Goal: Task Accomplishment & Management: Manage account settings

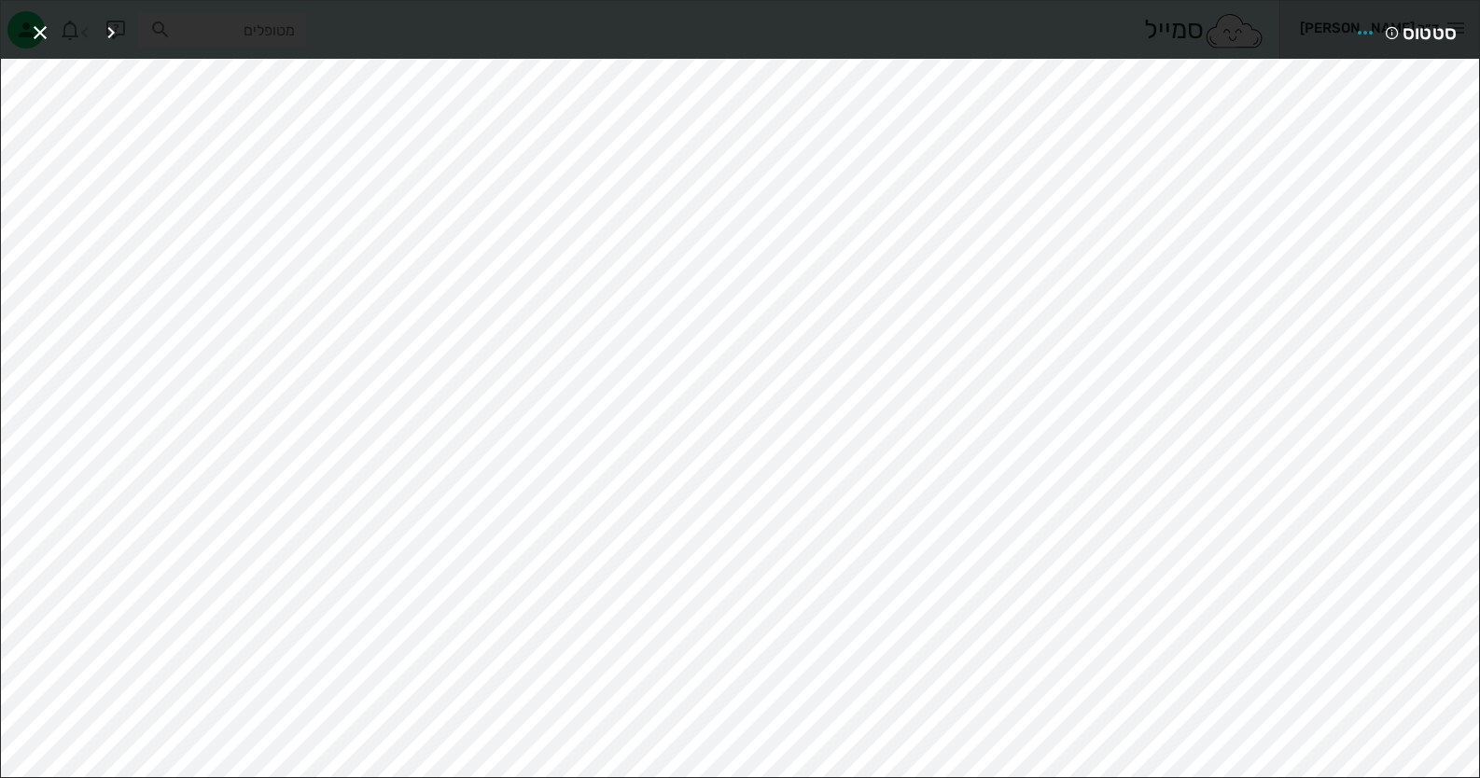
scroll to position [151, 0]
click at [42, 19] on button "button" at bounding box center [40, 33] width 34 height 34
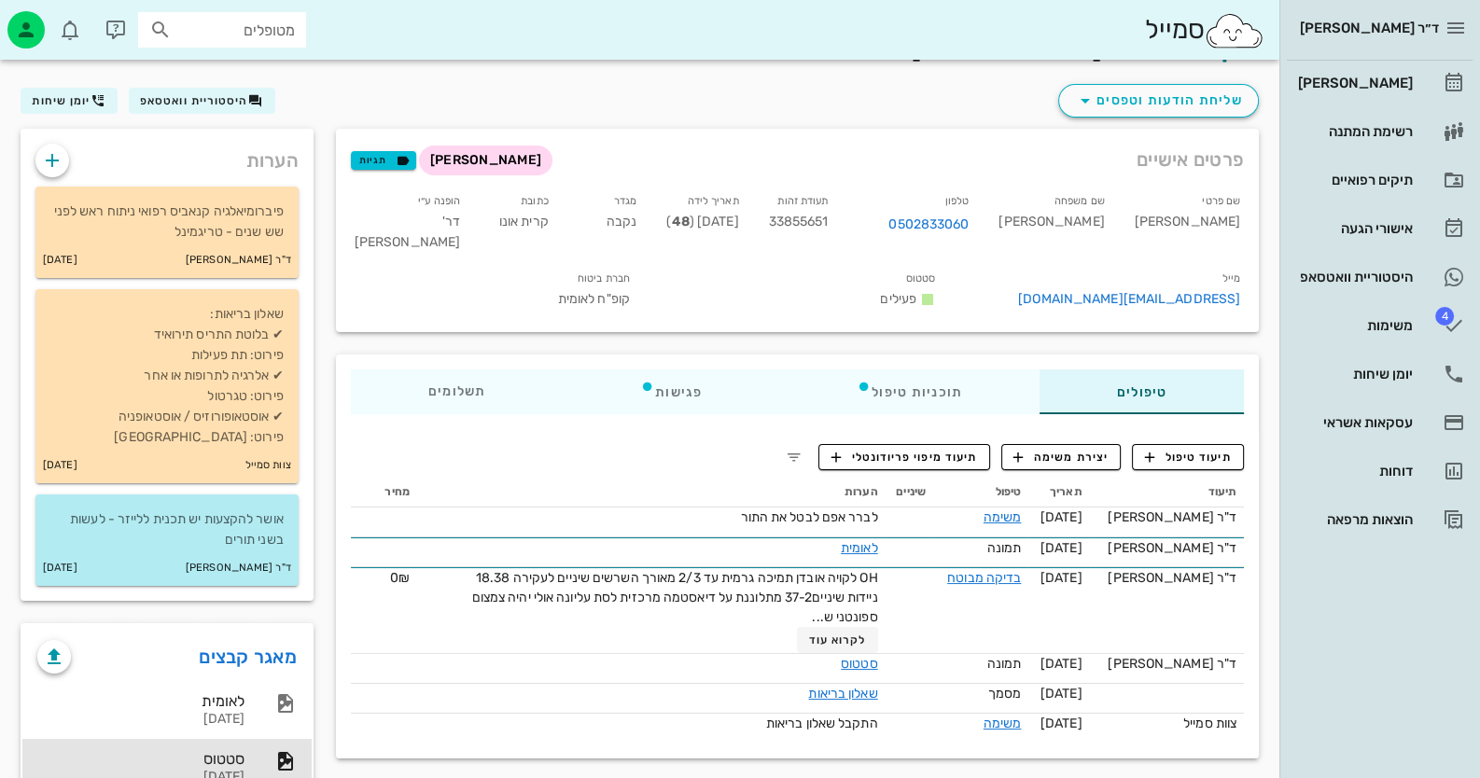
scroll to position [0, 0]
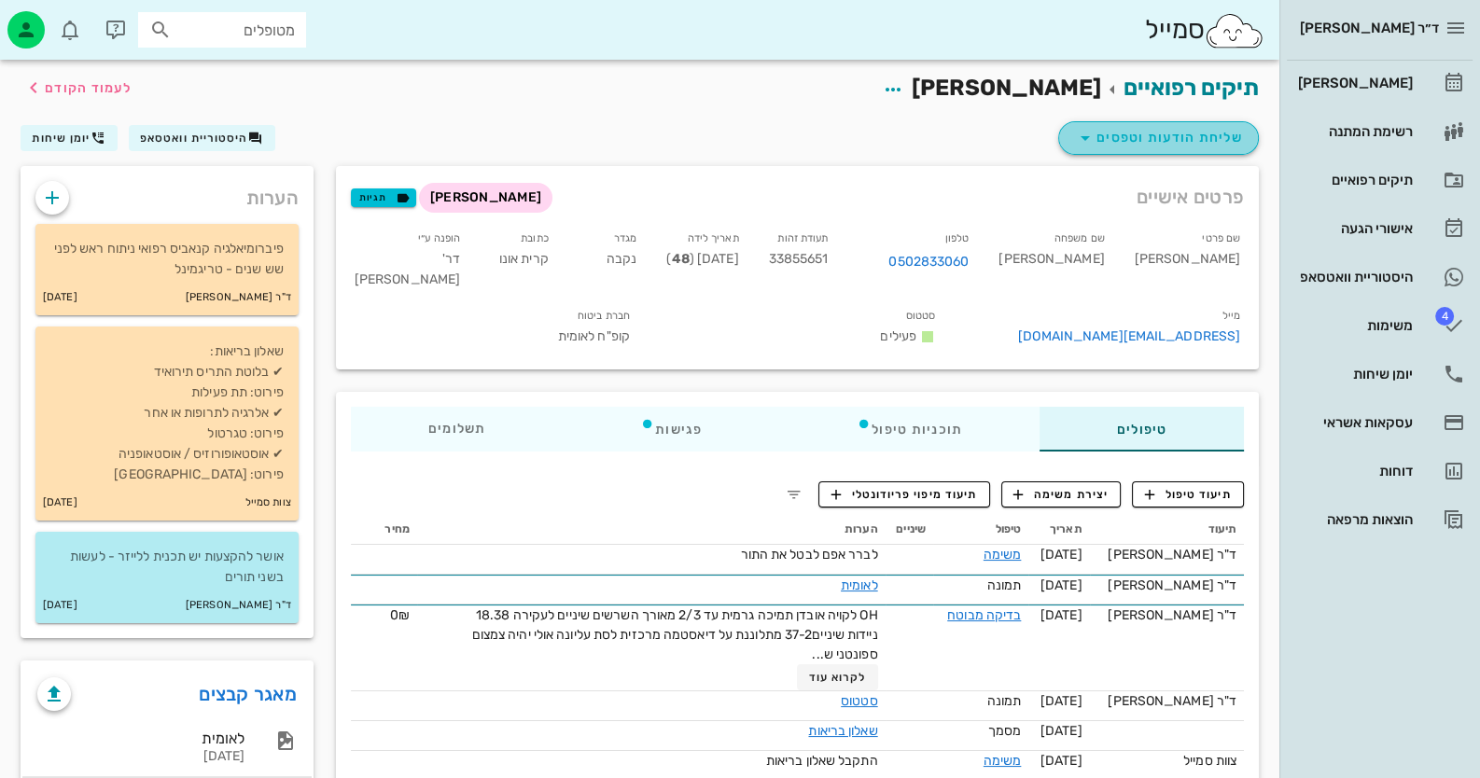
click at [1198, 134] on span "שליחת הודעות וטפסים" at bounding box center [1158, 138] width 169 height 22
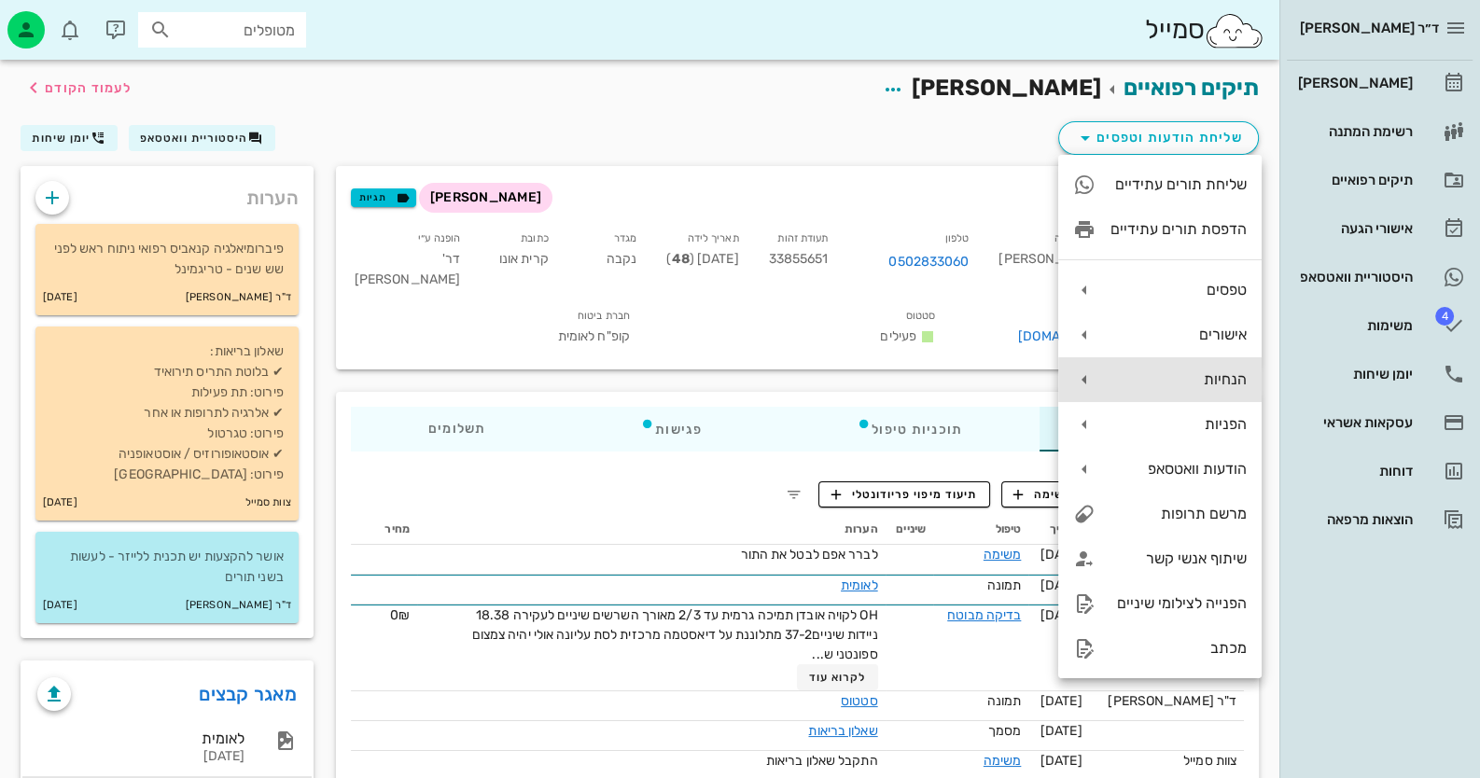
click at [1212, 389] on div "הנחיות" at bounding box center [1159, 379] width 203 height 45
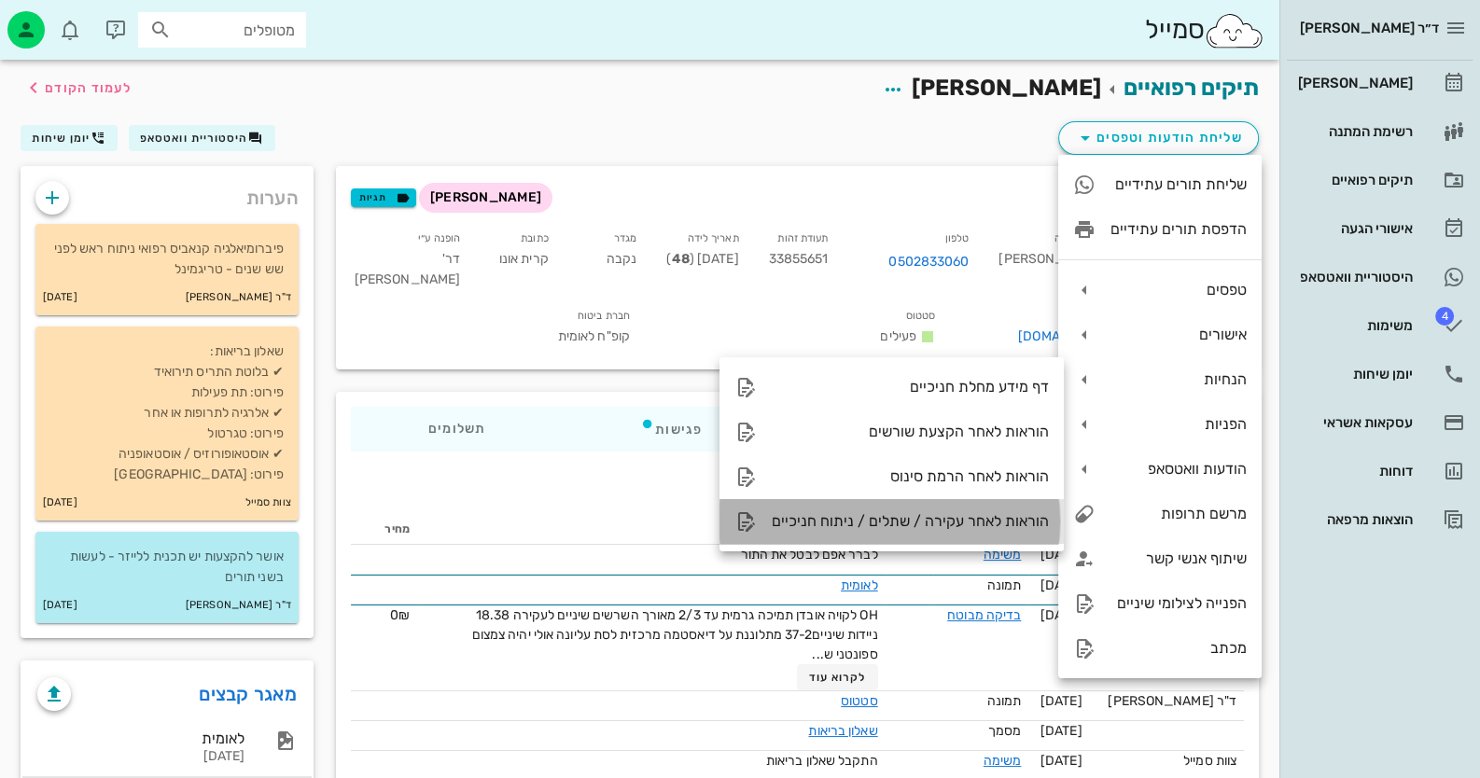
click at [986, 522] on div "הוראות לאחר עקירה / שתלים / ניתוח חניכיים" at bounding box center [910, 521] width 277 height 18
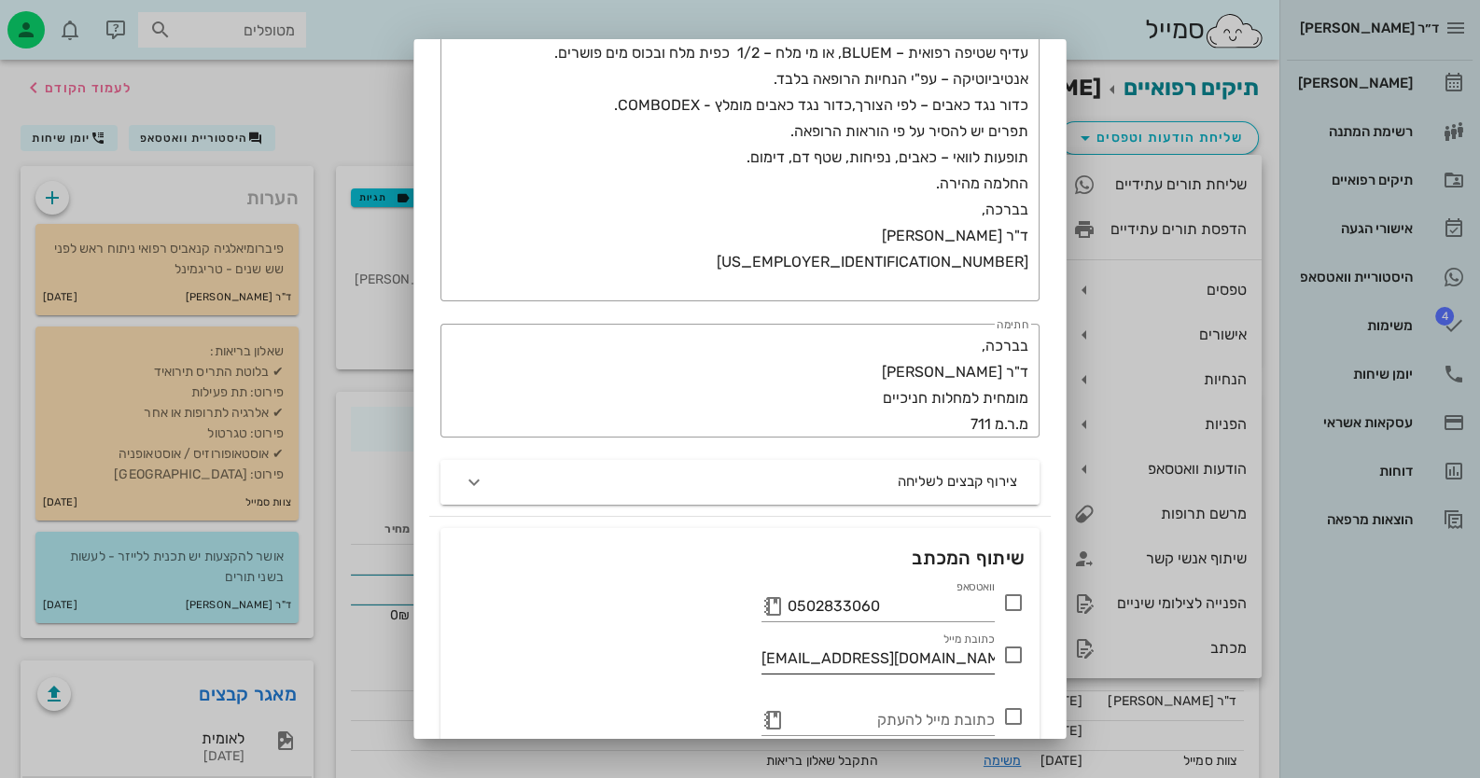
scroll to position [433, 0]
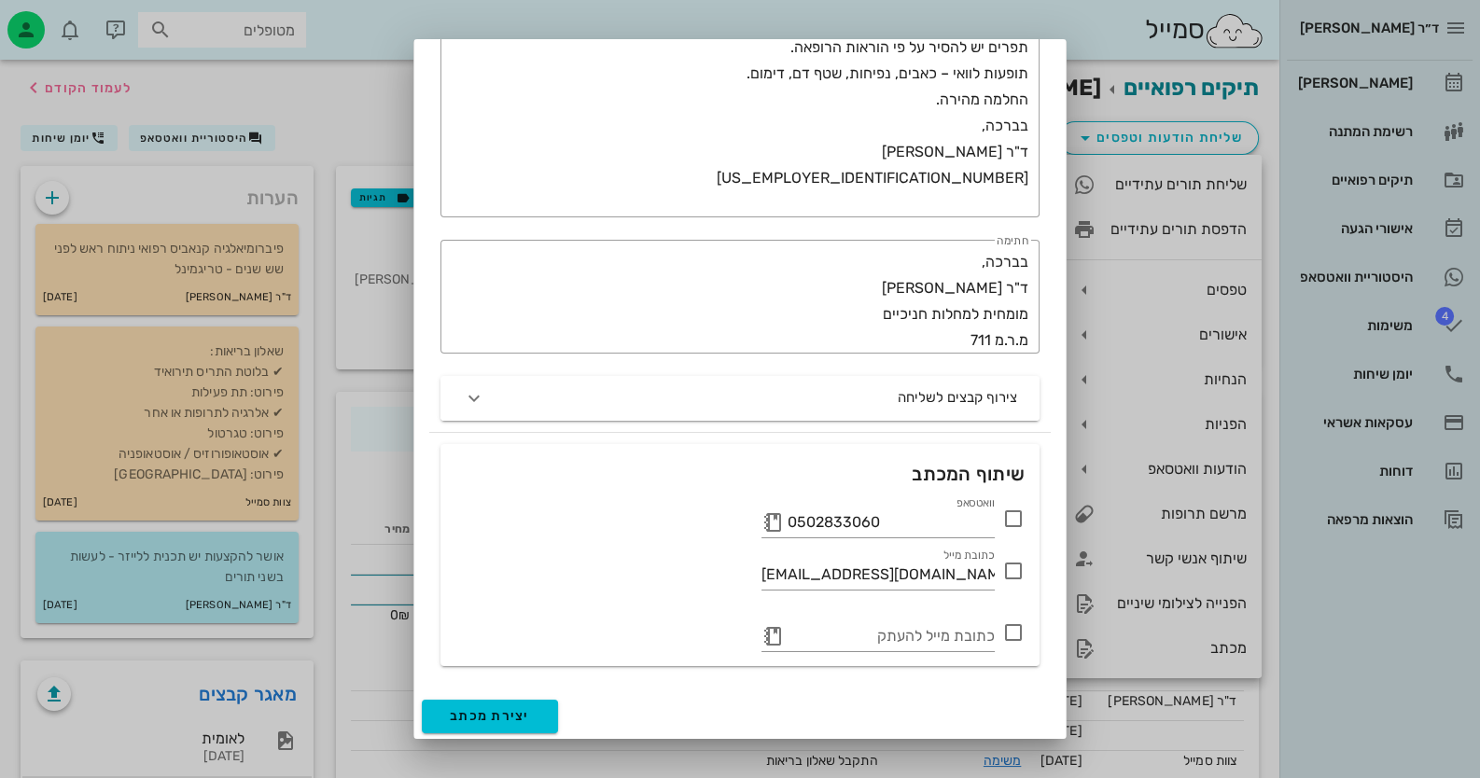
click at [1016, 521] on icon at bounding box center [1013, 519] width 22 height 22
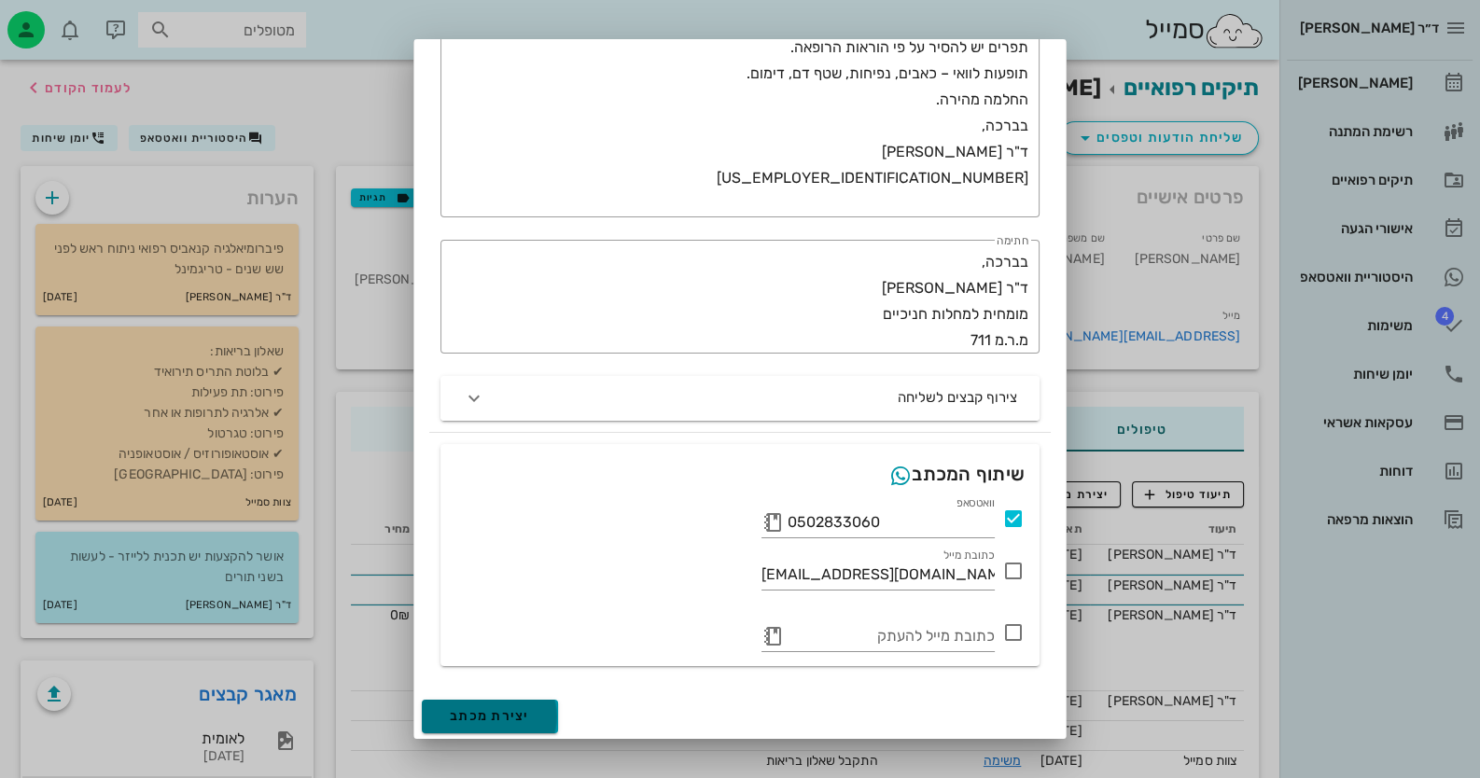
click at [546, 713] on button "יצירת מכתב" at bounding box center [490, 717] width 136 height 34
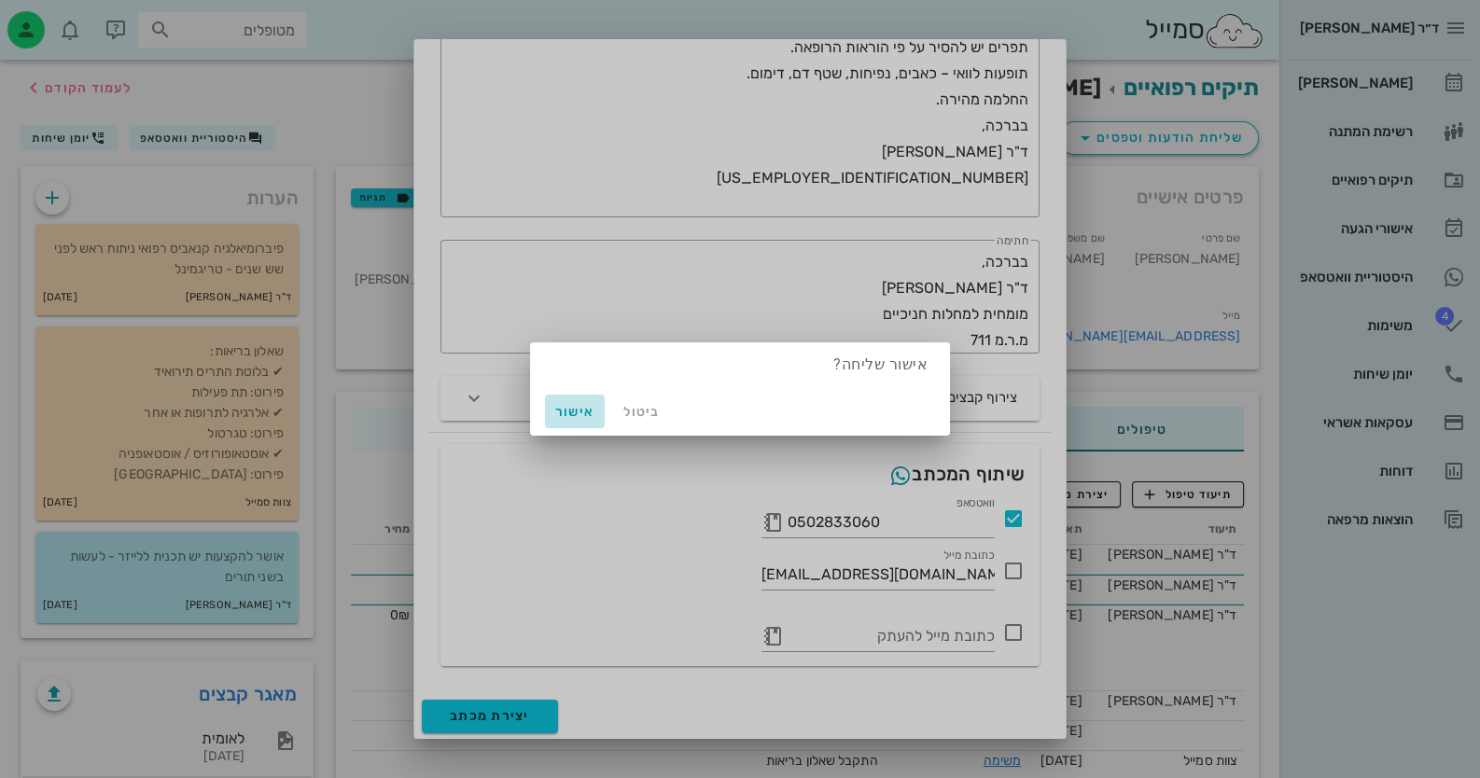
click at [573, 410] on span "אישור" at bounding box center [574, 412] width 45 height 16
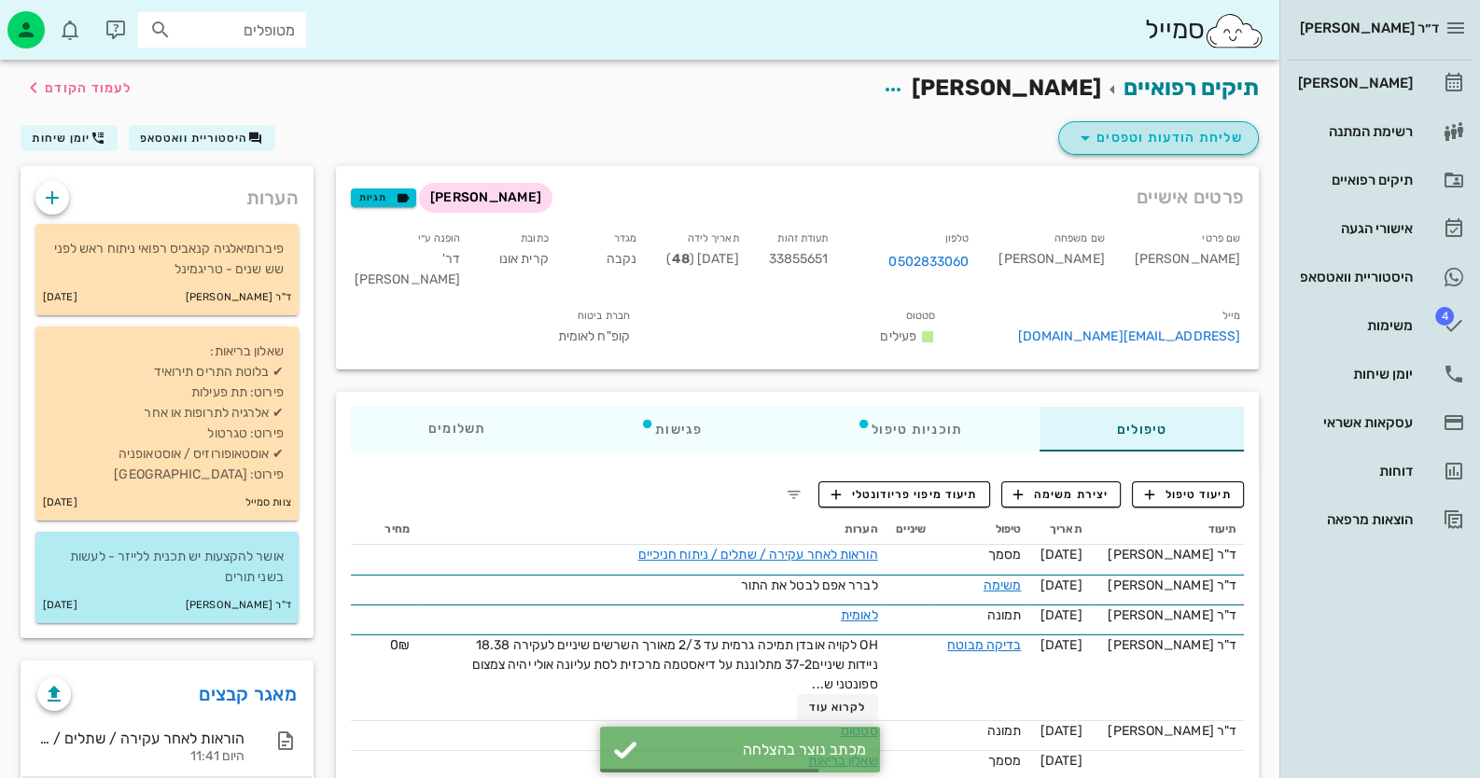
click at [1204, 128] on span "שליחת הודעות וטפסים" at bounding box center [1158, 138] width 169 height 22
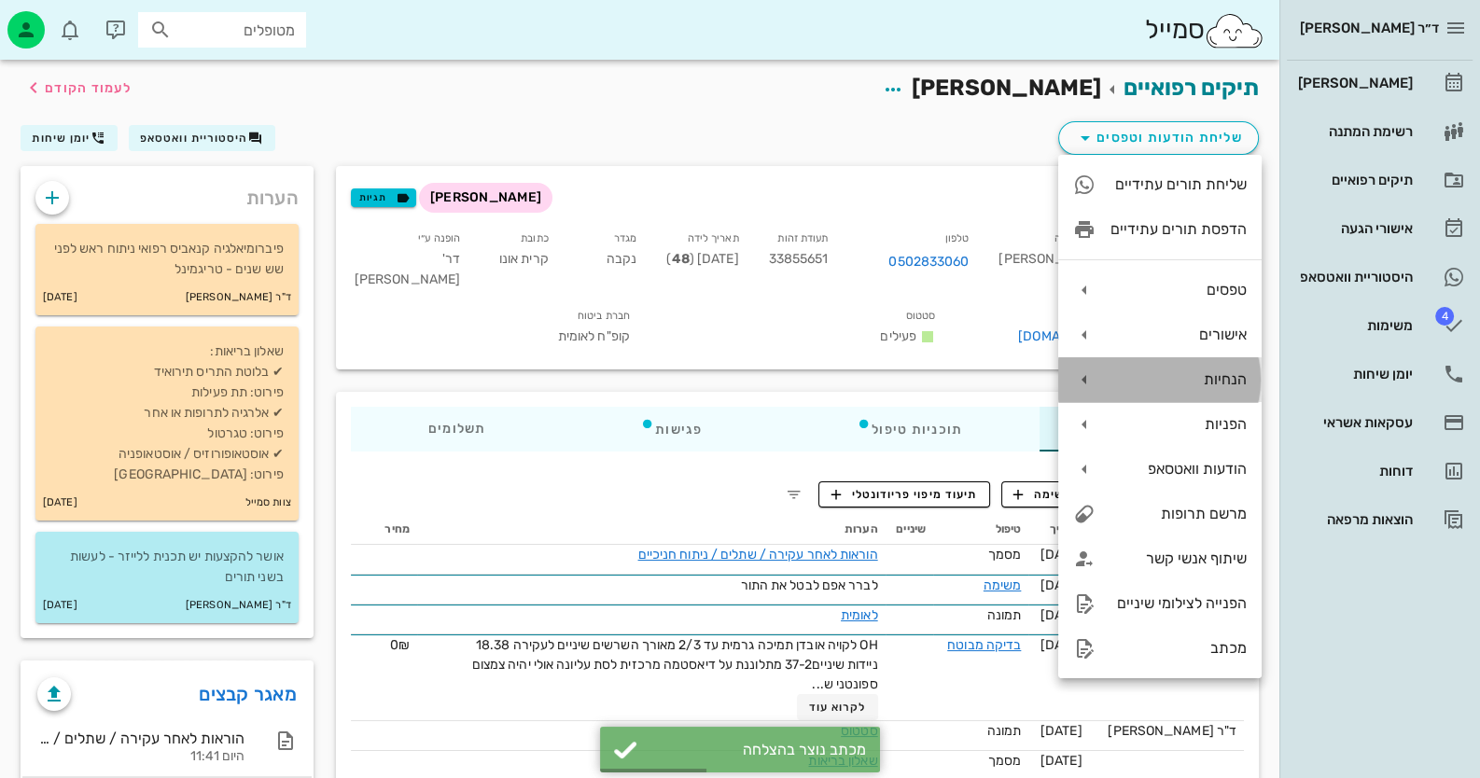
click at [1221, 390] on div "הנחיות" at bounding box center [1159, 379] width 203 height 45
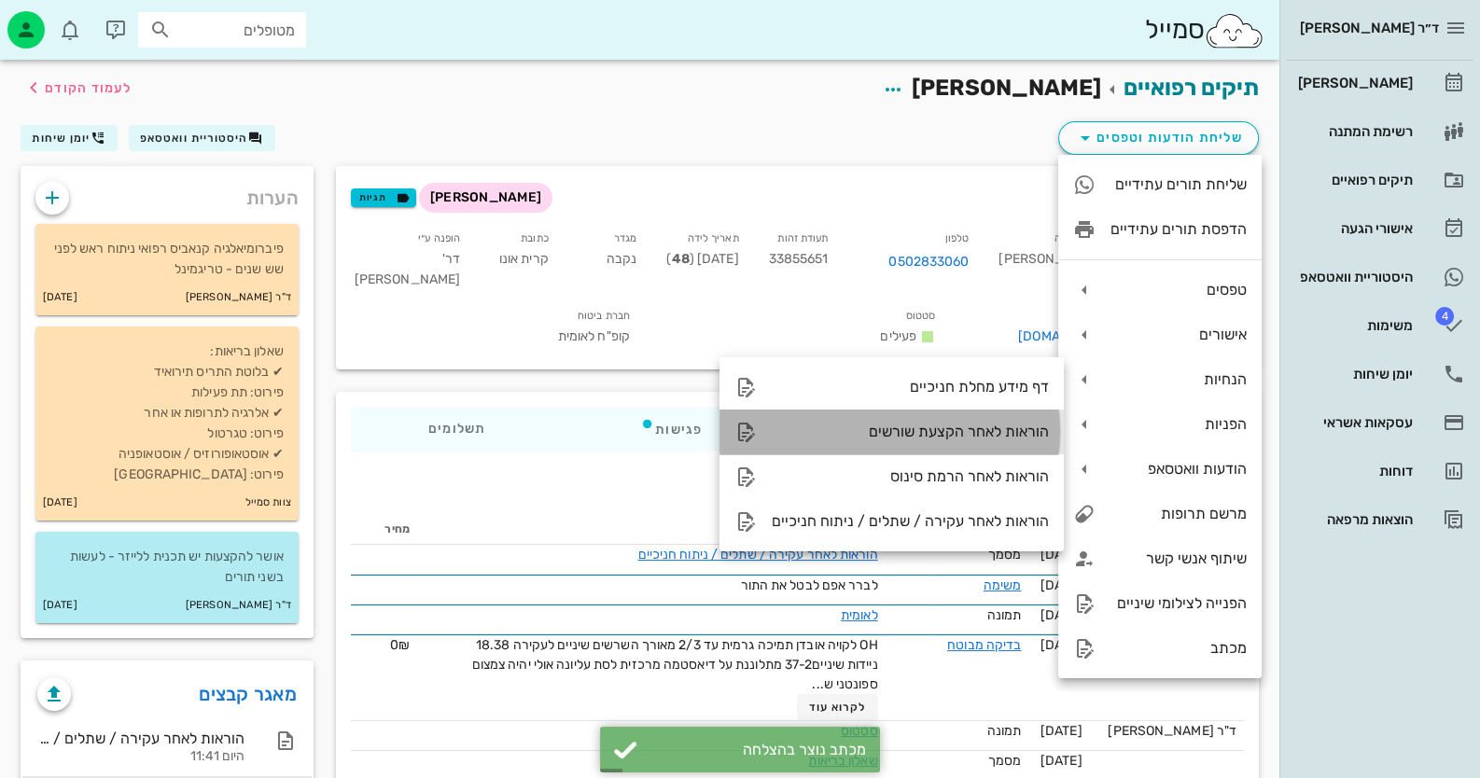
click at [954, 432] on div "הוראות לאחר הקצעת שורשים" at bounding box center [910, 432] width 277 height 18
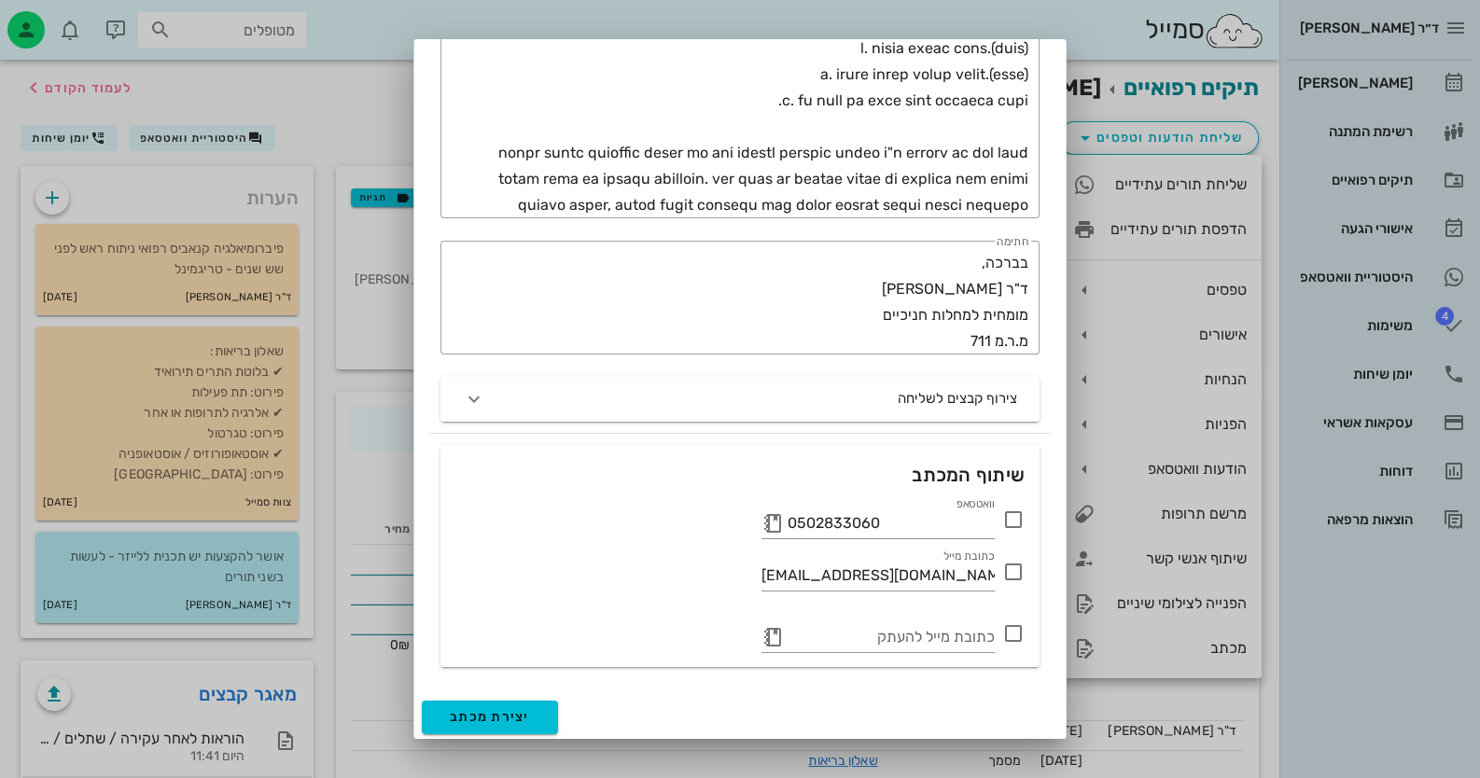
scroll to position [852, 0]
drag, startPoint x: 1012, startPoint y: 500, endPoint x: 1021, endPoint y: 508, distance: 11.9
click at [1020, 508] on div "וואטסאפ 0502833060" at bounding box center [739, 514] width 569 height 45
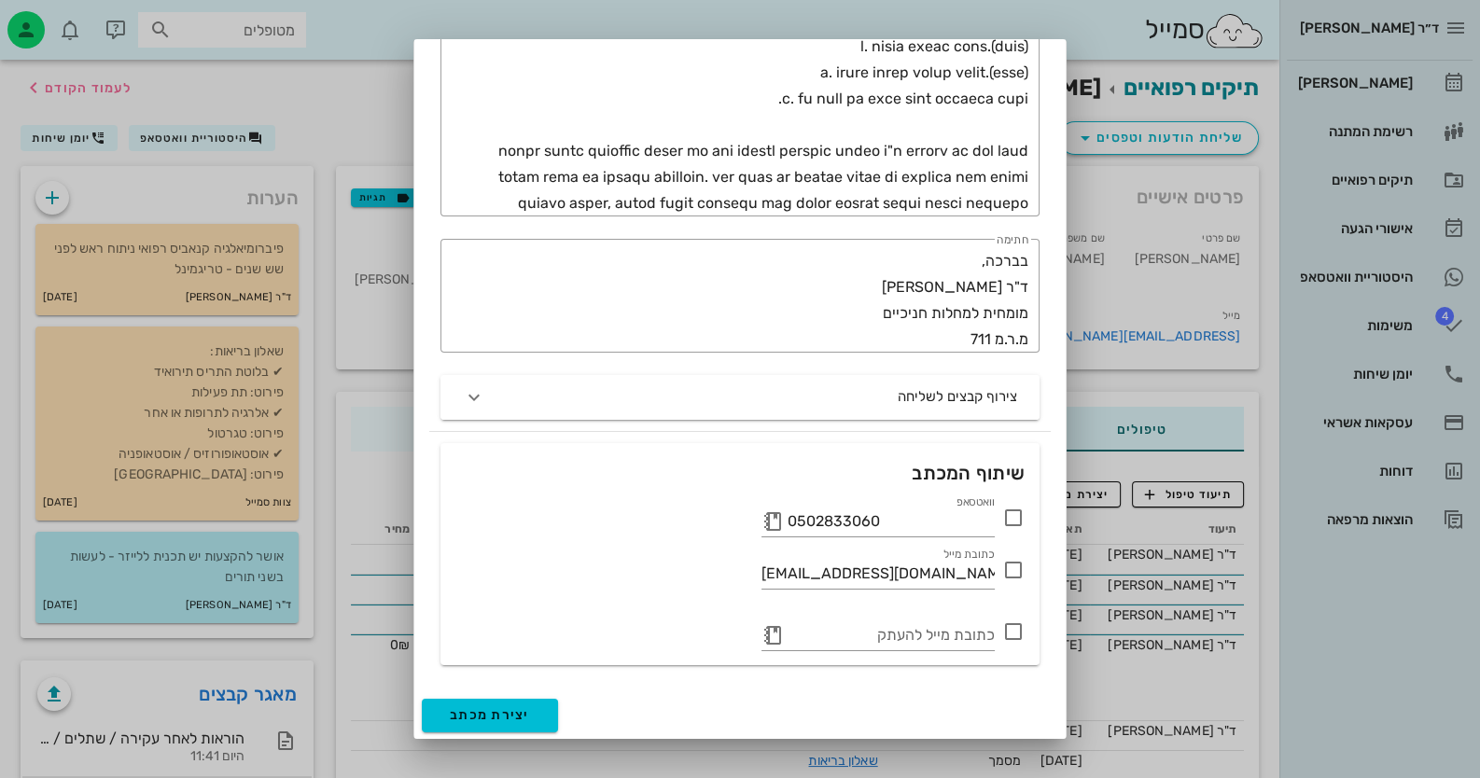
click at [1021, 512] on icon at bounding box center [1013, 518] width 22 height 22
click at [535, 699] on button "יצירת מכתב" at bounding box center [490, 716] width 136 height 34
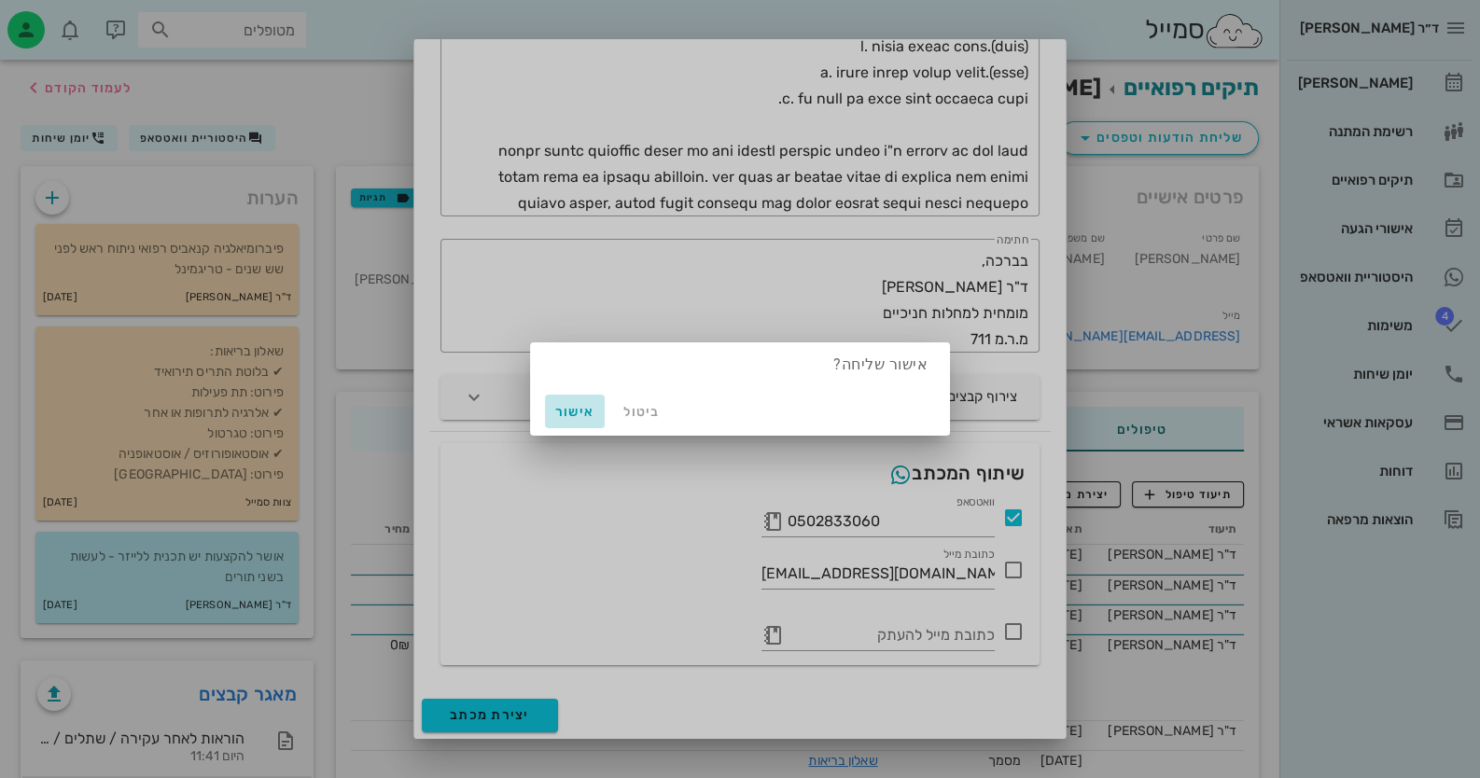
click at [550, 409] on button "אישור" at bounding box center [575, 412] width 60 height 34
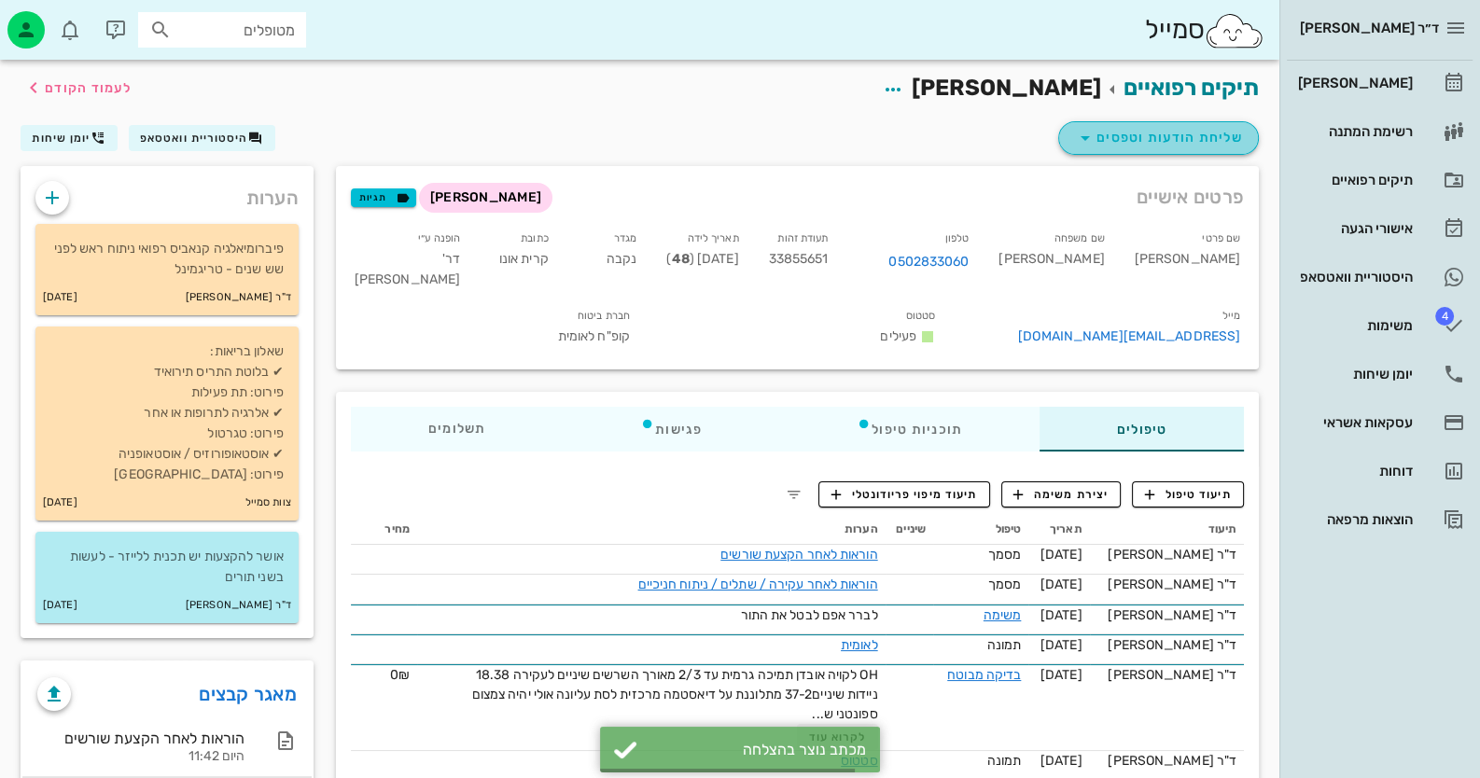
click at [1182, 132] on span "שליחת הודעות וטפסים" at bounding box center [1158, 138] width 169 height 22
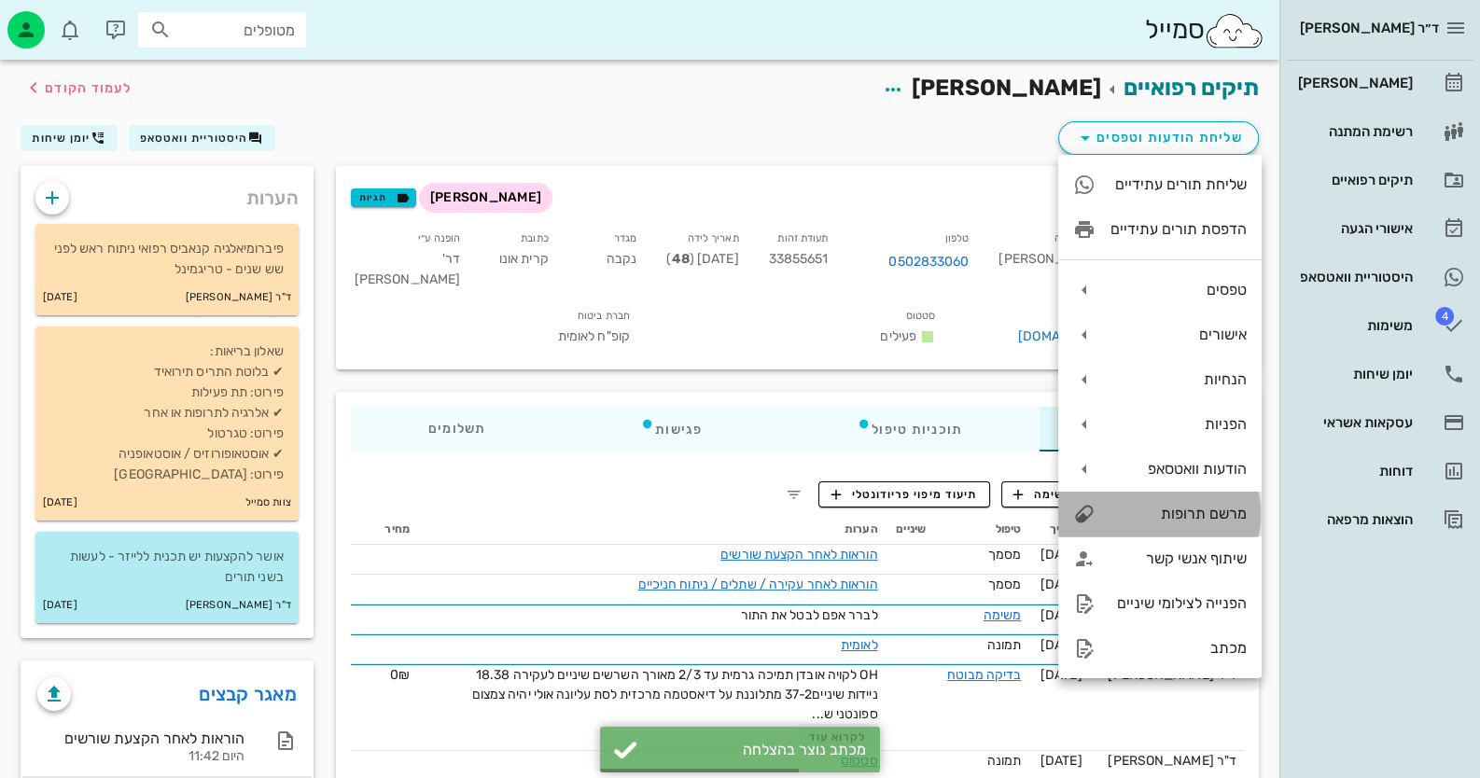
click at [1189, 501] on div "מרשם תרופות" at bounding box center [1159, 514] width 203 height 45
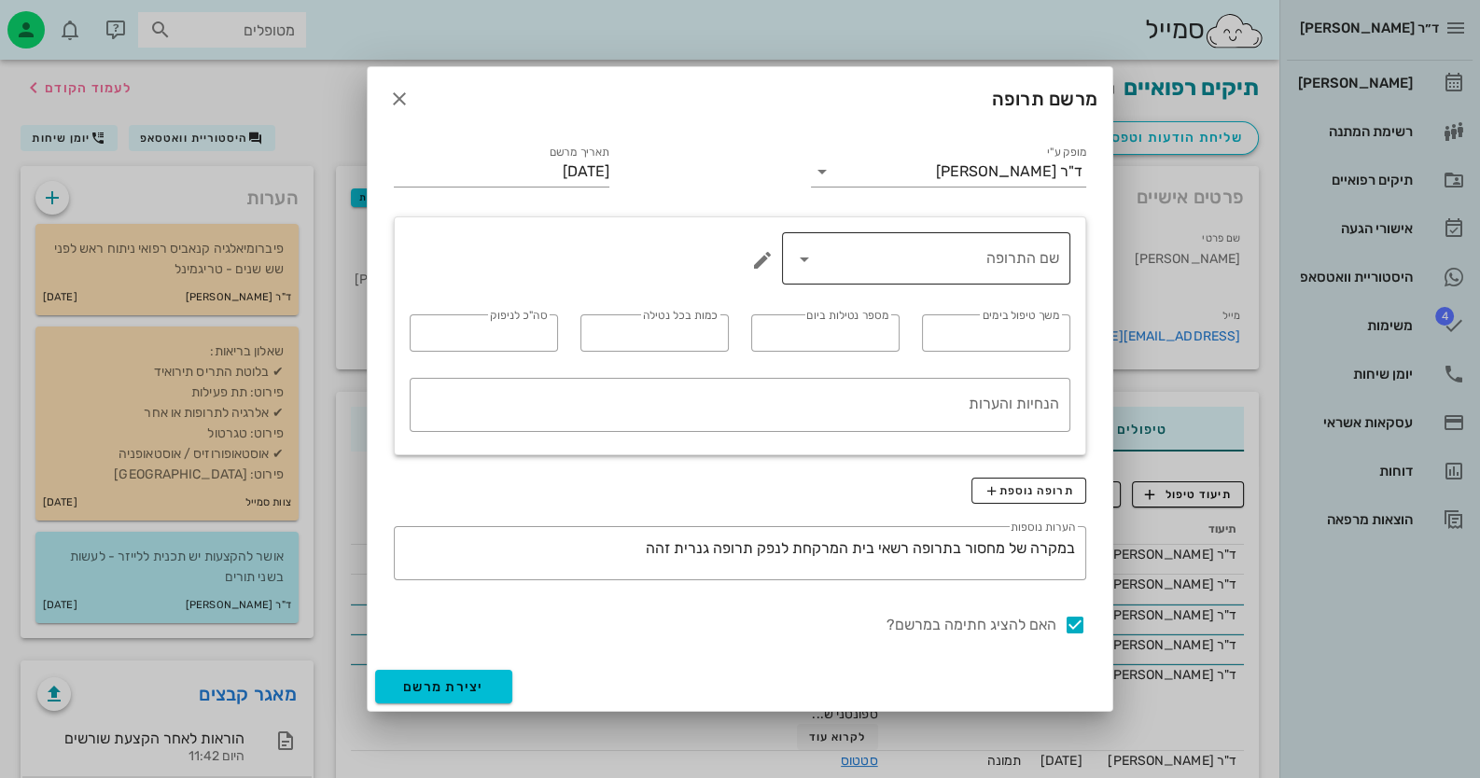
click at [801, 260] on icon at bounding box center [804, 259] width 22 height 22
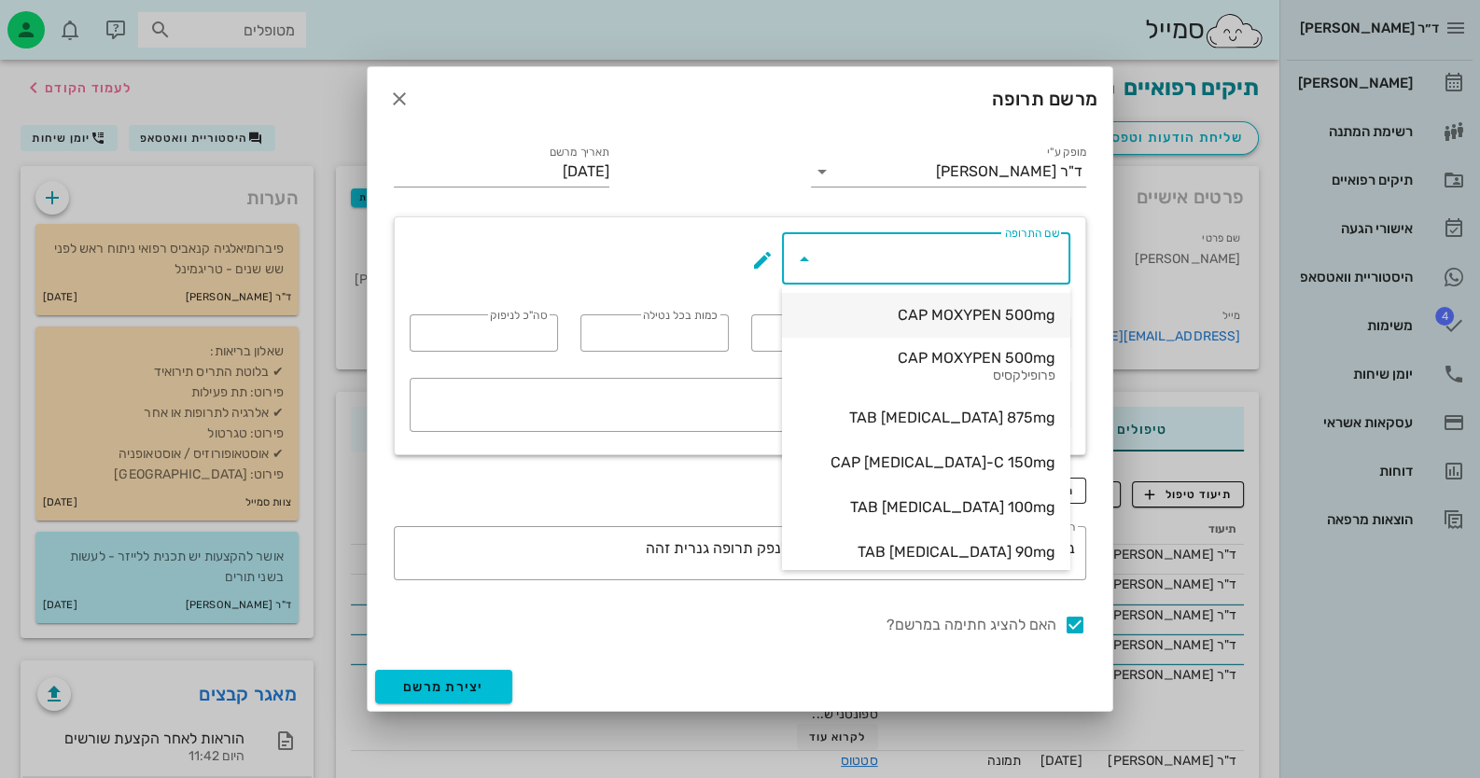
click at [905, 312] on div "CAP MOXYPEN 500mg" at bounding box center [926, 315] width 258 height 18
type input "CAP MOXYPEN 500mg"
type input "5"
type input "3"
type input "1"
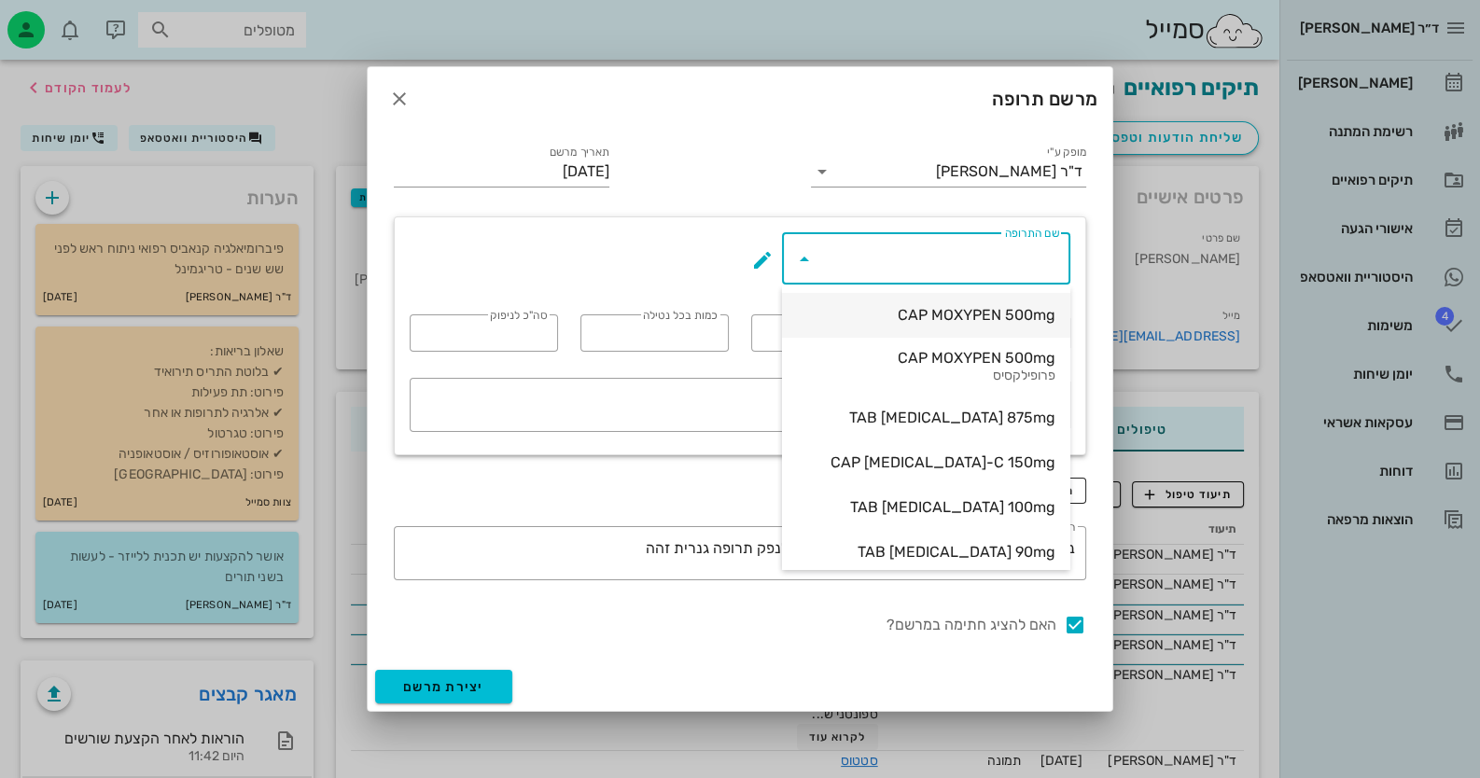
type input "15"
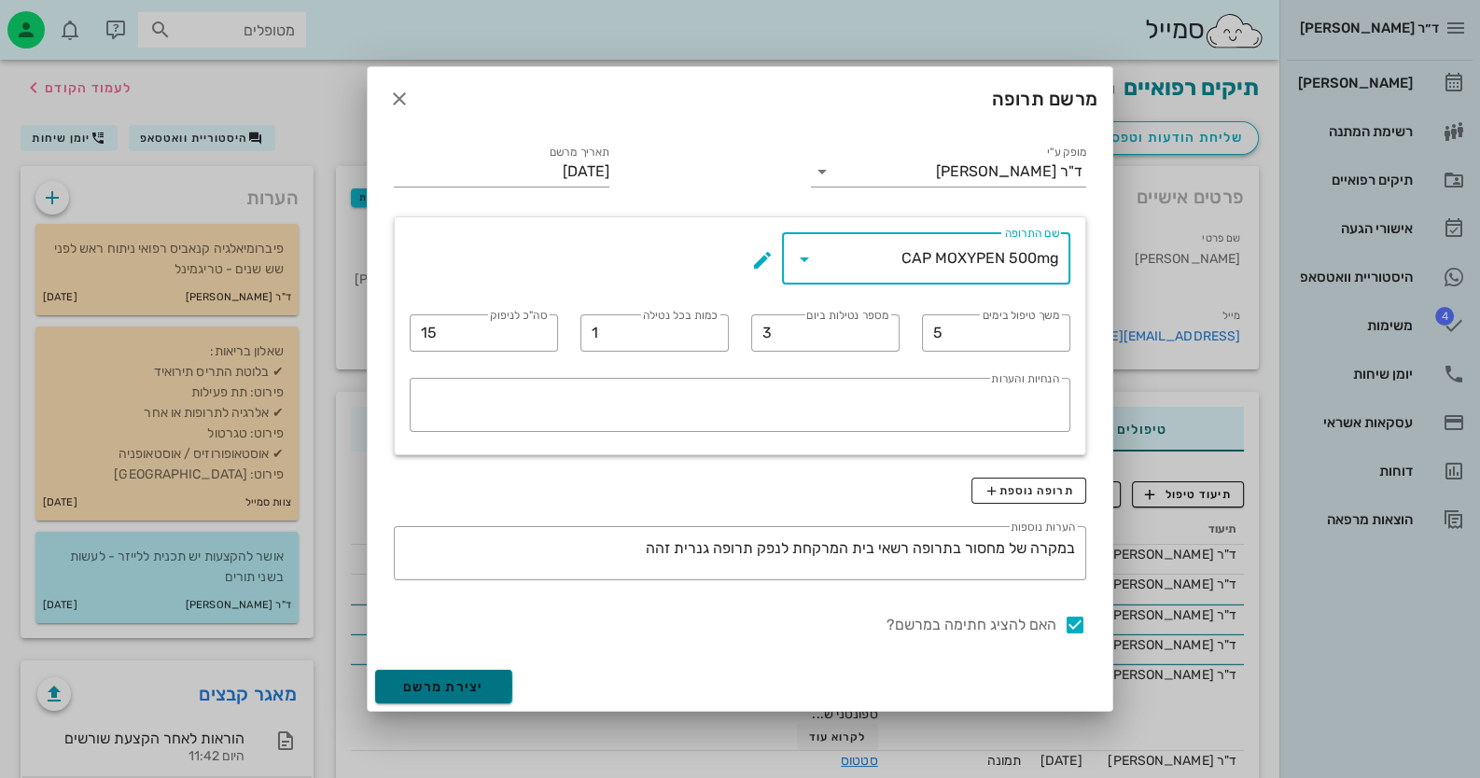
click at [471, 689] on span "יצירת מרשם" at bounding box center [443, 687] width 81 height 16
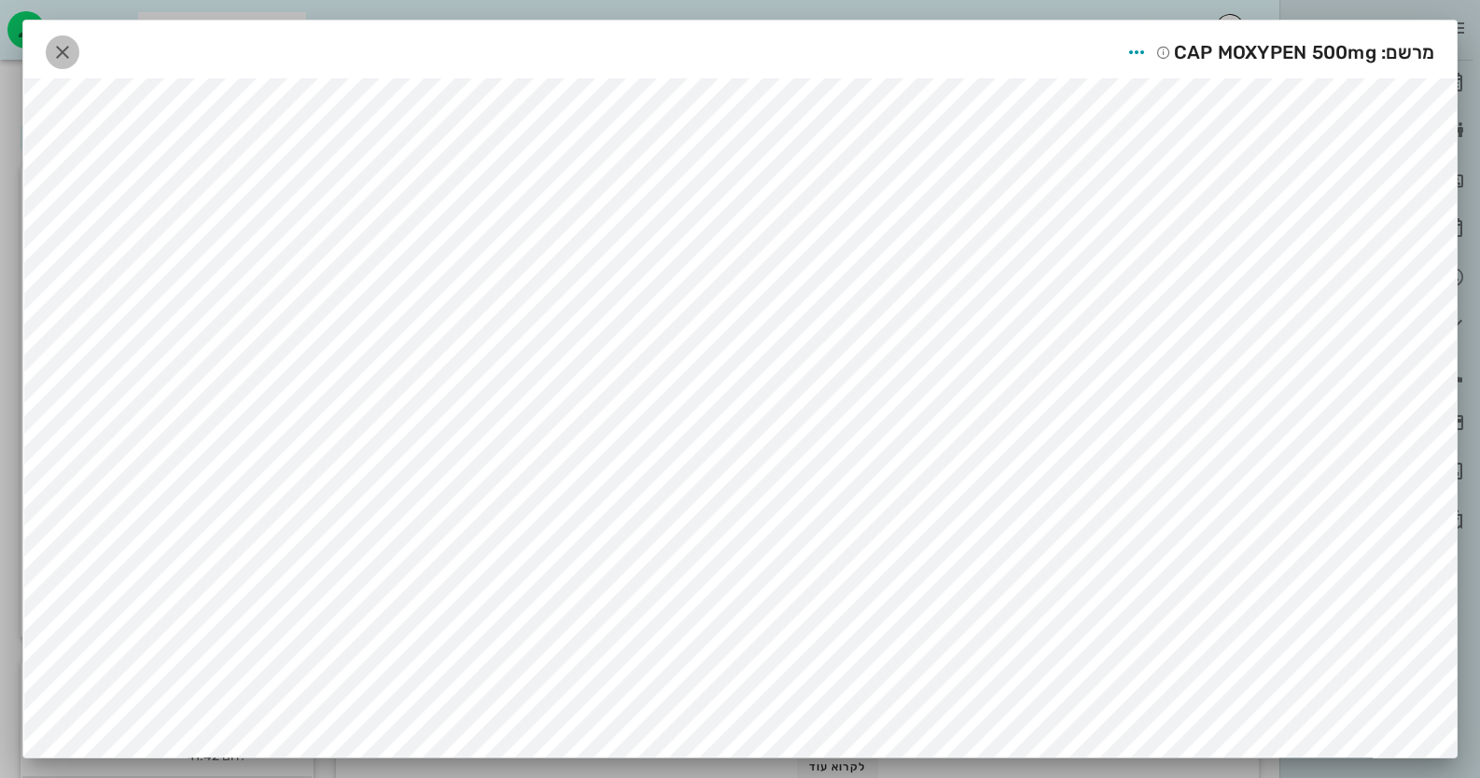
click at [72, 36] on button "button" at bounding box center [63, 52] width 34 height 34
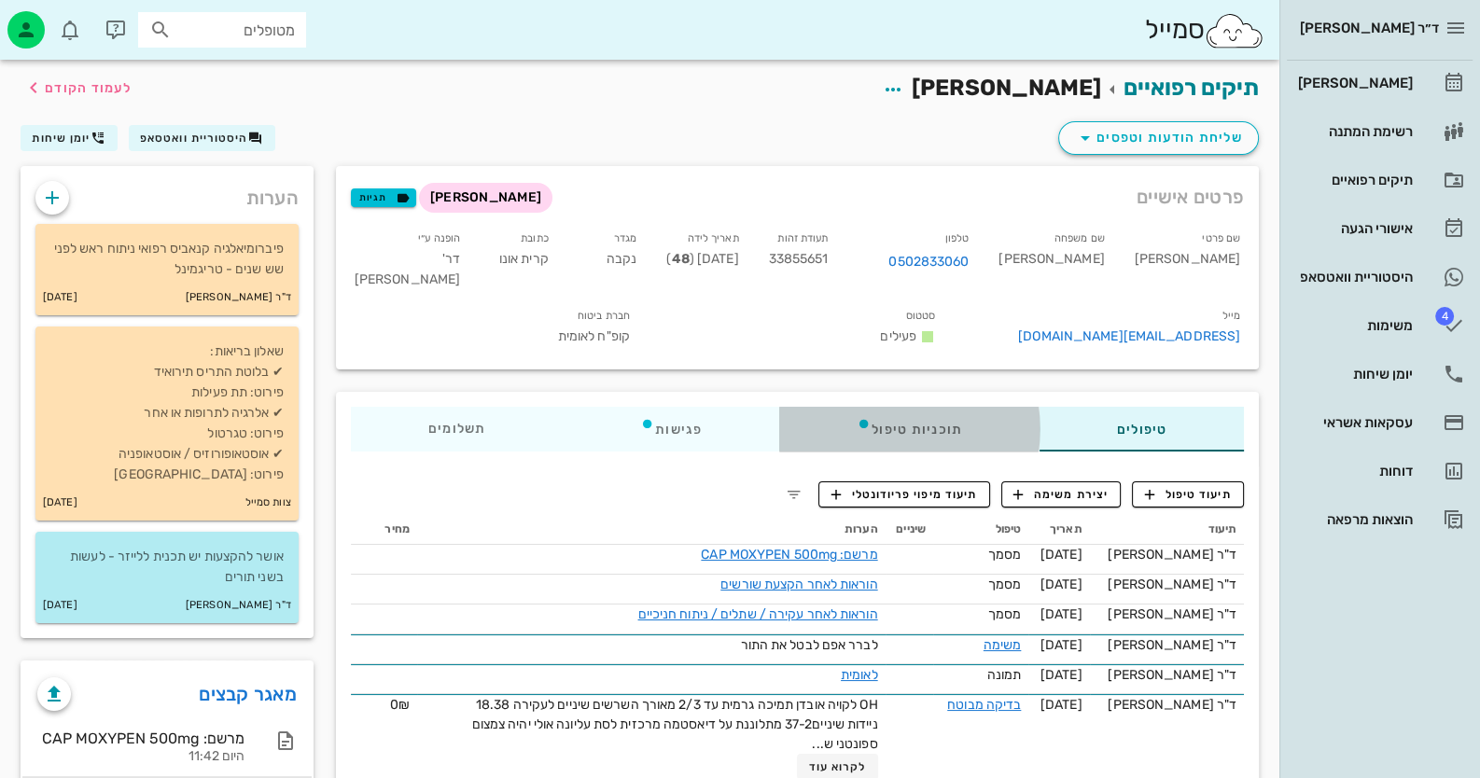
click at [993, 452] on div "תוכניות טיפול" at bounding box center [909, 429] width 260 height 45
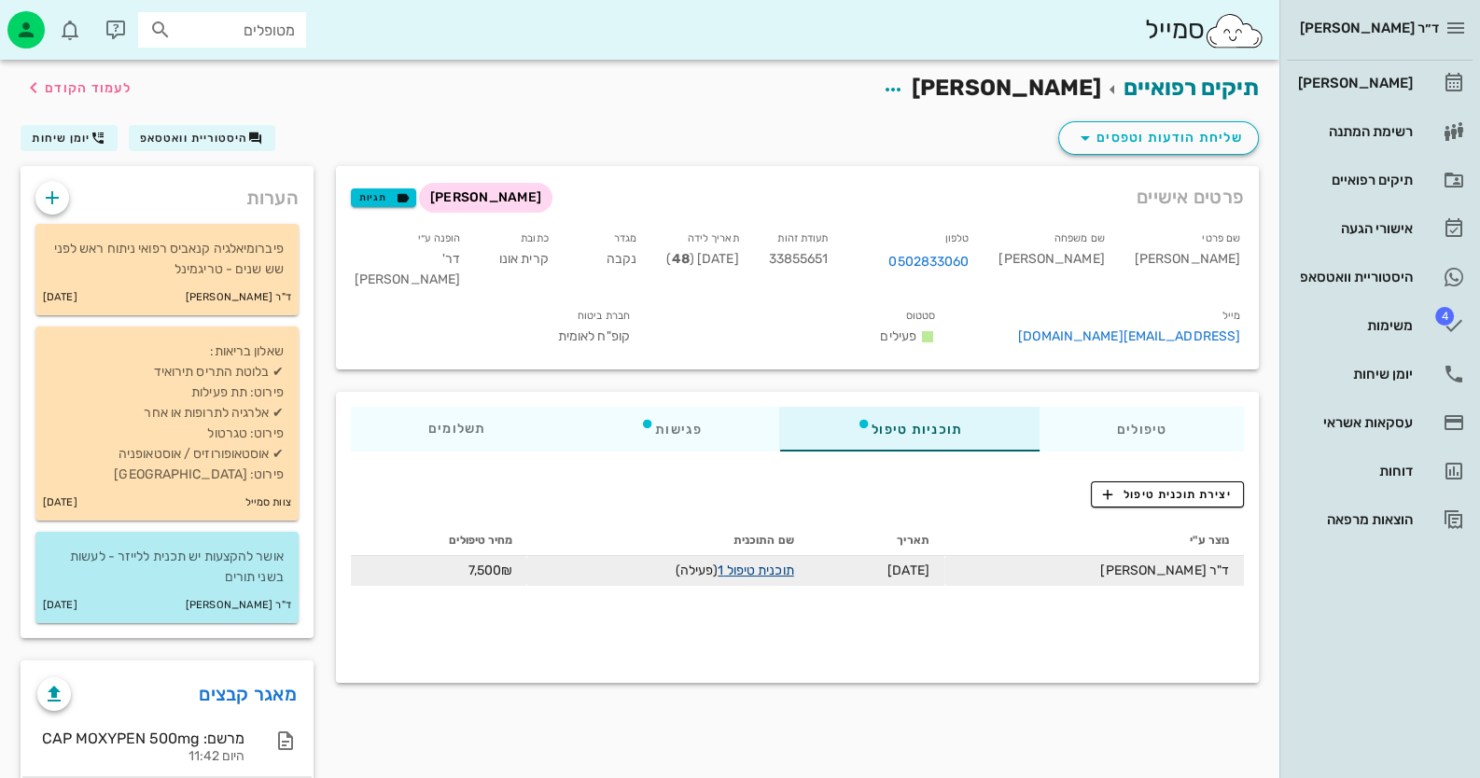
click at [778, 578] on link "תוכנית טיפול 1" at bounding box center [755, 571] width 76 height 16
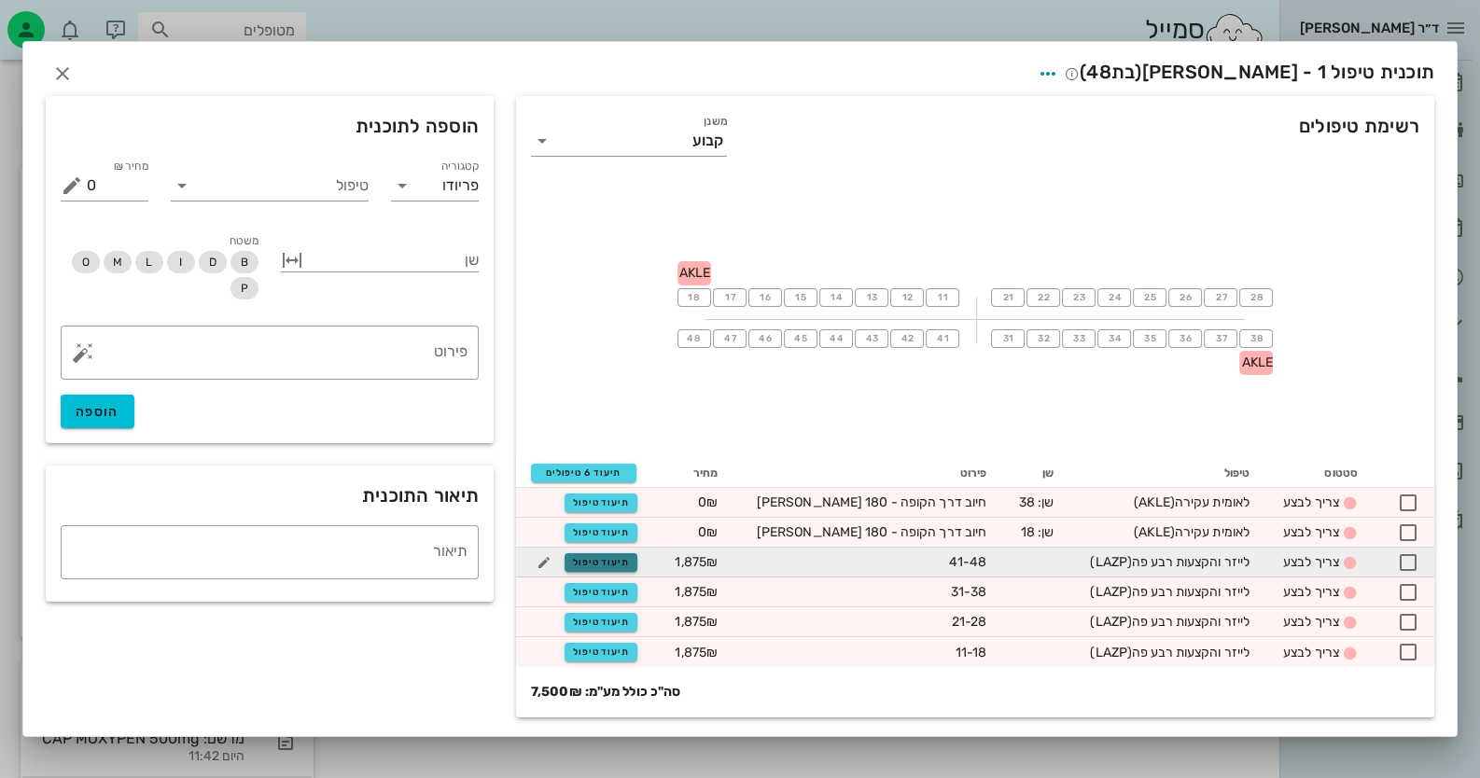
click at [626, 559] on span "תיעוד טיפול" at bounding box center [601, 562] width 57 height 11
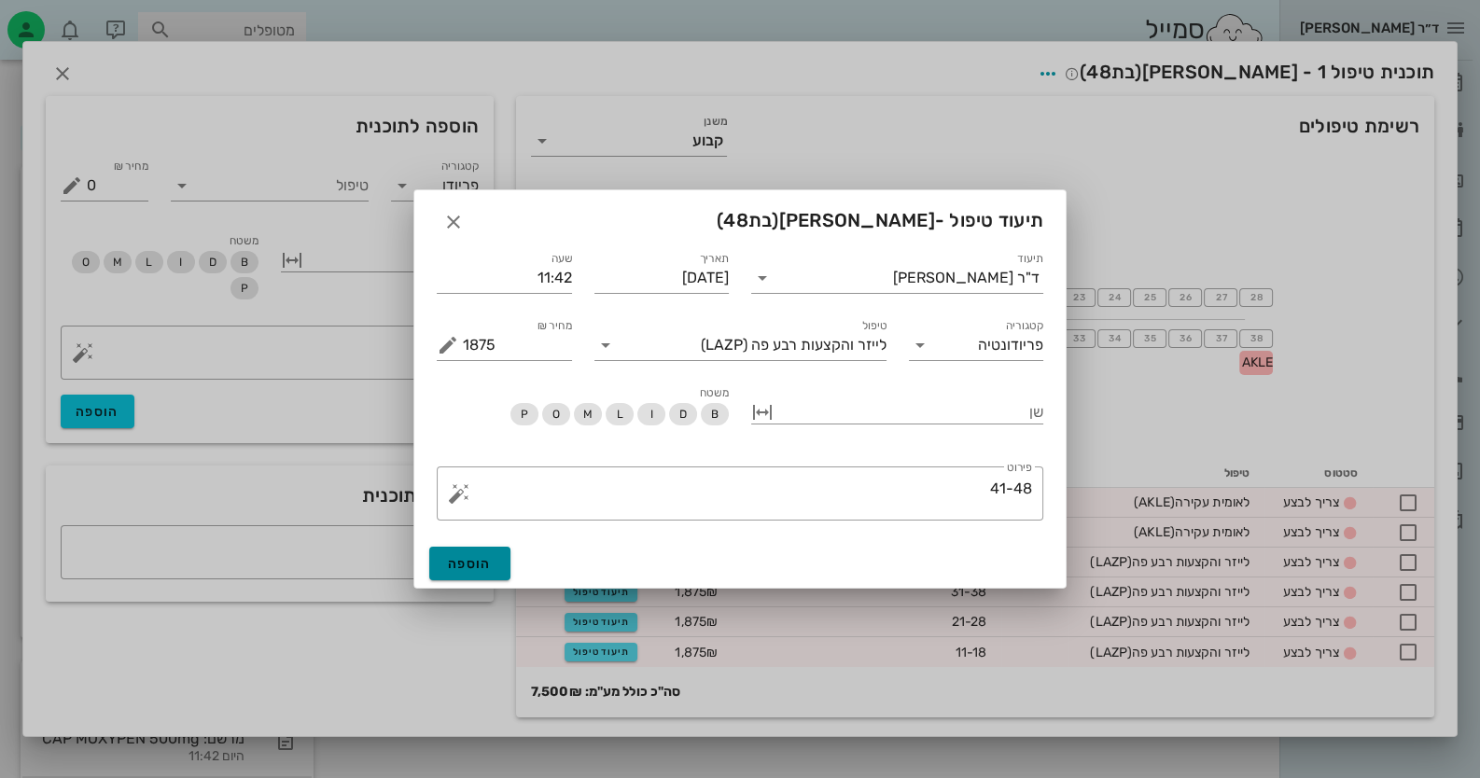
drag, startPoint x: 495, startPoint y: 565, endPoint x: 521, endPoint y: 559, distance: 26.0
click at [499, 569] on button "הוספה" at bounding box center [469, 564] width 81 height 34
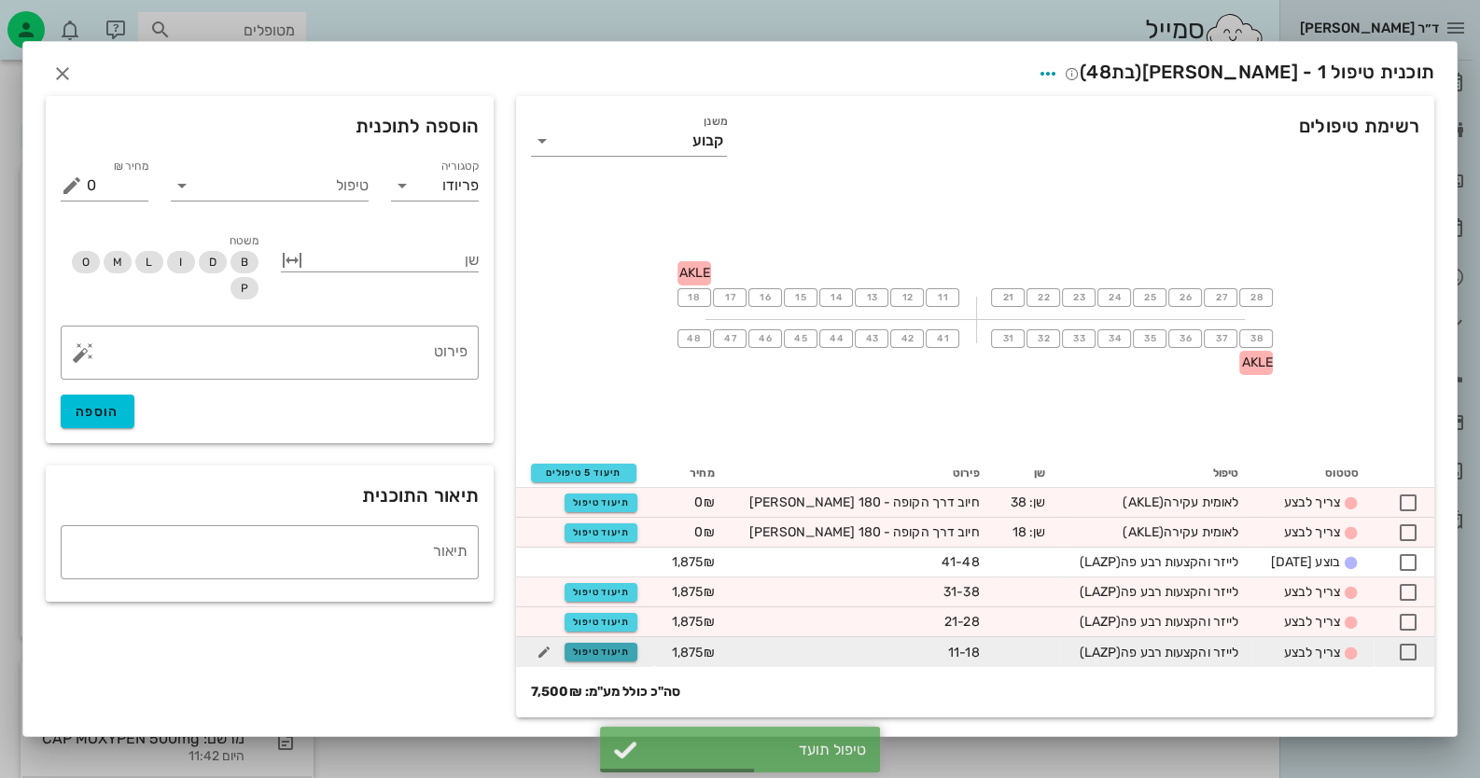
drag, startPoint x: 608, startPoint y: 648, endPoint x: 617, endPoint y: 653, distance: 9.6
click at [614, 656] on span "תיעוד טיפול" at bounding box center [601, 652] width 57 height 11
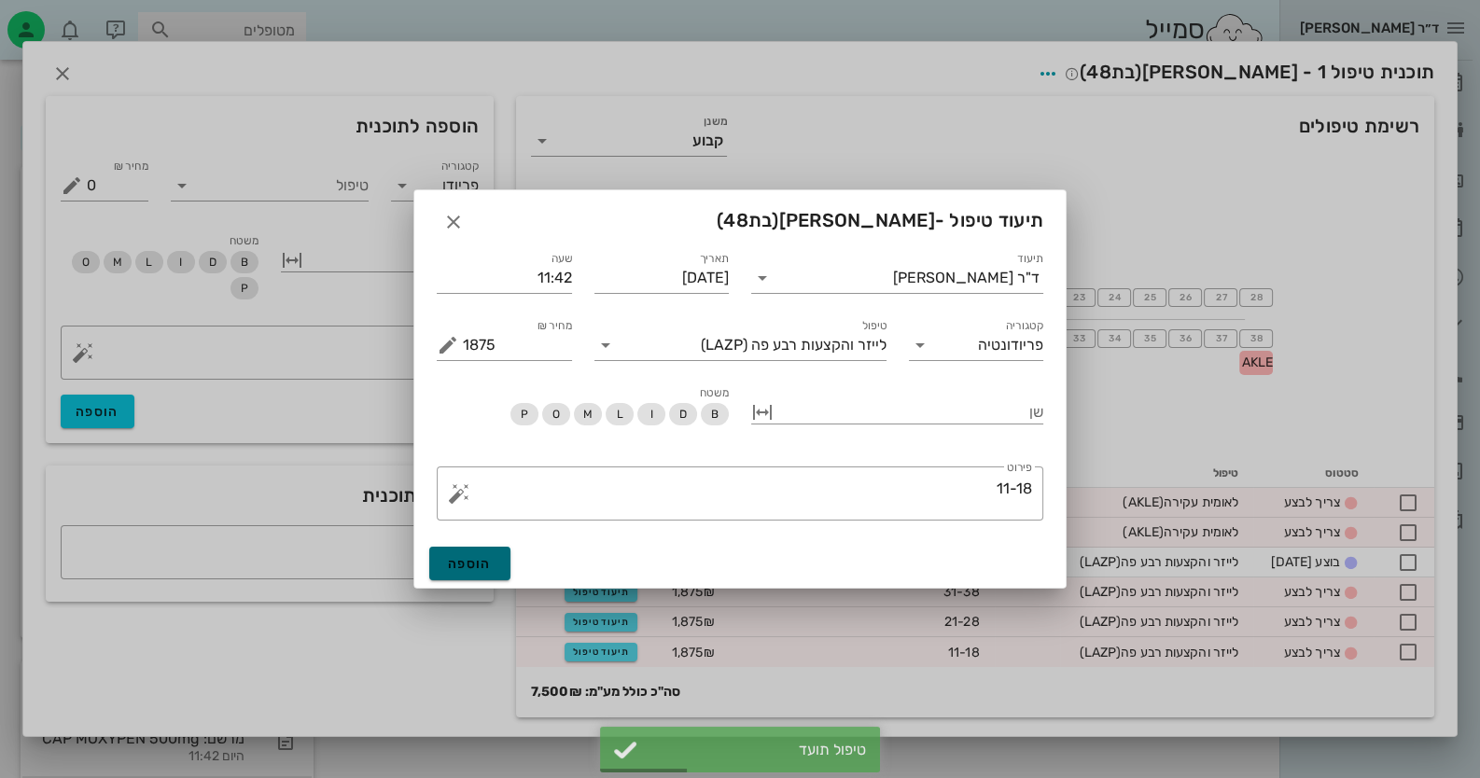
click at [474, 570] on span "הוספה" at bounding box center [470, 564] width 44 height 16
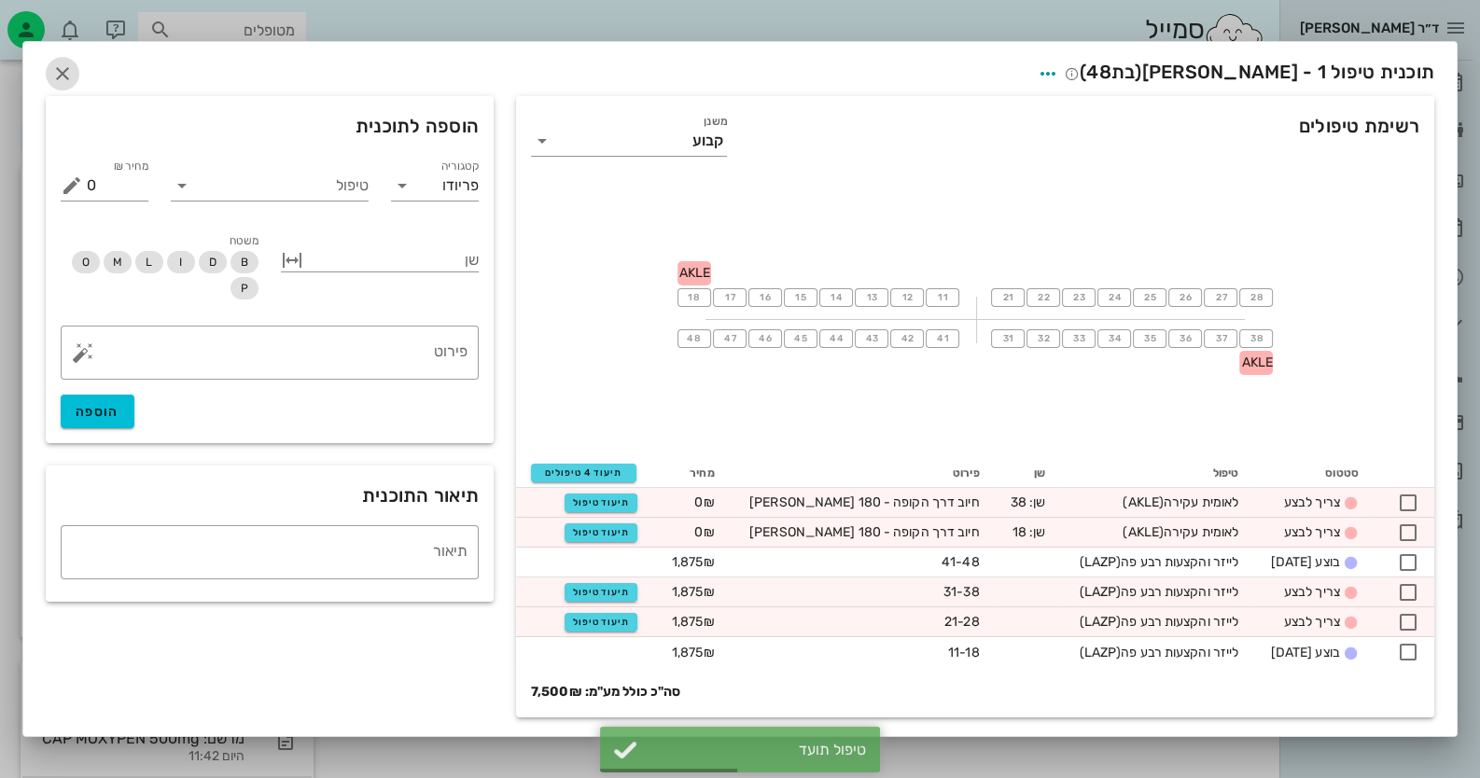
click at [59, 75] on icon "button" at bounding box center [62, 74] width 22 height 22
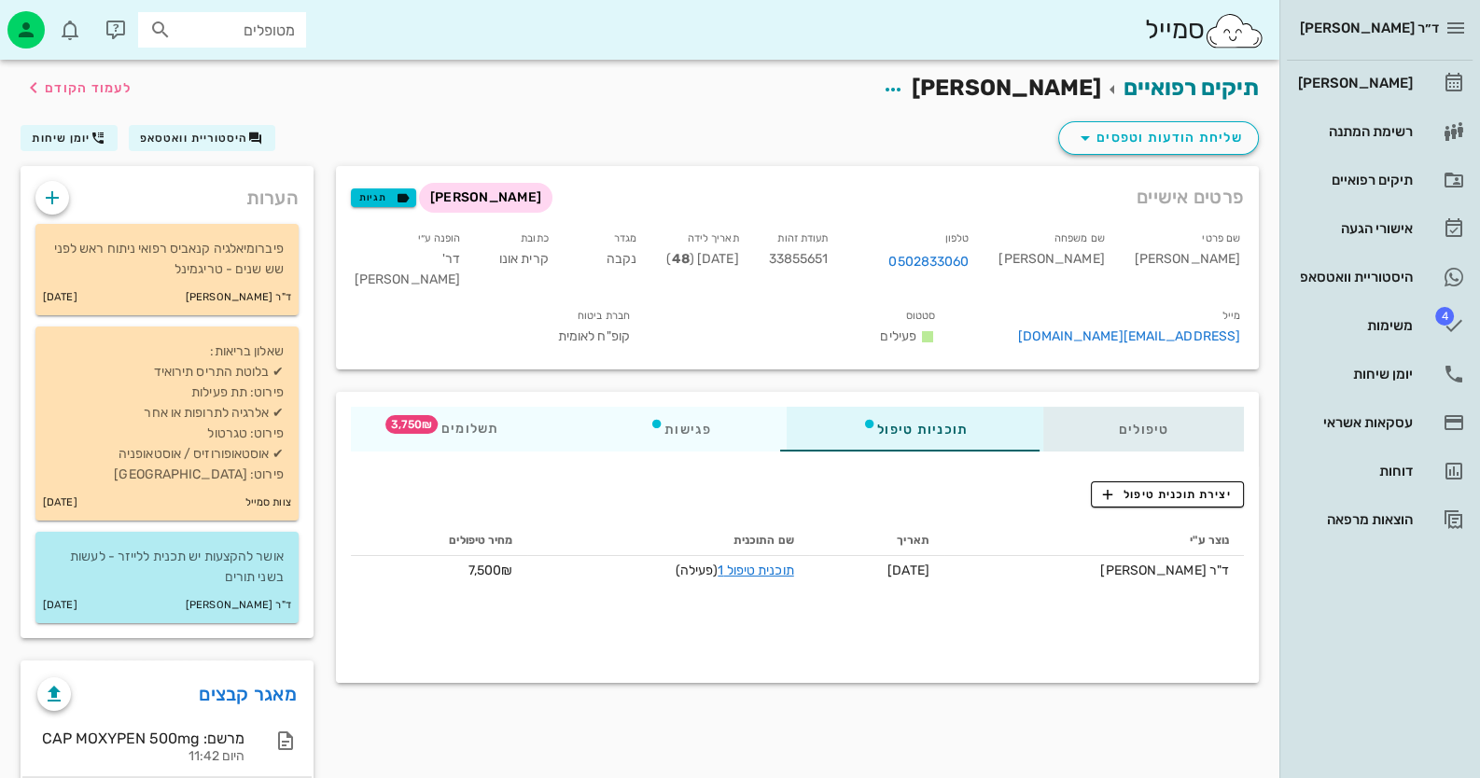
click at [1191, 452] on div "טיפולים" at bounding box center [1143, 429] width 201 height 45
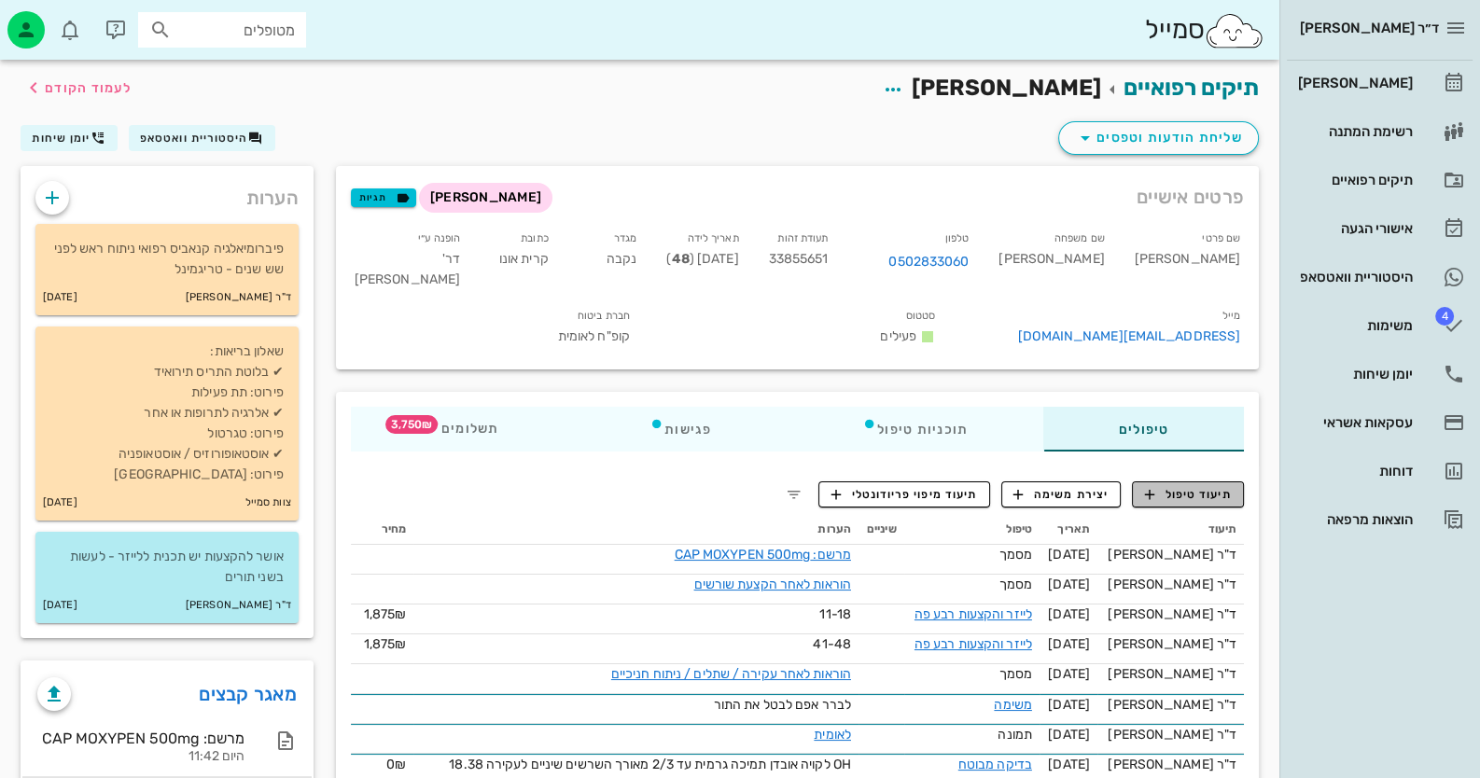
click at [1222, 503] on span "תיעוד טיפול" at bounding box center [1188, 494] width 87 height 17
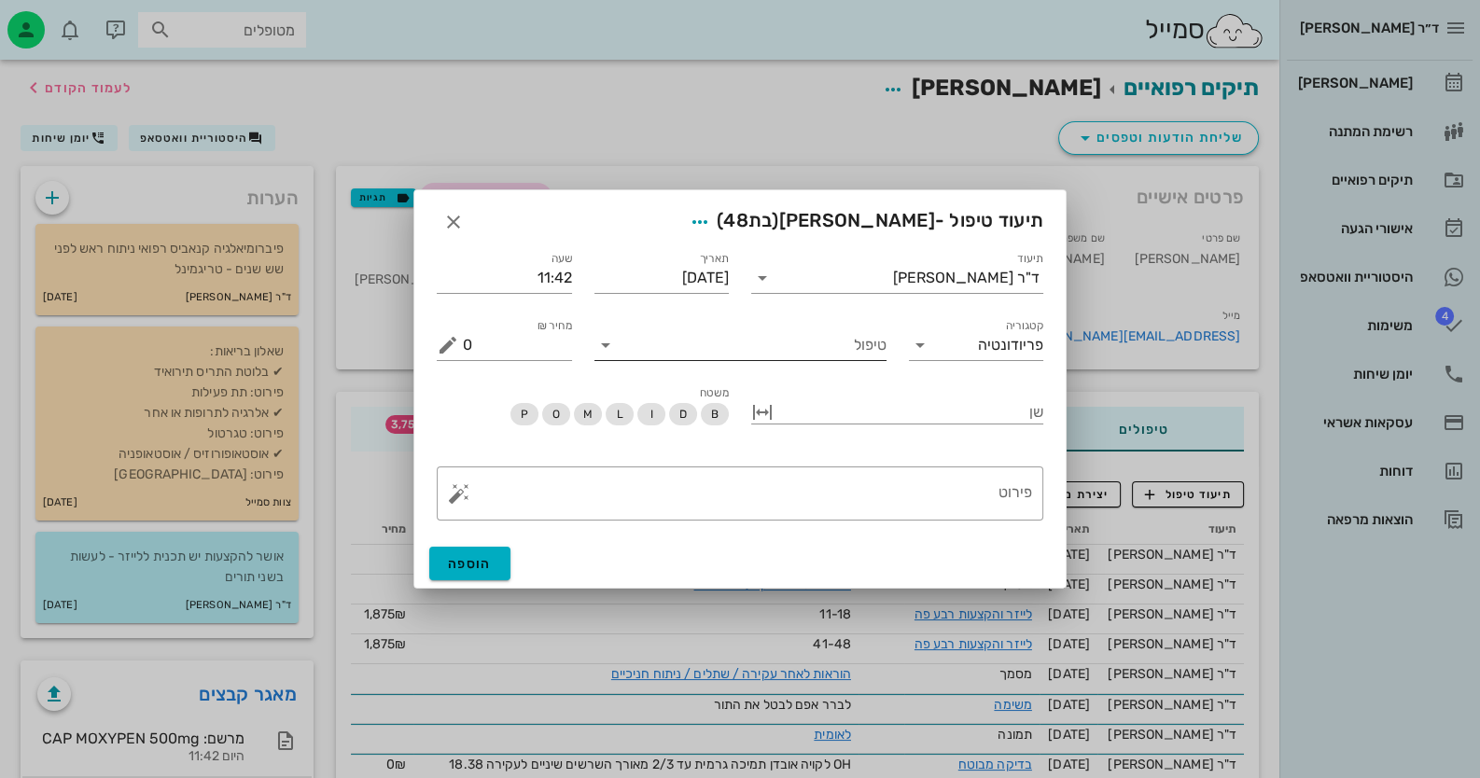
click at [857, 342] on input "טיפול" at bounding box center [753, 345] width 266 height 30
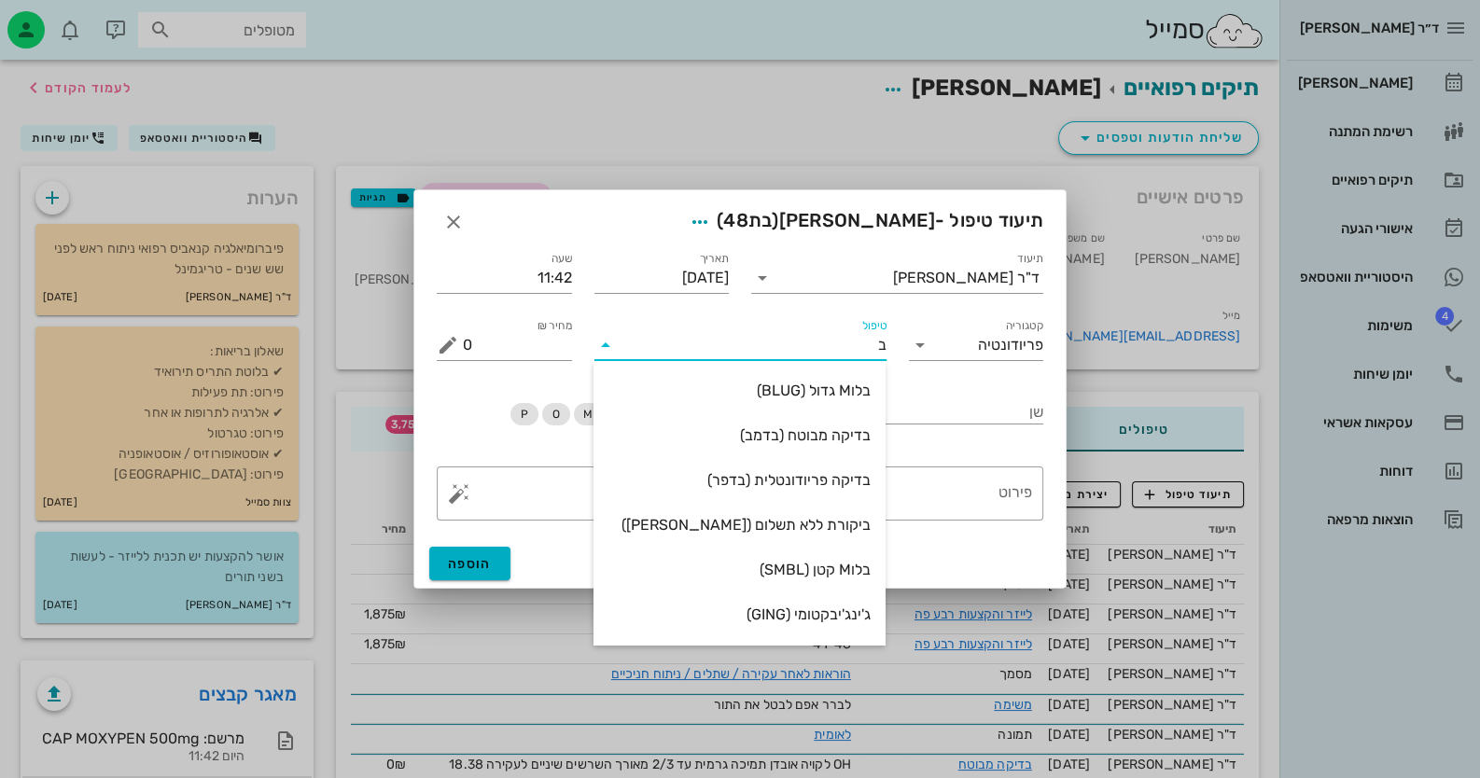
type input "[PERSON_NAME]"
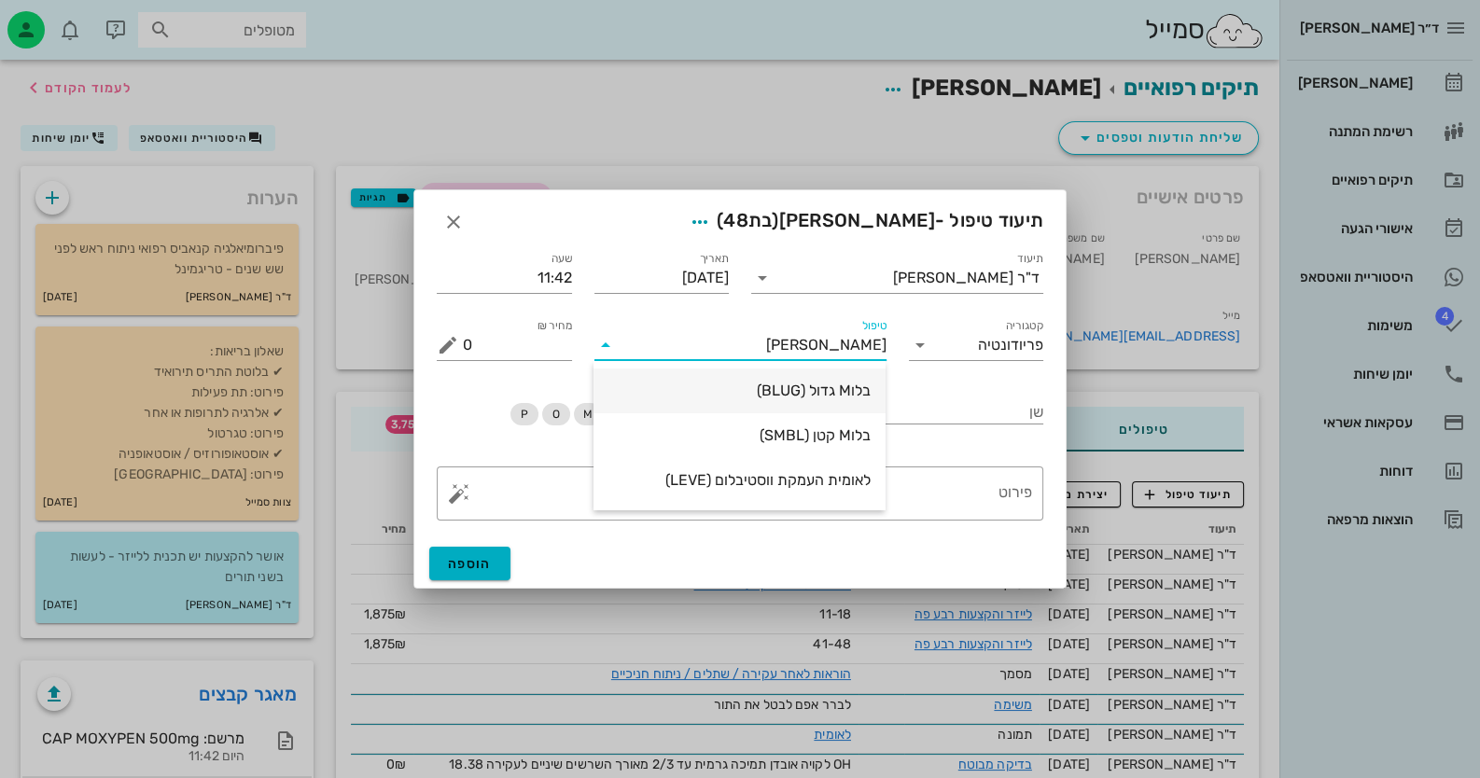
click at [832, 408] on div "בלוM גדול (BLUG)" at bounding box center [739, 390] width 262 height 40
type input "100"
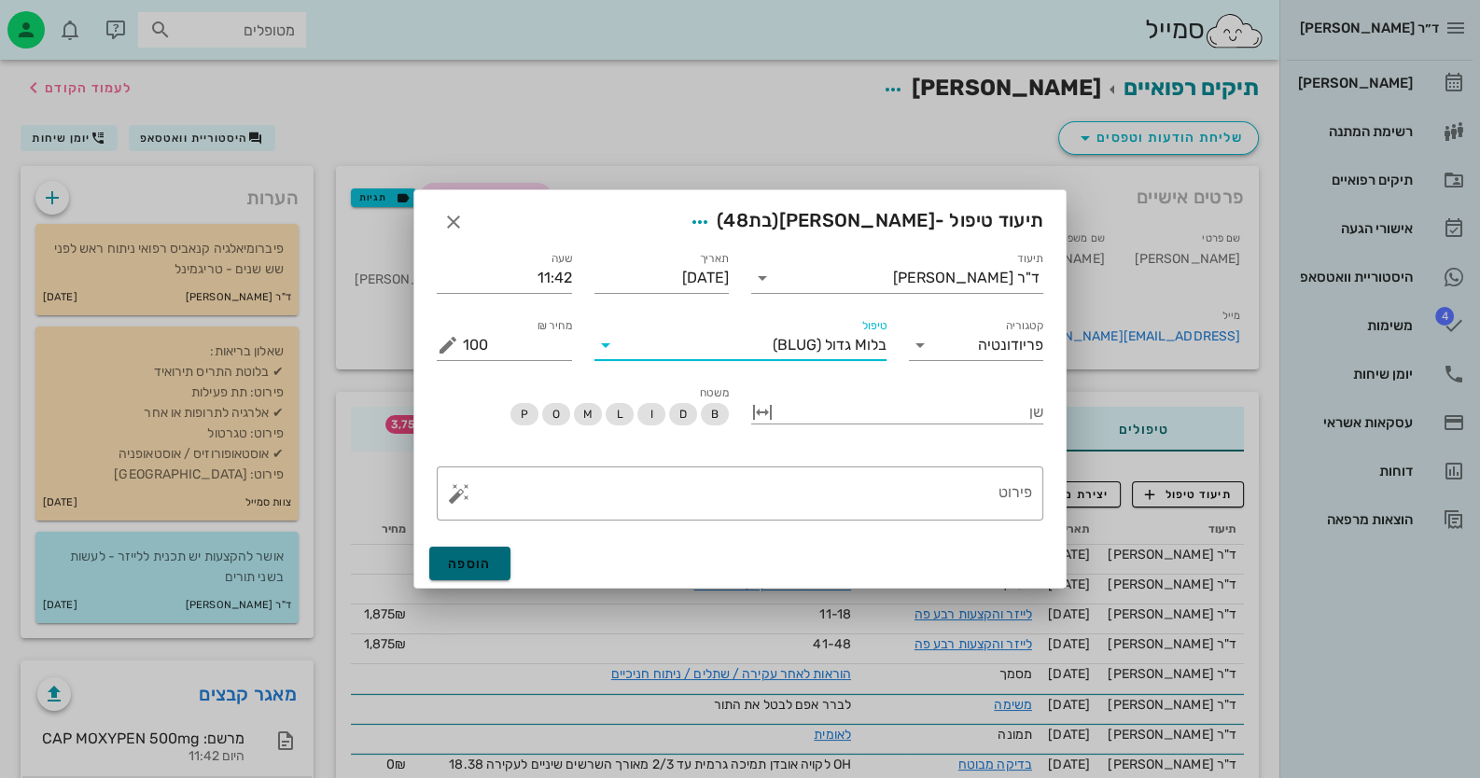
click at [477, 559] on span "הוספה" at bounding box center [470, 564] width 44 height 16
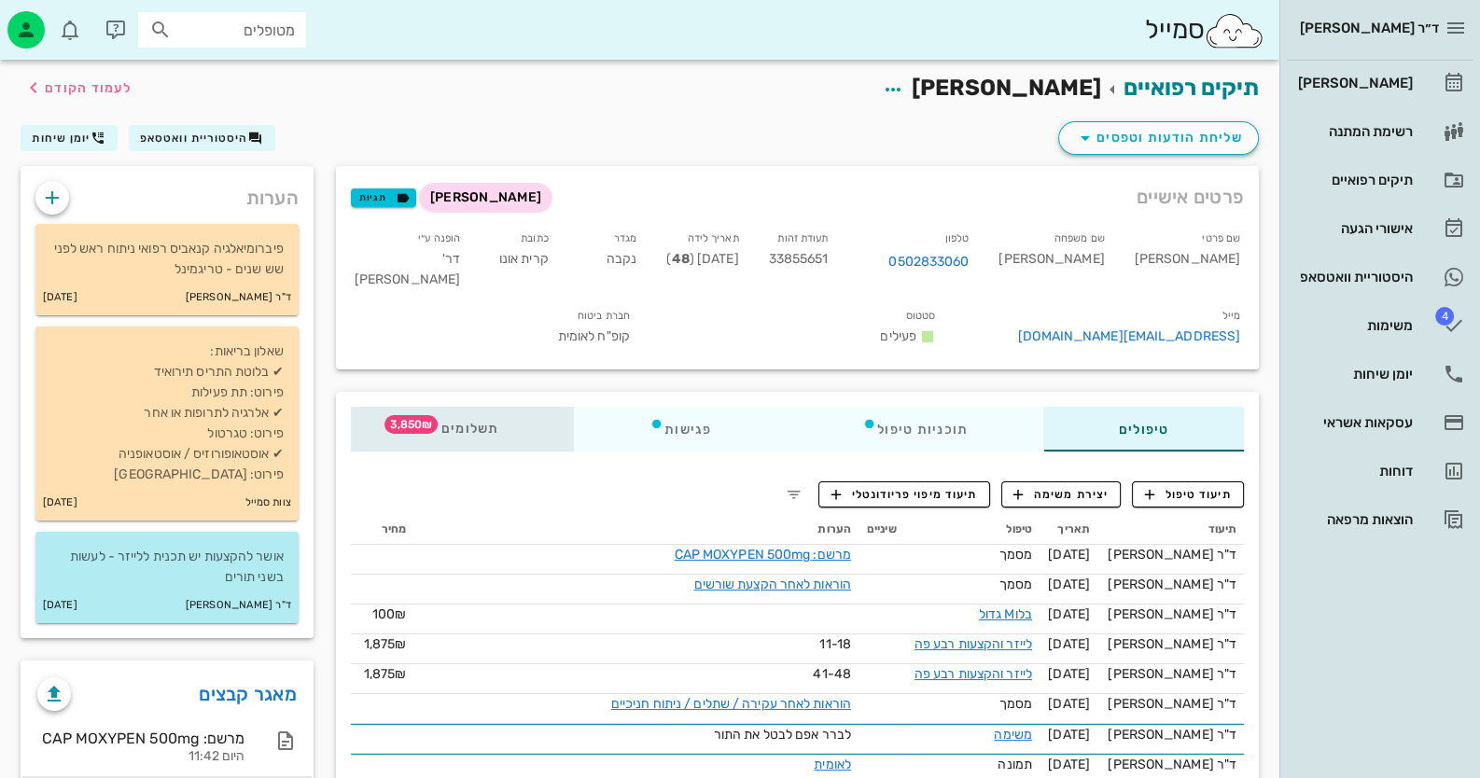
click at [415, 434] on span "3,850₪" at bounding box center [410, 424] width 53 height 19
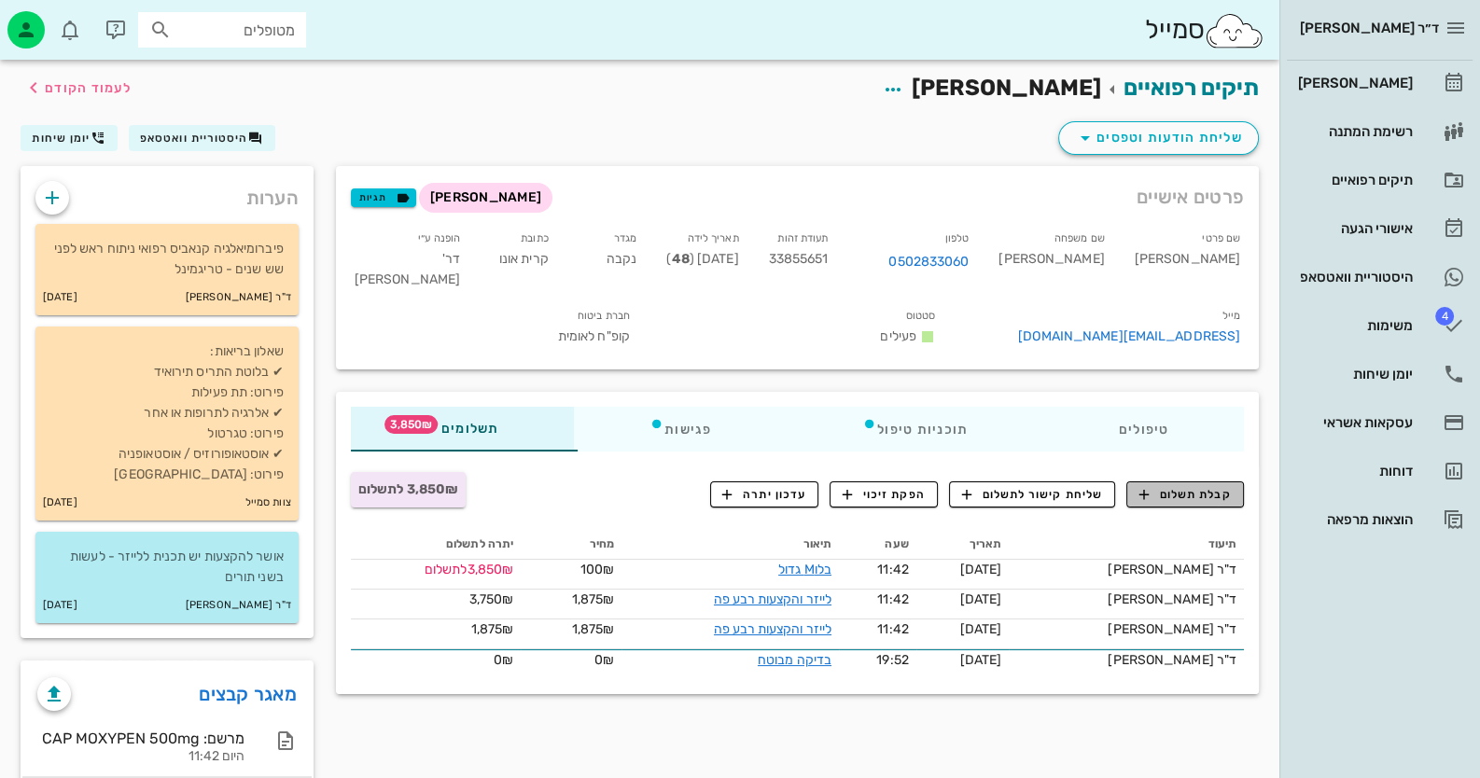
click at [1162, 503] on span "קבלת תשלום" at bounding box center [1185, 494] width 92 height 17
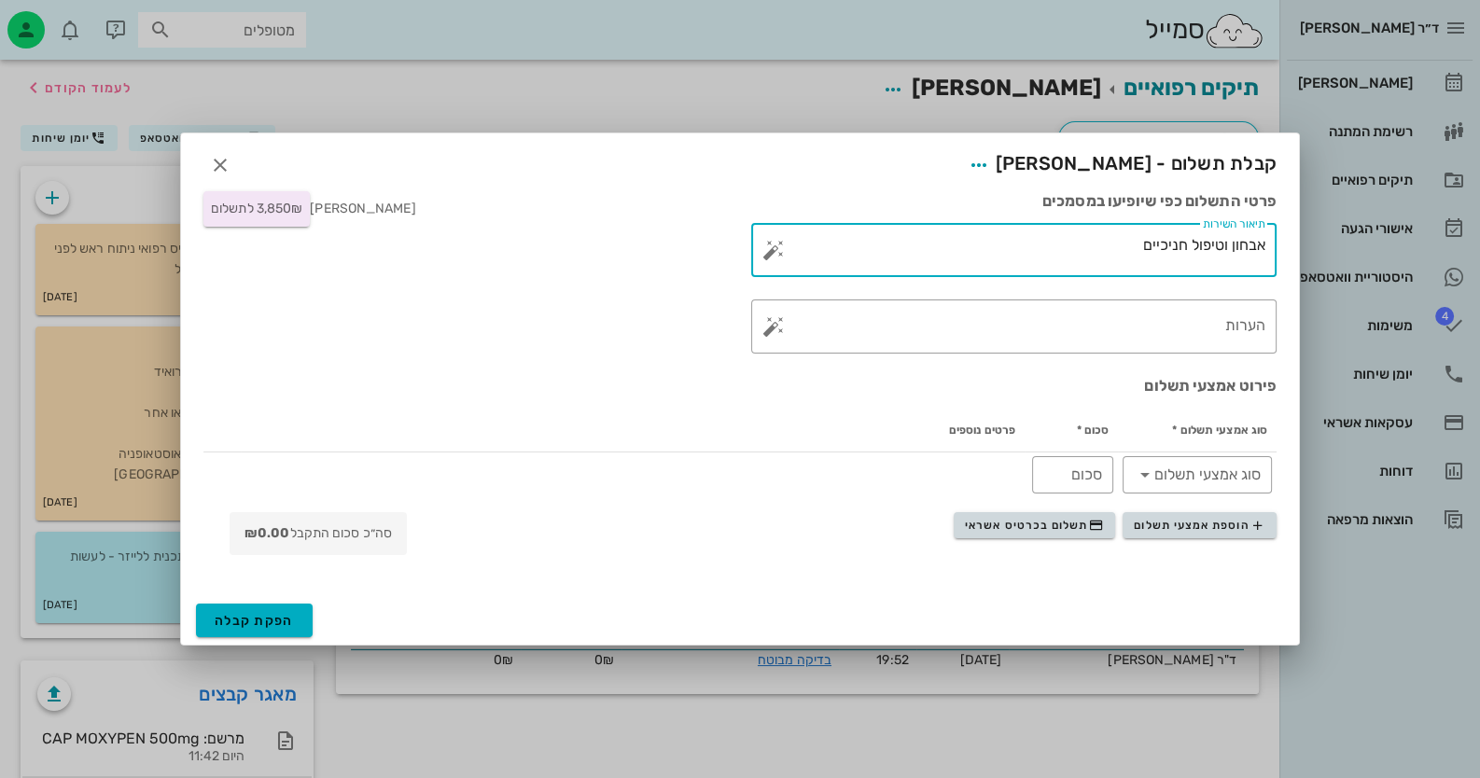
drag, startPoint x: 1113, startPoint y: 250, endPoint x: 1425, endPoint y: 236, distance: 311.9
click at [1425, 236] on div "ד״ר חיה מאיר יומן מרפאה רשימת המתנה תיקים רפואיים אישורי הגעה היסטוריית וואטסאפ…" at bounding box center [740, 552] width 1480 height 1105
click at [773, 252] on button "button" at bounding box center [773, 250] width 22 height 22
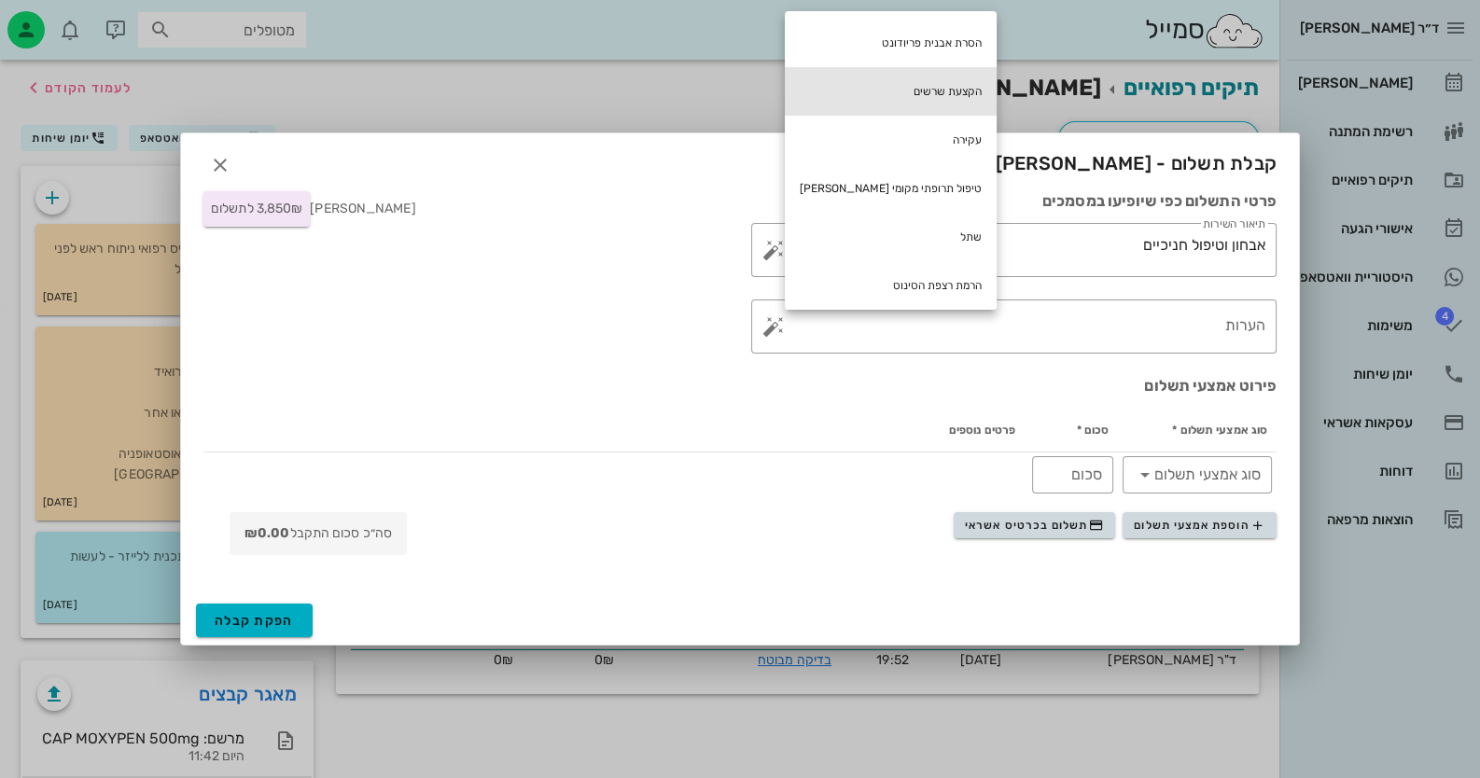
click at [858, 94] on div "הקצעת שרשים" at bounding box center [891, 91] width 212 height 49
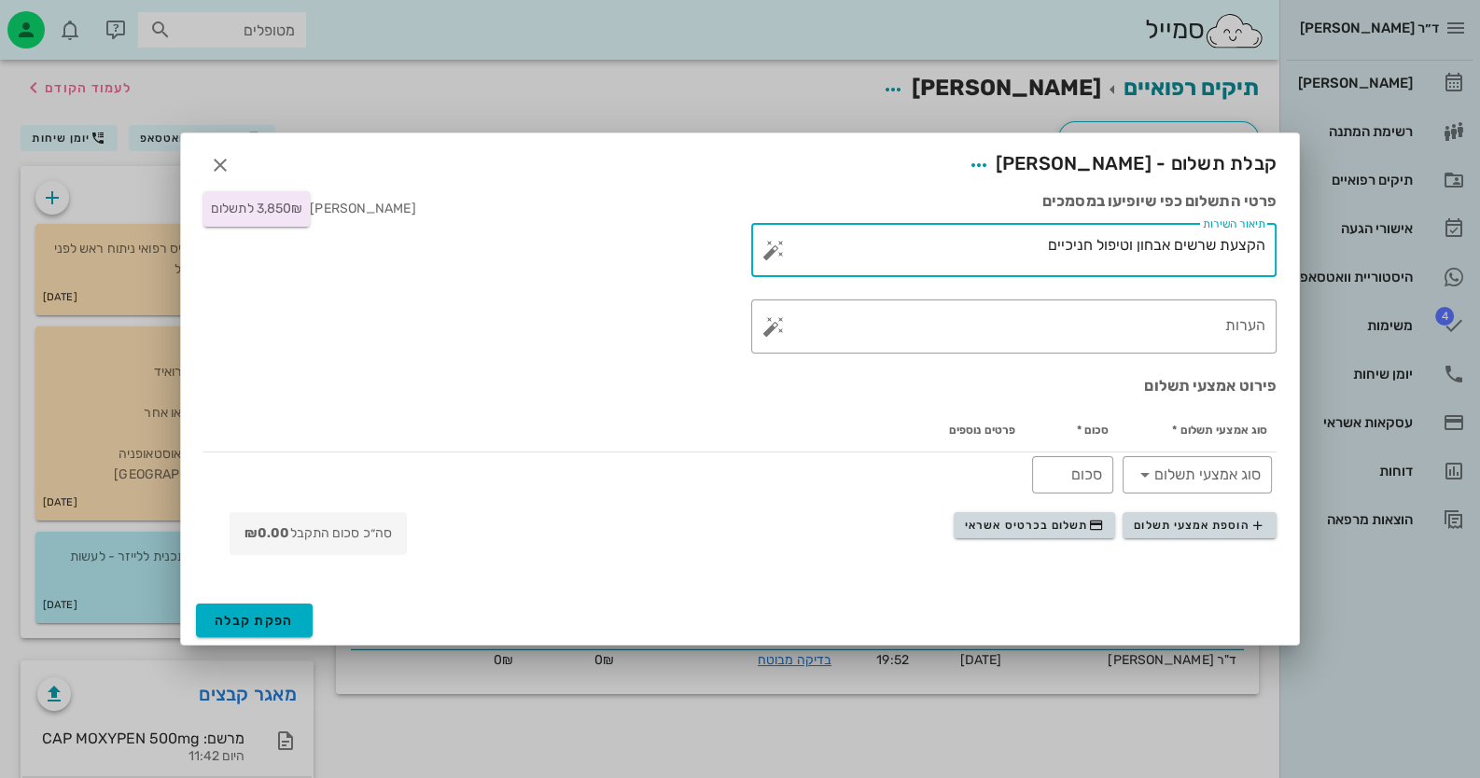
drag, startPoint x: 1171, startPoint y: 244, endPoint x: 1003, endPoint y: 260, distance: 168.7
click at [1003, 260] on textarea "הקצעת שרשים אבחון וטיפול חניכיים" at bounding box center [1021, 254] width 488 height 45
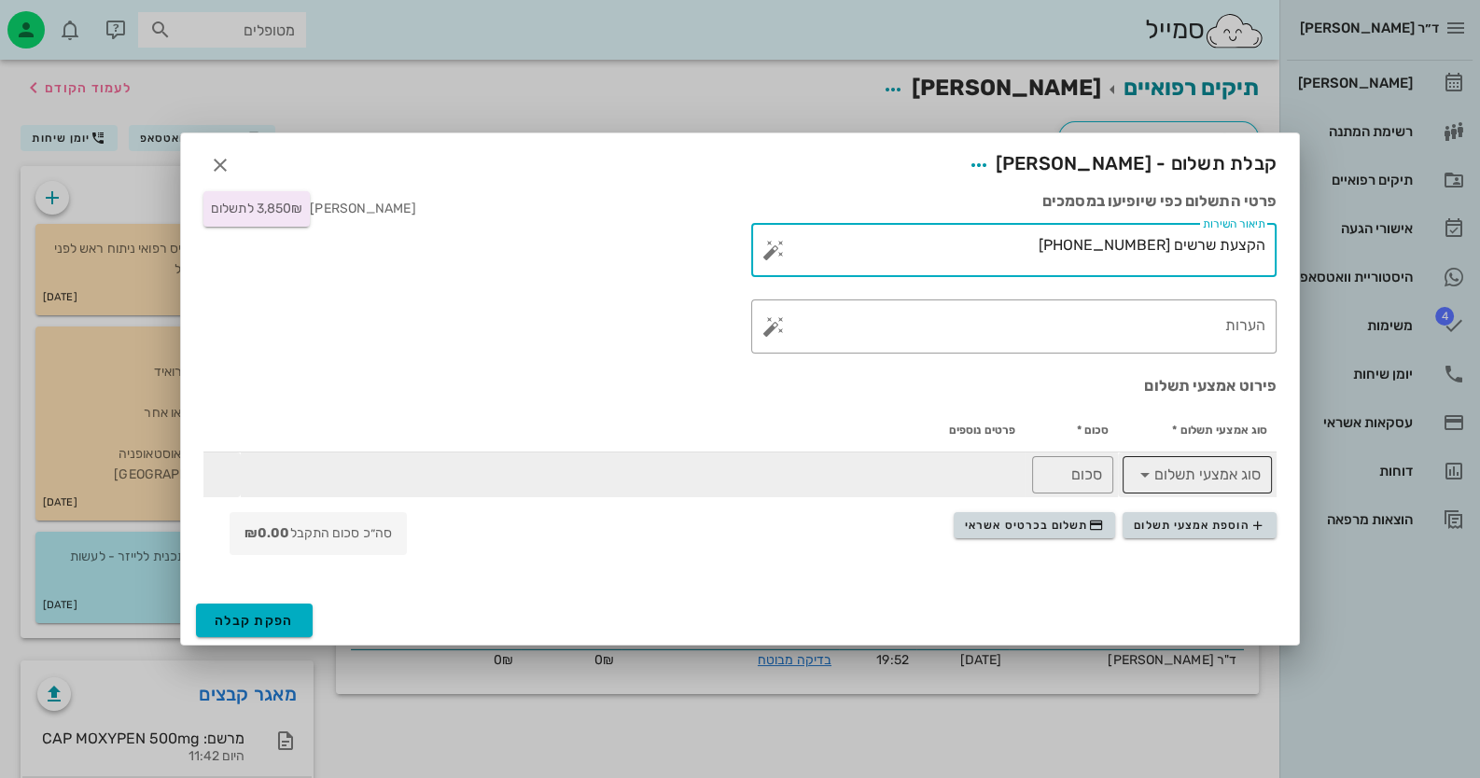
type textarea "הקצעת שרשים 18-11 48-41"
click at [1206, 490] on div at bounding box center [1210, 474] width 101 height 37
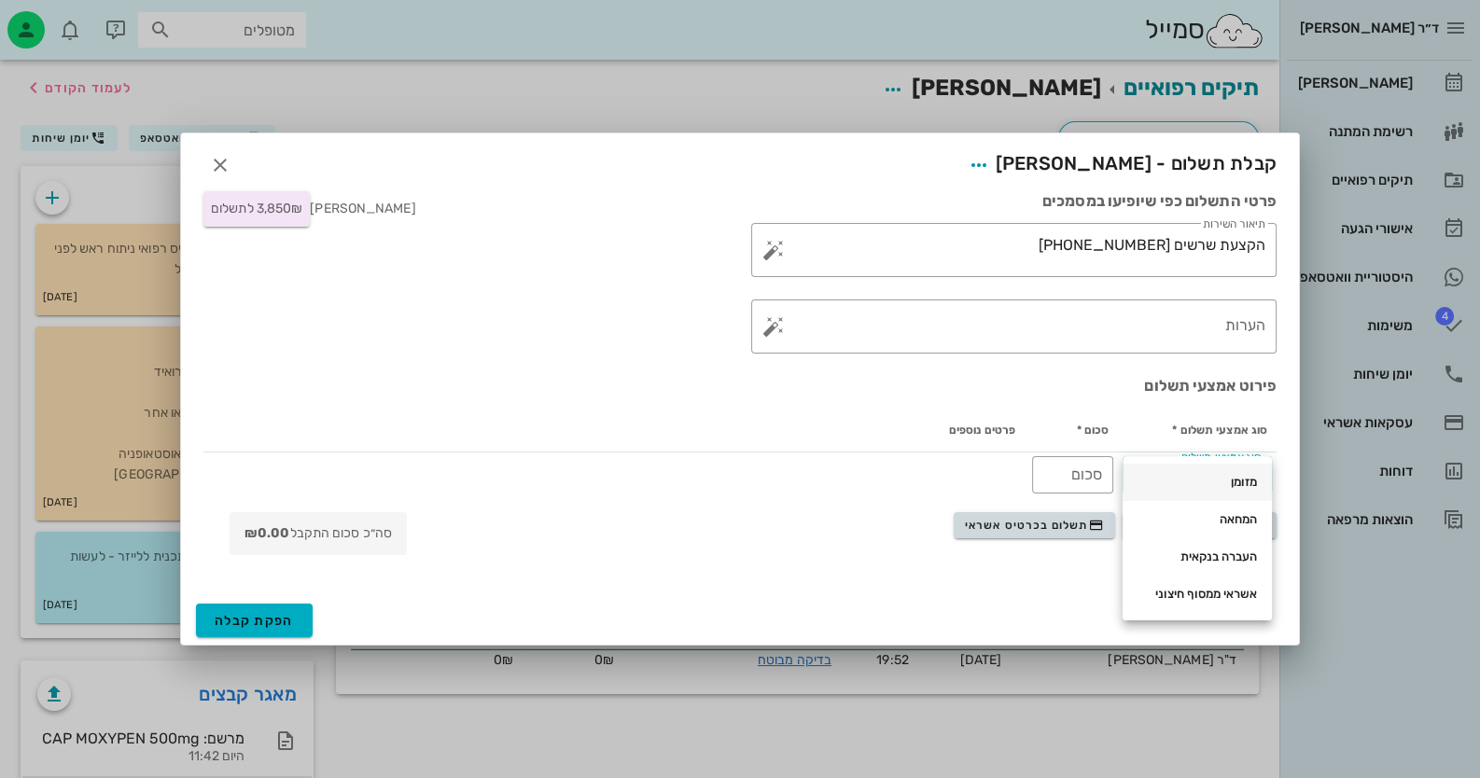
click at [1208, 489] on div "מזומן" at bounding box center [1196, 482] width 119 height 15
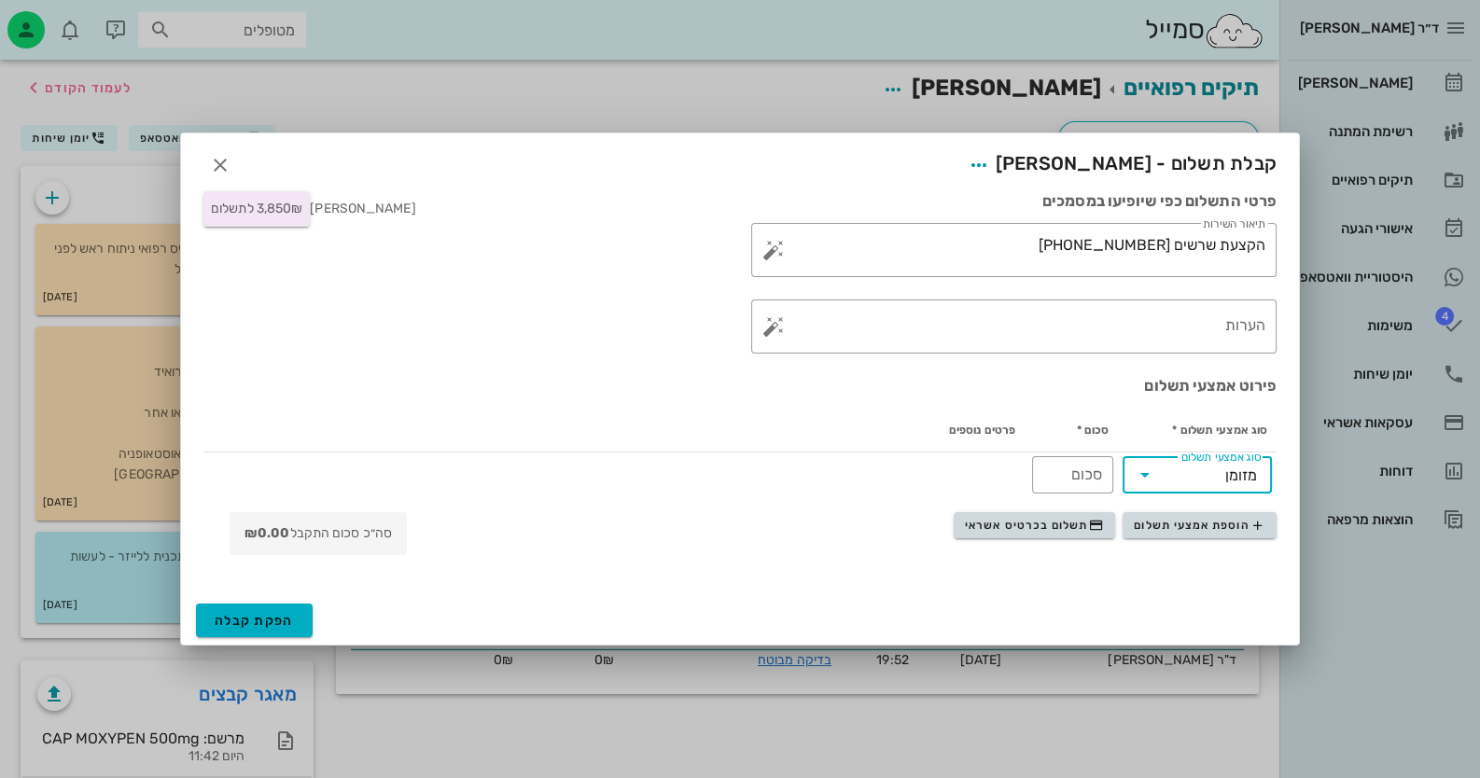
click at [292, 532] on div "סה״כ סכום התקבל ₪0.00" at bounding box center [318, 533] width 177 height 43
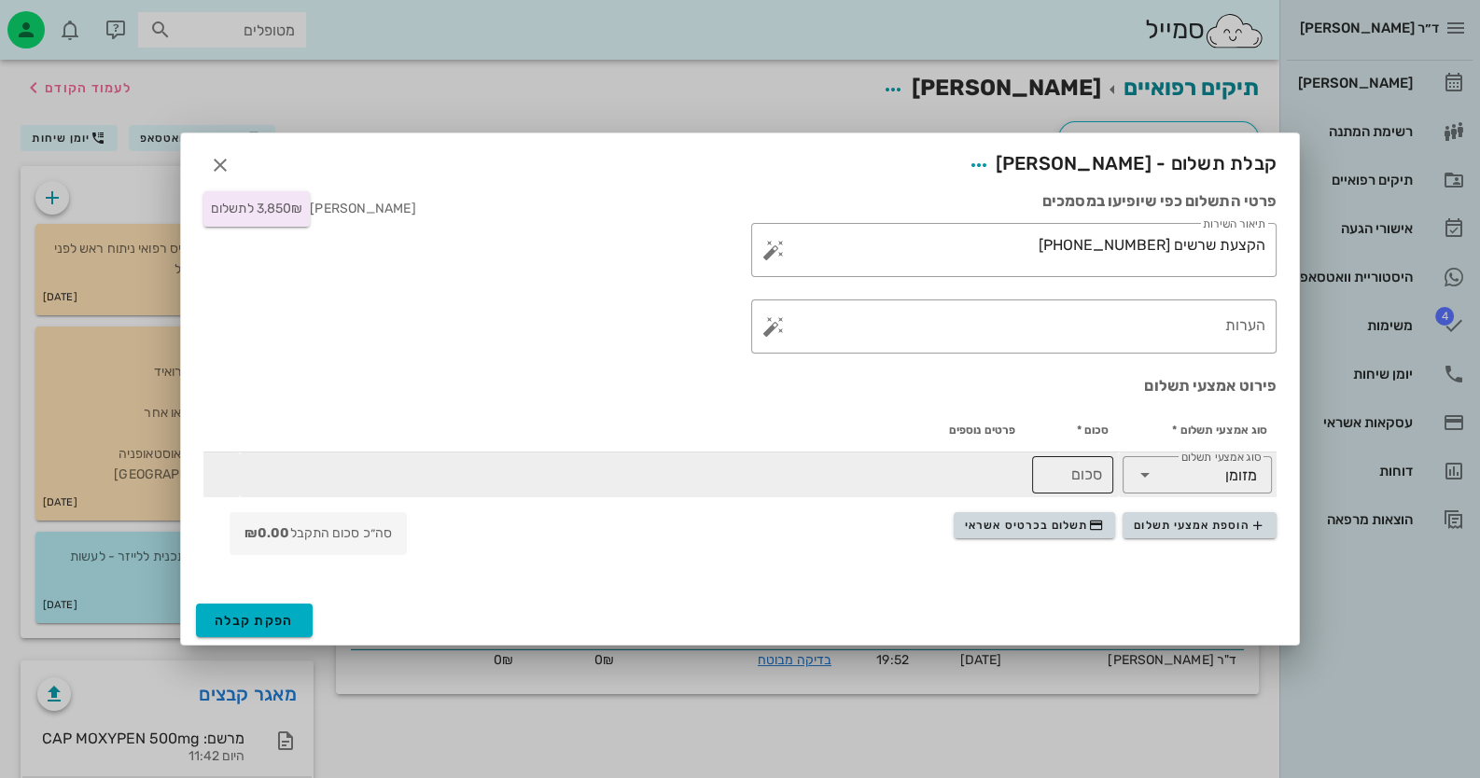
click at [1043, 468] on input "סכום" at bounding box center [1072, 475] width 59 height 30
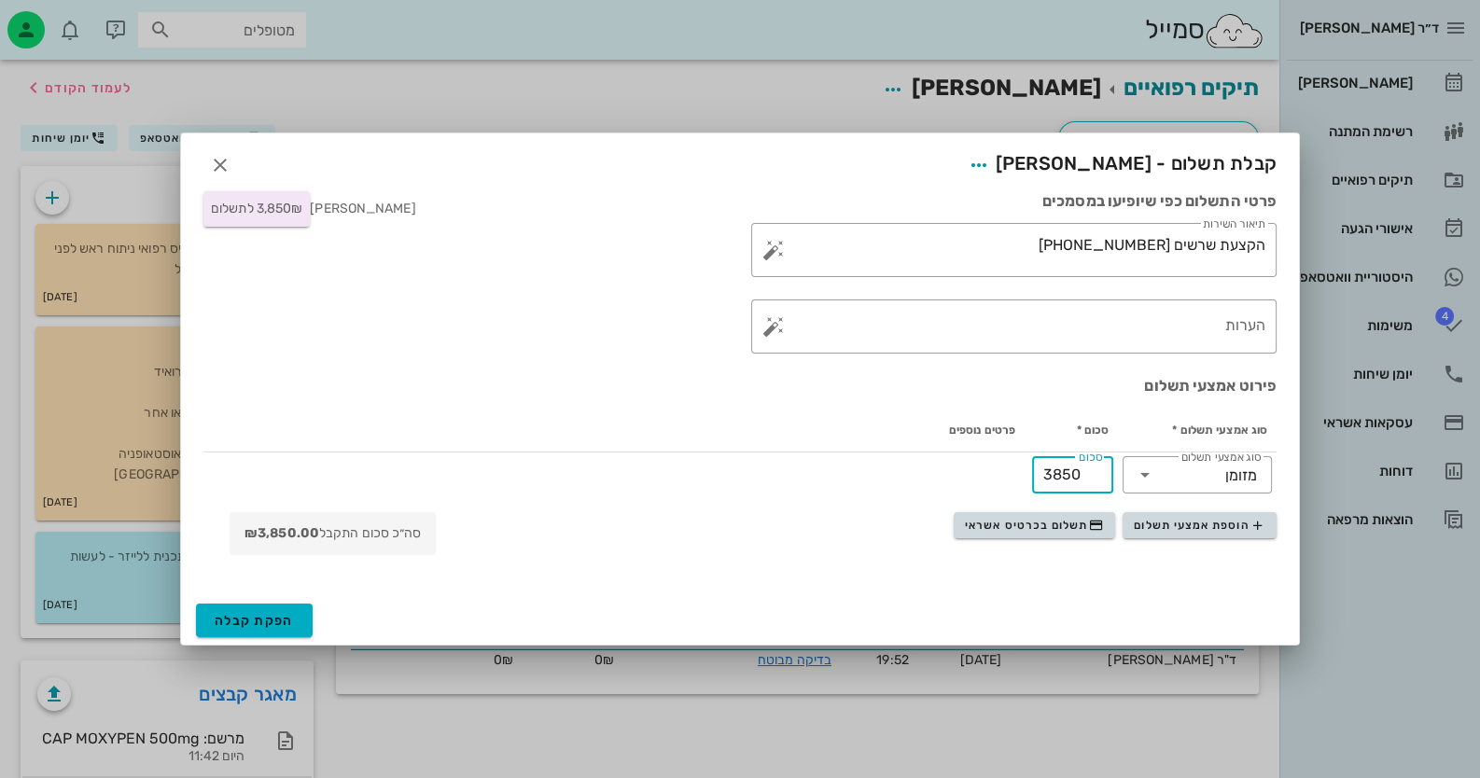
type input "3850"
click at [288, 589] on div "פרטי התשלום כפי שיופיעו במסמכים ​ תיאור השירות הקצעת שרשים 18-11 48-41 ​ הערות …" at bounding box center [740, 388] width 1118 height 416
click at [280, 606] on button "הפקת קבלה" at bounding box center [254, 621] width 117 height 34
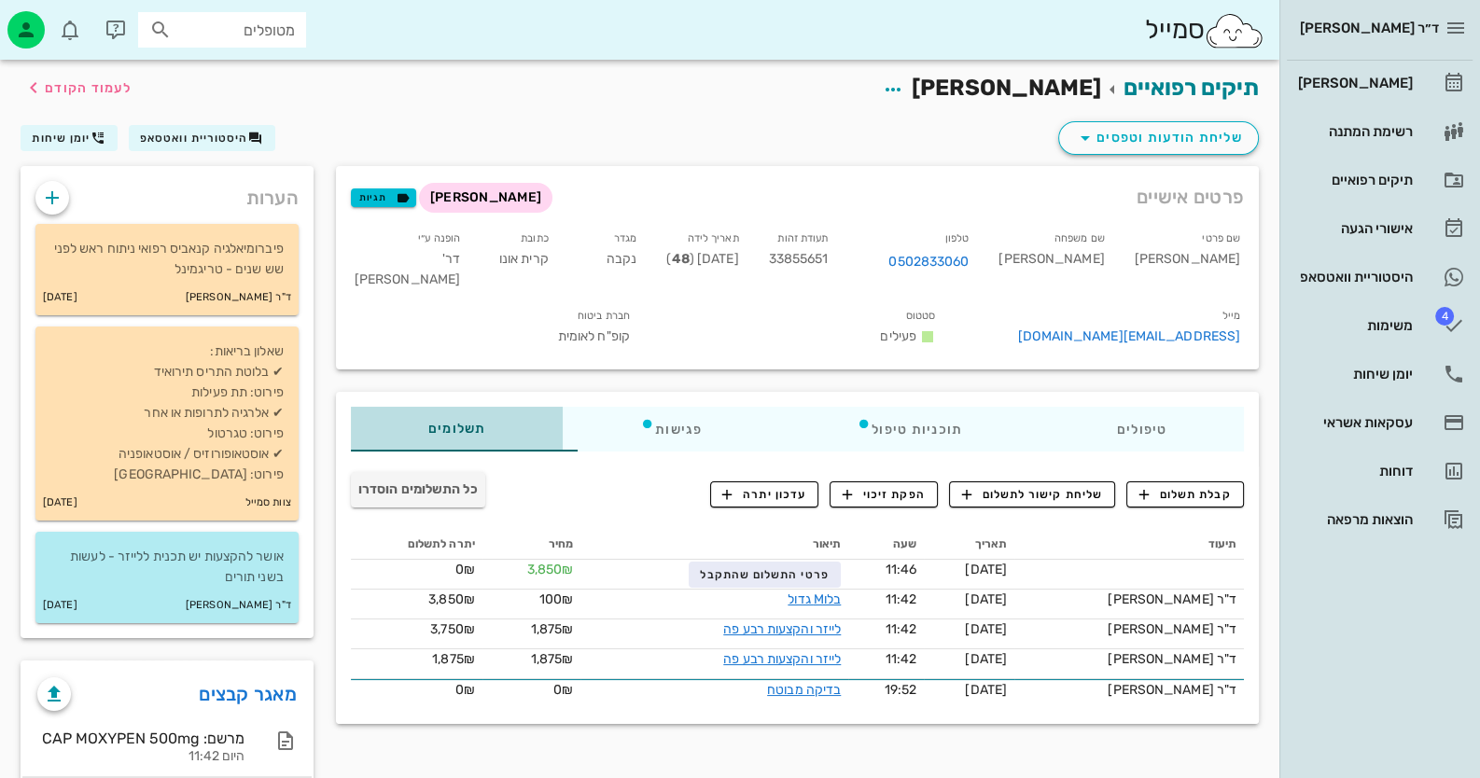
click at [479, 452] on div "תשלומים 0₪" at bounding box center [457, 429] width 212 height 45
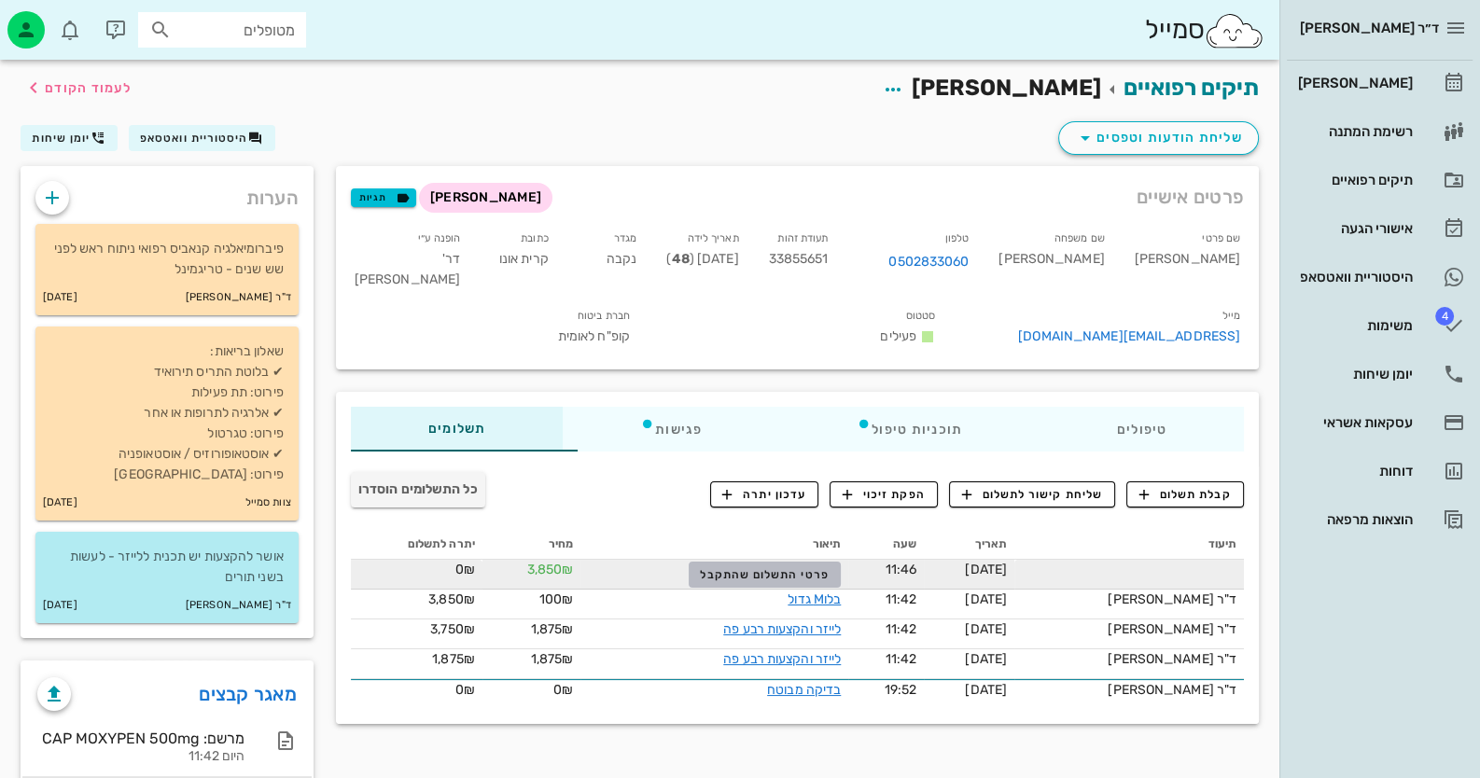
click at [814, 582] on button "פרטי התשלום שהתקבל" at bounding box center [765, 575] width 152 height 26
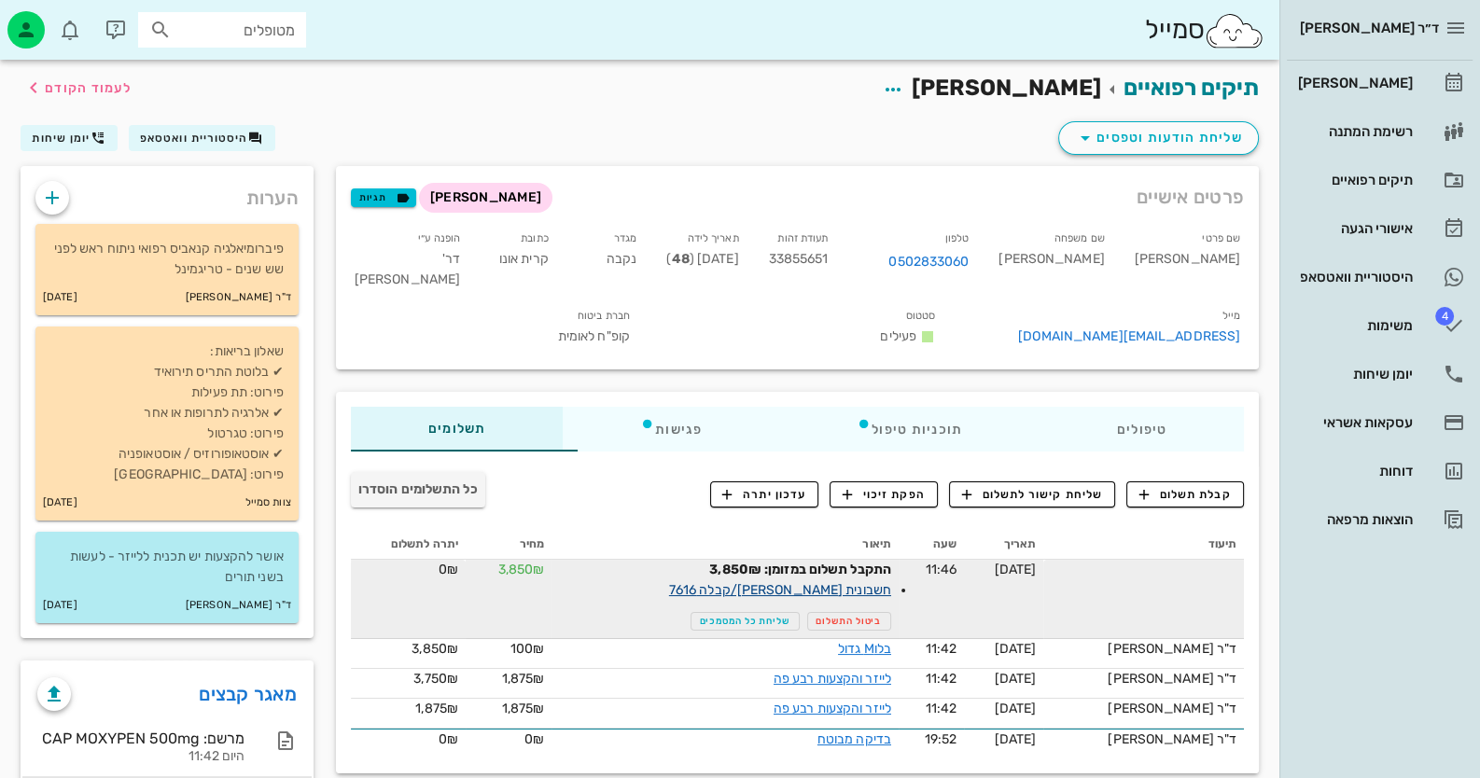
click at [873, 598] on link "חשבונית מס/קבלה 7616" at bounding box center [780, 590] width 222 height 16
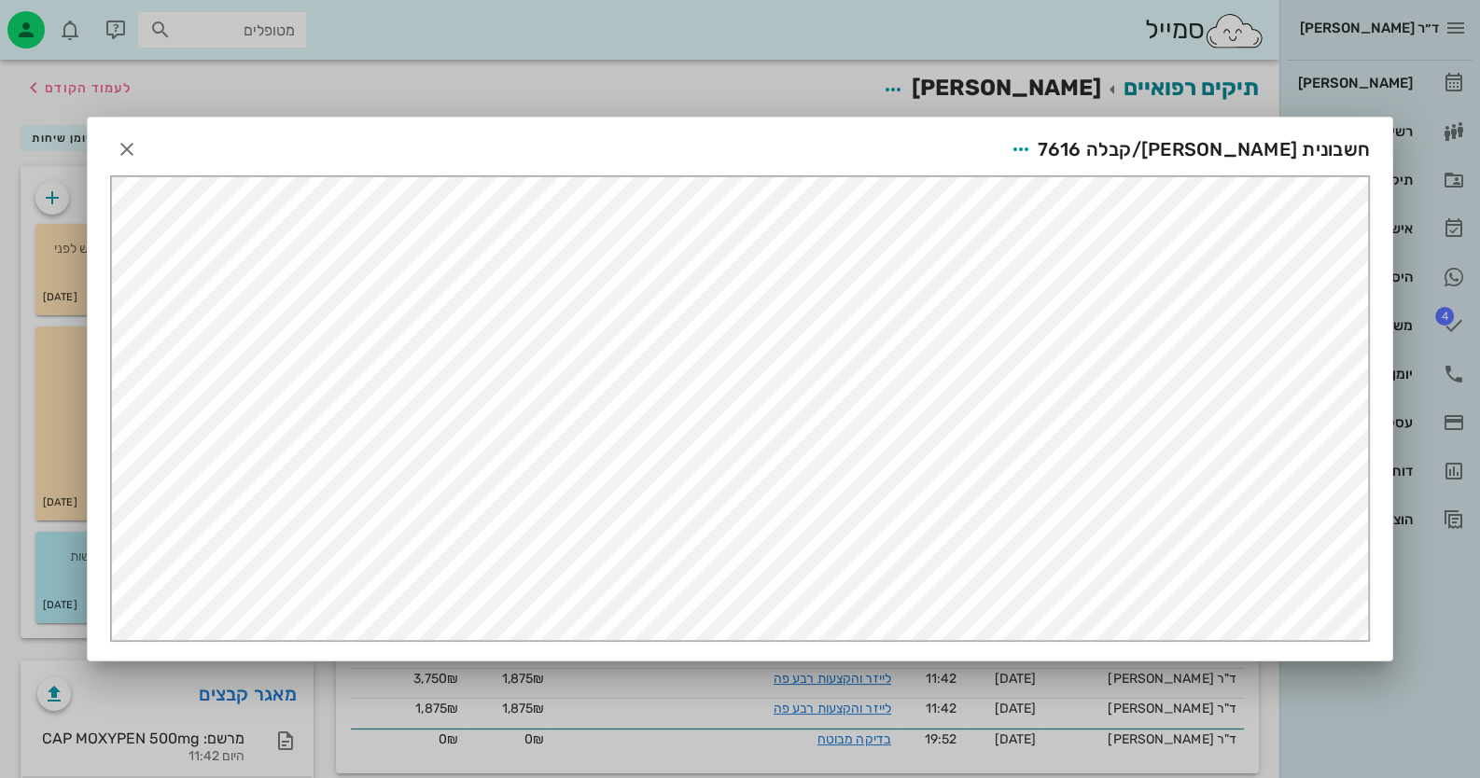
scroll to position [0, 0]
click at [1032, 147] on icon "button" at bounding box center [1021, 149] width 22 height 22
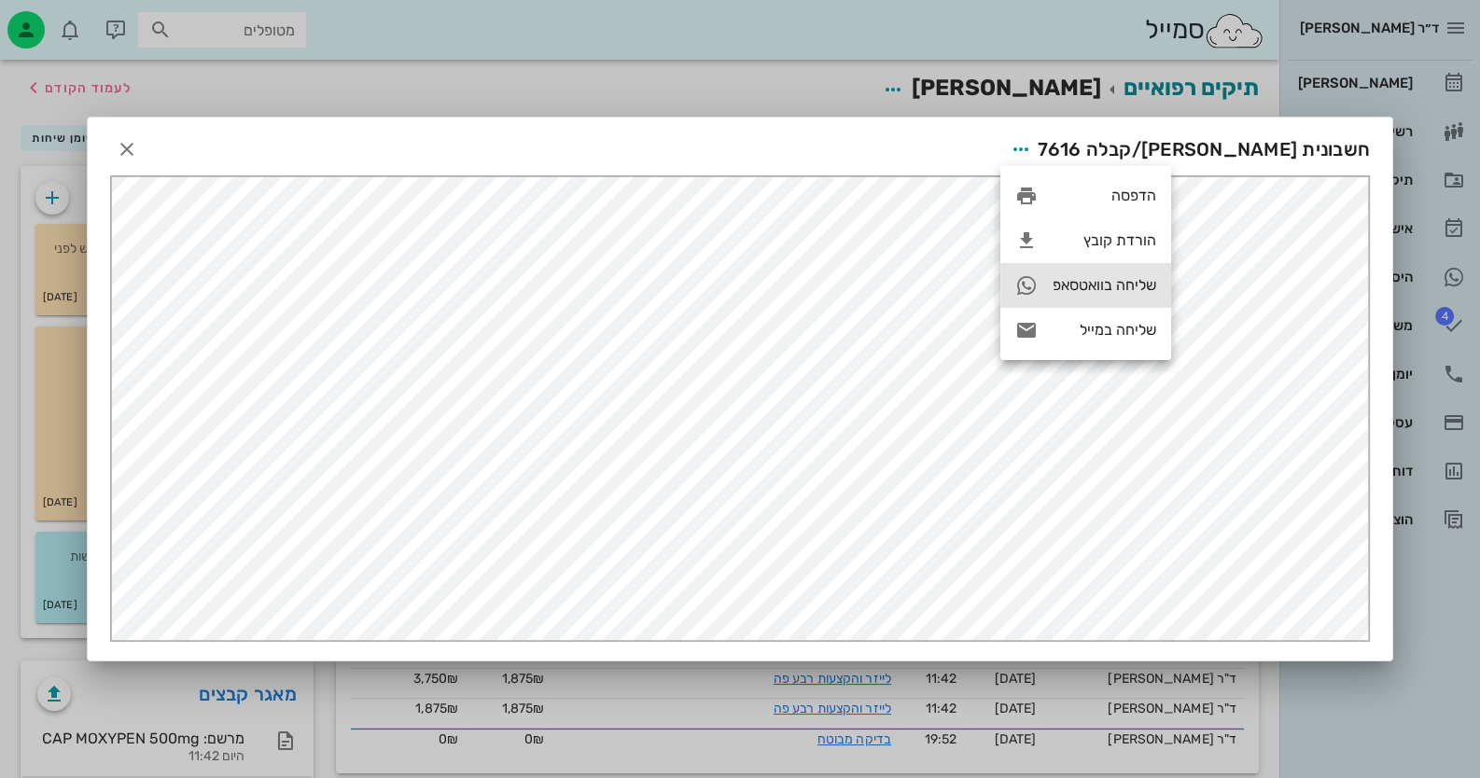
click at [1101, 284] on div "שליחה בוואטסאפ" at bounding box center [1104, 285] width 104 height 18
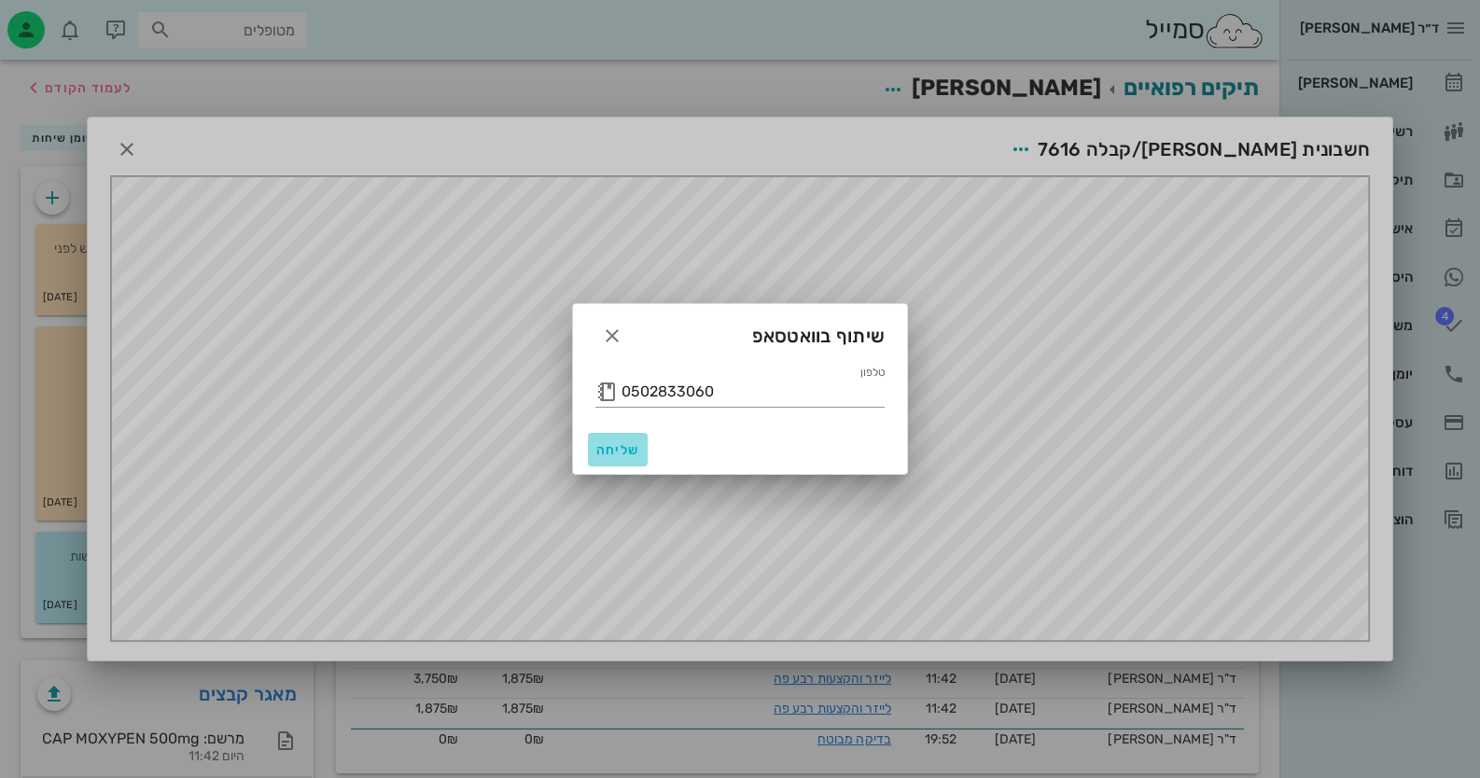
click at [604, 446] on span "שליחה" at bounding box center [617, 450] width 45 height 16
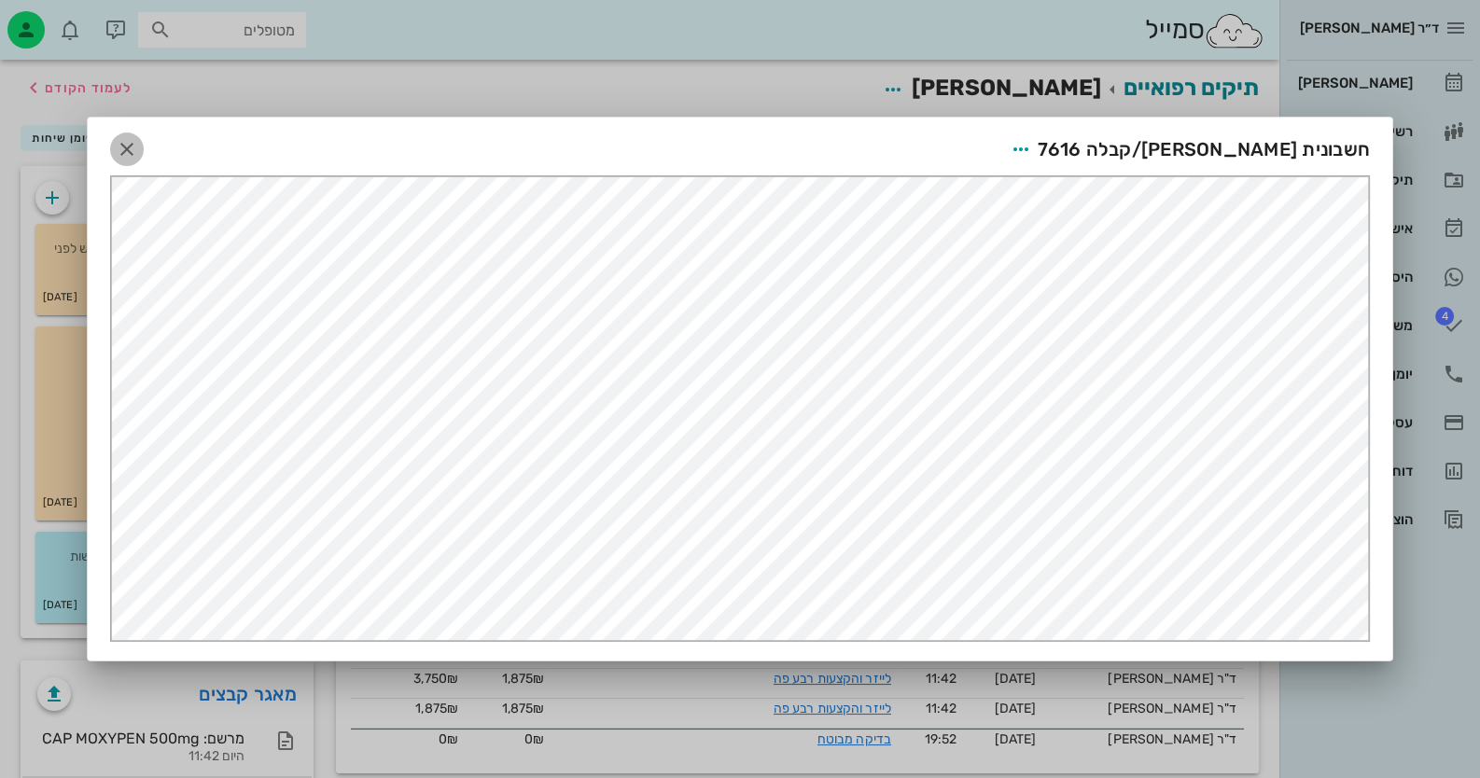
click at [128, 143] on icon "button" at bounding box center [127, 149] width 22 height 22
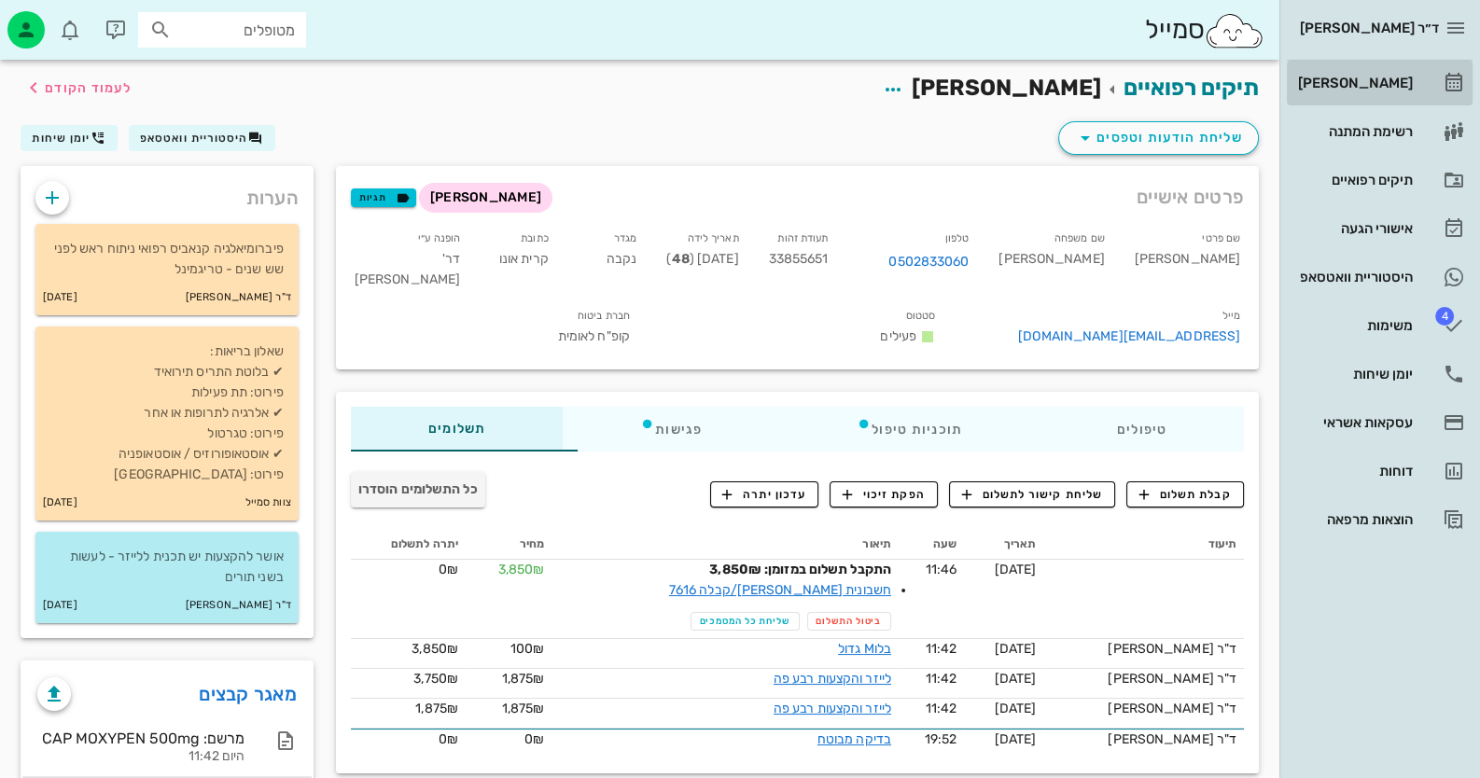
click at [1381, 94] on div "[PERSON_NAME]" at bounding box center [1353, 83] width 118 height 30
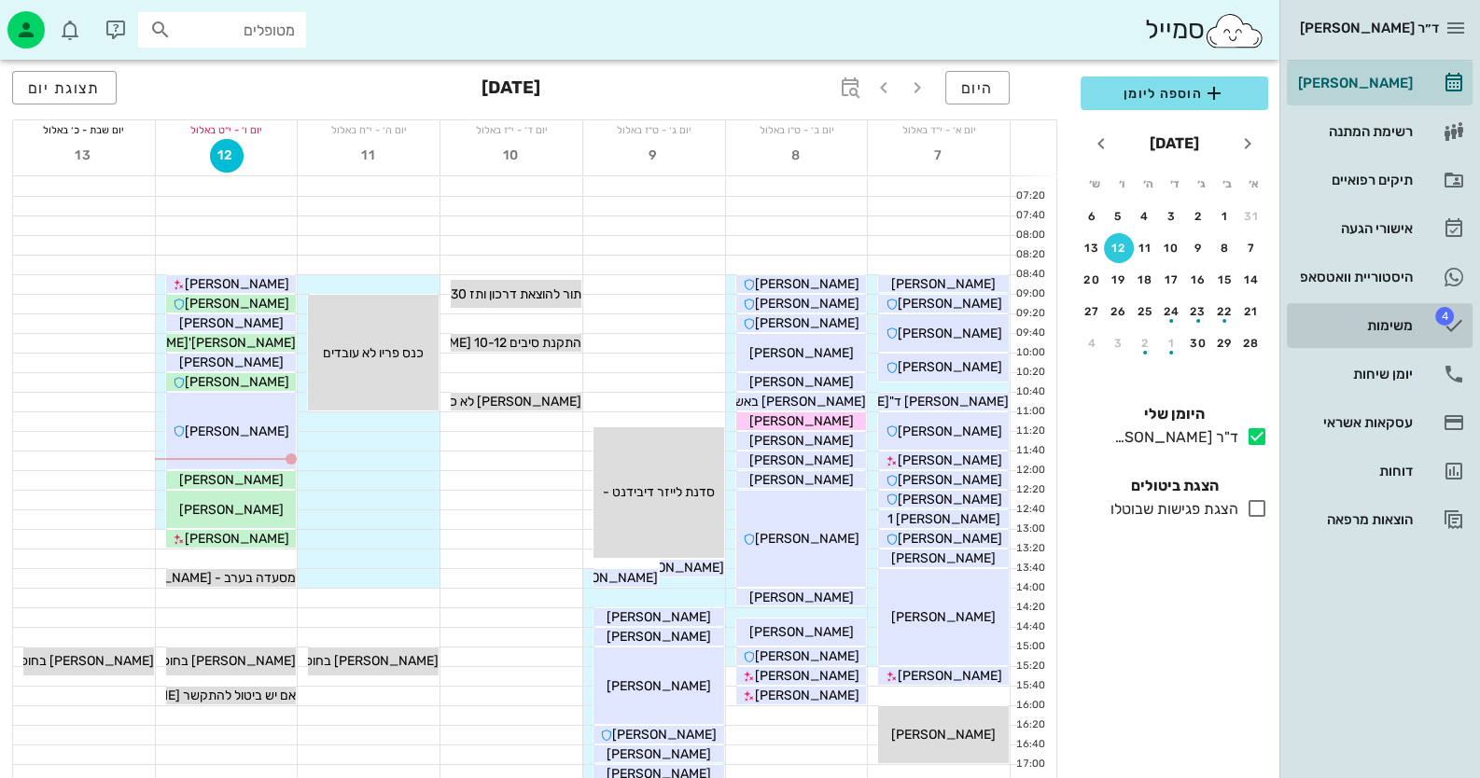
click at [1404, 318] on div "משימות" at bounding box center [1353, 325] width 118 height 15
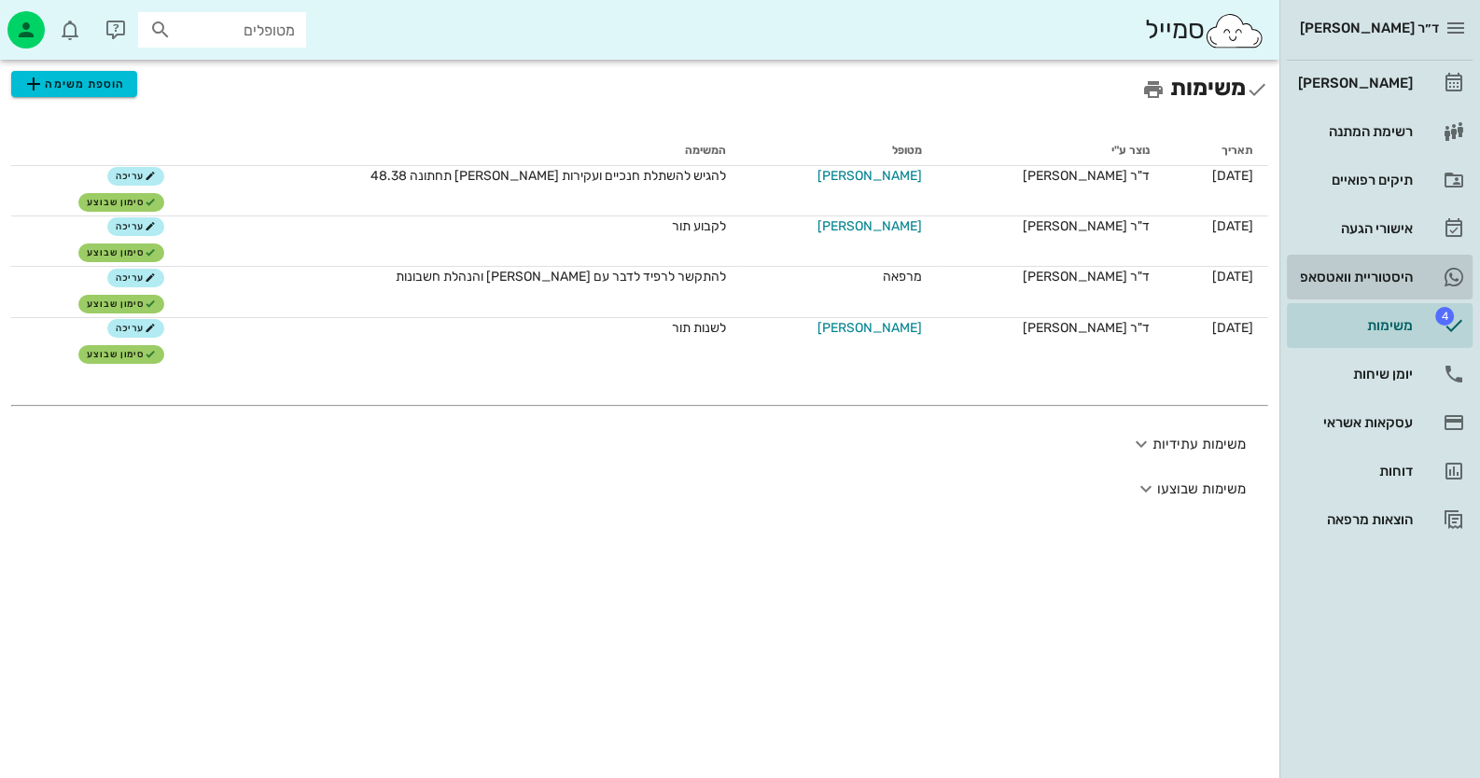
click at [1400, 271] on div "היסטוריית וואטסאפ" at bounding box center [1353, 277] width 118 height 15
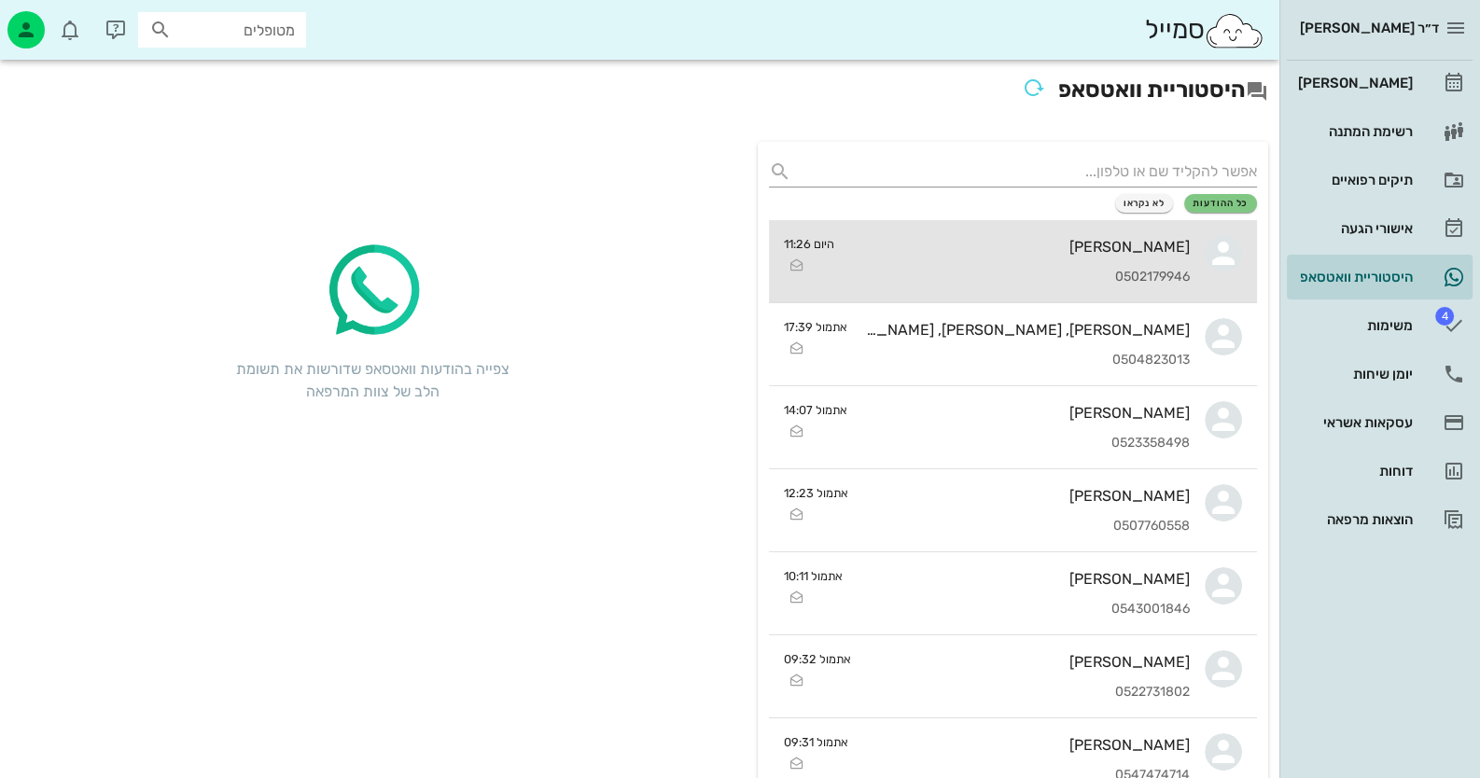
click at [1214, 277] on link "אוריאל אביטן 0502179946 היום 11:26" at bounding box center [1013, 261] width 488 height 83
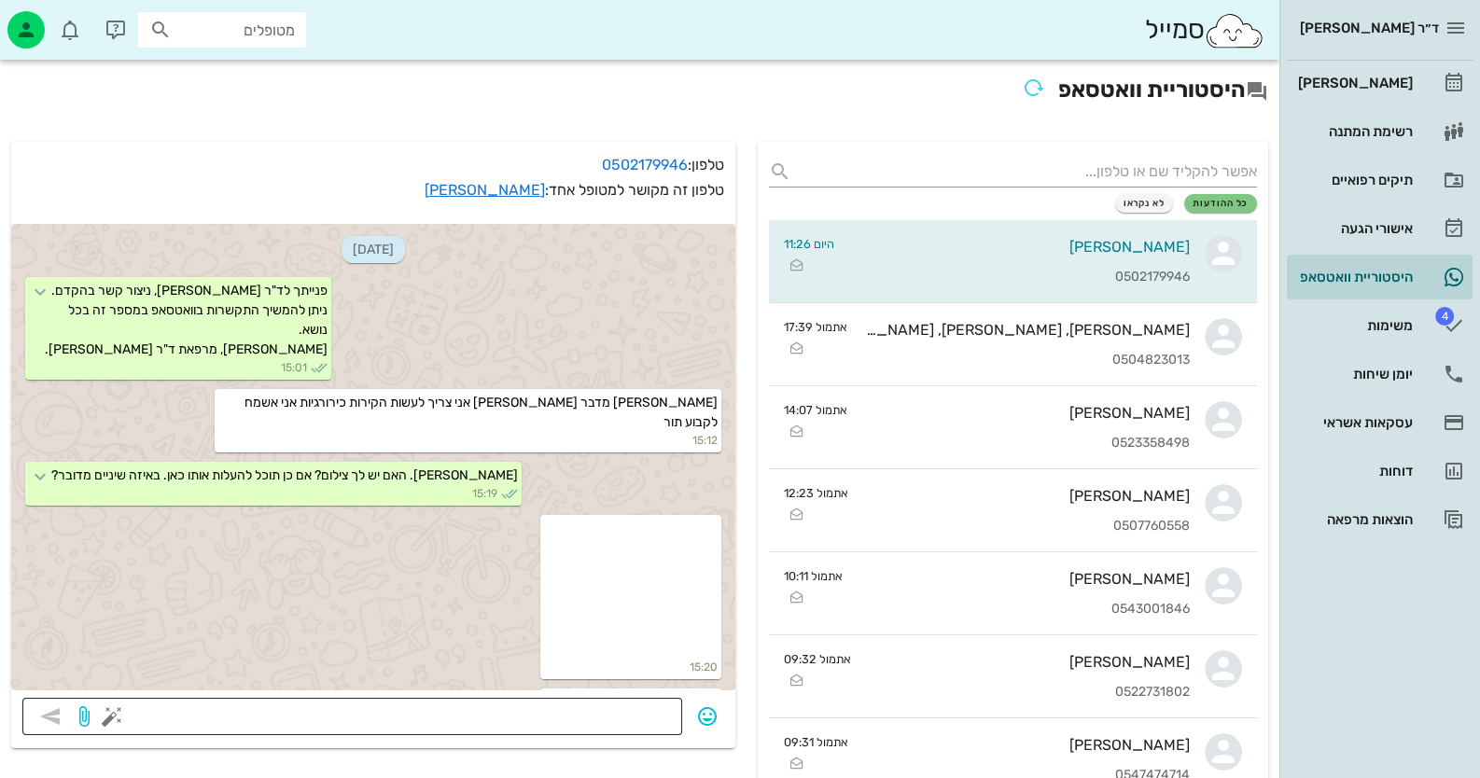
scroll to position [2015, 0]
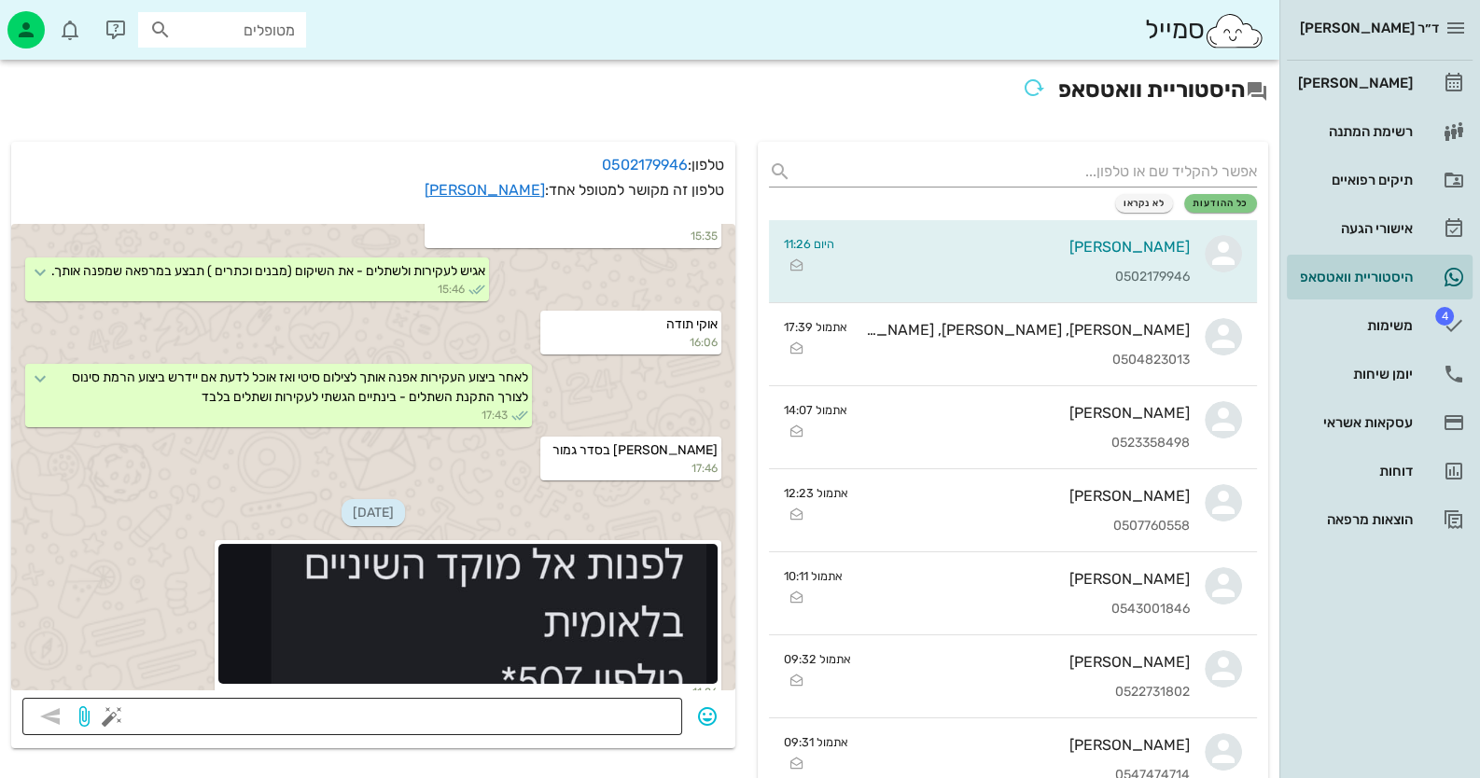
click at [634, 703] on textarea at bounding box center [393, 718] width 555 height 30
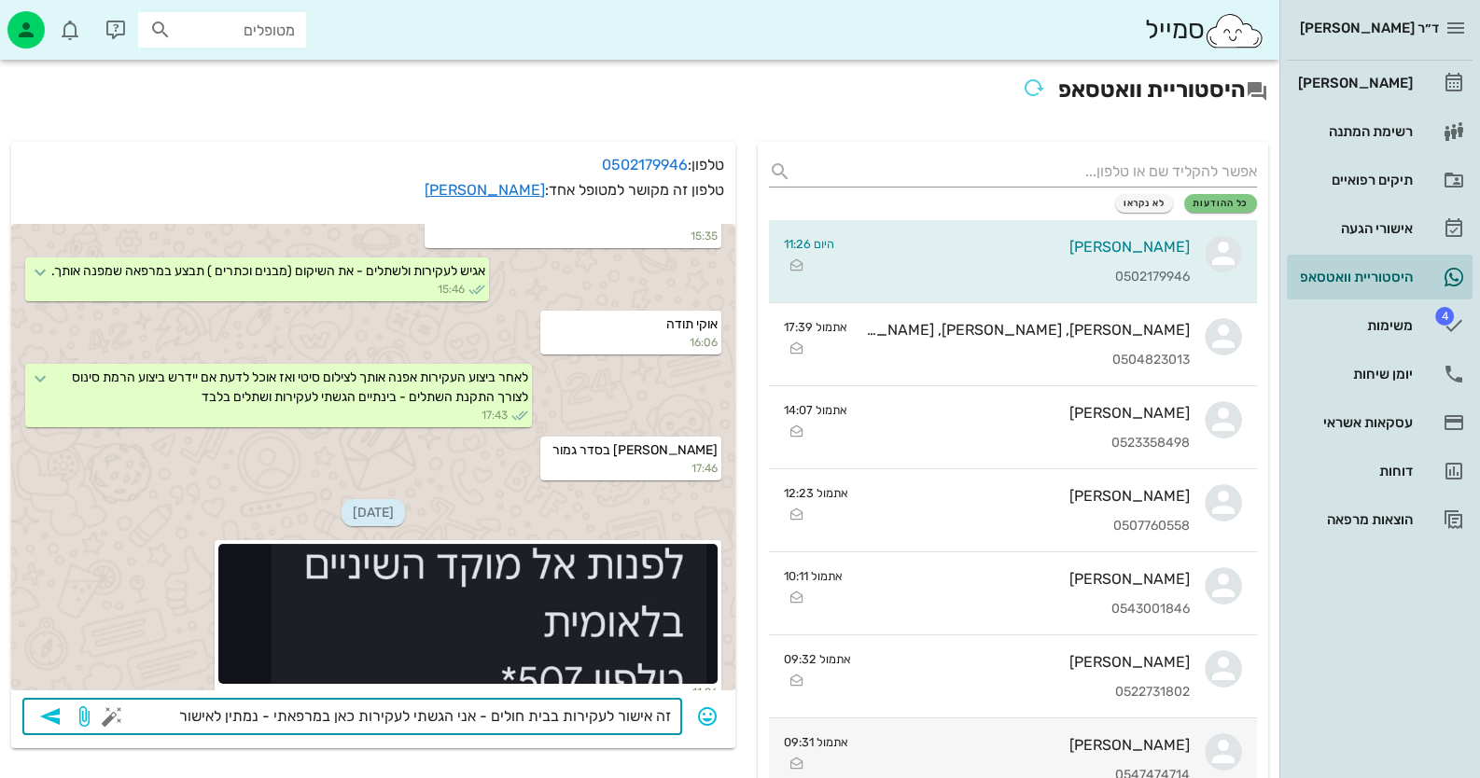
type textarea "זה אישור לעקירות בבית חולים - אני הגשתי לעקירות כאן במרפאתי - נמתין לאישור"
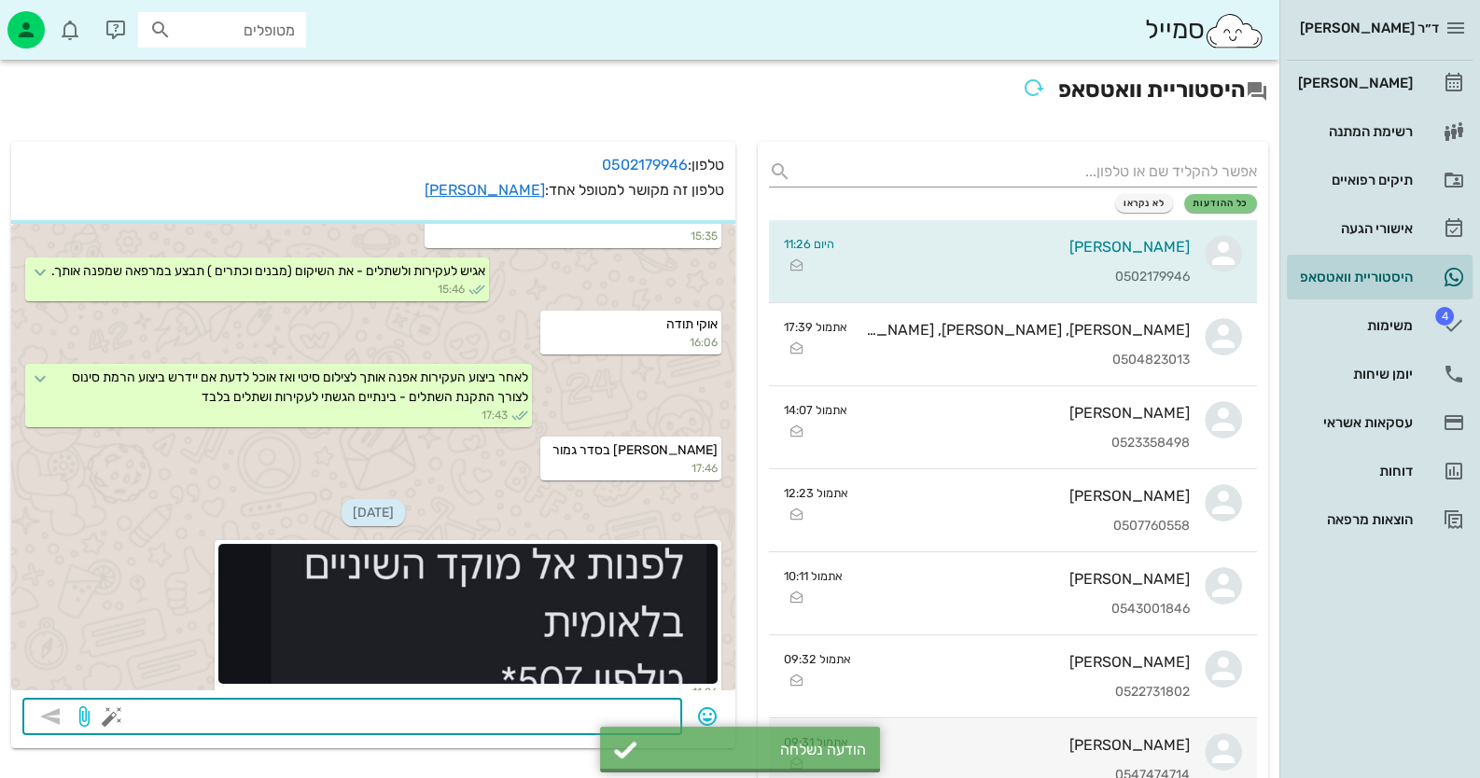
scroll to position [2068, 0]
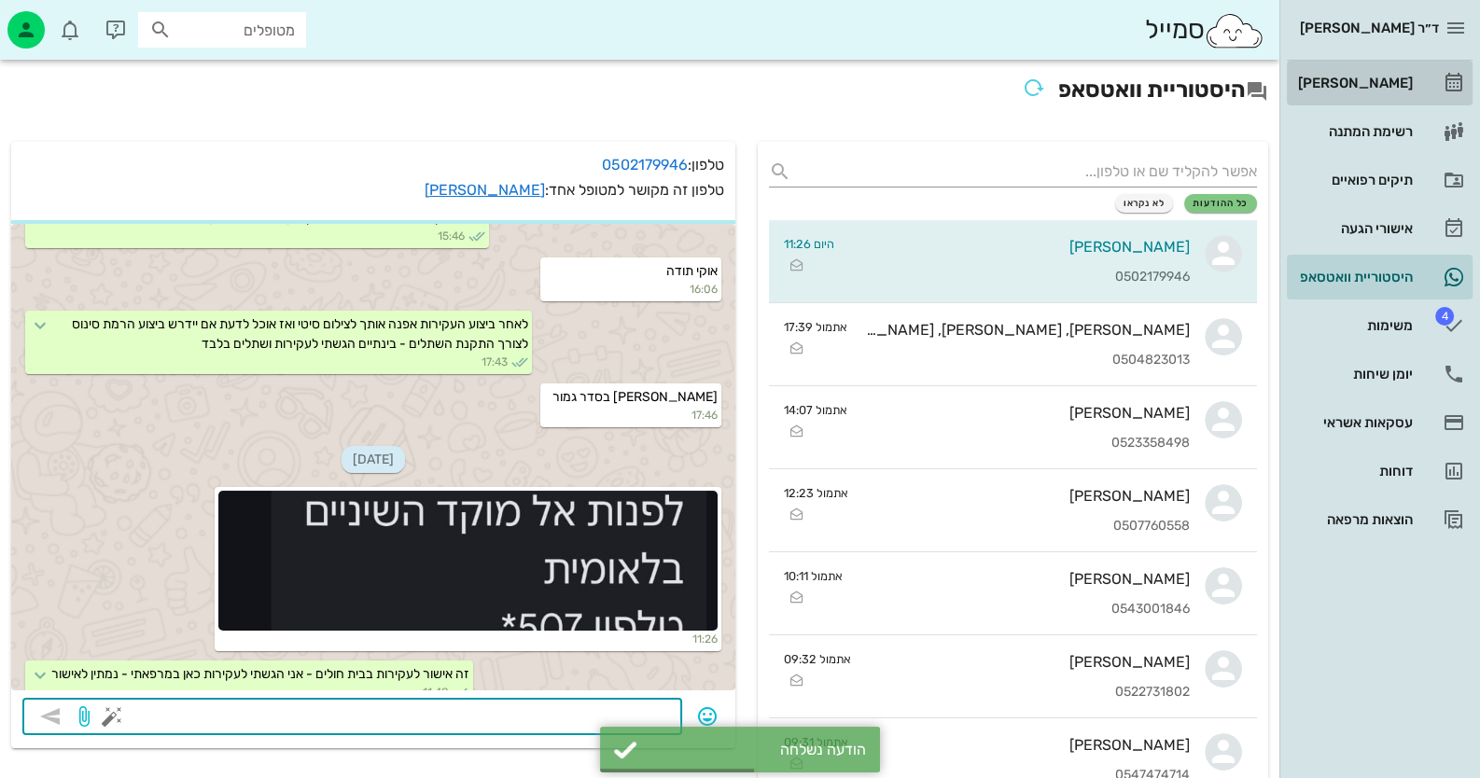
click at [1415, 70] on link "[PERSON_NAME]" at bounding box center [1380, 83] width 186 height 45
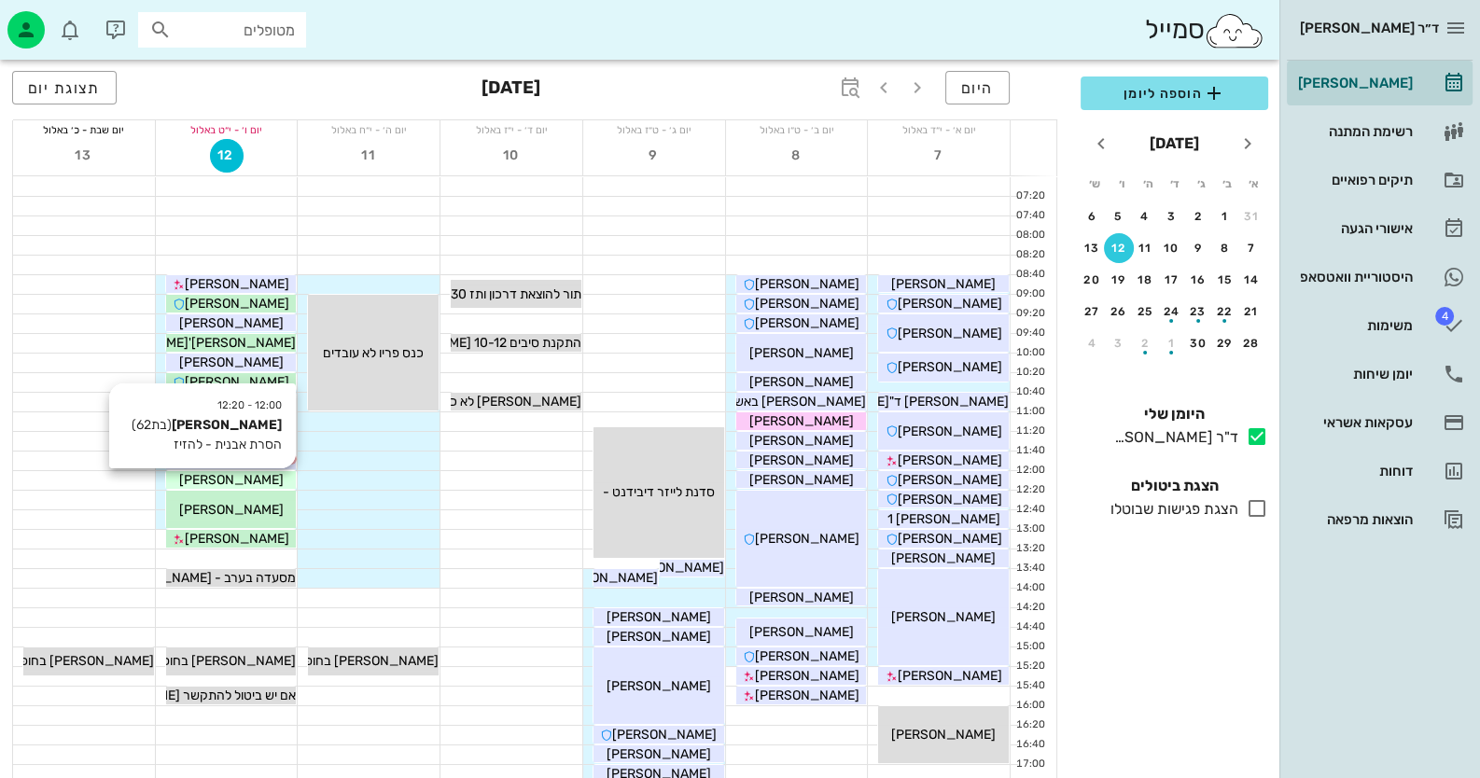
click at [261, 475] on div "[PERSON_NAME]" at bounding box center [231, 480] width 131 height 20
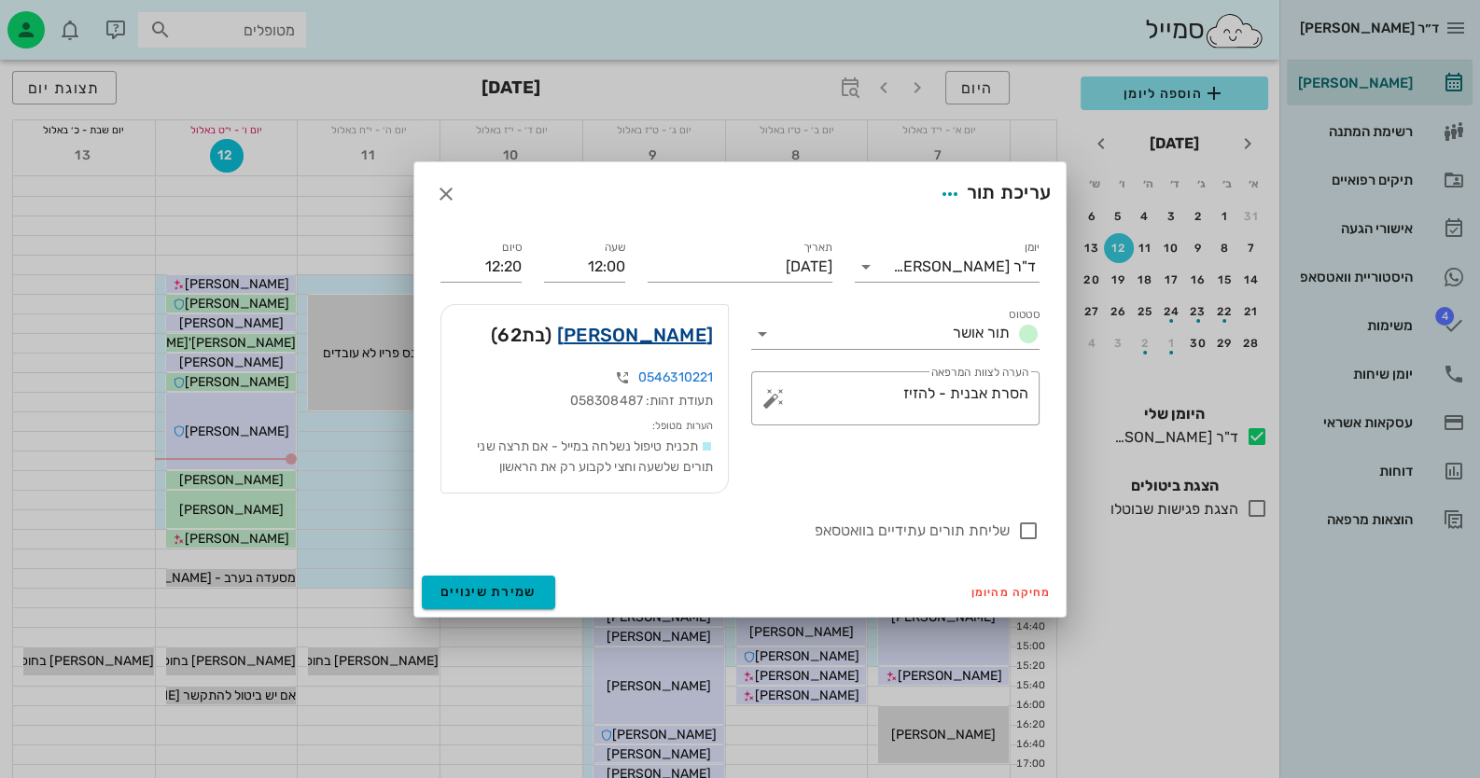
click at [637, 341] on link "[PERSON_NAME]" at bounding box center [635, 335] width 156 height 30
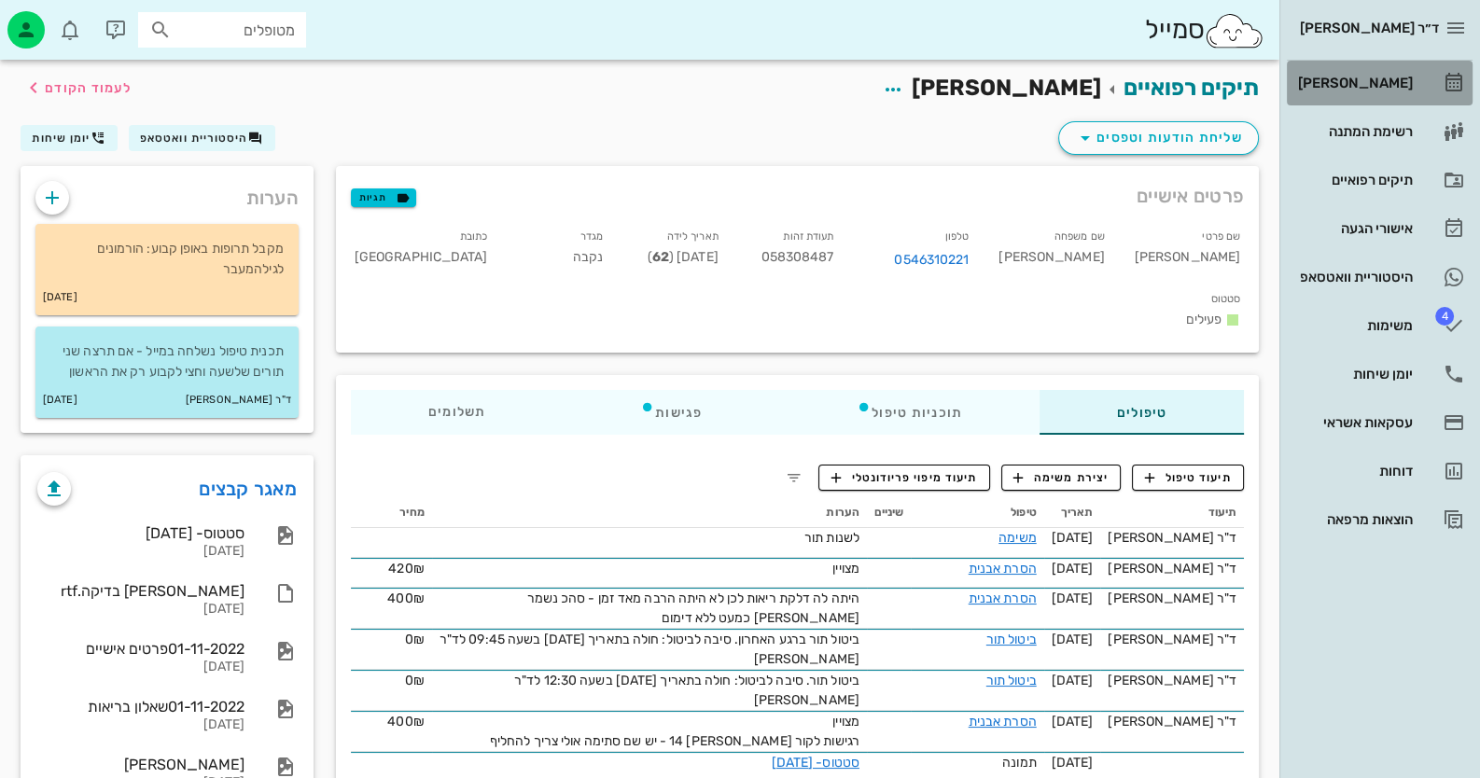
click at [1352, 92] on div "[PERSON_NAME]" at bounding box center [1353, 83] width 118 height 30
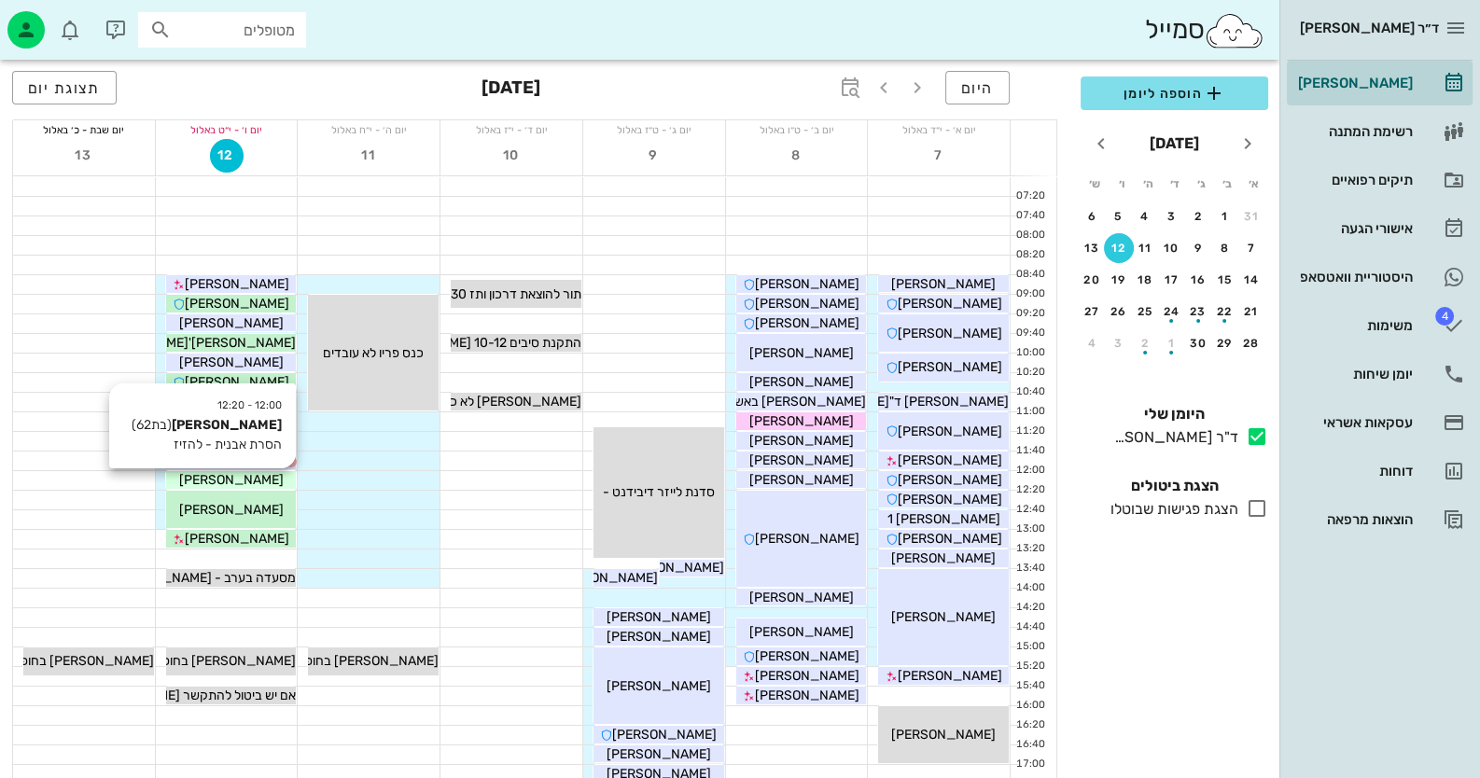
click at [239, 475] on span "[PERSON_NAME]" at bounding box center [231, 480] width 104 height 16
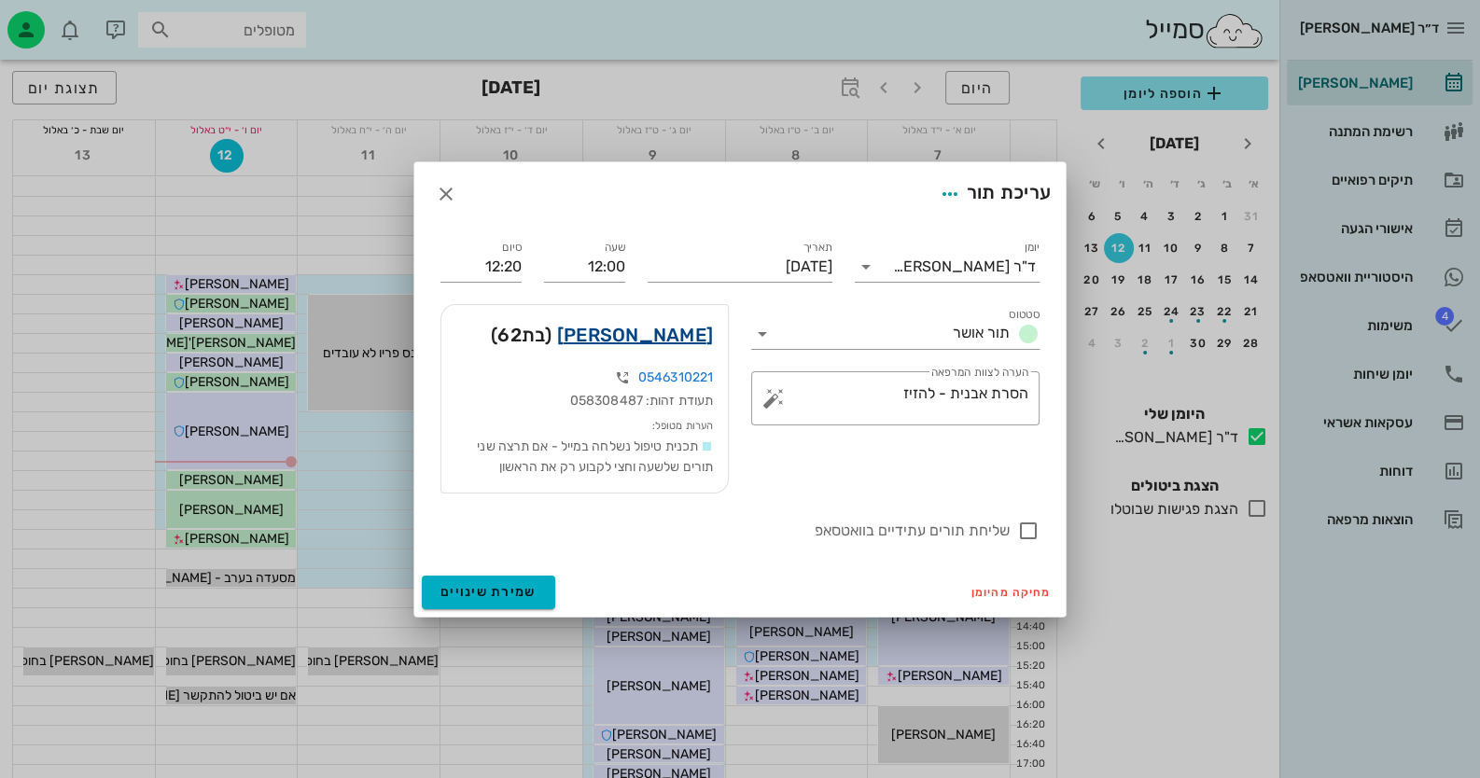
click at [690, 329] on link "[PERSON_NAME]" at bounding box center [635, 335] width 156 height 30
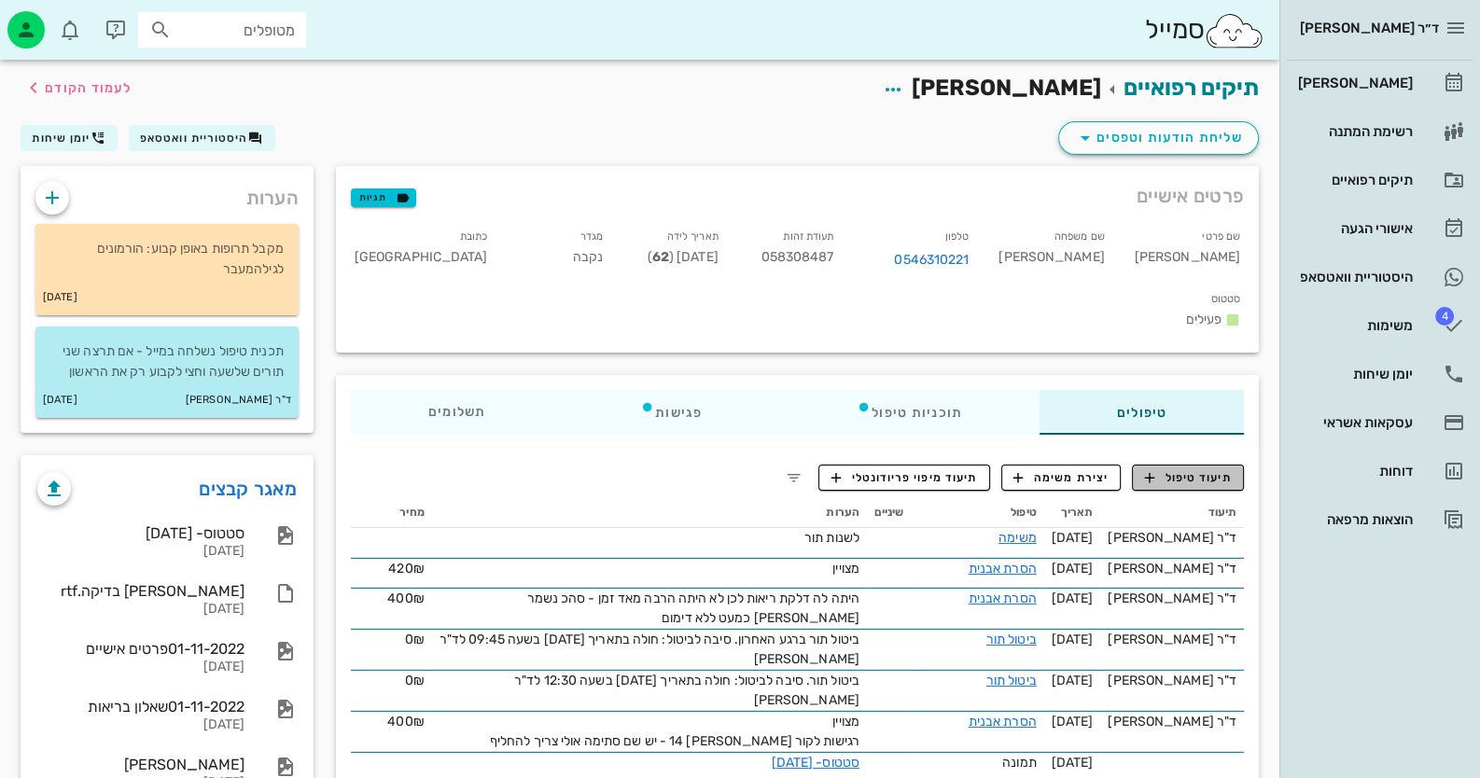
click at [1206, 469] on span "תיעוד טיפול" at bounding box center [1188, 477] width 87 height 17
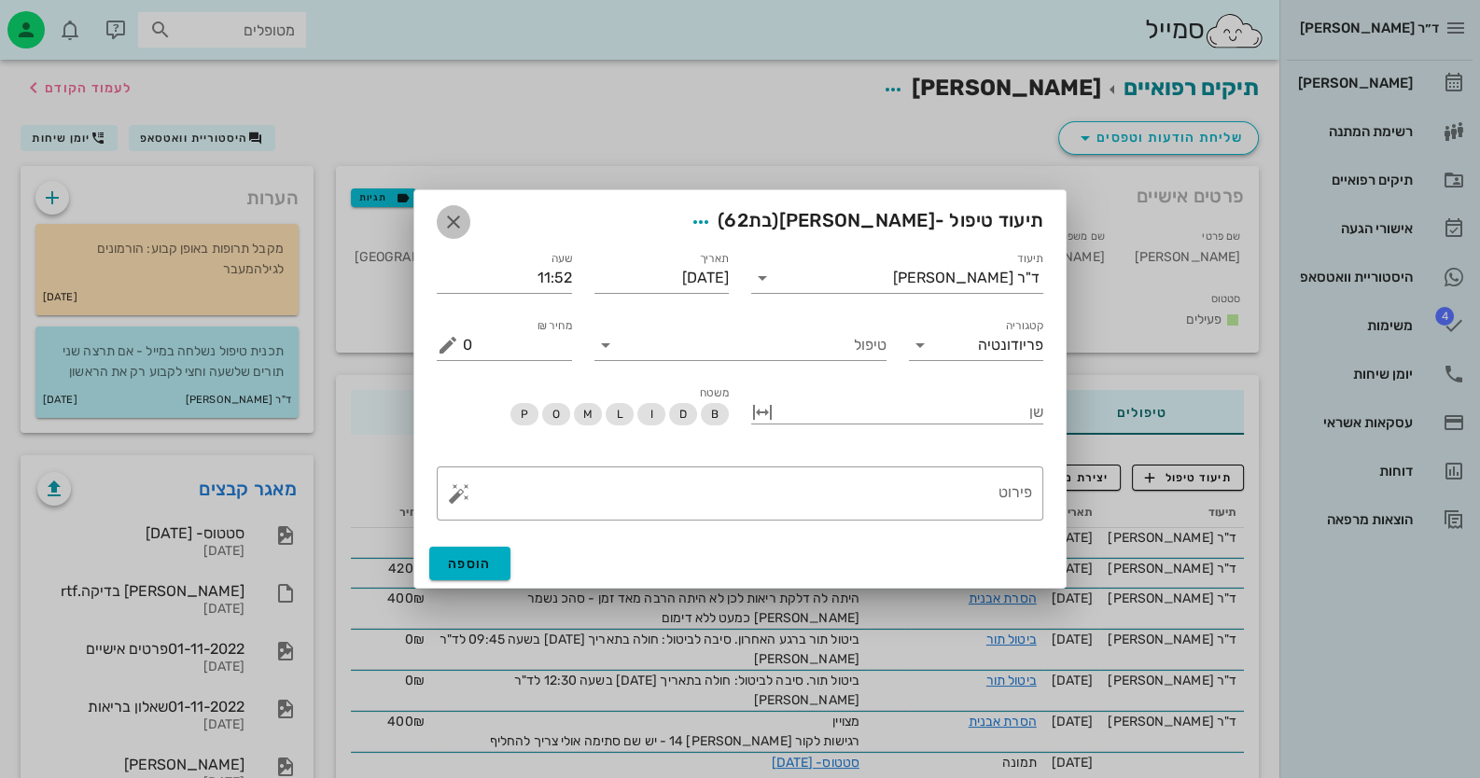
click at [446, 215] on icon "button" at bounding box center [453, 222] width 22 height 22
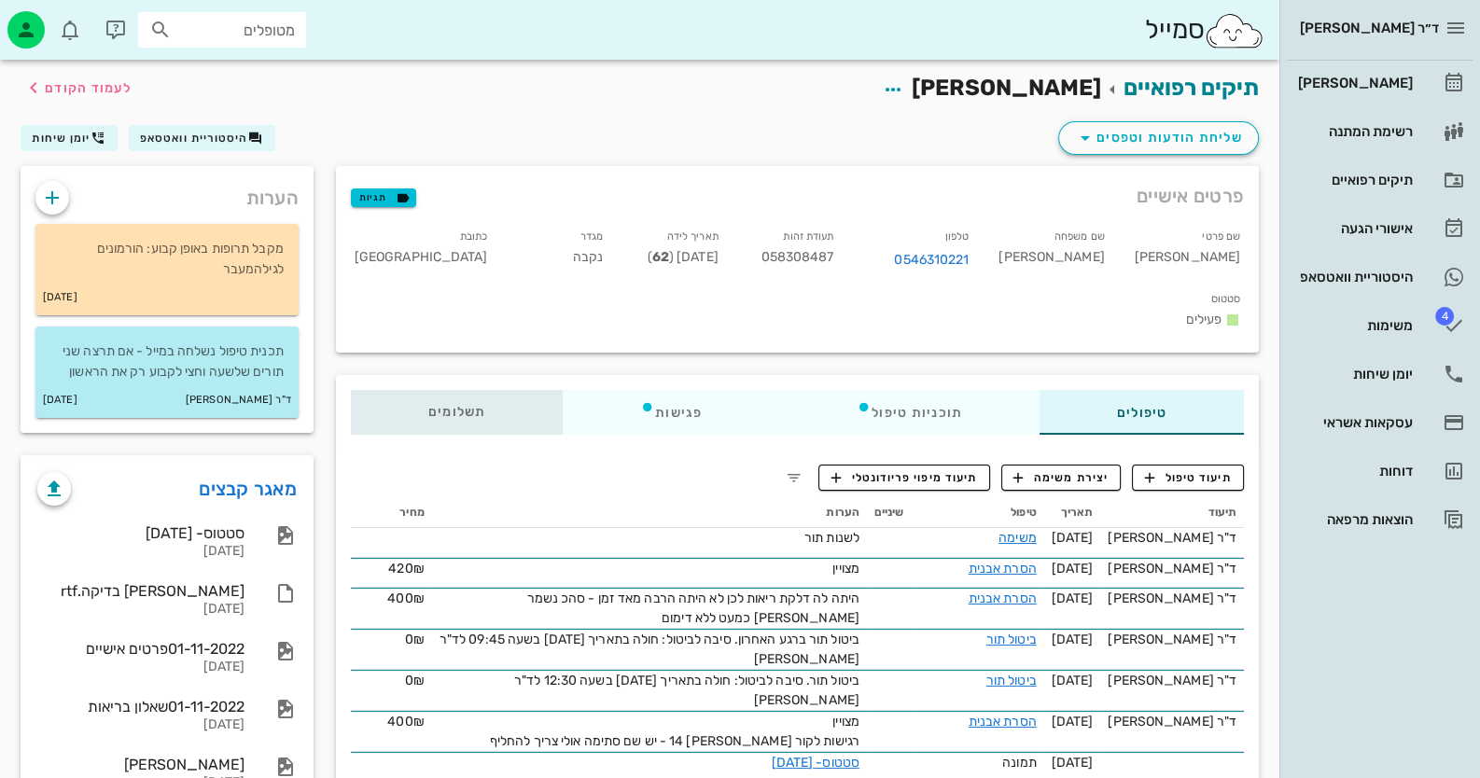
click at [483, 406] on span "תשלומים 0.16₪" at bounding box center [457, 412] width 58 height 13
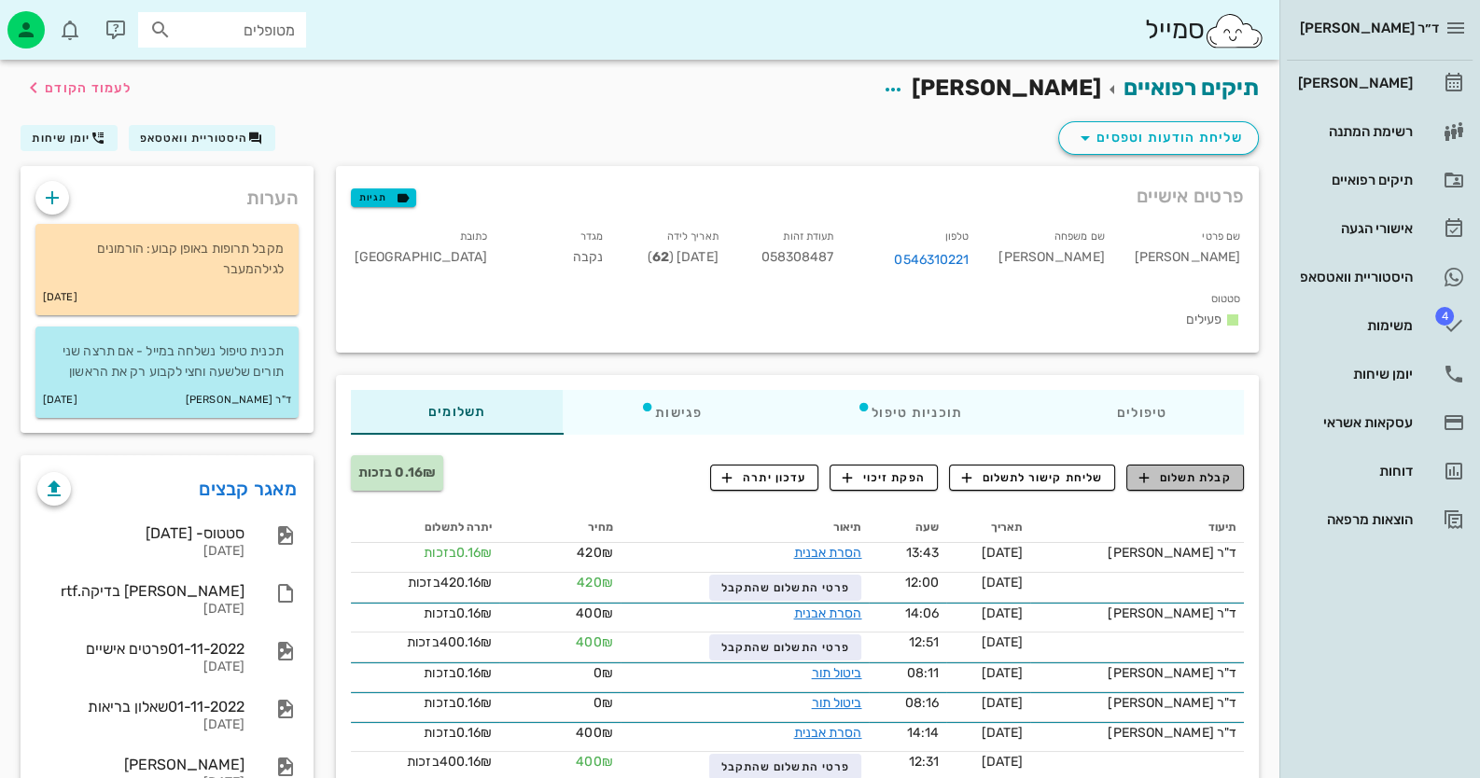
click at [1199, 469] on span "קבלת תשלום" at bounding box center [1185, 477] width 92 height 17
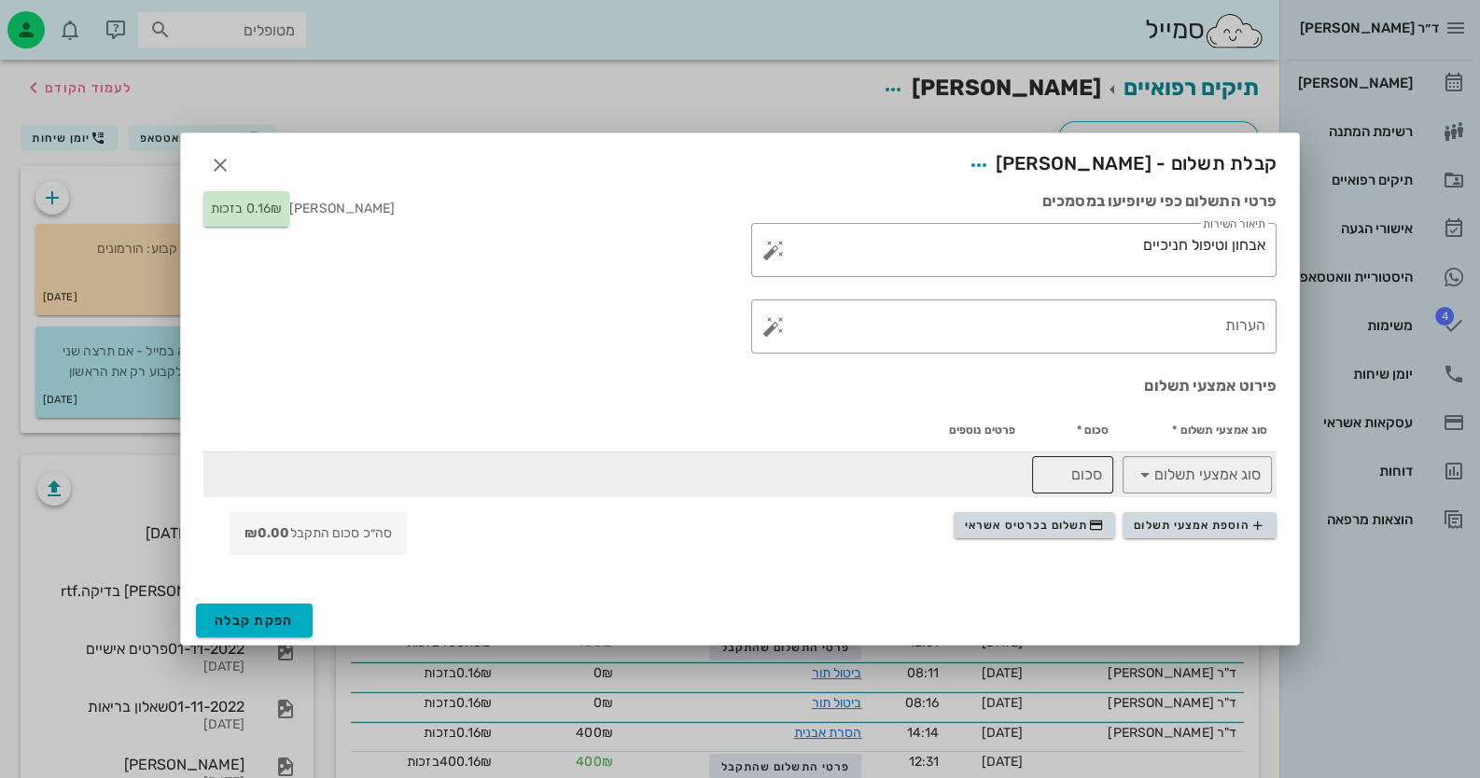
click at [1061, 477] on input "סכום" at bounding box center [1072, 475] width 59 height 30
type input "435"
click at [1189, 466] on input "סוג אמצעי תשלום" at bounding box center [1210, 475] width 101 height 30
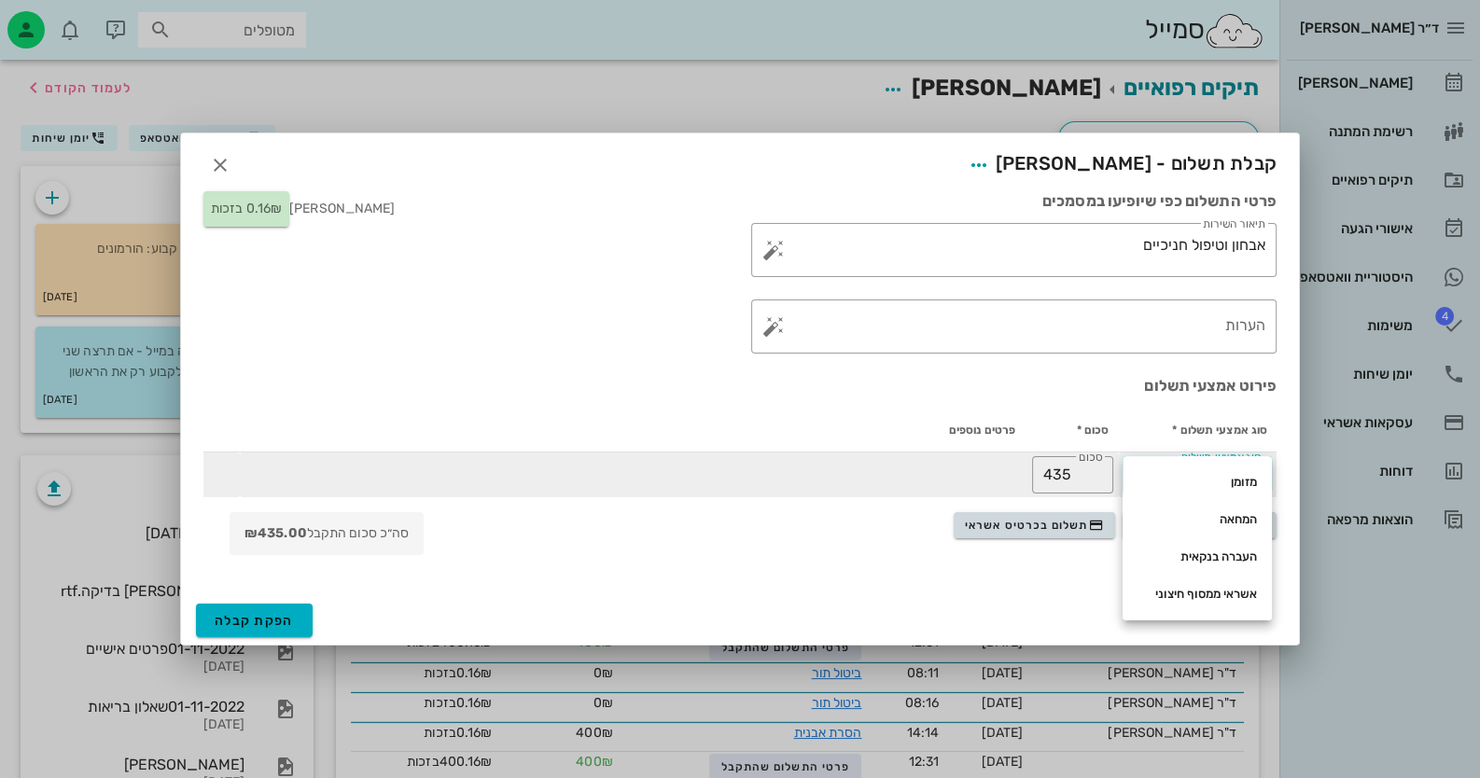
click at [1022, 467] on td at bounding box center [633, 475] width 784 height 45
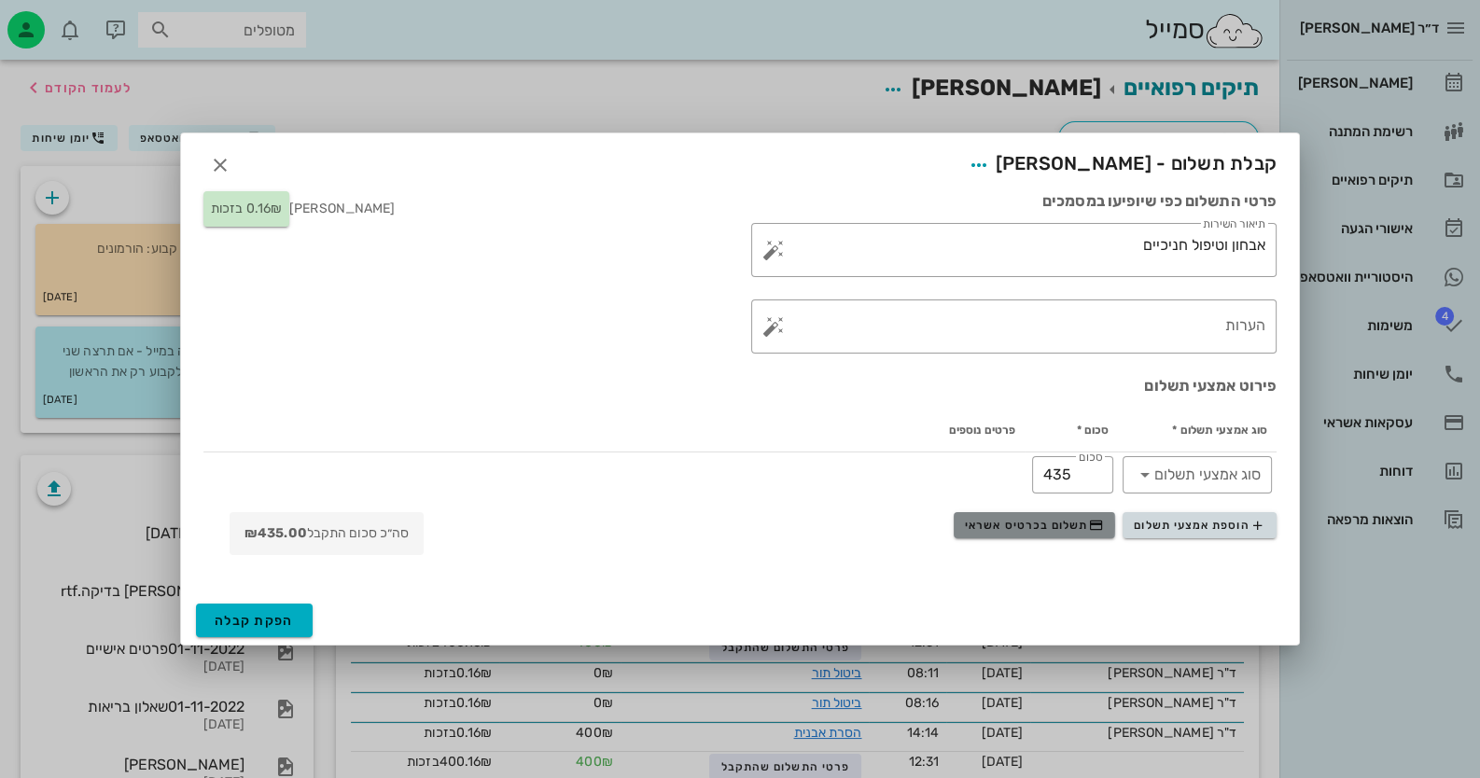
click at [1058, 527] on span "תשלום בכרטיס אשראי" at bounding box center [1034, 525] width 138 height 15
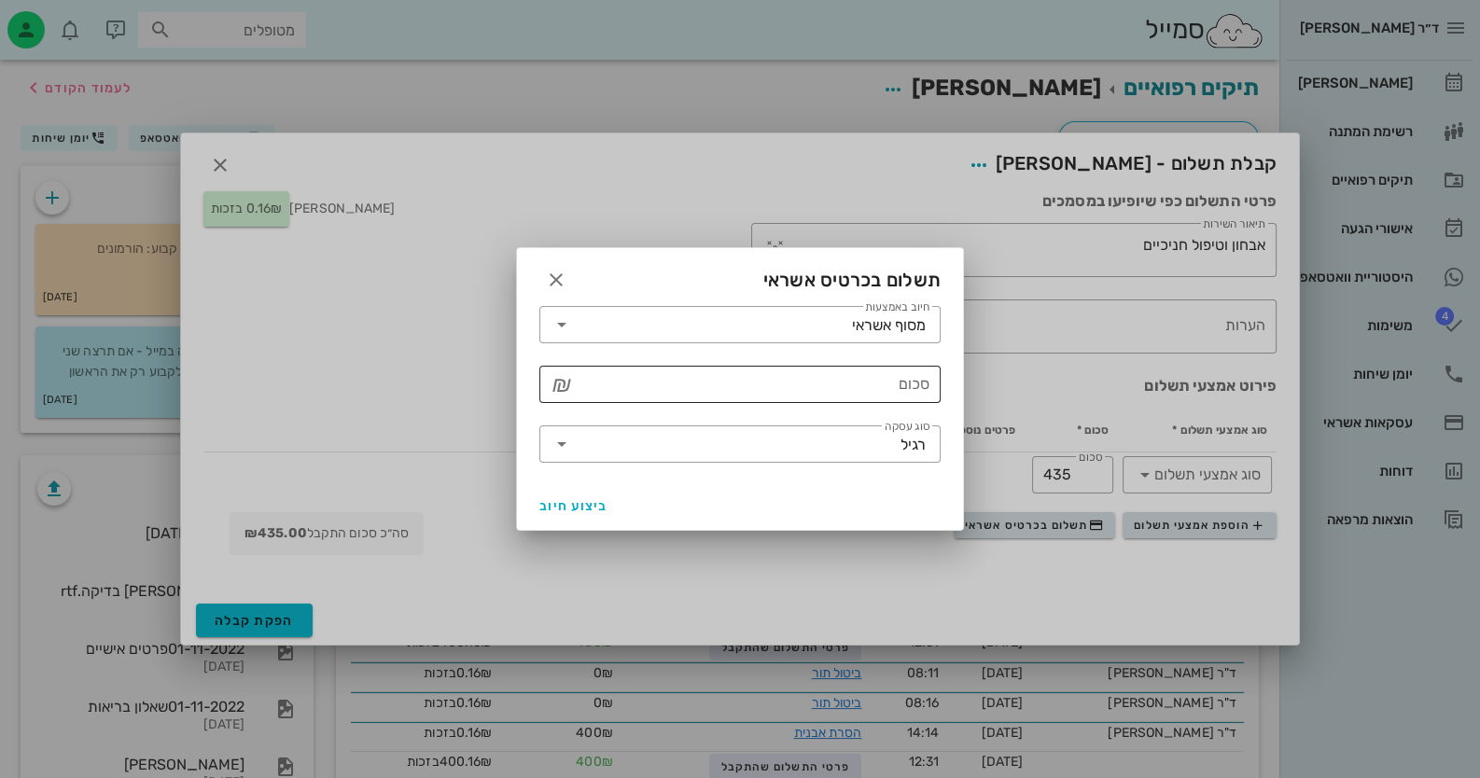
click at [846, 378] on input "סכום" at bounding box center [753, 384] width 353 height 30
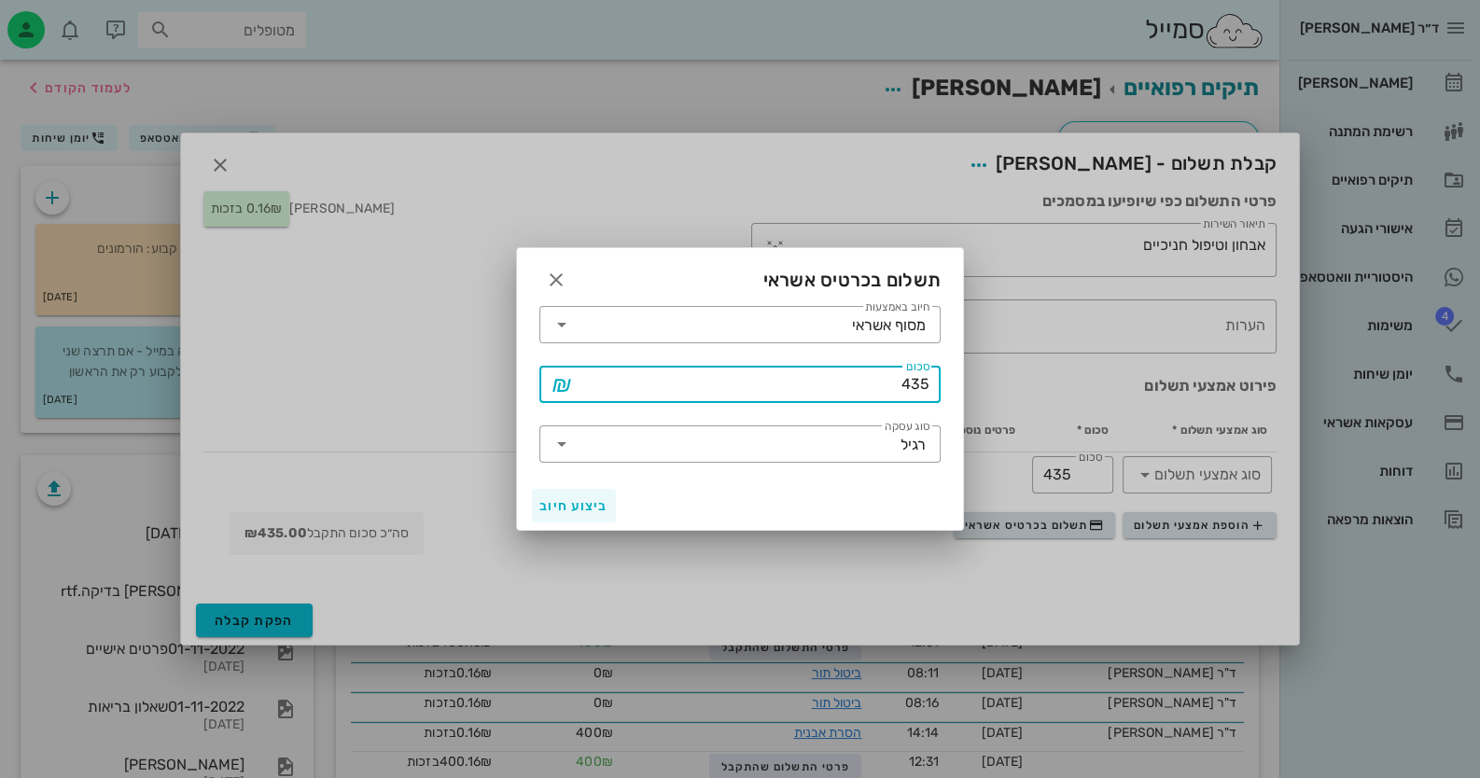
type input "435"
click at [555, 499] on span "ביצוע חיוב" at bounding box center [573, 506] width 69 height 16
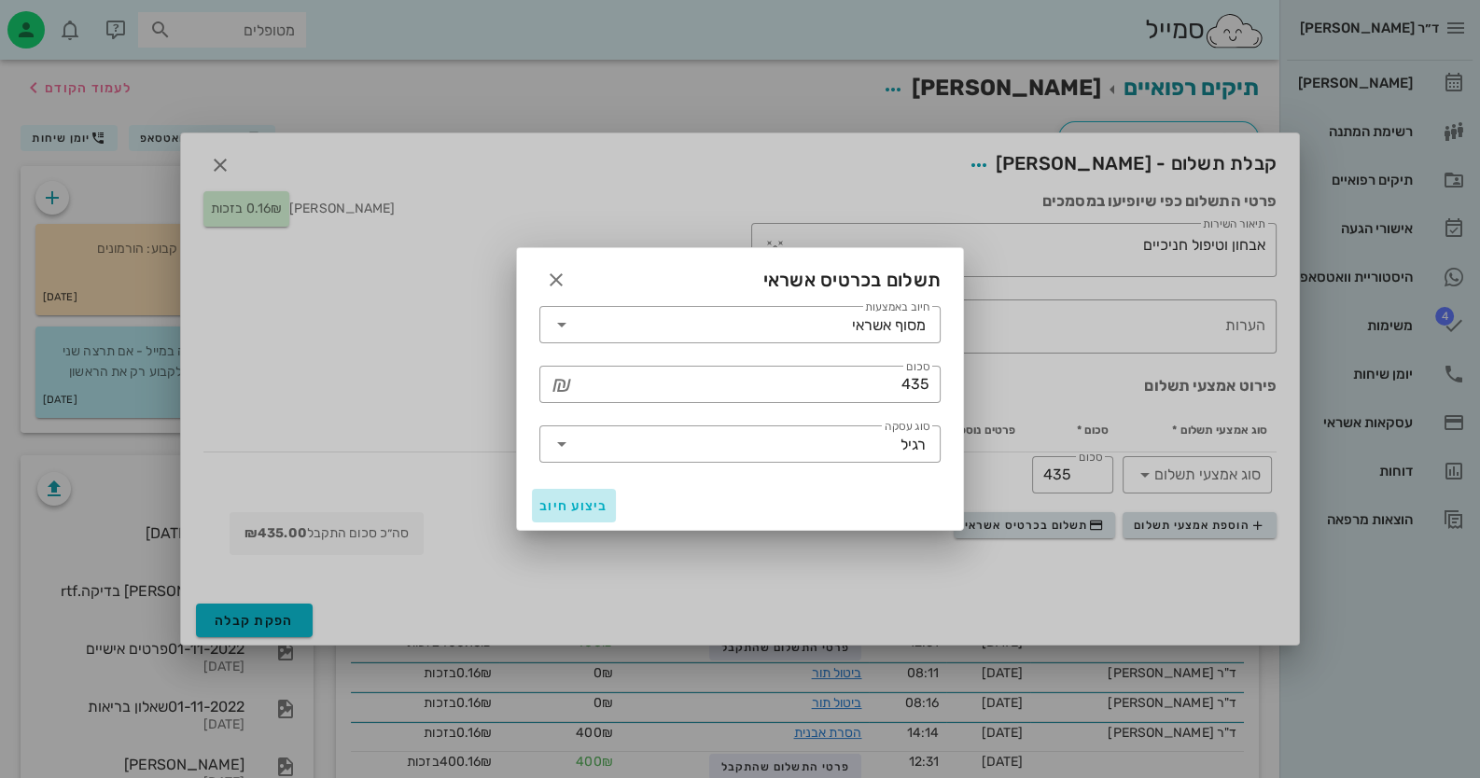
click at [560, 504] on span "ביצוע חיוב" at bounding box center [573, 506] width 69 height 16
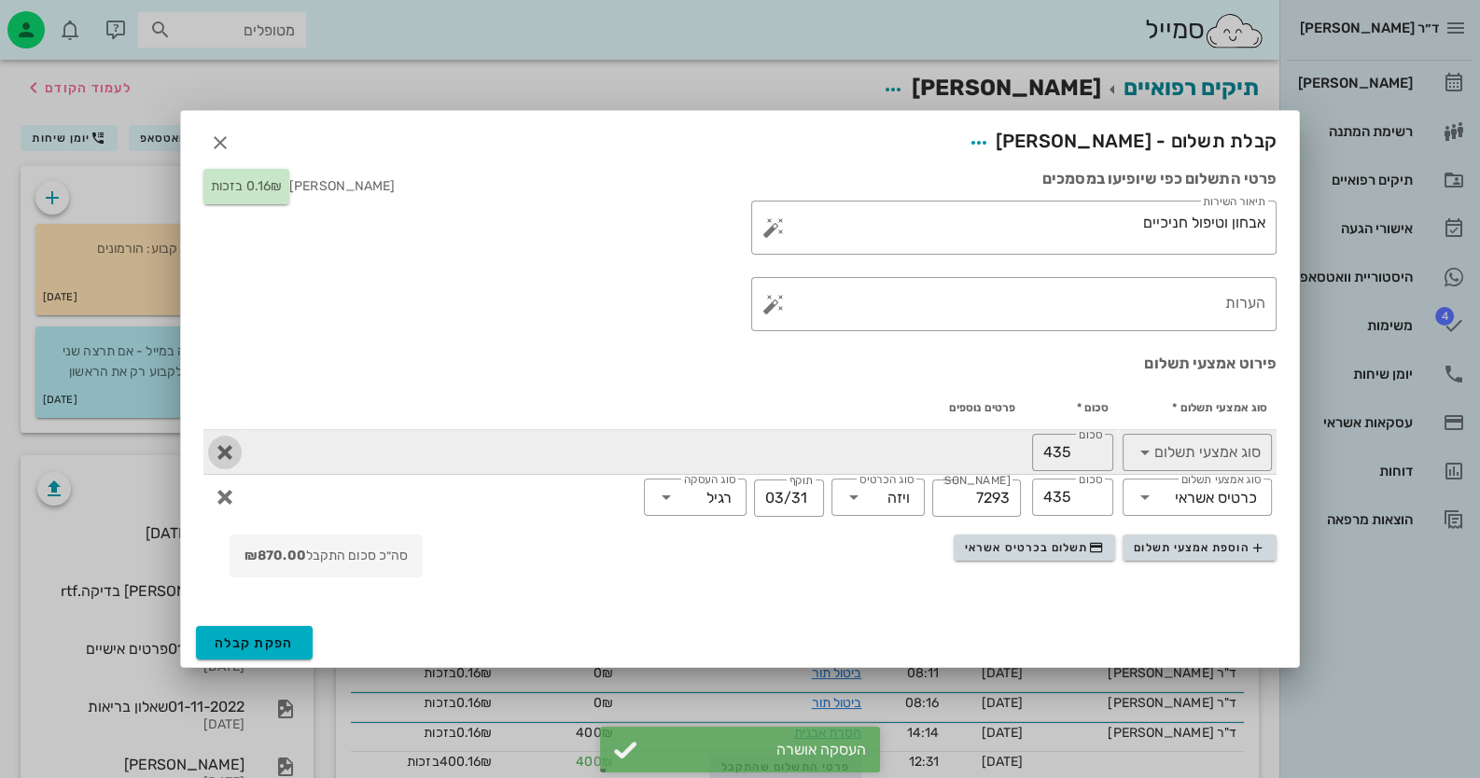
click at [227, 447] on icon "button" at bounding box center [225, 452] width 22 height 22
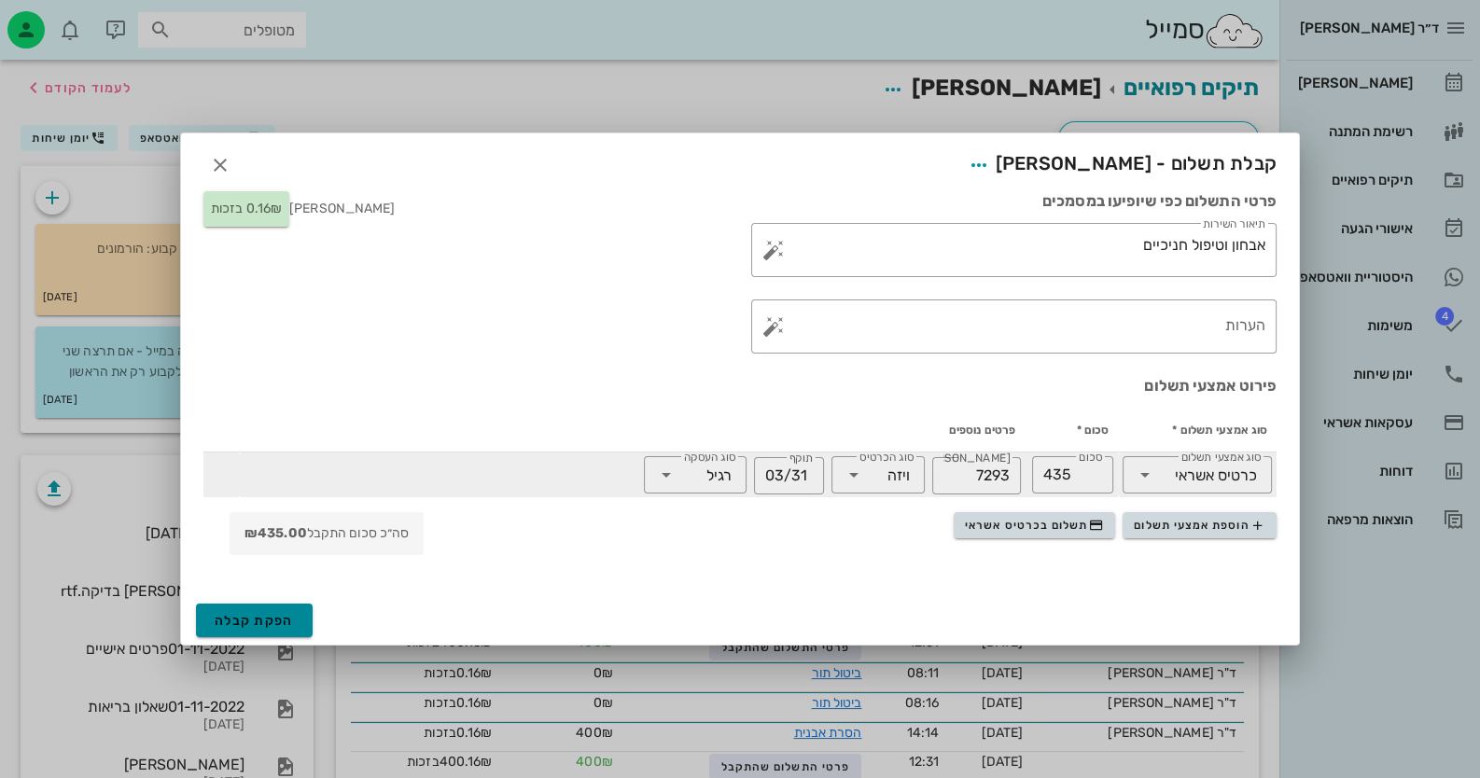
click at [276, 620] on span "הפקת קבלה" at bounding box center [254, 621] width 79 height 16
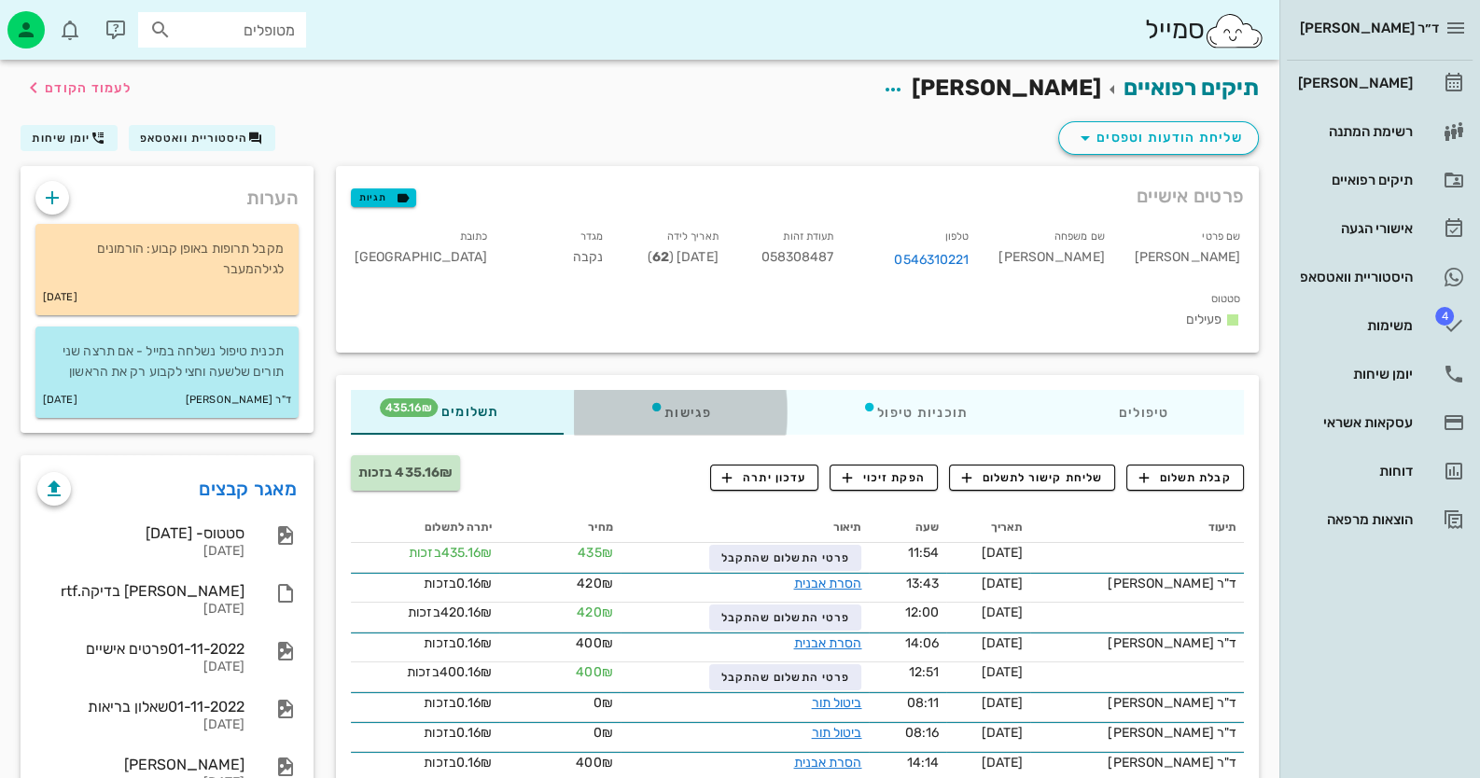
click at [682, 390] on div "פגישות" at bounding box center [680, 412] width 213 height 45
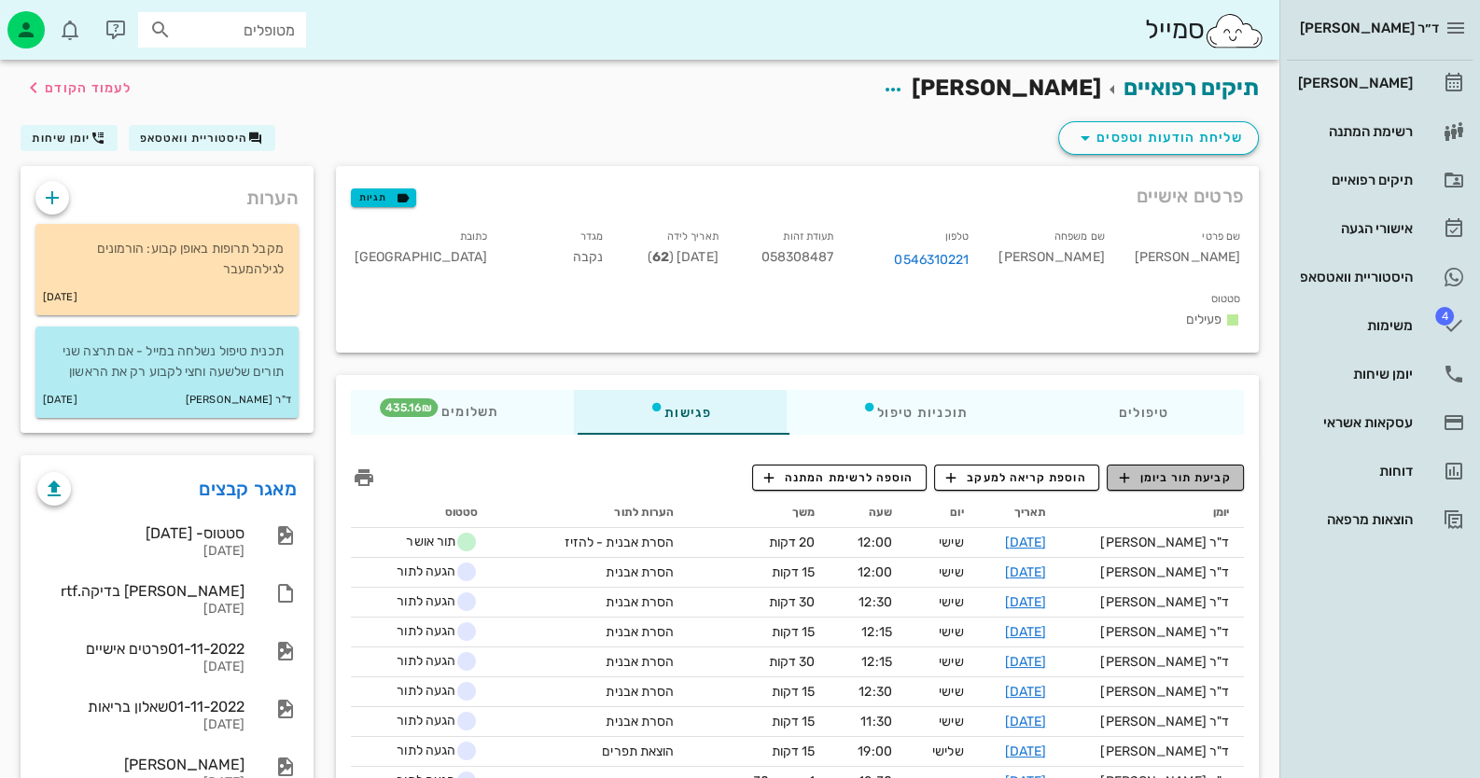
click at [1183, 469] on span "קביעת תור ביומן" at bounding box center [1175, 477] width 112 height 17
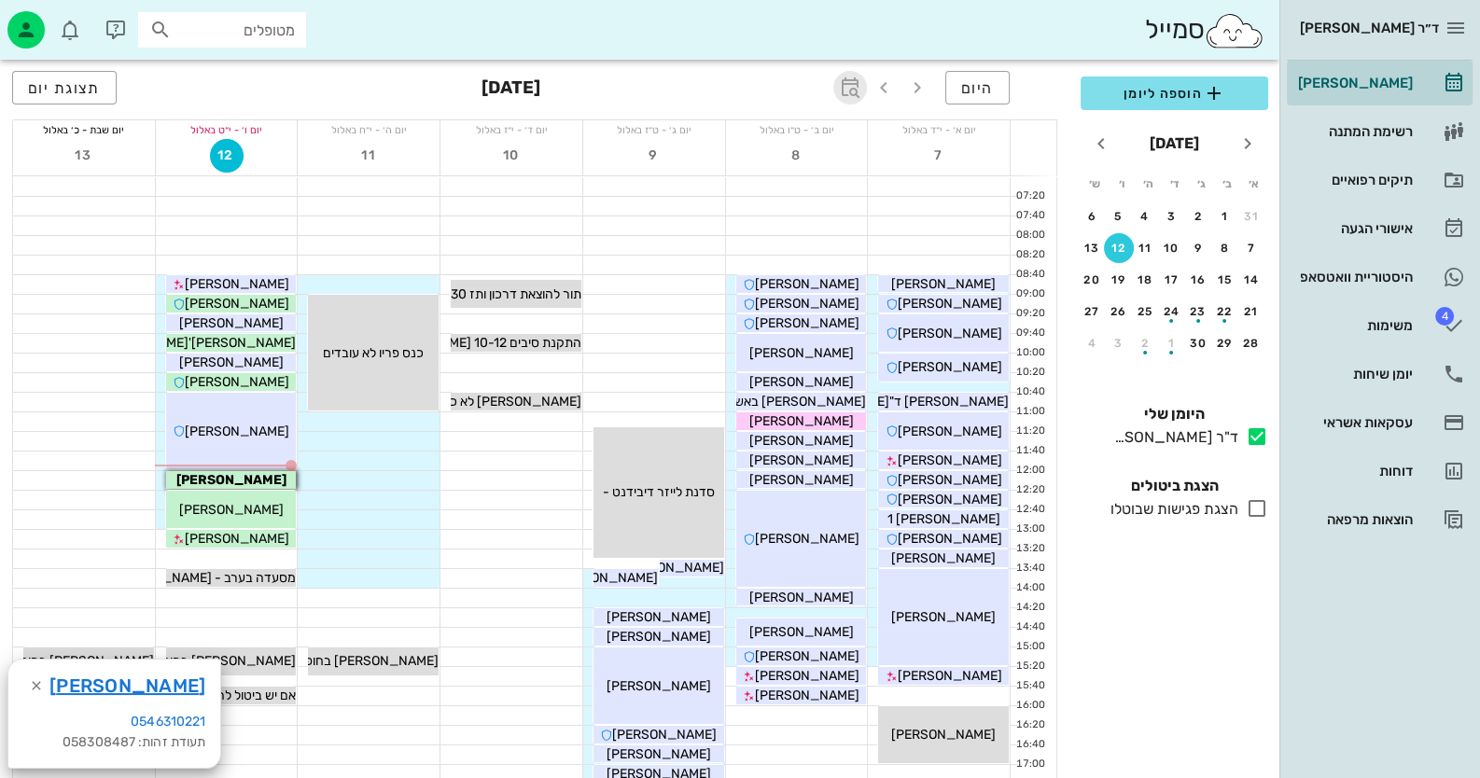
click at [857, 78] on icon "button" at bounding box center [850, 88] width 22 height 22
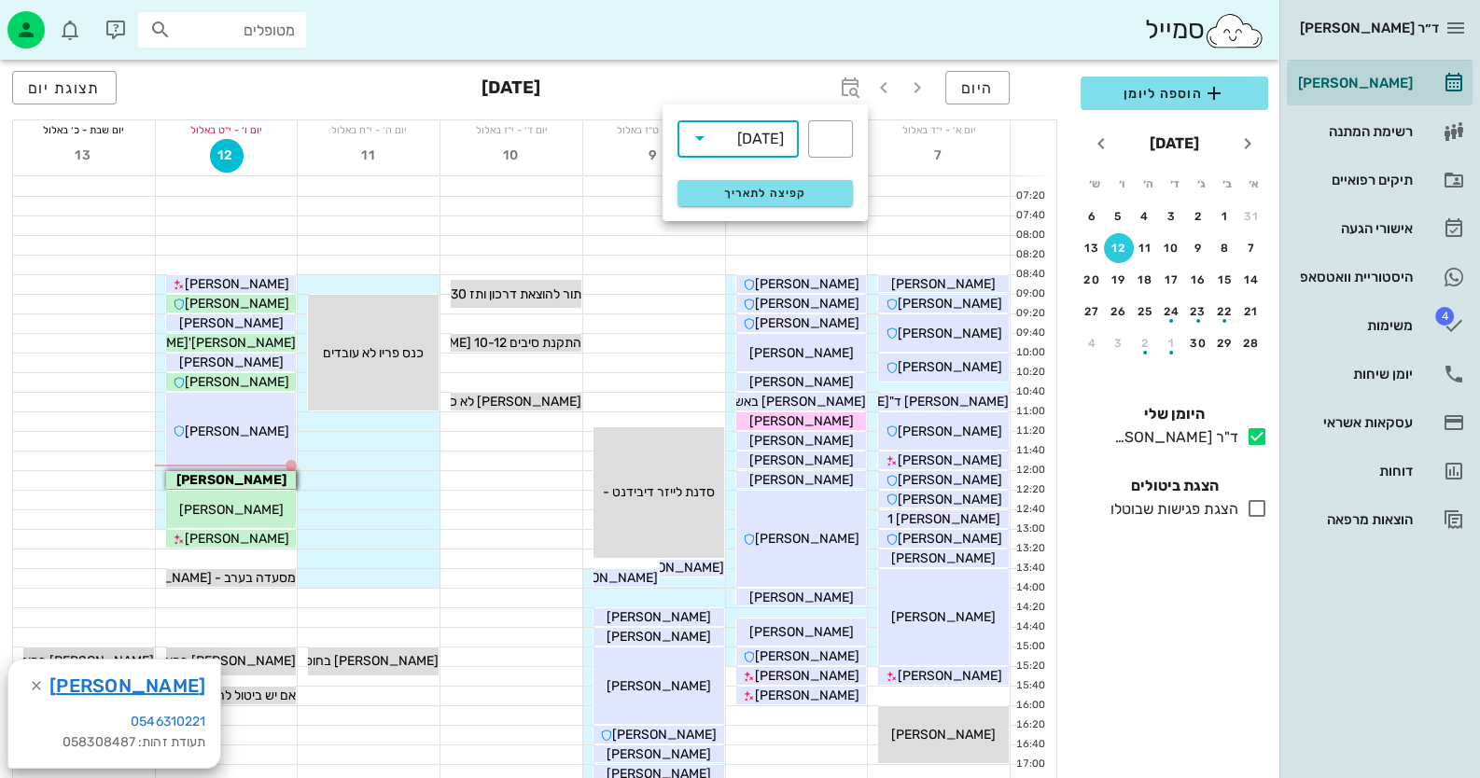
click at [723, 138] on input "text" at bounding box center [726, 138] width 22 height 30
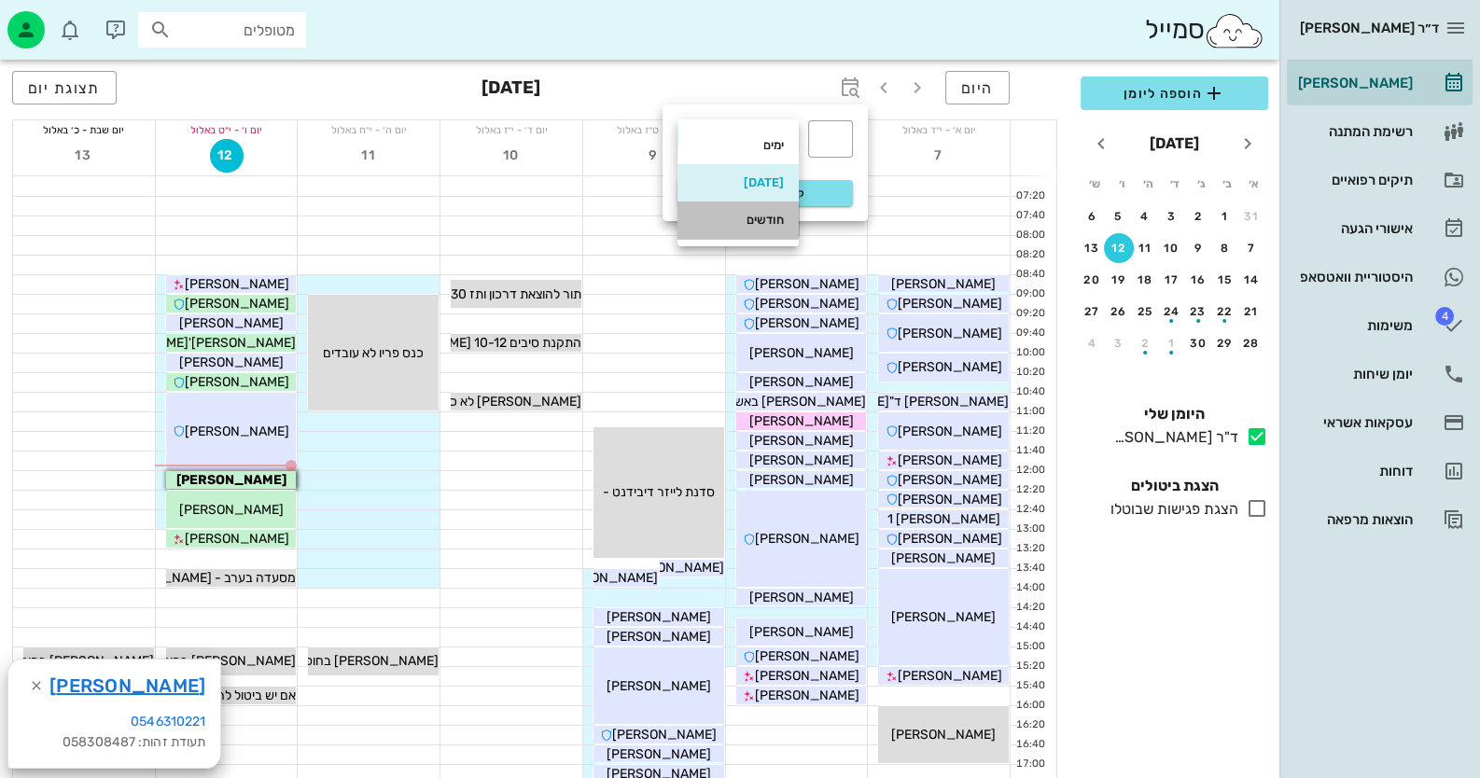
click at [772, 223] on div "חודשים" at bounding box center [737, 220] width 91 height 15
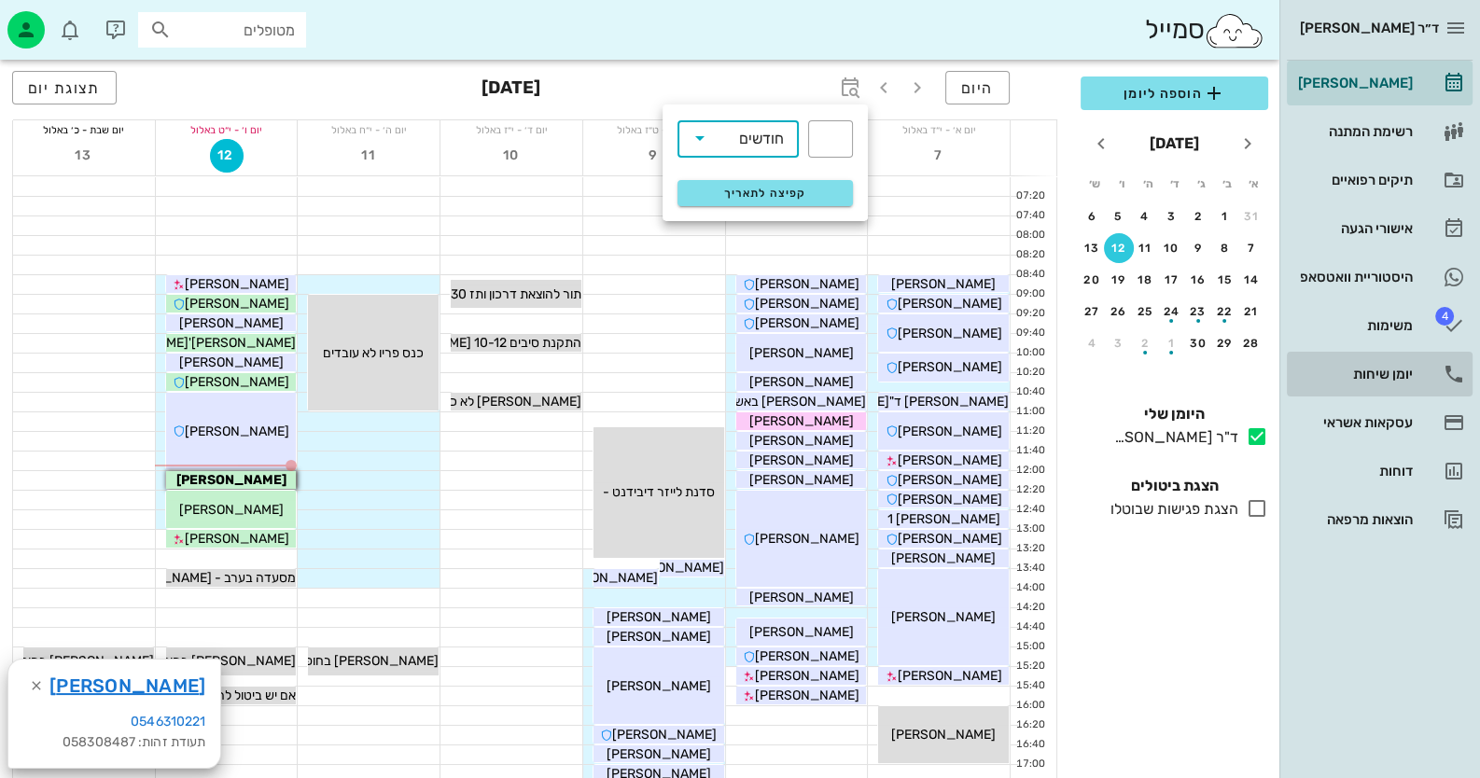
click at [1381, 379] on div "יומן שיחות" at bounding box center [1353, 374] width 118 height 15
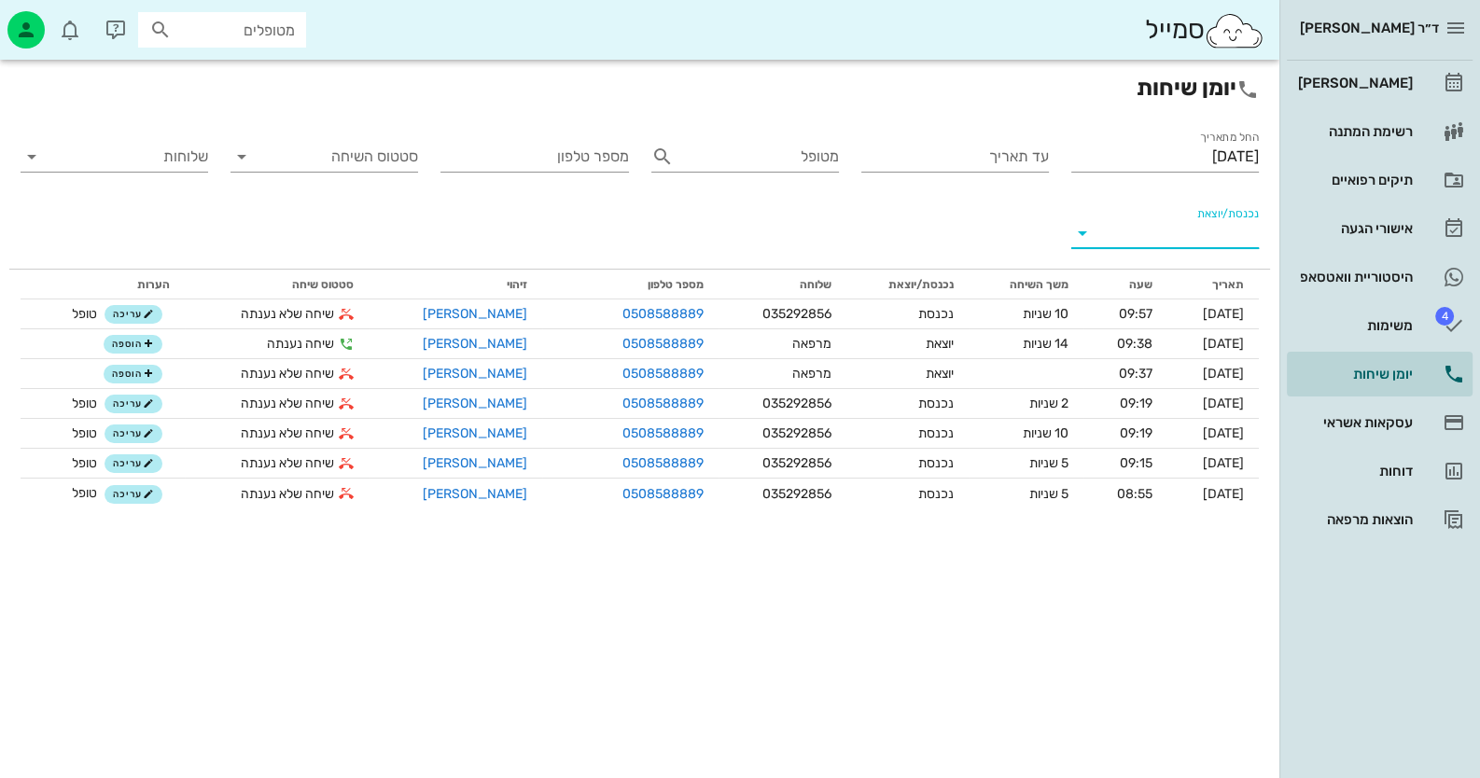
click at [1236, 238] on input "נכנסת/יוצאת" at bounding box center [1180, 233] width 158 height 30
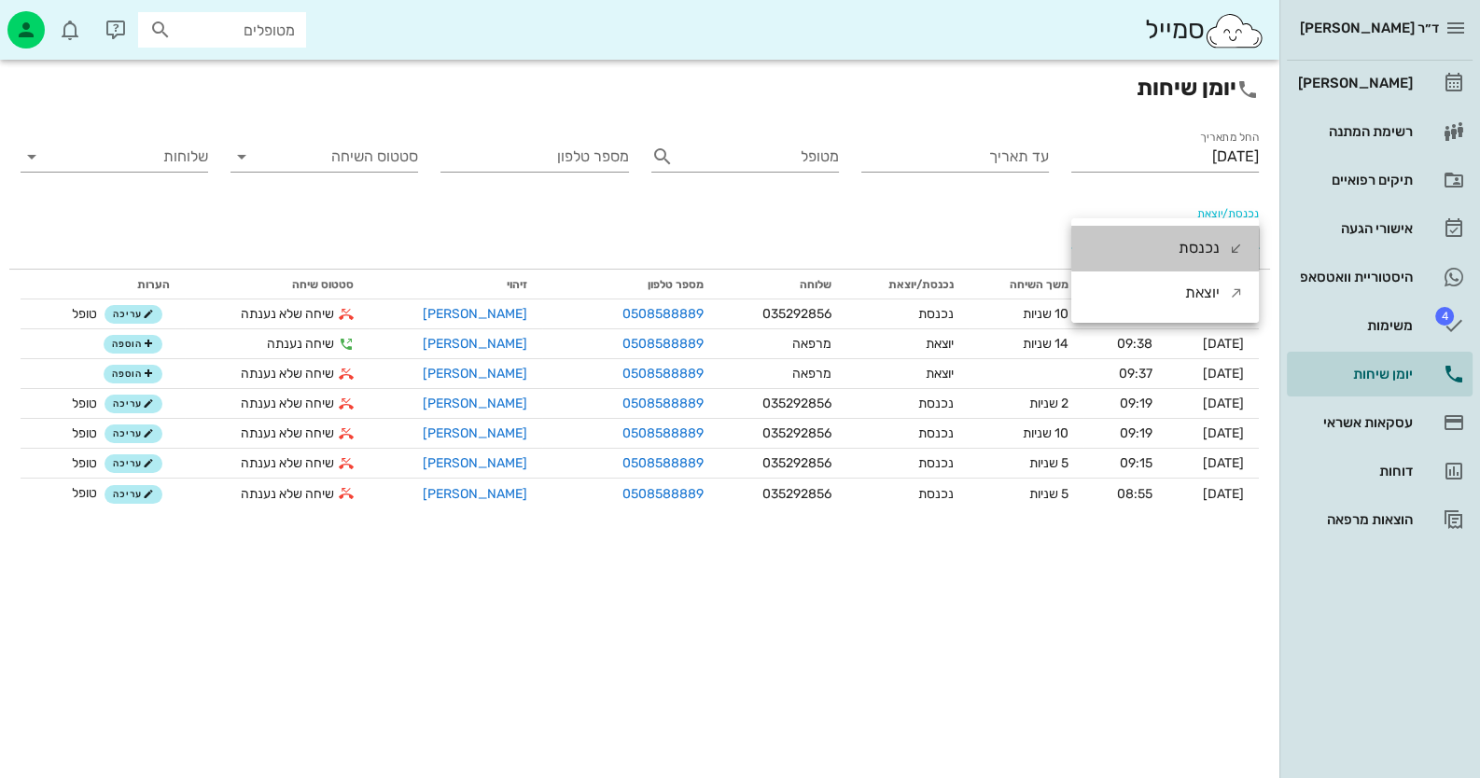
click at [1237, 238] on div "נכנסת" at bounding box center [1210, 248] width 65 height 45
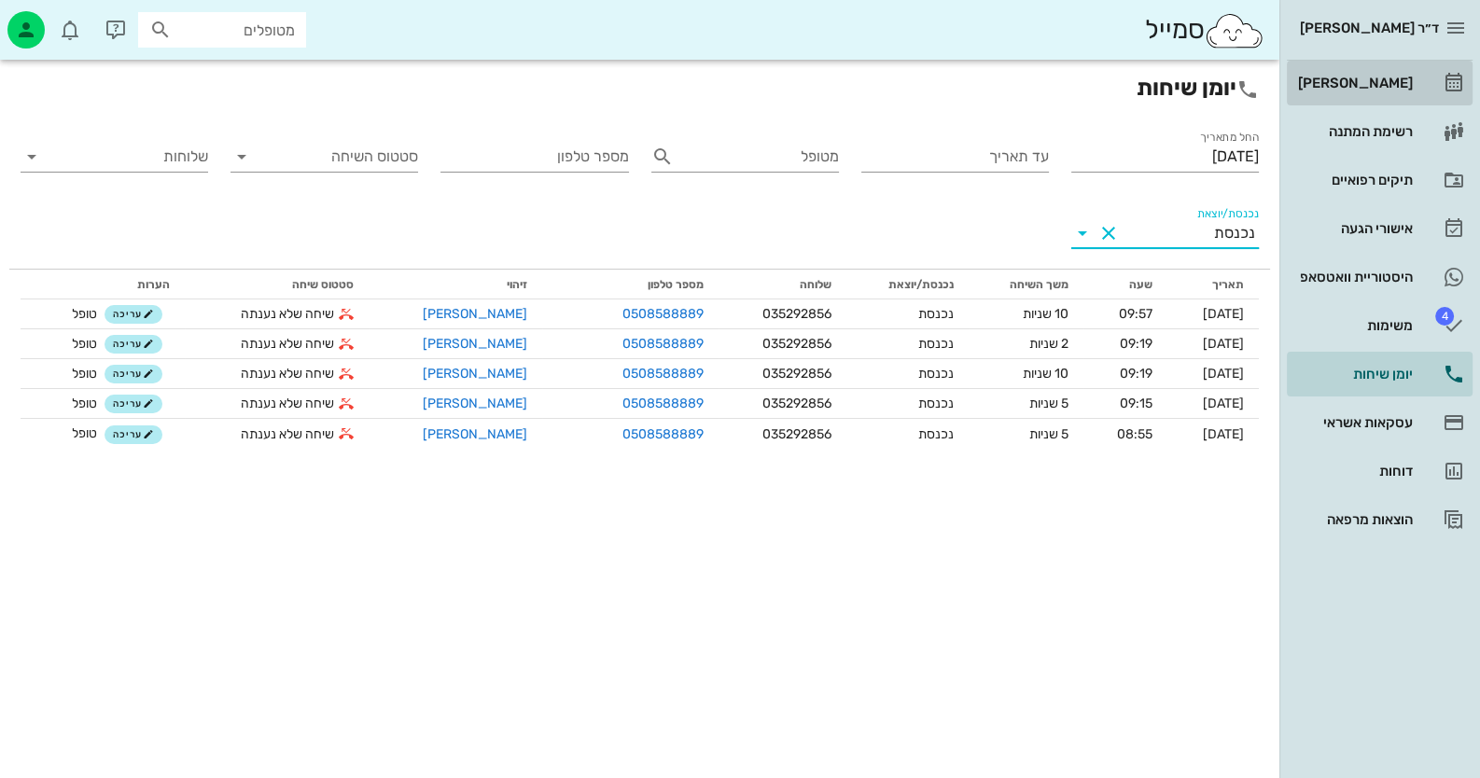
click at [1378, 86] on div "[PERSON_NAME]" at bounding box center [1353, 83] width 118 height 15
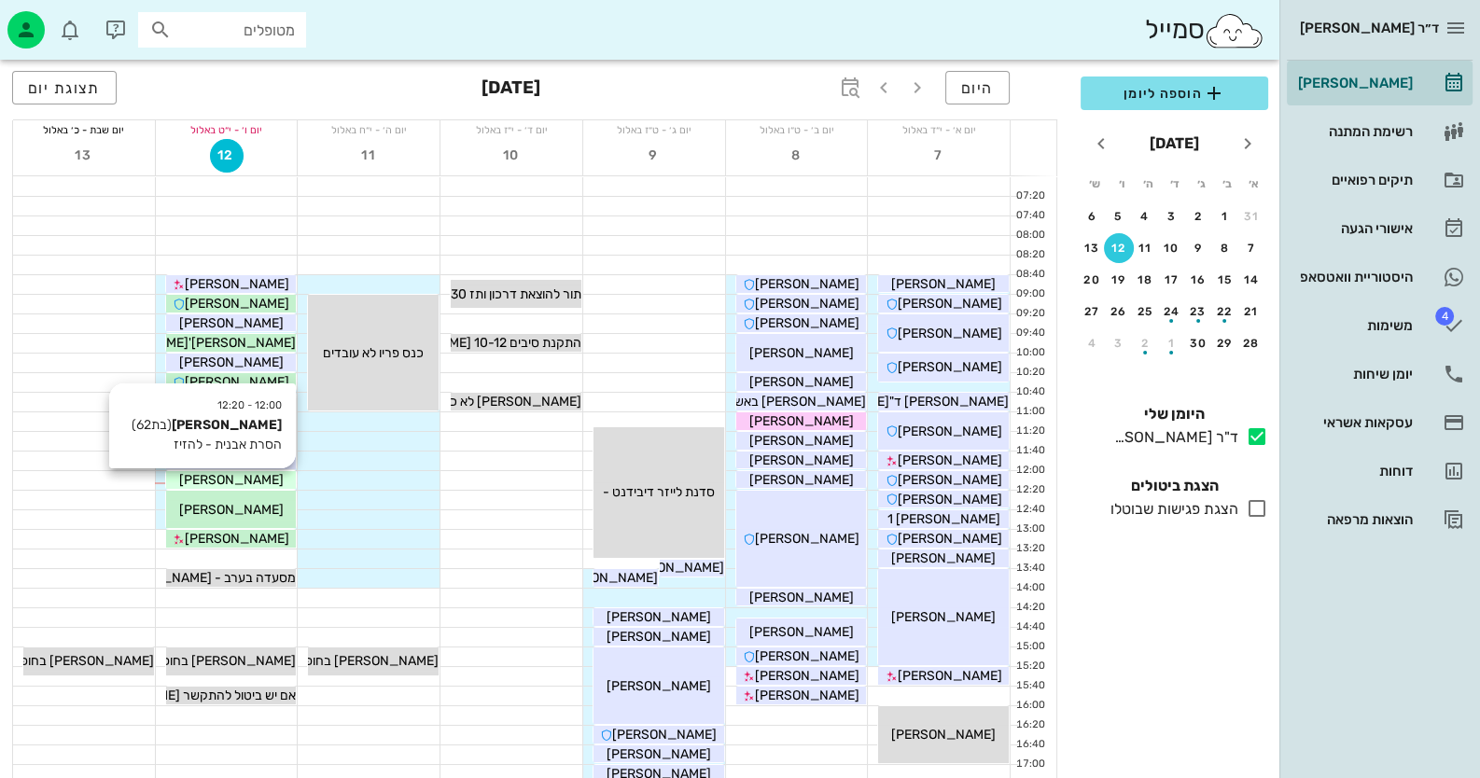
click at [266, 484] on div "[PERSON_NAME]" at bounding box center [231, 480] width 131 height 20
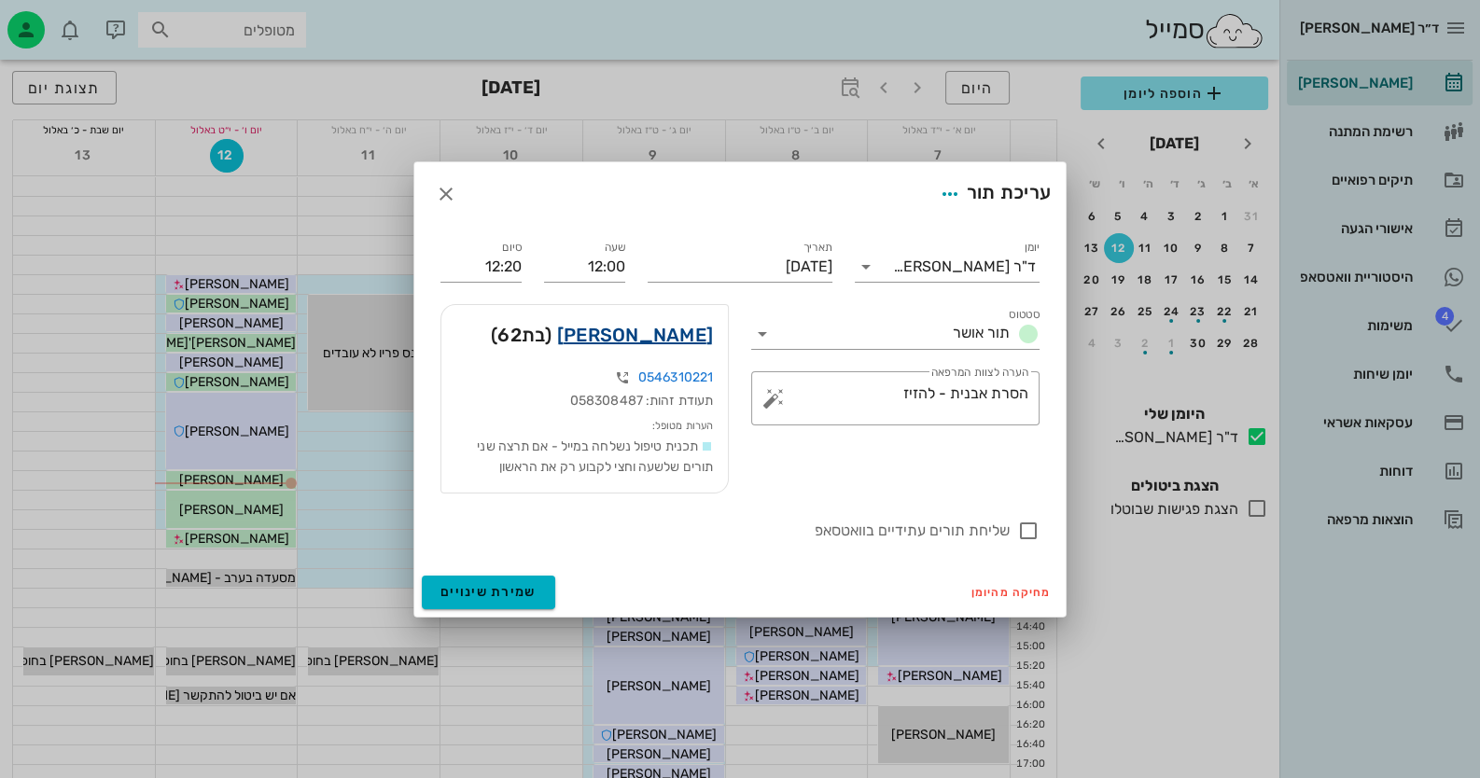
click at [636, 330] on link "[PERSON_NAME]" at bounding box center [635, 335] width 156 height 30
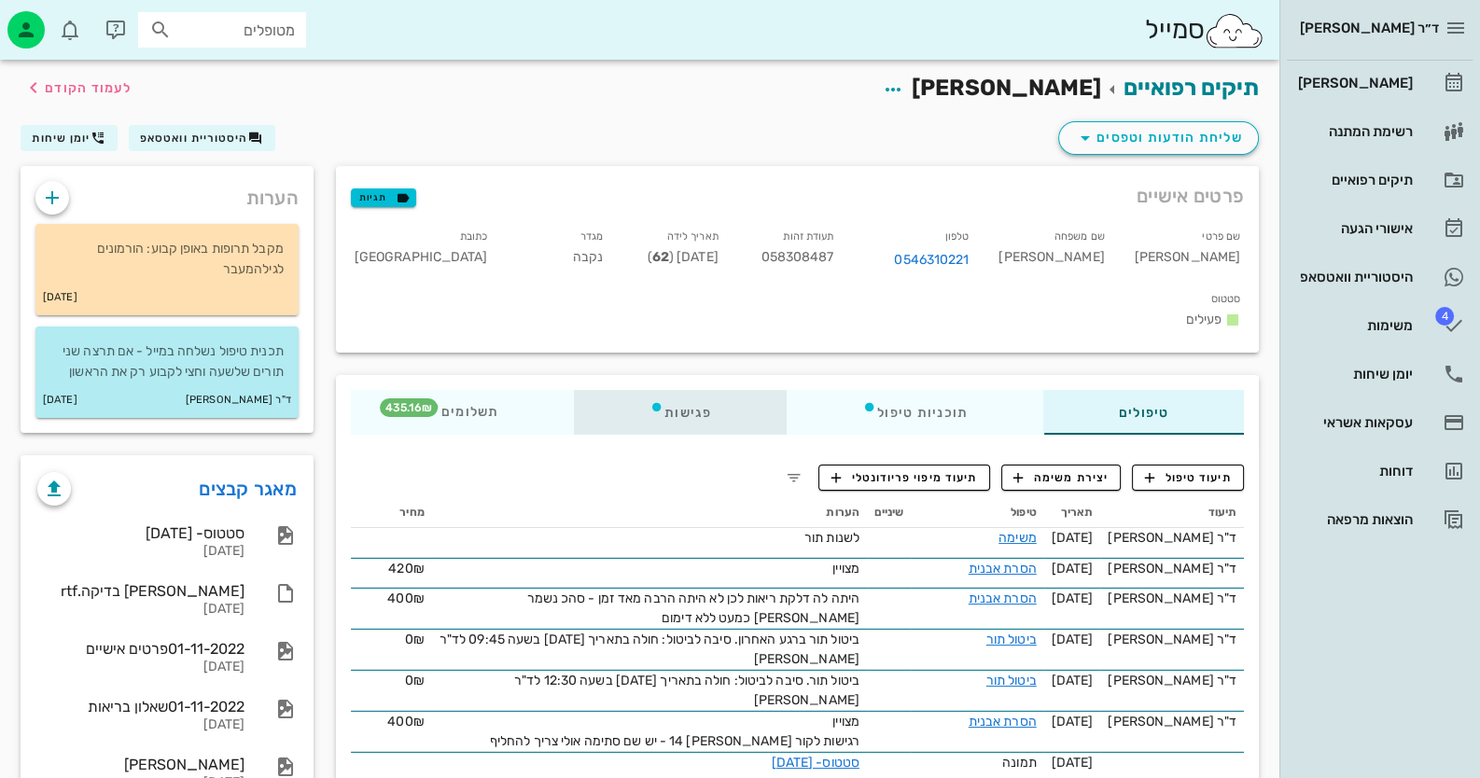
click at [662, 390] on div "פגישות" at bounding box center [680, 412] width 213 height 45
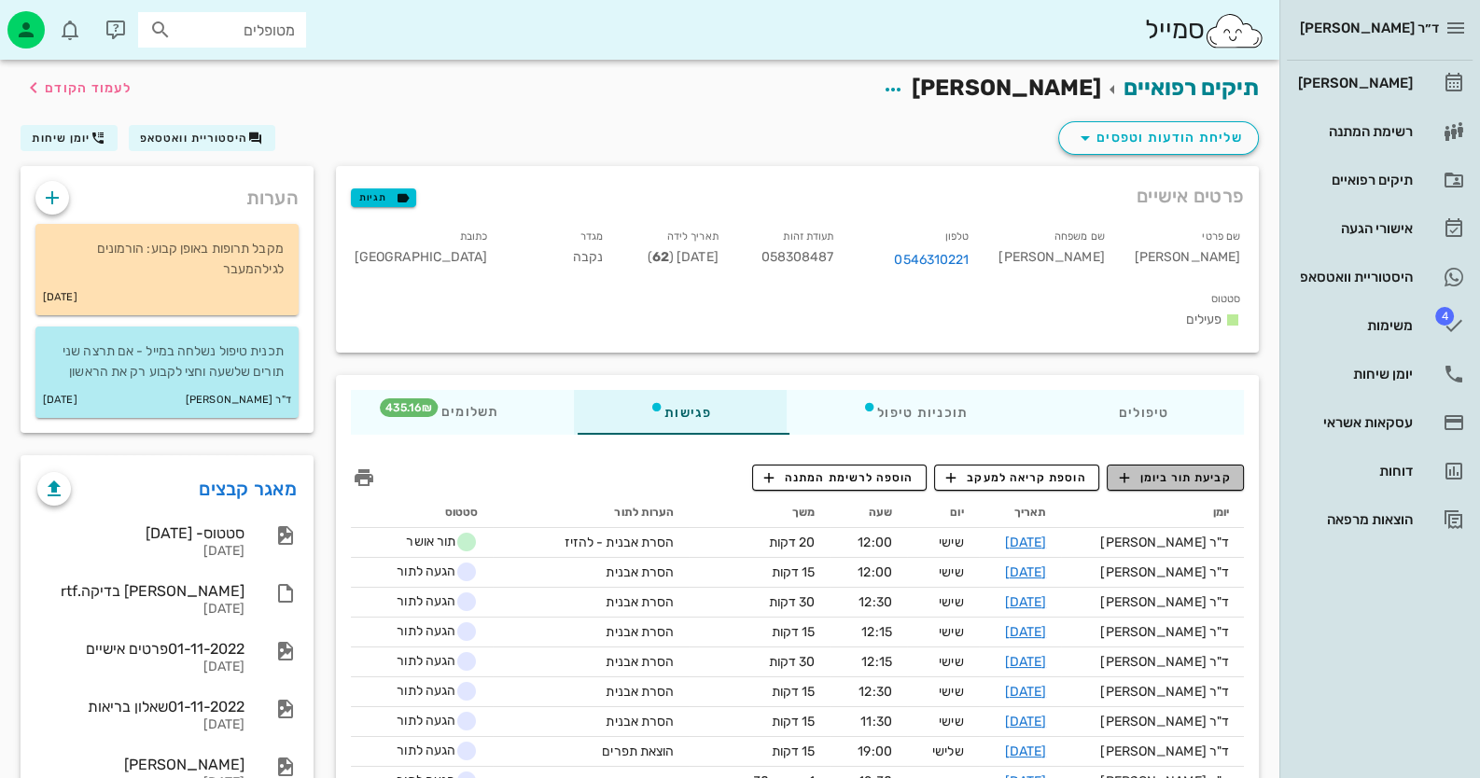
click at [1180, 469] on span "קביעת תור ביומן" at bounding box center [1175, 477] width 112 height 17
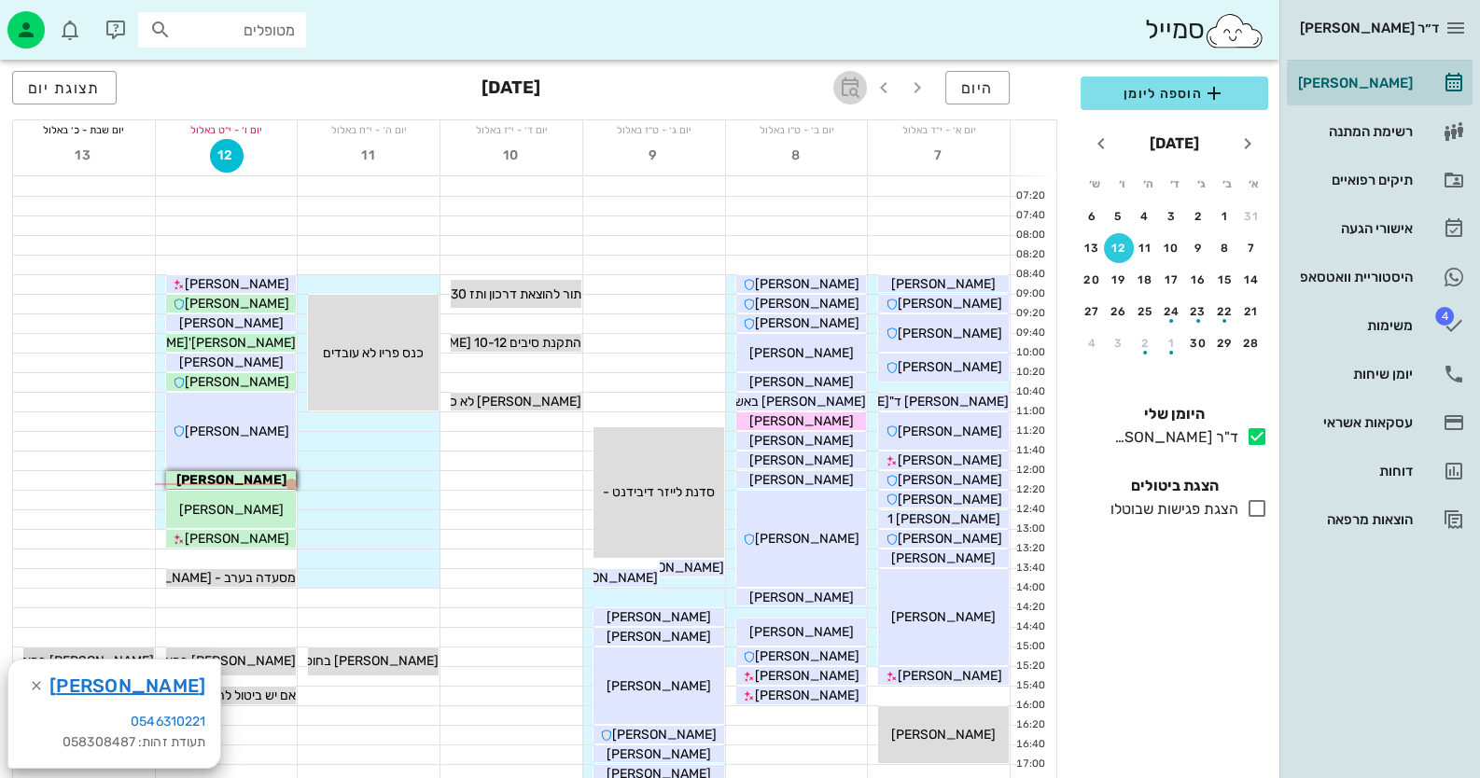
click at [849, 88] on icon "button" at bounding box center [850, 88] width 22 height 22
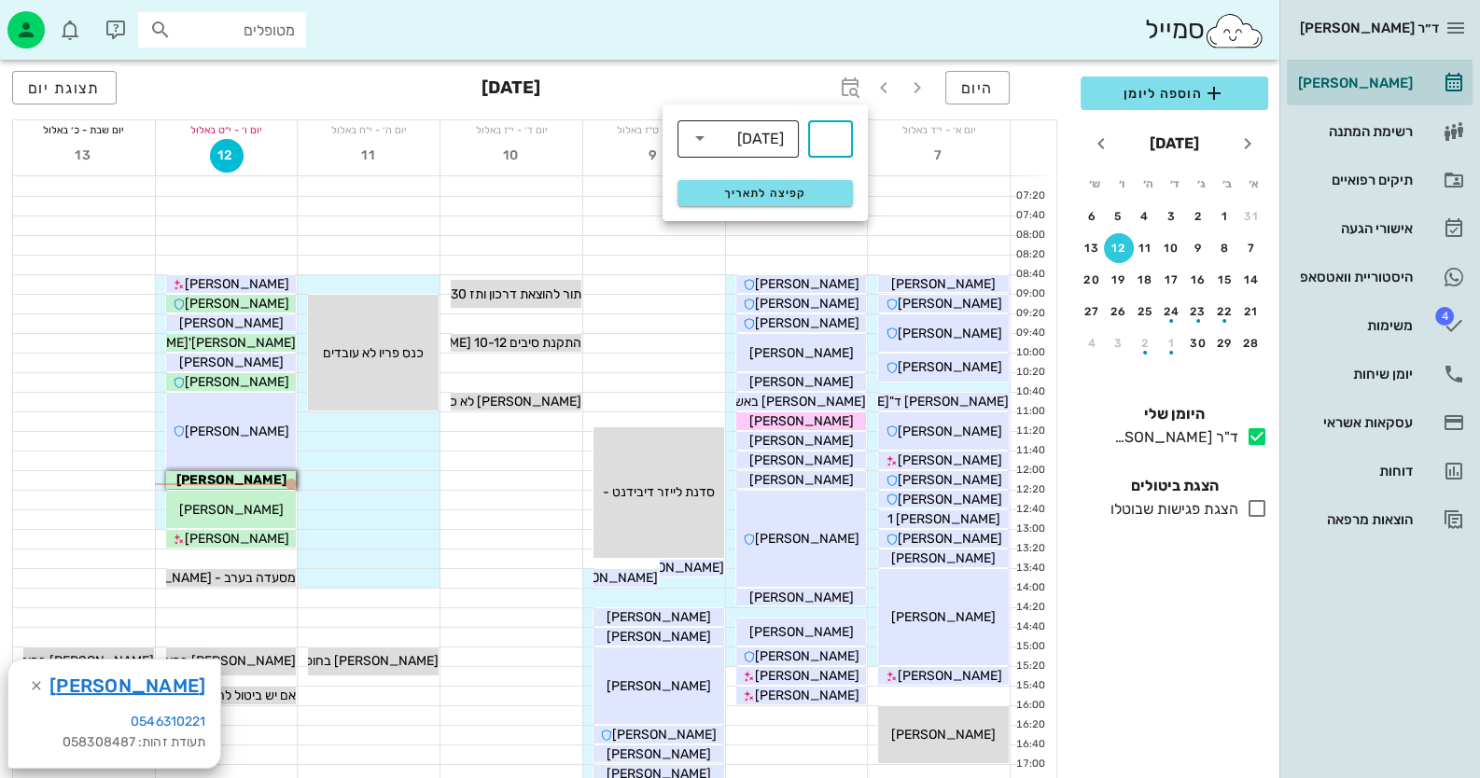
click at [774, 135] on div "שבועות" at bounding box center [760, 139] width 47 height 17
drag, startPoint x: 760, startPoint y: 220, endPoint x: 801, endPoint y: 173, distance: 62.2
click at [761, 220] on div "חודשים" at bounding box center [737, 220] width 91 height 15
click at [816, 143] on div "​" at bounding box center [830, 138] width 45 height 37
type input "3"
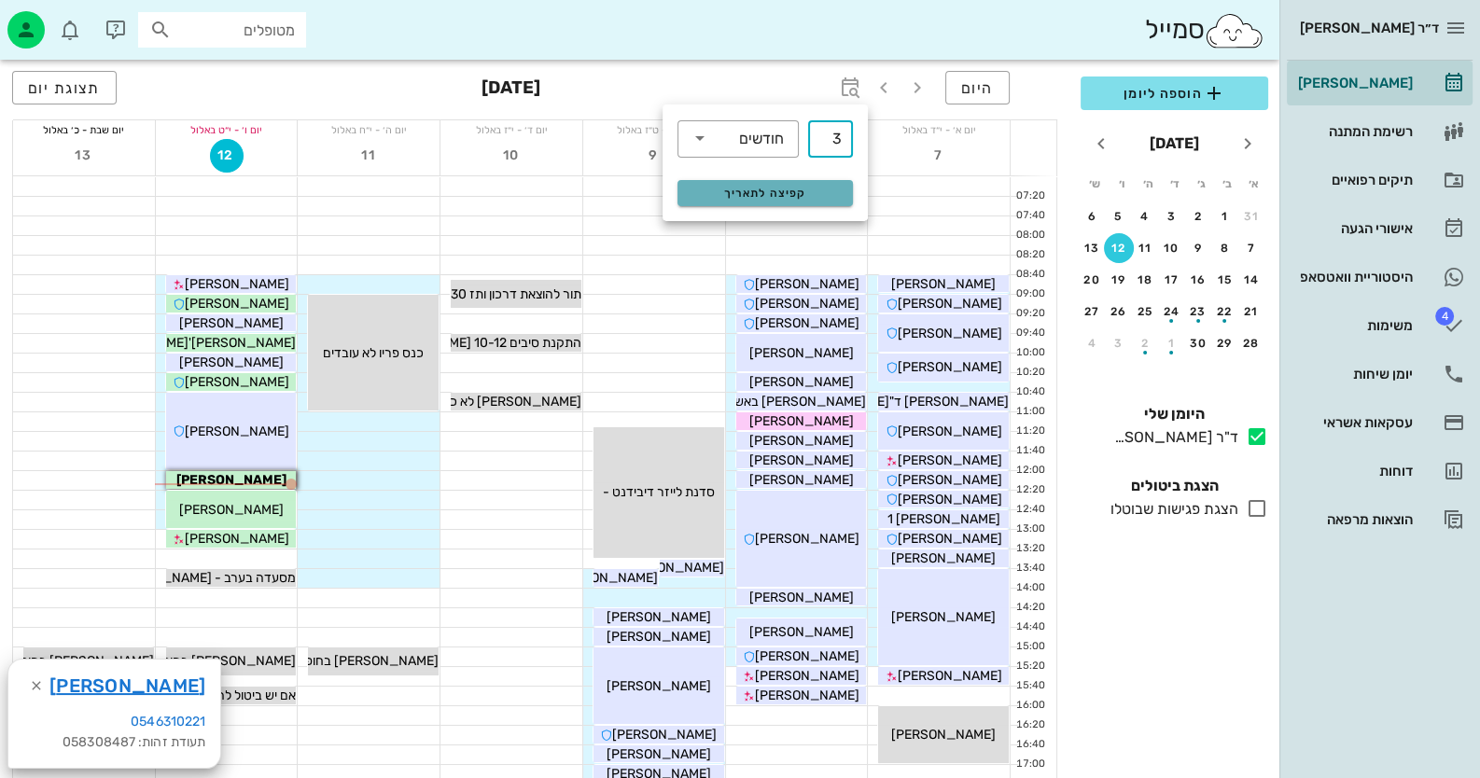
click at [807, 193] on span "קפיצה לתאריך" at bounding box center [765, 193] width 152 height 13
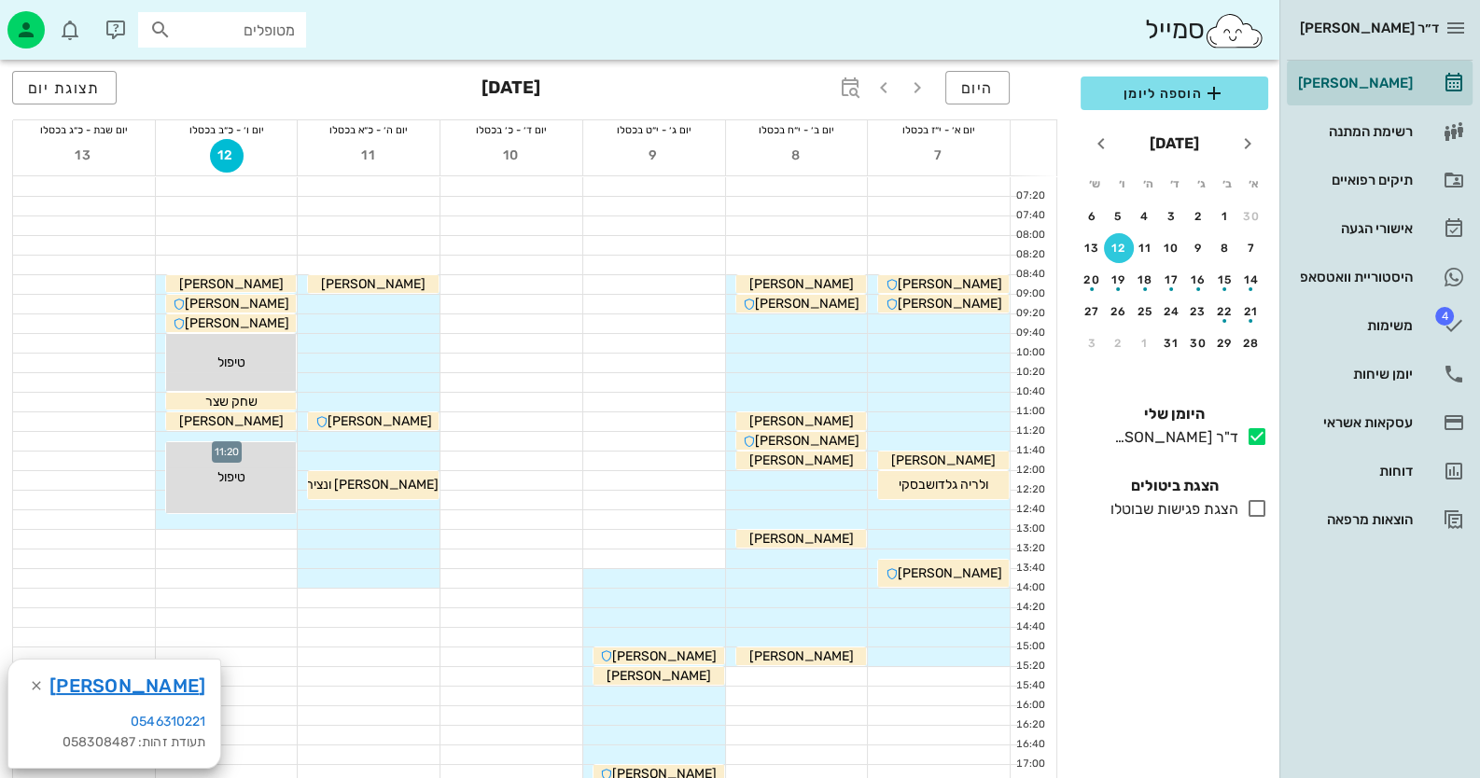
click at [158, 438] on div at bounding box center [227, 441] width 142 height 19
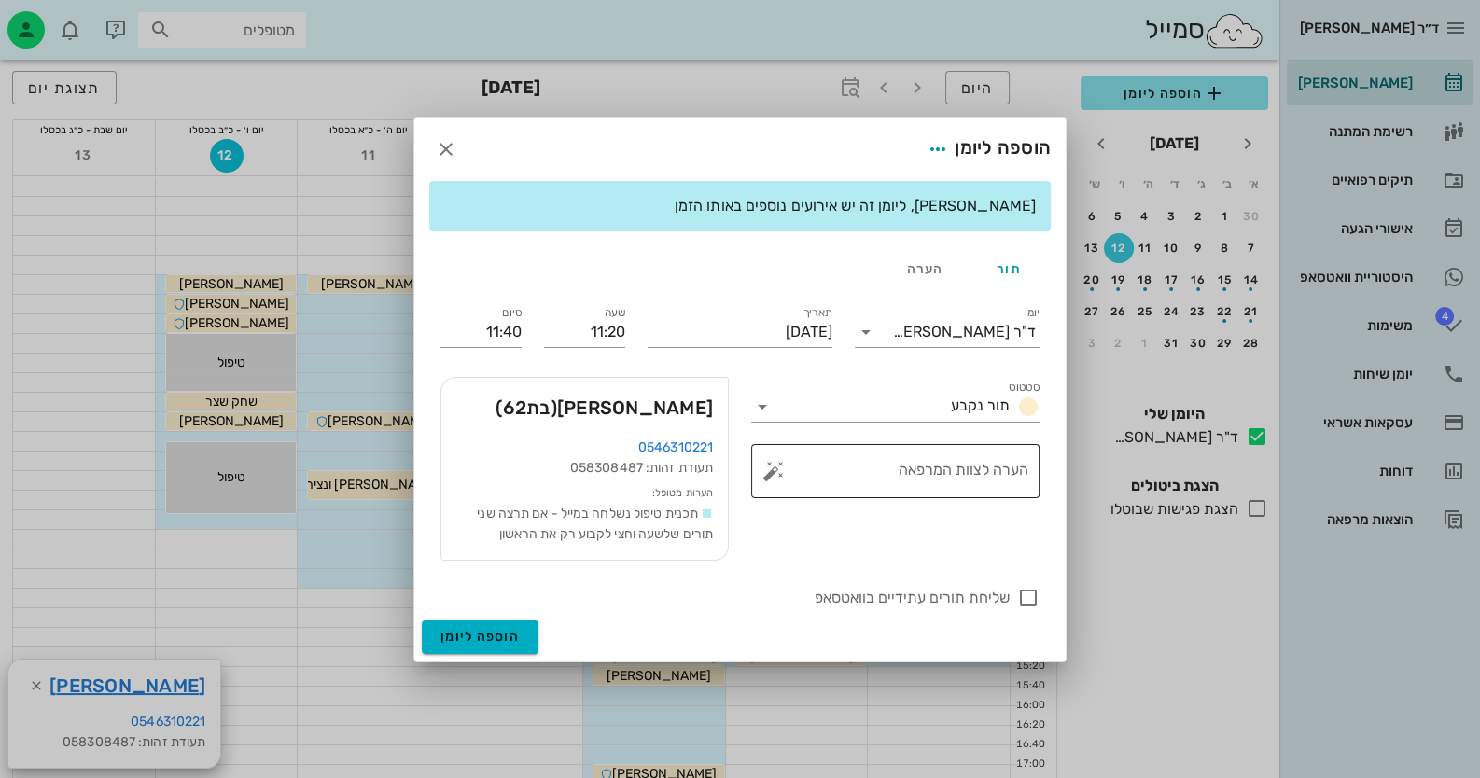
click at [765, 468] on button "button" at bounding box center [773, 471] width 22 height 22
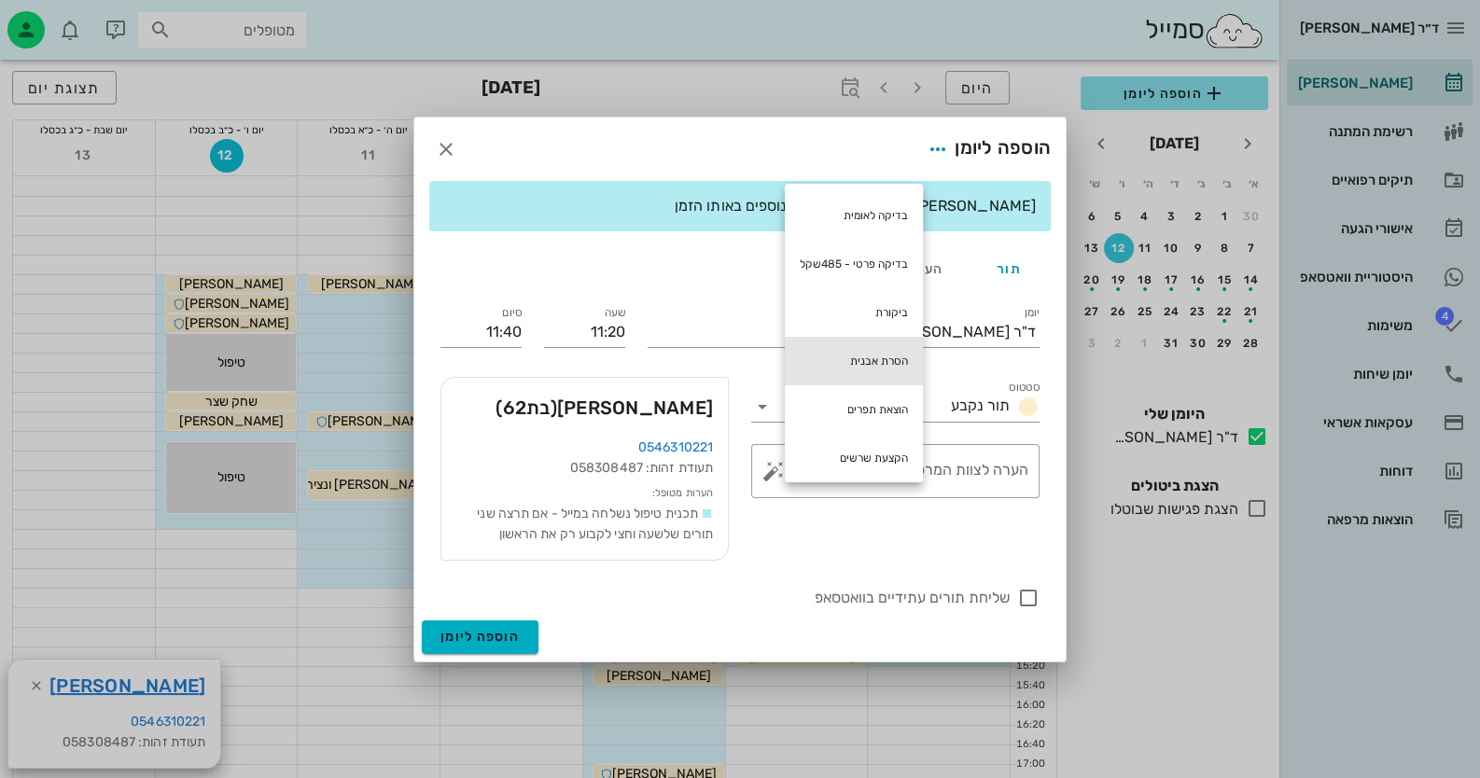
click at [891, 368] on div "הסרת אבנית" at bounding box center [854, 361] width 138 height 49
type textarea "הסרת אבנית"
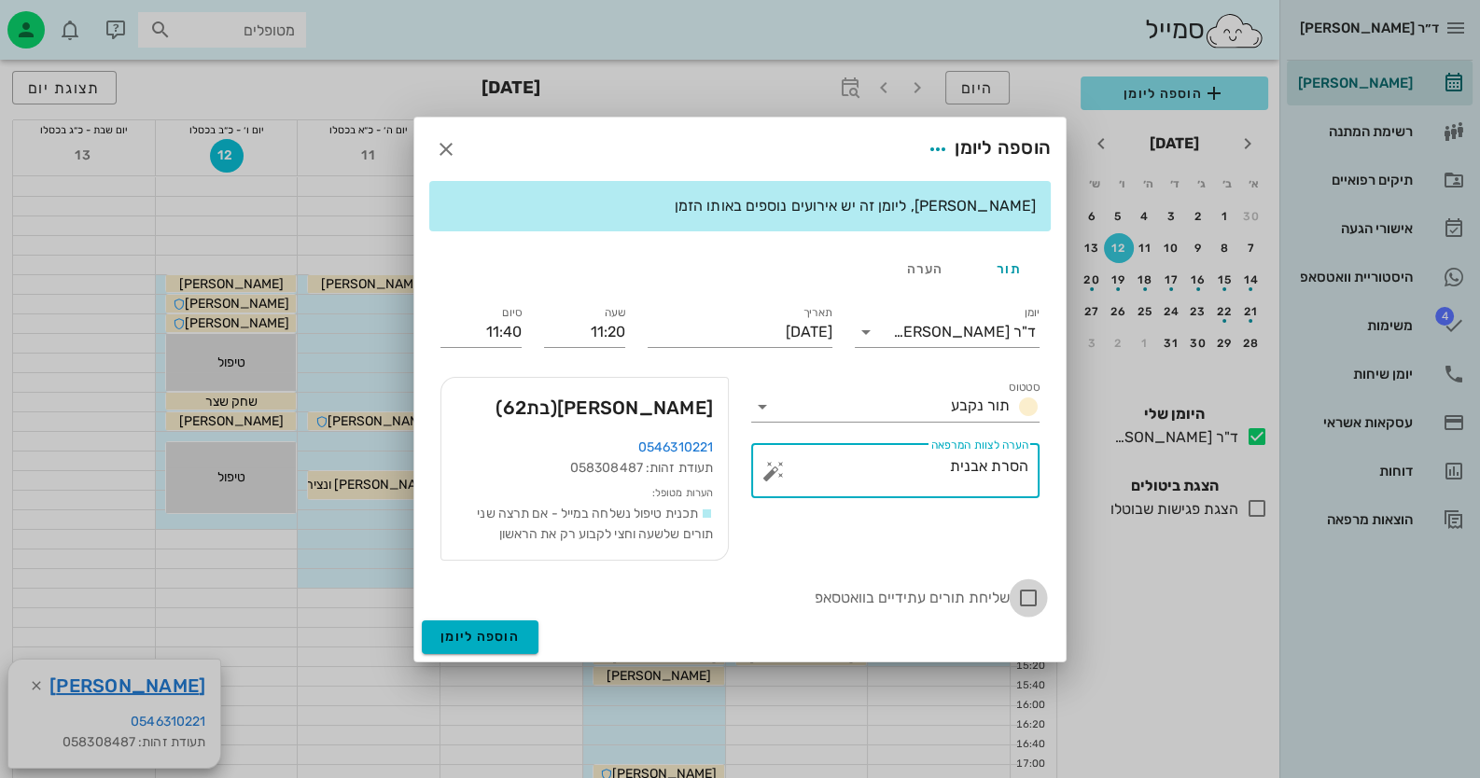
click at [1023, 592] on div at bounding box center [1028, 598] width 32 height 32
checkbox input "true"
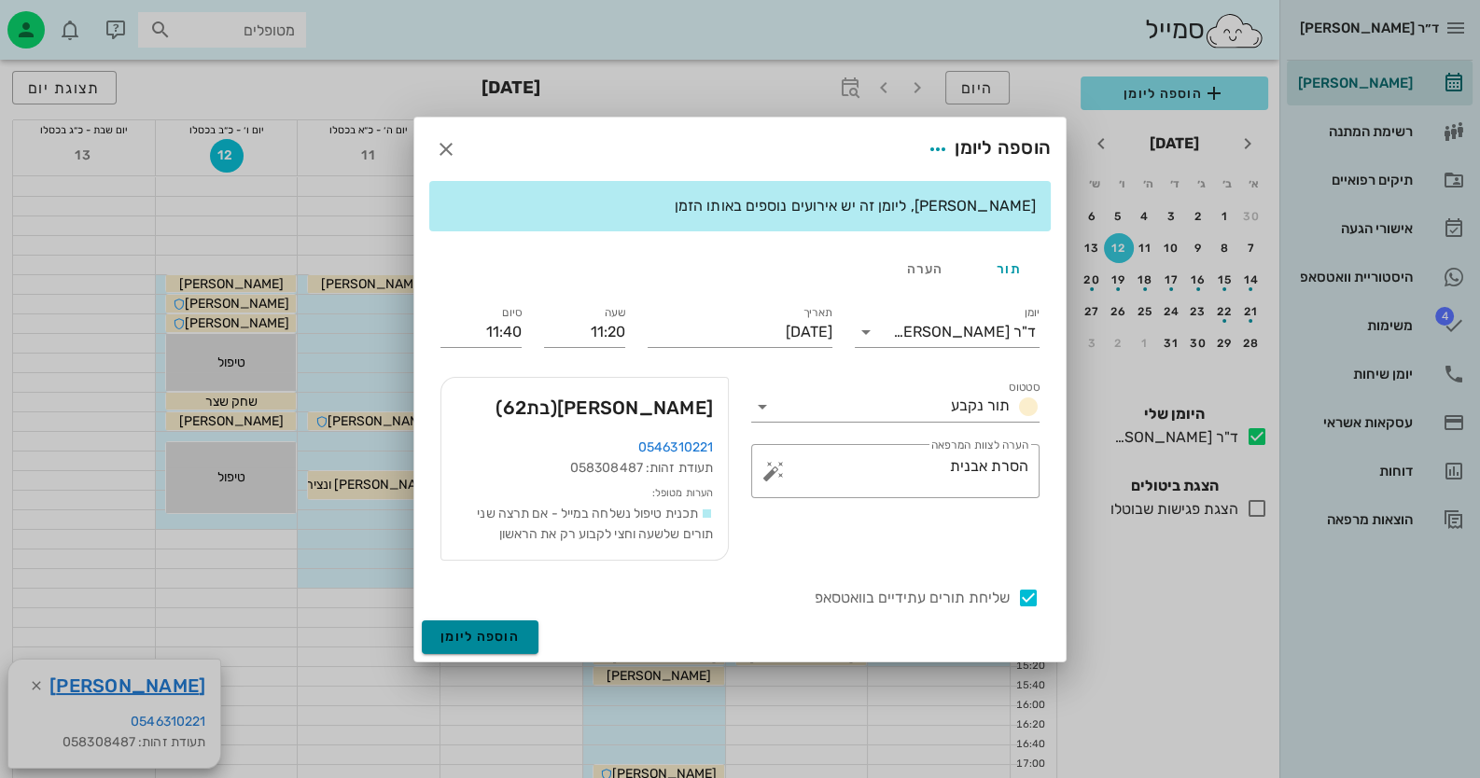
click at [504, 635] on span "הוספה ליומן" at bounding box center [479, 637] width 79 height 16
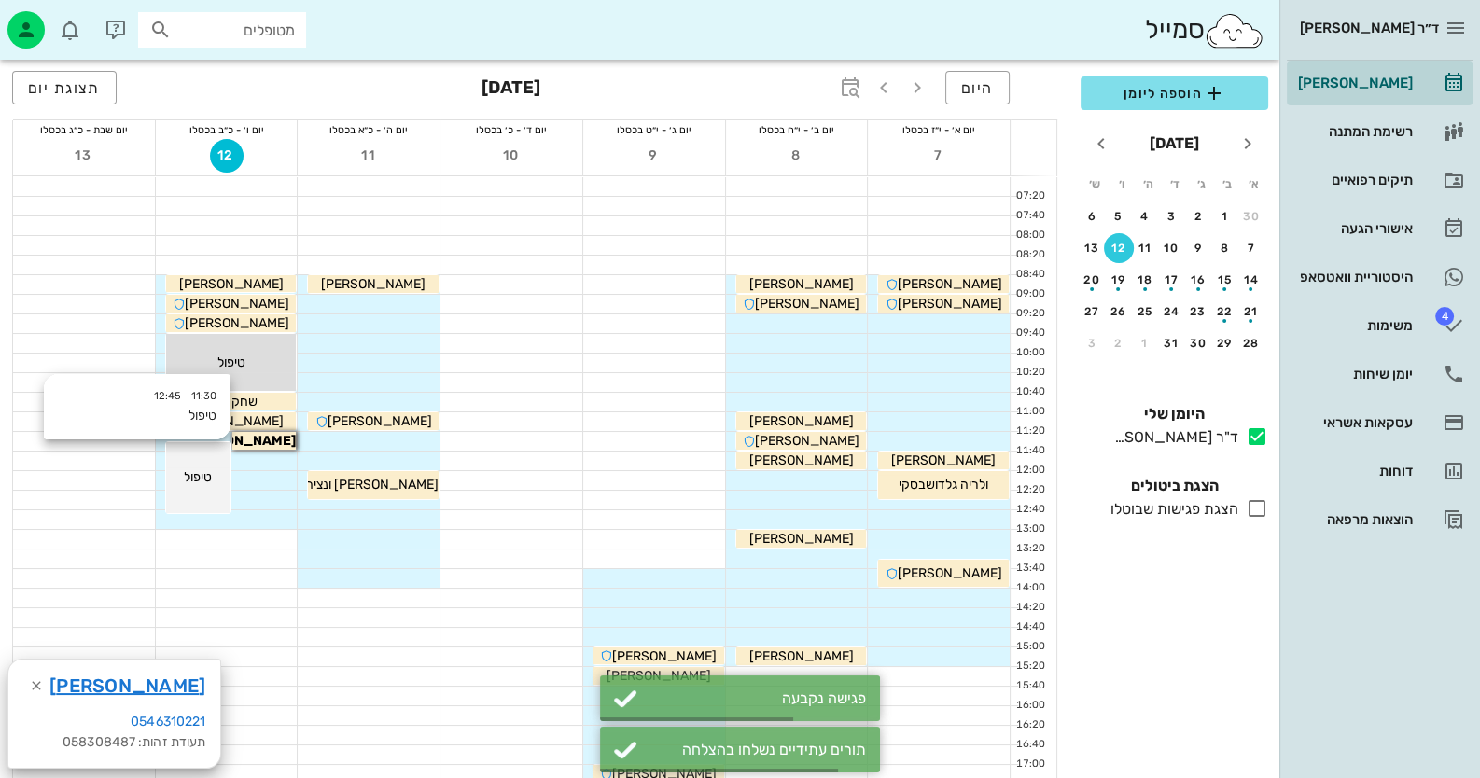
click at [210, 461] on div "11:30 - 12:45 טיפול טיפול" at bounding box center [198, 478] width 64 height 72
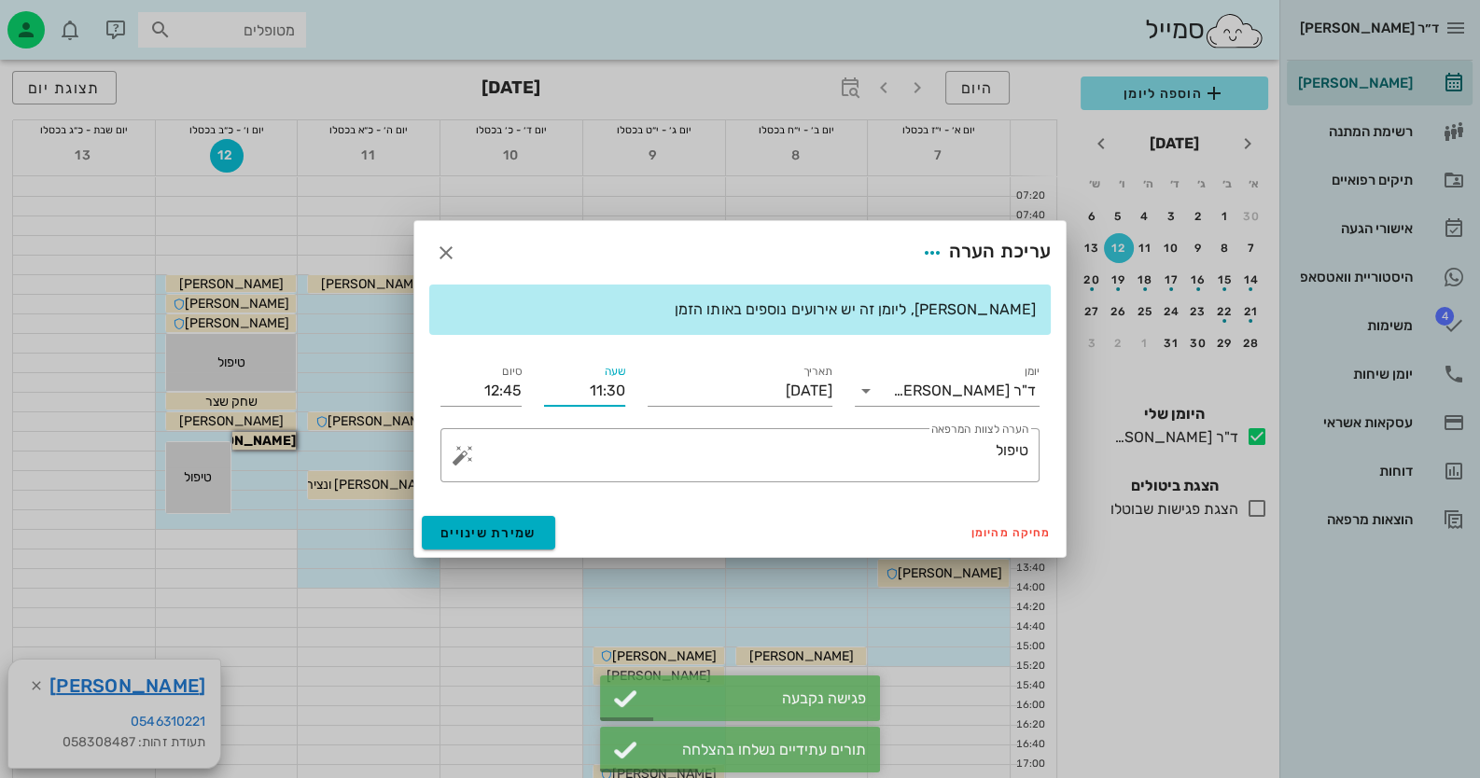
drag, startPoint x: 624, startPoint y: 388, endPoint x: 608, endPoint y: 388, distance: 15.9
click at [608, 388] on input "11:30" at bounding box center [584, 391] width 81 height 30
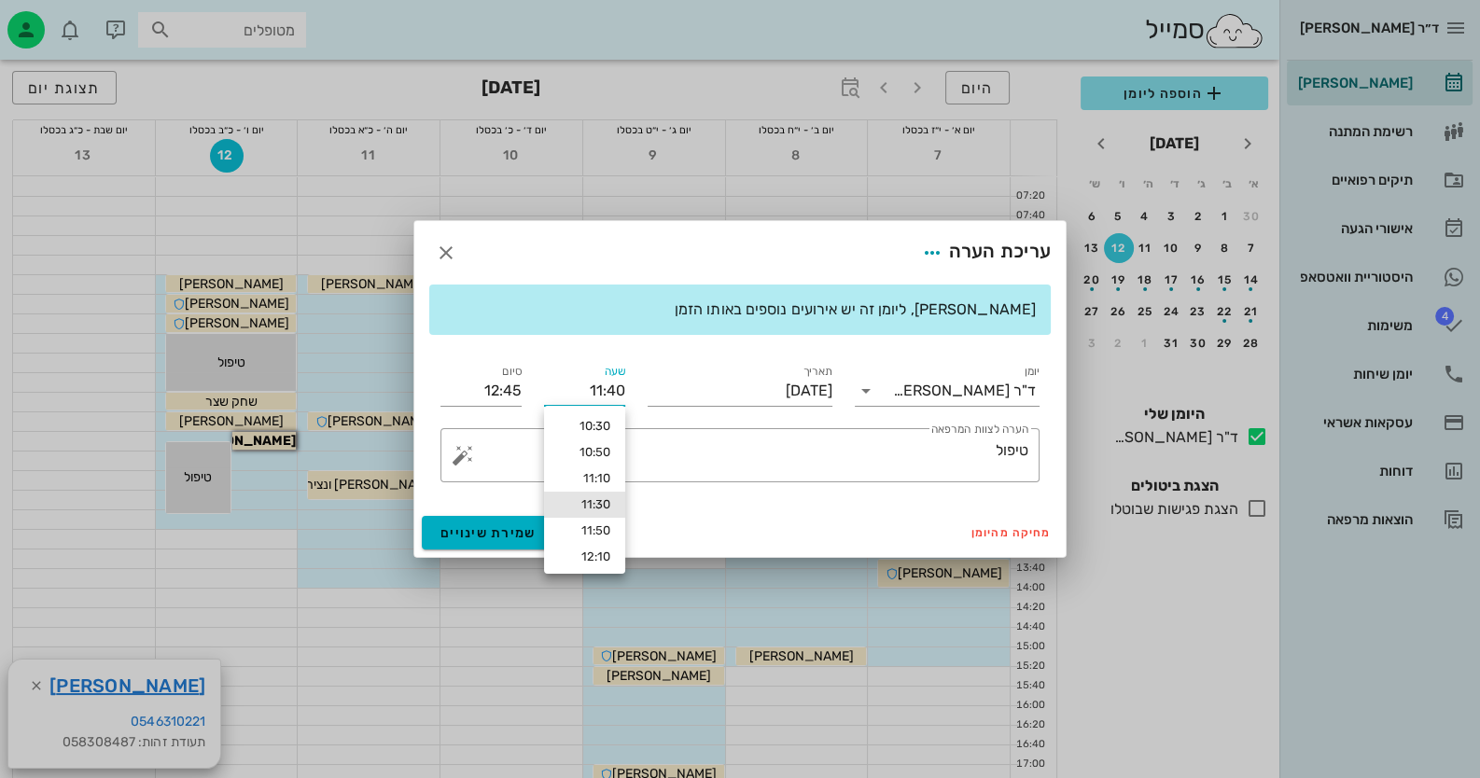
type input "11:40"
type input "12:55"
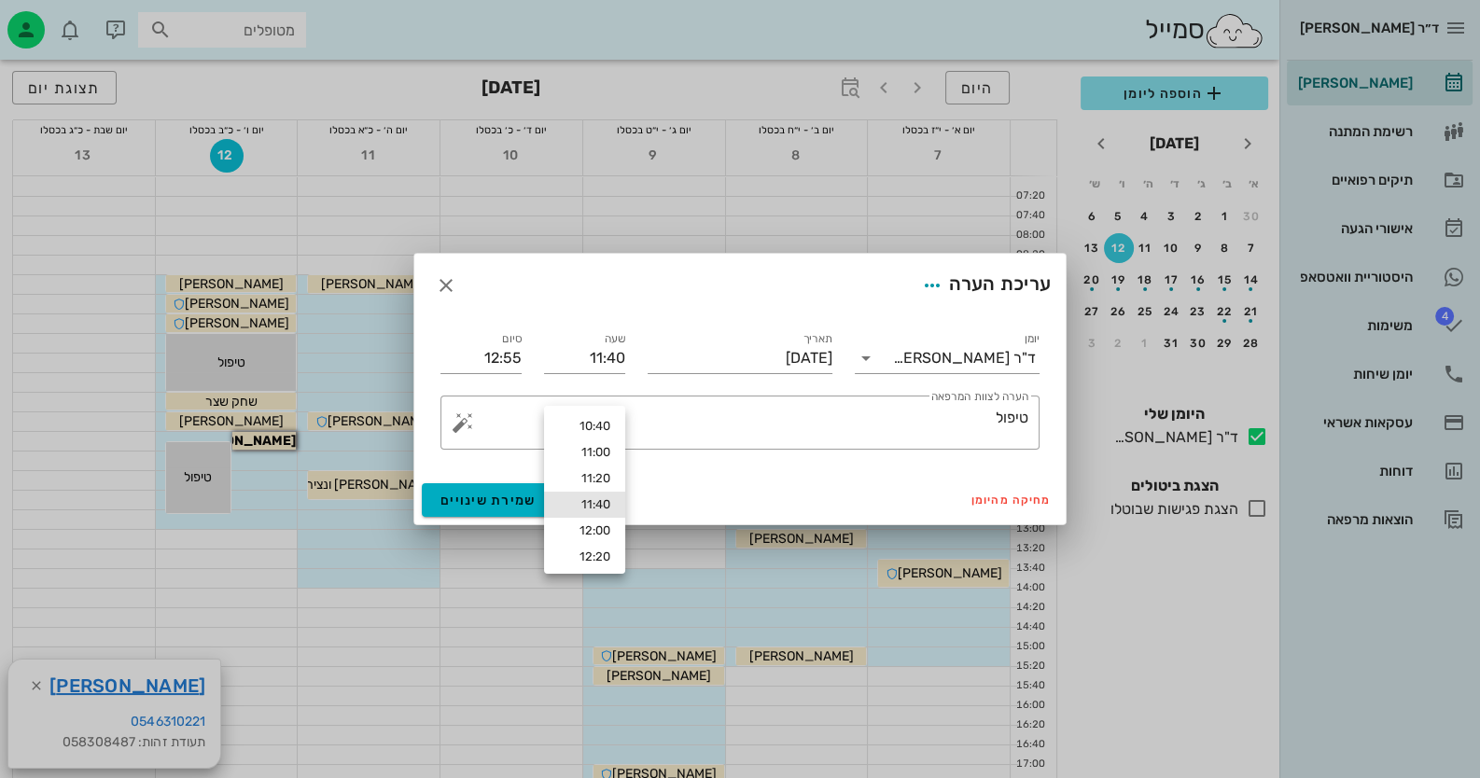
click at [626, 390] on div "יומן ד"ר חיה מאיר תאריך יום שישי, 12 בדצמבר 2025 שעה 11:40 סיום 12:55 ​ הערה לצ…" at bounding box center [739, 389] width 621 height 144
click at [255, 436] on div at bounding box center [740, 389] width 1480 height 778
click at [508, 487] on button "שמירת שינויים" at bounding box center [488, 500] width 133 height 34
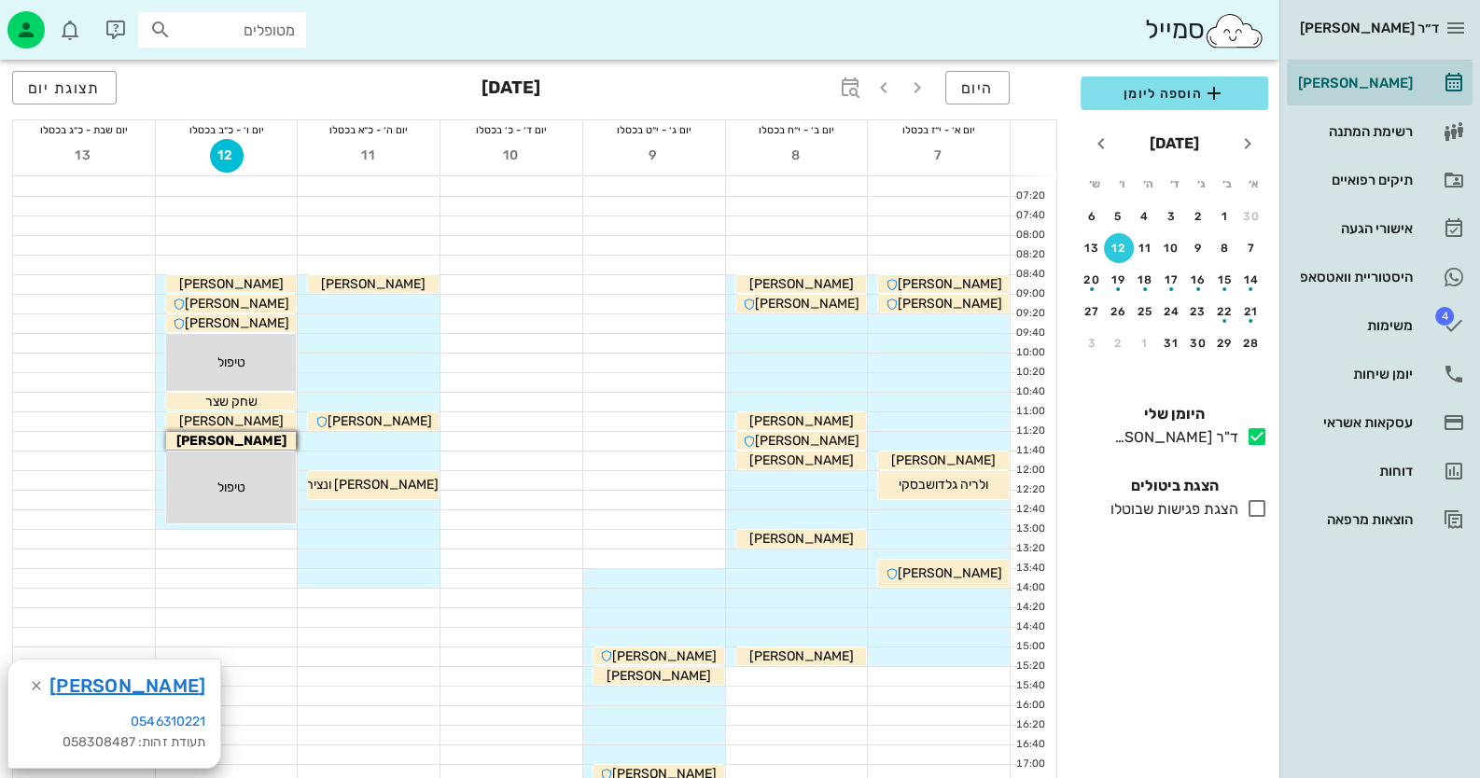
click at [1414, 645] on div "ד״ר [PERSON_NAME] רשימת המתנה תיקים רפואיים אישורי הגעה היסטוריית וואטסאפ 4 משי…" at bounding box center [1379, 389] width 201 height 778
click at [995, 93] on button "היום" at bounding box center [977, 88] width 64 height 34
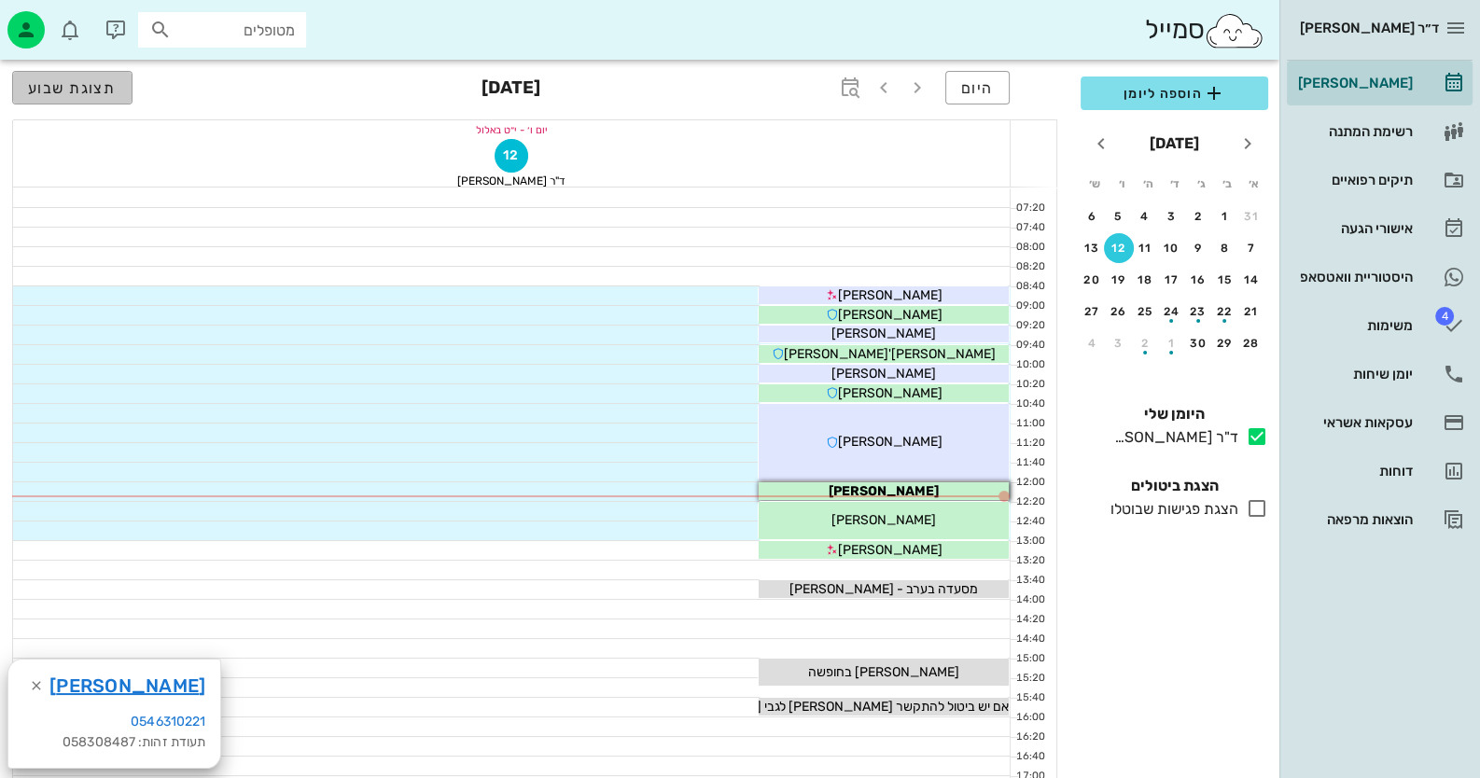
click at [63, 77] on button "תצוגת שבוע" at bounding box center [72, 88] width 120 height 34
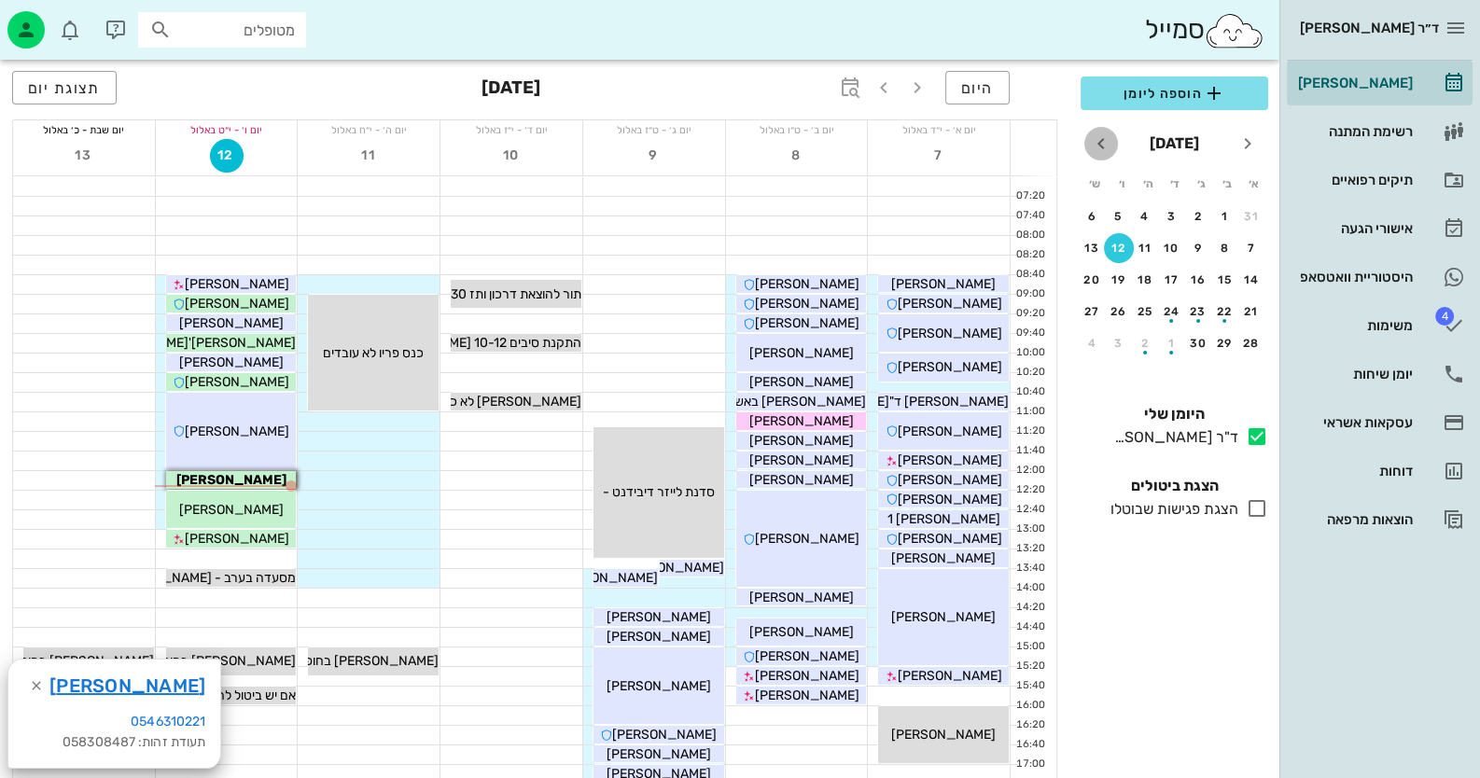
click at [1093, 140] on icon "חודש הבא" at bounding box center [1101, 143] width 22 height 22
click at [1135, 282] on div "16" at bounding box center [1145, 279] width 30 height 13
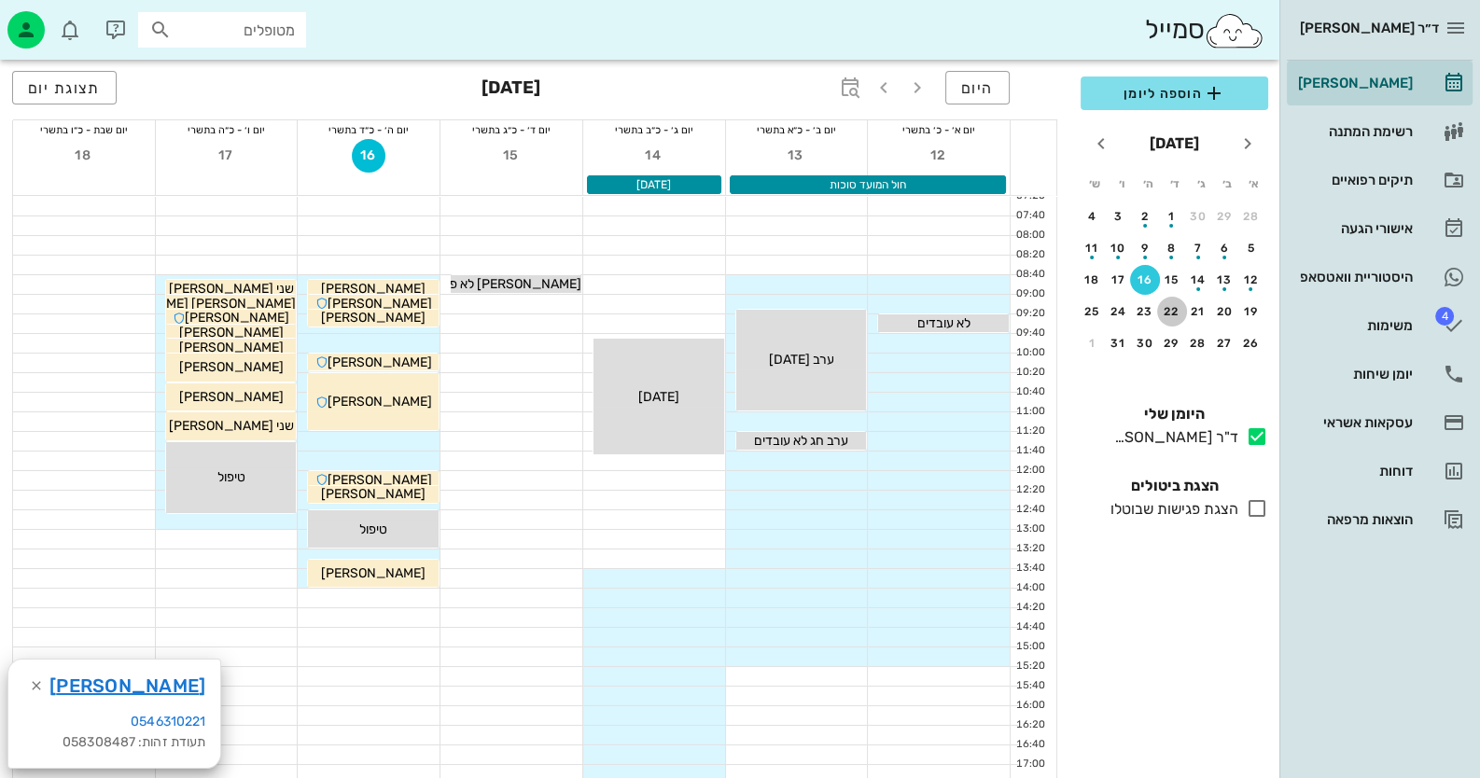
click at [1171, 311] on div "22" at bounding box center [1172, 311] width 30 height 13
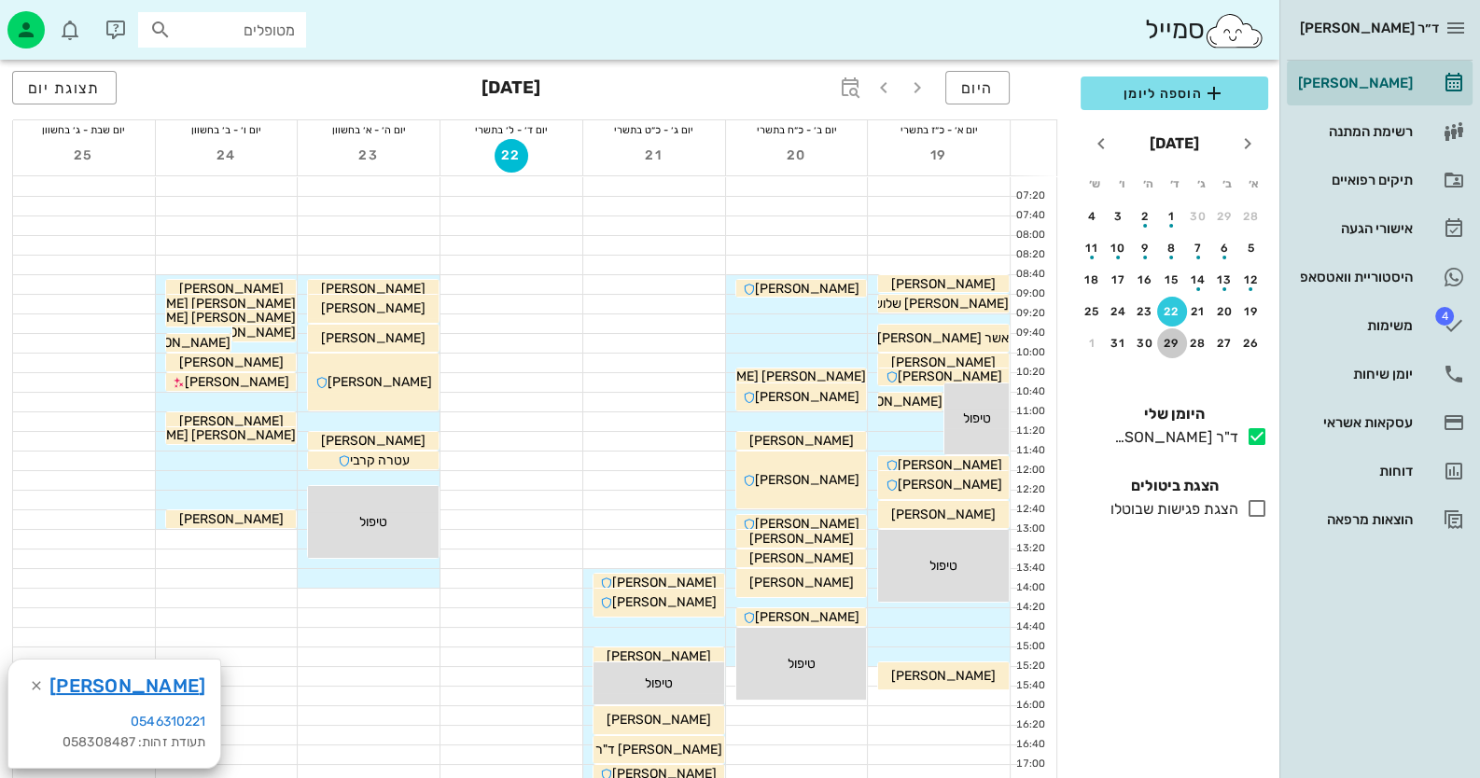
click at [1164, 341] on div "29" at bounding box center [1172, 343] width 30 height 13
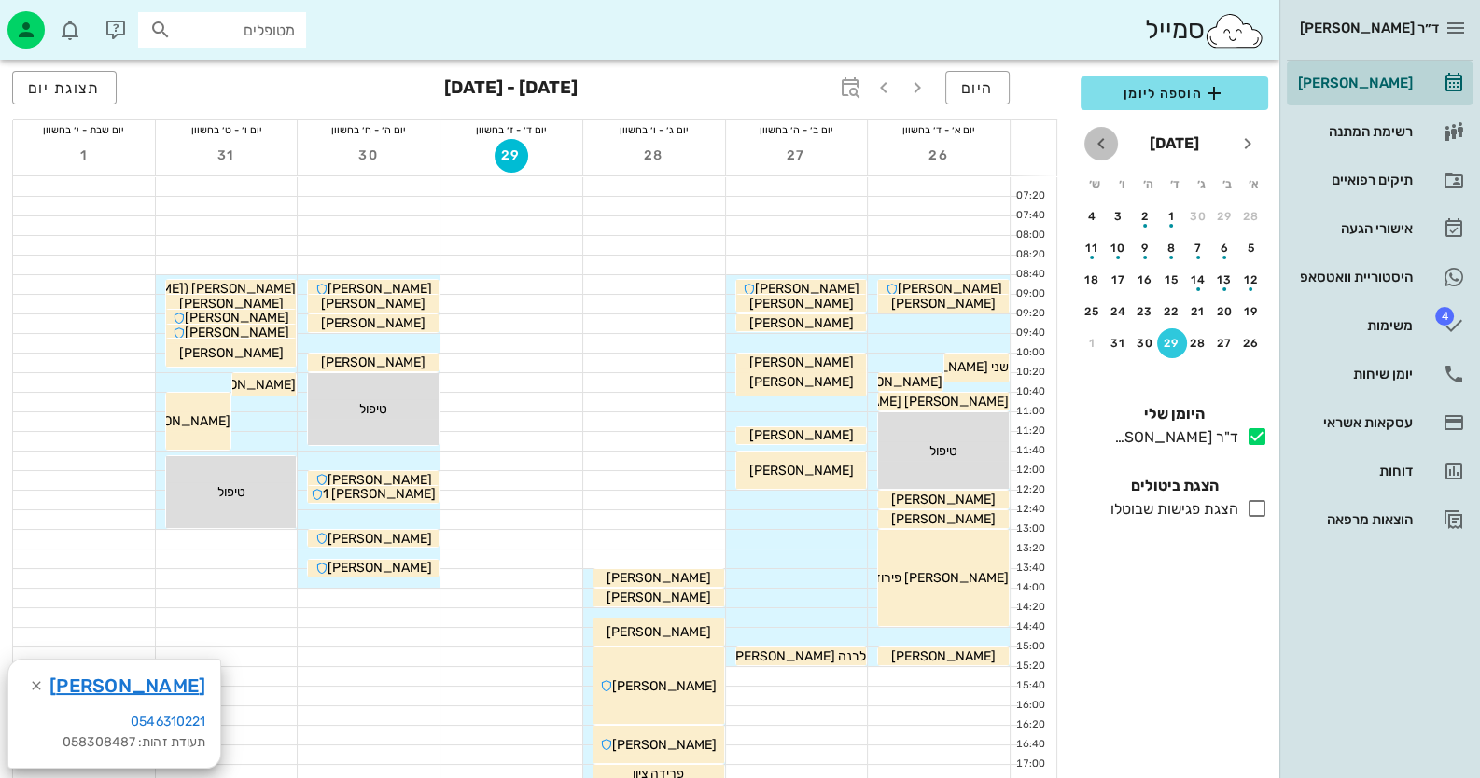
click at [1101, 140] on icon "חודש הבא" at bounding box center [1101, 143] width 22 height 22
click at [1169, 250] on div "5" at bounding box center [1172, 248] width 30 height 13
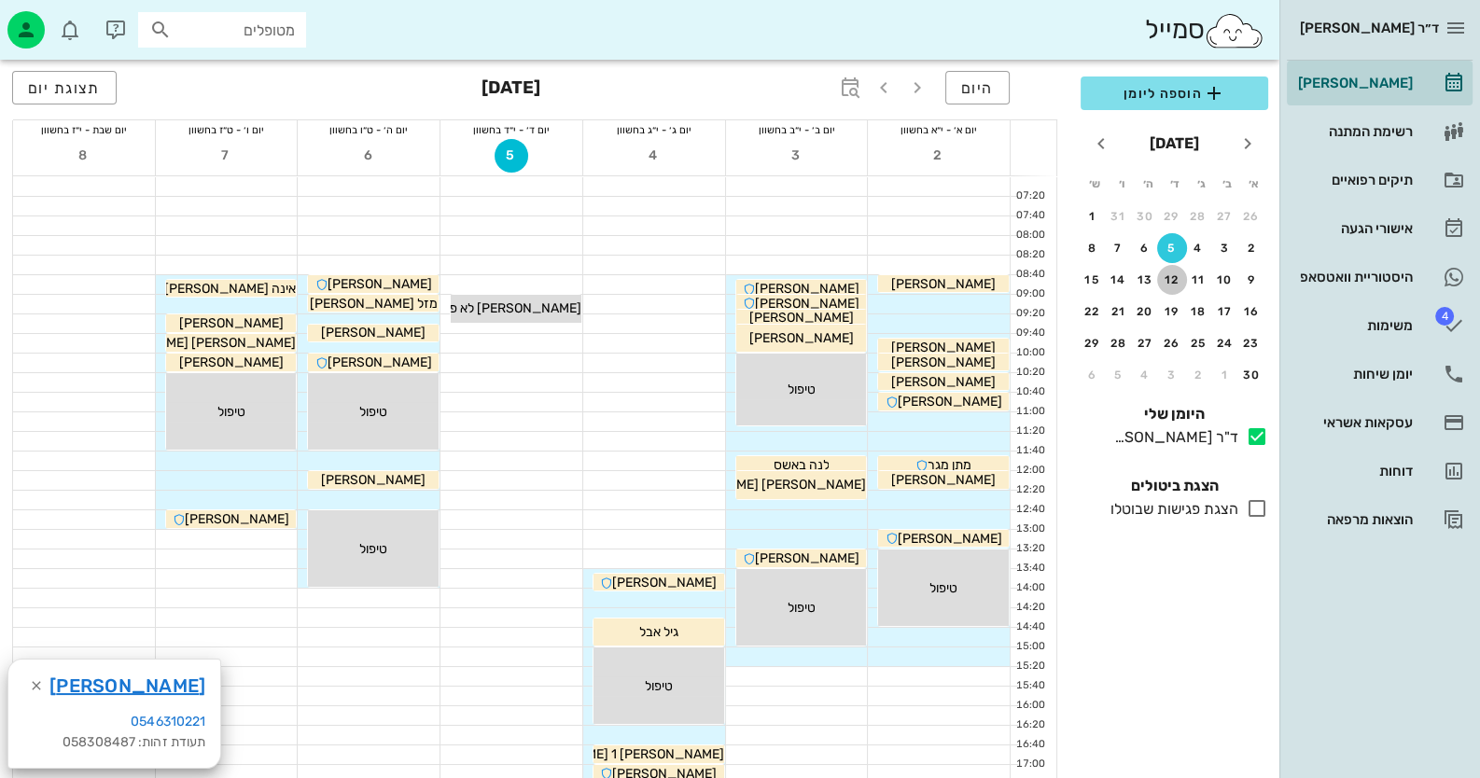
click at [1176, 273] on div "12" at bounding box center [1172, 279] width 30 height 13
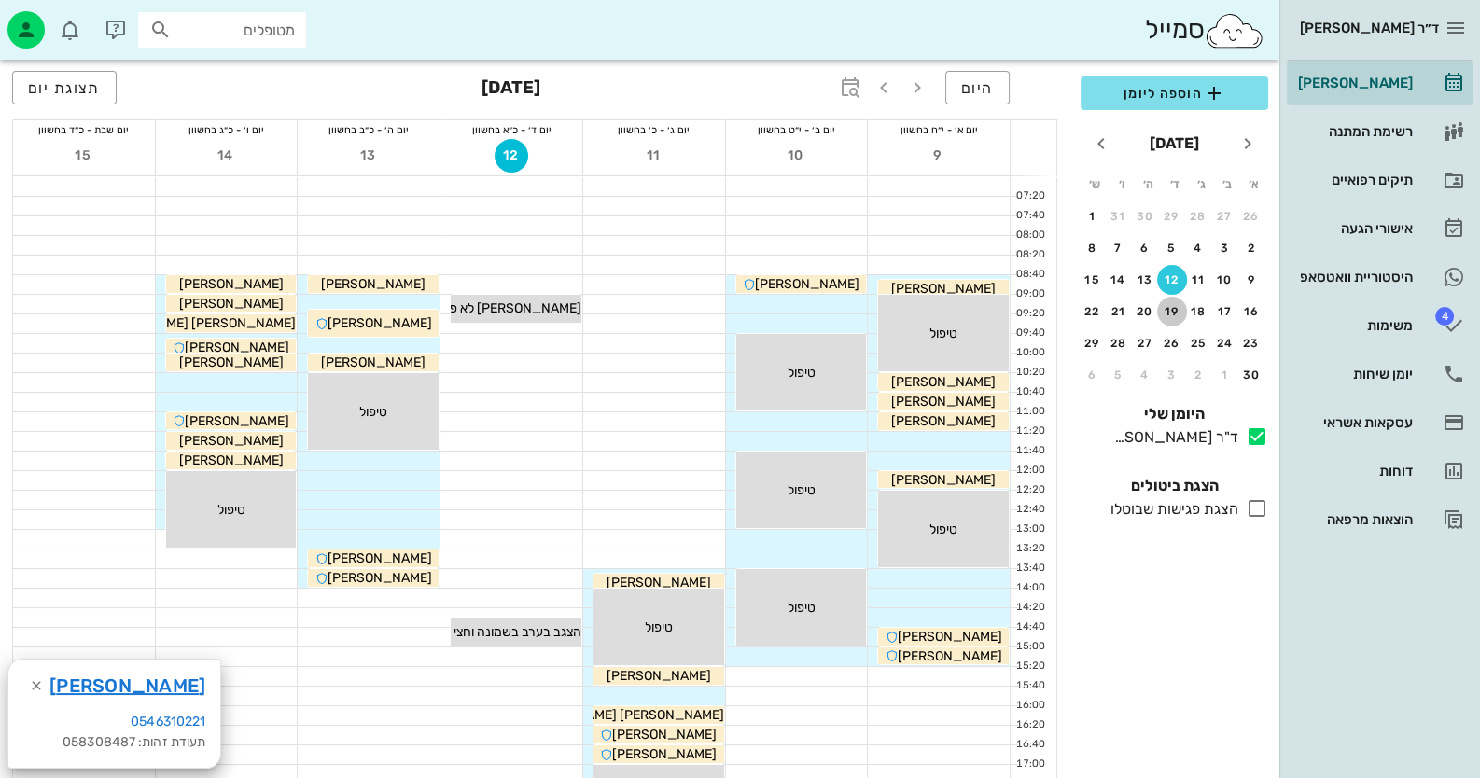
click at [1171, 313] on div "19" at bounding box center [1172, 311] width 30 height 13
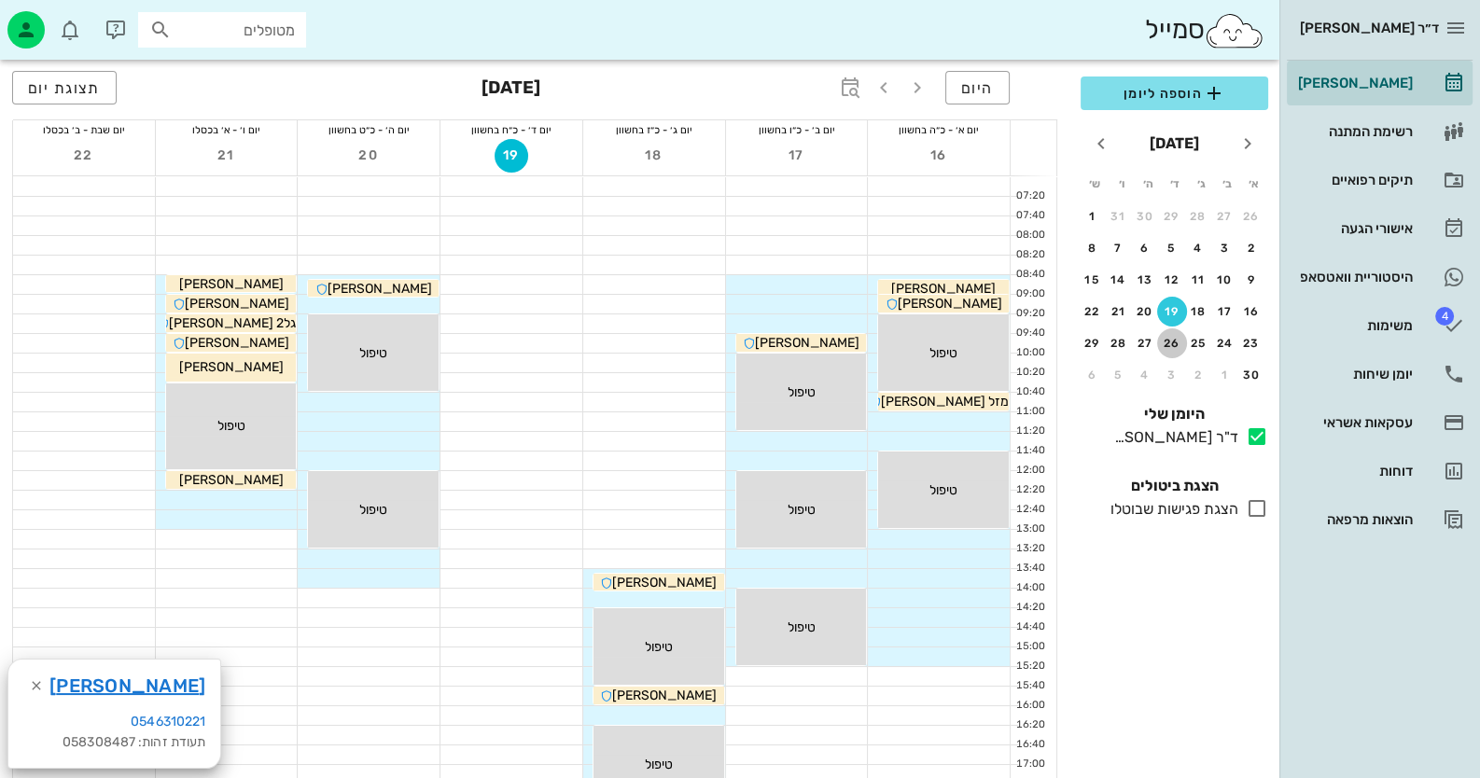
click at [1174, 350] on button "26" at bounding box center [1172, 343] width 30 height 30
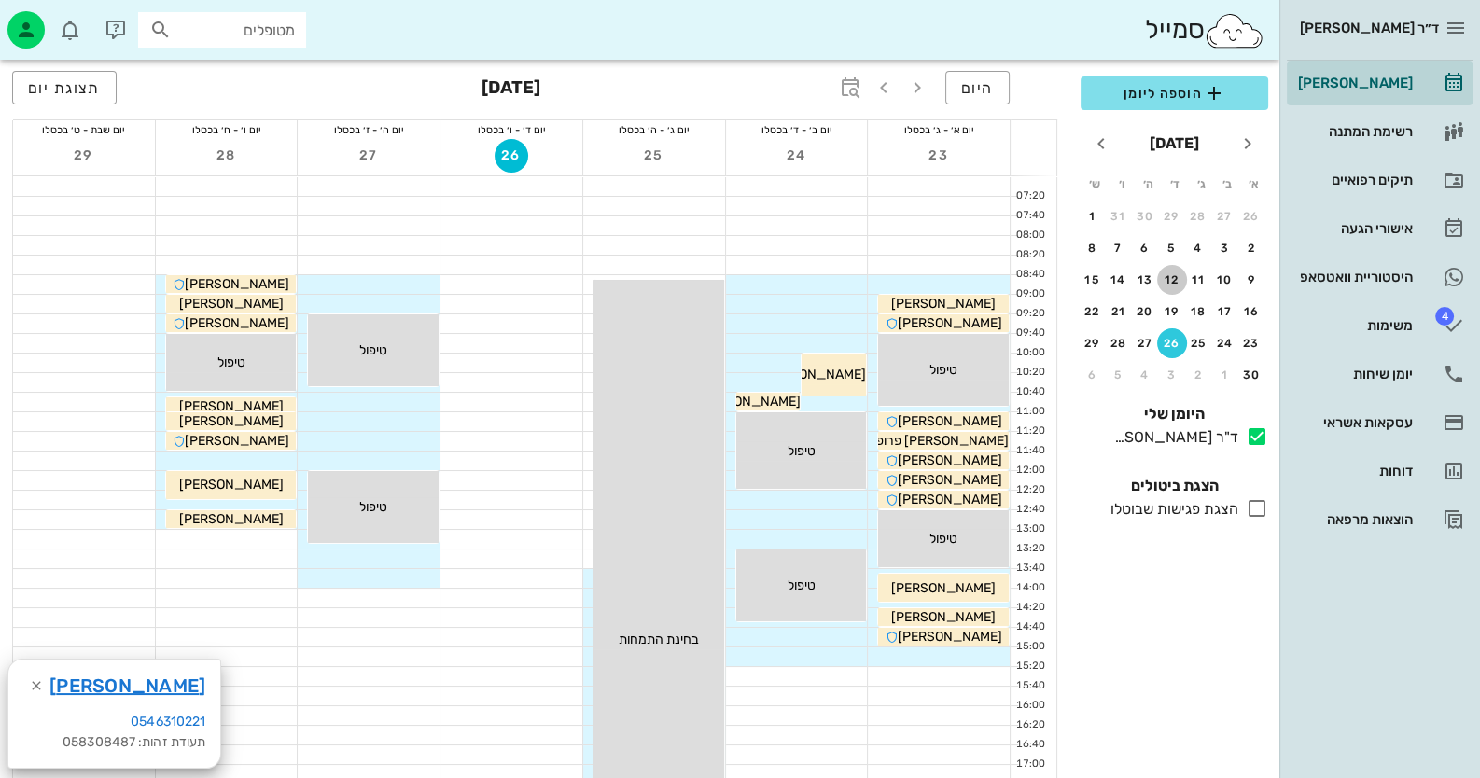
click at [1172, 271] on button "12" at bounding box center [1172, 280] width 30 height 30
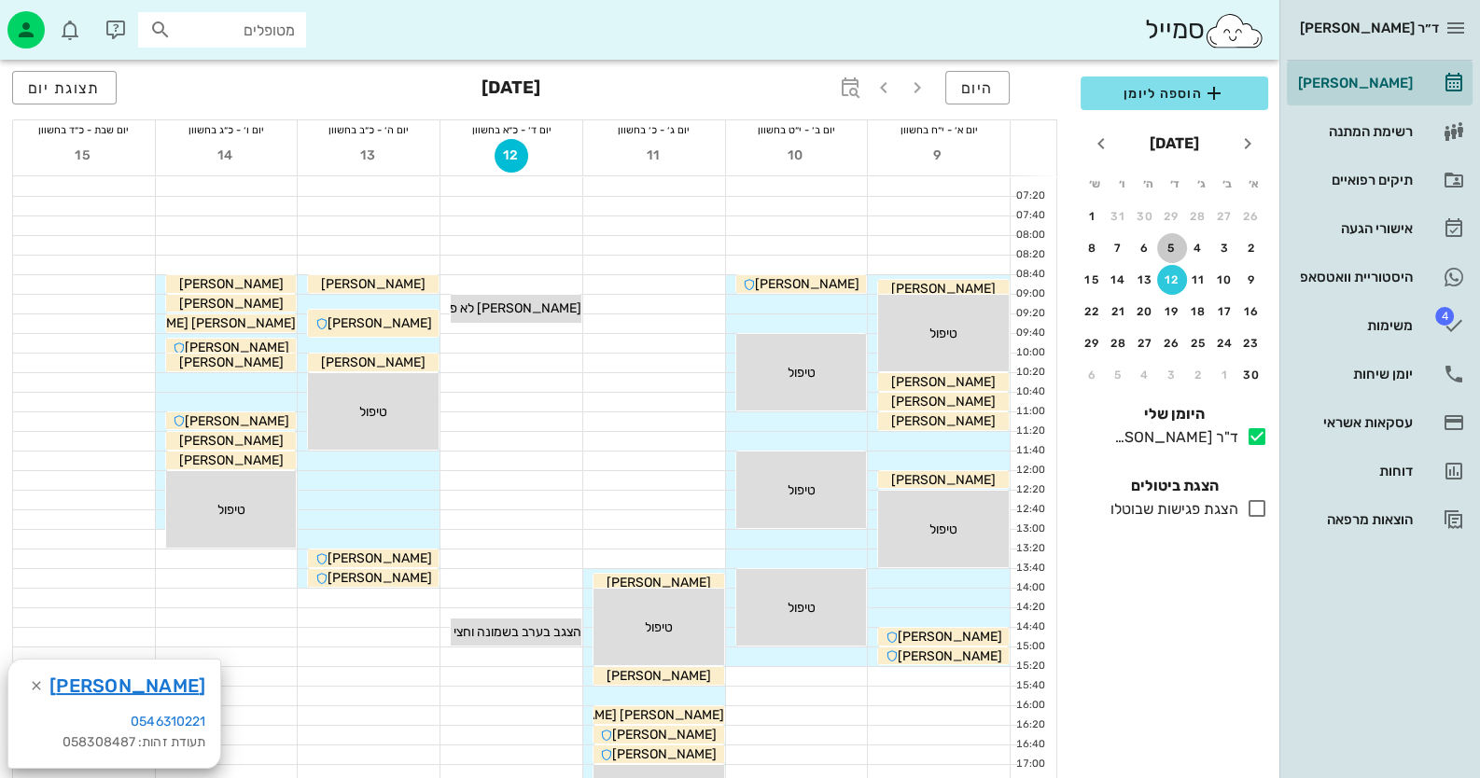
click at [1171, 246] on div "5" at bounding box center [1172, 248] width 30 height 13
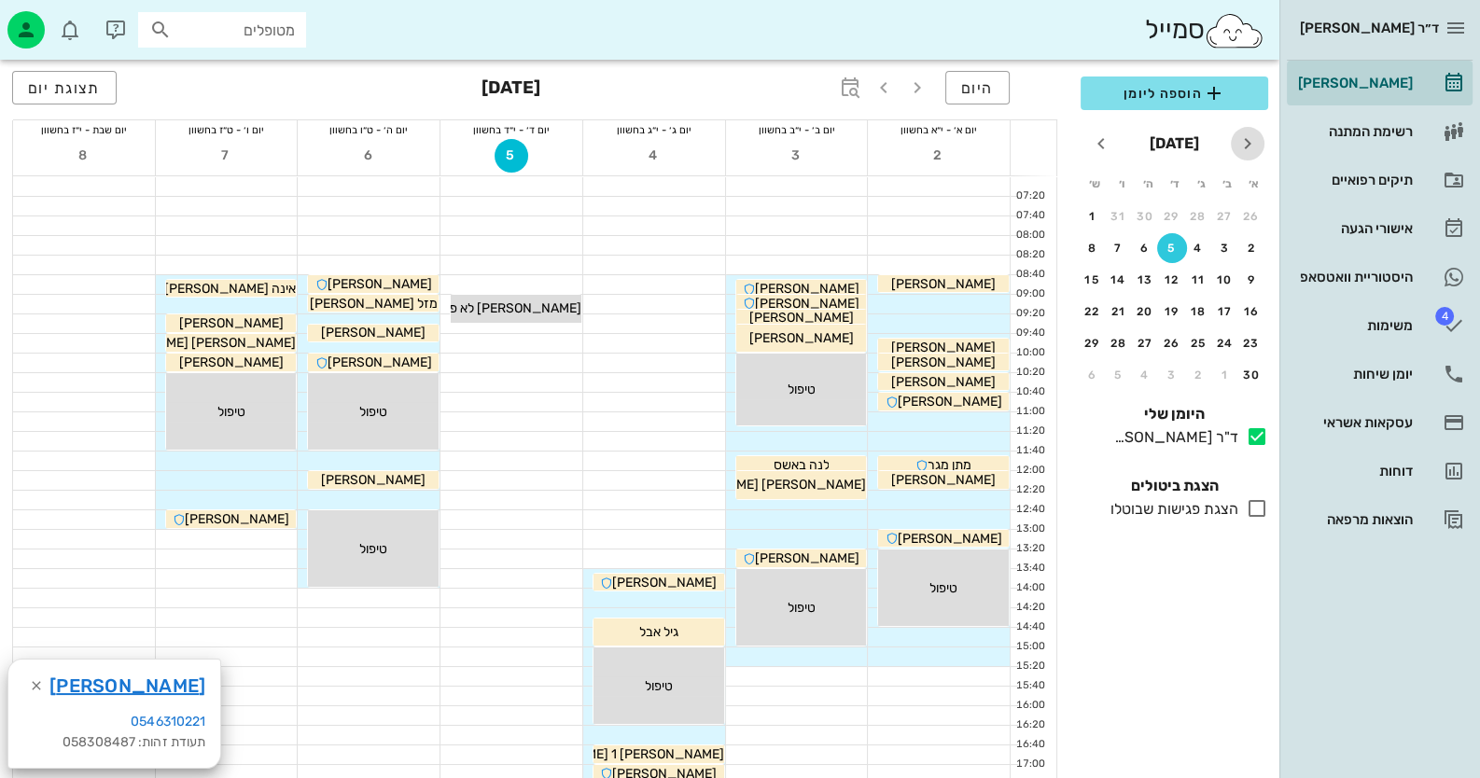
click at [1255, 138] on icon "חודש שעבר" at bounding box center [1247, 143] width 22 height 22
click at [996, 86] on button "היום" at bounding box center [977, 88] width 64 height 34
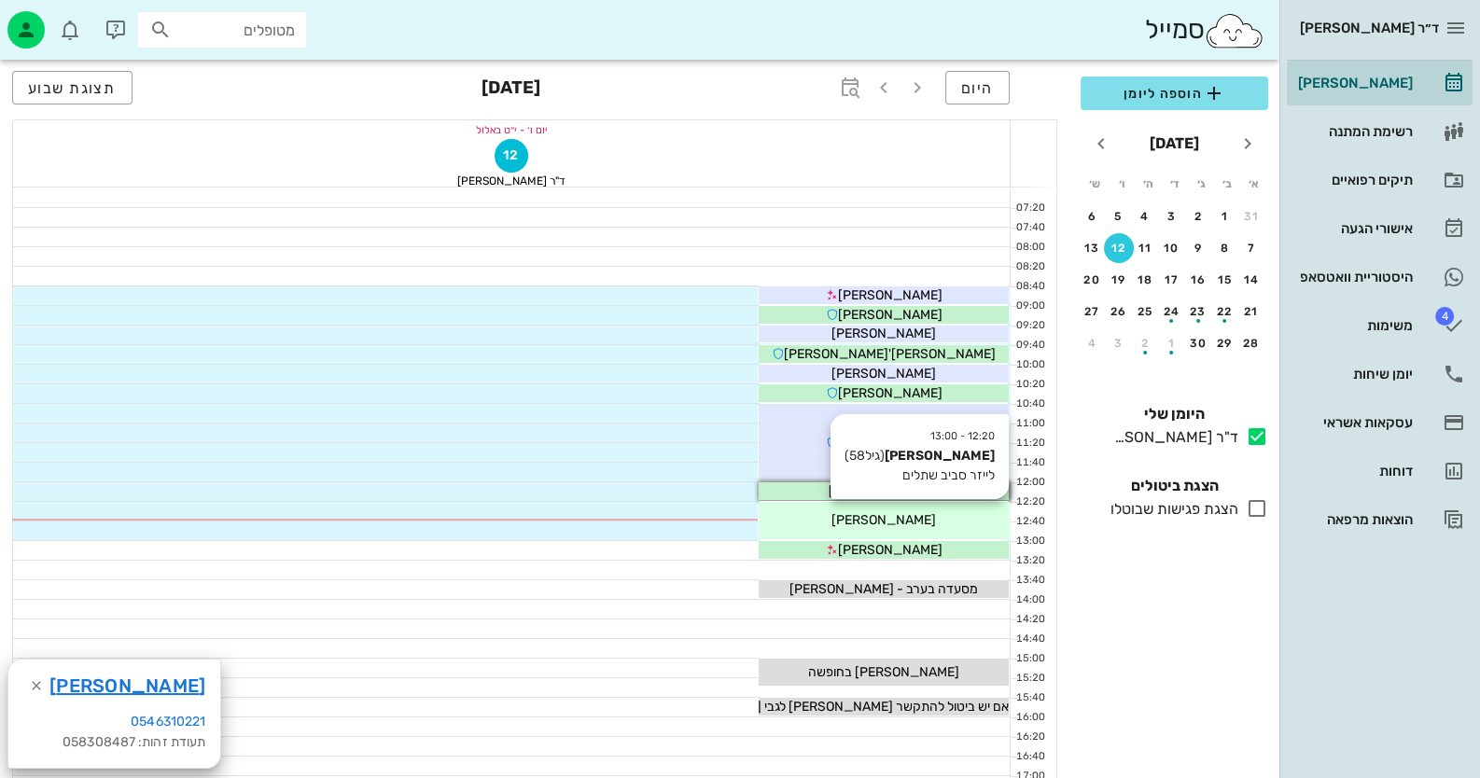
click at [952, 523] on div "[PERSON_NAME]" at bounding box center [884, 520] width 250 height 20
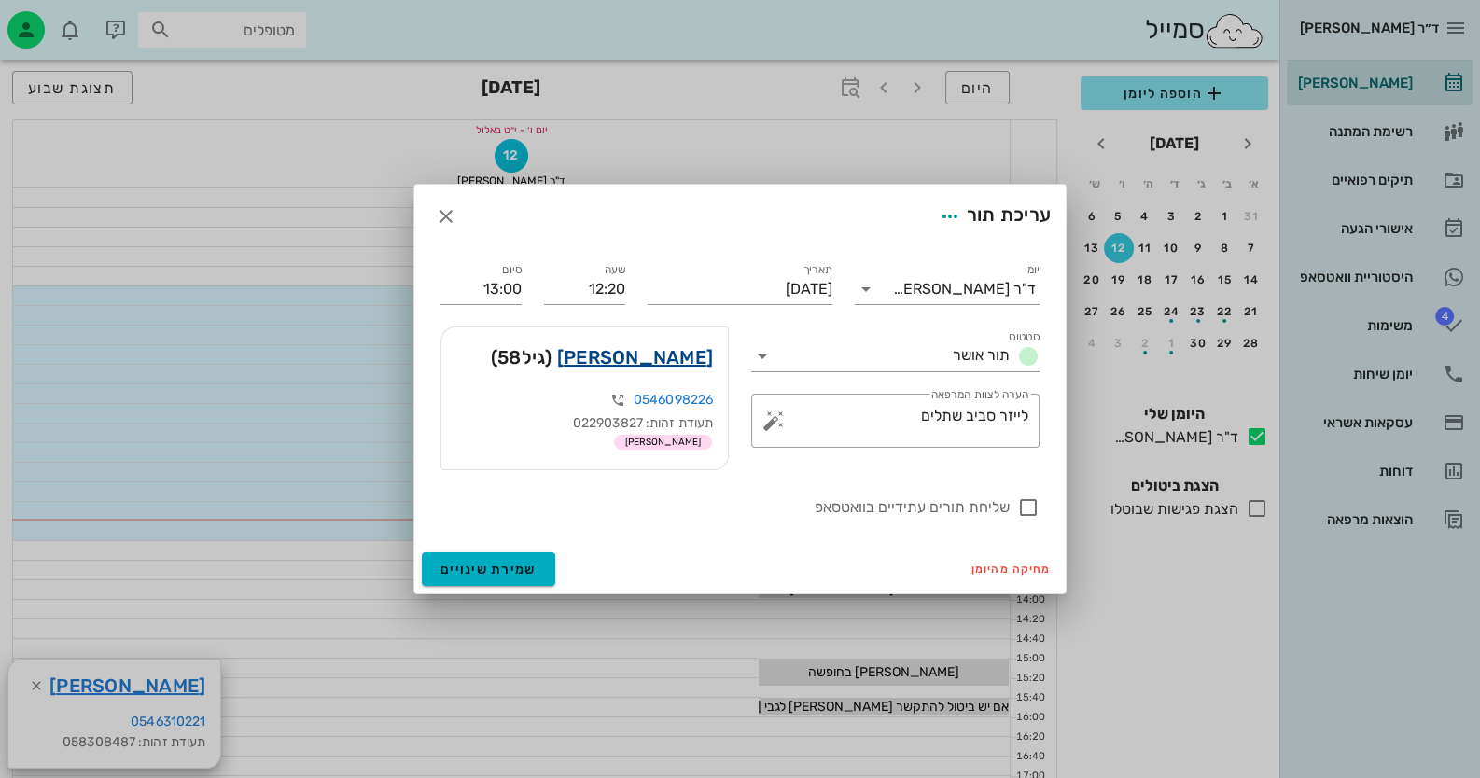
click at [680, 357] on link "[PERSON_NAME]" at bounding box center [635, 357] width 156 height 30
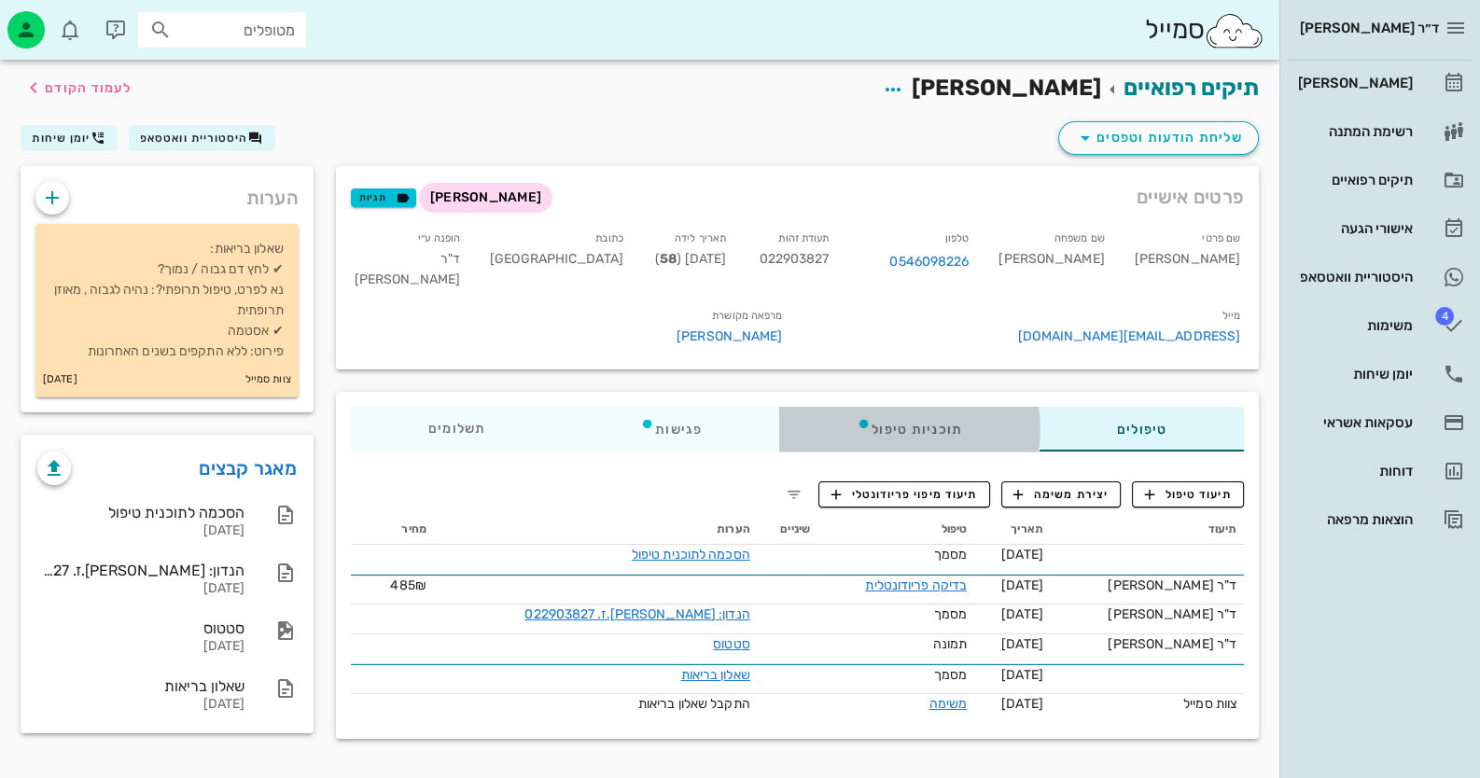
click at [870, 431] on icon at bounding box center [864, 423] width 15 height 15
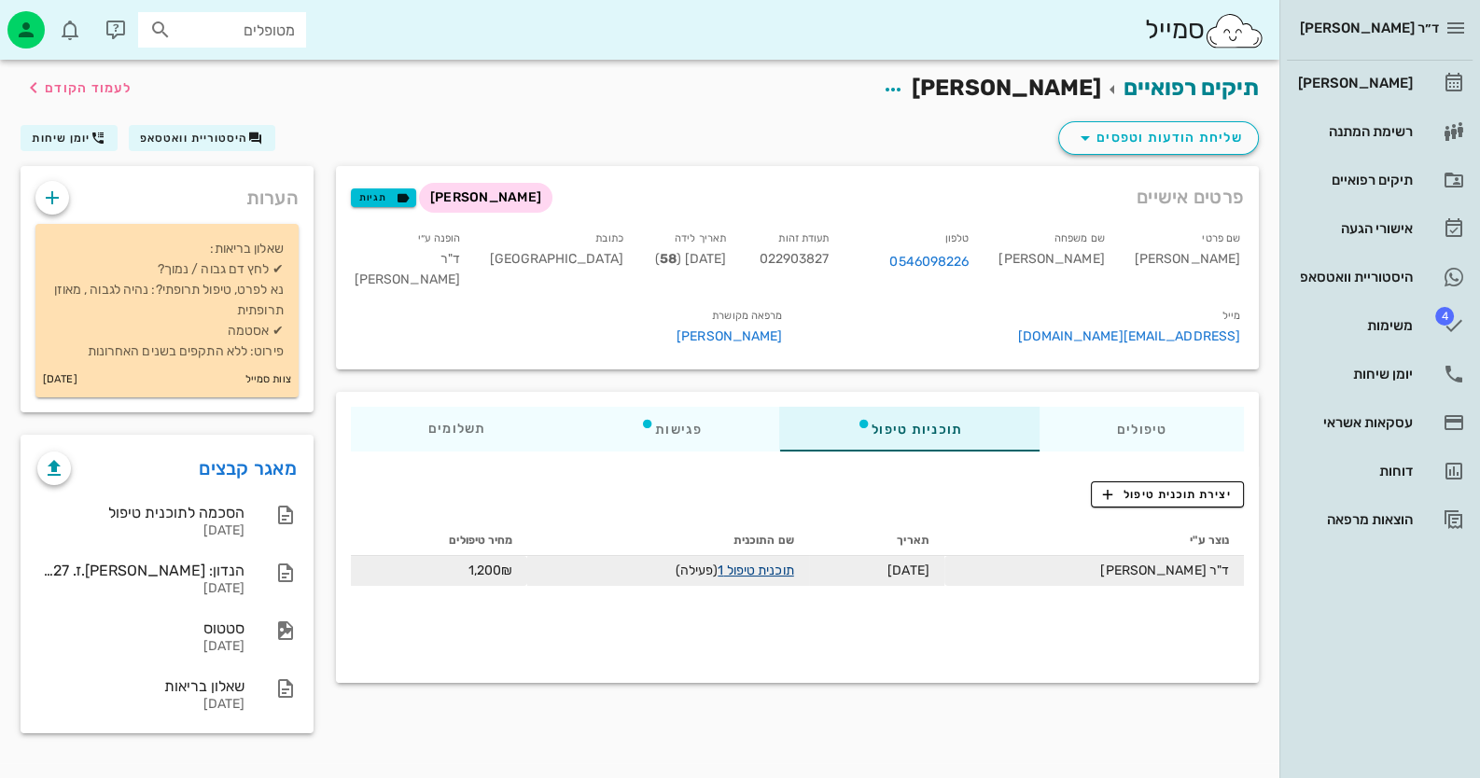
click at [755, 578] on link "תוכנית טיפול 1" at bounding box center [755, 571] width 76 height 16
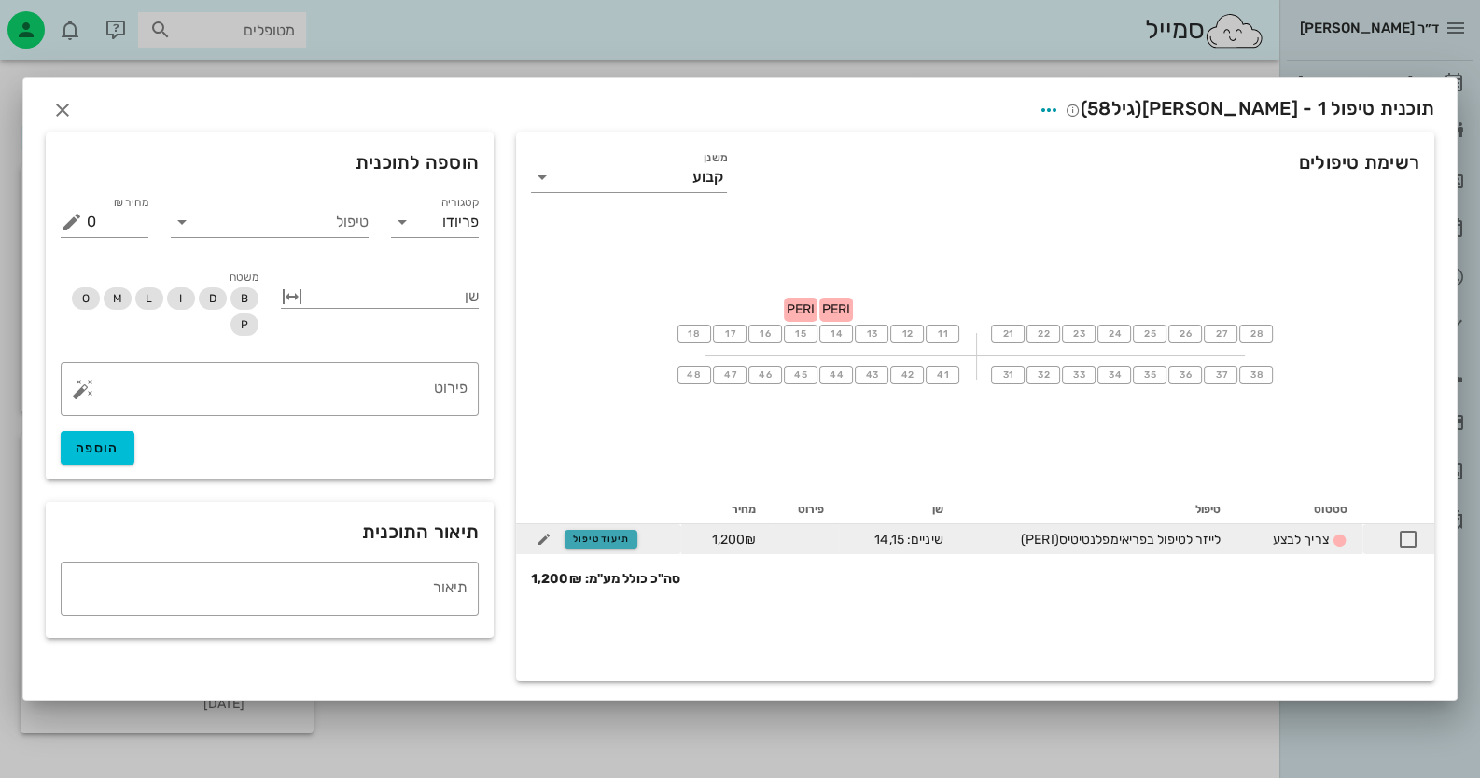
click at [620, 537] on span "תיעוד טיפול" at bounding box center [601, 539] width 57 height 11
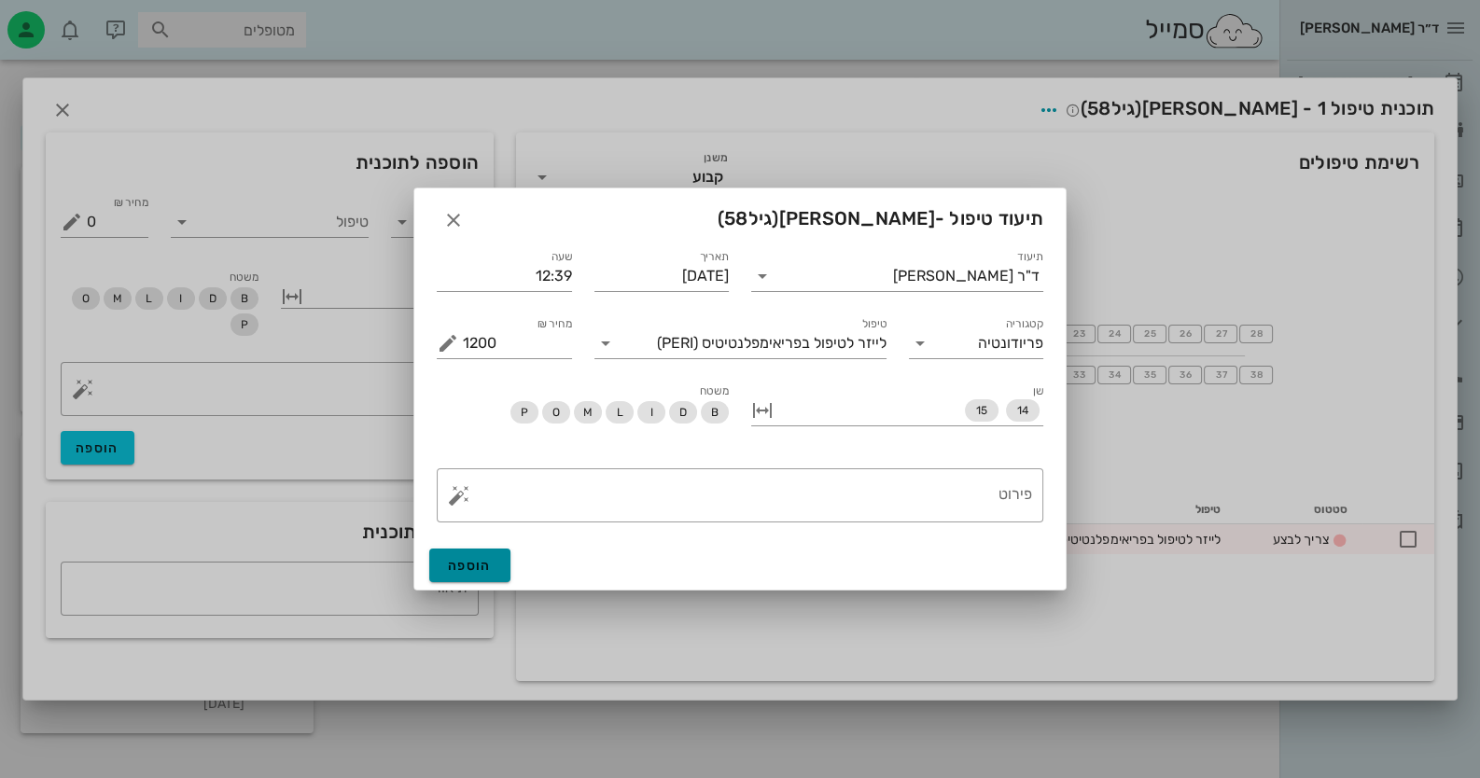
click at [458, 574] on button "הוספה" at bounding box center [469, 566] width 81 height 34
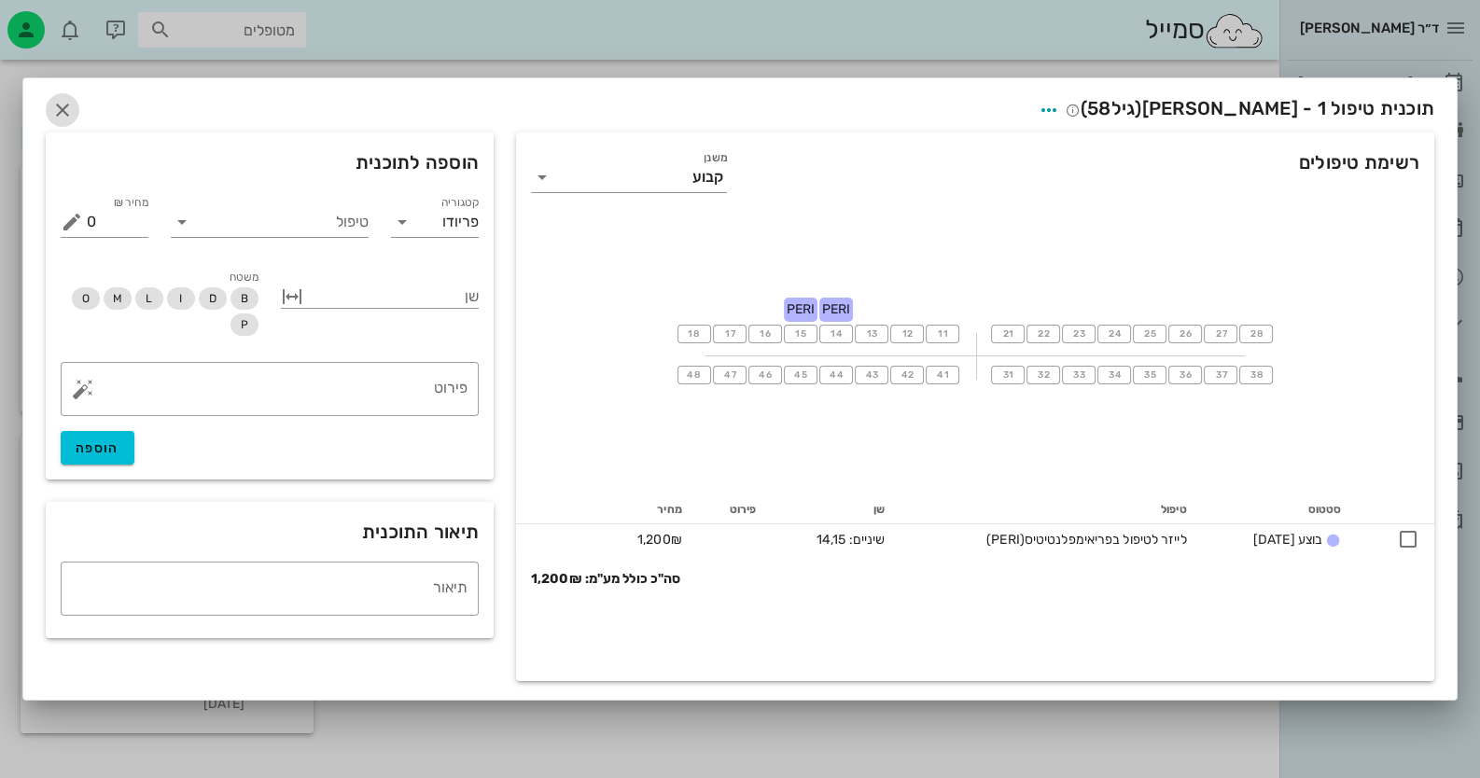
click at [46, 107] on span "button" at bounding box center [63, 110] width 34 height 22
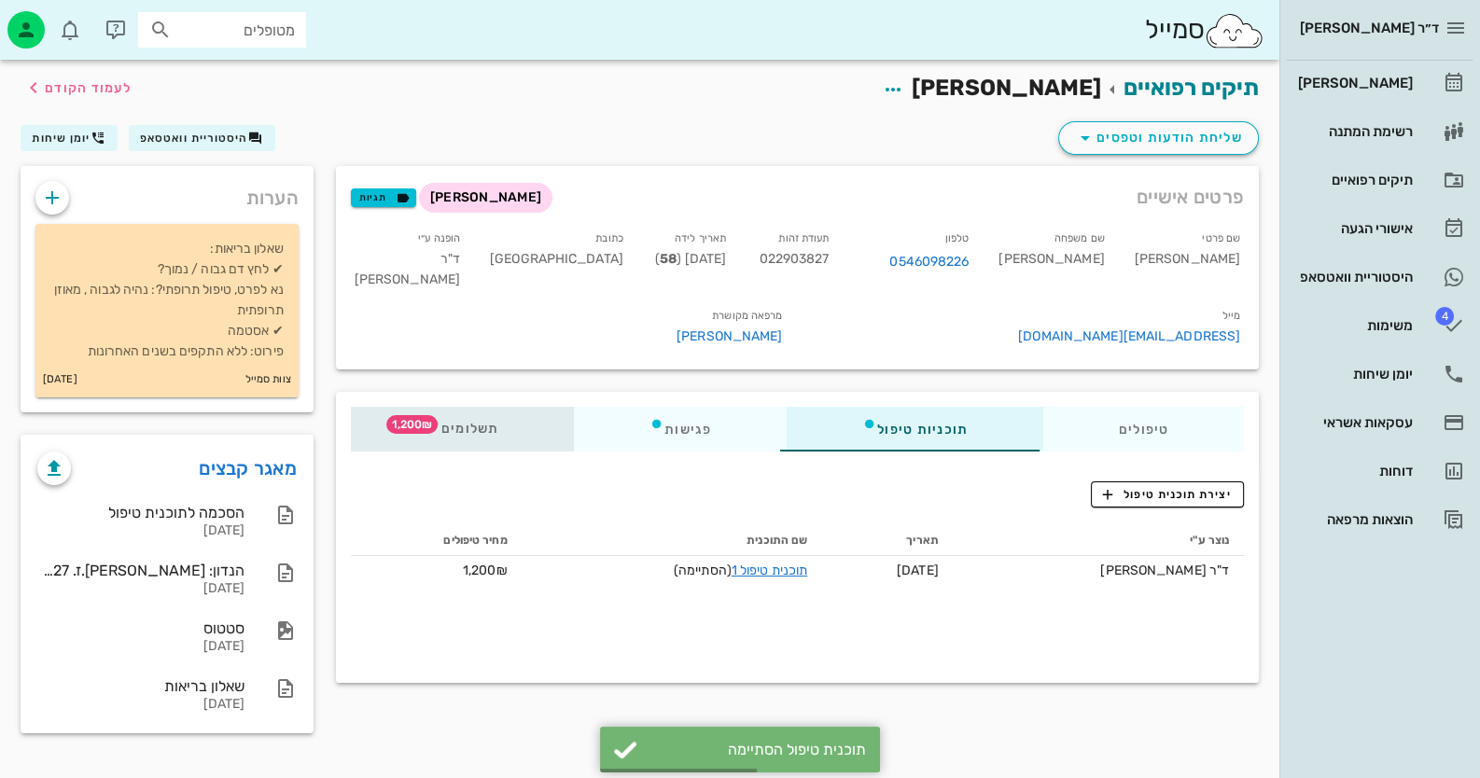
click at [448, 436] on span "תשלומים 1,200₪" at bounding box center [462, 429] width 73 height 13
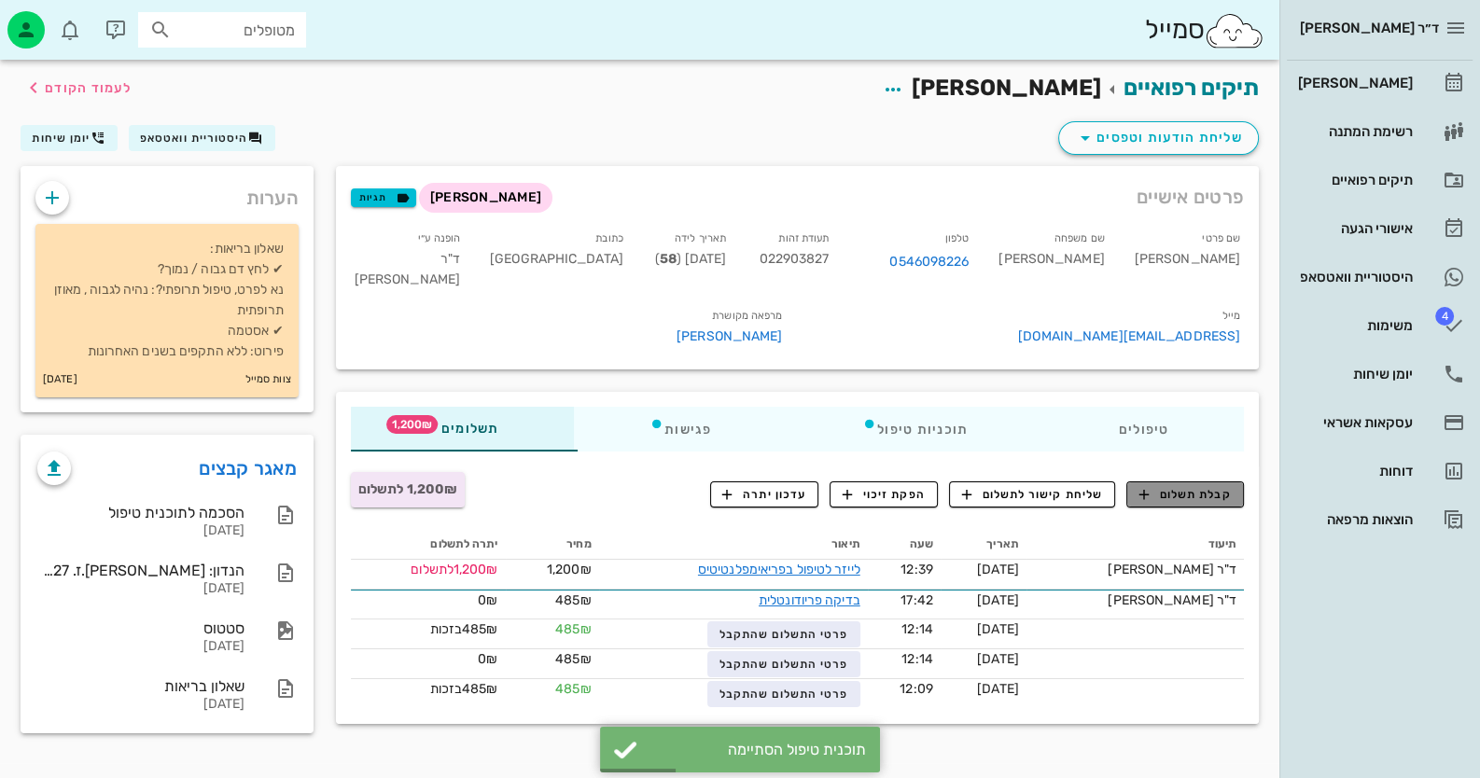
click at [1219, 503] on span "קבלת תשלום" at bounding box center [1185, 494] width 92 height 17
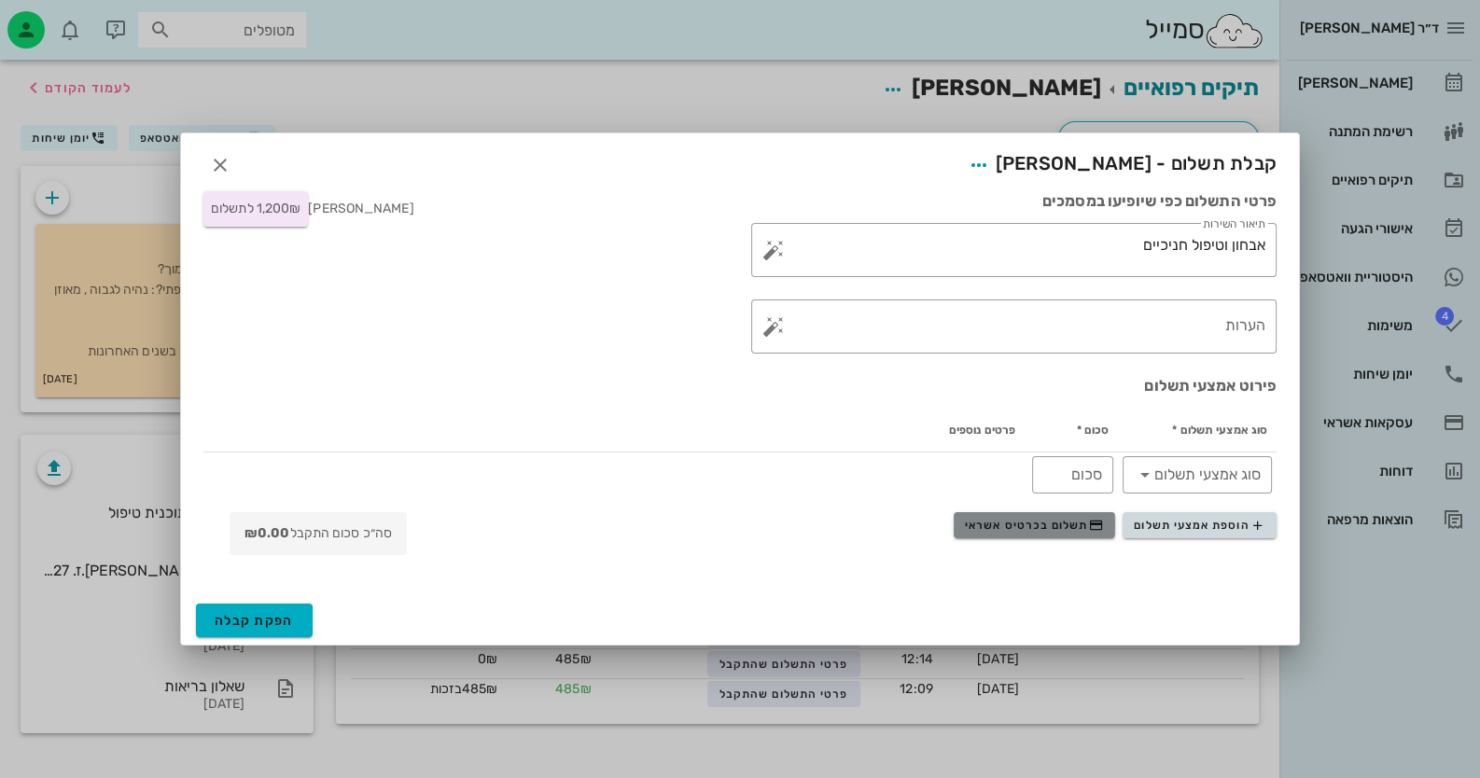
click at [1078, 522] on span "תשלום בכרטיס אשראי" at bounding box center [1034, 525] width 138 height 15
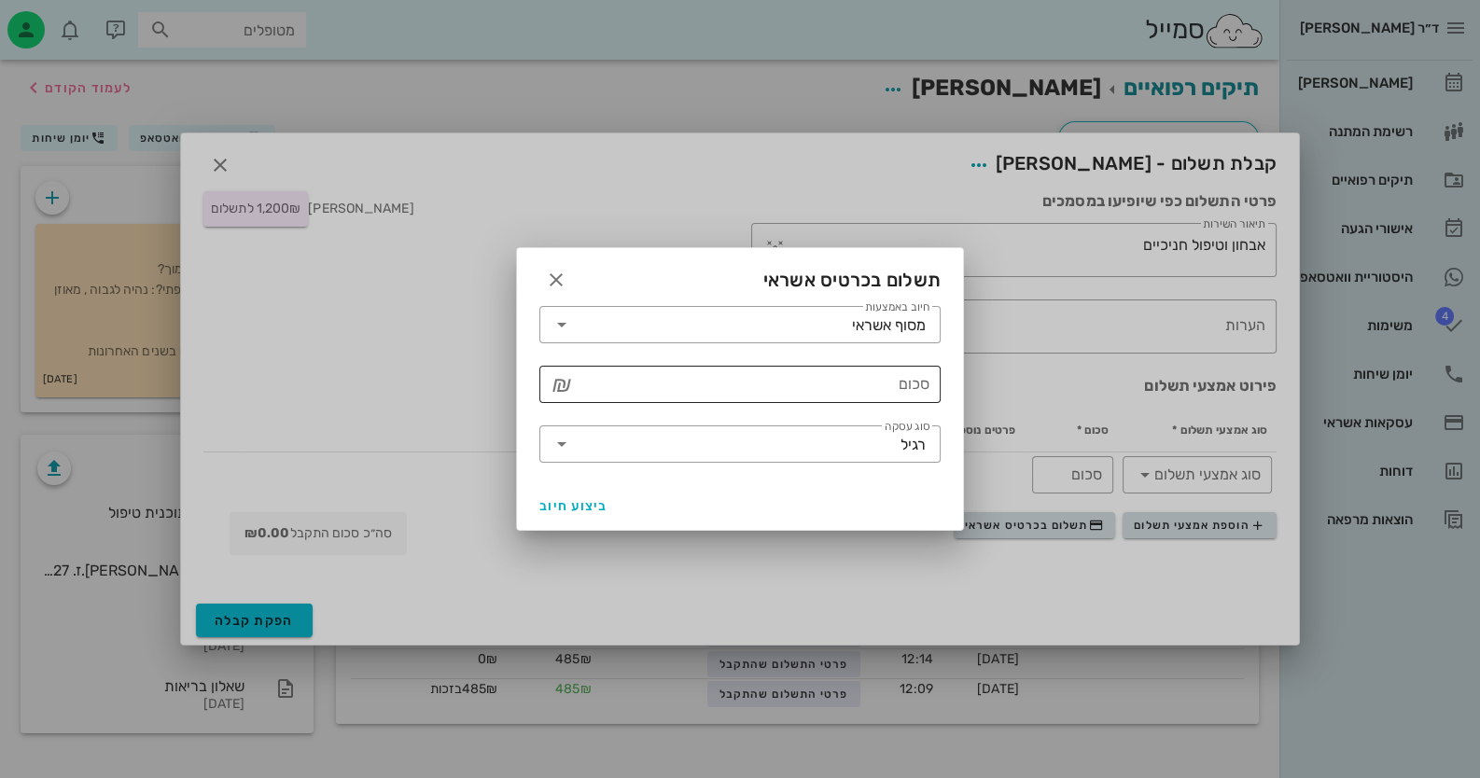
click at [914, 375] on div "סכום" at bounding box center [753, 384] width 353 height 37
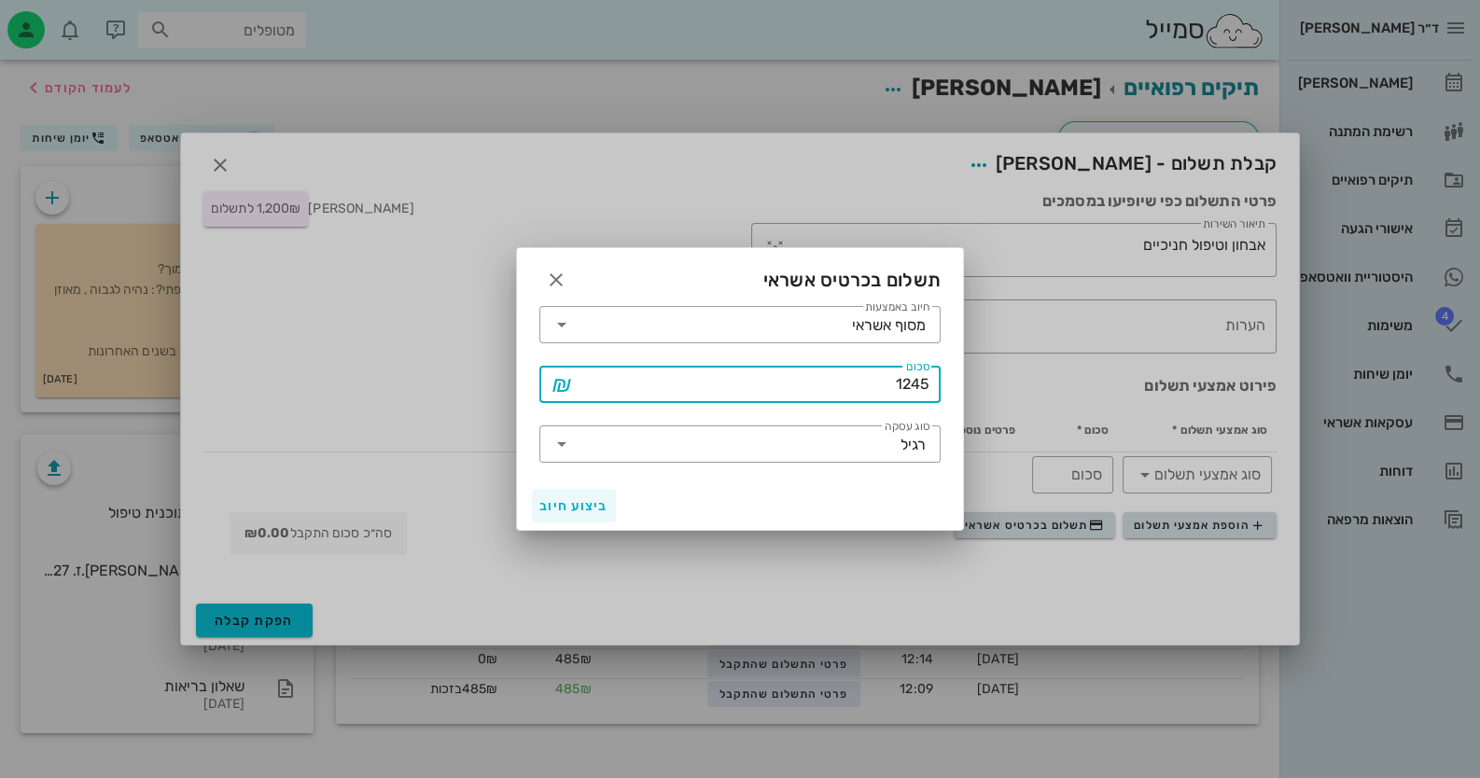
type input "1245"
click at [571, 512] on span "ביצוע חיוב" at bounding box center [573, 506] width 69 height 16
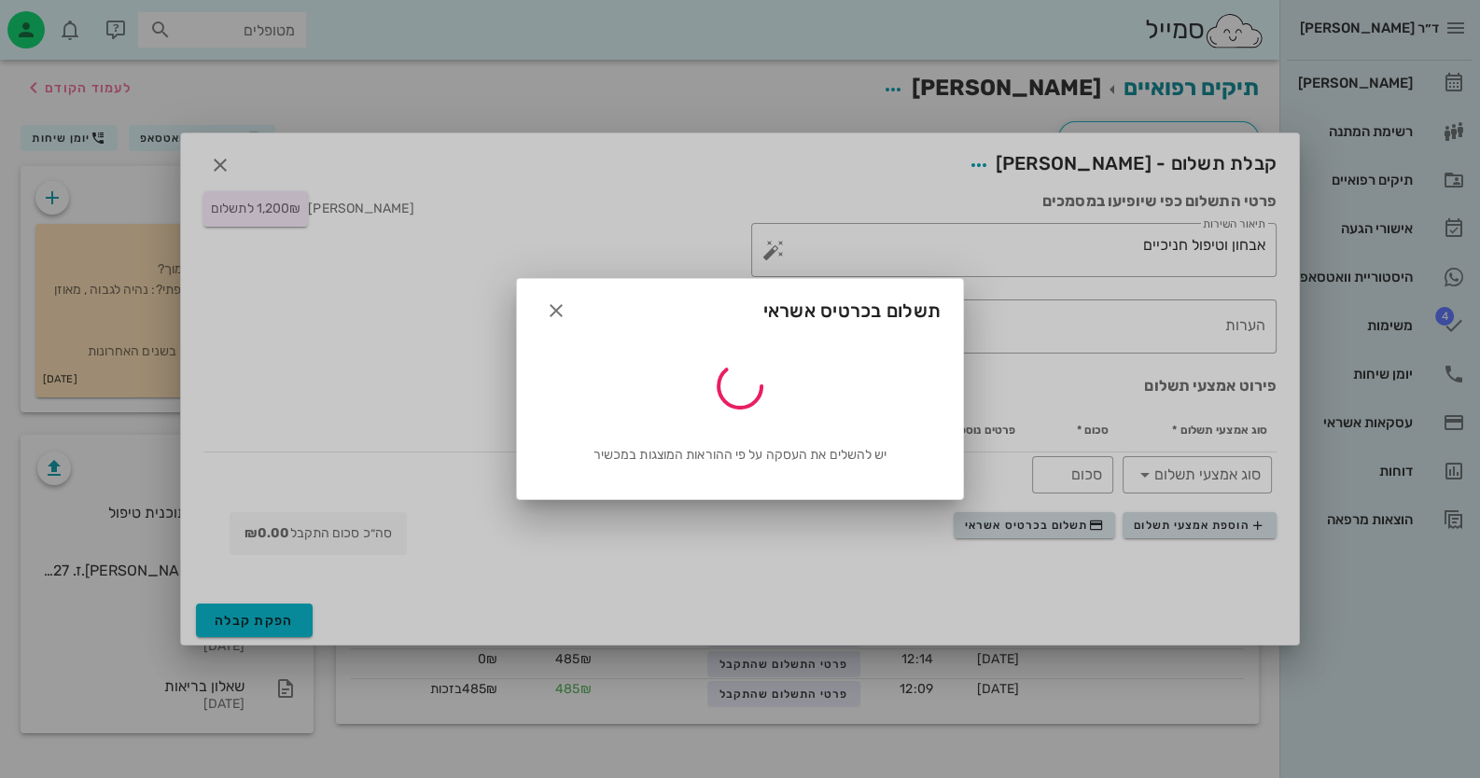
type input "1245"
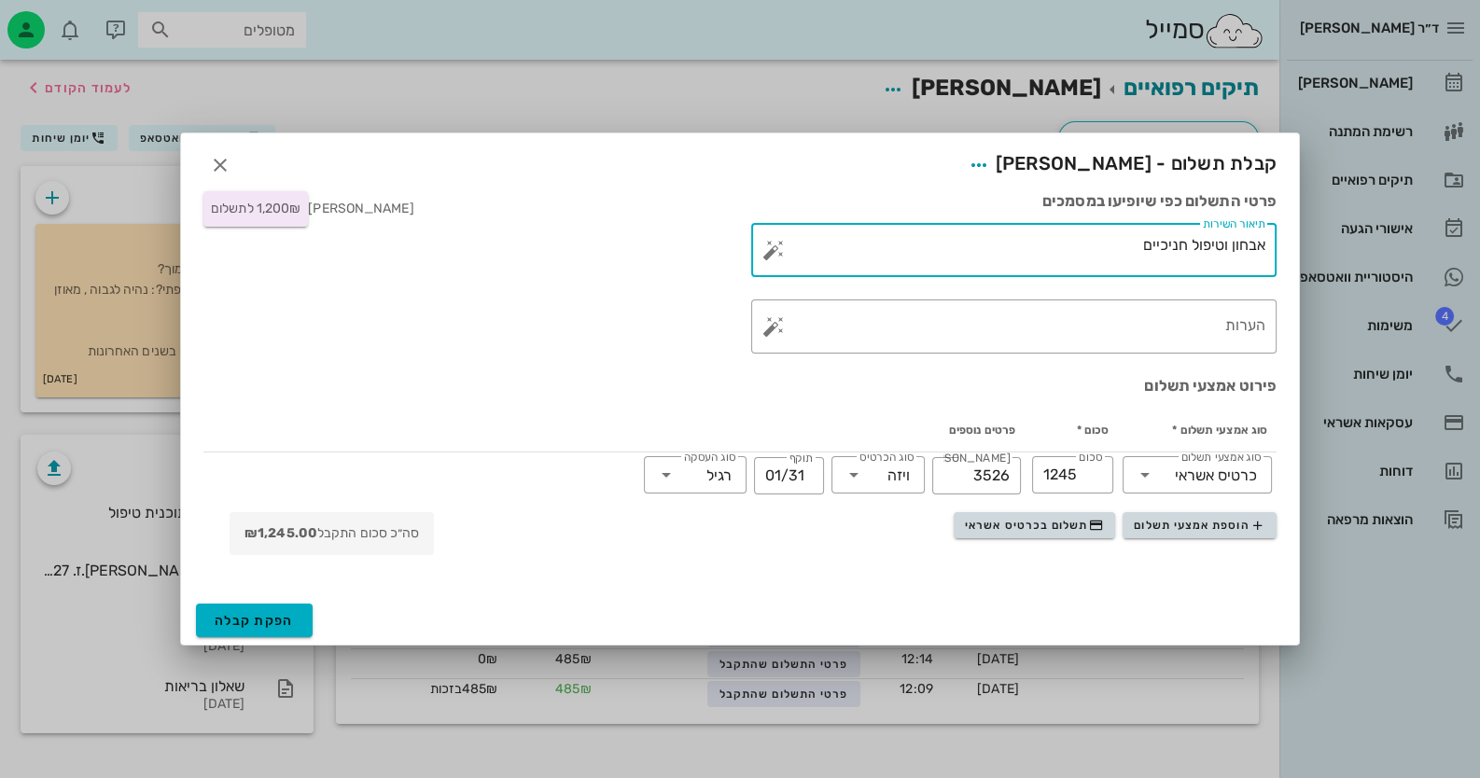
drag, startPoint x: 1123, startPoint y: 248, endPoint x: 1395, endPoint y: 248, distance: 271.5
click at [1395, 248] on div "ד״ר חיה מאיר יומן מרפאה רשימת המתנה תיקים רפואיים אישורי הגעה היסטוריית וואטסאפ…" at bounding box center [740, 389] width 1480 height 778
type textarea "טיפול בפריאימפלנטיטיס - 14 15"
click at [269, 619] on span "הפקת קבלה" at bounding box center [254, 621] width 79 height 16
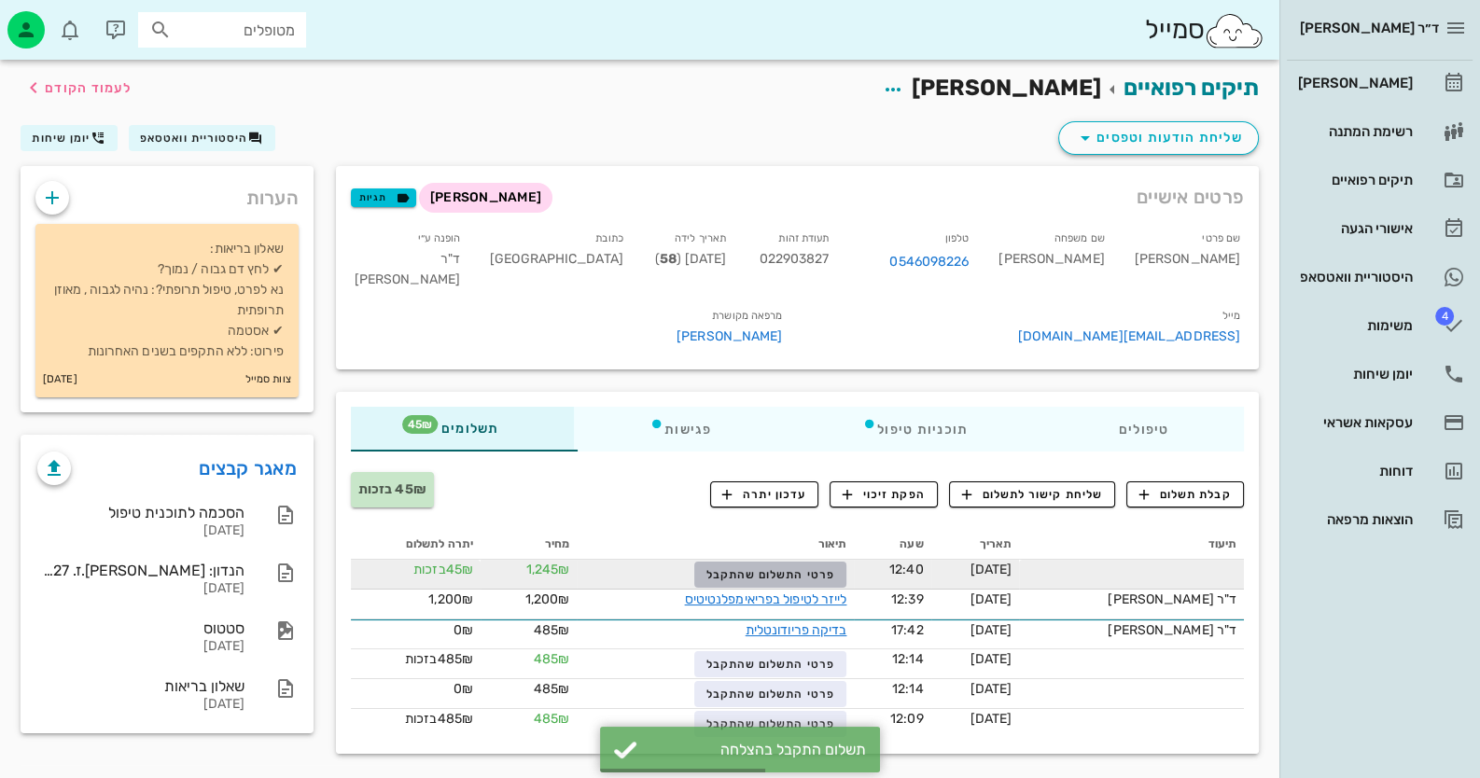
click at [825, 581] on span "פרטי התשלום שהתקבל" at bounding box center [770, 574] width 129 height 13
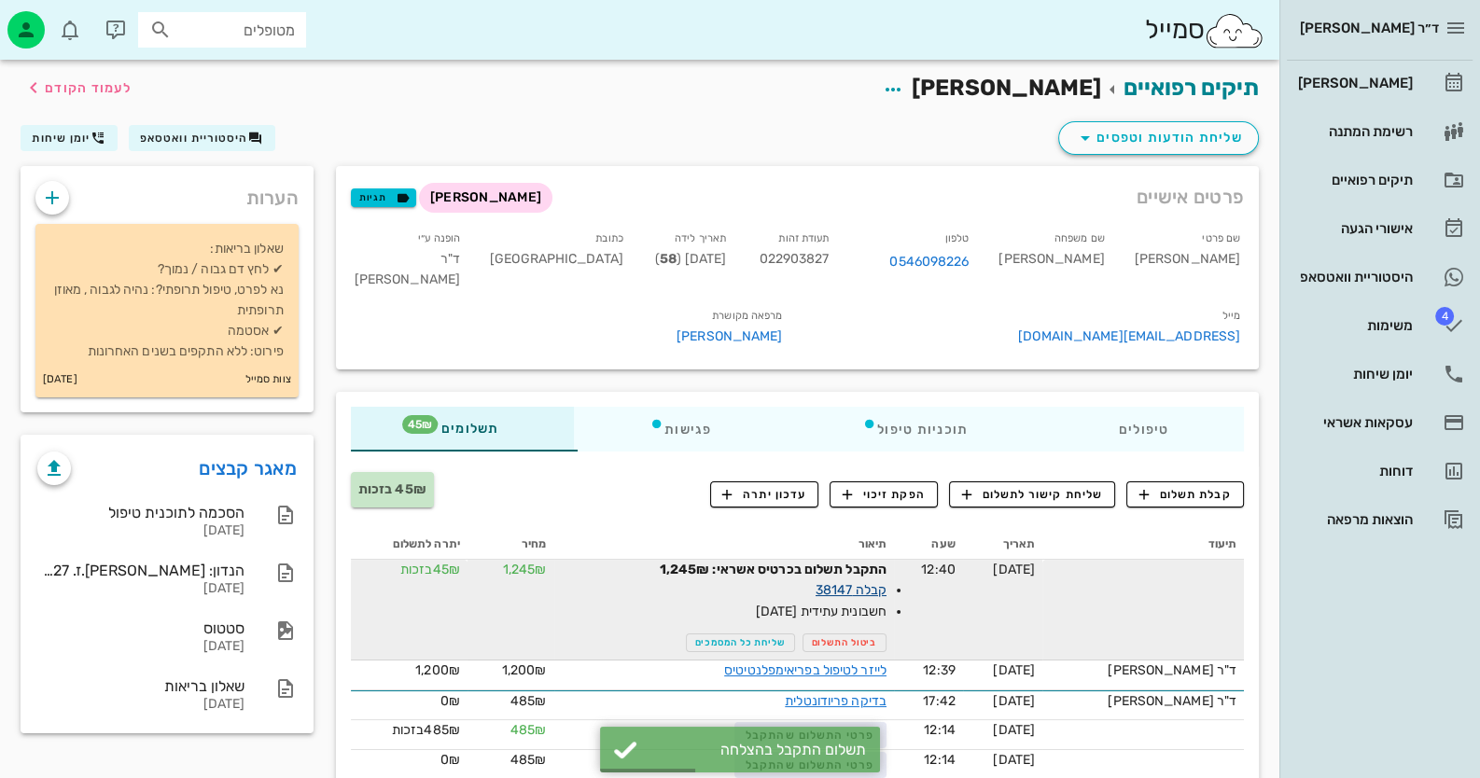
click at [886, 598] on link "קבלה 38147" at bounding box center [850, 590] width 71 height 16
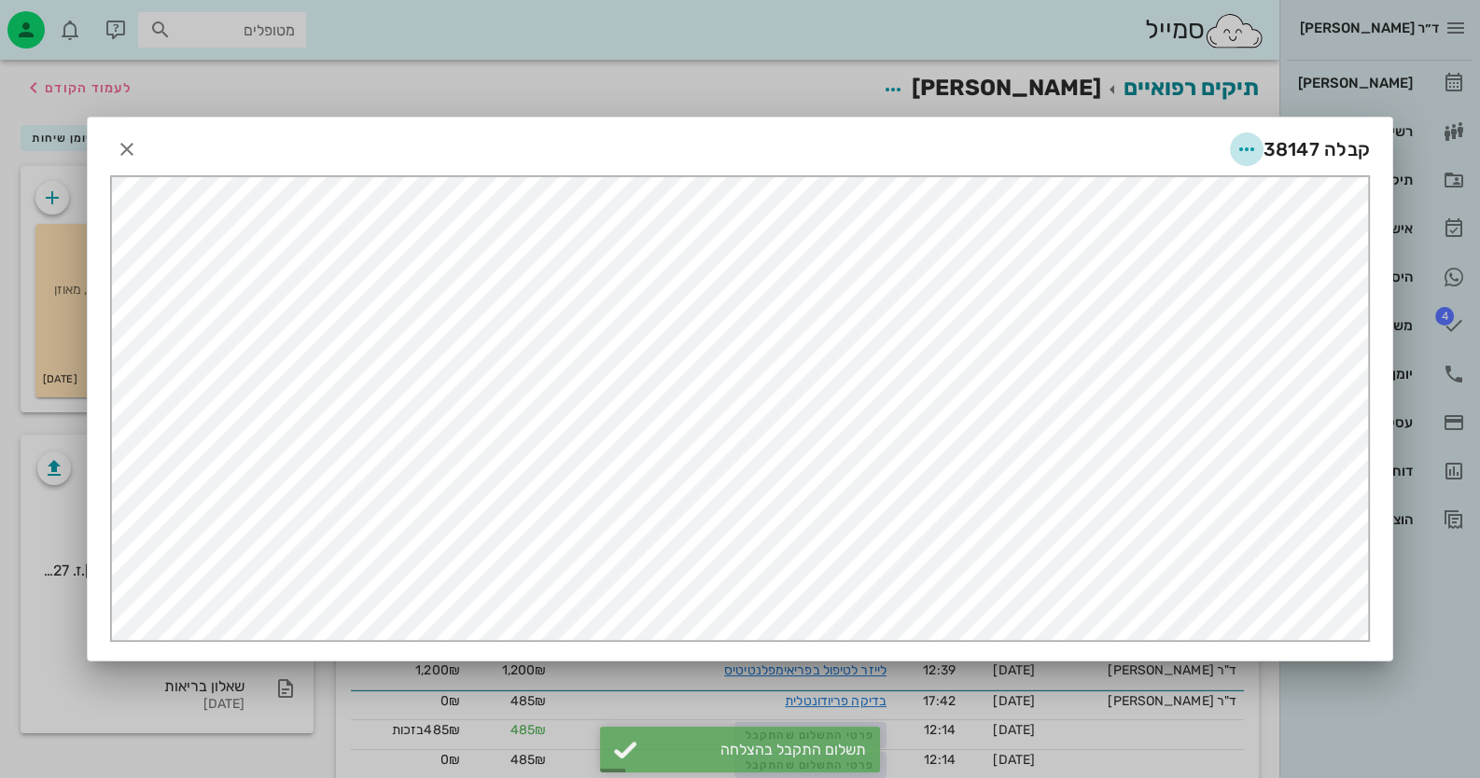
click at [1249, 144] on icon "button" at bounding box center [1246, 149] width 22 height 22
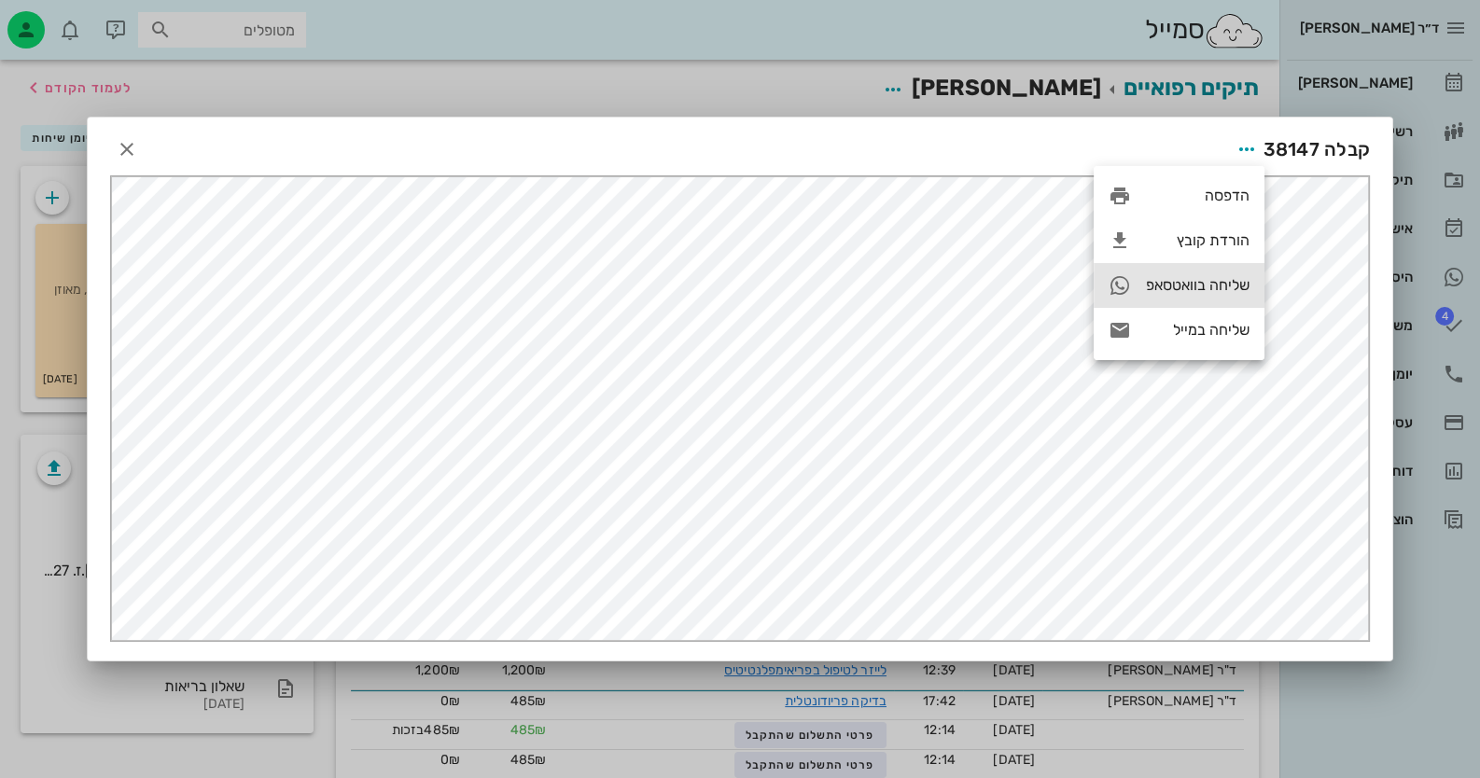
click at [1198, 298] on div "שליחה בוואטסאפ" at bounding box center [1178, 285] width 171 height 45
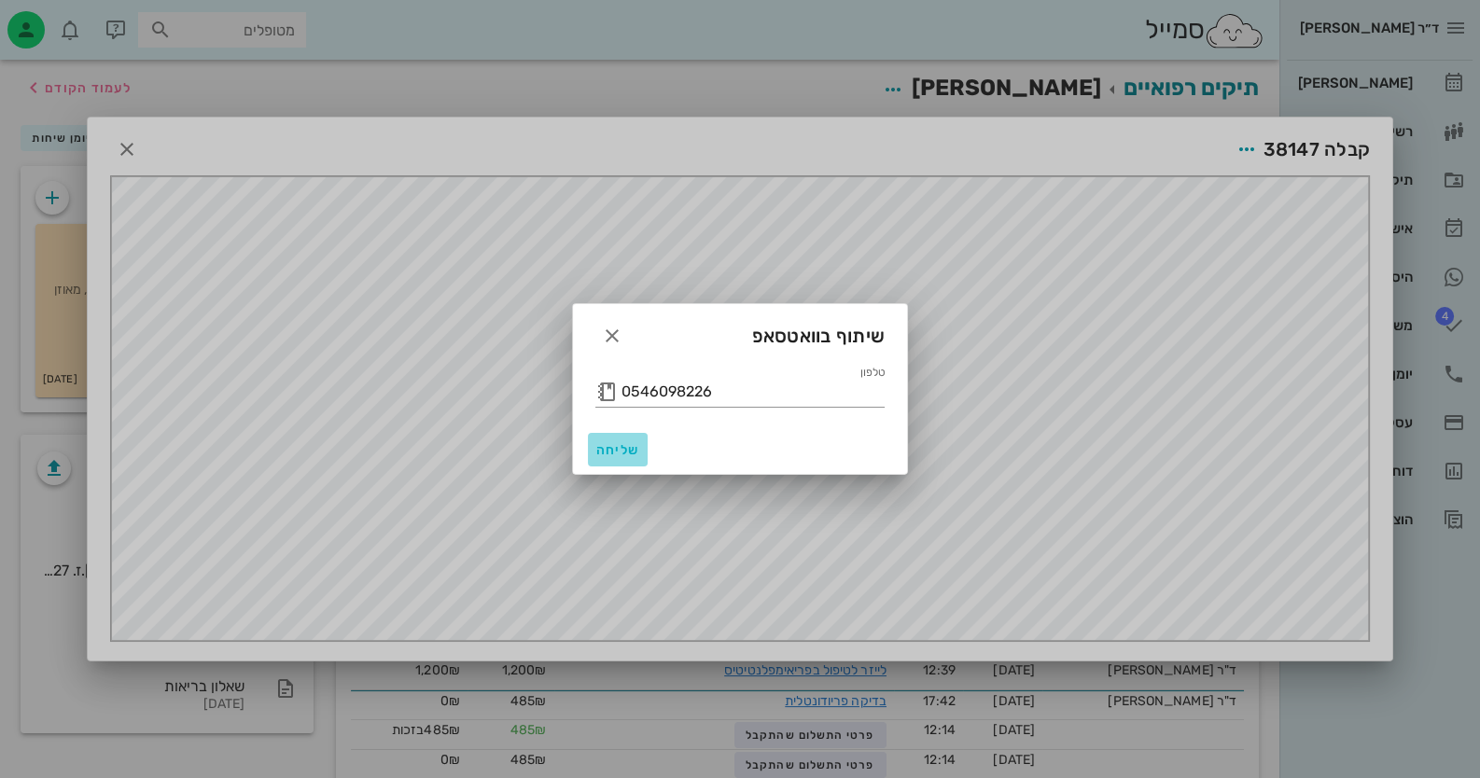
click at [606, 448] on span "שליחה" at bounding box center [617, 450] width 45 height 16
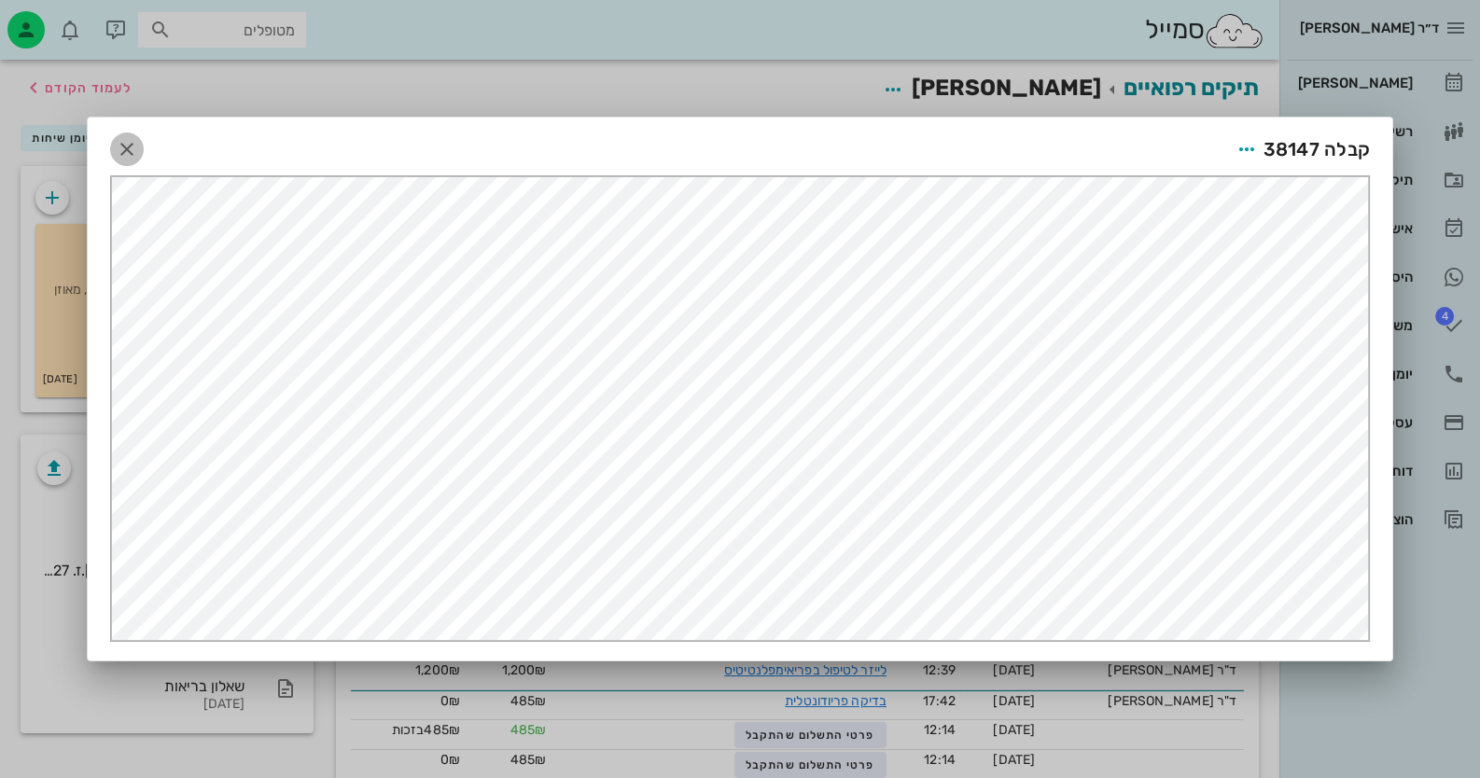
click at [128, 143] on icon "button" at bounding box center [127, 149] width 22 height 22
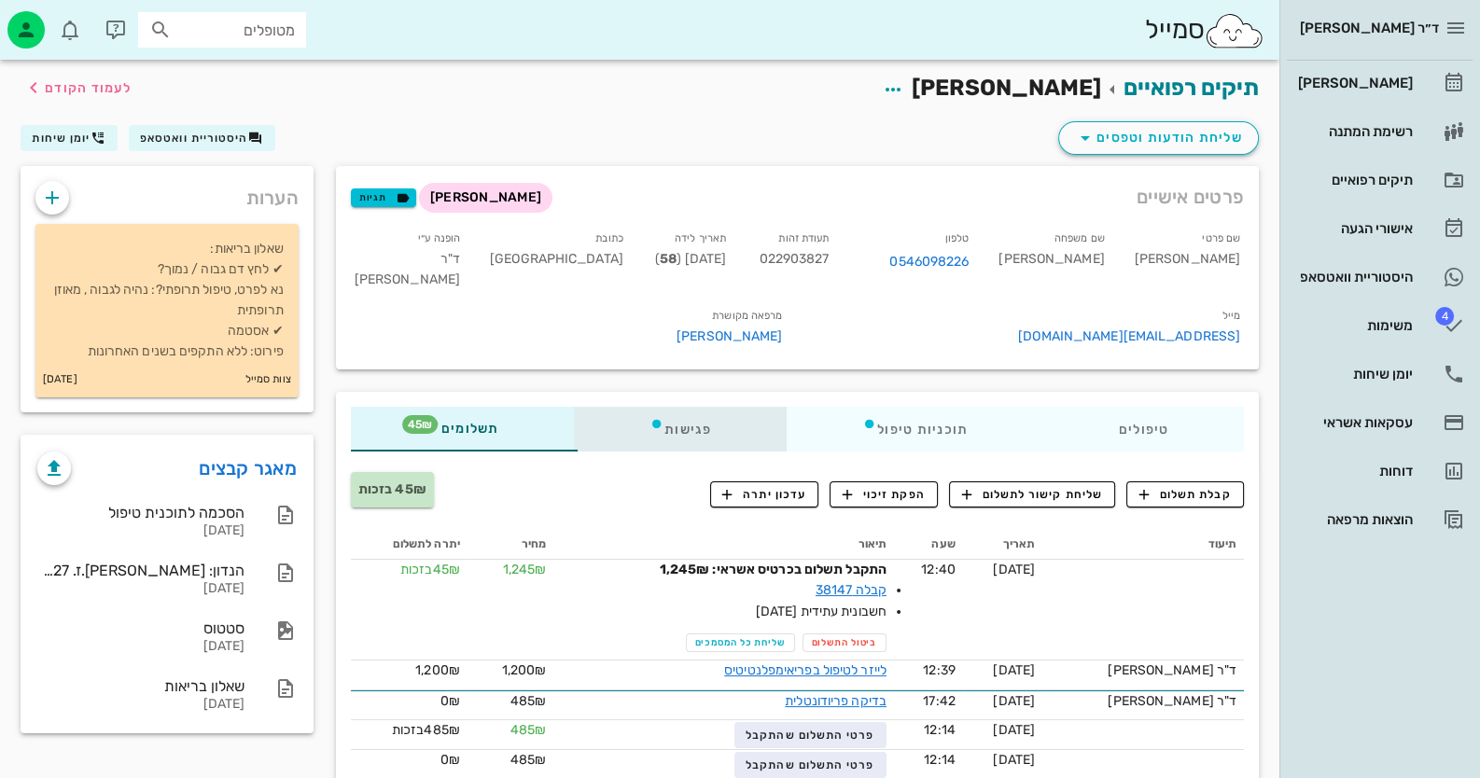
click at [694, 452] on div "פגישות" at bounding box center [680, 429] width 213 height 45
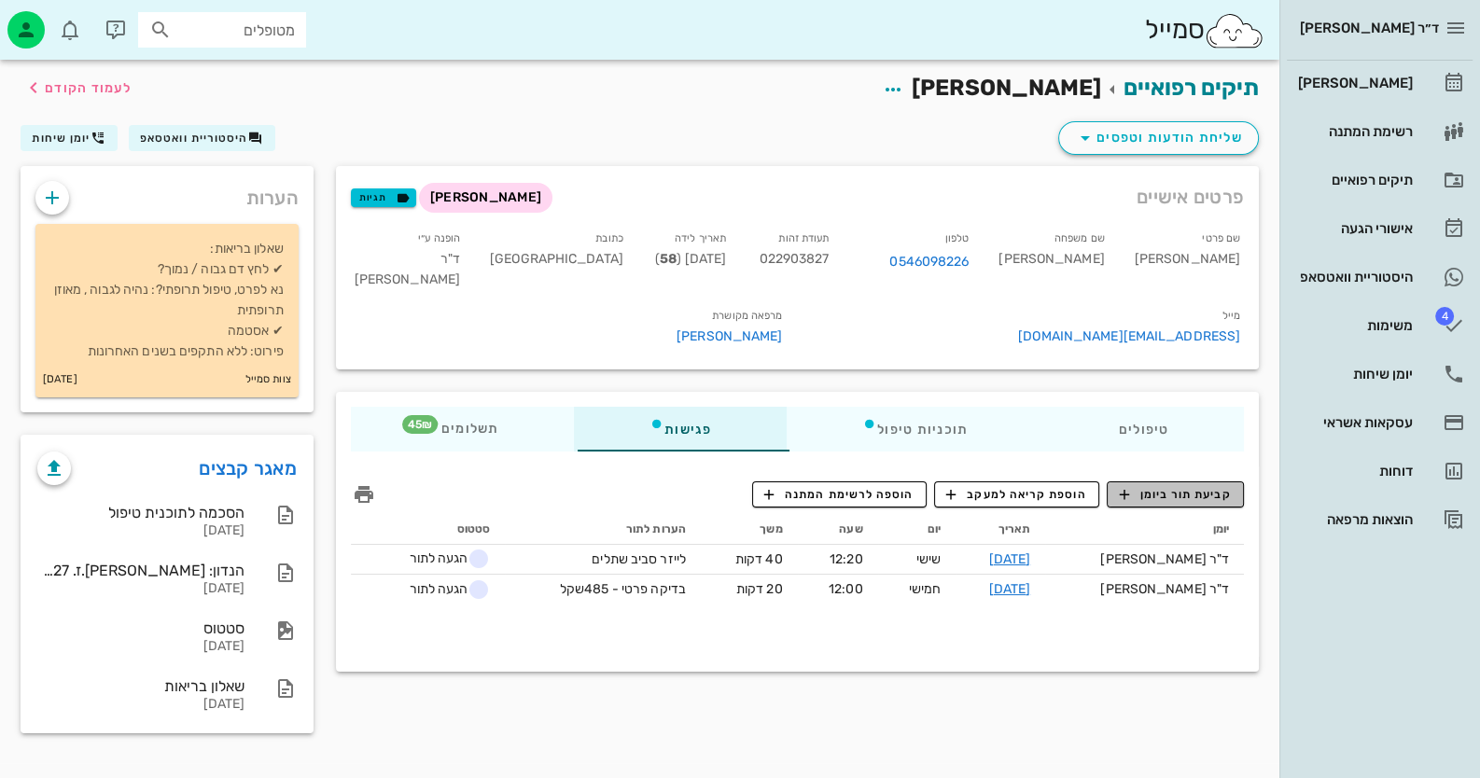
click at [1167, 503] on span "קביעת תור ביומן" at bounding box center [1175, 494] width 112 height 17
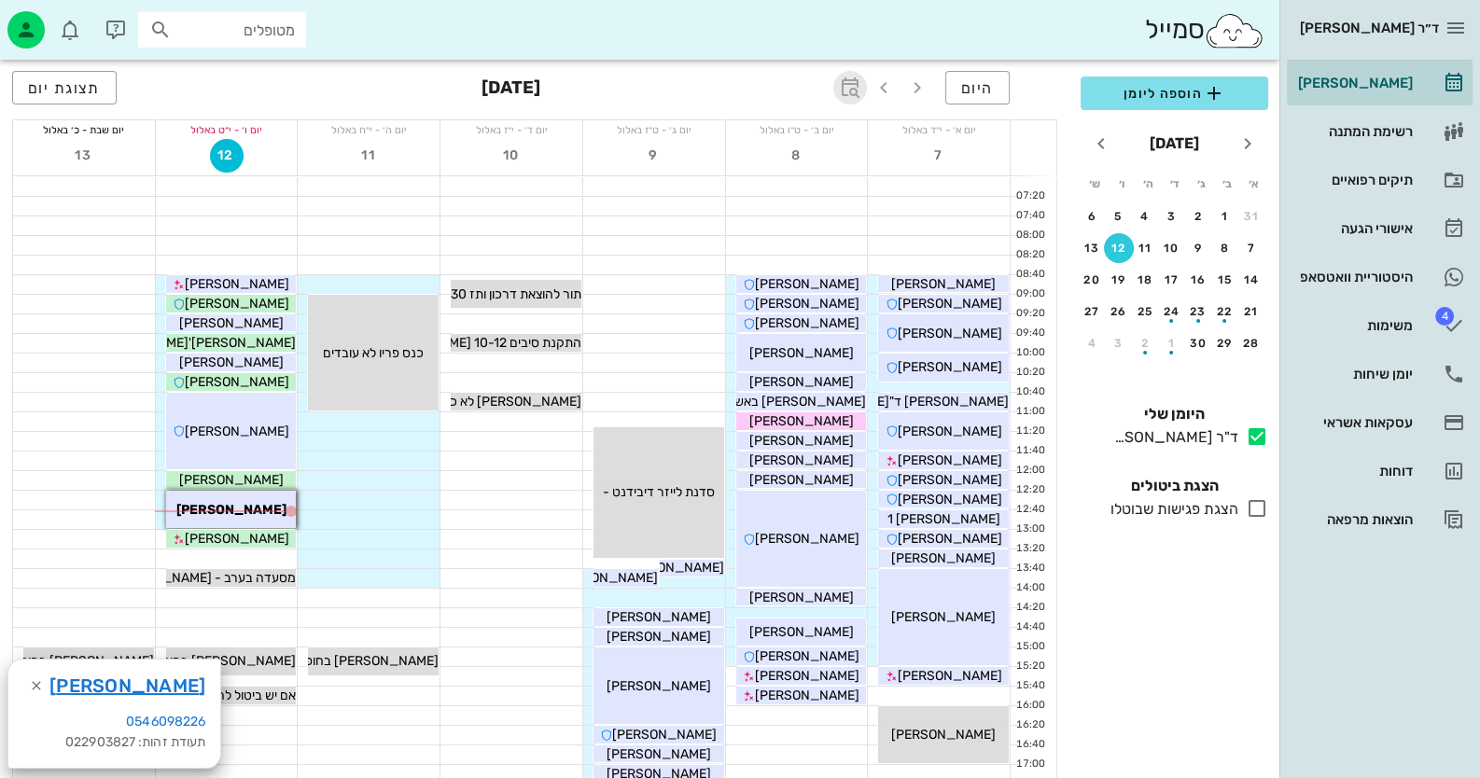
click at [852, 78] on icon "button" at bounding box center [850, 88] width 22 height 22
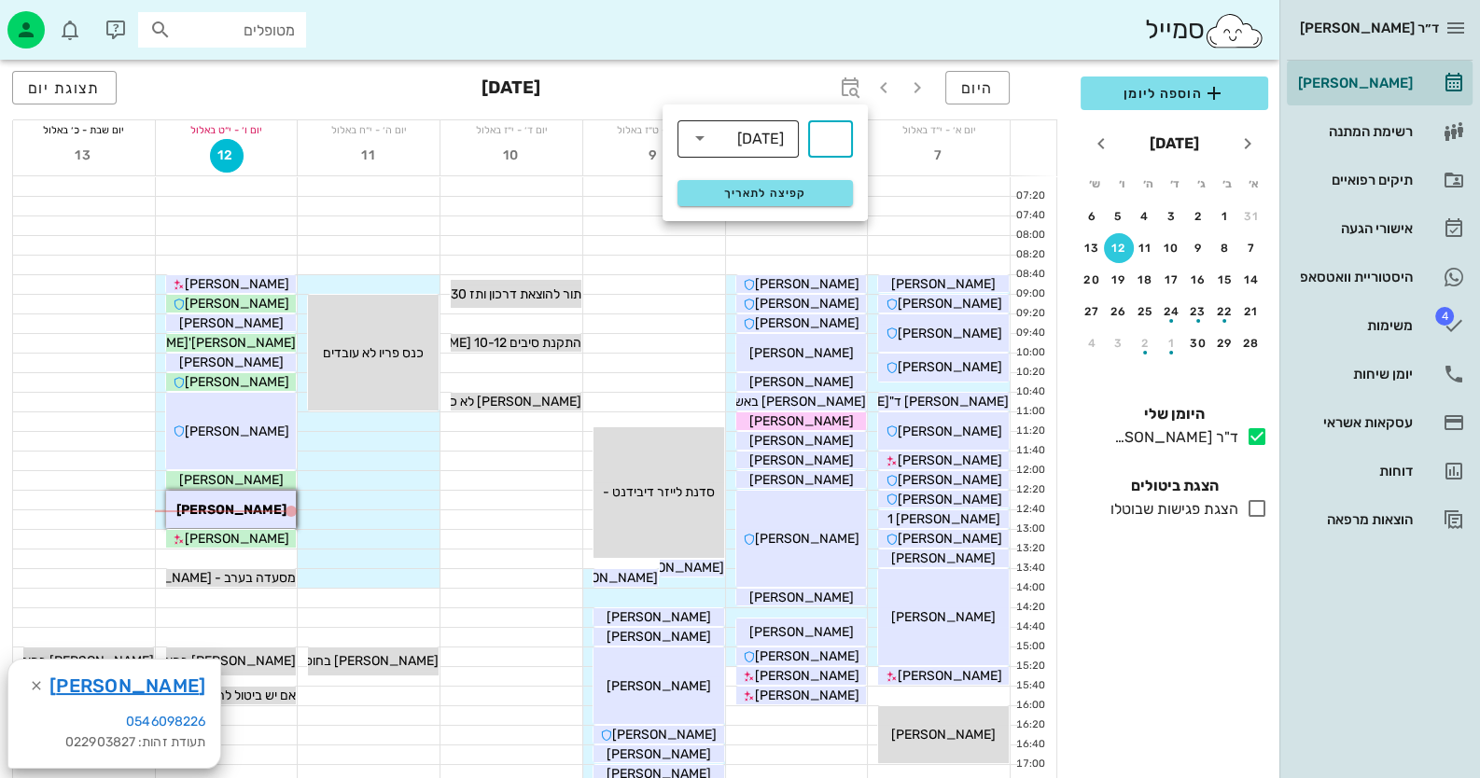
click at [744, 149] on div "שבועות" at bounding box center [751, 137] width 73 height 37
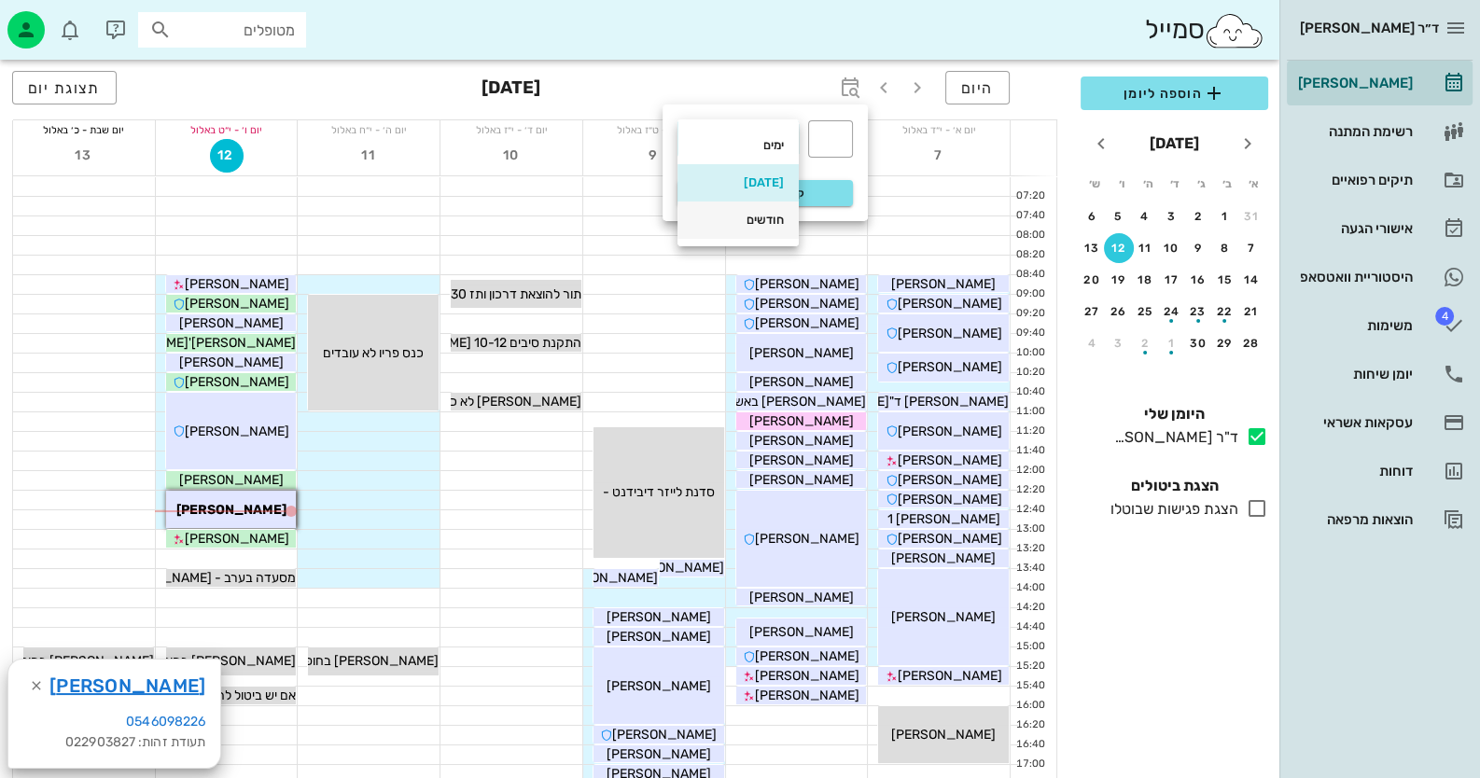
click at [746, 215] on div "חודשים" at bounding box center [737, 220] width 91 height 15
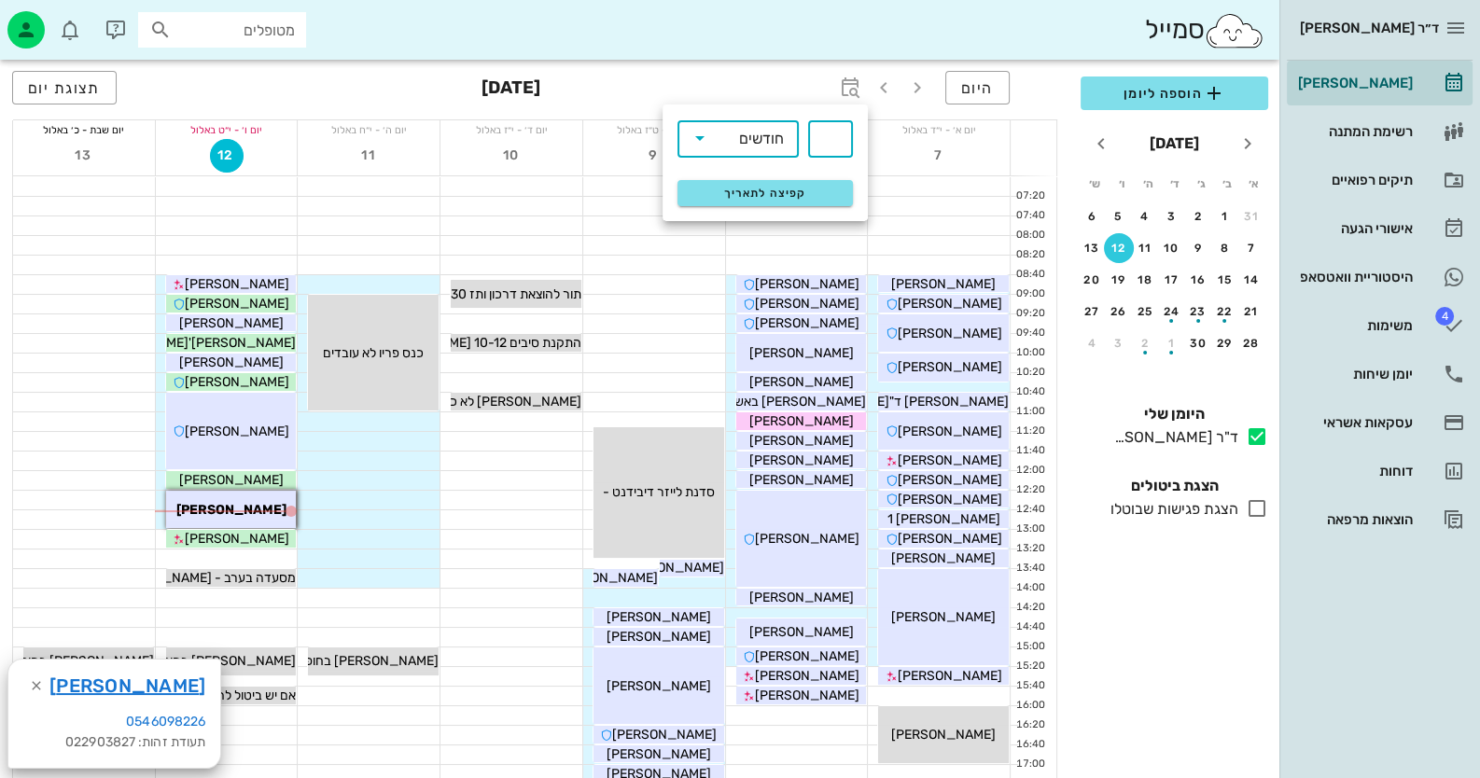
click at [819, 142] on input "text" at bounding box center [830, 139] width 22 height 30
type input "3"
click at [793, 189] on span "קפיצה לתאריך" at bounding box center [765, 193] width 152 height 13
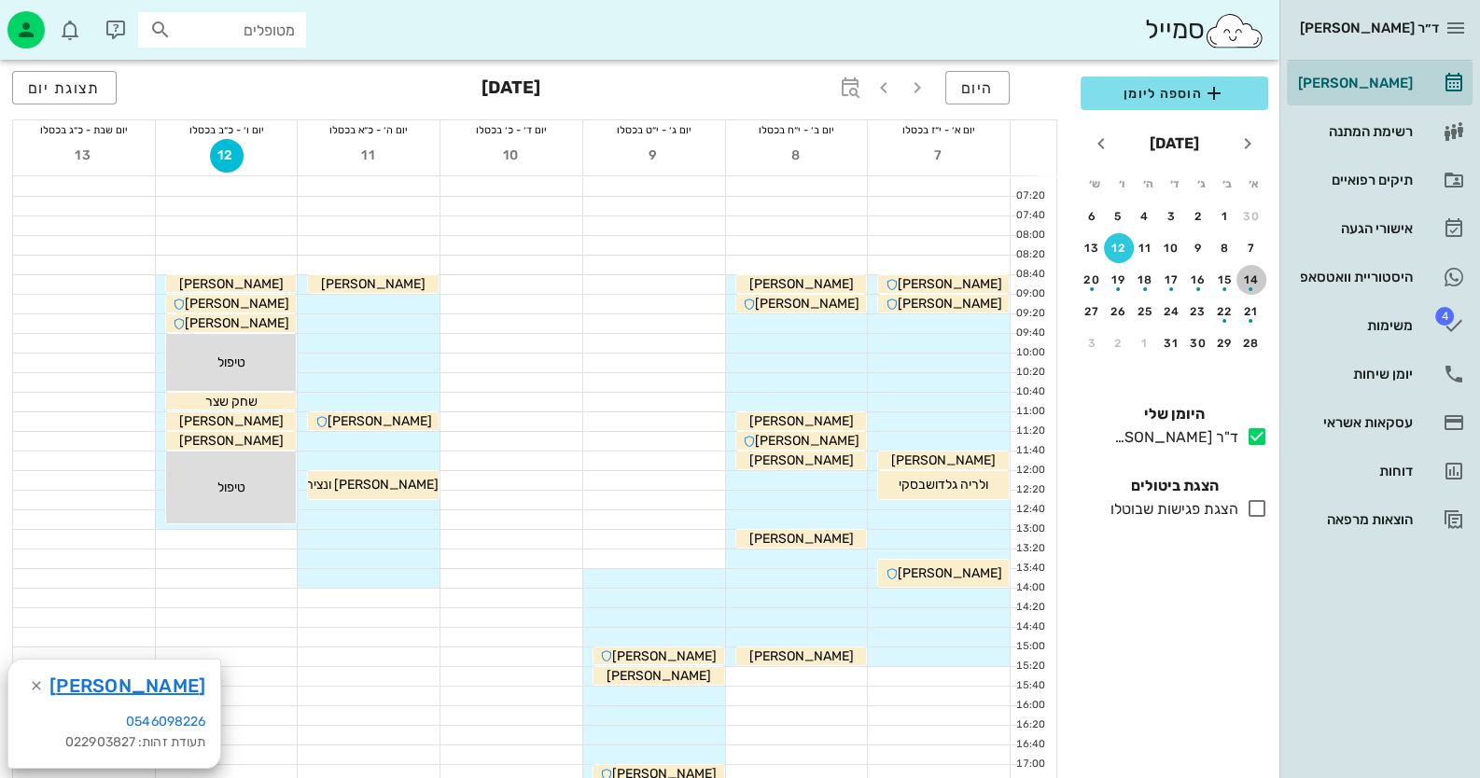
click at [1247, 281] on div "button" at bounding box center [1251, 284] width 30 height 10
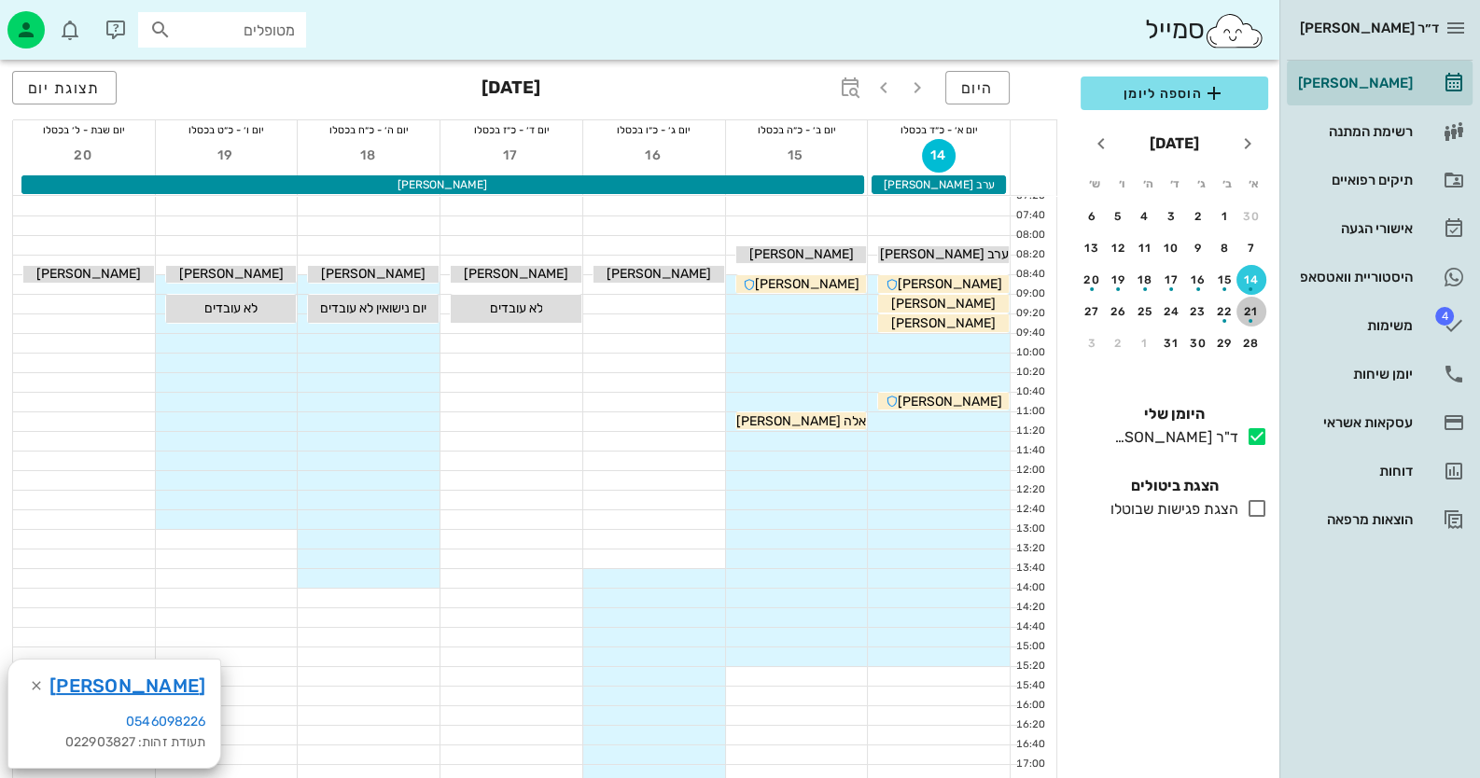
click at [1252, 299] on button "21" at bounding box center [1251, 312] width 30 height 30
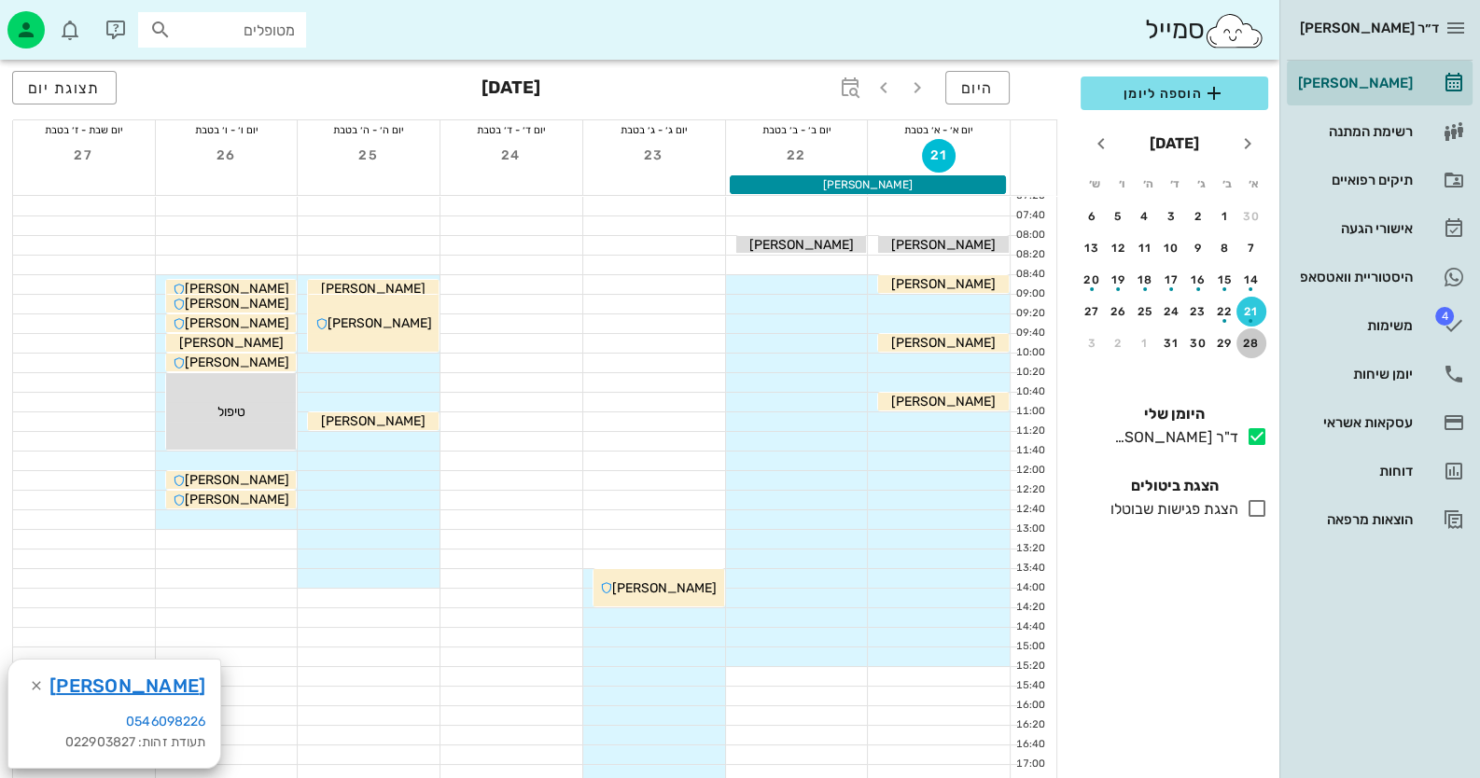
click at [1257, 337] on div "28" at bounding box center [1251, 343] width 30 height 13
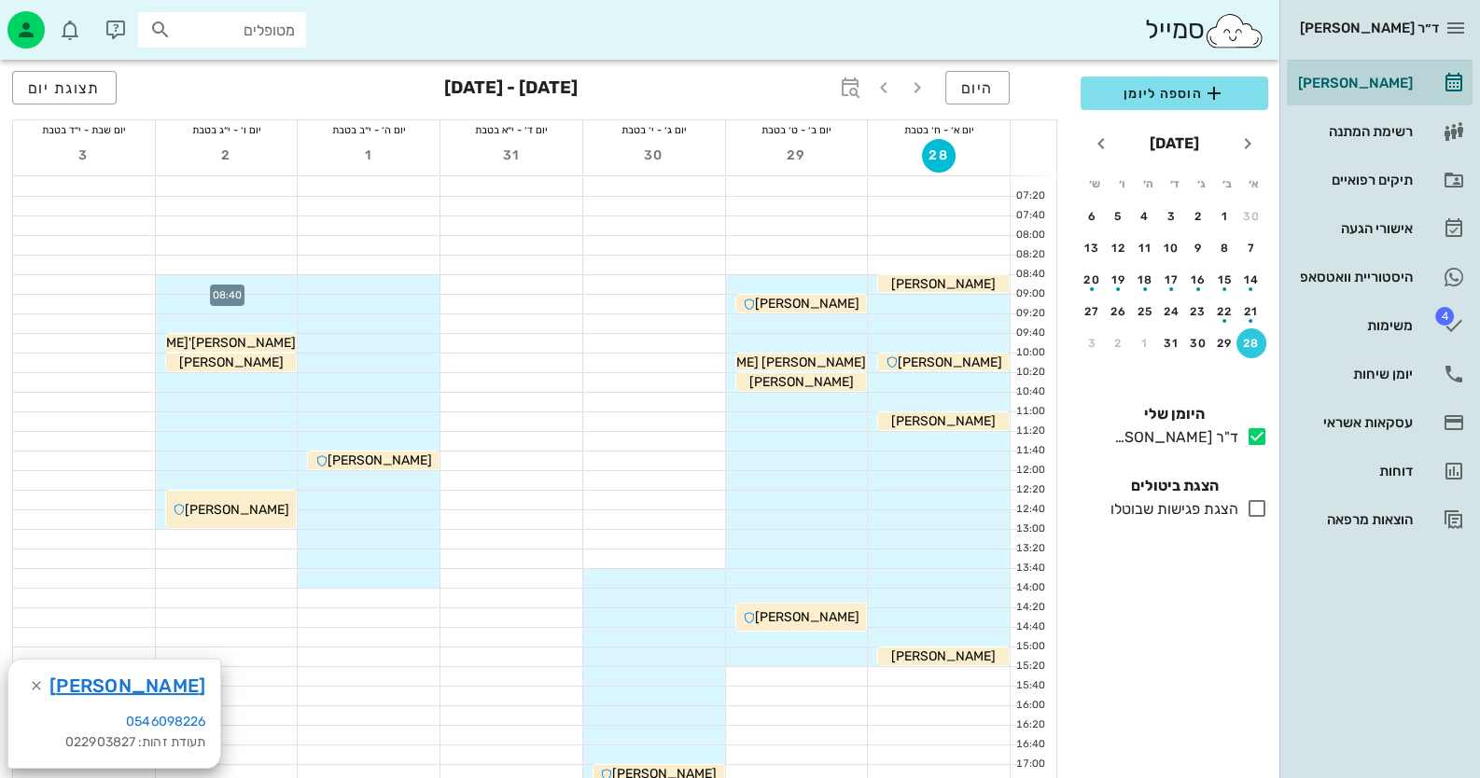
click at [269, 284] on div at bounding box center [227, 284] width 142 height 19
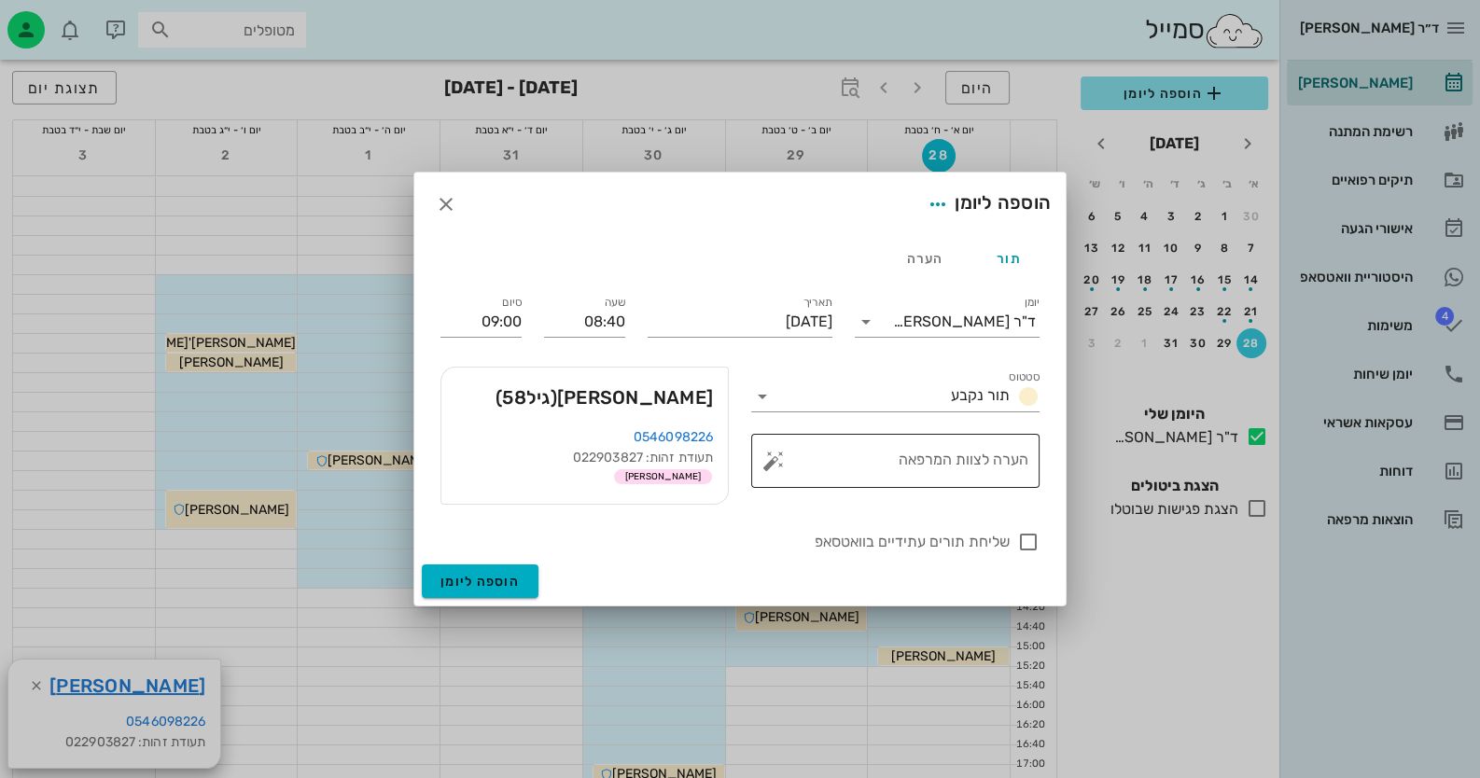
click at [765, 456] on button "button" at bounding box center [773, 461] width 22 height 22
click at [861, 307] on div "ביקורת" at bounding box center [854, 302] width 138 height 49
type textarea "ביקורת"
click at [1034, 541] on div at bounding box center [1028, 542] width 32 height 32
checkbox input "true"
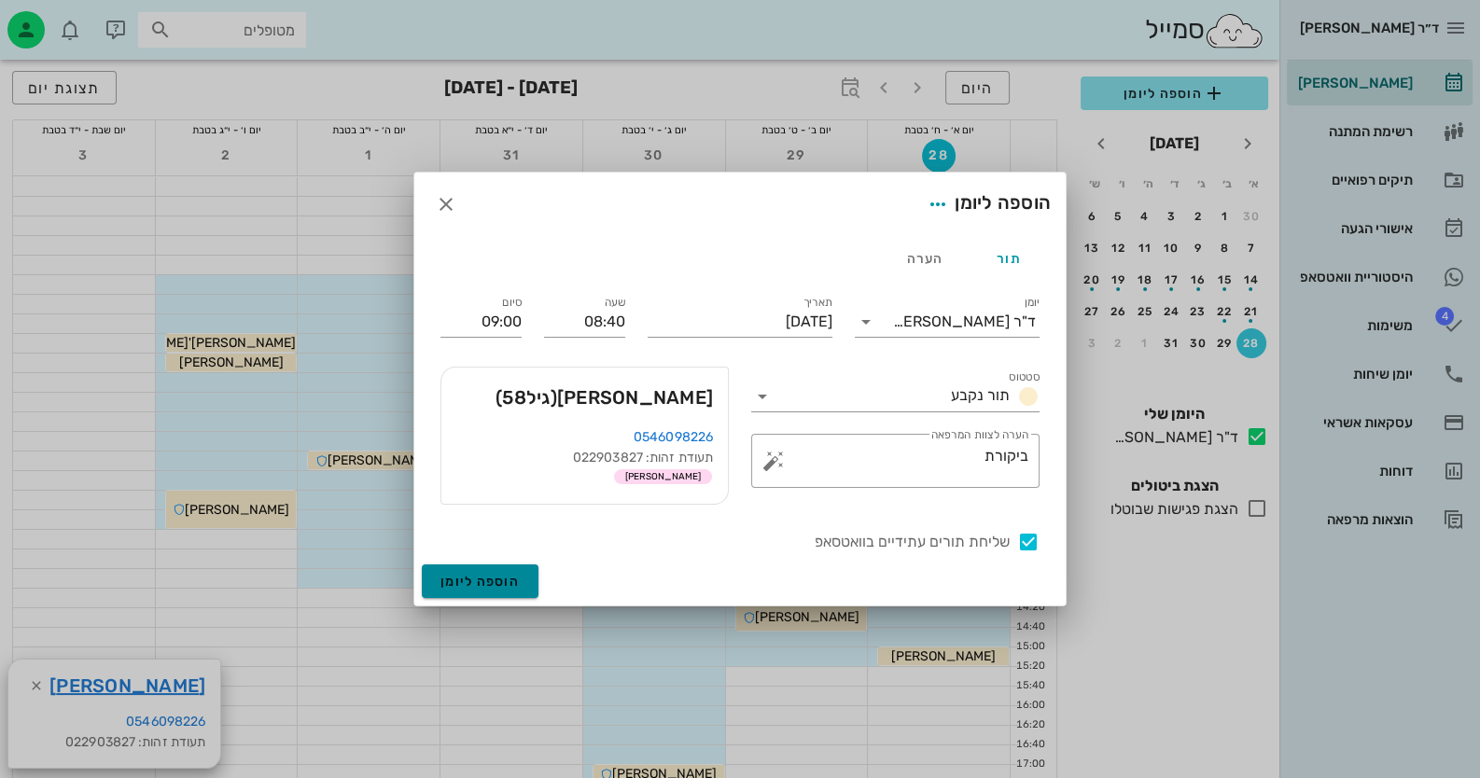
click at [521, 588] on button "הוספה ליומן" at bounding box center [480, 581] width 117 height 34
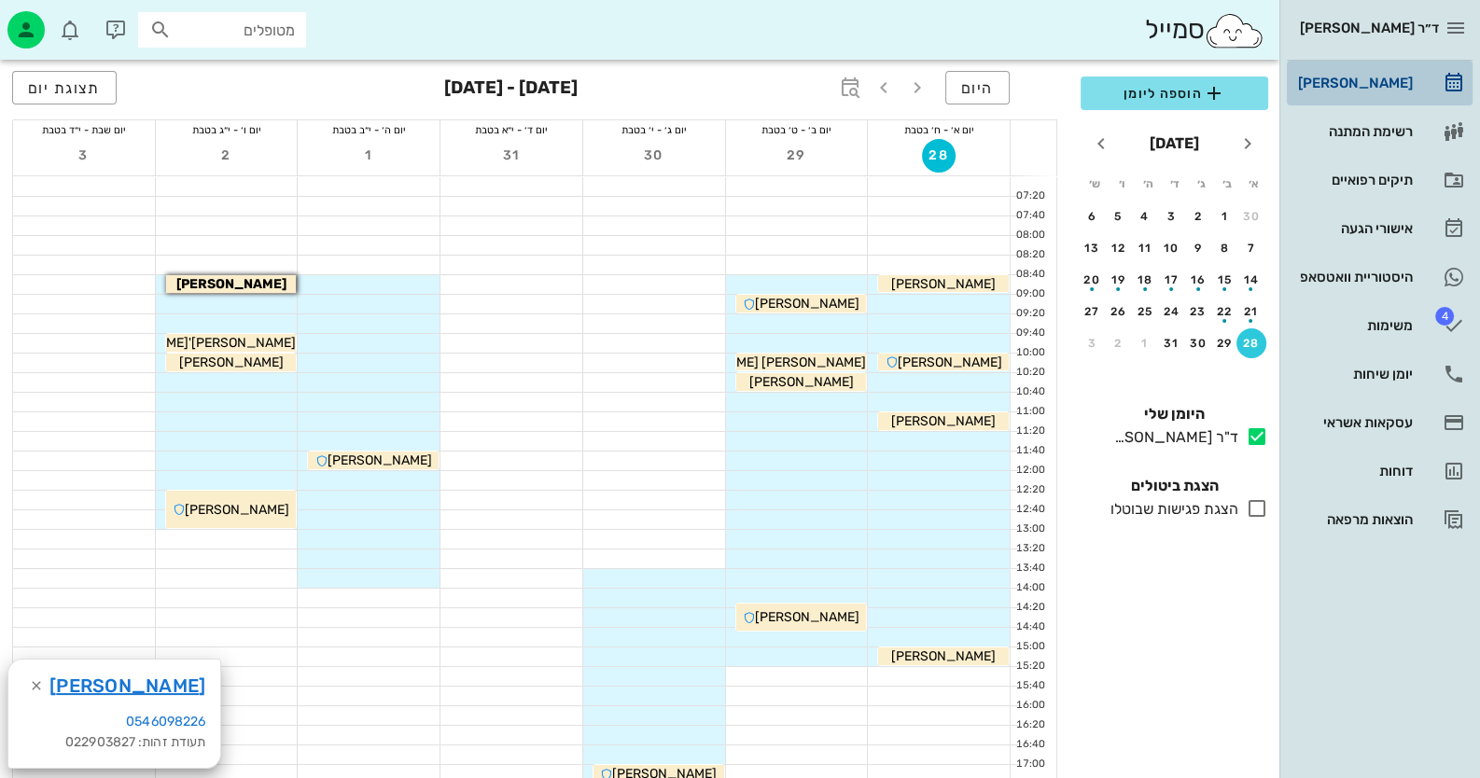
click at [1391, 83] on div "[PERSON_NAME]" at bounding box center [1353, 83] width 118 height 15
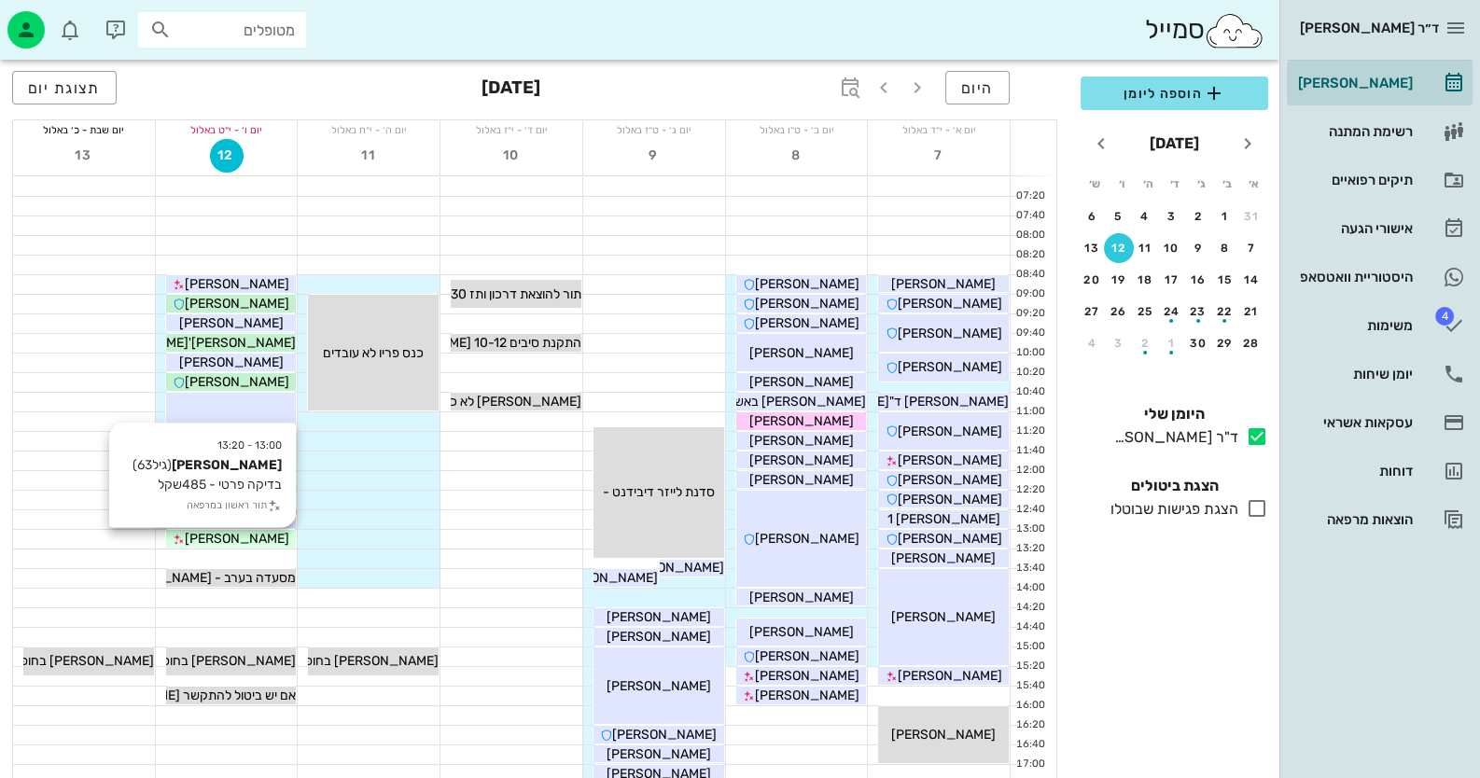
click at [280, 535] on div "[PERSON_NAME]" at bounding box center [231, 539] width 131 height 20
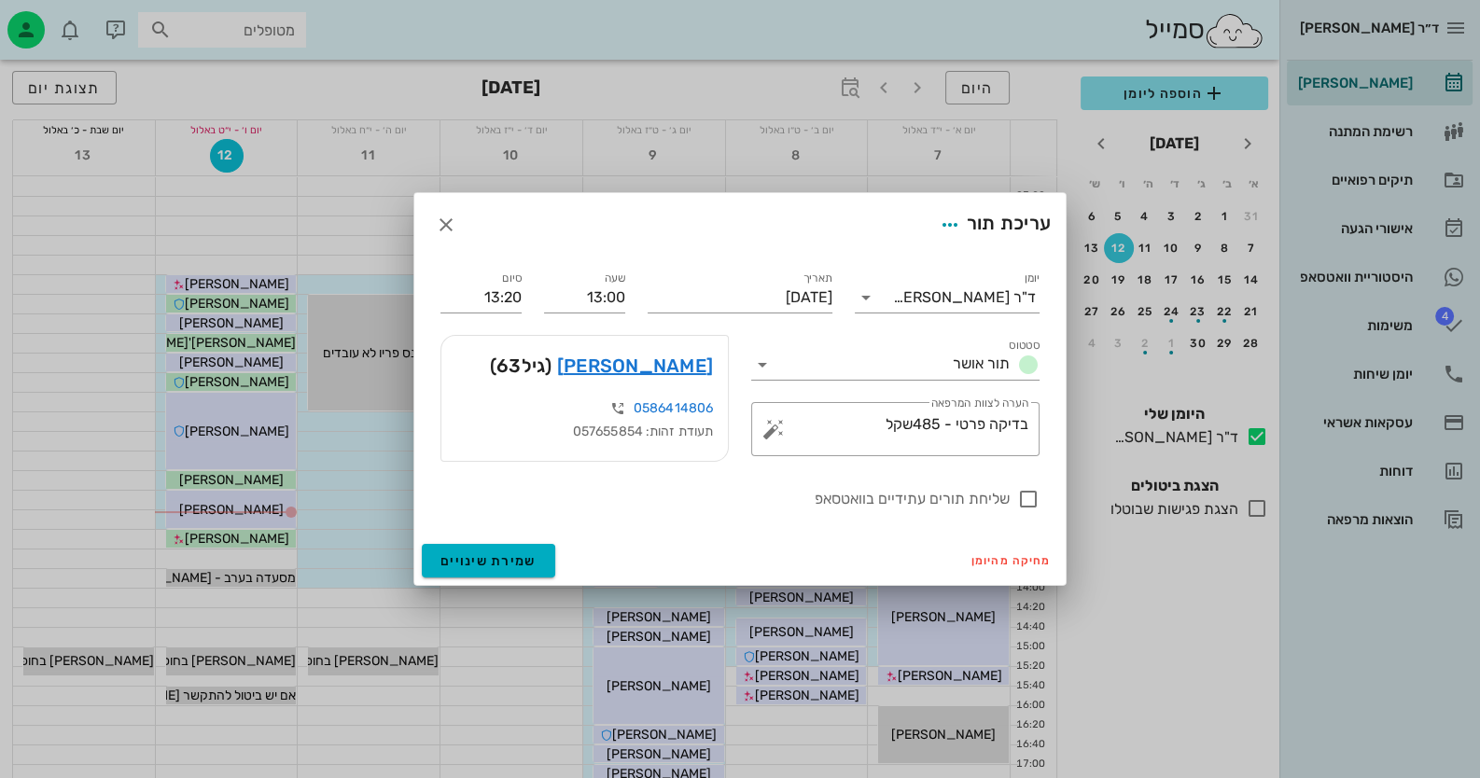
click at [552, 363] on span "(גיל 63 )" at bounding box center [521, 366] width 63 height 30
click at [665, 360] on link "[PERSON_NAME]" at bounding box center [635, 366] width 156 height 30
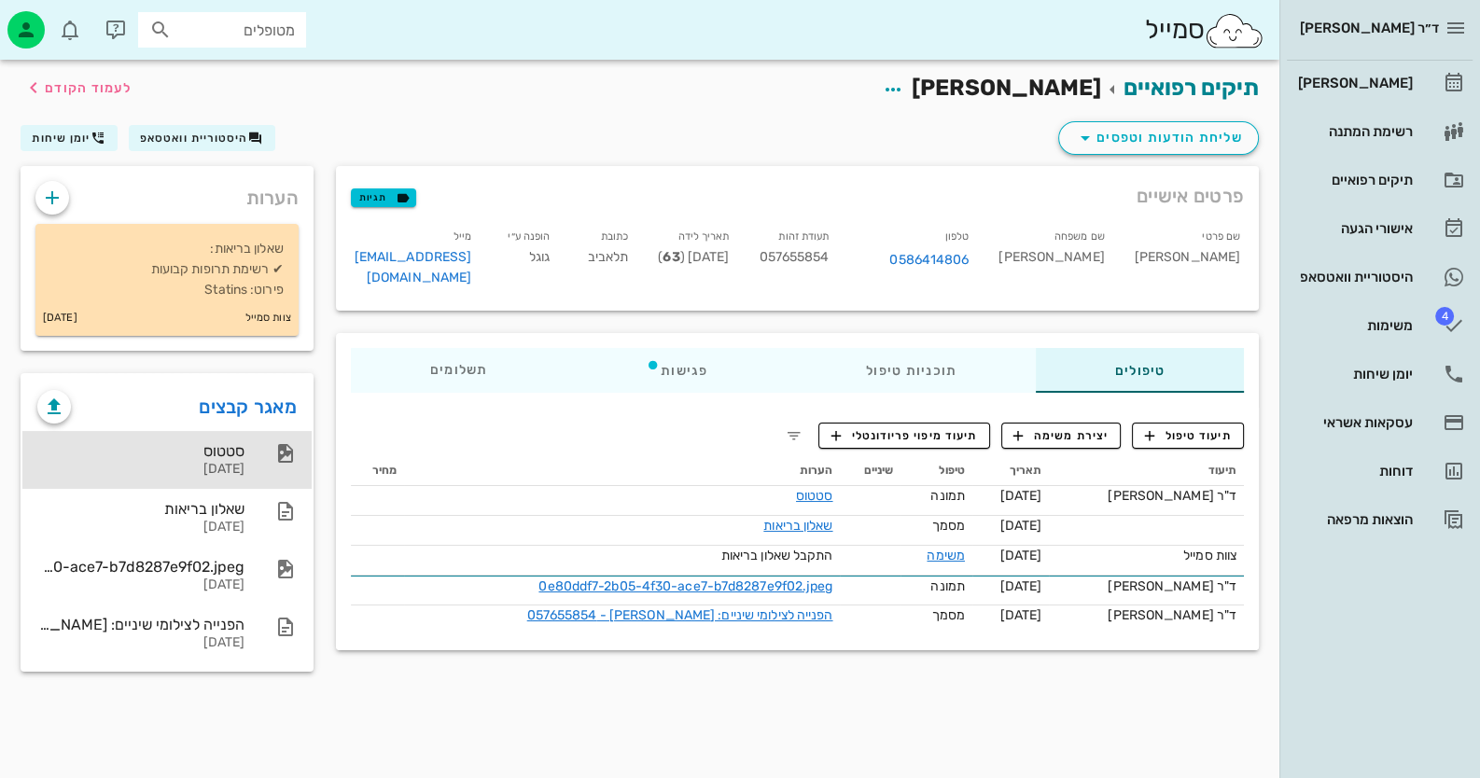
click at [256, 457] on div "סטטוס [DATE]" at bounding box center [166, 460] width 289 height 58
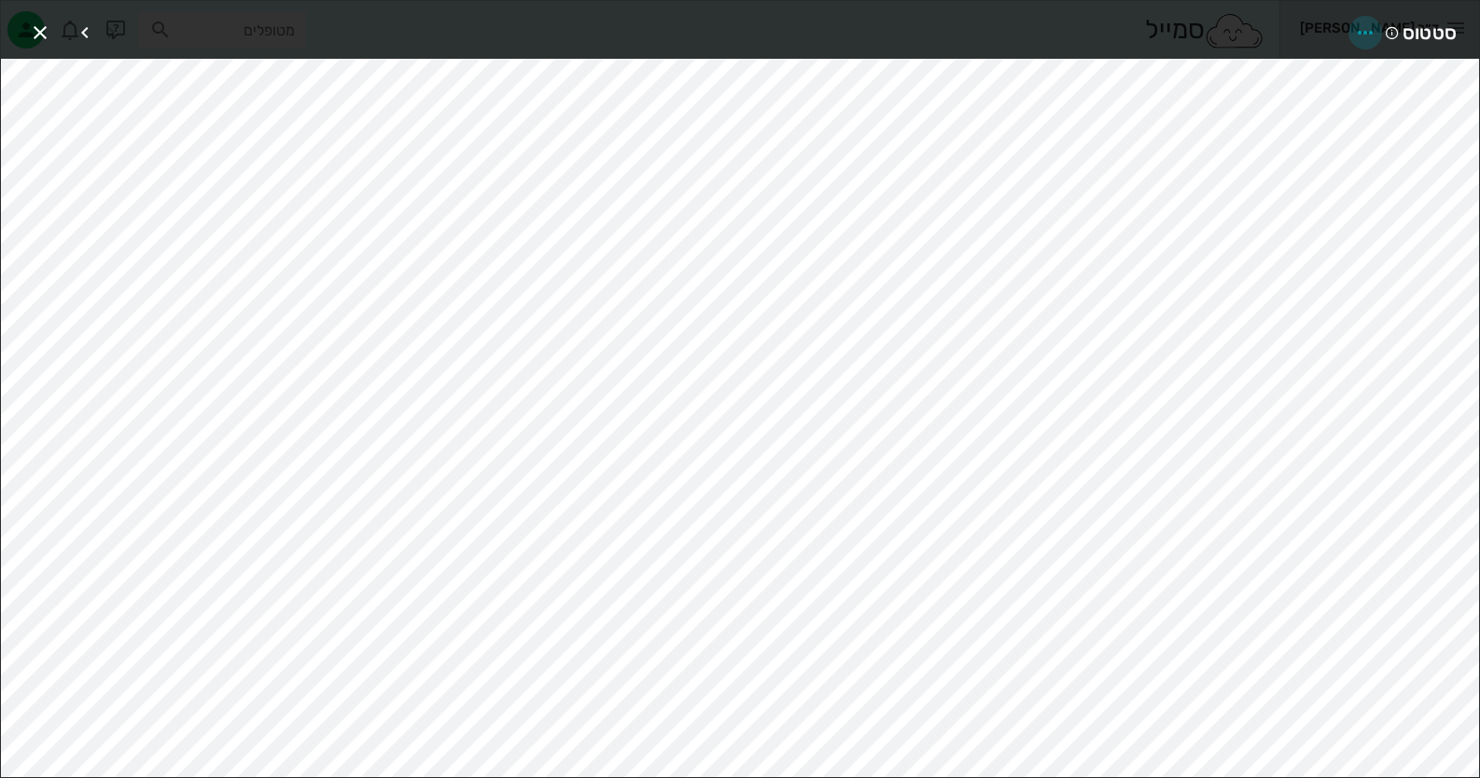
click at [1358, 22] on icon "button" at bounding box center [1365, 32] width 22 height 22
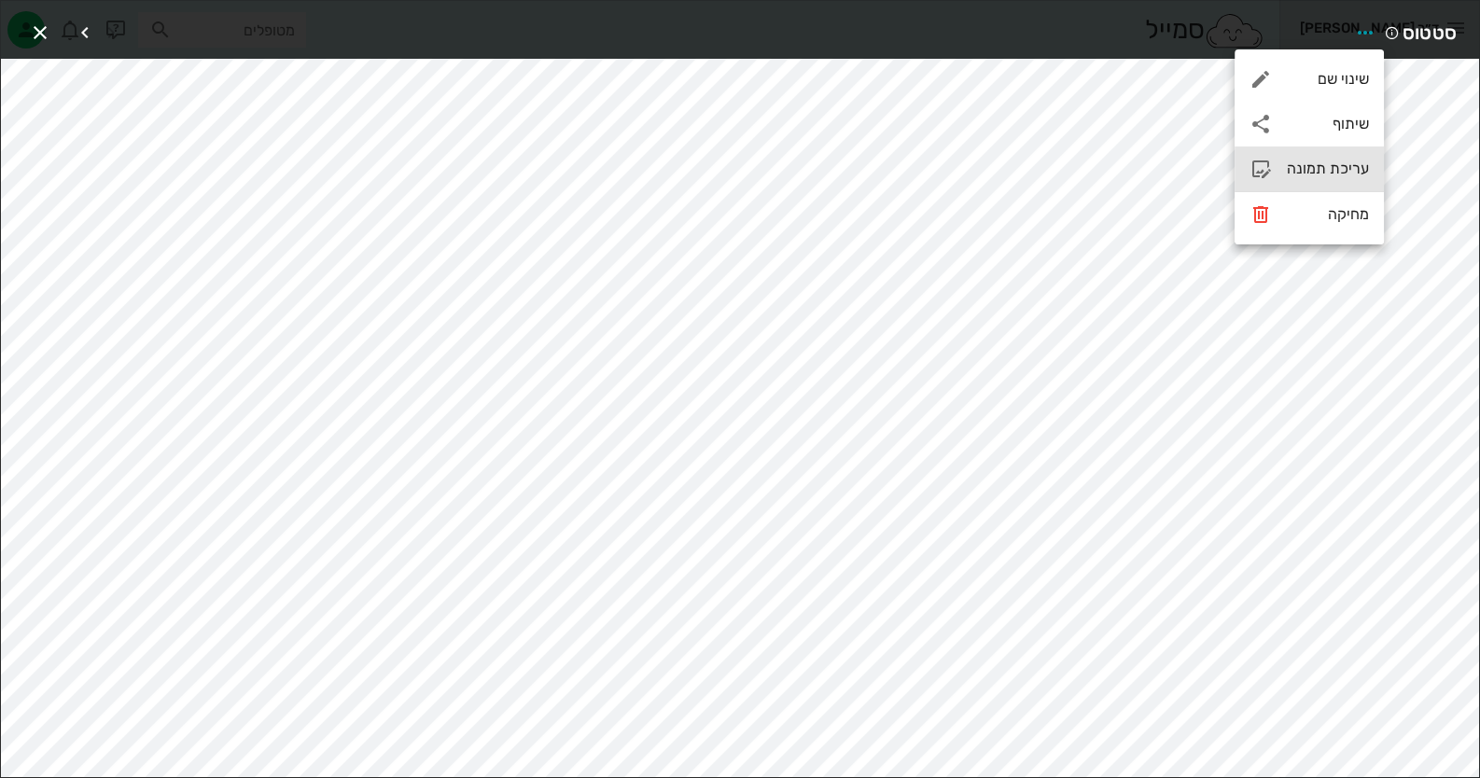
click at [1330, 168] on div "עריכת תמונה" at bounding box center [1328, 169] width 82 height 18
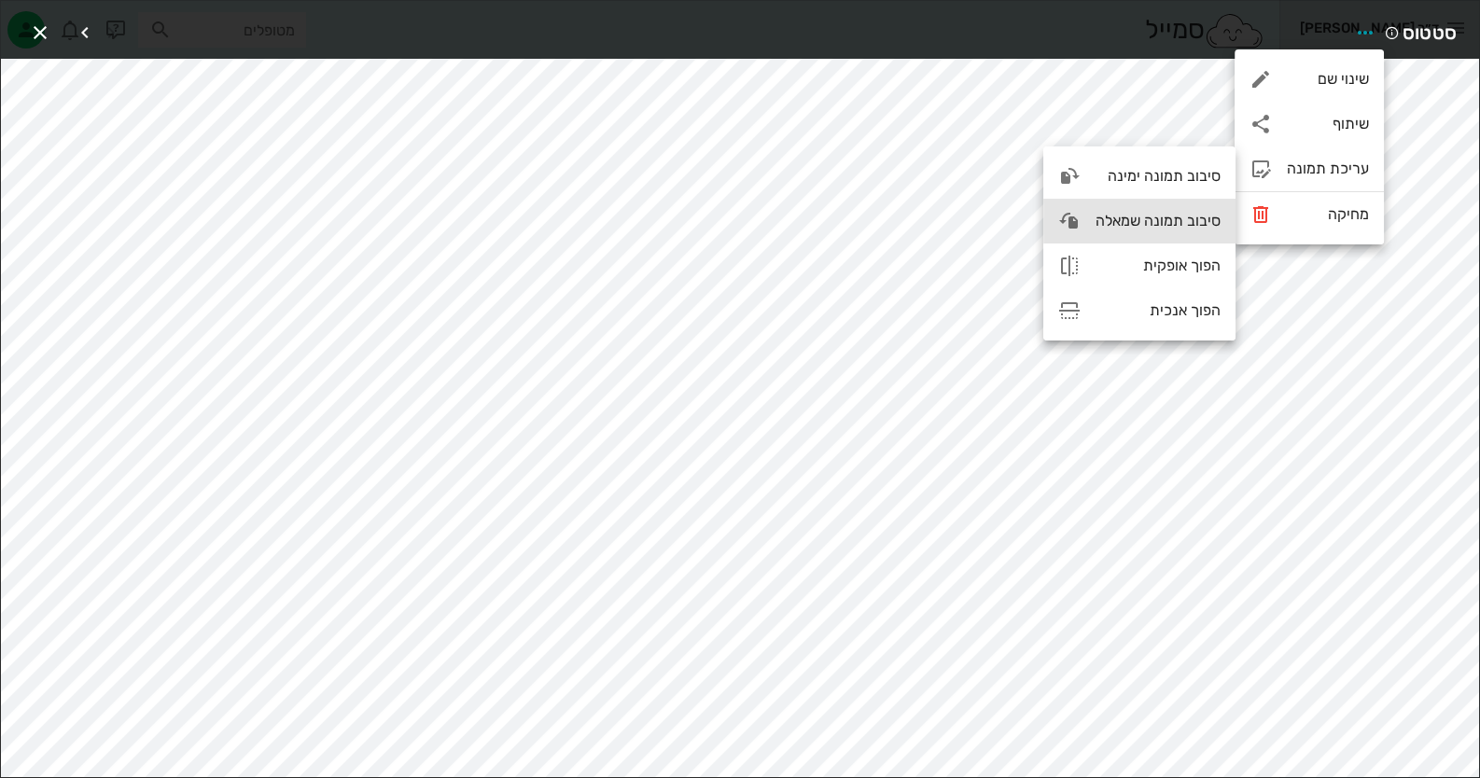
click at [1184, 210] on div "סיבוב תמונה שמאלה" at bounding box center [1139, 221] width 192 height 45
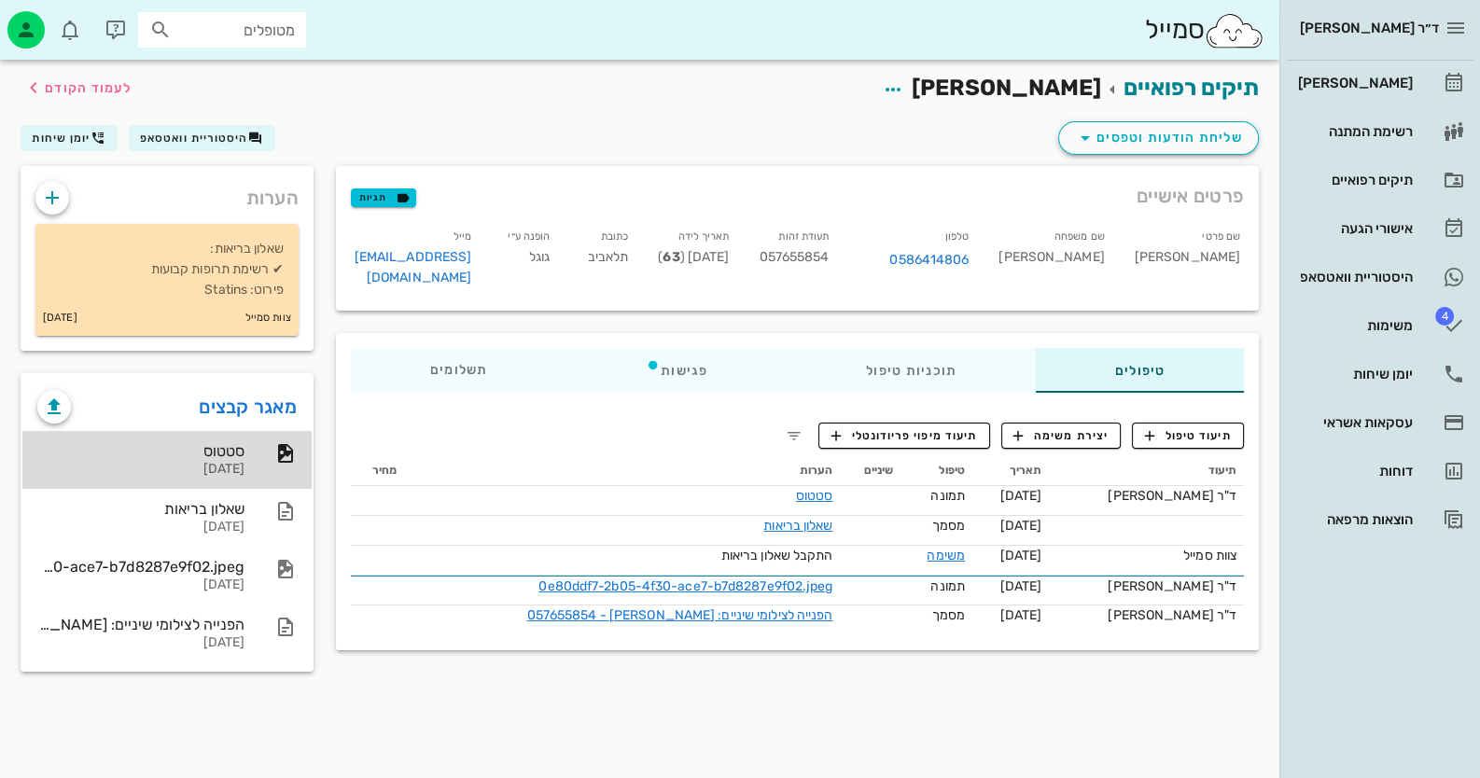
click at [233, 483] on div "סטטוס [DATE]" at bounding box center [140, 460] width 207 height 58
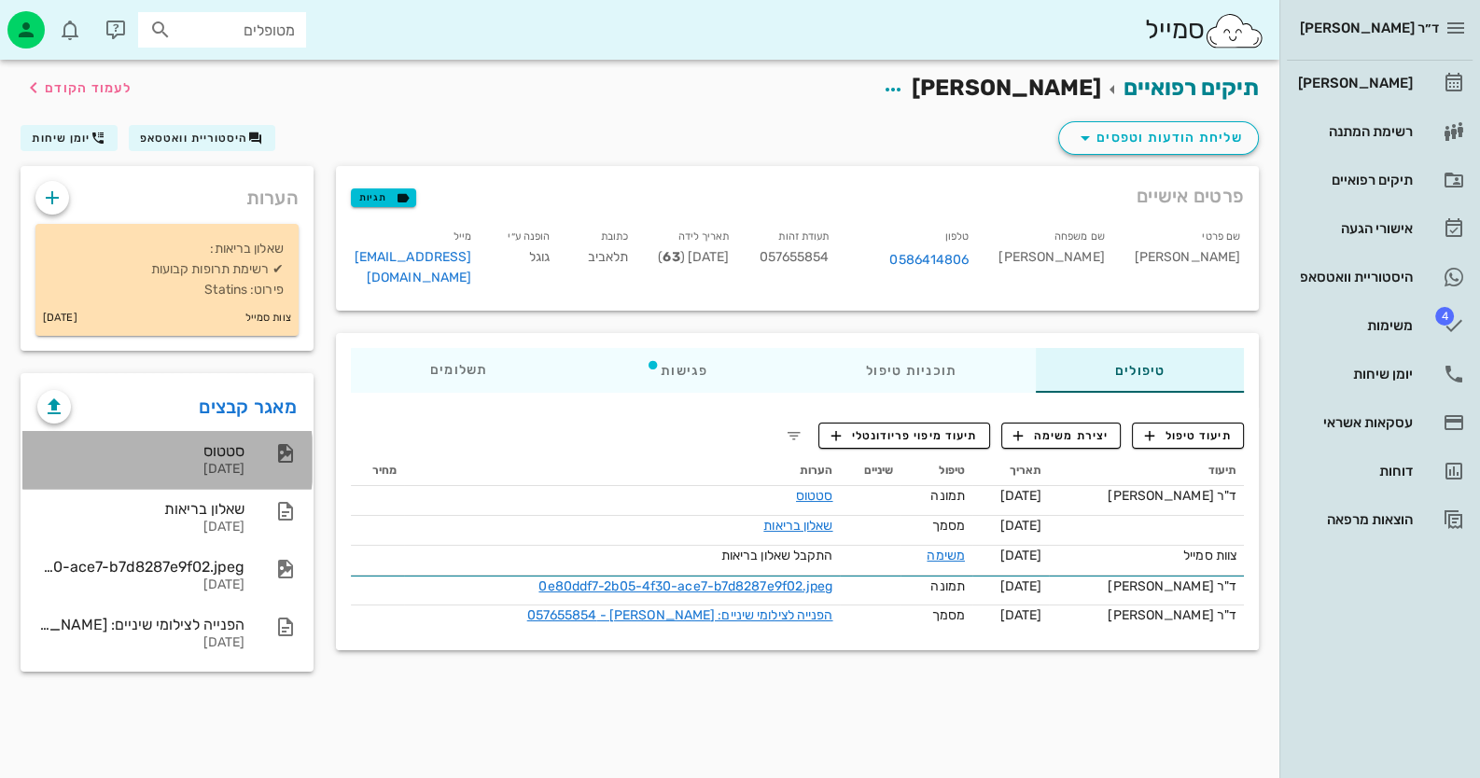
click at [238, 467] on div "[DATE]" at bounding box center [140, 470] width 207 height 16
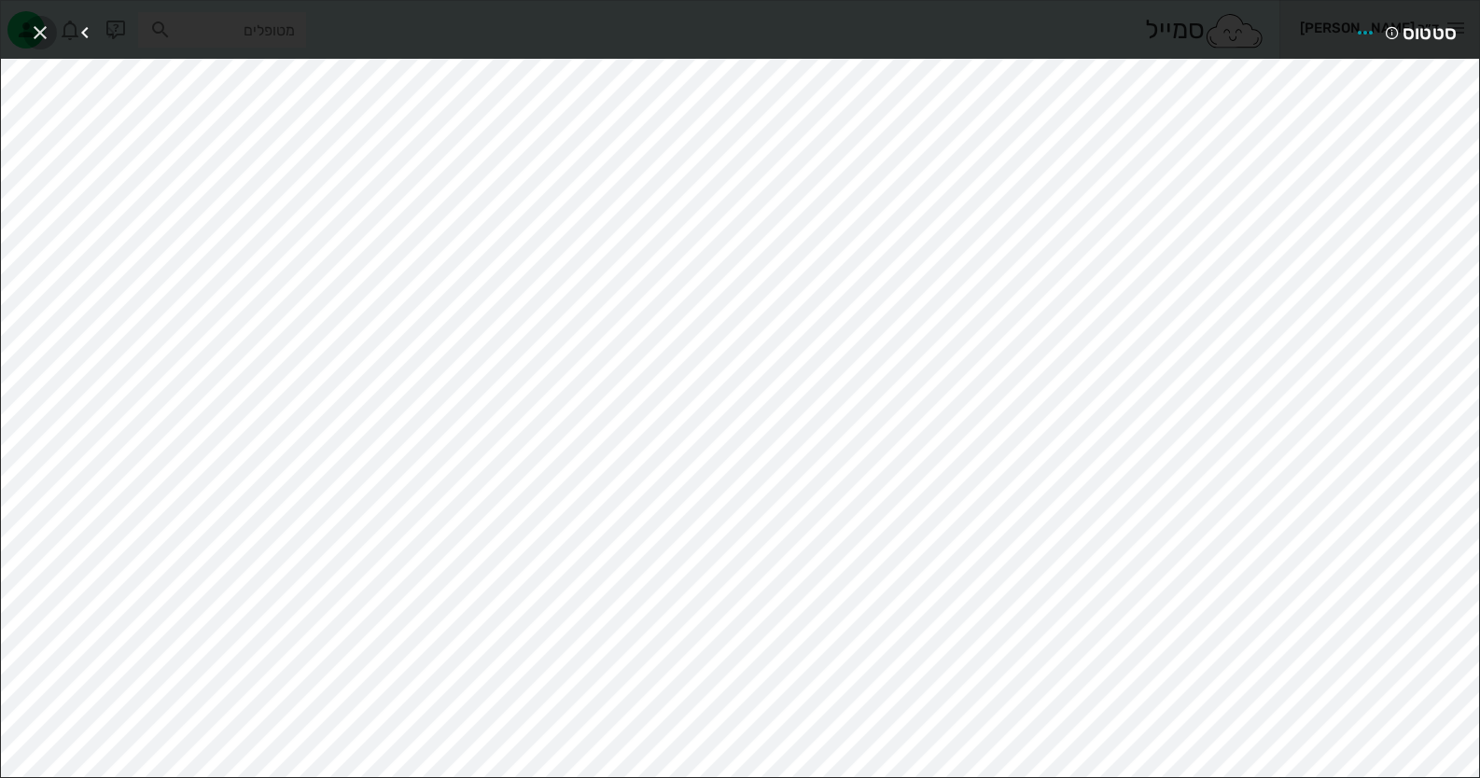
click at [36, 30] on icon "button" at bounding box center [40, 32] width 22 height 22
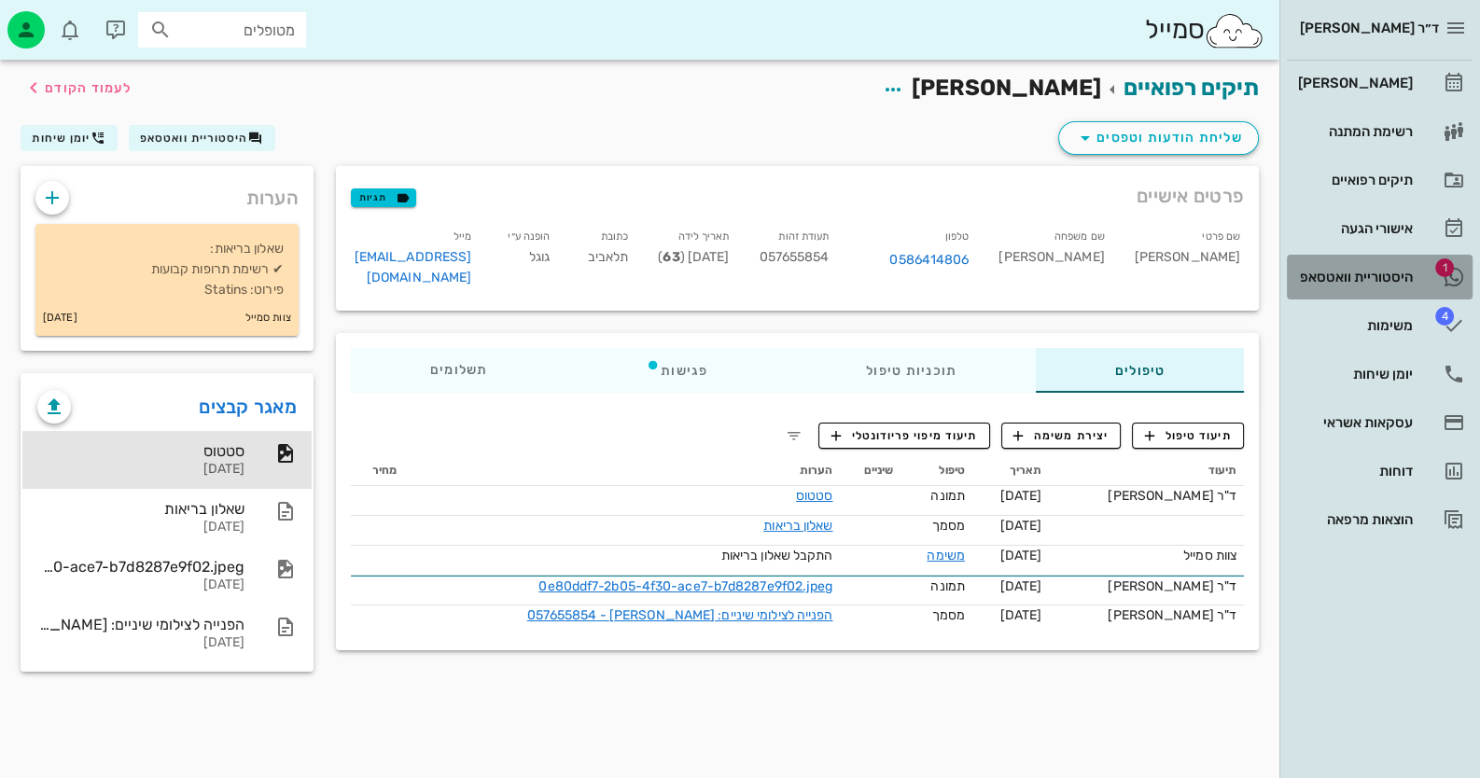
click at [1356, 275] on div "היסטוריית וואטסאפ" at bounding box center [1353, 277] width 118 height 15
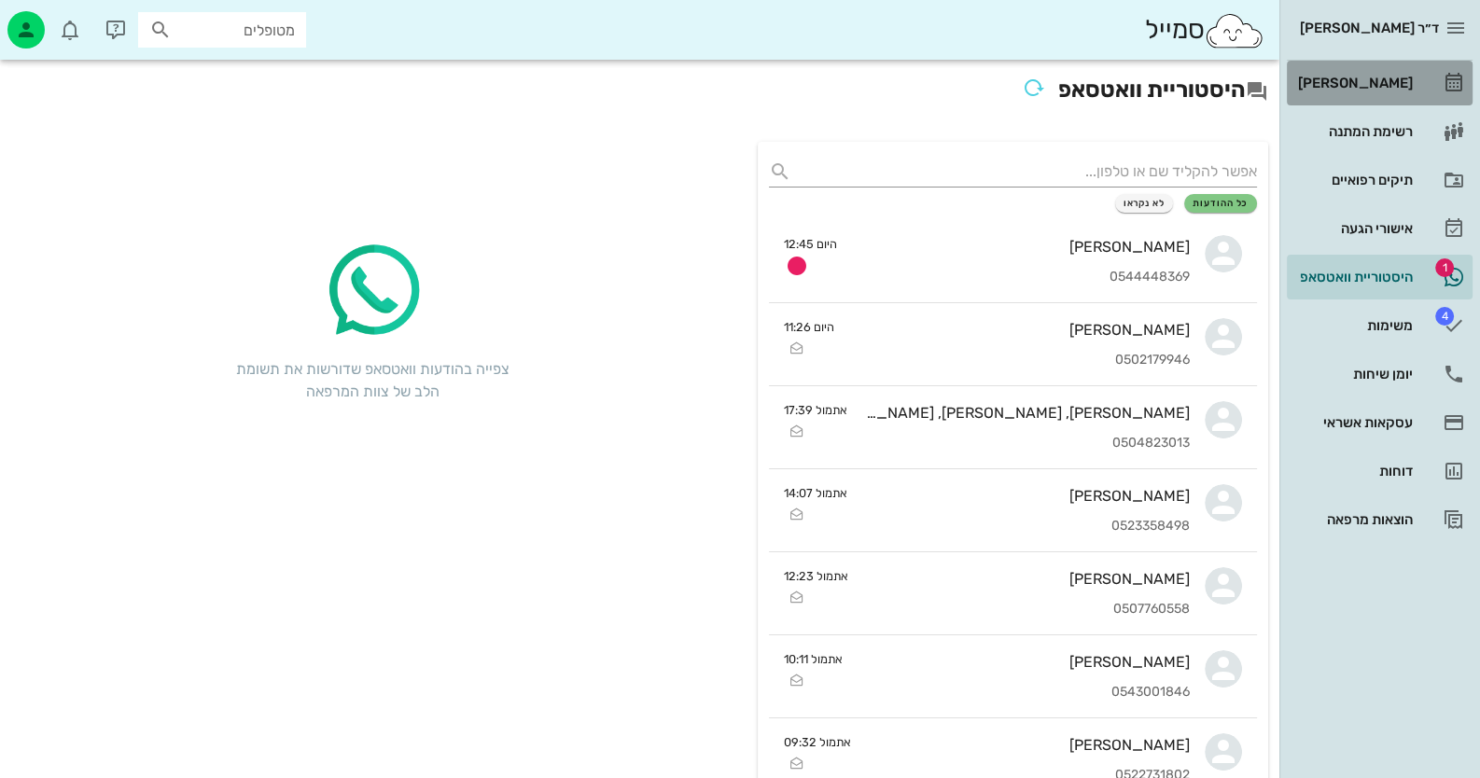
click at [1381, 82] on div "[PERSON_NAME]" at bounding box center [1353, 83] width 118 height 15
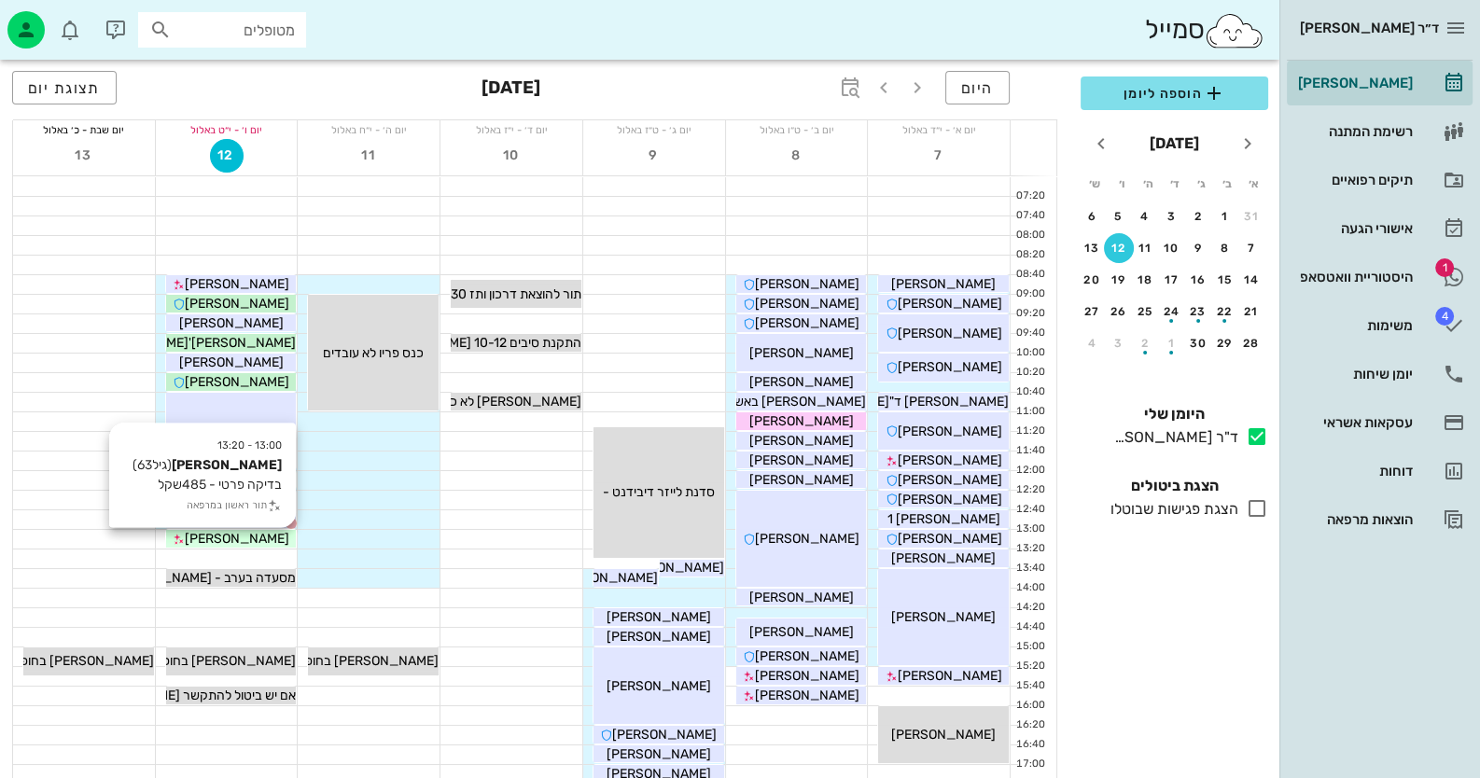
click at [268, 534] on div "[PERSON_NAME]" at bounding box center [231, 539] width 131 height 20
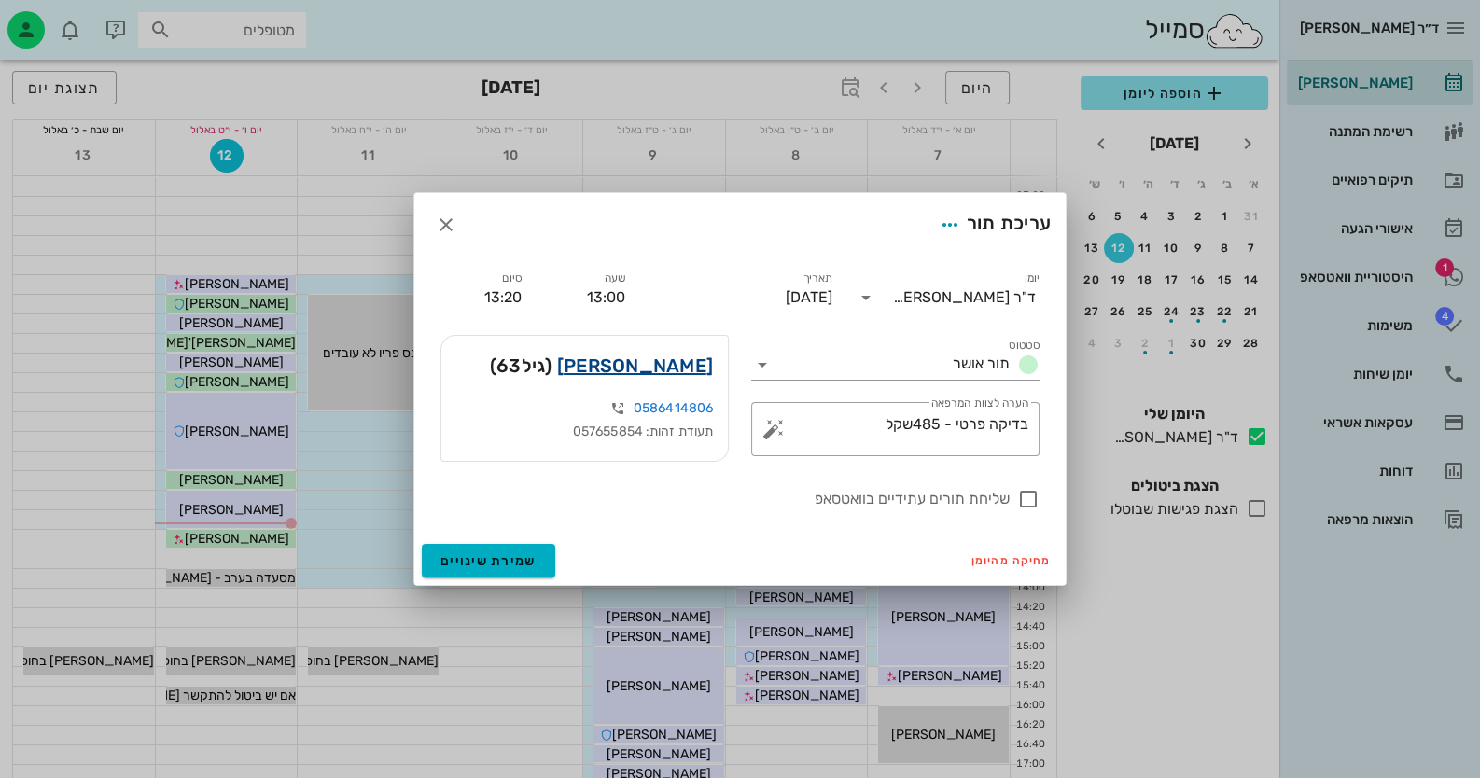
click at [706, 355] on link "[PERSON_NAME]" at bounding box center [635, 366] width 156 height 30
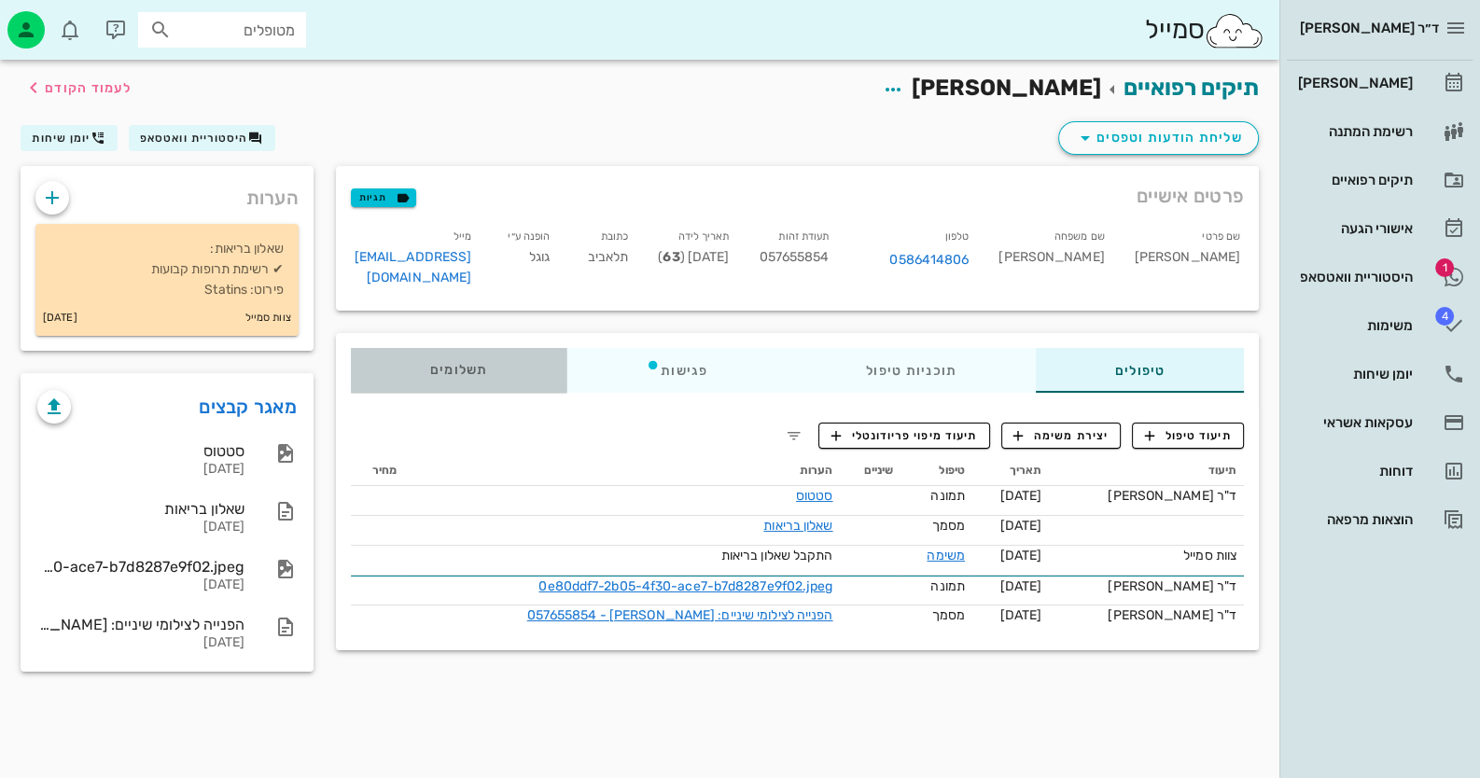
click at [464, 365] on div "תשלומים 0₪" at bounding box center [459, 370] width 216 height 45
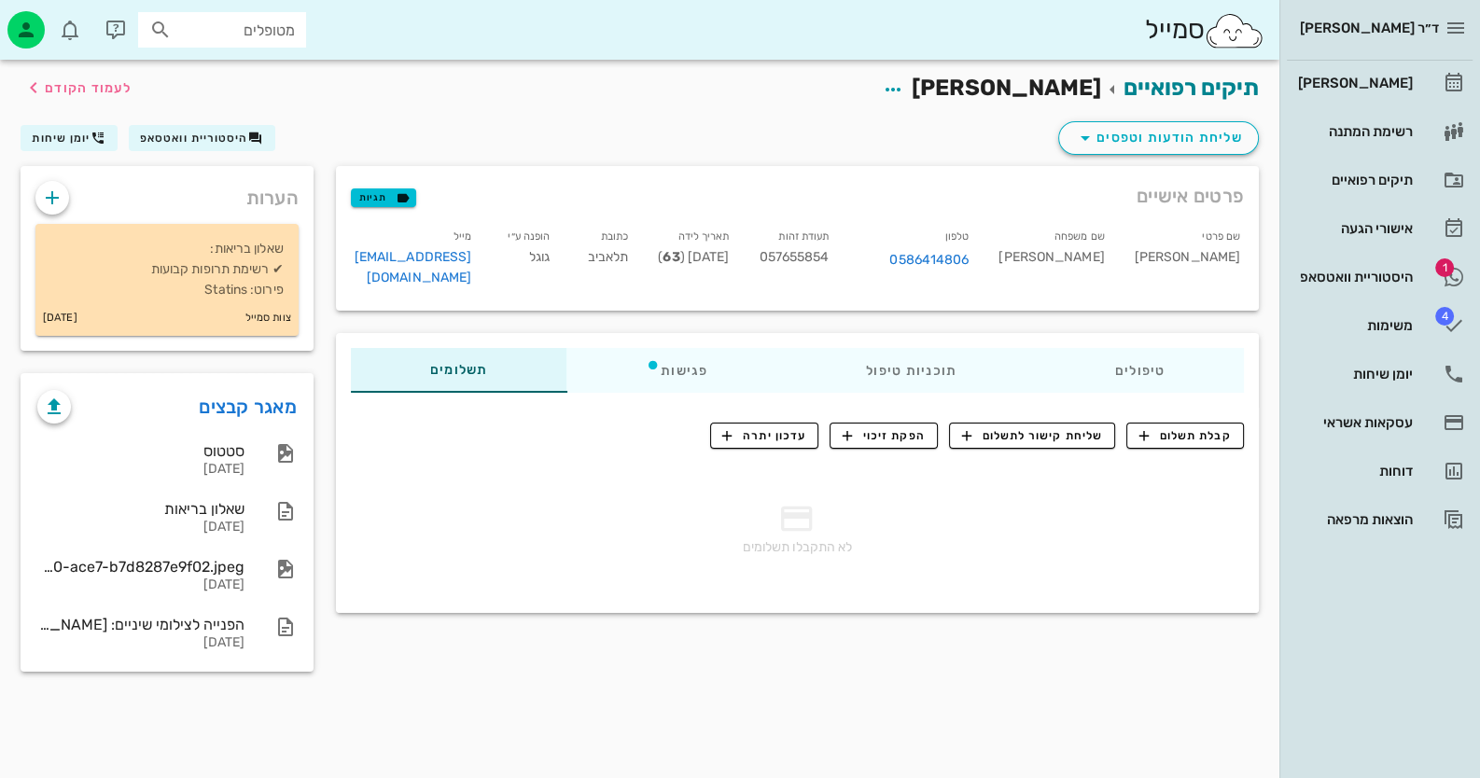
click at [1157, 434] on div "קבלת תשלום שליחת קישור לתשלום הפקת זיכוי עדכון יתרה" at bounding box center [977, 440] width 534 height 34
click at [1160, 431] on button "קבלת תשלום" at bounding box center [1185, 436] width 118 height 26
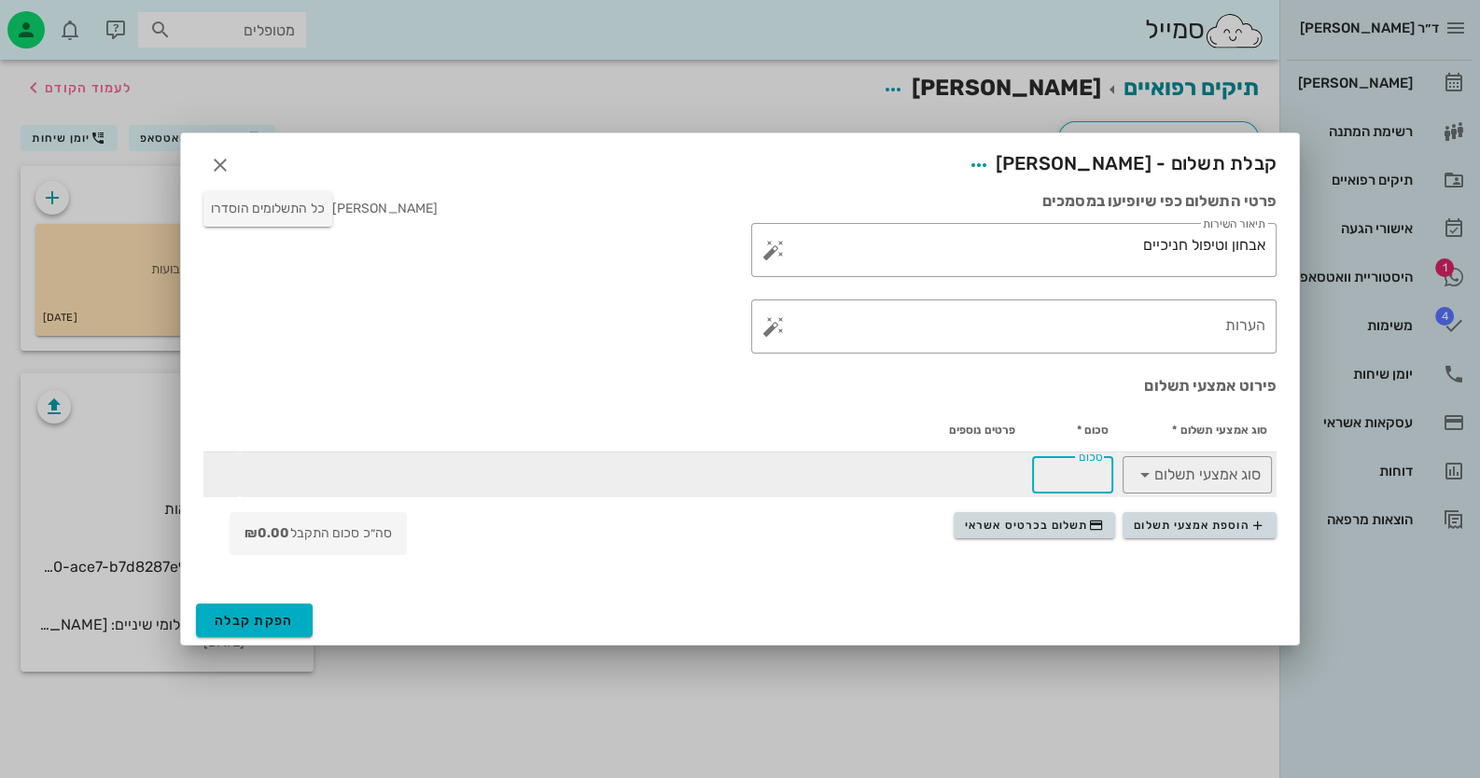
click at [1082, 477] on input "סכום" at bounding box center [1072, 475] width 59 height 30
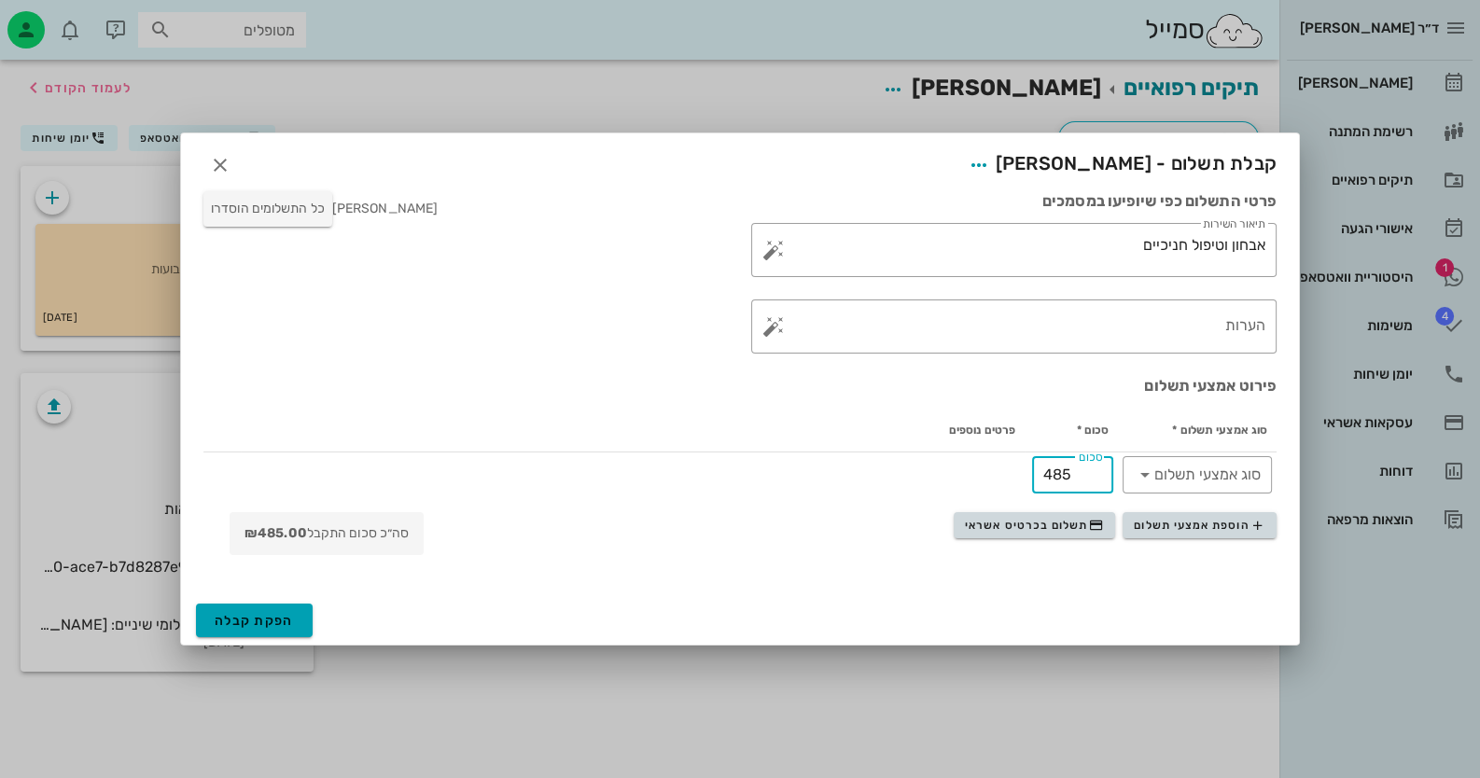
type input "485"
click at [267, 606] on button "הפקת קבלה" at bounding box center [254, 621] width 117 height 34
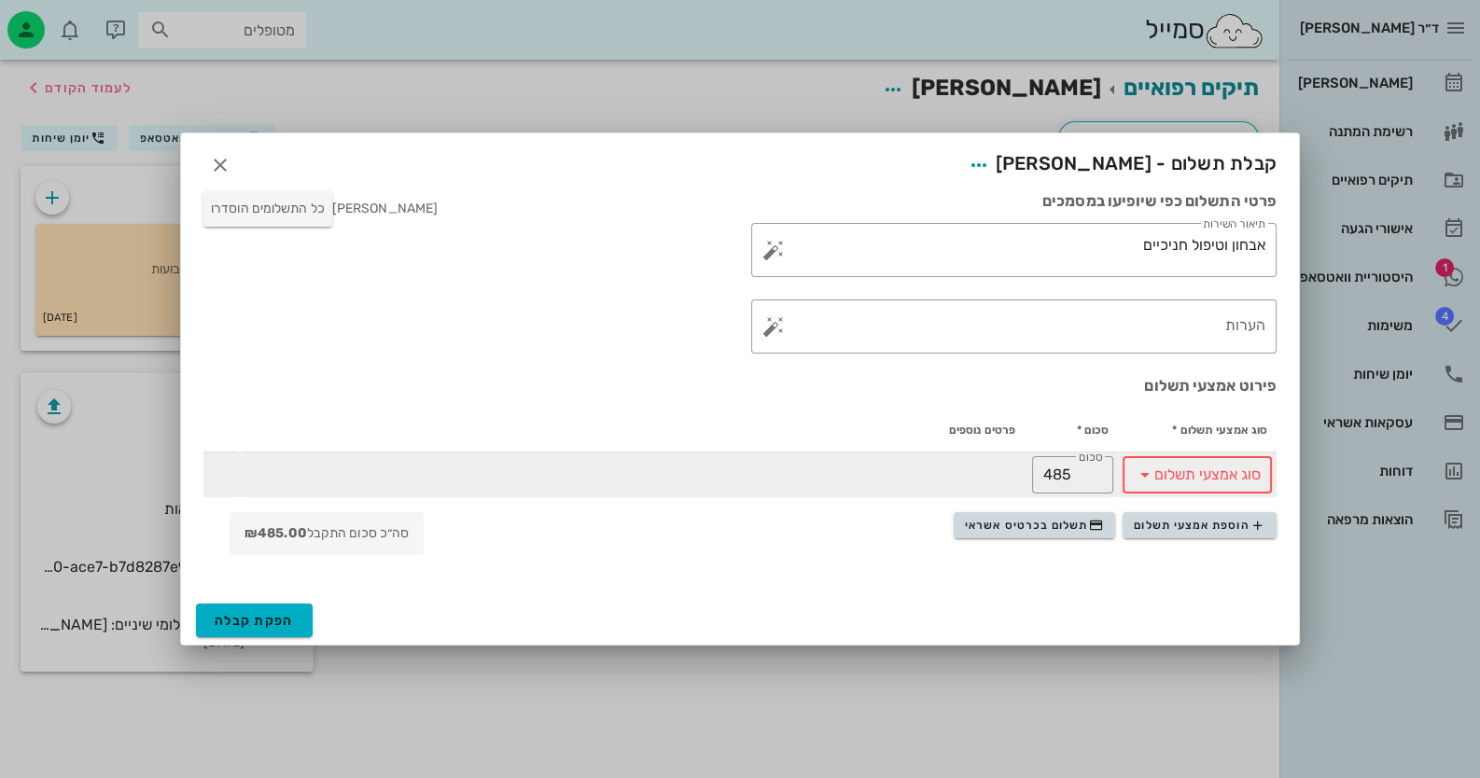
click at [1206, 470] on input "סוג אמצעי תשלום" at bounding box center [1210, 475] width 101 height 30
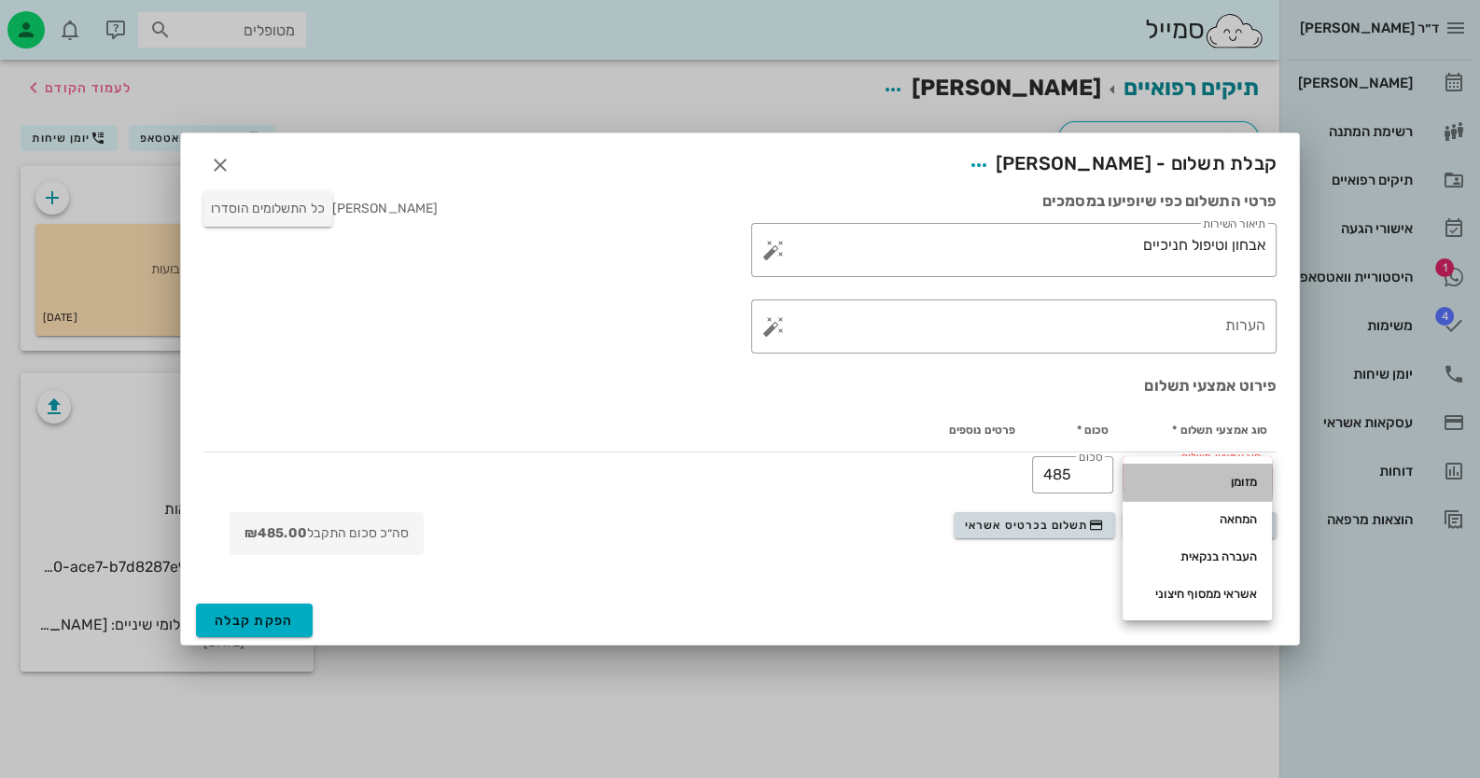
click at [1208, 470] on div "מזומן" at bounding box center [1196, 482] width 119 height 30
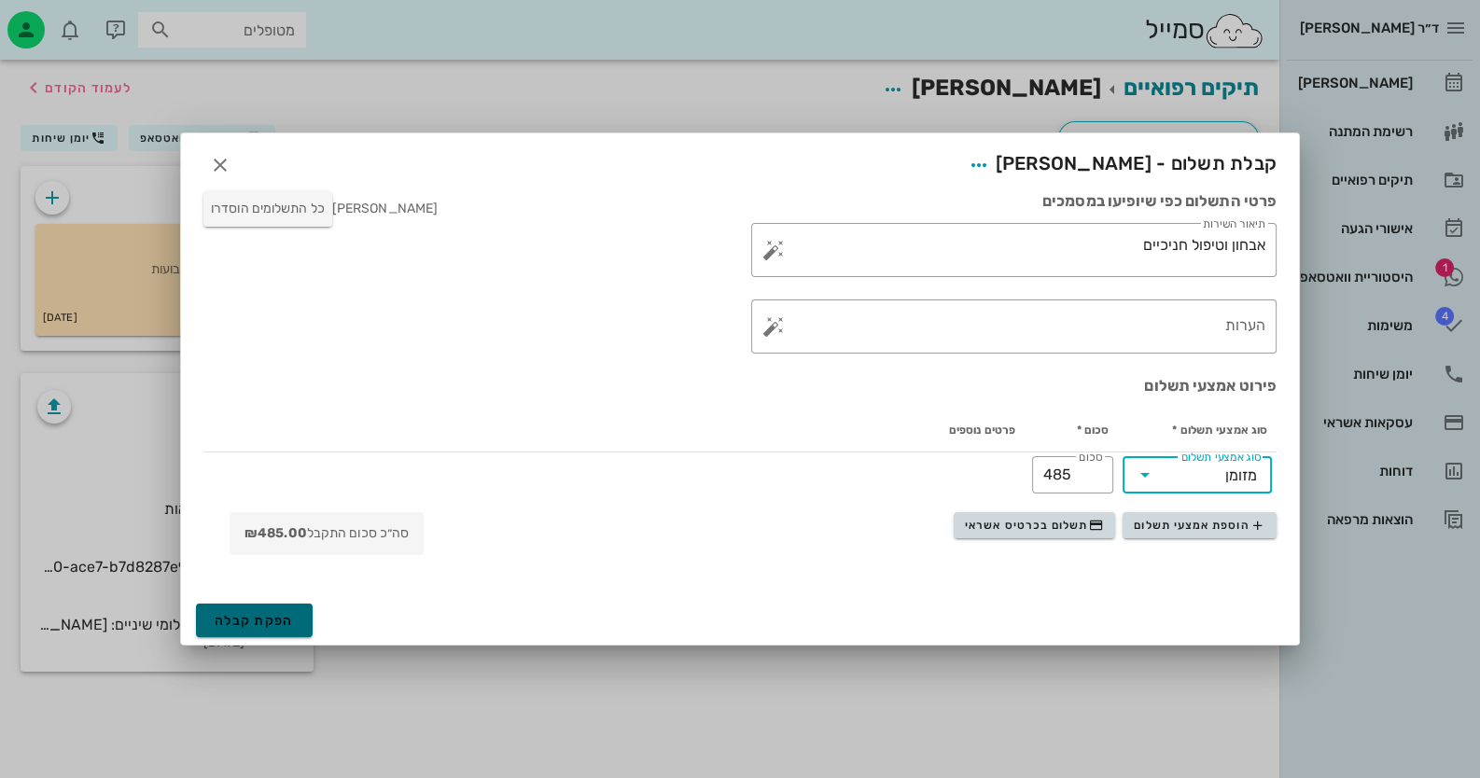
click at [222, 620] on span "הפקת קבלה" at bounding box center [254, 621] width 79 height 16
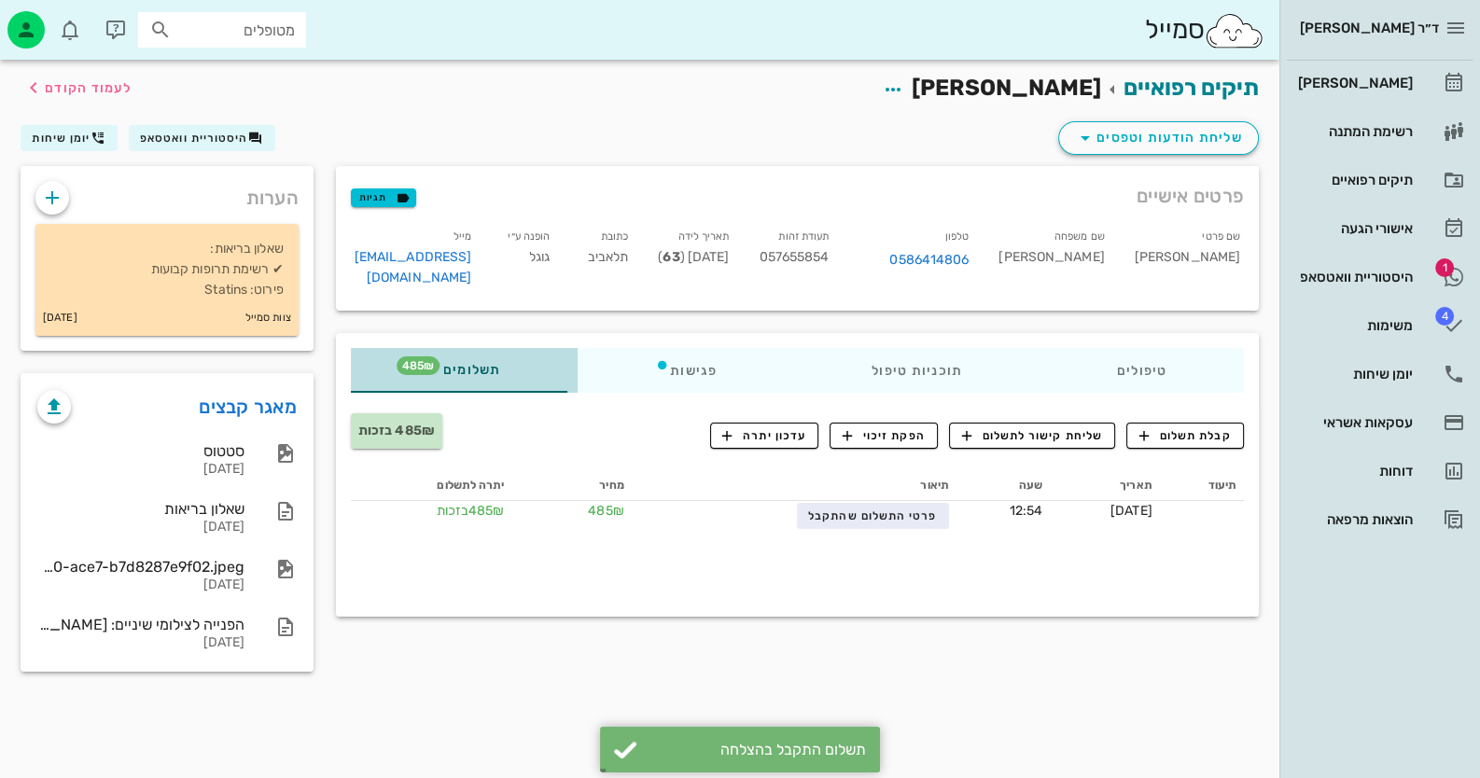
click at [444, 364] on div "תשלומים 485₪" at bounding box center [464, 370] width 227 height 45
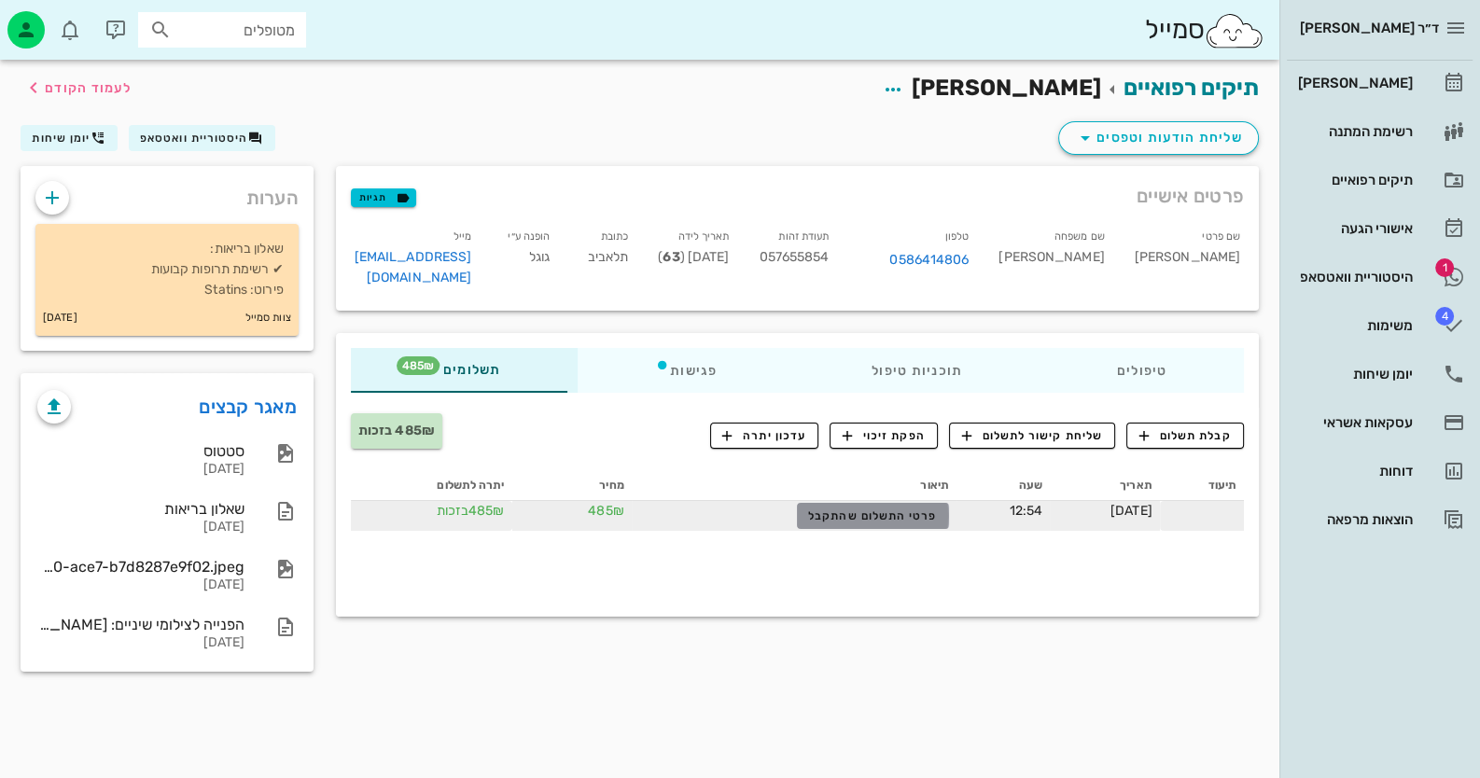
click at [868, 509] on span "פרטי התשלום שהתקבל" at bounding box center [872, 515] width 129 height 13
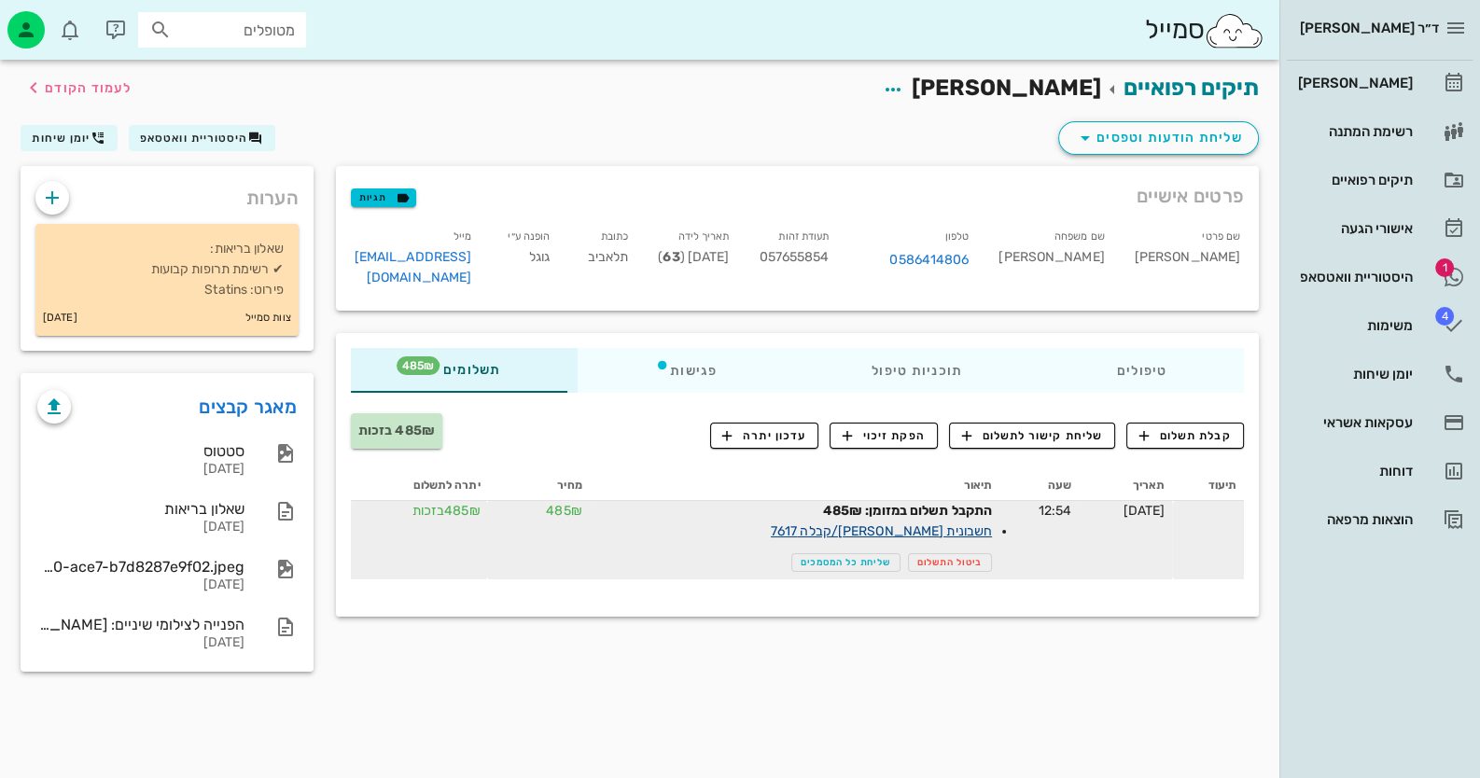
click at [923, 523] on link "חשבונית [PERSON_NAME]/קבלה 7617" at bounding box center [881, 531] width 221 height 16
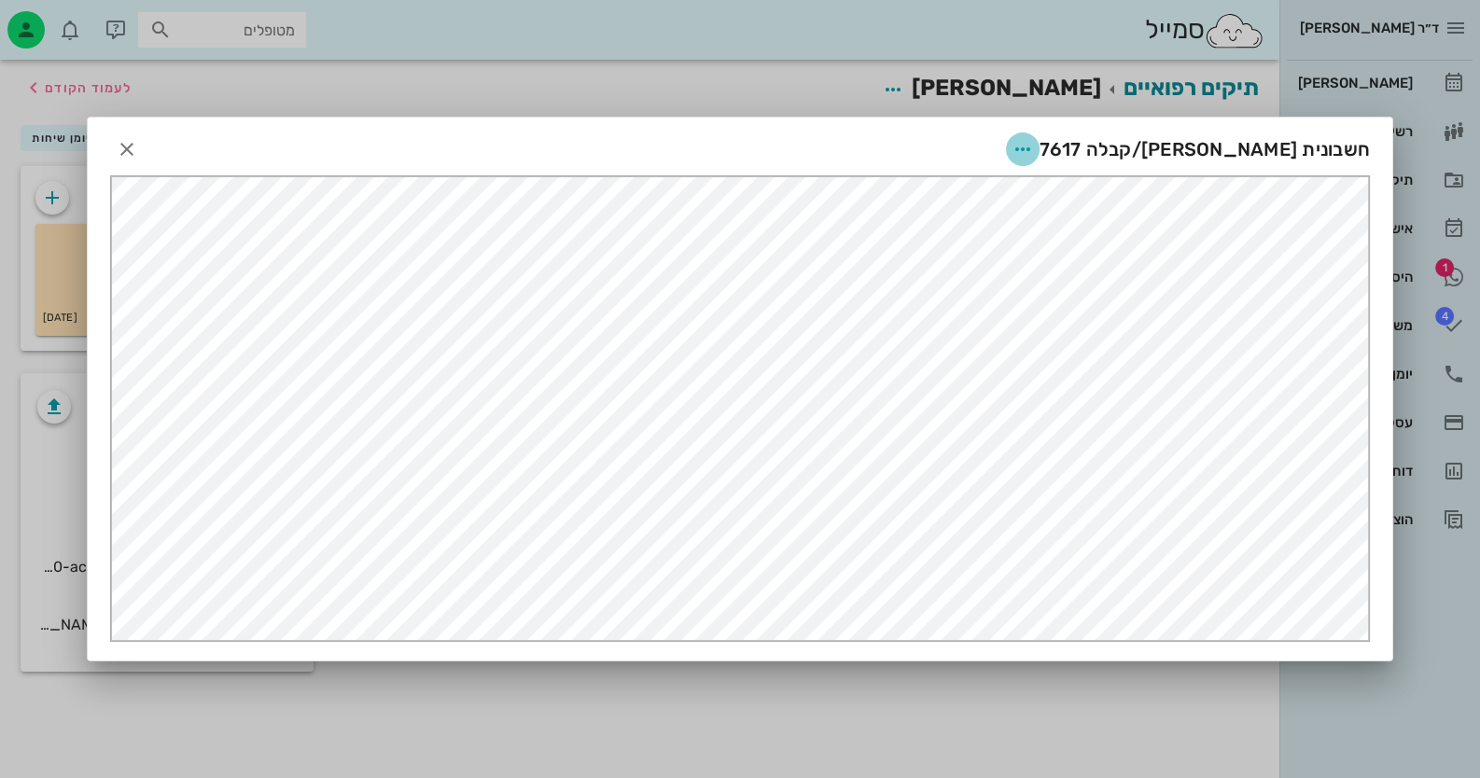
click at [1034, 150] on icon "button" at bounding box center [1022, 149] width 22 height 22
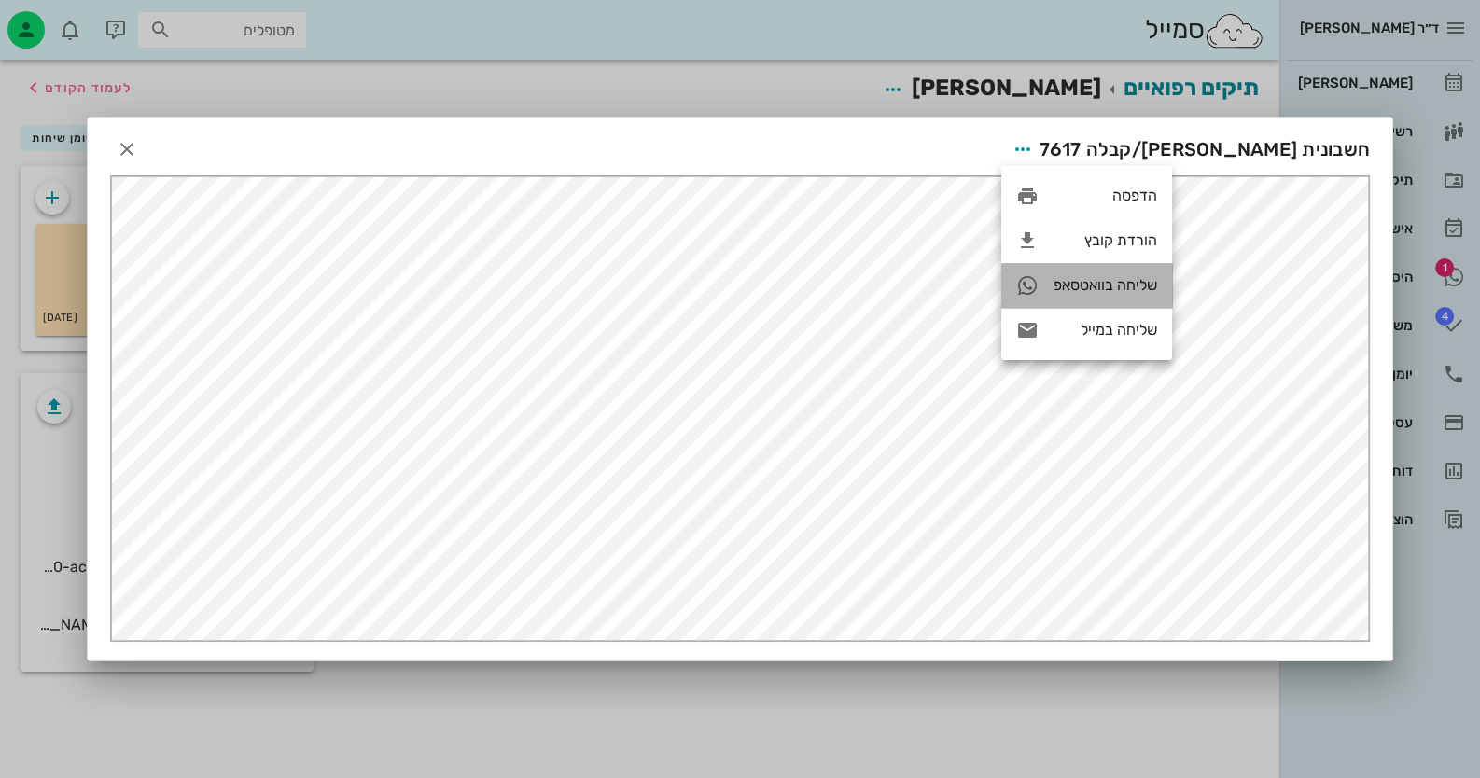
click at [1110, 293] on div "שליחה בוואטסאפ" at bounding box center [1105, 285] width 104 height 18
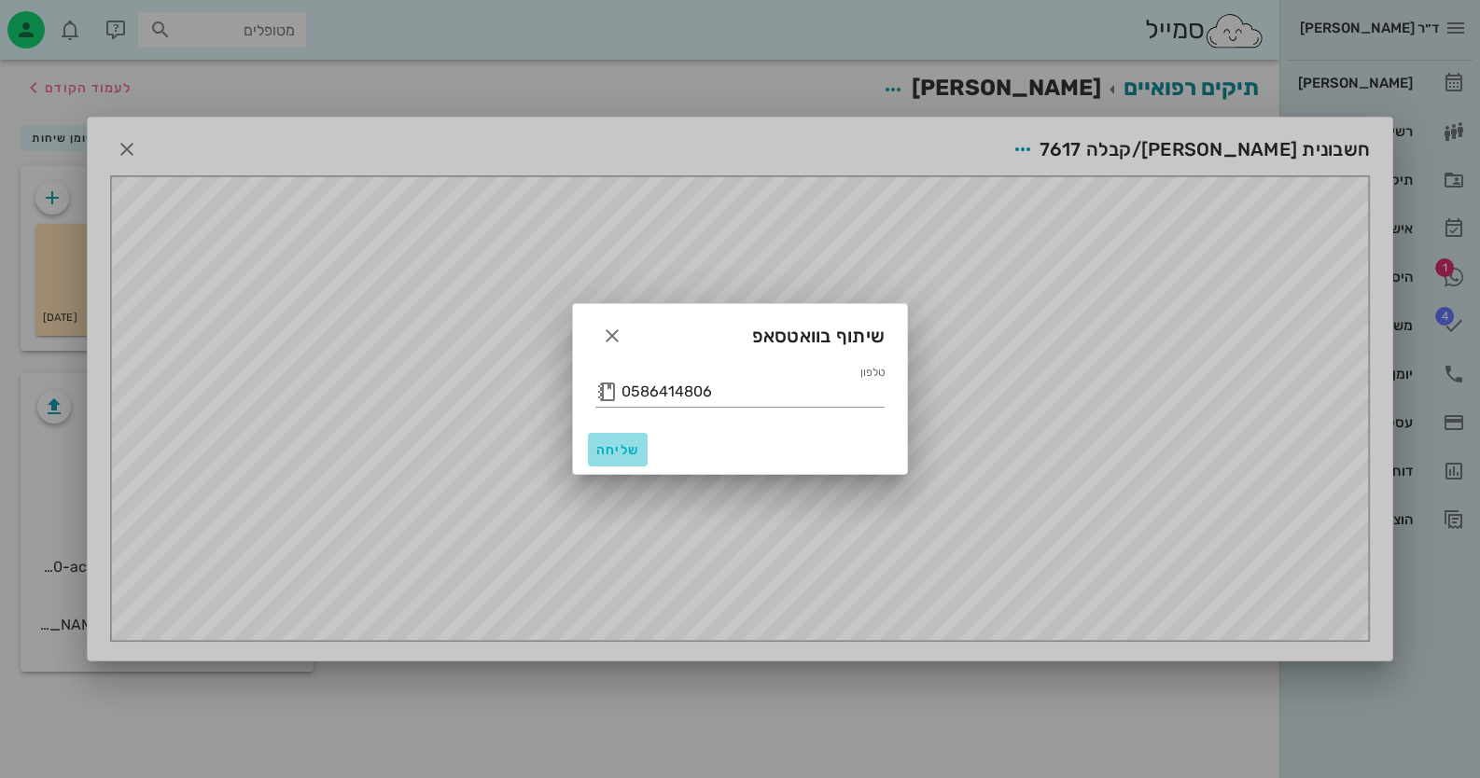
click at [625, 452] on span "שליחה" at bounding box center [617, 450] width 45 height 16
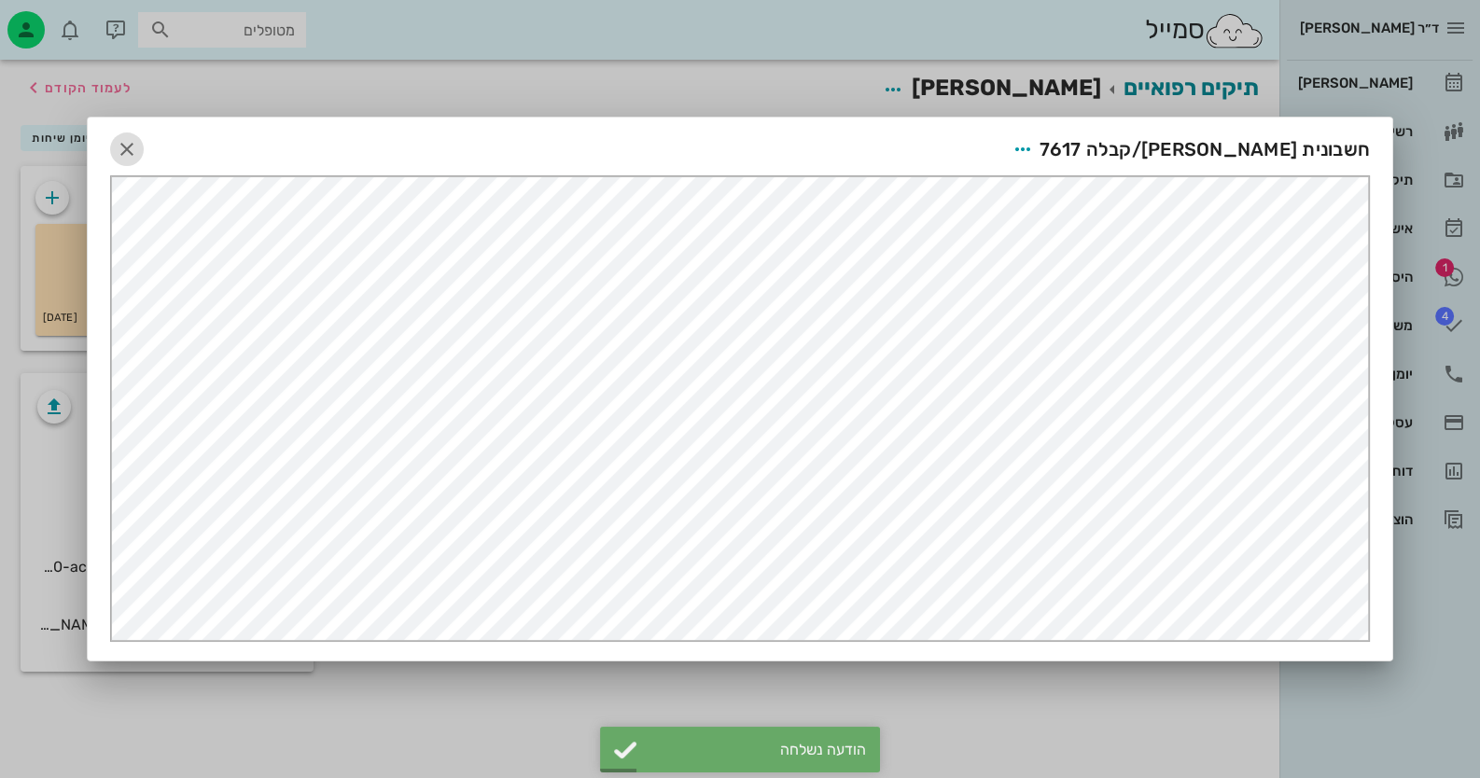
click at [130, 146] on icon "button" at bounding box center [127, 149] width 22 height 22
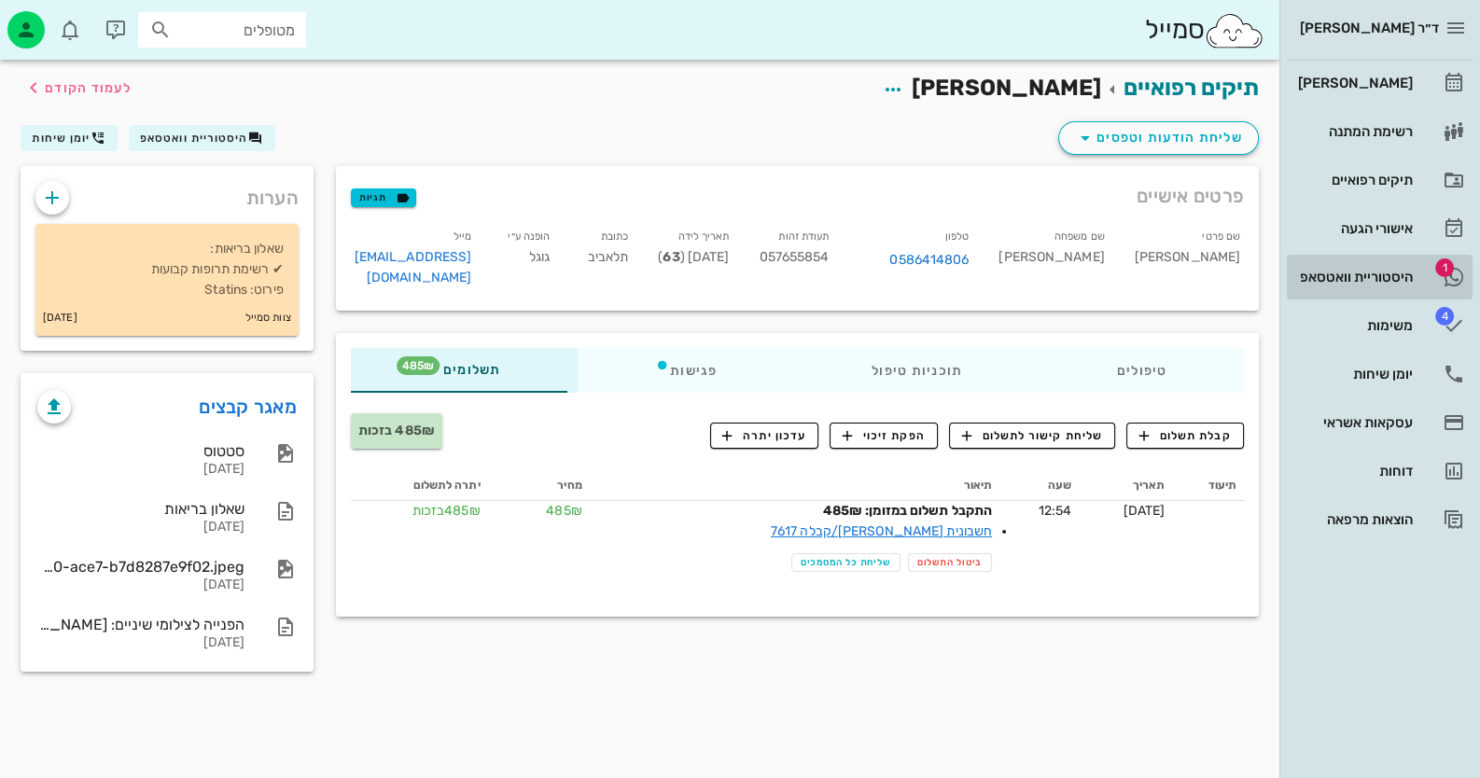
click at [1383, 265] on div "היסטוריית וואטסאפ" at bounding box center [1353, 277] width 118 height 30
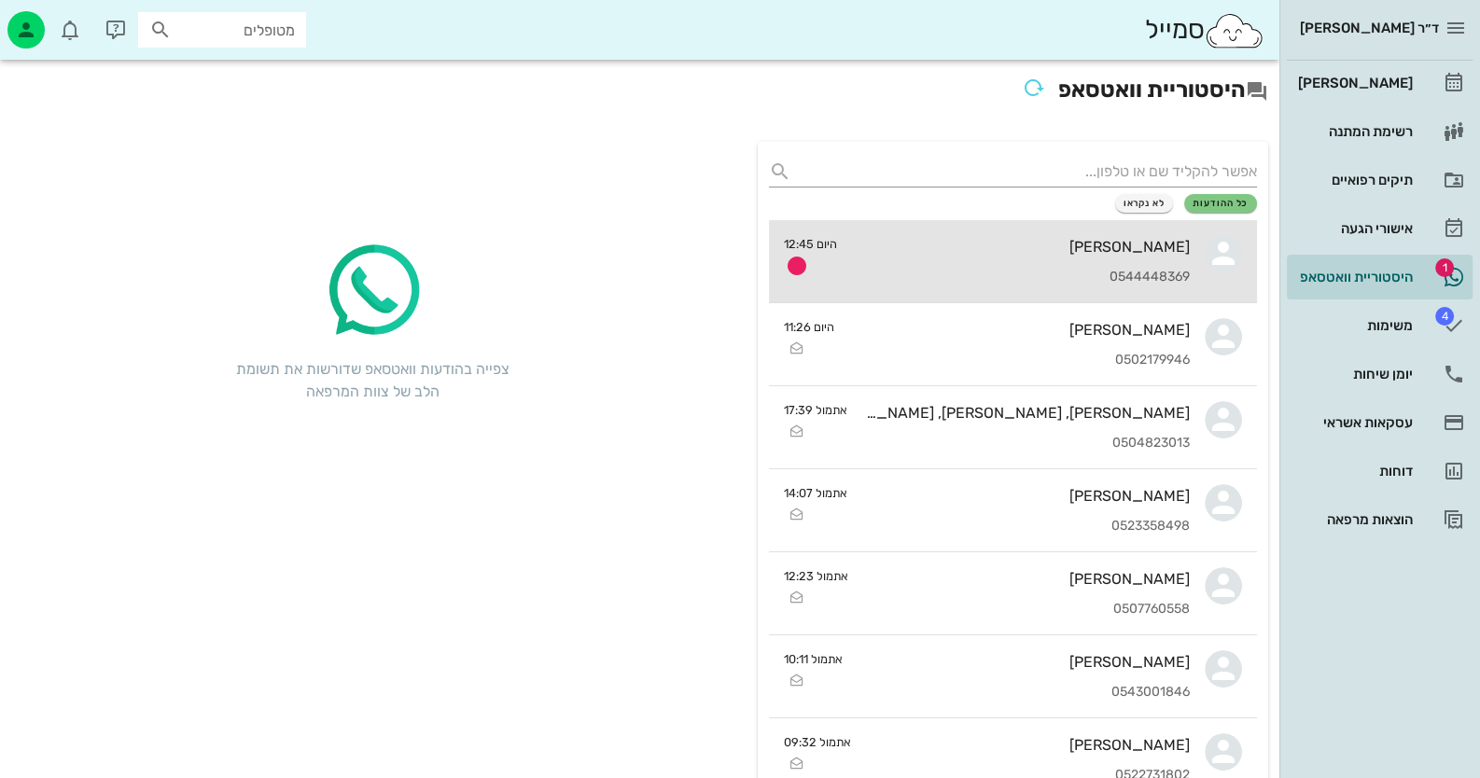
click at [961, 238] on div "[PERSON_NAME]" at bounding box center [1021, 247] width 338 height 18
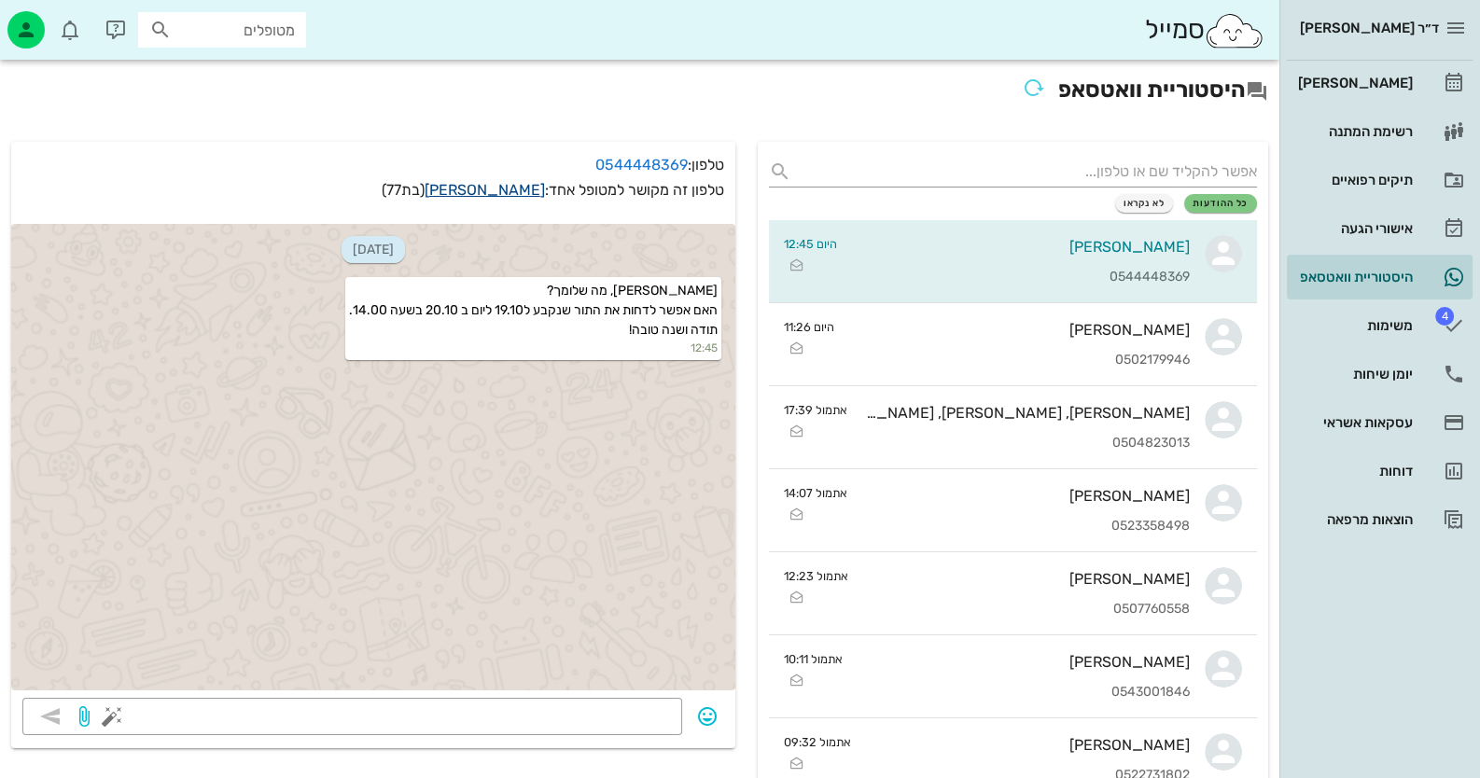
click at [500, 190] on link "[PERSON_NAME]" at bounding box center [485, 190] width 120 height 18
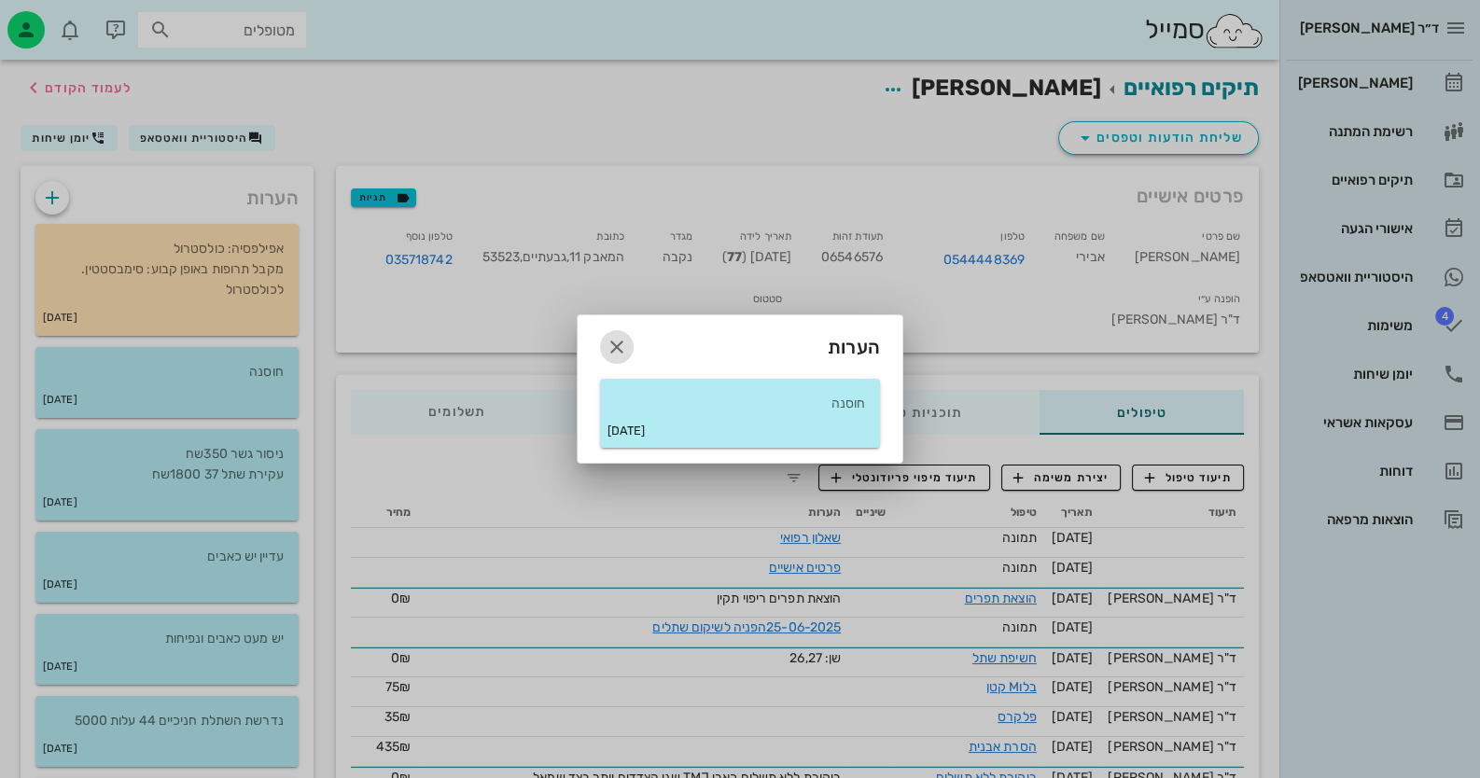
click at [622, 344] on icon "button" at bounding box center [617, 347] width 22 height 22
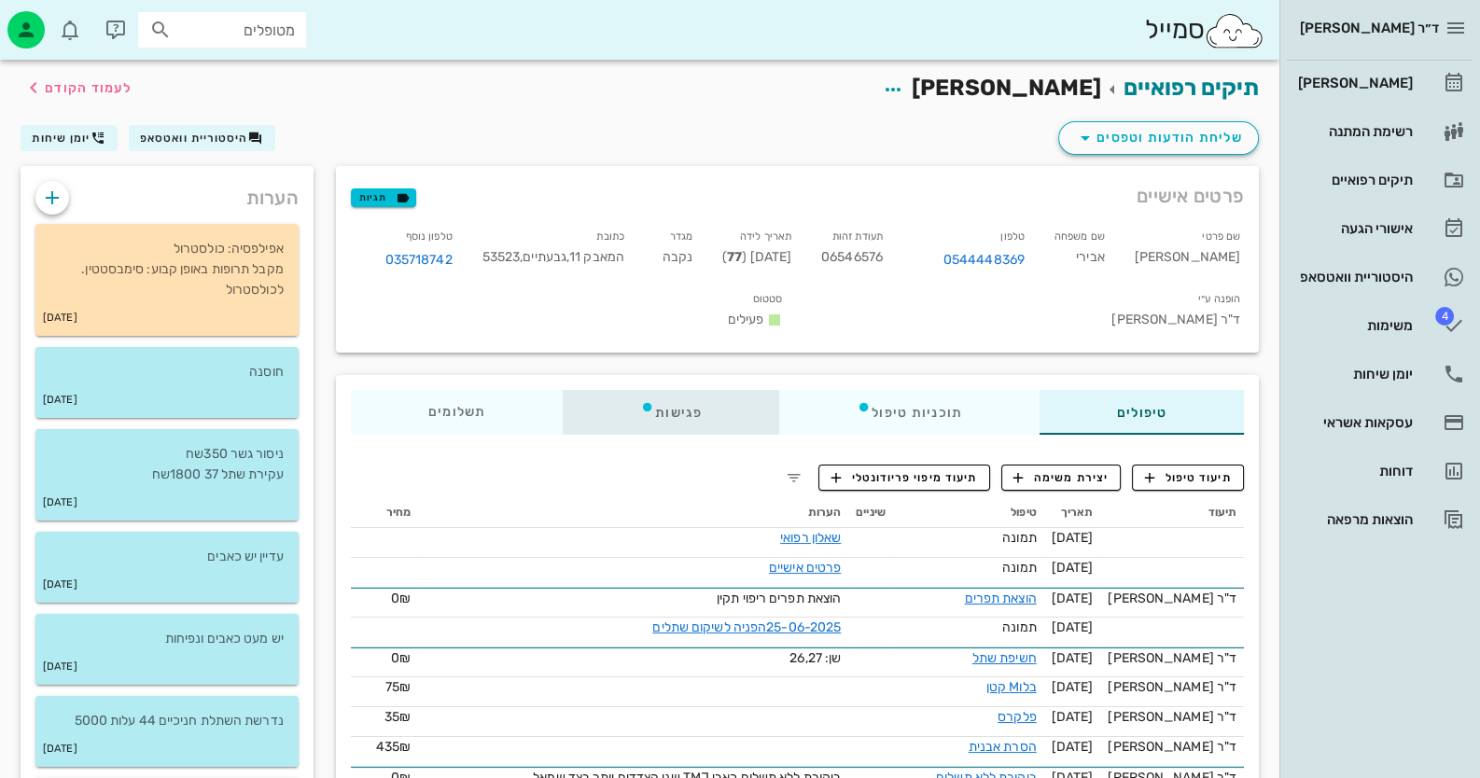
click at [685, 417] on div "פגישות" at bounding box center [671, 412] width 216 height 45
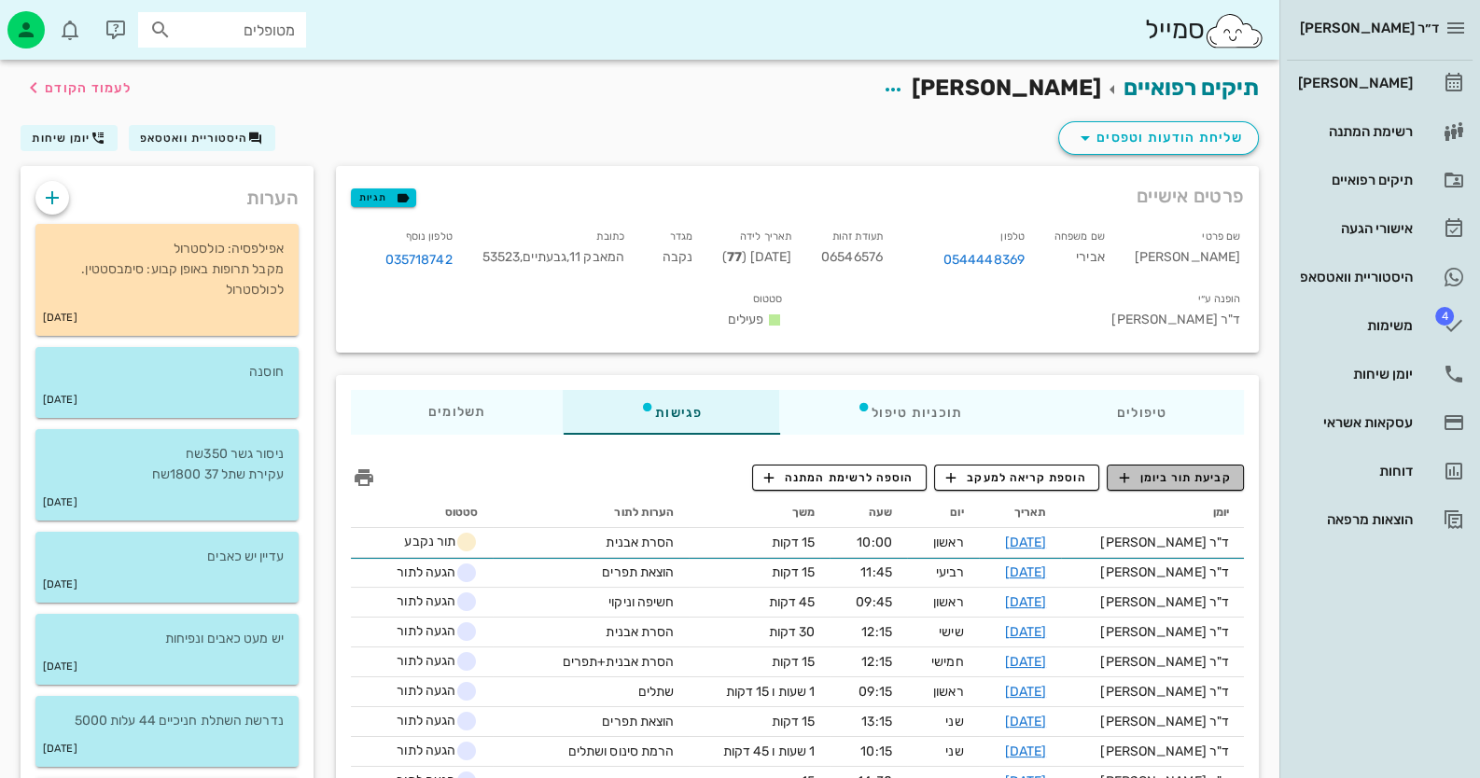
click at [1166, 484] on span "קביעת תור ביומן" at bounding box center [1175, 477] width 112 height 17
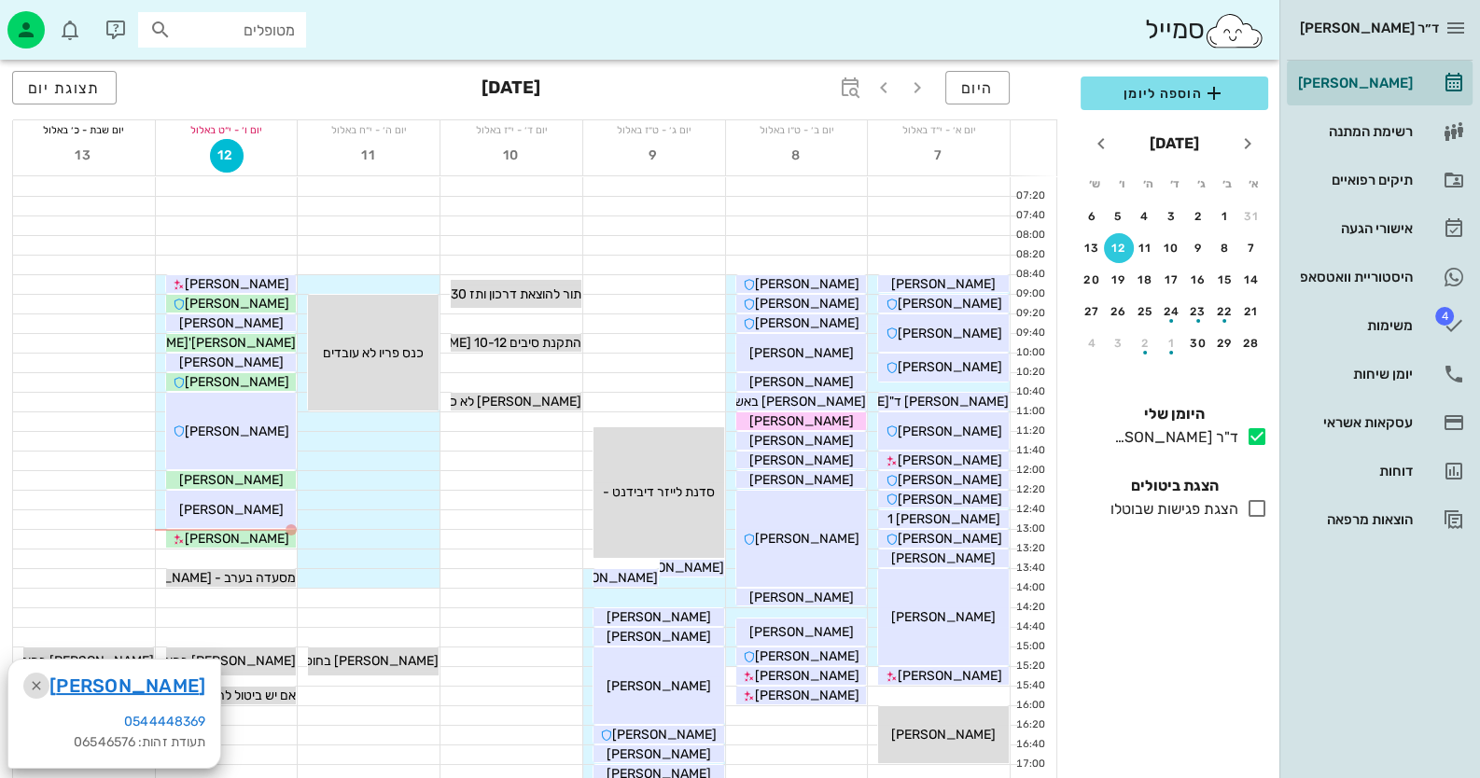
click at [40, 684] on icon "button" at bounding box center [36, 686] width 22 height 22
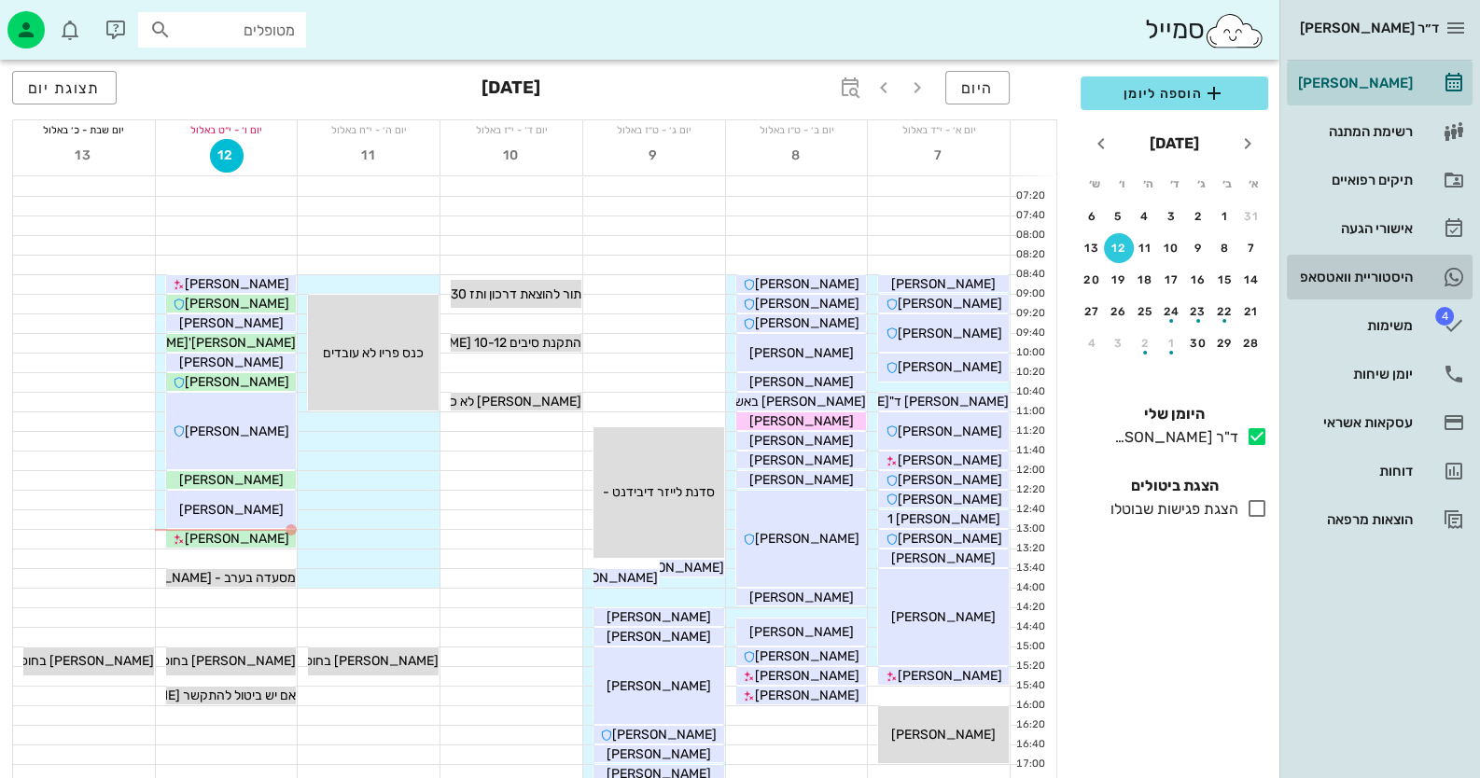
click at [1411, 273] on div "היסטוריית וואטסאפ" at bounding box center [1353, 277] width 118 height 15
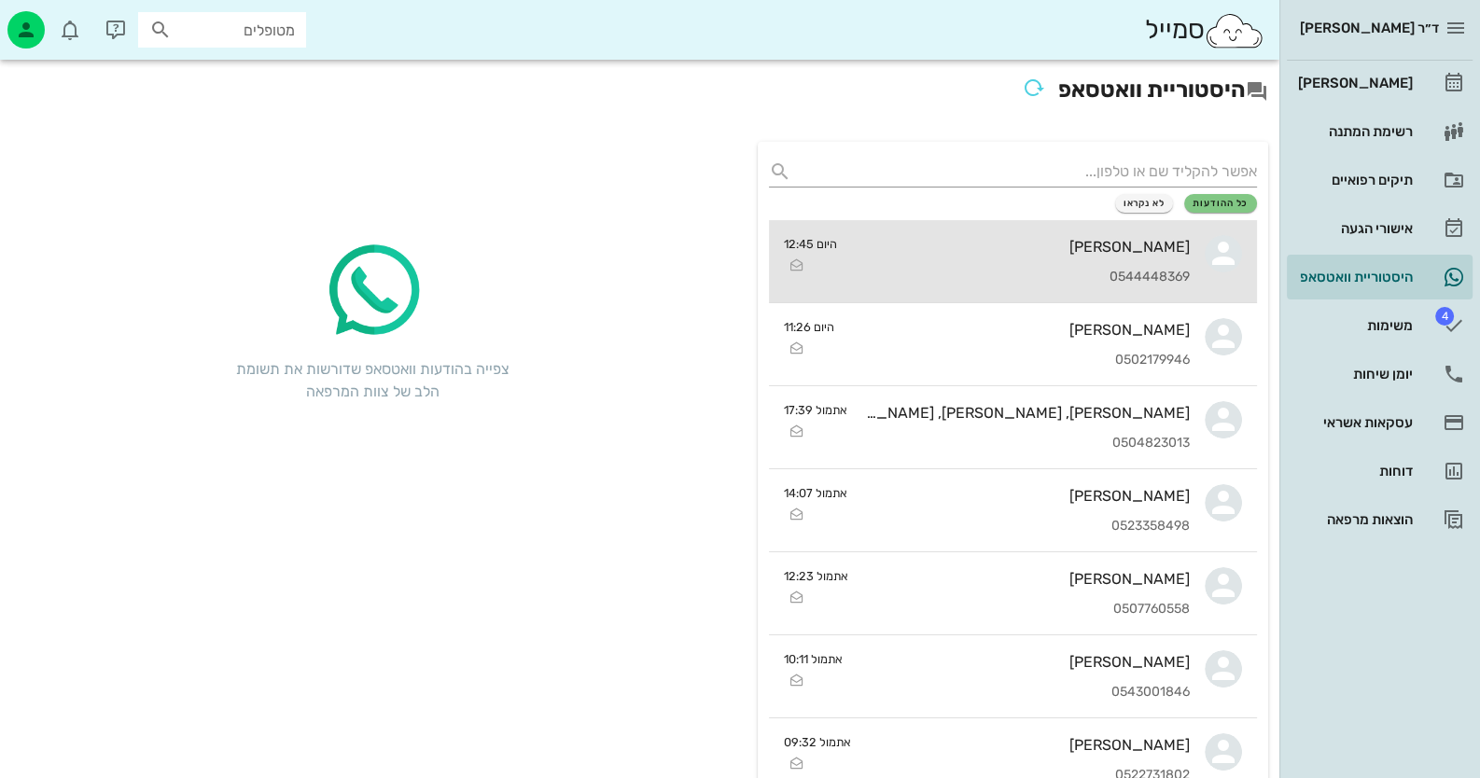
click at [1151, 250] on div "[PERSON_NAME]" at bounding box center [1021, 247] width 338 height 18
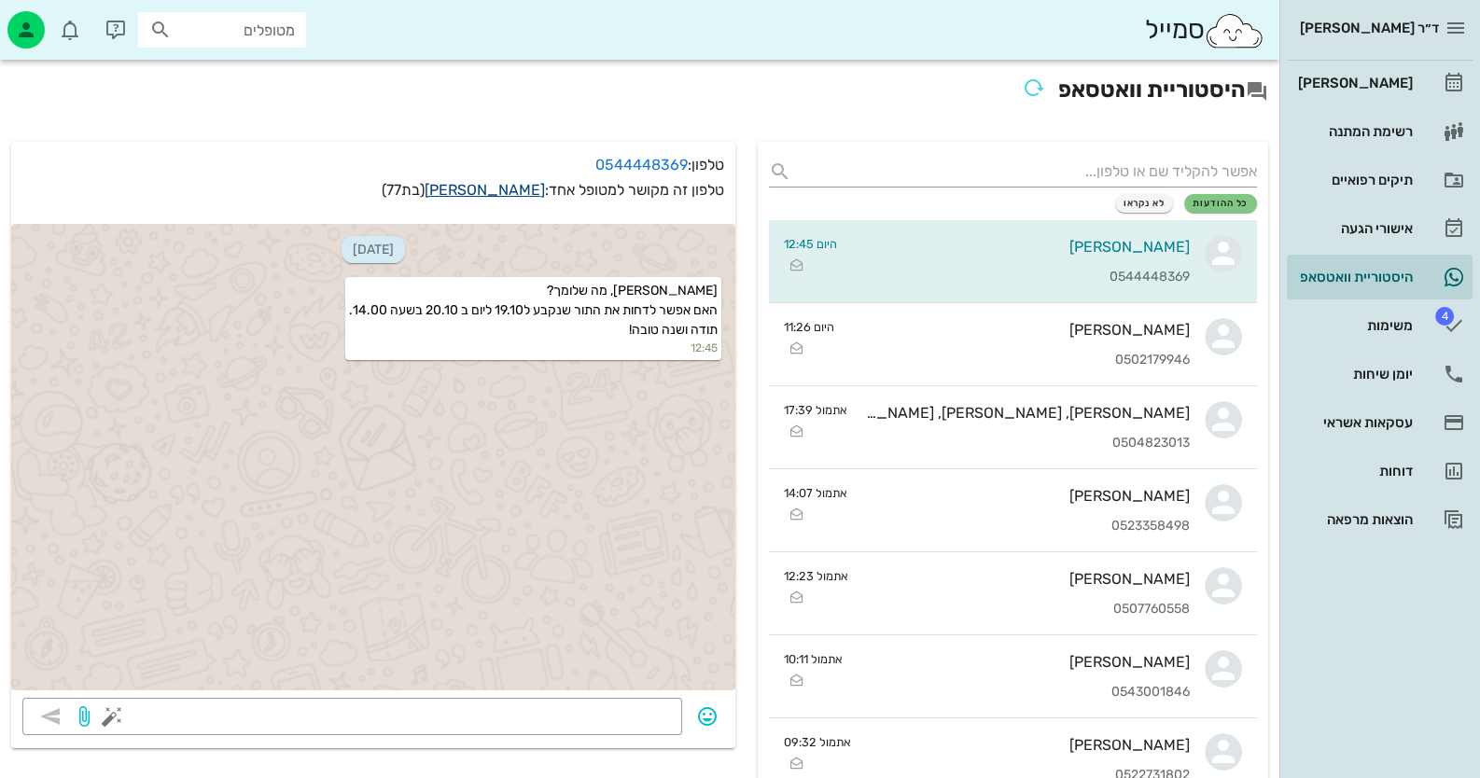
click at [518, 195] on link "[PERSON_NAME]" at bounding box center [485, 190] width 120 height 18
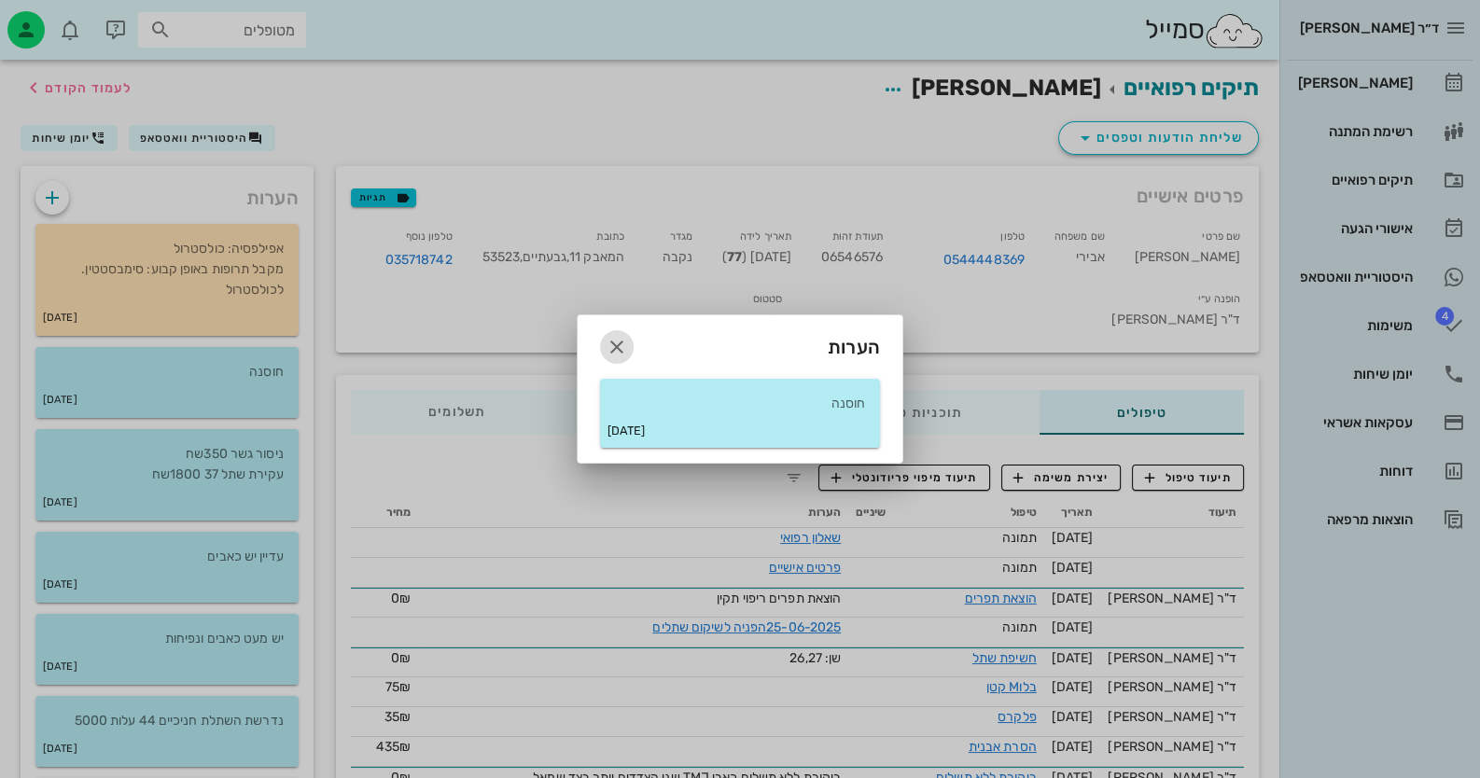
click at [610, 341] on icon "button" at bounding box center [617, 347] width 22 height 22
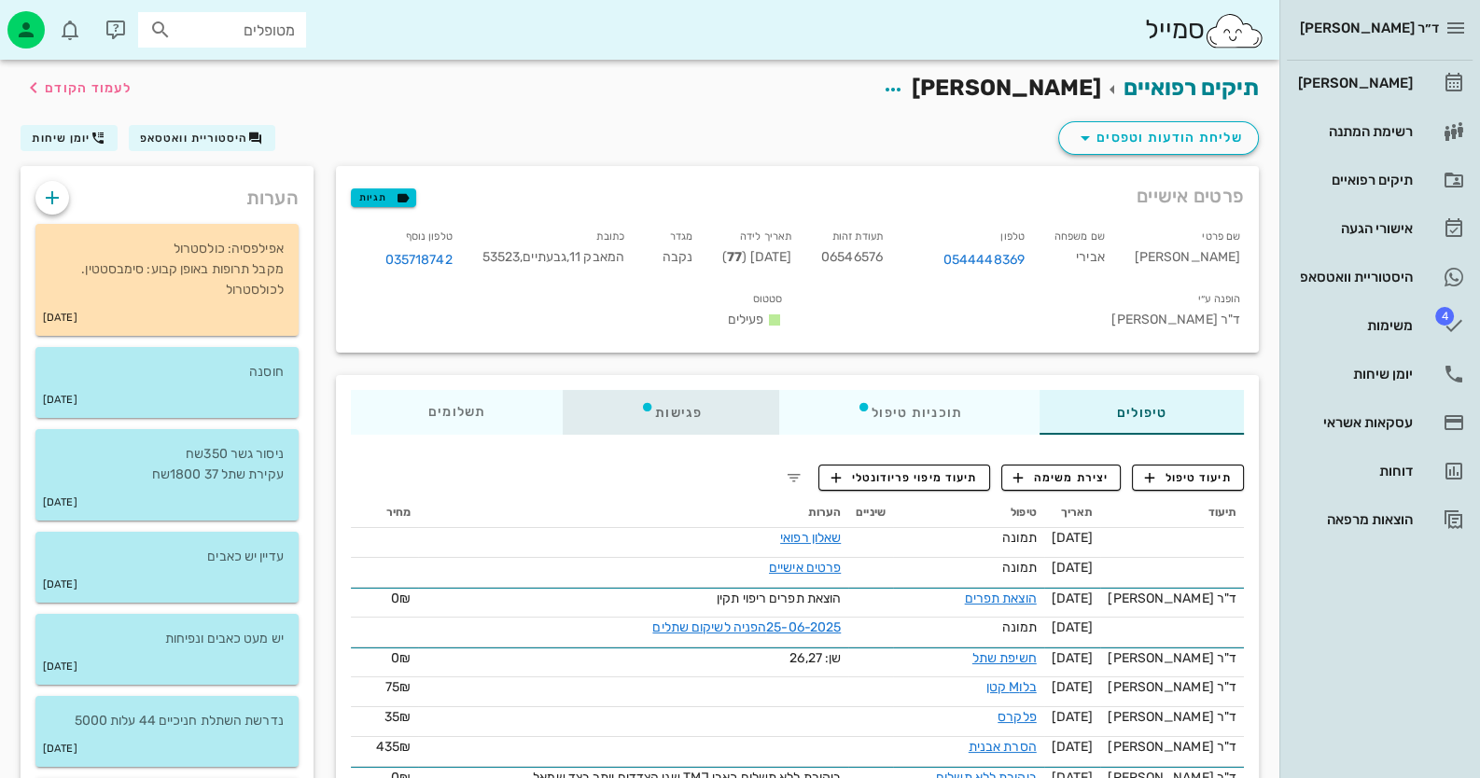
drag, startPoint x: 674, startPoint y: 406, endPoint x: 774, endPoint y: 411, distance: 100.9
click at [676, 406] on div "פגישות" at bounding box center [671, 412] width 216 height 45
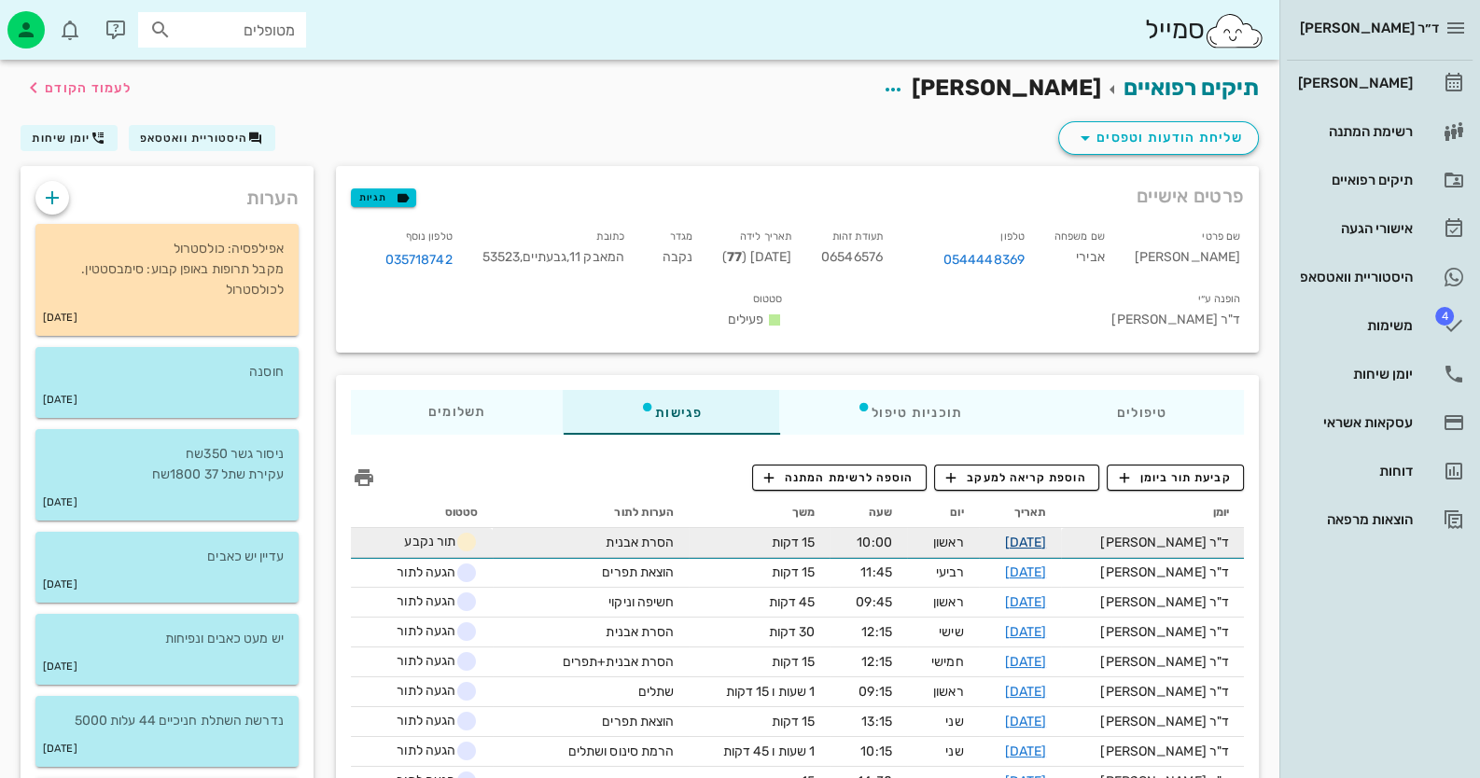
click at [1046, 547] on link "[DATE]" at bounding box center [1025, 543] width 42 height 16
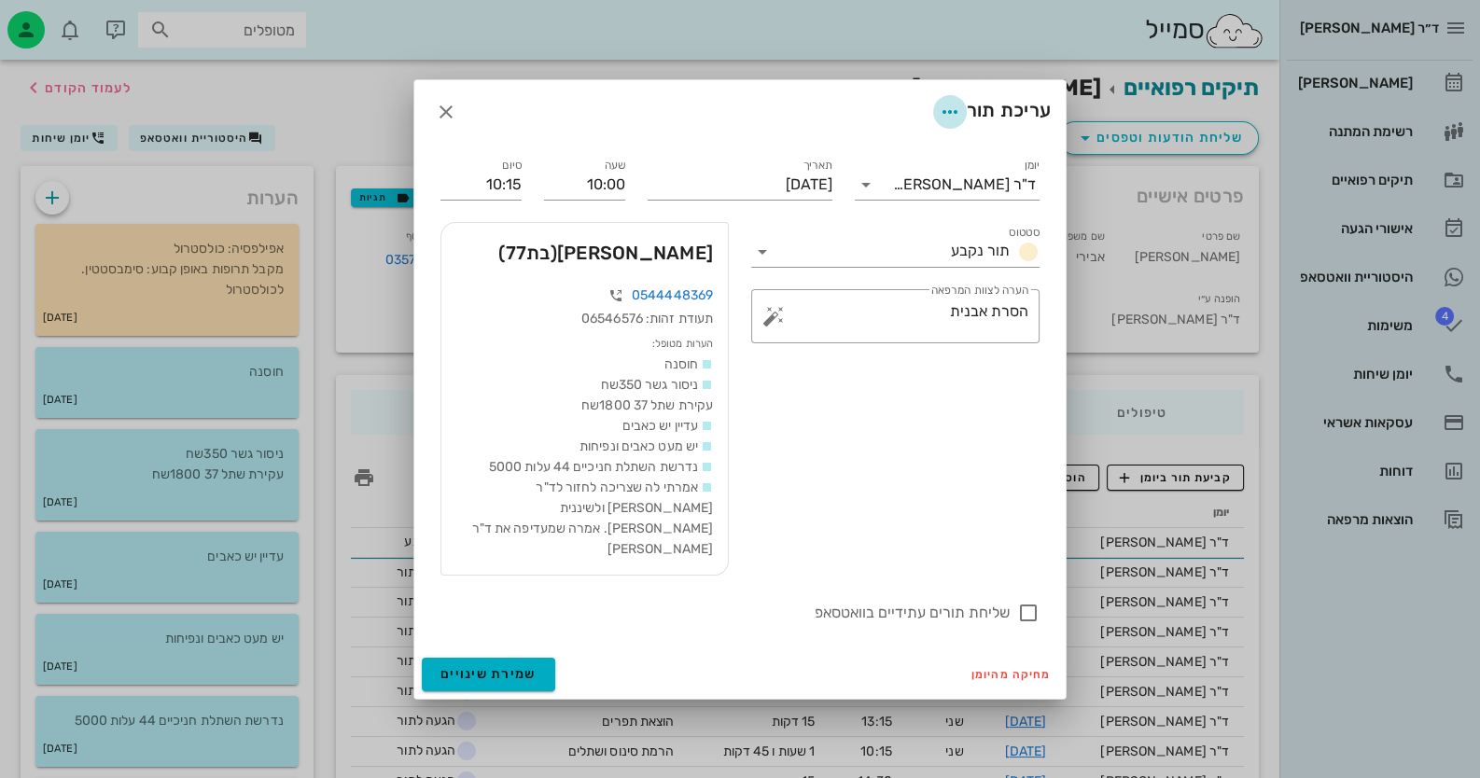
click at [950, 123] on icon "button" at bounding box center [950, 112] width 22 height 22
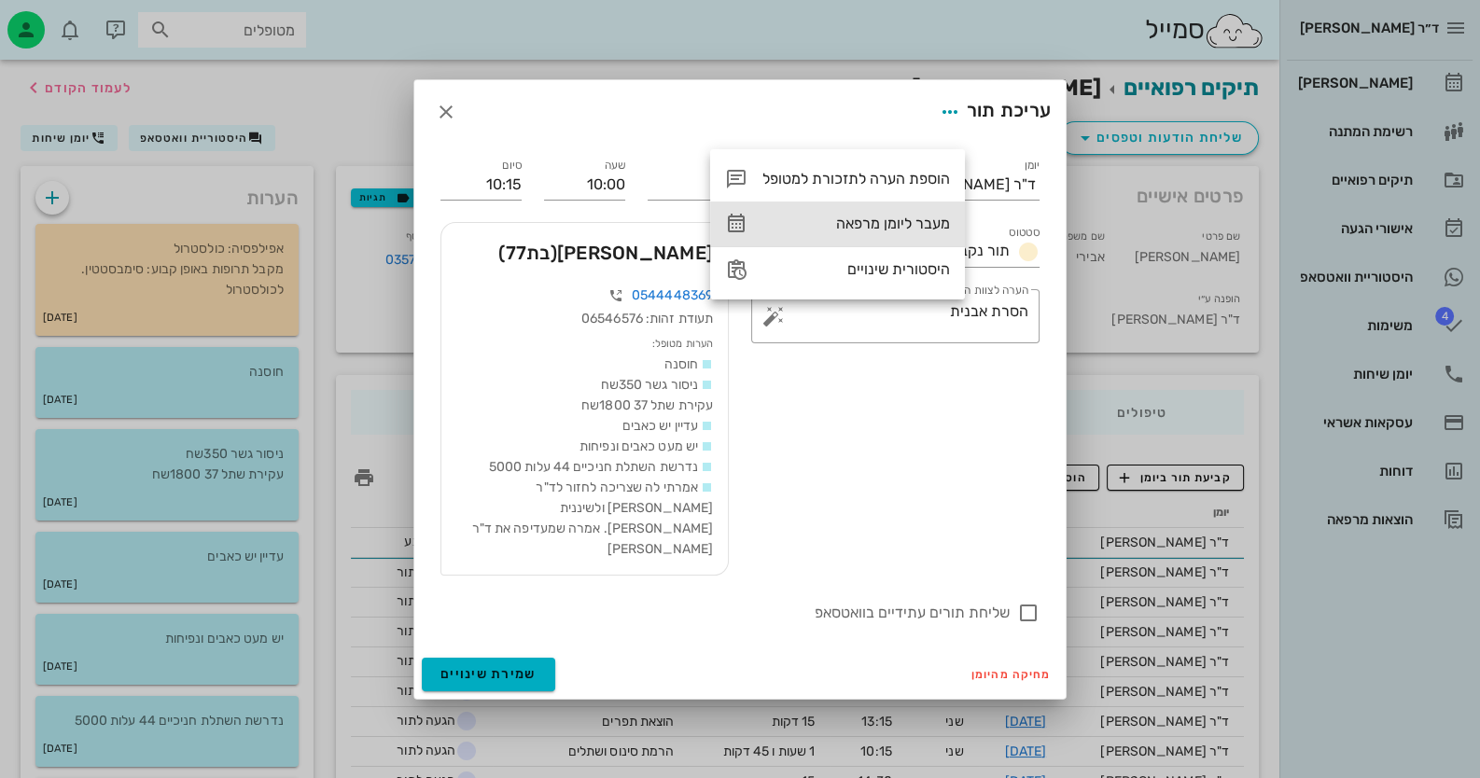
click at [898, 230] on div "מעבר ליומן מרפאה" at bounding box center [856, 224] width 188 height 18
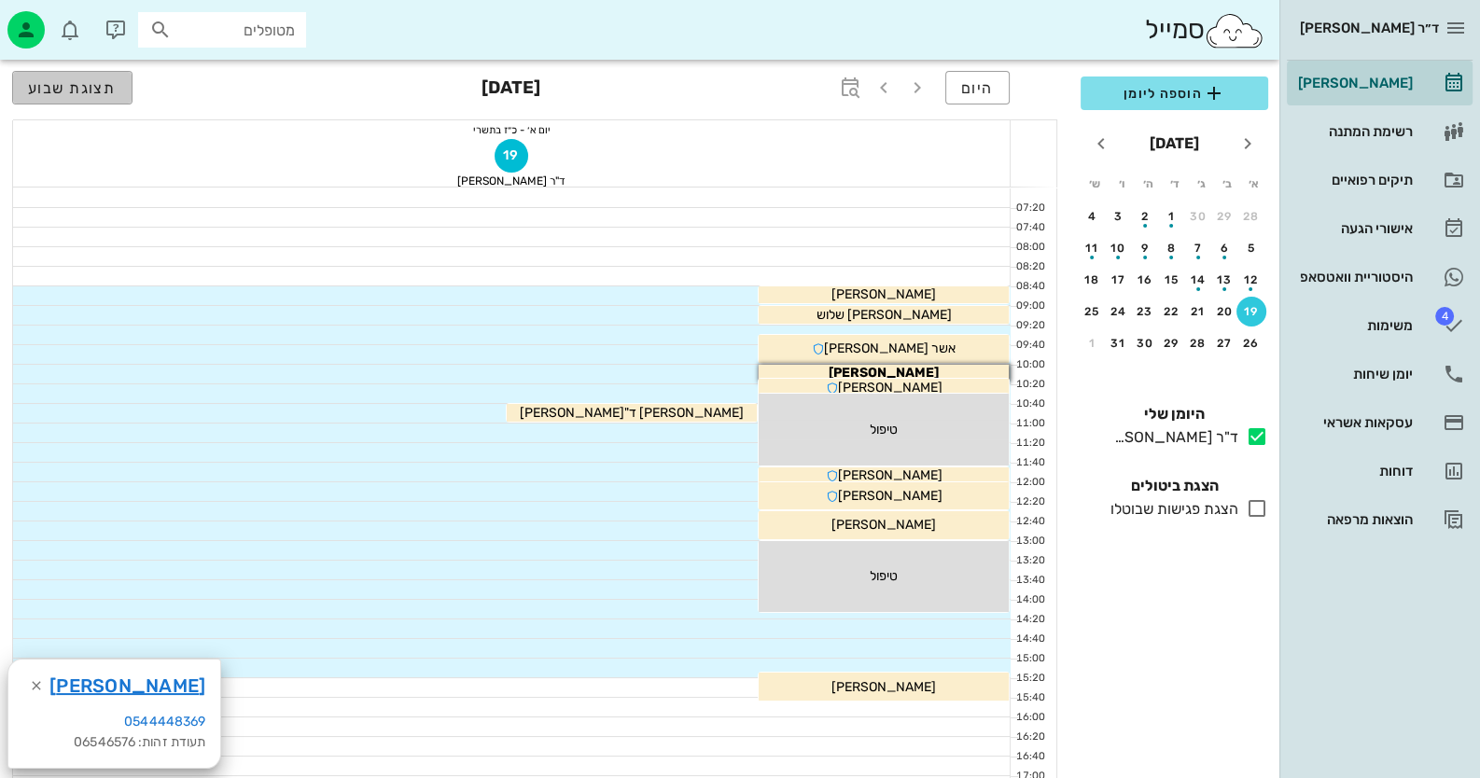
click at [109, 83] on span "תצוגת שבוע" at bounding box center [72, 88] width 89 height 18
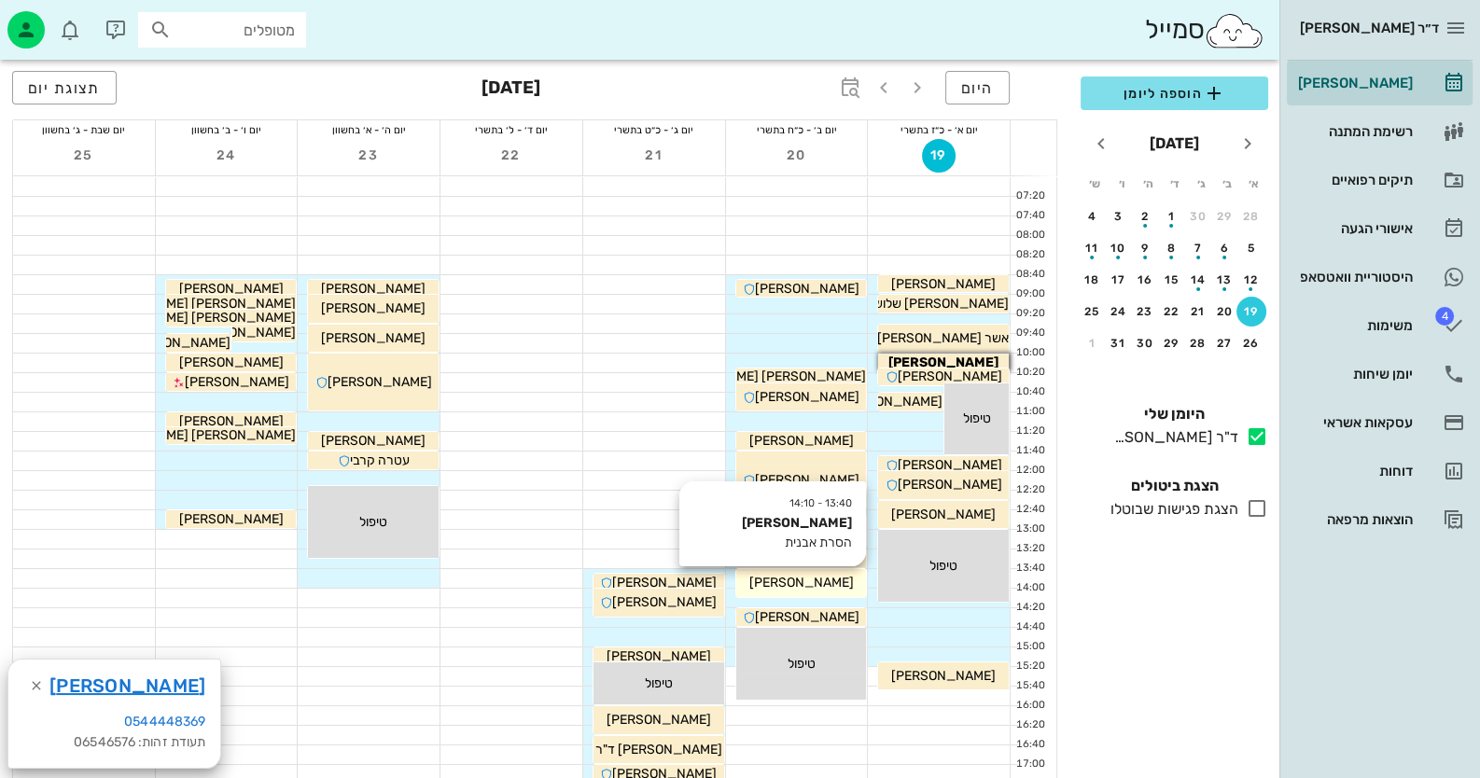
click at [841, 586] on div "[PERSON_NAME]" at bounding box center [801, 583] width 131 height 20
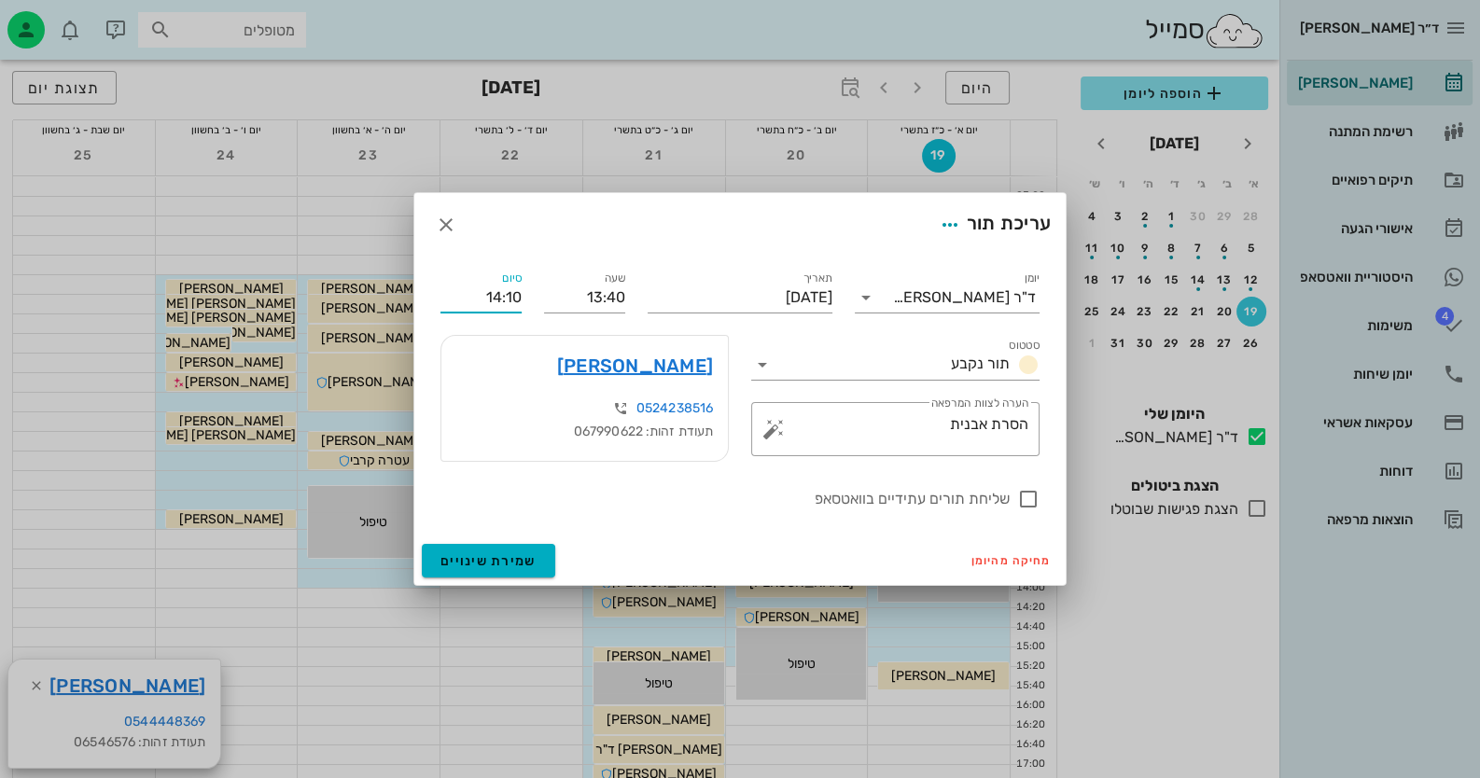
drag, startPoint x: 512, startPoint y: 298, endPoint x: 525, endPoint y: 298, distance: 13.1
click at [525, 298] on div "סיום 14:10" at bounding box center [481, 290] width 104 height 67
drag, startPoint x: 504, startPoint y: 297, endPoint x: 525, endPoint y: 298, distance: 21.5
click at [525, 298] on div "סיום 14:10" at bounding box center [481, 290] width 104 height 67
type input "14:00"
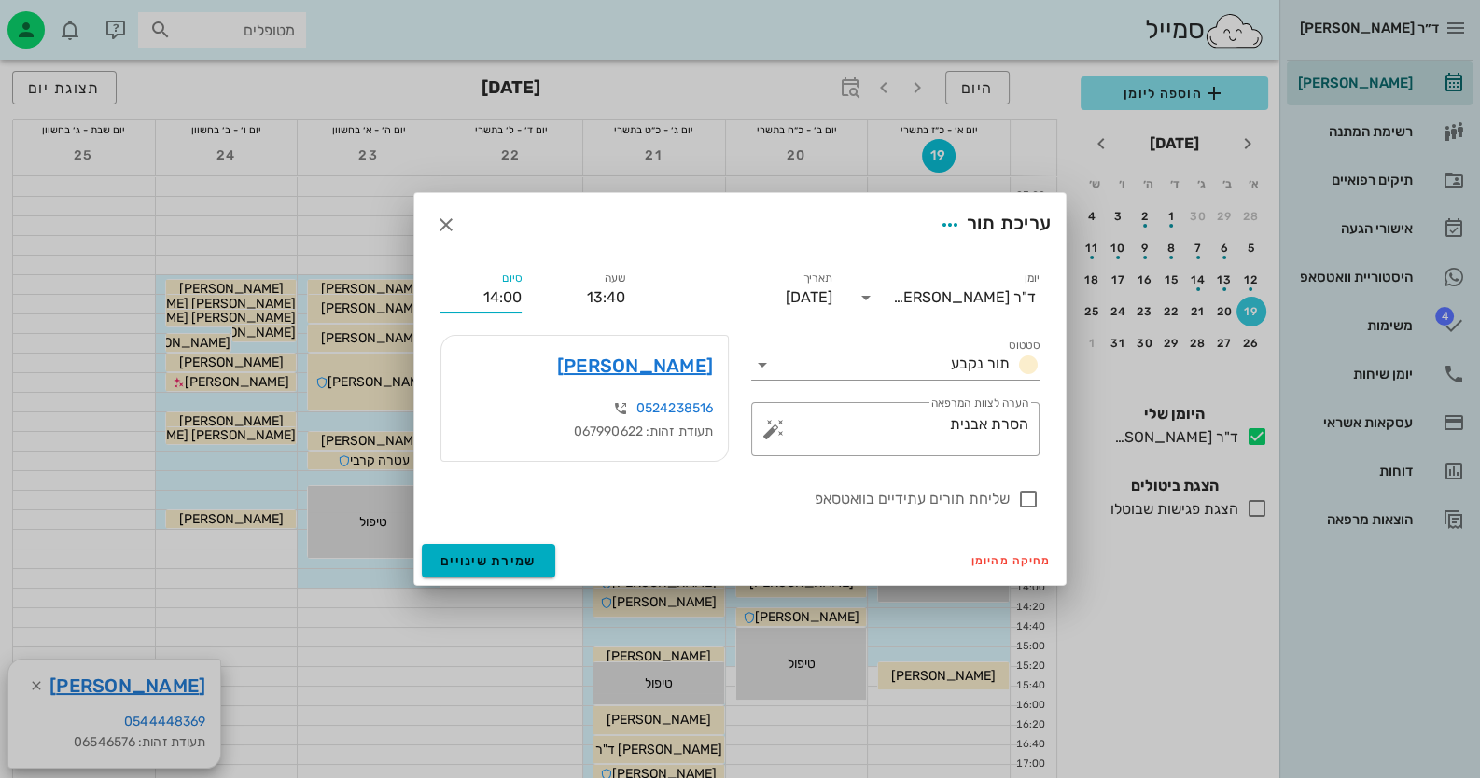
click at [408, 277] on div at bounding box center [740, 389] width 1480 height 778
click at [516, 573] on button "שמירת שינויים" at bounding box center [488, 561] width 133 height 34
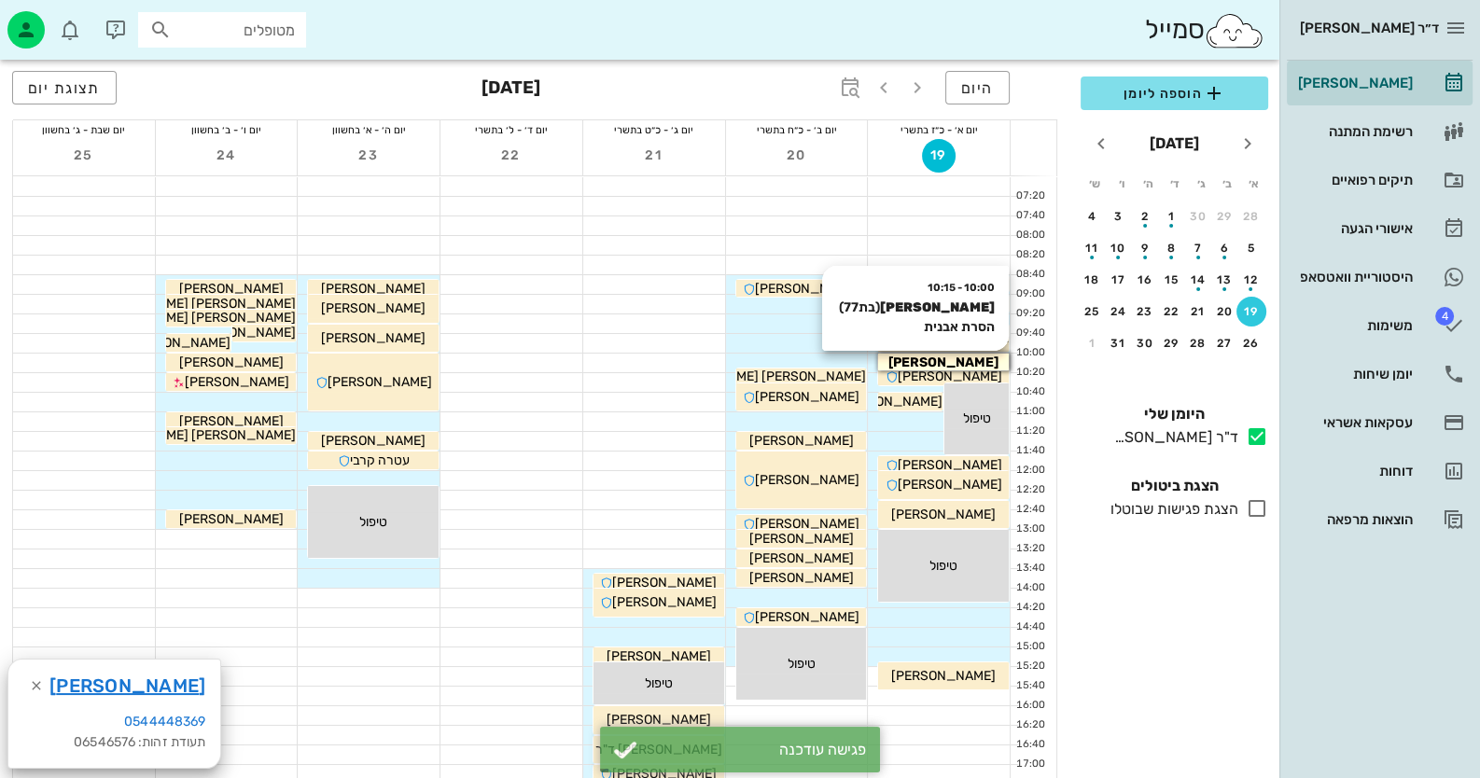
click at [953, 361] on span "[PERSON_NAME]" at bounding box center [943, 363] width 110 height 16
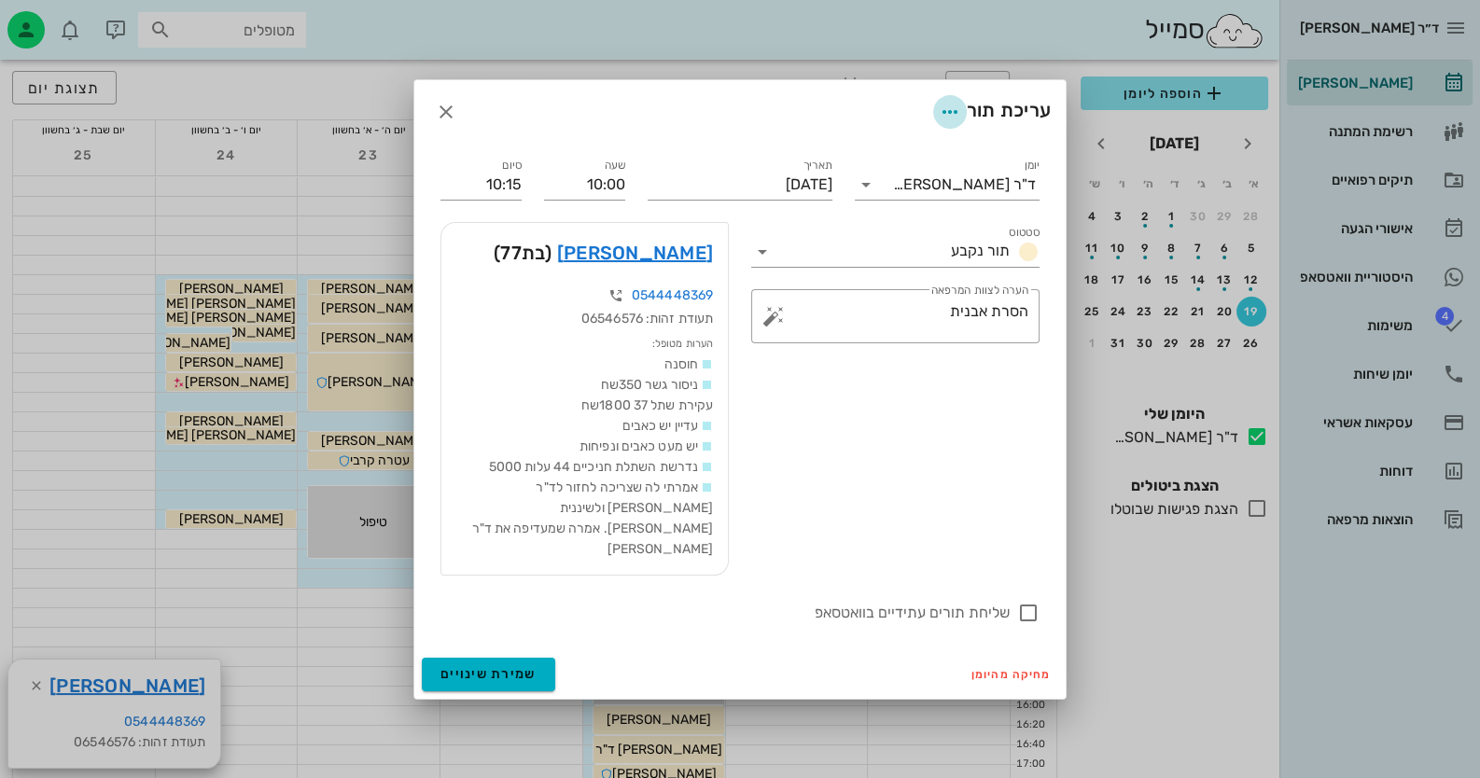
click at [942, 123] on icon "button" at bounding box center [950, 112] width 22 height 22
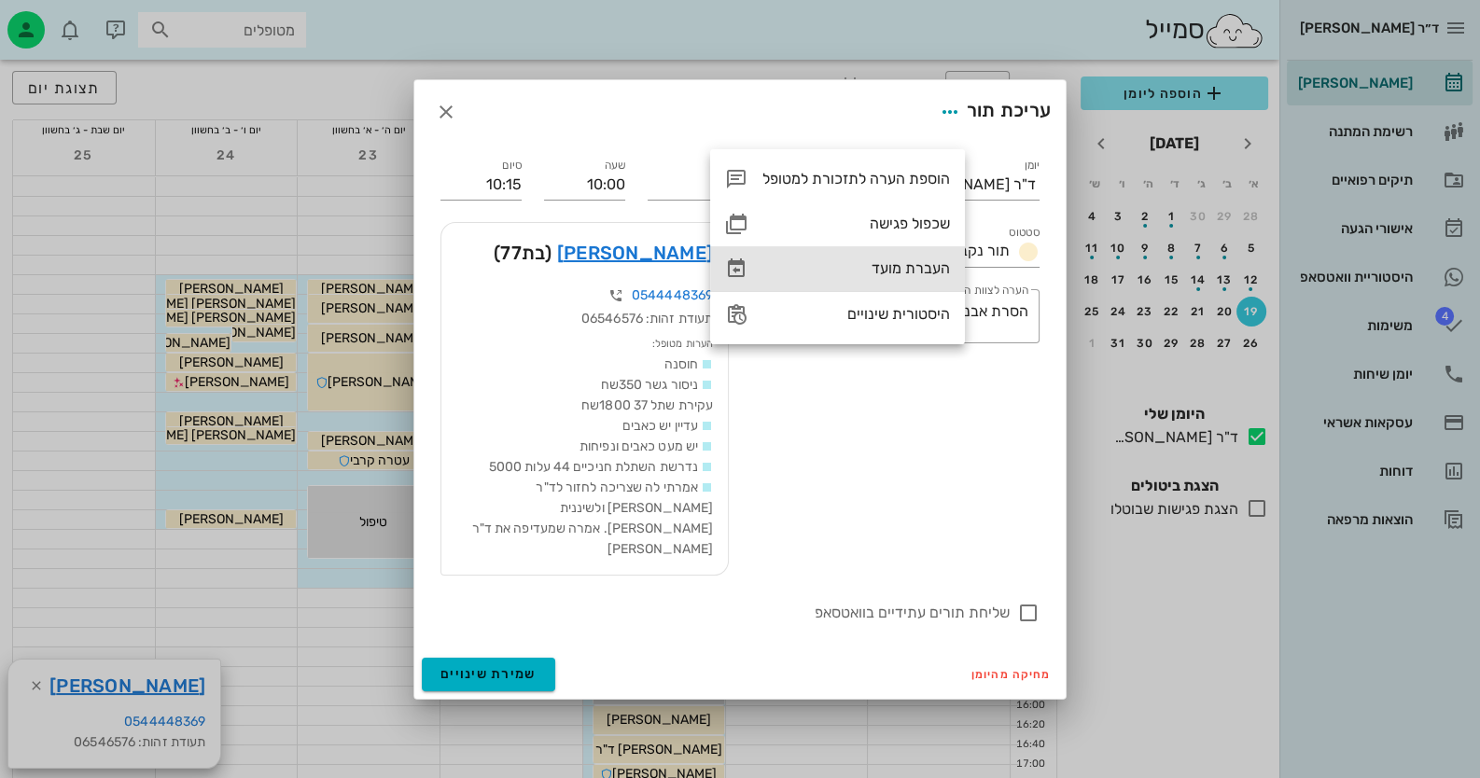
click at [927, 273] on div "העברת מועד" at bounding box center [856, 268] width 188 height 18
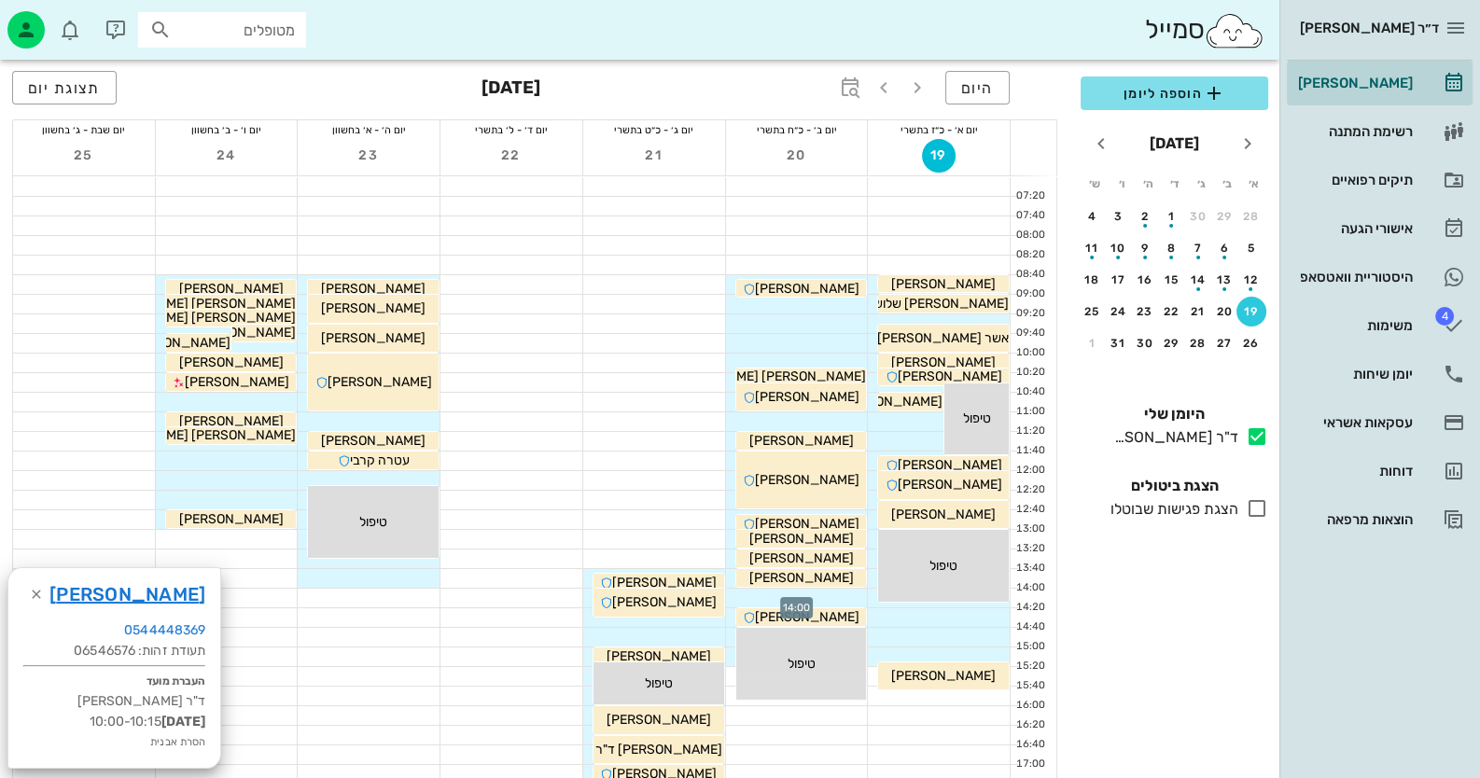
click at [825, 594] on div at bounding box center [797, 598] width 142 height 19
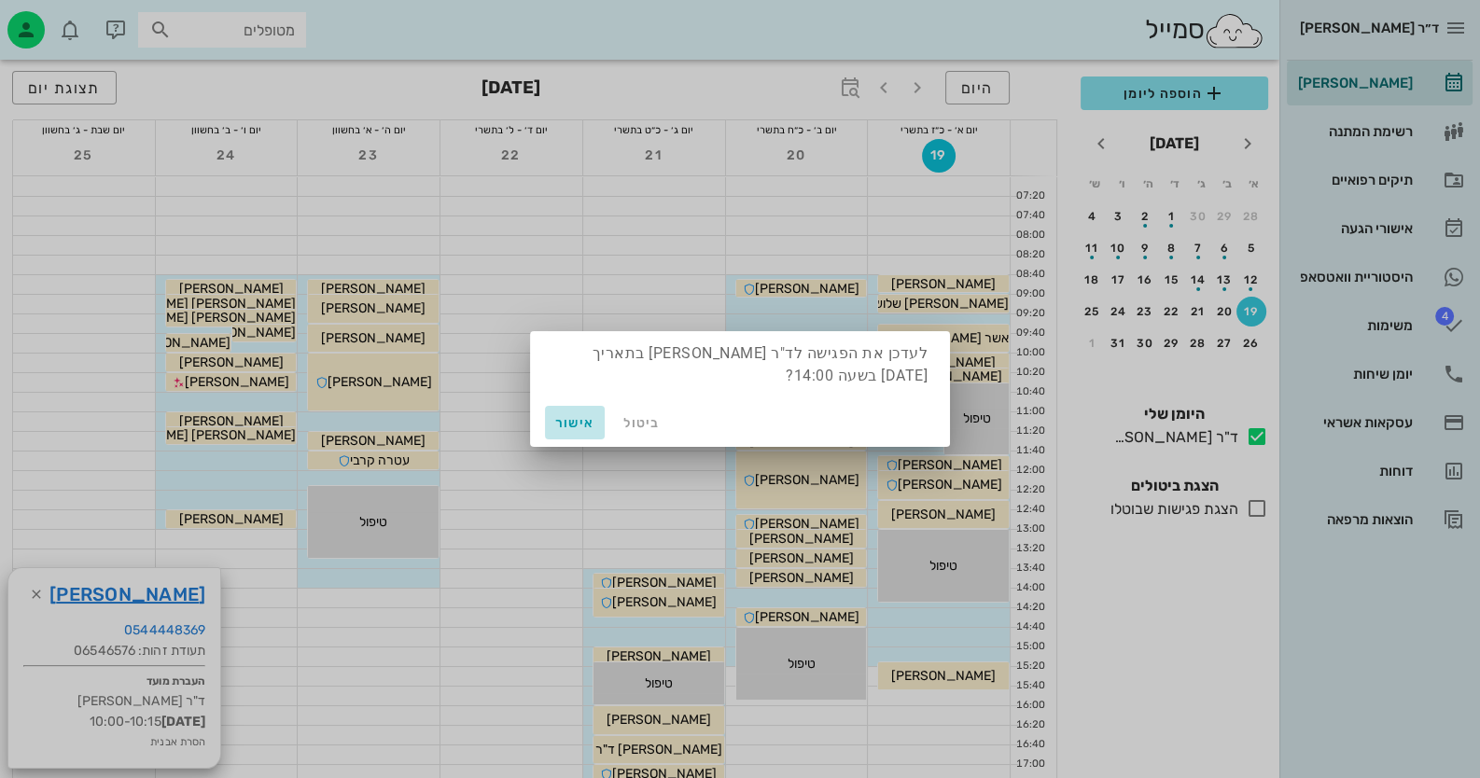
click at [568, 419] on span "אישור" at bounding box center [574, 423] width 45 height 16
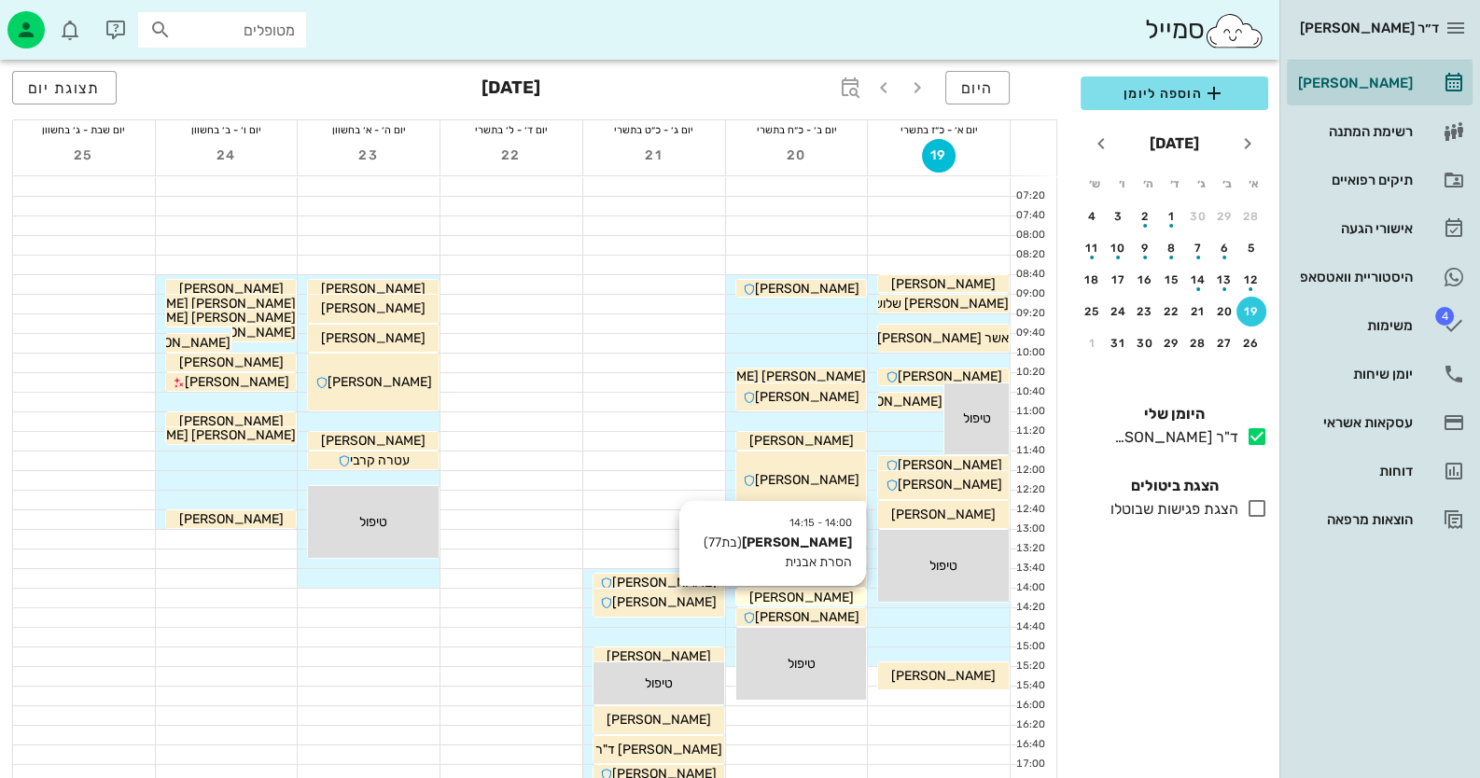
click at [821, 595] on span "[PERSON_NAME]" at bounding box center [800, 598] width 104 height 16
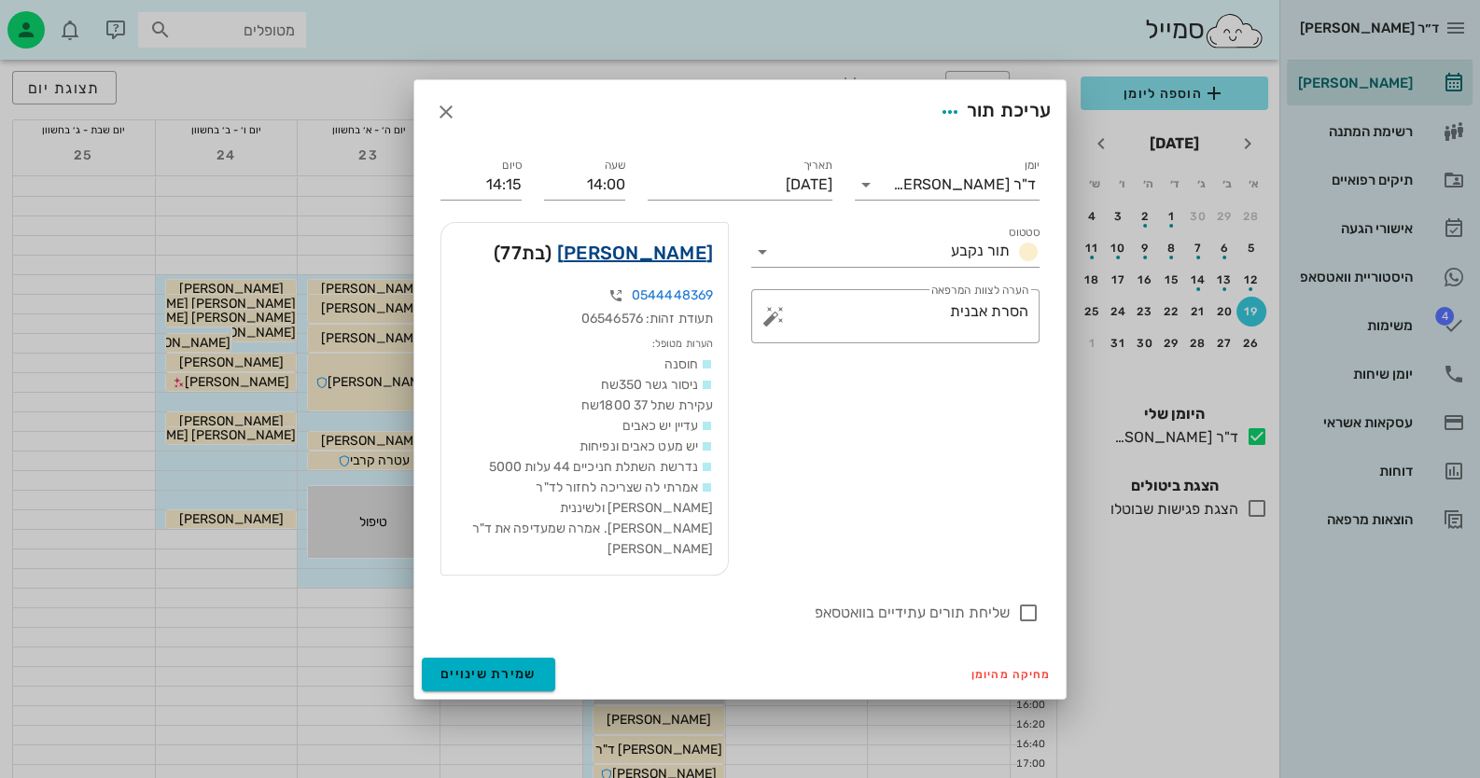
click at [671, 268] on link "[PERSON_NAME]" at bounding box center [635, 253] width 156 height 30
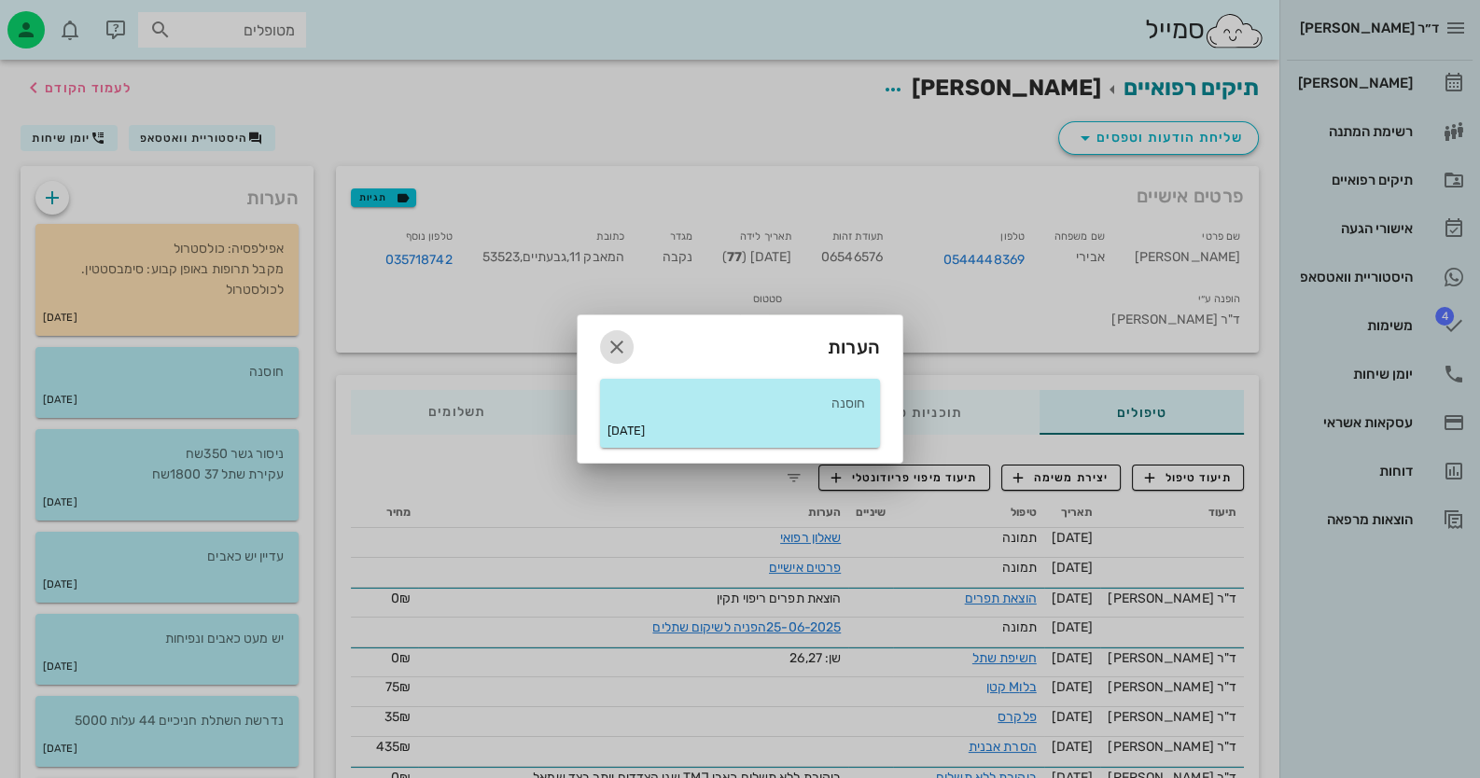
click at [612, 348] on icon "button" at bounding box center [617, 347] width 22 height 22
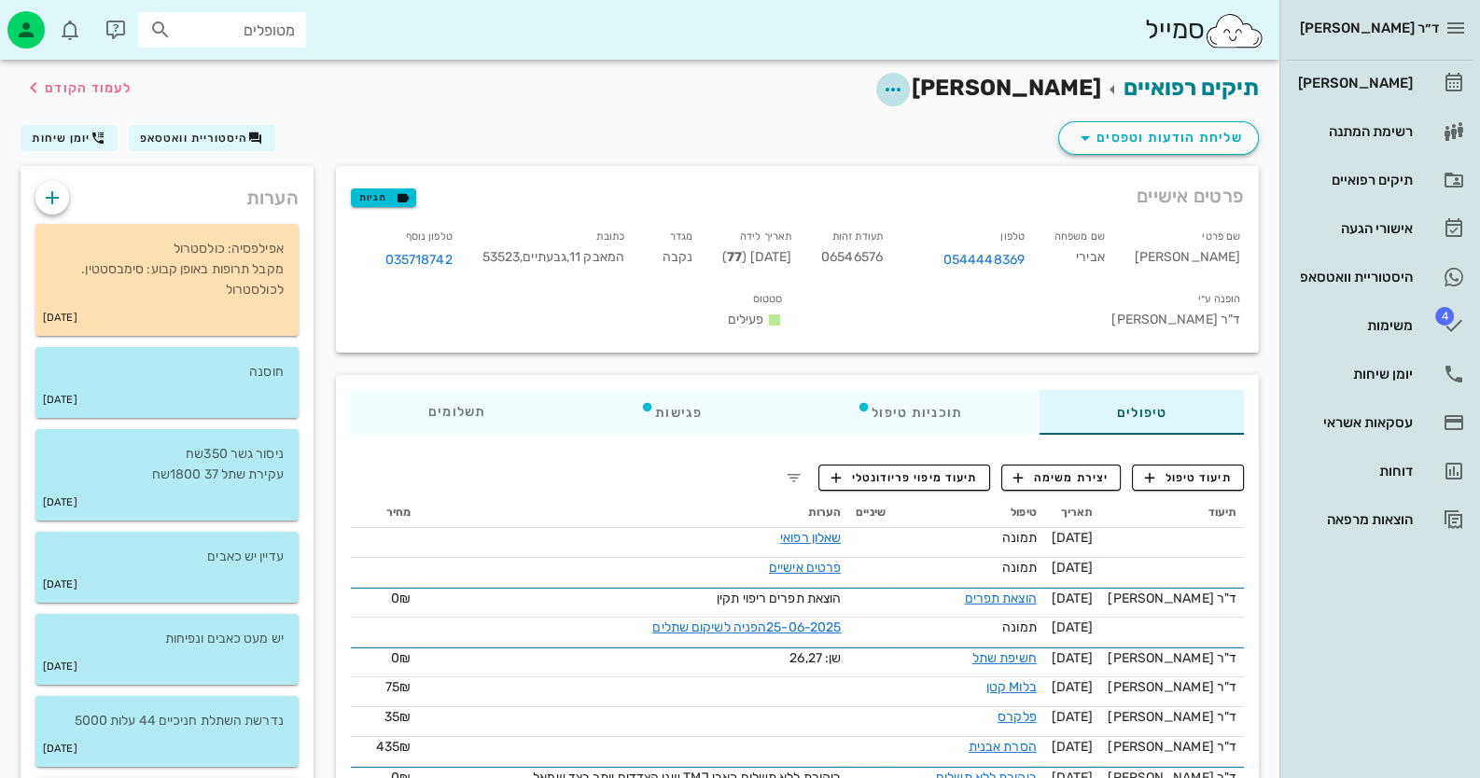
click at [910, 90] on span "button" at bounding box center [893, 89] width 34 height 22
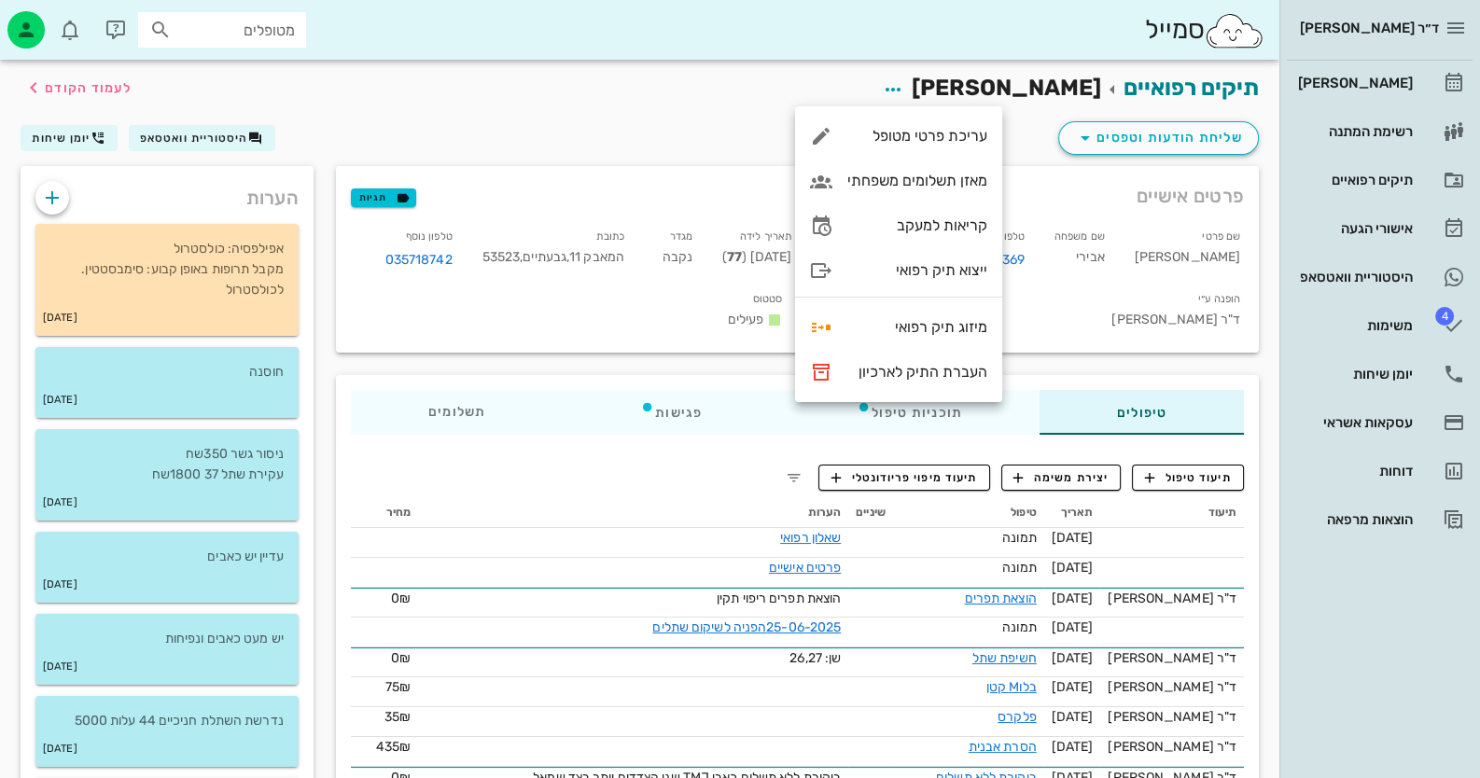
click at [1009, 119] on div "שליחת הודעות וטפסים היסטוריית וואטסאפ יומן שיחות" at bounding box center [639, 142] width 1260 height 49
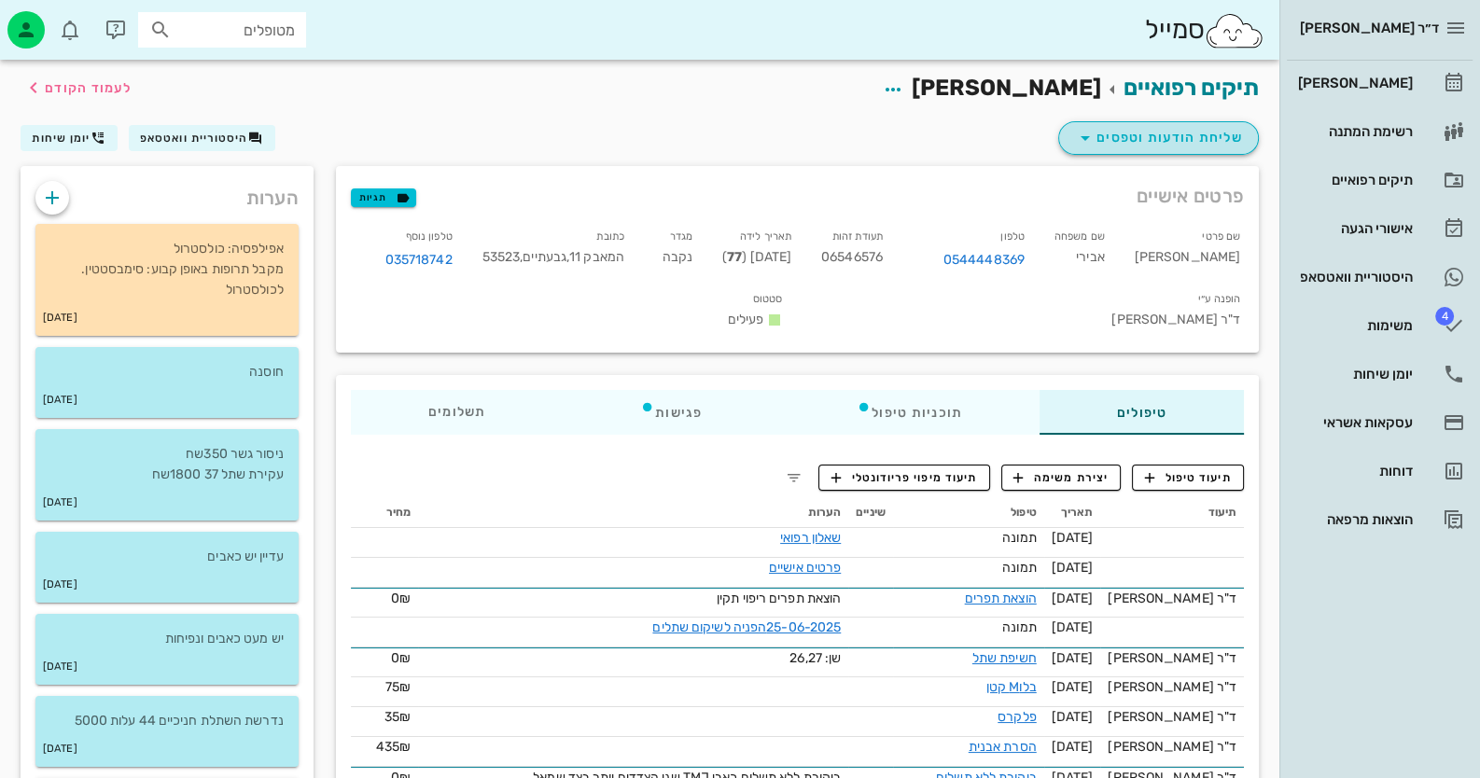
click at [1086, 130] on icon "button" at bounding box center [1085, 138] width 22 height 22
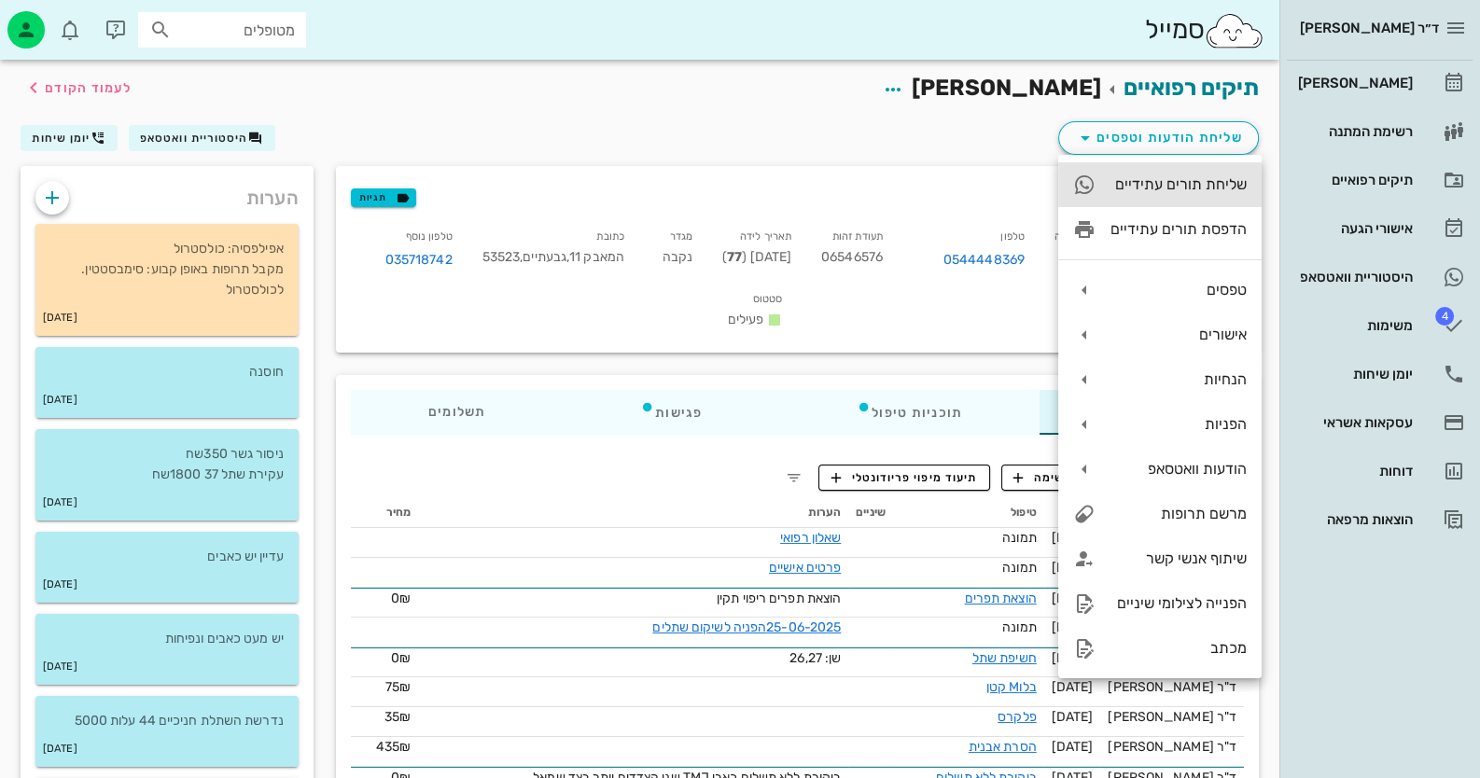
click at [1225, 178] on div "שליחת תורים עתידיים" at bounding box center [1178, 184] width 136 height 18
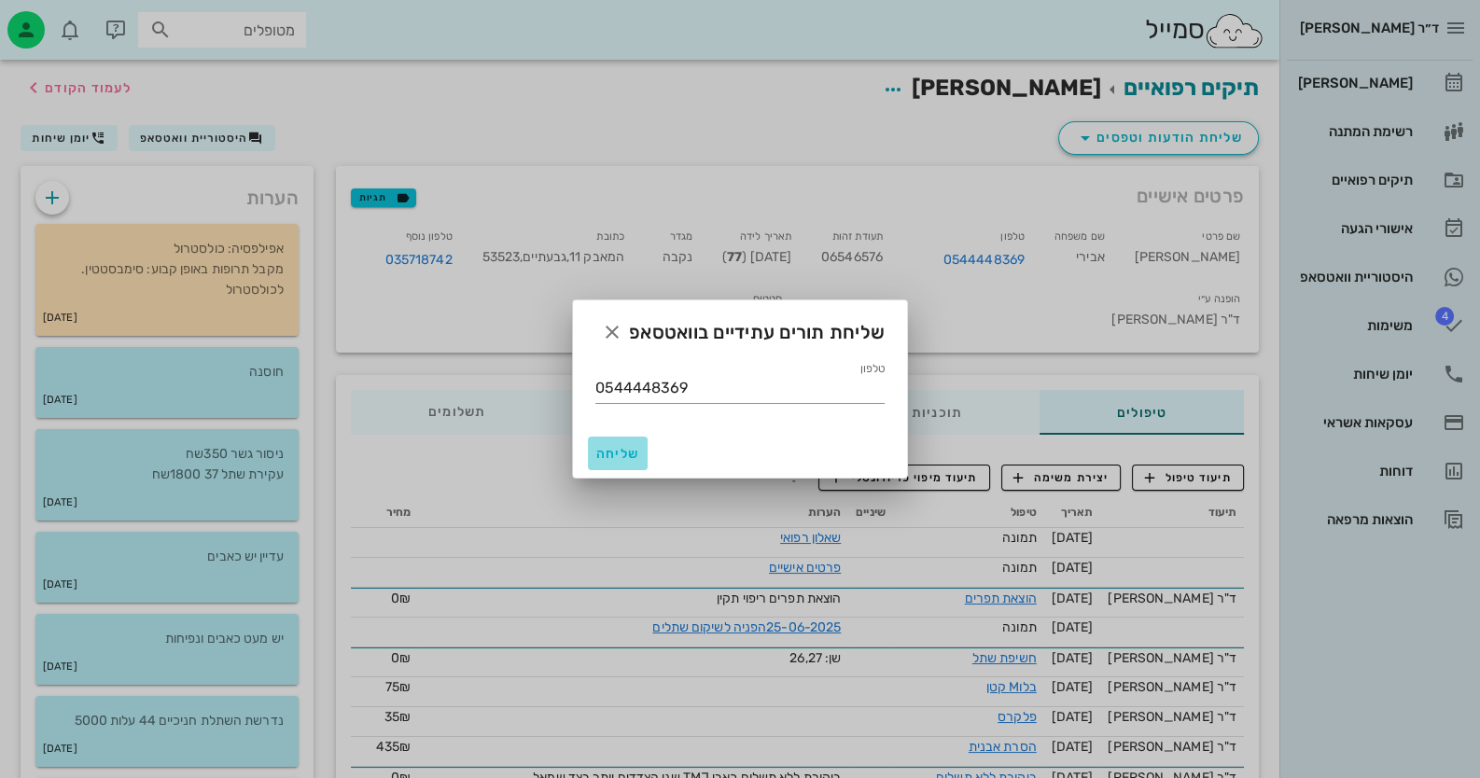
click at [600, 461] on button "שליחה" at bounding box center [618, 454] width 60 height 34
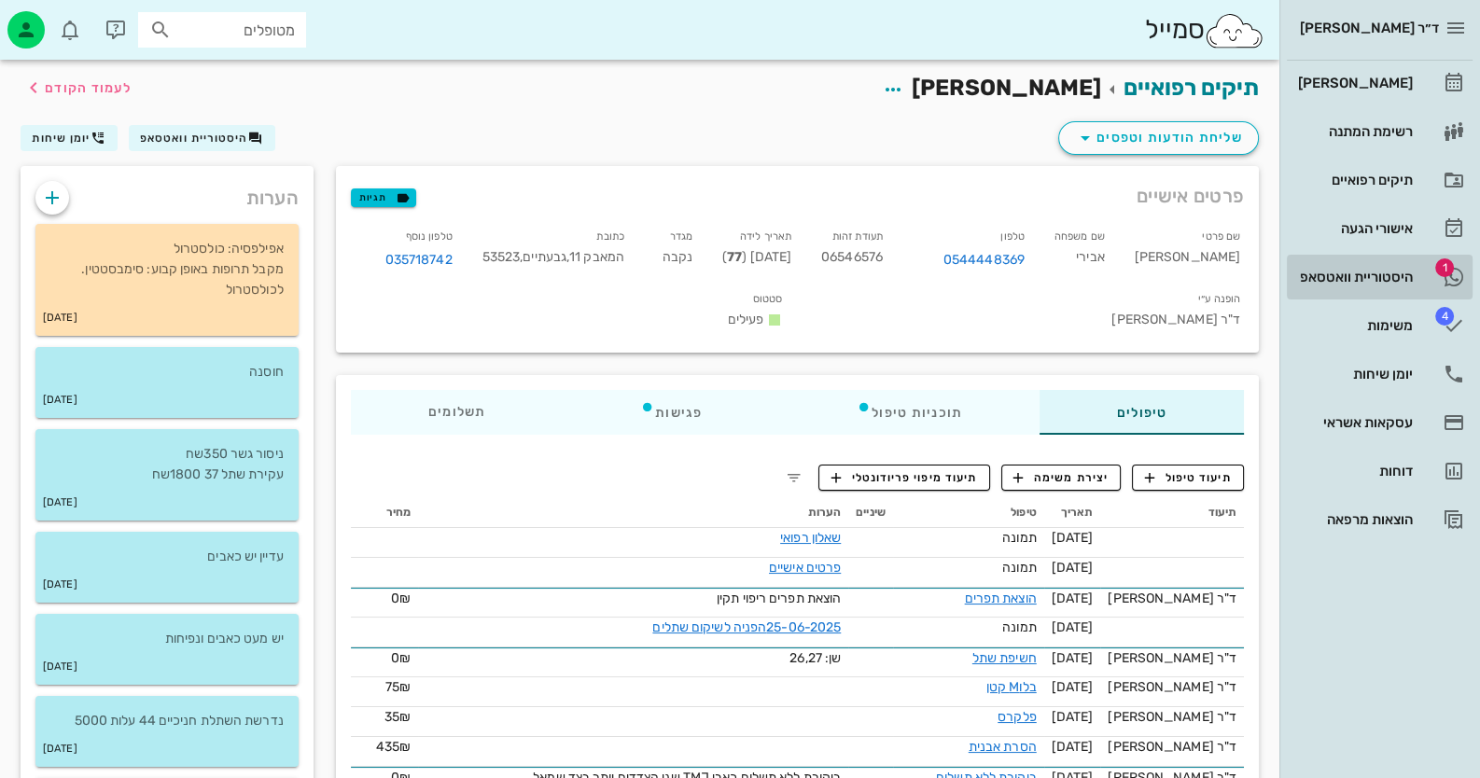
click at [1343, 272] on div "היסטוריית וואטסאפ" at bounding box center [1353, 277] width 118 height 15
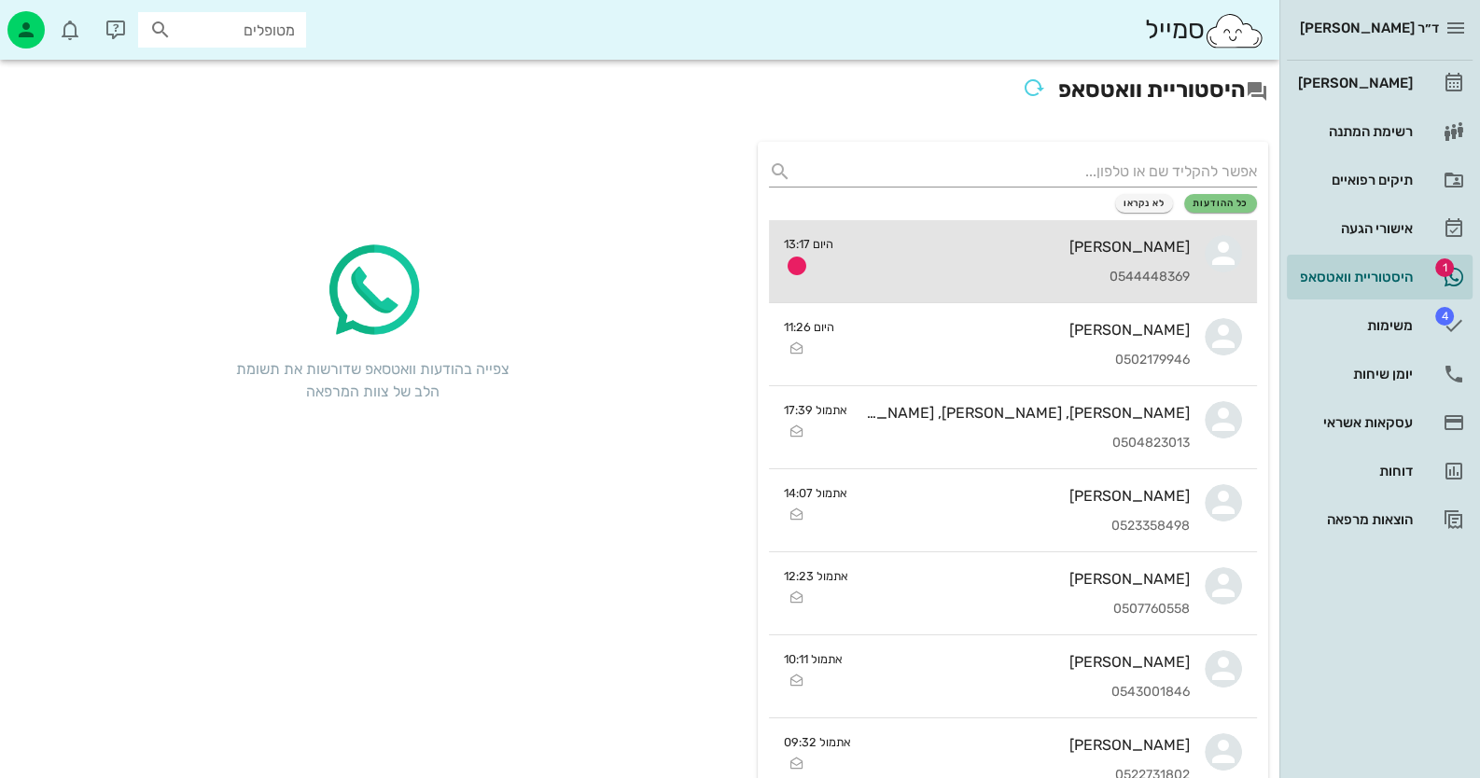
click at [894, 272] on div "0544448369" at bounding box center [1018, 278] width 341 height 16
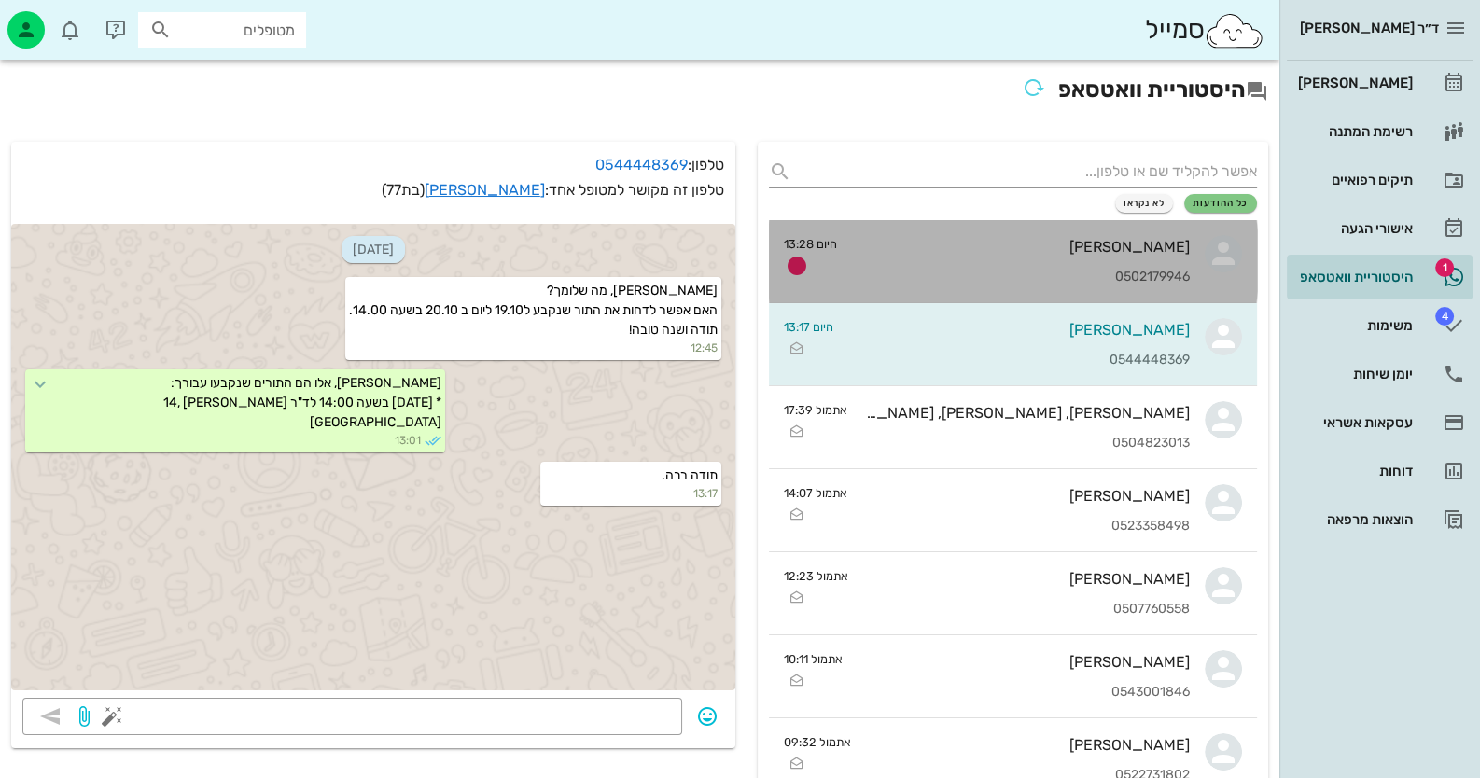
click at [1015, 238] on div "[PERSON_NAME]" at bounding box center [1021, 247] width 338 height 18
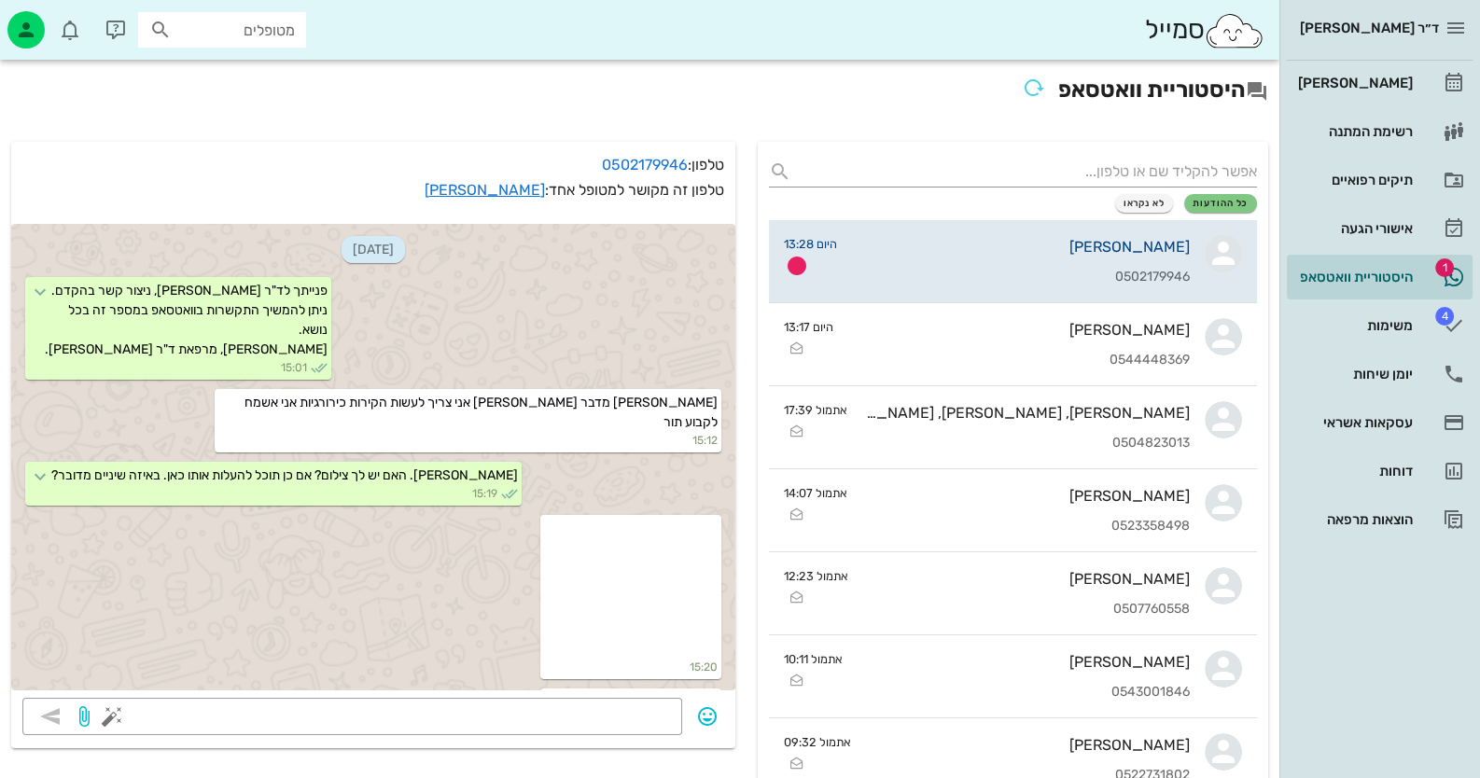
scroll to position [2122, 0]
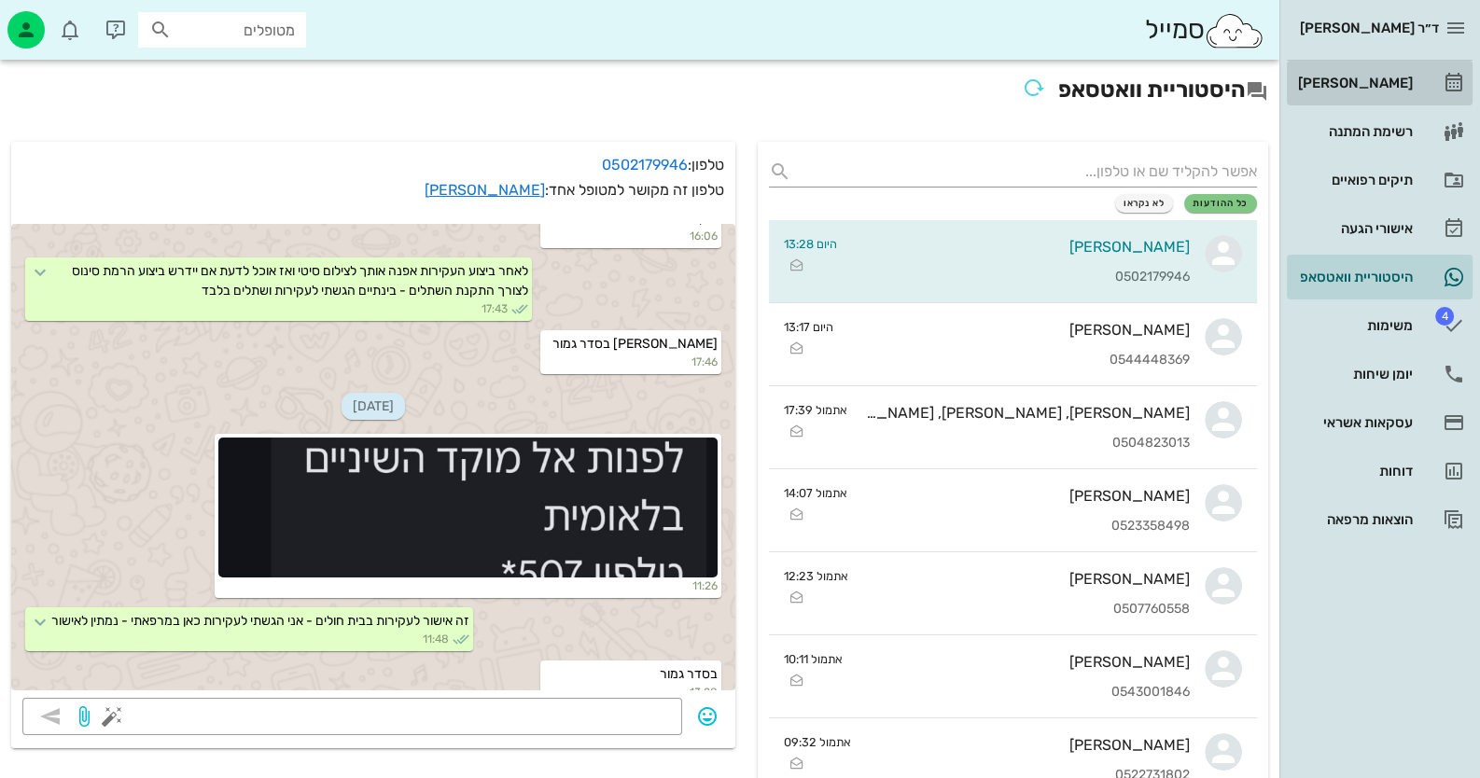
click at [1383, 85] on div "[PERSON_NAME]" at bounding box center [1353, 83] width 118 height 15
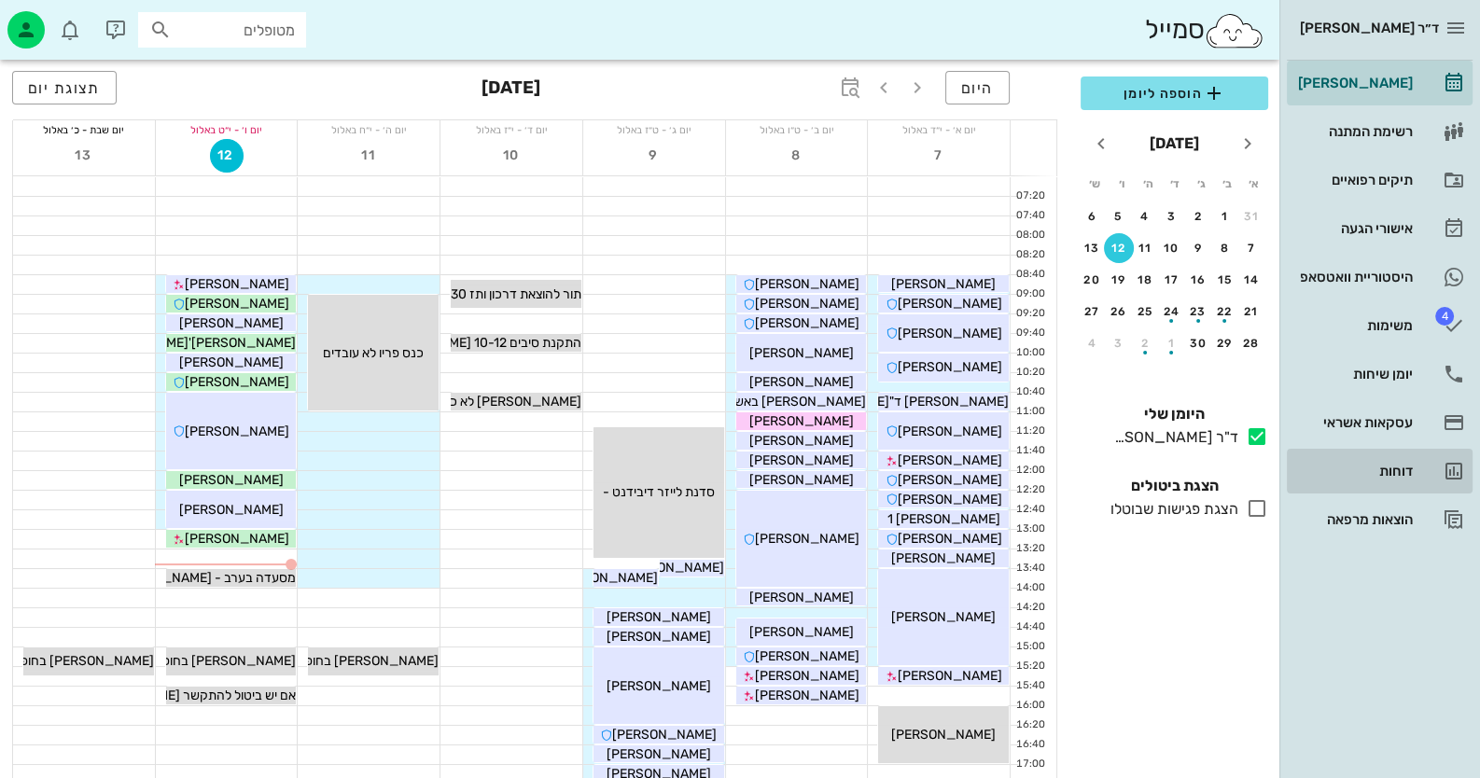
click at [1455, 456] on link "דוחות" at bounding box center [1380, 471] width 186 height 45
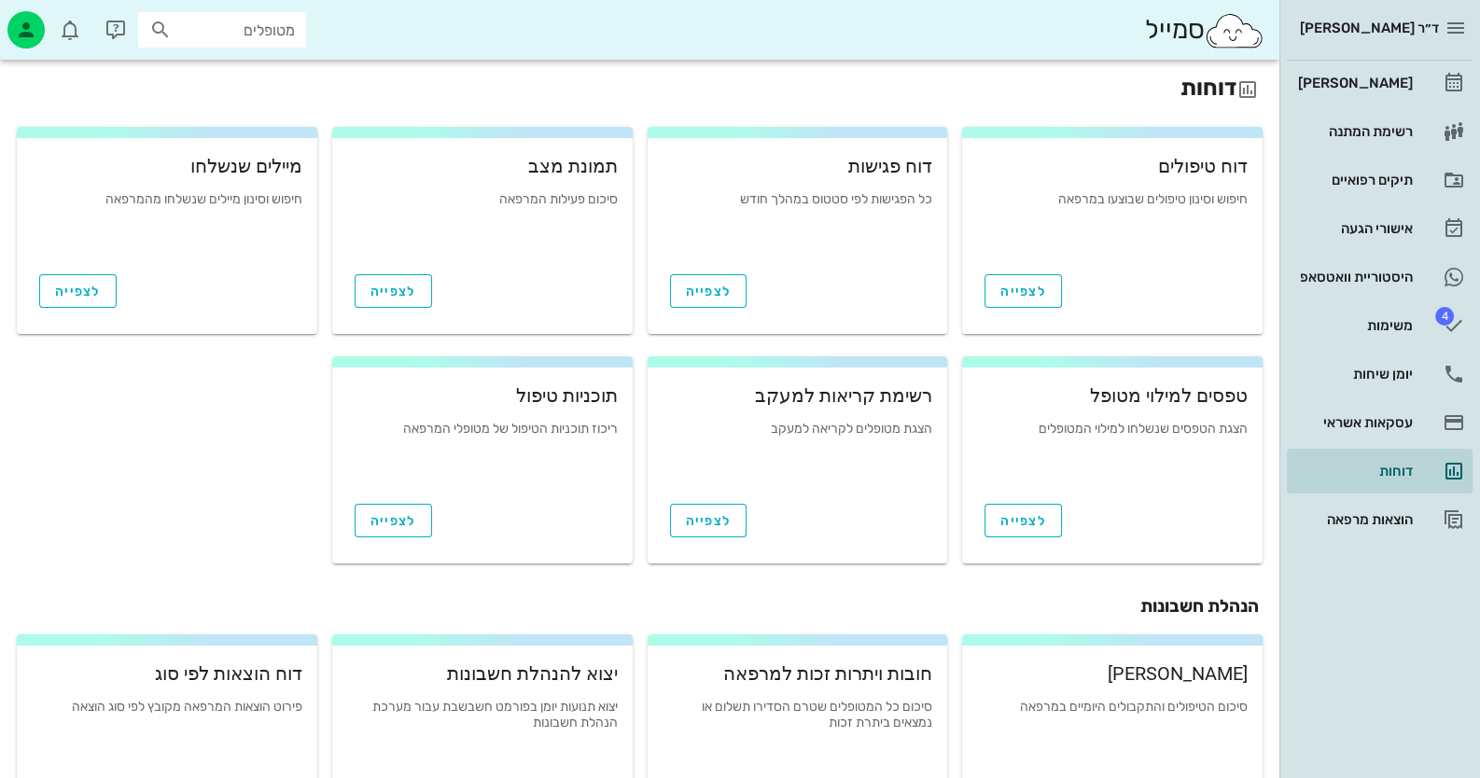
click at [1103, 703] on div "סיכום הטיפולים והתקבולים היומיים במרפאה" at bounding box center [1112, 728] width 271 height 56
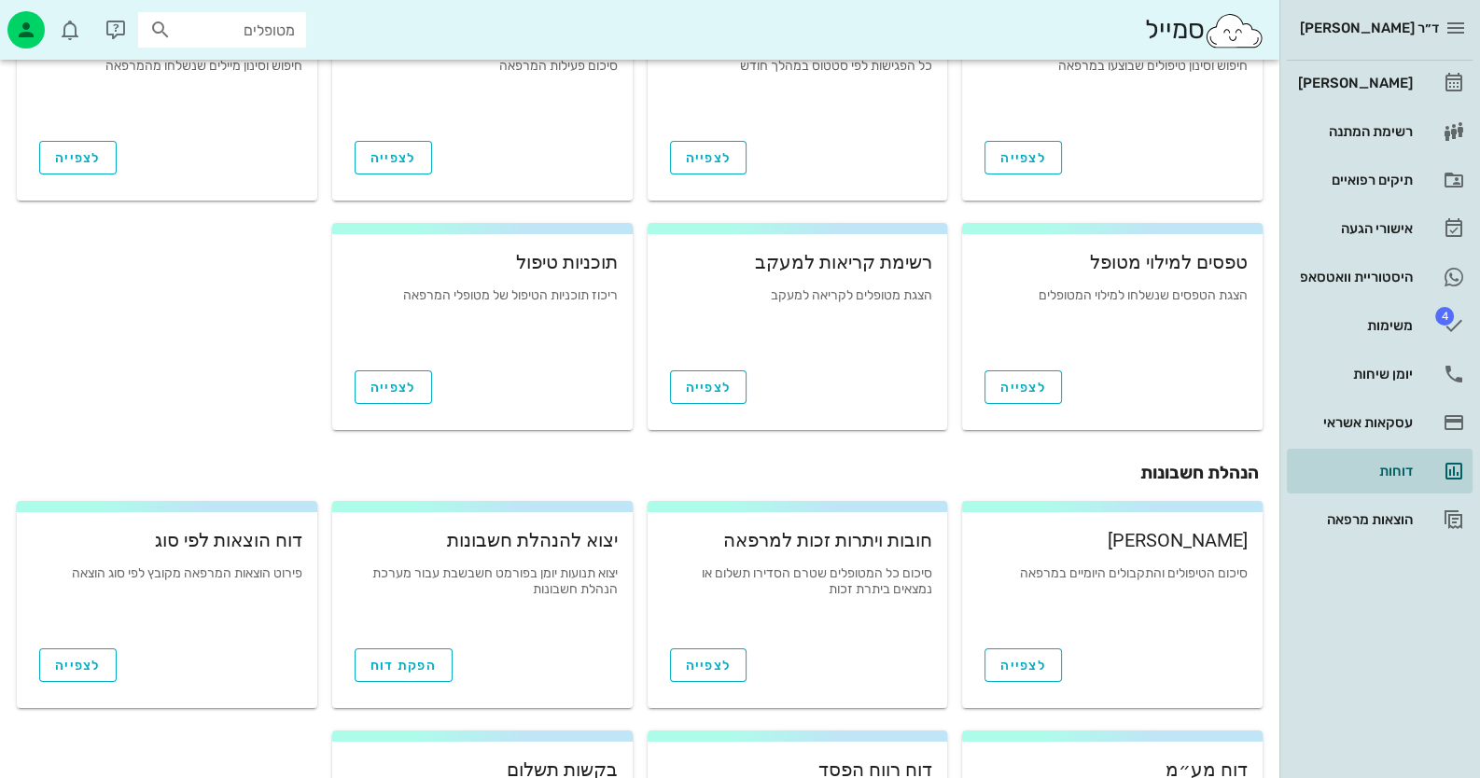
scroll to position [372, 0]
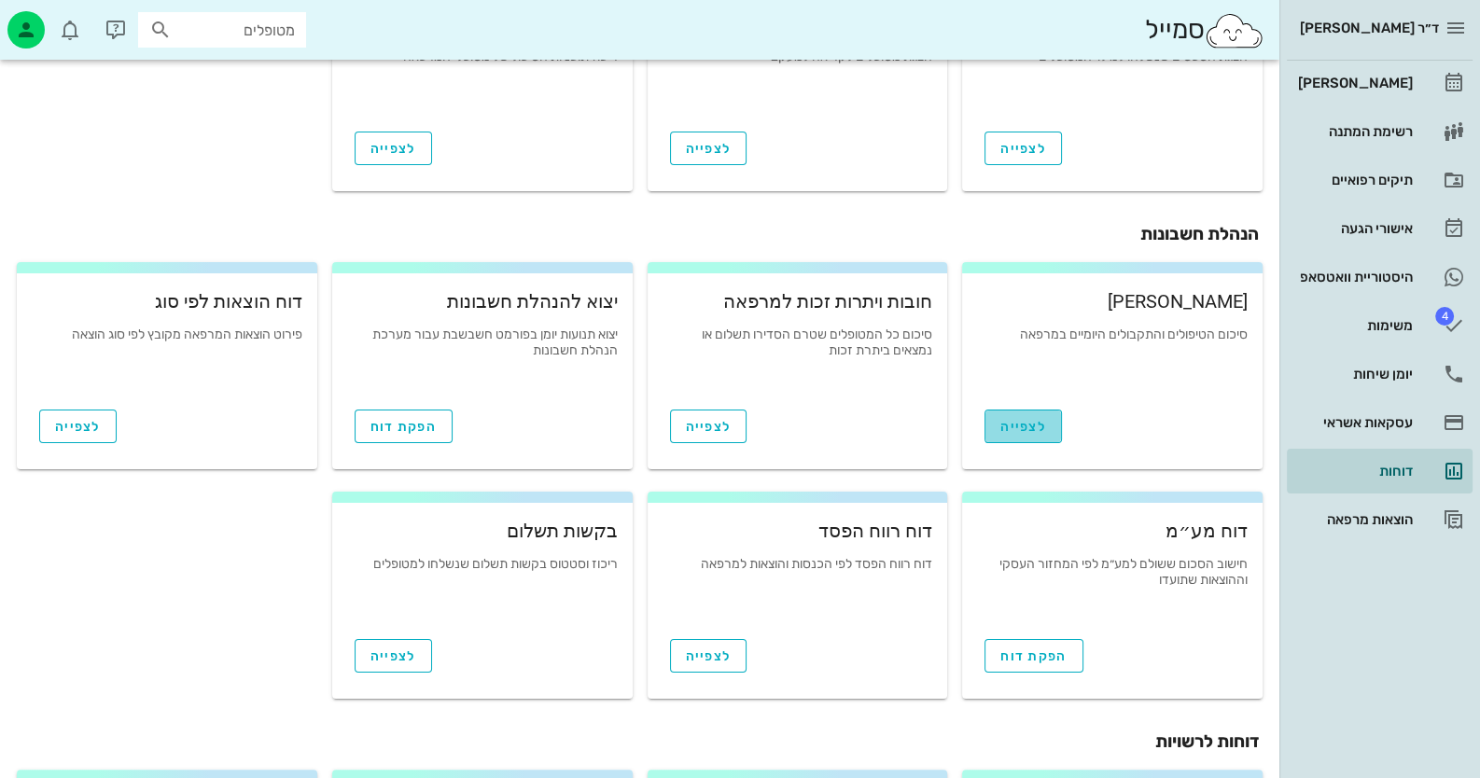
click at [1017, 415] on link "לצפייה" at bounding box center [1022, 427] width 77 height 34
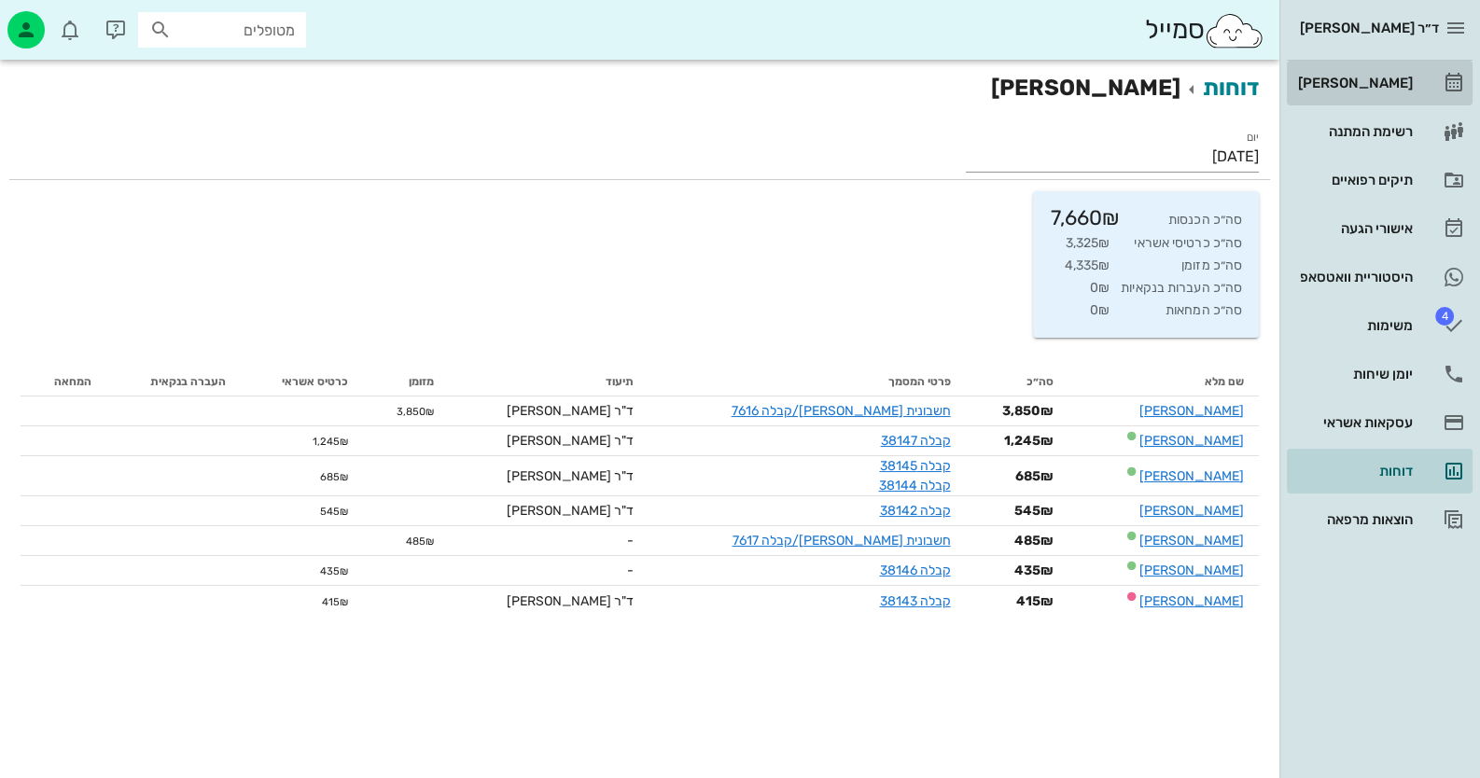
click at [1374, 78] on div "[PERSON_NAME]" at bounding box center [1353, 83] width 118 height 15
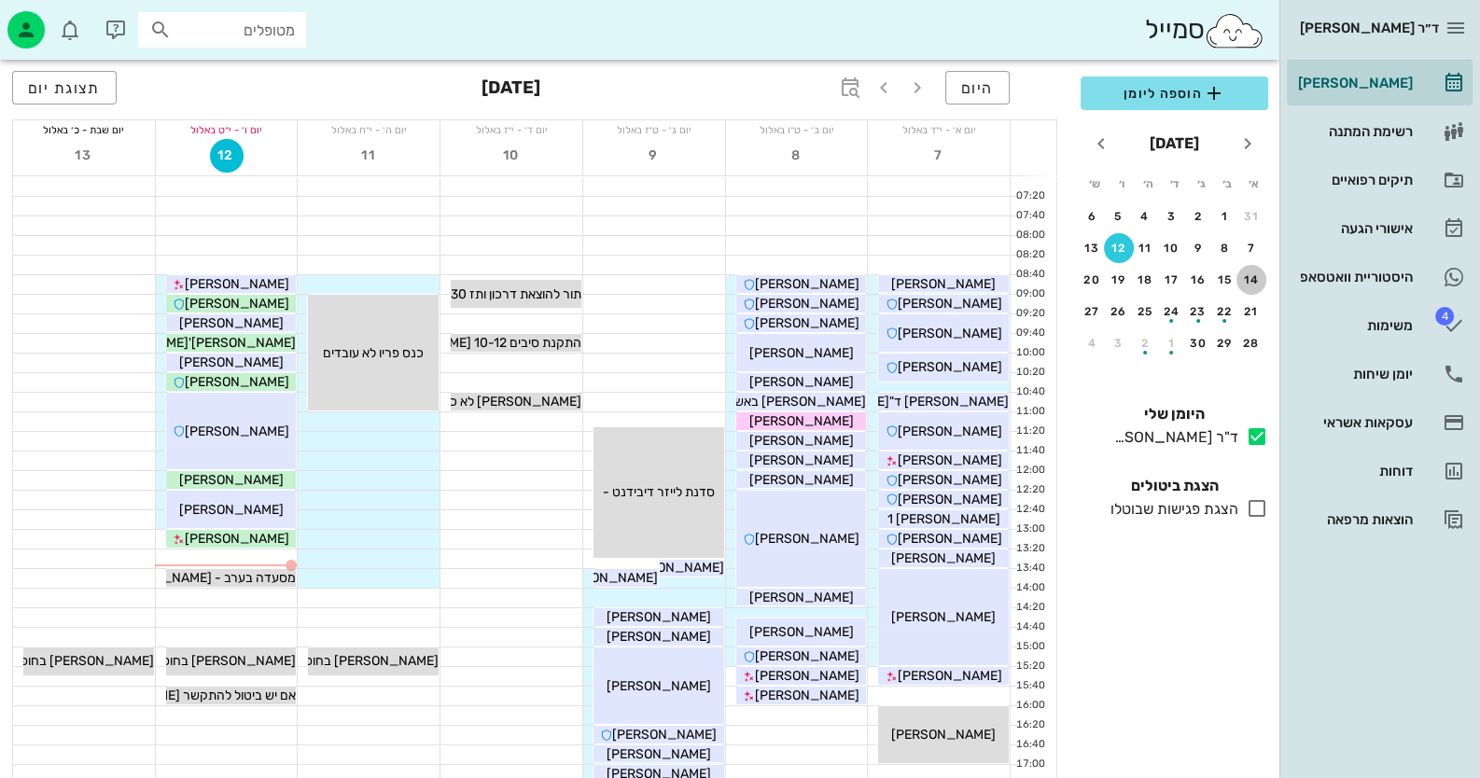
click at [1246, 282] on div "14" at bounding box center [1251, 279] width 30 height 13
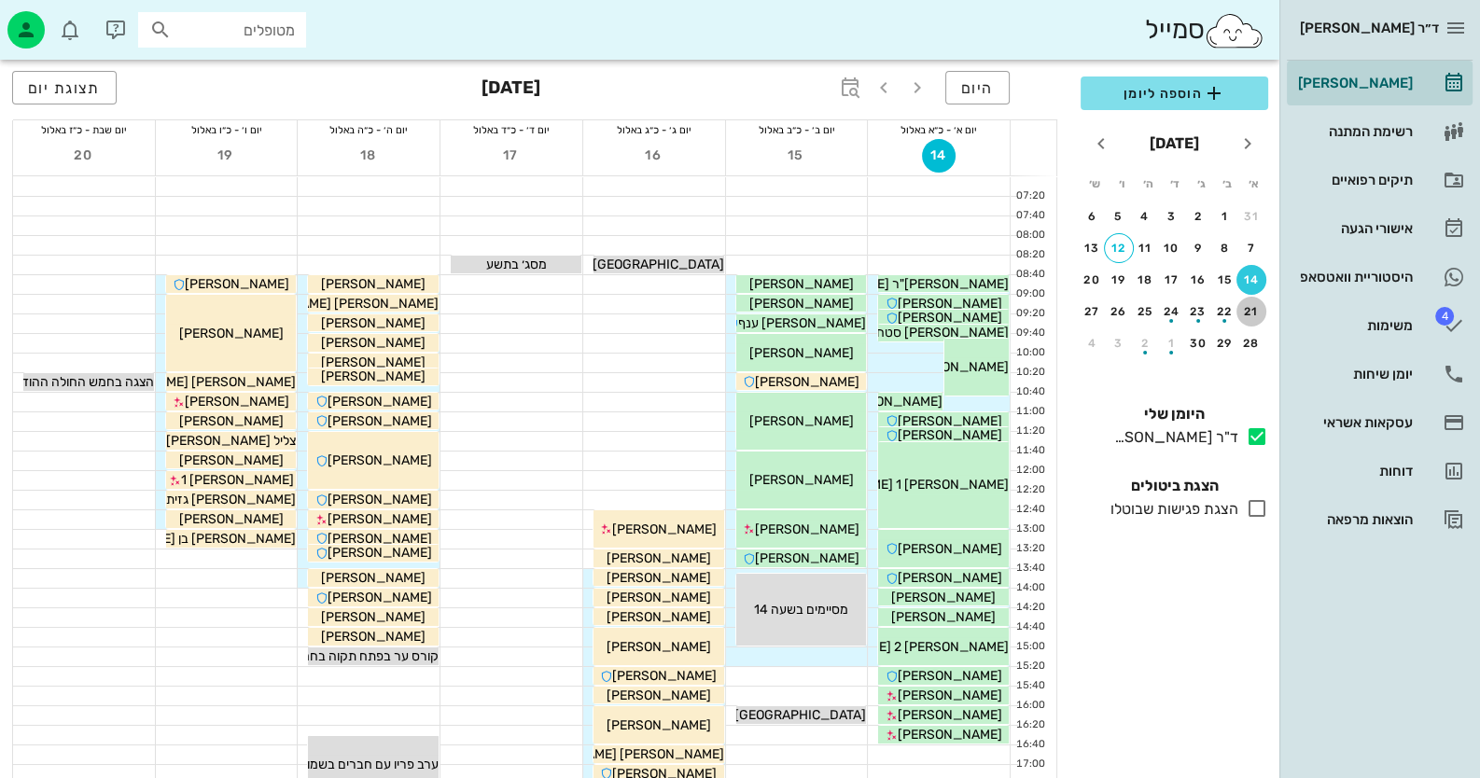
click at [1244, 305] on div "21" at bounding box center [1251, 311] width 30 height 13
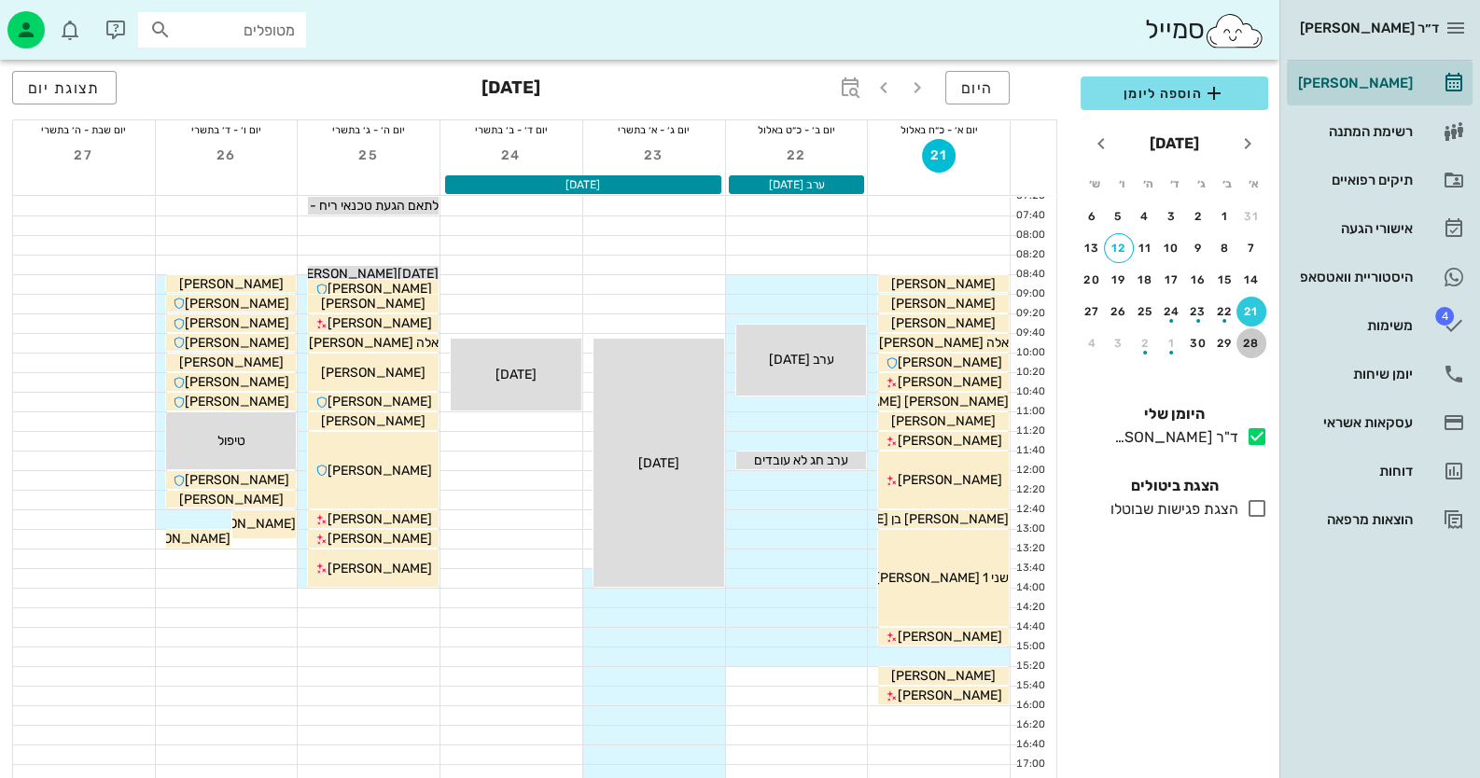
click at [1249, 344] on div "28" at bounding box center [1251, 343] width 30 height 13
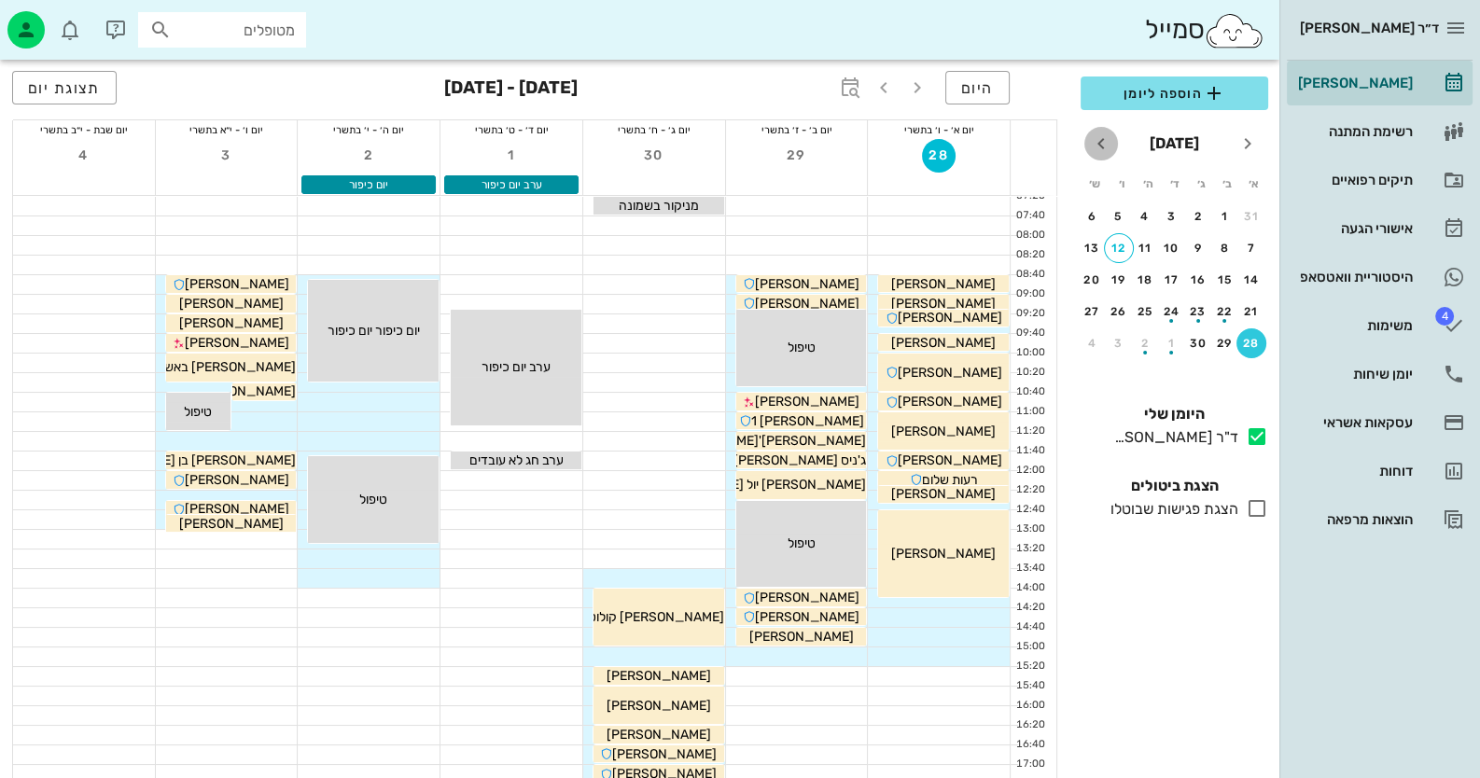
click at [1101, 140] on icon "חודש הבא" at bounding box center [1101, 143] width 22 height 22
click at [1247, 242] on div "5" at bounding box center [1251, 248] width 30 height 13
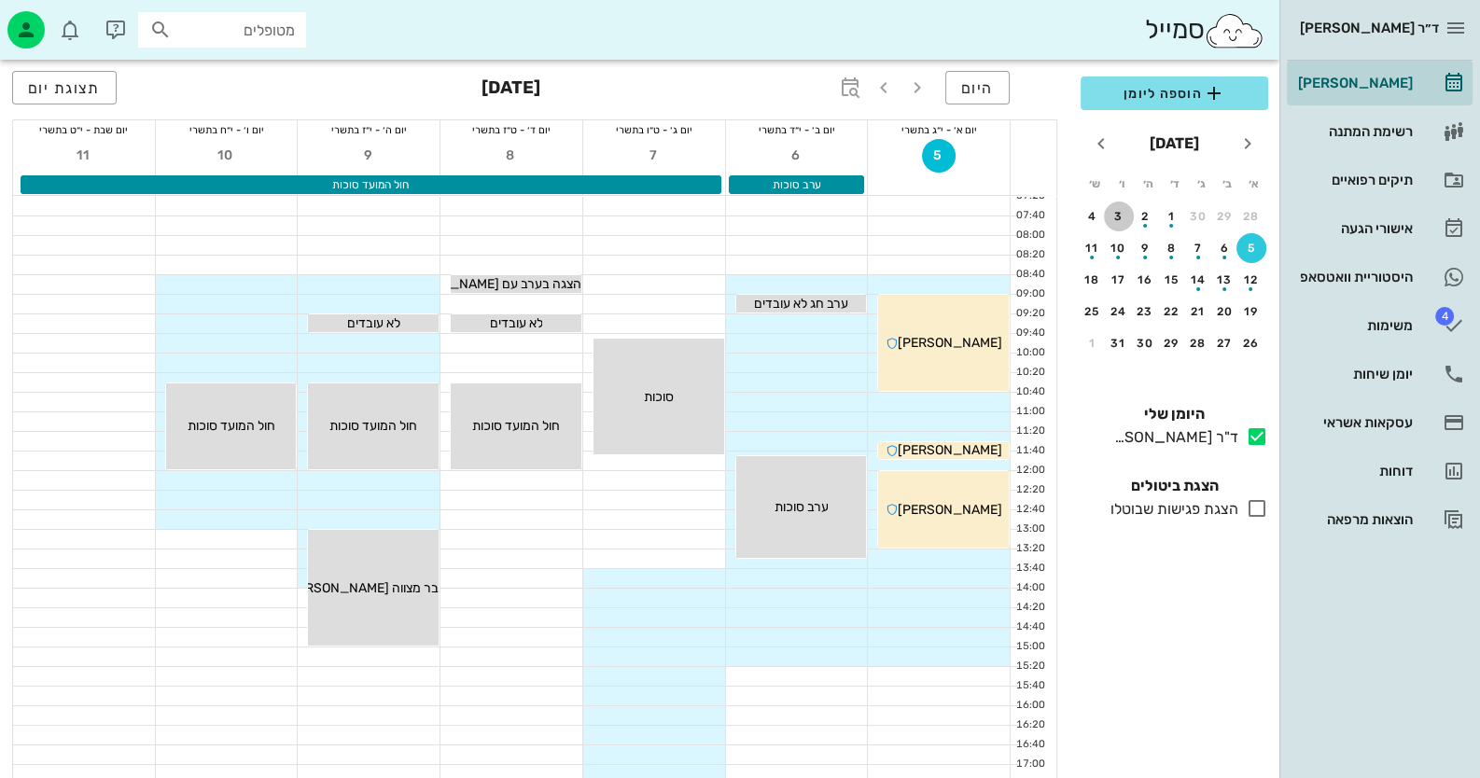
click at [1114, 211] on div "3" at bounding box center [1119, 216] width 30 height 13
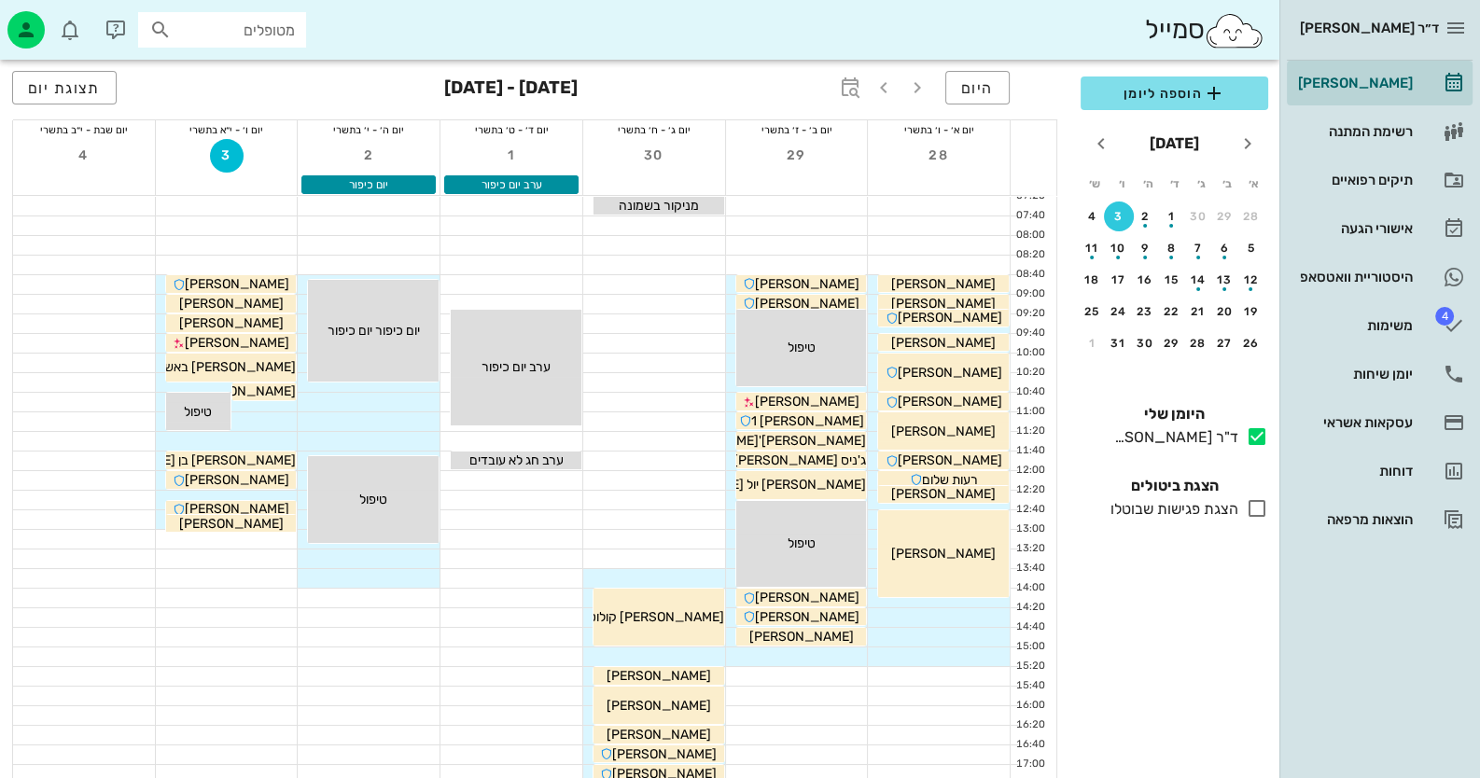
click at [1360, 584] on div "ד״ר [PERSON_NAME] רשימת המתנה תיקים רפואיים אישורי הגעה היסטוריית וואטסאפ 4 משי…" at bounding box center [1379, 389] width 201 height 778
click at [1417, 383] on link "יומן שיחות" at bounding box center [1380, 374] width 186 height 45
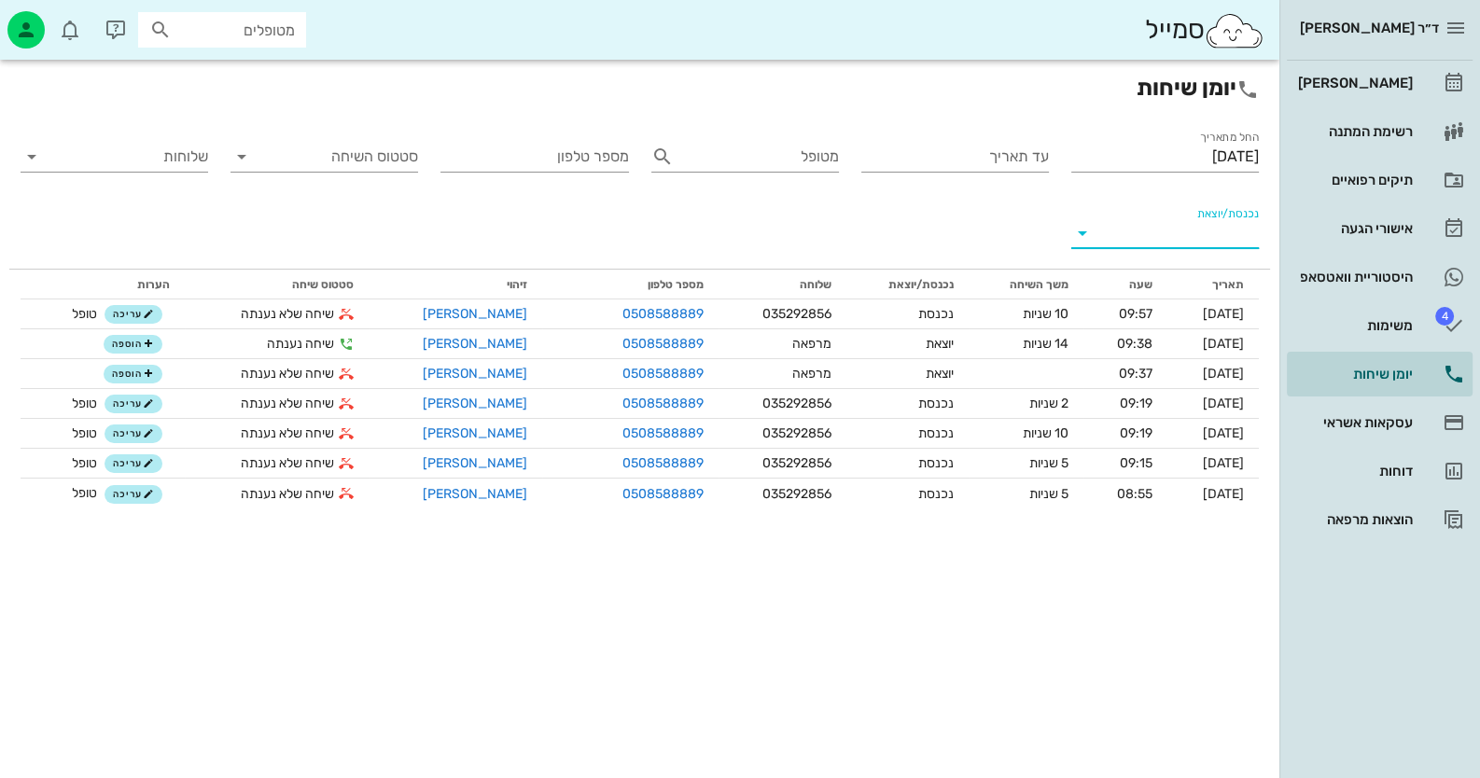
click at [1204, 245] on input "נכנסת/יוצאת" at bounding box center [1180, 233] width 158 height 30
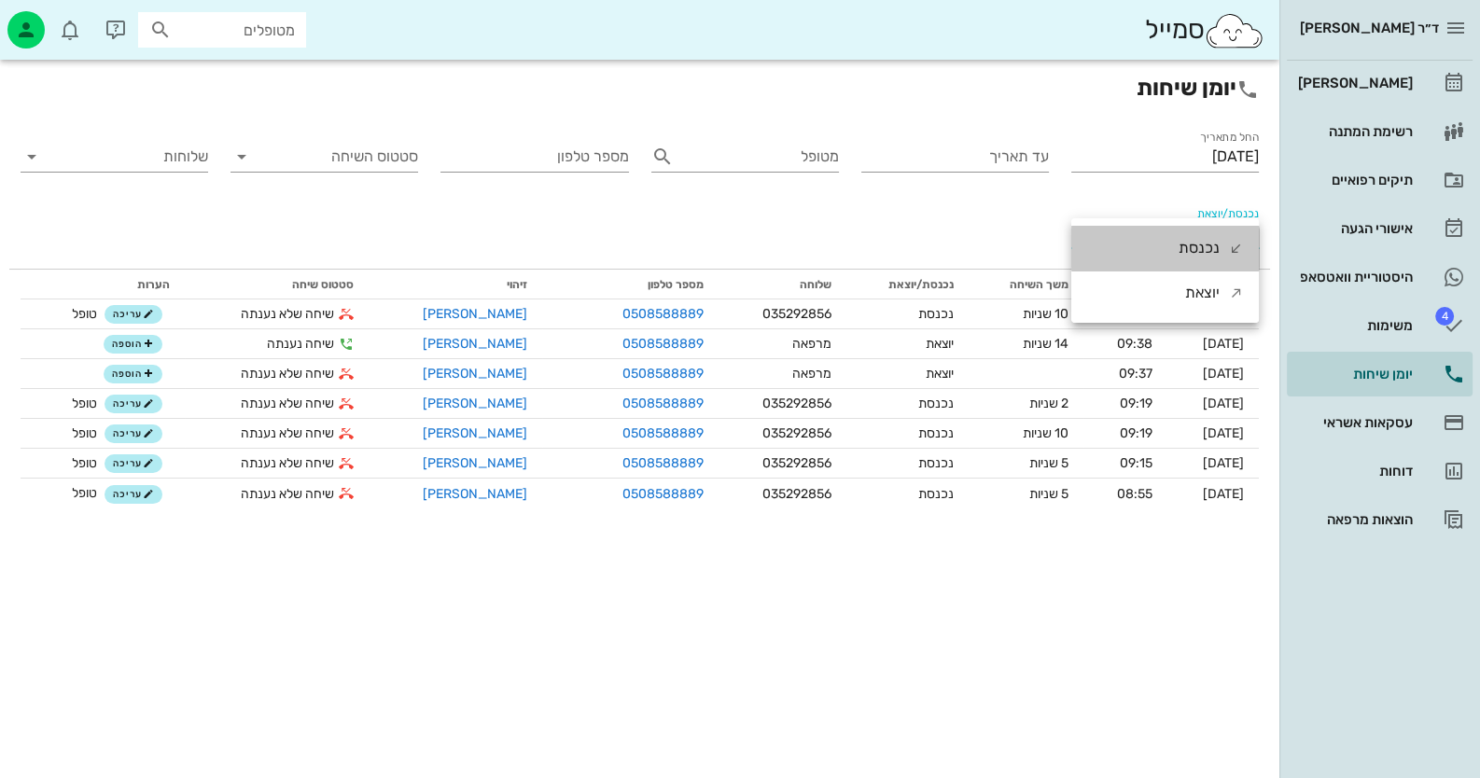
click at [1204, 245] on div "נכנסת" at bounding box center [1198, 248] width 41 height 45
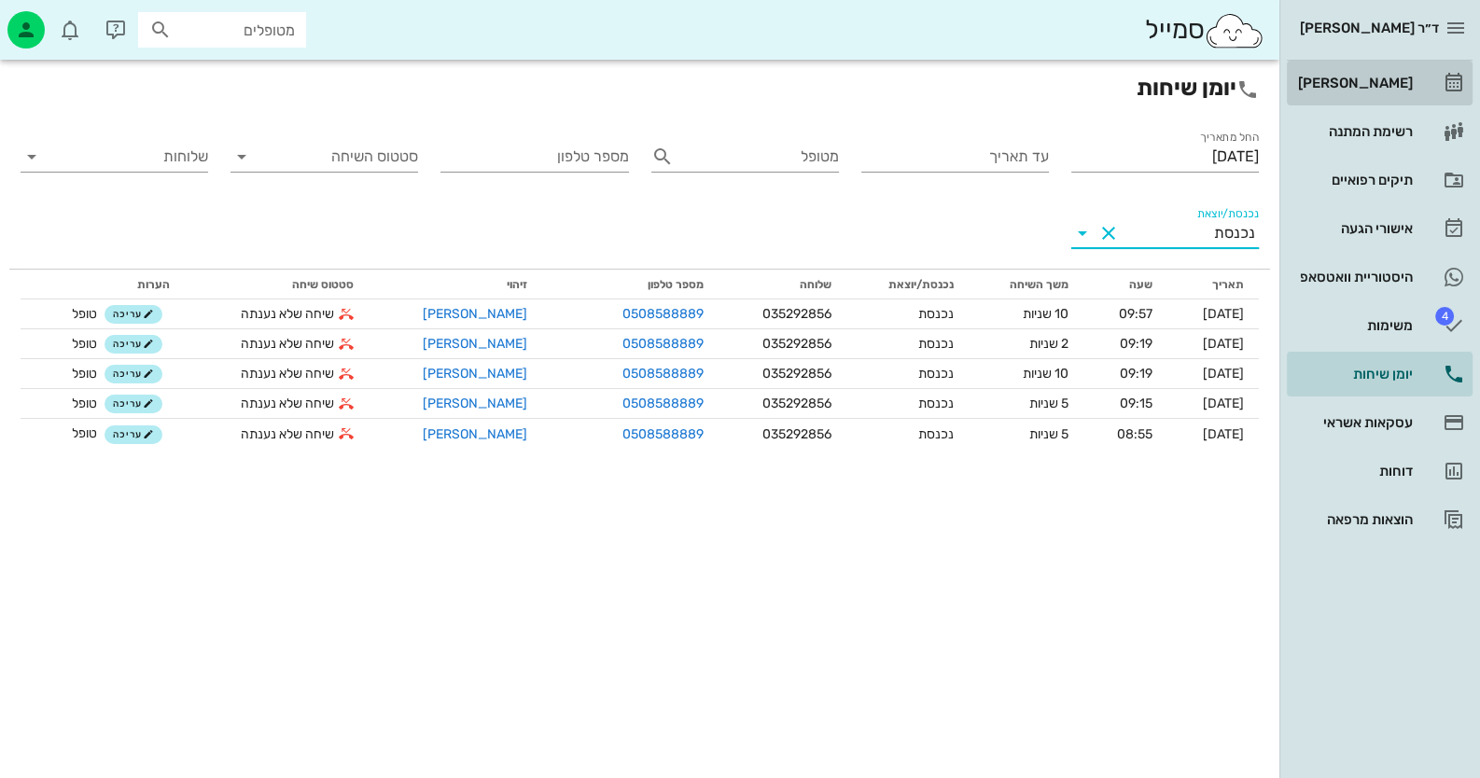
click at [1371, 69] on div "[PERSON_NAME]" at bounding box center [1353, 83] width 118 height 30
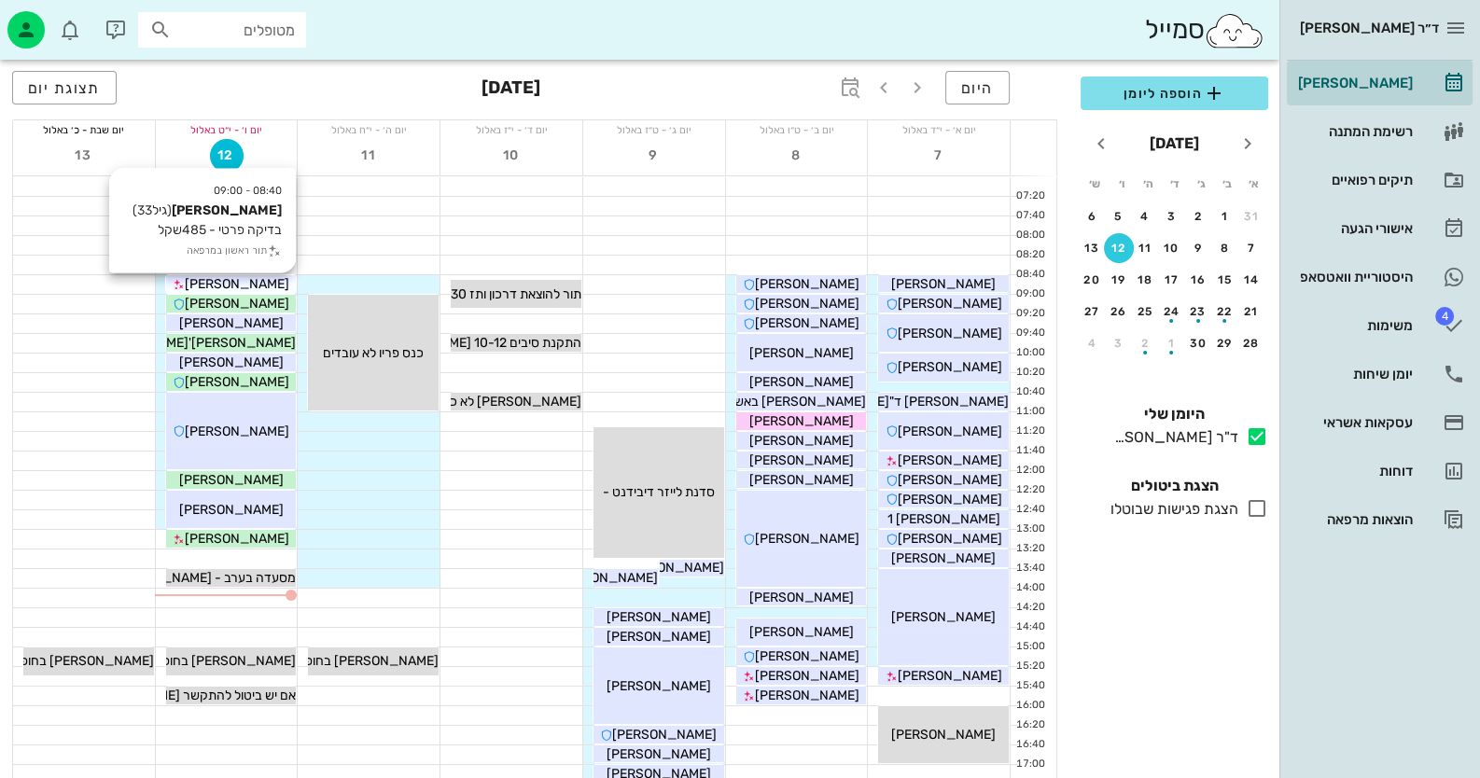
click at [253, 280] on span "[PERSON_NAME]" at bounding box center [237, 284] width 104 height 16
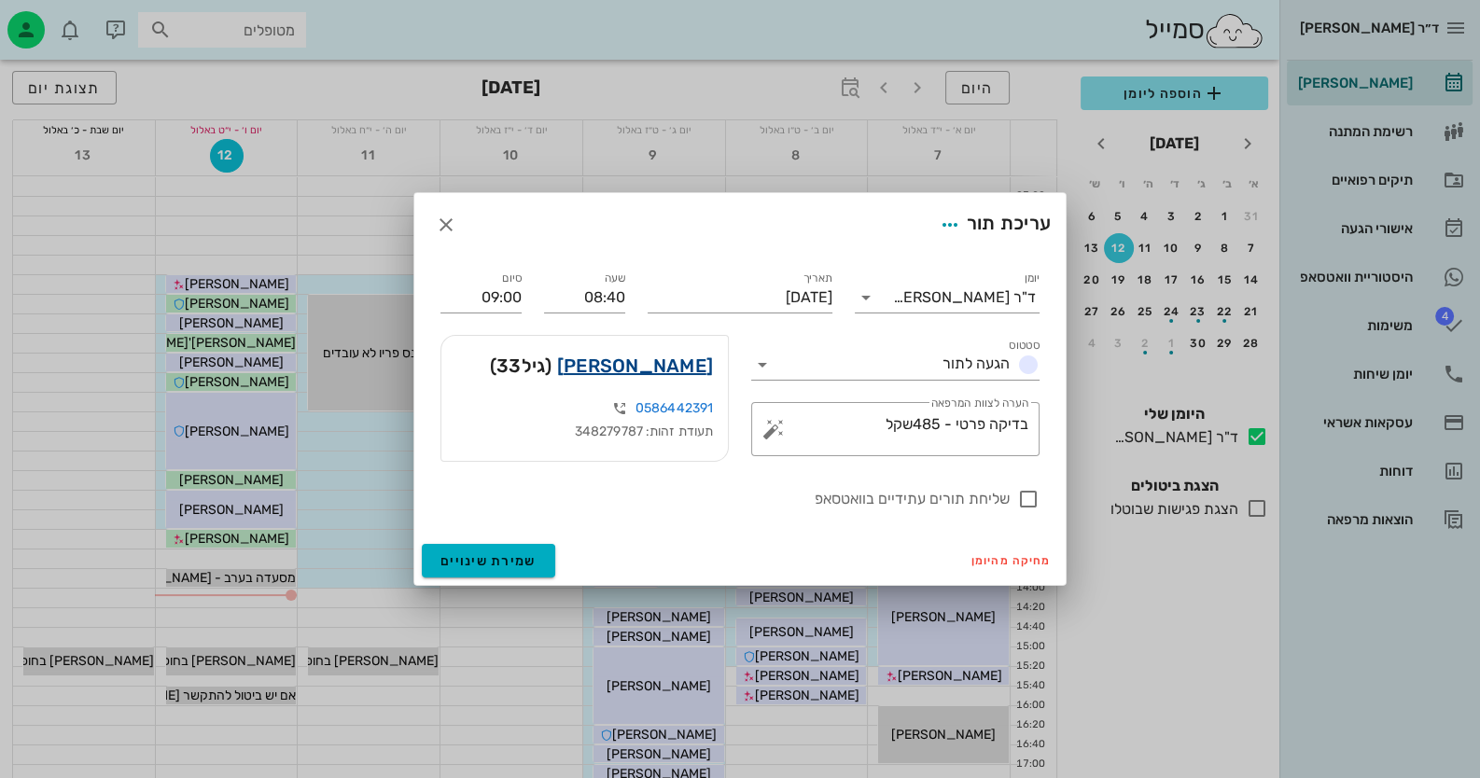
click at [643, 372] on link "[PERSON_NAME]" at bounding box center [635, 366] width 156 height 30
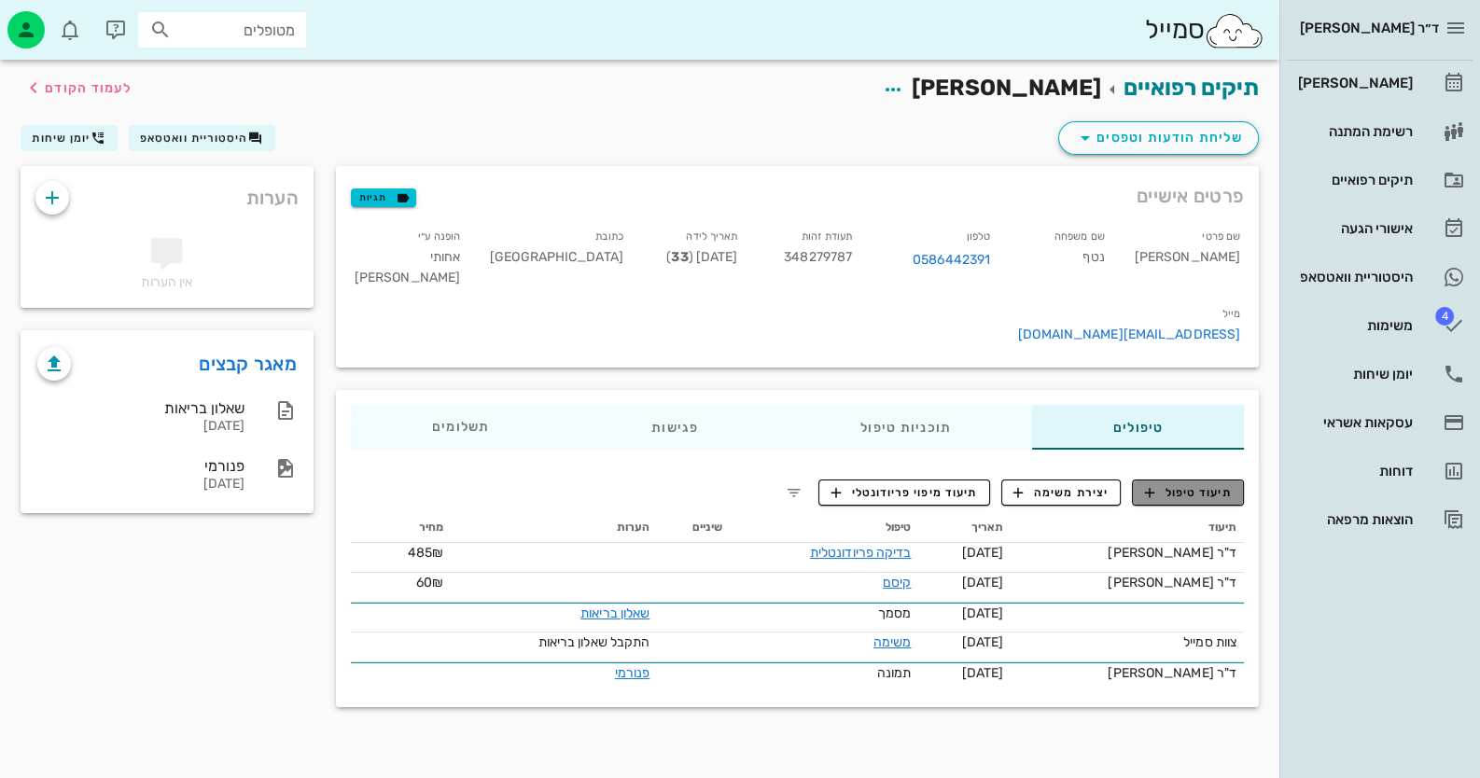
click at [1214, 484] on span "תיעוד טיפול" at bounding box center [1188, 492] width 87 height 17
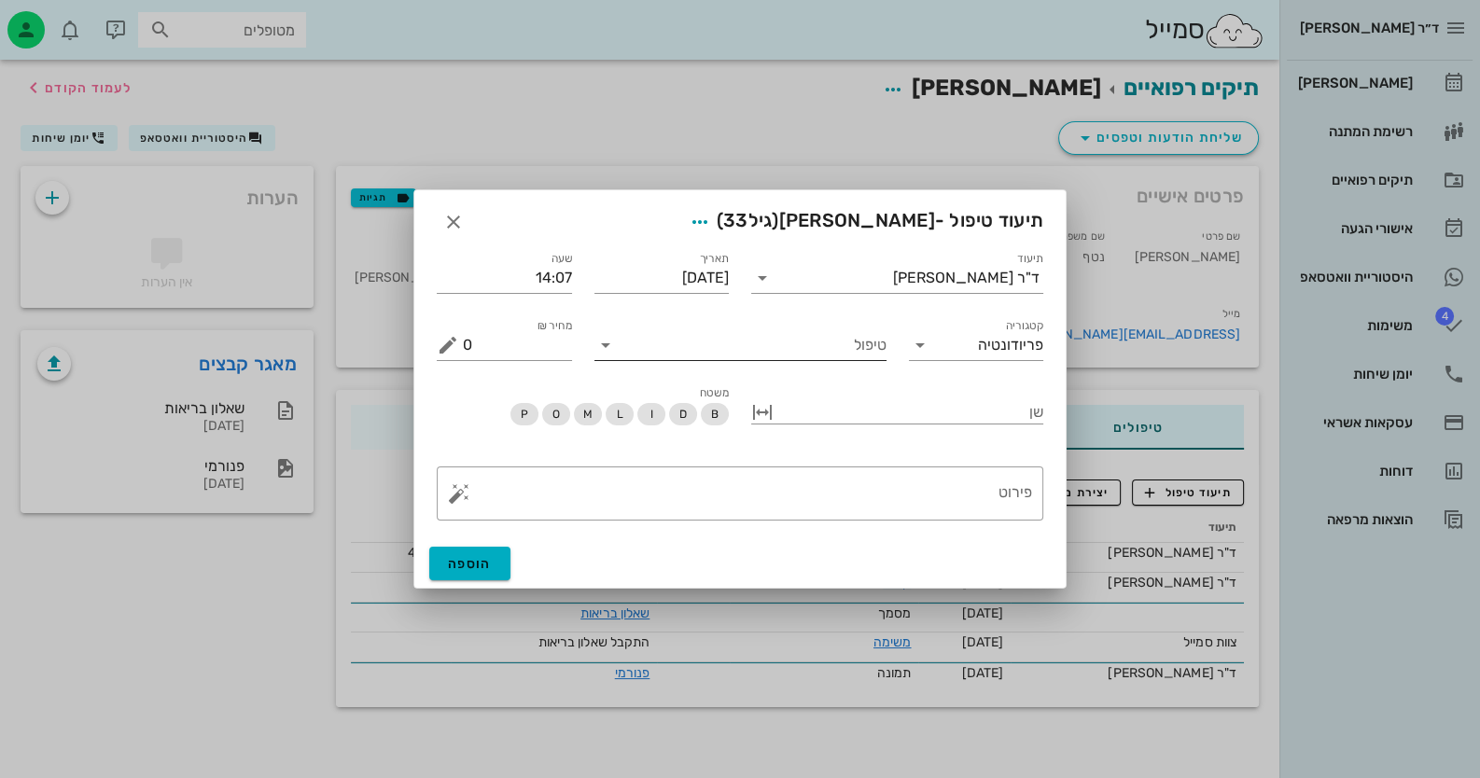
click at [840, 349] on input "טיפול" at bounding box center [753, 345] width 266 height 30
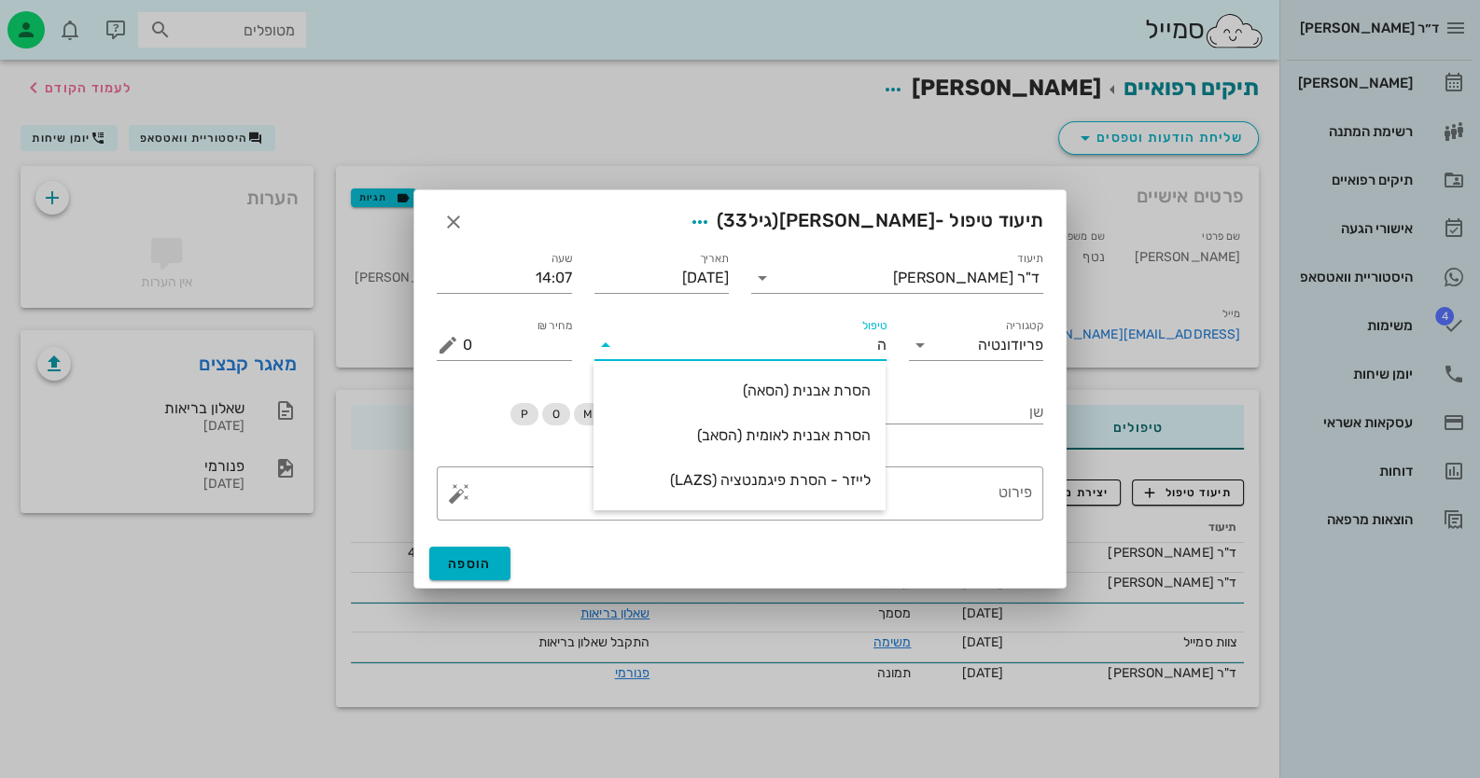
type input "[PERSON_NAME]"
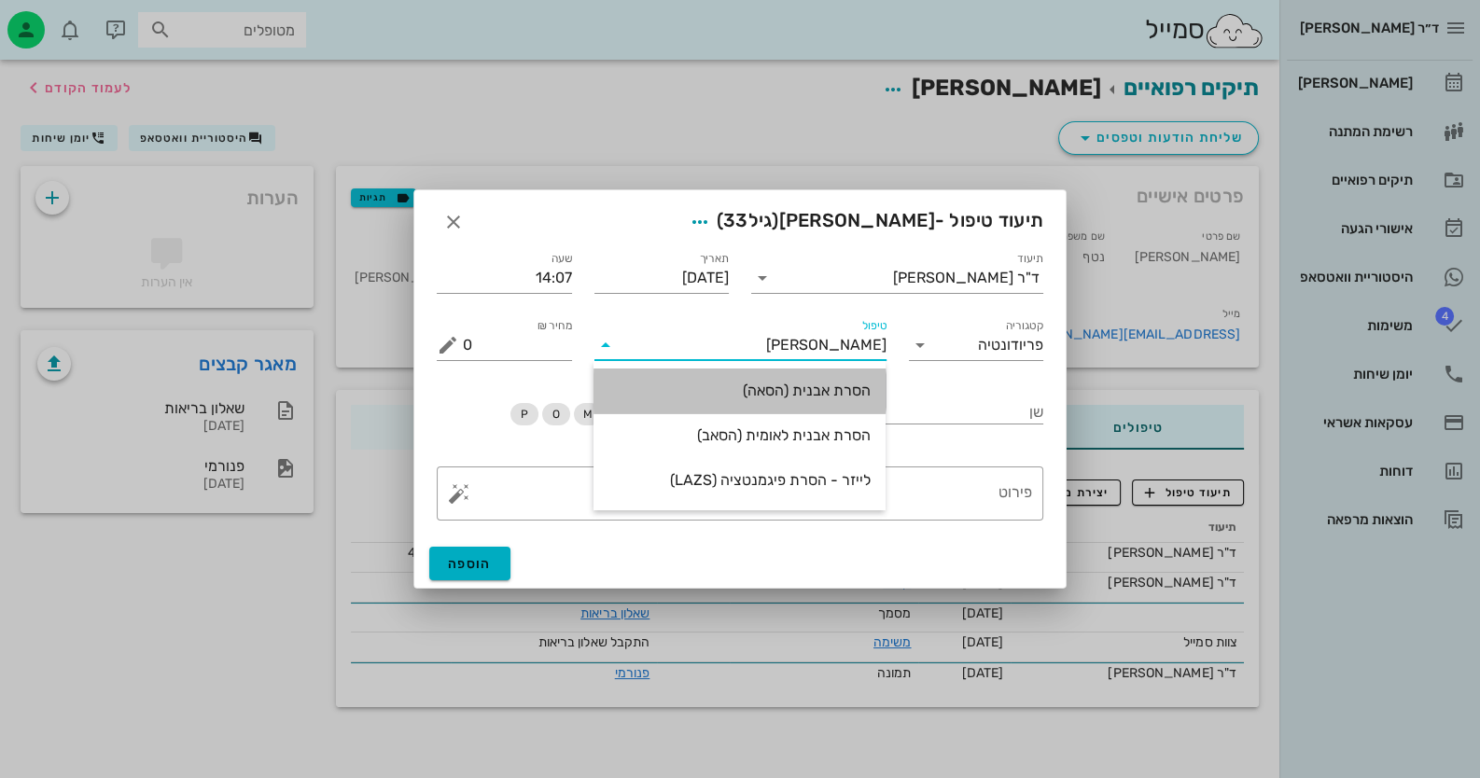
click at [816, 372] on div "הסרת אבנית (הסאה)" at bounding box center [739, 390] width 262 height 40
type input "435"
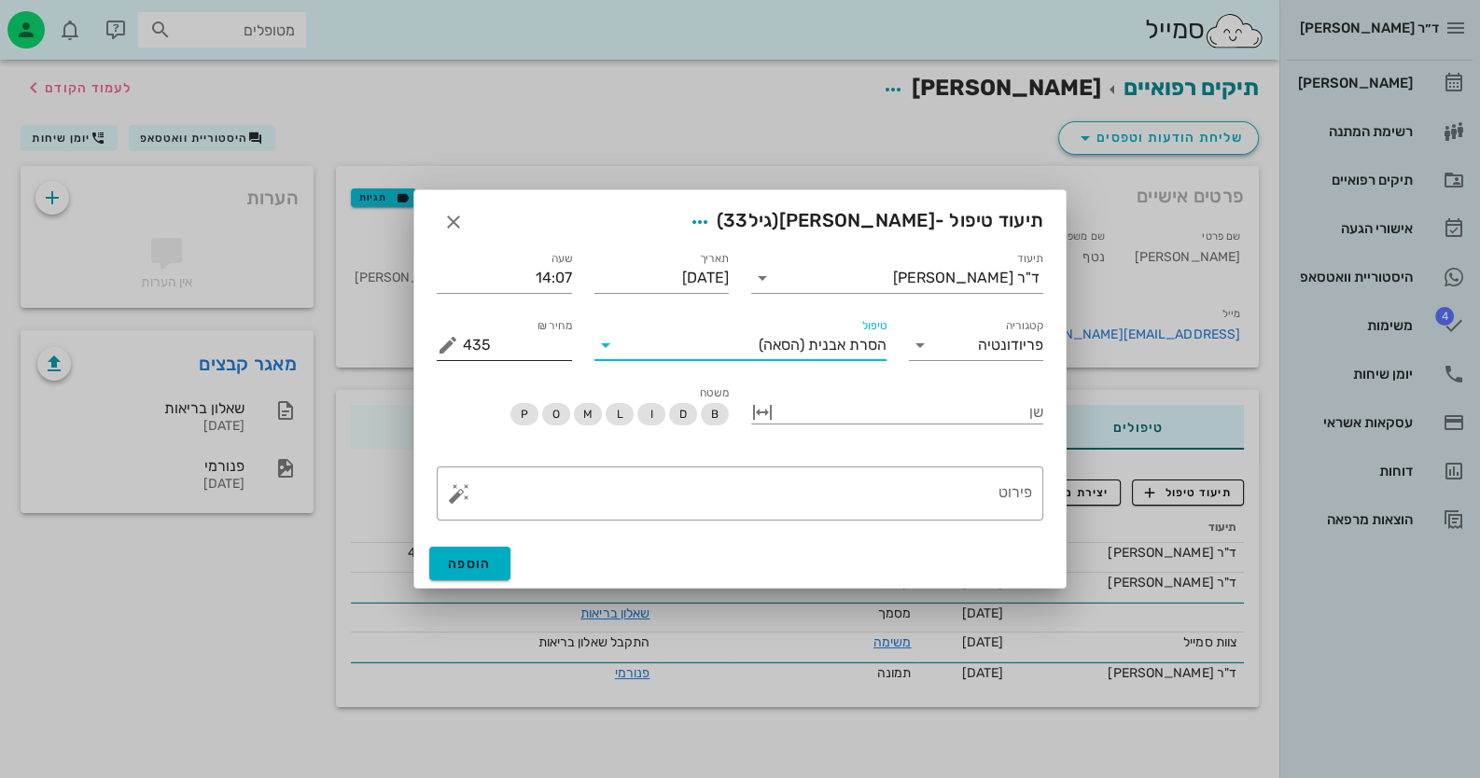
click at [438, 338] on button "מחיר ₪ appended action" at bounding box center [448, 345] width 22 height 22
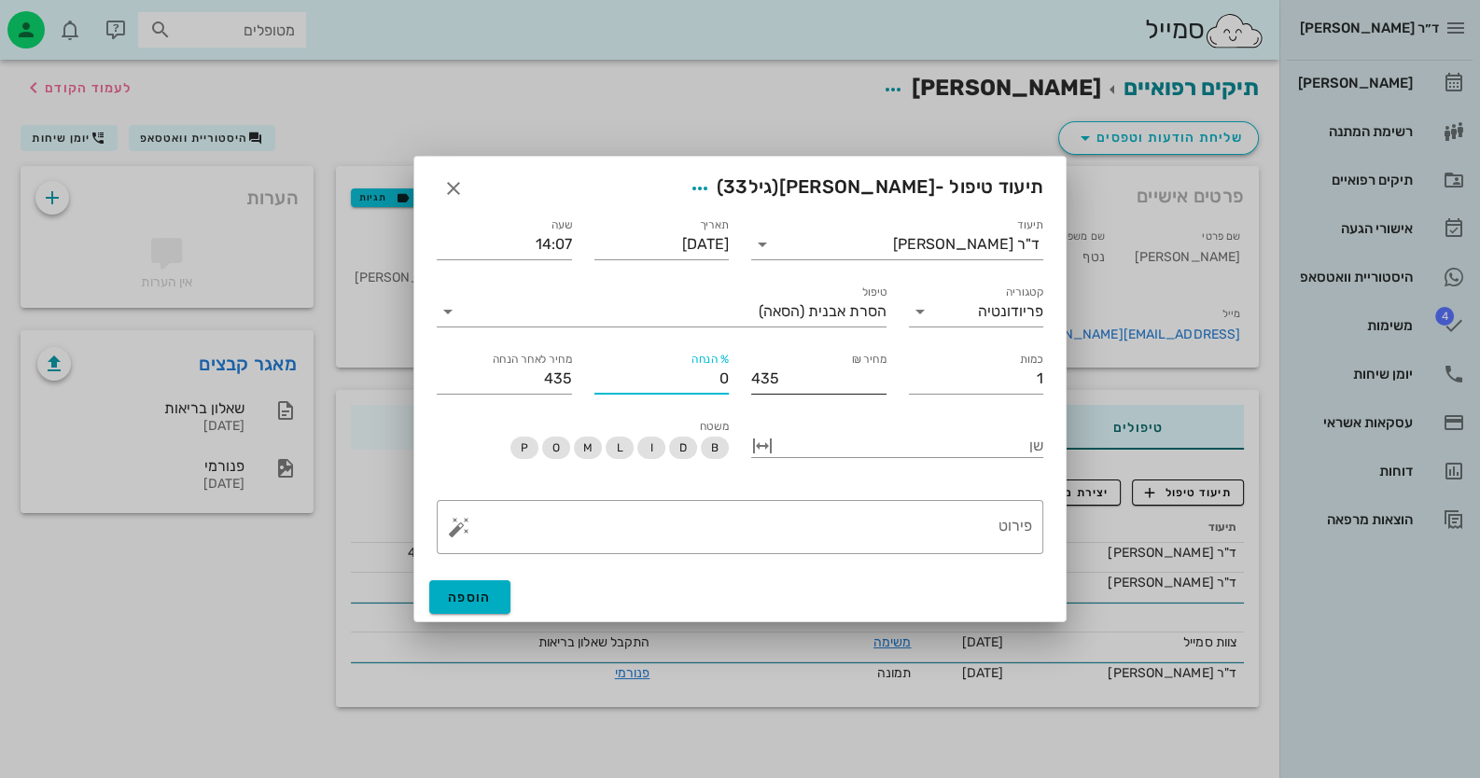
click at [747, 386] on div "תיעוד ד"ר [PERSON_NAME] תאריך [DATE] שעה 14:07 קטגוריה פריודונטיה טיפול הסרת אב…" at bounding box center [739, 304] width 629 height 202
type input "1"
type input "431"
type input "10"
type input "392"
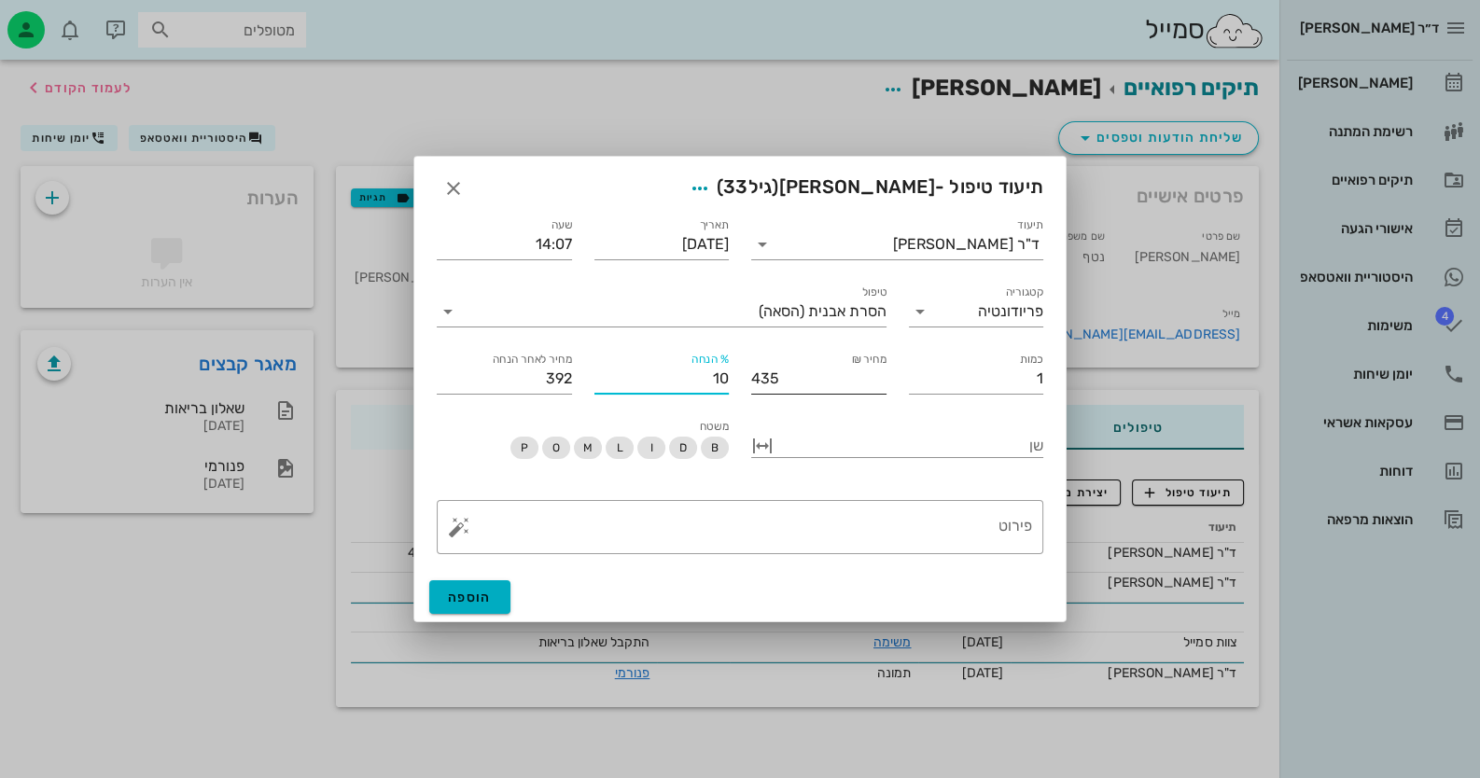
type input "100"
type input "0"
type input "100"
click at [487, 587] on button "הוספה" at bounding box center [469, 597] width 81 height 34
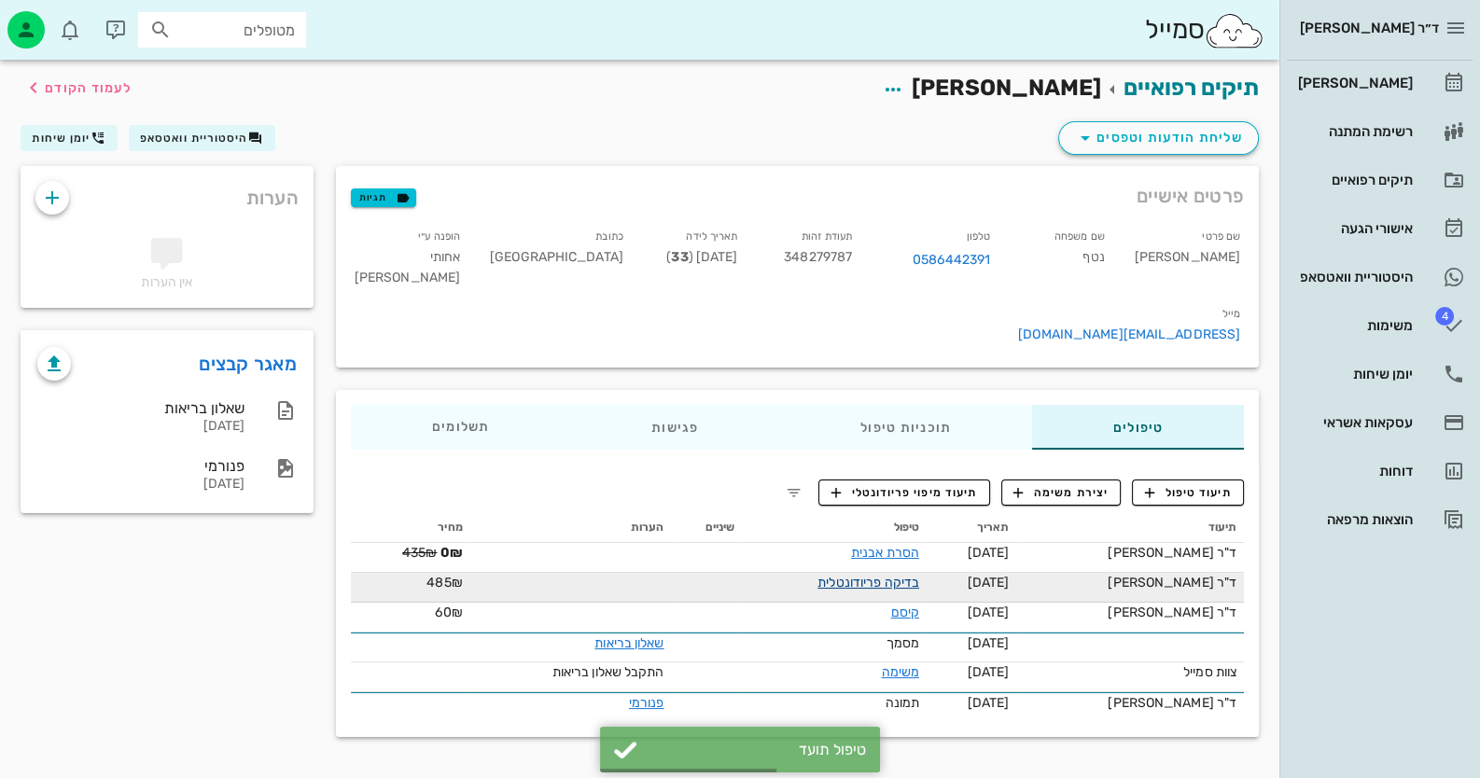
click at [919, 575] on link "בדיקה פריודונטלית" at bounding box center [868, 583] width 102 height 16
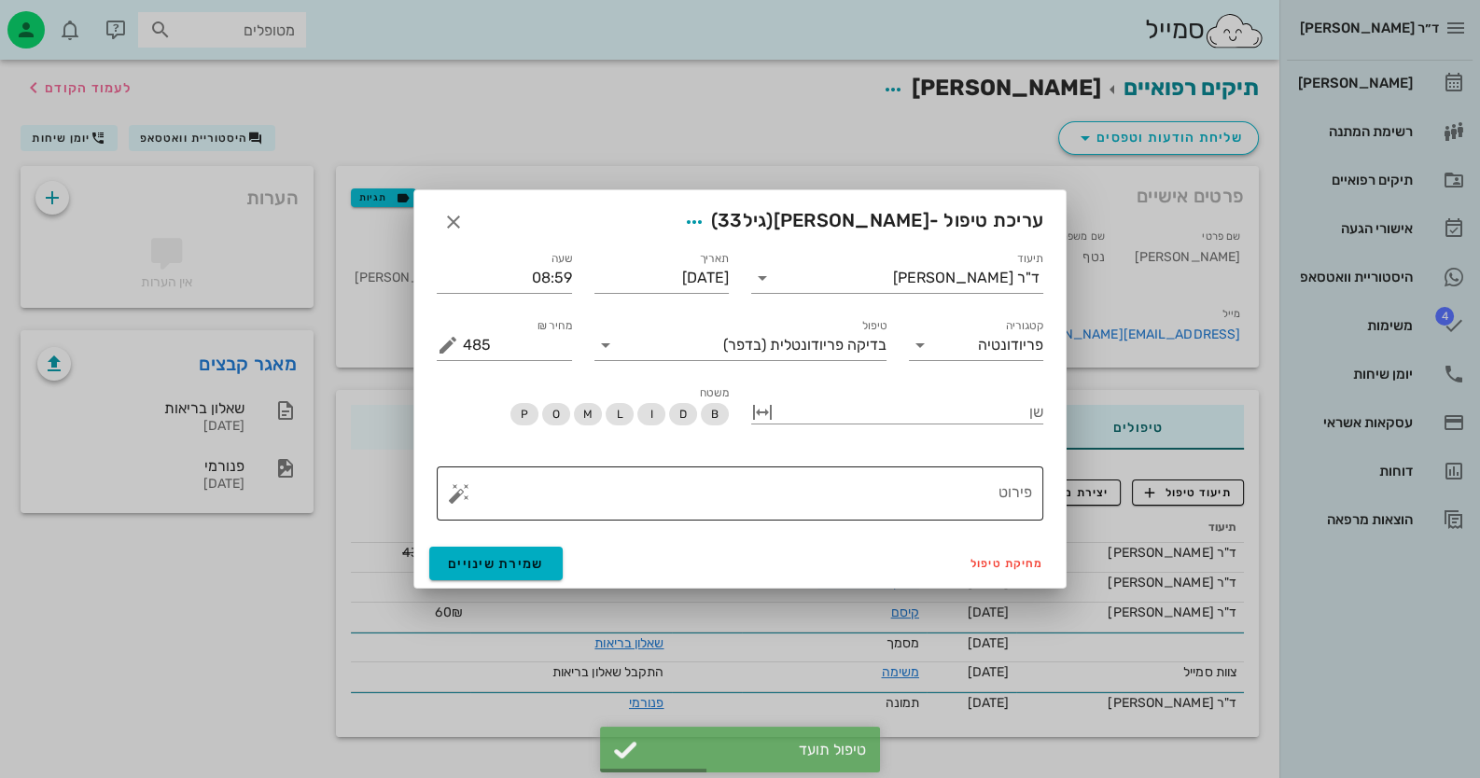
click at [910, 477] on textarea "פירוט" at bounding box center [747, 498] width 569 height 45
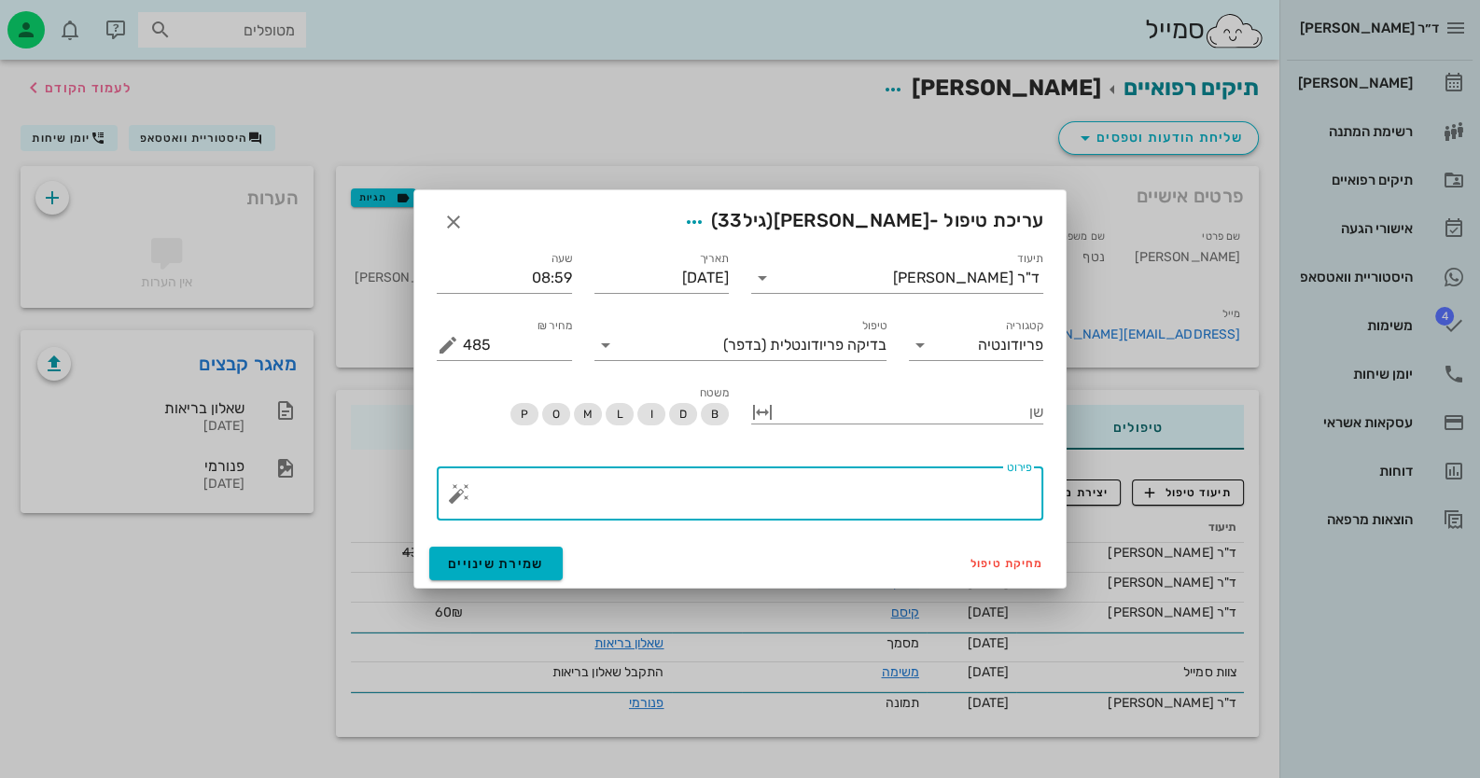
click at [457, 496] on button "button" at bounding box center [459, 493] width 22 height 22
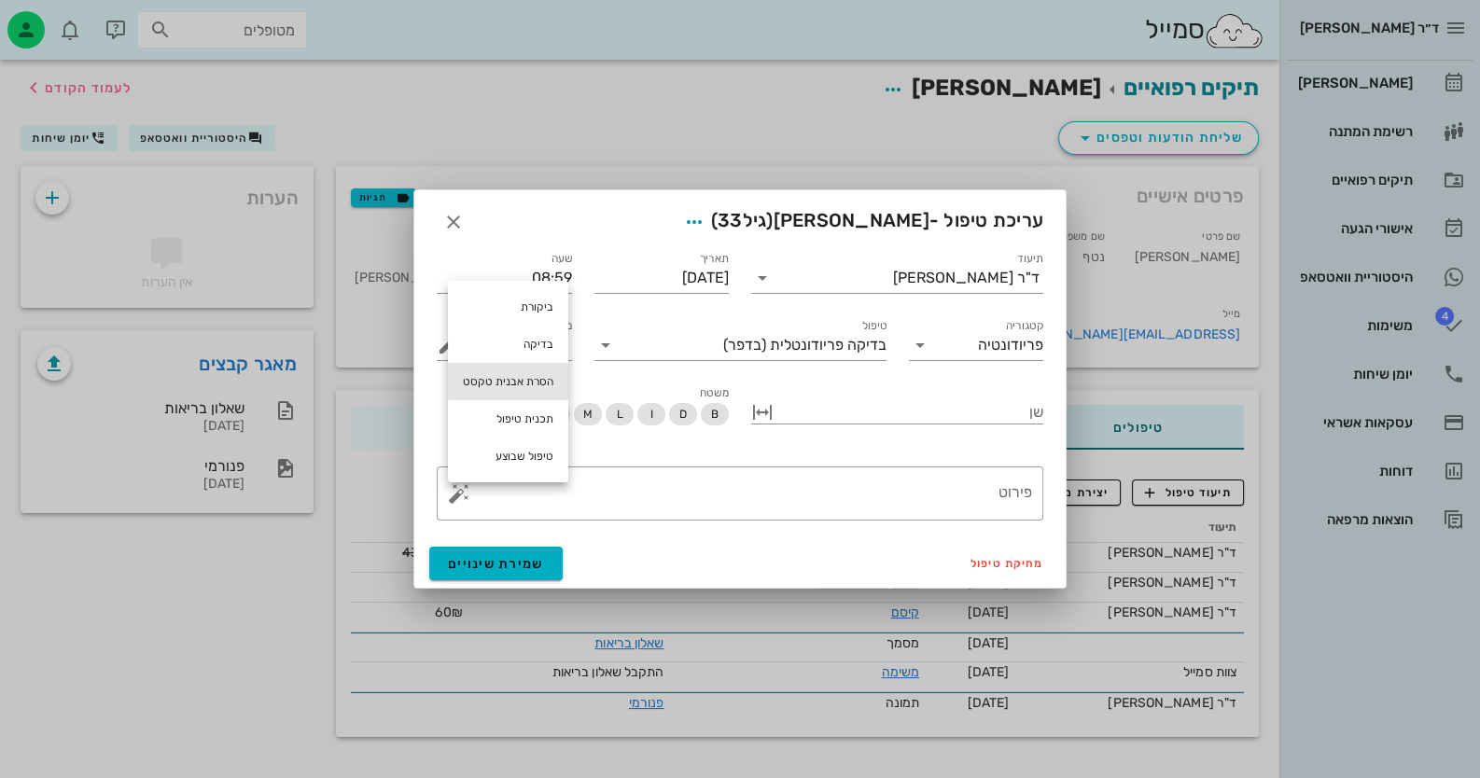
click at [514, 385] on div "הסרת אבנית טקסט" at bounding box center [508, 381] width 120 height 37
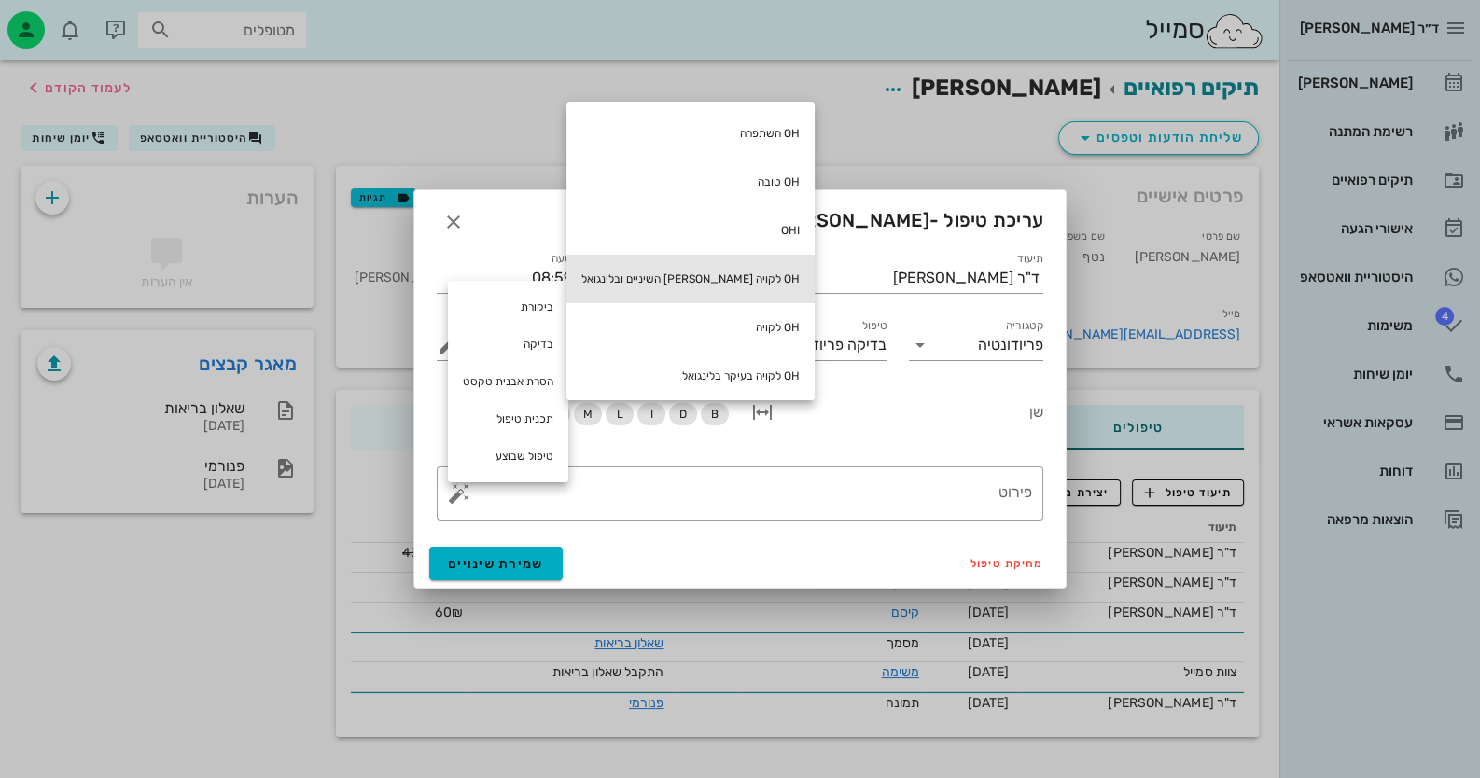
click at [695, 270] on div "OH לקויה [PERSON_NAME] השיניים ובלינגואל" at bounding box center [690, 279] width 248 height 49
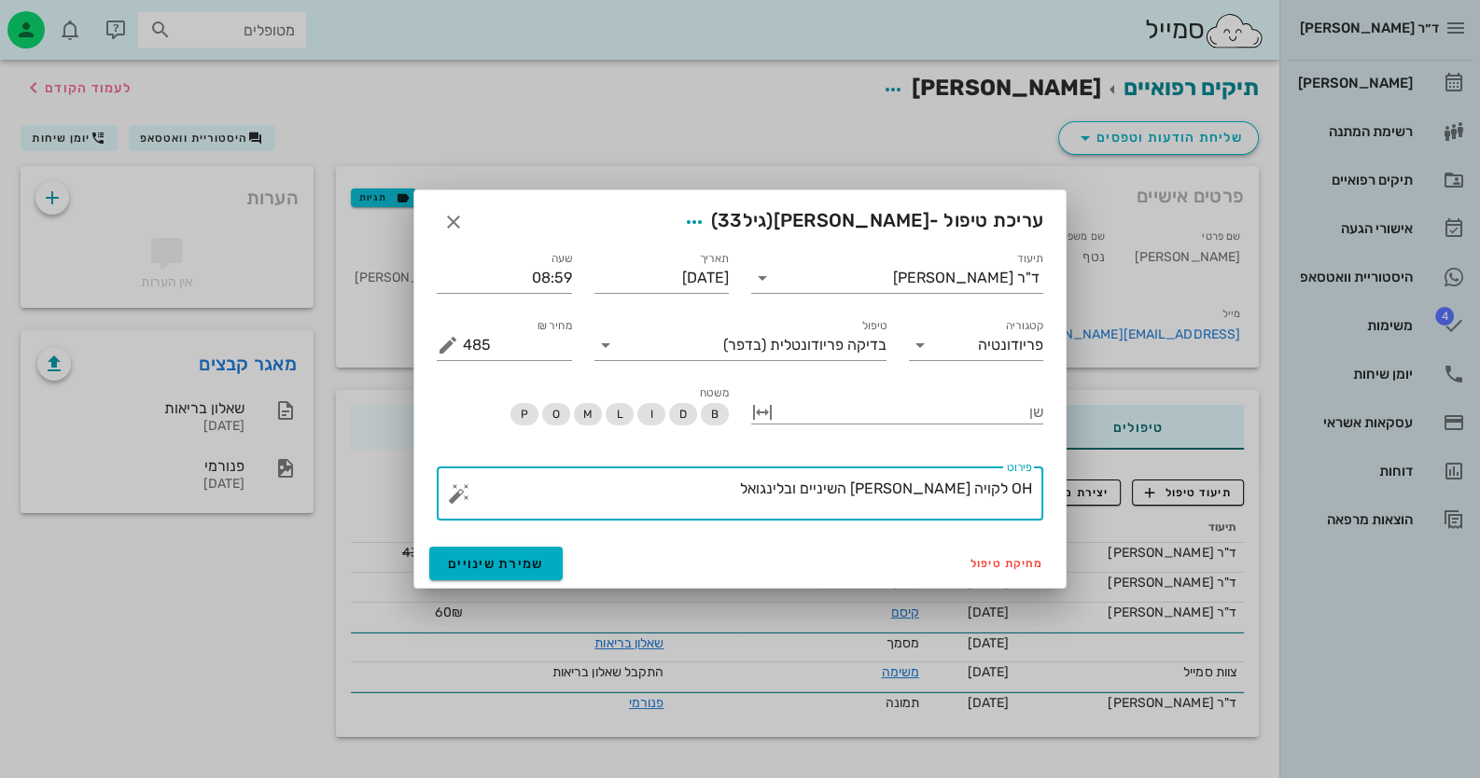
drag, startPoint x: 902, startPoint y: 484, endPoint x: 815, endPoint y: 493, distance: 88.1
click at [815, 493] on textarea "OH לקויה [PERSON_NAME] השיניים ובלינגואל" at bounding box center [747, 498] width 569 height 45
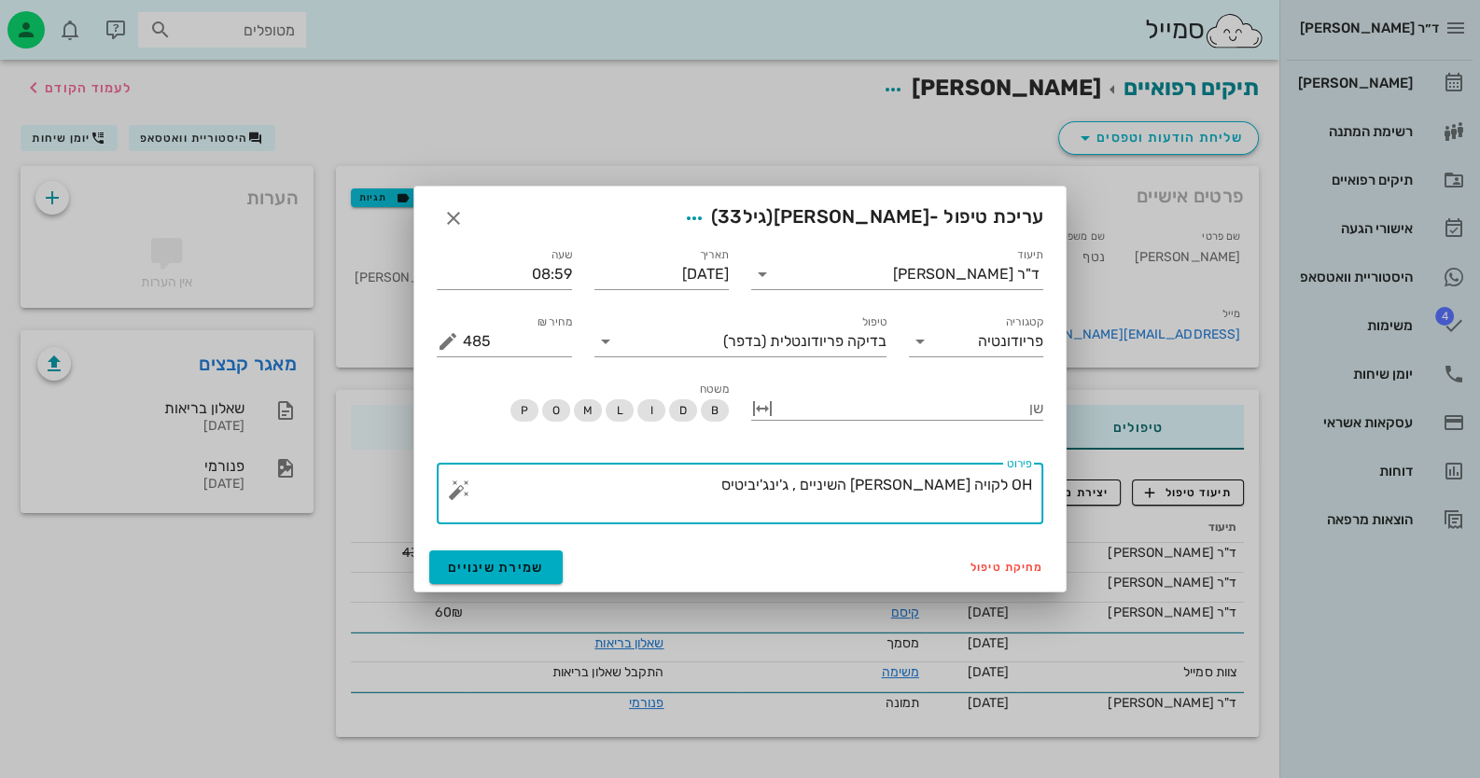
click at [455, 483] on button "button" at bounding box center [459, 490] width 22 height 22
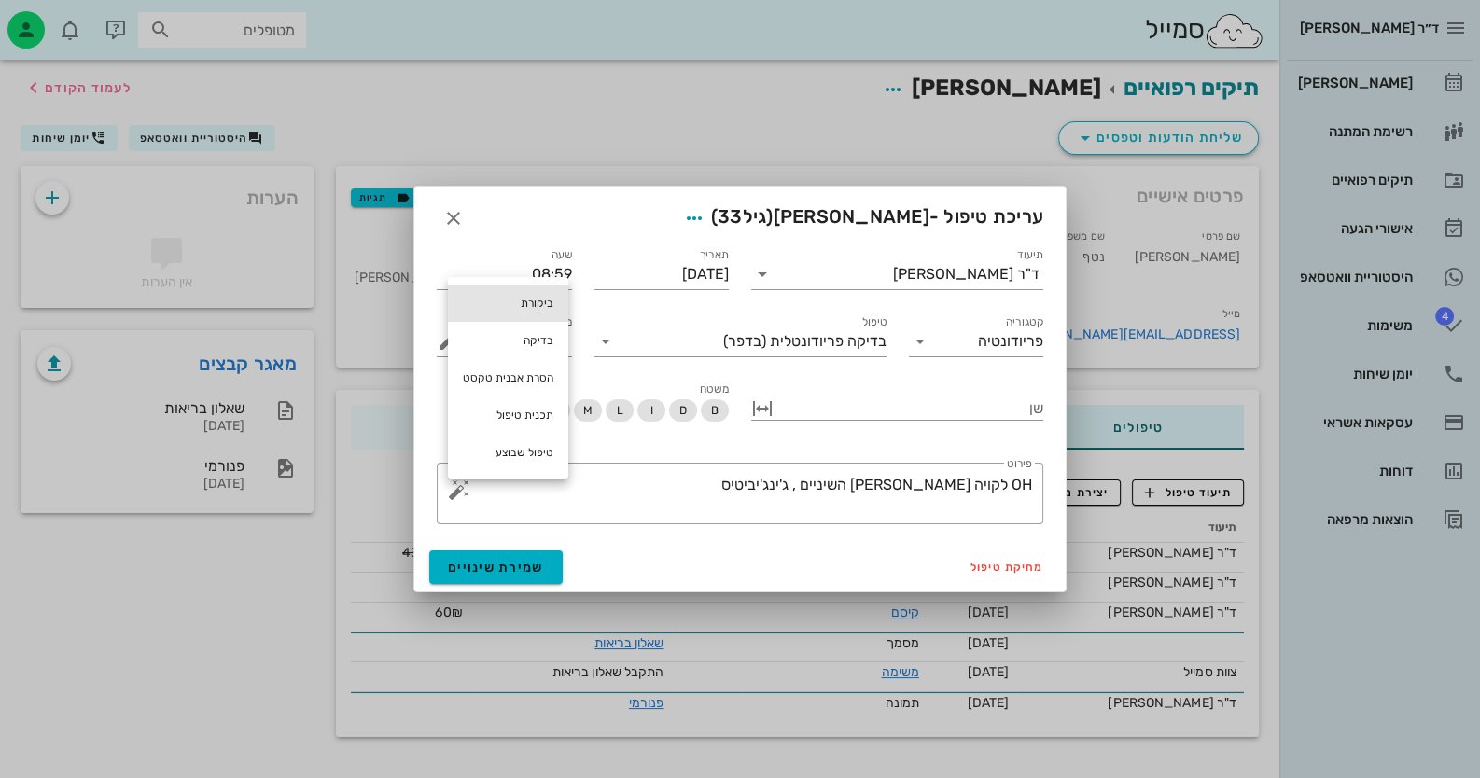
click at [527, 313] on div "ביקורת" at bounding box center [508, 303] width 120 height 37
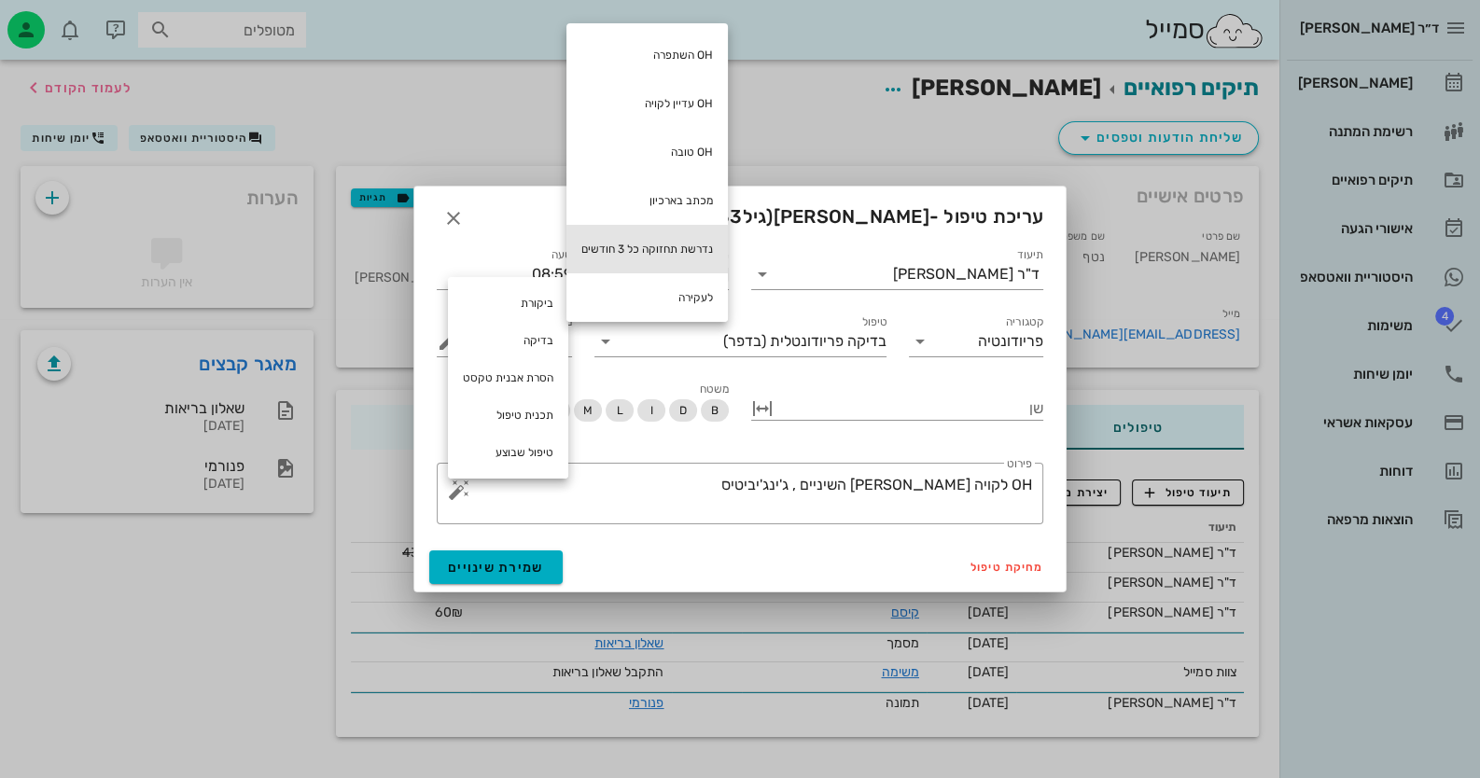
click at [636, 250] on div "נדרשת תחזוקה כל 3 חודשים" at bounding box center [646, 249] width 161 height 49
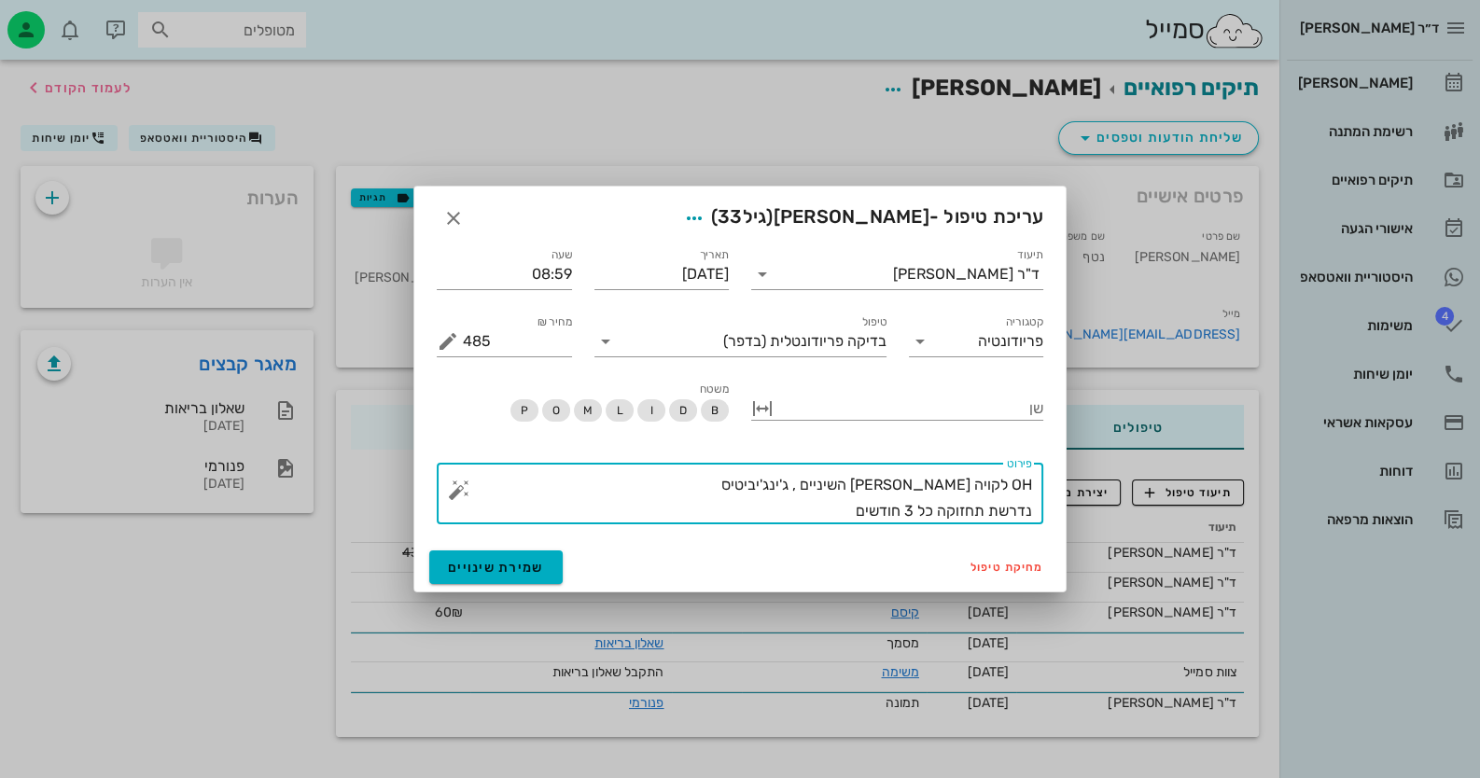
click at [910, 512] on textarea "OH לקויה [PERSON_NAME] השיניים , ג'ינג'יביטיס נדרשת תחזוקה כל 3 חודשים" at bounding box center [747, 498] width 569 height 52
type textarea "OH לקויה [PERSON_NAME] השיניים , ג'ינג'יביטיס נדרשת תחזוקה כל 6 חודשים"
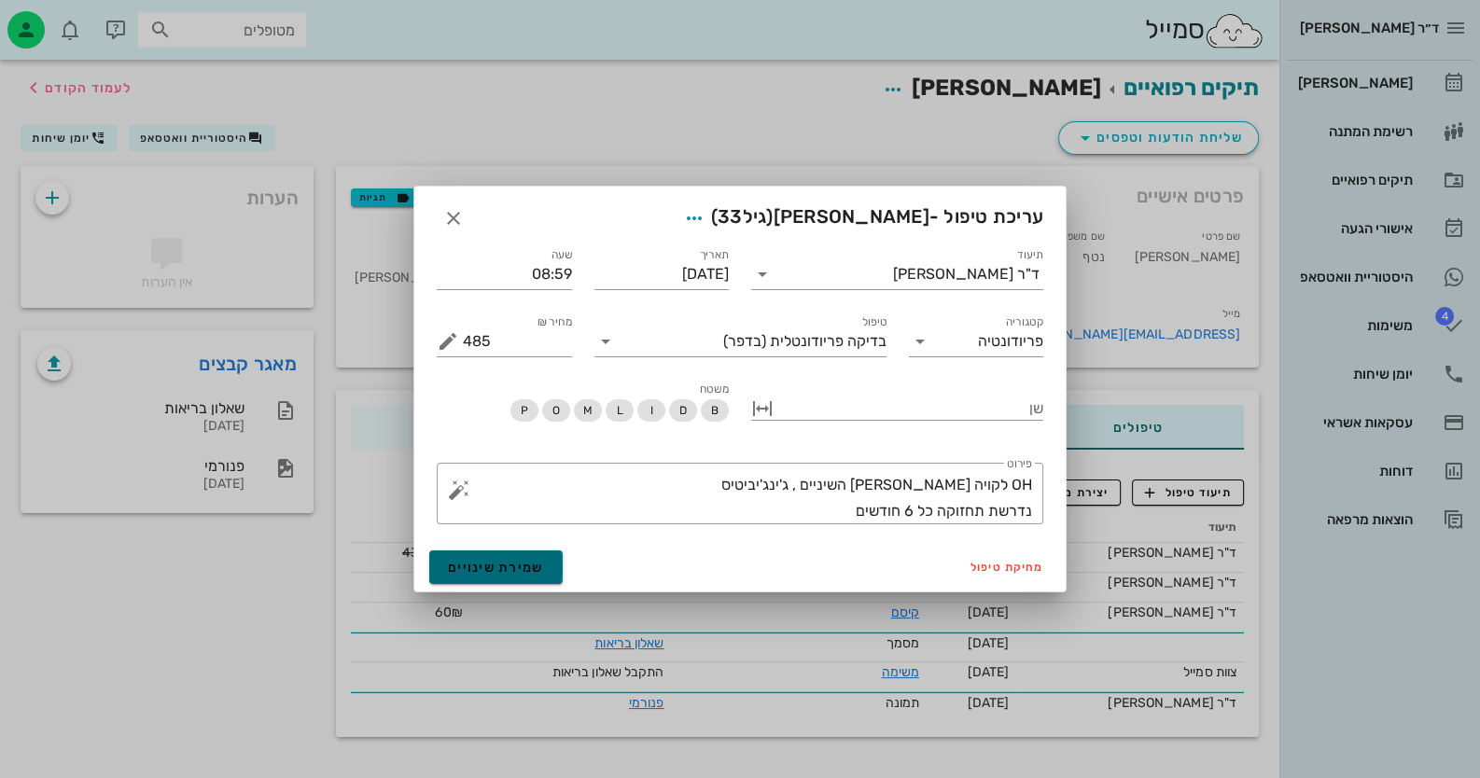
click at [519, 560] on span "שמירת שינויים" at bounding box center [496, 568] width 96 height 16
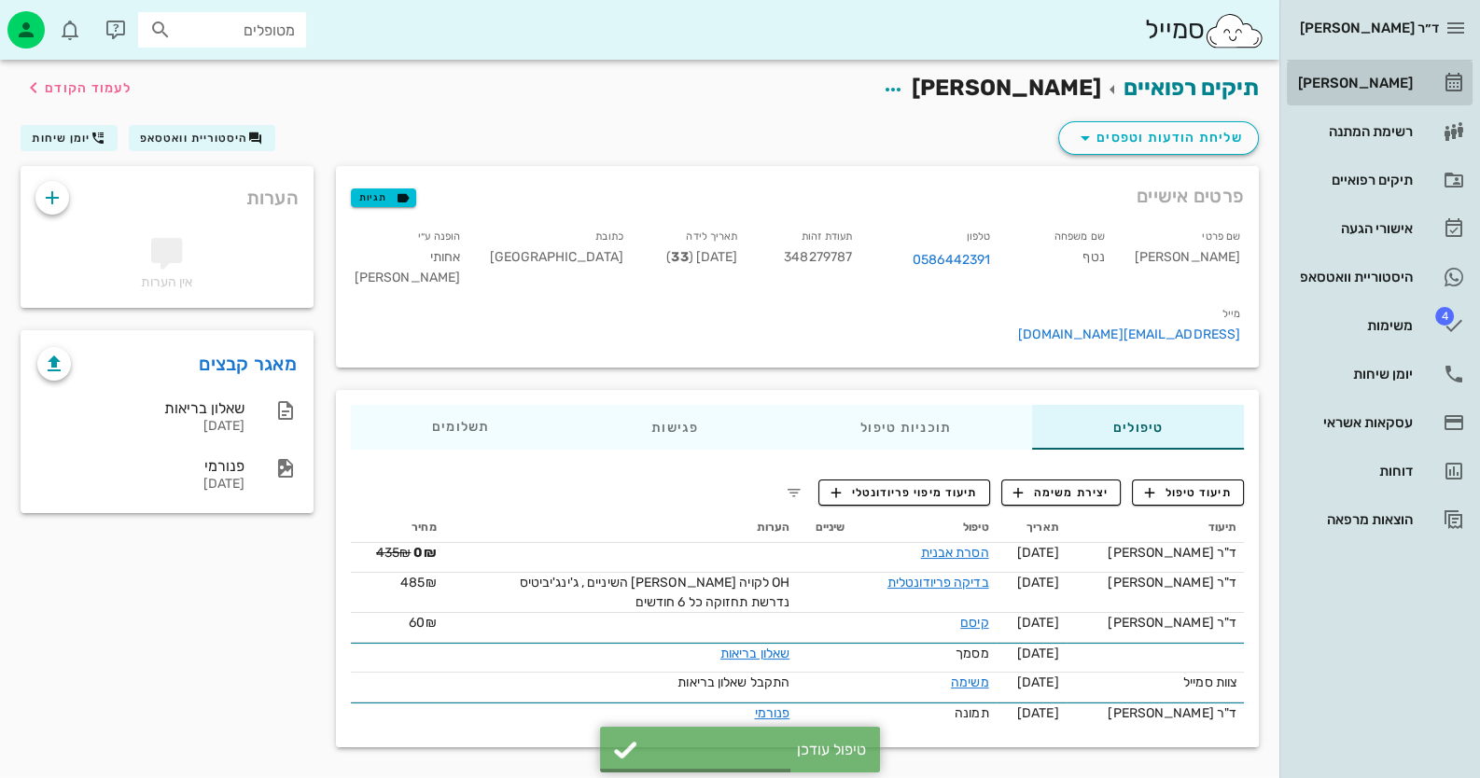
click at [1414, 73] on link "[PERSON_NAME]" at bounding box center [1380, 83] width 186 height 45
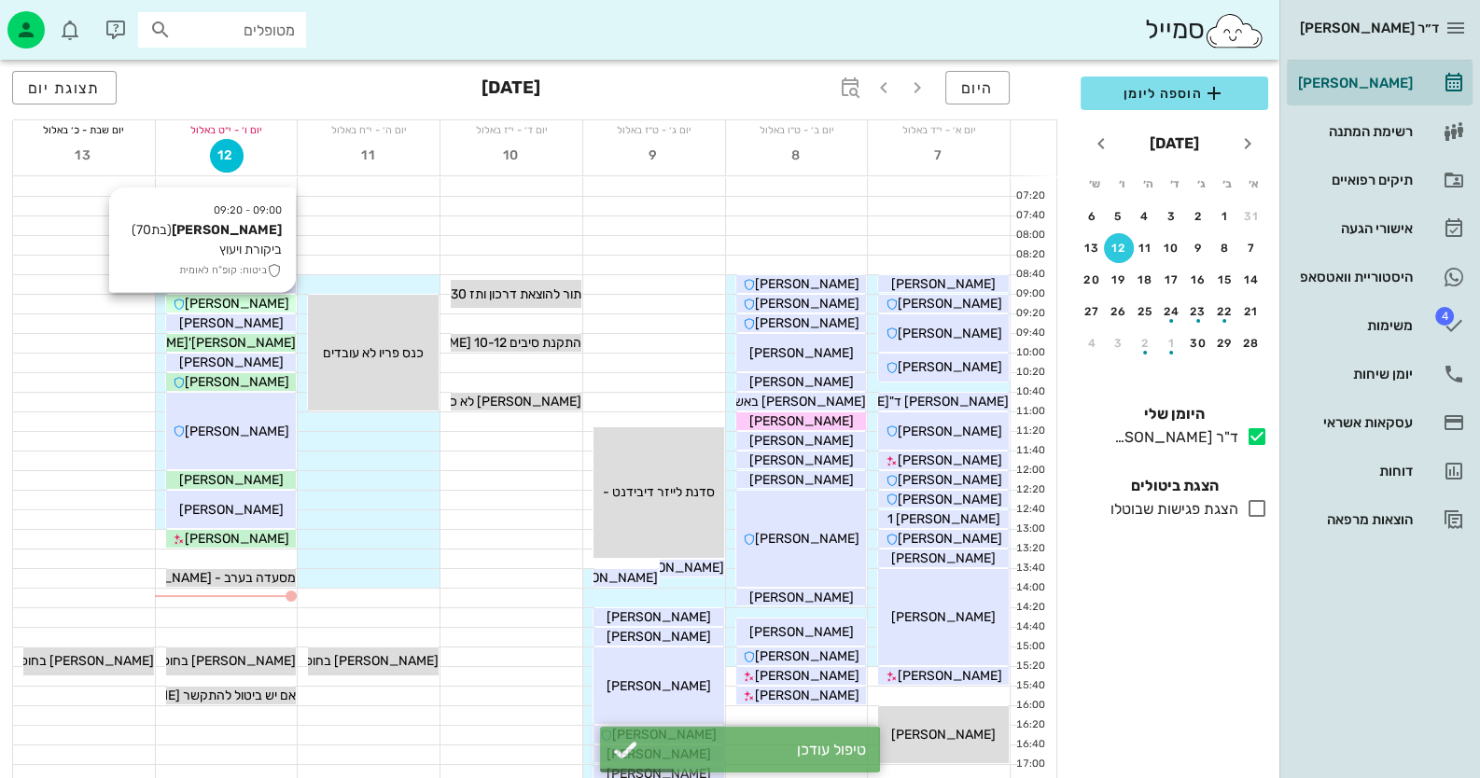
click at [240, 301] on span "[PERSON_NAME]" at bounding box center [237, 304] width 104 height 16
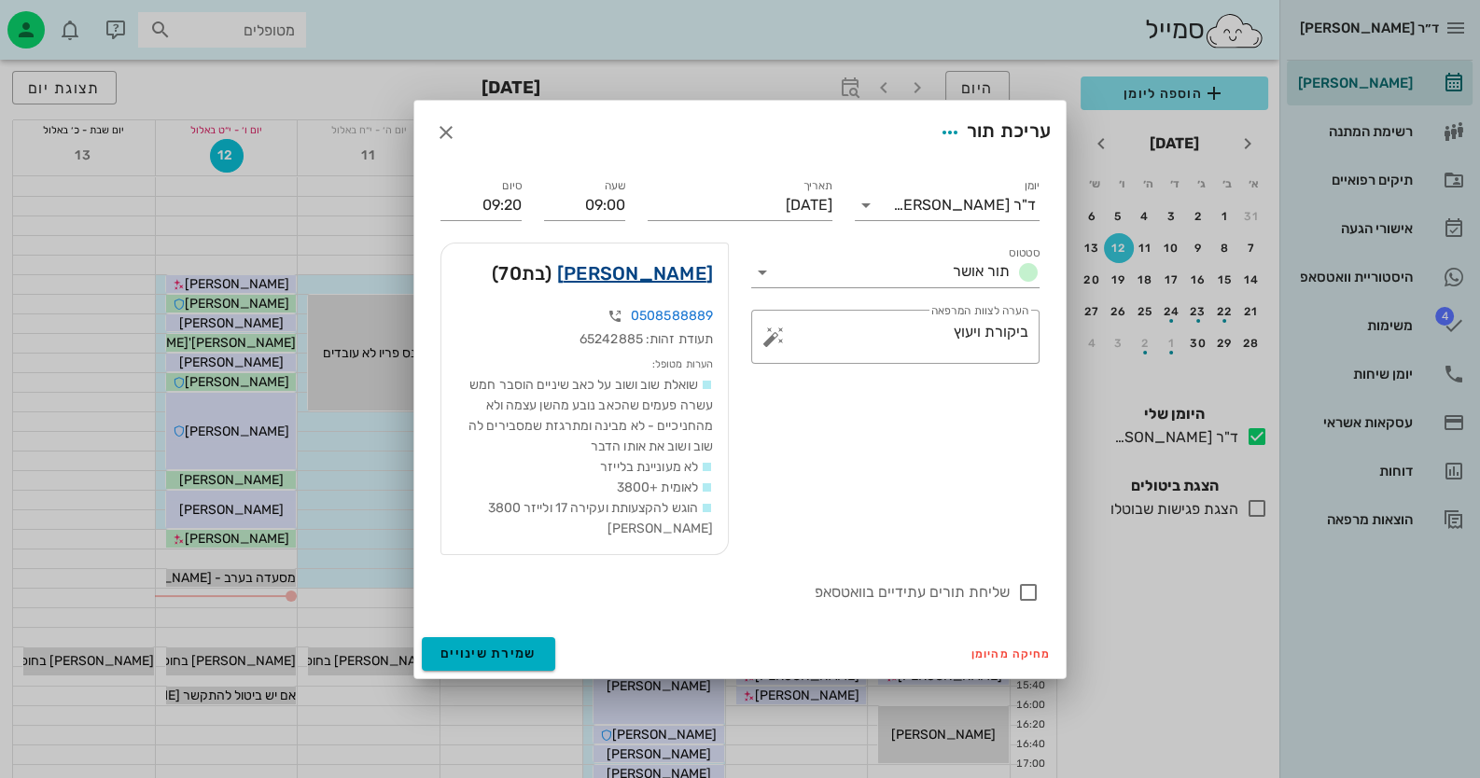
click at [660, 285] on link "[PERSON_NAME]" at bounding box center [635, 273] width 156 height 30
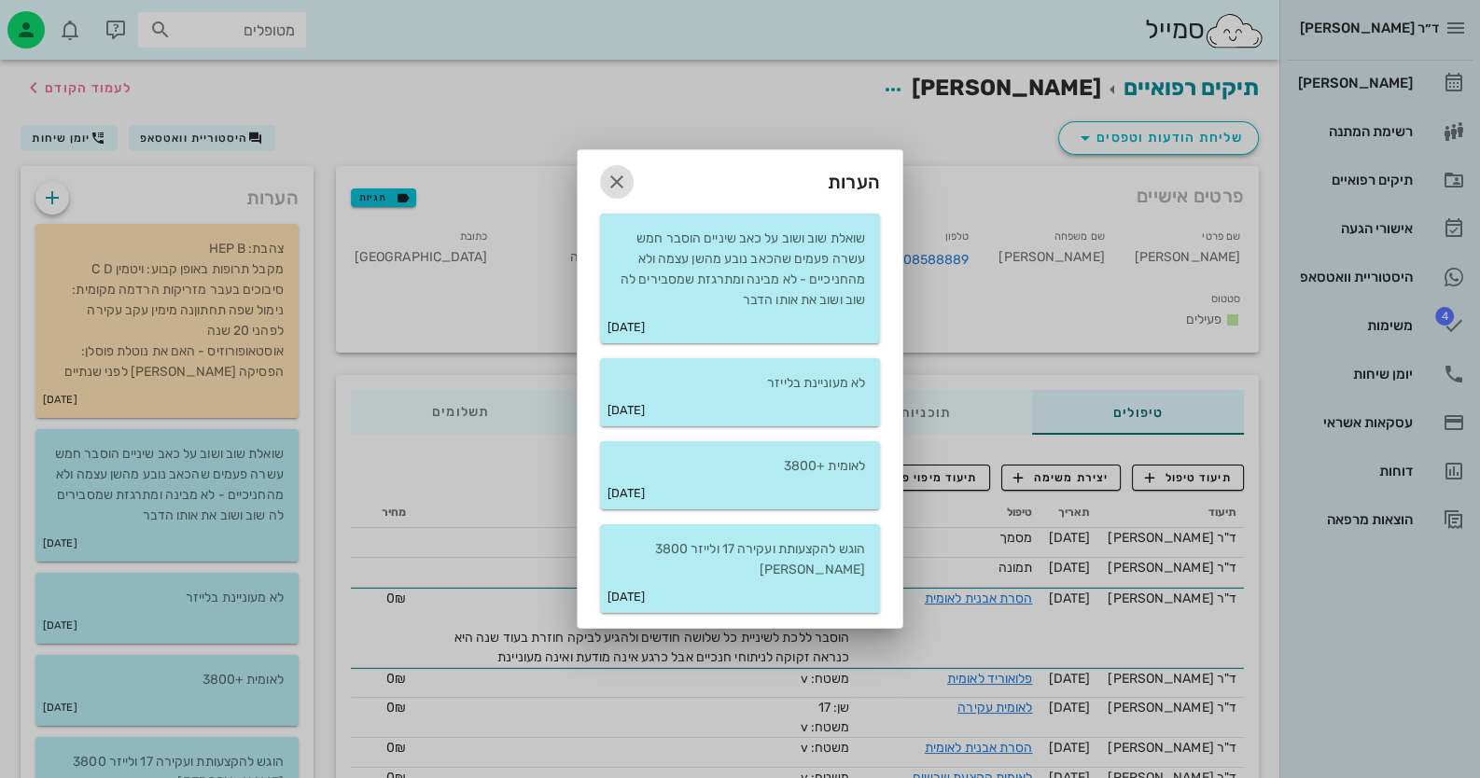
click at [614, 193] on icon "button" at bounding box center [617, 182] width 22 height 22
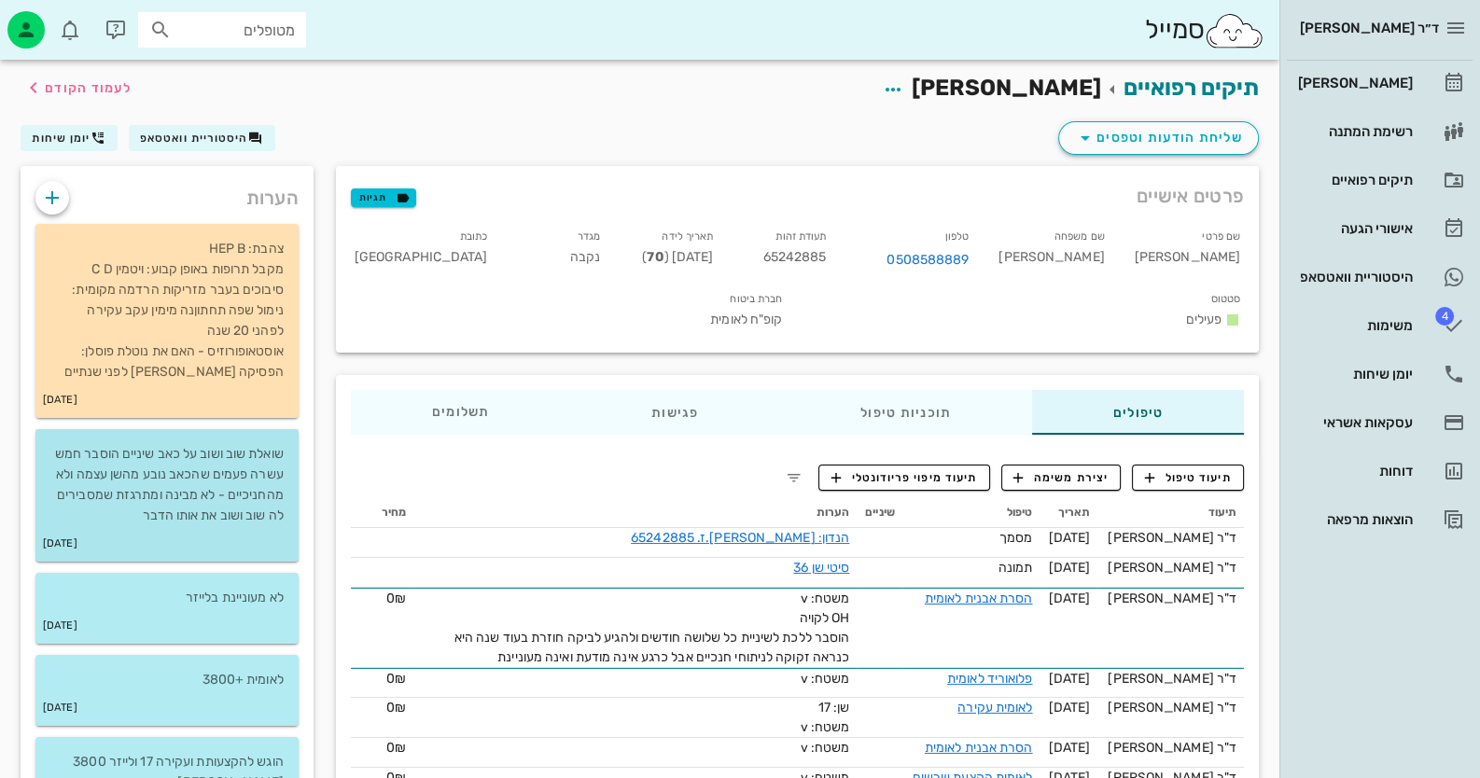
click at [196, 454] on p "שואלת שוב ושוב על כאב שיניים הוסבר חמש עשרה פעמים שהכאב נובע מהשן עצמה ולא מהחנ…" at bounding box center [166, 485] width 233 height 82
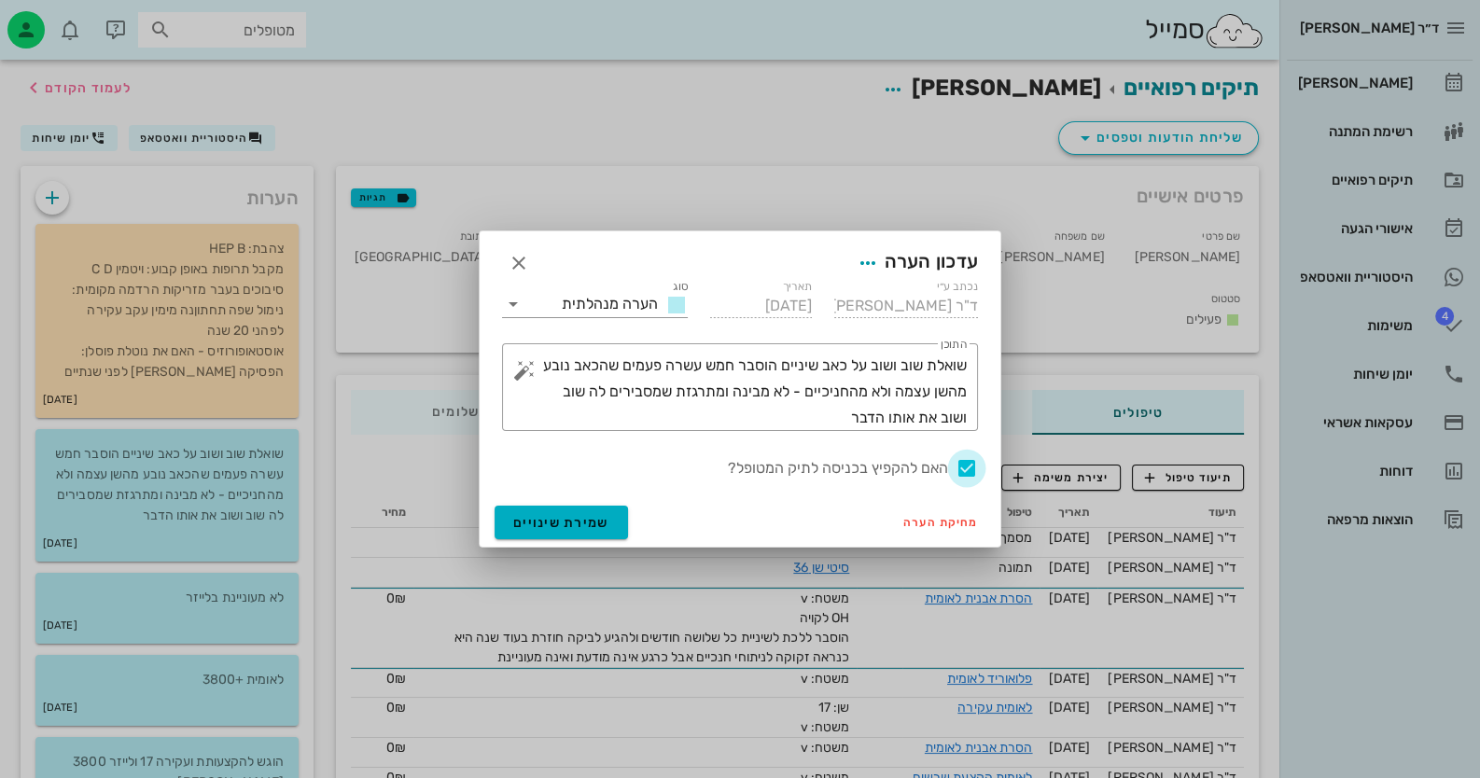
click at [966, 468] on div at bounding box center [967, 469] width 32 height 32
checkbox input "false"
click at [601, 529] on span "שמירת שינויים" at bounding box center [561, 523] width 96 height 16
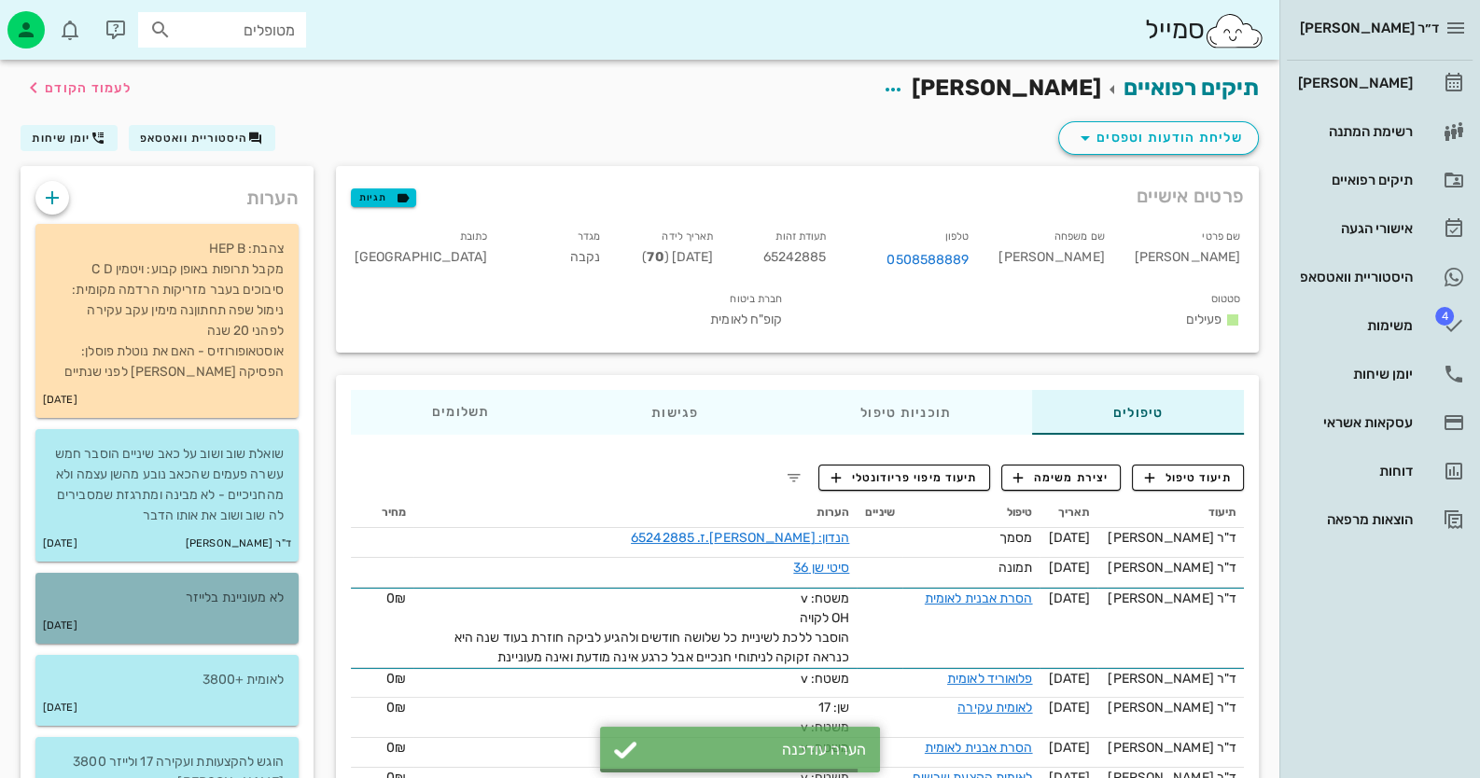
click at [225, 614] on div "[DATE]" at bounding box center [166, 625] width 263 height 35
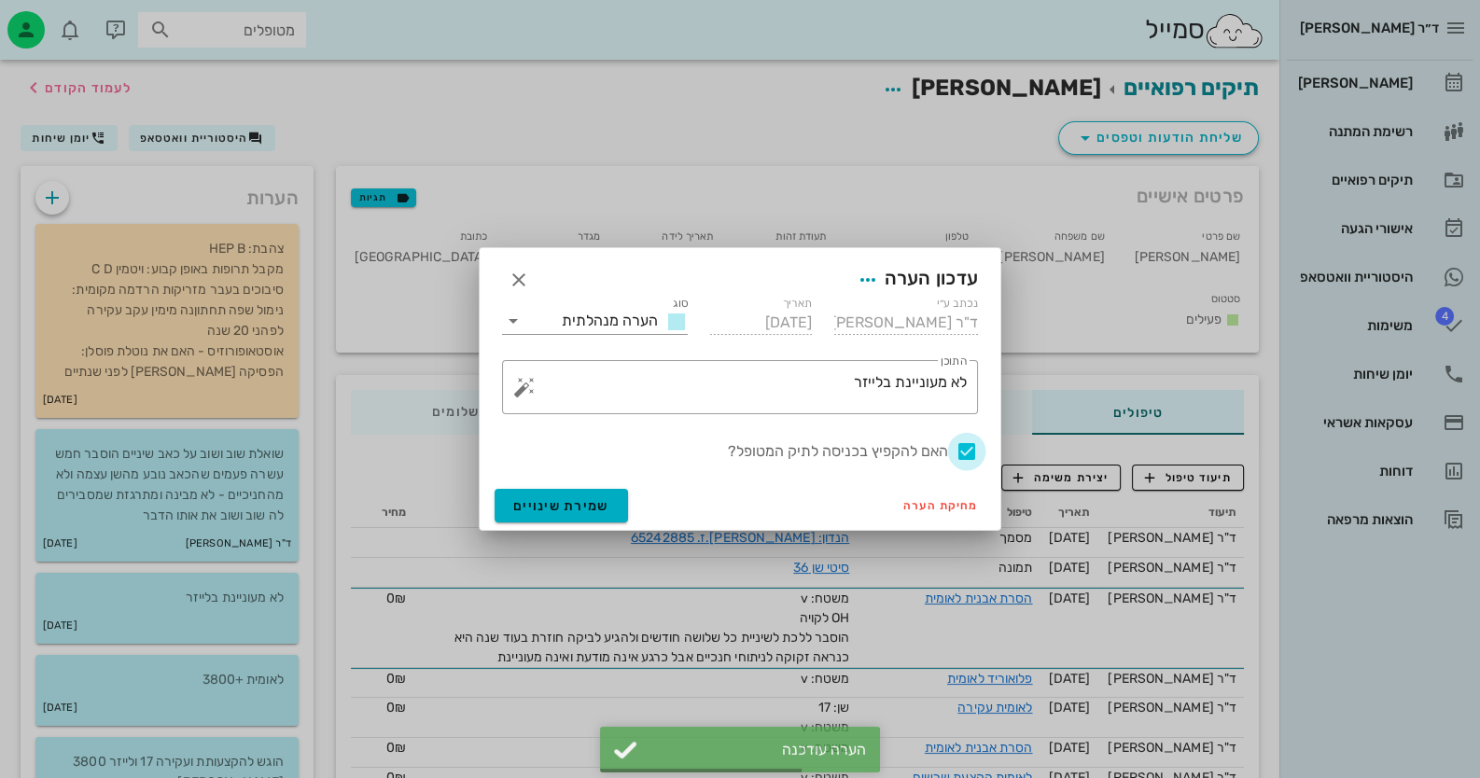
click at [966, 453] on div at bounding box center [967, 452] width 32 height 32
checkbox input "false"
click at [525, 511] on span "שמירת שינויים" at bounding box center [561, 506] width 96 height 16
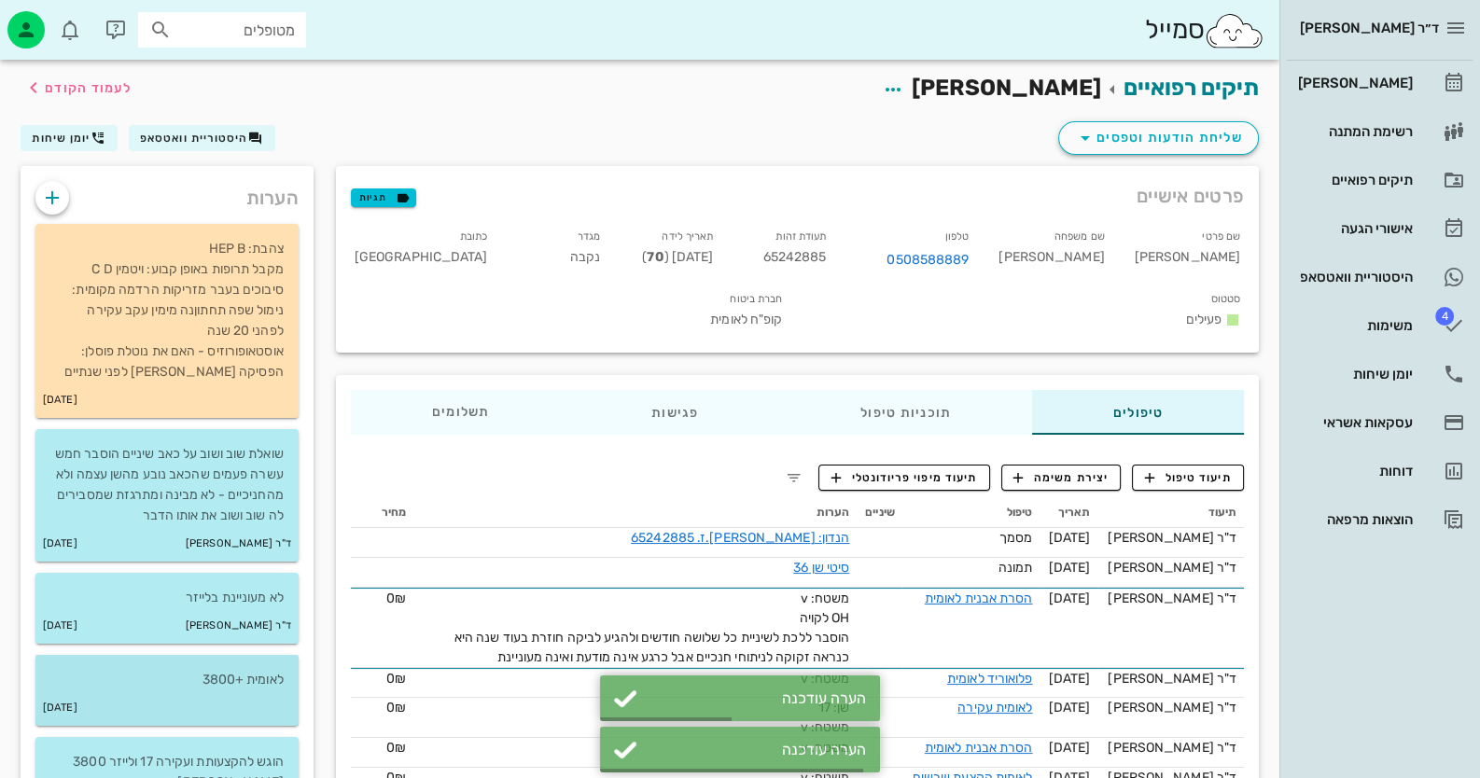
click at [156, 697] on div "[DATE]" at bounding box center [166, 707] width 263 height 35
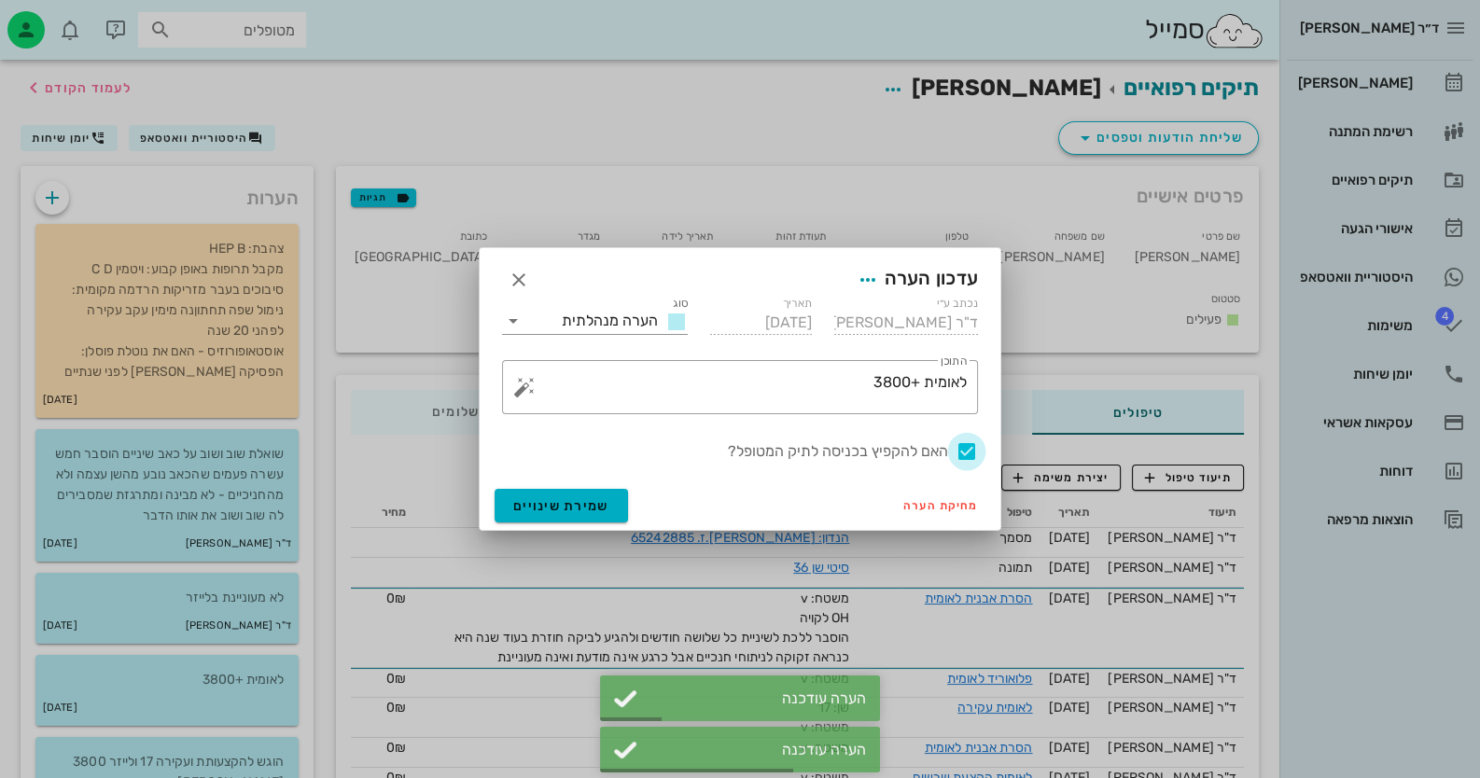
click at [958, 455] on div at bounding box center [967, 452] width 32 height 32
checkbox input "false"
click at [543, 505] on span "שמירת שינויים" at bounding box center [561, 506] width 96 height 16
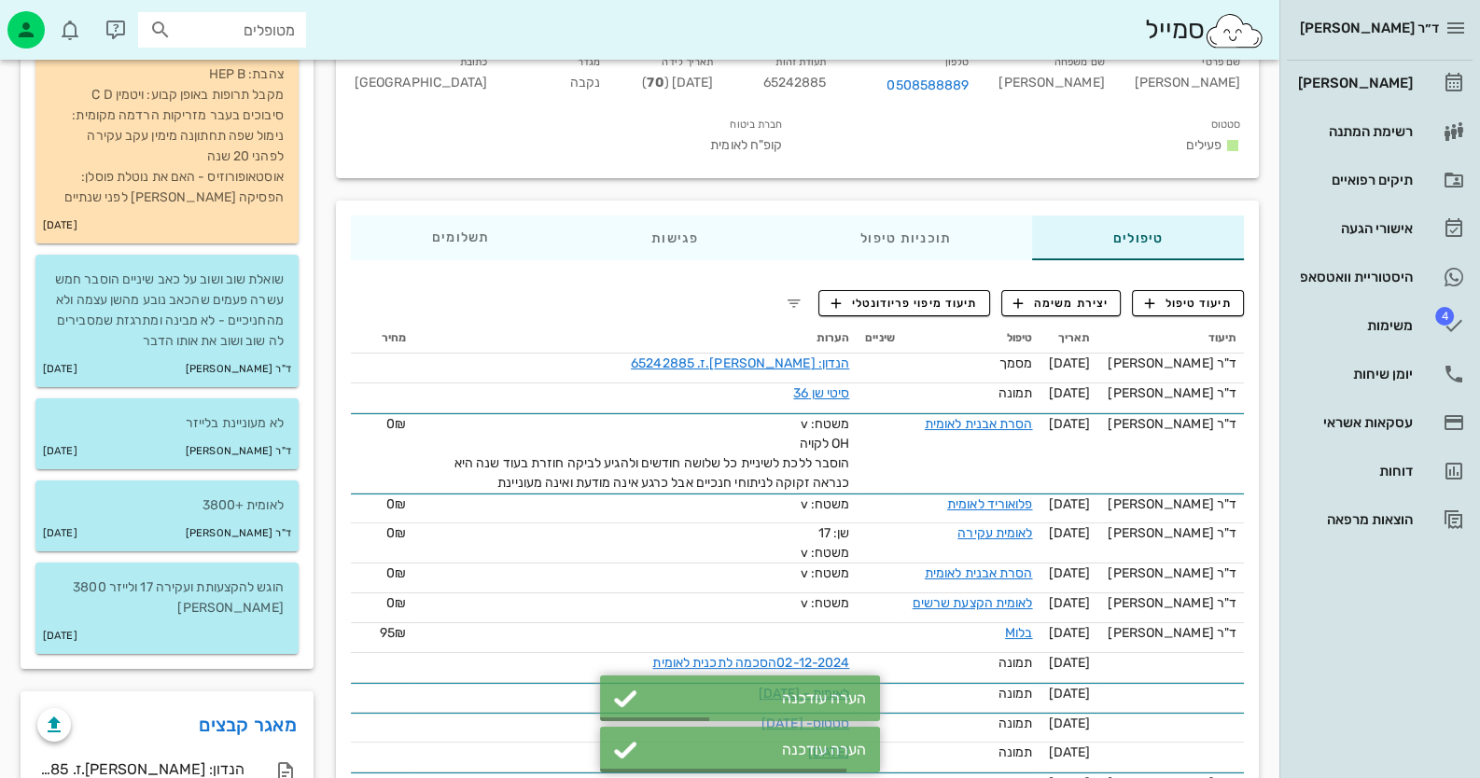
scroll to position [186, 0]
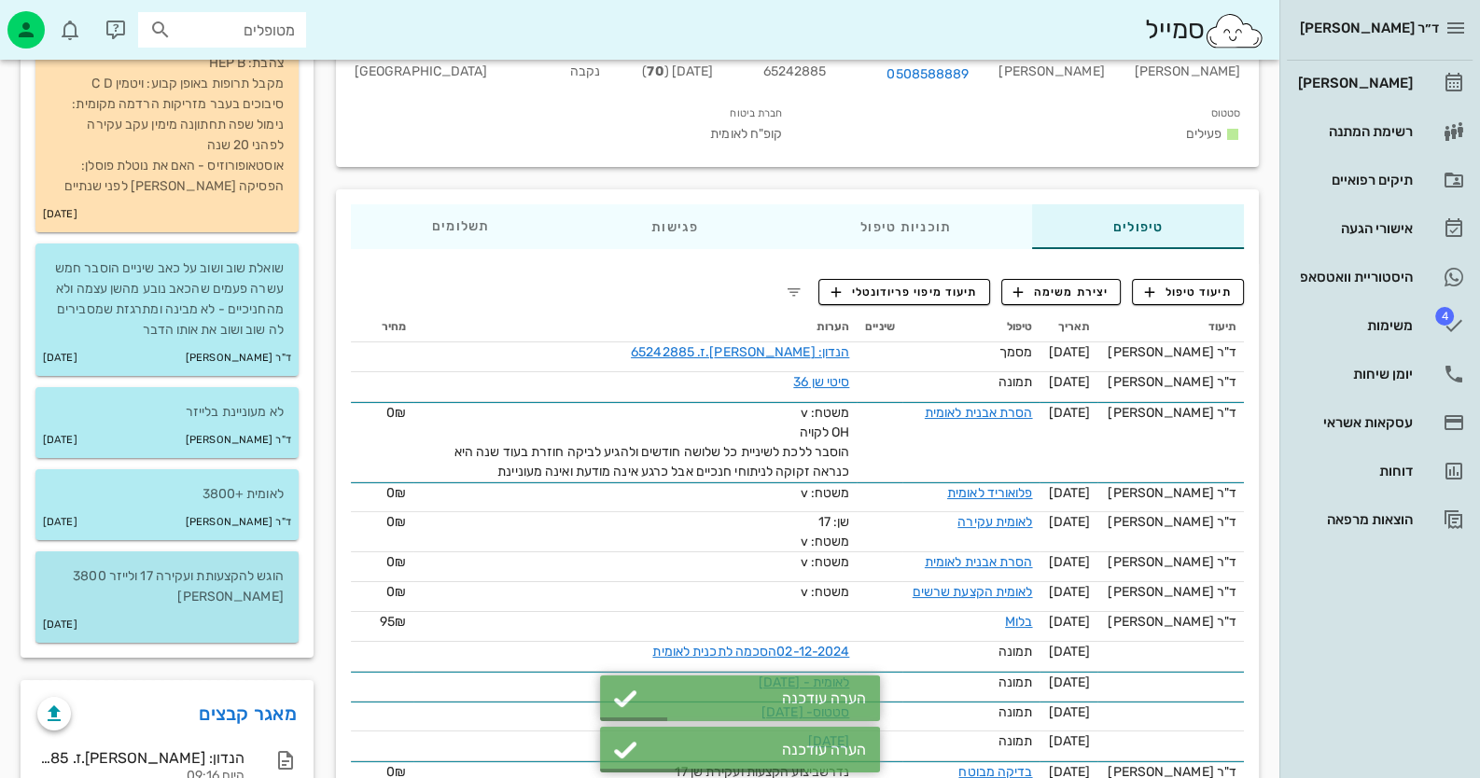
click at [248, 601] on p "הוגש להקצעותת ועקירה 17 ולייזר 3800 [PERSON_NAME]" at bounding box center [166, 586] width 233 height 41
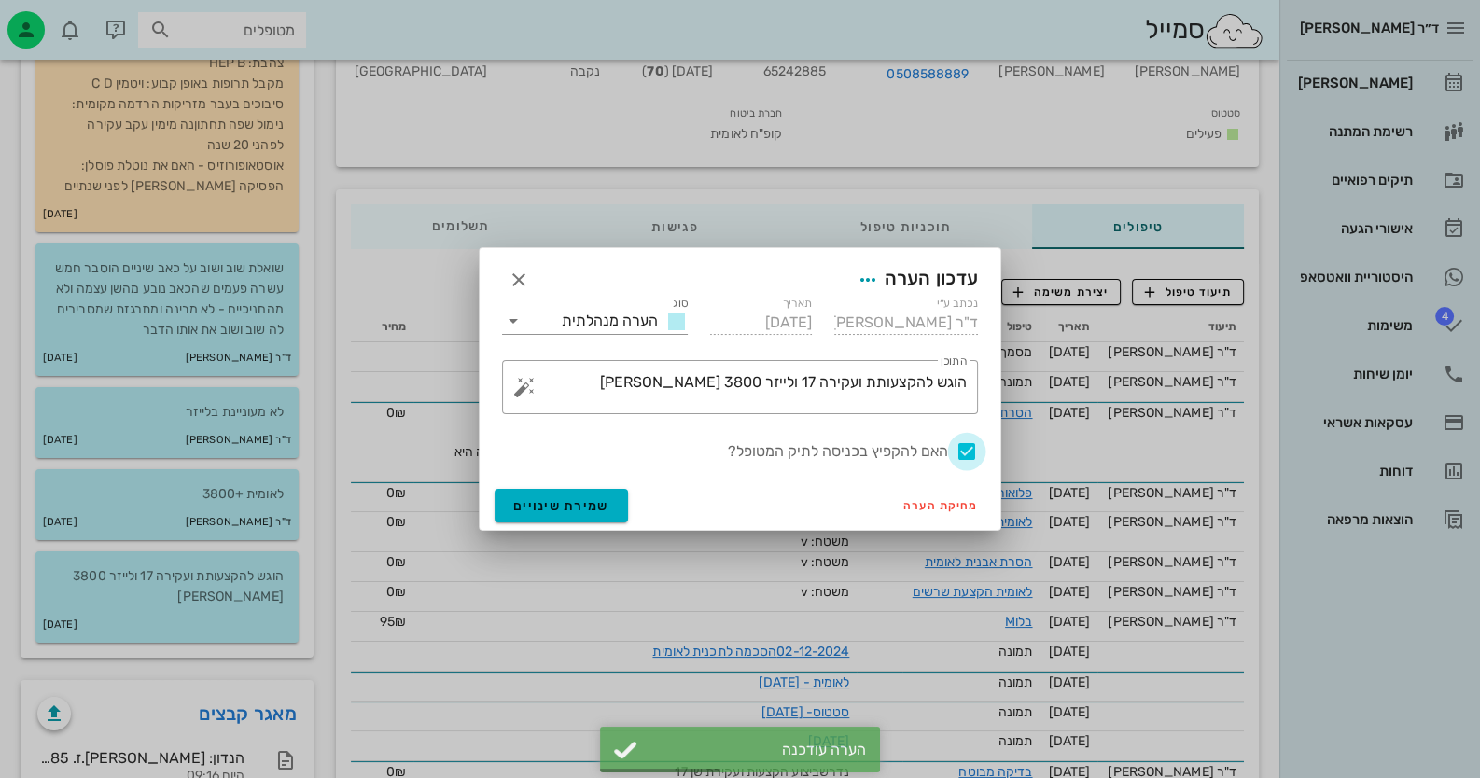
click at [961, 455] on div at bounding box center [967, 452] width 32 height 32
checkbox input "false"
click at [575, 511] on span "שמירת שינויים" at bounding box center [561, 506] width 96 height 16
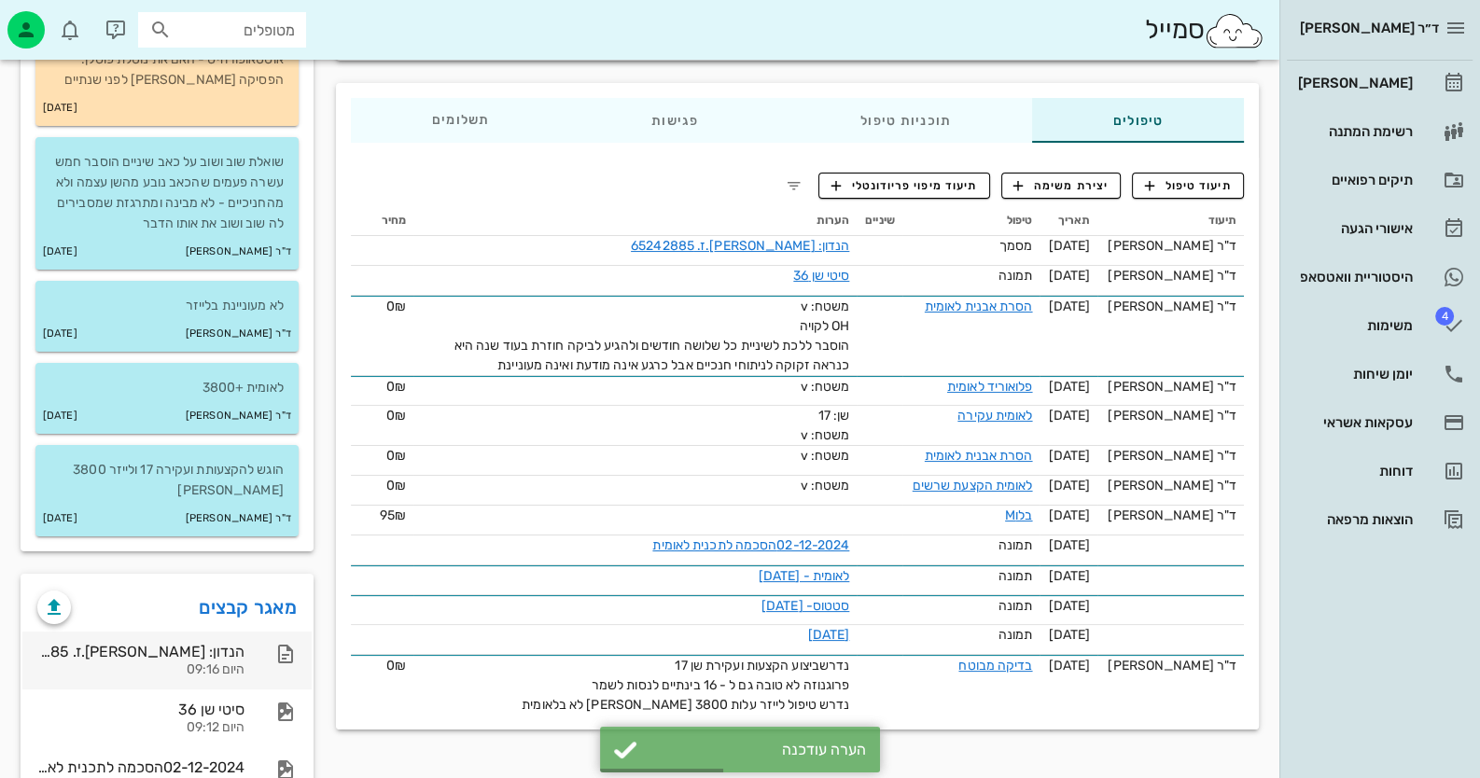
scroll to position [466, 0]
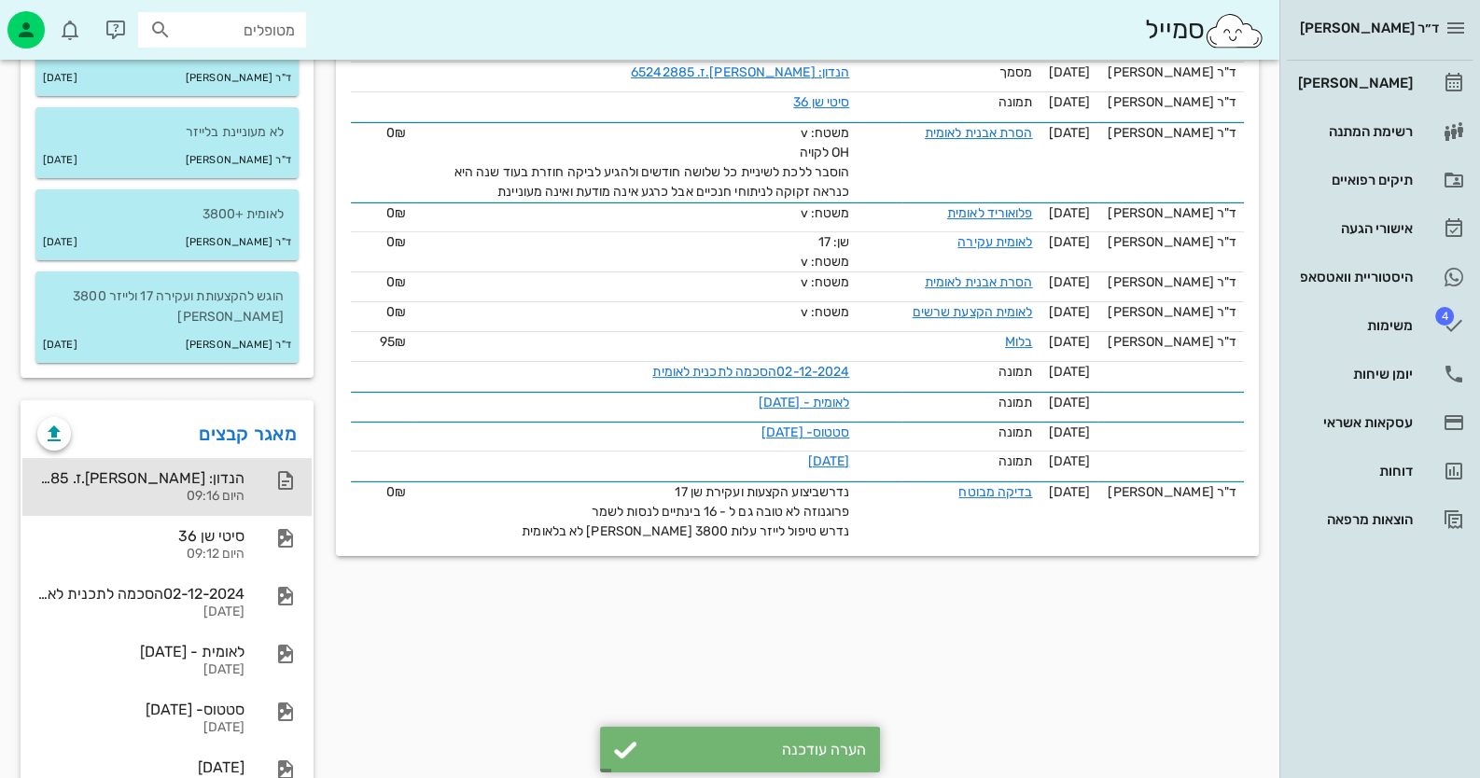
click at [265, 479] on div at bounding box center [276, 480] width 41 height 22
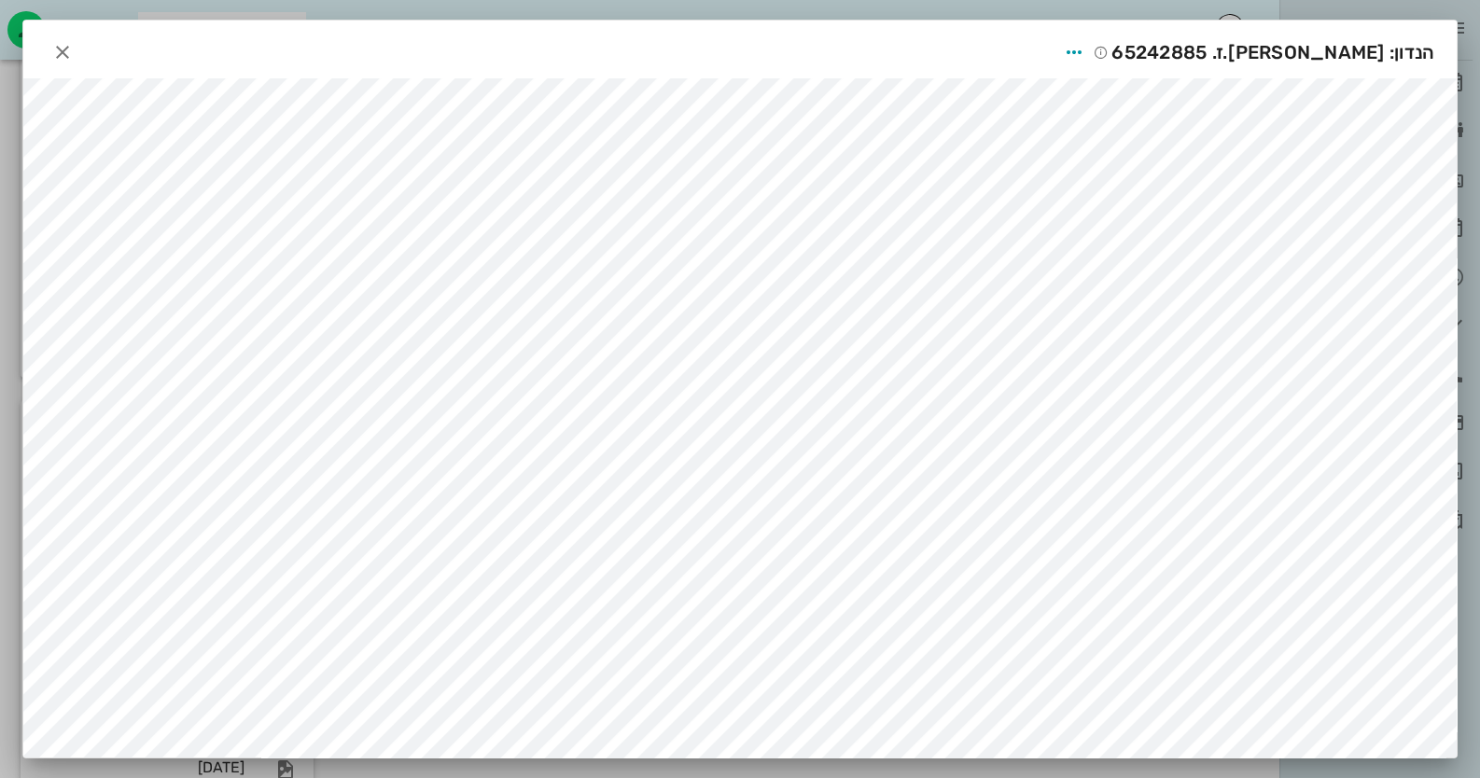
click at [49, 40] on div "הנדון: [PERSON_NAME].ז. 65242885" at bounding box center [739, 50] width 1433 height 58
click at [69, 52] on icon "button" at bounding box center [62, 52] width 22 height 22
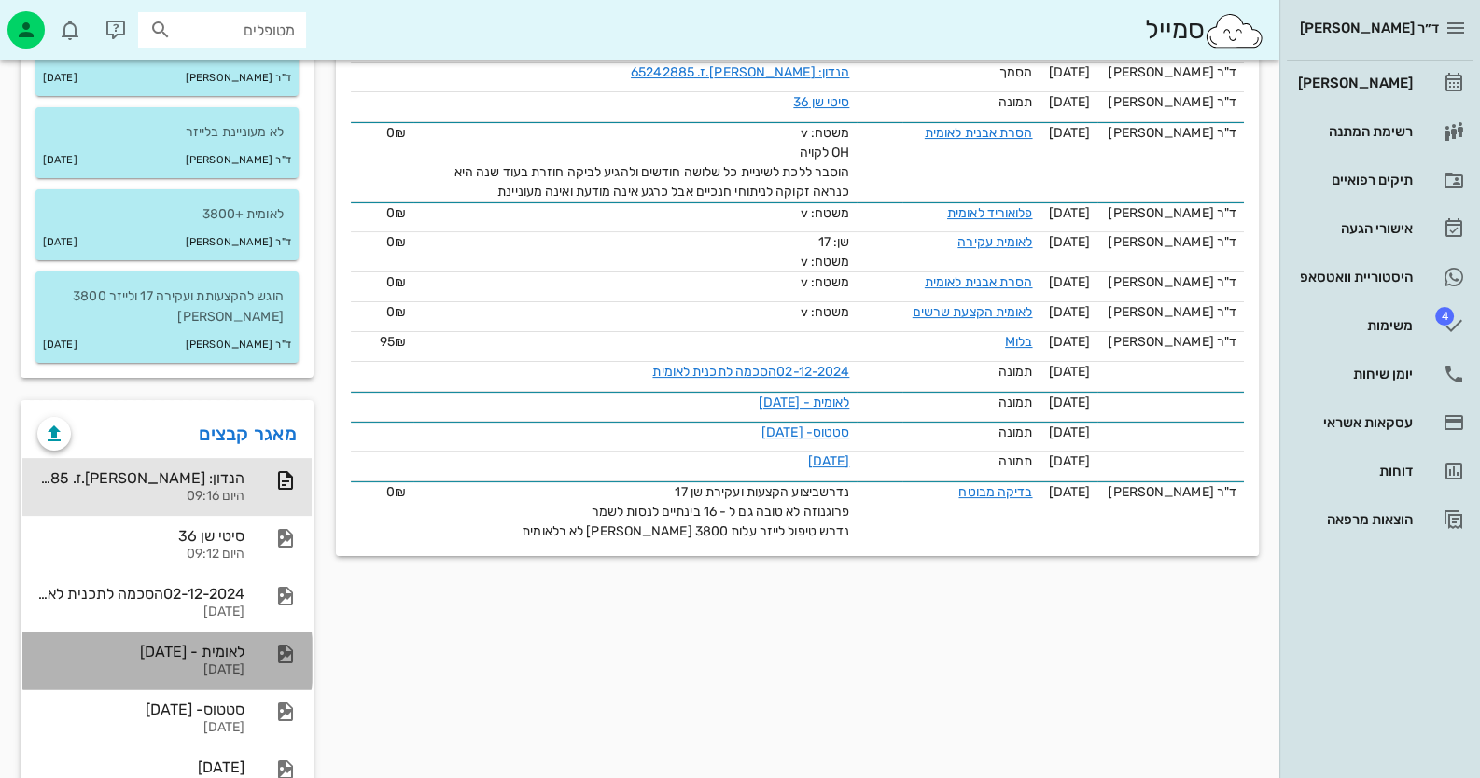
click at [231, 645] on div "לאומית - [DATE]" at bounding box center [140, 652] width 207 height 18
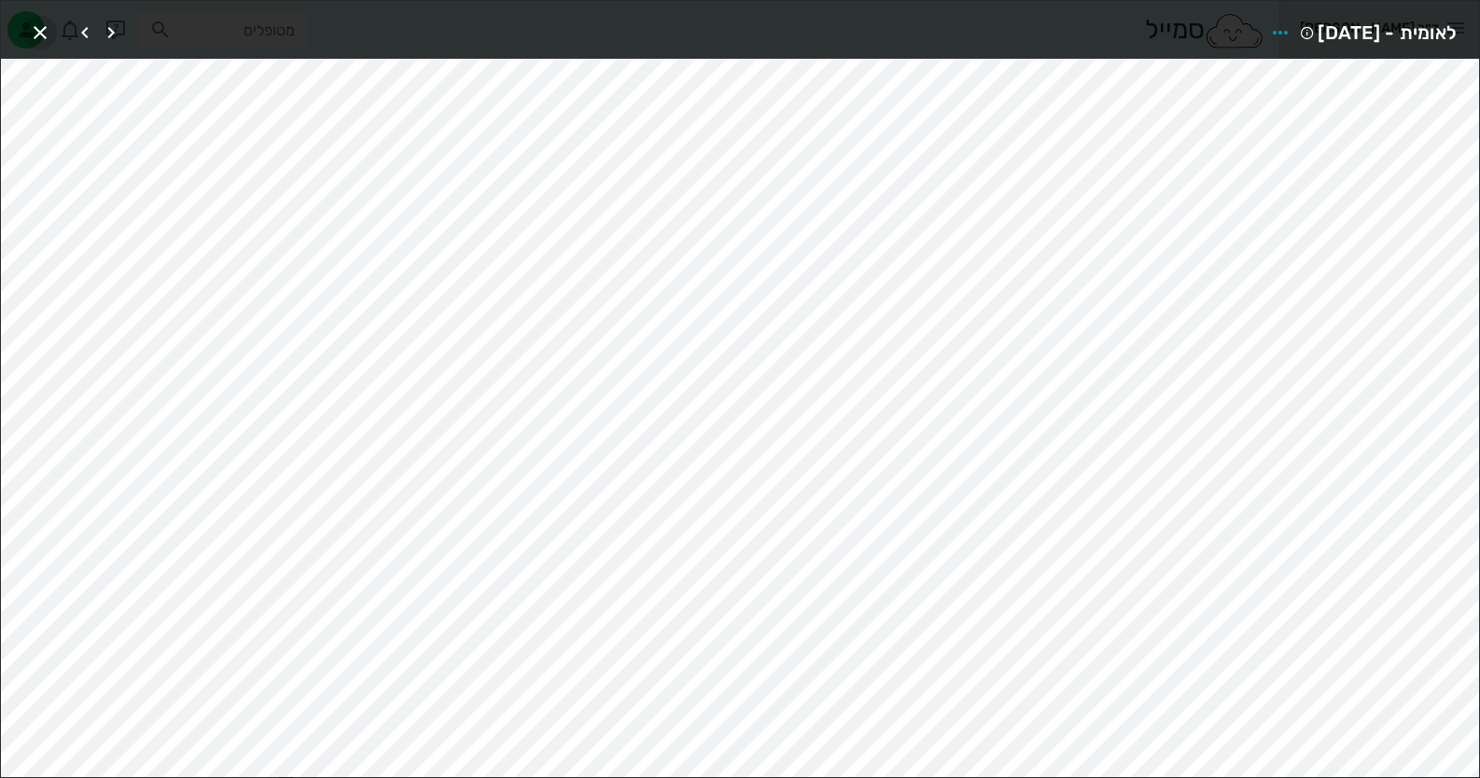
click at [43, 22] on icon "button" at bounding box center [40, 32] width 22 height 22
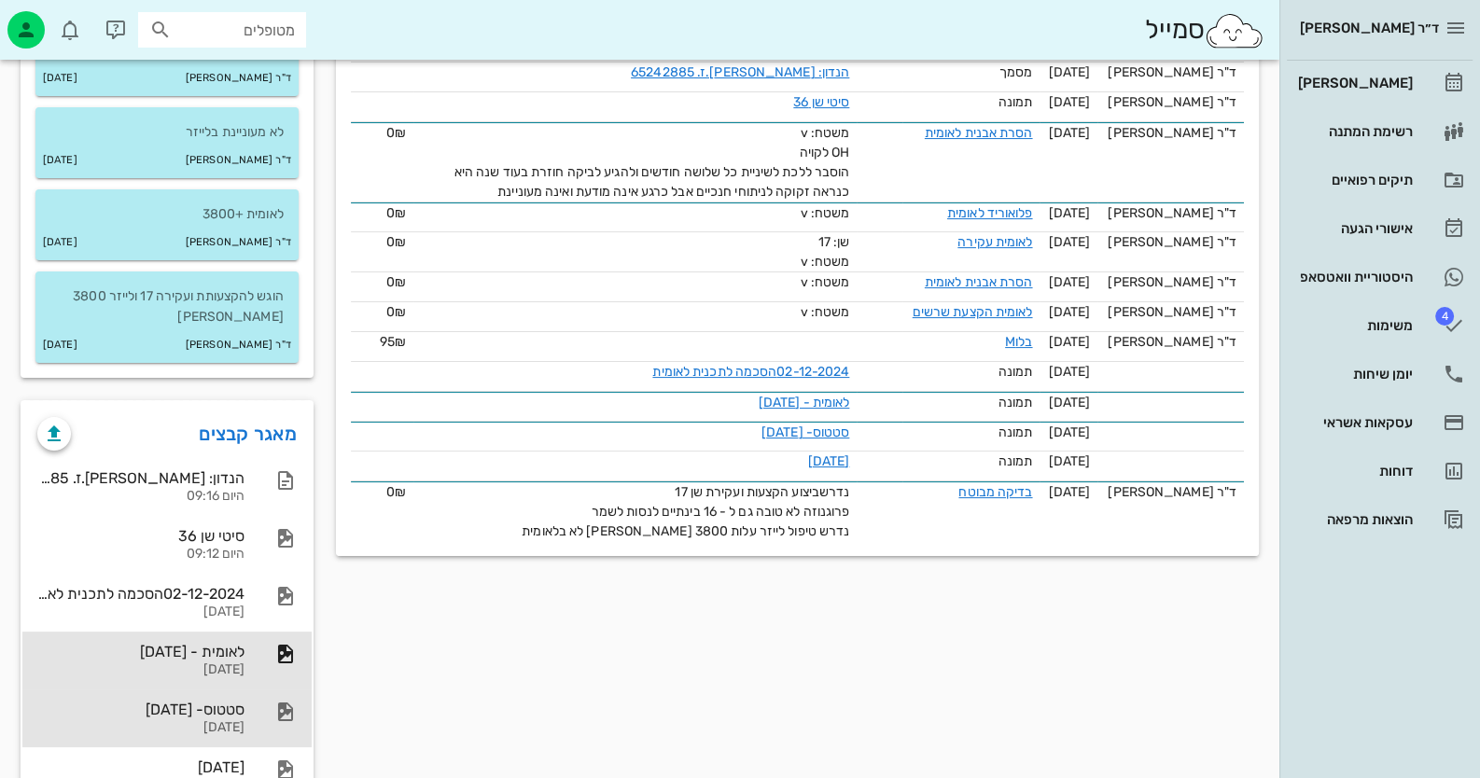
click at [174, 727] on div "[DATE]" at bounding box center [140, 728] width 207 height 16
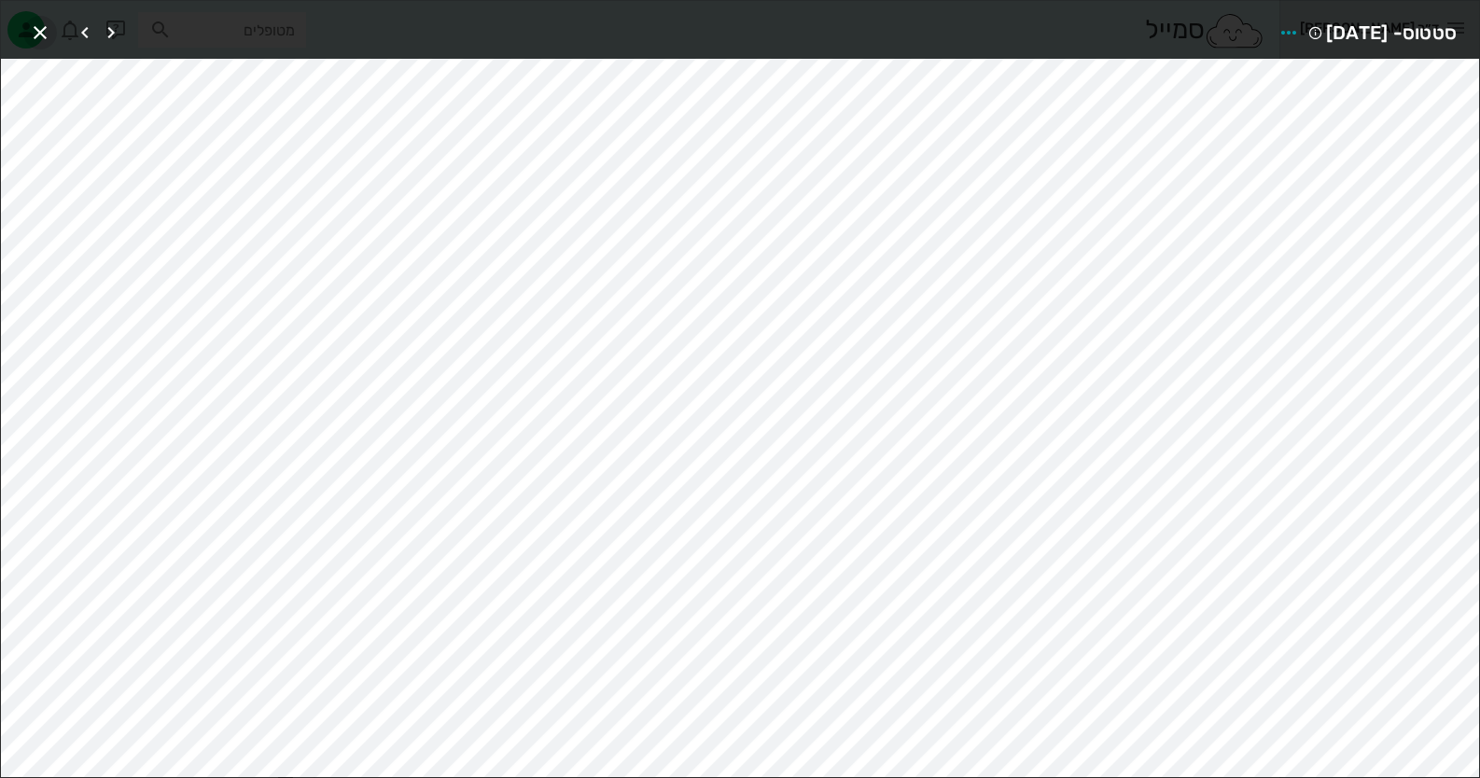
click at [29, 24] on icon "button" at bounding box center [40, 32] width 22 height 22
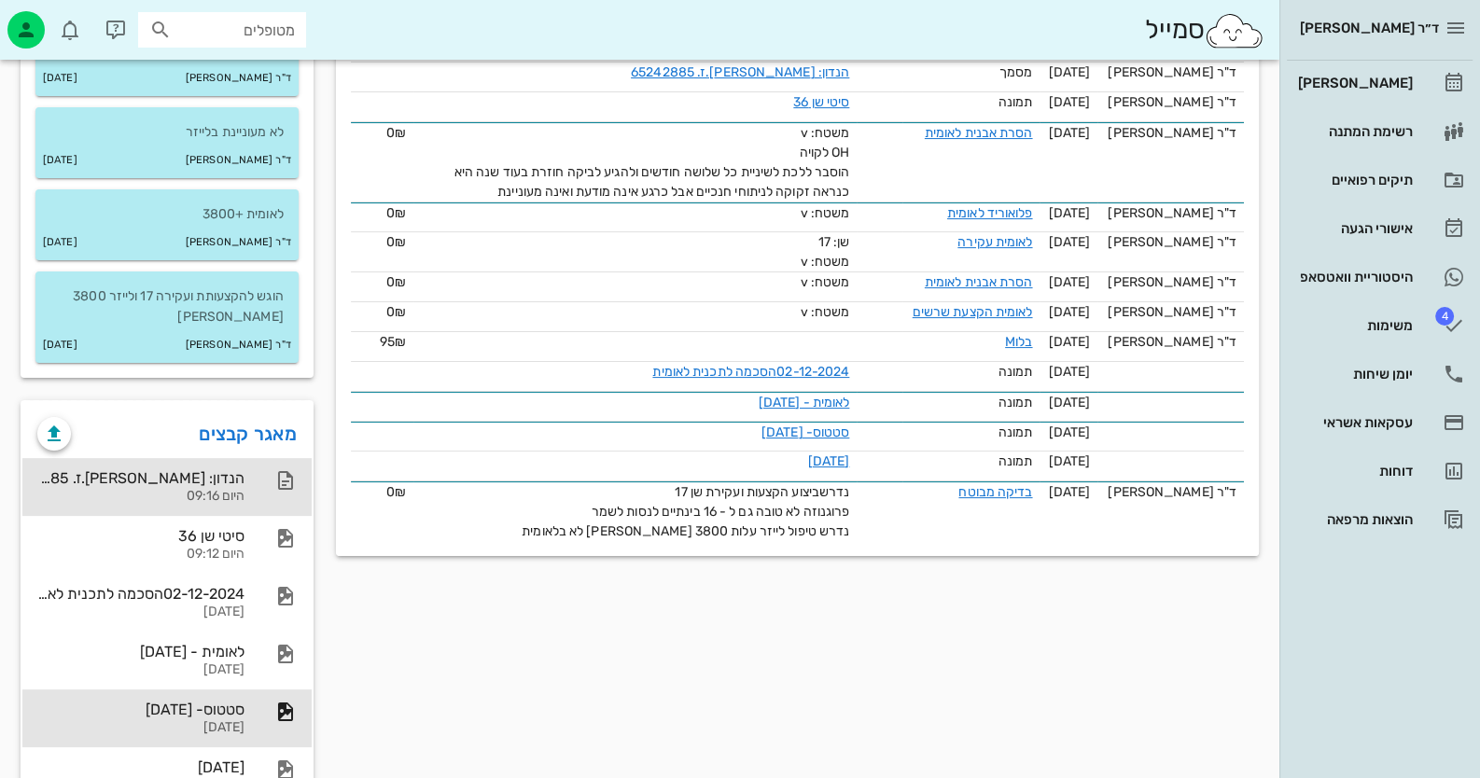
click at [173, 479] on div "הנדון: [PERSON_NAME].ז. 65242885" at bounding box center [140, 478] width 207 height 18
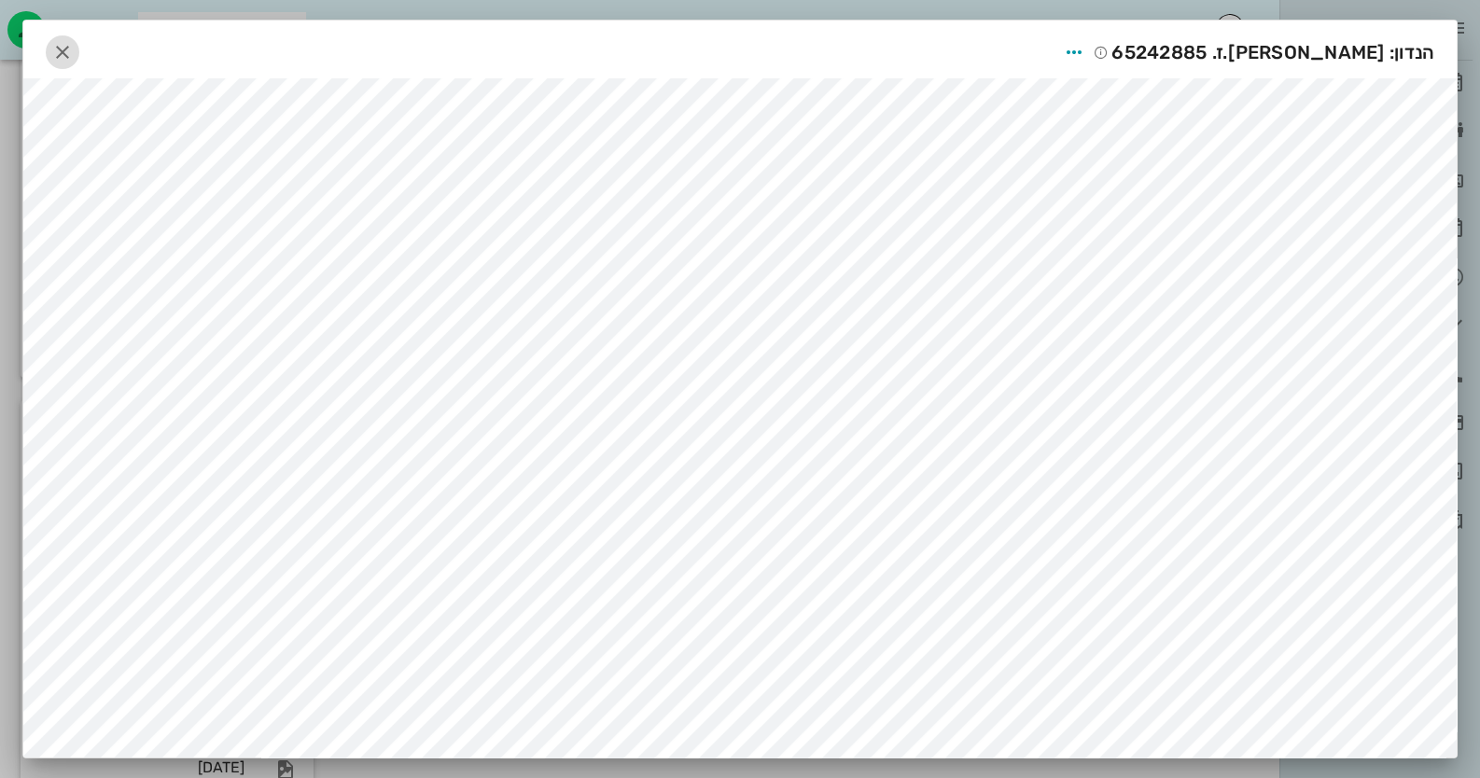
click at [74, 41] on icon "button" at bounding box center [62, 52] width 22 height 22
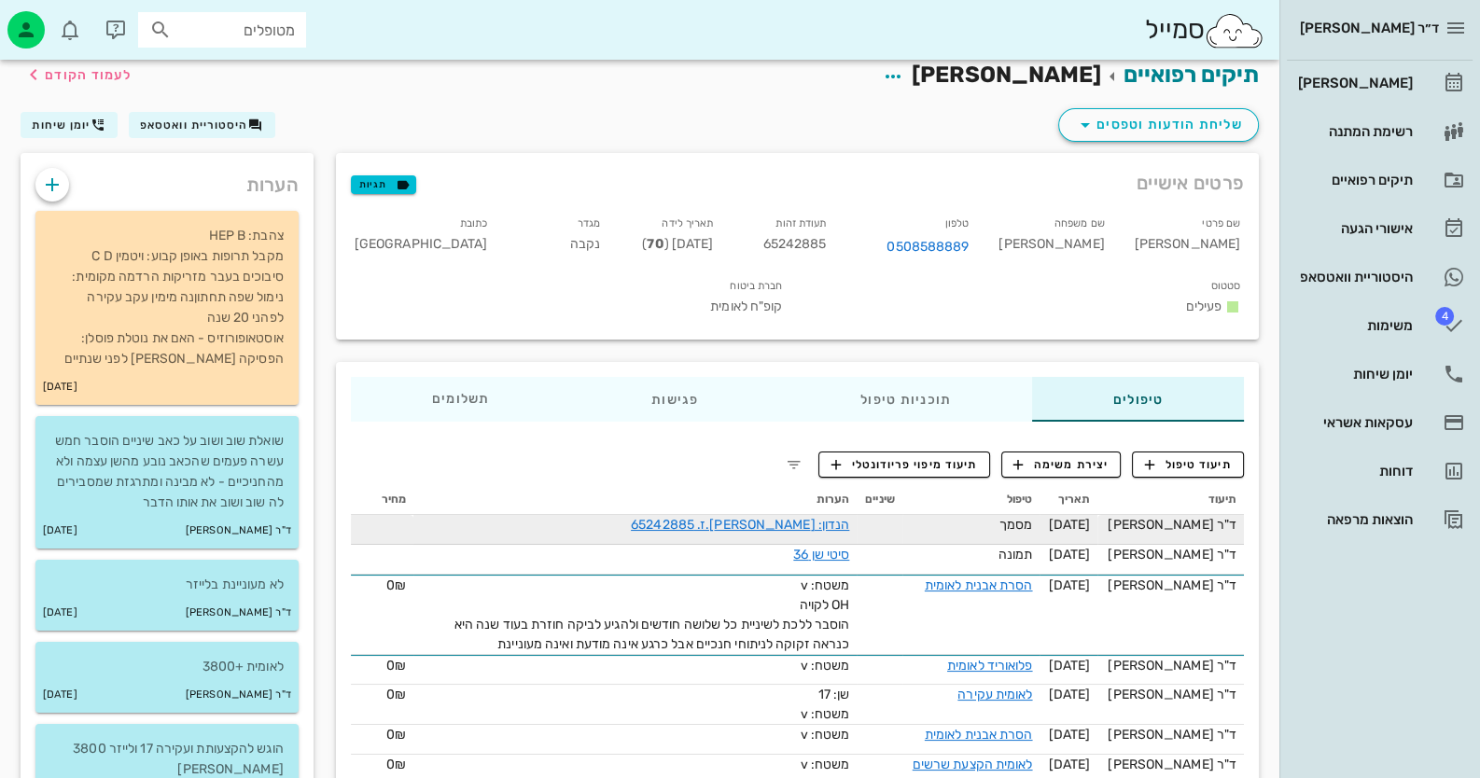
scroll to position [0, 0]
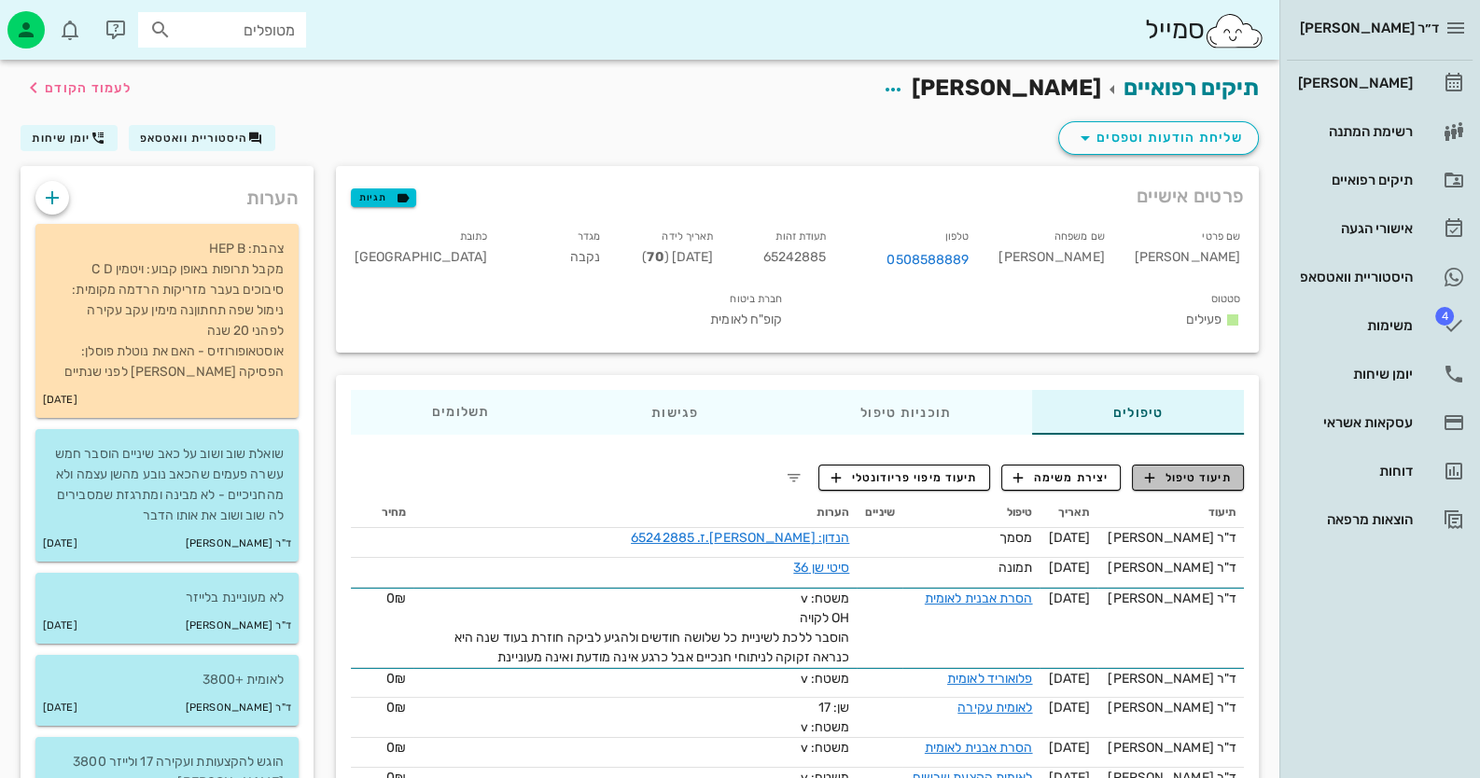
click at [1206, 469] on span "תיעוד טיפול" at bounding box center [1188, 477] width 87 height 17
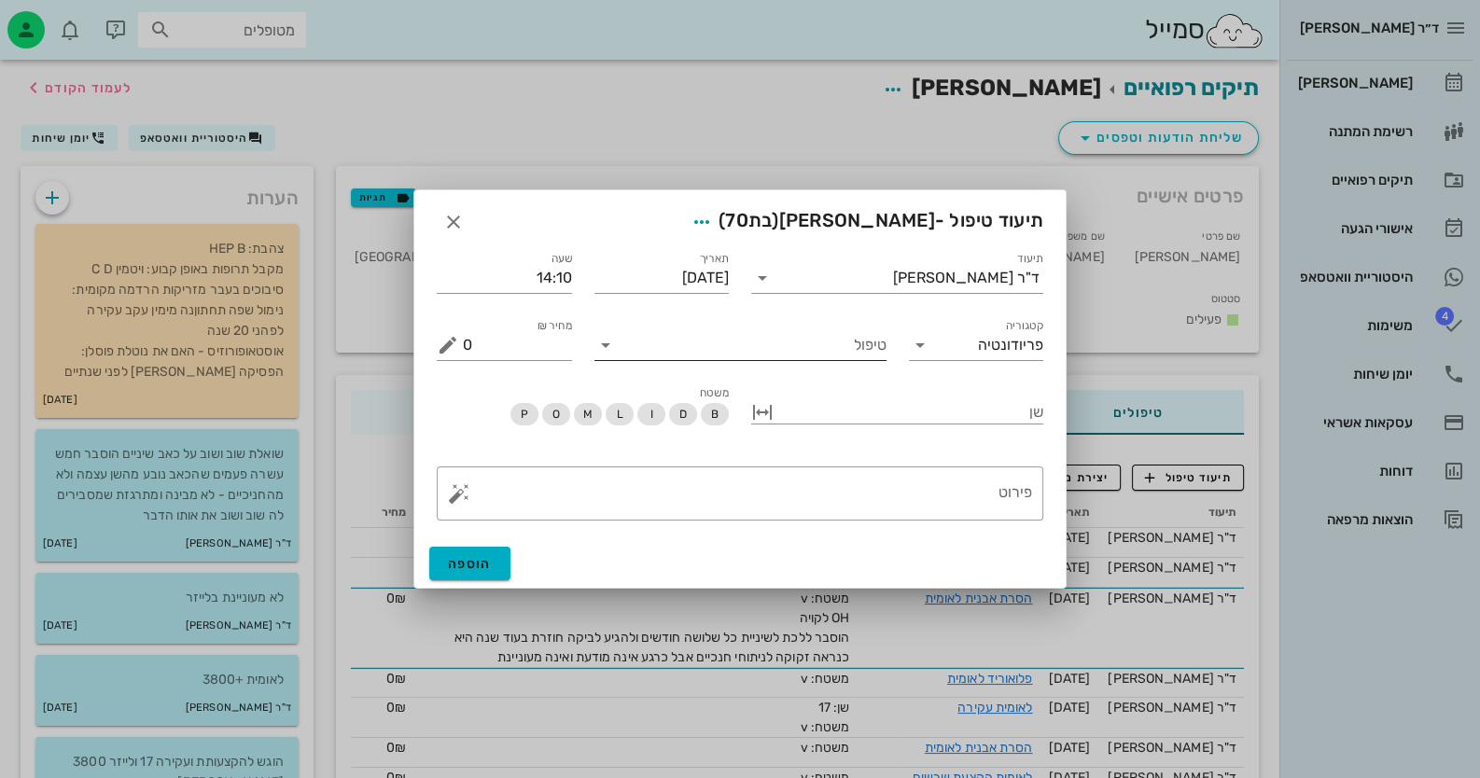
click at [832, 355] on input "טיפול" at bounding box center [753, 345] width 266 height 30
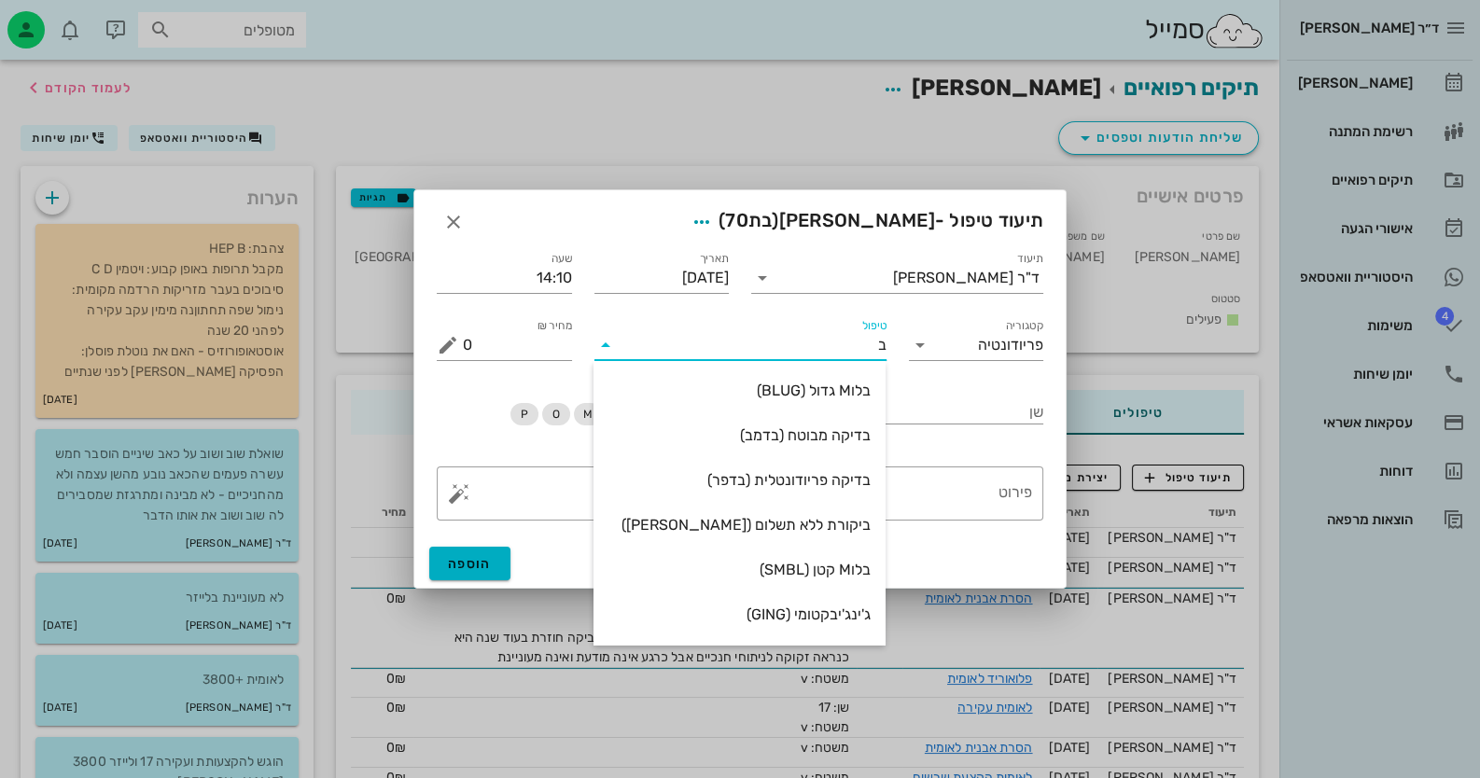
type input "בד"
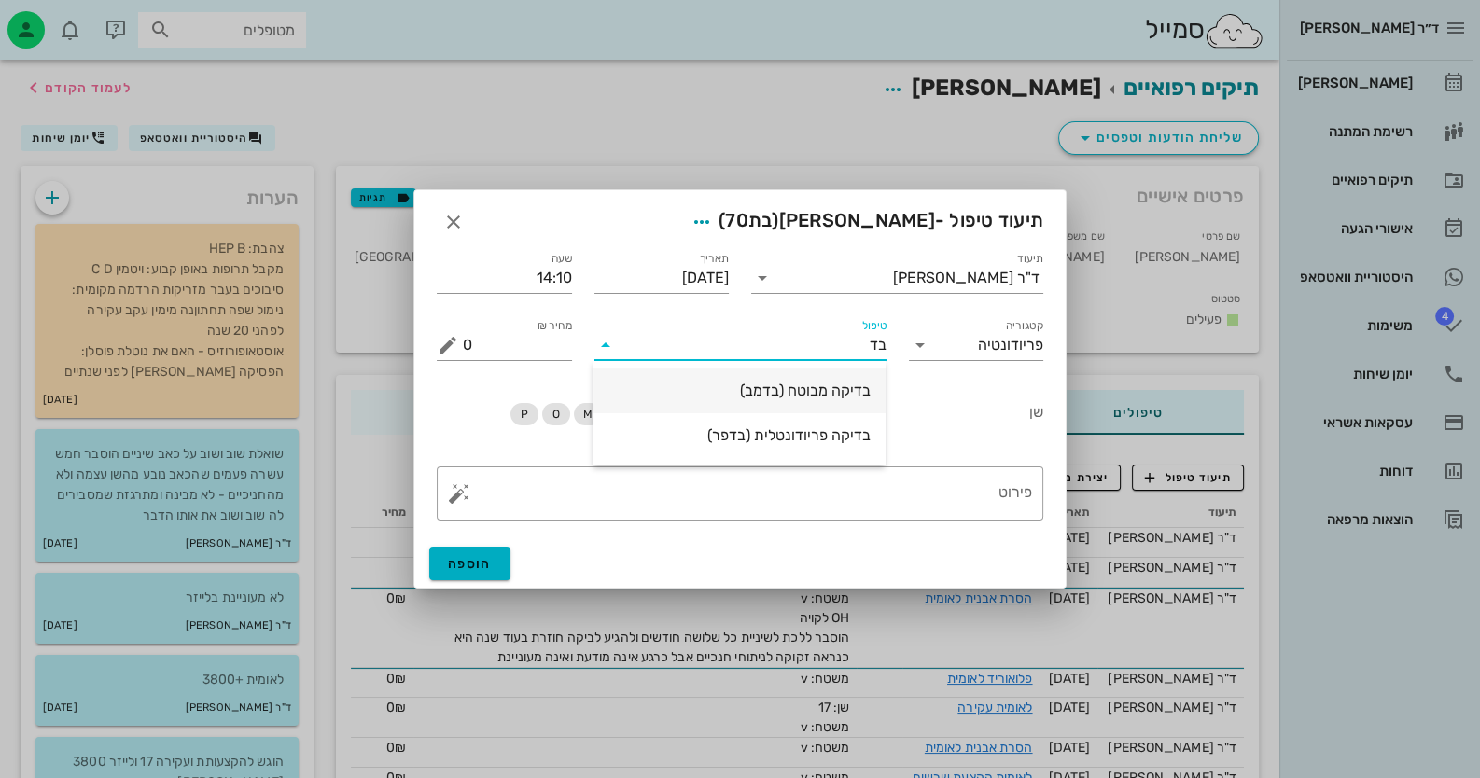
click at [819, 395] on div "בדיקה מבוטח (בדמב)" at bounding box center [739, 391] width 262 height 18
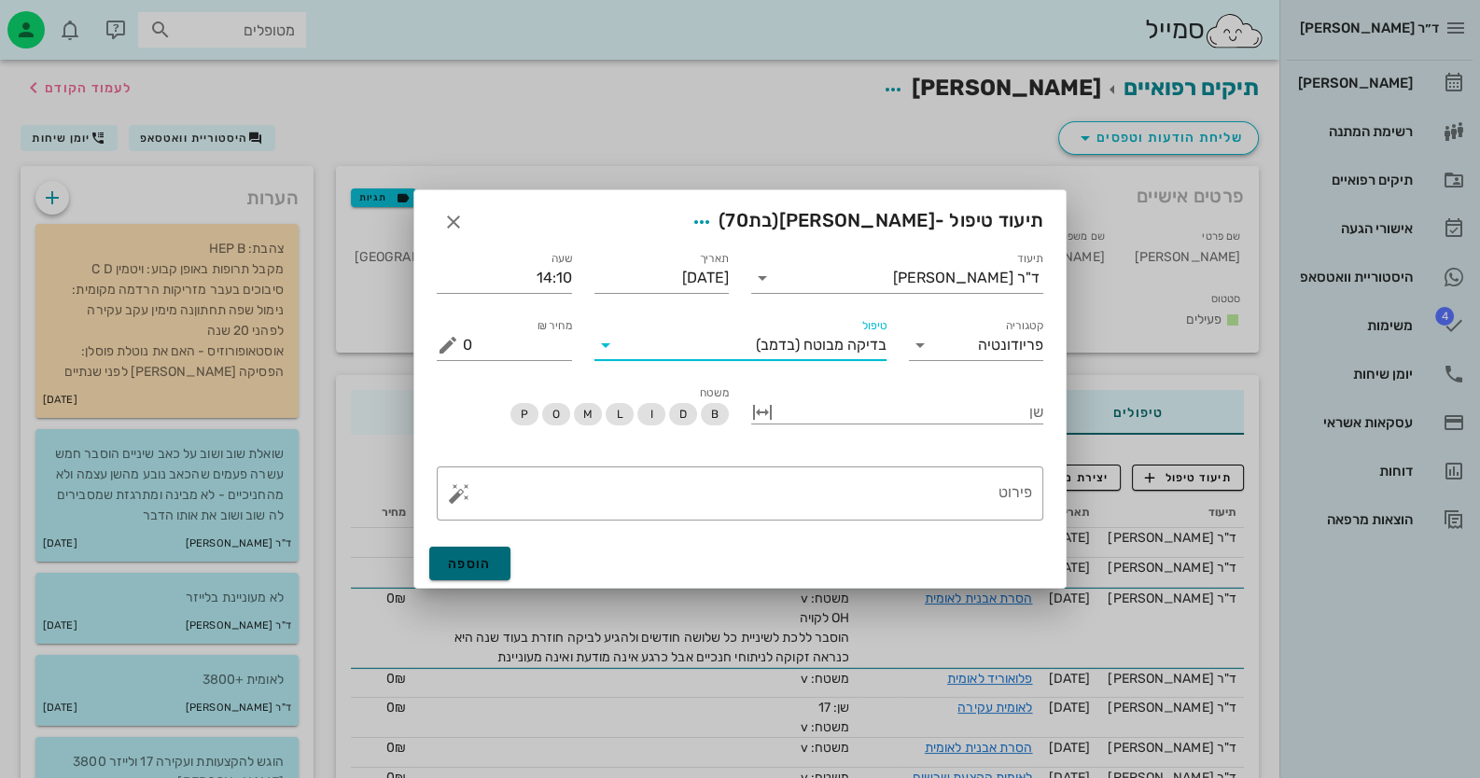
click at [475, 560] on span "הוספה" at bounding box center [470, 564] width 44 height 16
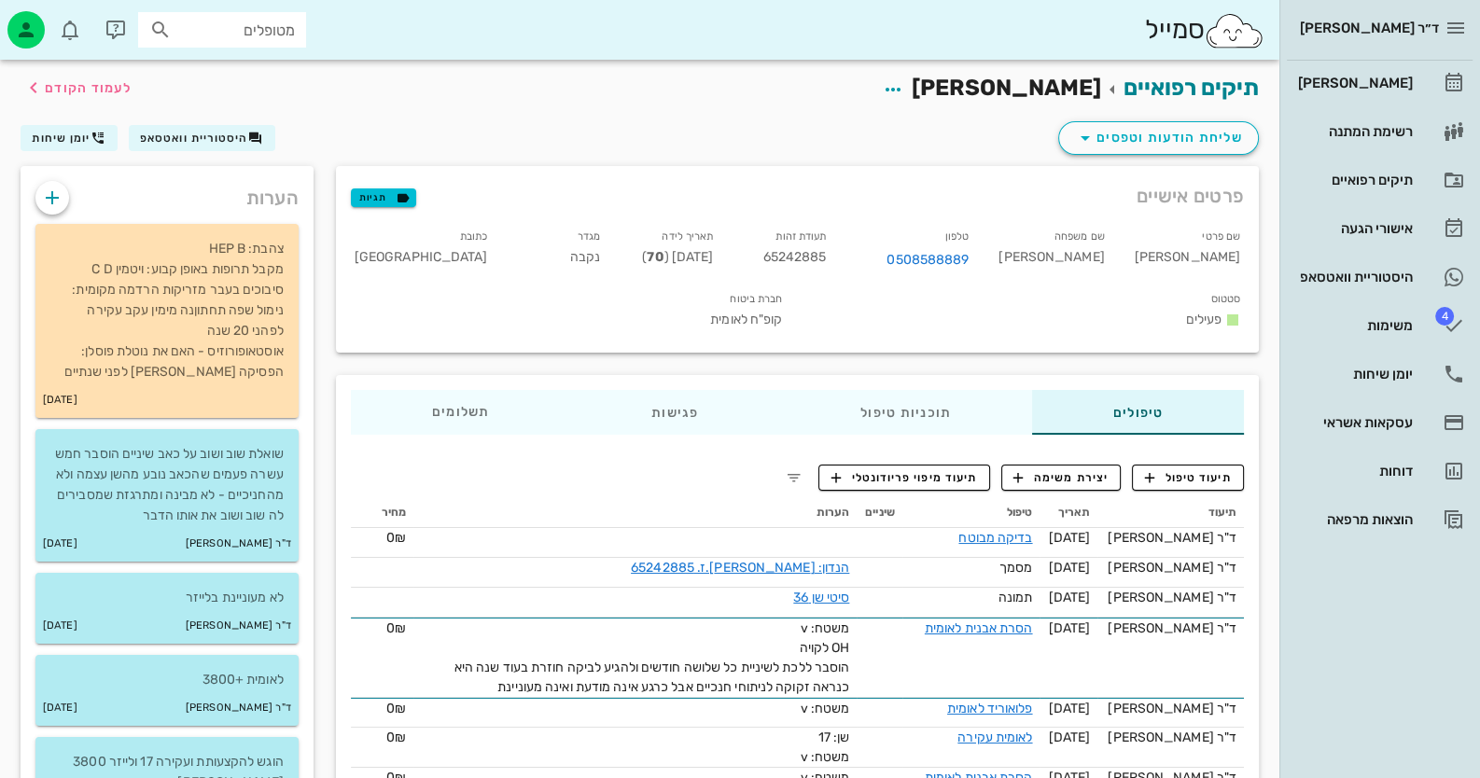
click at [827, 254] on span "65242885" at bounding box center [794, 257] width 63 height 16
copy span "65242885"
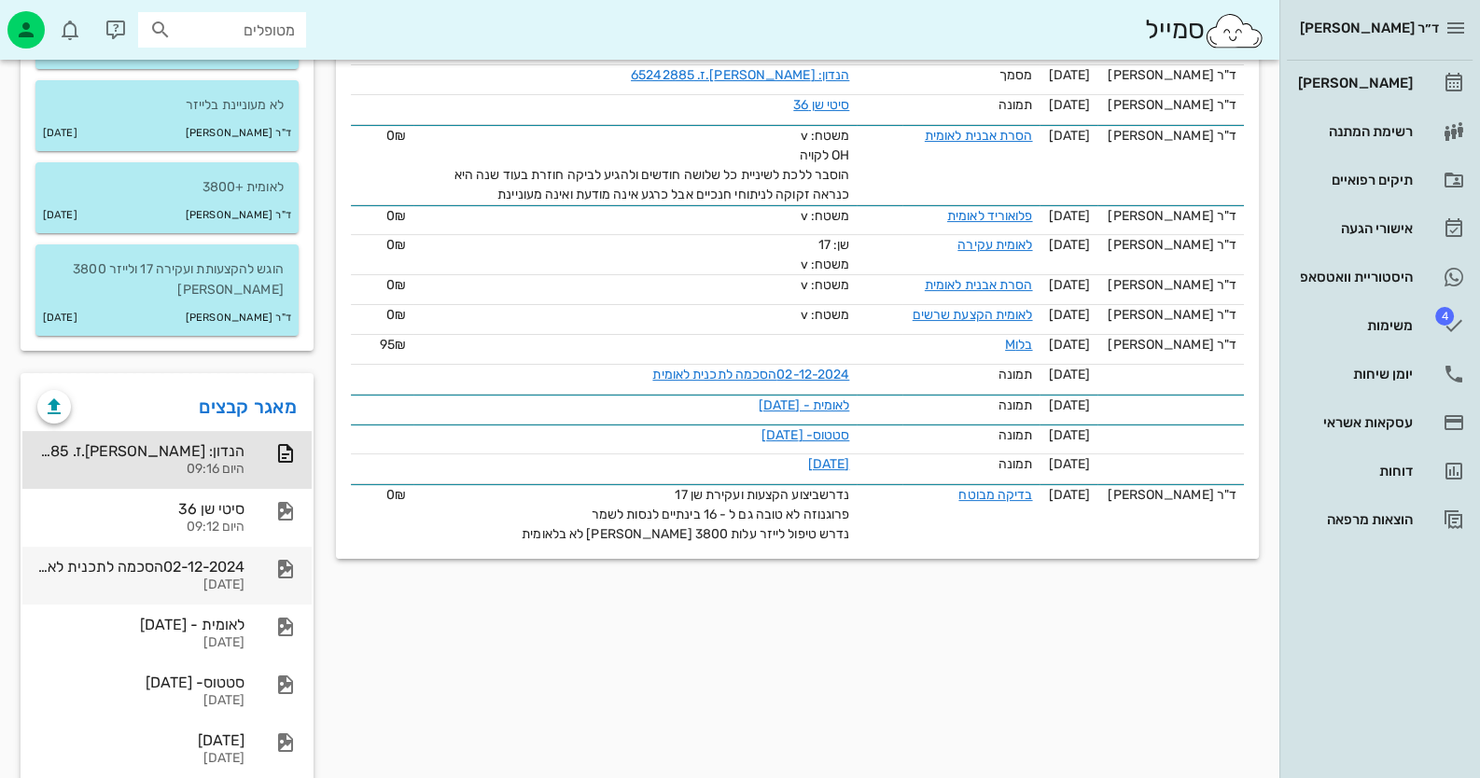
scroll to position [530, 0]
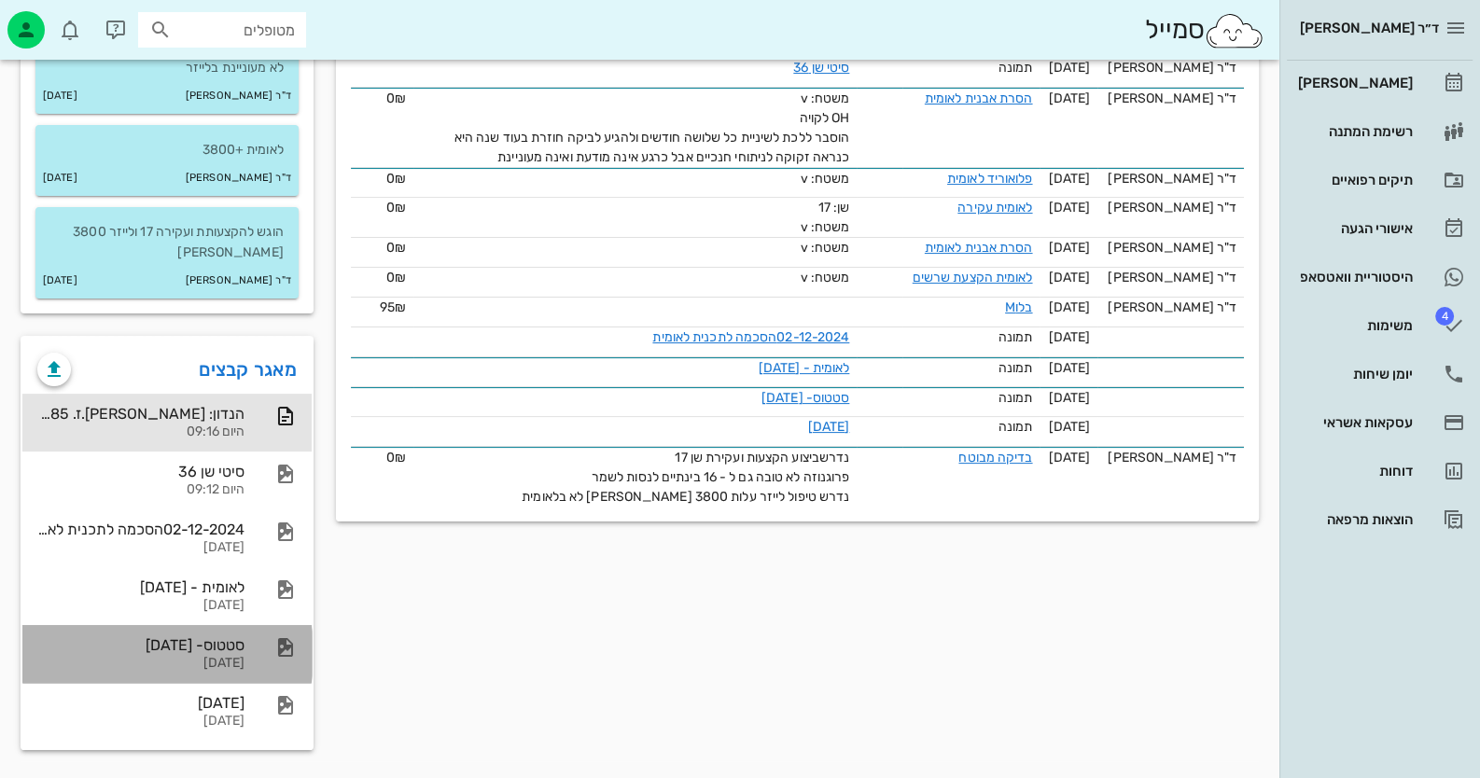
click at [240, 675] on div "סטטוס- [DATE] [DATE]" at bounding box center [140, 654] width 207 height 58
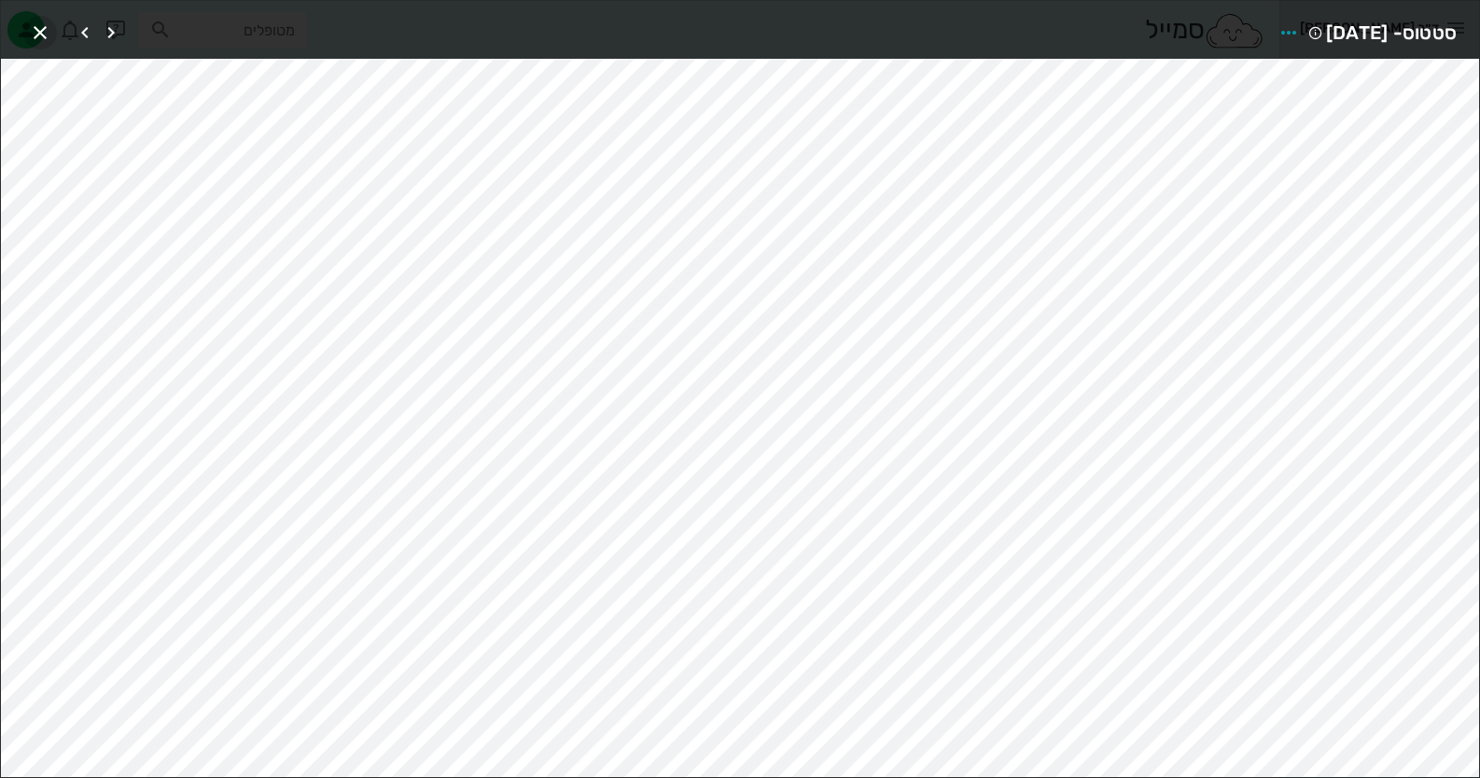
click at [33, 30] on icon "button" at bounding box center [40, 32] width 22 height 22
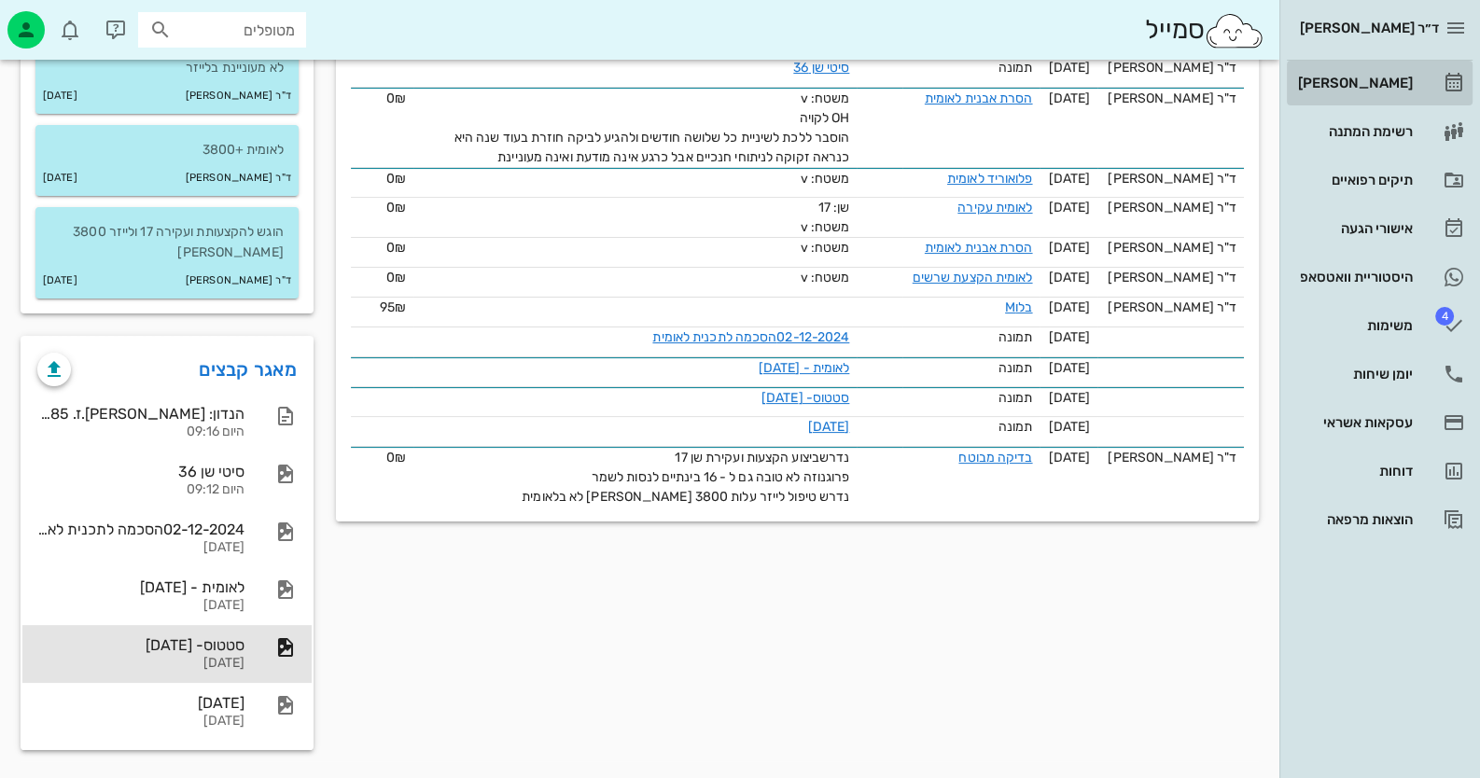
click at [1394, 84] on div "[PERSON_NAME]" at bounding box center [1353, 83] width 118 height 15
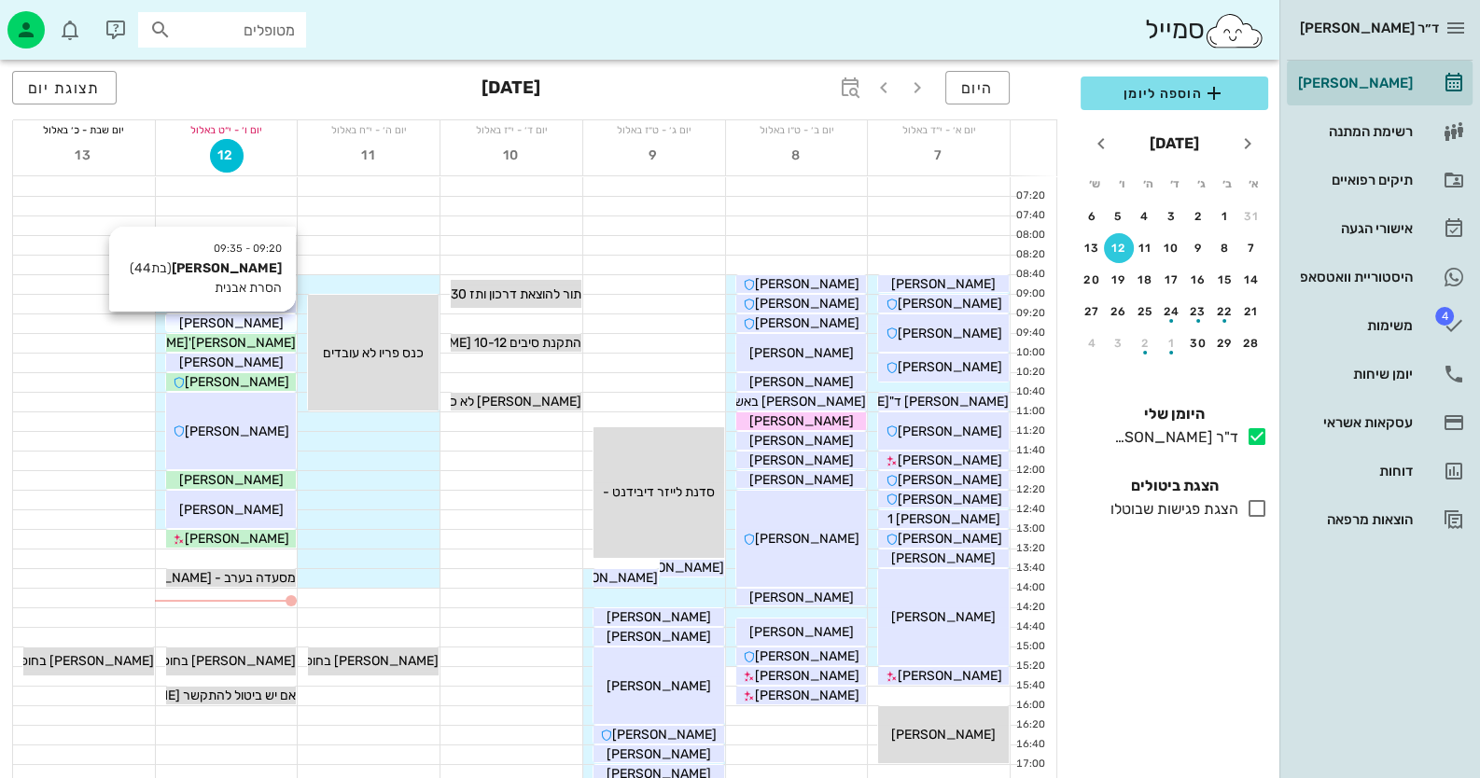
click at [231, 322] on span "[PERSON_NAME]" at bounding box center [231, 323] width 104 height 16
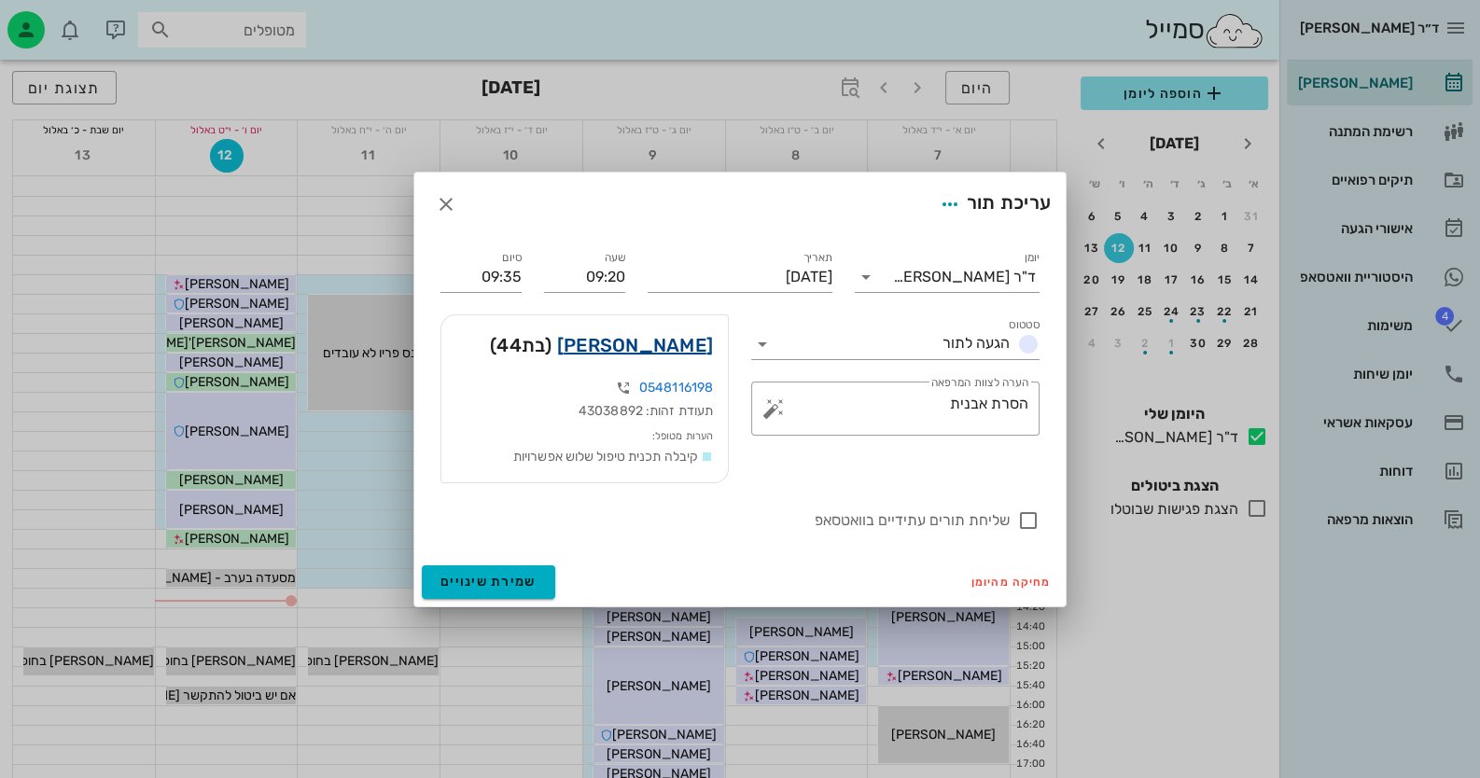
click at [653, 351] on link "[PERSON_NAME]" at bounding box center [635, 345] width 156 height 30
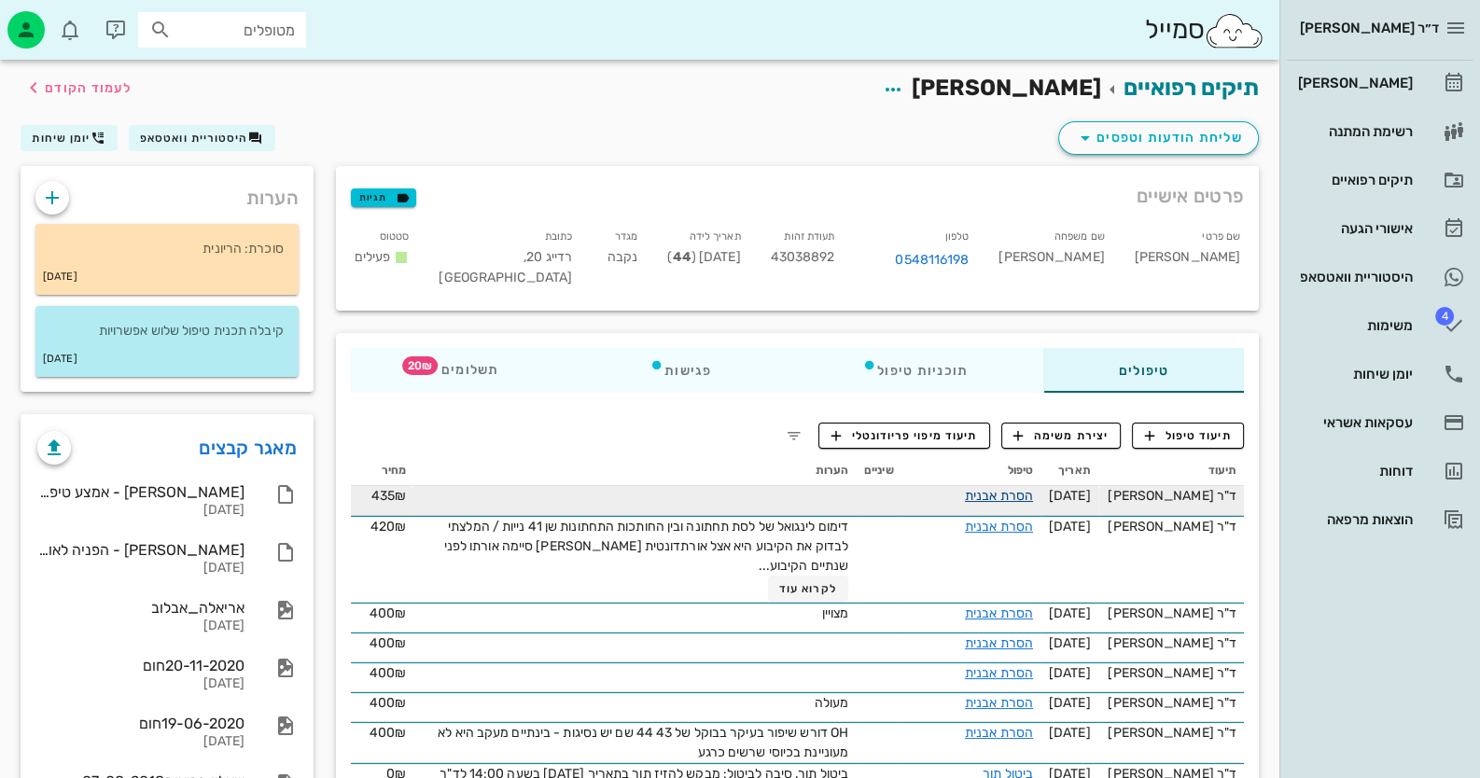
click at [1026, 488] on link "הסרת אבנית" at bounding box center [999, 496] width 68 height 16
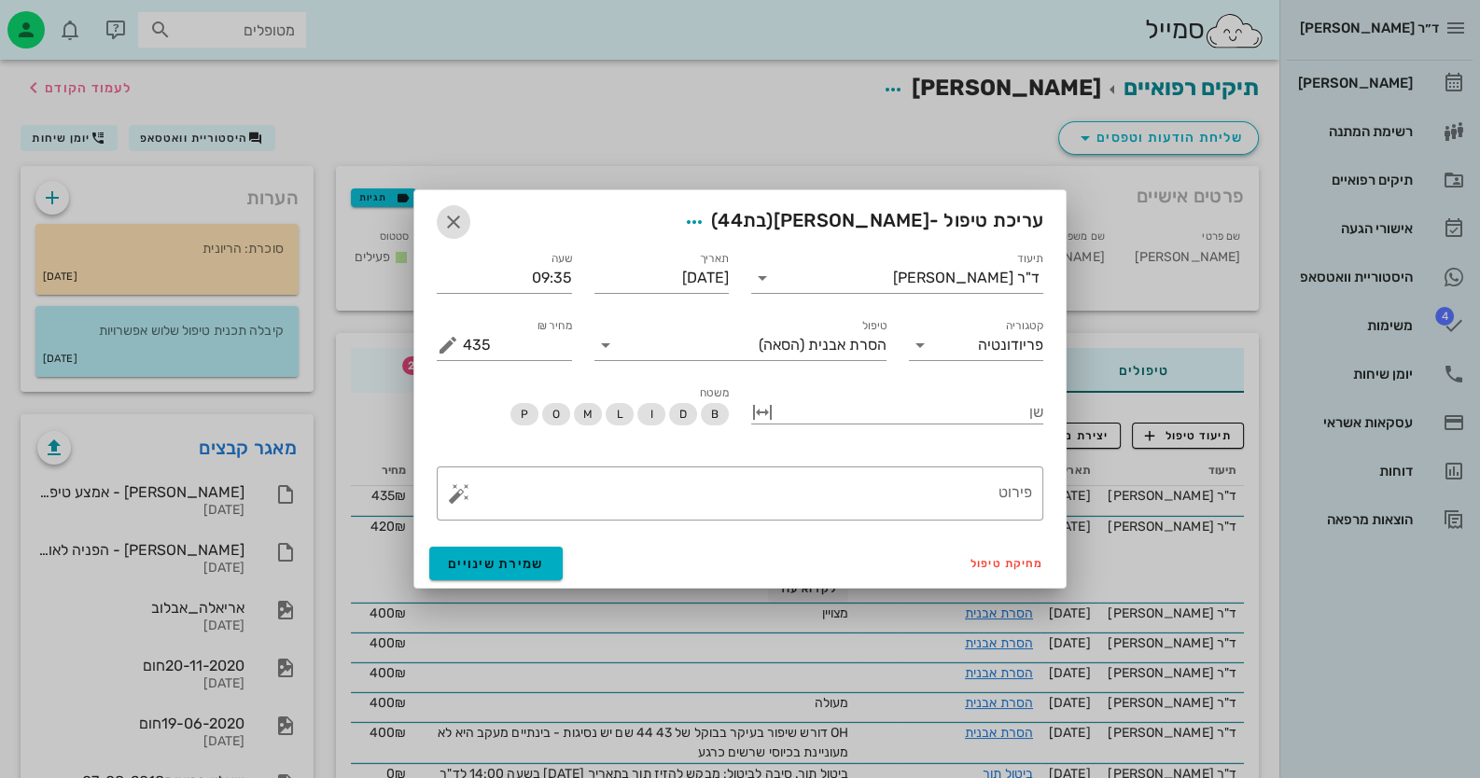
click at [463, 223] on icon "button" at bounding box center [453, 222] width 22 height 22
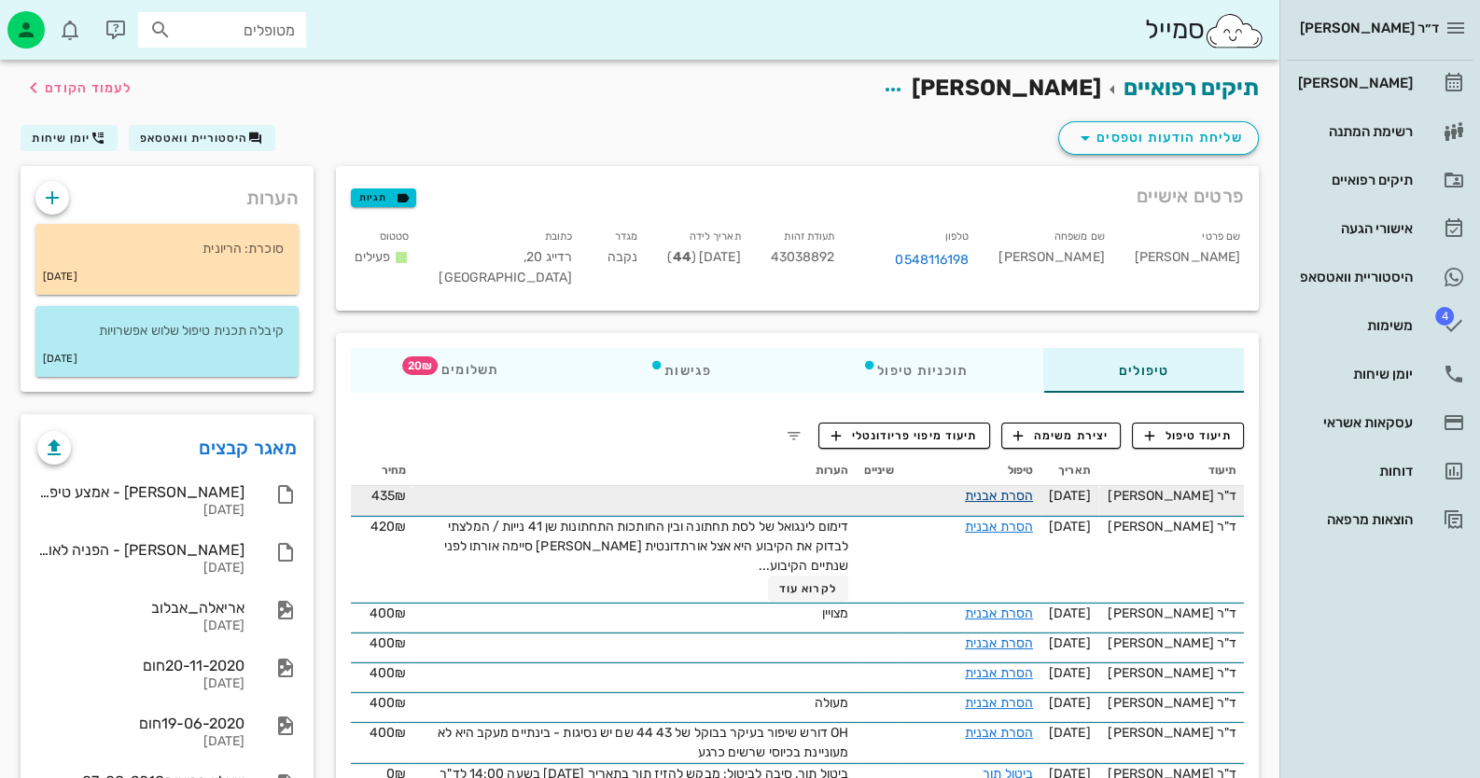
click at [1033, 493] on link "הסרת אבנית" at bounding box center [999, 496] width 68 height 16
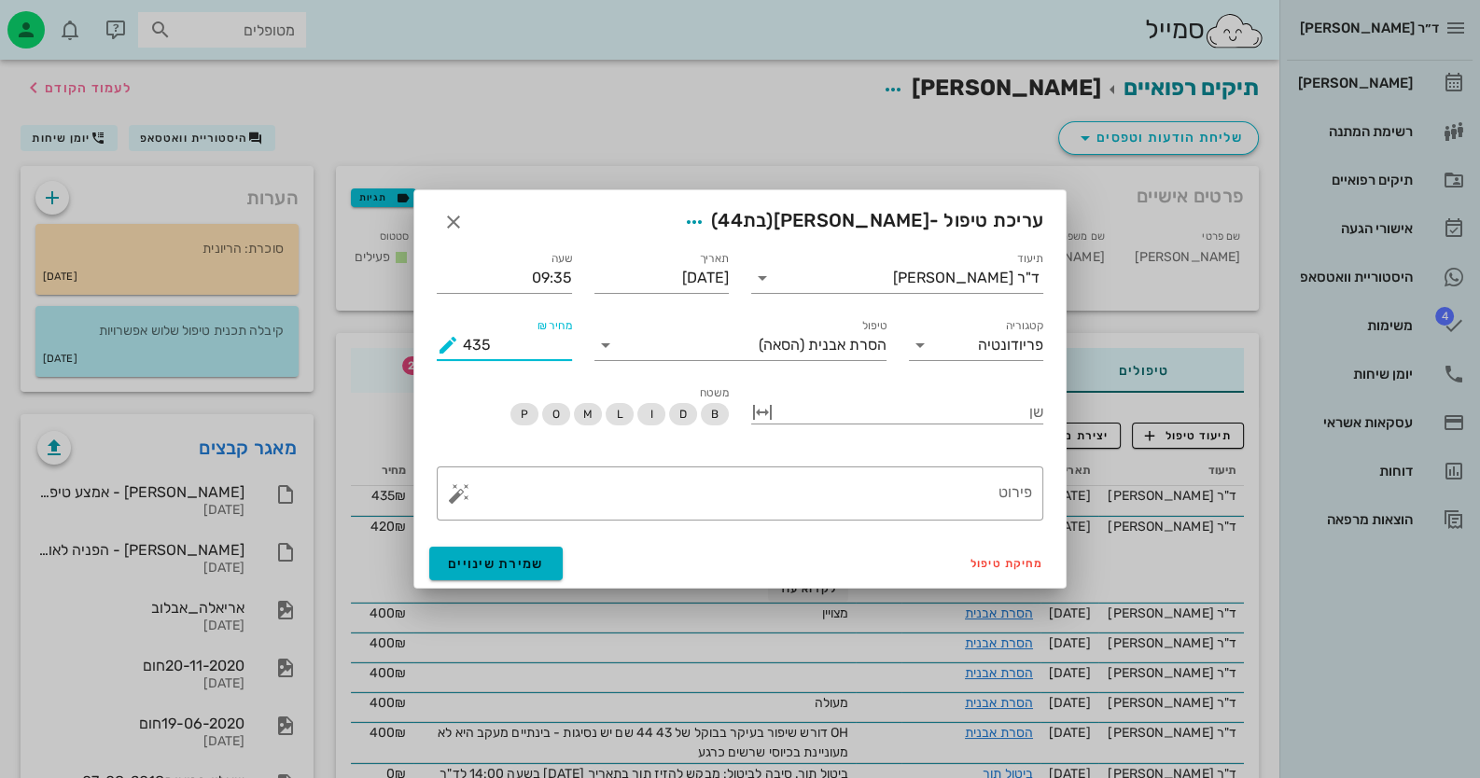
drag, startPoint x: 507, startPoint y: 341, endPoint x: 424, endPoint y: 344, distance: 83.1
click at [424, 344] on div "תיעוד ד"ר [PERSON_NAME] תאריך [DATE] שעה 09:35 קטגוריה פריודונטיה טיפול הסרת אב…" at bounding box center [739, 388] width 651 height 302
type input "420"
click at [462, 490] on button "button" at bounding box center [459, 493] width 22 height 22
click at [527, 369] on div "הסרת אבנית טקסט" at bounding box center [508, 381] width 120 height 37
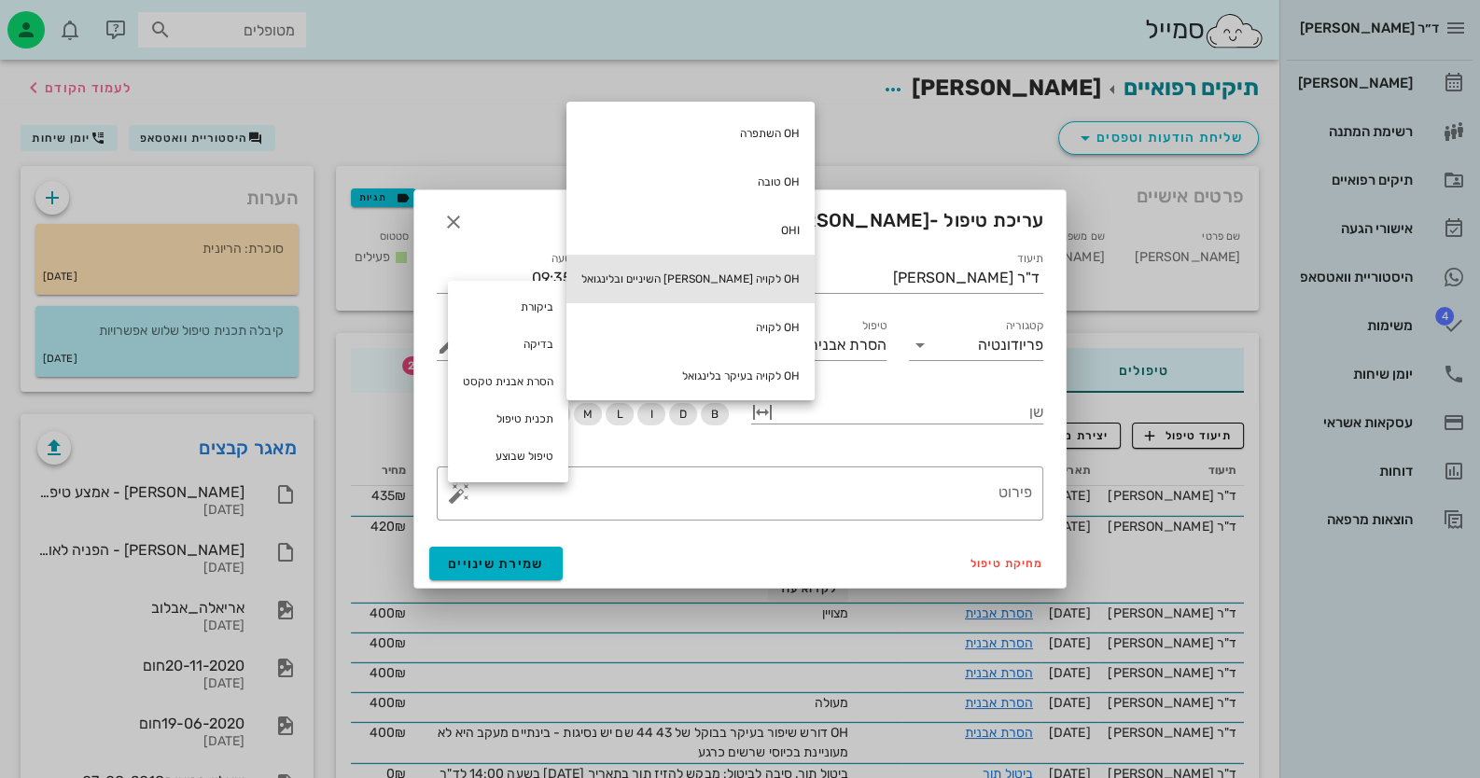
click at [634, 291] on div "OH לקויה [PERSON_NAME] השיניים ובלינגואל" at bounding box center [690, 279] width 248 height 49
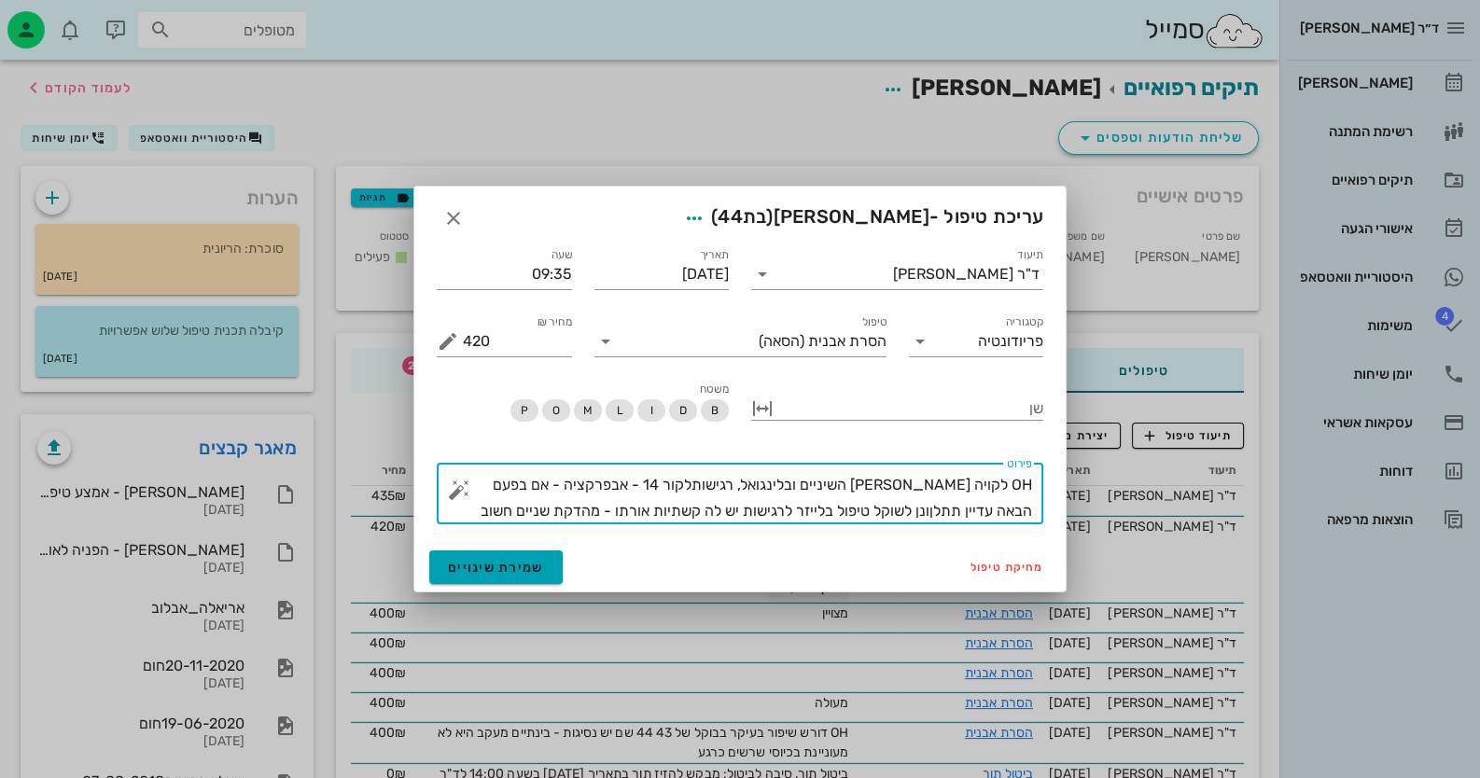
type textarea "OH לקויה [PERSON_NAME] השיניים ובלינגואל, רגישותלקור 14 - אבפרקציה - אם בפעם הב…"
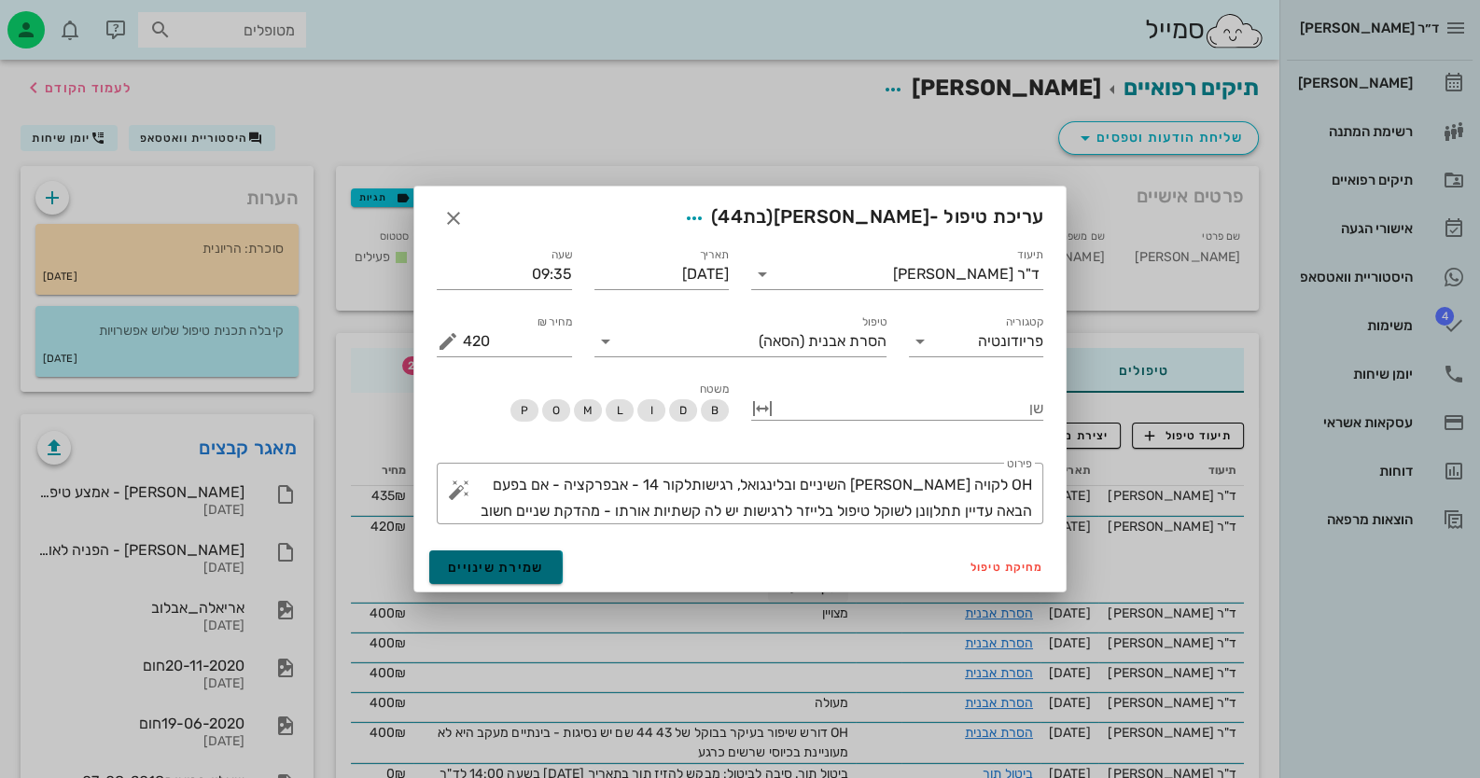
click at [514, 560] on span "שמירת שינויים" at bounding box center [496, 568] width 96 height 16
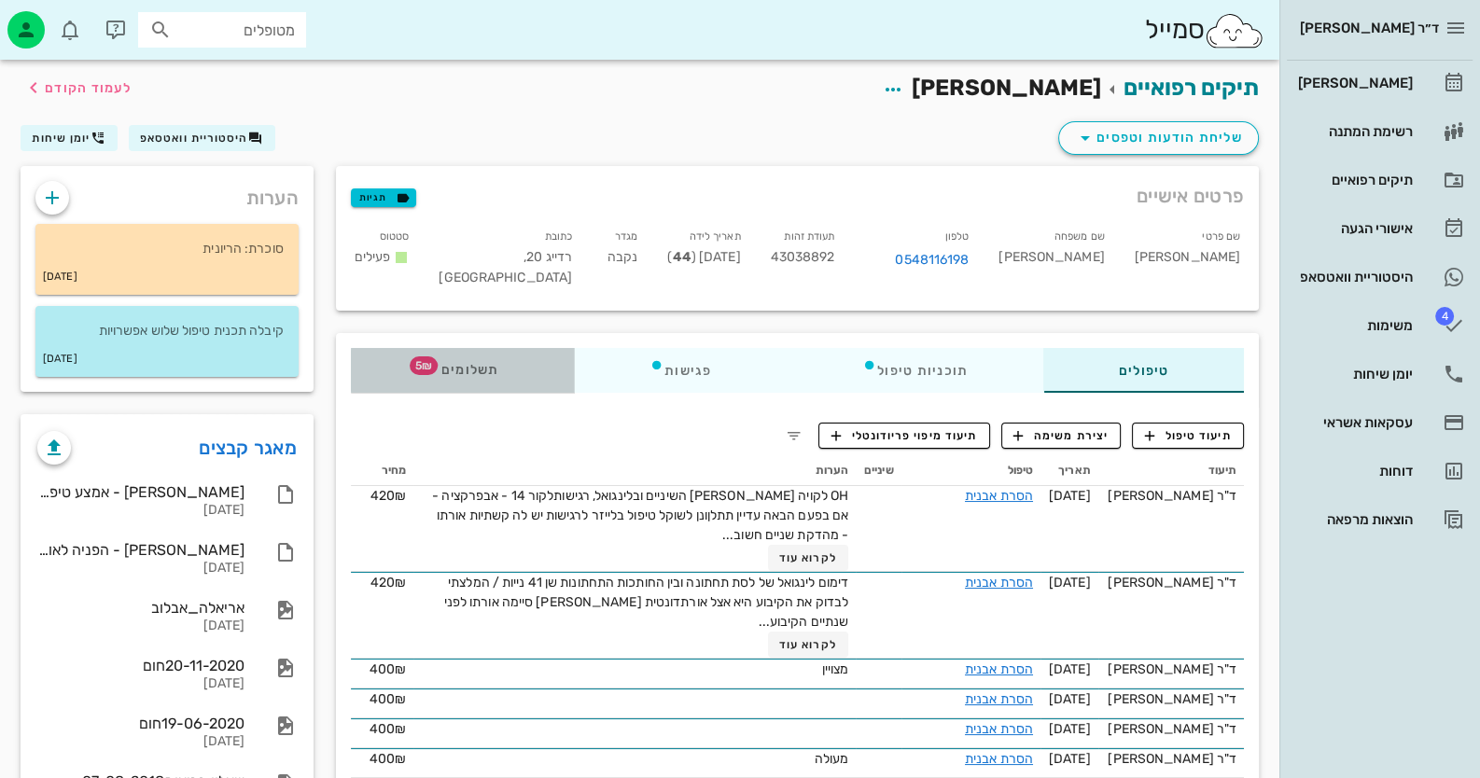
click at [472, 368] on span "תשלומים 5₪" at bounding box center [462, 370] width 73 height 13
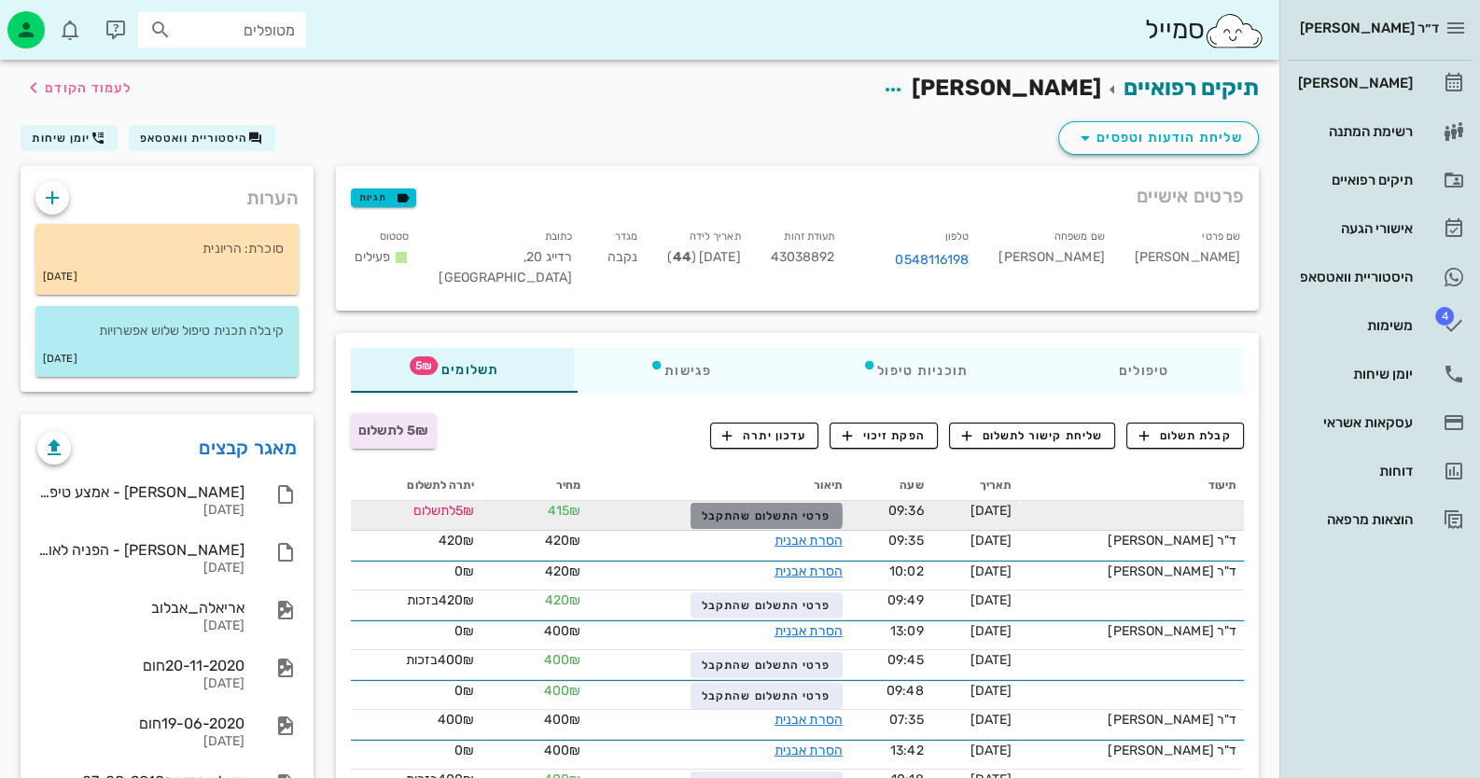
click at [812, 522] on span "פרטי התשלום שהתקבל" at bounding box center [766, 515] width 129 height 13
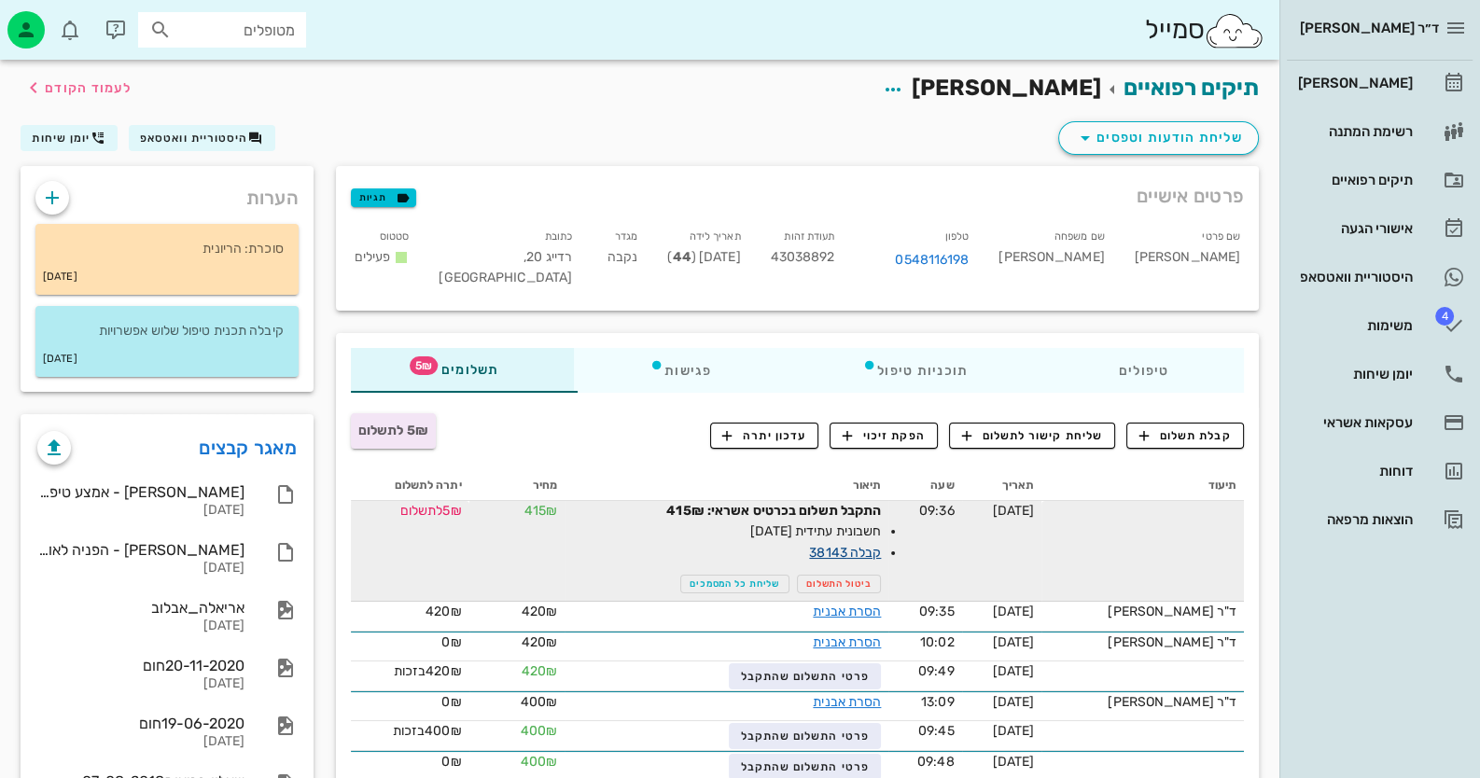
click at [846, 548] on link "קבלה 38143" at bounding box center [845, 553] width 72 height 16
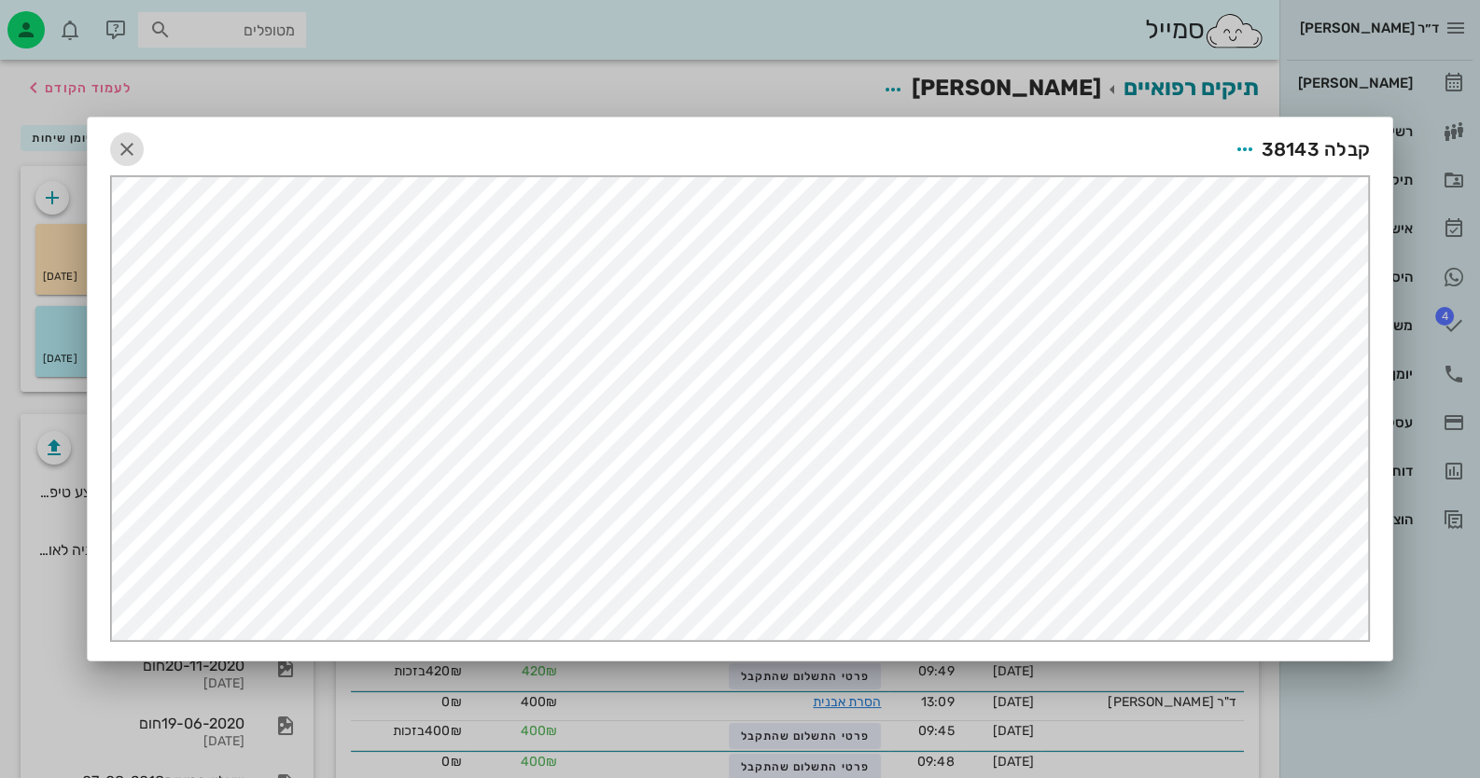
click at [139, 148] on span "button" at bounding box center [127, 149] width 34 height 22
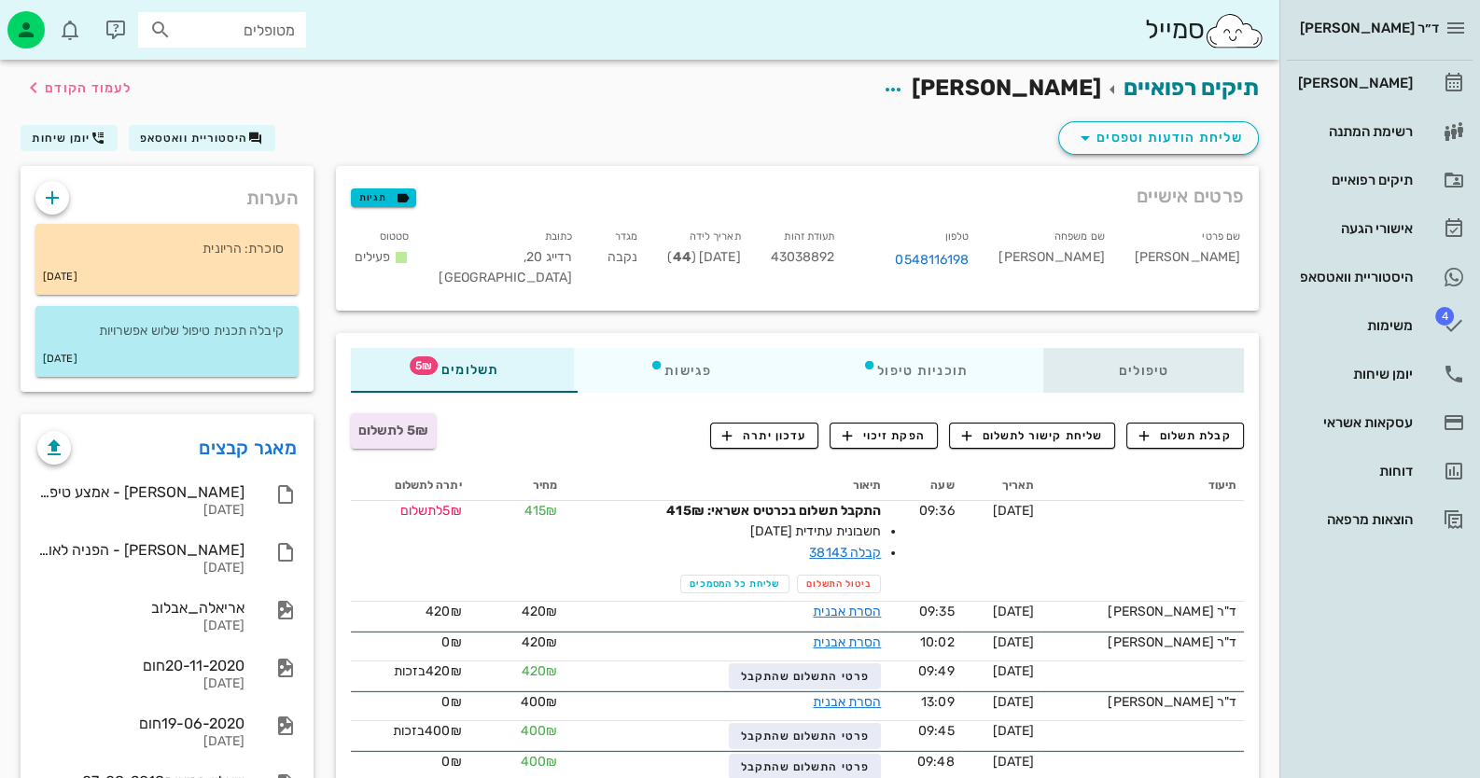
click at [1152, 378] on div "טיפולים" at bounding box center [1143, 370] width 201 height 45
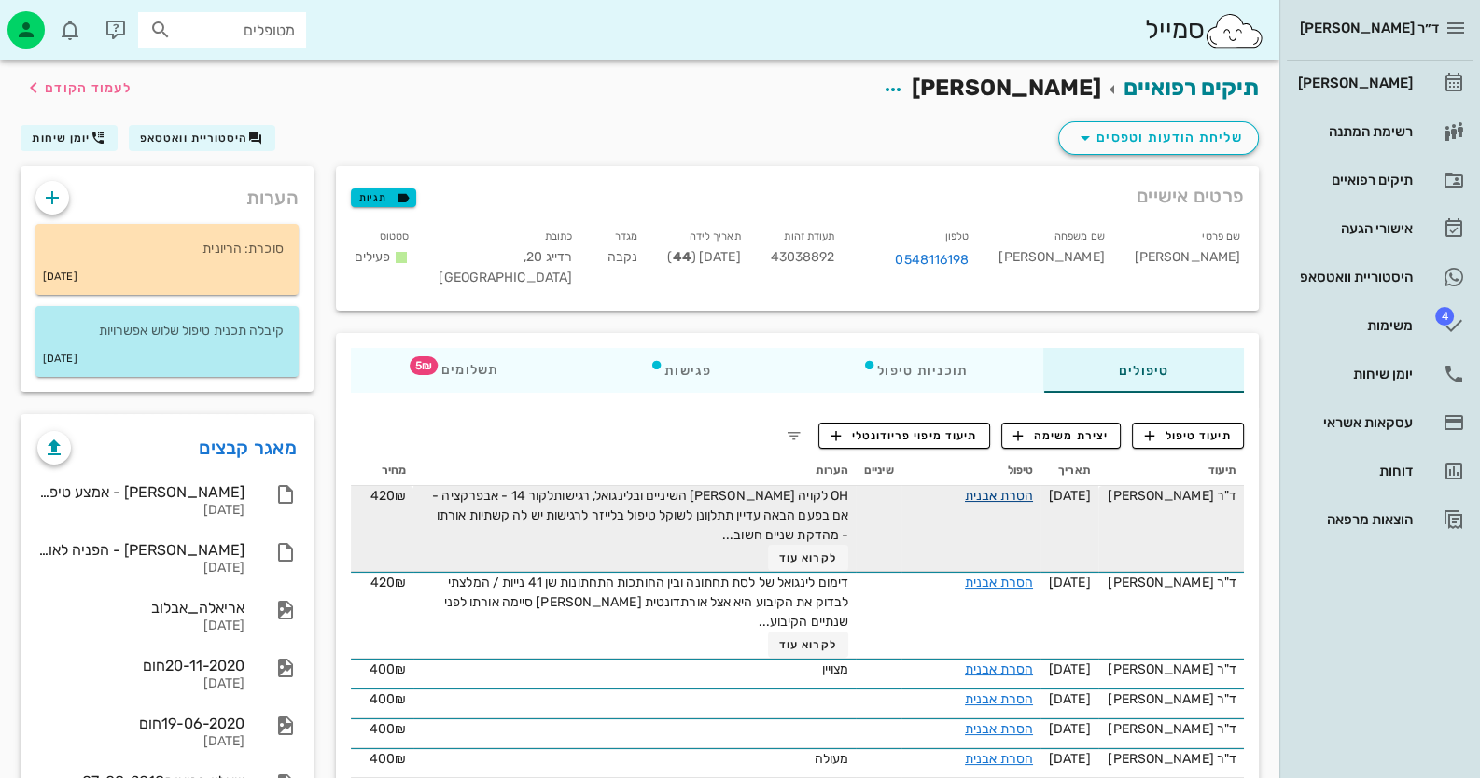
click at [1033, 496] on link "הסרת אבנית" at bounding box center [999, 496] width 68 height 16
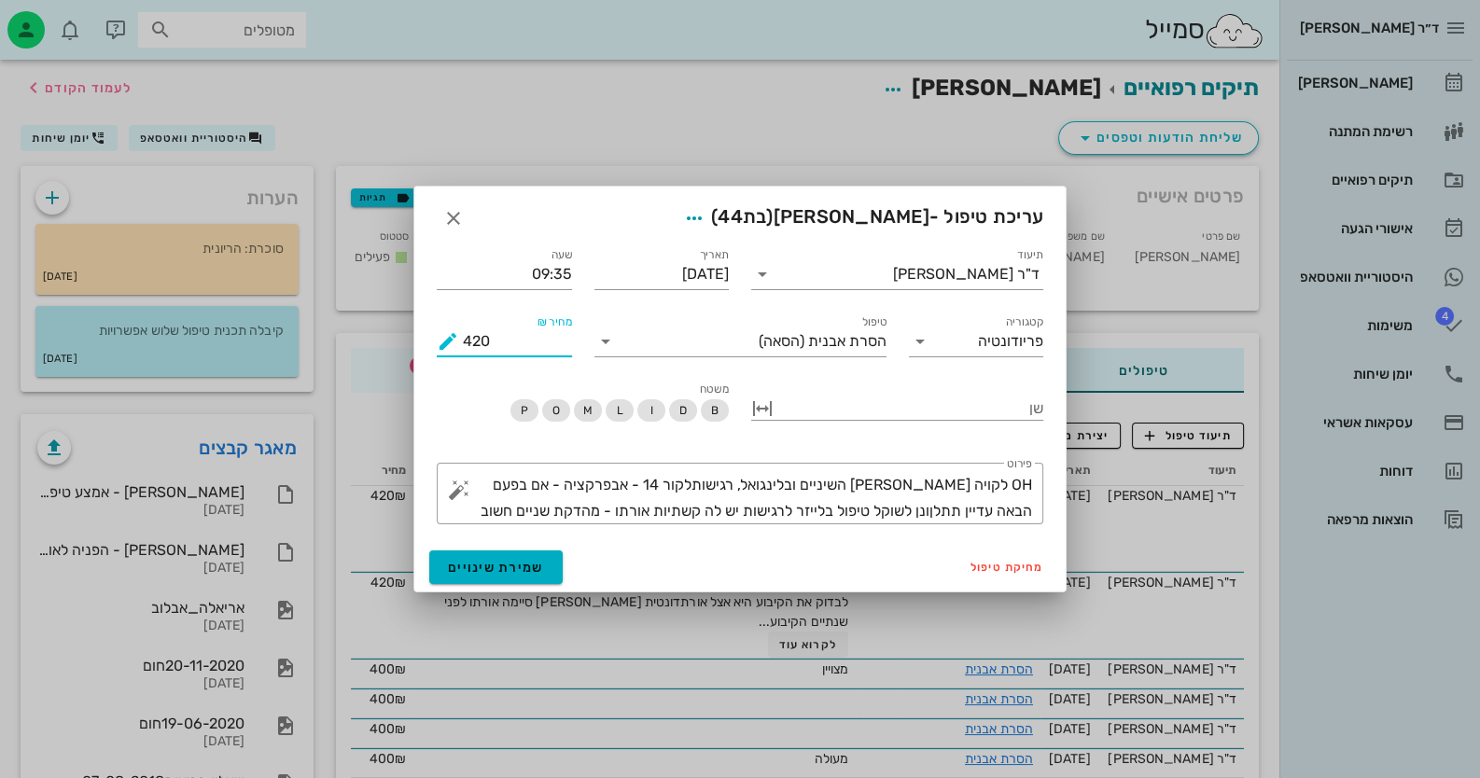
drag, startPoint x: 495, startPoint y: 338, endPoint x: 380, endPoint y: 346, distance: 116.0
type input "400"
click at [503, 552] on button "שמירת שינויים" at bounding box center [495, 567] width 133 height 34
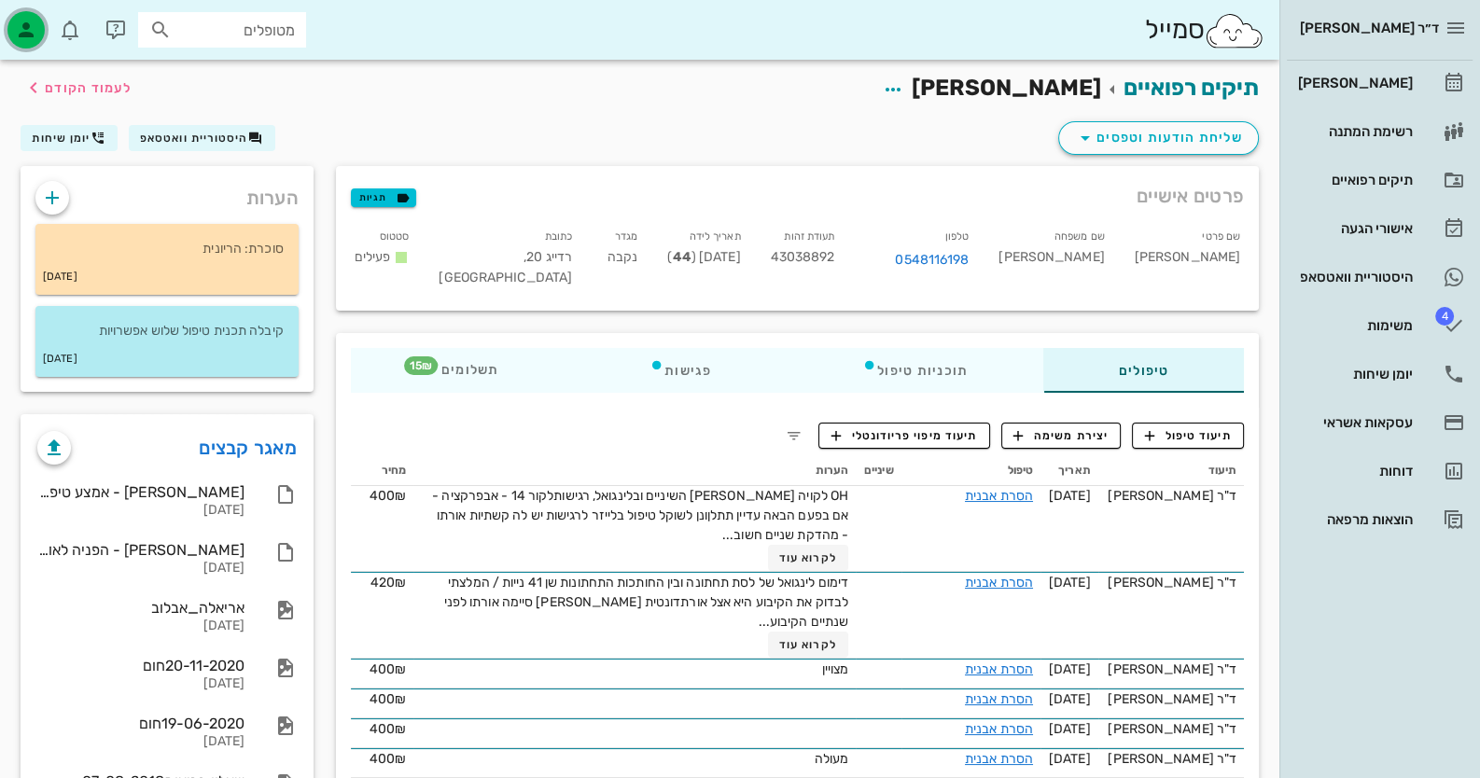
click at [34, 26] on icon "button" at bounding box center [26, 30] width 22 height 22
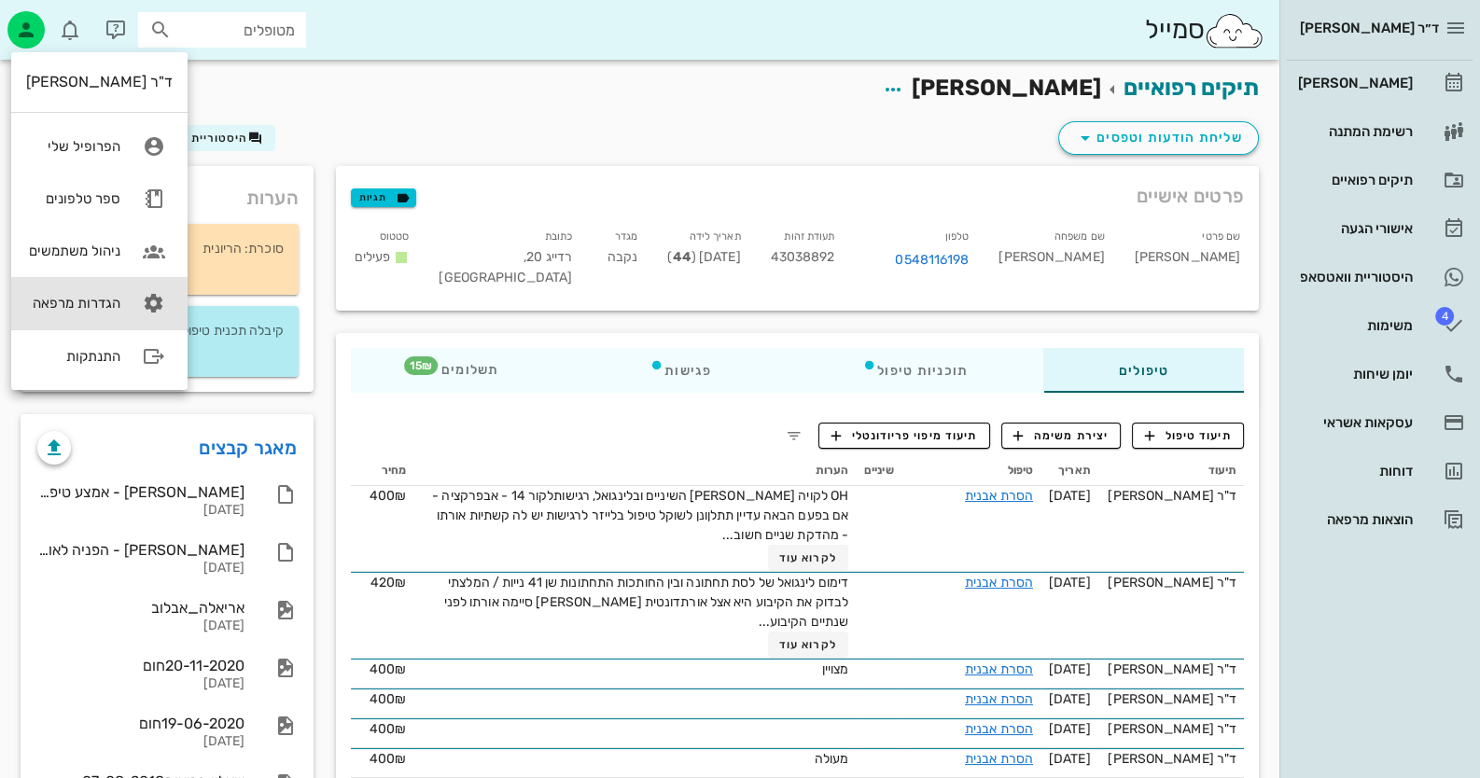
click at [135, 295] on icon at bounding box center [153, 303] width 37 height 37
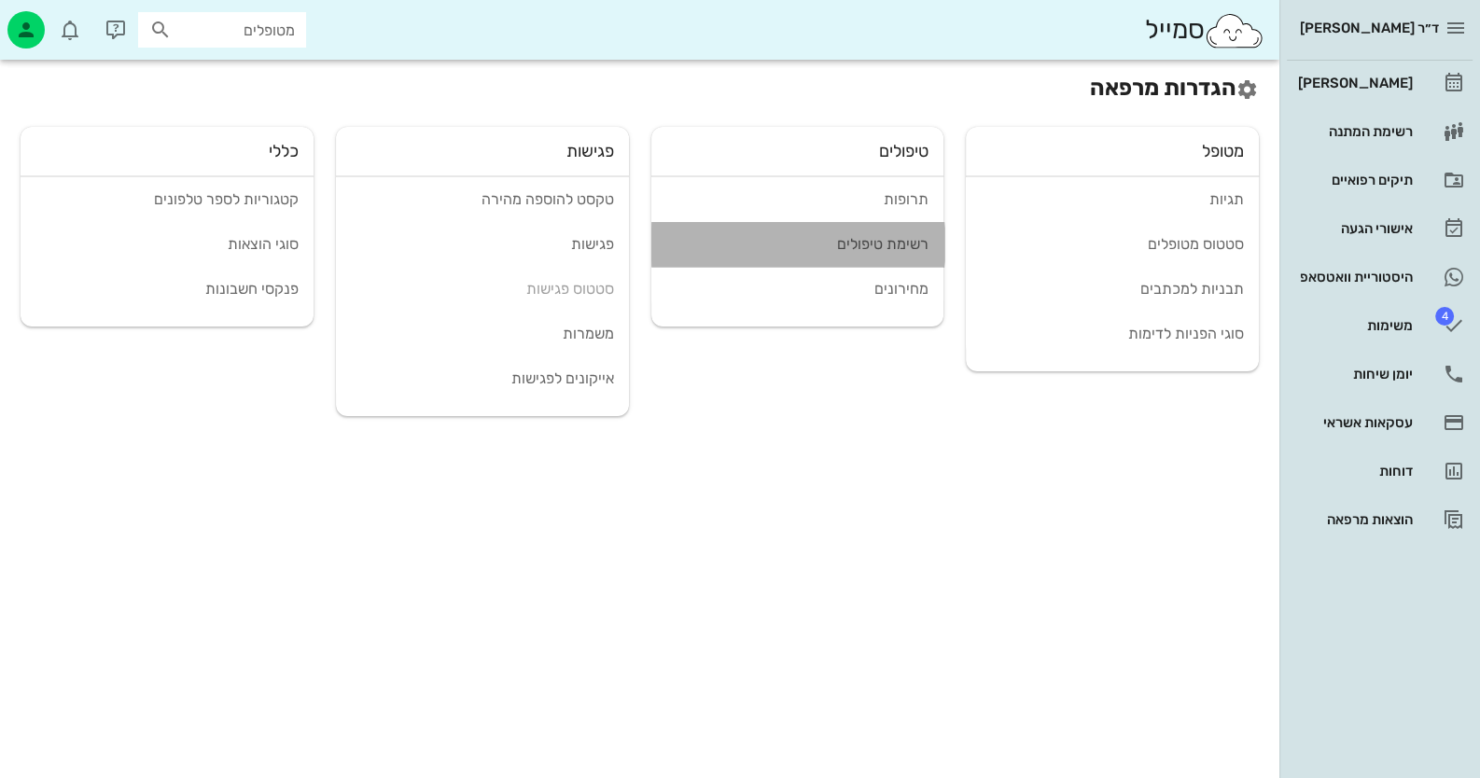
click at [906, 235] on div "רשימת טיפולים" at bounding box center [797, 244] width 263 height 18
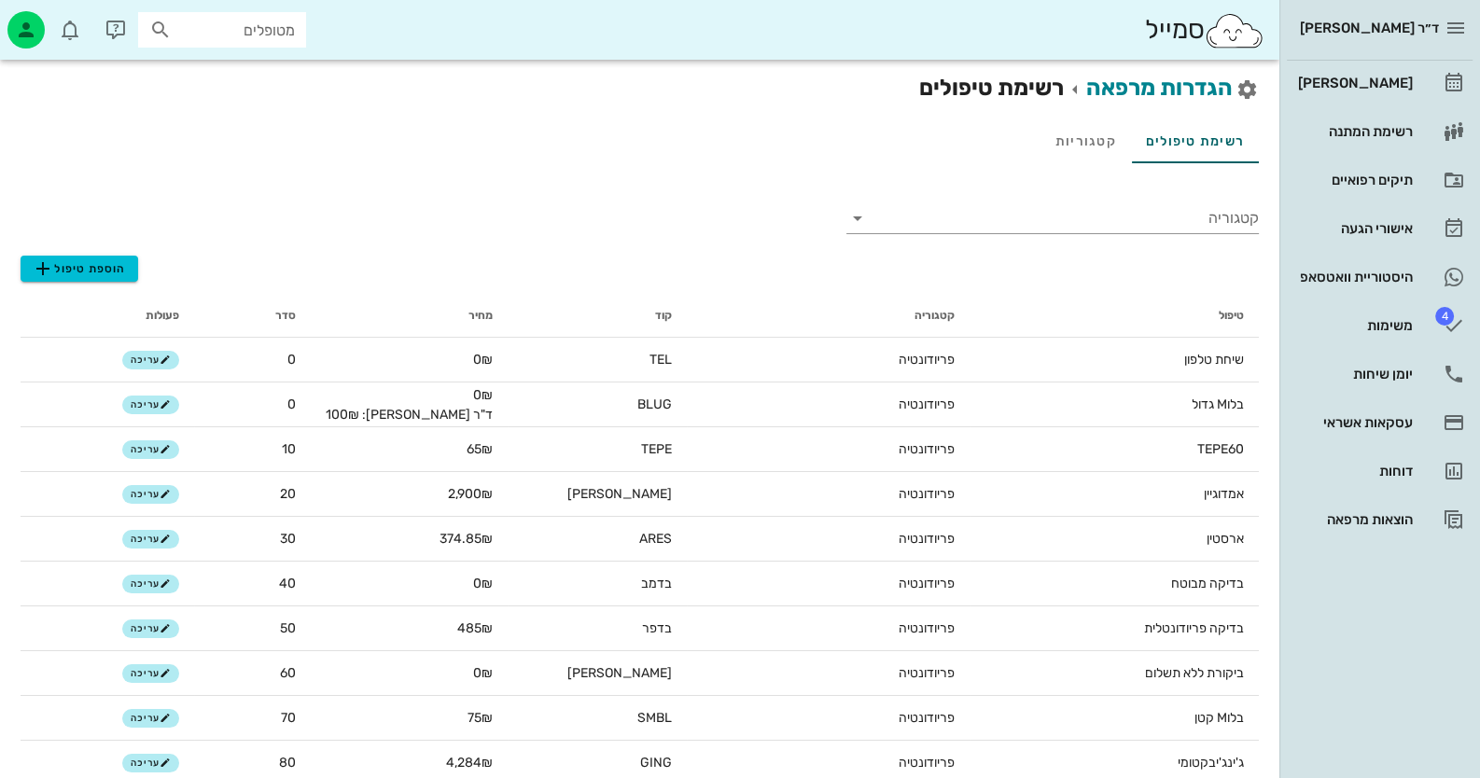
click at [1120, 239] on div "קטגוריה" at bounding box center [1052, 210] width 412 height 67
click at [1128, 228] on input "קטגוריה" at bounding box center [1067, 218] width 383 height 30
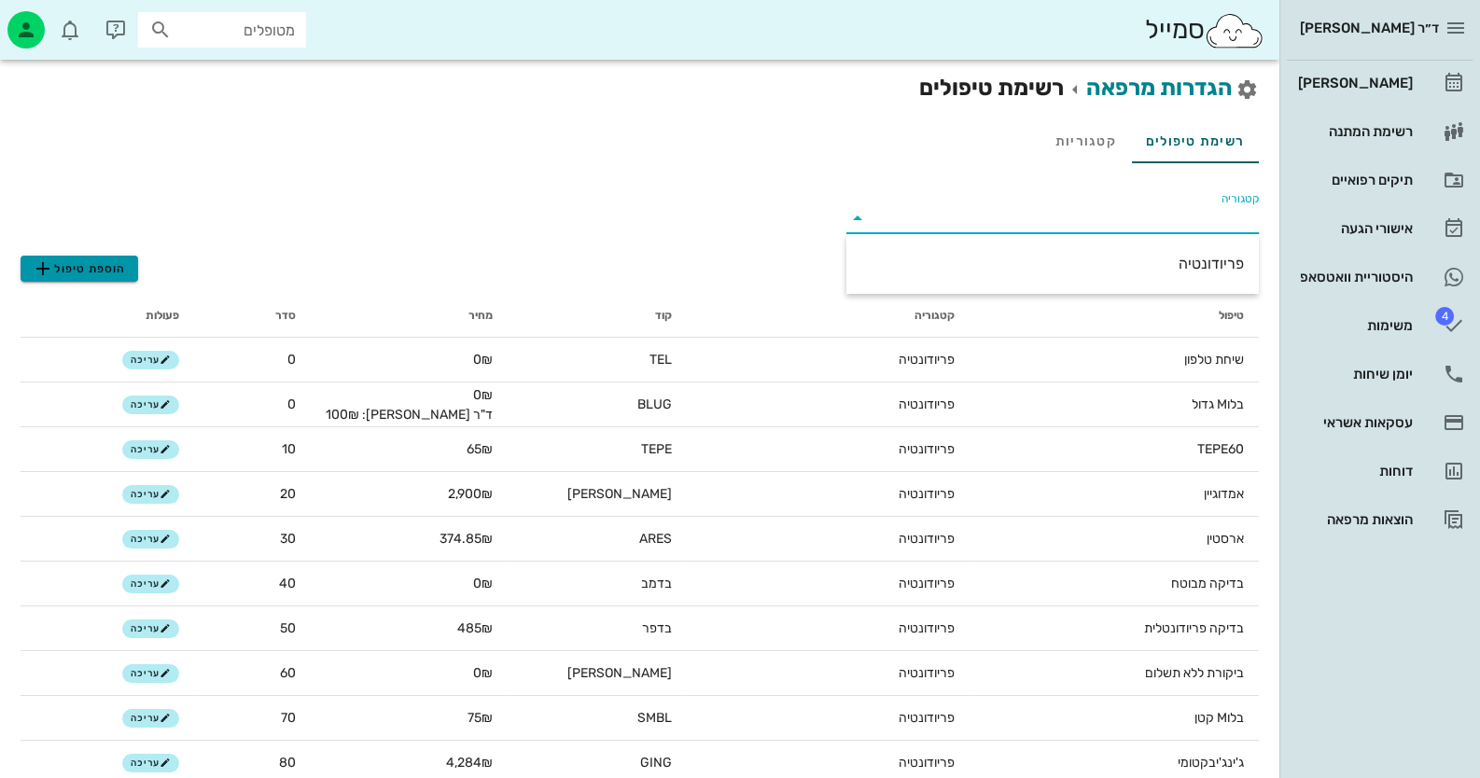
click at [61, 256] on button "הוספת טיפול" at bounding box center [80, 269] width 118 height 26
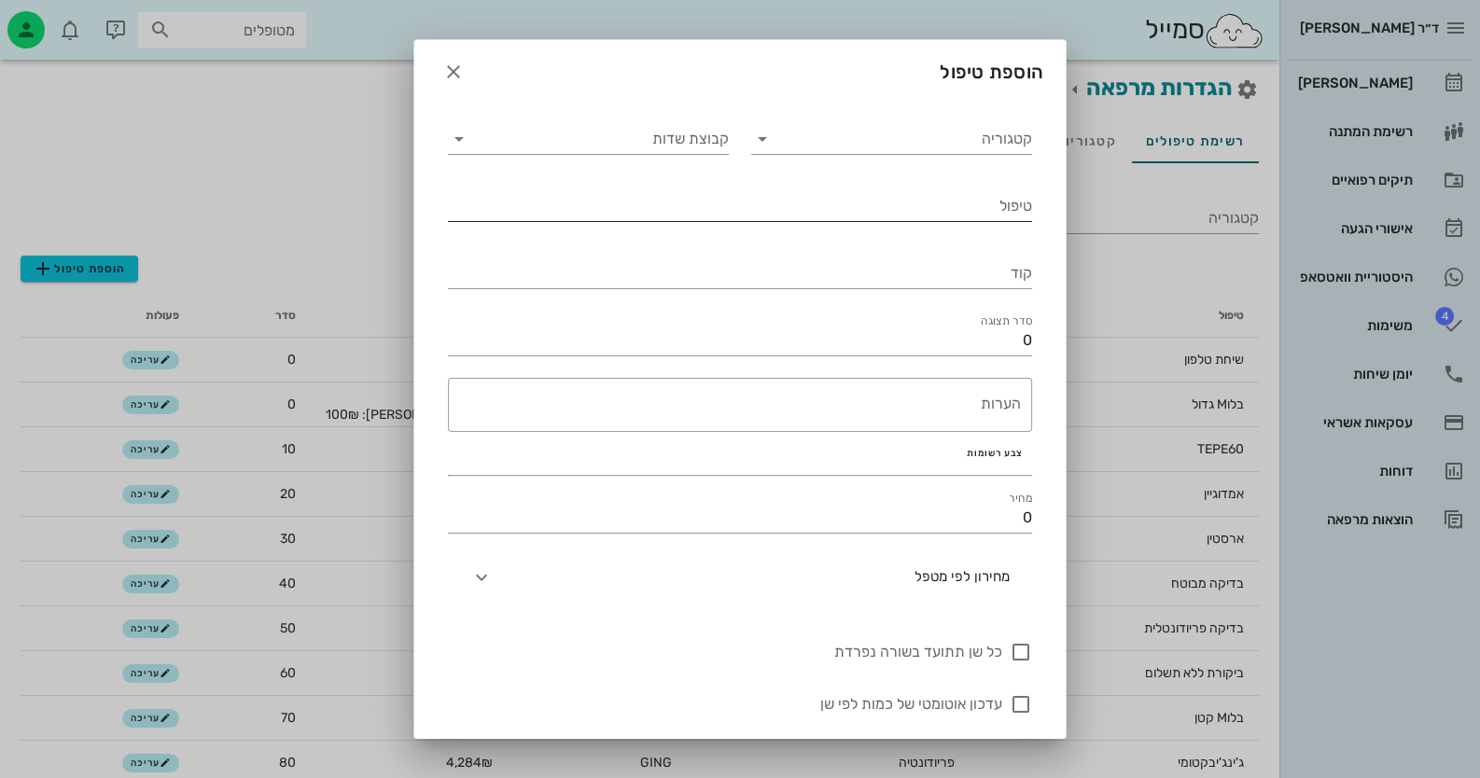
click at [981, 213] on input "טיפול" at bounding box center [740, 206] width 584 height 30
type input "פלואוריד מנה אישית"
click at [1002, 273] on input "קוד" at bounding box center [740, 273] width 584 height 30
drag, startPoint x: 1012, startPoint y: 341, endPoint x: 1055, endPoint y: 338, distance: 43.0
click at [1055, 338] on div "קטגוריה קבוצת שדות טיפול פלואוריד מנה אישית קוד סדר תצוגה 0 ​ הערות צבע רשומות …" at bounding box center [739, 422] width 651 height 648
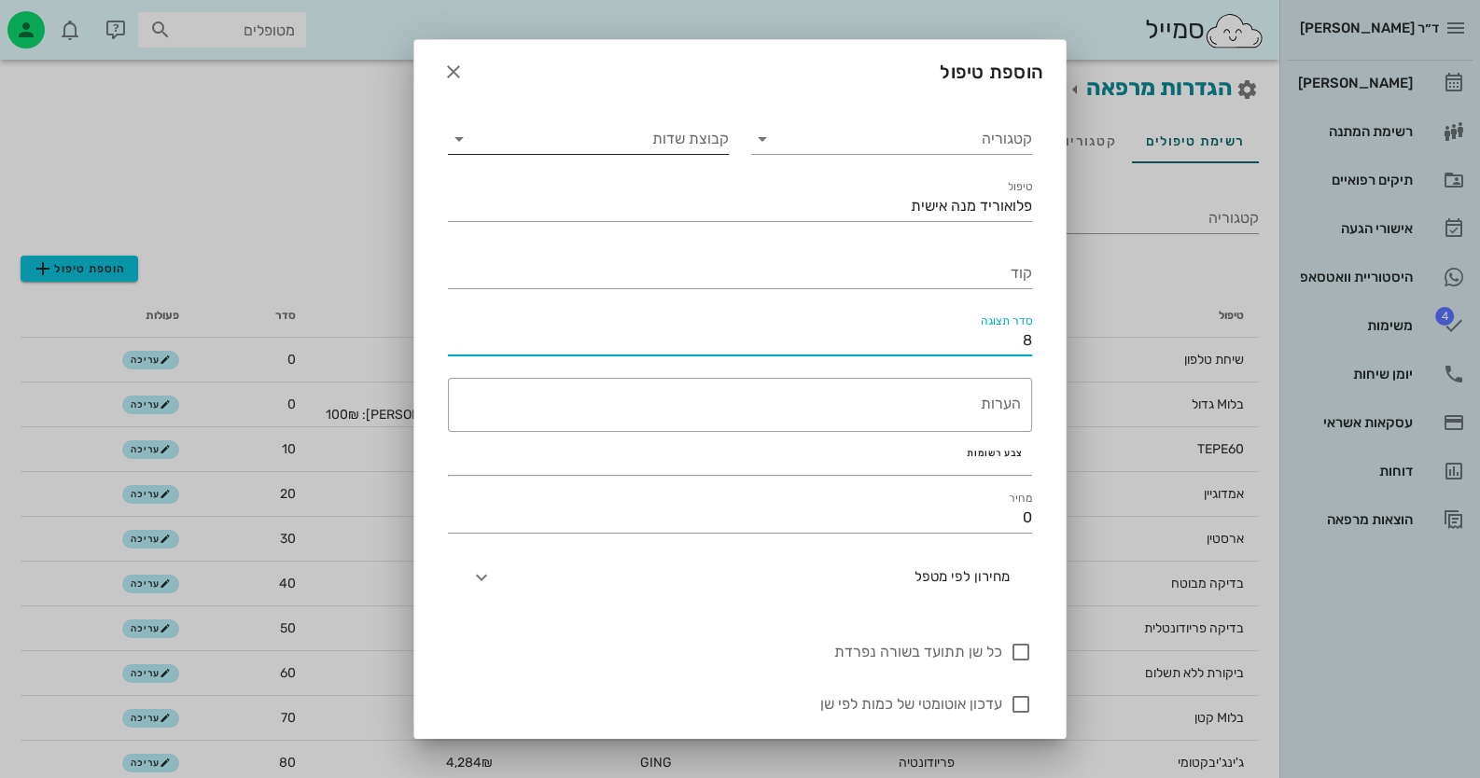
type input "8"
click at [690, 150] on input "קבוצת שדות" at bounding box center [603, 139] width 251 height 30
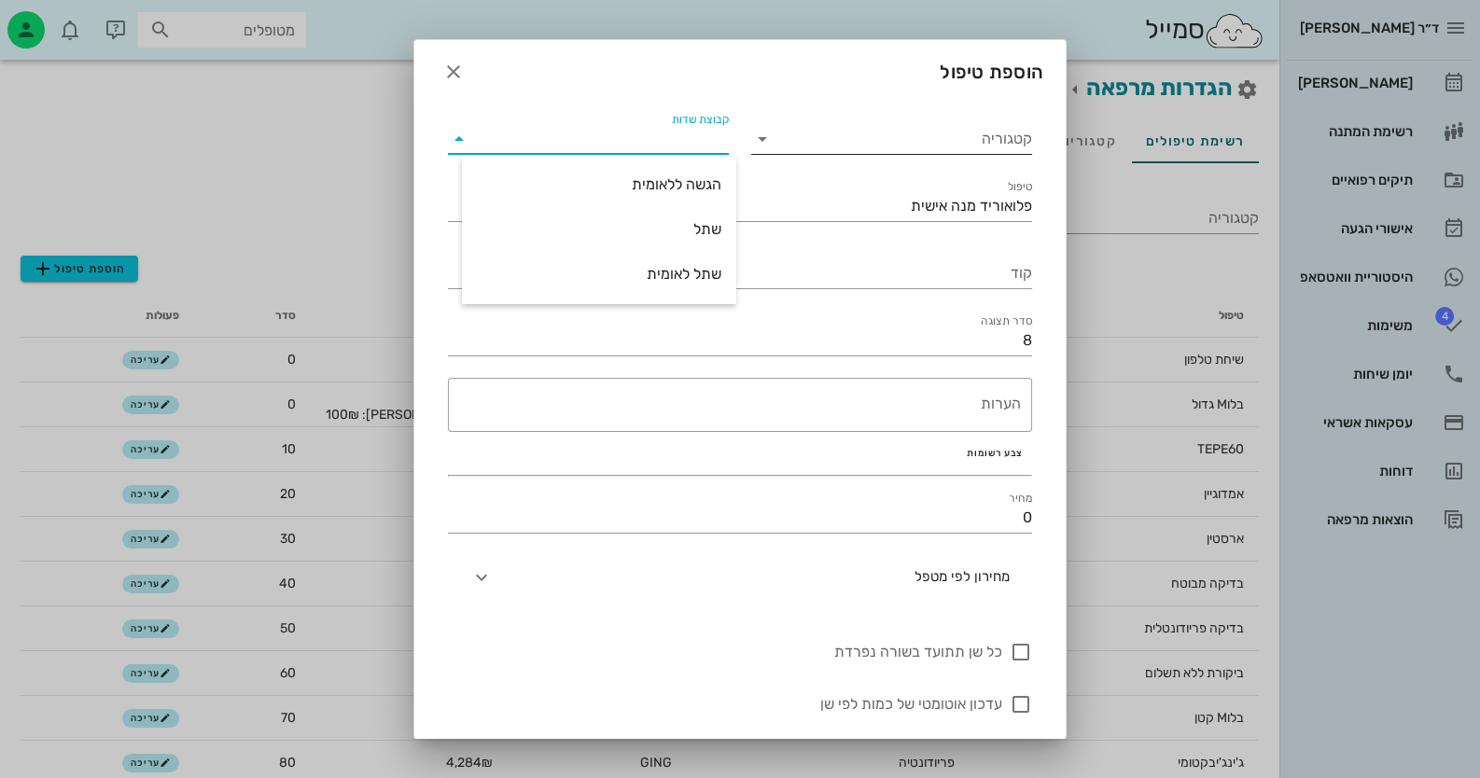
click at [877, 150] on input "קטגוריה" at bounding box center [906, 139] width 251 height 30
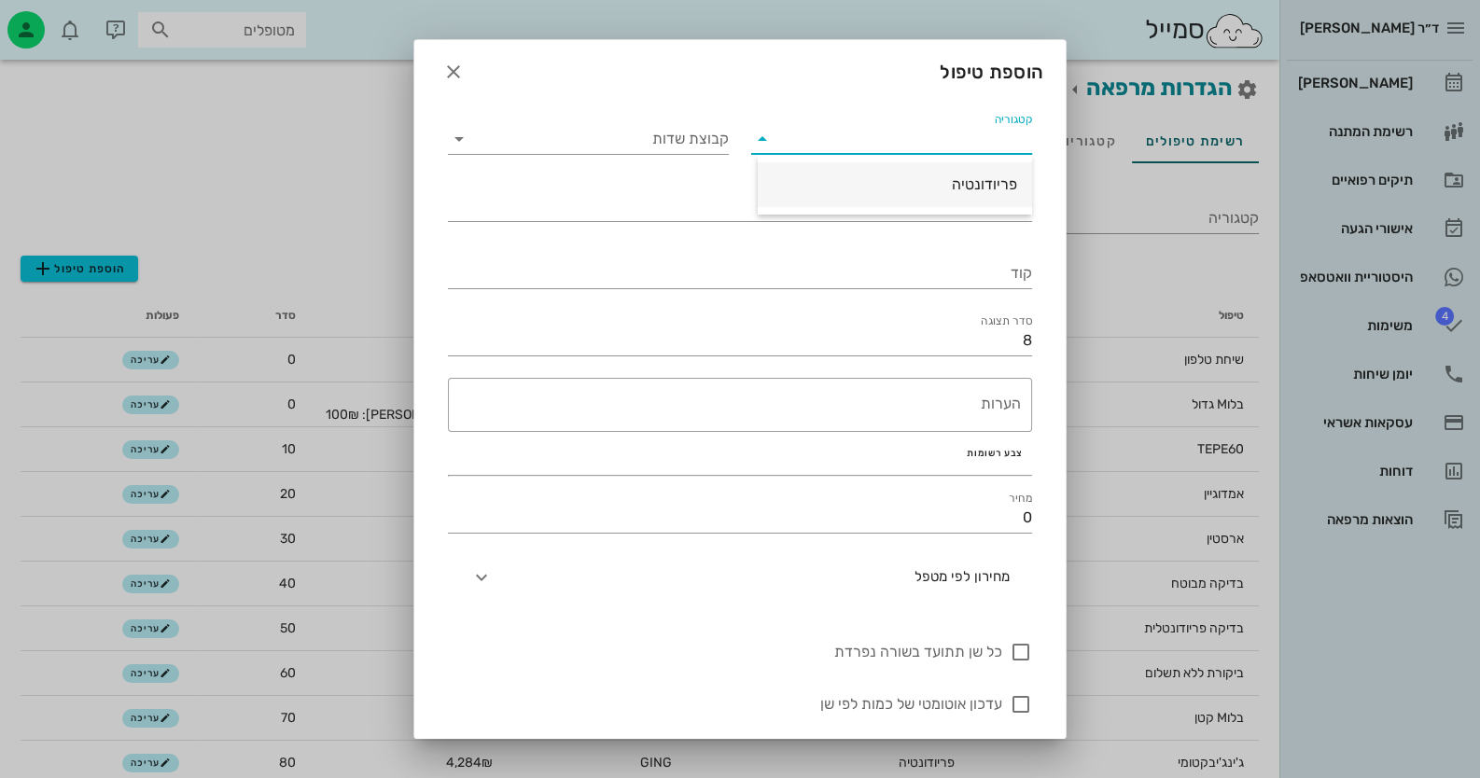
click at [924, 171] on div "פריודונטיה" at bounding box center [895, 184] width 244 height 40
type input "פריודונטיה"
click at [592, 148] on input "קבוצת שדות" at bounding box center [603, 139] width 251 height 30
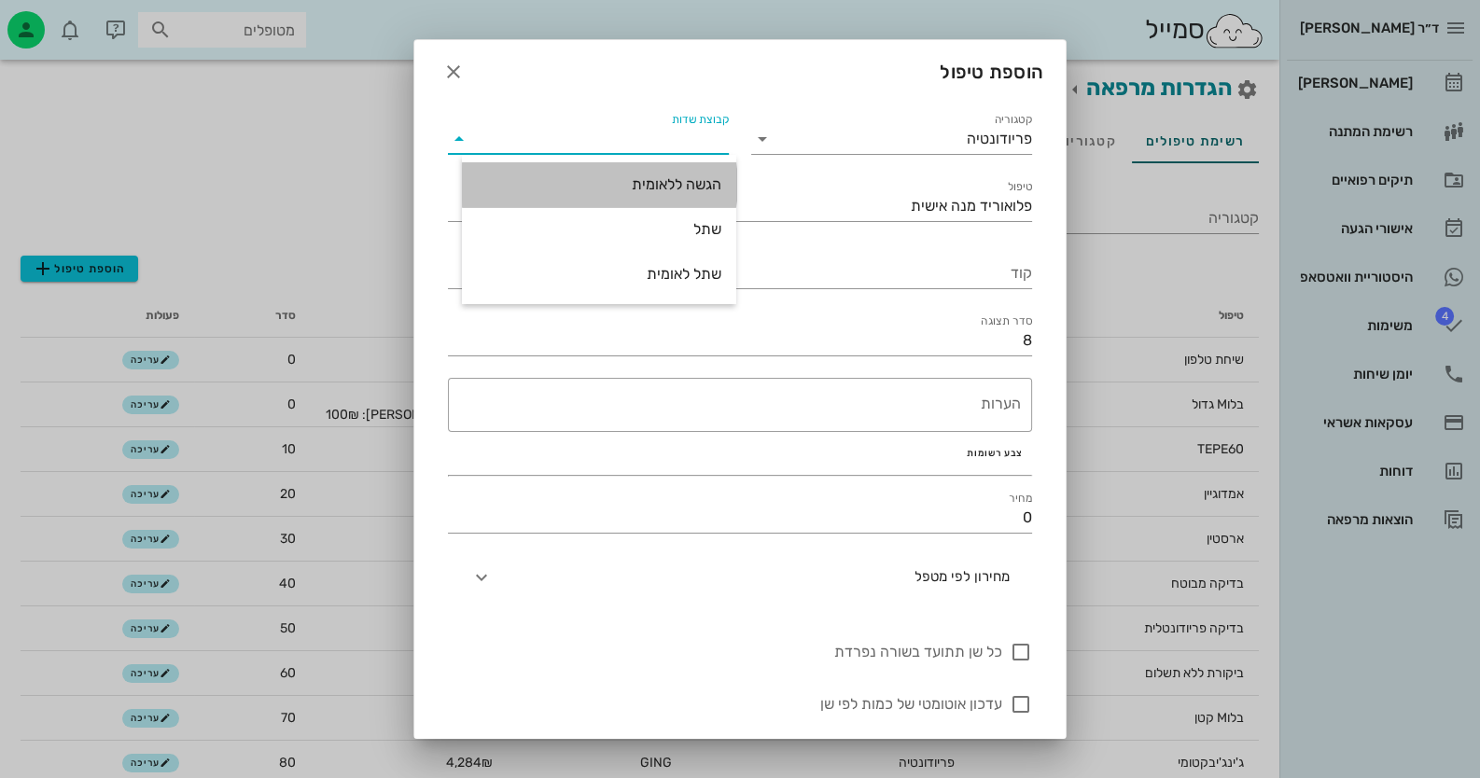
click at [682, 183] on div "הגשה ללאומית" at bounding box center [599, 184] width 244 height 18
type input "הגשה ללאומית"
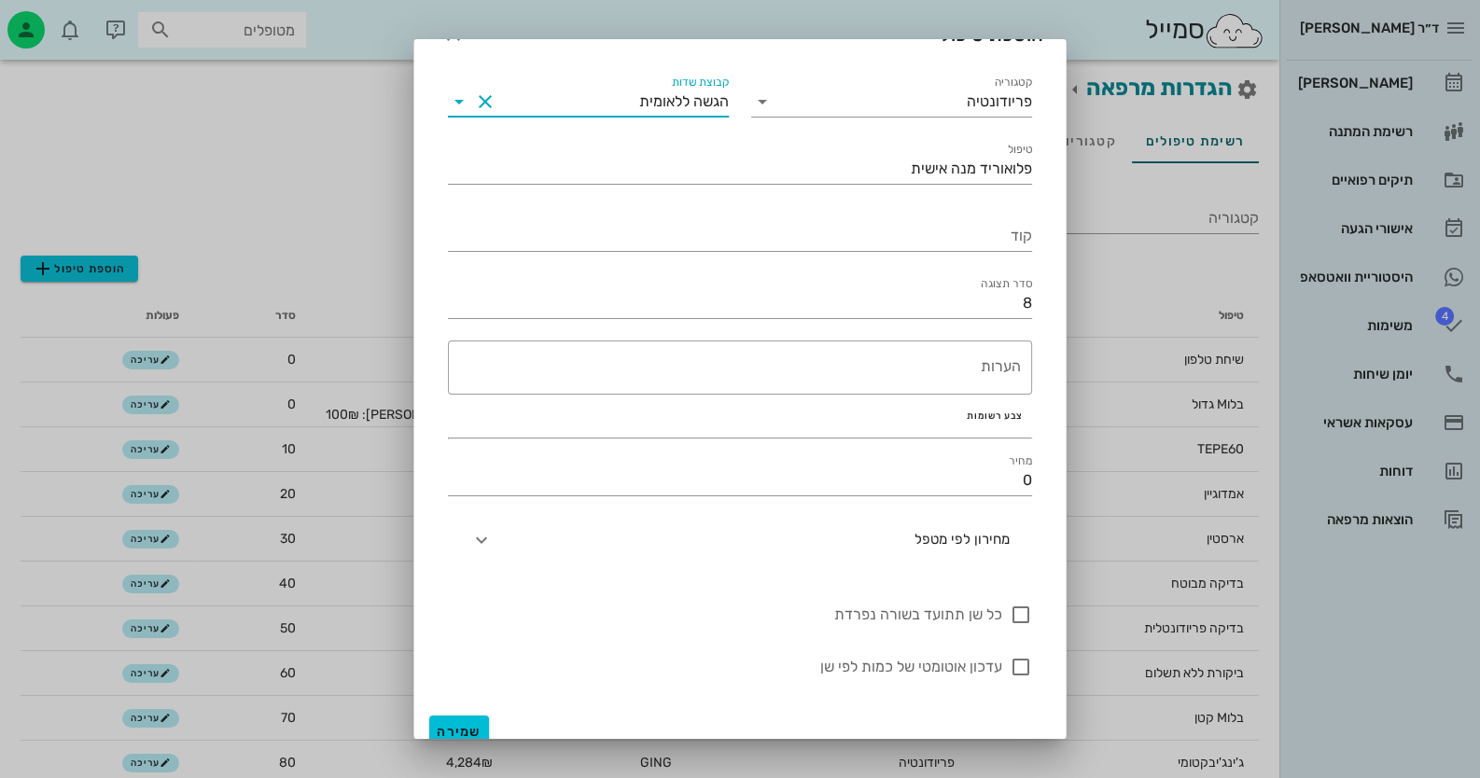
scroll to position [54, 0]
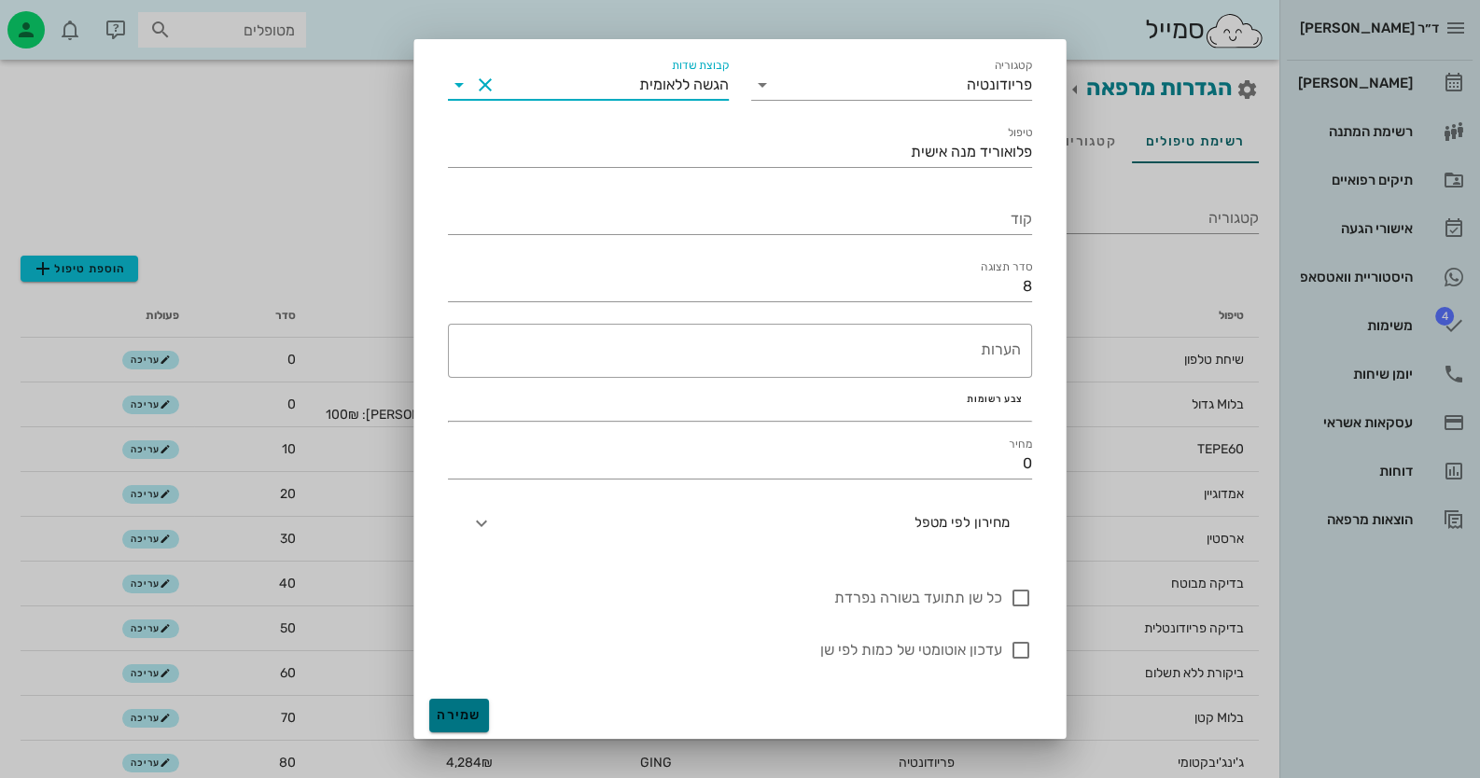
click at [481, 713] on span "שמירה" at bounding box center [459, 715] width 45 height 16
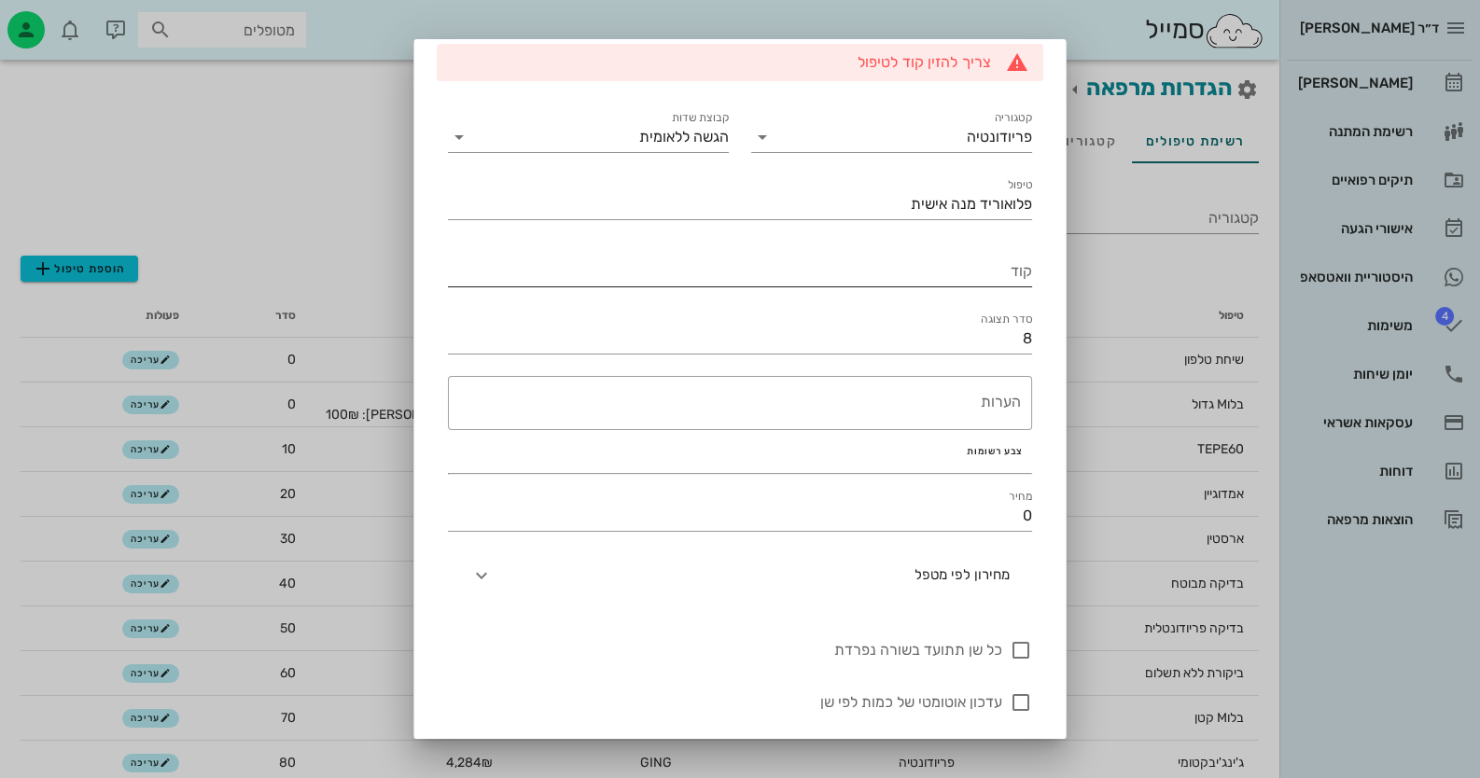
click at [970, 276] on input "קוד" at bounding box center [740, 272] width 584 height 30
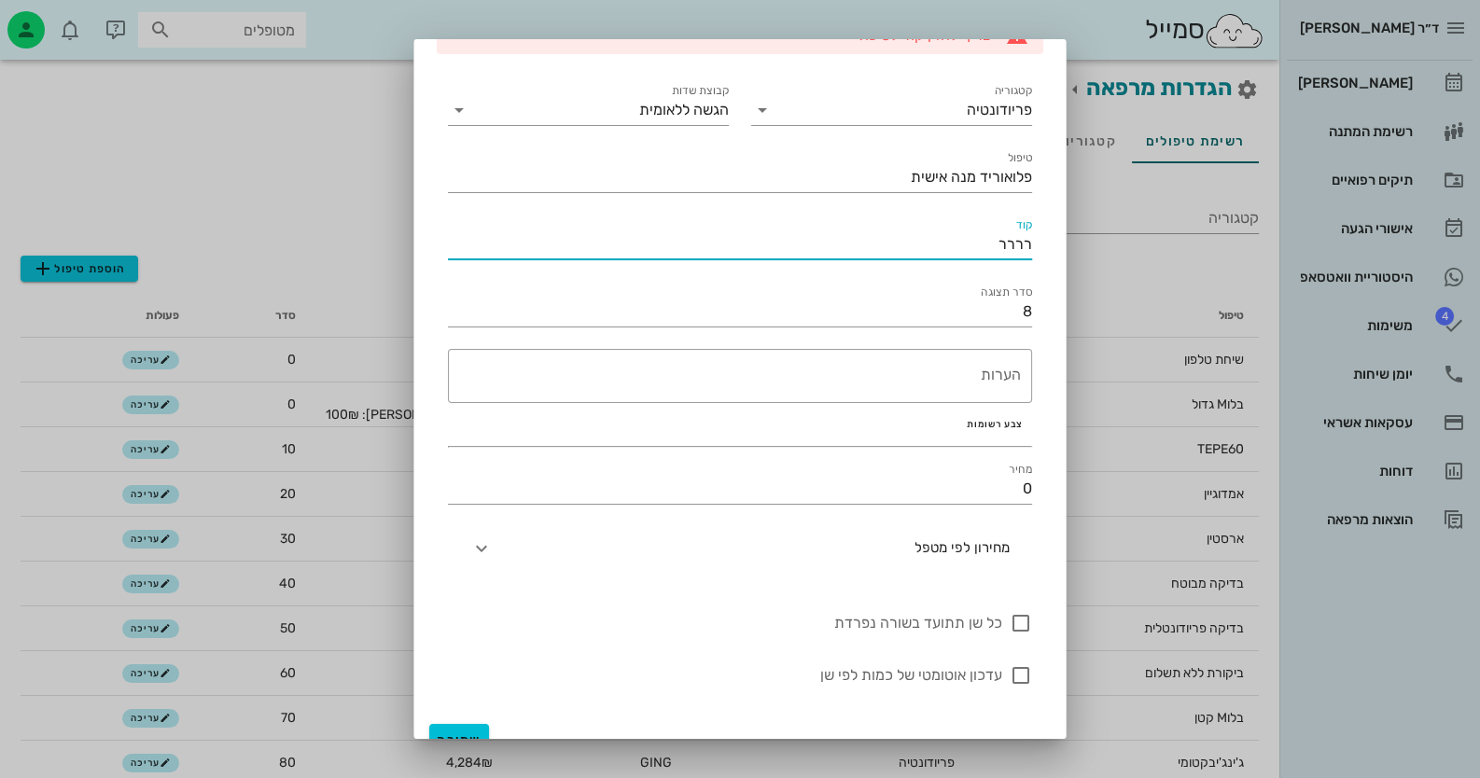
scroll to position [106, 0]
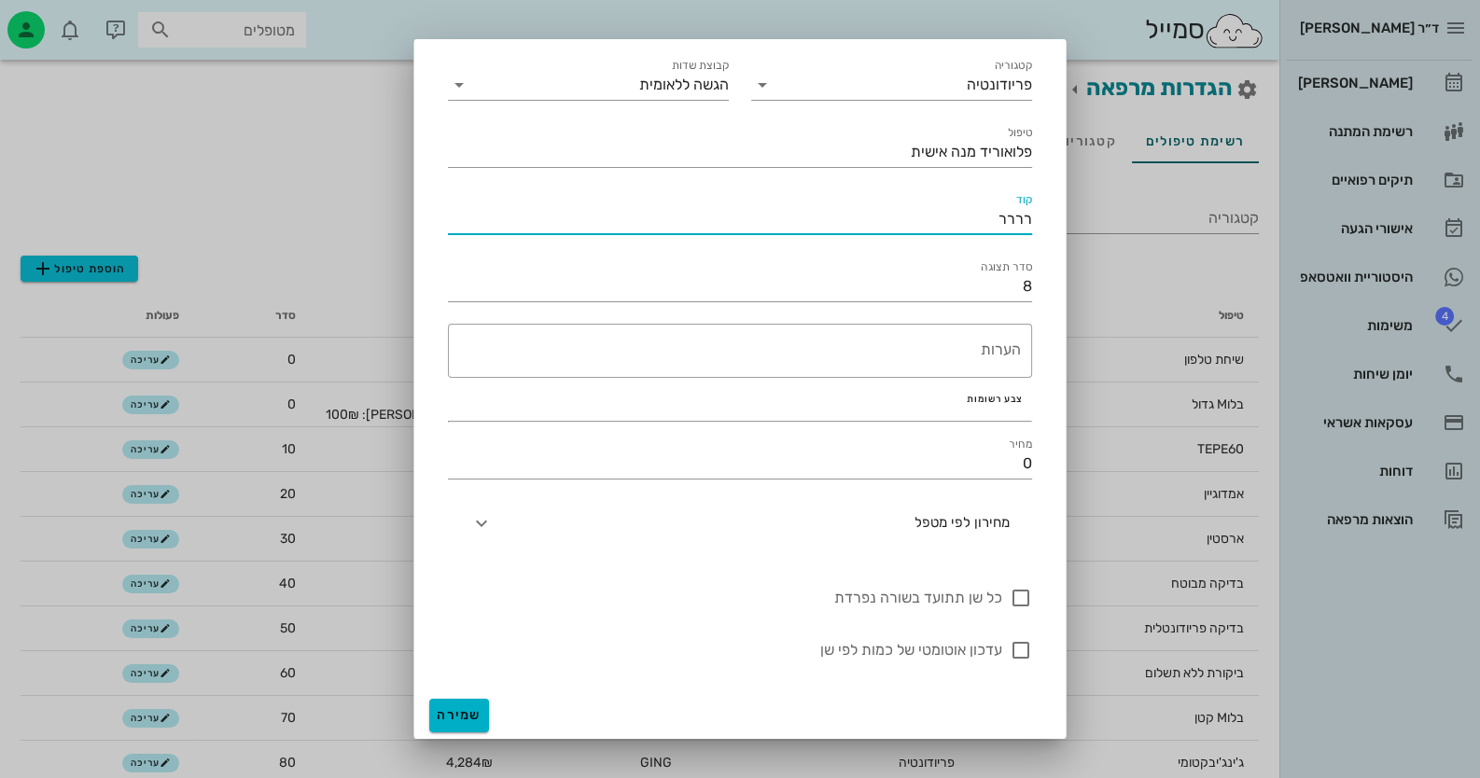
type input "רררר"
click at [481, 714] on span "שמירה" at bounding box center [459, 715] width 45 height 16
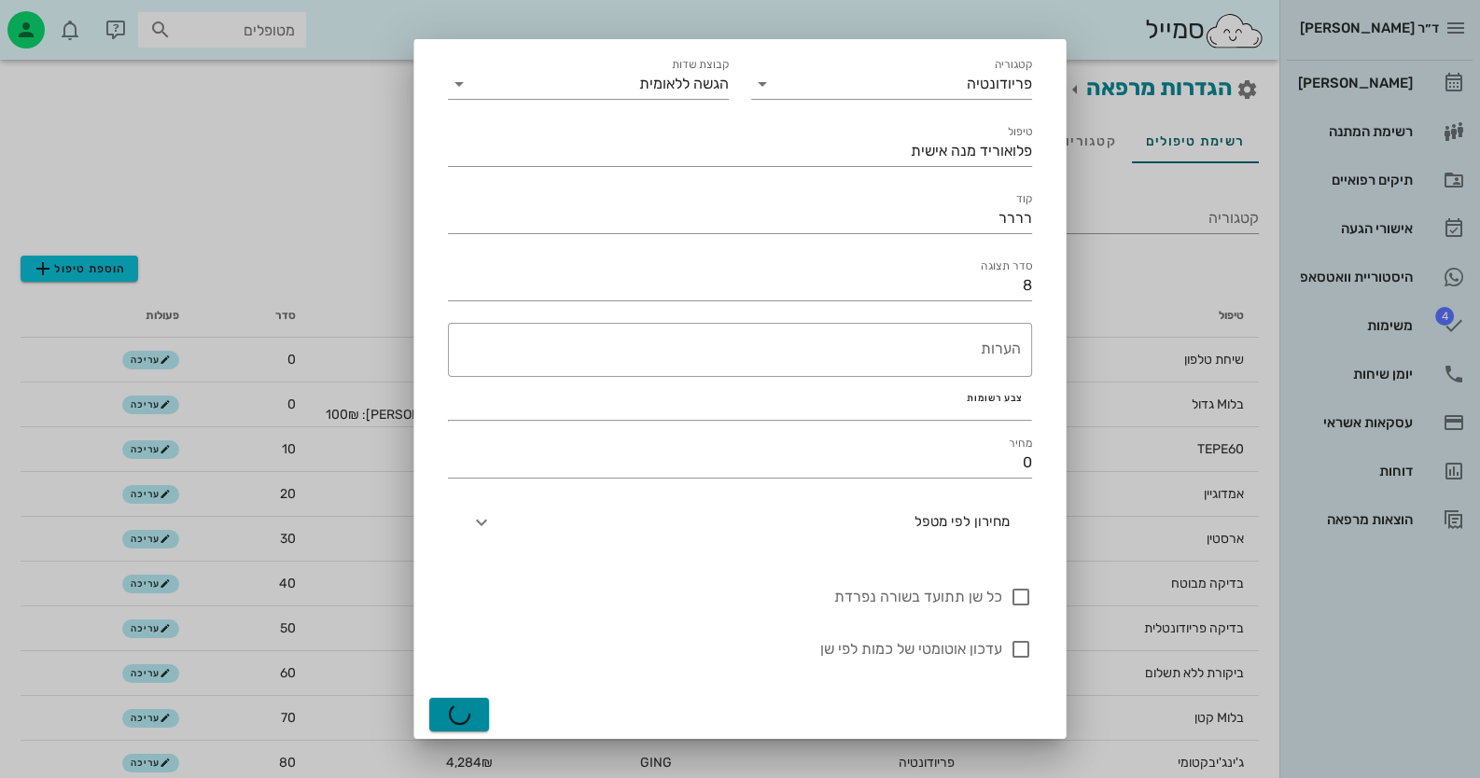
scroll to position [53, 0]
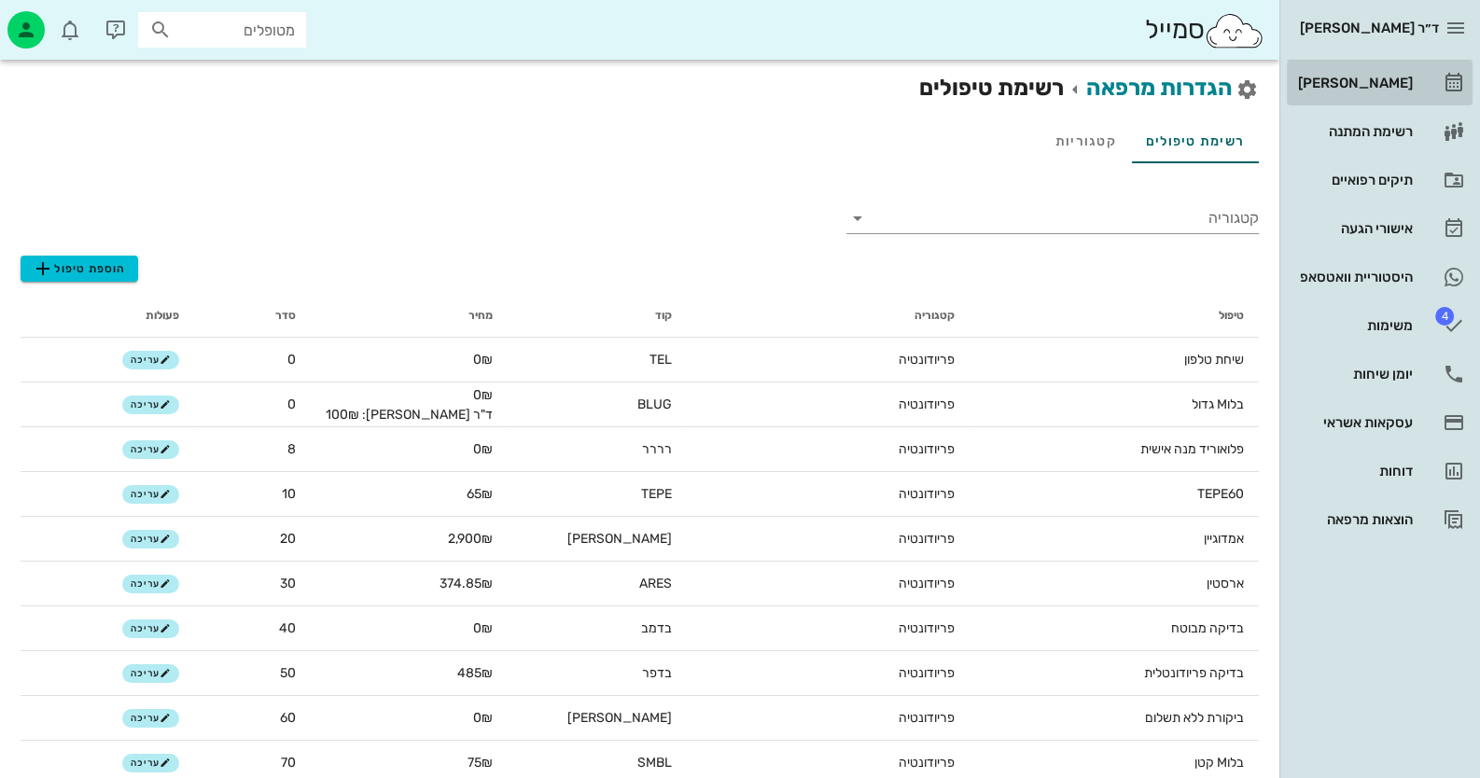
click at [1391, 88] on div "[PERSON_NAME]" at bounding box center [1353, 83] width 118 height 15
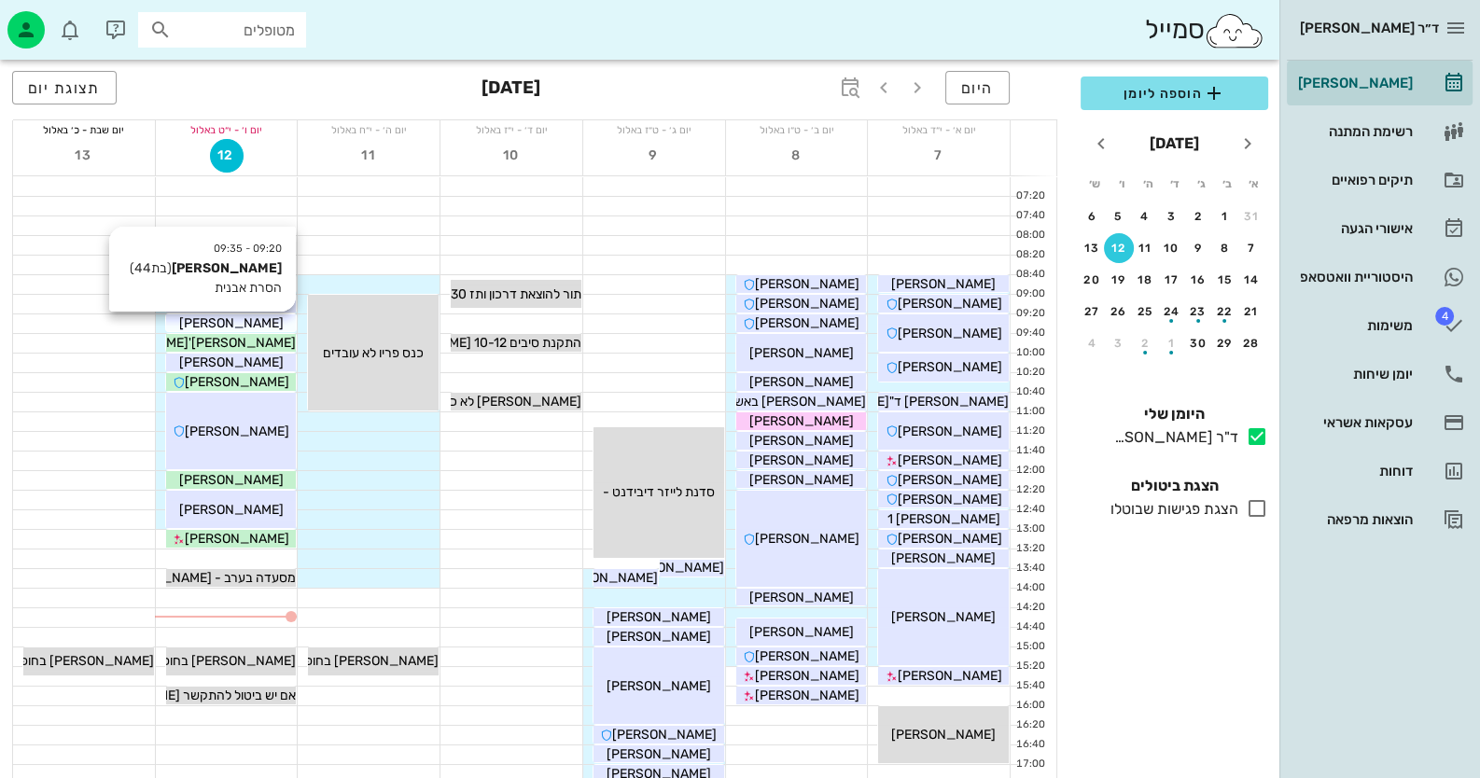
click at [256, 327] on span "[PERSON_NAME]" at bounding box center [231, 323] width 104 height 16
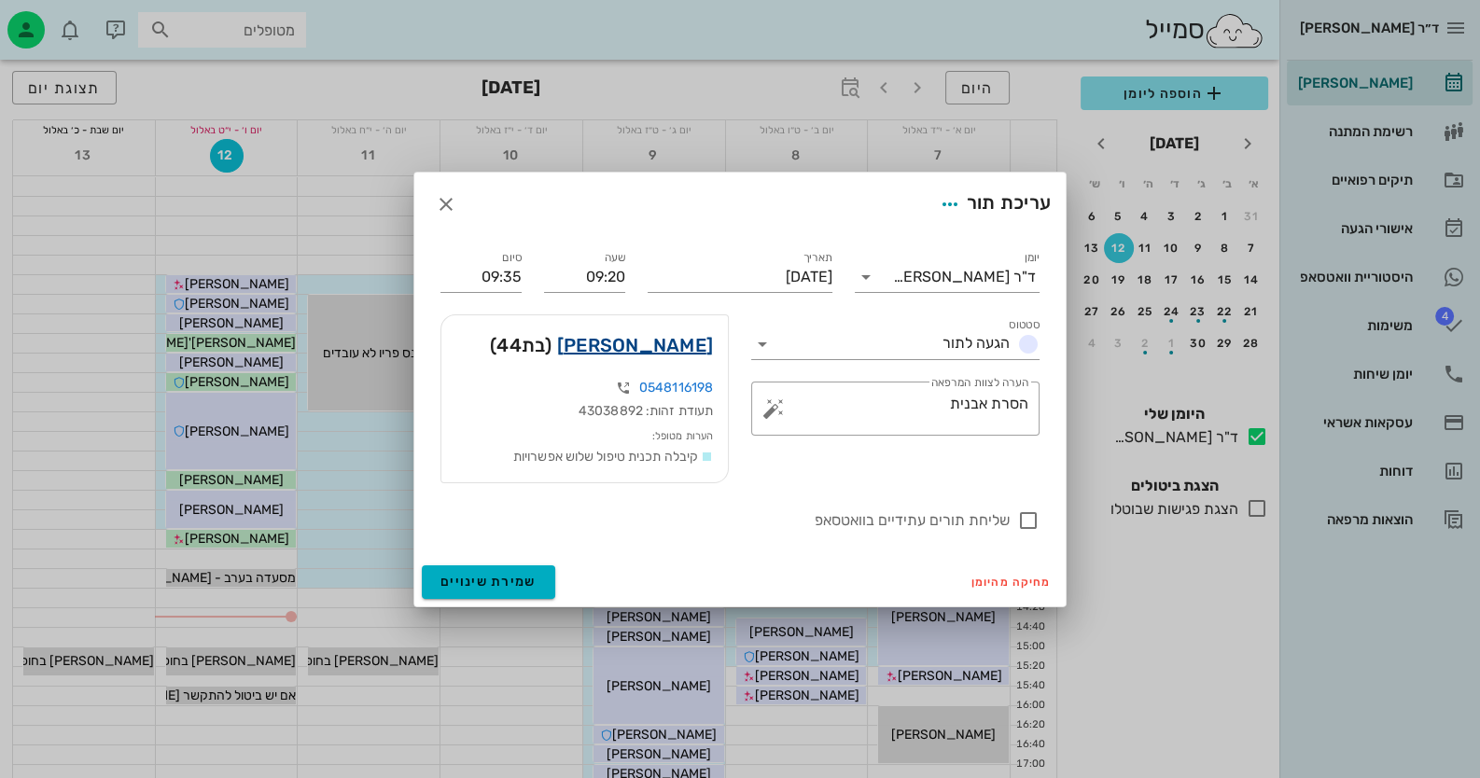
click at [635, 349] on link "[PERSON_NAME]" at bounding box center [635, 345] width 156 height 30
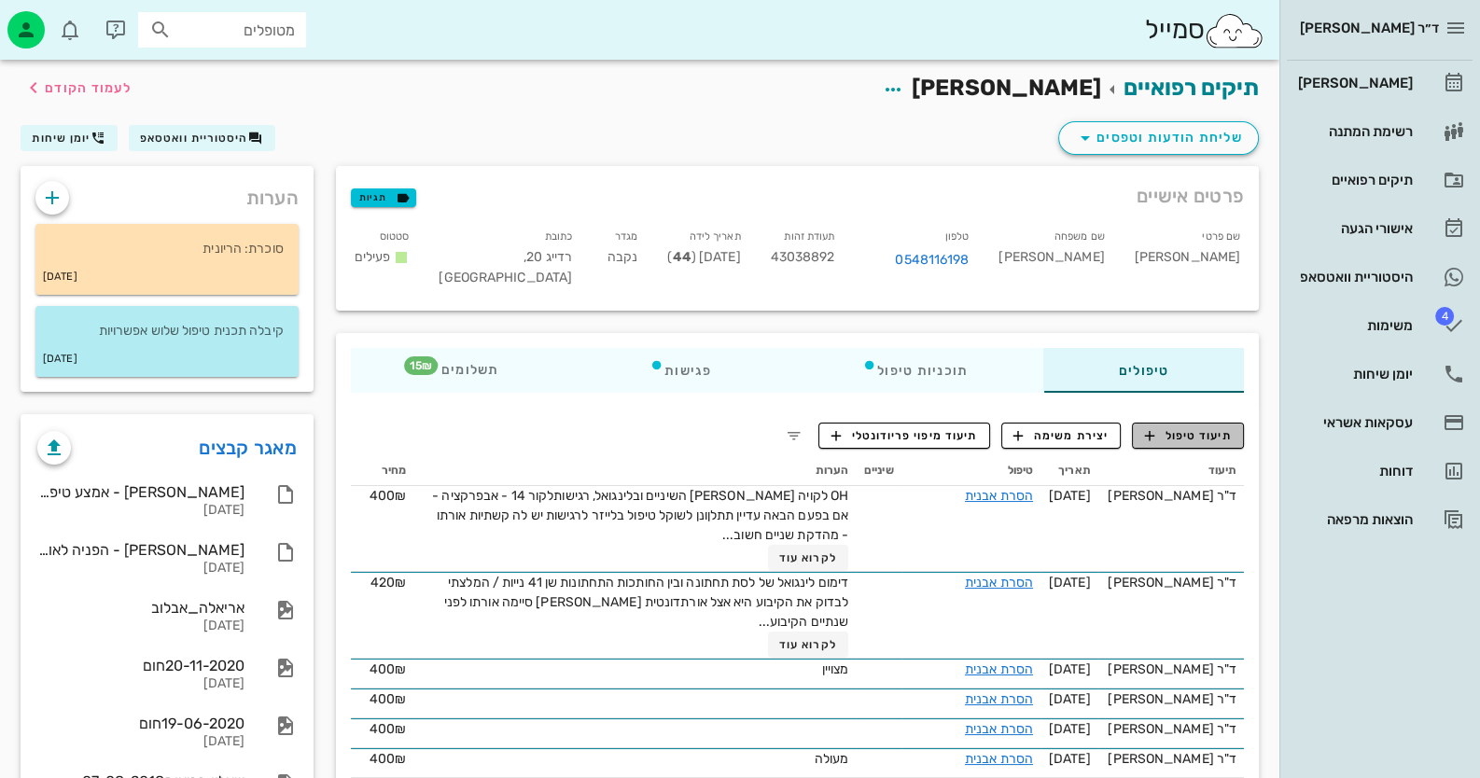
click at [1208, 429] on span "תיעוד טיפול" at bounding box center [1188, 435] width 87 height 17
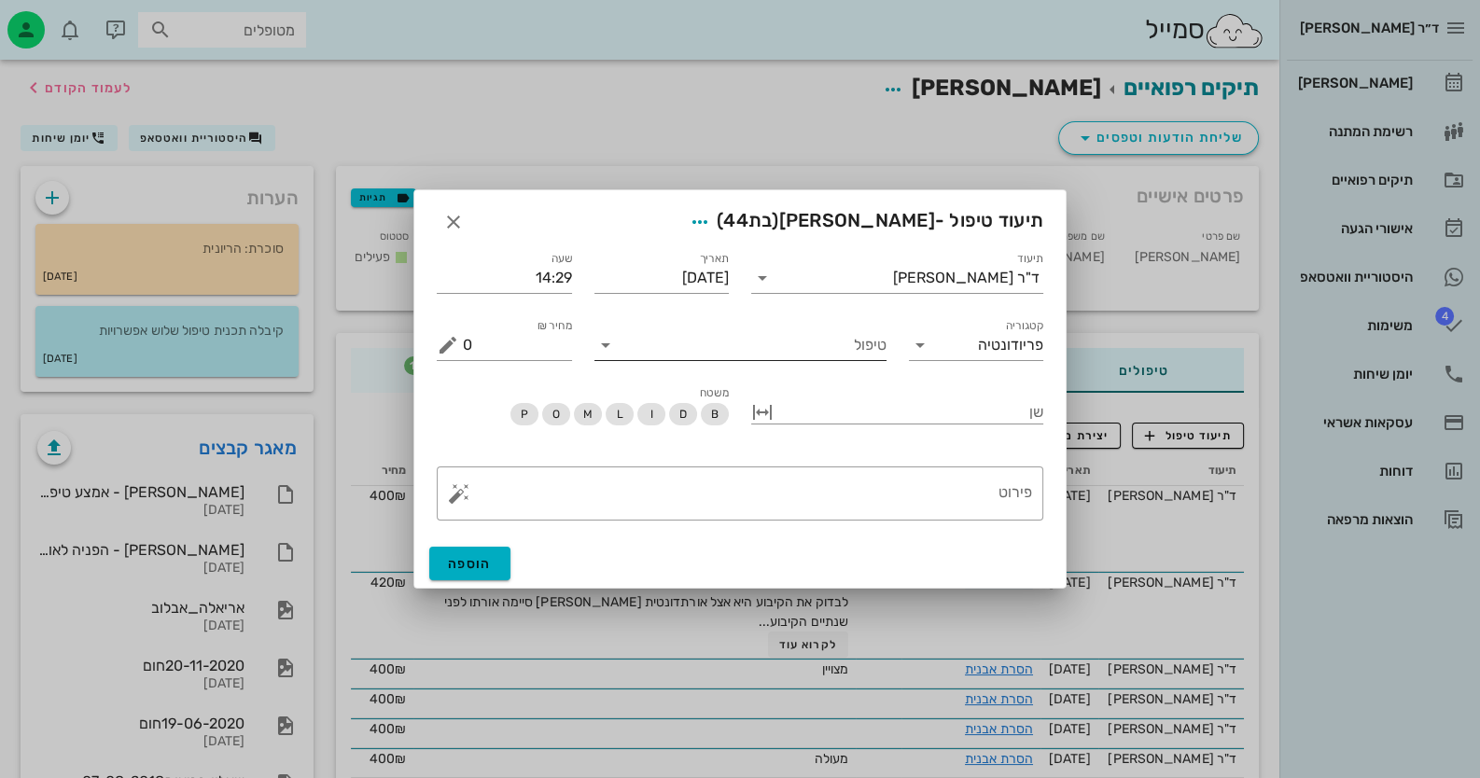
click at [815, 350] on input "טיפול" at bounding box center [753, 345] width 266 height 30
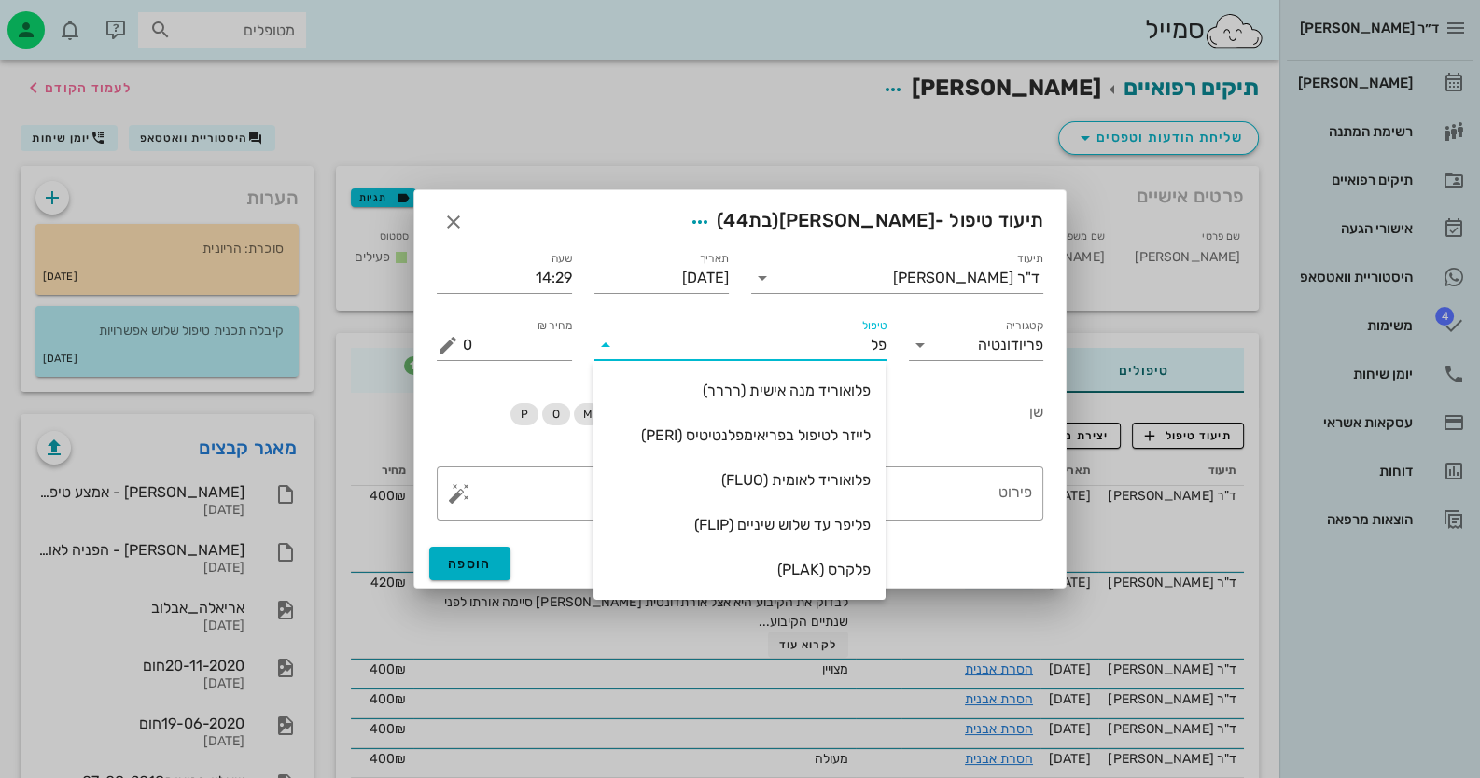
type input "פלו"
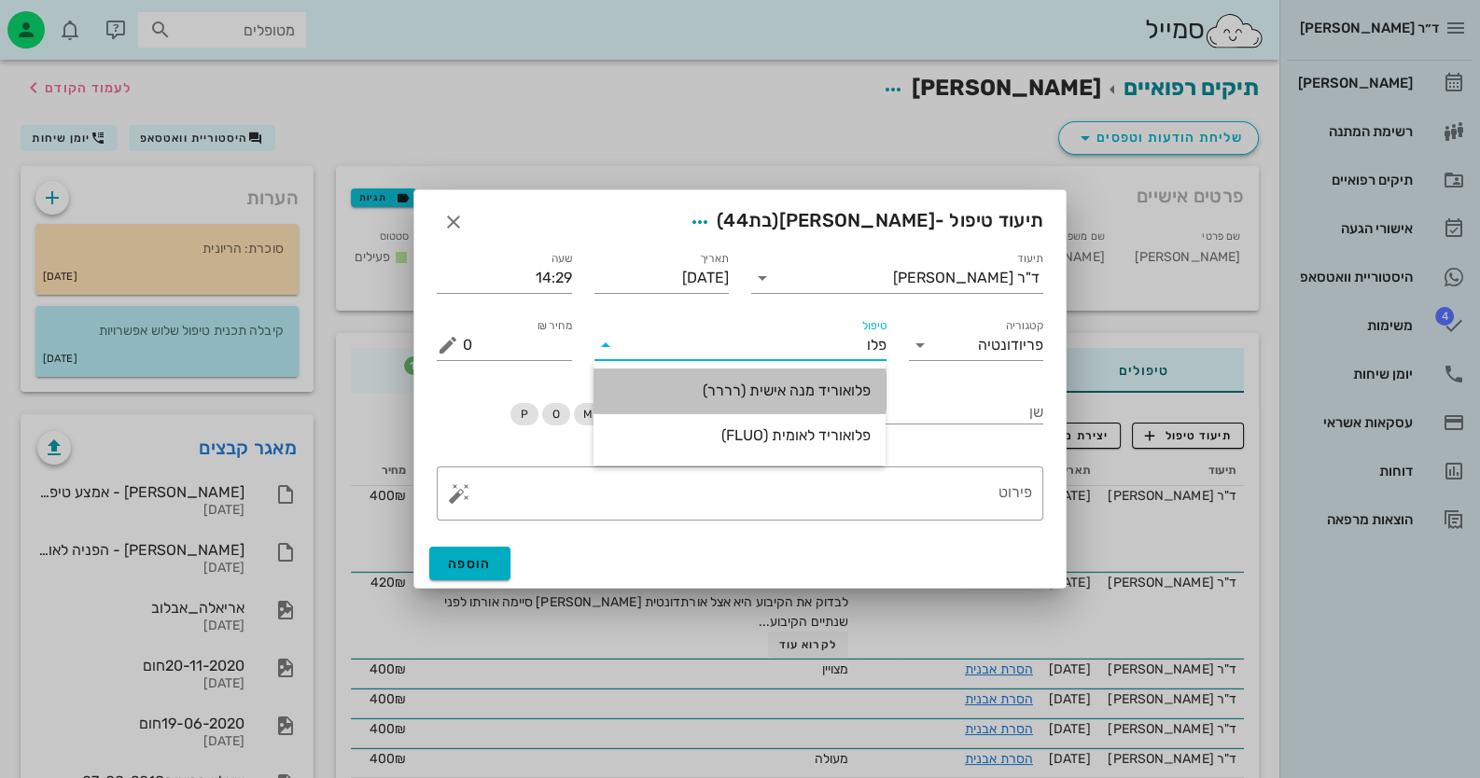
click at [772, 385] on div "פלואוריד מנה אישית (רררר)" at bounding box center [739, 391] width 262 height 18
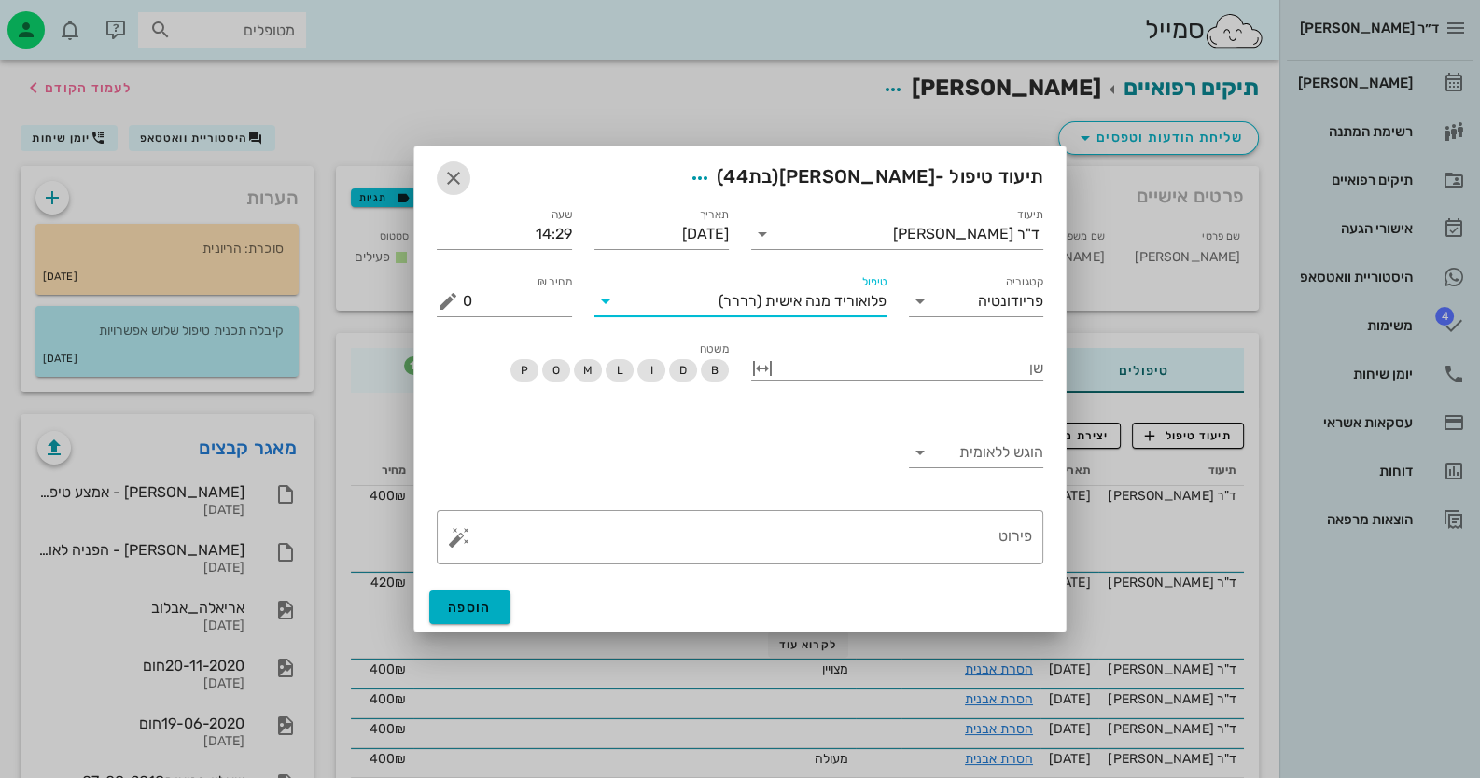
click at [450, 181] on icon "button" at bounding box center [453, 178] width 22 height 22
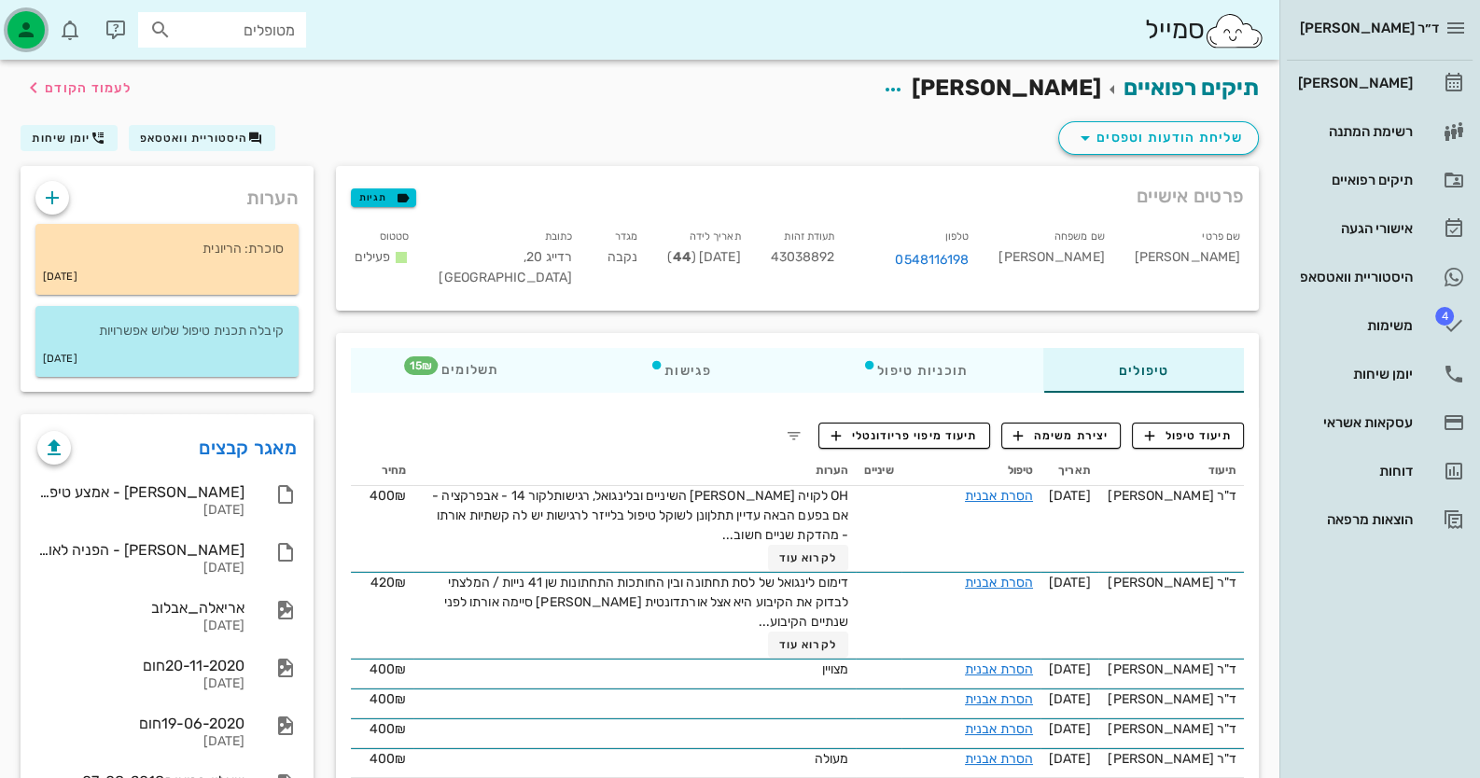
click at [23, 39] on icon "button" at bounding box center [26, 30] width 22 height 22
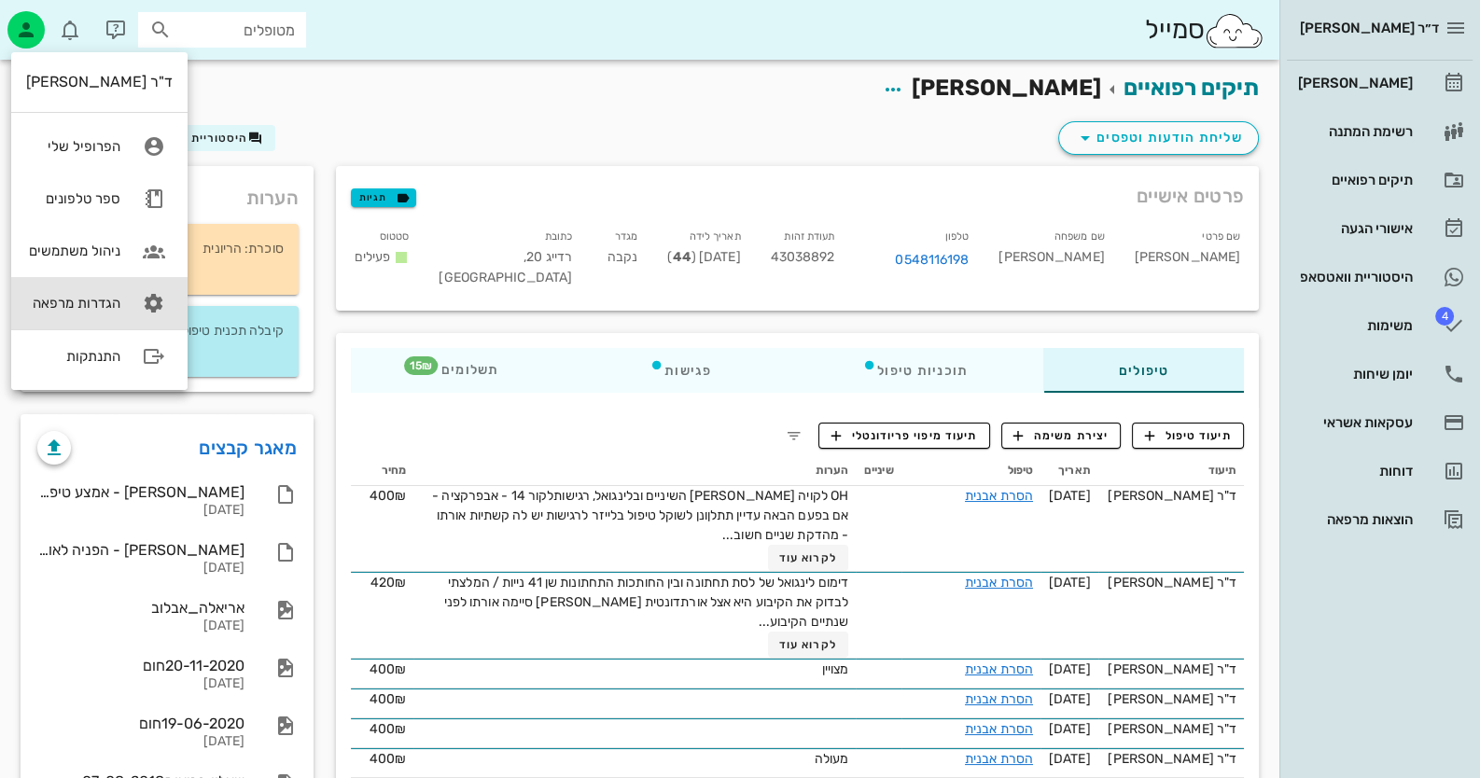
click at [121, 317] on link "הגדרות מרפאה" at bounding box center [99, 303] width 176 height 52
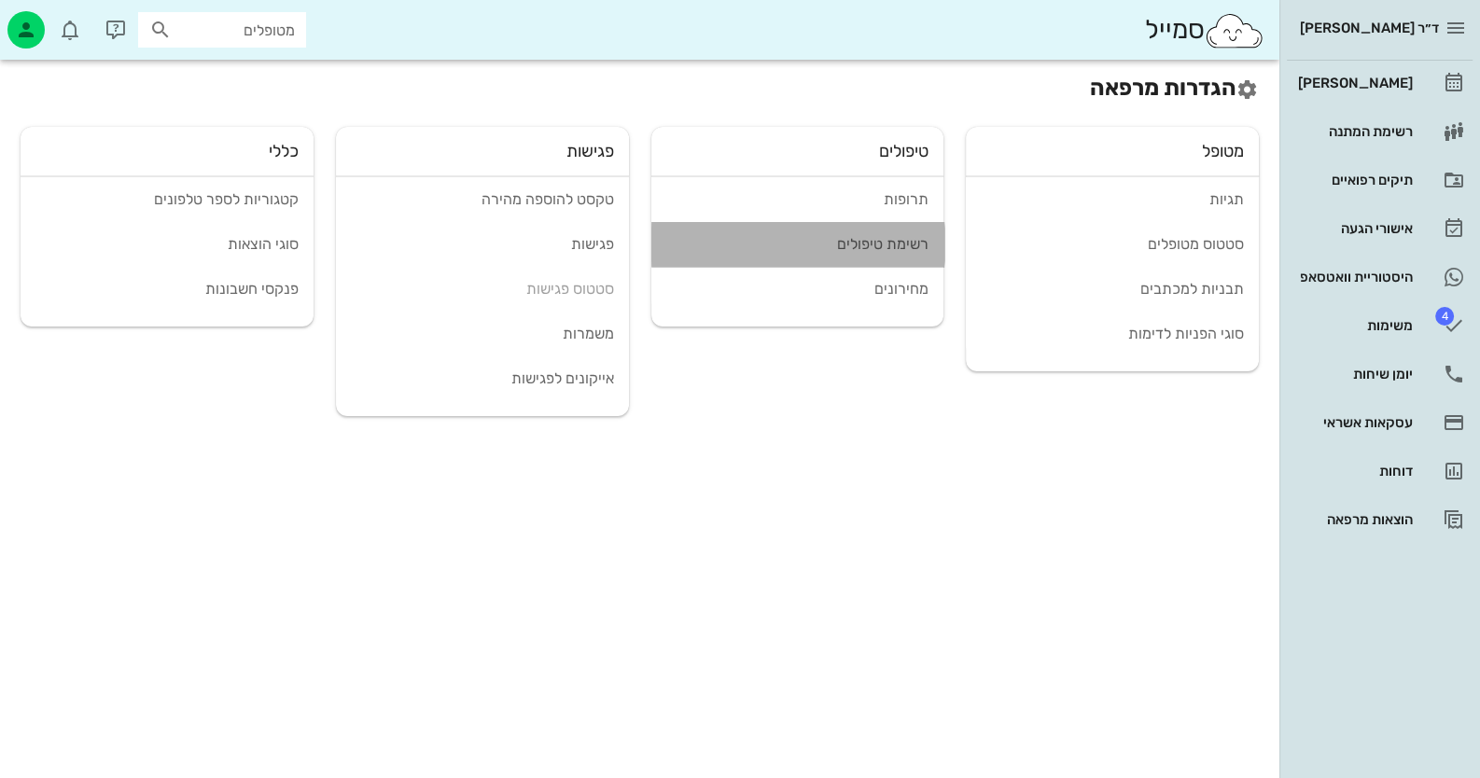
click at [885, 230] on link "רשימת טיפולים" at bounding box center [797, 244] width 293 height 45
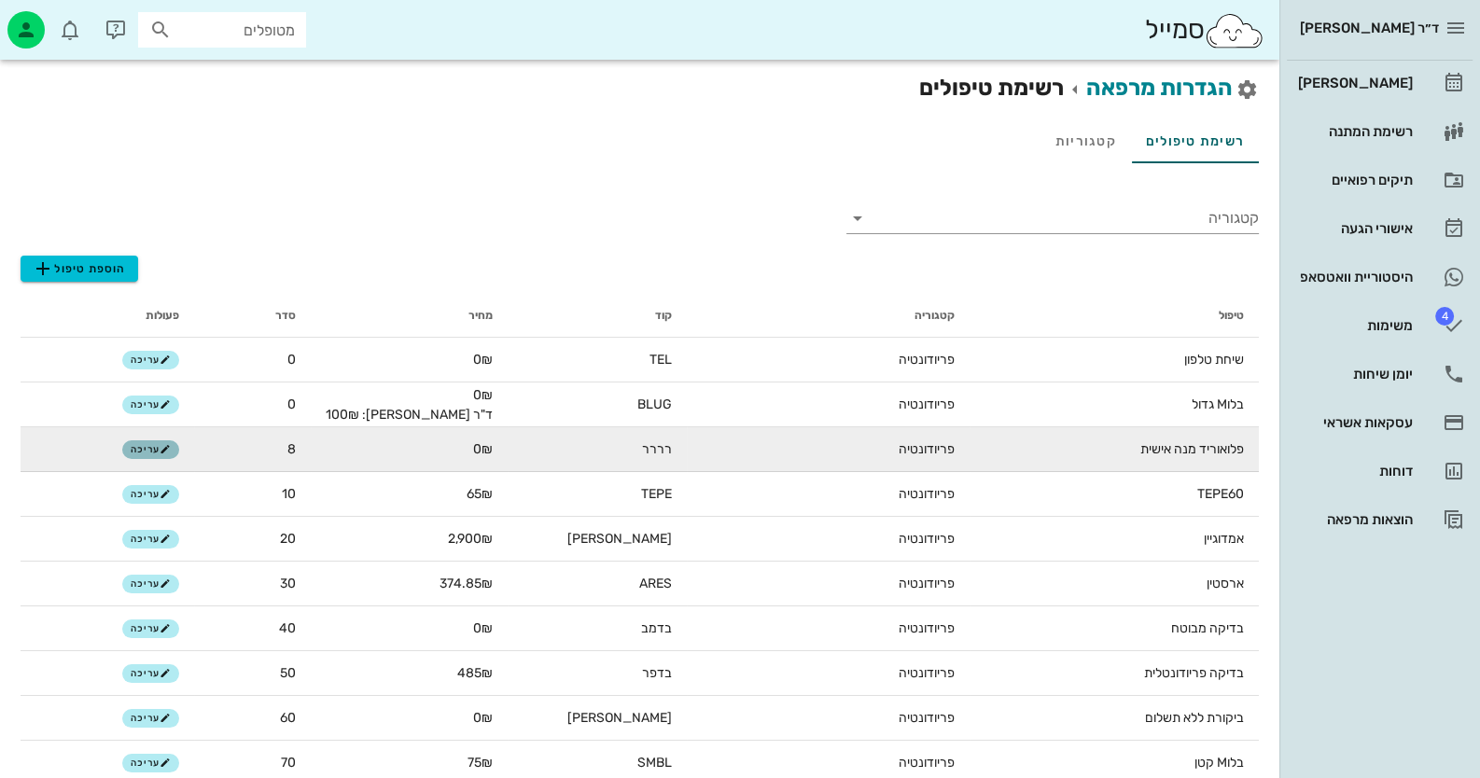
click at [145, 450] on span "עריכה" at bounding box center [151, 449] width 40 height 11
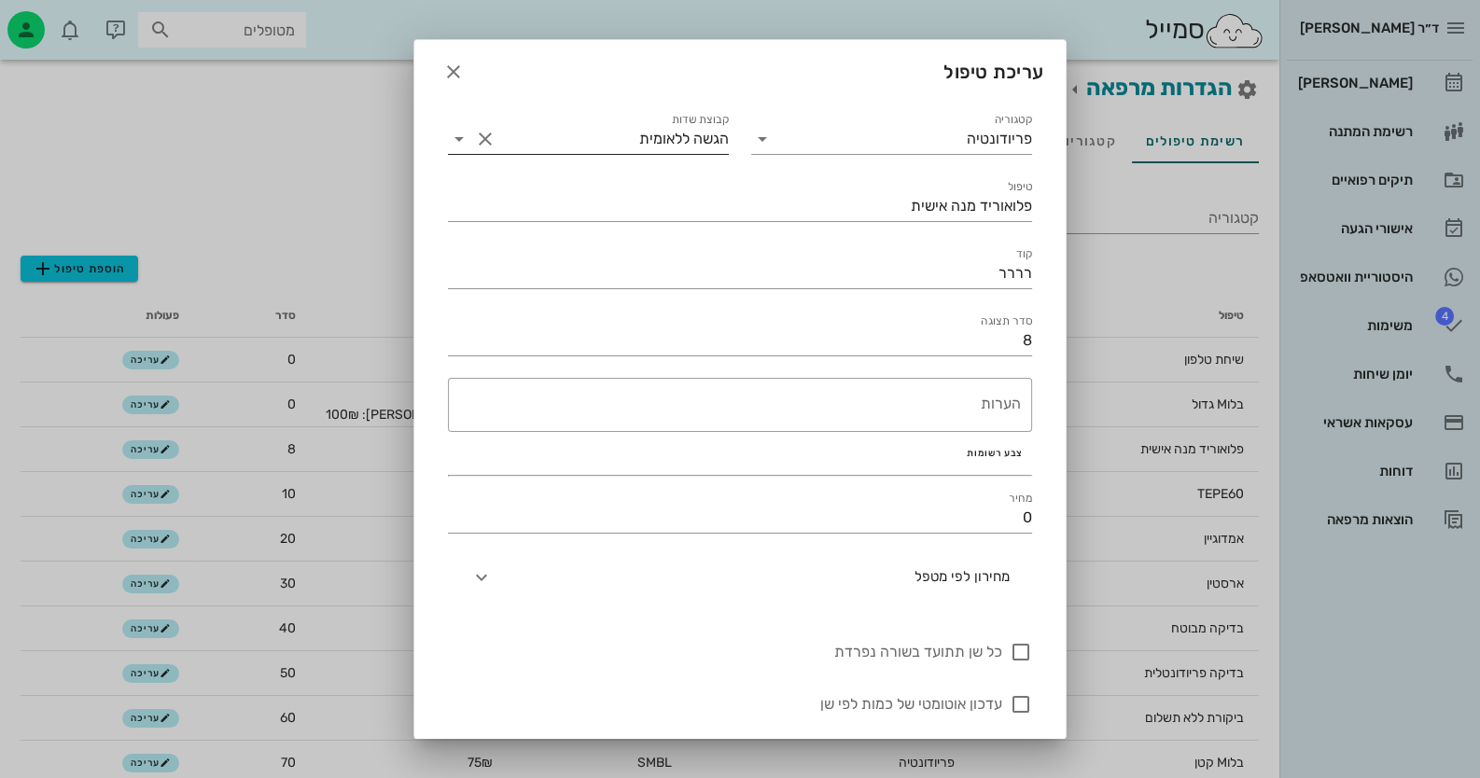
click at [496, 139] on button "Clear קבוצת שדות" at bounding box center [485, 139] width 22 height 22
click at [469, 141] on icon at bounding box center [459, 139] width 22 height 22
click at [470, 141] on icon at bounding box center [459, 139] width 22 height 22
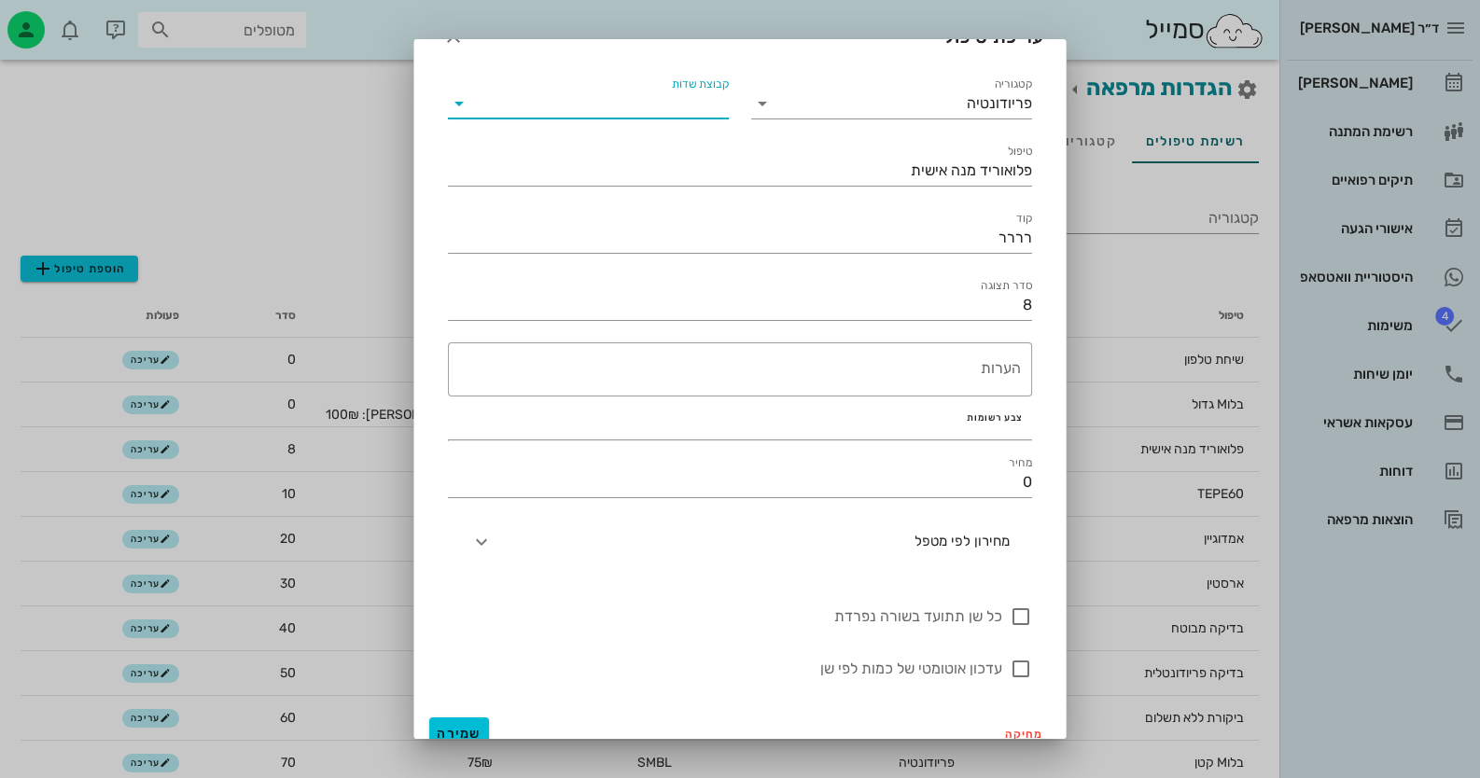
scroll to position [54, 0]
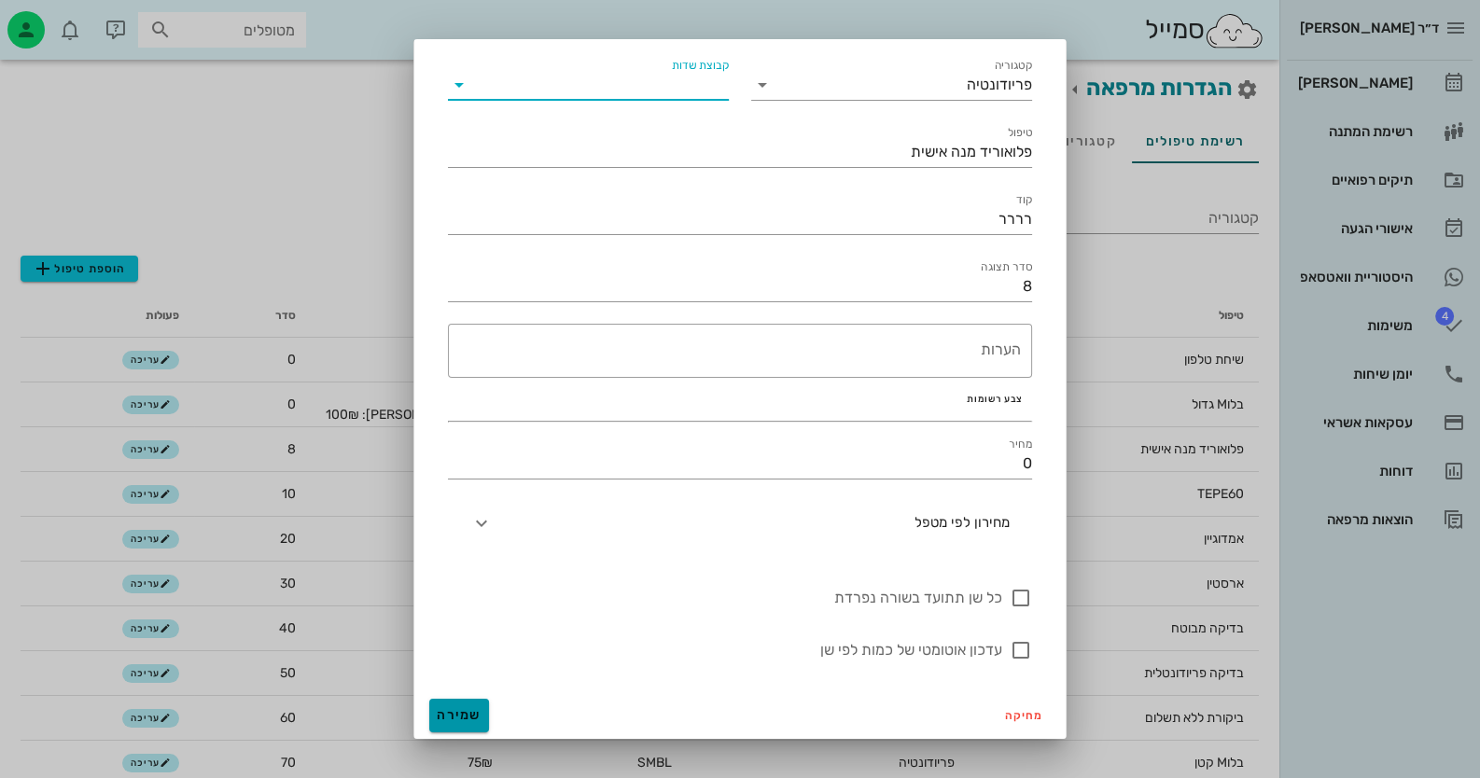
click at [476, 714] on span "שמירה" at bounding box center [459, 715] width 45 height 16
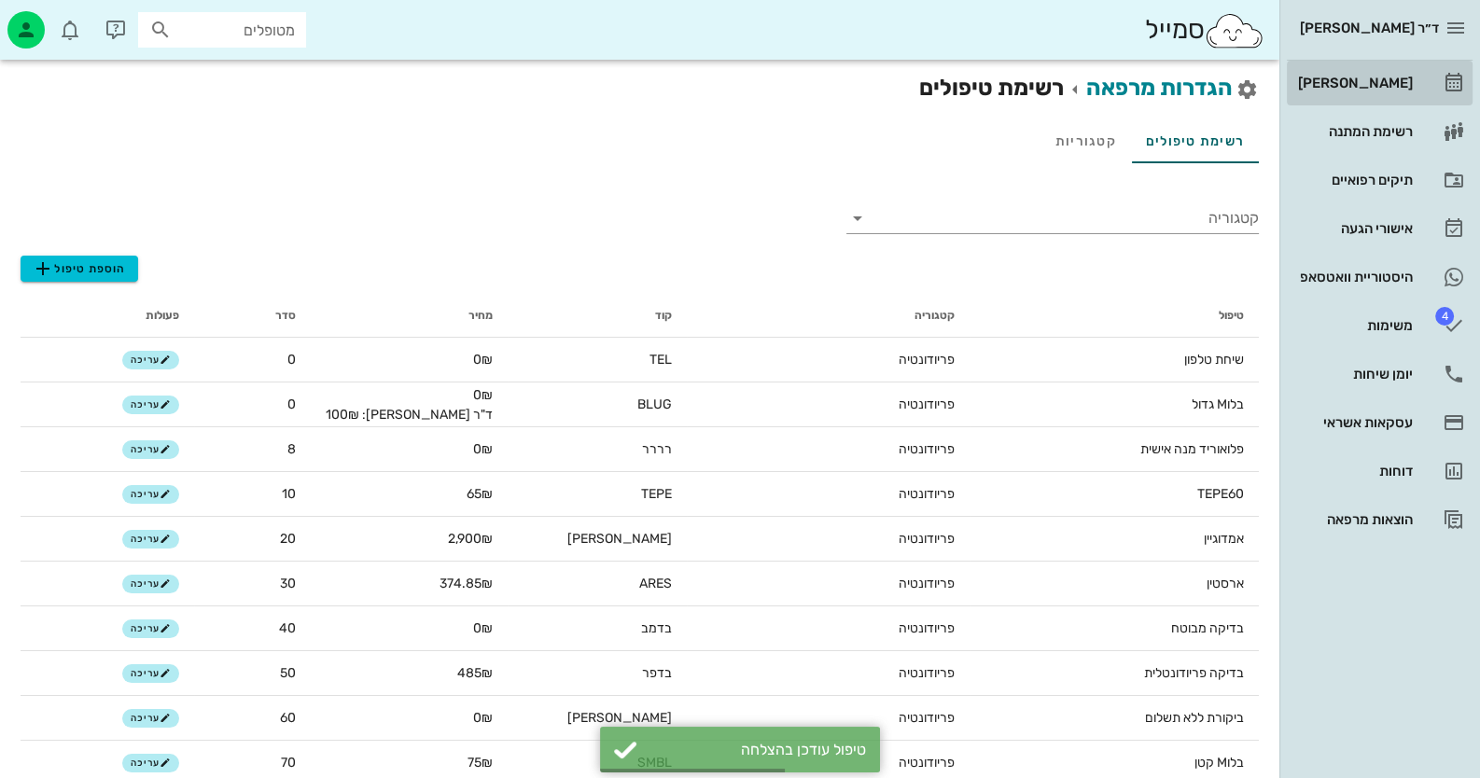
click at [1367, 83] on div "[PERSON_NAME]" at bounding box center [1353, 83] width 118 height 15
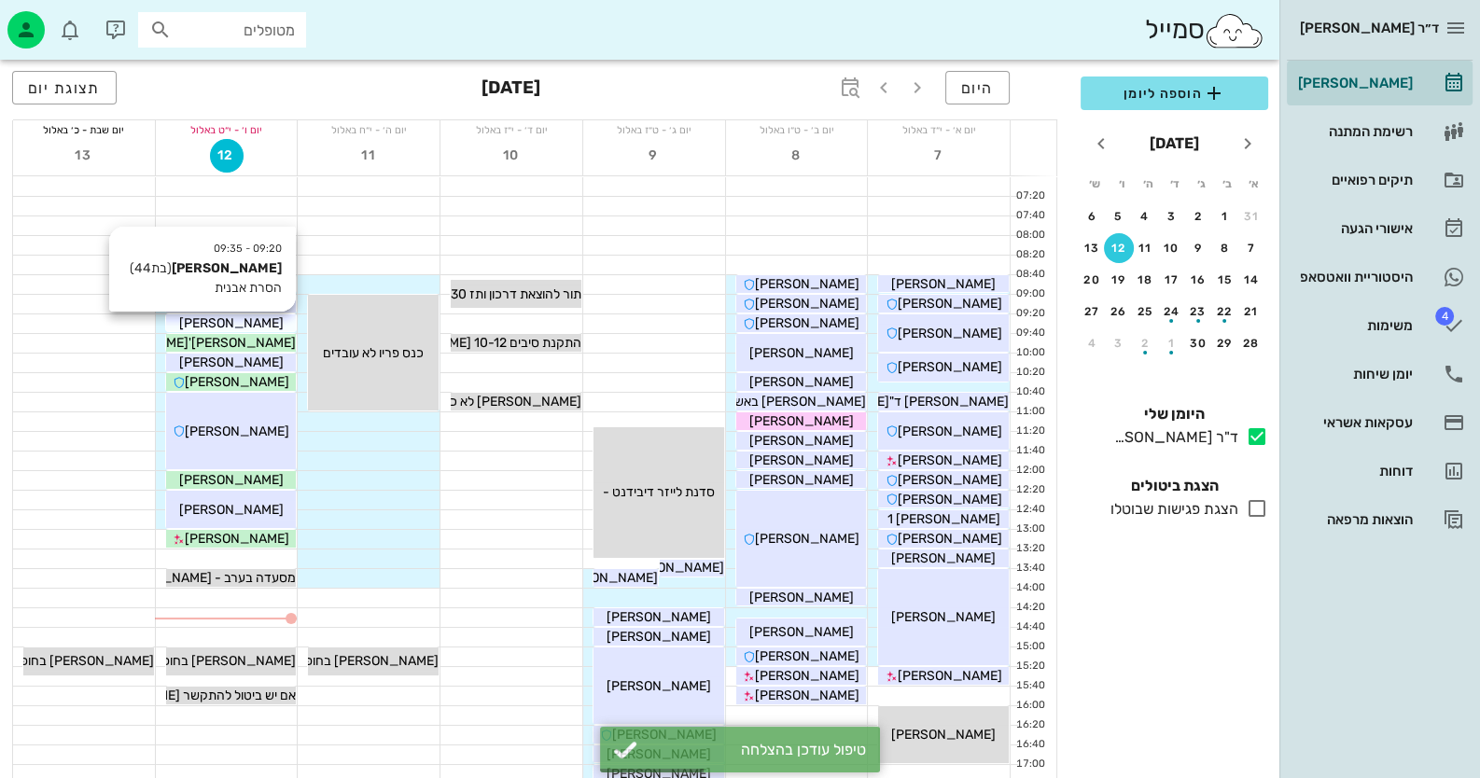
click at [249, 330] on div "[PERSON_NAME]" at bounding box center [231, 323] width 131 height 20
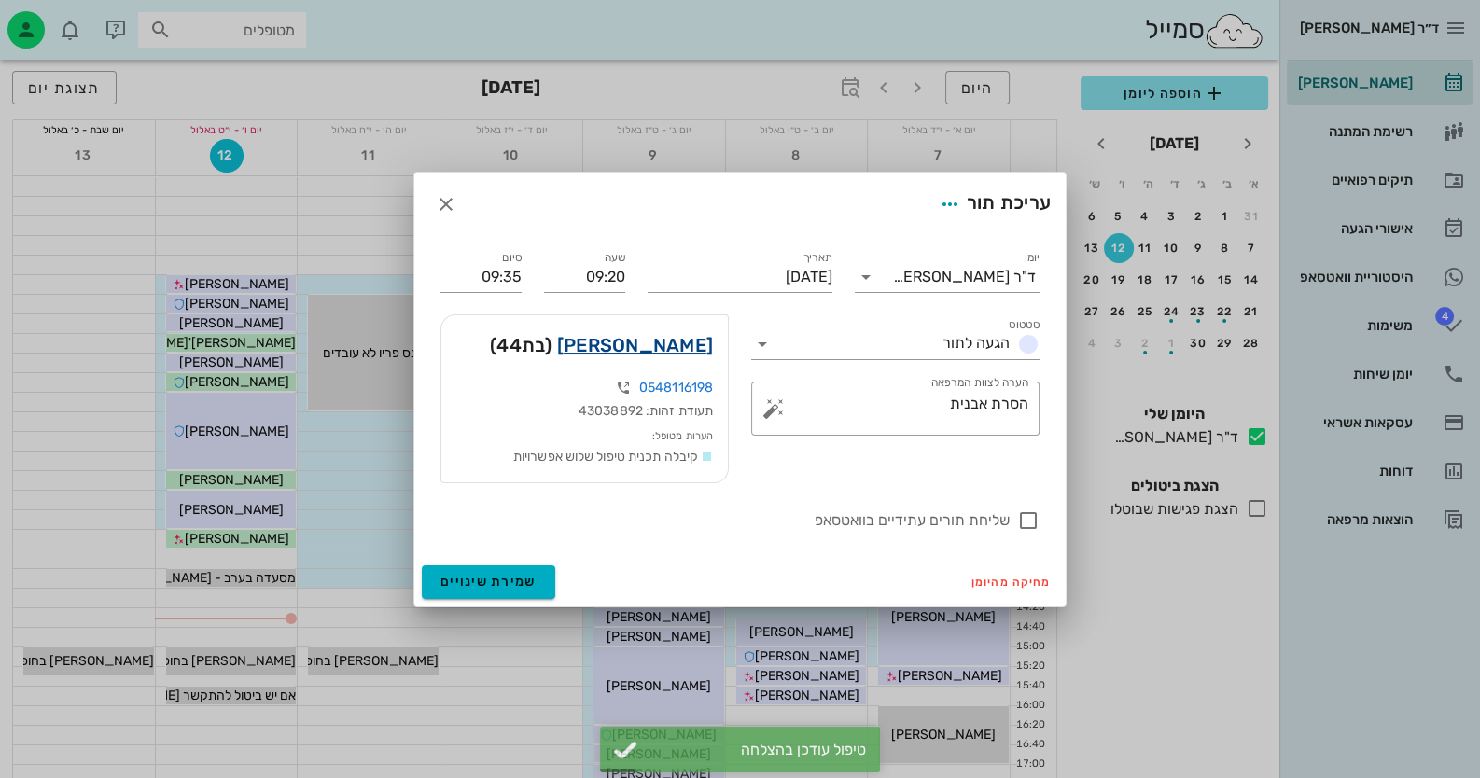
click at [693, 342] on link "[PERSON_NAME]" at bounding box center [635, 345] width 156 height 30
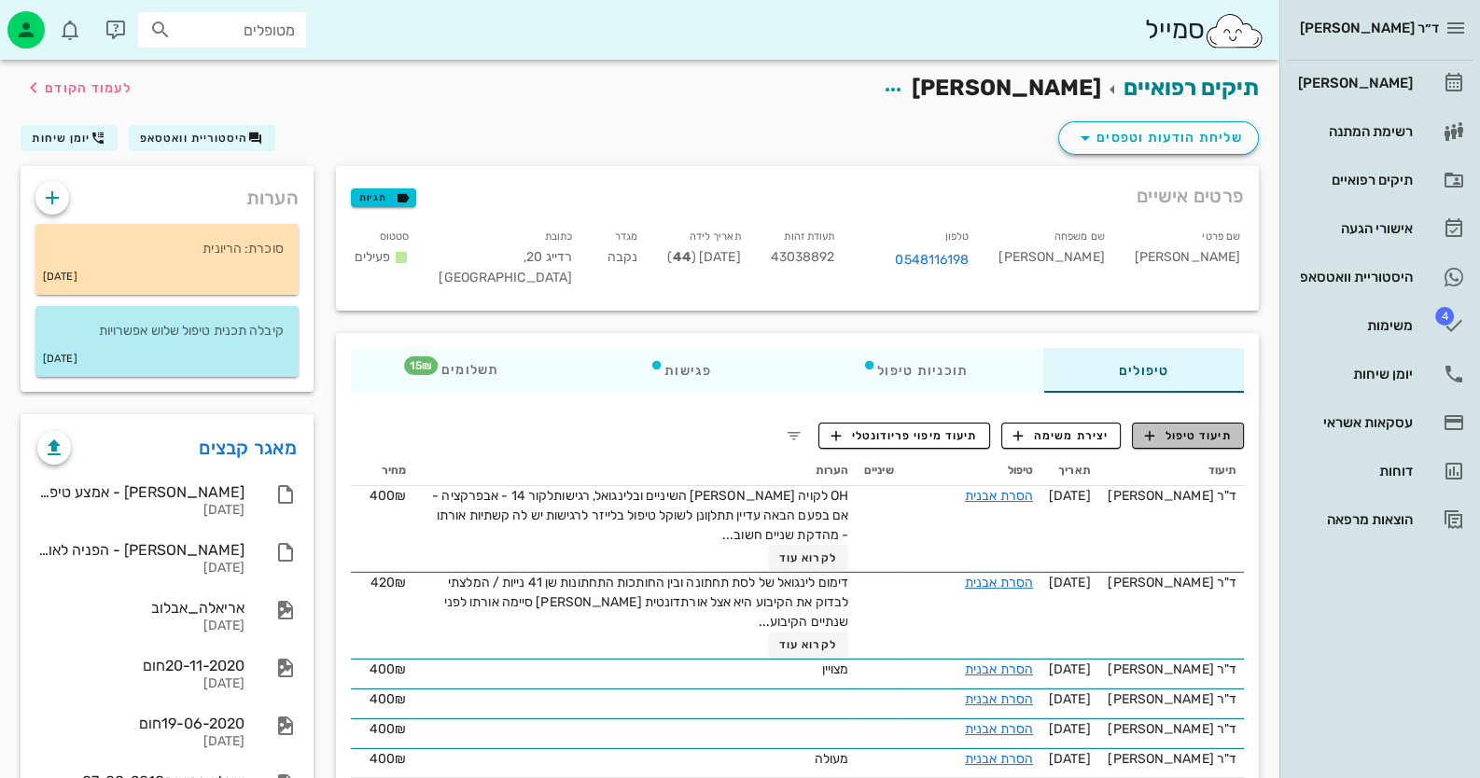
click at [1204, 441] on span "תיעוד טיפול" at bounding box center [1188, 435] width 87 height 17
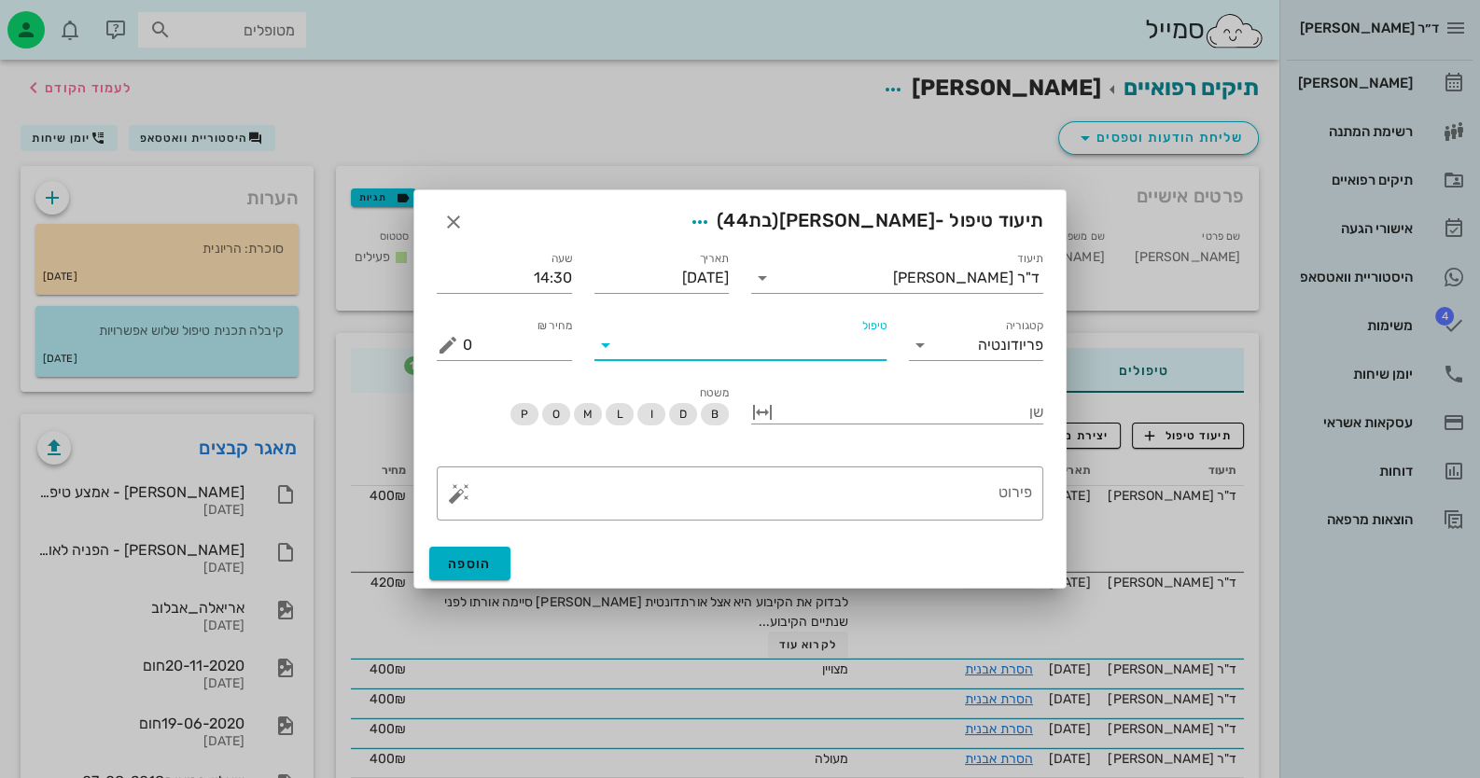
click at [851, 338] on input "טיפול" at bounding box center [753, 345] width 266 height 30
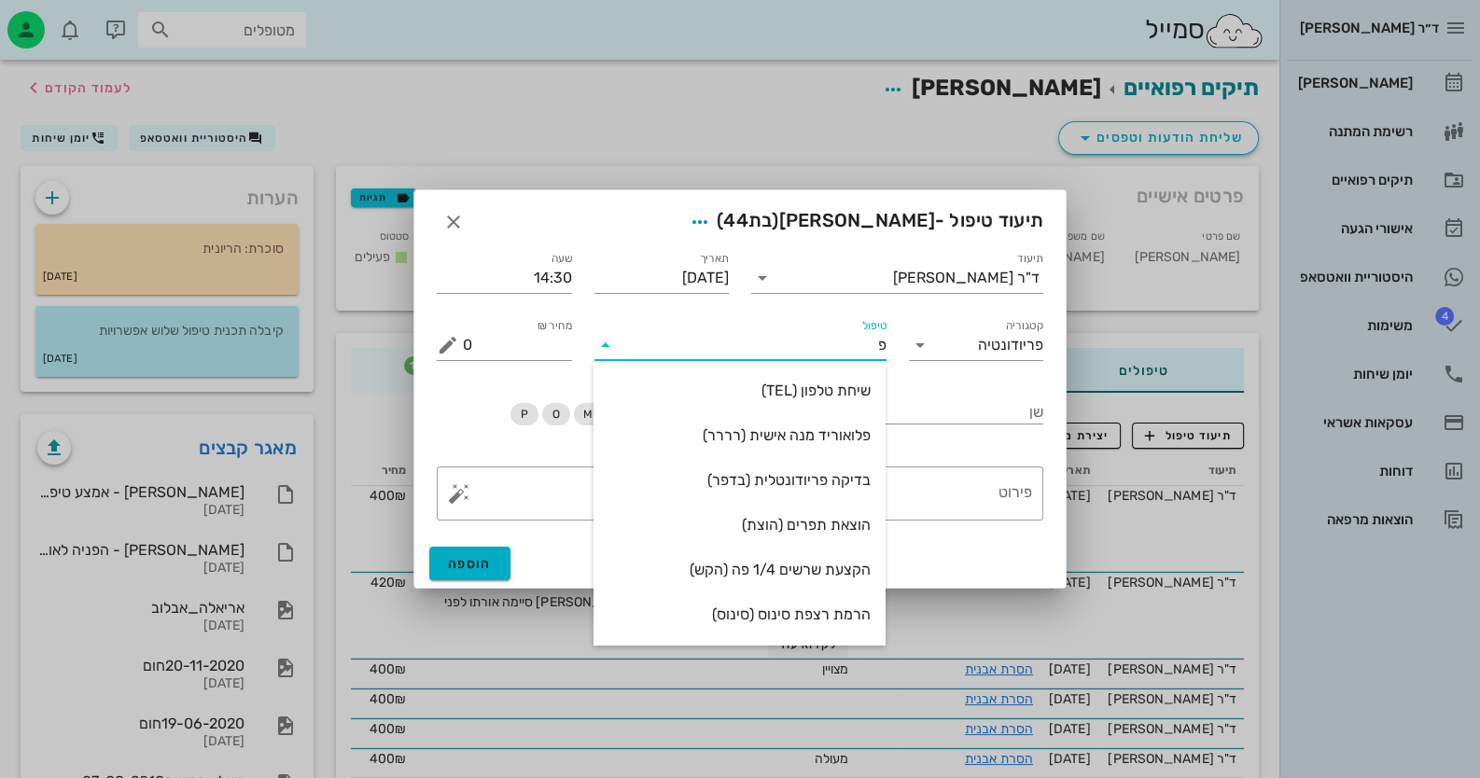
type input "פל"
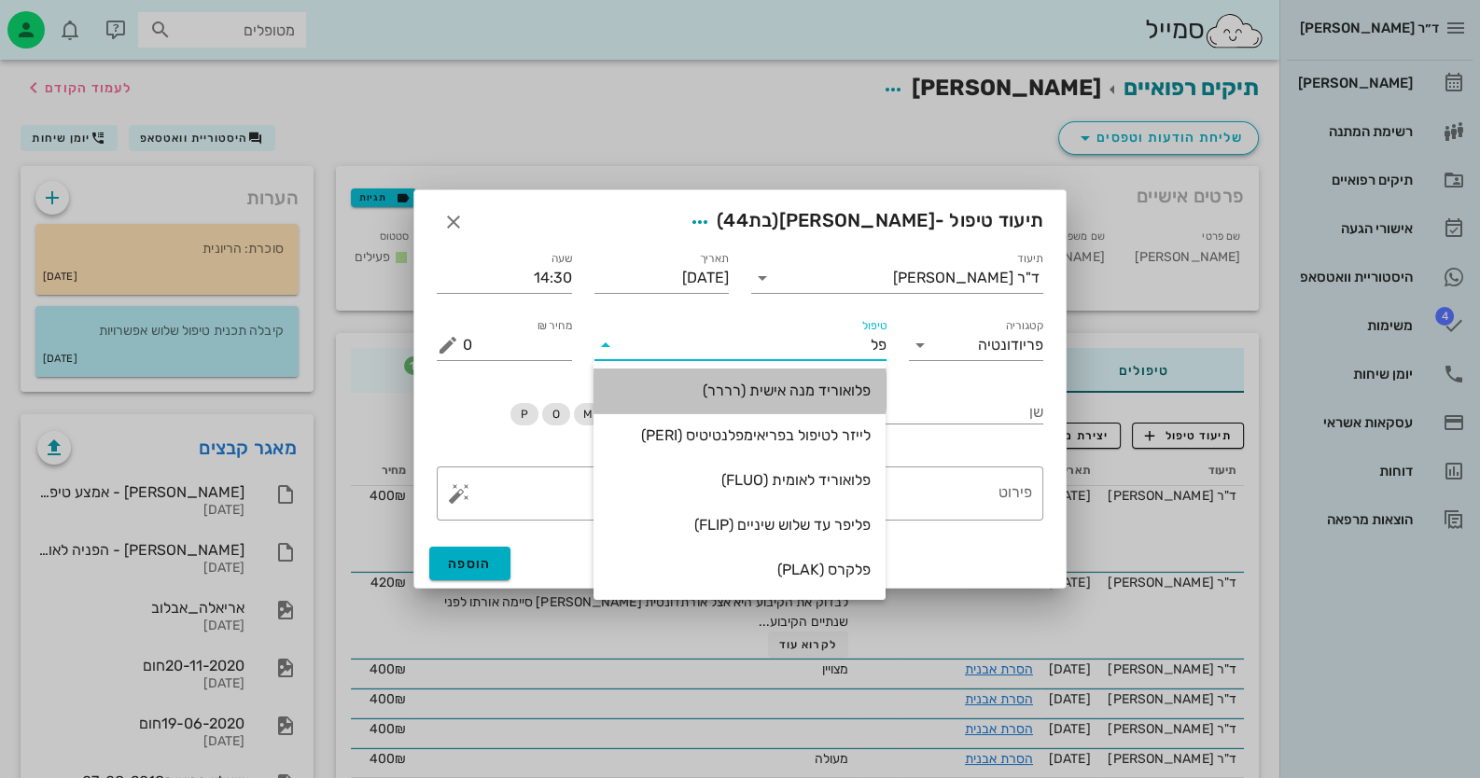
click at [842, 375] on div "פלואוריד מנה אישית (רררר)" at bounding box center [739, 390] width 262 height 40
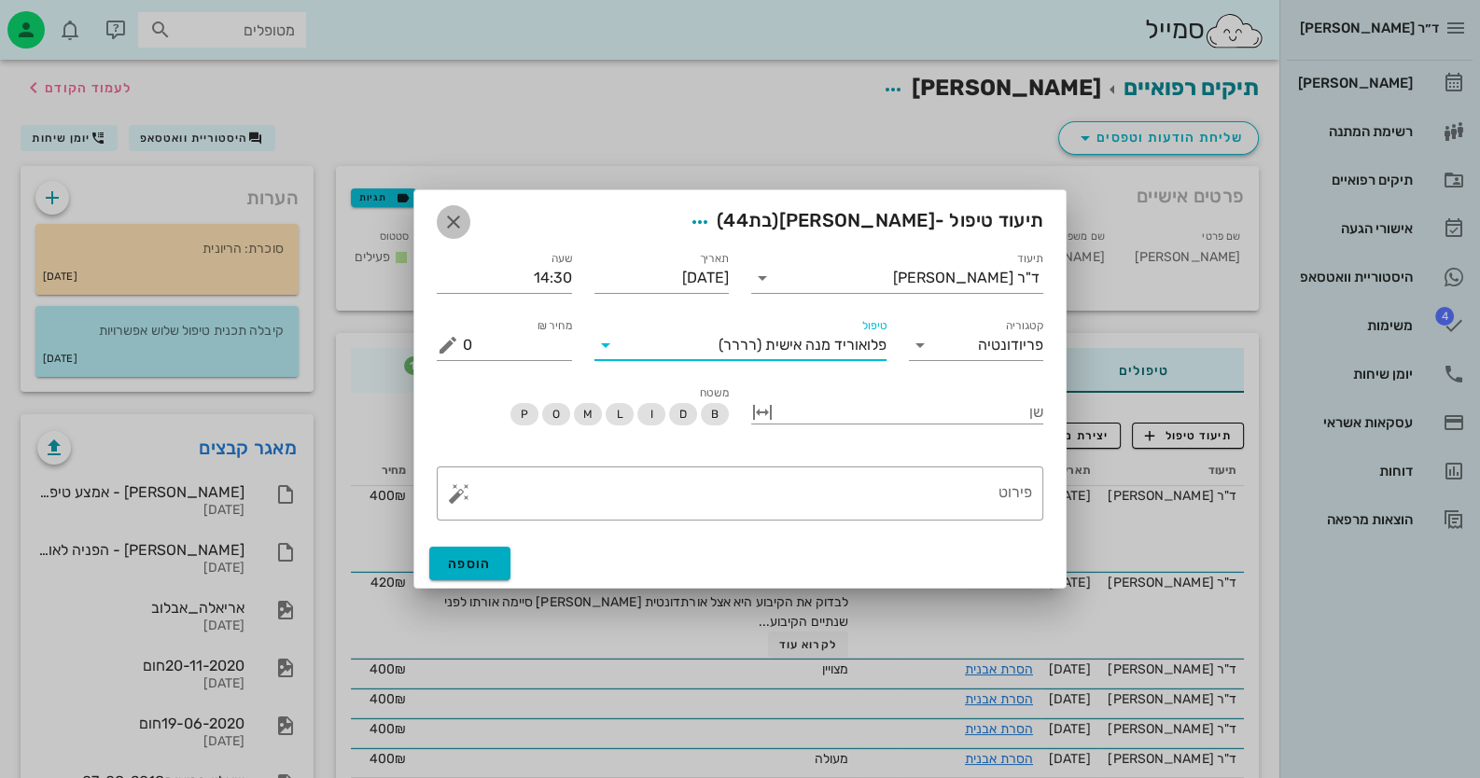
click at [454, 217] on icon "button" at bounding box center [453, 222] width 22 height 22
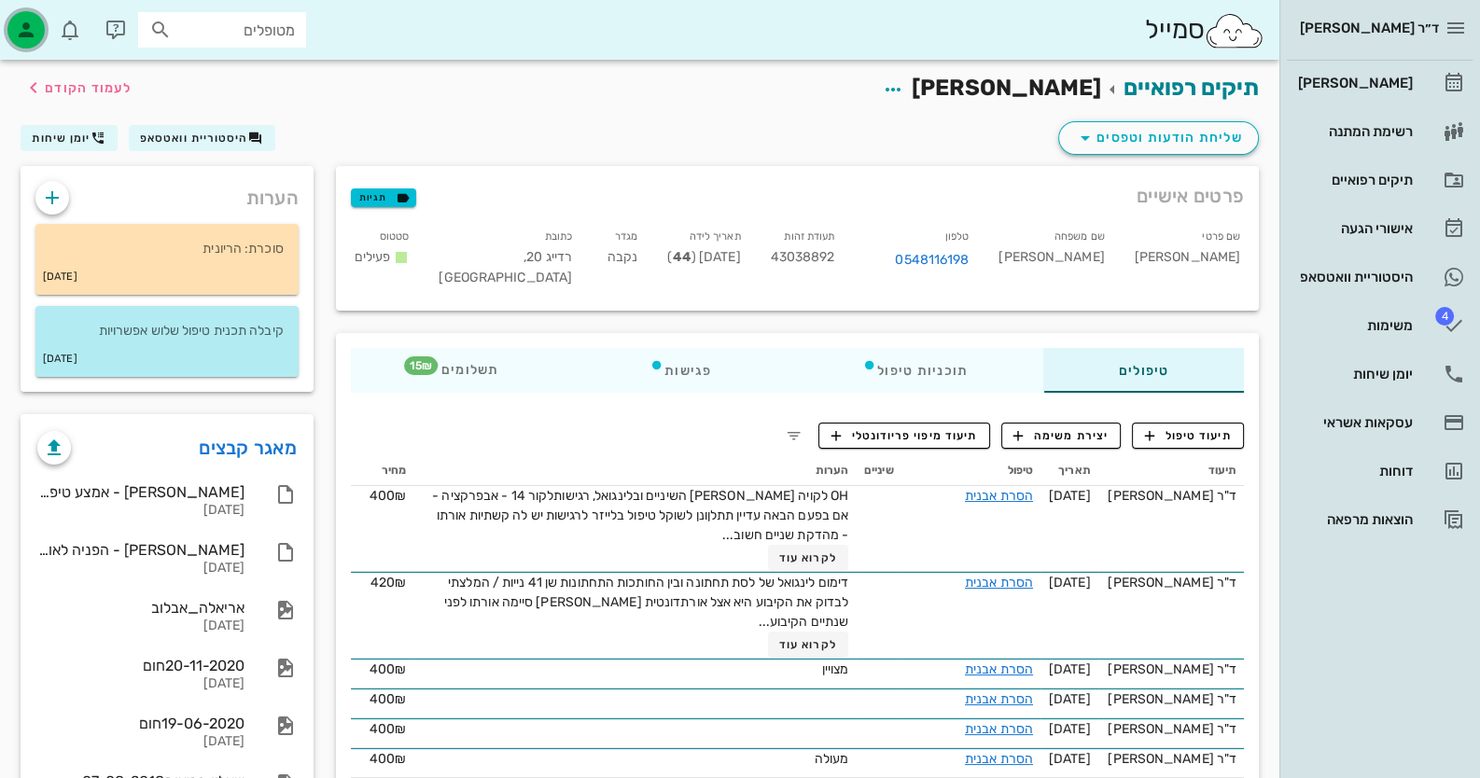
click at [42, 21] on div "button" at bounding box center [25, 29] width 37 height 37
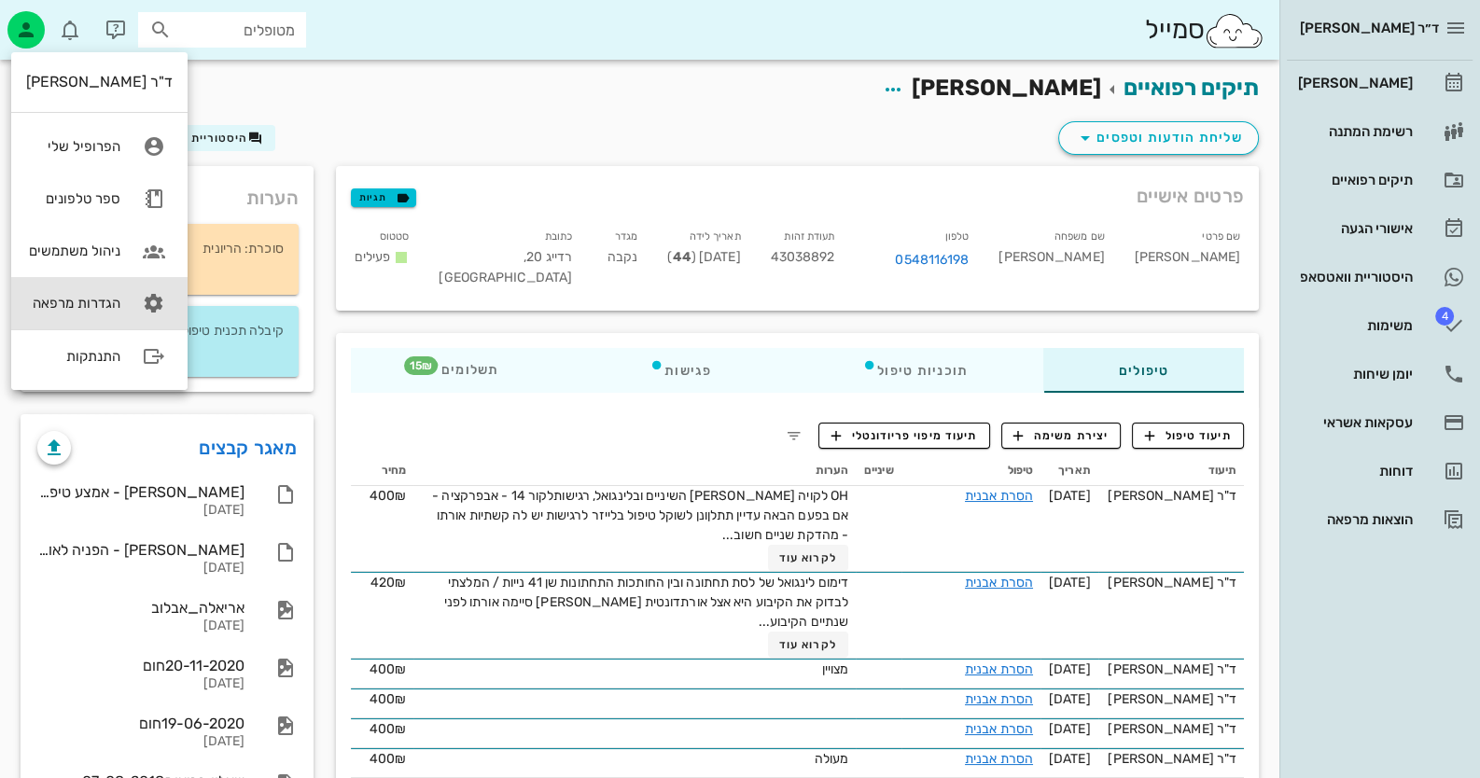
click at [140, 288] on icon at bounding box center [153, 303] width 37 height 37
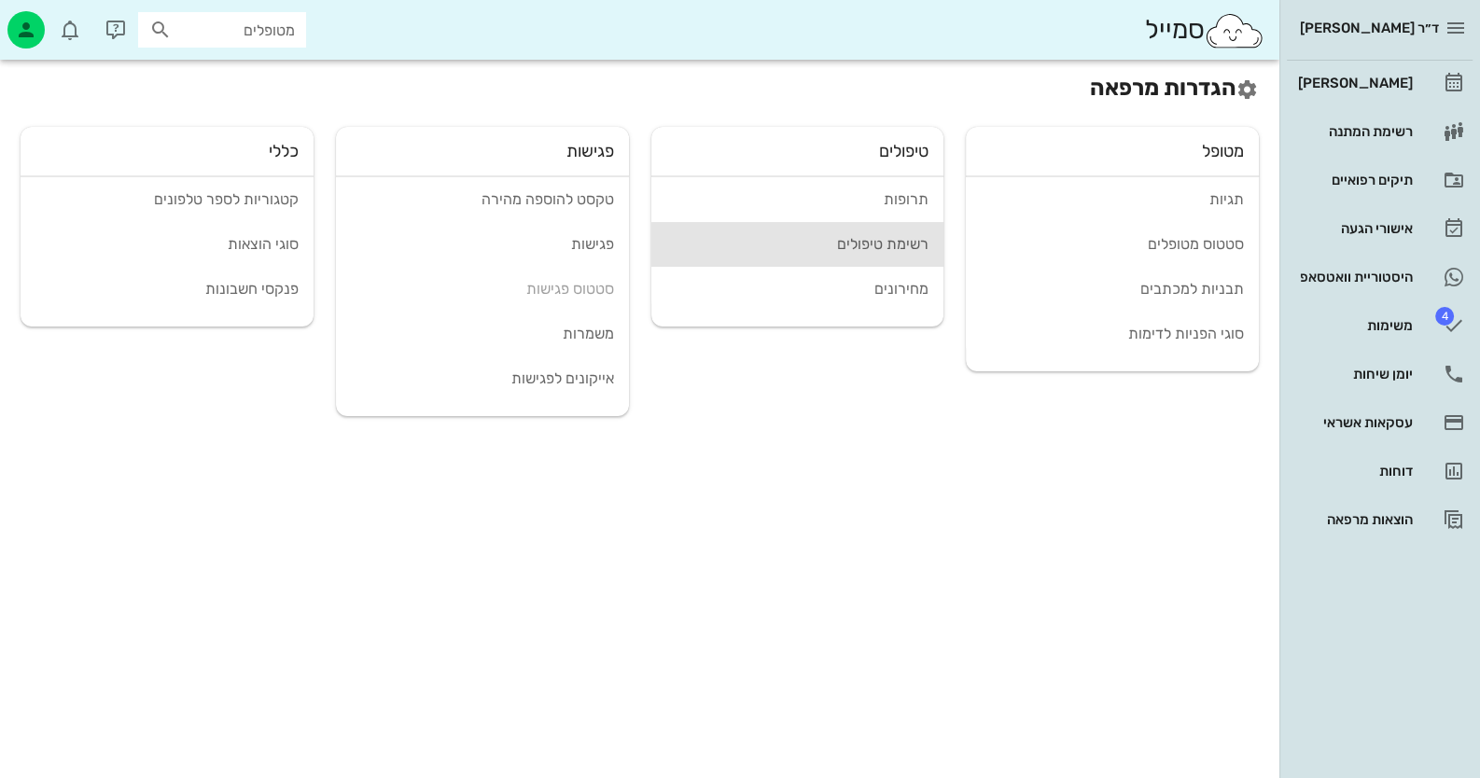
click at [853, 244] on div "רשימת טיפולים" at bounding box center [797, 244] width 263 height 18
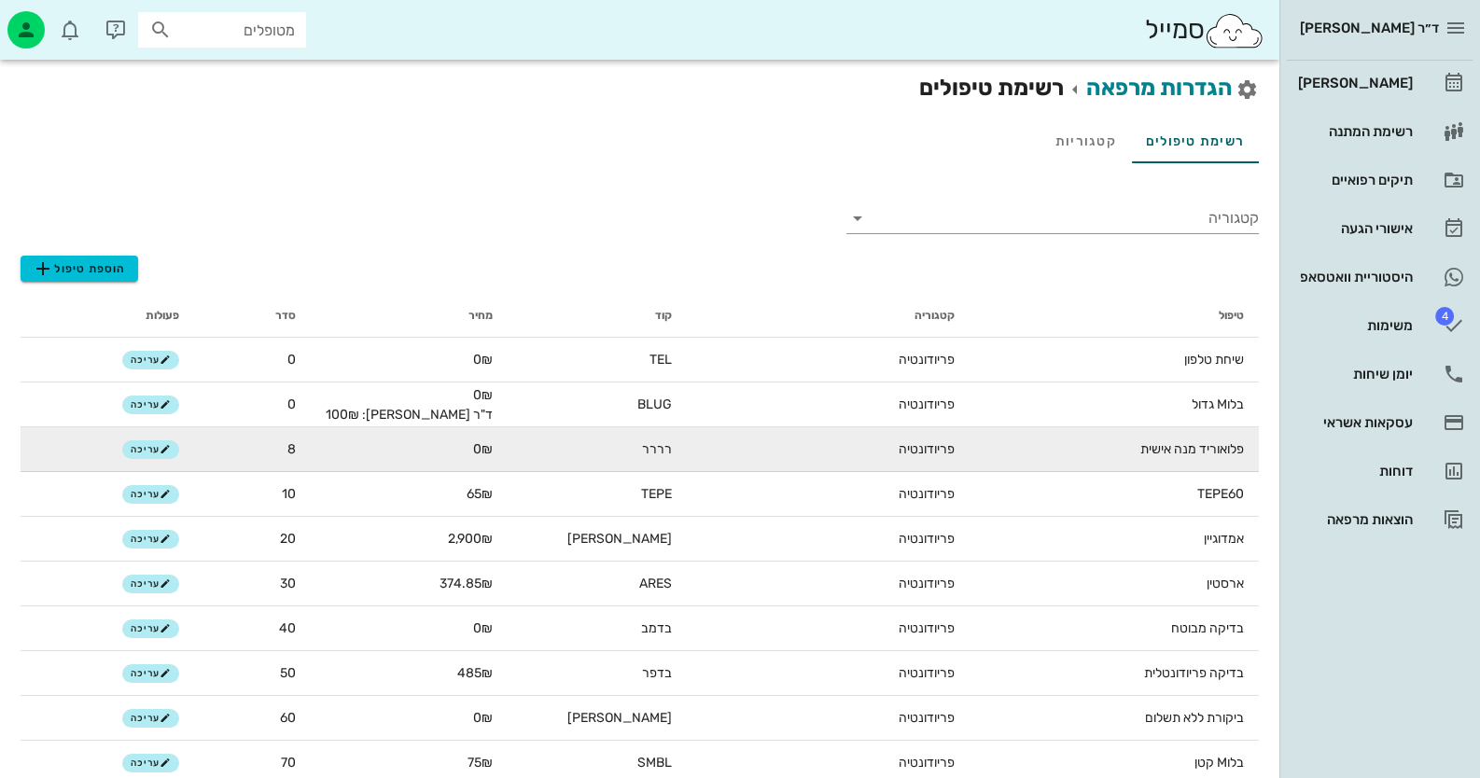
click at [1240, 449] on td "פלואוריד מנה אישית" at bounding box center [1113, 449] width 289 height 45
click at [151, 450] on span "עריכה" at bounding box center [151, 449] width 40 height 11
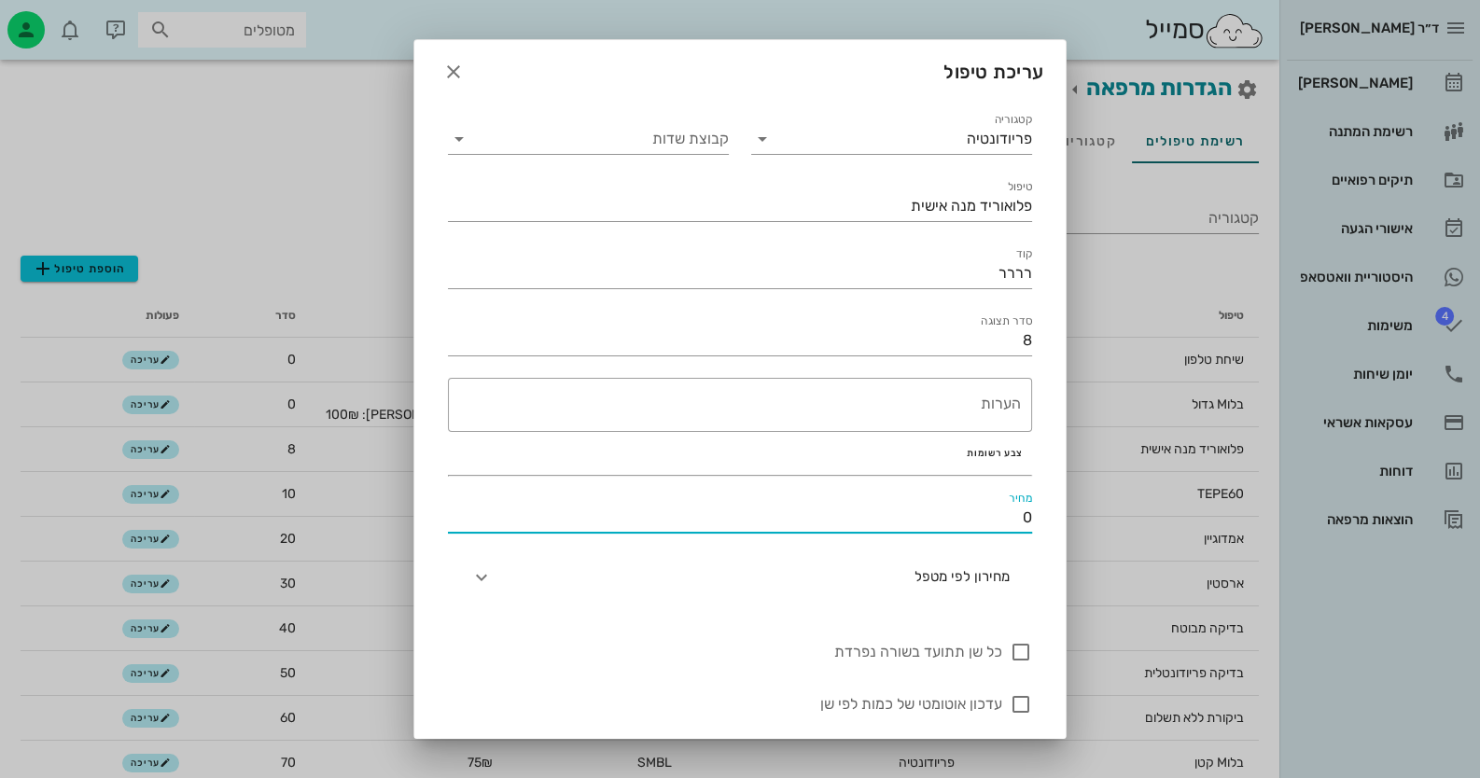
drag, startPoint x: 1036, startPoint y: 527, endPoint x: 1064, endPoint y: 526, distance: 28.0
click at [1064, 526] on div "קטגוריה פריודונטיה קבוצת שדות טיפול פלואוריד מנה אישית קוד רררר סדר תצוגה 8 ​ ה…" at bounding box center [739, 422] width 651 height 648
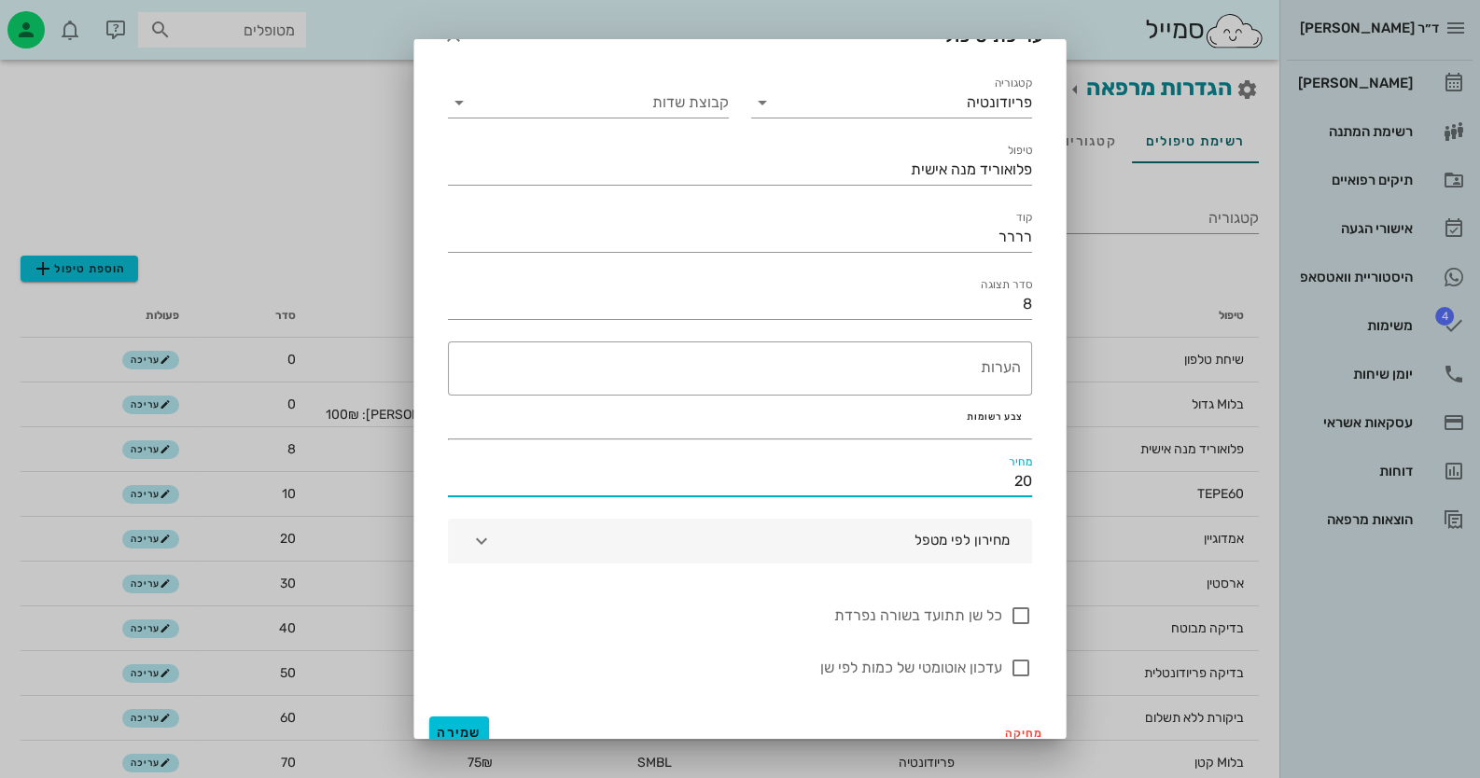
scroll to position [54, 0]
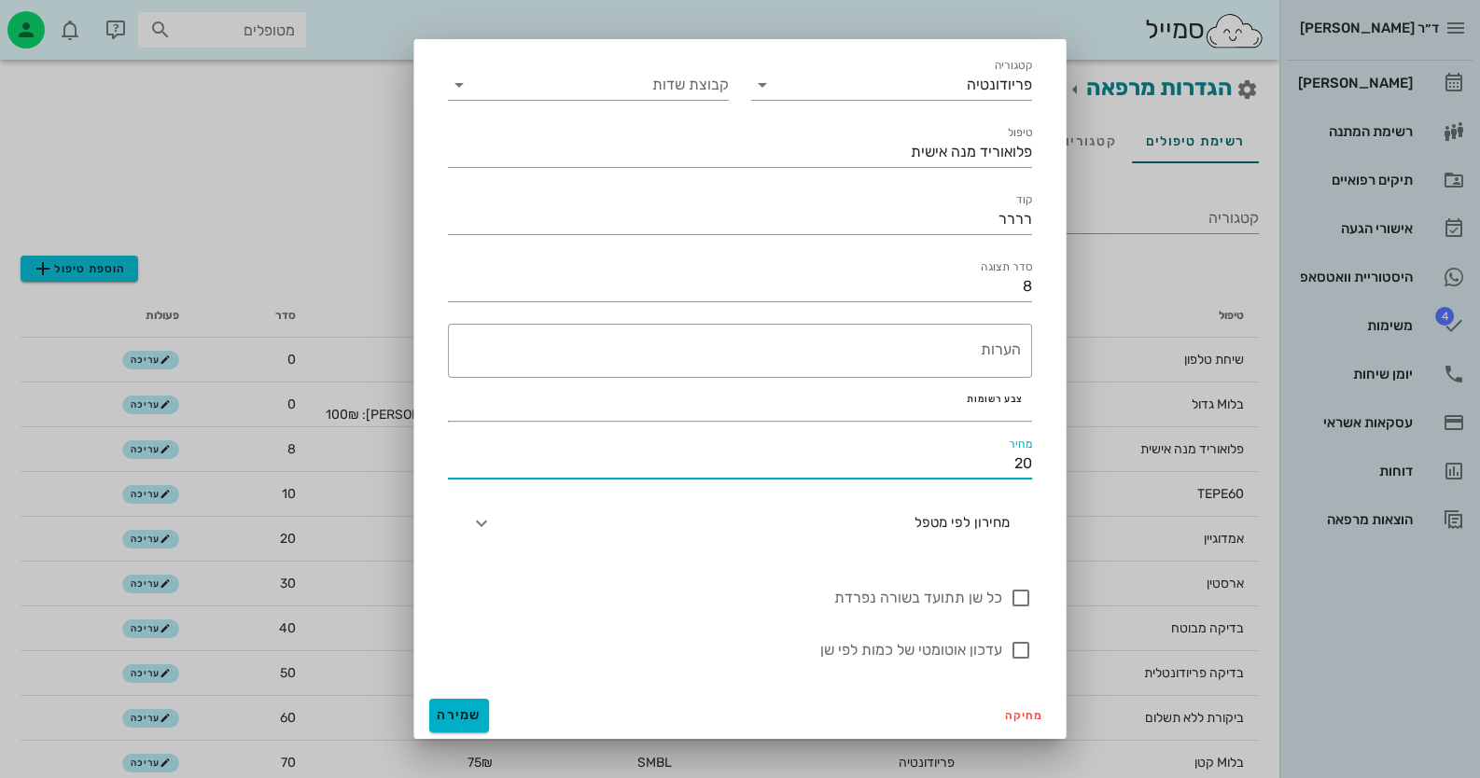
type input "20"
click at [481, 717] on span "שמירה" at bounding box center [459, 715] width 45 height 16
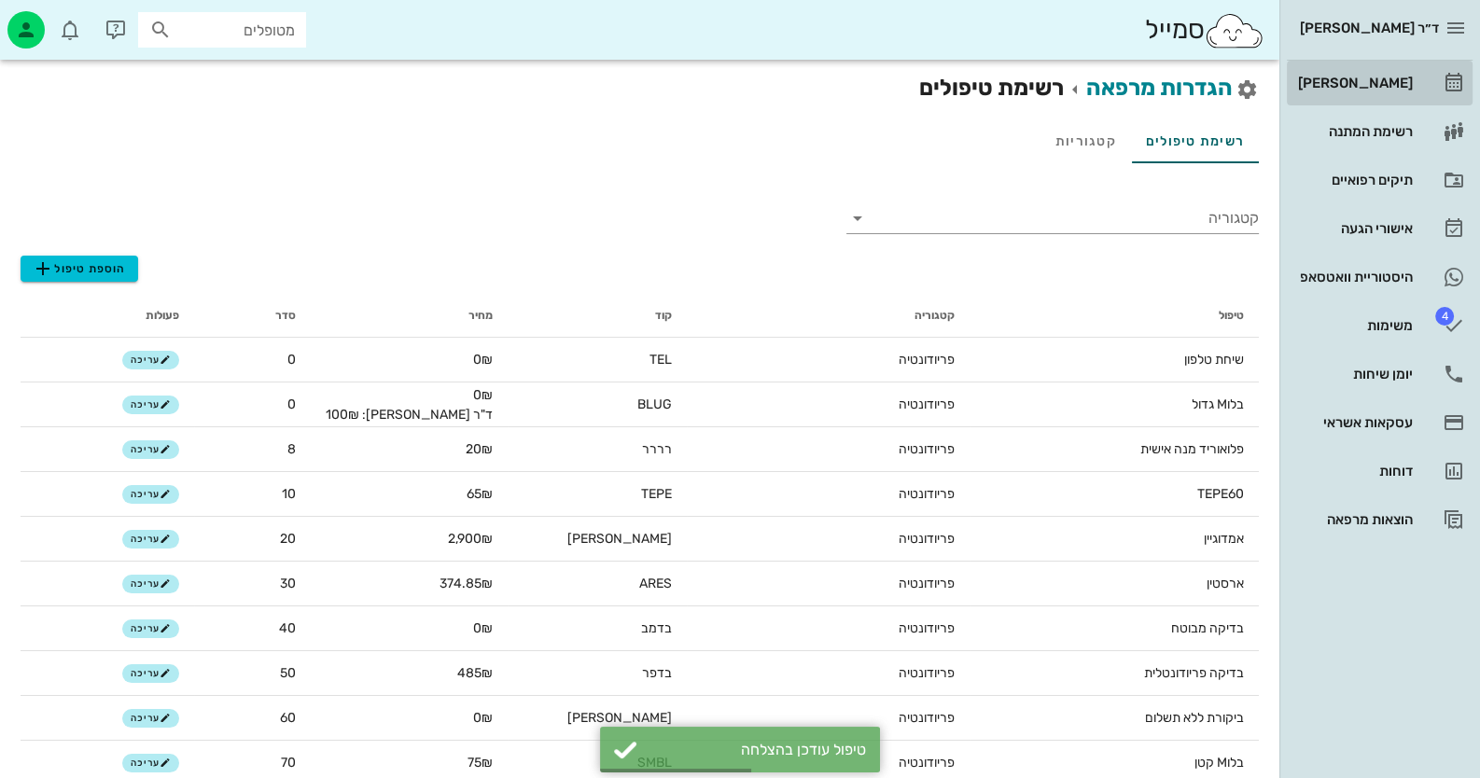
click at [1420, 74] on link "[PERSON_NAME]" at bounding box center [1380, 83] width 186 height 45
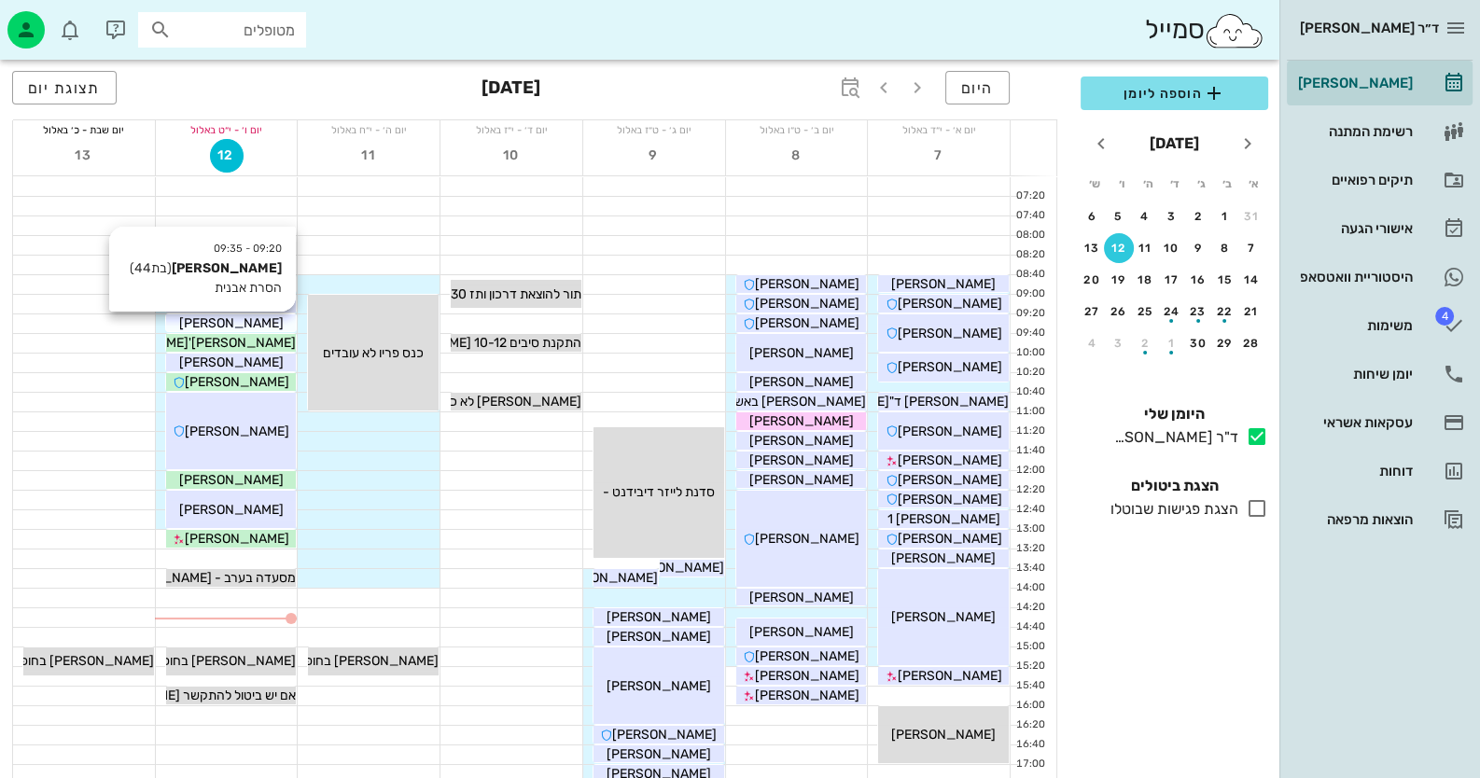
click at [271, 327] on div "[PERSON_NAME]" at bounding box center [231, 323] width 131 height 20
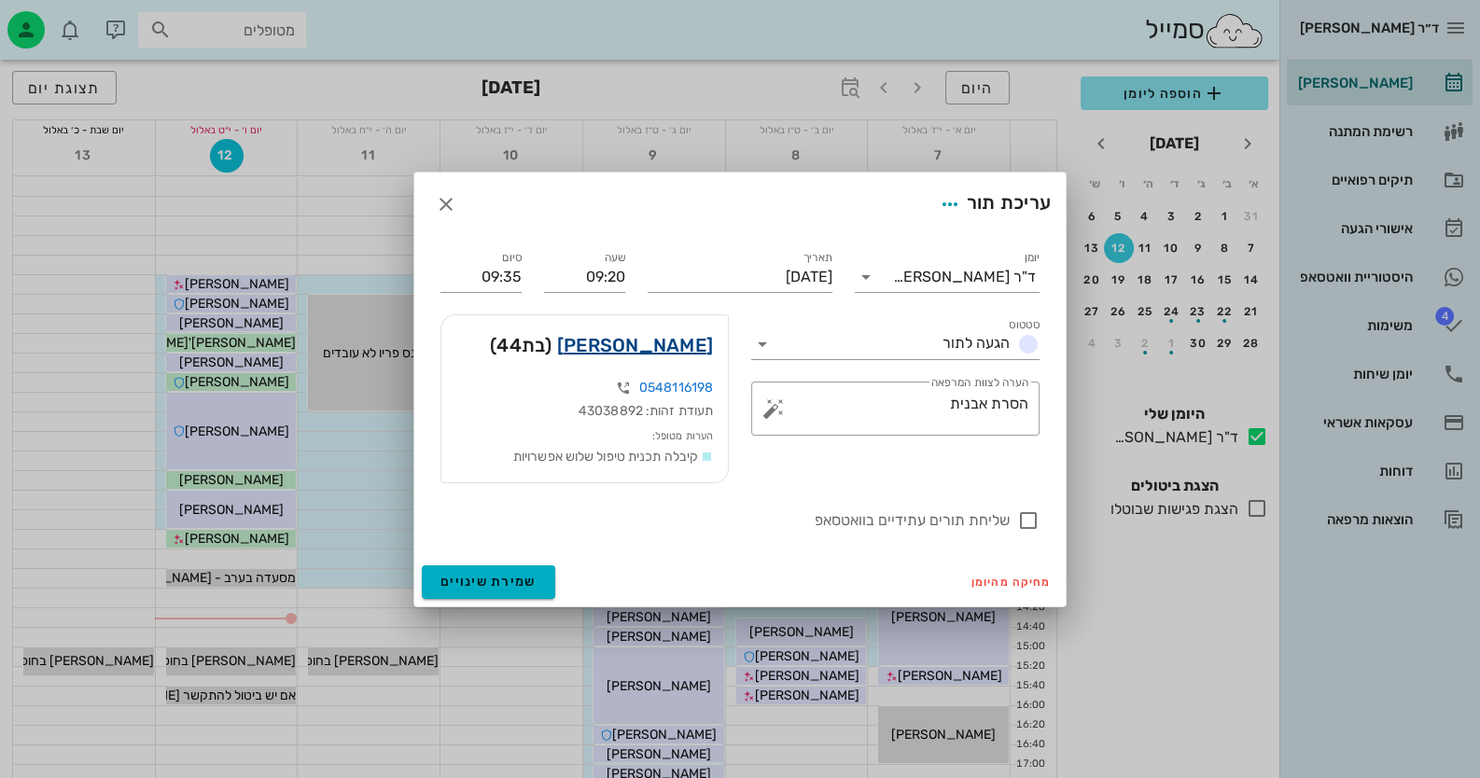
click at [653, 341] on link "[PERSON_NAME]" at bounding box center [635, 345] width 156 height 30
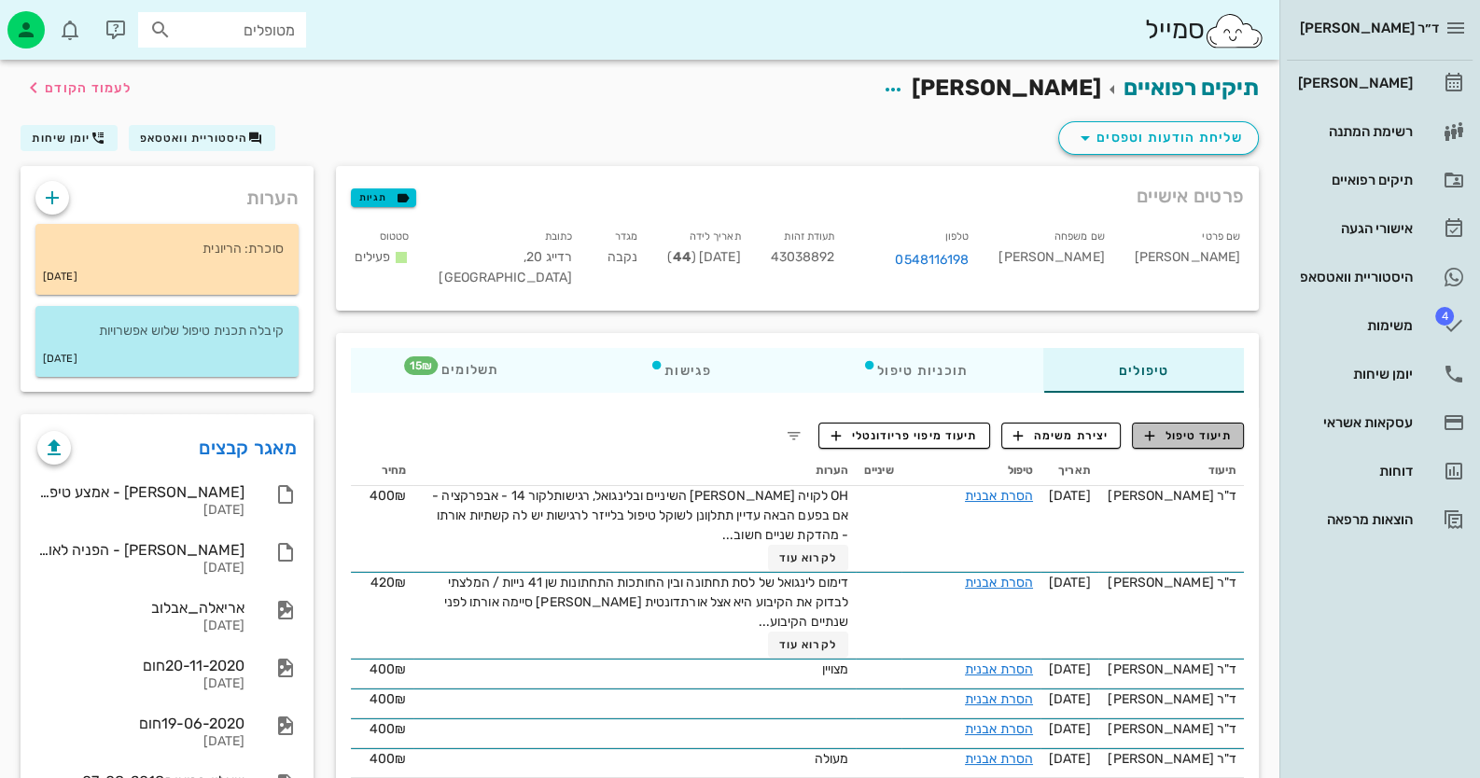
click at [1213, 428] on span "תיעוד טיפול" at bounding box center [1188, 435] width 87 height 17
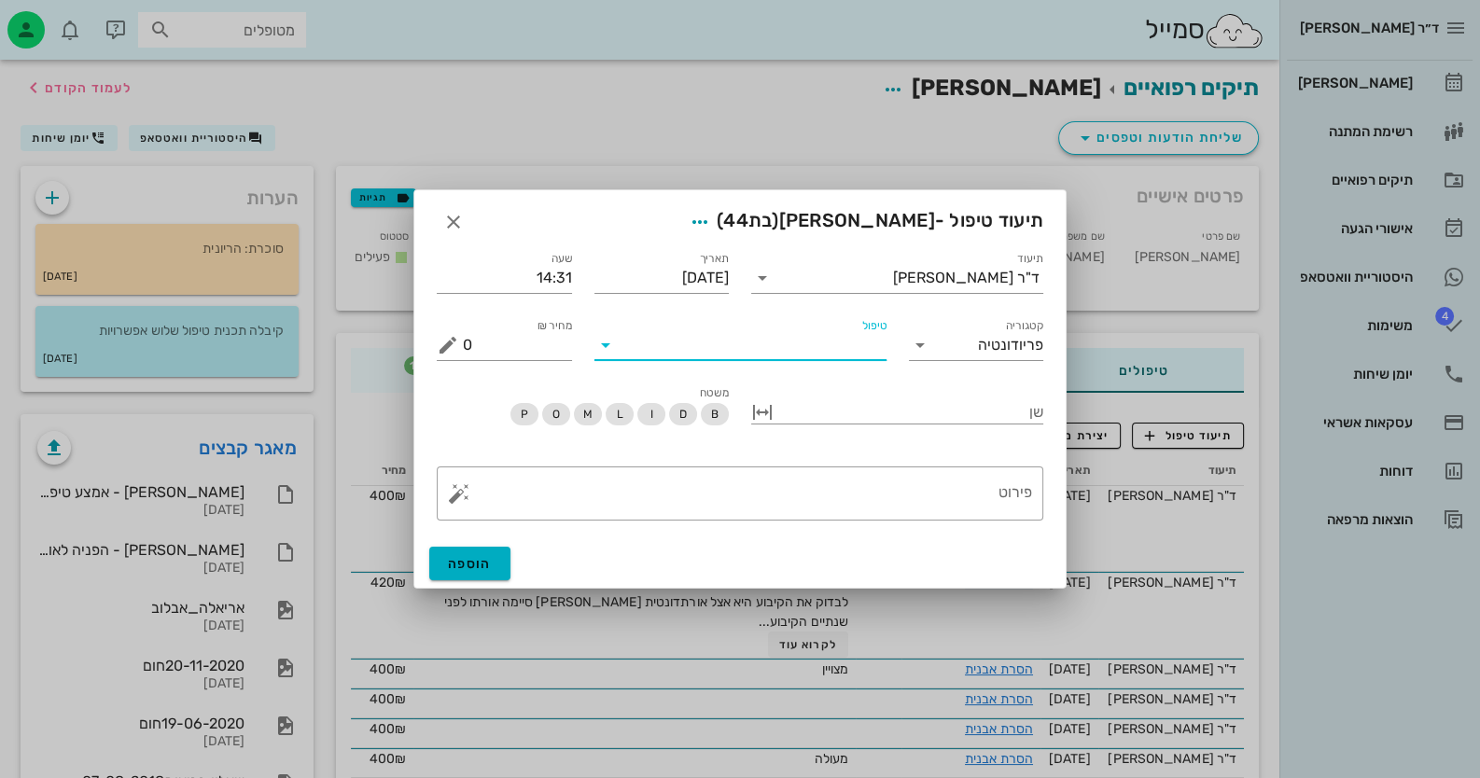
click at [823, 344] on input "טיפול" at bounding box center [753, 345] width 266 height 30
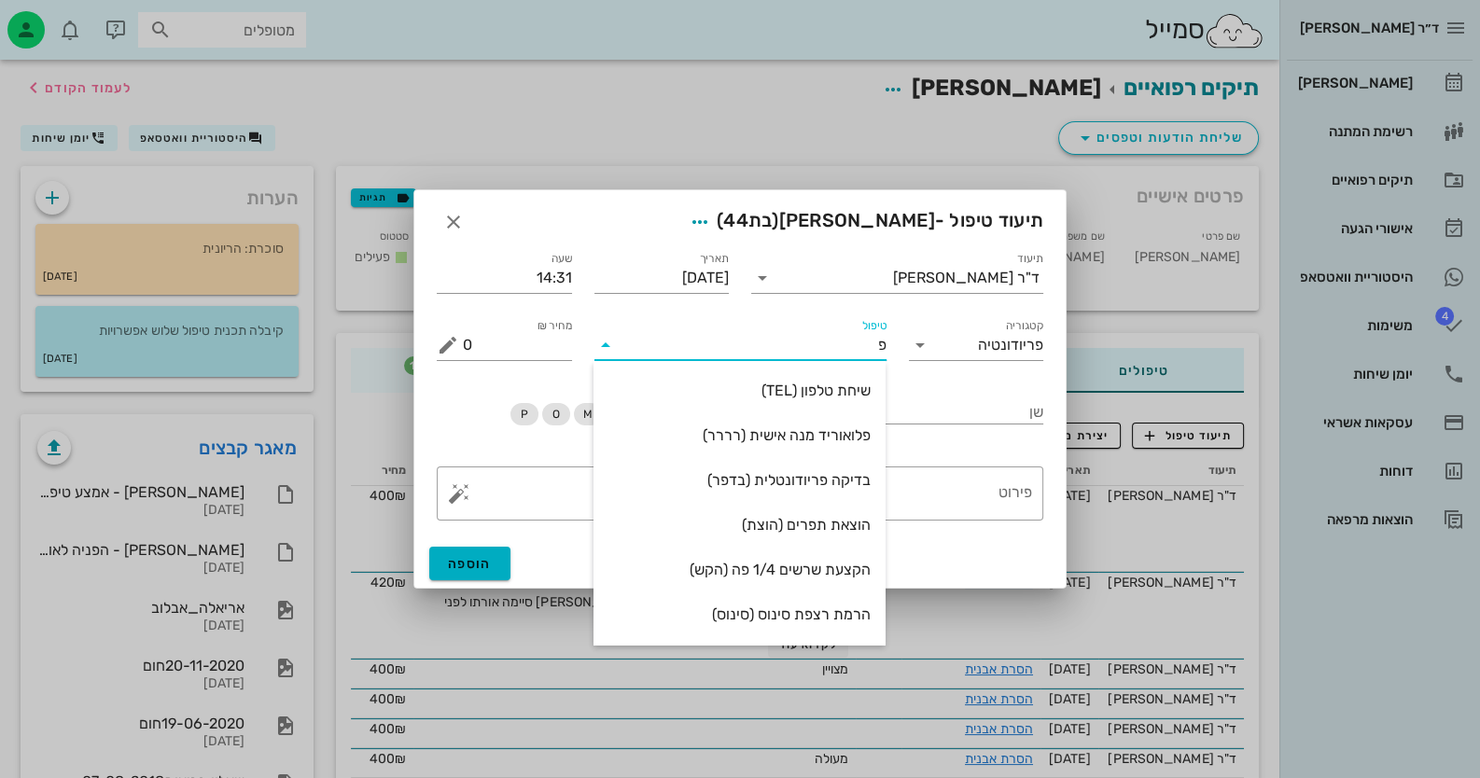
type input "פל"
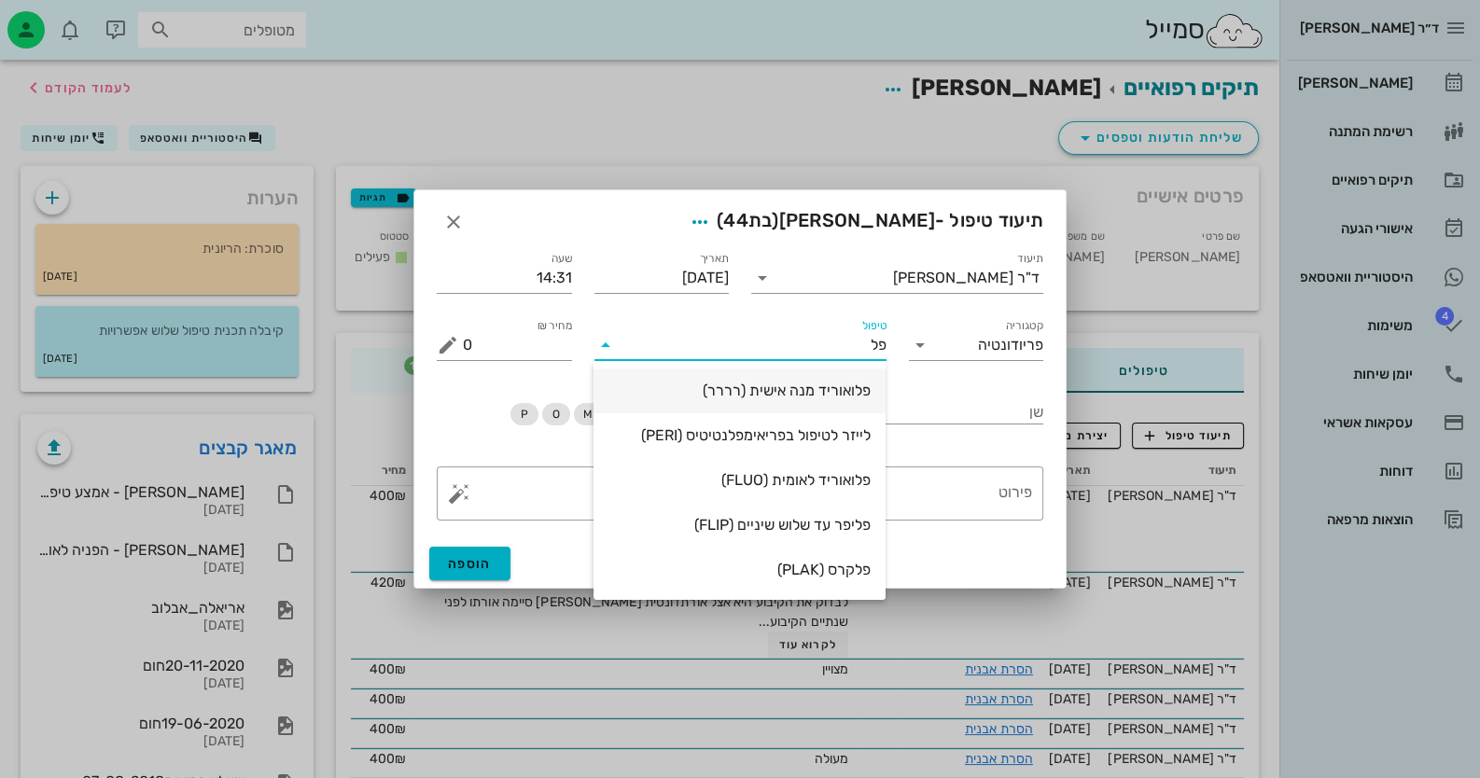
click at [810, 380] on div "פלואוריד מנה אישית (רררר)" at bounding box center [739, 390] width 262 height 40
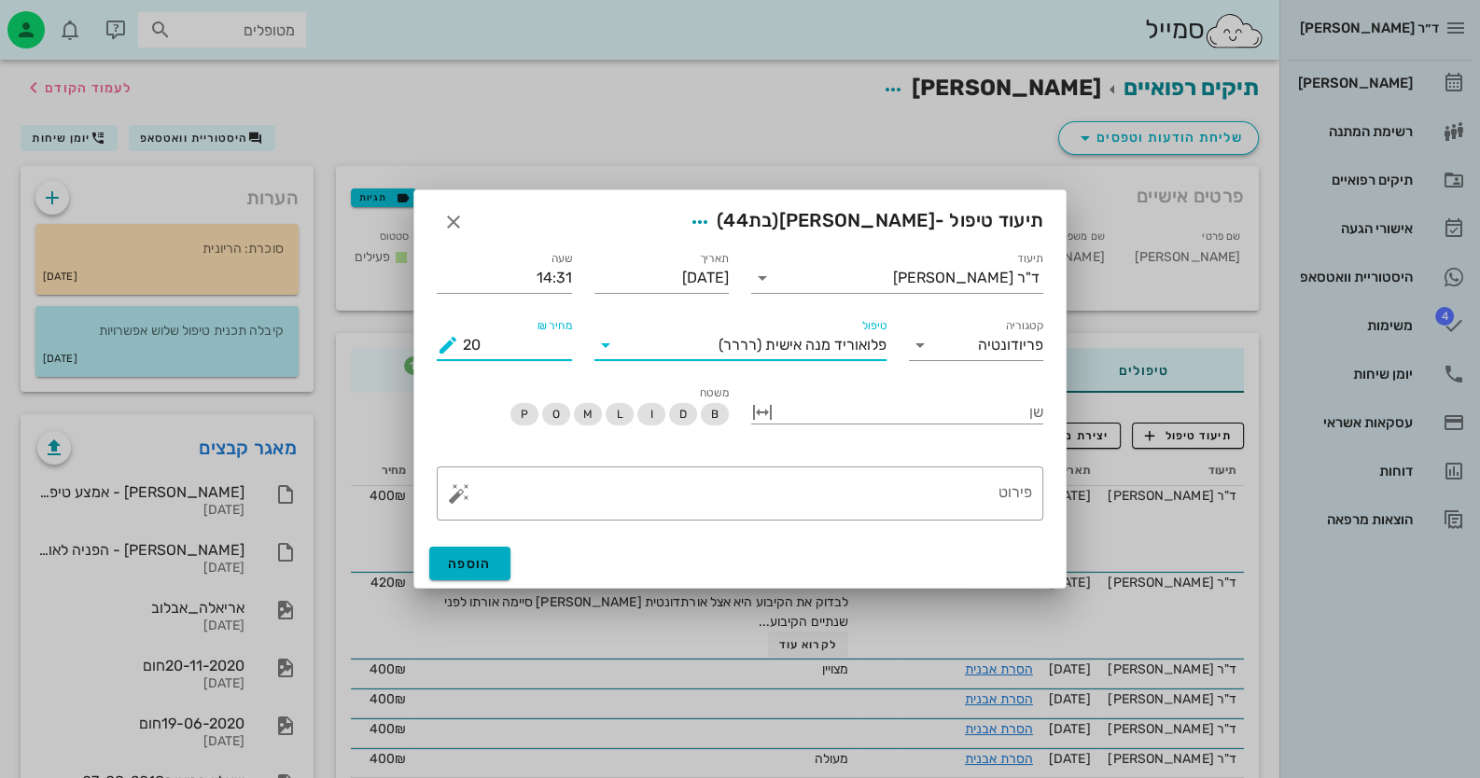
drag, startPoint x: 502, startPoint y: 354, endPoint x: 428, endPoint y: 339, distance: 75.2
click at [428, 339] on div "מחיר ₪ 20" at bounding box center [504, 337] width 158 height 67
type input "15"
click at [453, 564] on span "הוספה" at bounding box center [470, 564] width 44 height 16
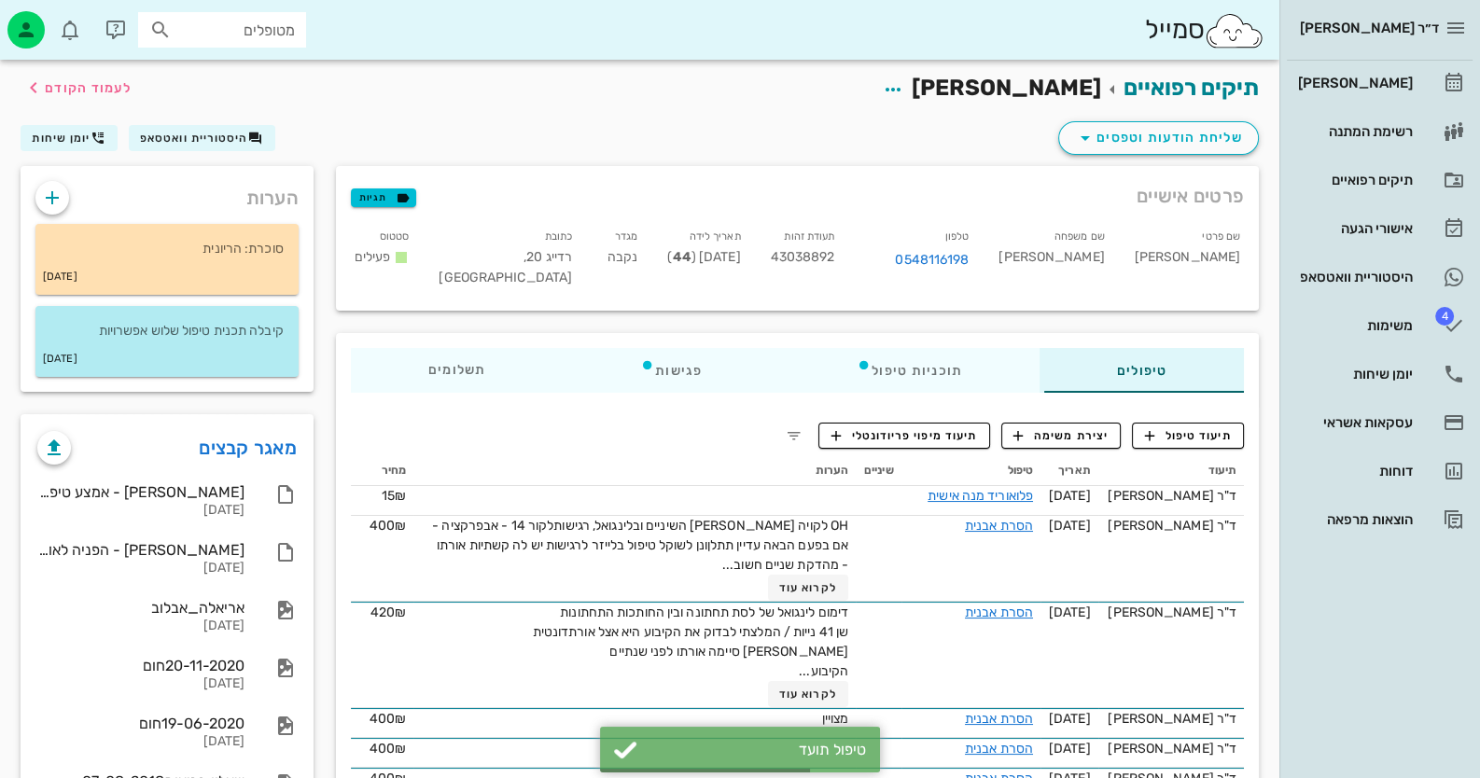
click at [1392, 60] on hr at bounding box center [1380, 60] width 186 height 1
click at [1399, 72] on div "[PERSON_NAME]" at bounding box center [1353, 83] width 118 height 30
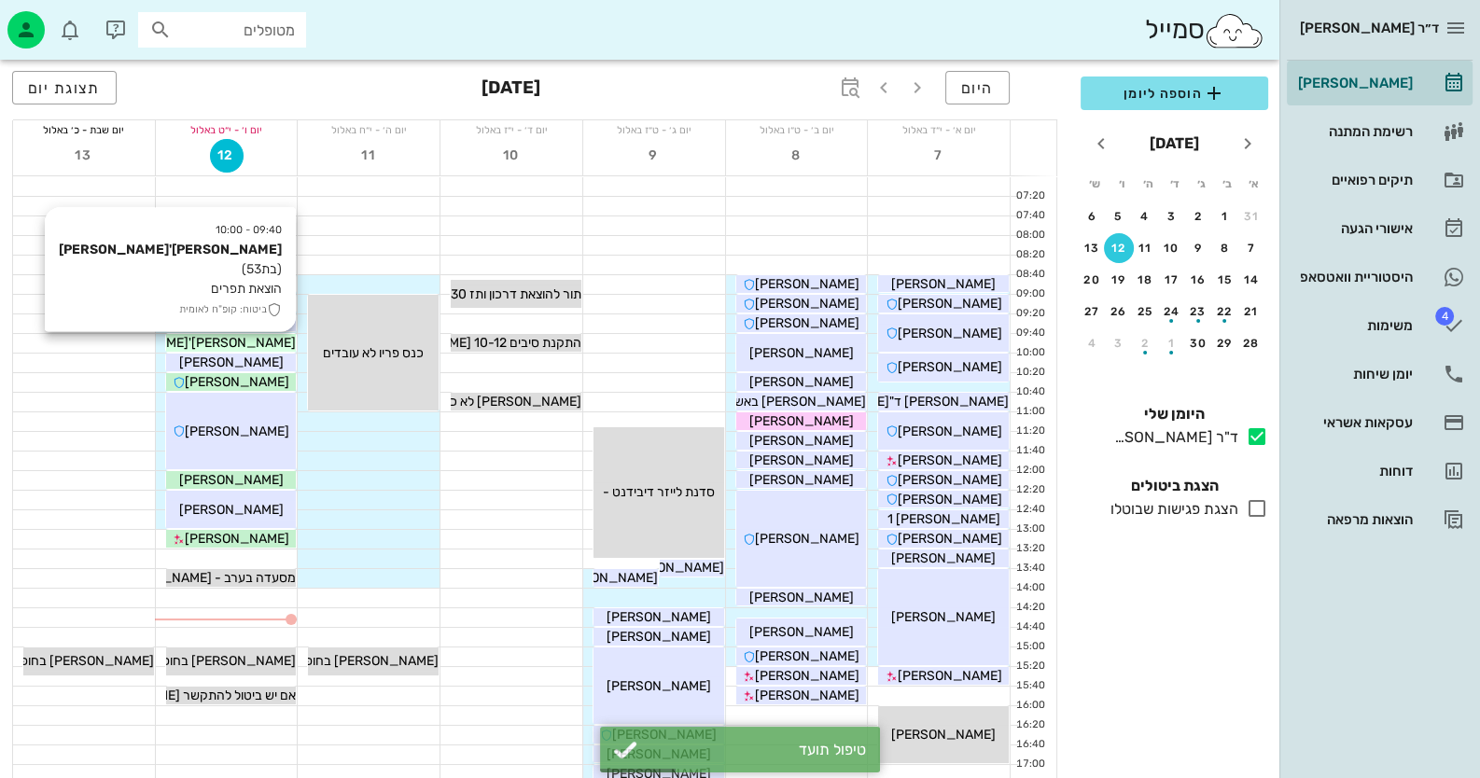
click at [264, 340] on span "[PERSON_NAME]'[PERSON_NAME]" at bounding box center [190, 343] width 212 height 16
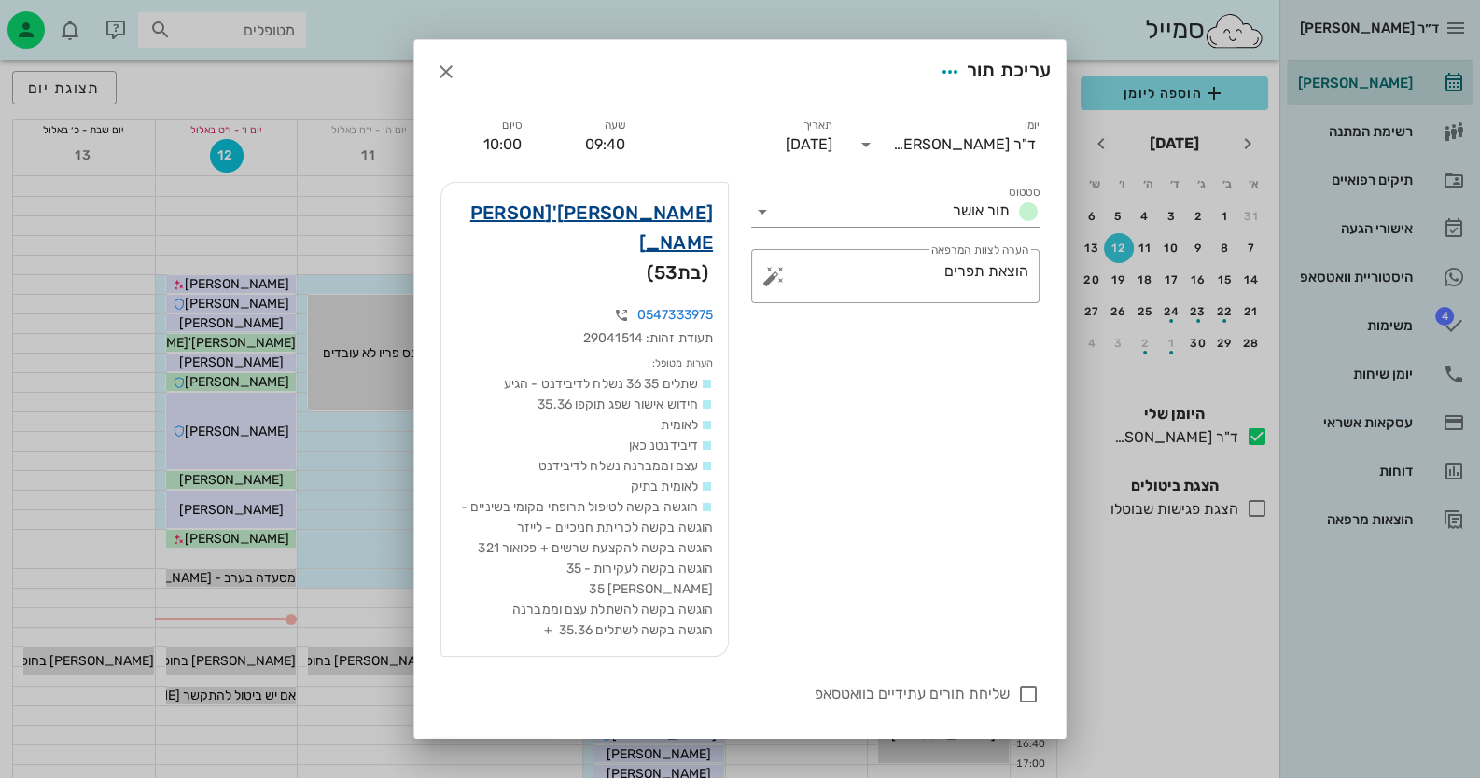
click at [682, 209] on link "[PERSON_NAME]'[PERSON_NAME]" at bounding box center [584, 228] width 257 height 60
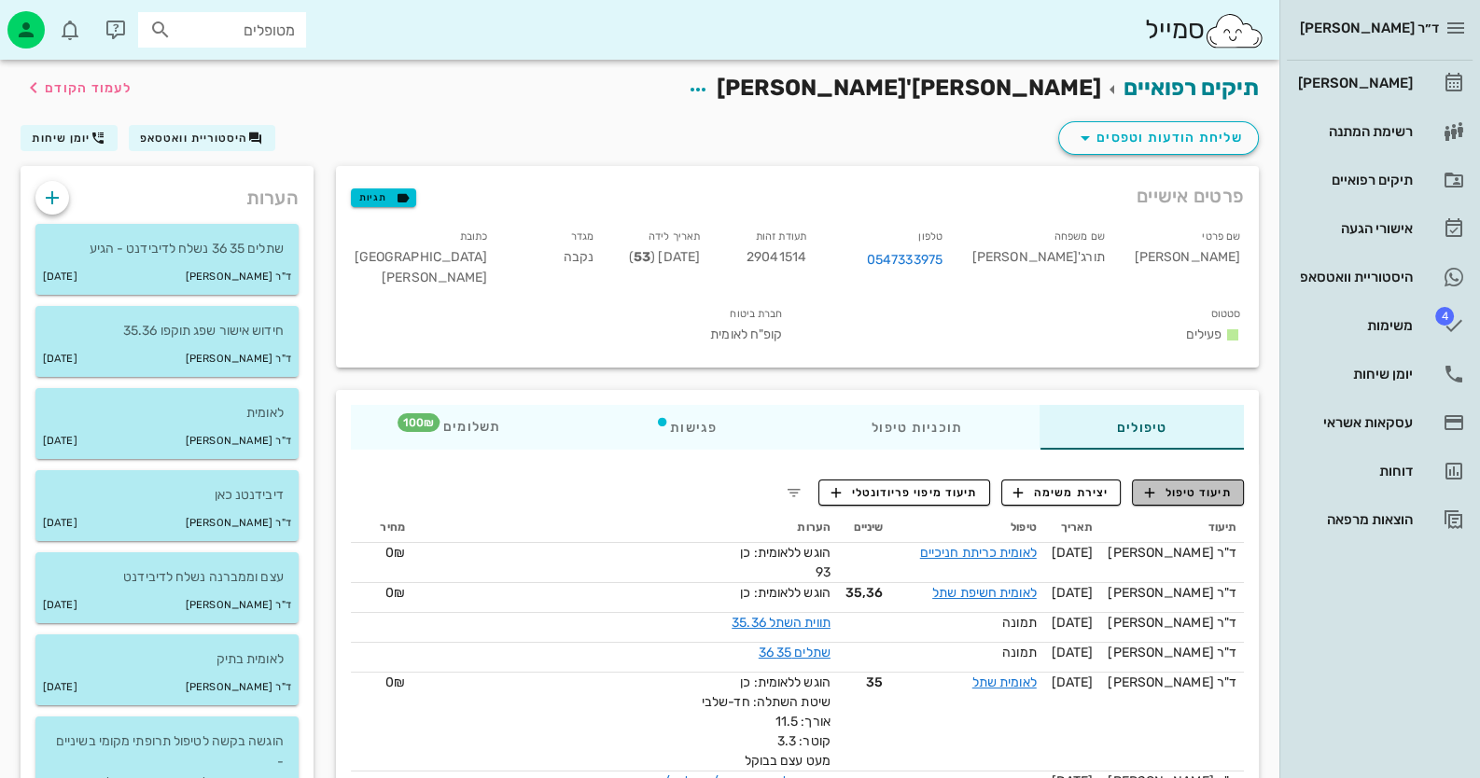
click at [1222, 484] on span "תיעוד טיפול" at bounding box center [1188, 492] width 87 height 17
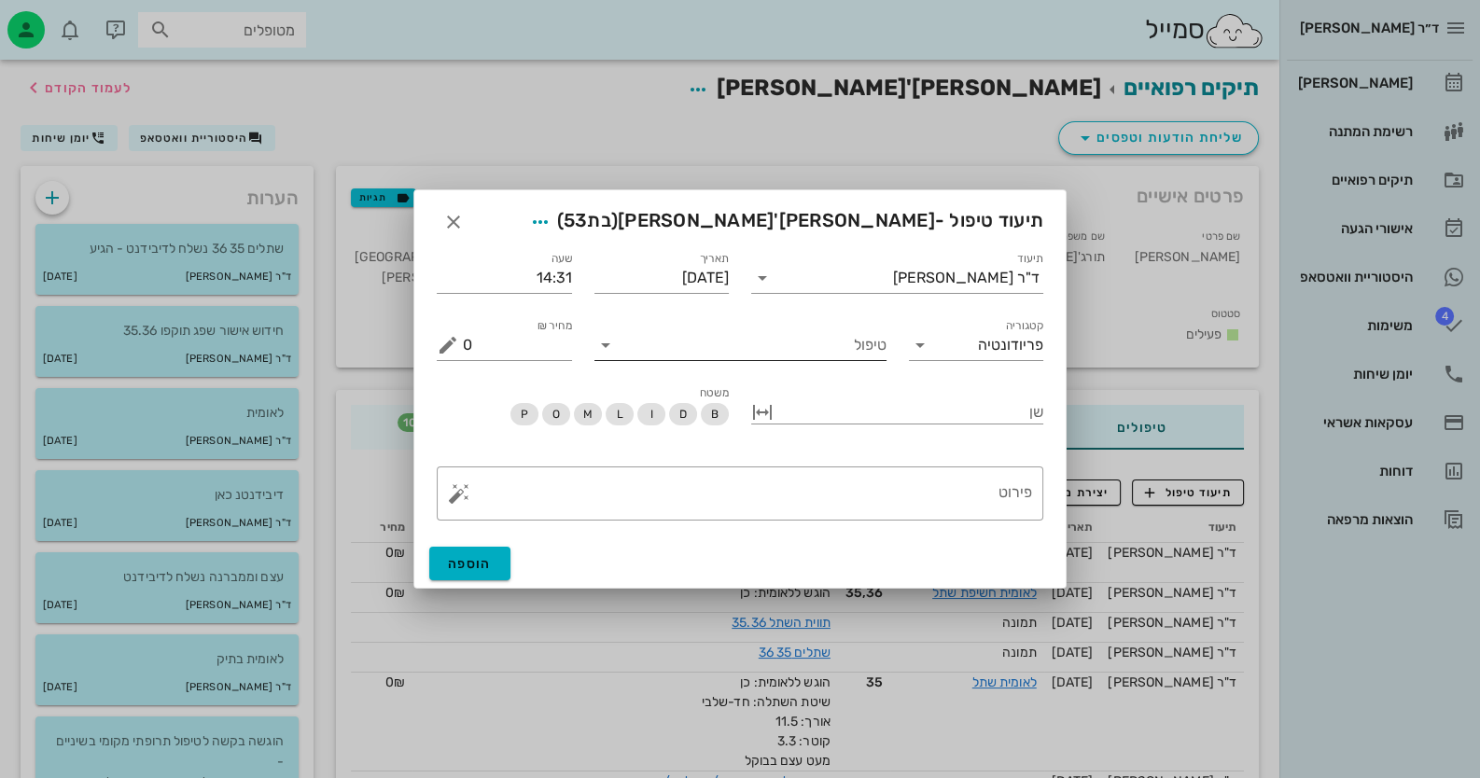
click at [844, 348] on input "טיפול" at bounding box center [753, 345] width 266 height 30
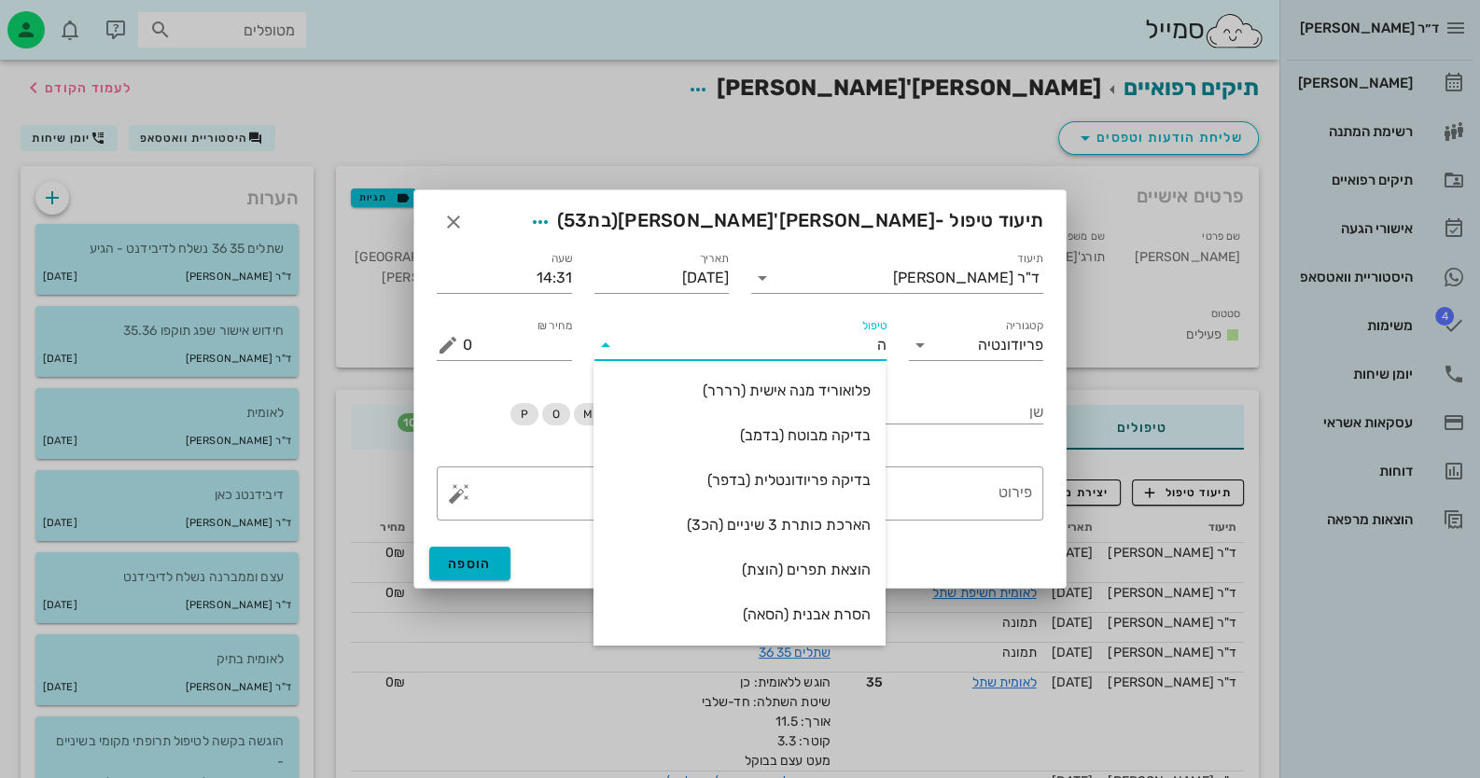
type input "הו"
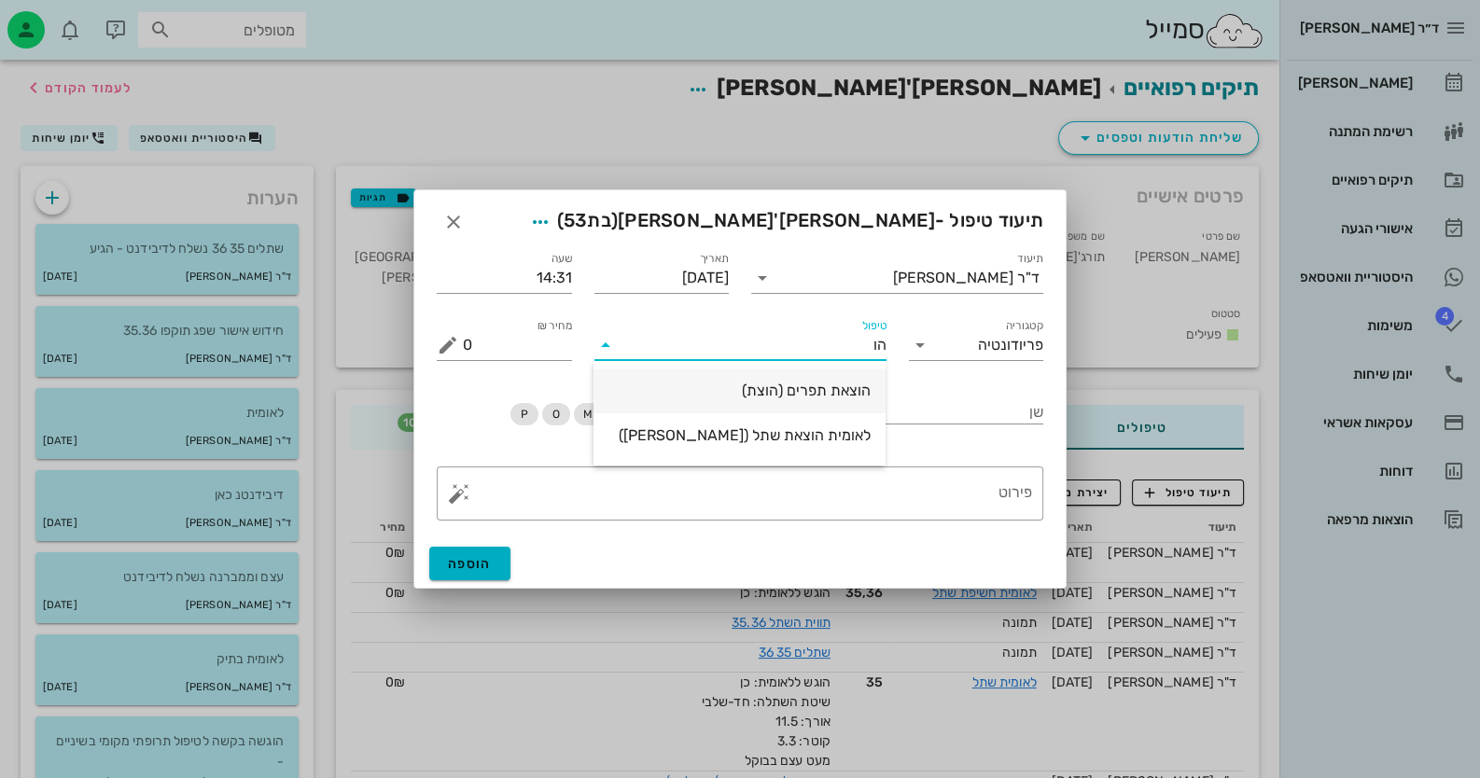
click at [833, 376] on div "הוצאת תפרים (הוצת)" at bounding box center [739, 390] width 262 height 40
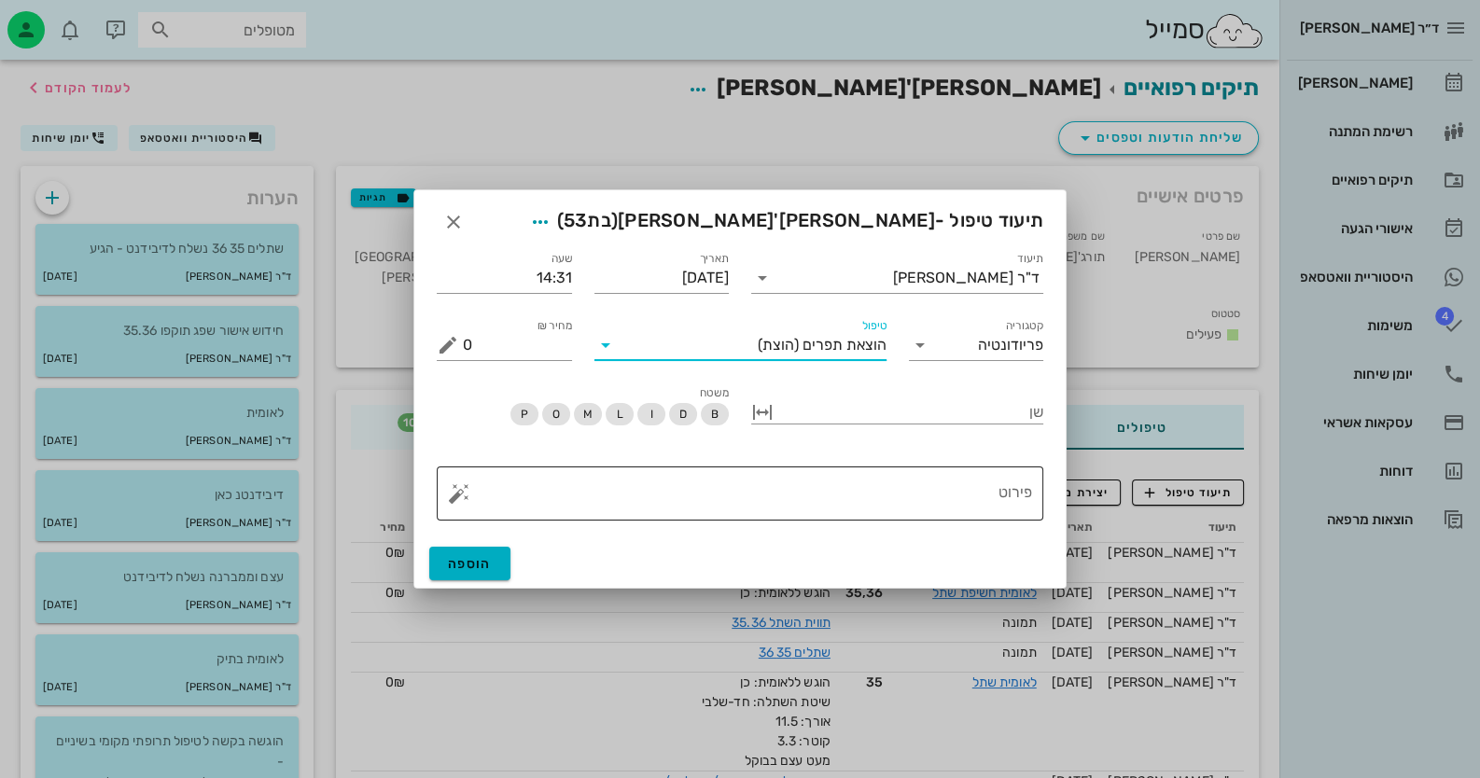
click at [450, 492] on button "button" at bounding box center [459, 493] width 22 height 22
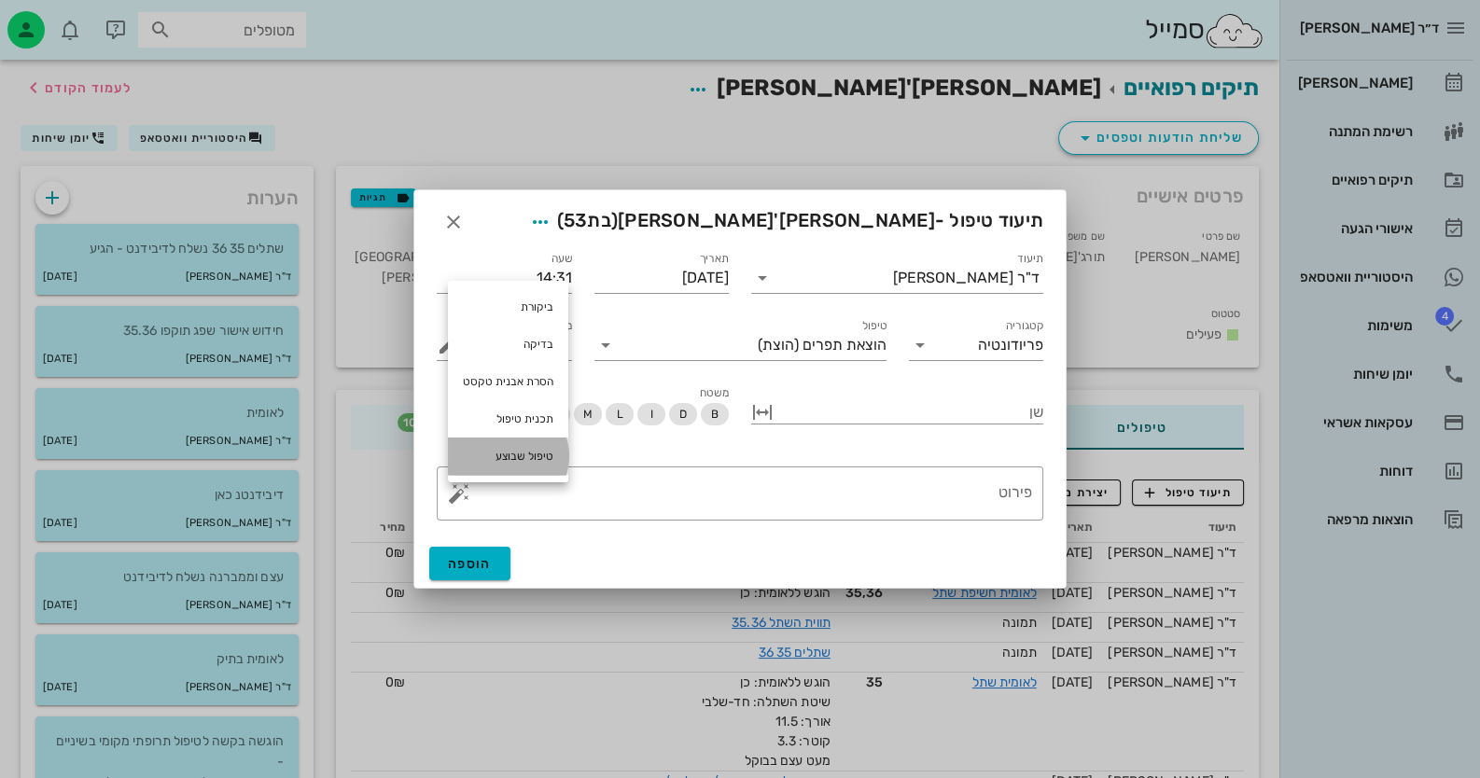
click at [510, 442] on div "טיפול שבוצע" at bounding box center [508, 456] width 120 height 37
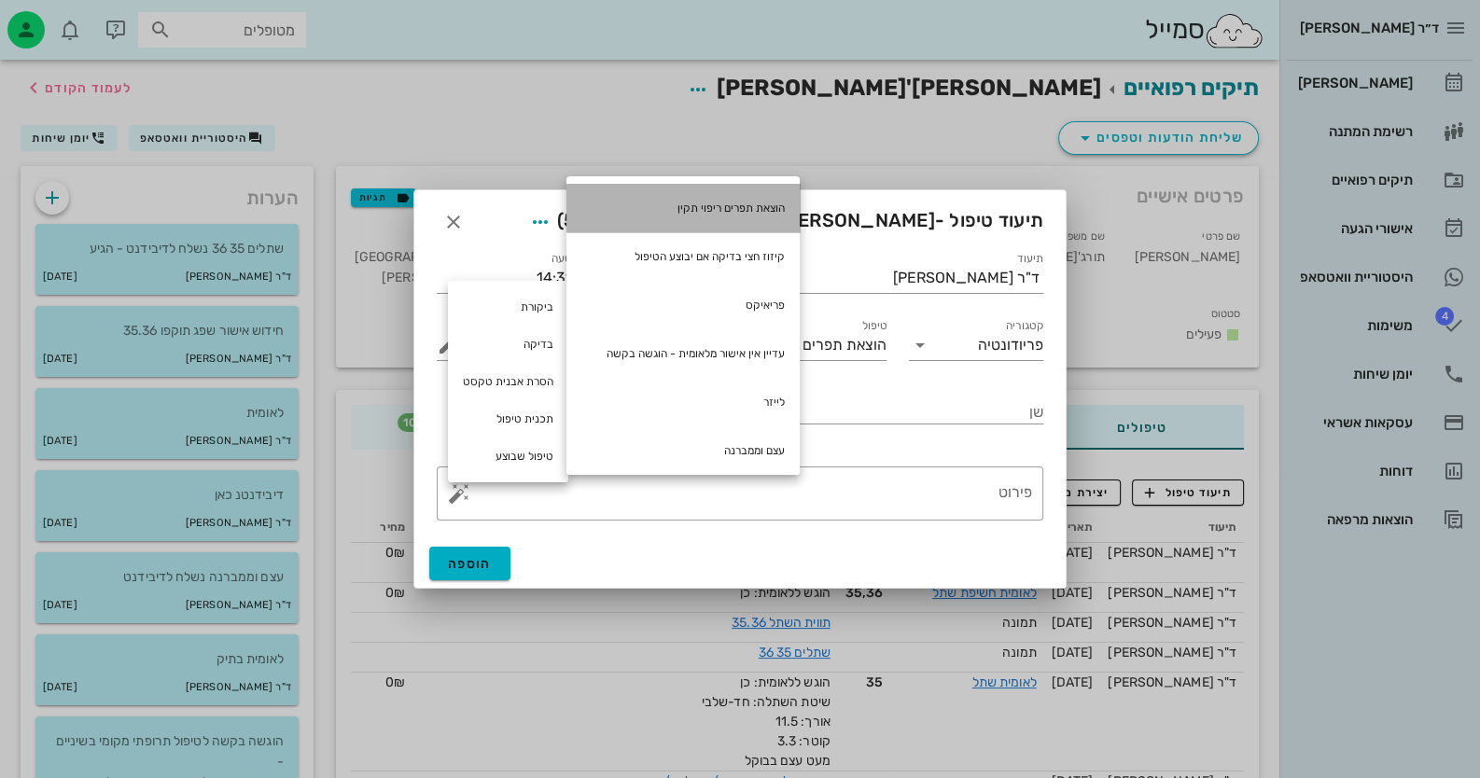
click at [697, 190] on div "הוצאת תפרים ריפוי תקין" at bounding box center [682, 208] width 233 height 49
type textarea "הוצאת תפרים ריפוי תקין"
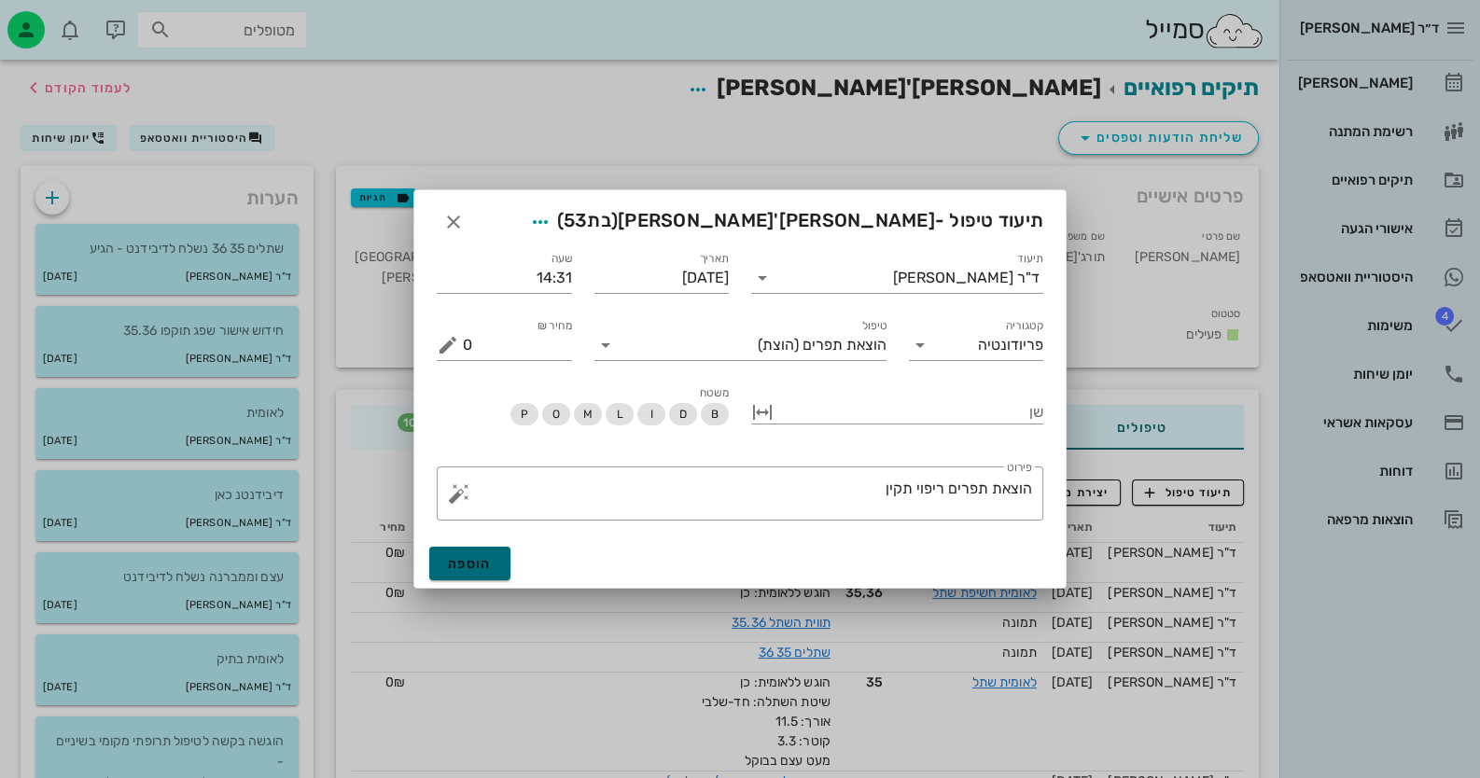
click at [454, 557] on span "הוספה" at bounding box center [470, 564] width 44 height 16
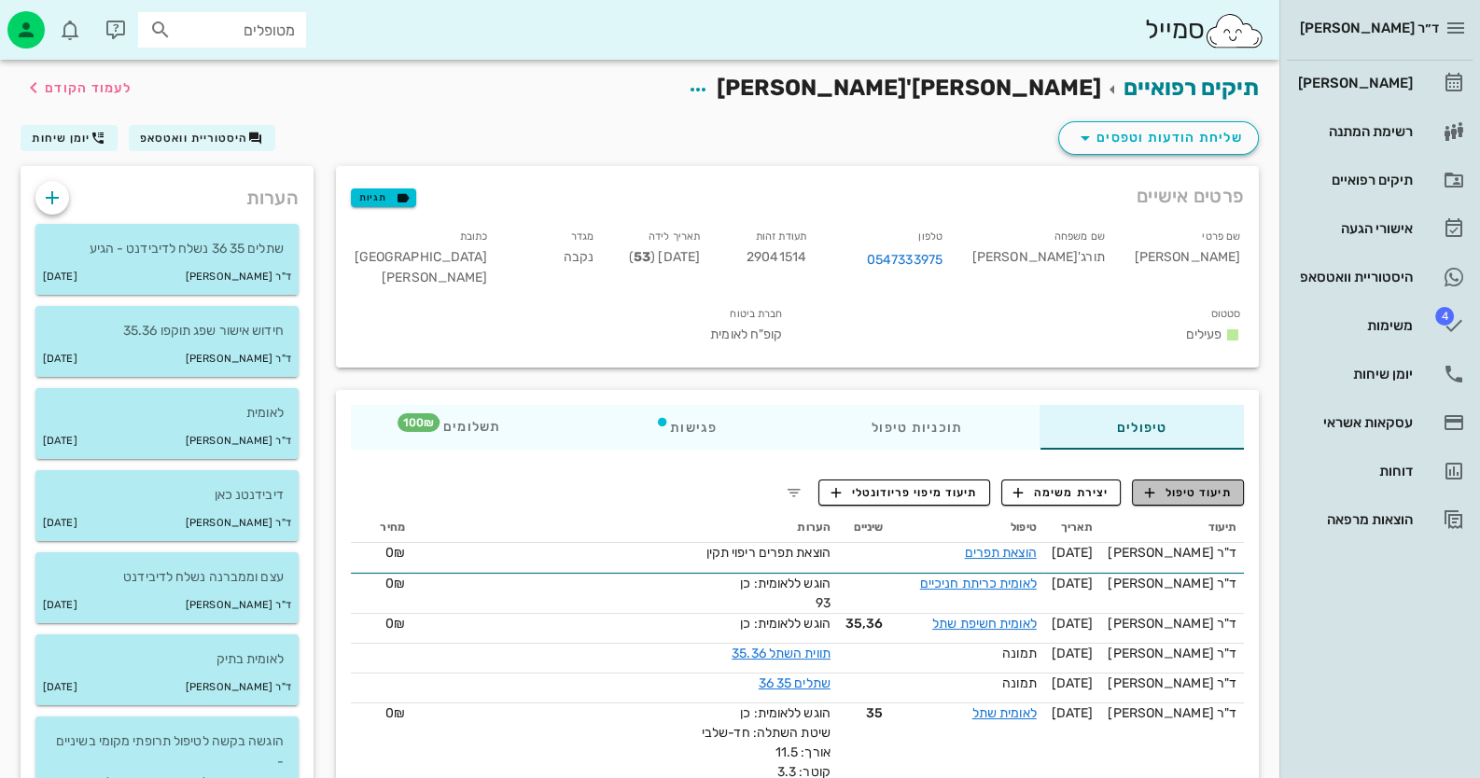
click at [1177, 484] on span "תיעוד טיפול" at bounding box center [1188, 492] width 87 height 17
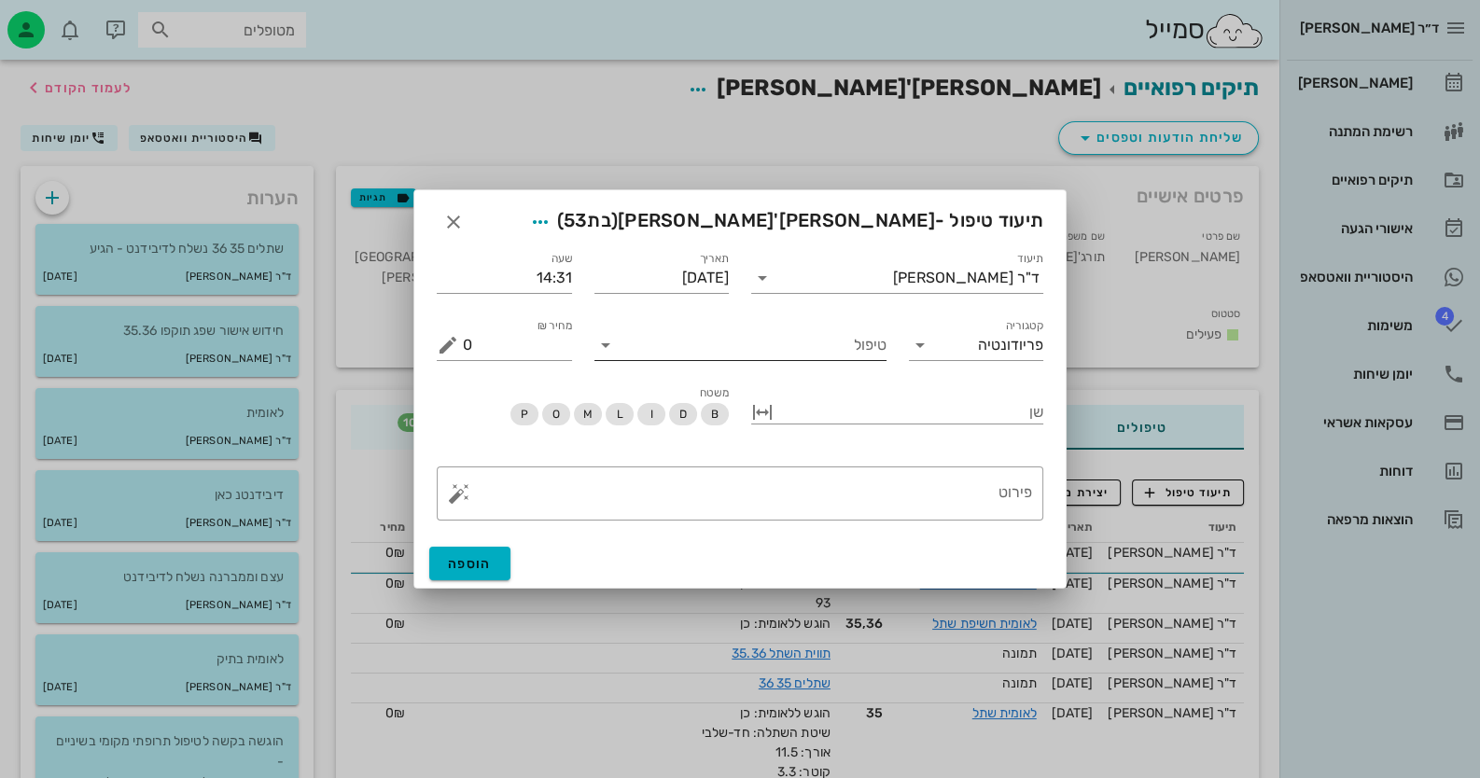
click at [813, 353] on input "טיפול" at bounding box center [753, 345] width 266 height 30
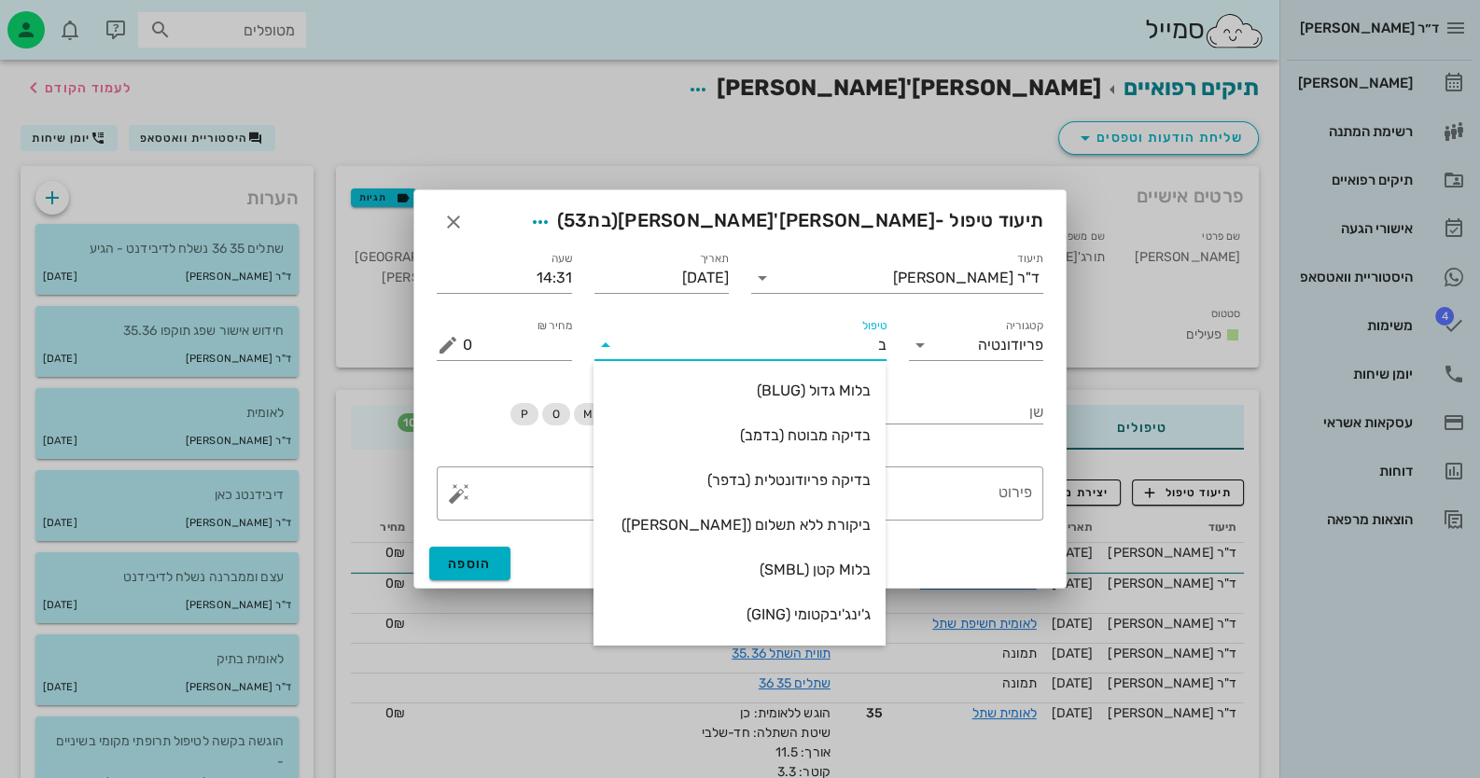
type input "[PERSON_NAME]"
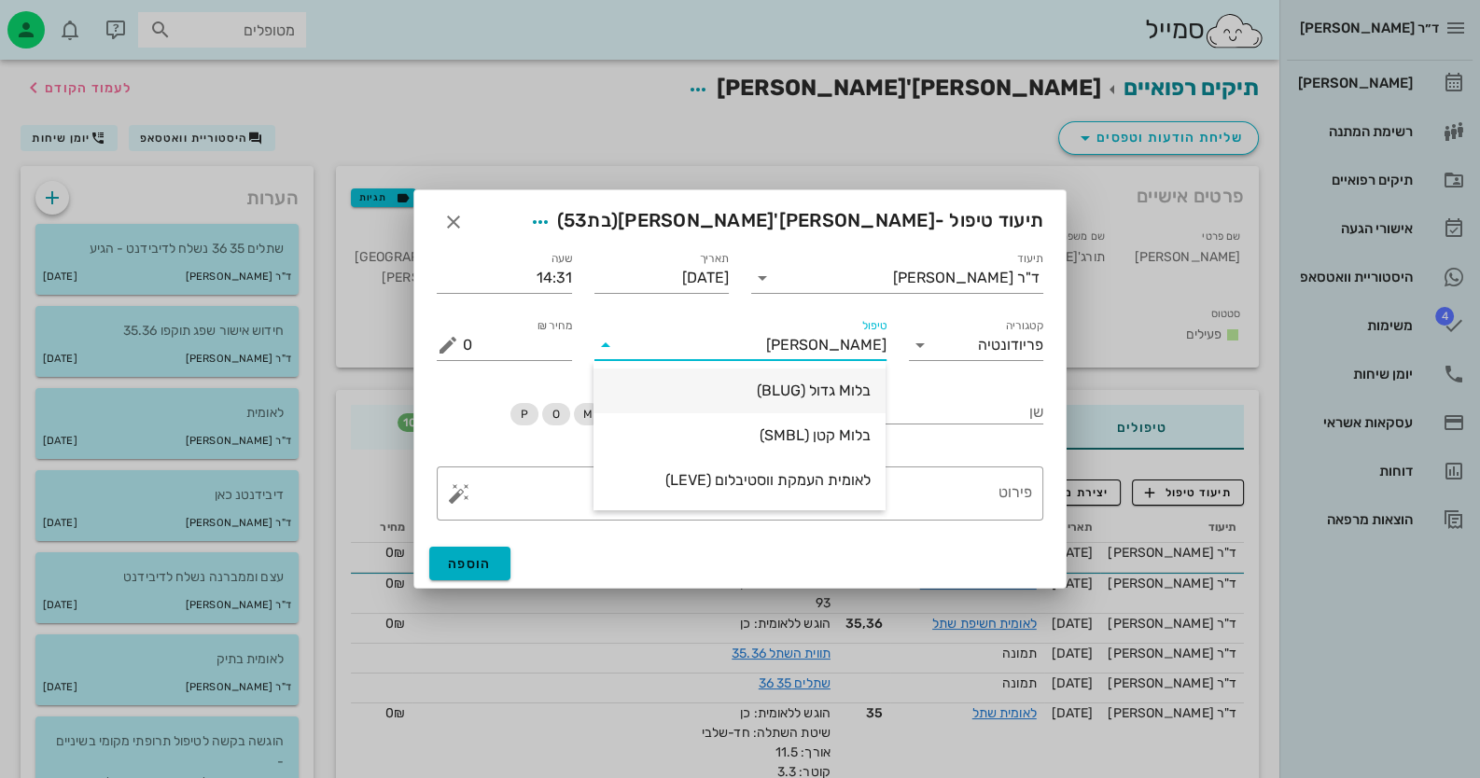
click at [820, 394] on div "בלוM גדול (BLUG)" at bounding box center [739, 391] width 262 height 18
type input "100"
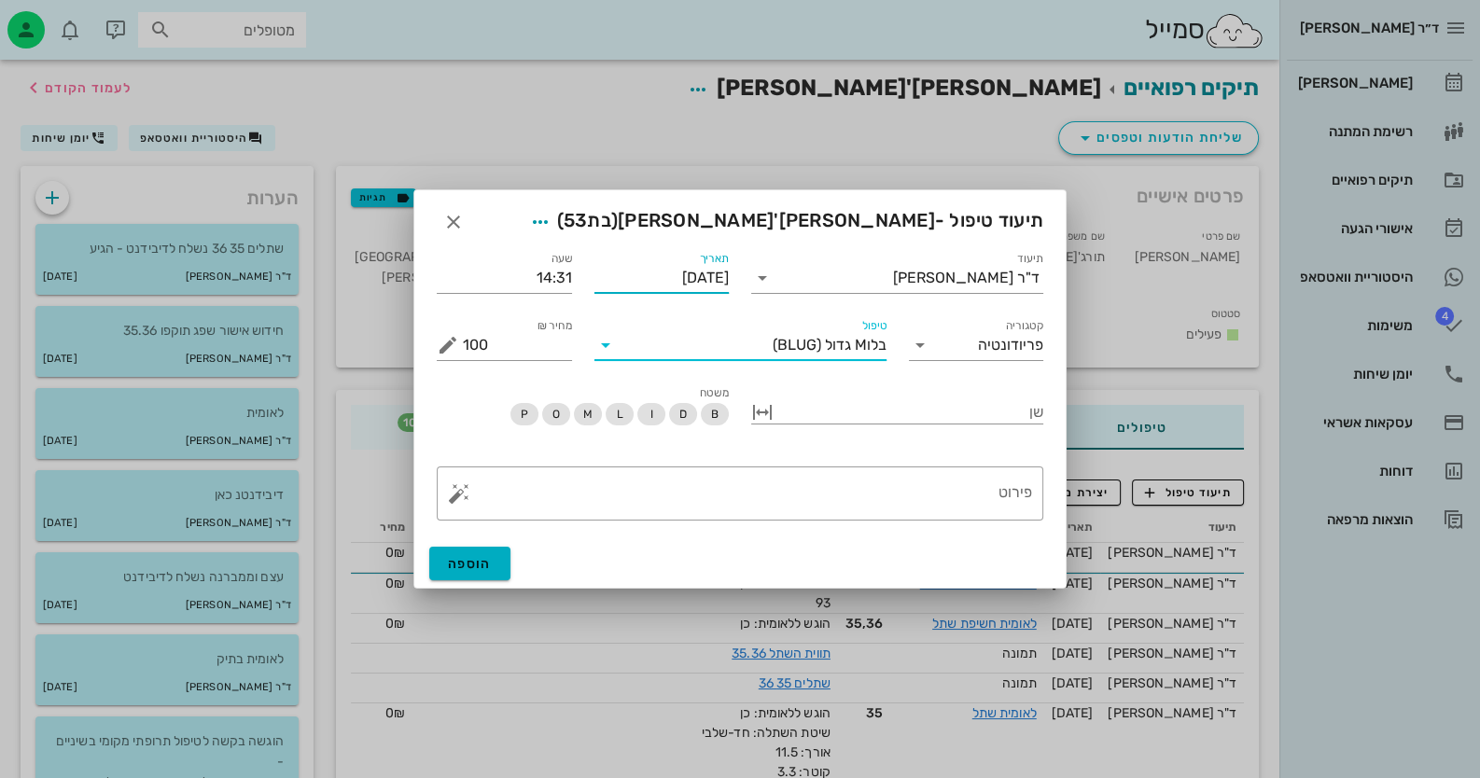
click at [667, 282] on input "[DATE]" at bounding box center [661, 278] width 135 height 30
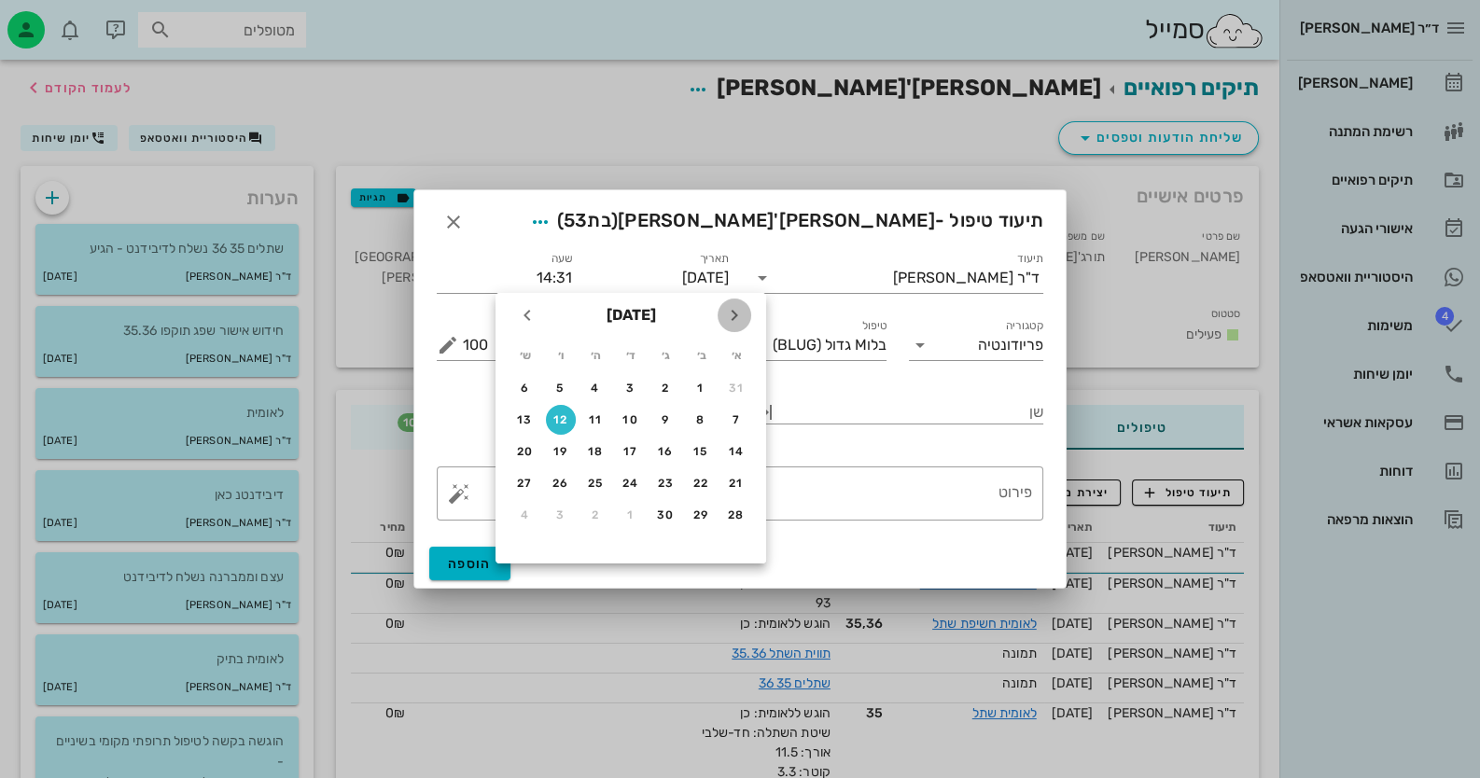
click at [728, 316] on icon "חודש שעבר" at bounding box center [734, 315] width 22 height 22
click at [600, 517] on div "28" at bounding box center [595, 514] width 30 height 13
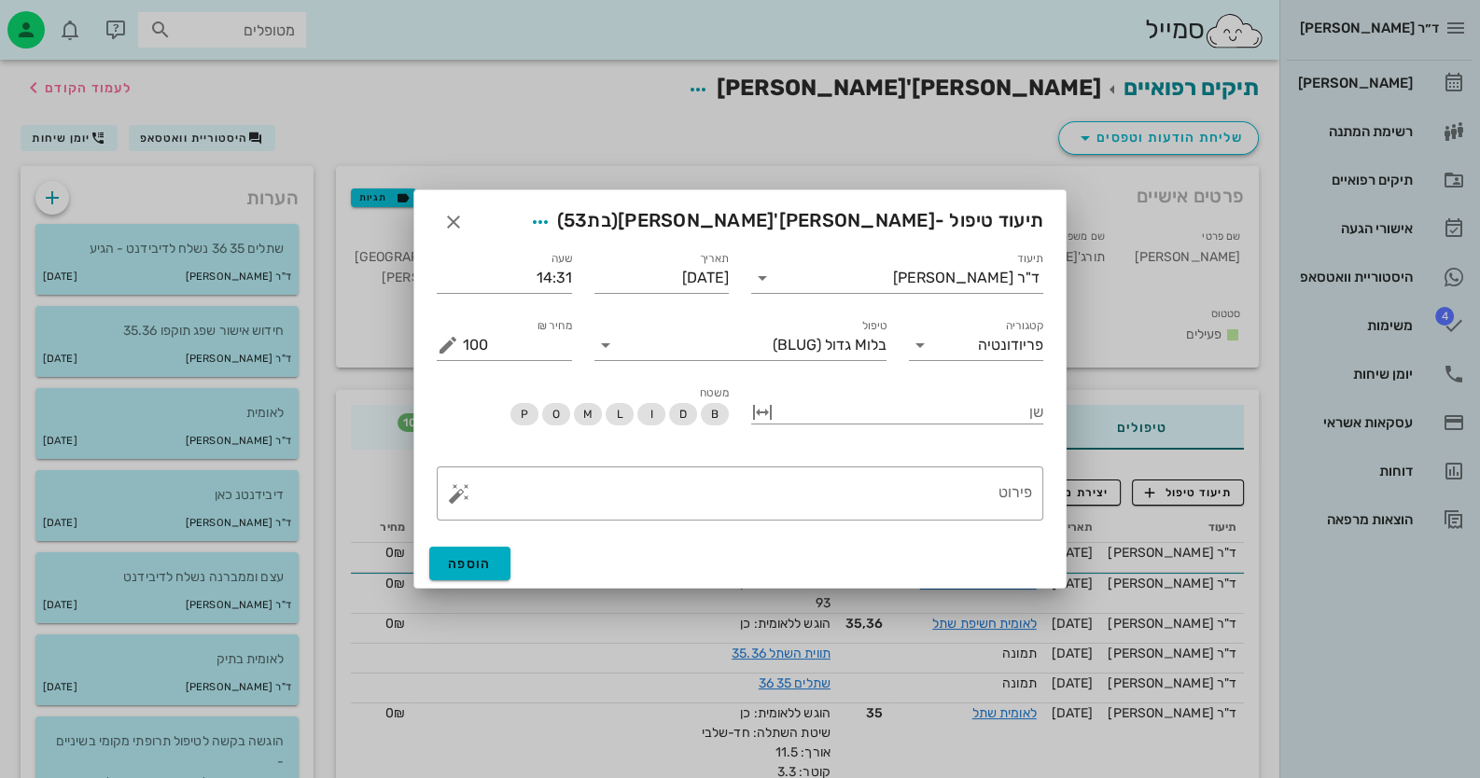
type input "[DATE]"
click at [478, 567] on span "הוספה" at bounding box center [470, 564] width 44 height 16
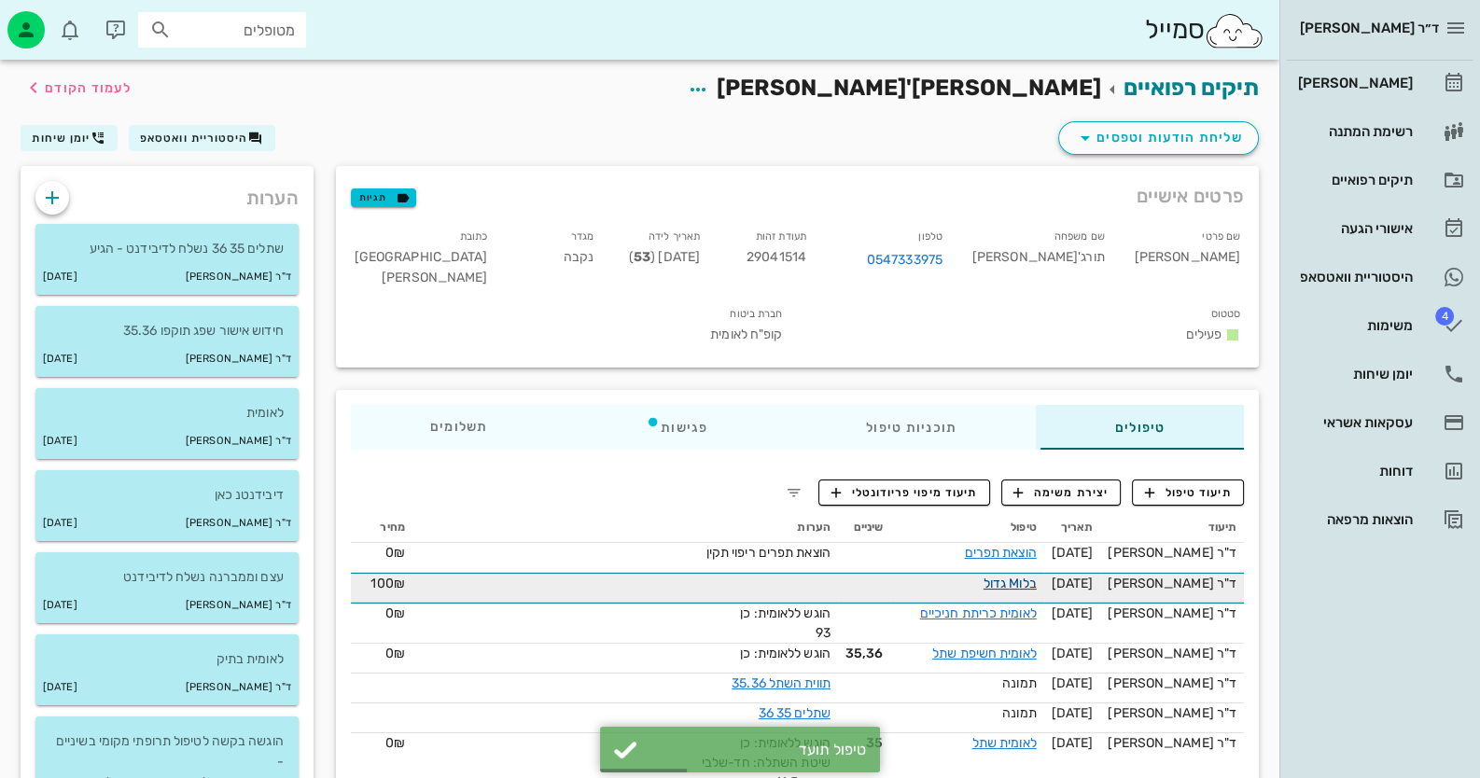
click at [1034, 576] on link "בלוM גדול" at bounding box center [1009, 584] width 53 height 16
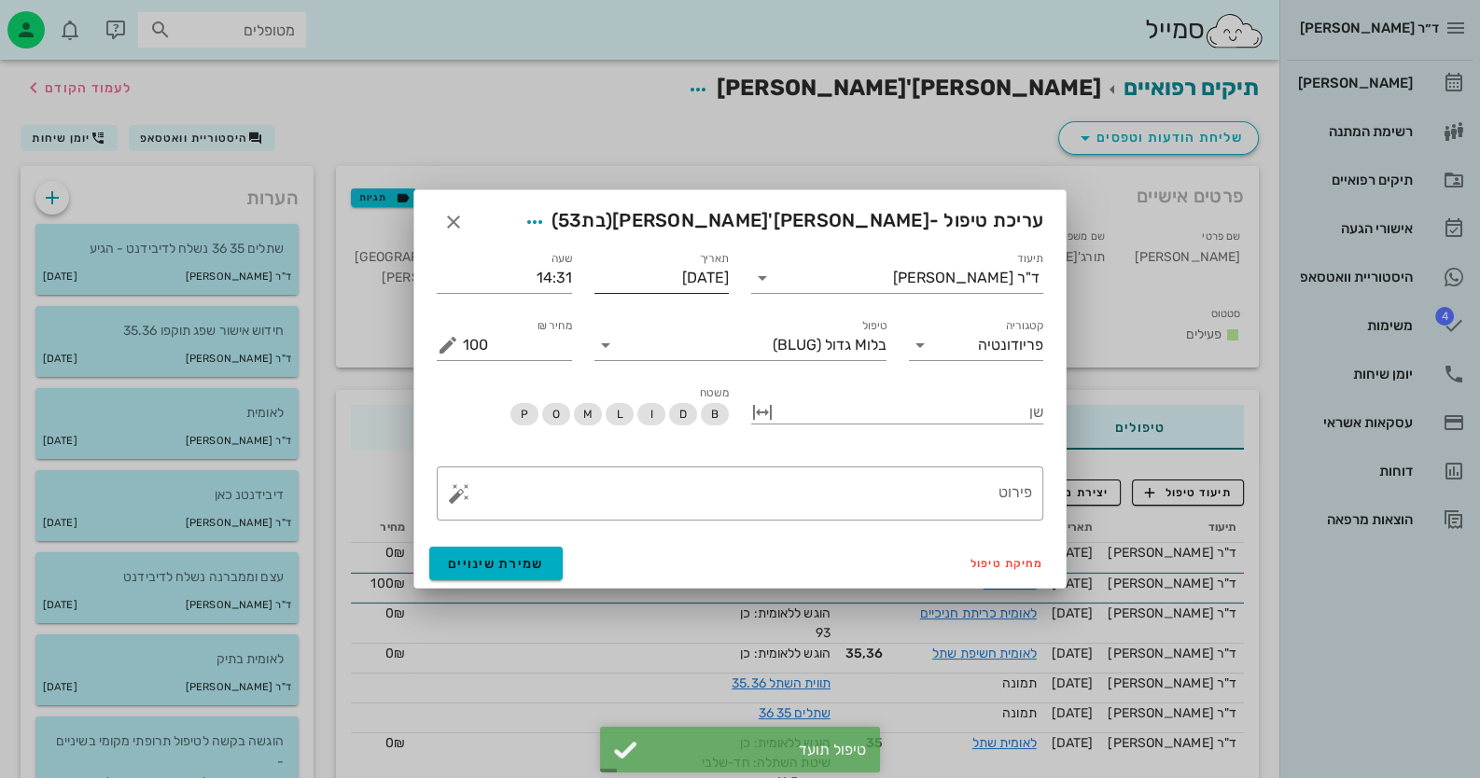
click at [695, 278] on input "[DATE]" at bounding box center [661, 278] width 135 height 30
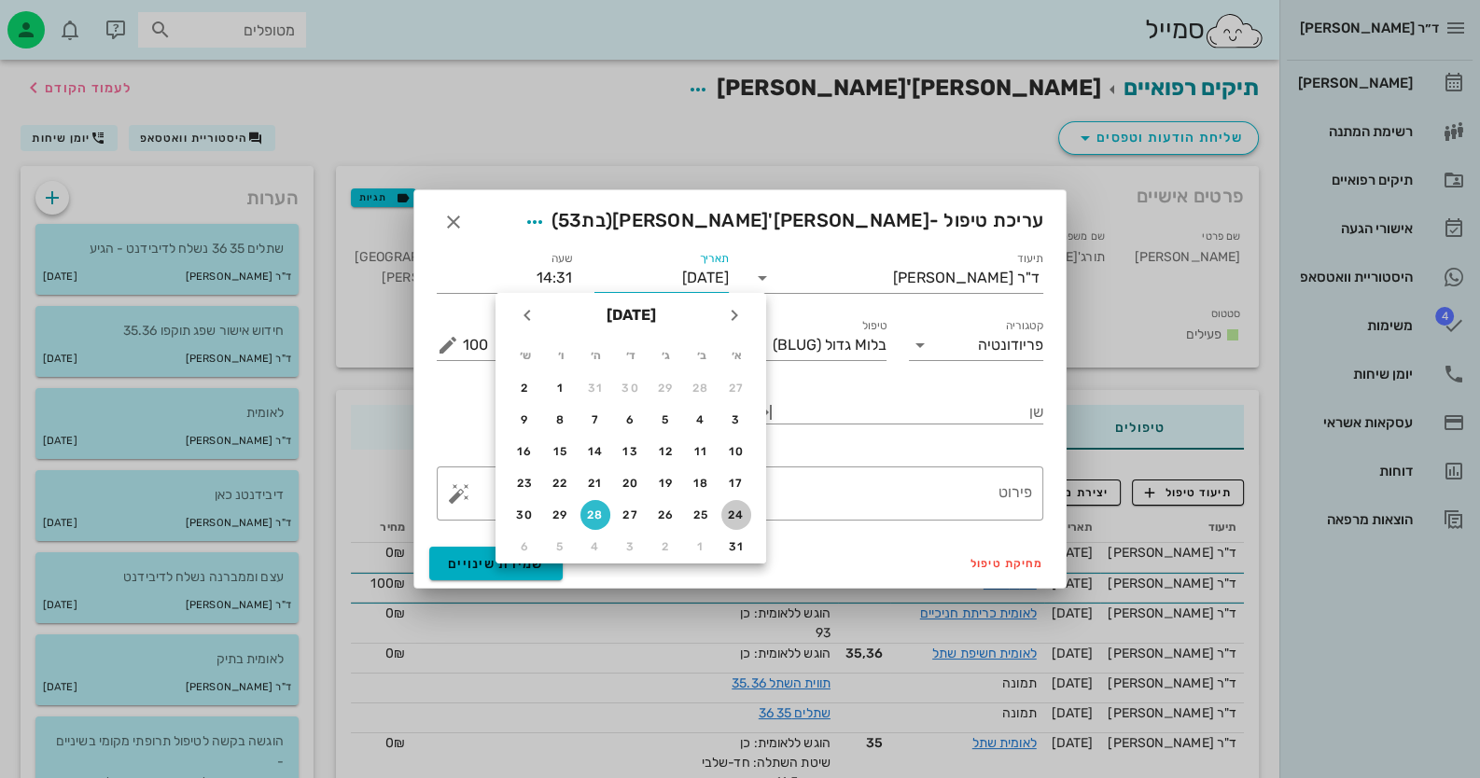
click at [737, 517] on div "24" at bounding box center [736, 514] width 30 height 13
type input "[DATE]"
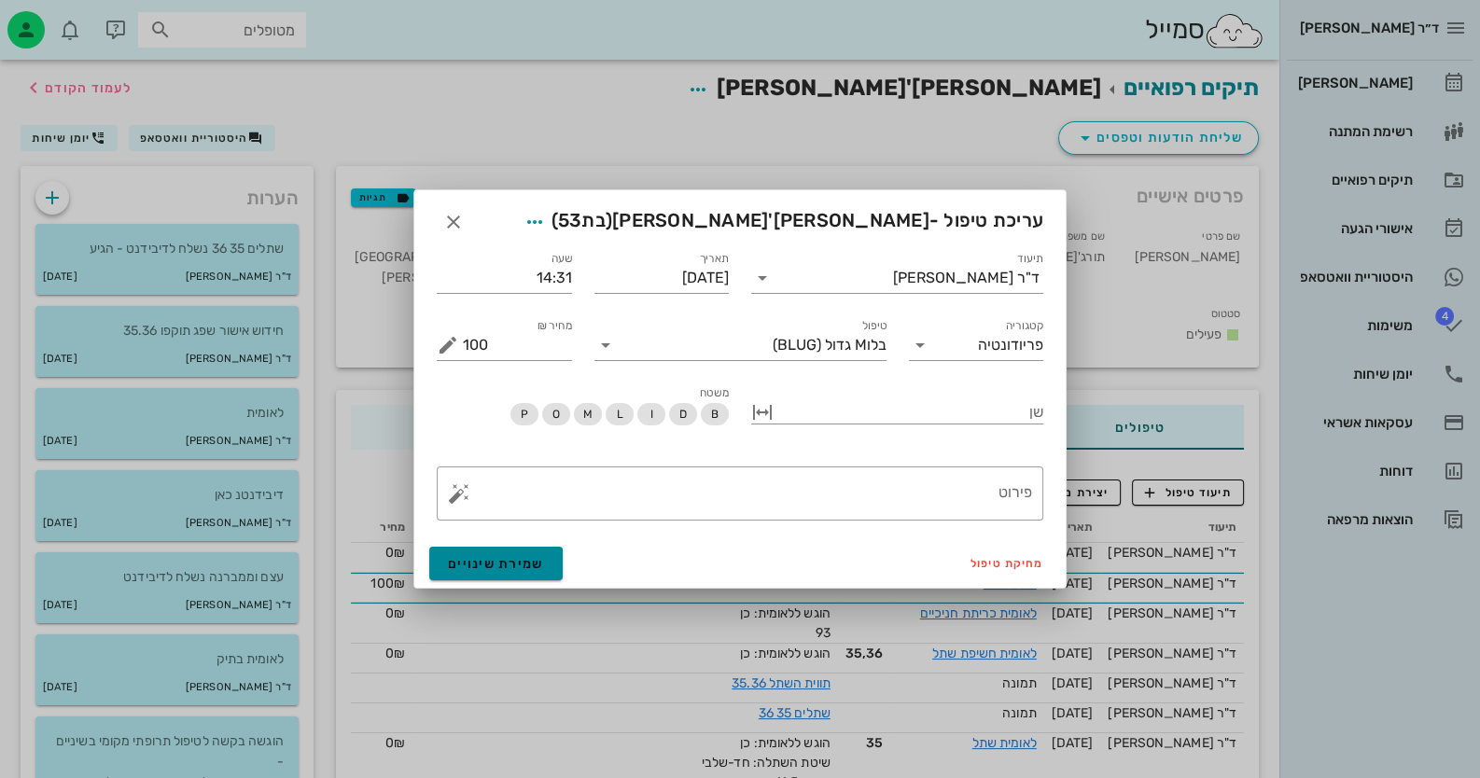
click at [546, 563] on button "שמירת שינויים" at bounding box center [495, 564] width 133 height 34
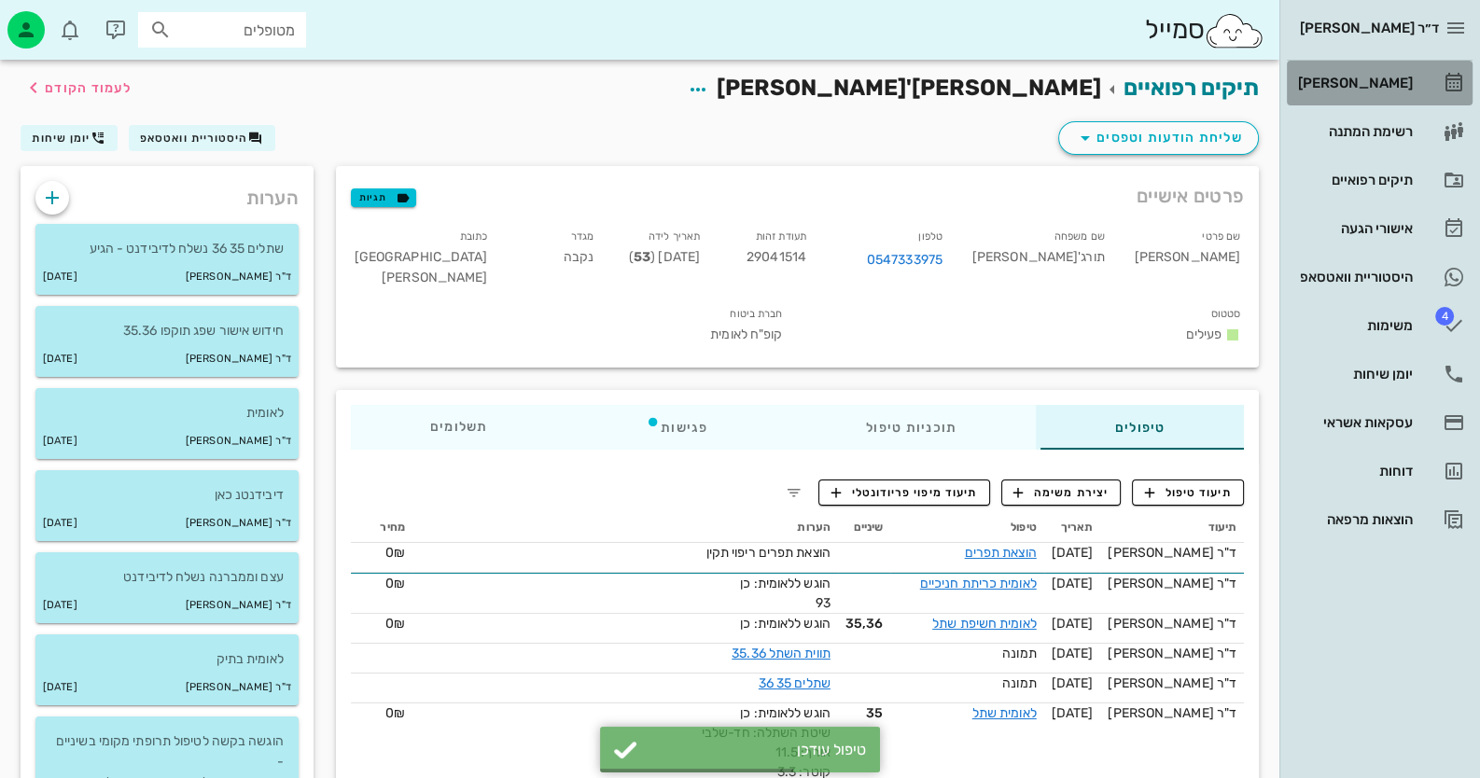
click at [1391, 91] on div "[PERSON_NAME]" at bounding box center [1353, 83] width 118 height 30
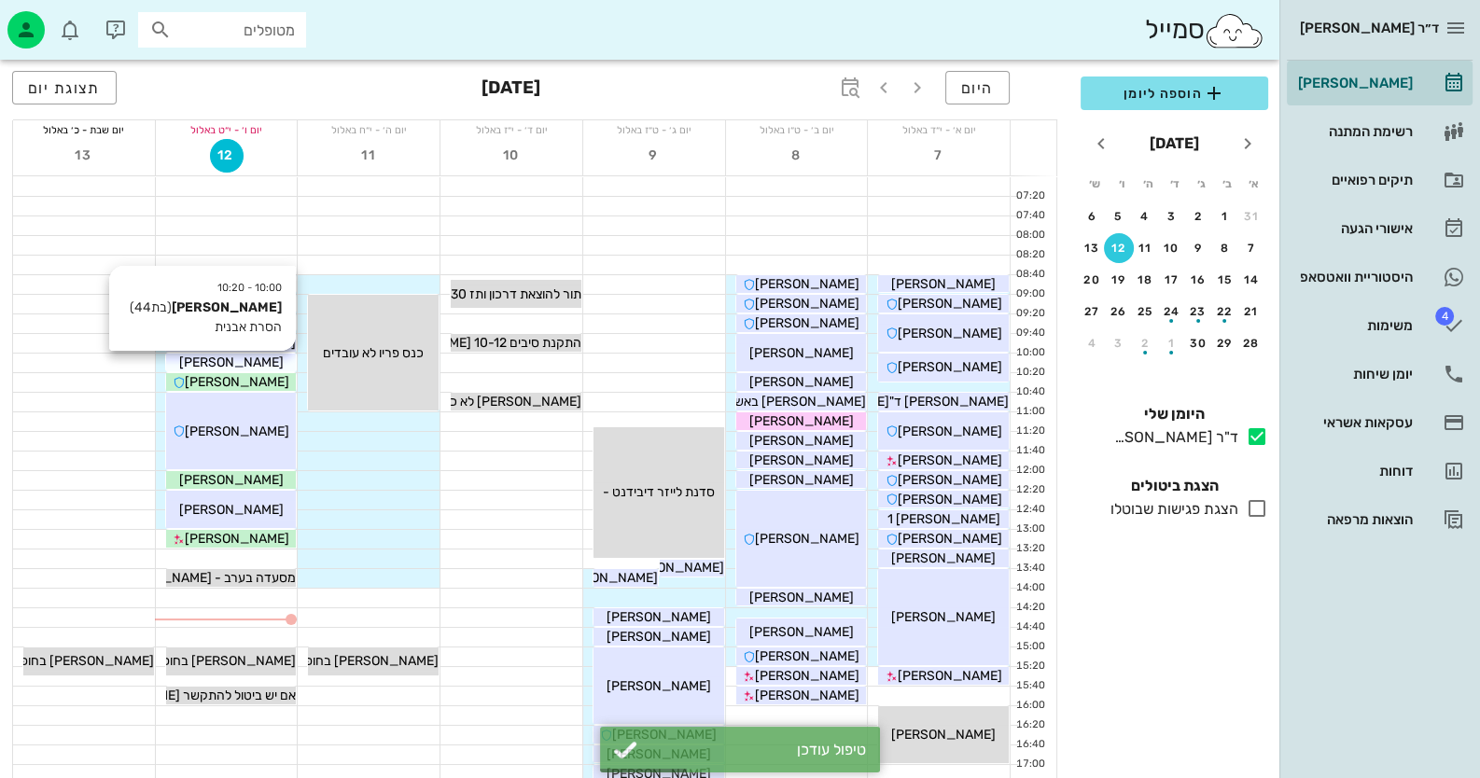
click at [235, 363] on span "[PERSON_NAME]" at bounding box center [231, 363] width 104 height 16
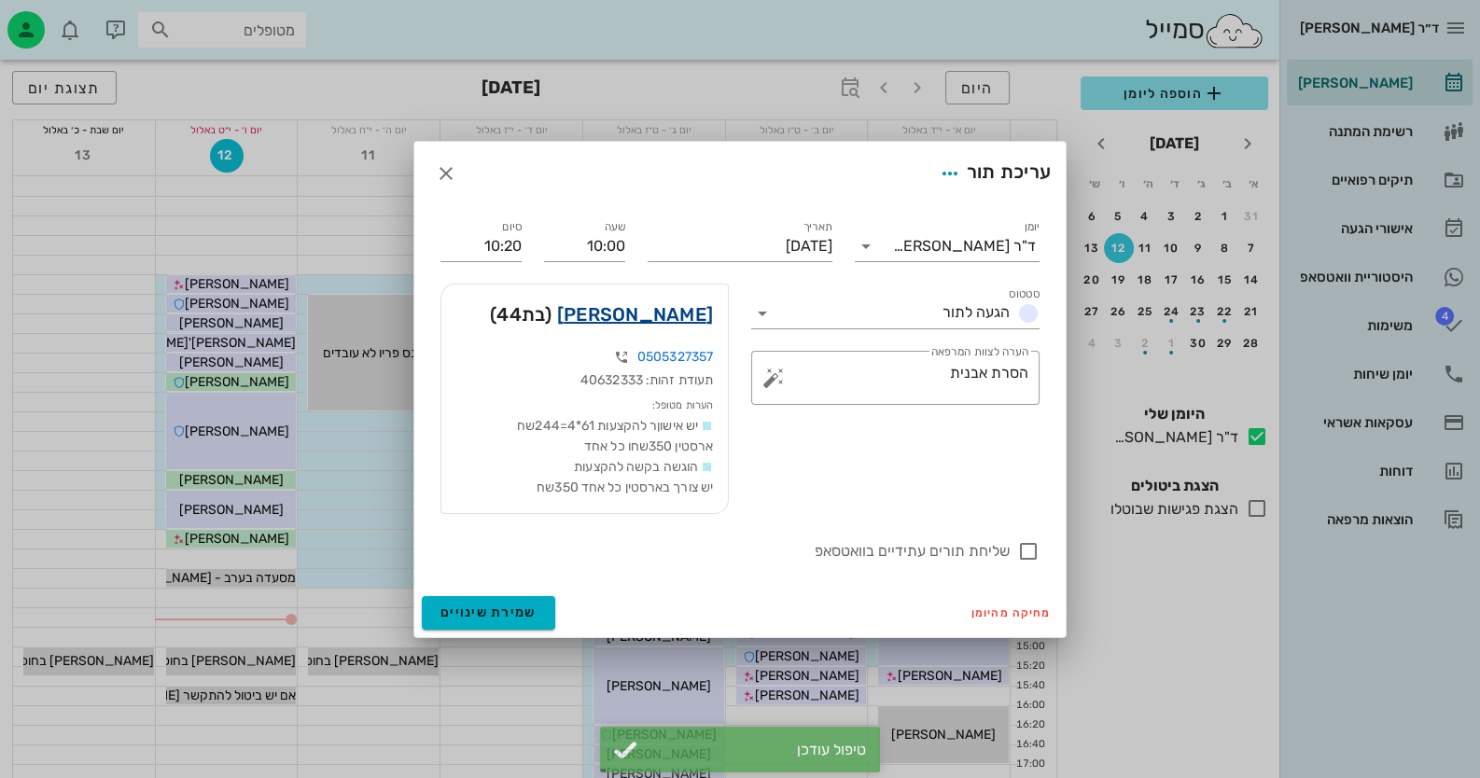
click at [673, 312] on link "[PERSON_NAME]" at bounding box center [635, 314] width 156 height 30
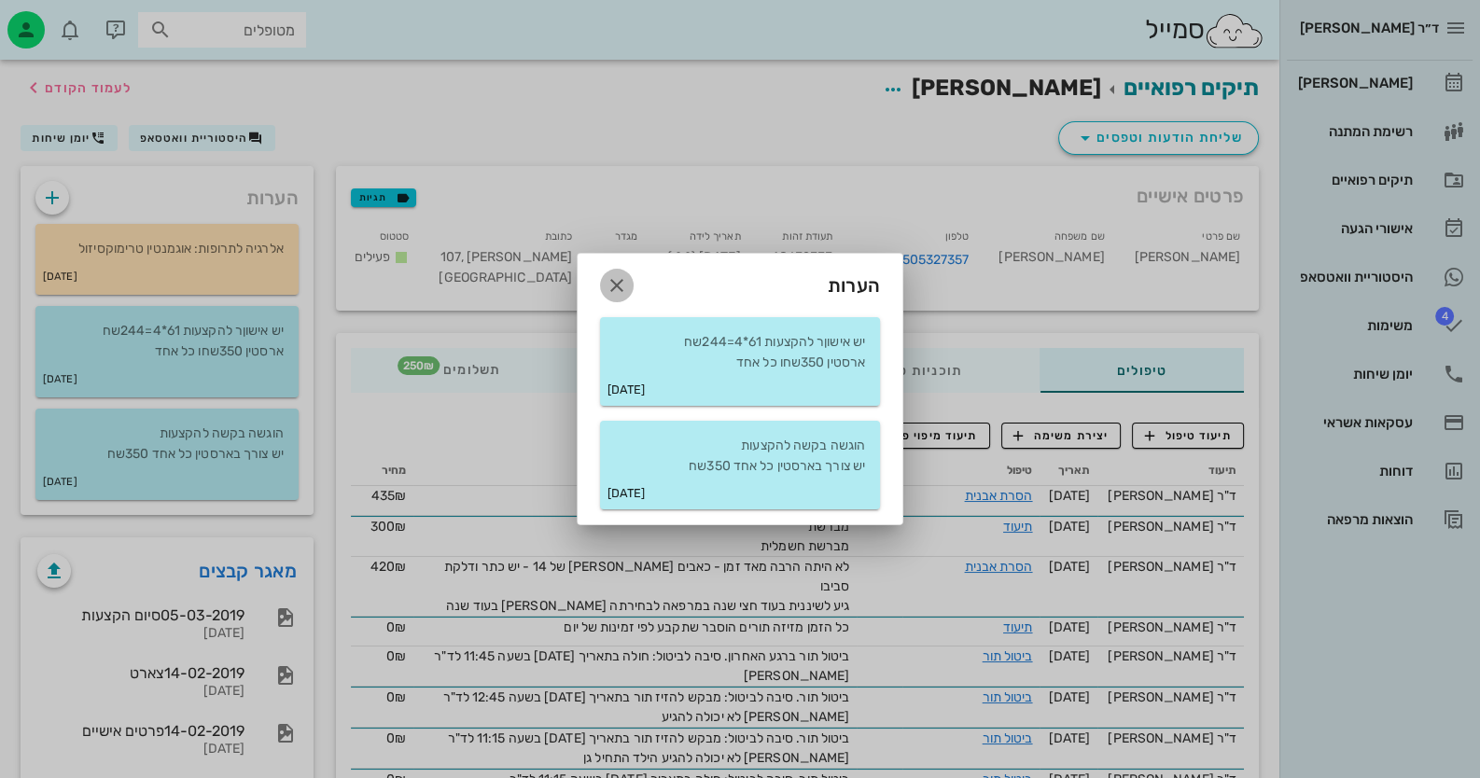
click at [612, 284] on icon "button" at bounding box center [617, 285] width 22 height 22
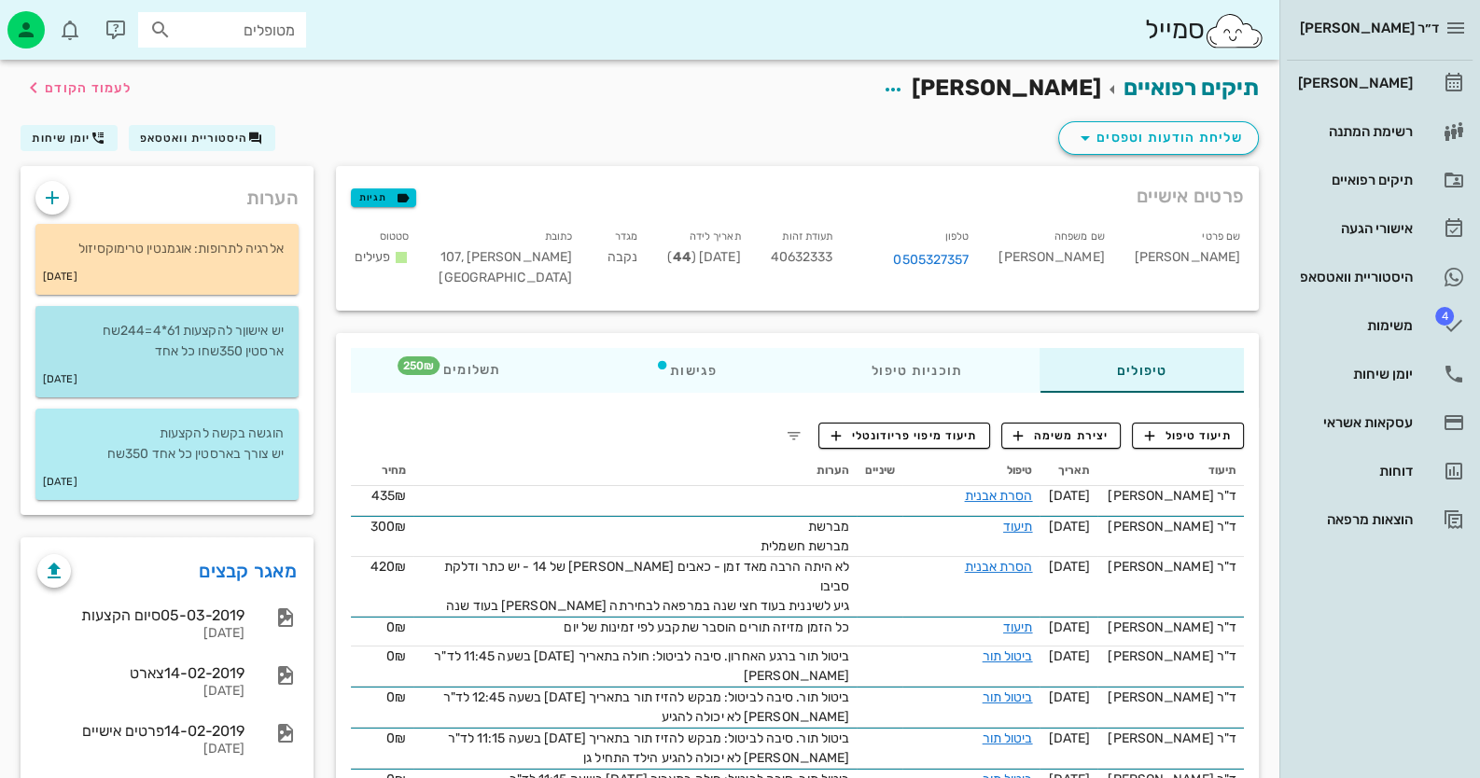
click at [276, 377] on div "[DATE]" at bounding box center [166, 379] width 263 height 35
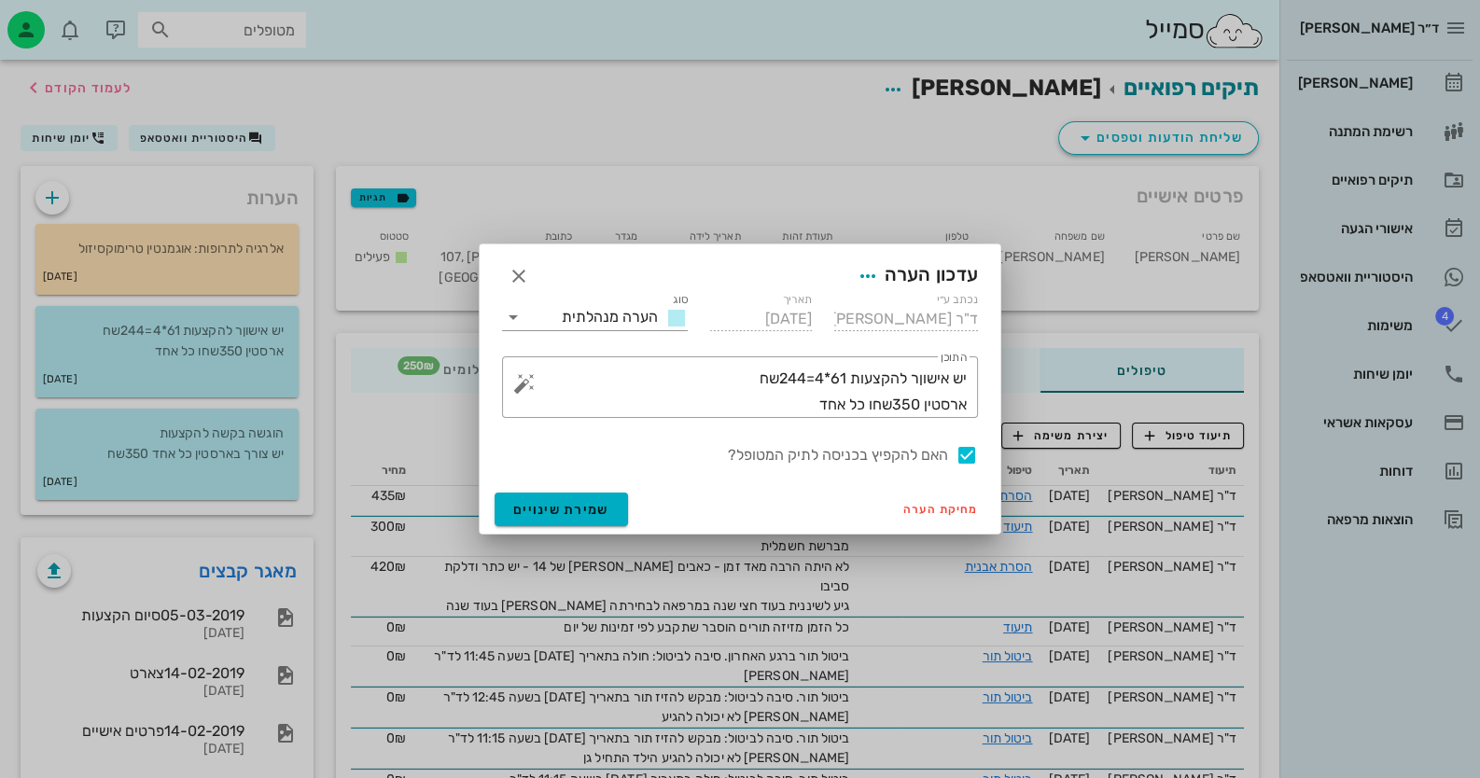
drag, startPoint x: 970, startPoint y: 453, endPoint x: 888, endPoint y: 467, distance: 83.1
click at [969, 453] on div at bounding box center [967, 455] width 32 height 32
checkbox input "false"
click at [592, 519] on button "שמירת שינויים" at bounding box center [560, 510] width 133 height 34
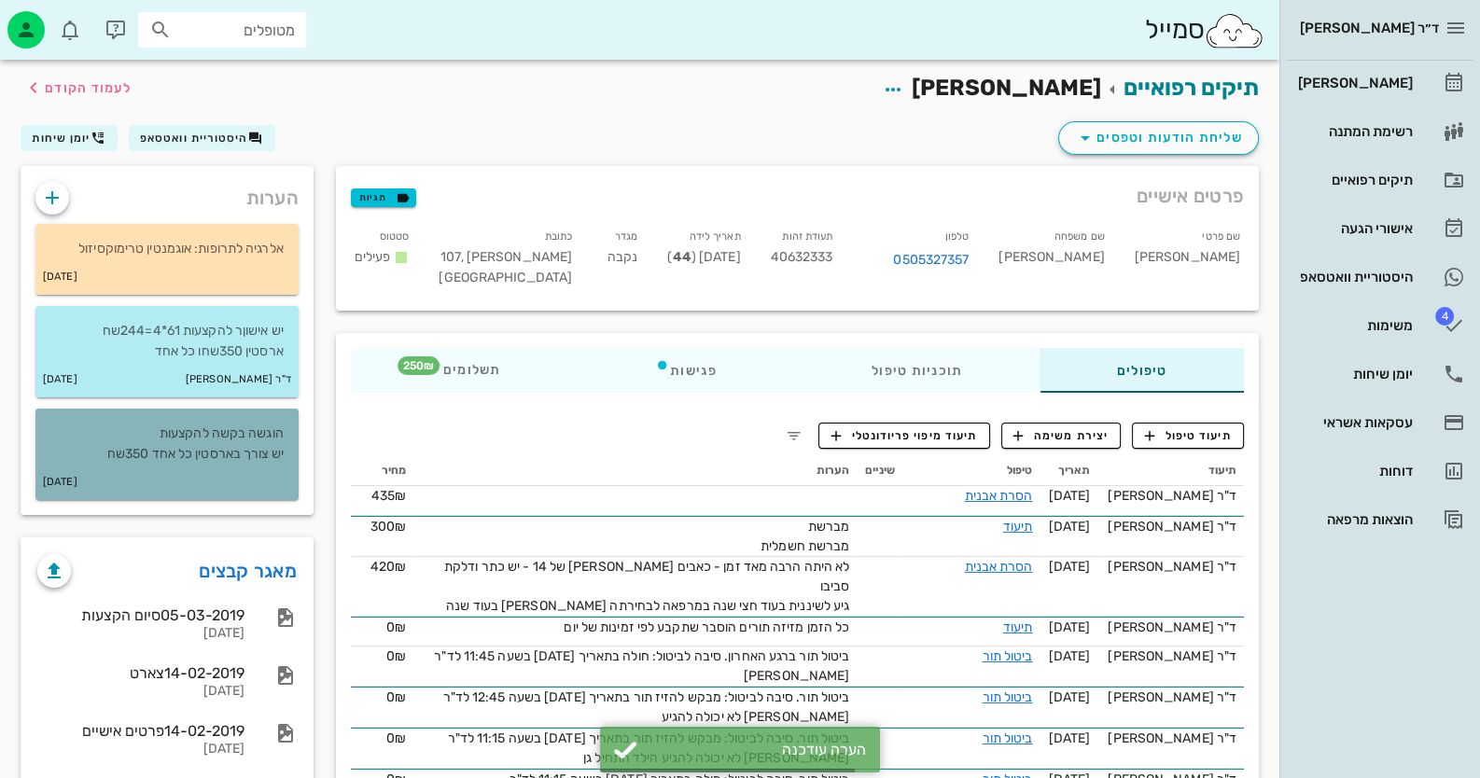
click at [259, 472] on div "[DATE]" at bounding box center [166, 482] width 263 height 35
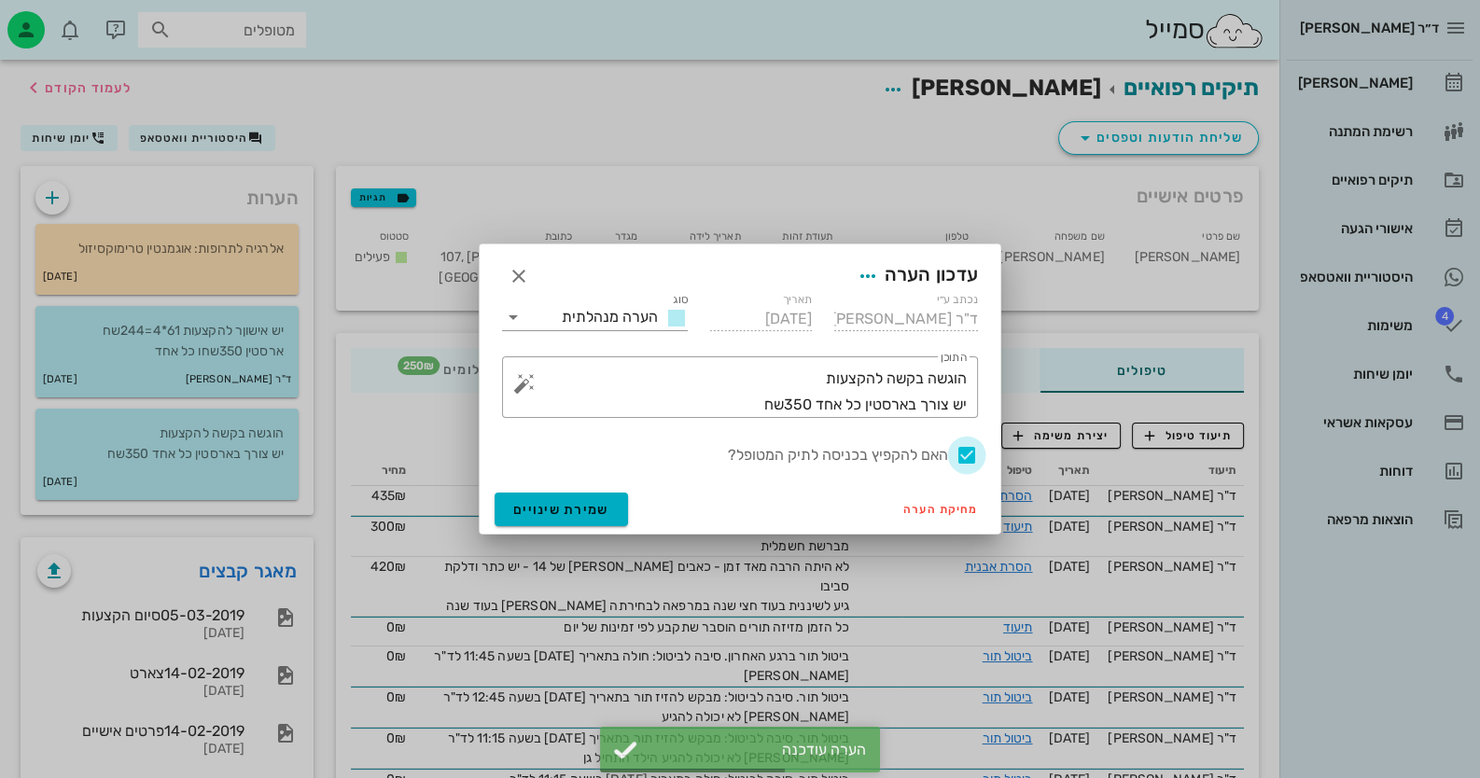
click at [976, 460] on div at bounding box center [967, 455] width 32 height 32
checkbox input "false"
click at [580, 500] on button "שמירת שינויים" at bounding box center [560, 510] width 133 height 34
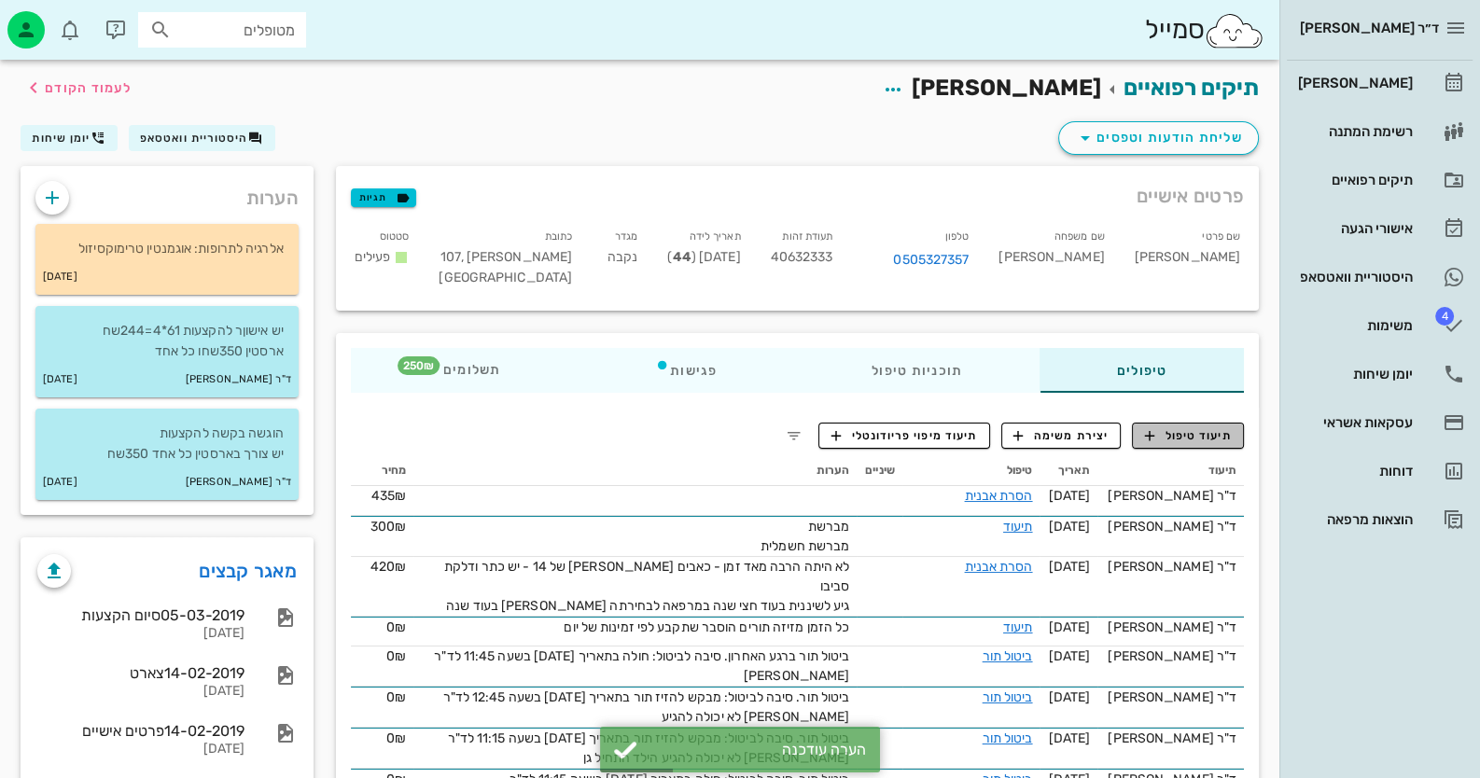
click at [1206, 434] on span "תיעוד טיפול" at bounding box center [1188, 435] width 87 height 17
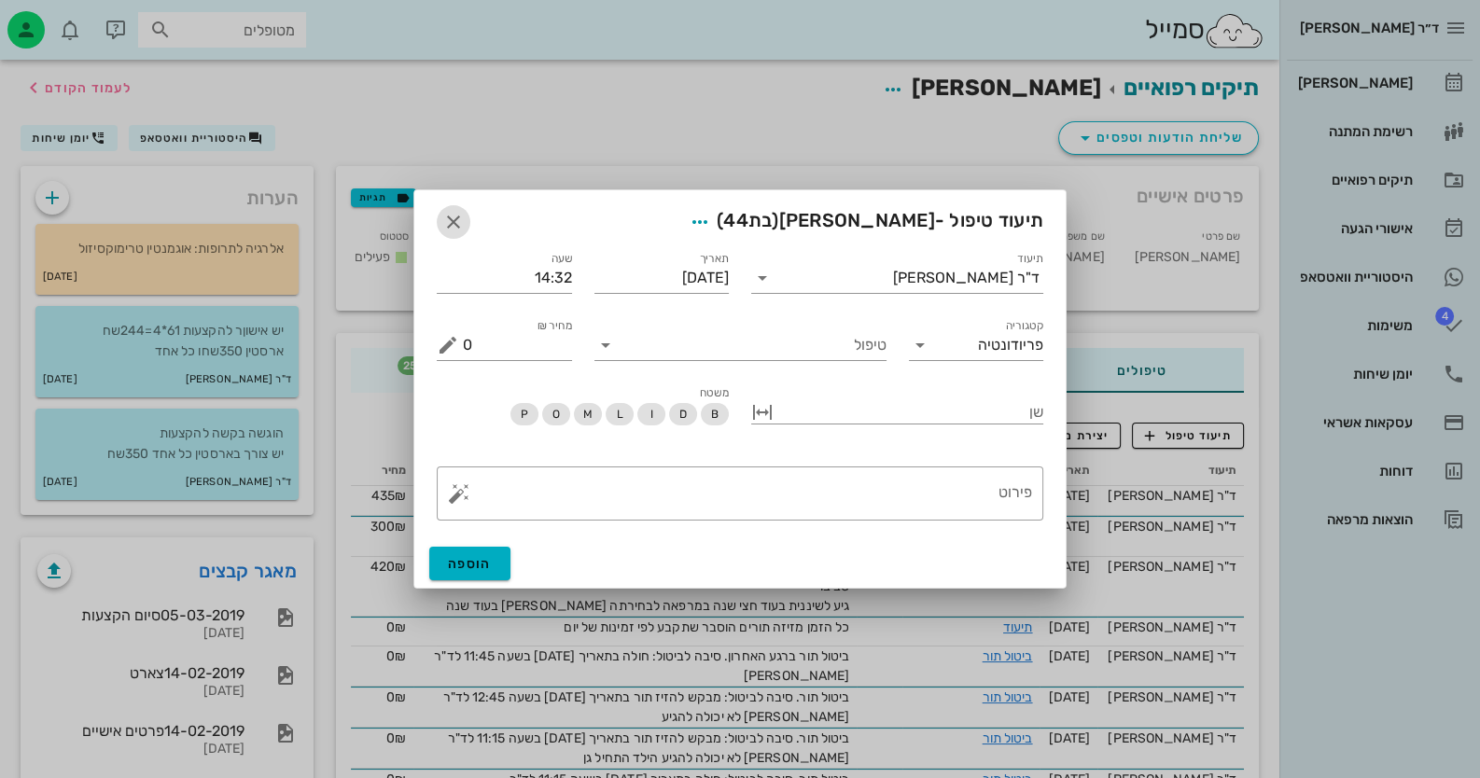
click at [439, 214] on span "button" at bounding box center [454, 222] width 34 height 22
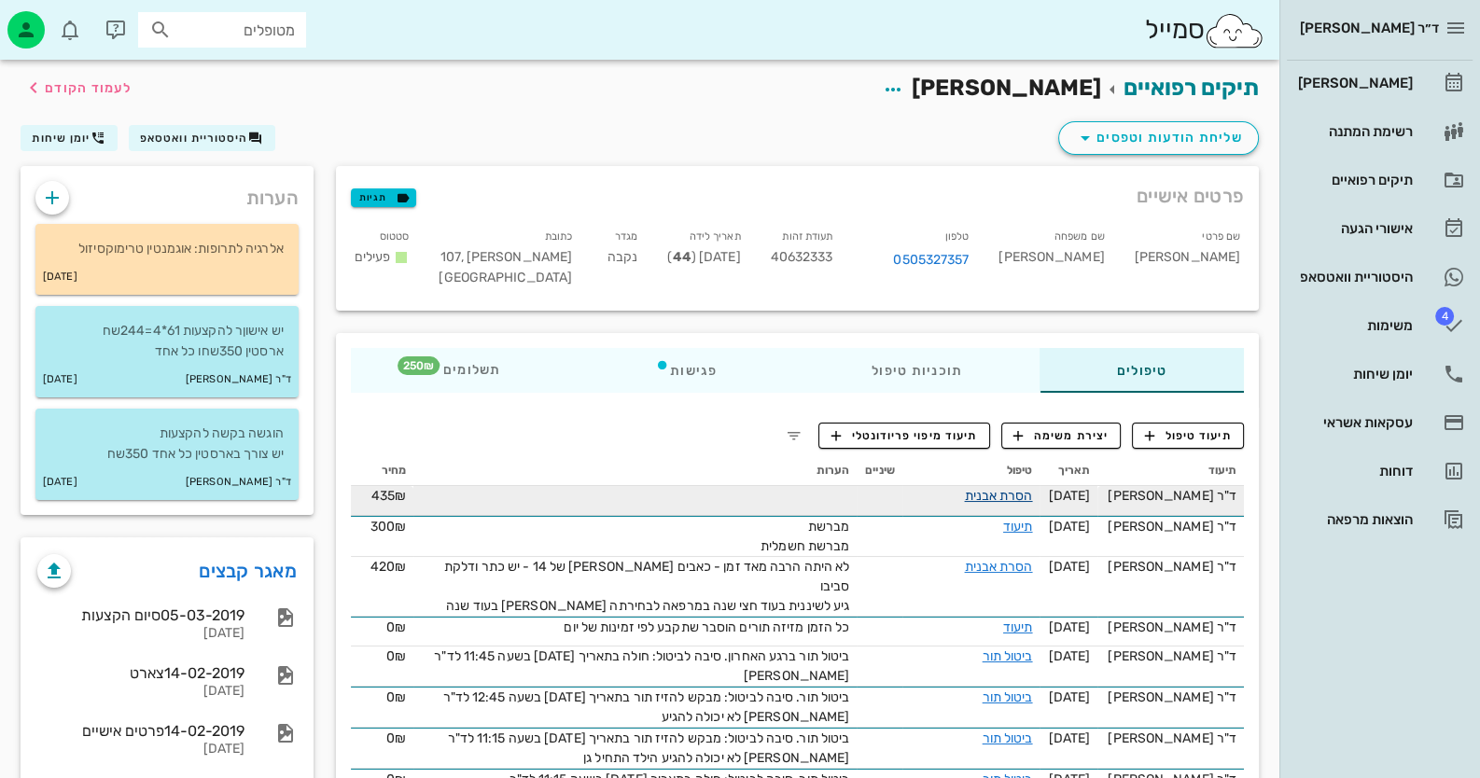
click at [1032, 499] on link "הסרת אבנית" at bounding box center [998, 496] width 68 height 16
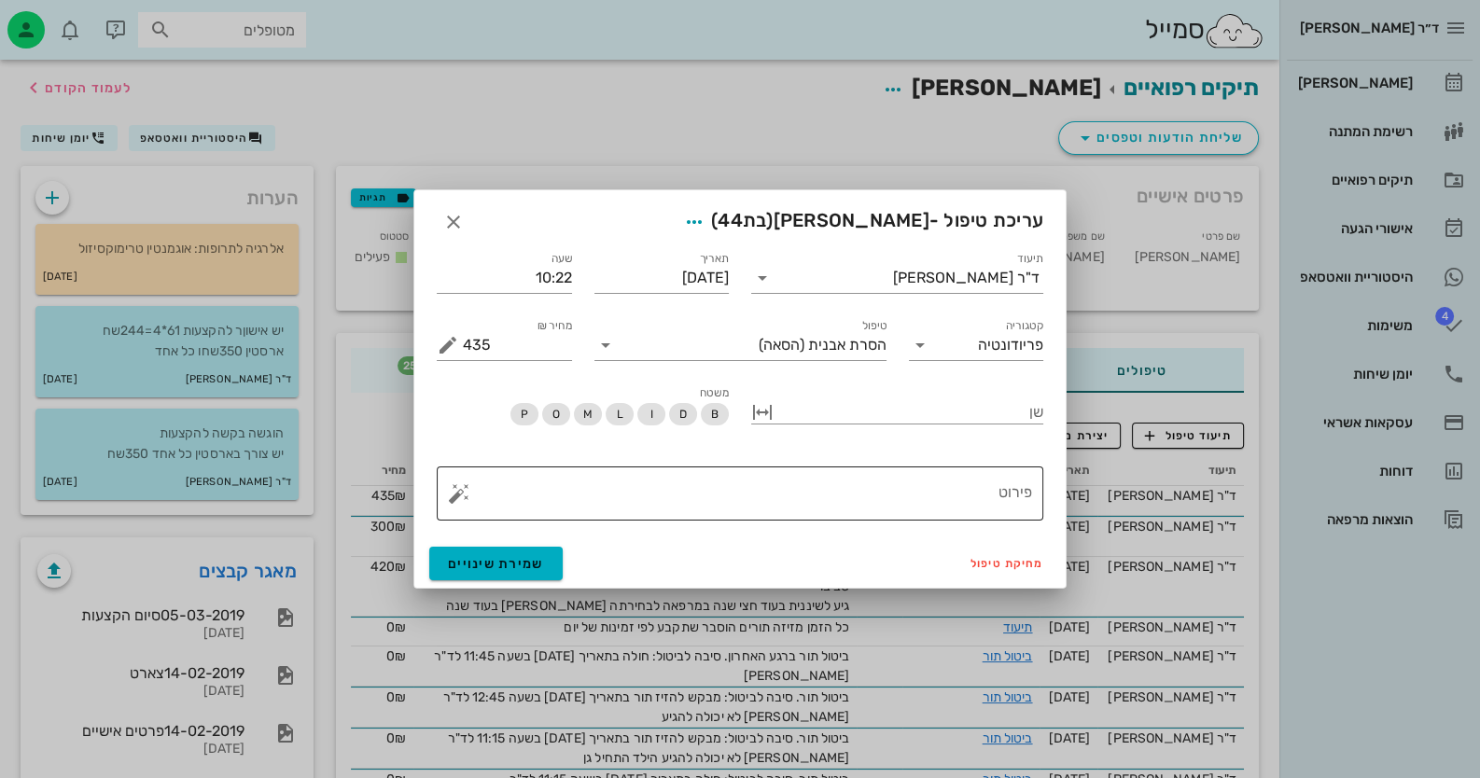
click at [466, 498] on button "button" at bounding box center [459, 493] width 22 height 22
click at [543, 376] on div "הסרת אבנית טקסט" at bounding box center [508, 381] width 120 height 37
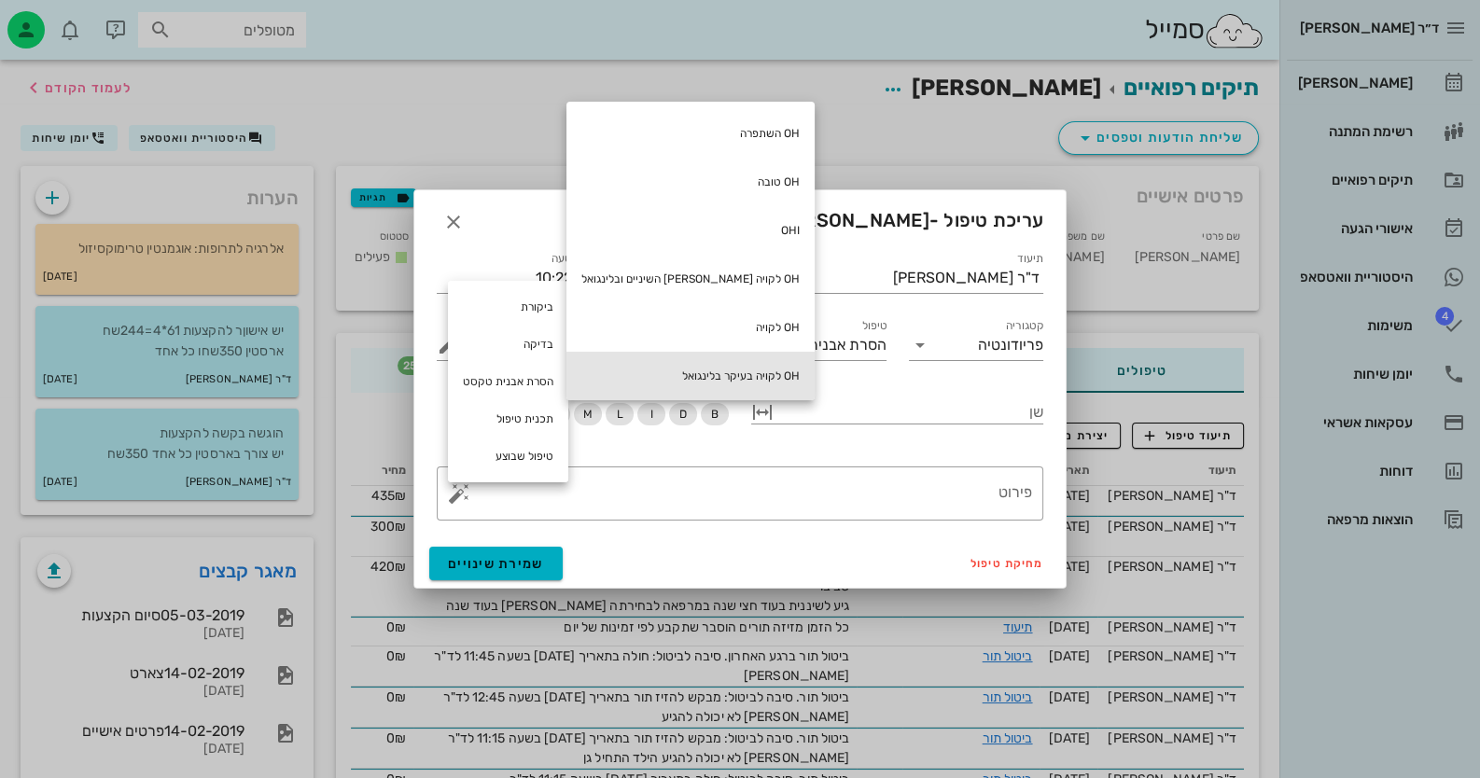
click at [685, 369] on div "OH לקויה בעיקר בלינגואל" at bounding box center [690, 376] width 248 height 49
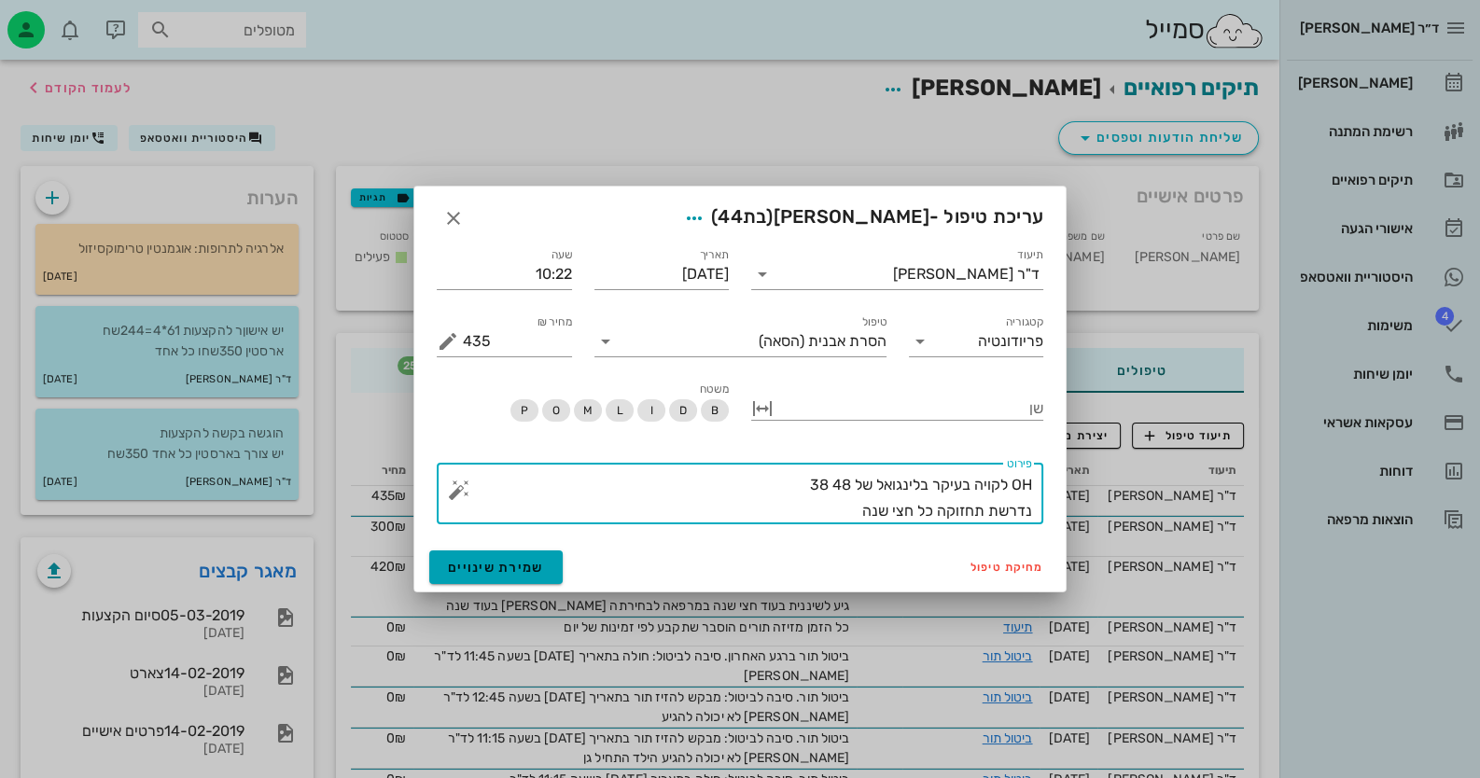
type textarea "OH לקויה בעיקר בלינגואל של 48 38 נדרשת תחזוקה כל חצי שנה"
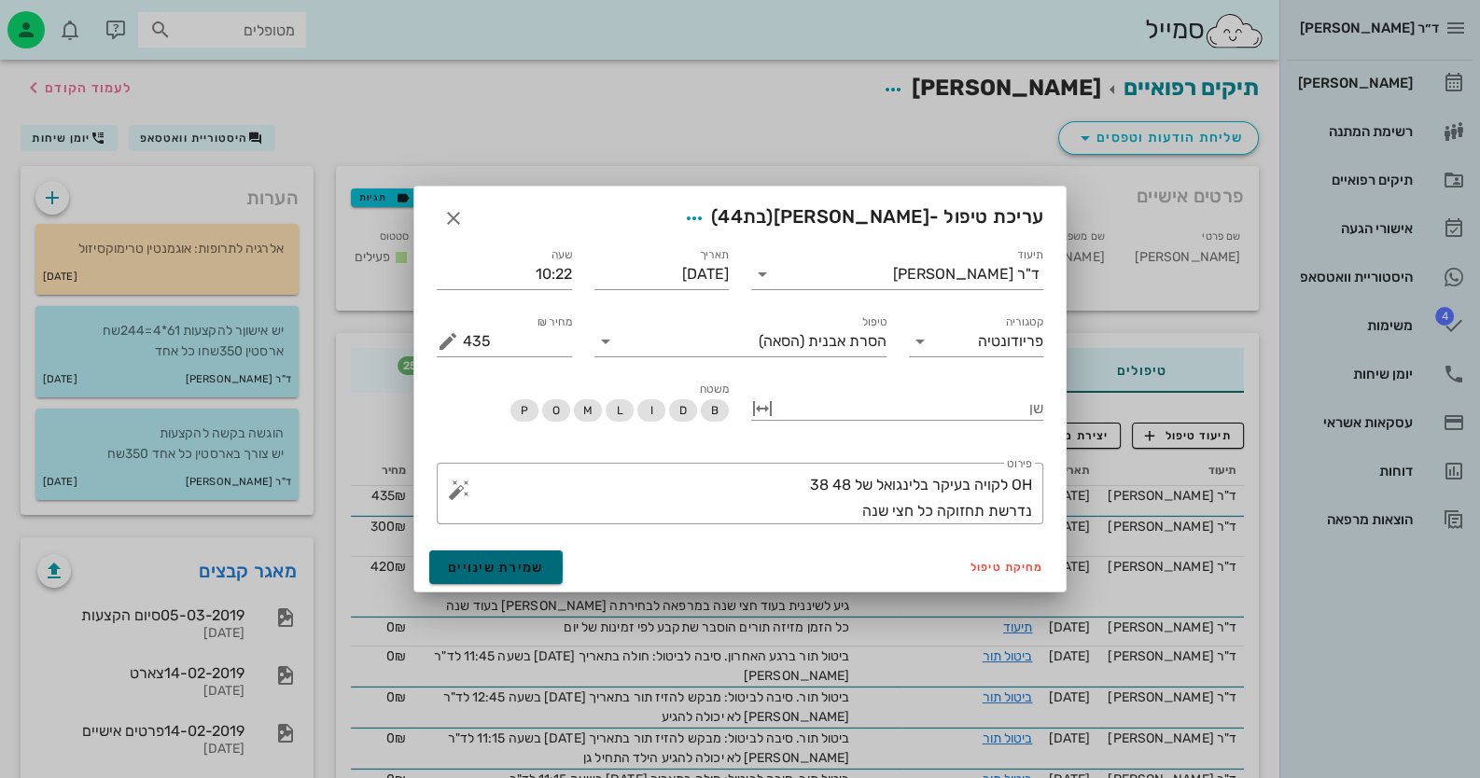
click at [504, 571] on span "שמירת שינויים" at bounding box center [496, 568] width 96 height 16
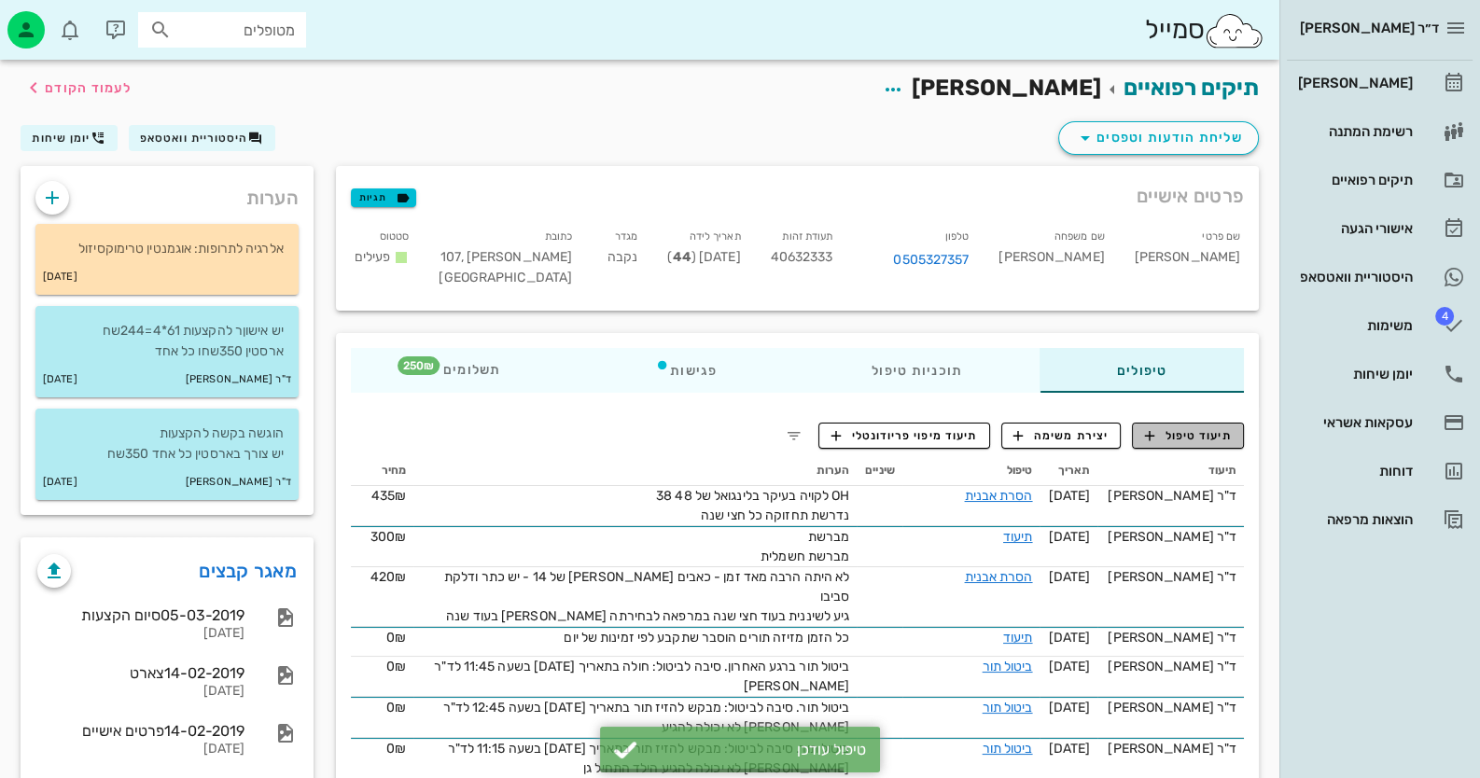
click at [1221, 440] on span "תיעוד טיפול" at bounding box center [1188, 435] width 87 height 17
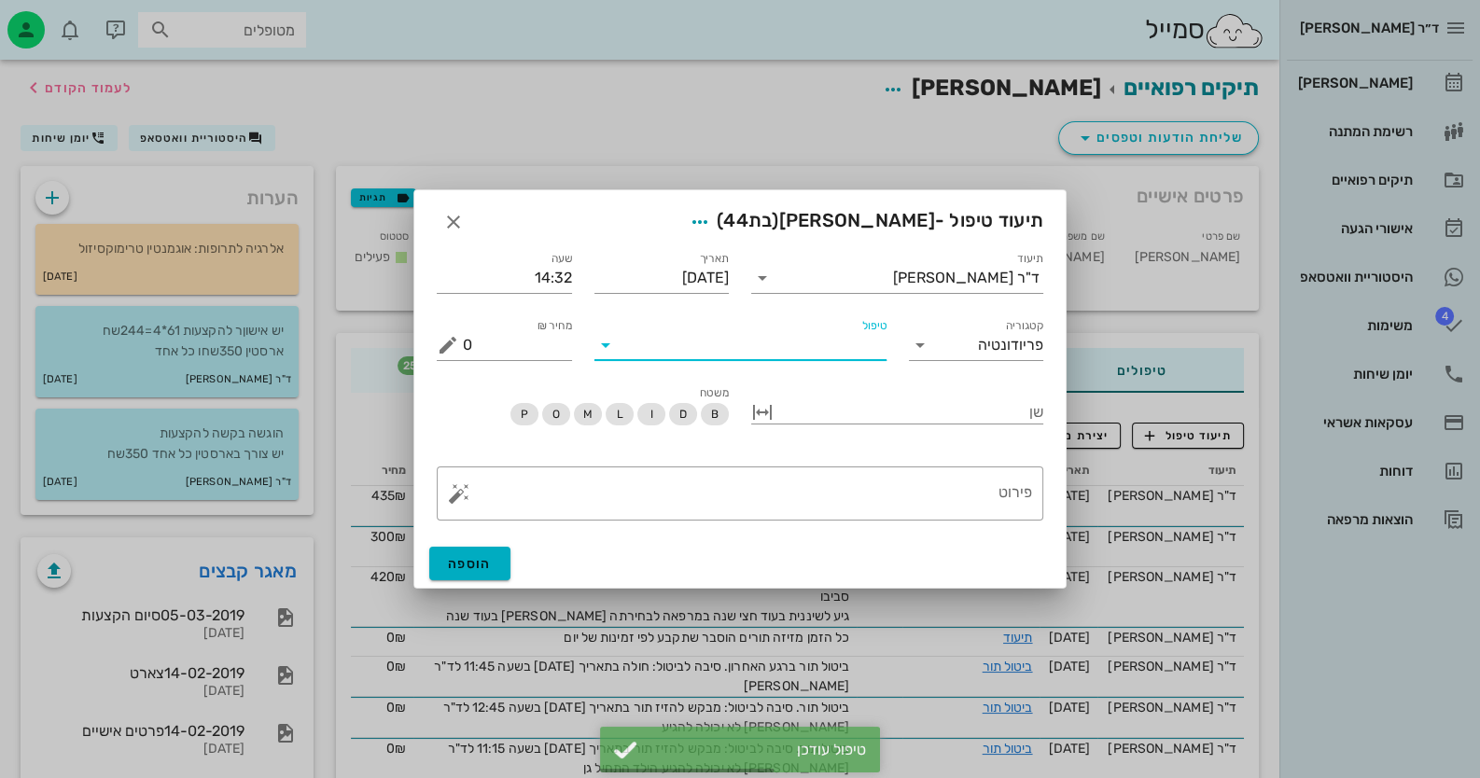
click at [819, 339] on input "טיפול" at bounding box center [753, 345] width 266 height 30
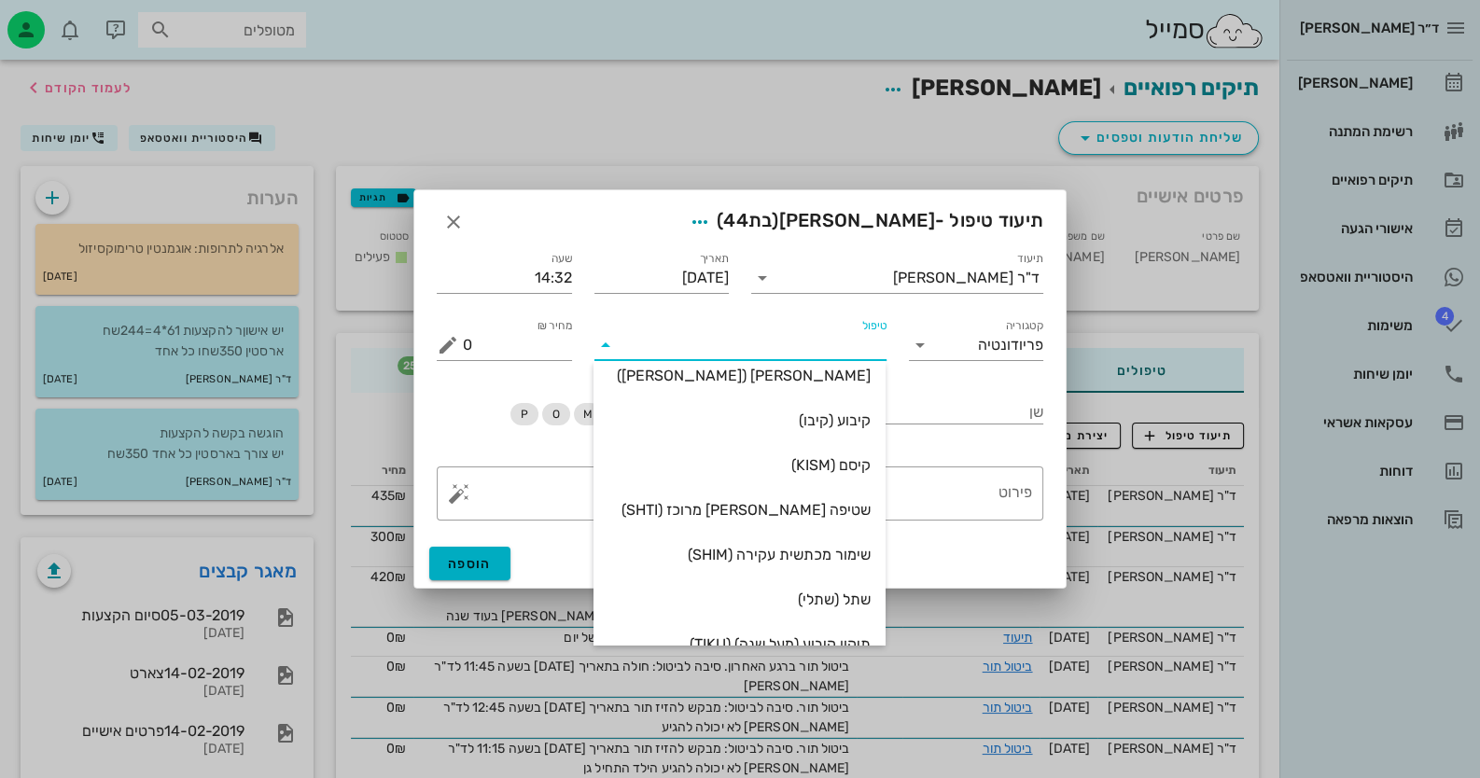
scroll to position [2641, 0]
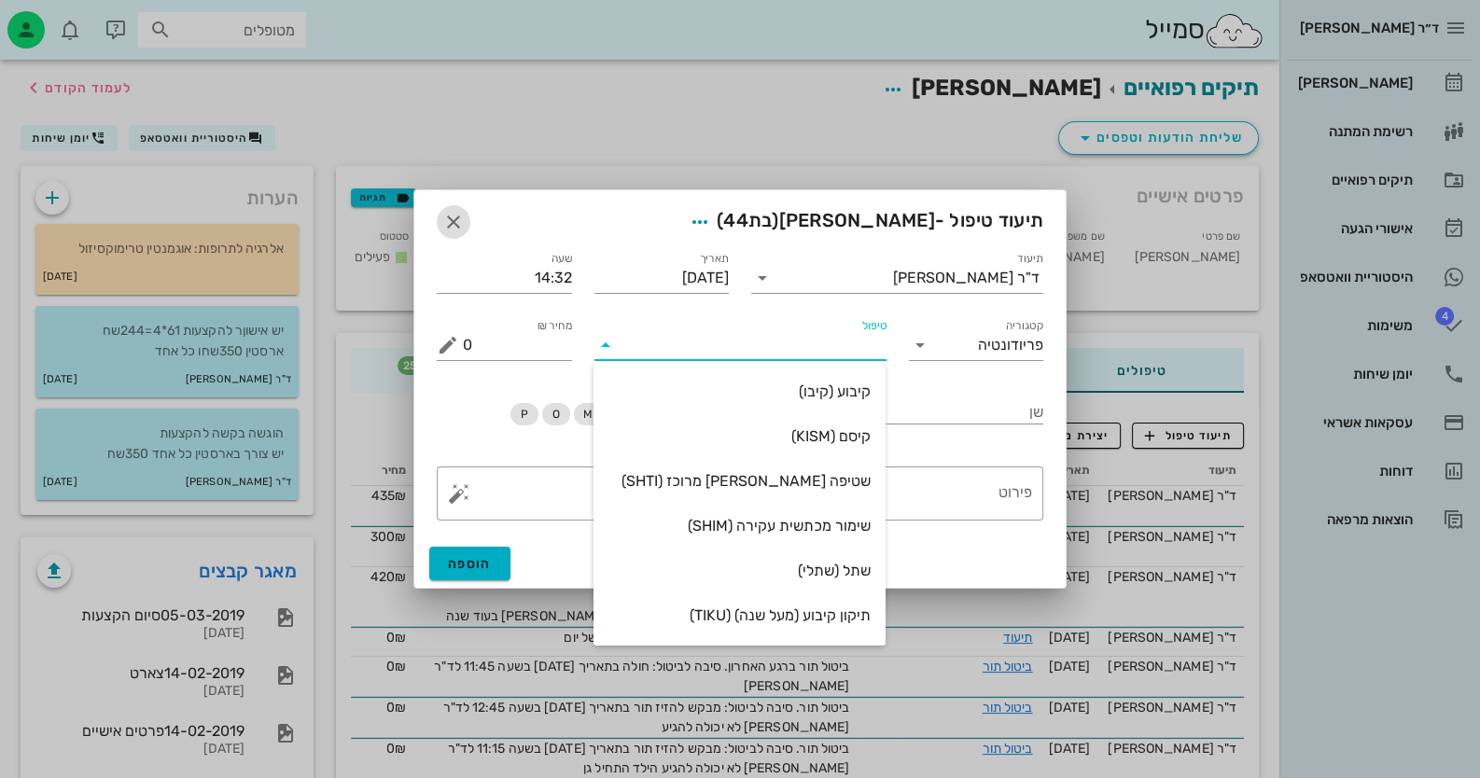
click at [443, 211] on icon "button" at bounding box center [453, 222] width 22 height 22
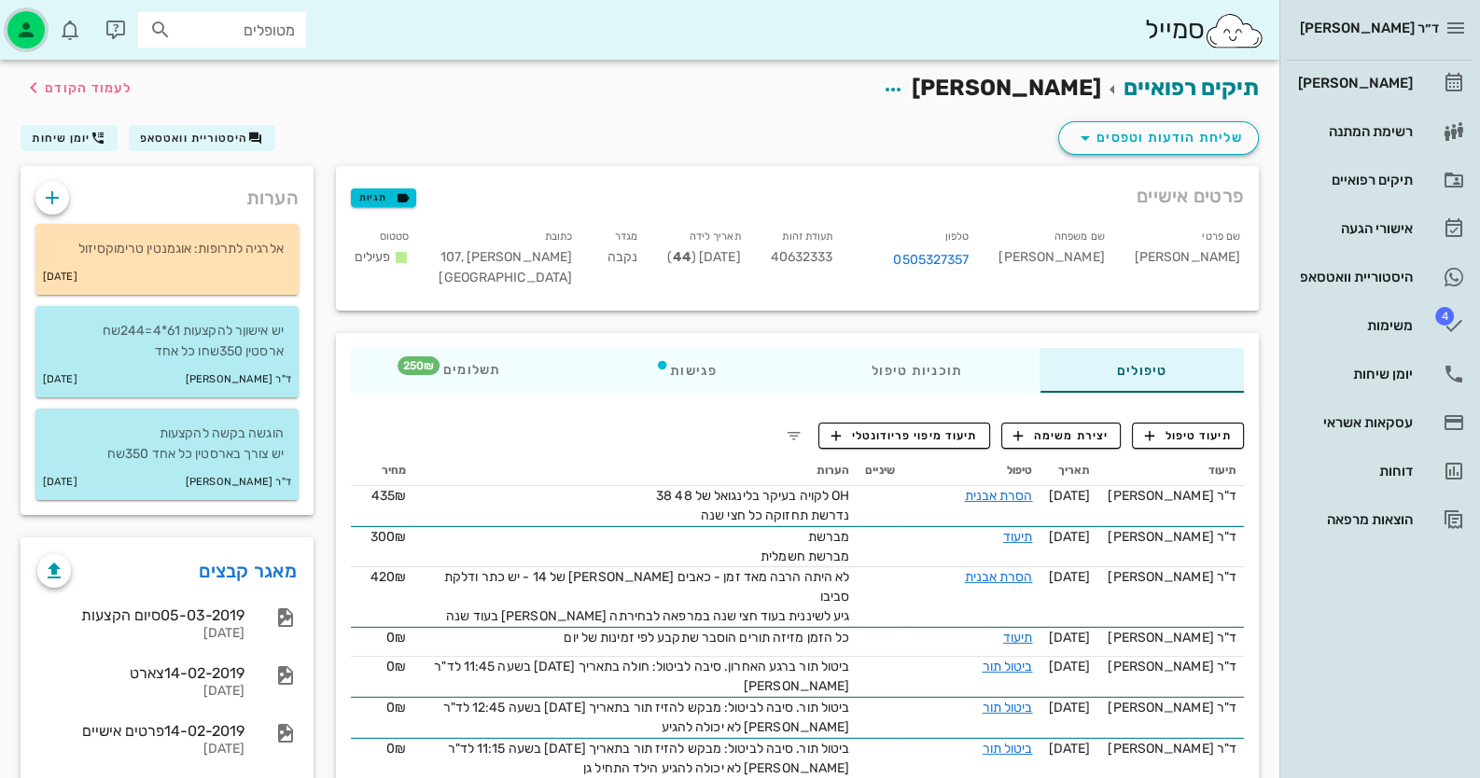
click at [14, 19] on div "button" at bounding box center [25, 29] width 37 height 37
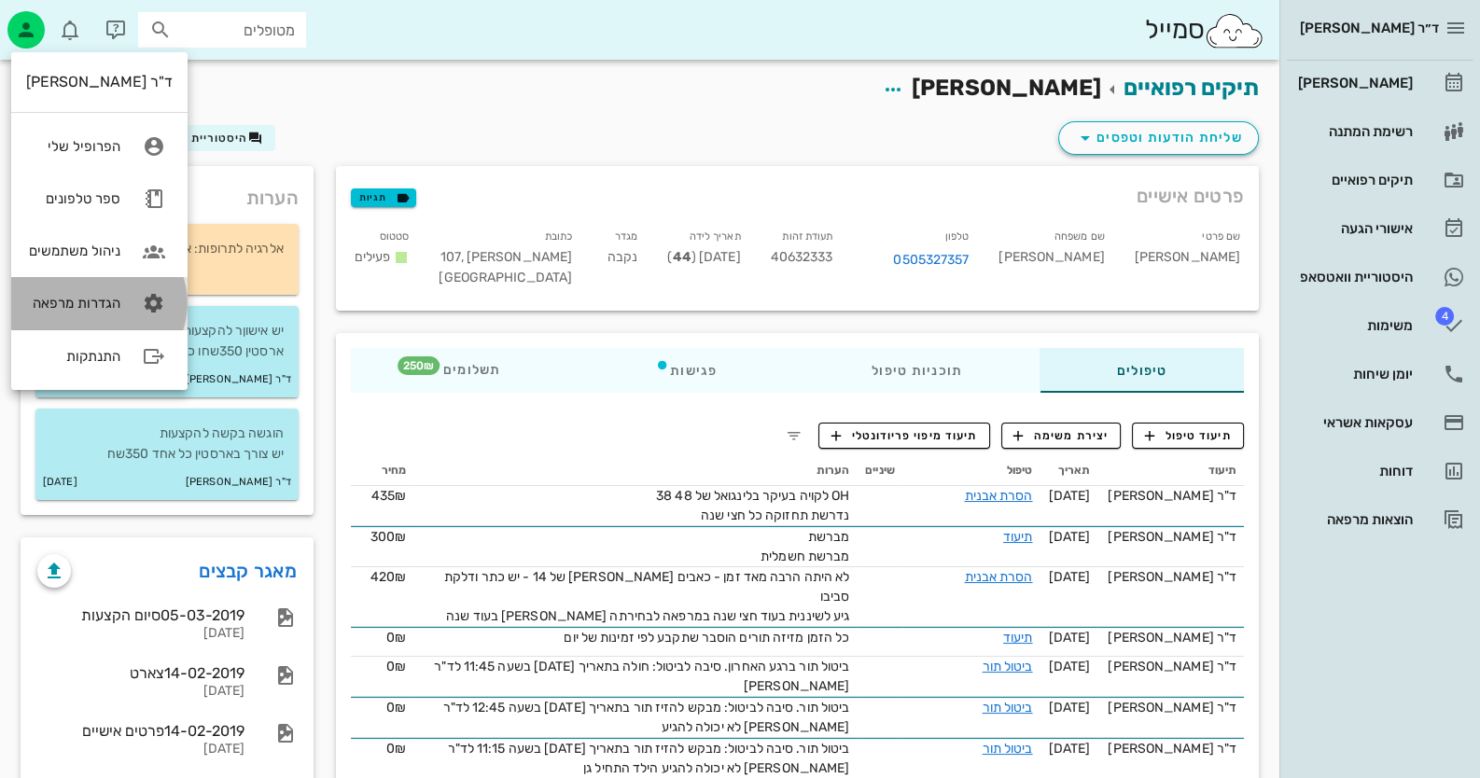
click at [111, 307] on div "הגדרות מרפאה" at bounding box center [73, 303] width 94 height 17
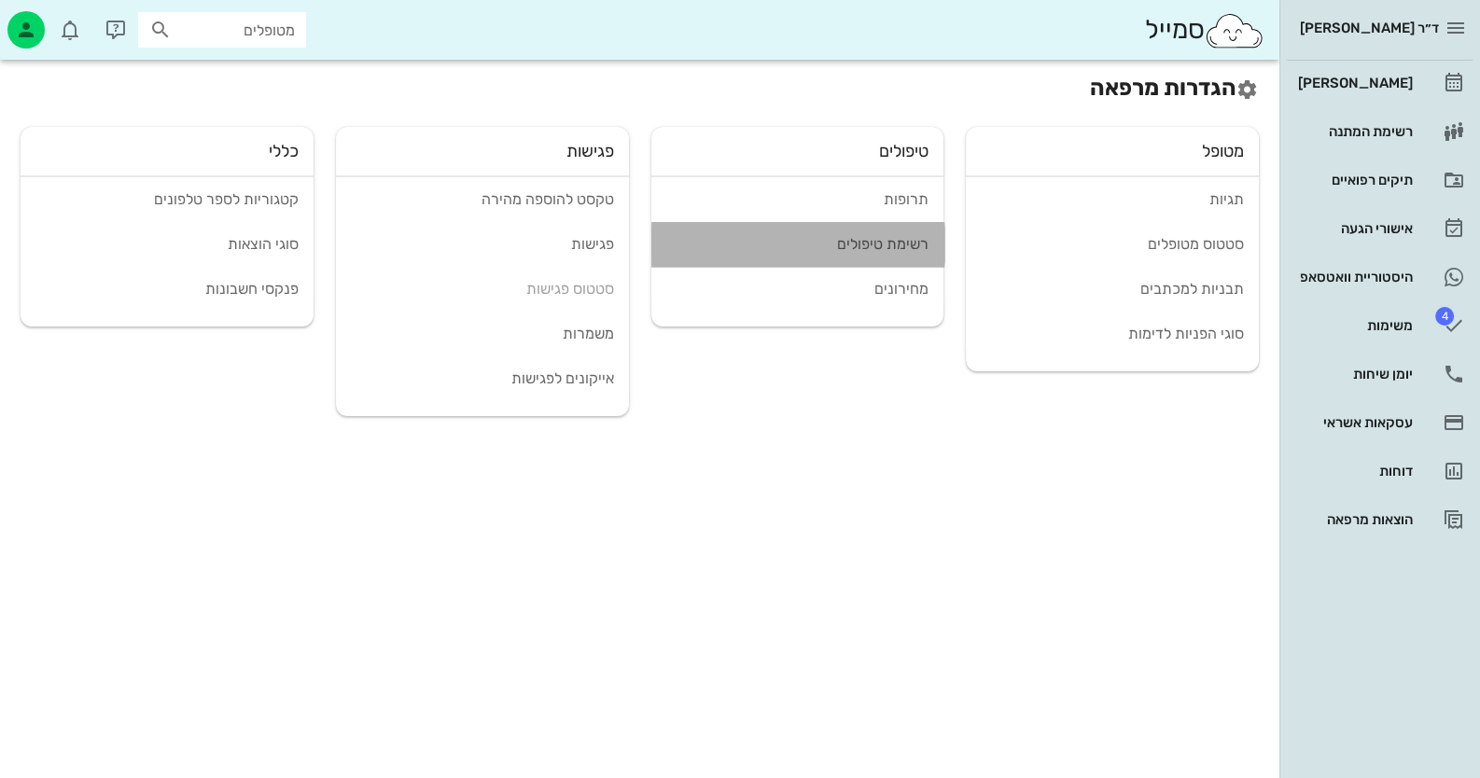
click at [870, 245] on div "רשימת טיפולים" at bounding box center [797, 244] width 263 height 18
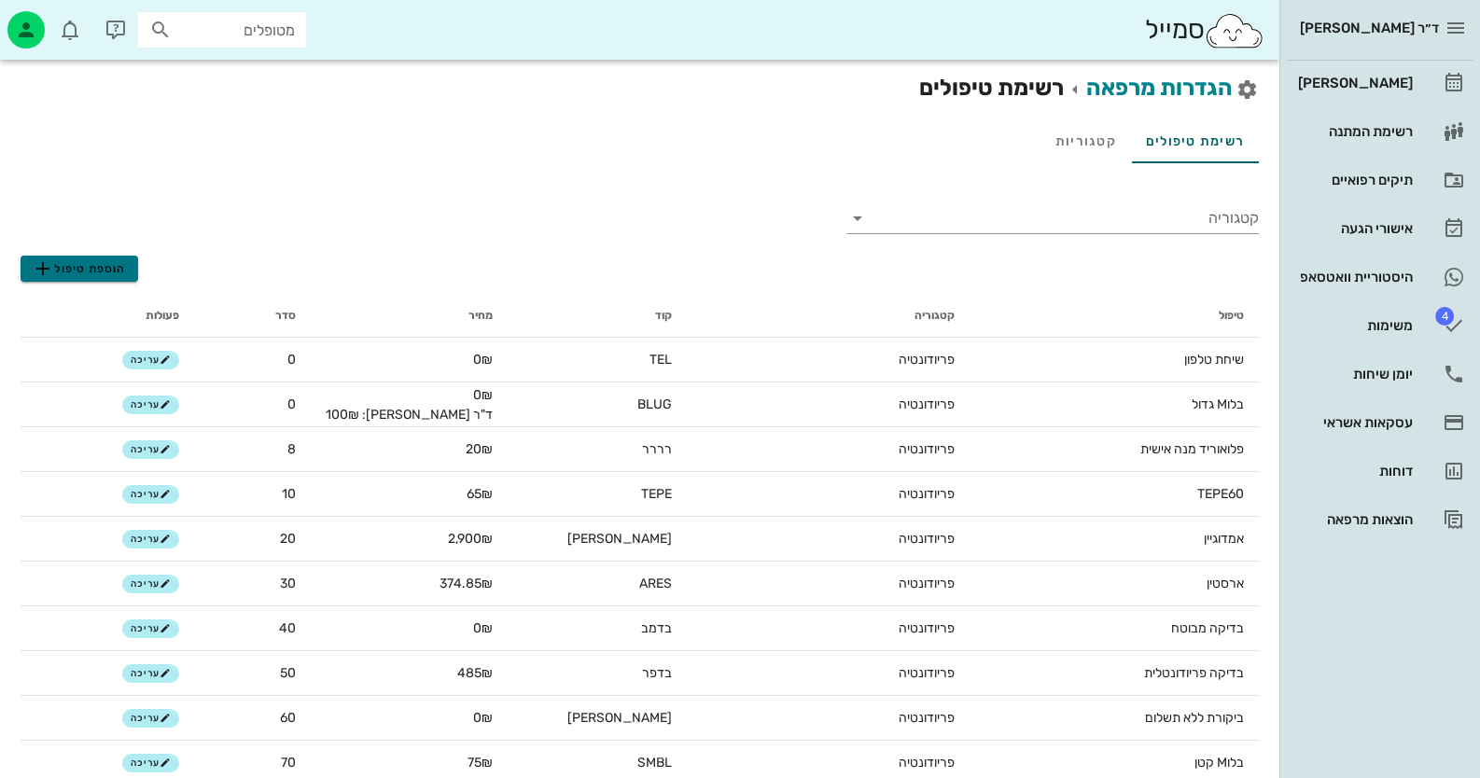
click at [85, 268] on span "הוספת טיפול" at bounding box center [79, 269] width 94 height 22
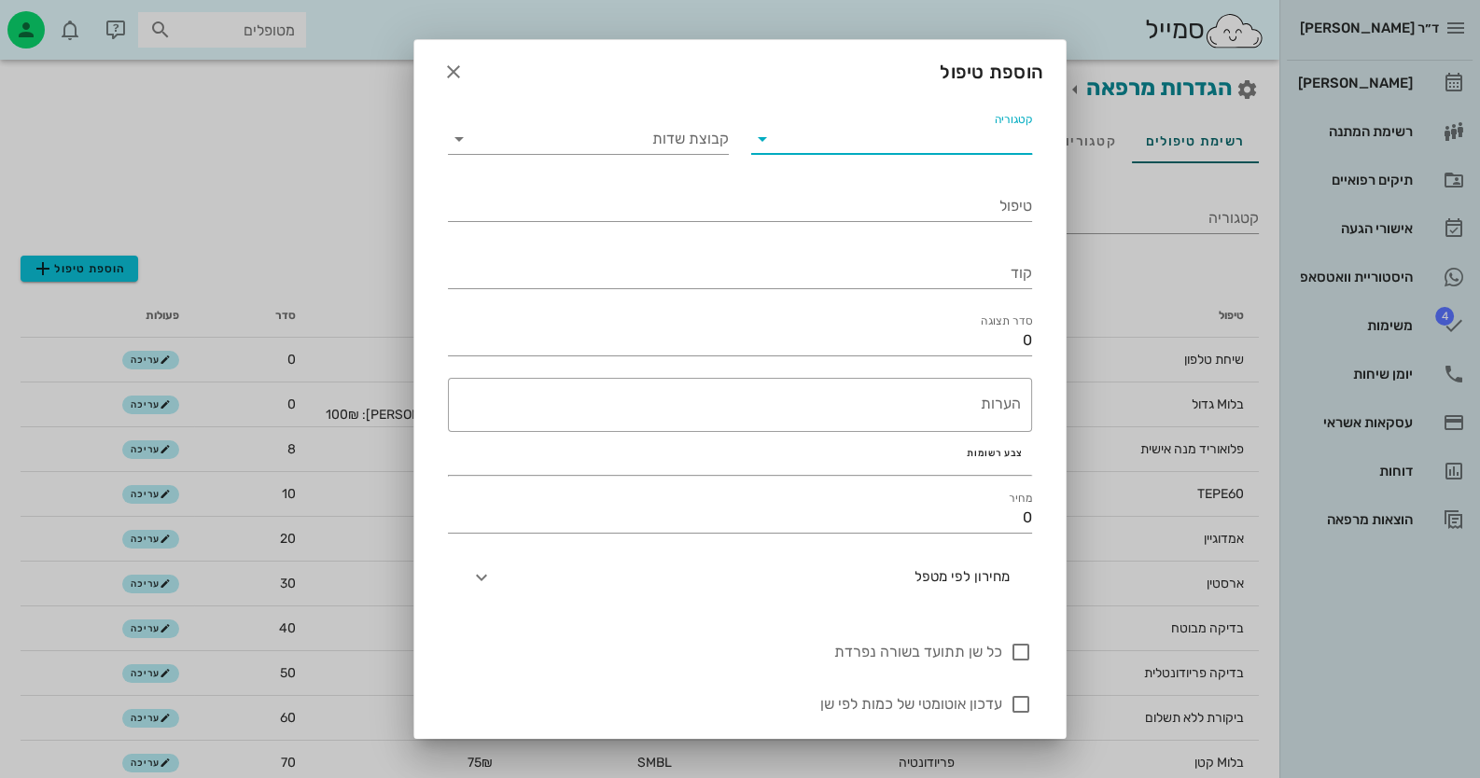
click at [984, 153] on input "קטגוריה" at bounding box center [906, 139] width 251 height 30
click at [984, 153] on div "קטגוריה" at bounding box center [891, 139] width 281 height 30
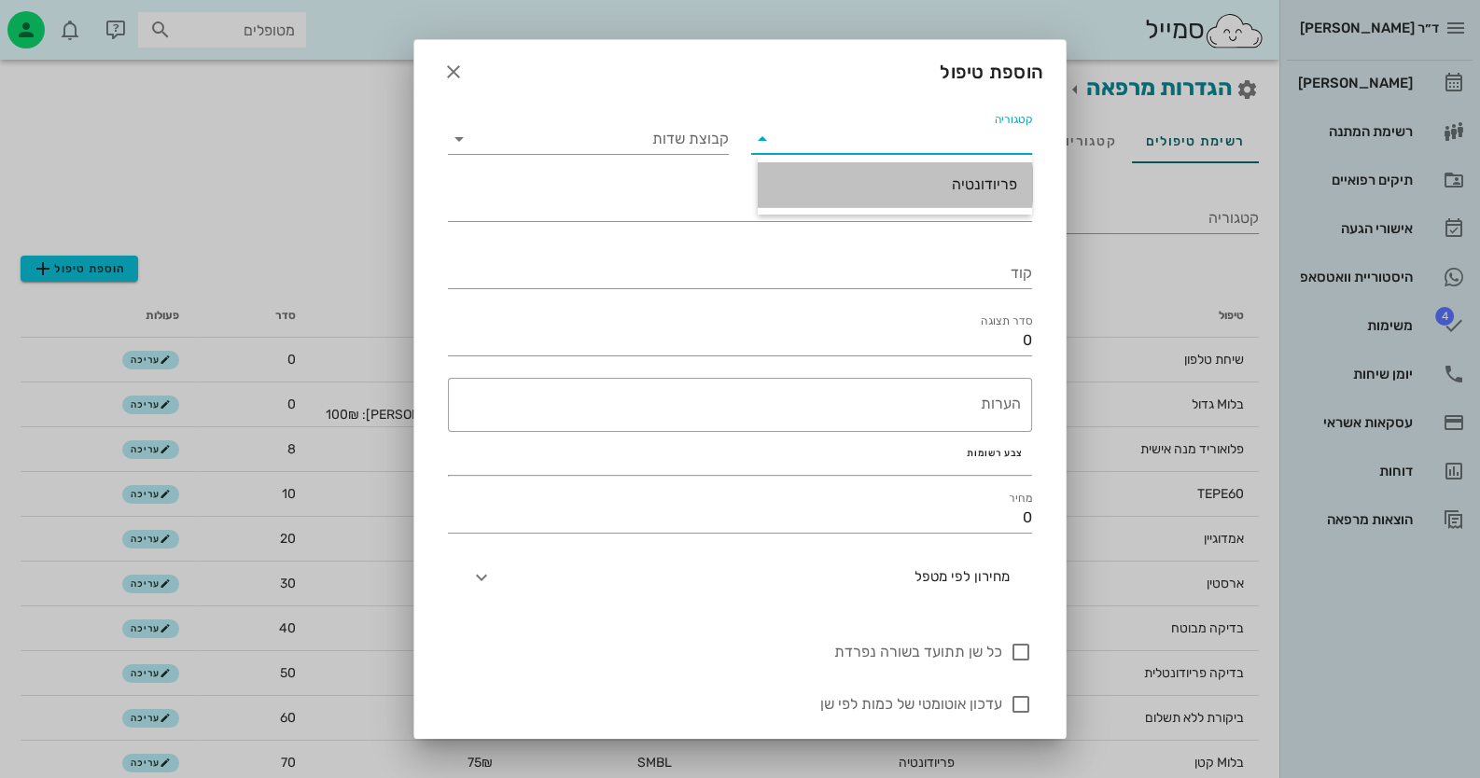
click at [983, 175] on div "פריודונטיה" at bounding box center [895, 184] width 244 height 18
type input "פריודונטיה"
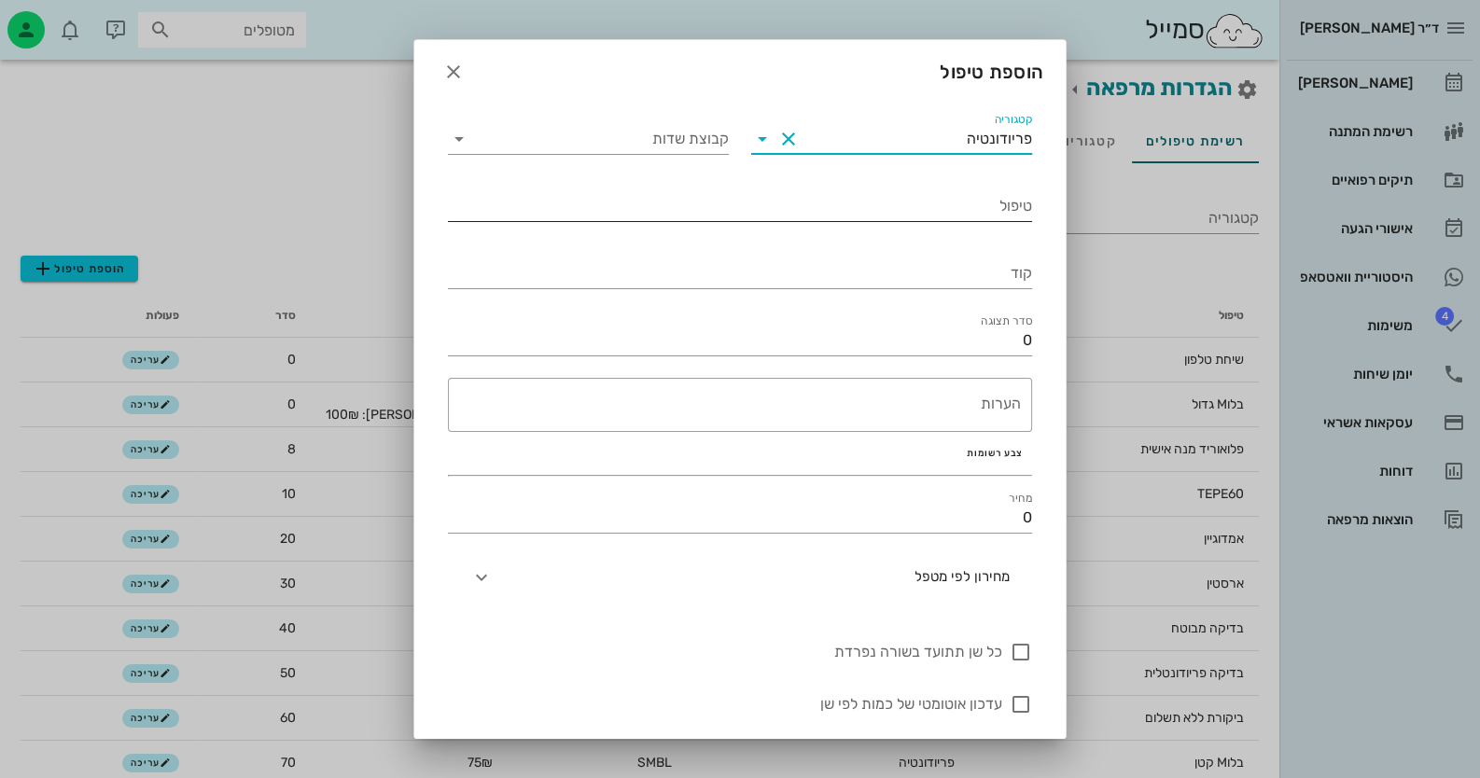
click at [994, 215] on input "טיפול" at bounding box center [740, 206] width 584 height 30
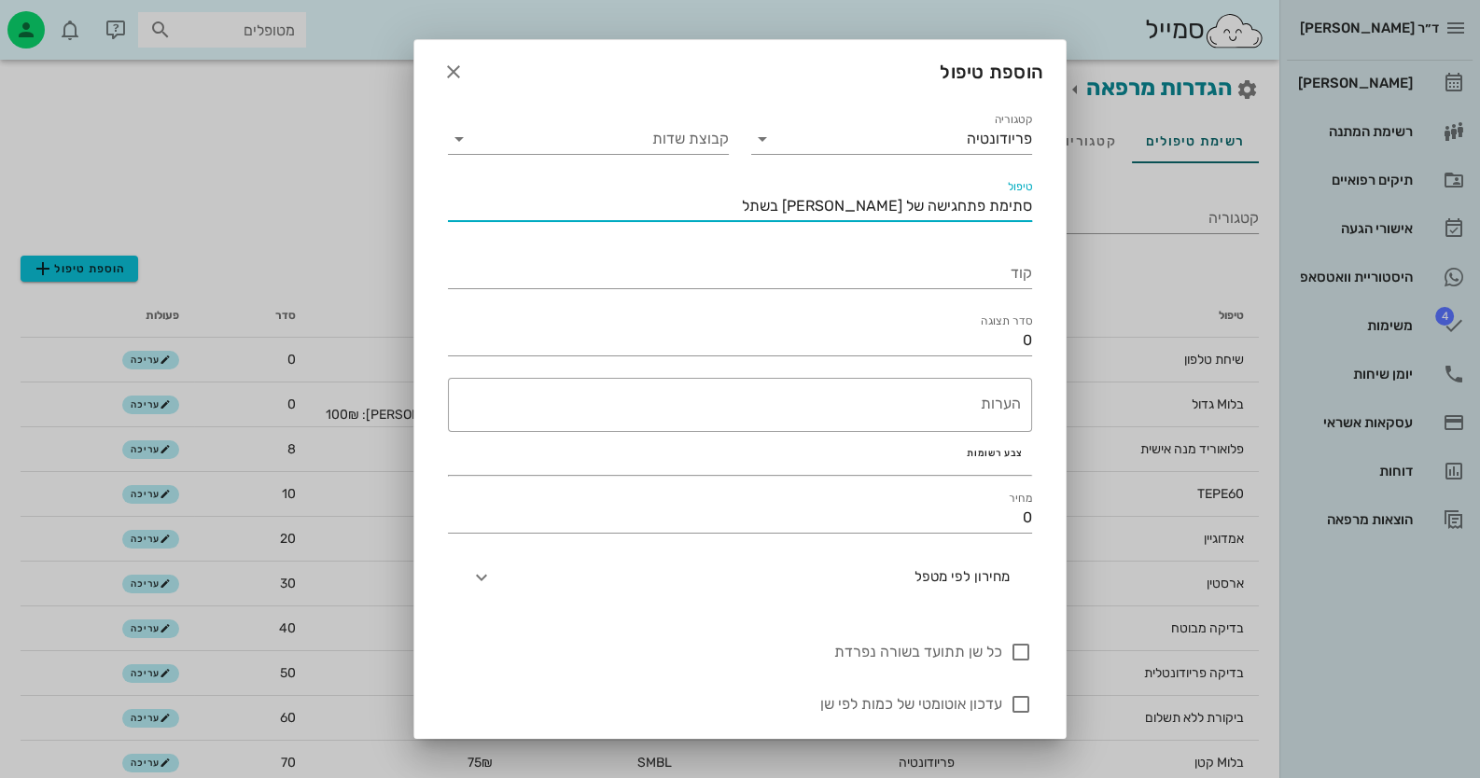
click at [960, 202] on input "סתימת פתחגישה של [PERSON_NAME] בשתל" at bounding box center [740, 206] width 584 height 30
type input "סתימת פתח גישה של [PERSON_NAME] בשתל"
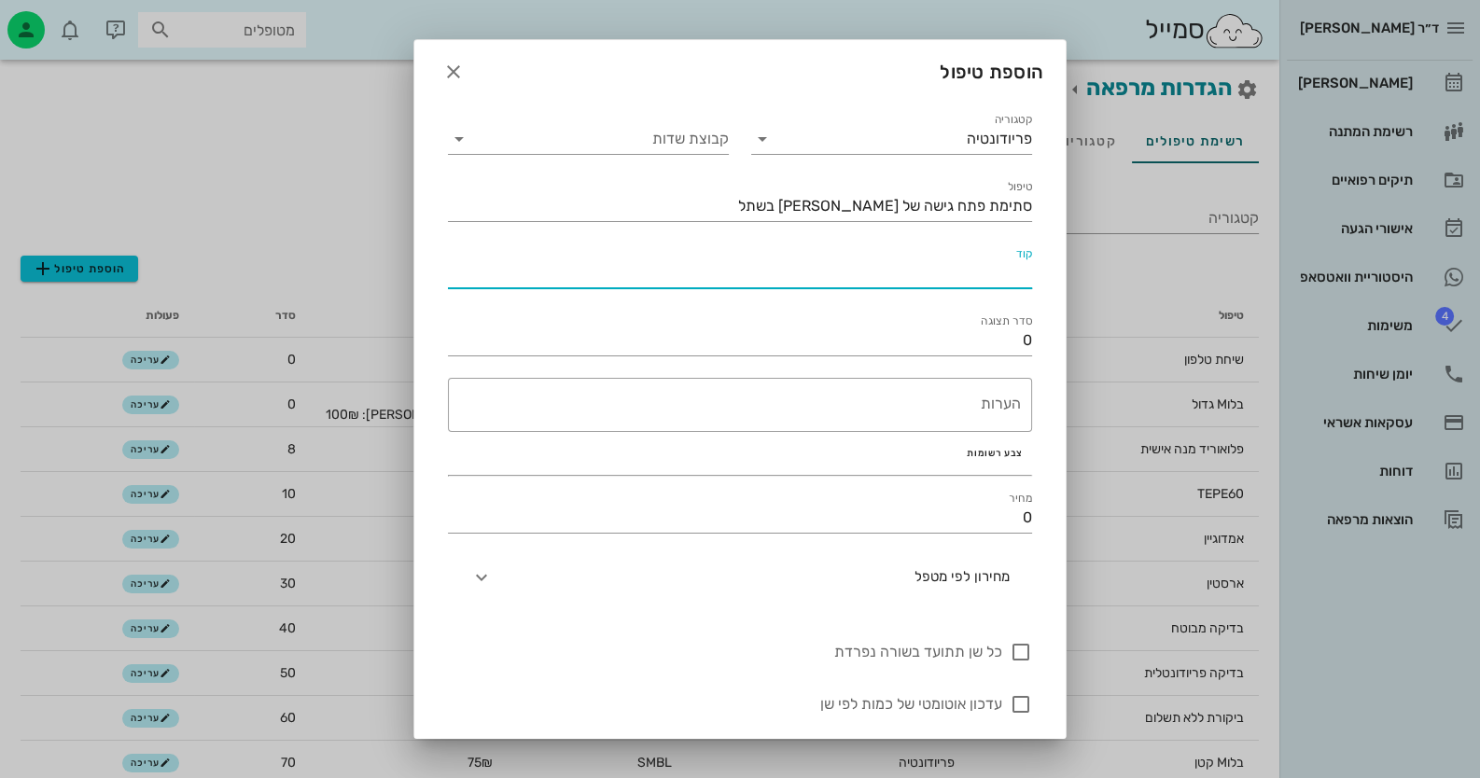
click at [1003, 279] on input "קוד" at bounding box center [740, 273] width 584 height 30
type input "STIM"
click at [985, 344] on input "0" at bounding box center [740, 341] width 584 height 30
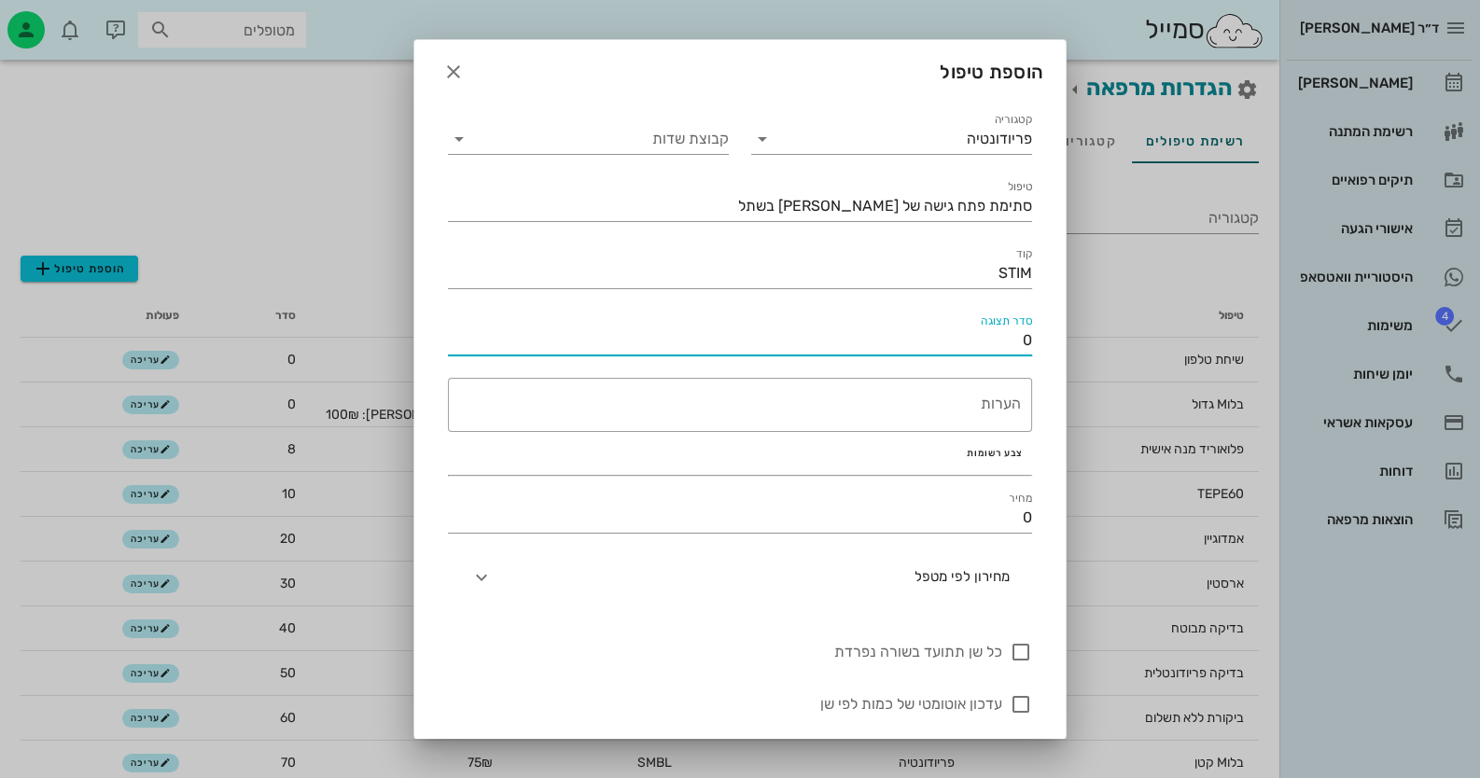
drag, startPoint x: 996, startPoint y: 344, endPoint x: 1273, endPoint y: 326, distance: 276.8
type input "8"
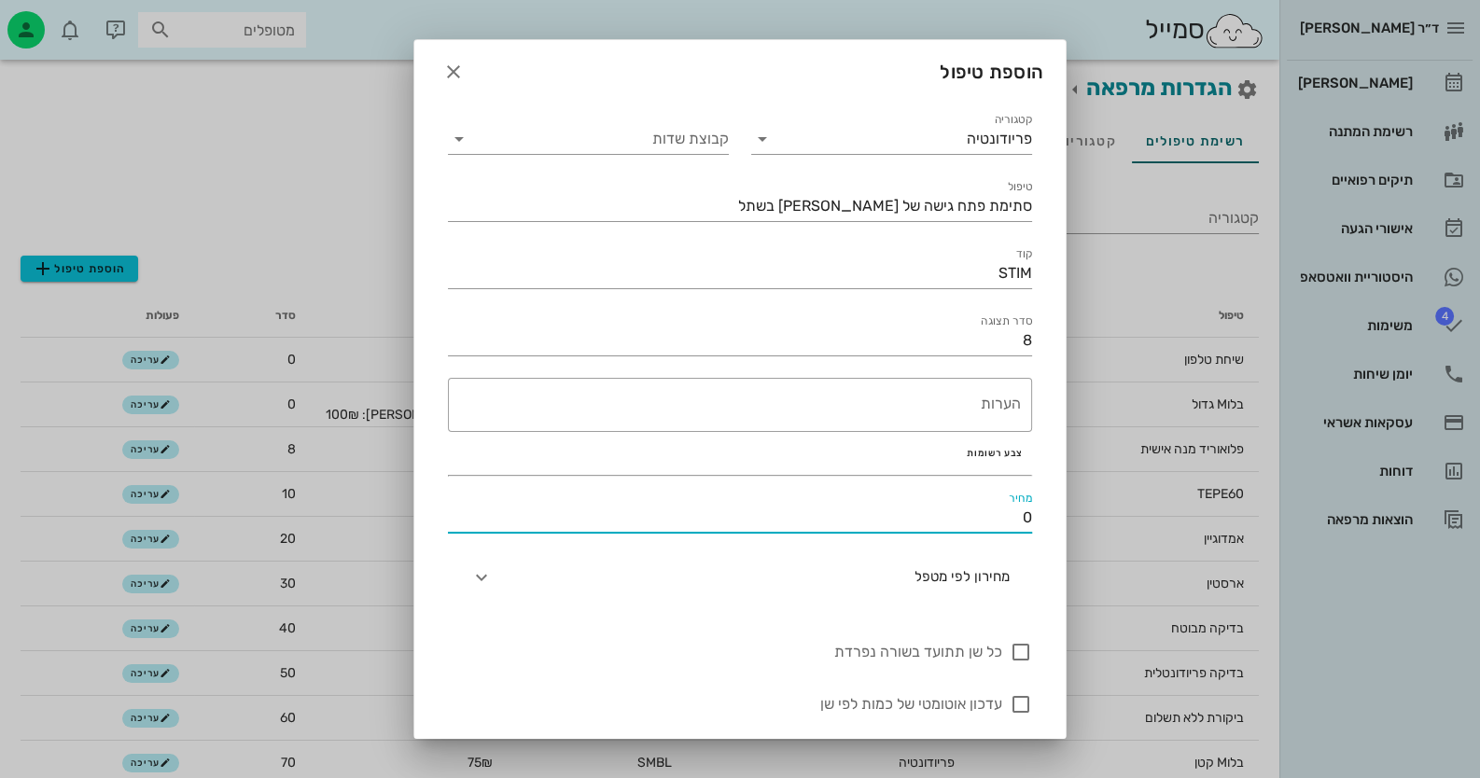
drag, startPoint x: 1022, startPoint y: 522, endPoint x: 1056, endPoint y: 522, distance: 34.5
click at [1056, 522] on div "קטגוריה פריודונטיה קבוצת שדות טיפול סתימת פתח גישה של [PERSON_NAME] בשתל קוד ST…" at bounding box center [739, 422] width 651 height 648
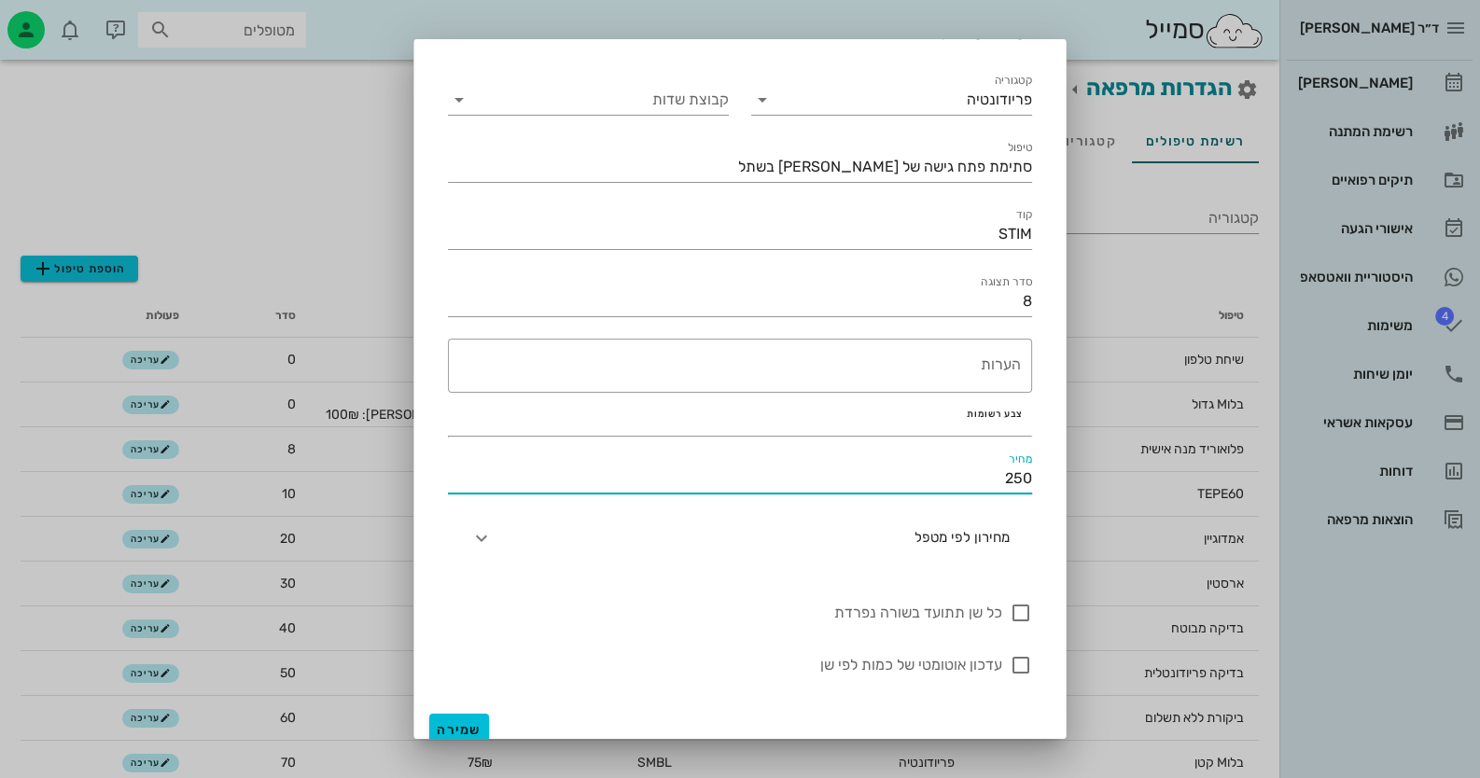
scroll to position [54, 0]
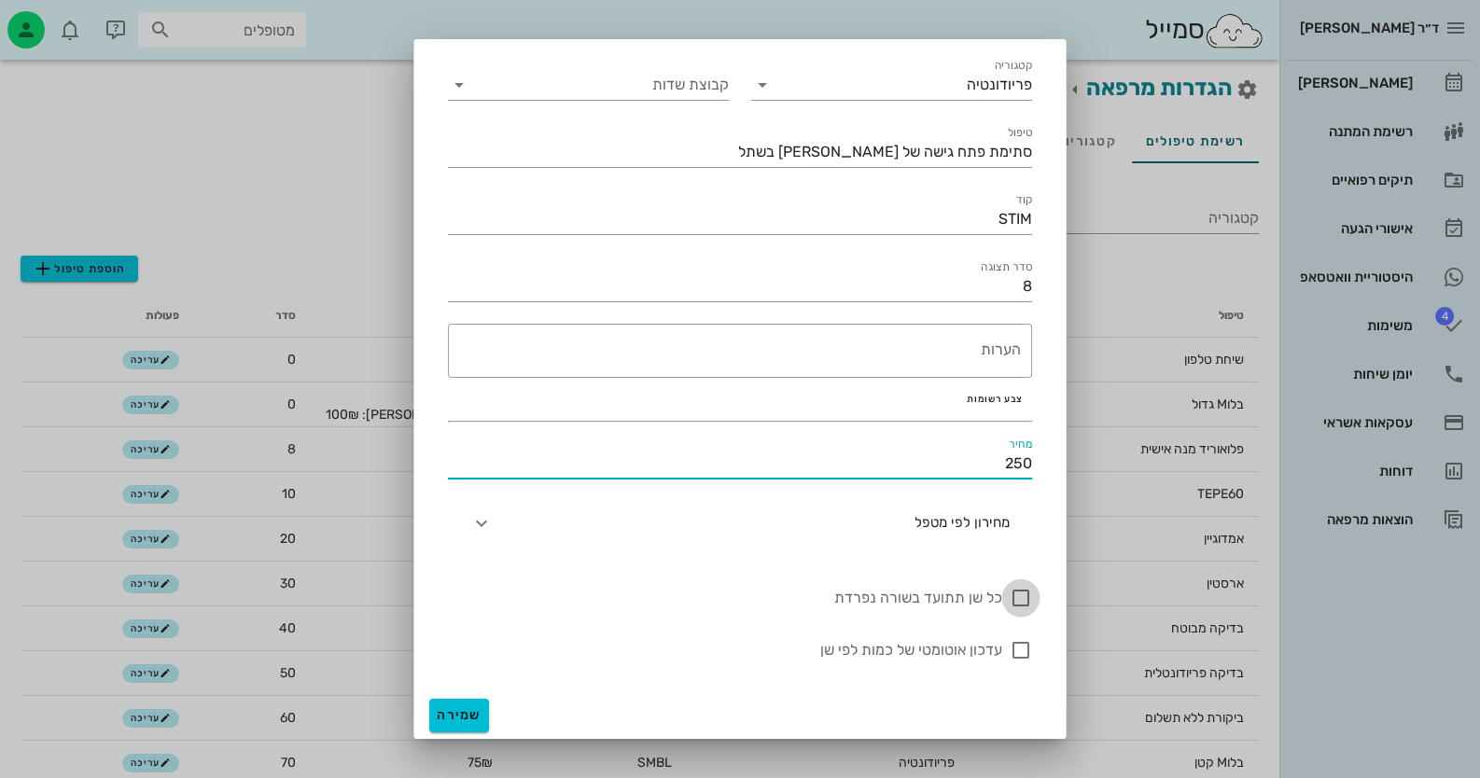
type input "250"
click at [1013, 606] on div at bounding box center [1021, 598] width 32 height 32
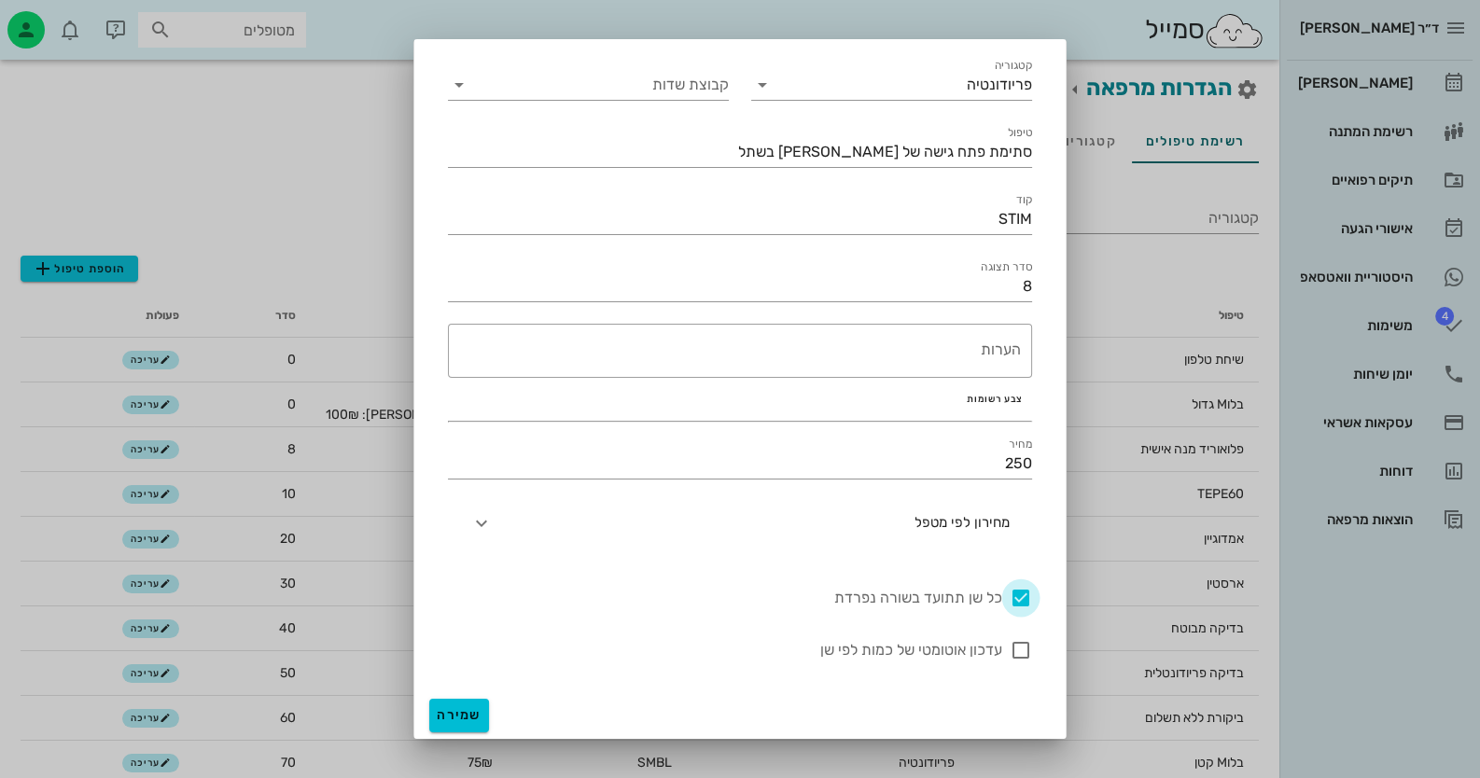
click at [1029, 595] on div at bounding box center [1021, 598] width 32 height 32
checkbox input "false"
click at [453, 707] on span "שמירה" at bounding box center [459, 715] width 45 height 16
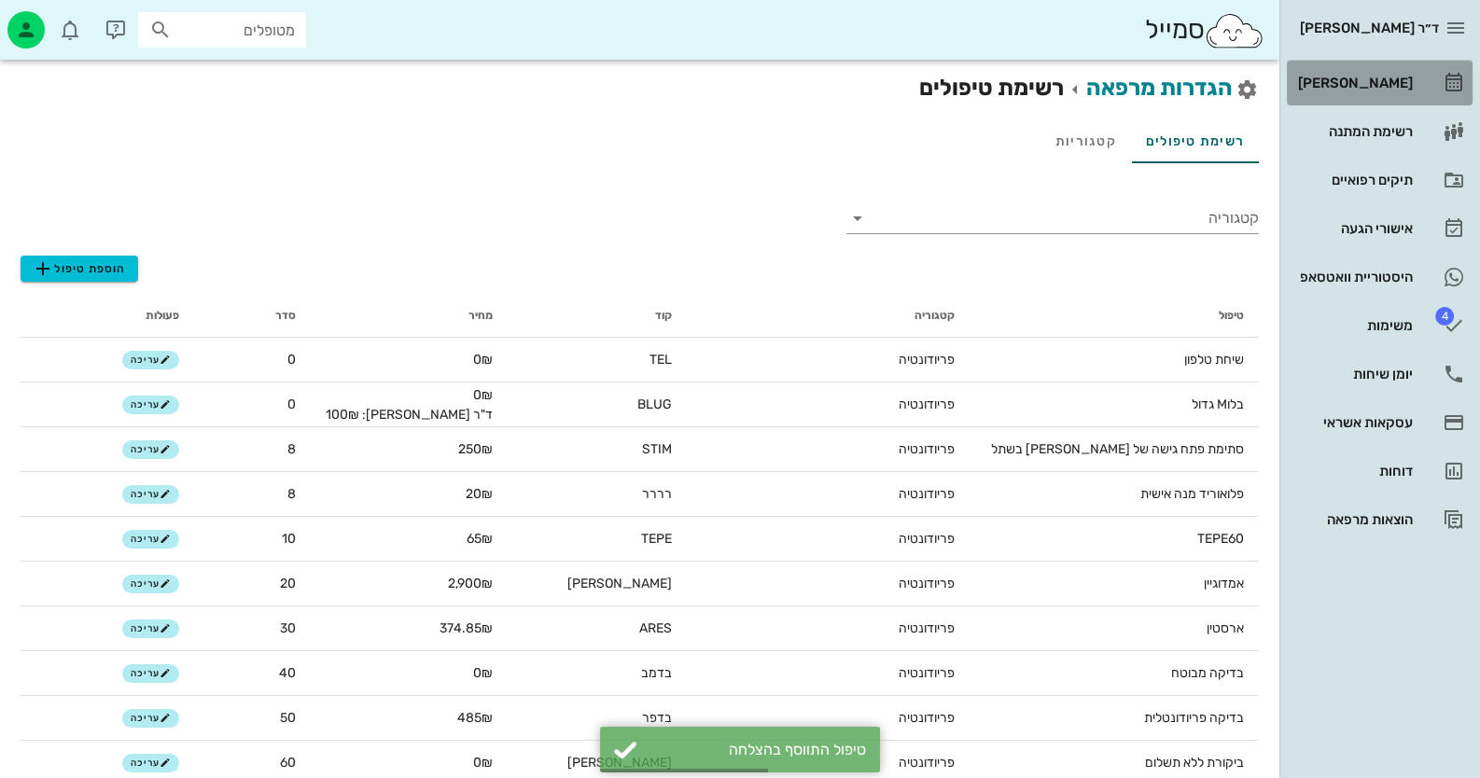
click at [1400, 76] on div "[PERSON_NAME]" at bounding box center [1353, 83] width 118 height 15
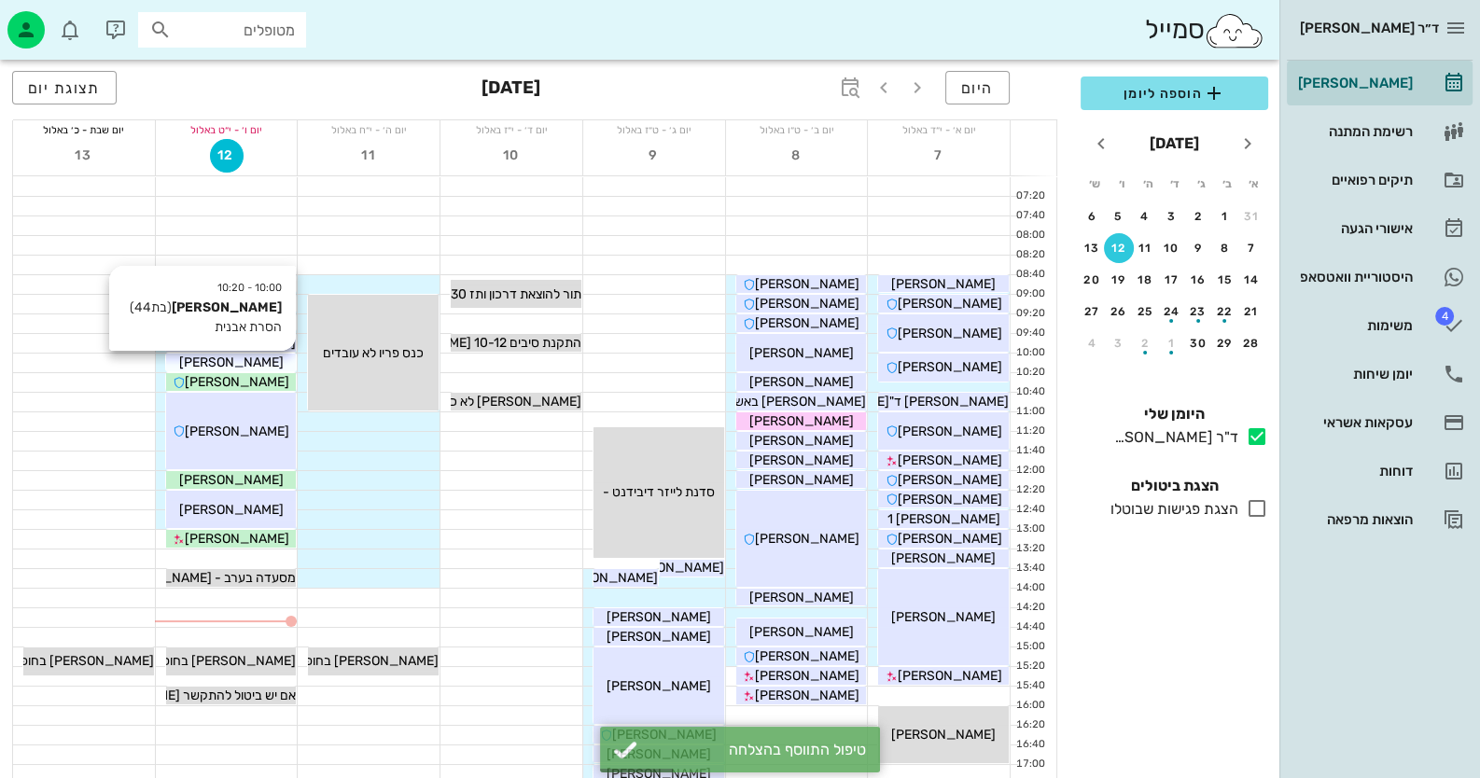
click at [279, 367] on div "[PERSON_NAME]" at bounding box center [231, 363] width 131 height 20
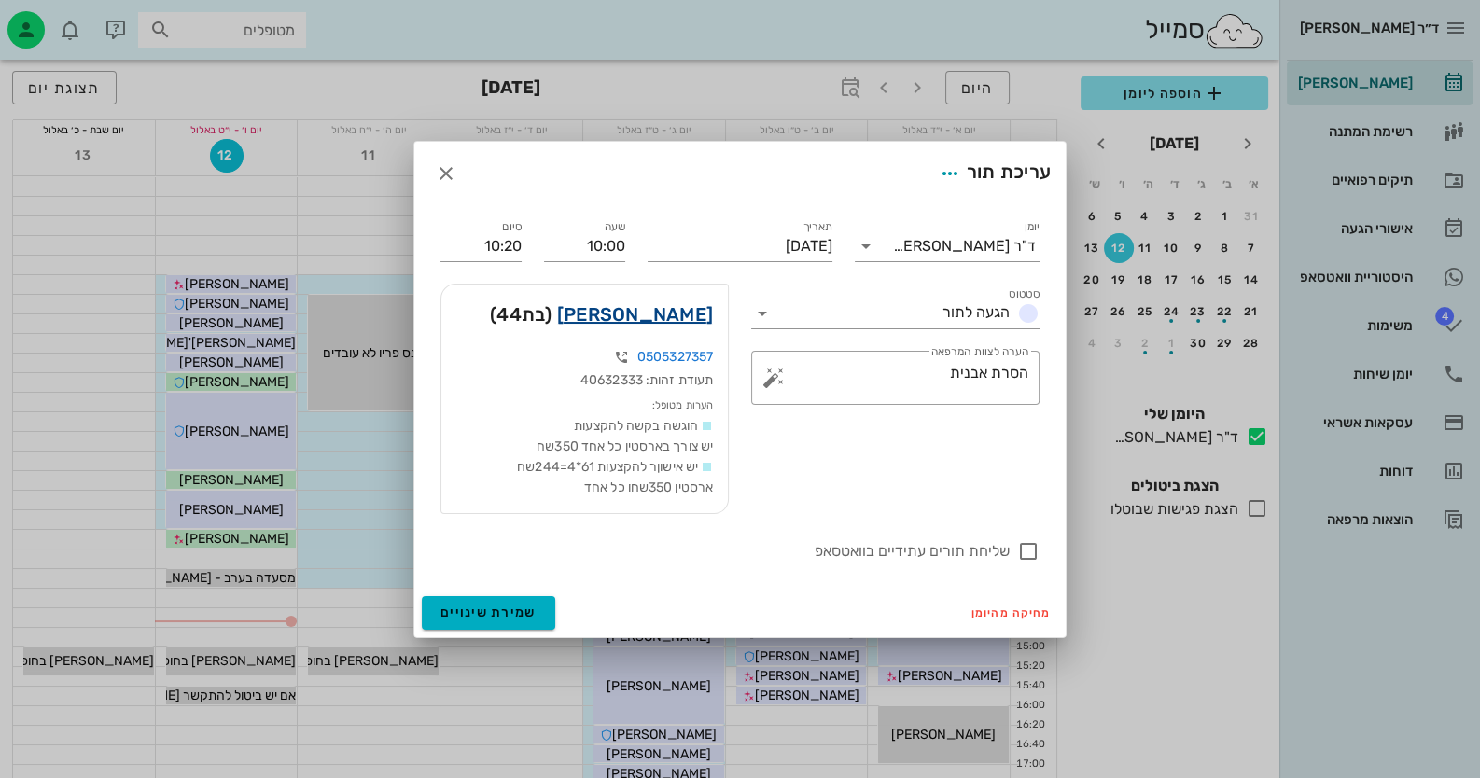
click at [702, 307] on link "[PERSON_NAME]" at bounding box center [635, 314] width 156 height 30
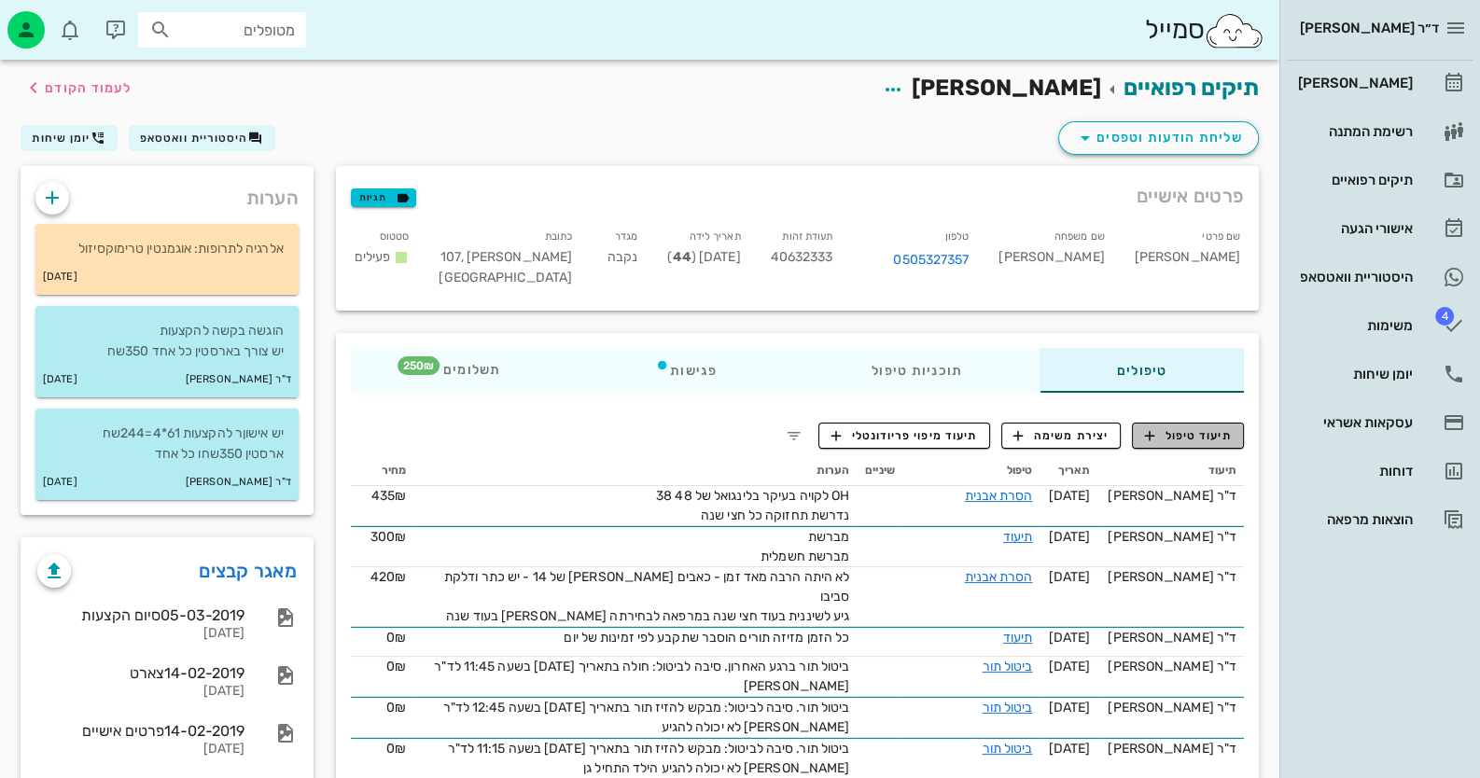
click at [1229, 440] on span "תיעוד טיפול" at bounding box center [1188, 435] width 87 height 17
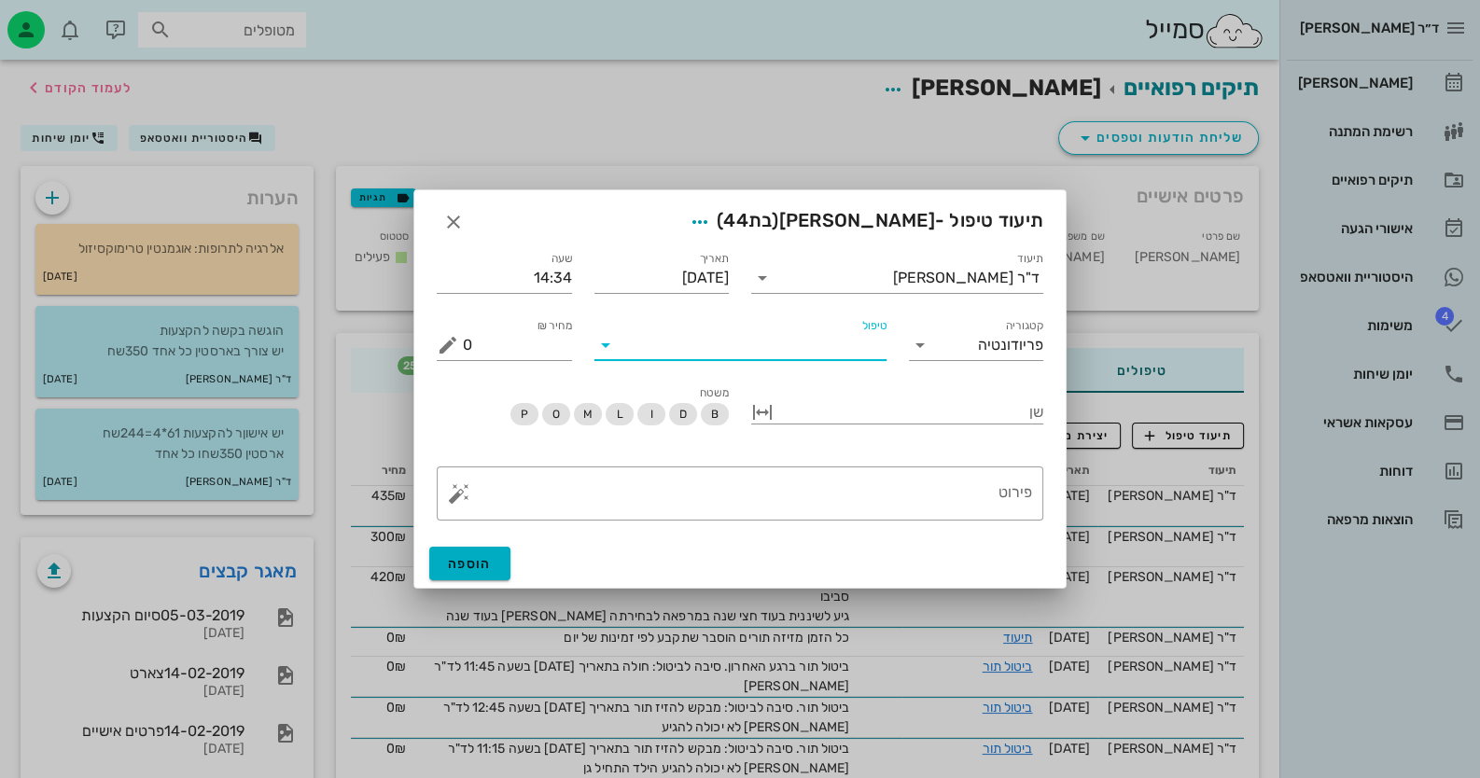
click at [858, 352] on input "טיפול" at bounding box center [753, 345] width 266 height 30
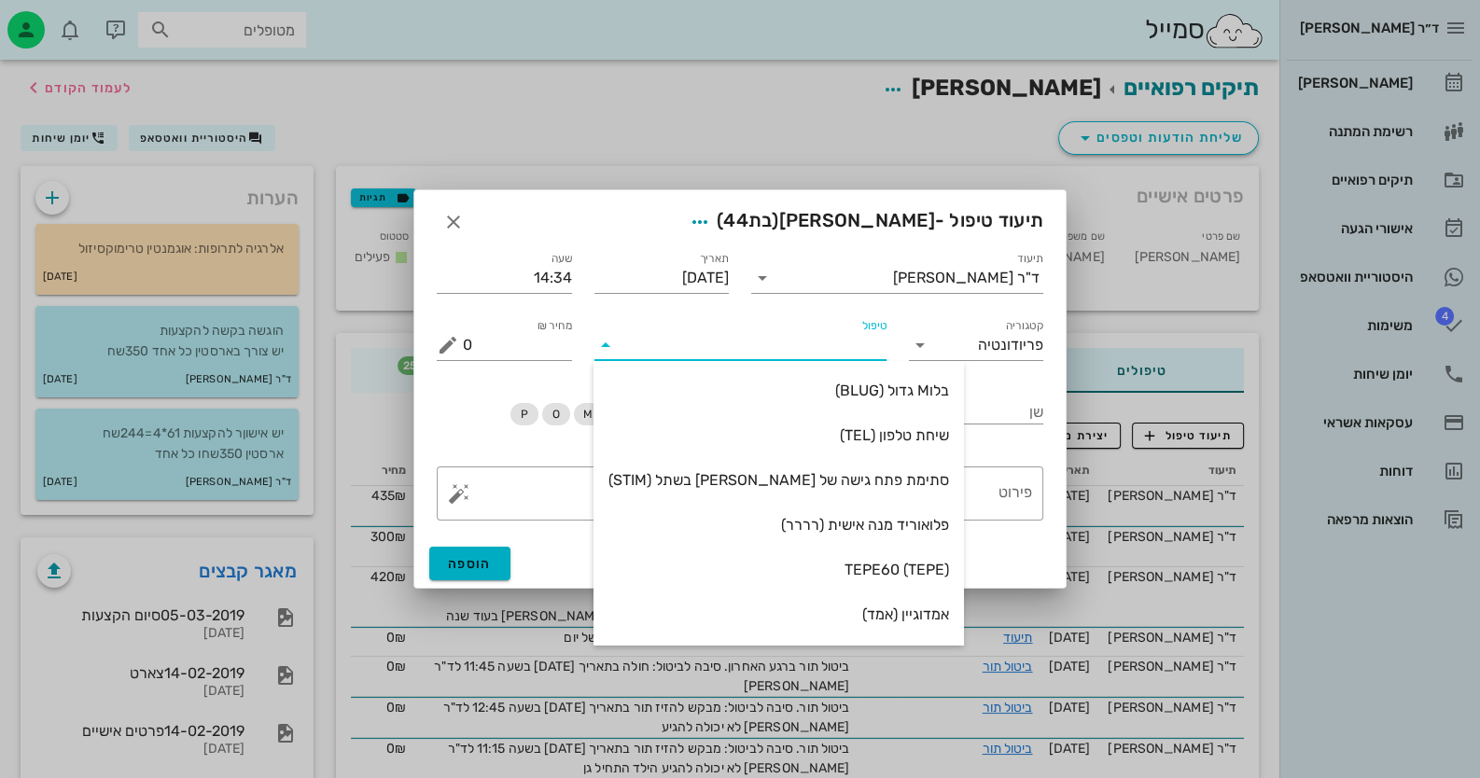
type input "ס"
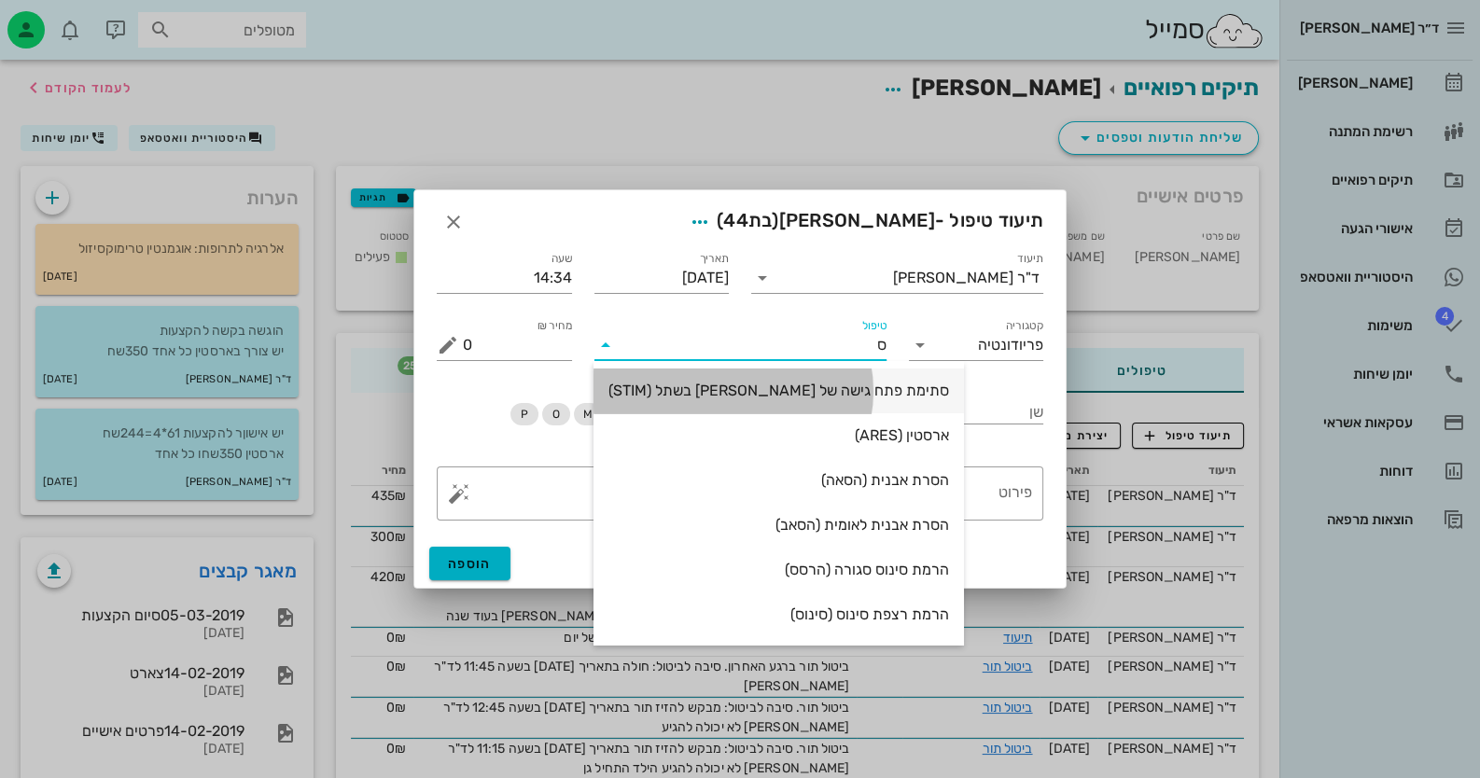
click at [827, 389] on div "סתימת פתח גישה של [PERSON_NAME] בשתל (STIM)" at bounding box center [778, 391] width 341 height 18
type input "250"
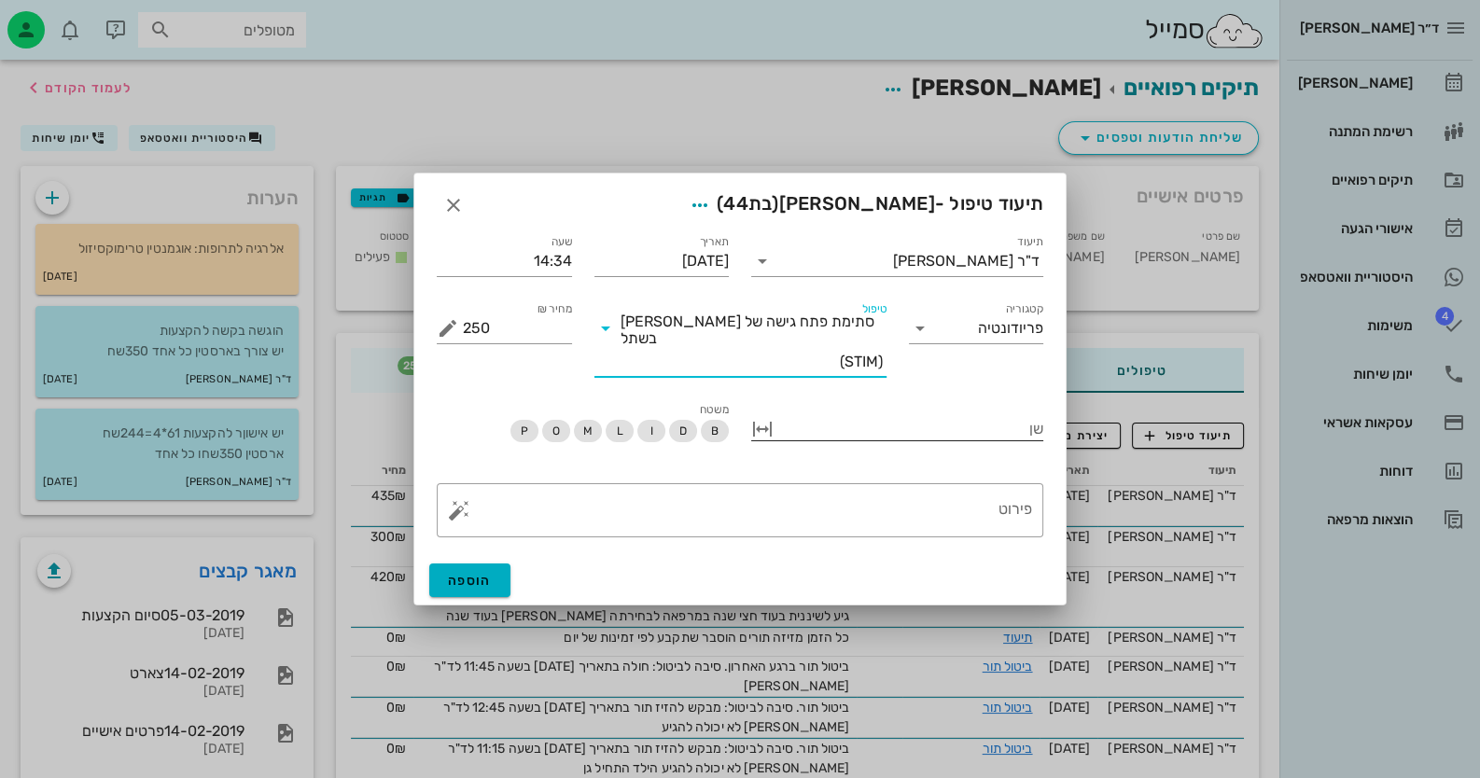
click at [984, 424] on div at bounding box center [910, 427] width 266 height 24
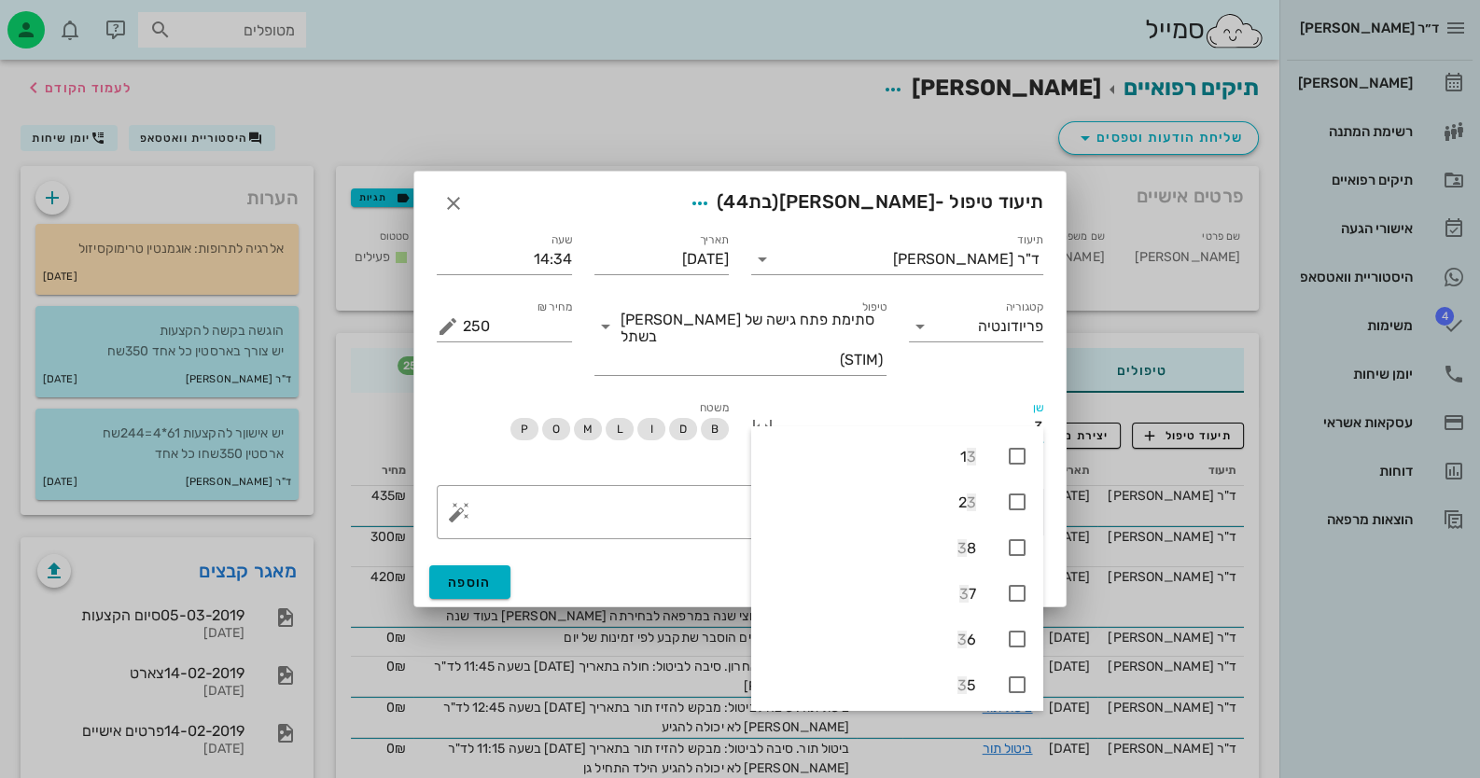
type input "36"
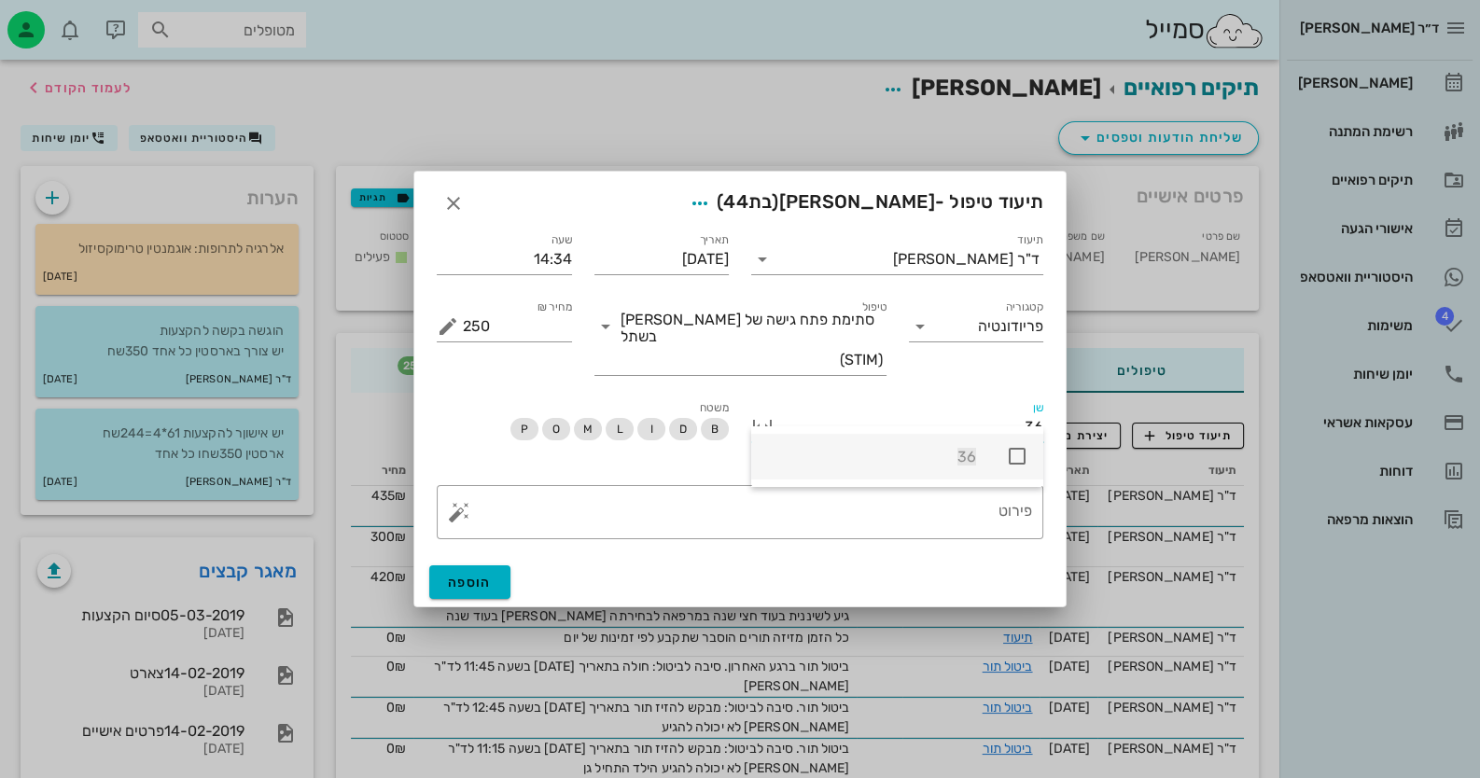
click at [969, 451] on span "36" at bounding box center [966, 457] width 19 height 18
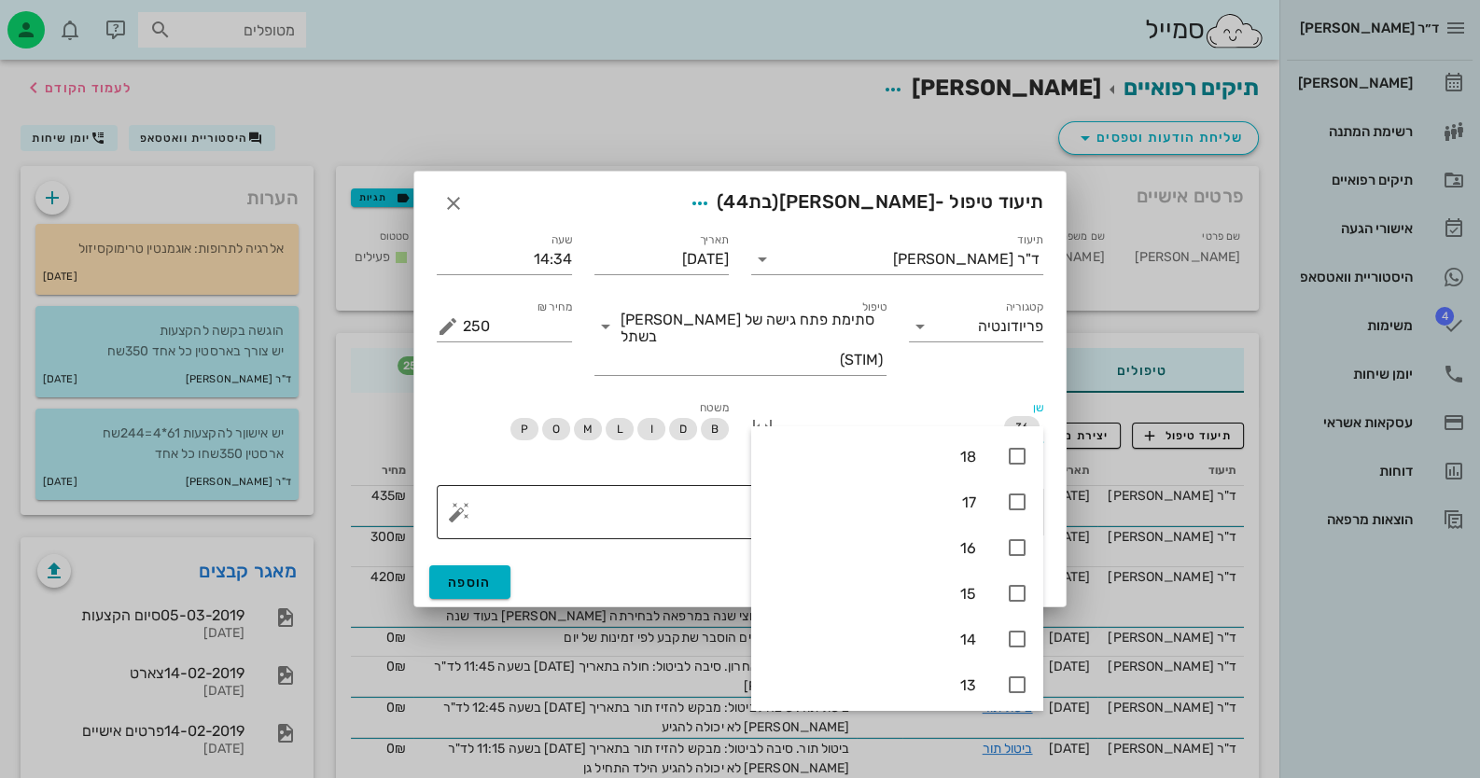
click at [607, 485] on div "פירוט" at bounding box center [747, 512] width 569 height 54
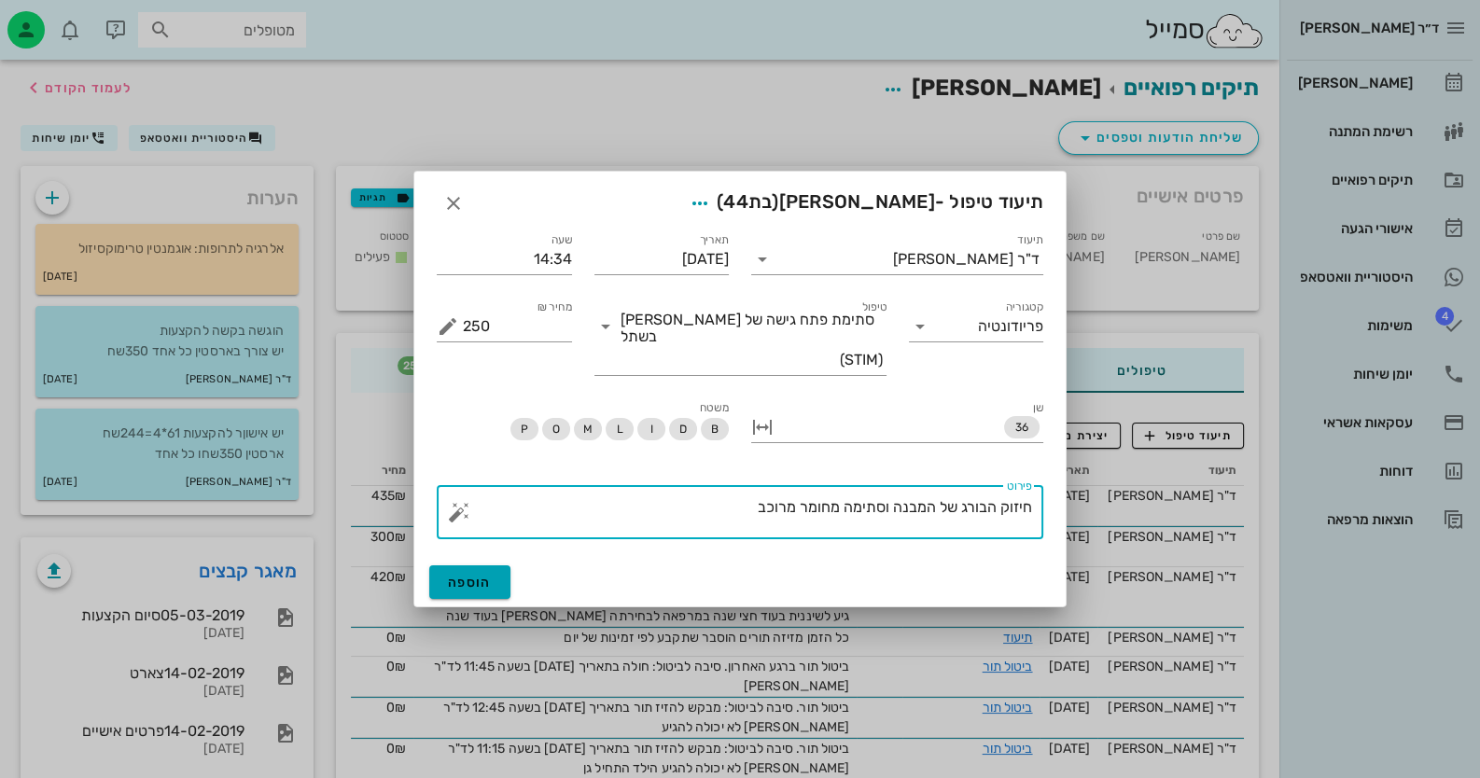
type textarea "חיזוק הבורג של המבנה וסתימה מחומר מרוכב"
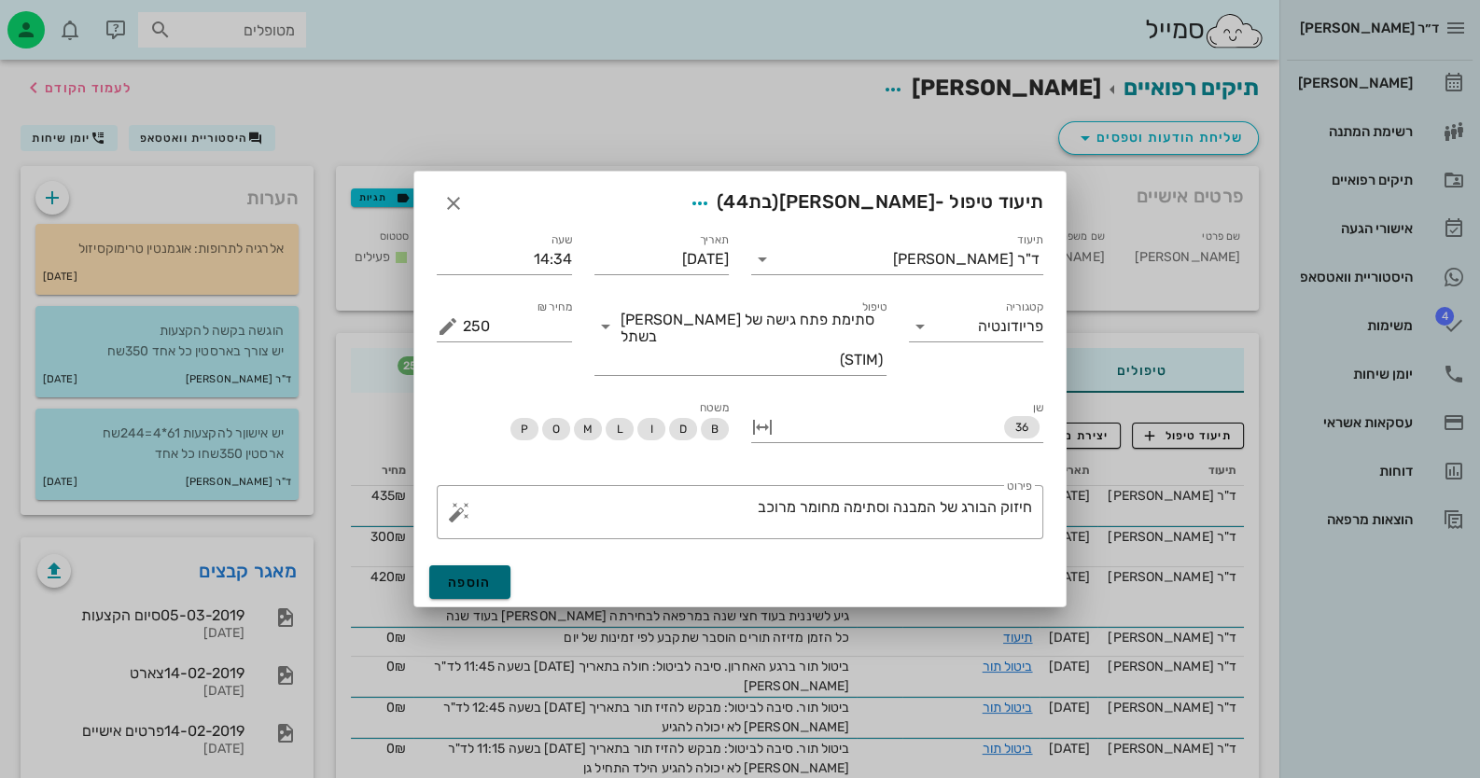
click at [467, 575] on span "הוספה" at bounding box center [470, 583] width 44 height 16
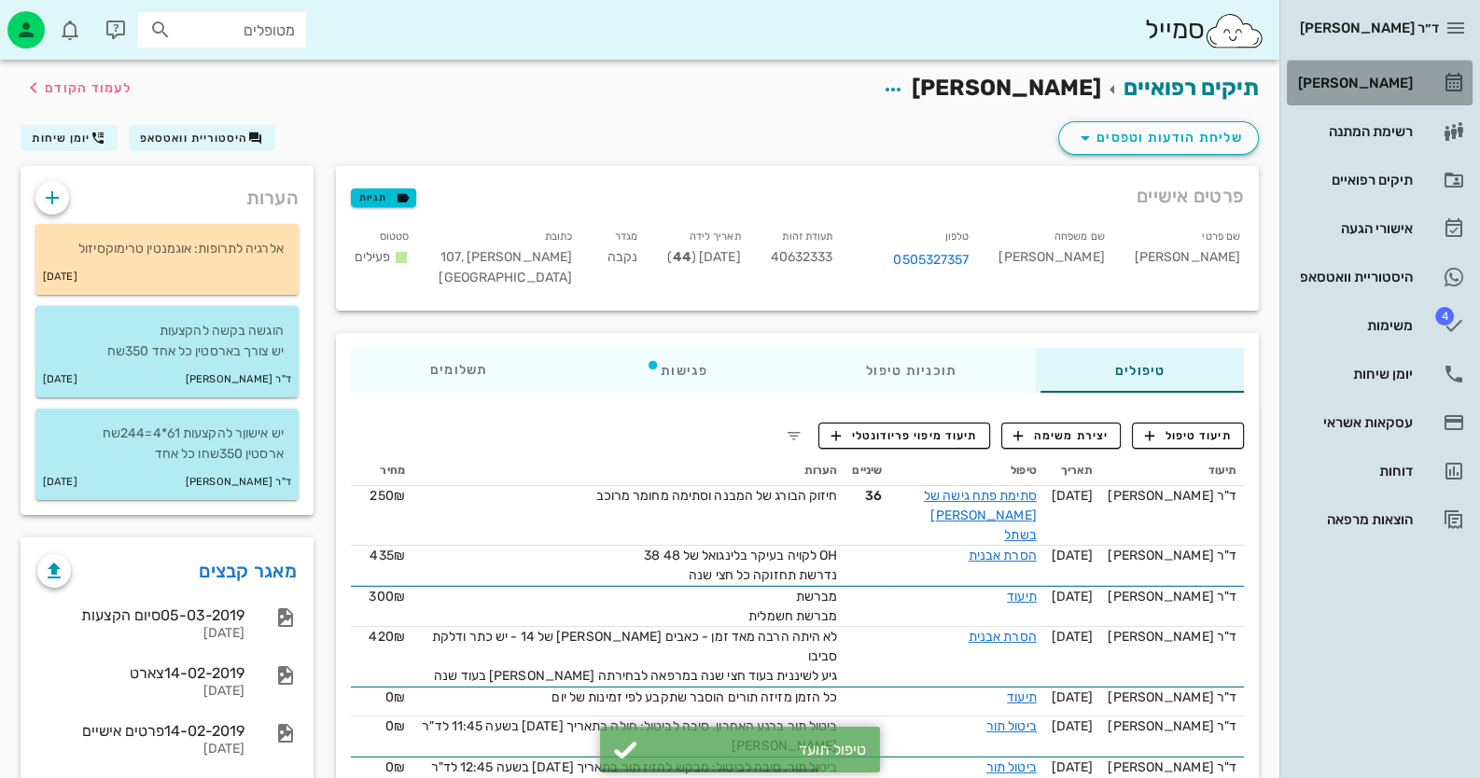
click at [1350, 89] on div "[PERSON_NAME]" at bounding box center [1353, 83] width 118 height 15
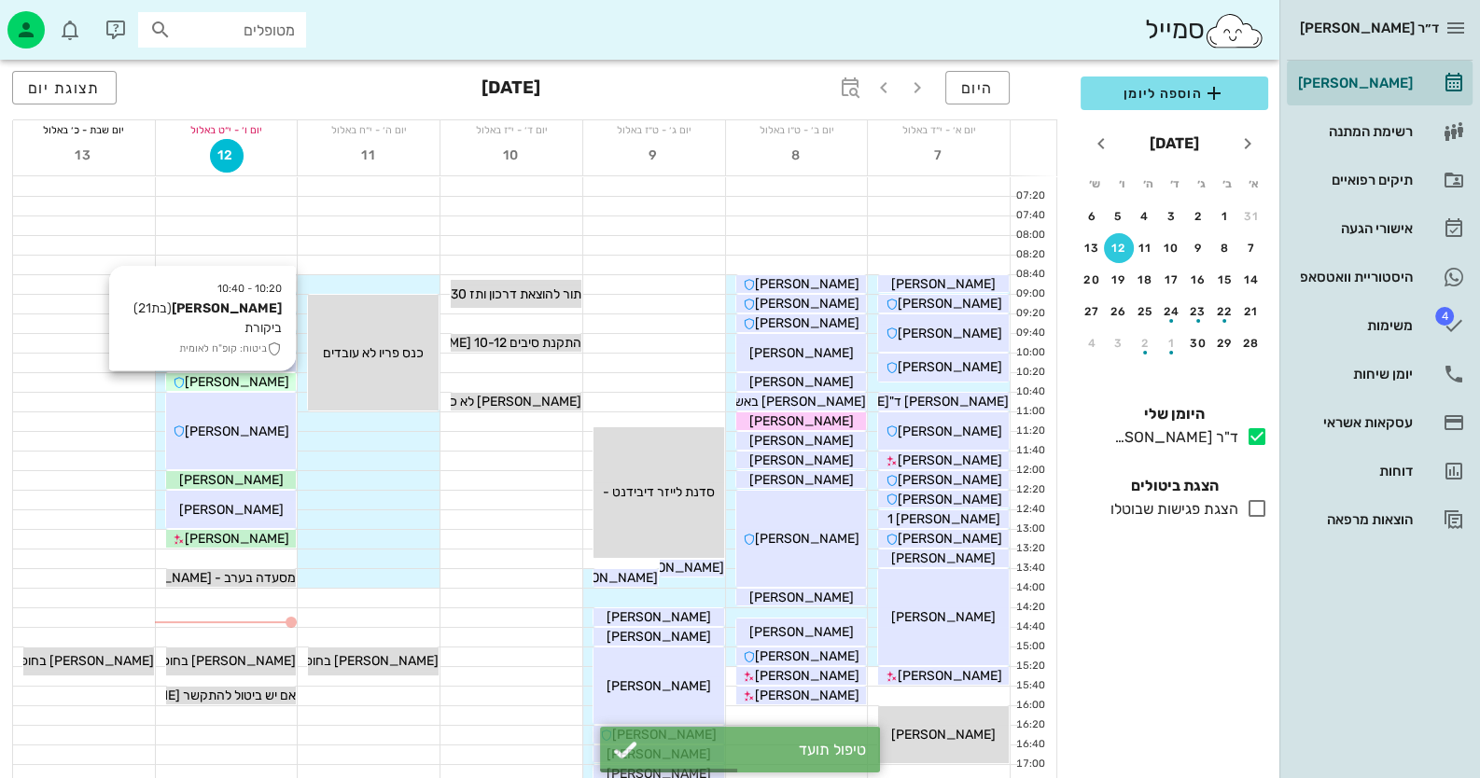
click at [190, 381] on div "[PERSON_NAME]" at bounding box center [231, 382] width 131 height 20
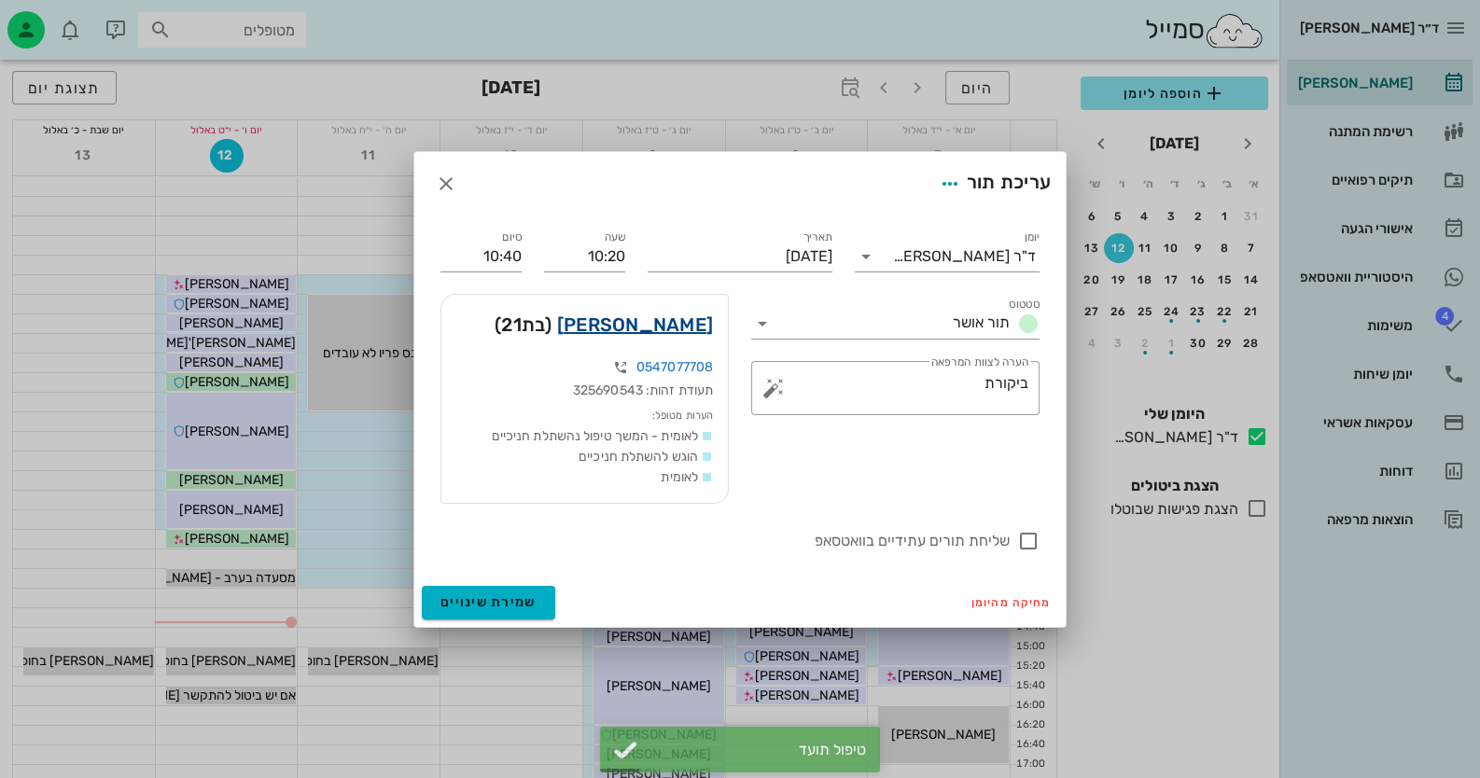
click at [694, 327] on link "[PERSON_NAME]" at bounding box center [635, 325] width 156 height 30
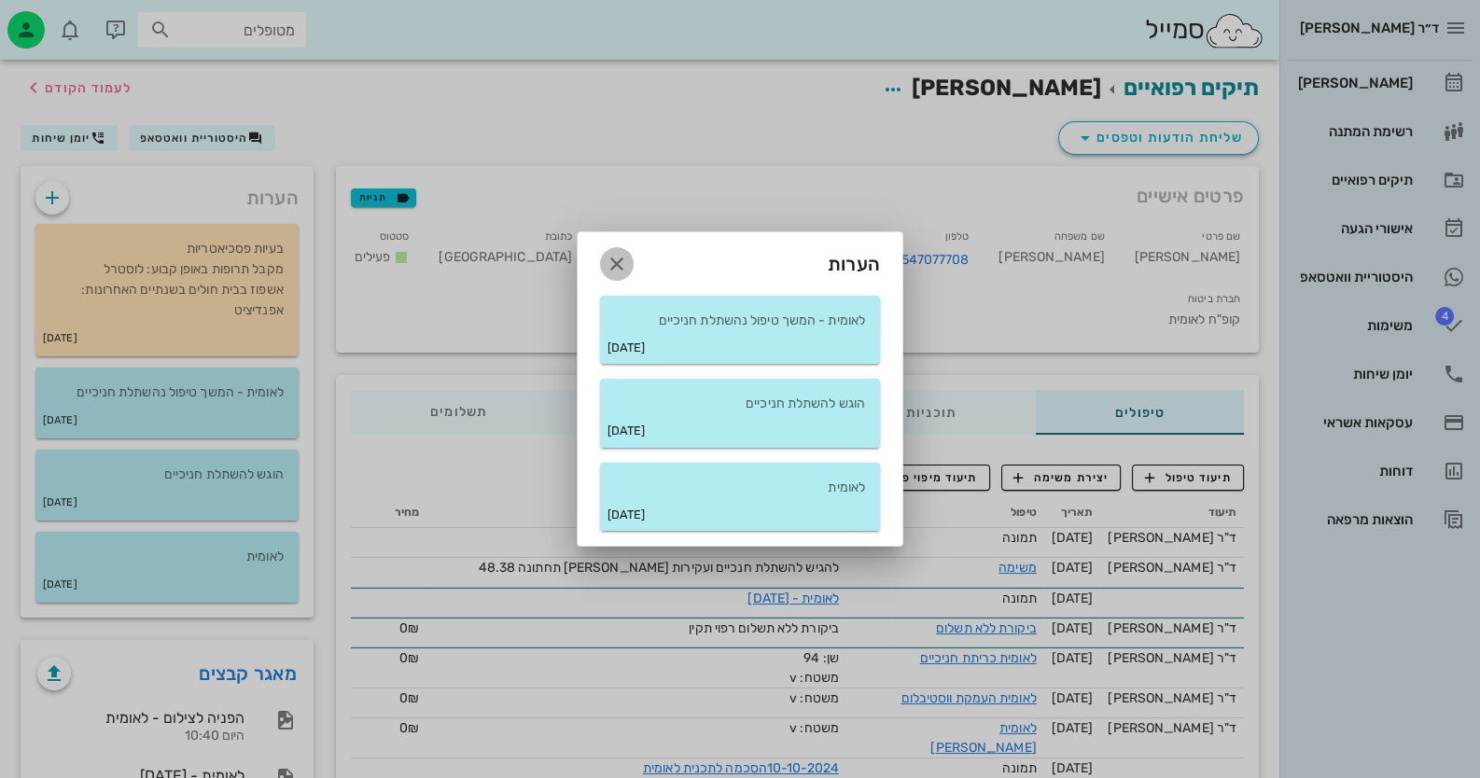
click at [624, 266] on icon "button" at bounding box center [617, 264] width 22 height 22
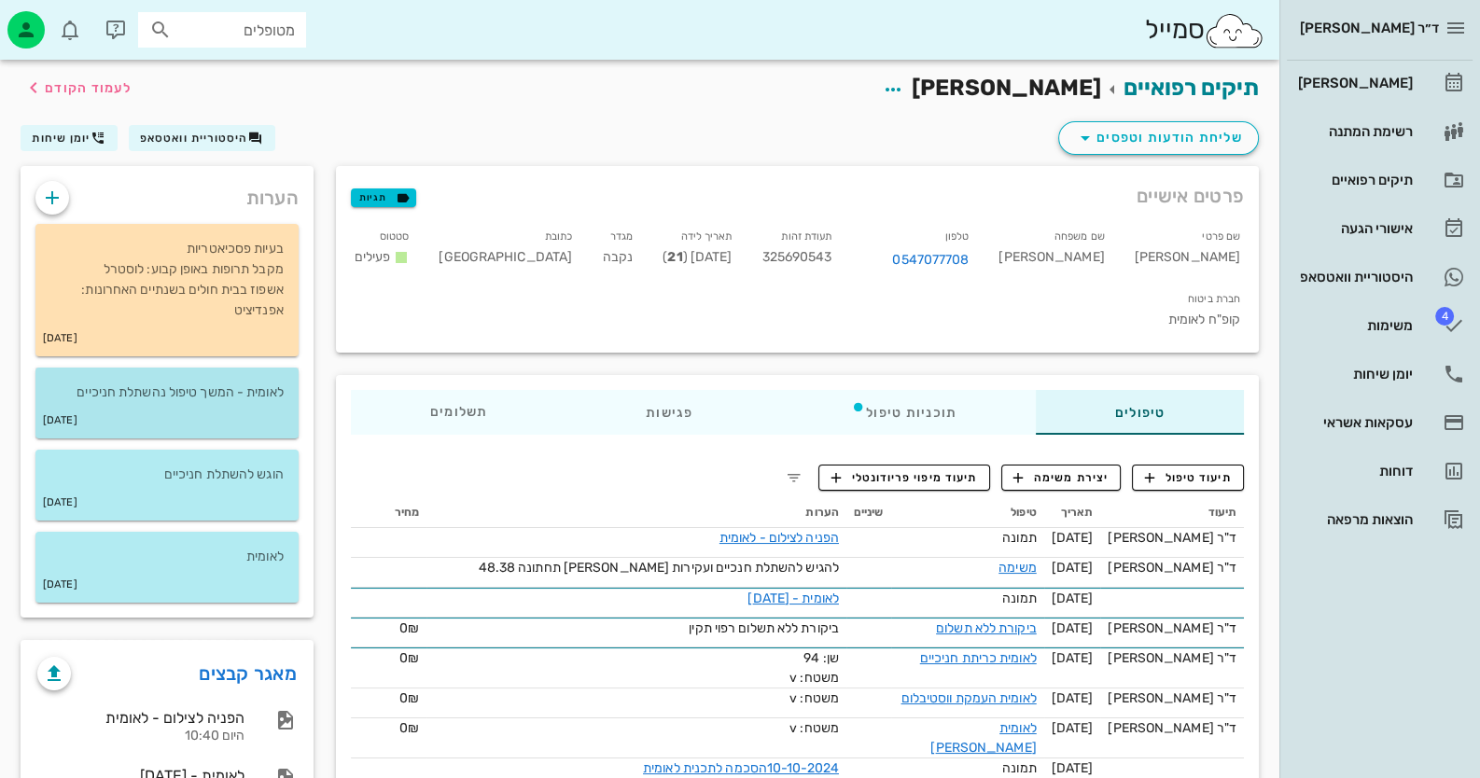
click at [247, 413] on div "[DATE]" at bounding box center [166, 420] width 263 height 35
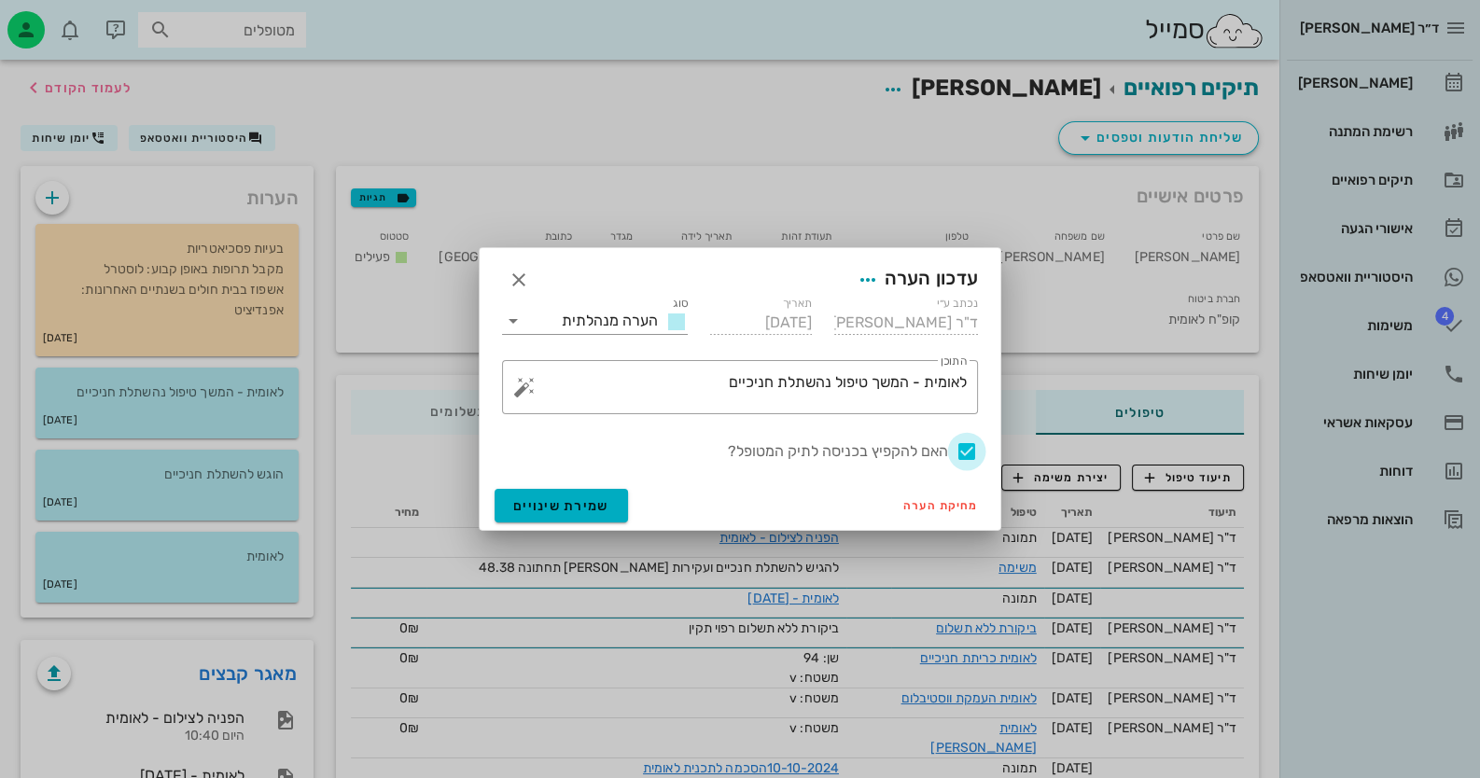
click at [960, 446] on div at bounding box center [967, 452] width 32 height 32
checkbox input "false"
drag, startPoint x: 510, startPoint y: 518, endPoint x: 522, endPoint y: 513, distance: 13.0
click at [512, 518] on button "שמירת שינויים" at bounding box center [560, 506] width 133 height 34
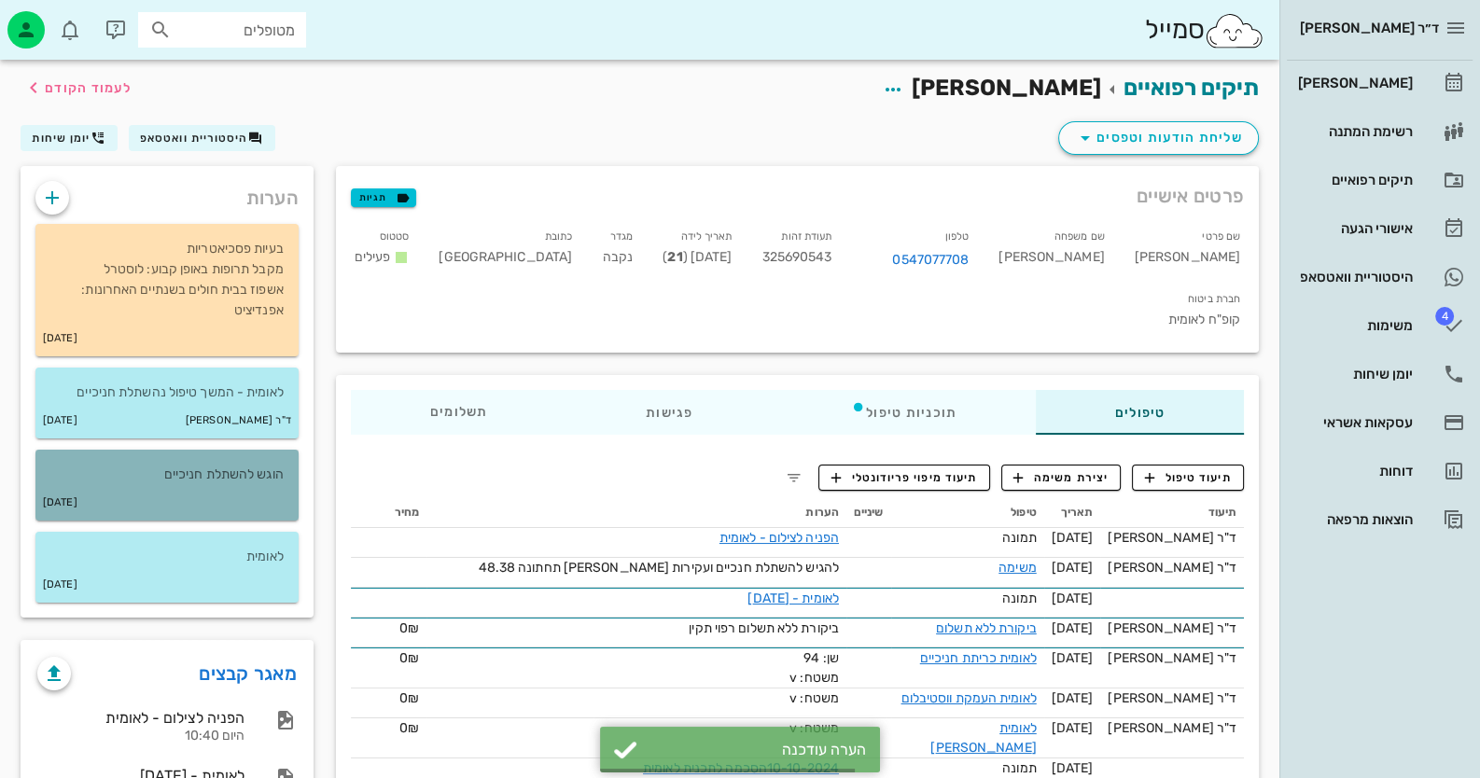
click at [257, 504] on div "[DATE]" at bounding box center [166, 502] width 263 height 35
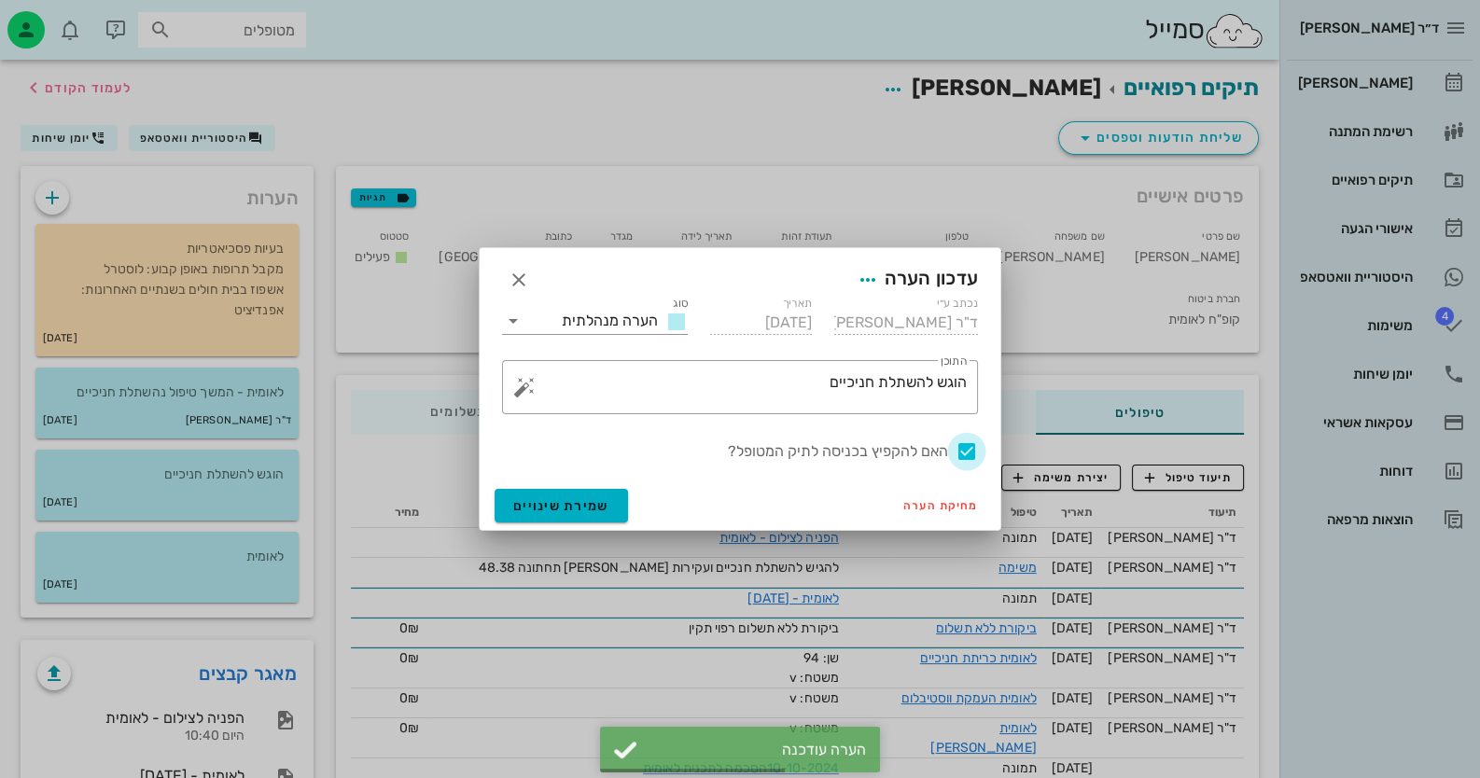
click at [976, 453] on div at bounding box center [967, 452] width 32 height 32
checkbox input "false"
click at [552, 512] on span "שמירת שינויים" at bounding box center [561, 506] width 96 height 16
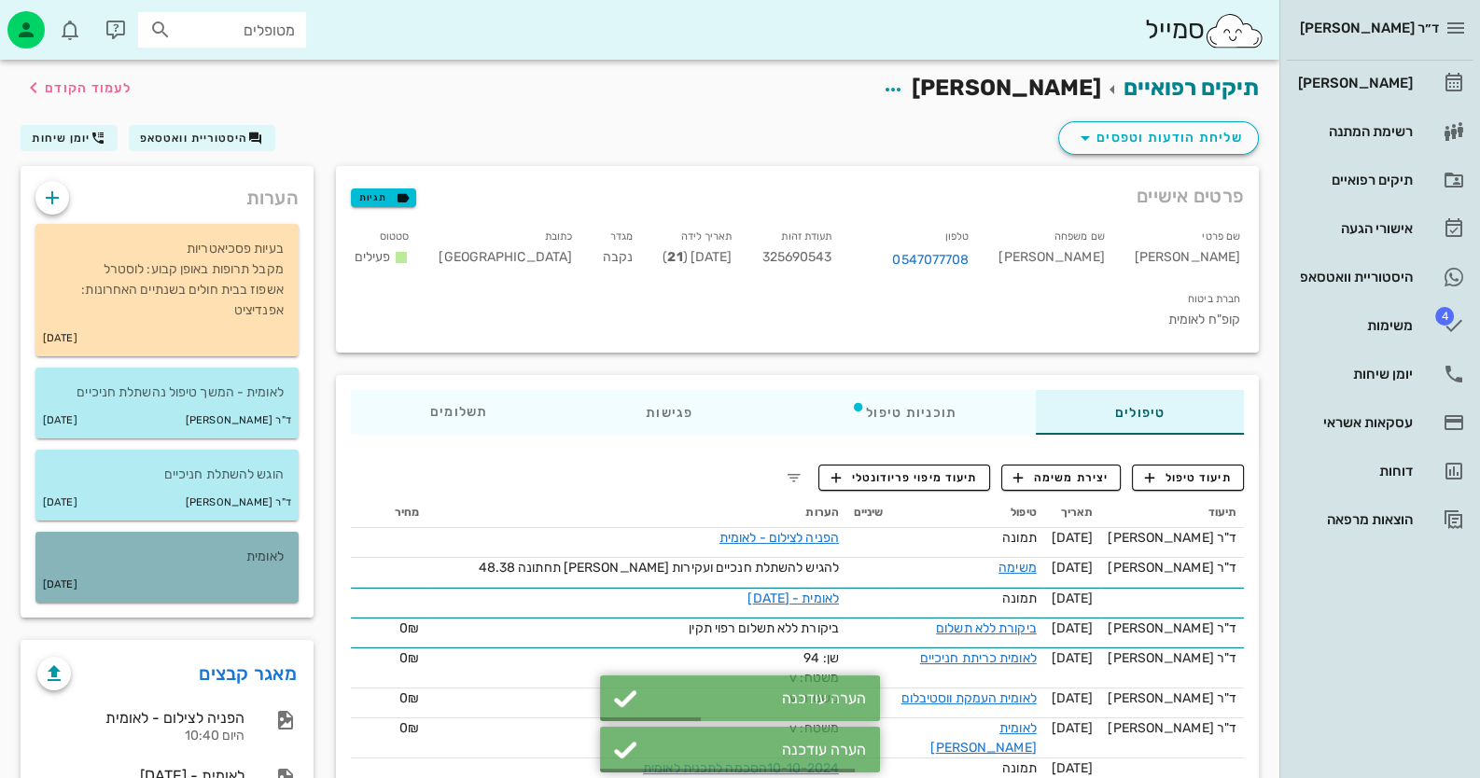
drag, startPoint x: 250, startPoint y: 573, endPoint x: 263, endPoint y: 572, distance: 13.1
click at [251, 573] on div "[DATE]" at bounding box center [166, 584] width 263 height 35
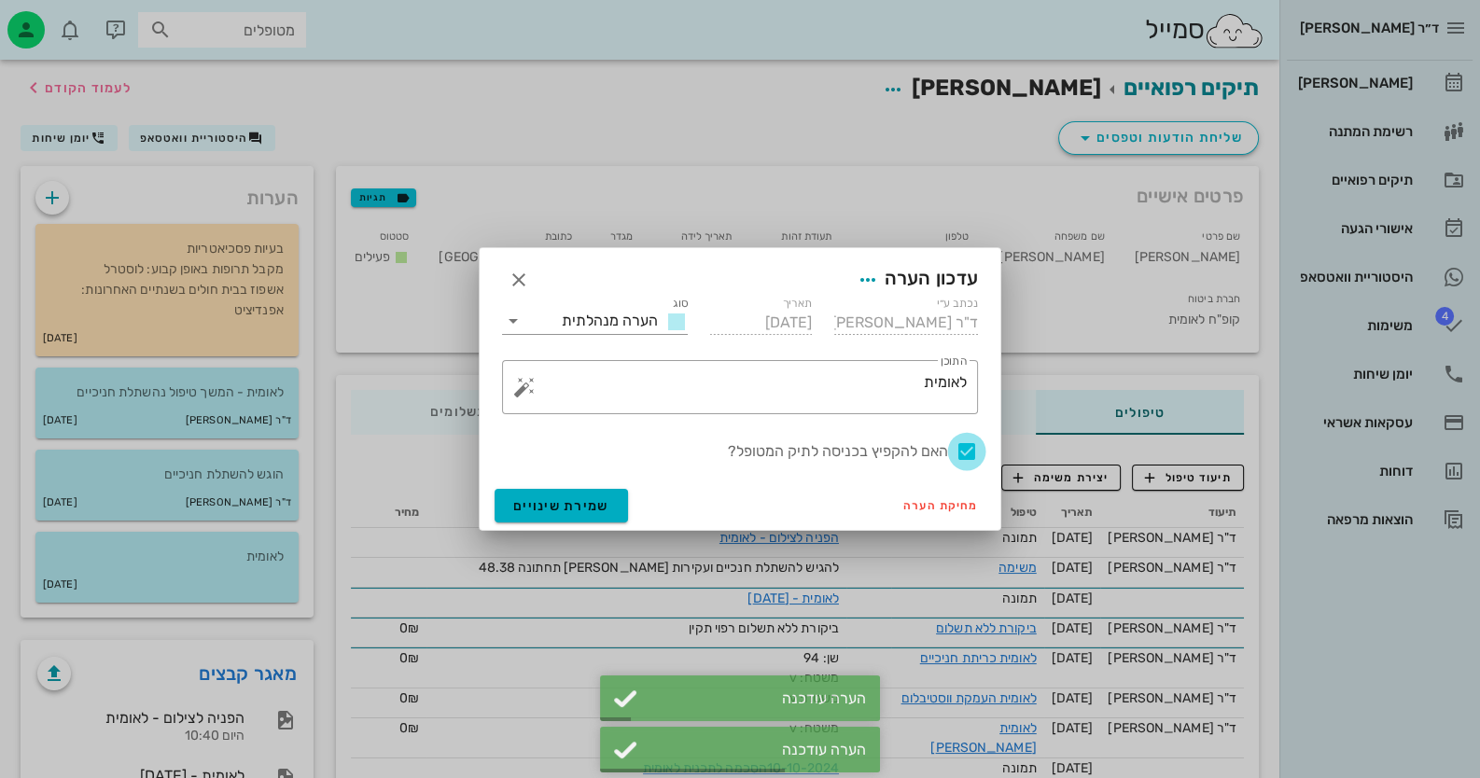
click at [961, 452] on div at bounding box center [967, 452] width 32 height 32
checkbox input "false"
drag, startPoint x: 475, startPoint y: 509, endPoint x: 509, endPoint y: 506, distance: 34.7
click at [476, 509] on div at bounding box center [740, 389] width 1480 height 778
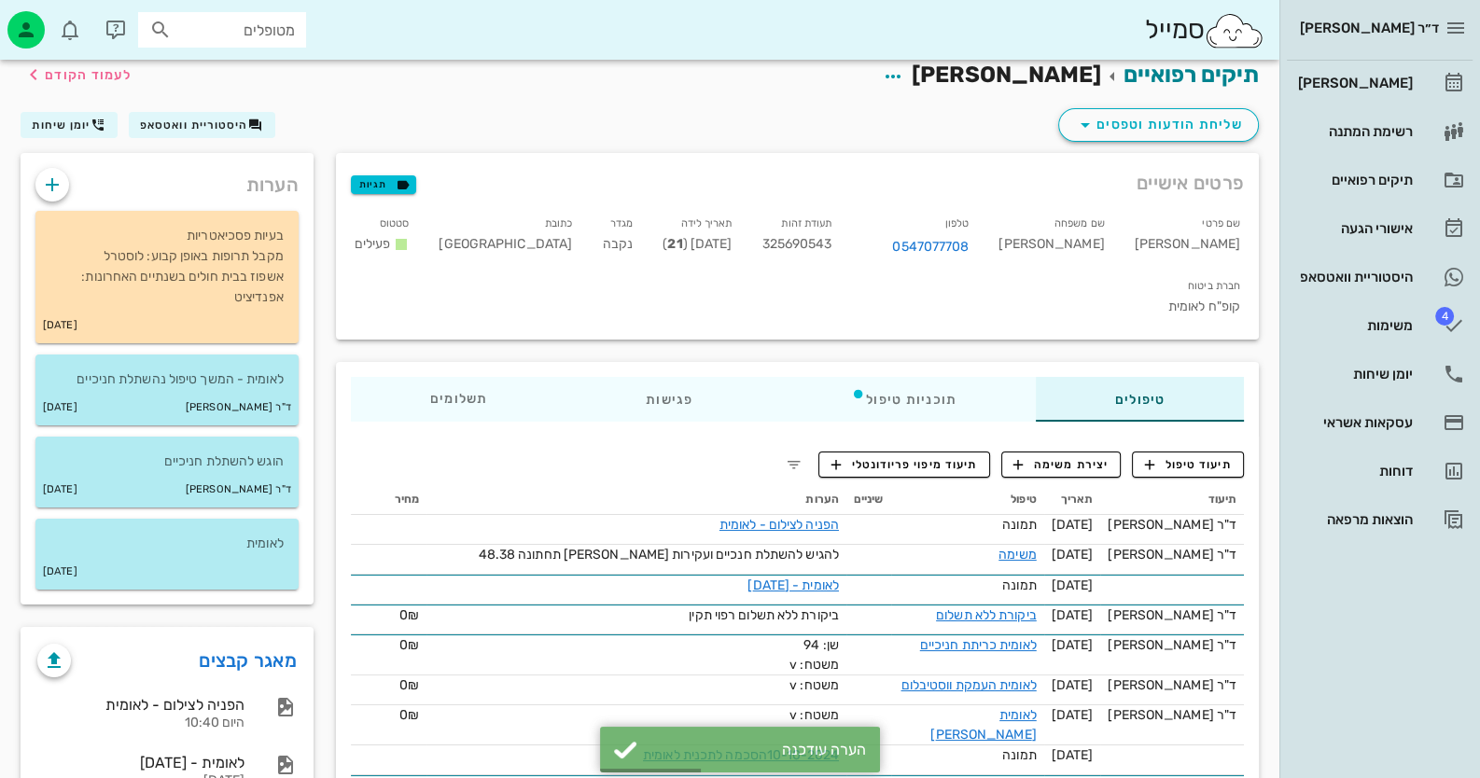
scroll to position [349, 0]
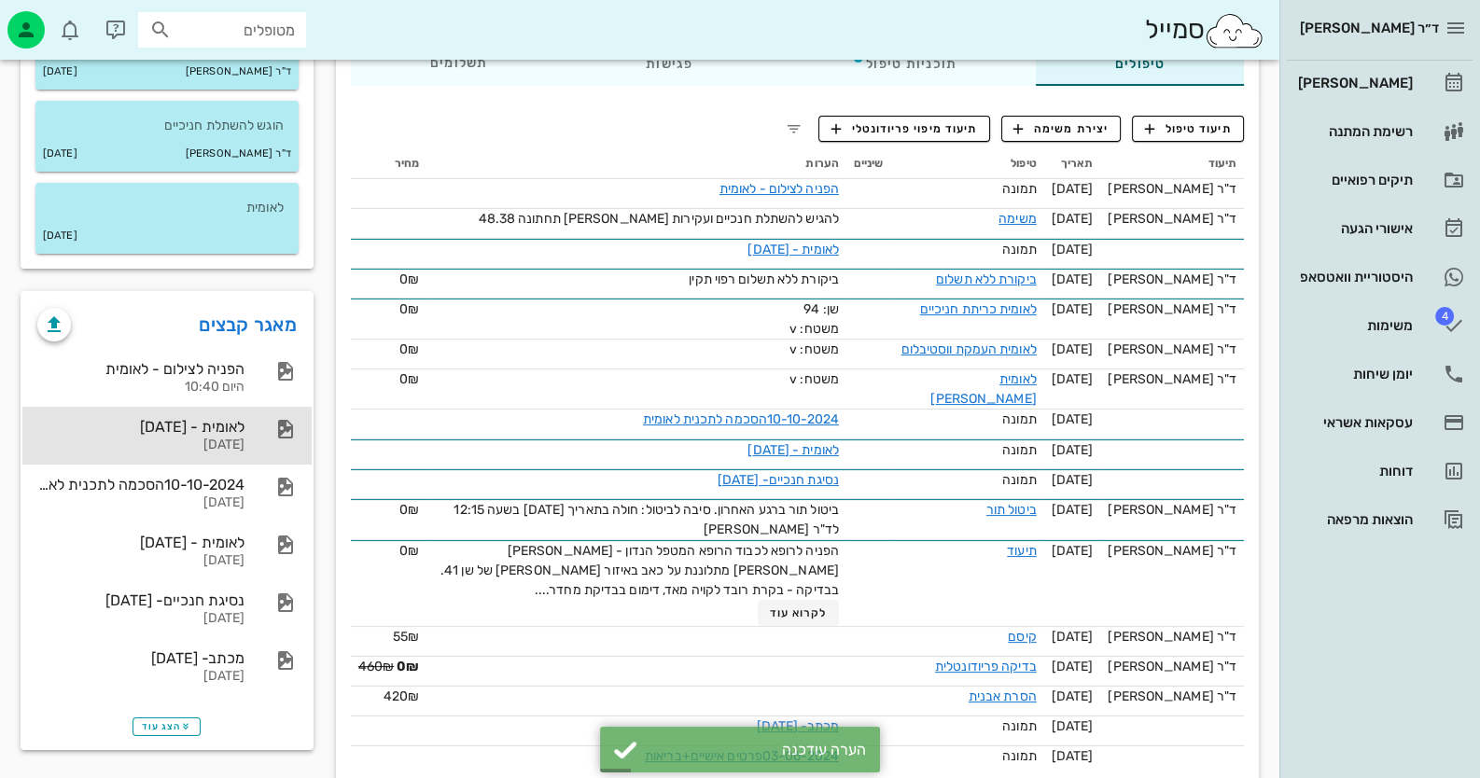
click at [222, 428] on div "לאומית - [DATE]" at bounding box center [140, 427] width 207 height 18
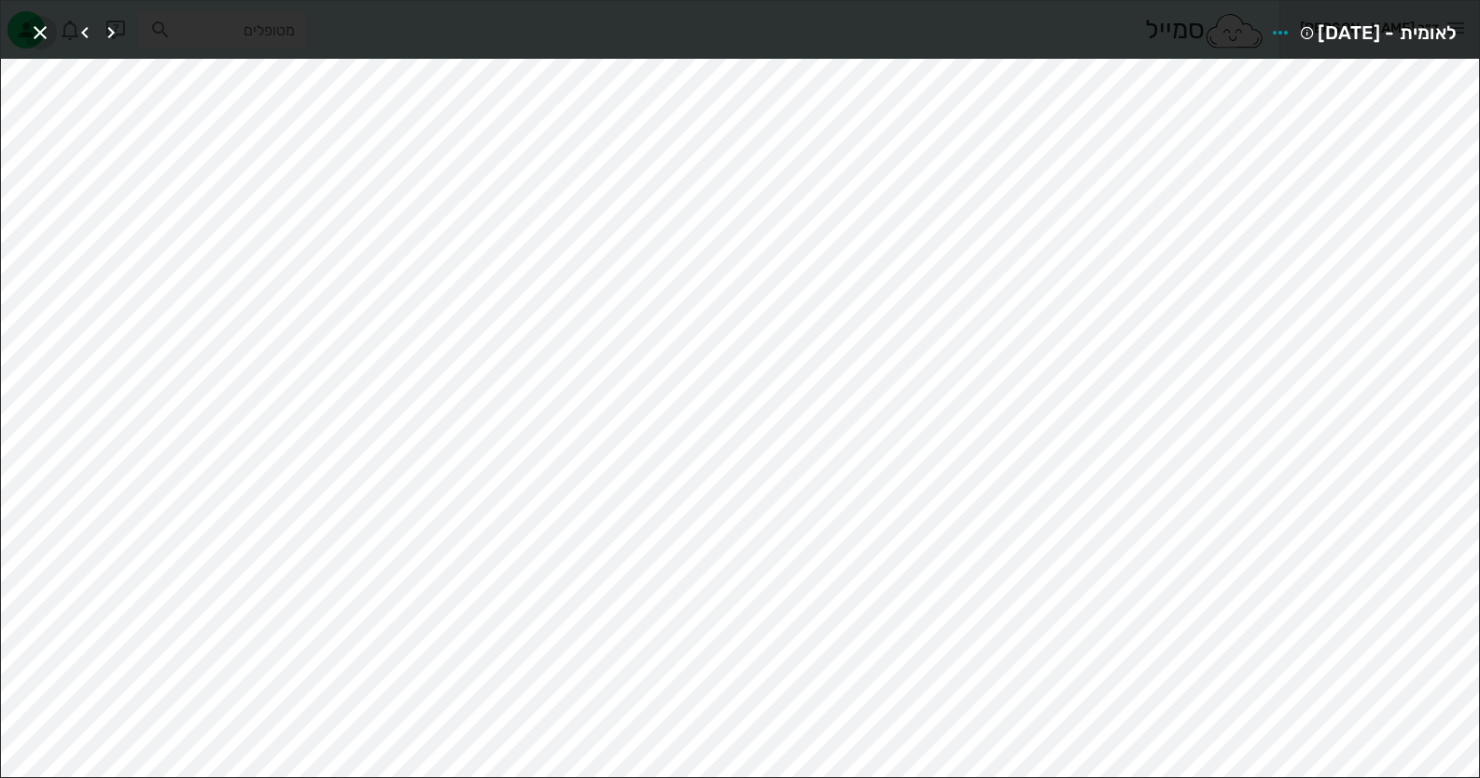
click at [43, 30] on icon "button" at bounding box center [40, 32] width 22 height 22
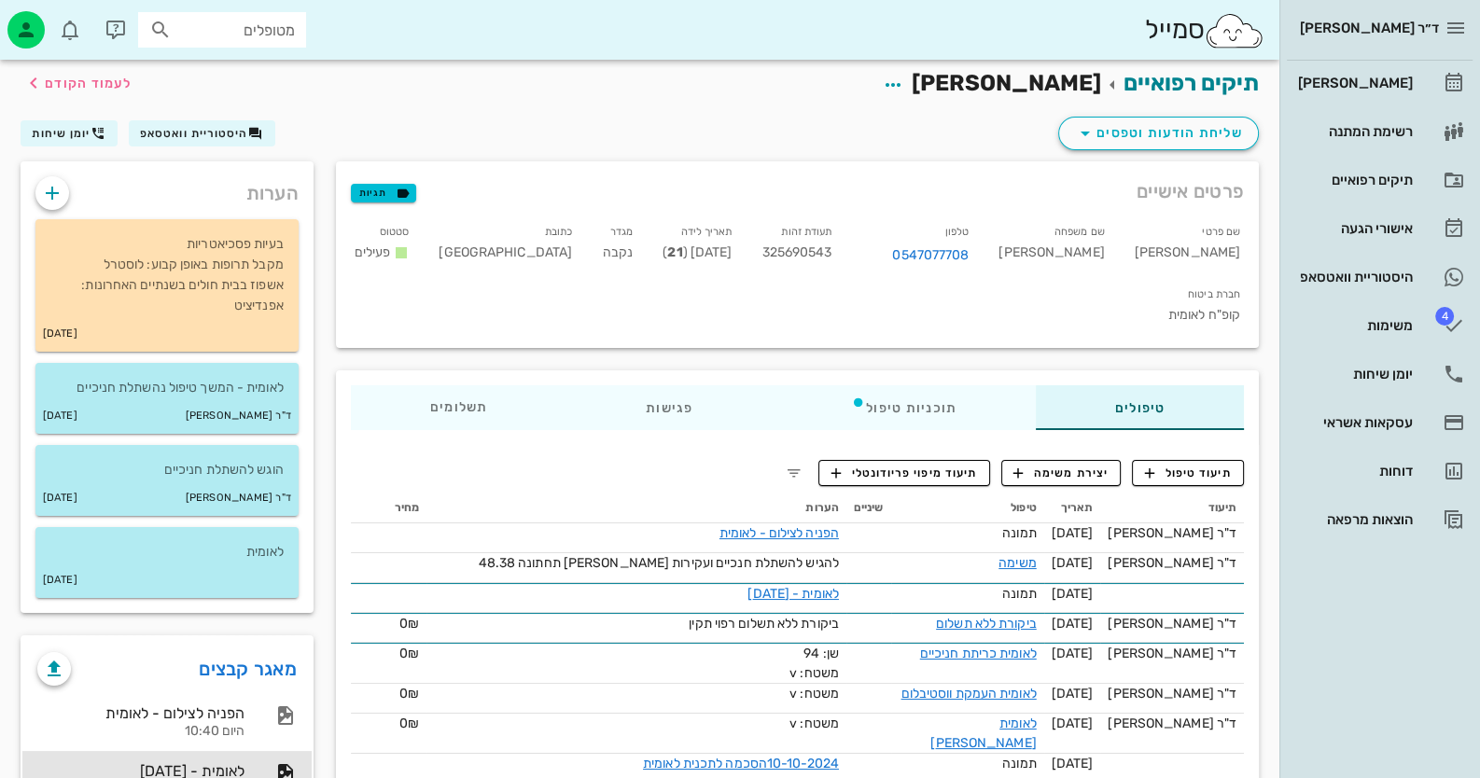
scroll to position [0, 0]
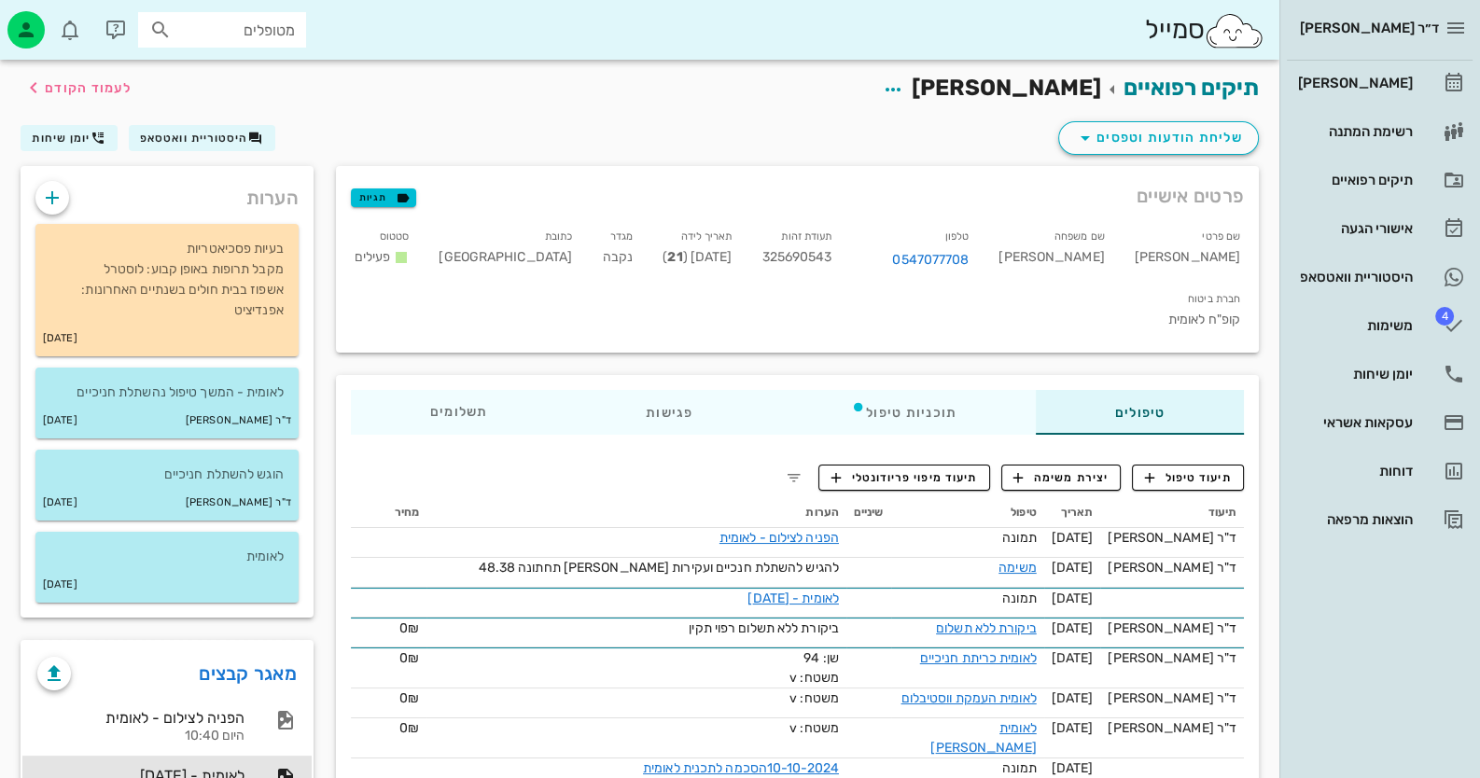
click at [831, 251] on span "325690543" at bounding box center [796, 257] width 70 height 16
copy span "325690543"
click at [1351, 349] on div "[PERSON_NAME] רשימת המתנה תיקים רפואיים אישורי הגעה היסטוריית וואטסאפ 4 משימות …" at bounding box center [1380, 301] width 186 height 481
click at [1465, 330] on link "4 משימות" at bounding box center [1380, 325] width 186 height 45
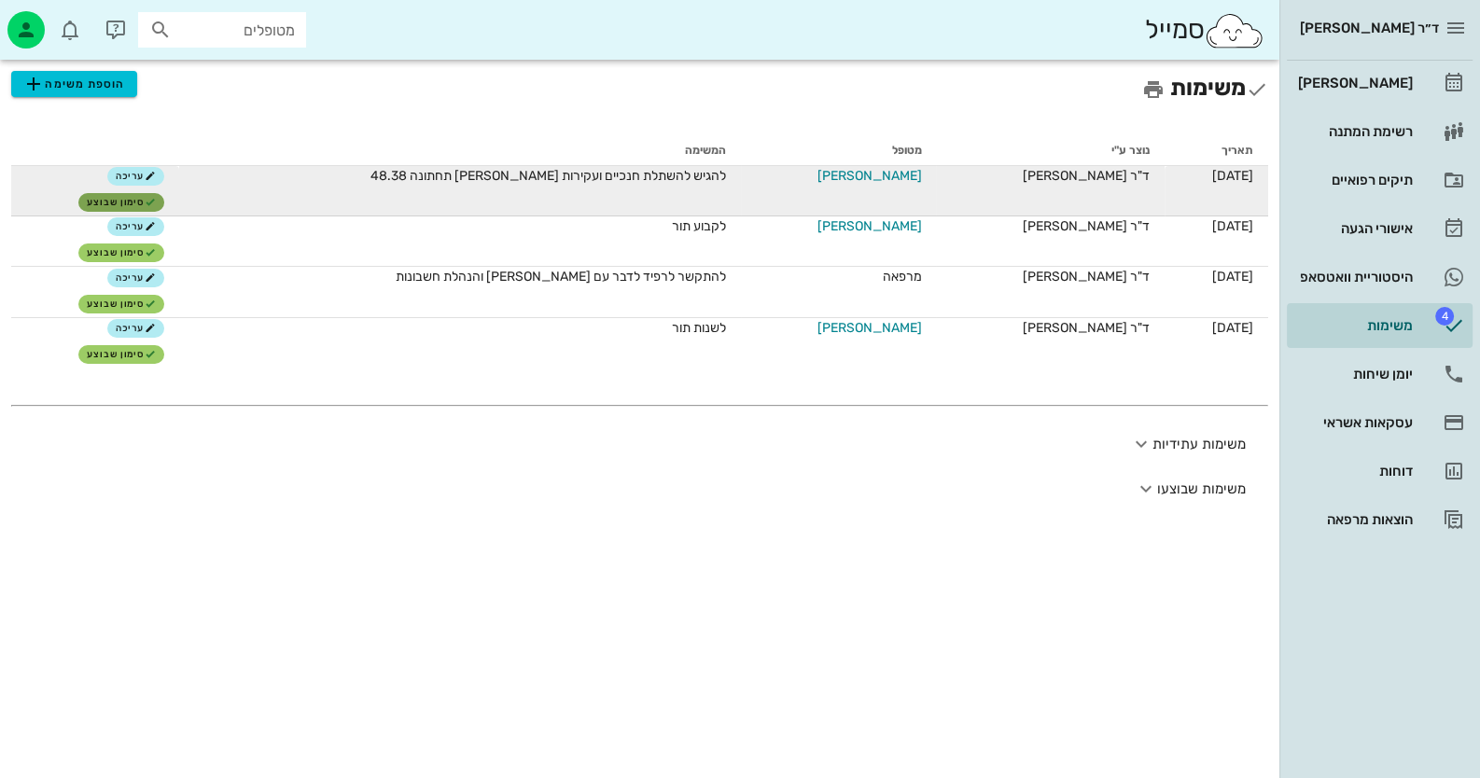
click at [149, 205] on span "סימון שבוצע" at bounding box center [121, 202] width 69 height 11
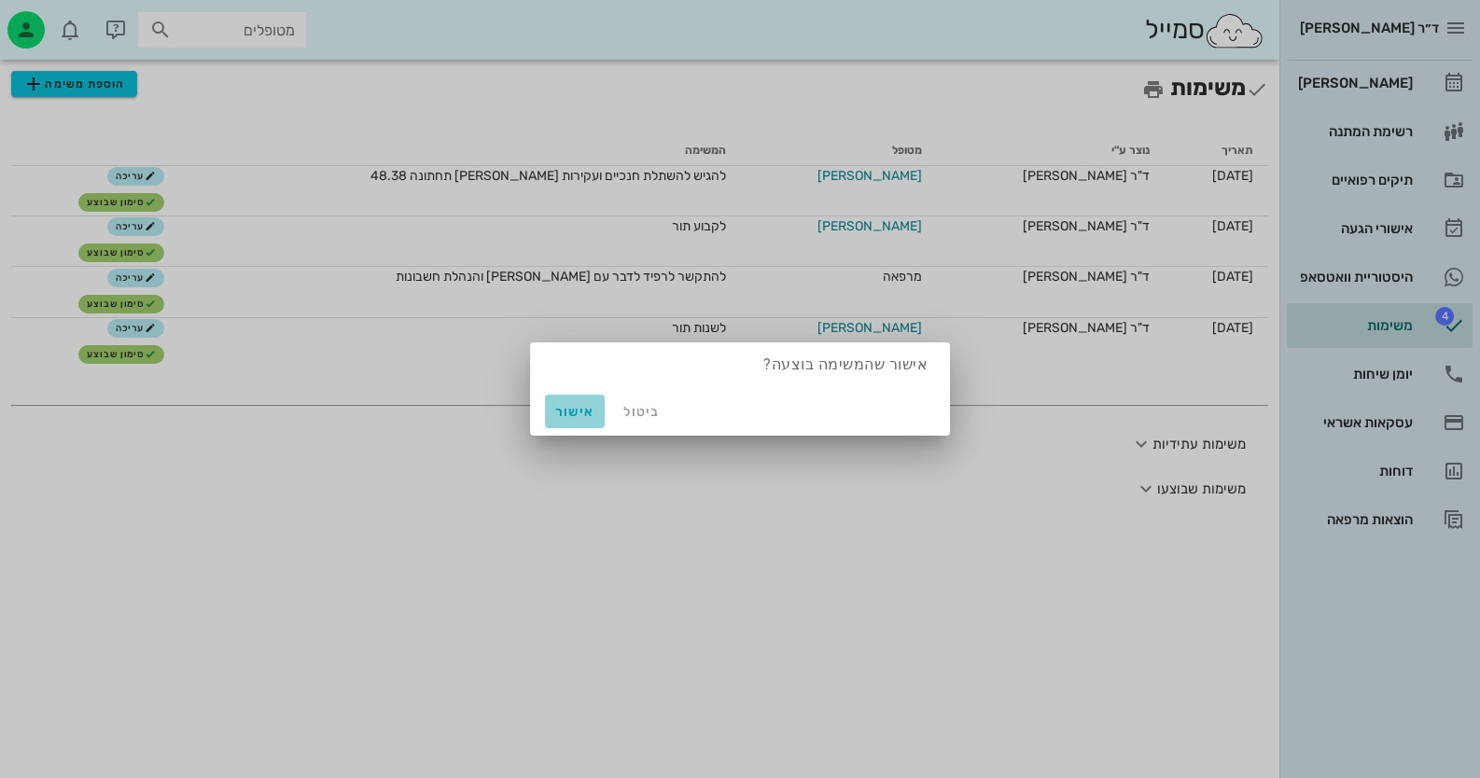
click at [583, 410] on span "אישור" at bounding box center [574, 412] width 45 height 16
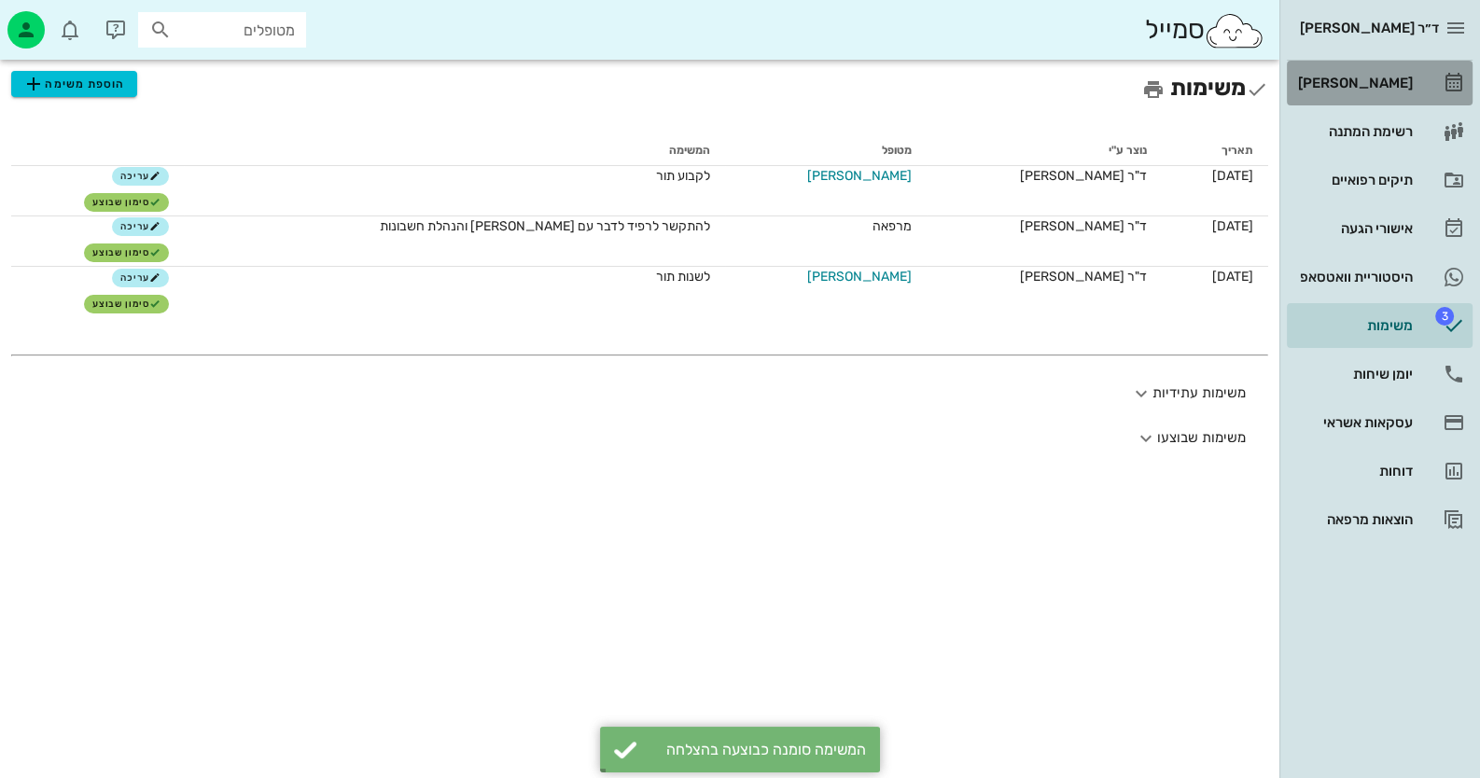
click at [1363, 72] on div "[PERSON_NAME]" at bounding box center [1353, 83] width 118 height 30
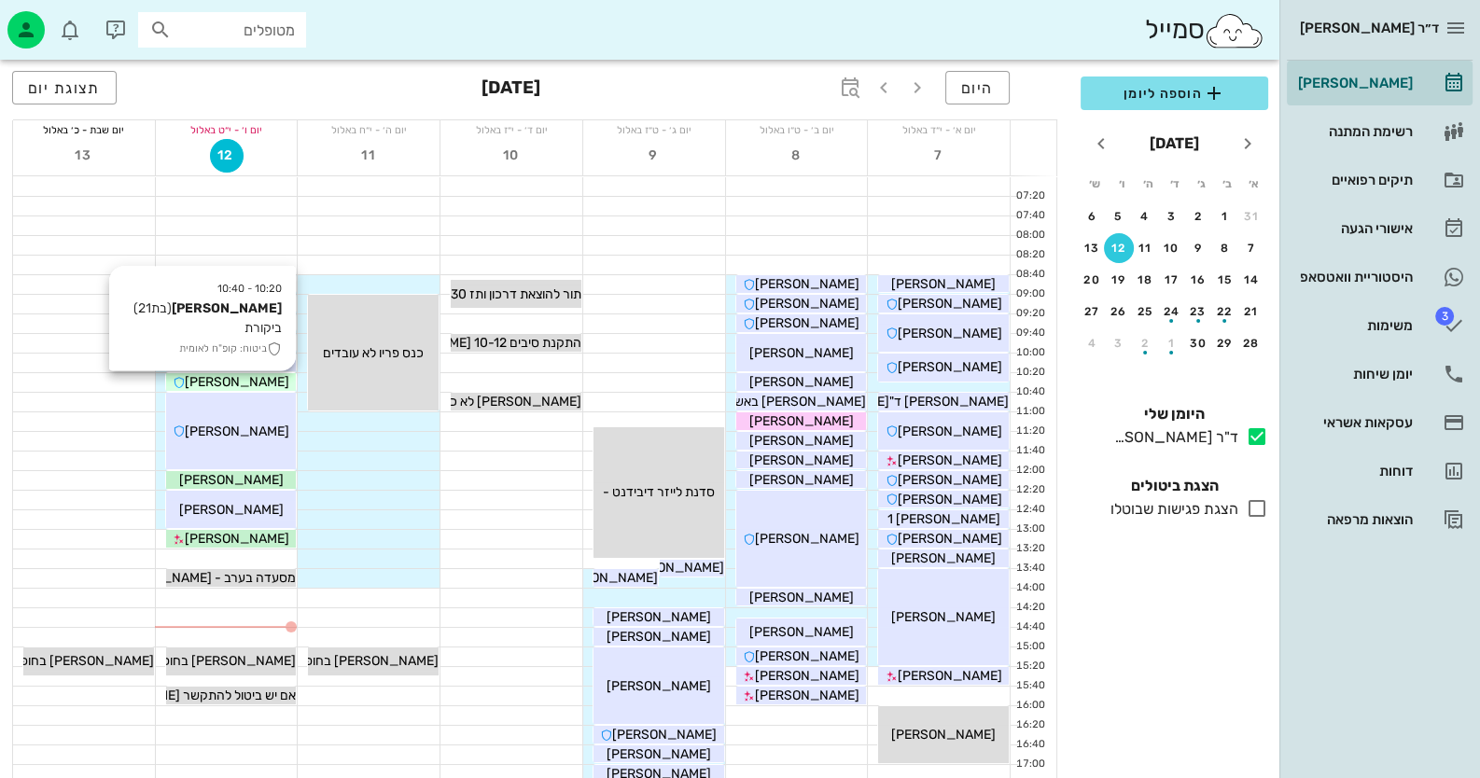
click at [266, 382] on div "[PERSON_NAME]" at bounding box center [231, 382] width 131 height 20
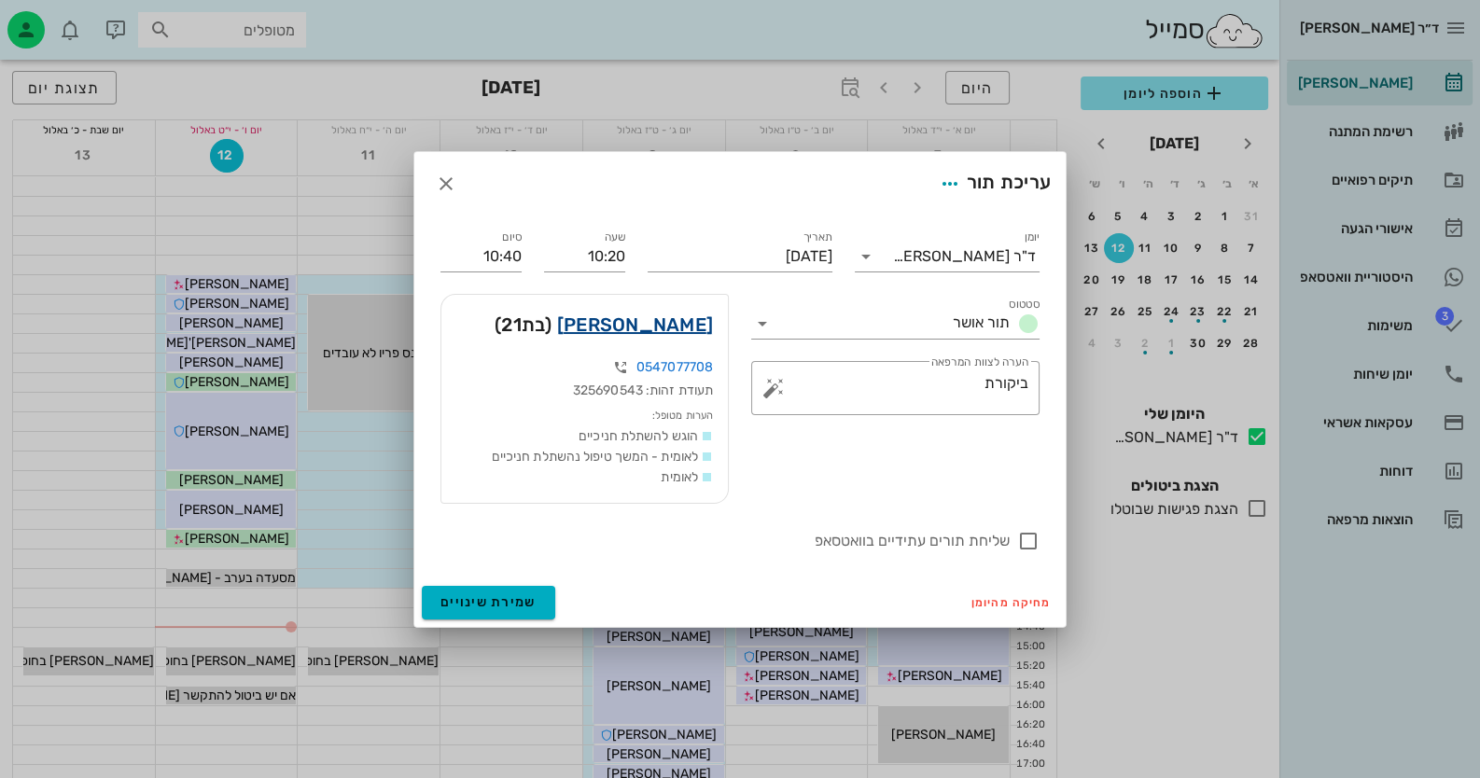
click at [697, 327] on link "[PERSON_NAME]" at bounding box center [635, 325] width 156 height 30
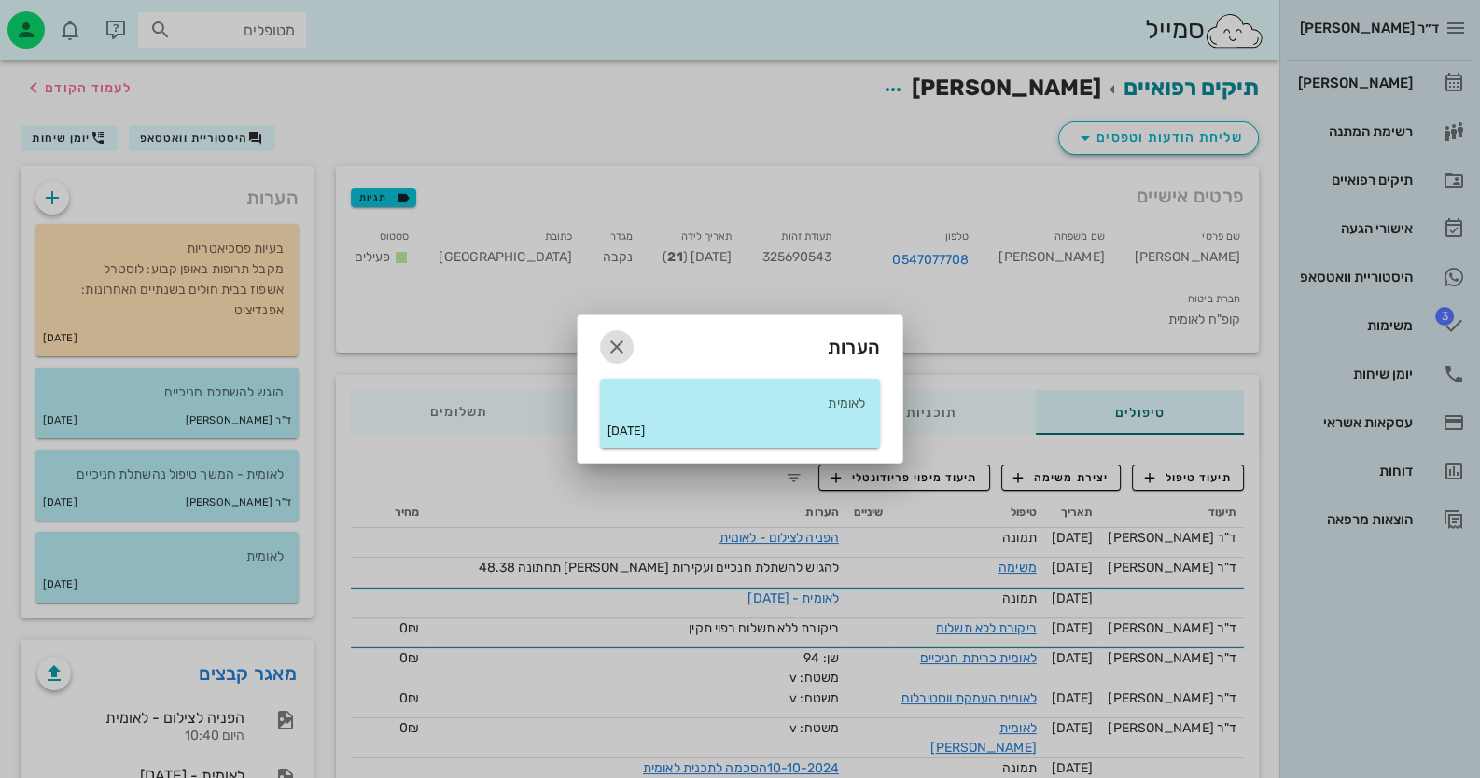
click at [606, 348] on icon "button" at bounding box center [617, 347] width 22 height 22
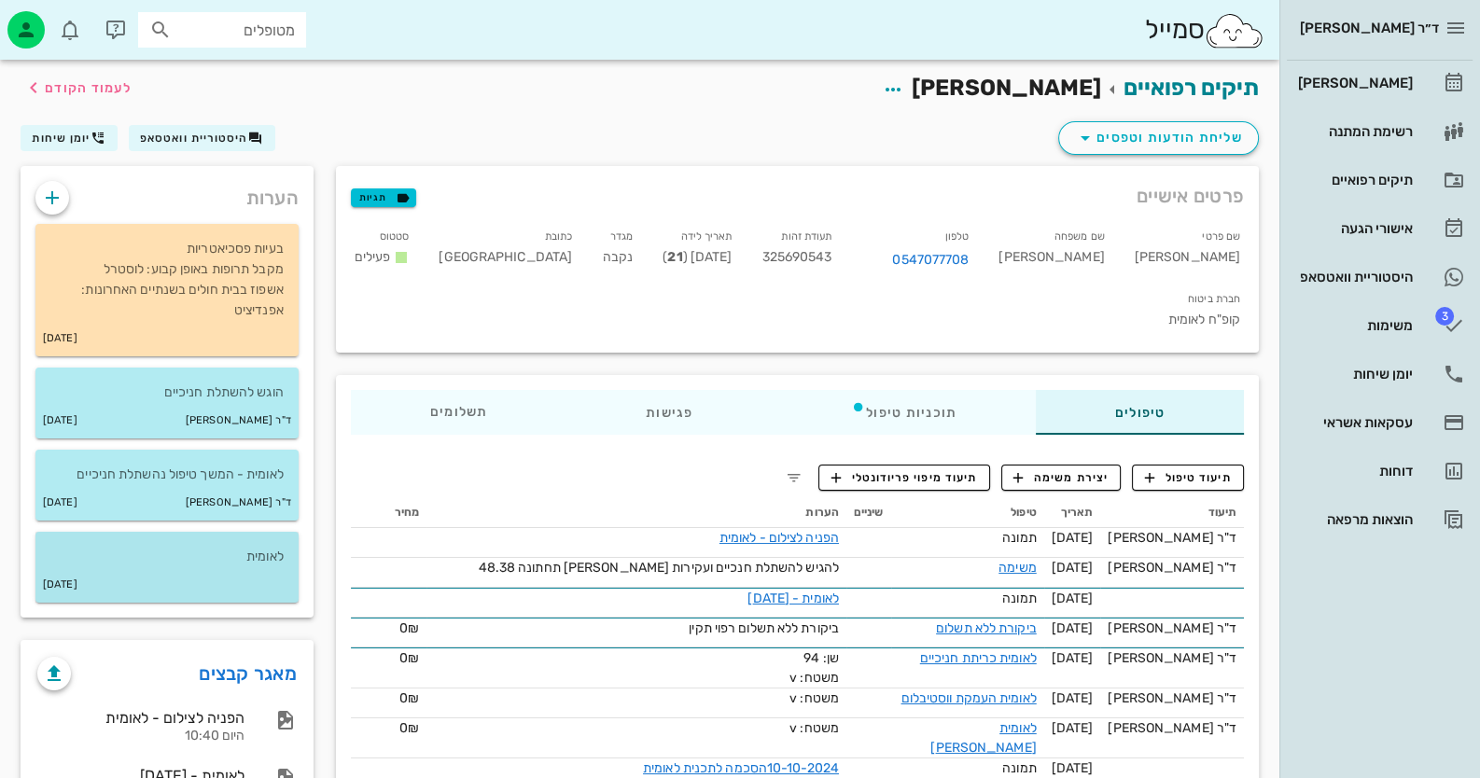
click at [254, 549] on p "לאומית" at bounding box center [166, 557] width 233 height 21
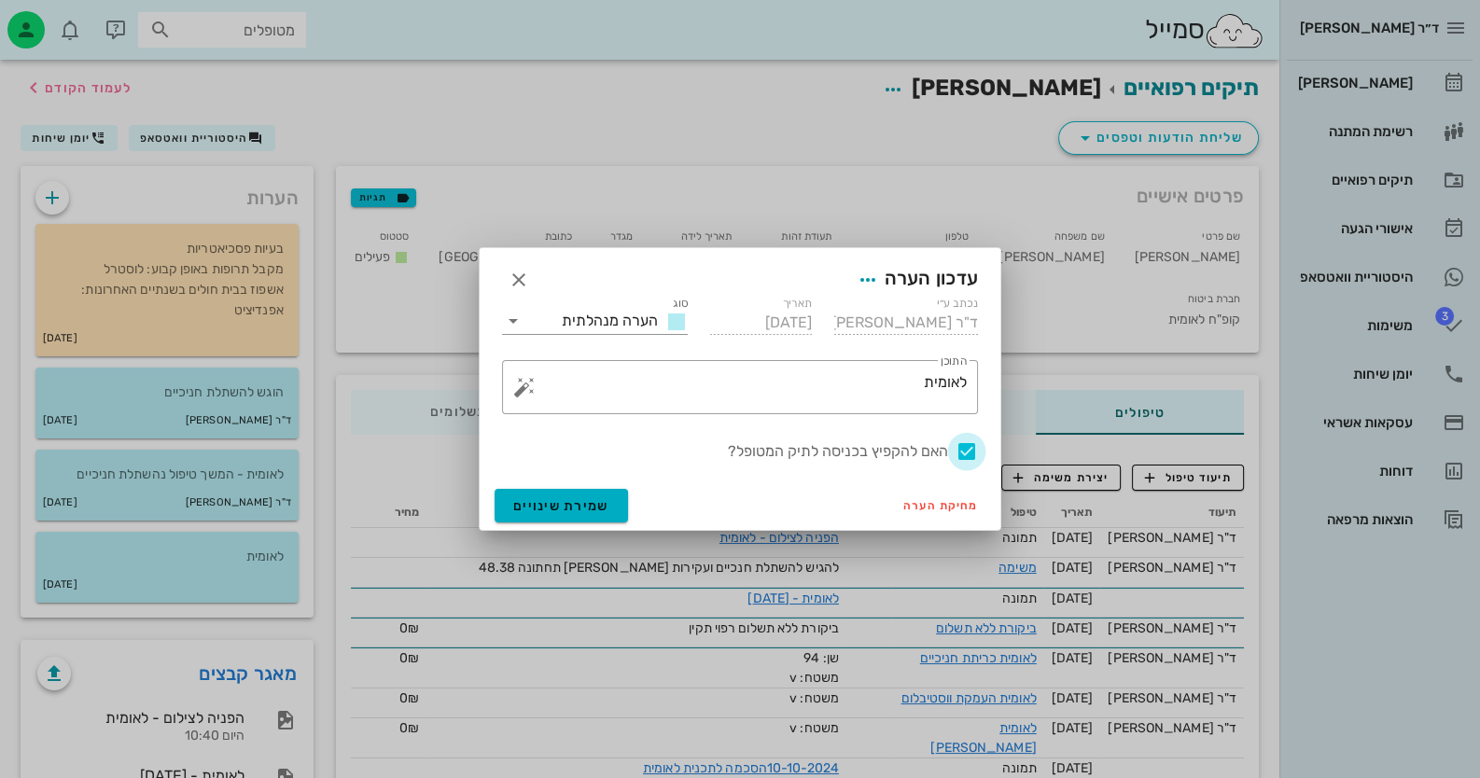
click at [955, 452] on div at bounding box center [967, 452] width 32 height 32
checkbox input "false"
click at [599, 517] on button "שמירת שינויים" at bounding box center [560, 506] width 133 height 34
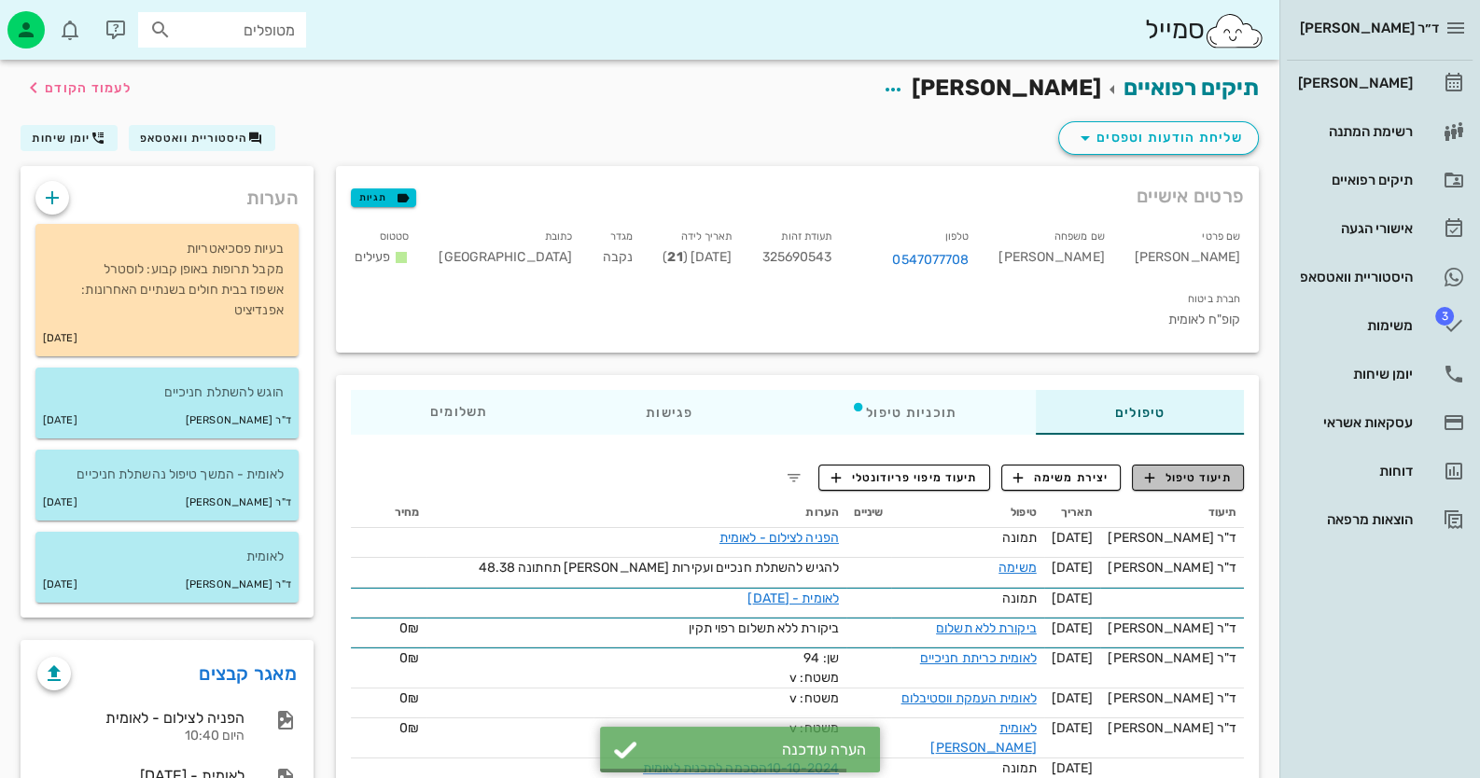
click at [1199, 465] on button "תיעוד טיפול" at bounding box center [1188, 478] width 112 height 26
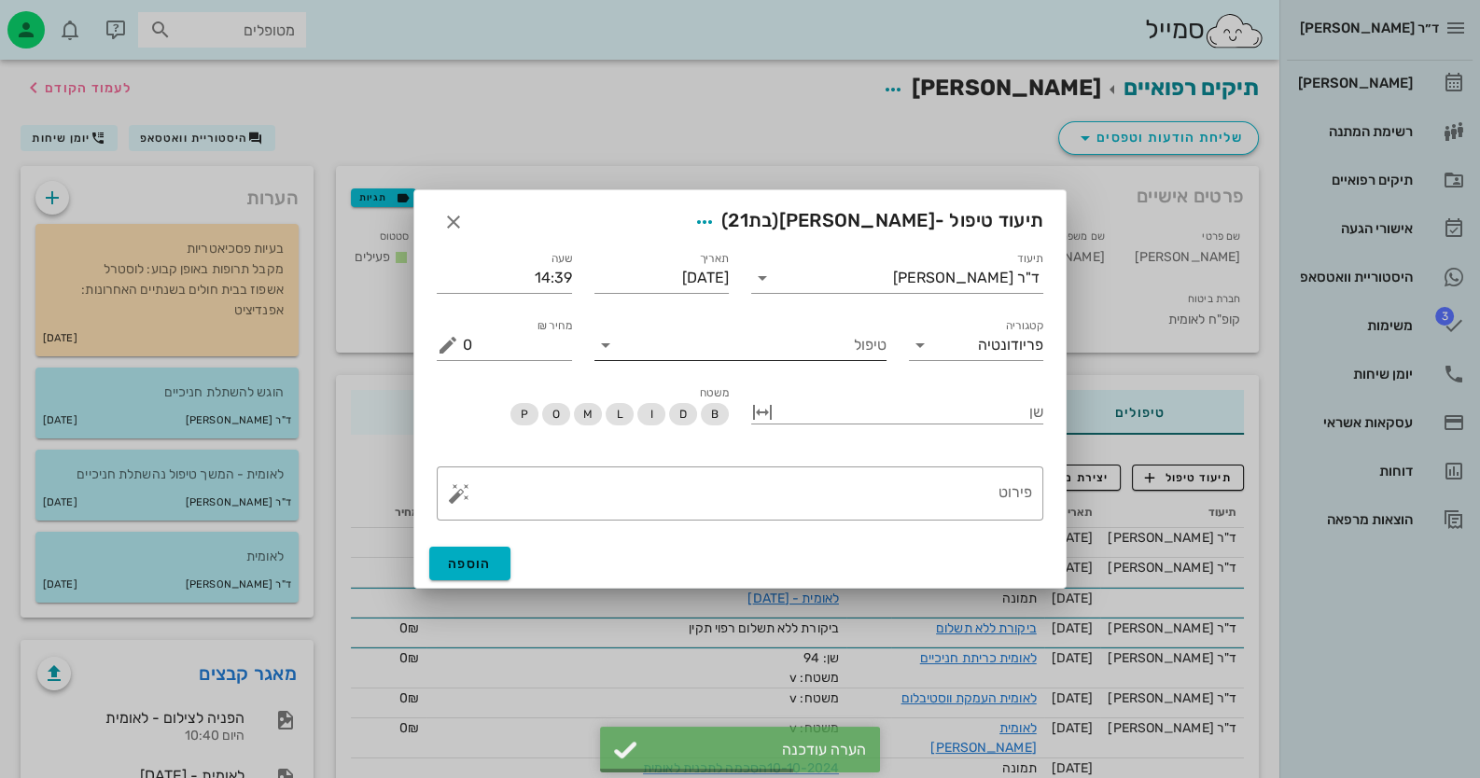
click at [851, 355] on input "טיפול" at bounding box center [753, 345] width 266 height 30
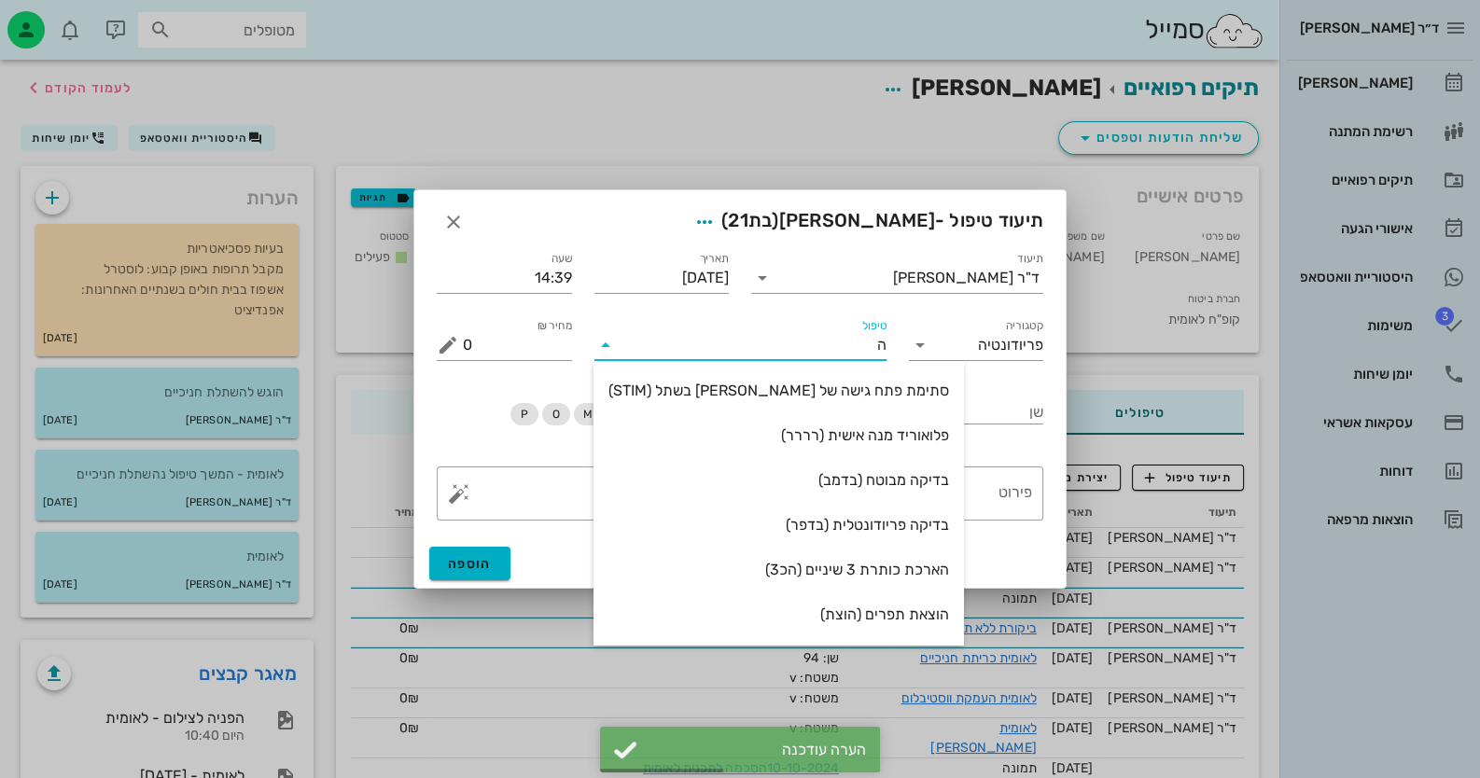
type input "[PERSON_NAME]"
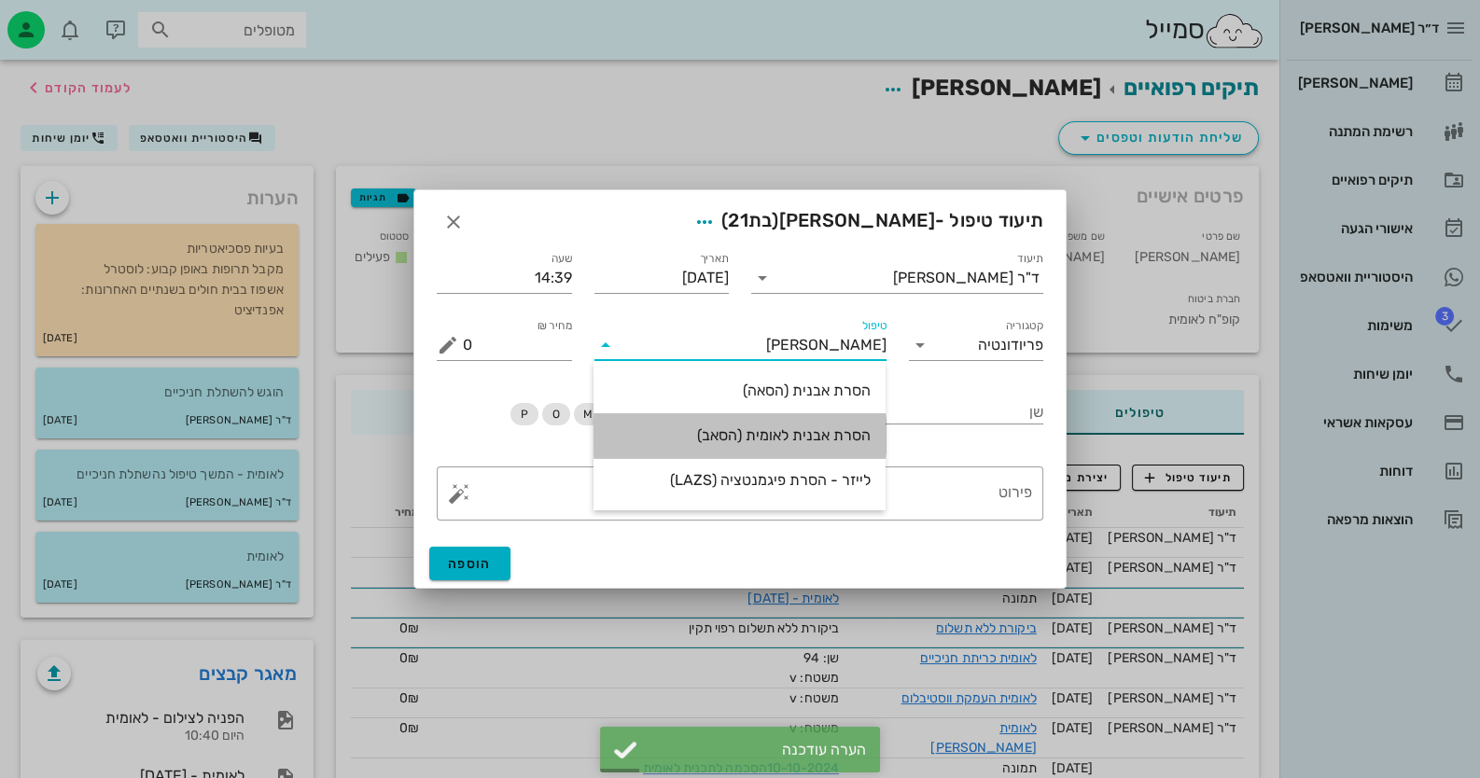
click at [841, 445] on div "הסרת אבנית לאומית (הסאב)" at bounding box center [739, 435] width 262 height 40
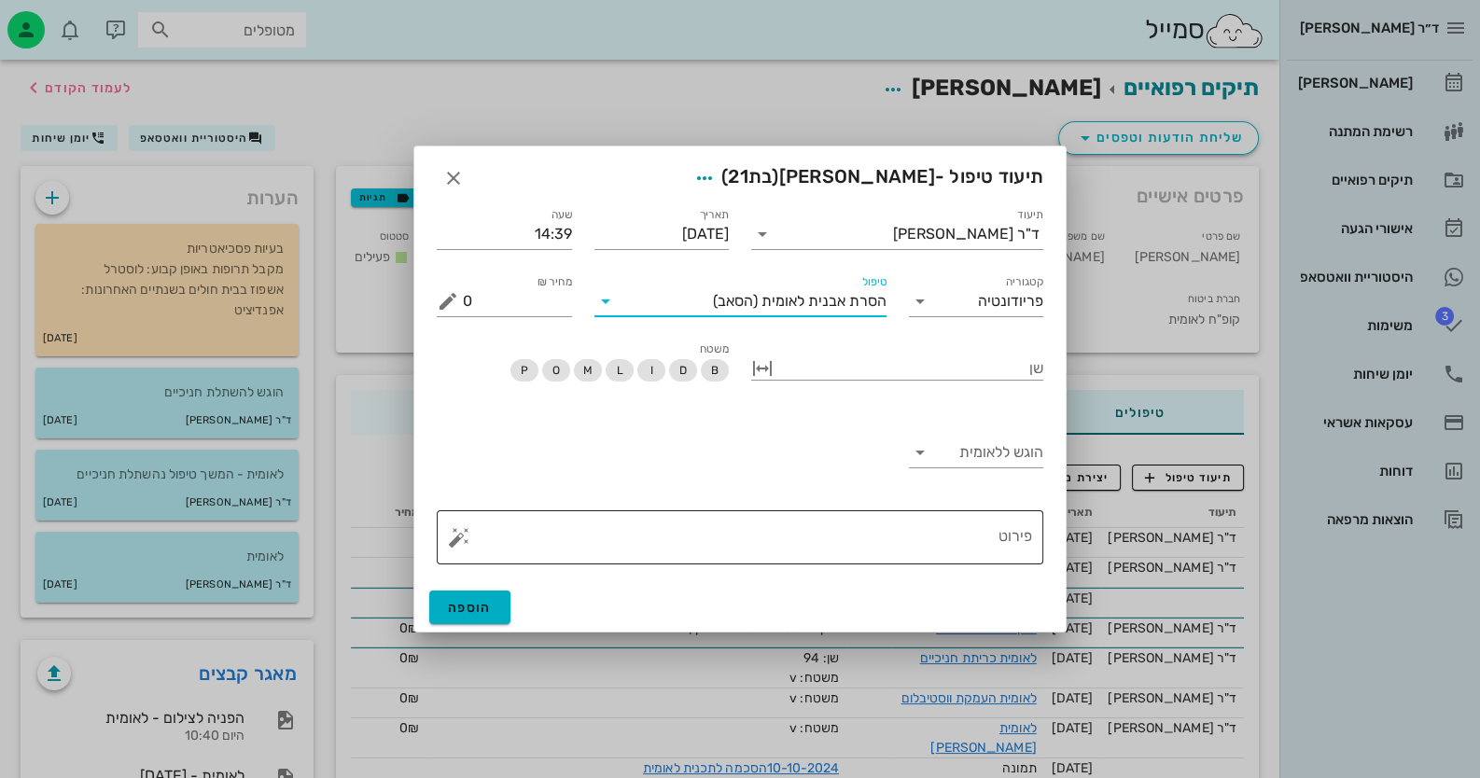
click at [458, 543] on button "button" at bounding box center [459, 537] width 22 height 22
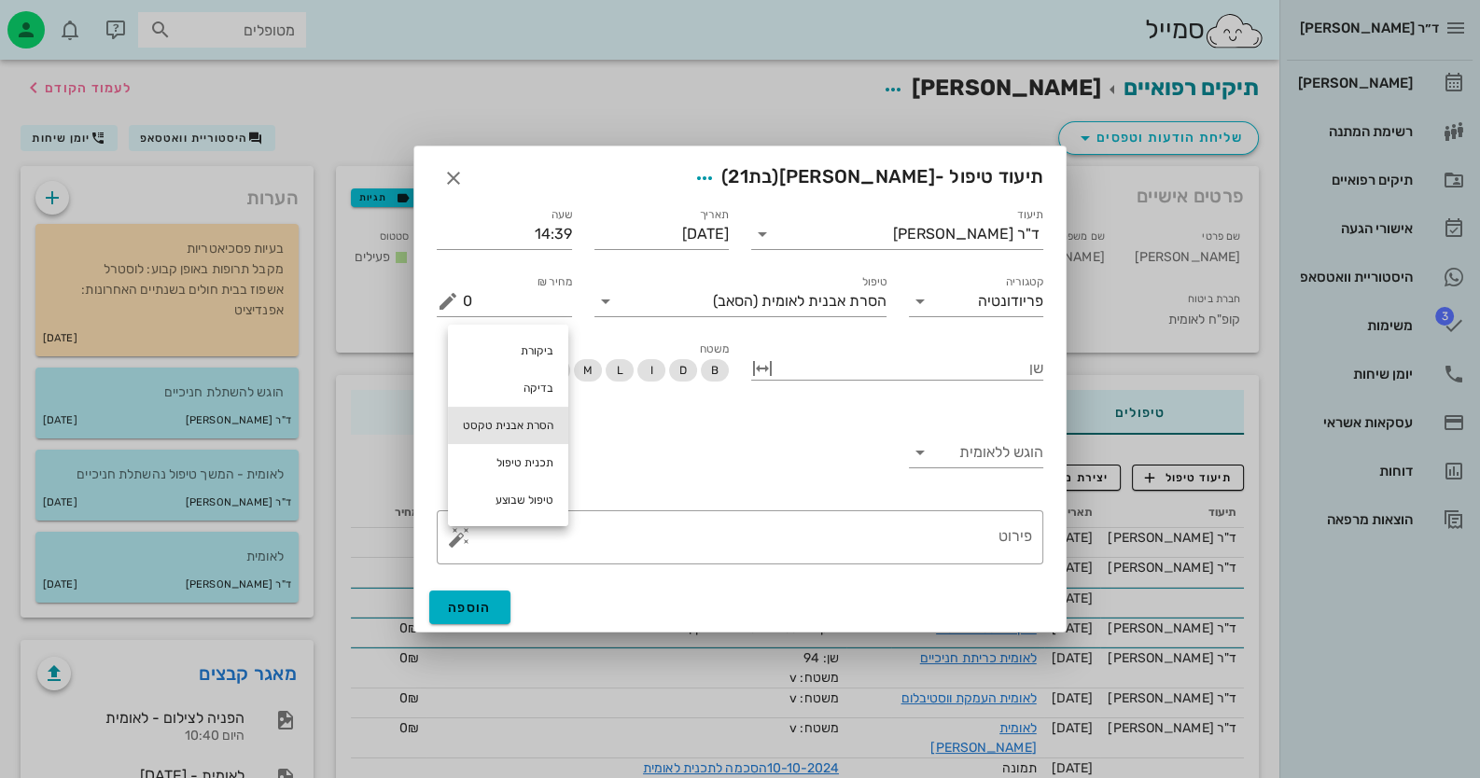
click at [517, 428] on div "הסרת אבנית טקסט" at bounding box center [508, 425] width 120 height 37
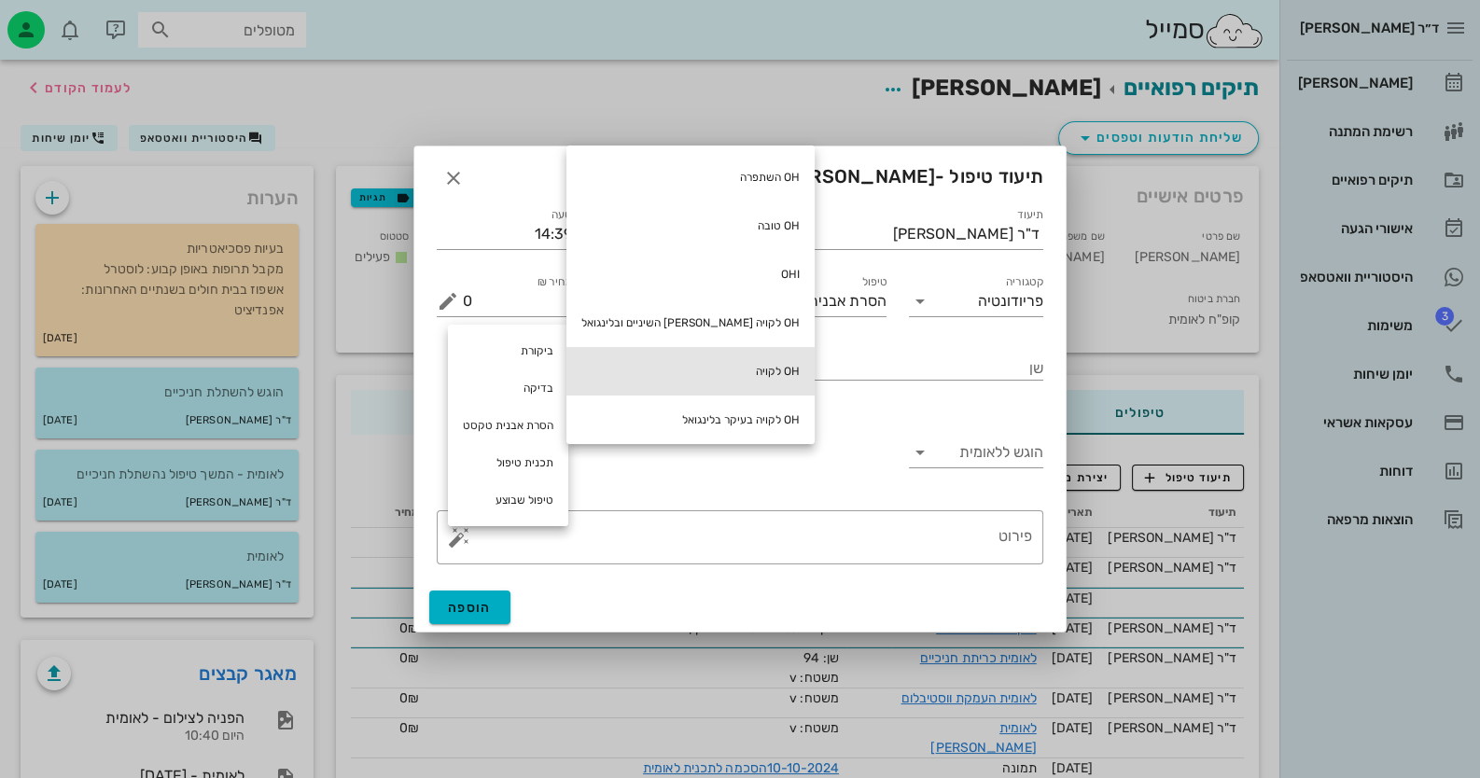
click at [705, 363] on div "OH לקויה" at bounding box center [690, 371] width 248 height 49
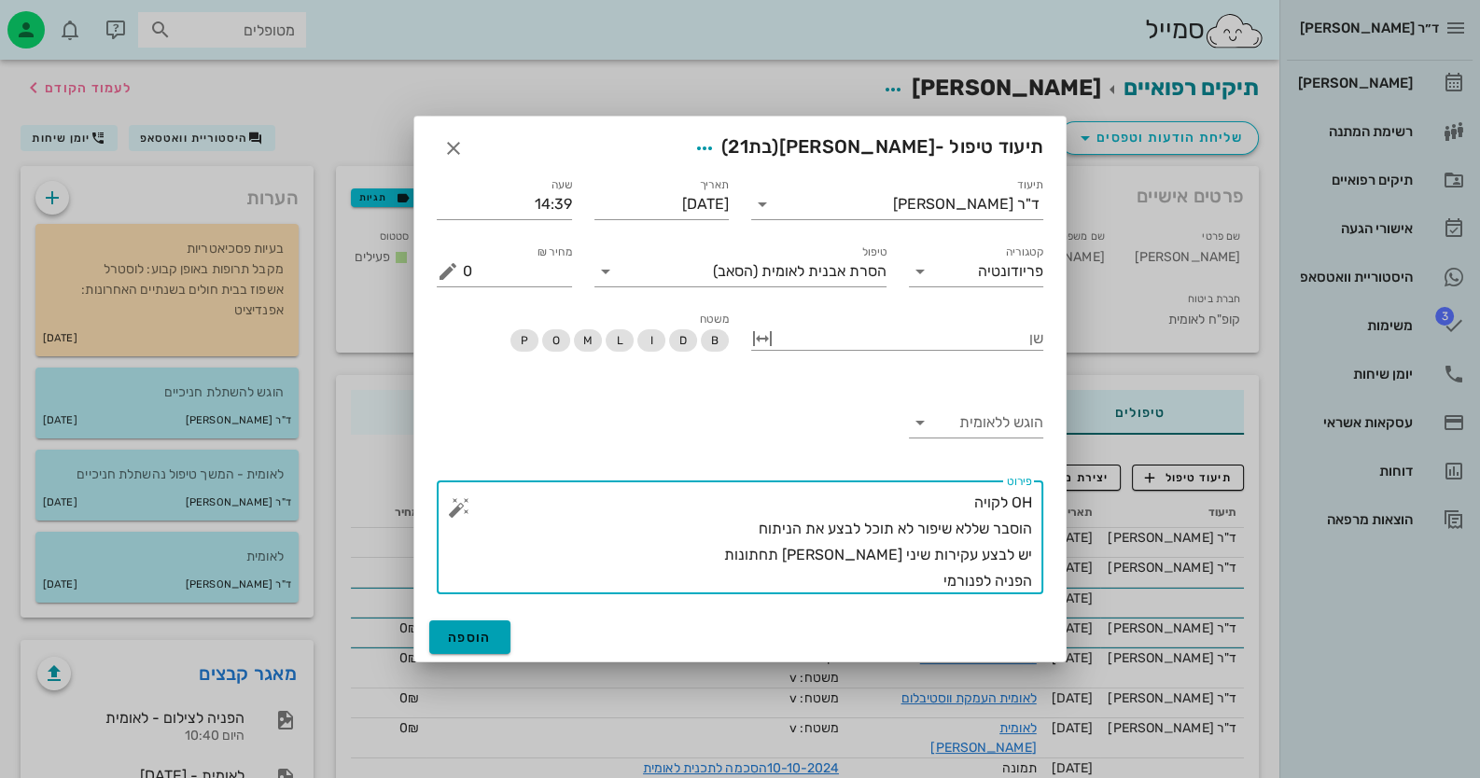
type textarea "OH לקויה הוסבר שללא שיפור לא תוכל לבצע את הניתוח יש לבצע עקירות שיני [PERSON_NA…"
click at [468, 634] on span "הוספה" at bounding box center [470, 638] width 44 height 16
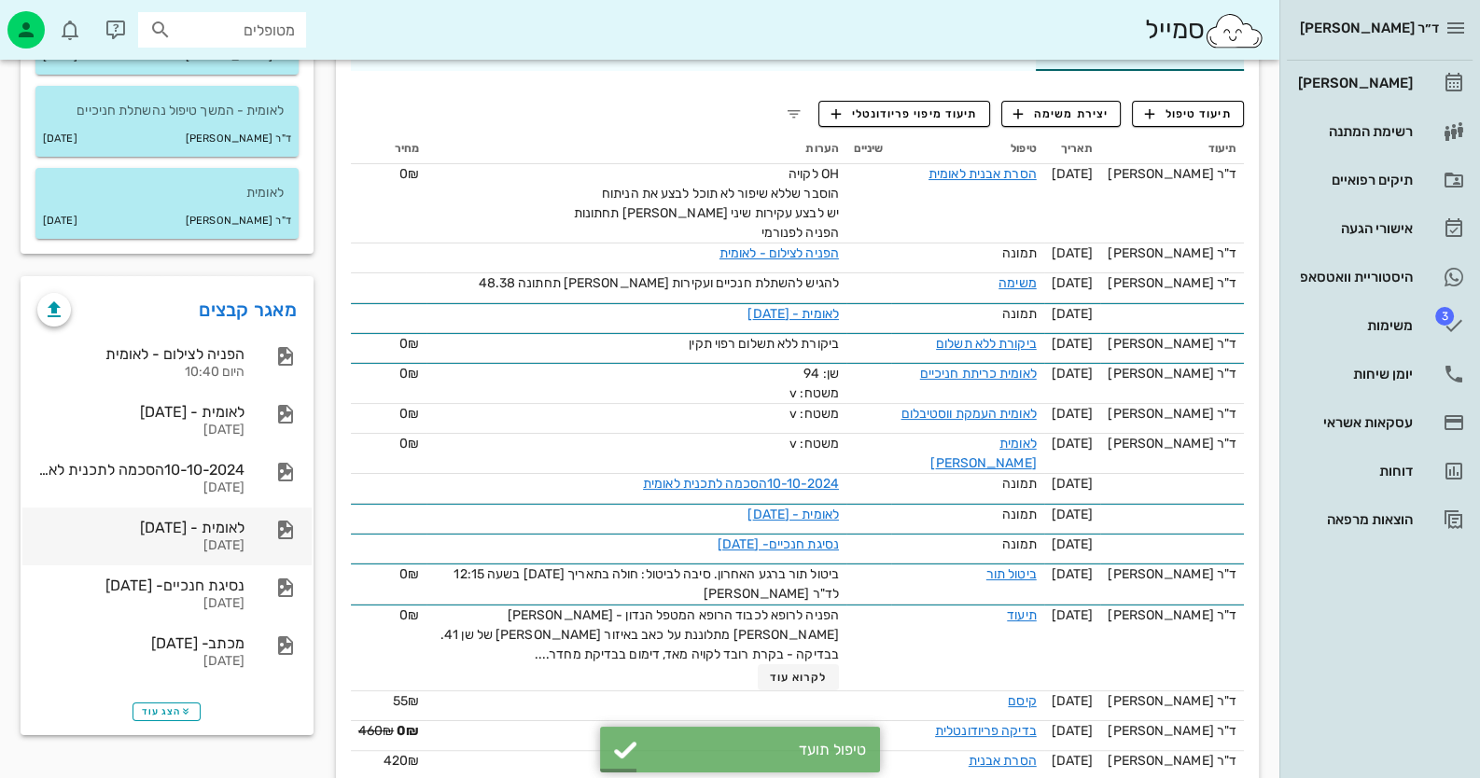
scroll to position [372, 0]
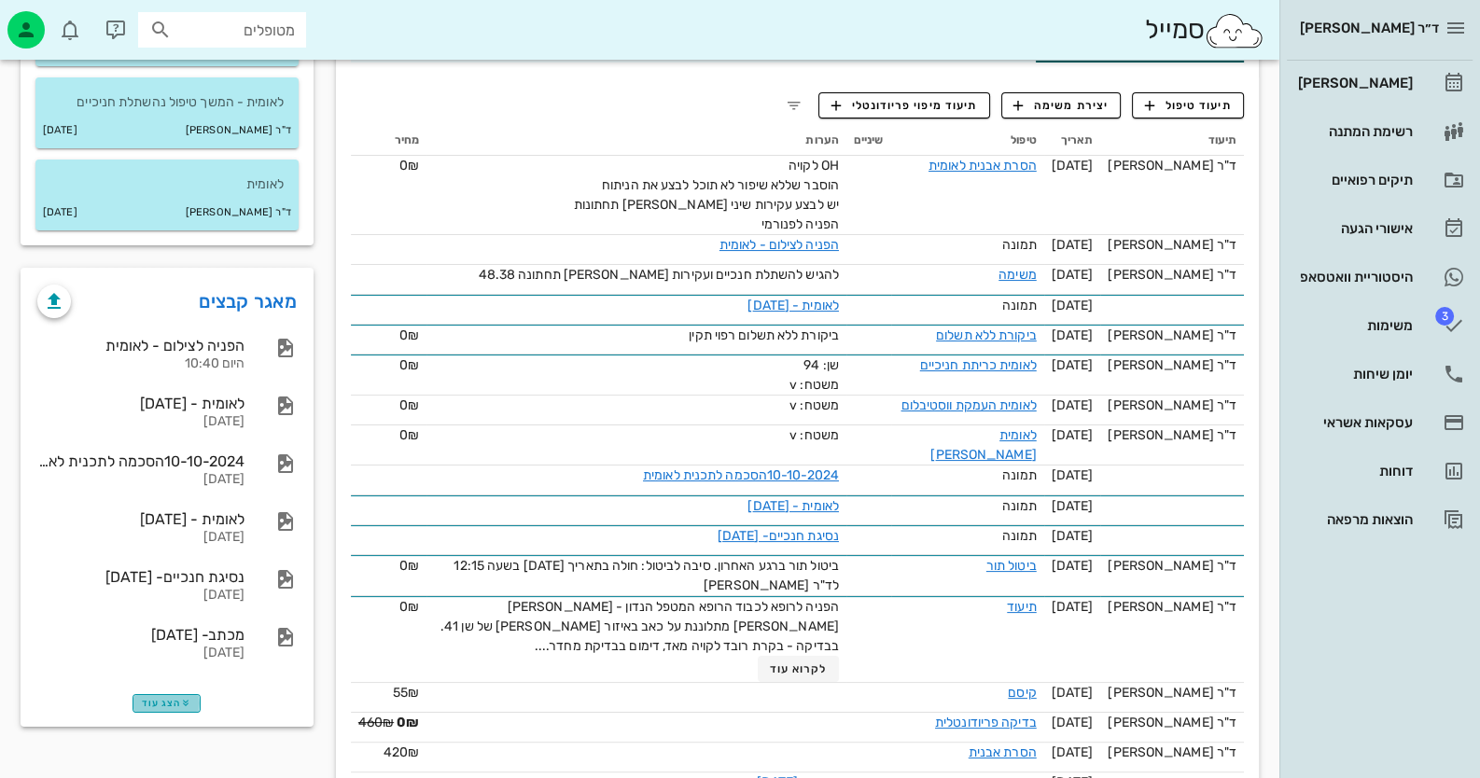
click at [154, 701] on span "הצג עוד" at bounding box center [166, 703] width 49 height 11
click at [263, 305] on link "מאגר קבצים" at bounding box center [248, 301] width 98 height 30
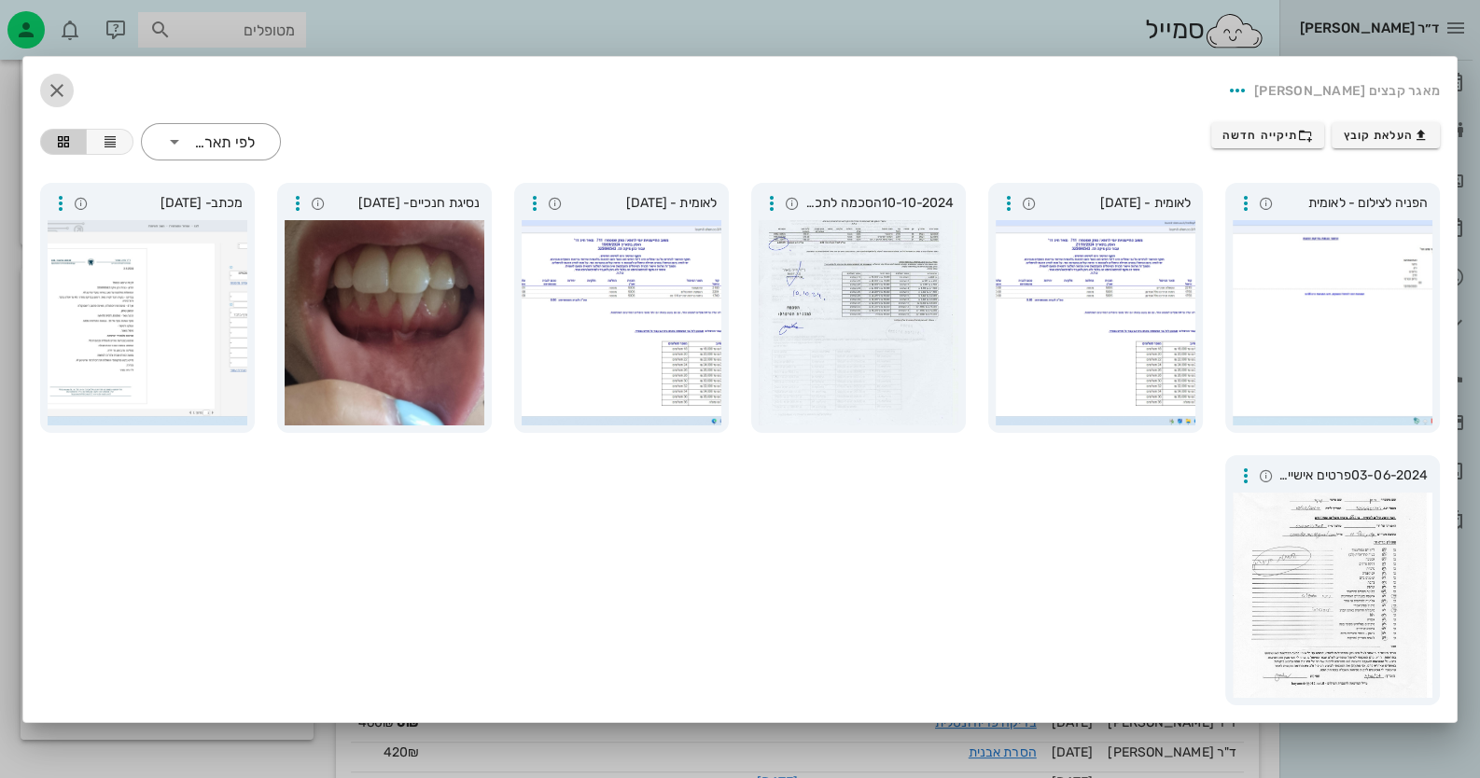
click at [56, 91] on icon "button" at bounding box center [57, 90] width 22 height 22
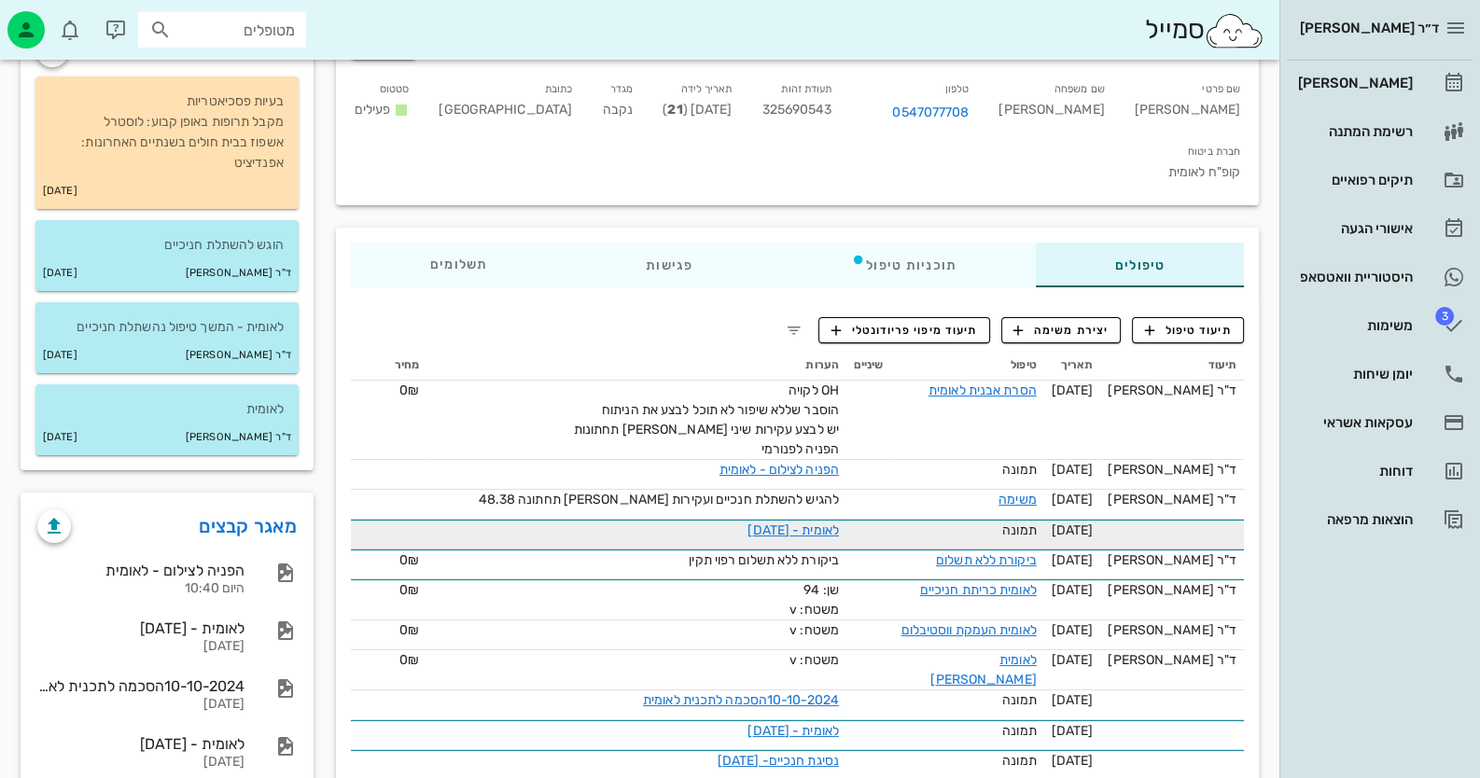
scroll to position [0, 0]
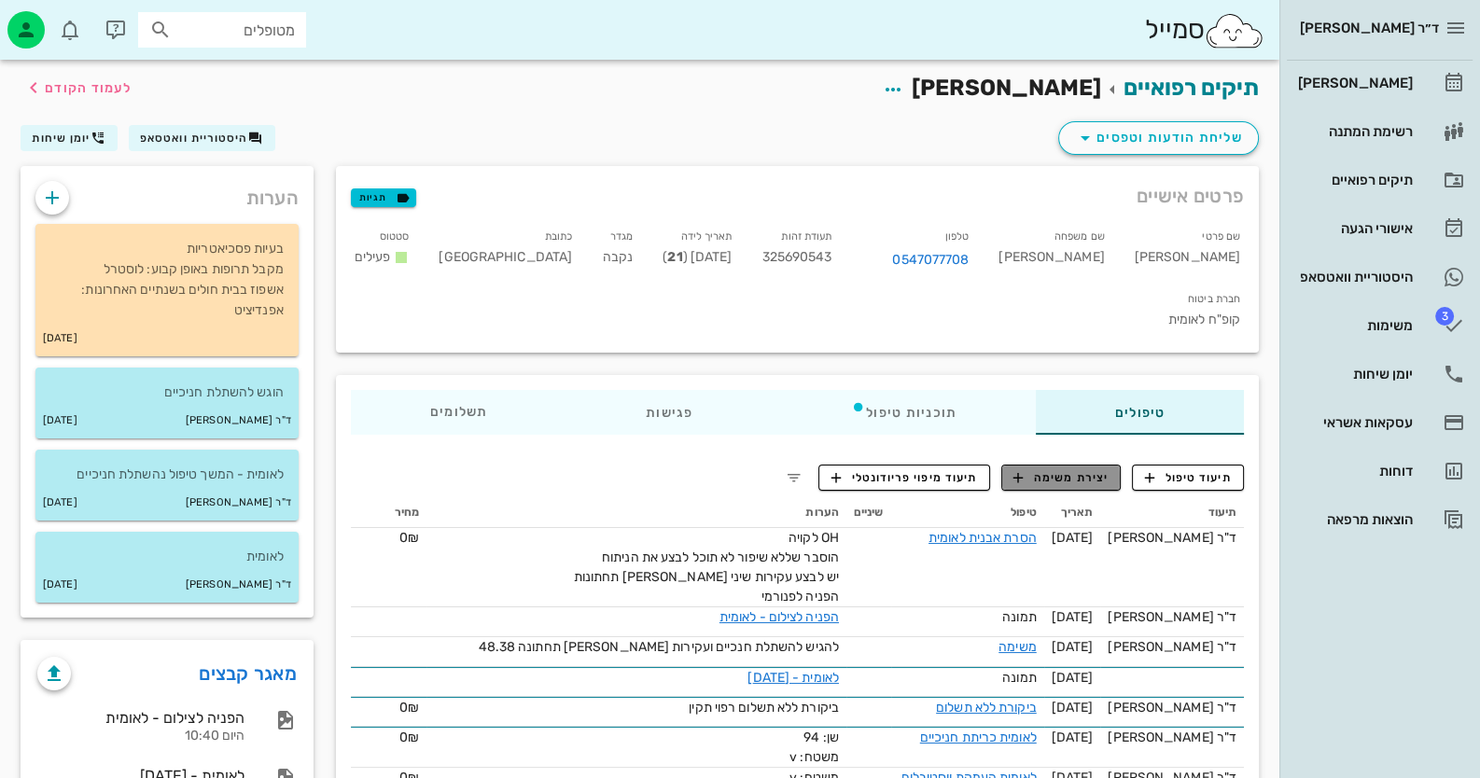
click at [1090, 469] on span "יצירת משימה" at bounding box center [1060, 477] width 95 height 17
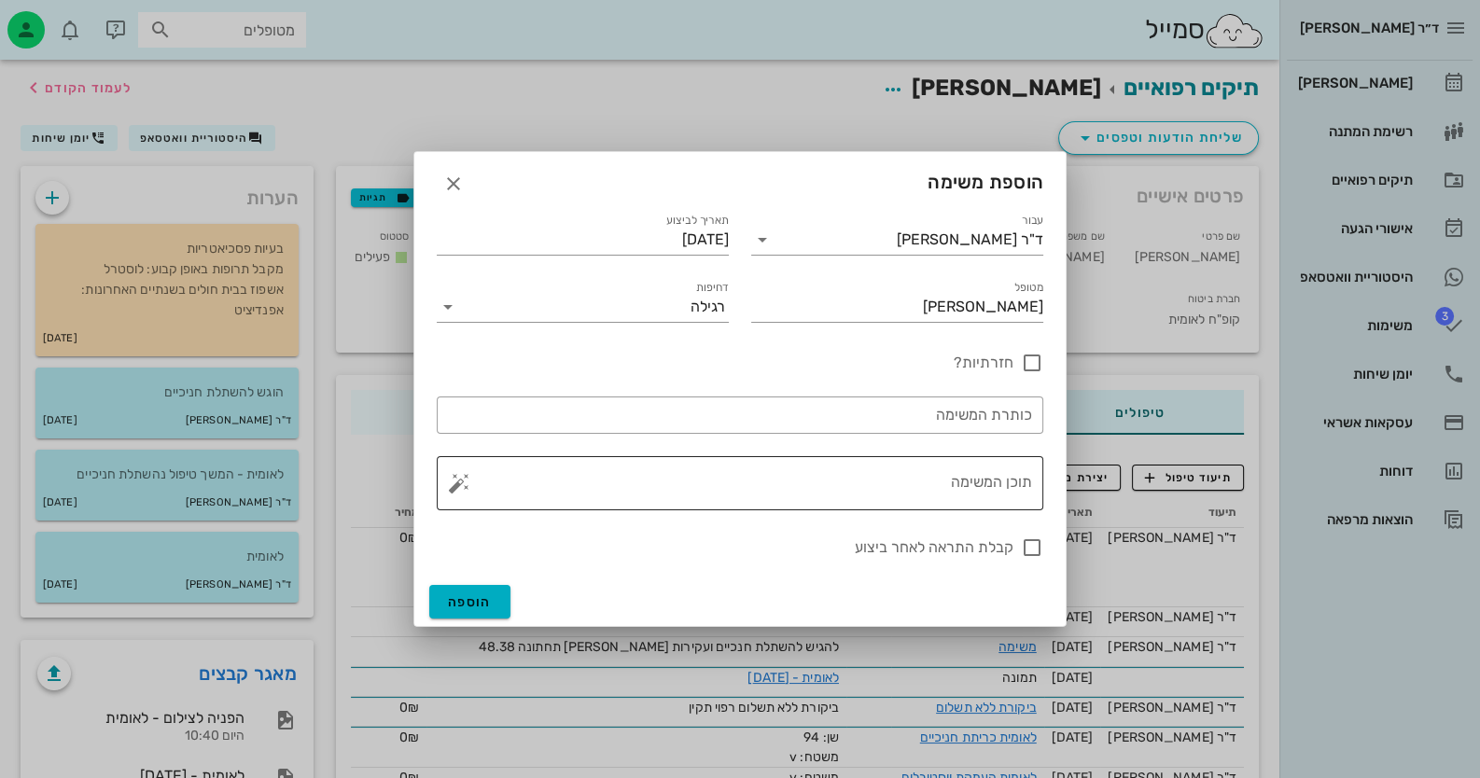
click at [965, 486] on textarea "תוכן המשימה" at bounding box center [747, 488] width 569 height 45
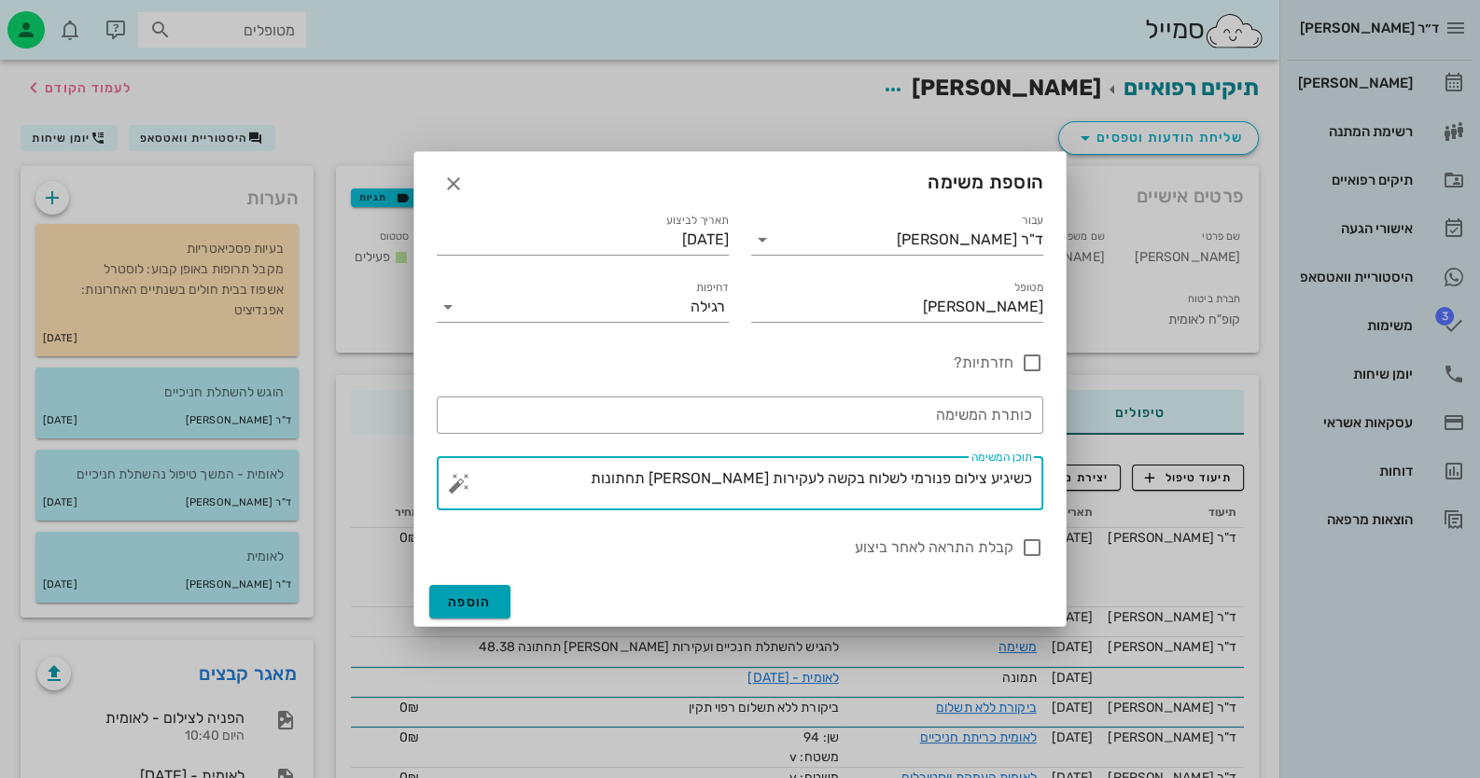
type textarea "כשיגיע צילום פנורמי לשלוח בקשה לעקירות [PERSON_NAME] תחתונות"
click at [457, 606] on span "הוספה" at bounding box center [470, 602] width 44 height 16
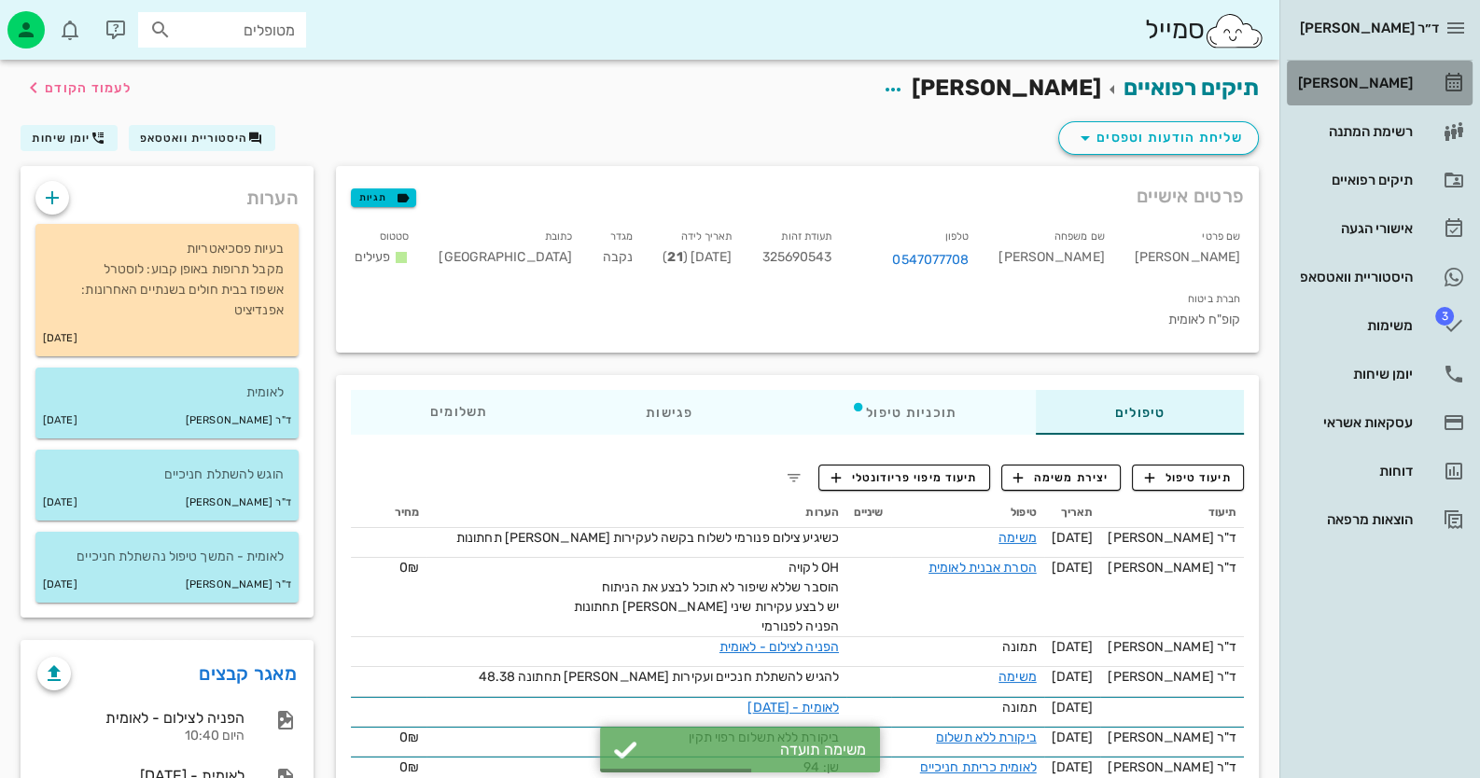
click at [1380, 100] on link "[PERSON_NAME]" at bounding box center [1380, 83] width 186 height 45
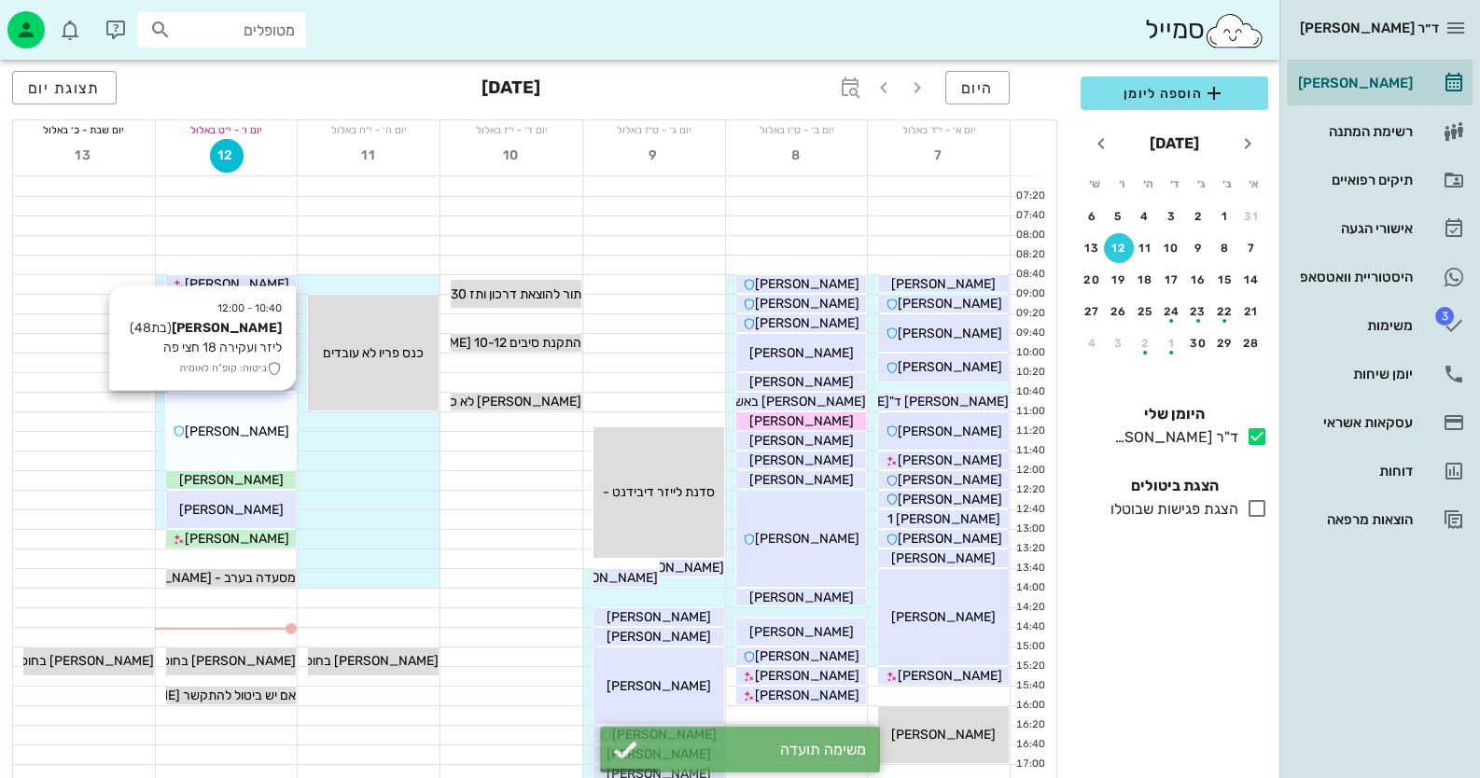
click at [267, 425] on span "[PERSON_NAME]" at bounding box center [237, 432] width 104 height 16
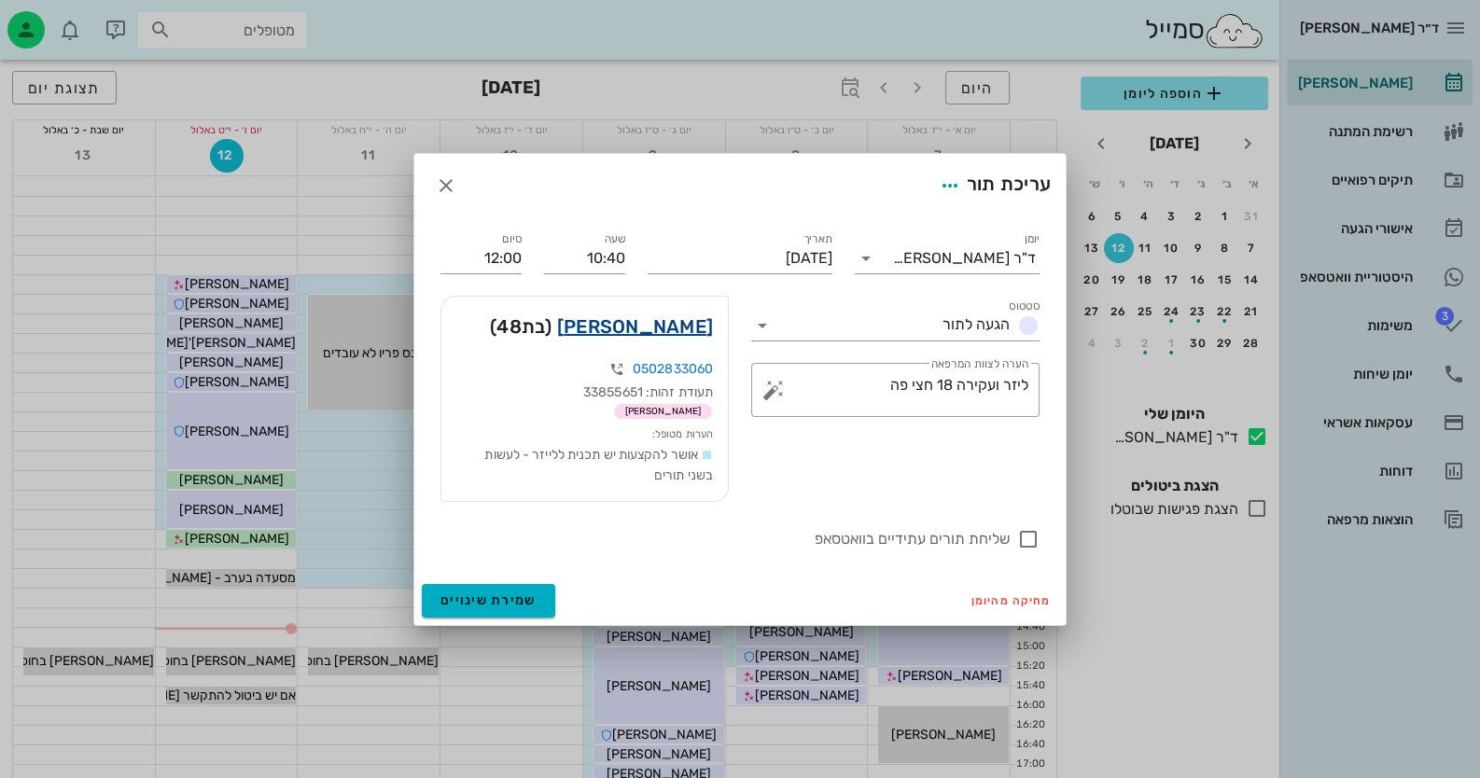
click at [658, 319] on link "[PERSON_NAME]" at bounding box center [635, 327] width 156 height 30
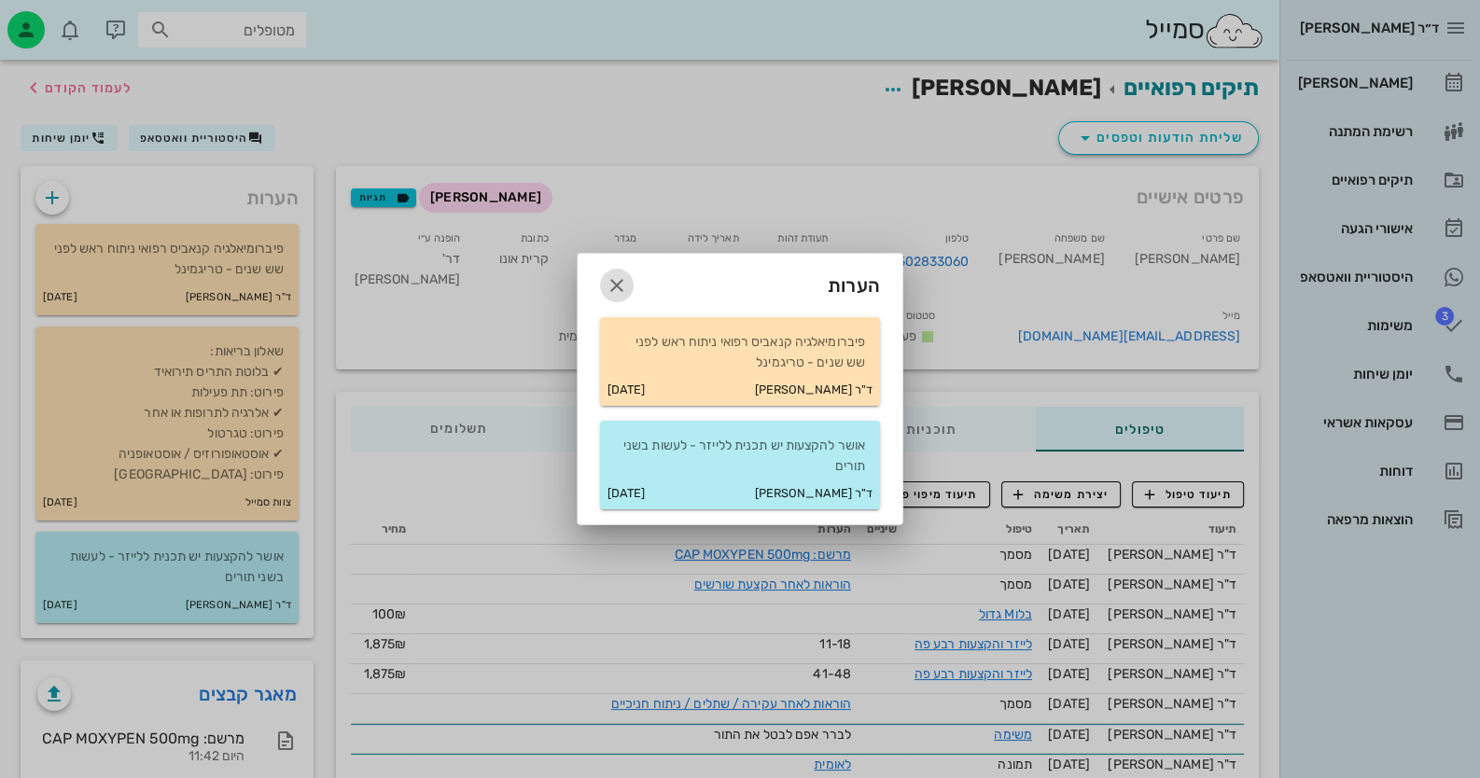
click at [604, 284] on span "button" at bounding box center [617, 285] width 34 height 22
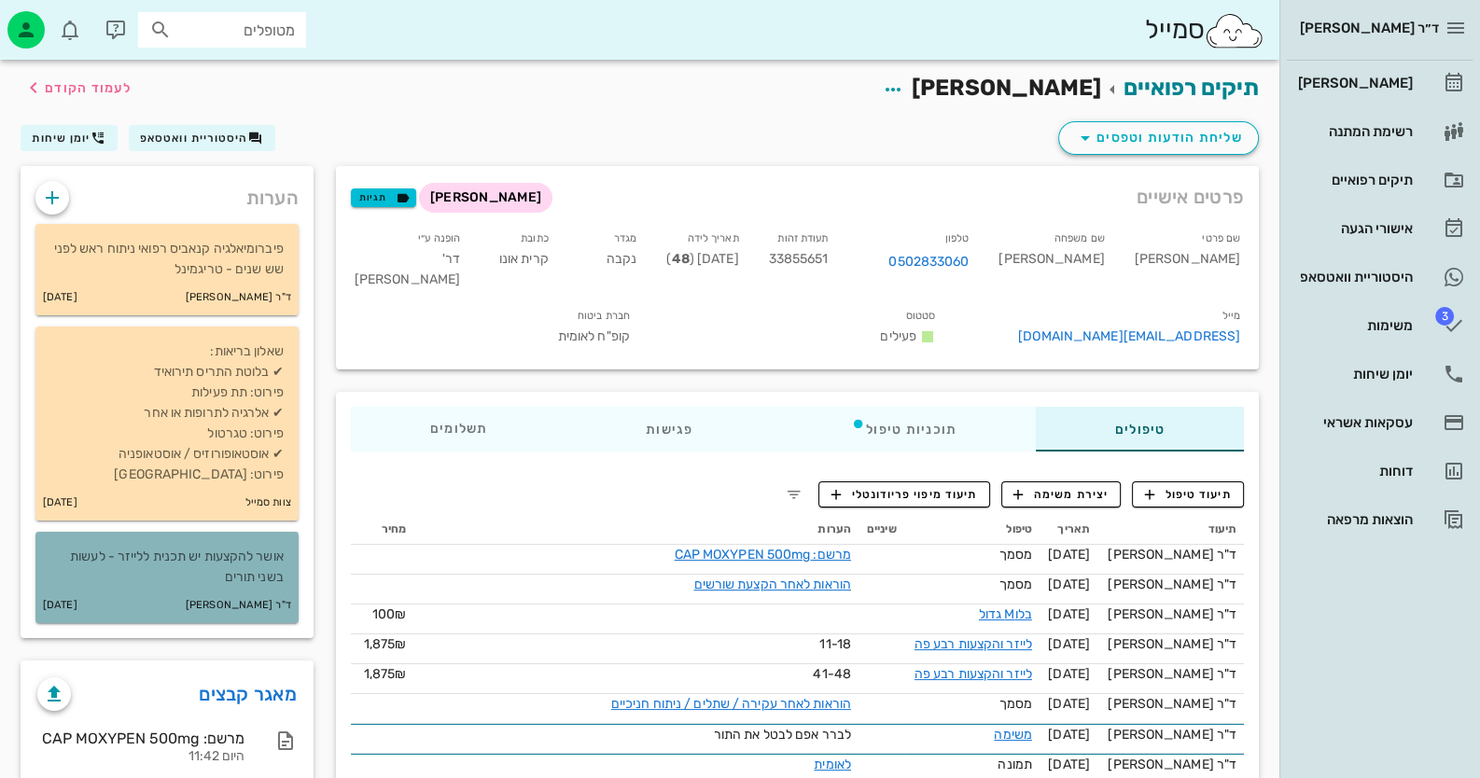
click at [250, 558] on p "אושר להקצעות יש תכנית ללייזר - לעשות בשני תורים" at bounding box center [166, 567] width 233 height 41
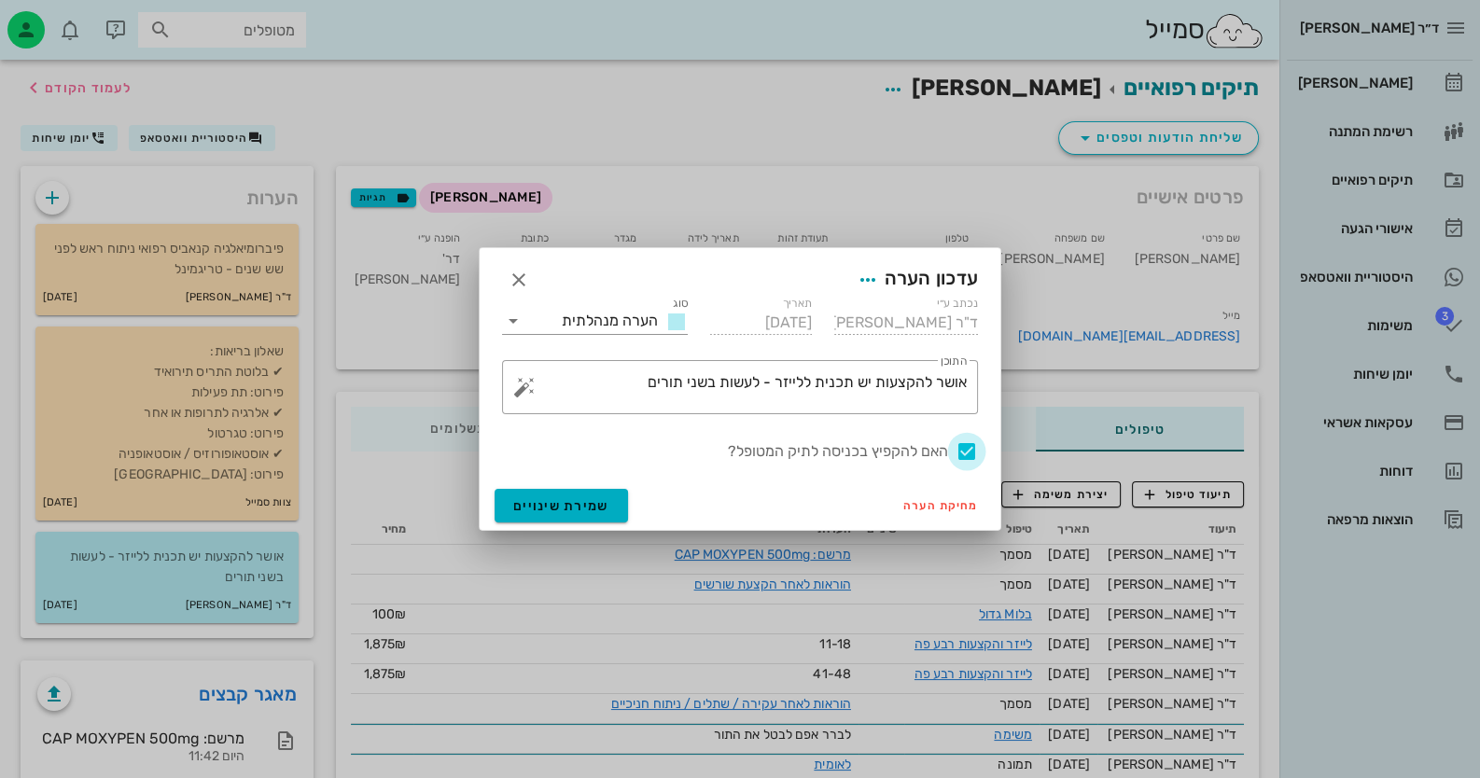
click at [961, 451] on div at bounding box center [967, 452] width 32 height 32
checkbox input "false"
click at [604, 508] on span "שמירת שינויים" at bounding box center [561, 506] width 96 height 16
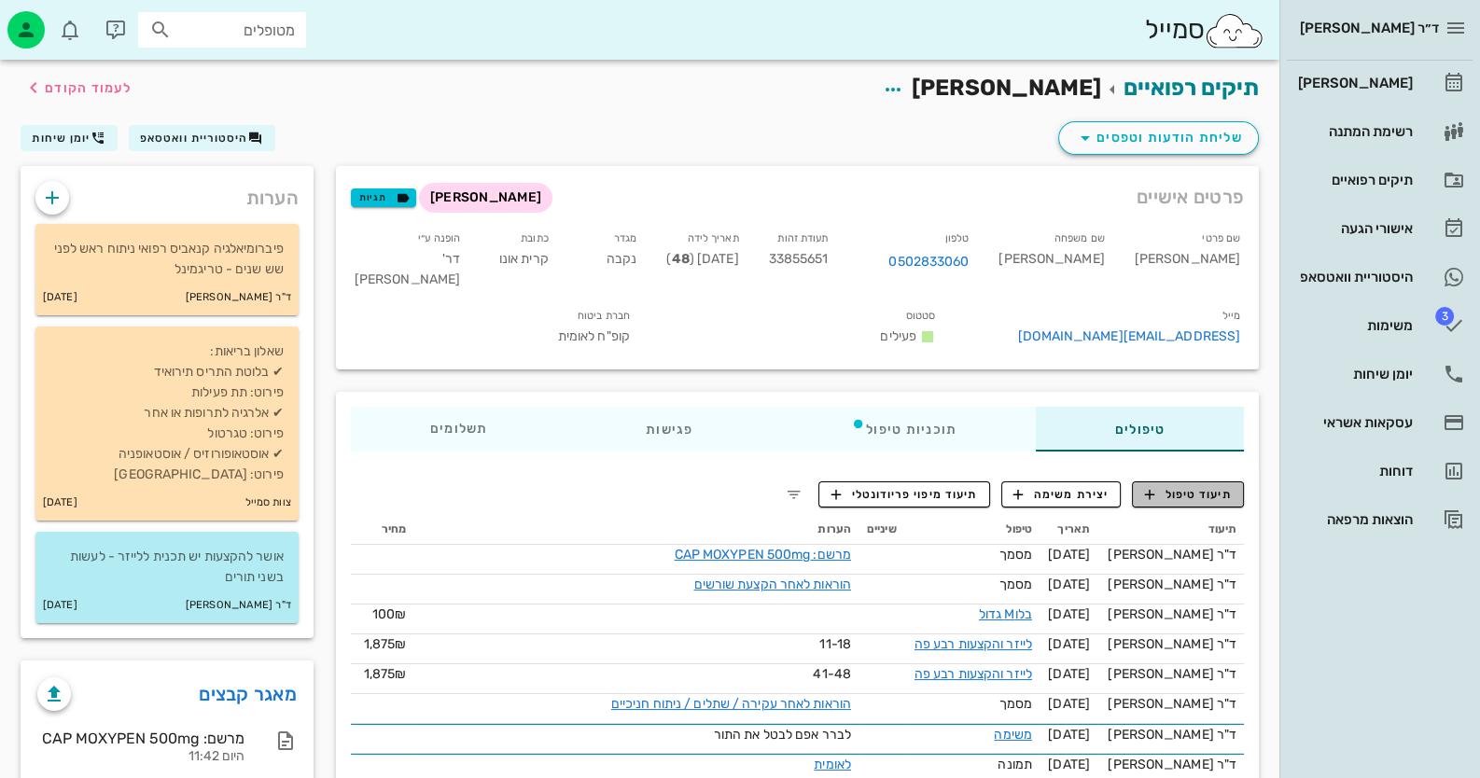
click at [1199, 508] on button "תיעוד טיפול" at bounding box center [1188, 494] width 112 height 26
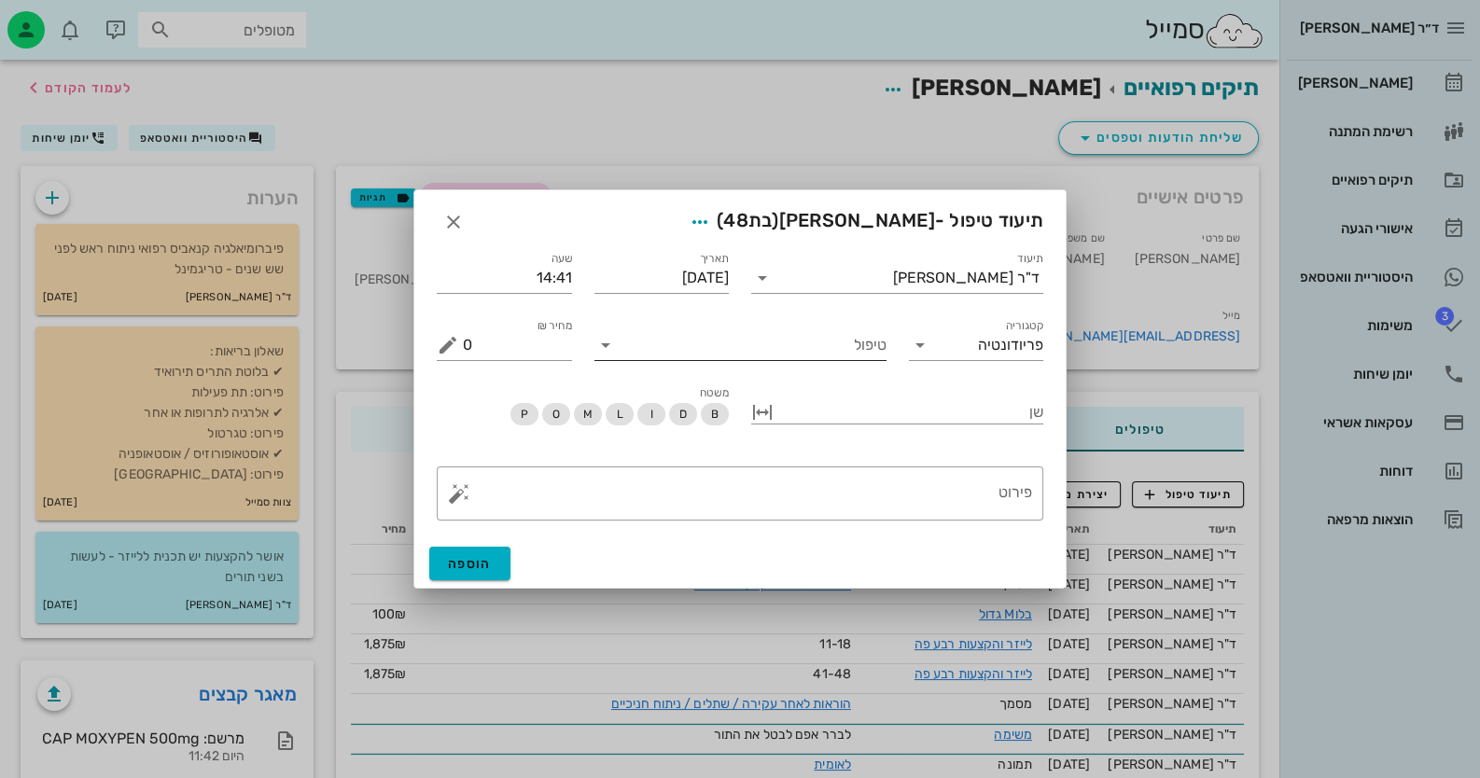
click at [801, 348] on input "טיפול" at bounding box center [753, 345] width 266 height 30
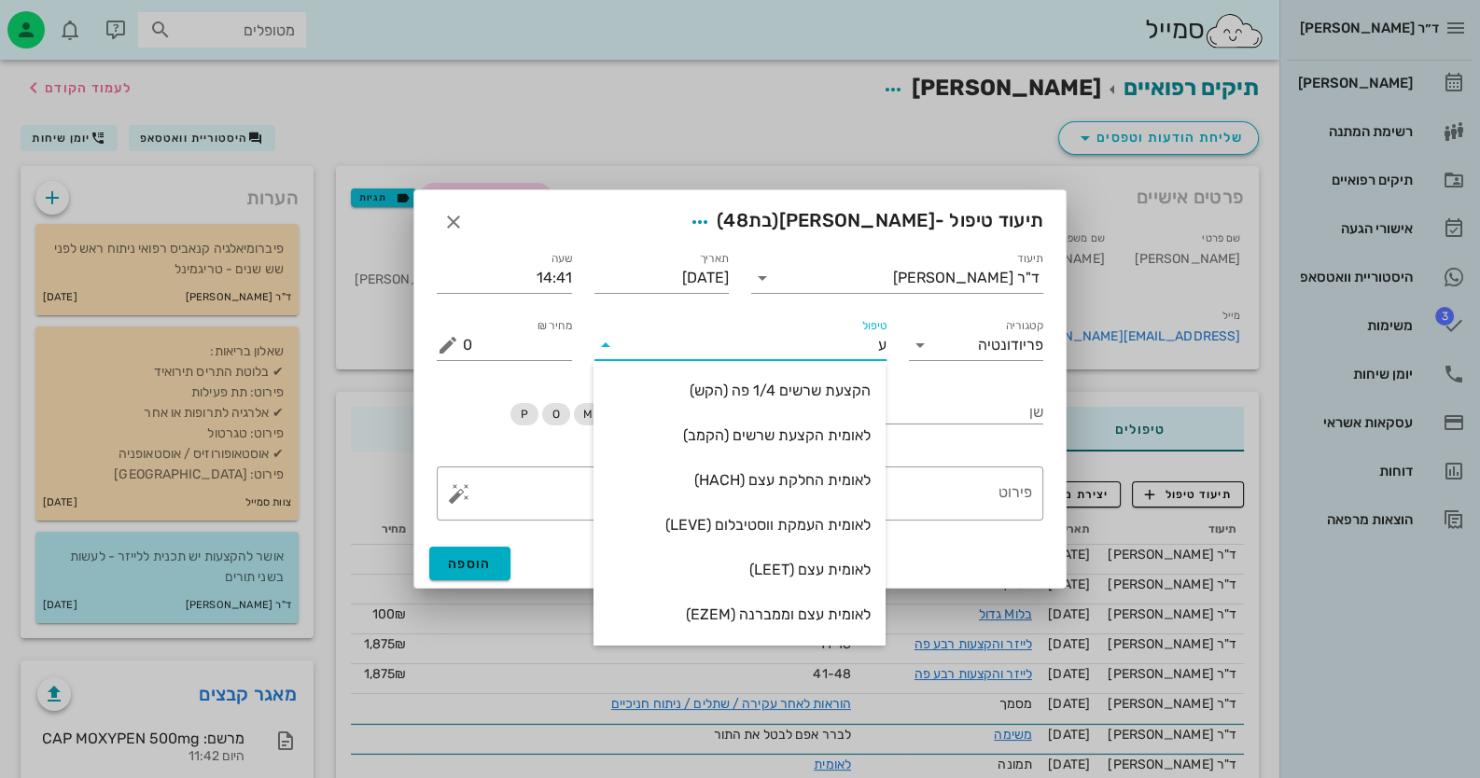
type input "עק"
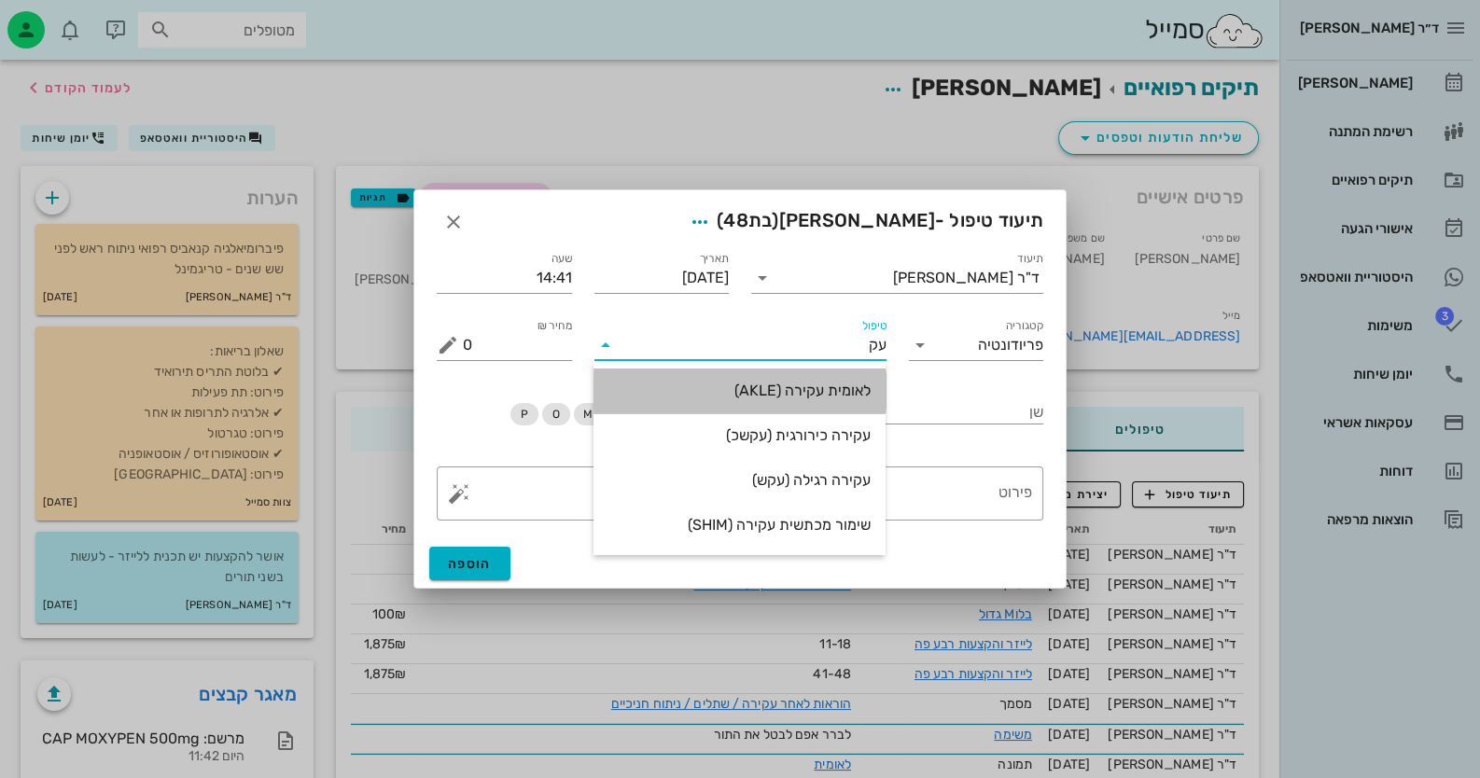
click at [858, 397] on div "לאומית עקירה (AKLE)" at bounding box center [739, 391] width 262 height 18
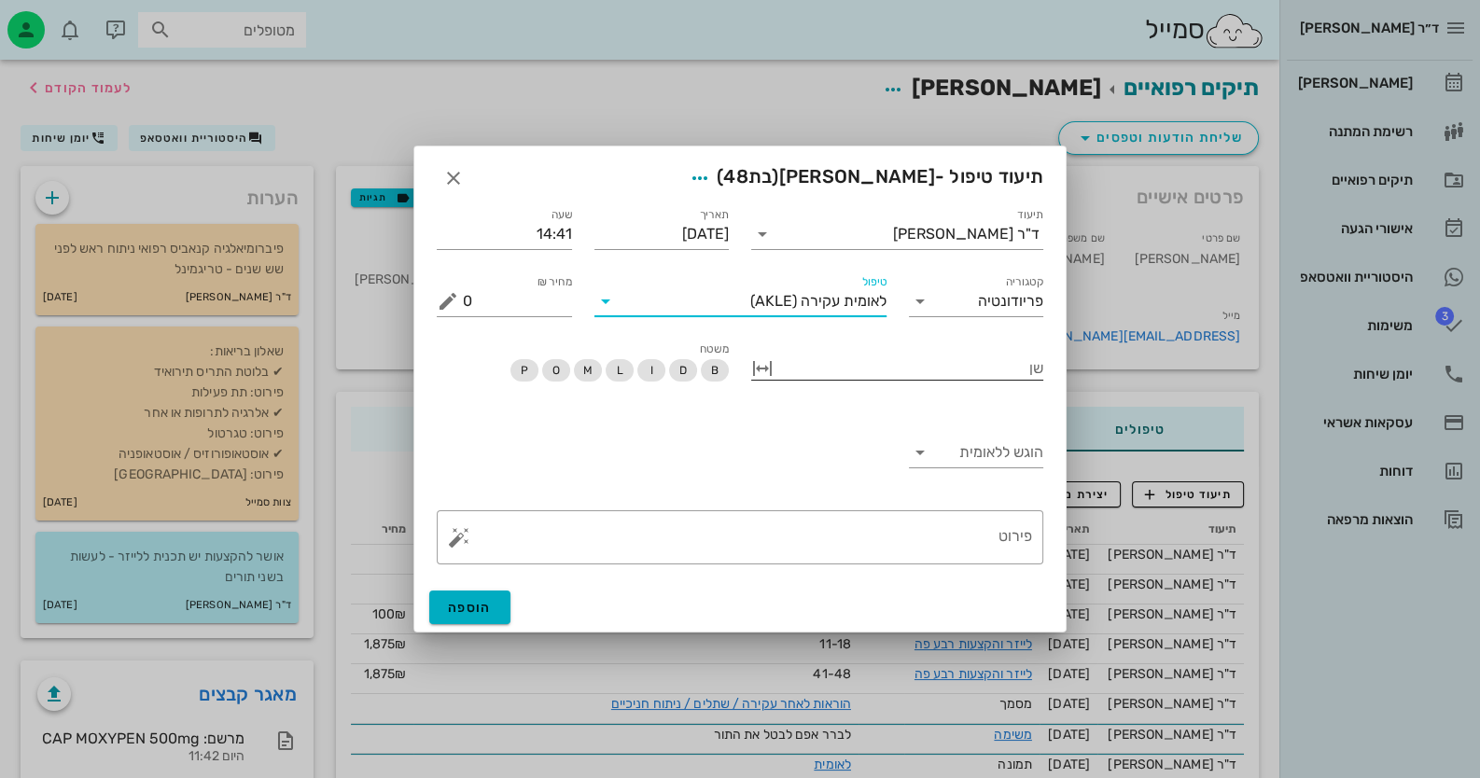
click at [1021, 381] on div "שן" at bounding box center [897, 377] width 292 height 47
click at [1024, 377] on div at bounding box center [910, 367] width 266 height 24
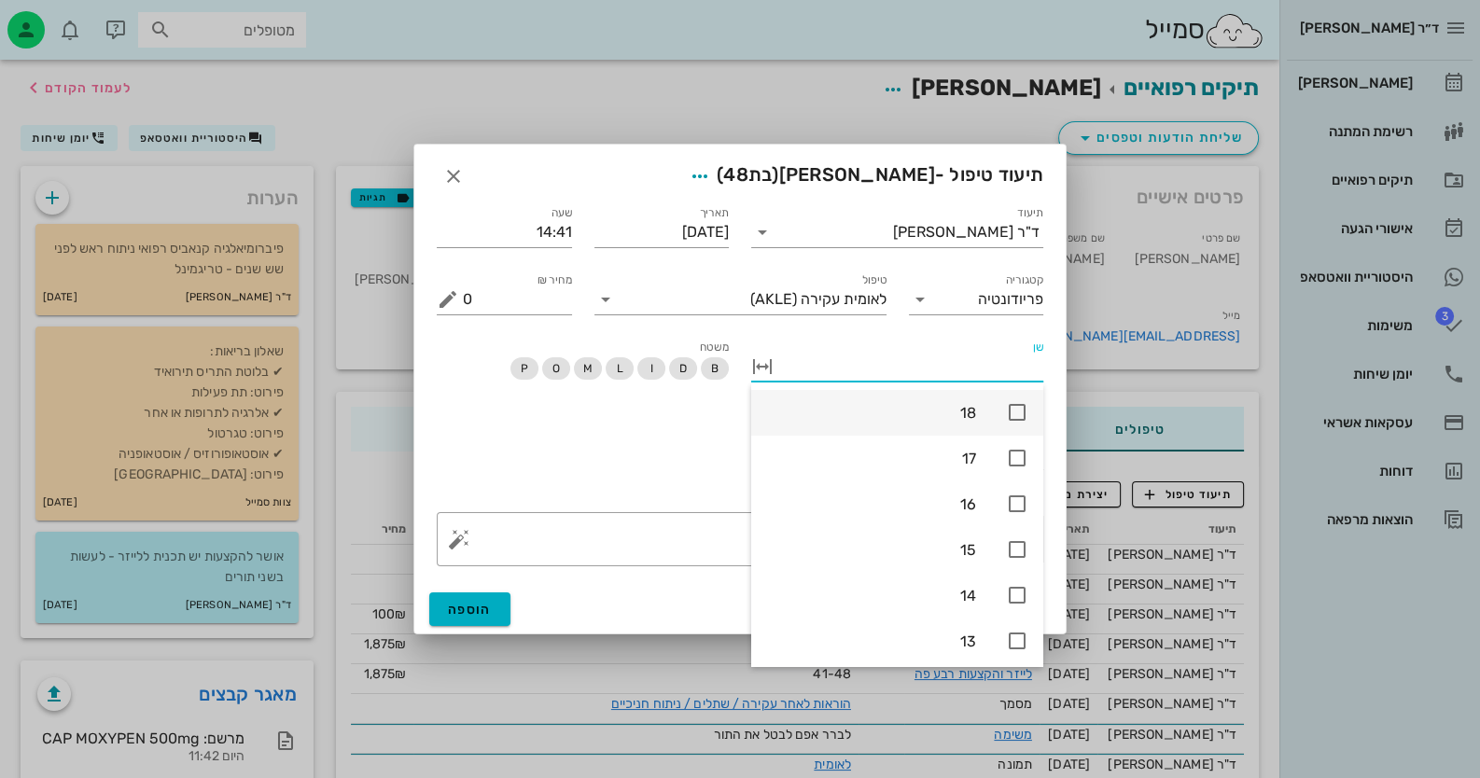
click at [1010, 412] on icon at bounding box center [1017, 412] width 22 height 22
click at [623, 480] on div "הוגש ללאומית" at bounding box center [739, 457] width 629 height 88
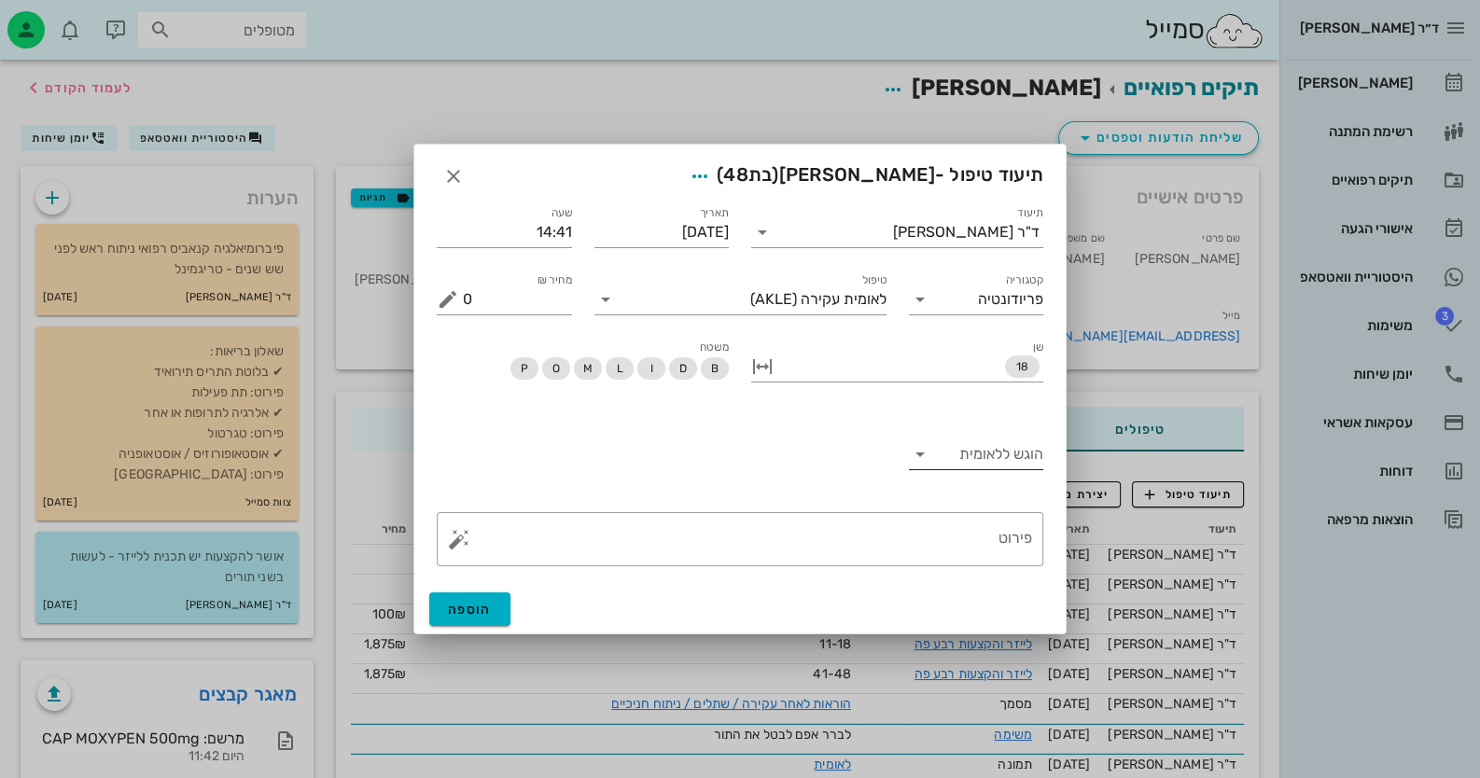
click at [1014, 466] on input "הוגש ללאומית" at bounding box center [991, 454] width 105 height 30
click at [1014, 466] on div "כן" at bounding box center [975, 469] width 105 height 18
click at [493, 603] on button "הוספה" at bounding box center [469, 609] width 81 height 34
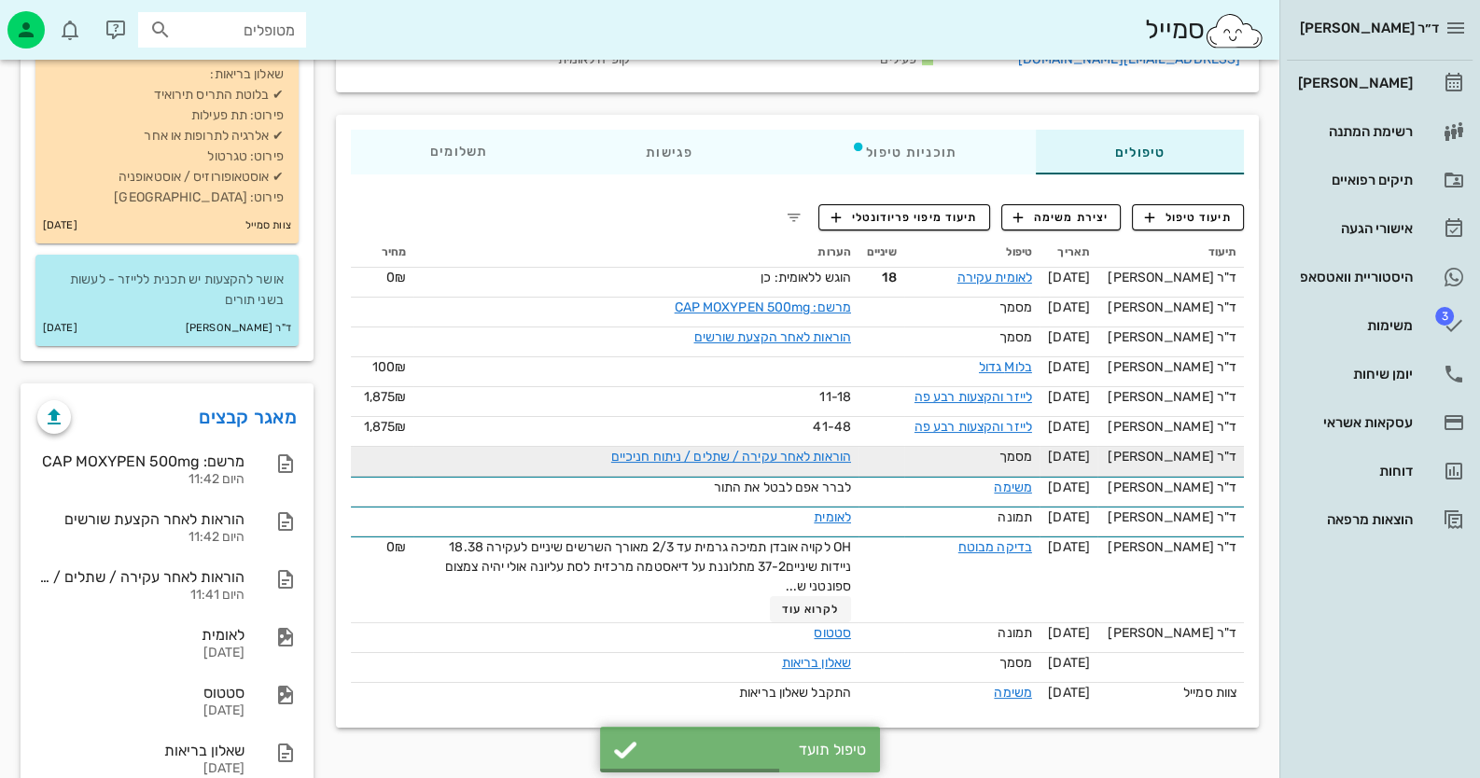
scroll to position [280, 0]
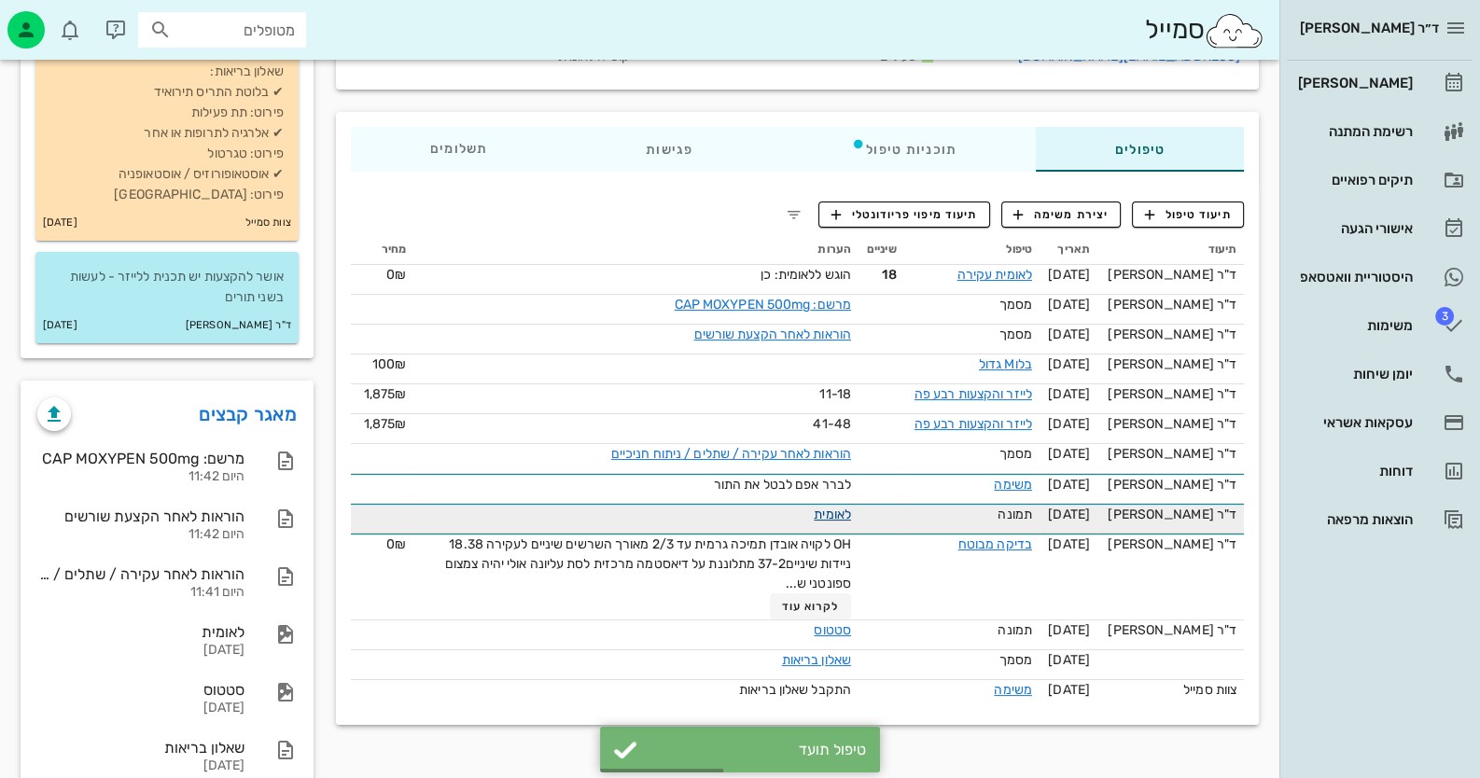
click at [836, 522] on link "לאומית" at bounding box center [832, 515] width 37 height 16
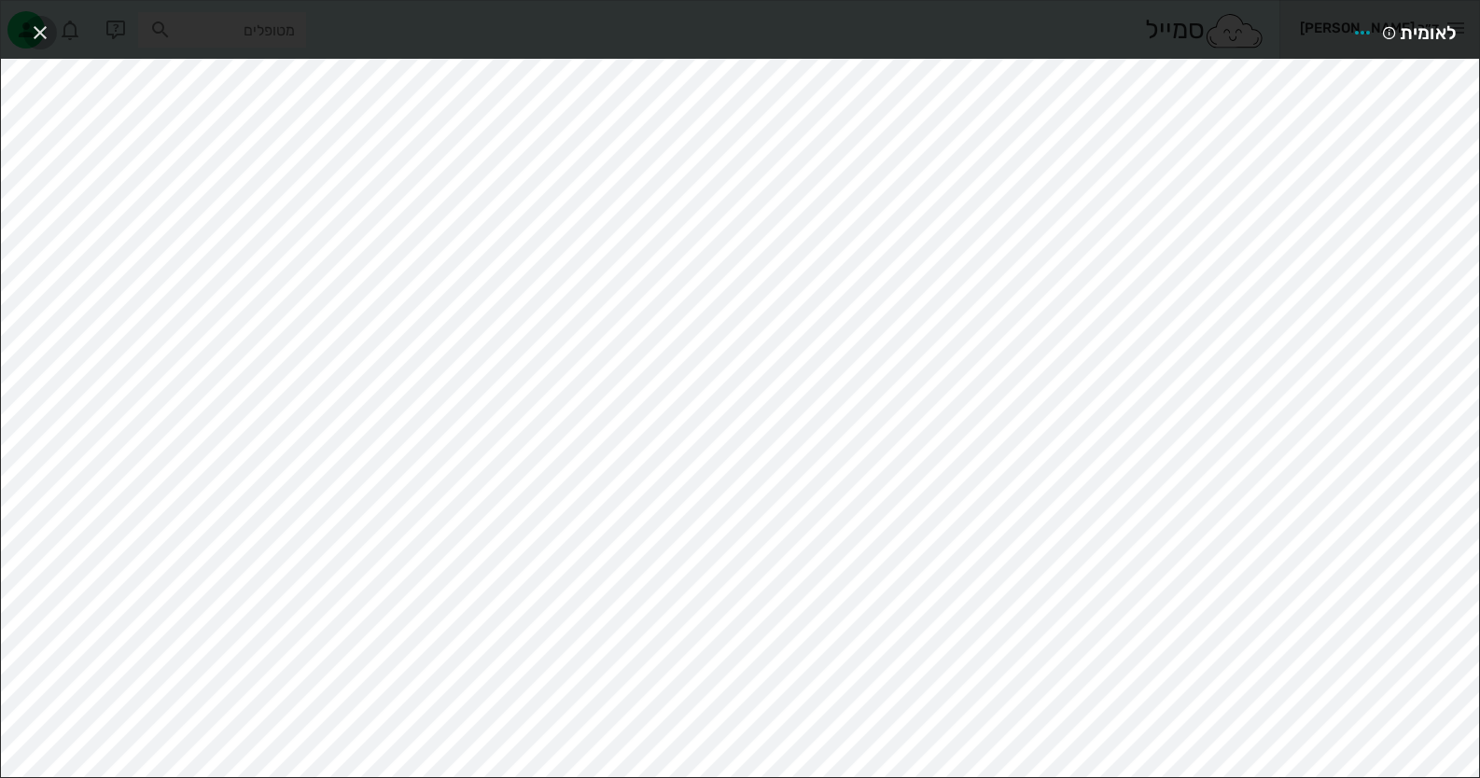
click at [54, 29] on span "button" at bounding box center [40, 32] width 34 height 22
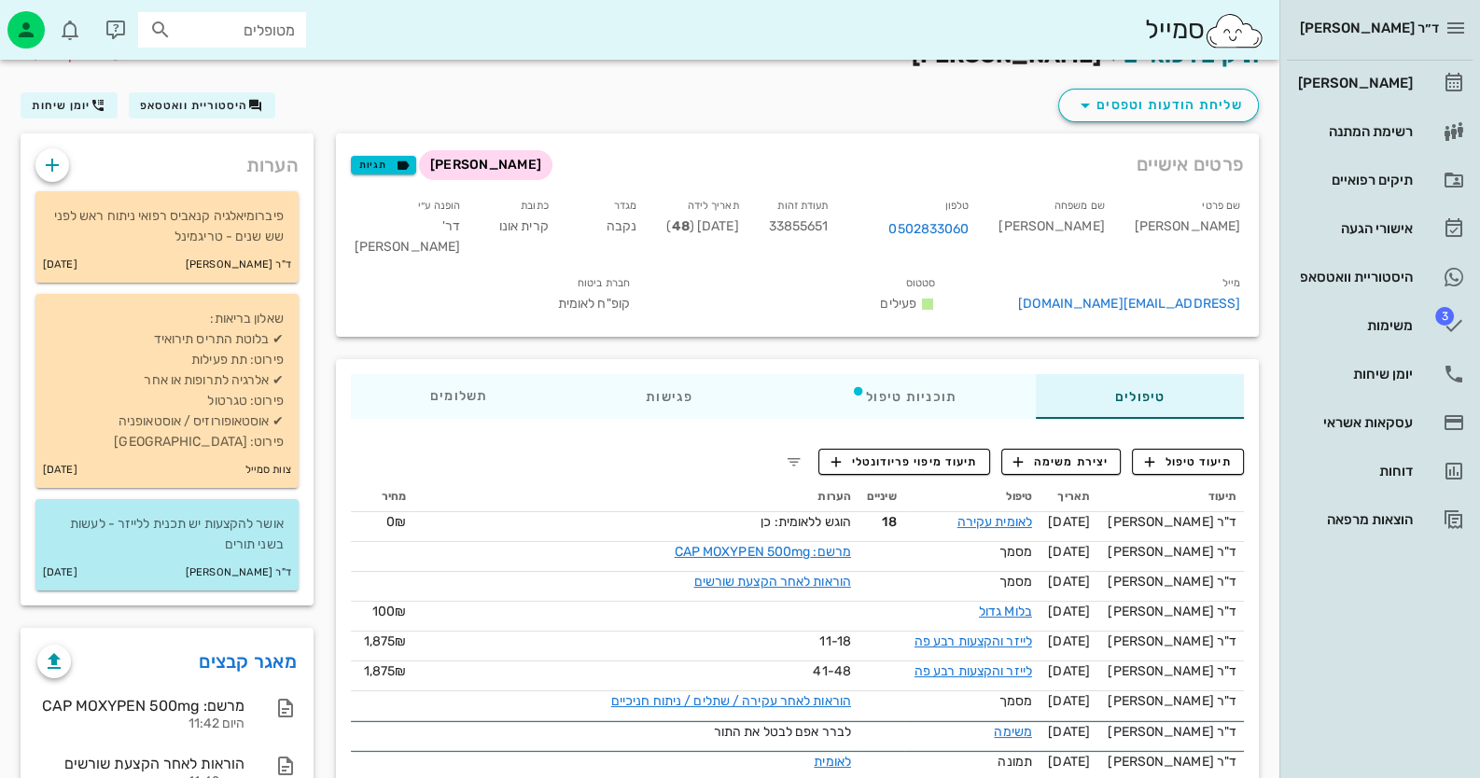
scroll to position [0, 0]
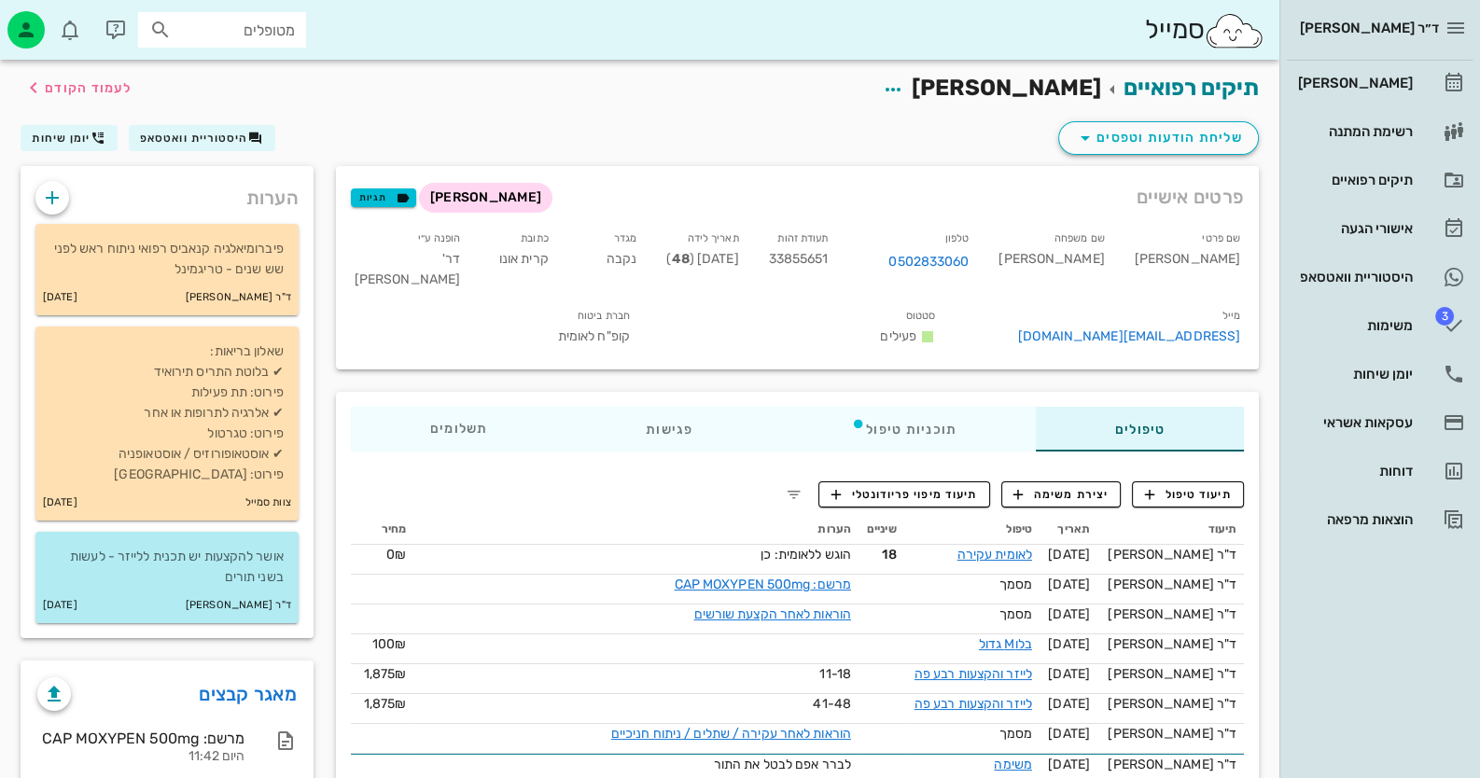
click at [843, 247] on div "תעודת זהות 33855651" at bounding box center [799, 262] width 90 height 77
click at [829, 258] on span "33855651" at bounding box center [799, 259] width 60 height 16
copy span "33855651"
click at [1421, 76] on link "[PERSON_NAME]" at bounding box center [1380, 83] width 186 height 45
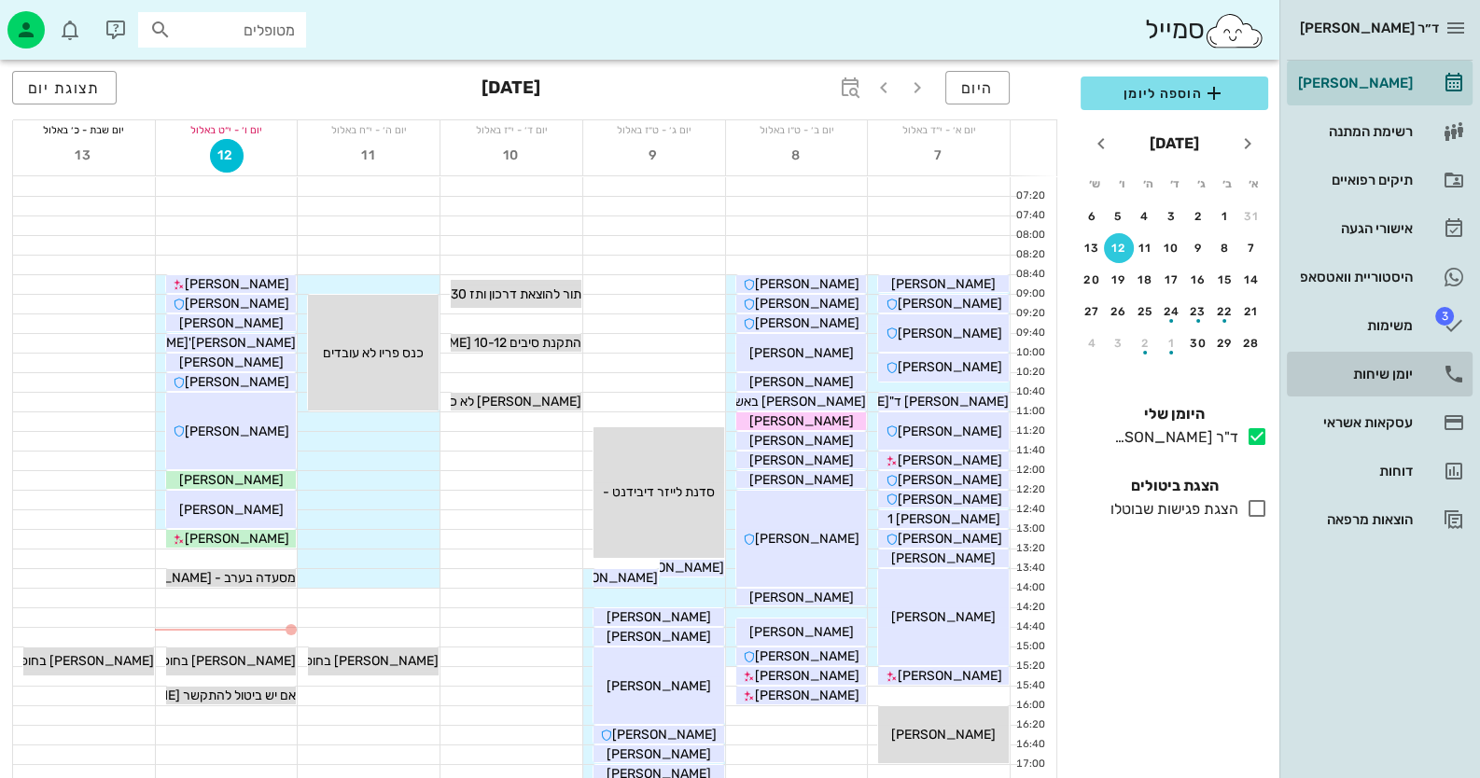
click at [1410, 383] on div "יומן שיחות" at bounding box center [1353, 374] width 118 height 30
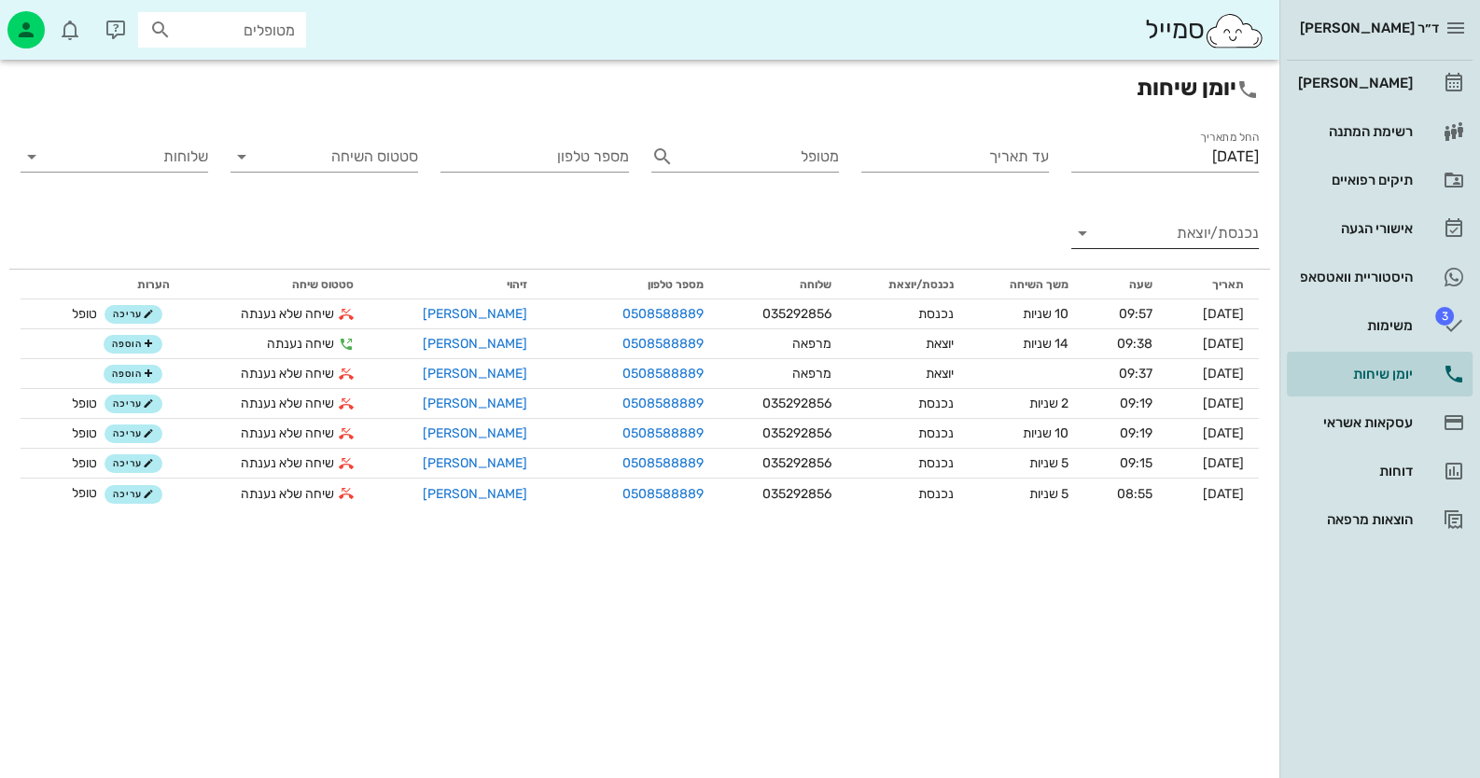
click at [1194, 233] on input "נכנסת/יוצאת" at bounding box center [1180, 233] width 158 height 30
click at [1194, 233] on div "נכנסת" at bounding box center [1198, 248] width 41 height 45
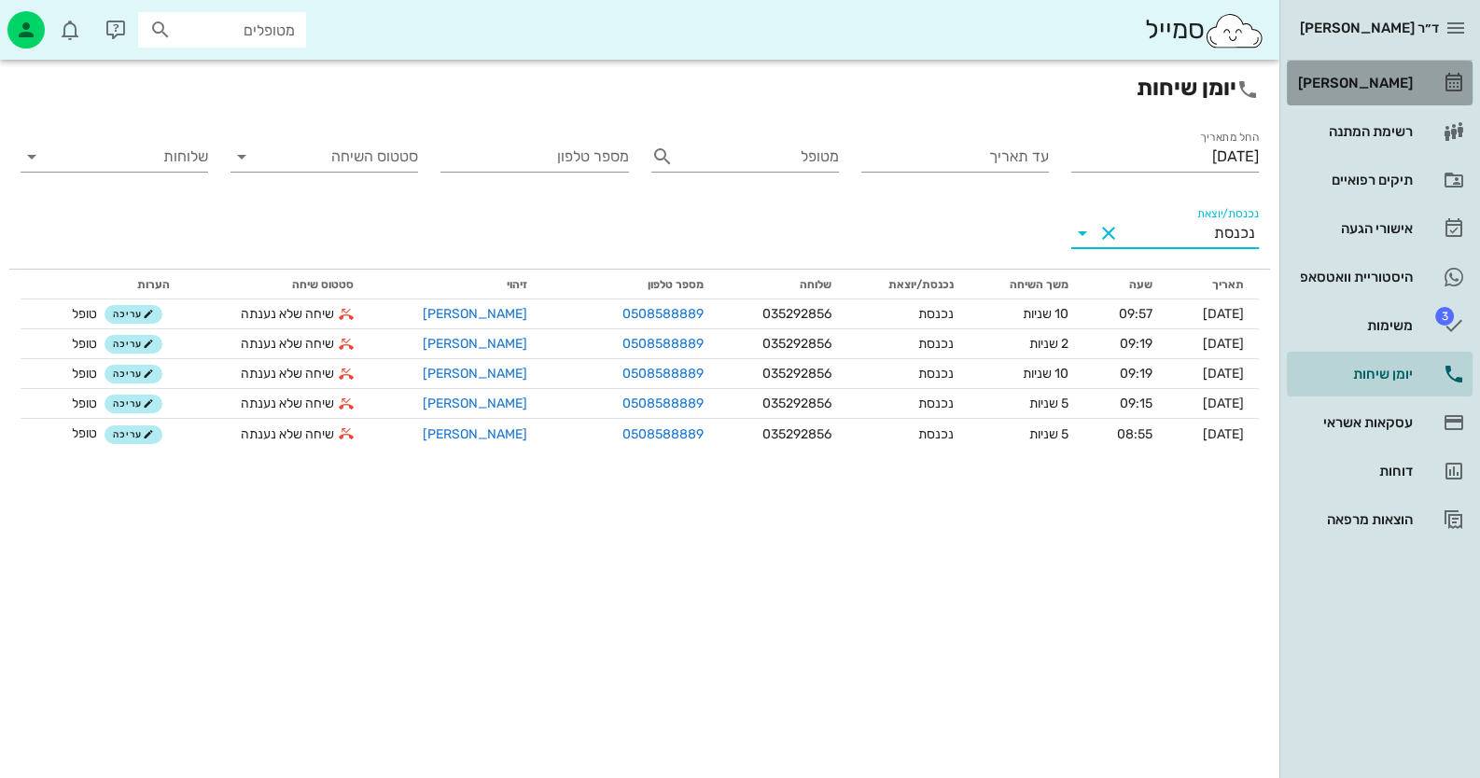
click at [1452, 77] on icon at bounding box center [1453, 83] width 22 height 22
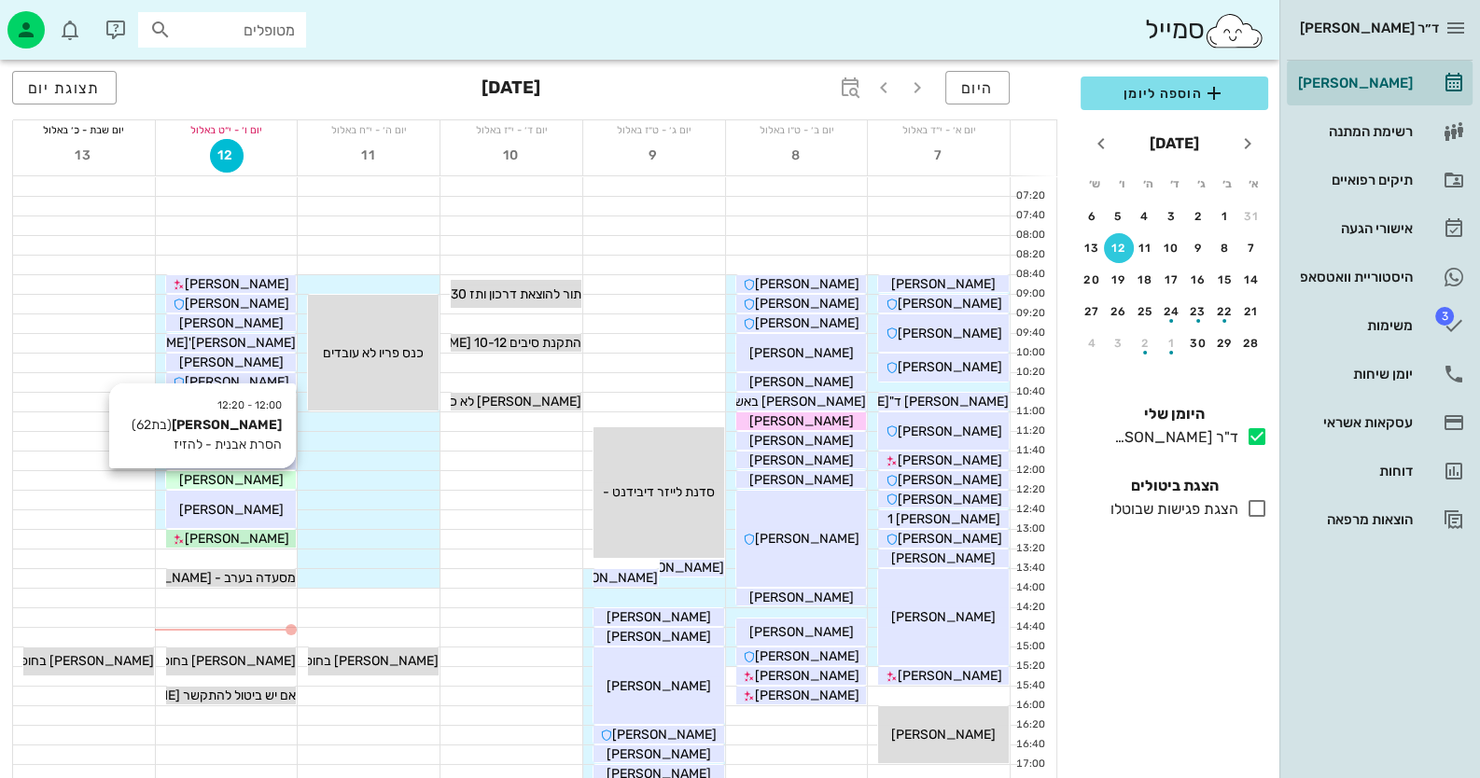
click at [256, 481] on span "[PERSON_NAME]" at bounding box center [231, 480] width 104 height 16
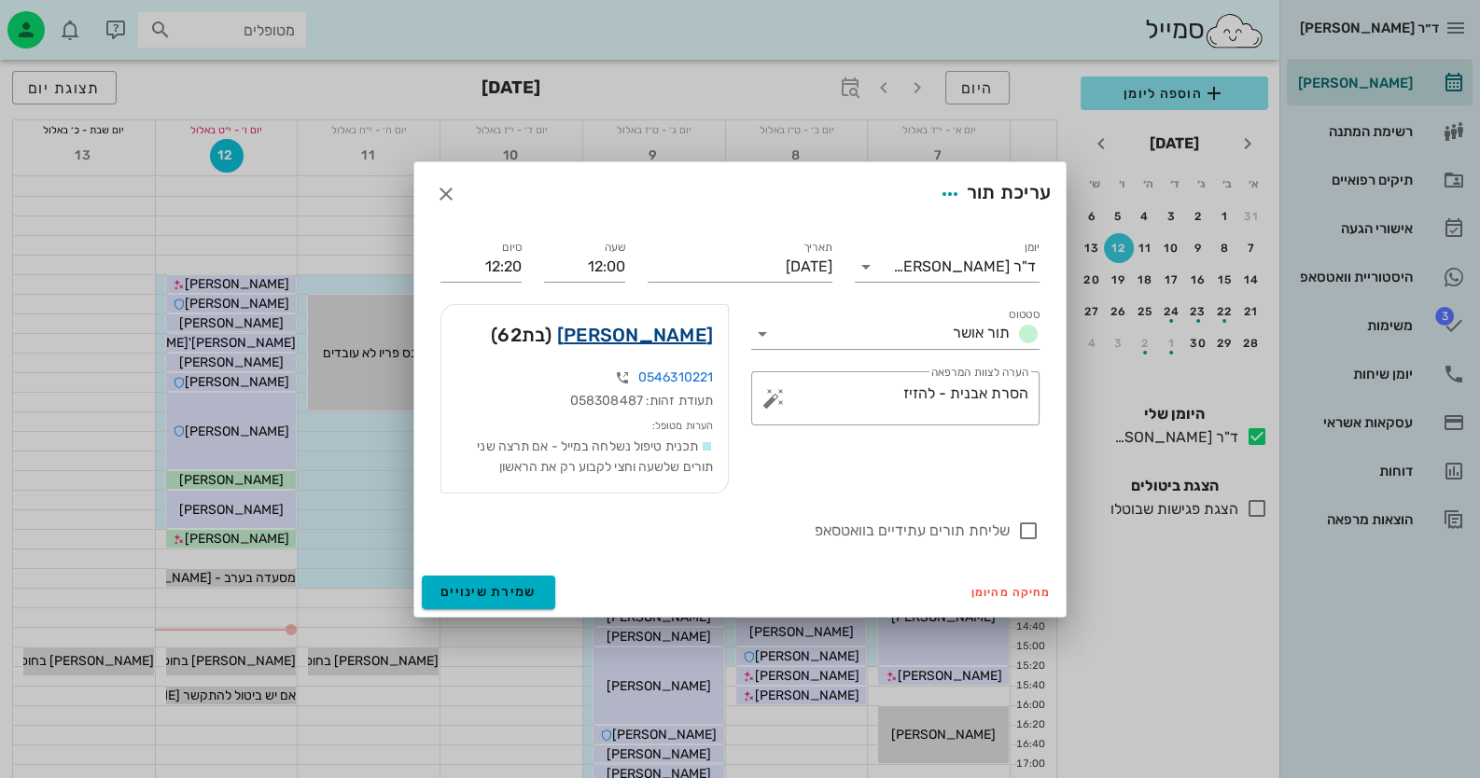
click at [696, 329] on link "[PERSON_NAME]" at bounding box center [635, 335] width 156 height 30
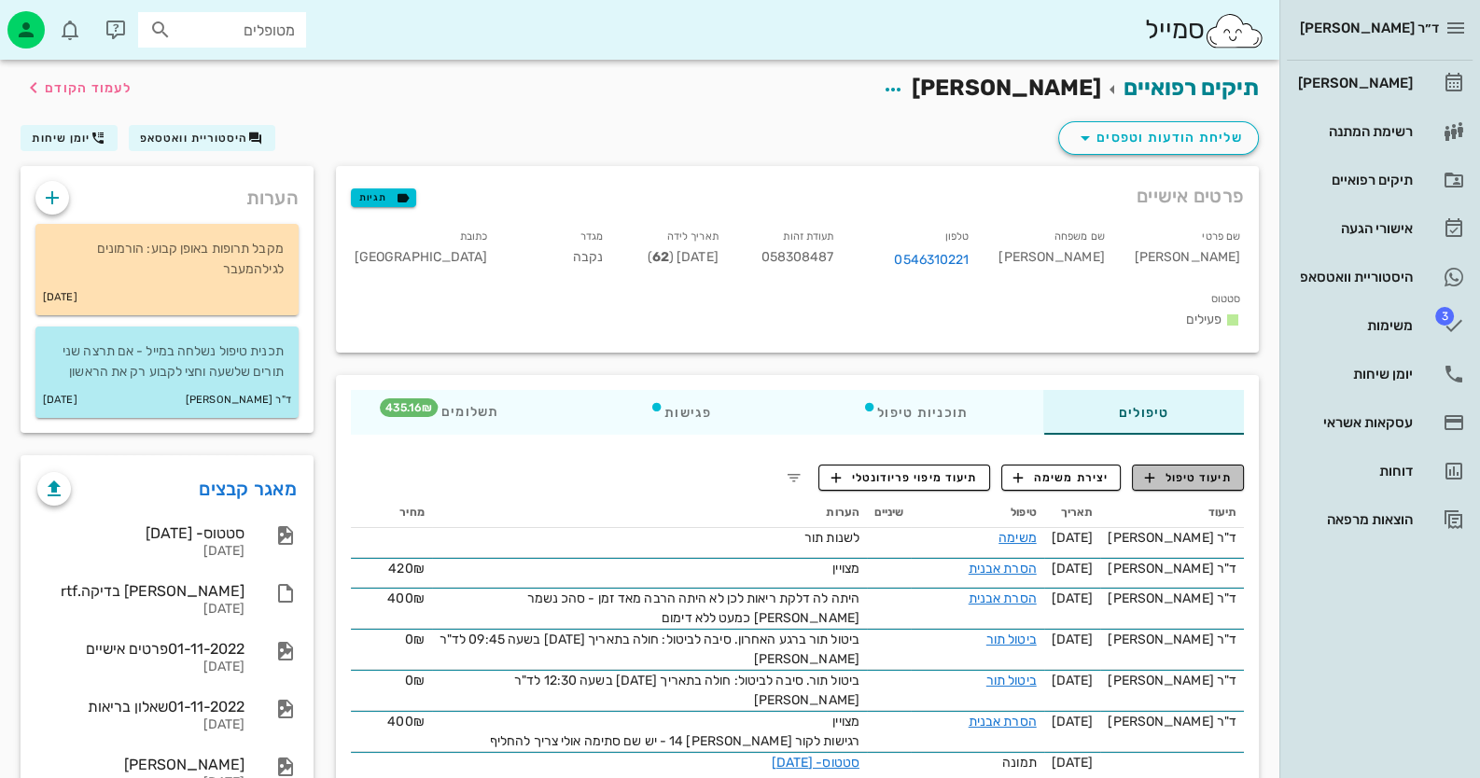
click at [1216, 469] on span "תיעוד טיפול" at bounding box center [1188, 477] width 87 height 17
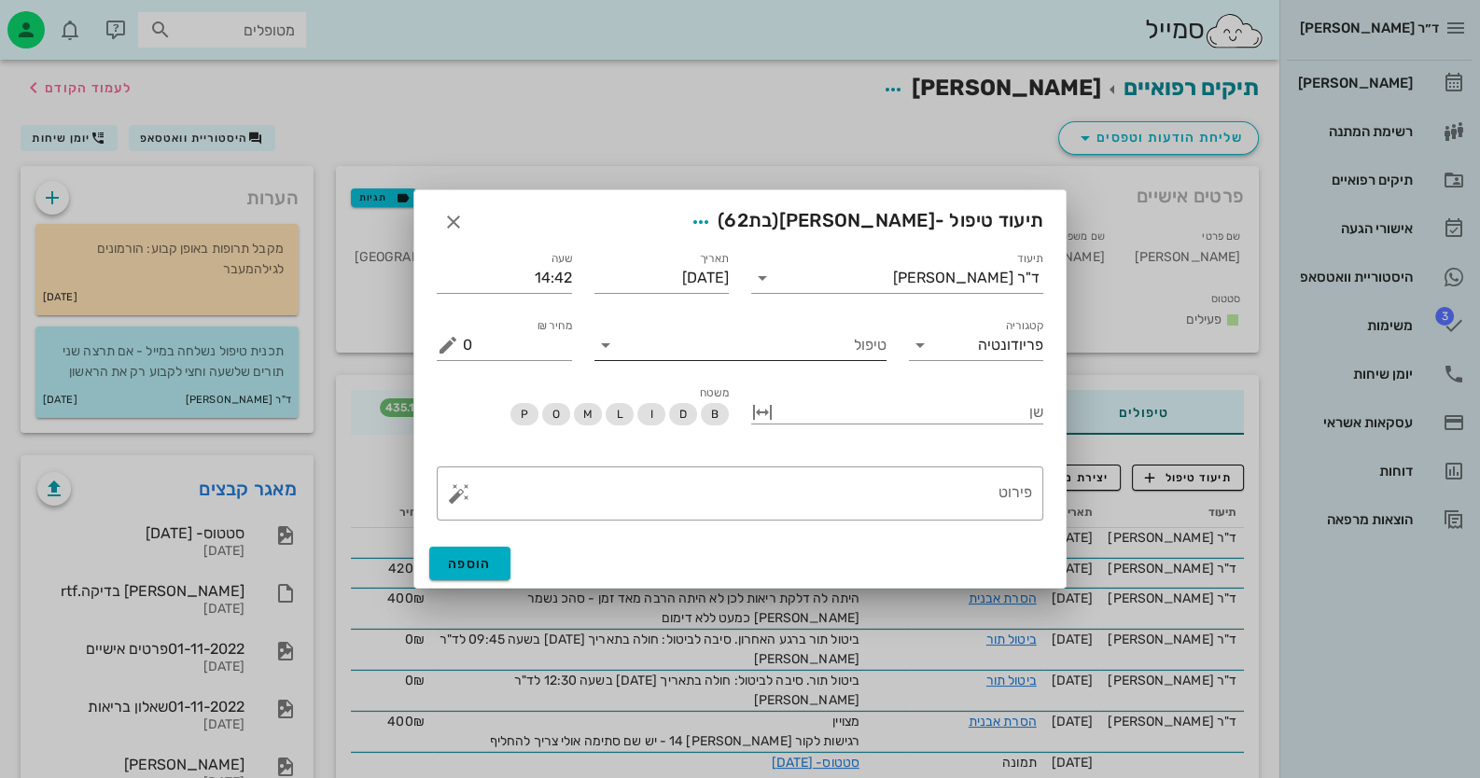
click at [784, 358] on input "טיפול" at bounding box center [753, 345] width 266 height 30
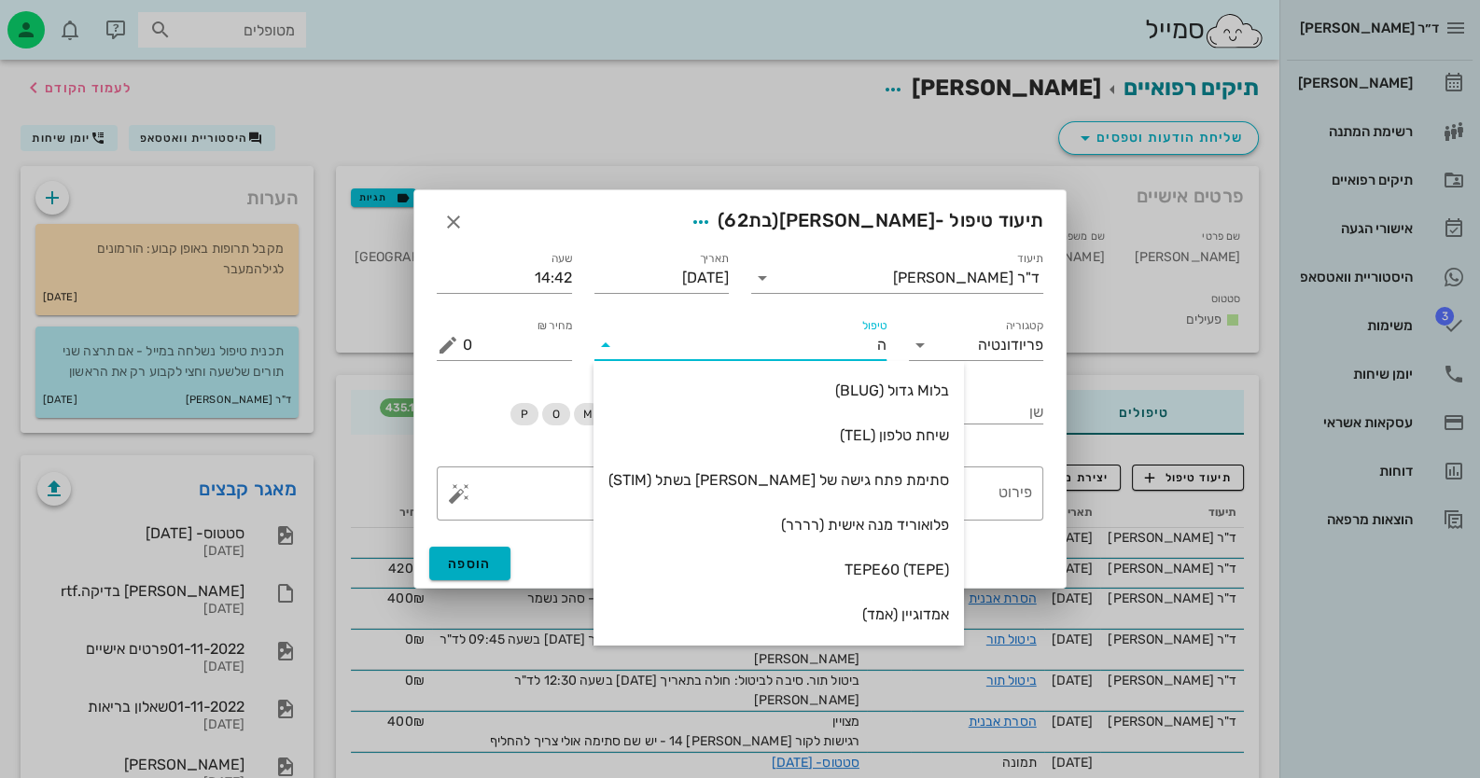
type input "[PERSON_NAME]"
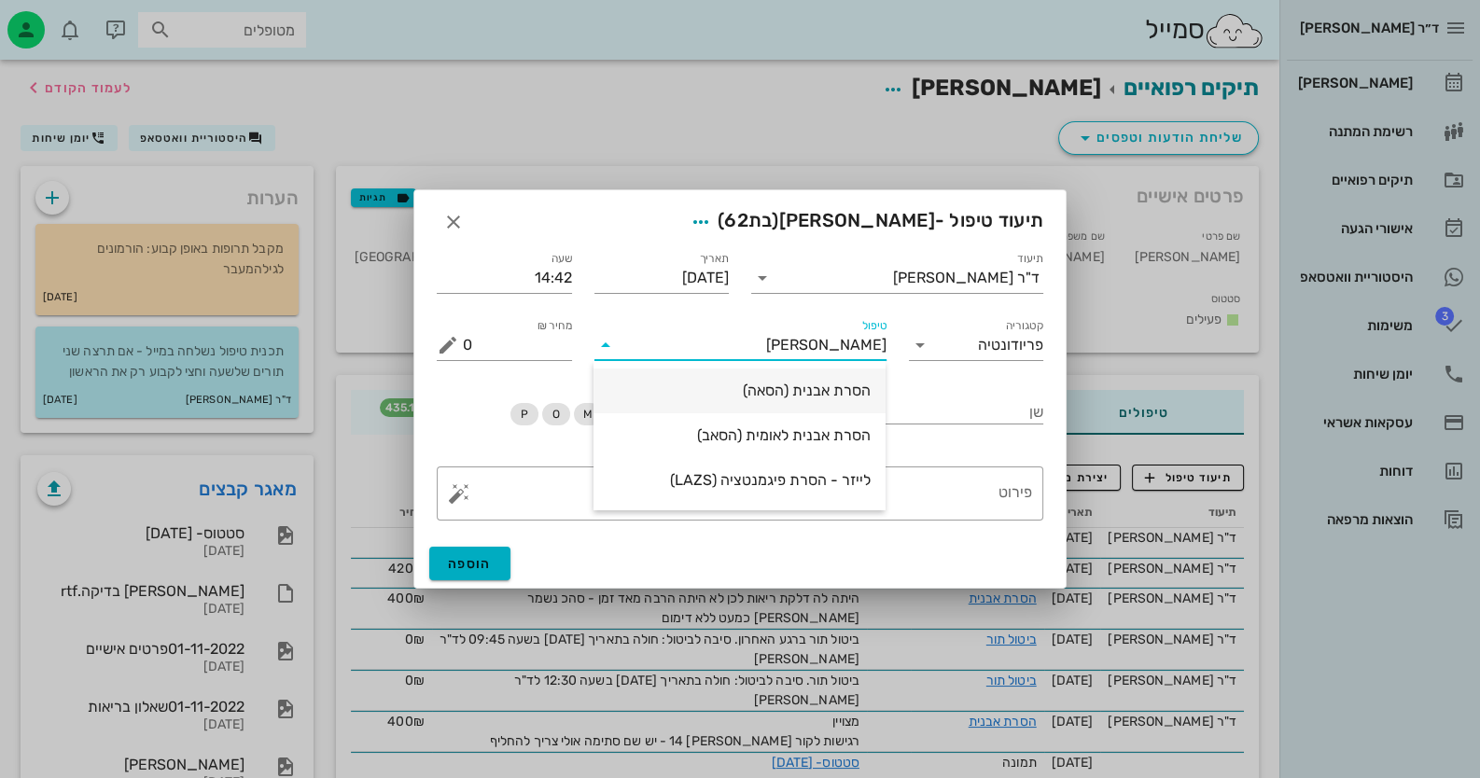
click at [802, 381] on div "הסרת אבנית (הסאה)" at bounding box center [739, 390] width 262 height 40
type input "435"
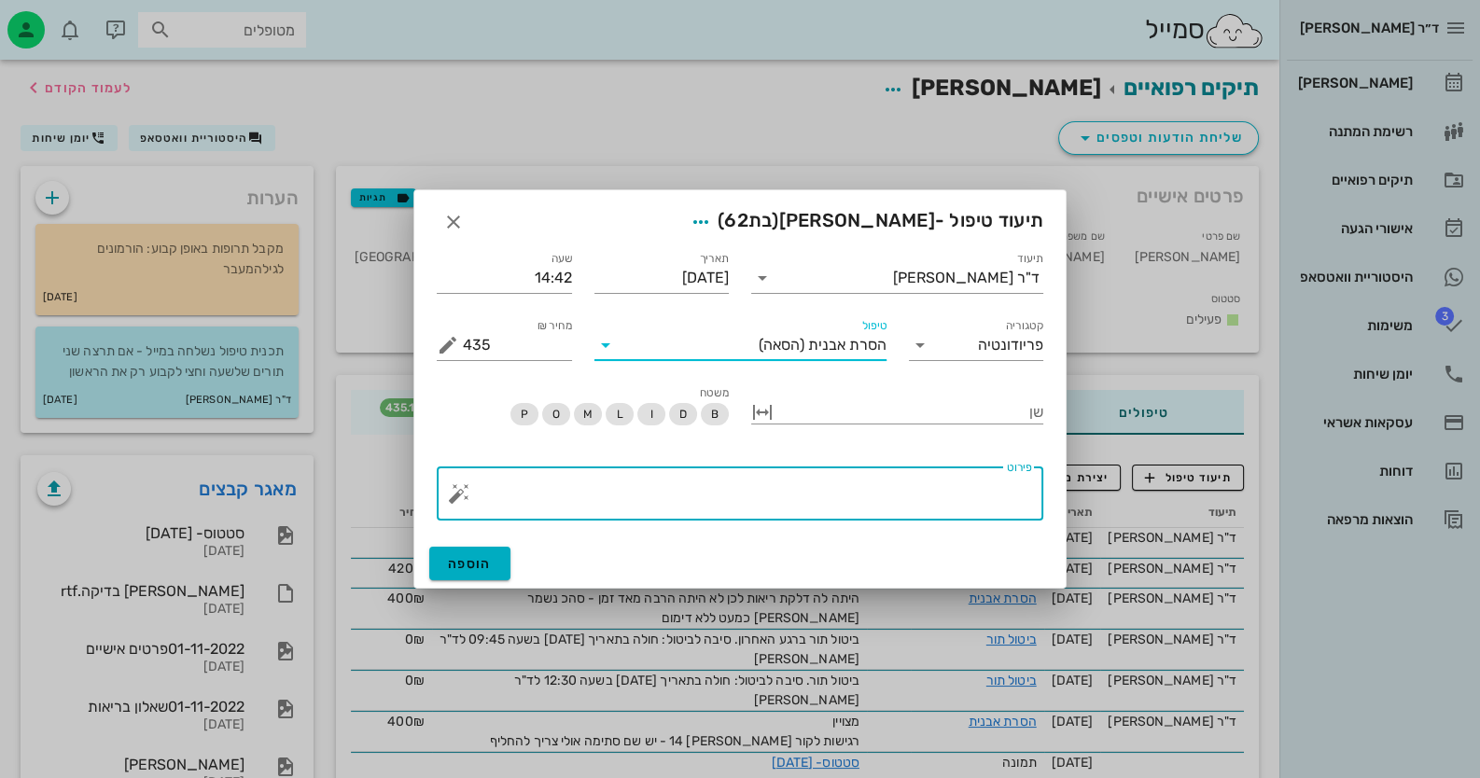
click at [930, 496] on textarea "פירוט" at bounding box center [747, 498] width 569 height 45
click at [462, 494] on button "button" at bounding box center [459, 493] width 22 height 22
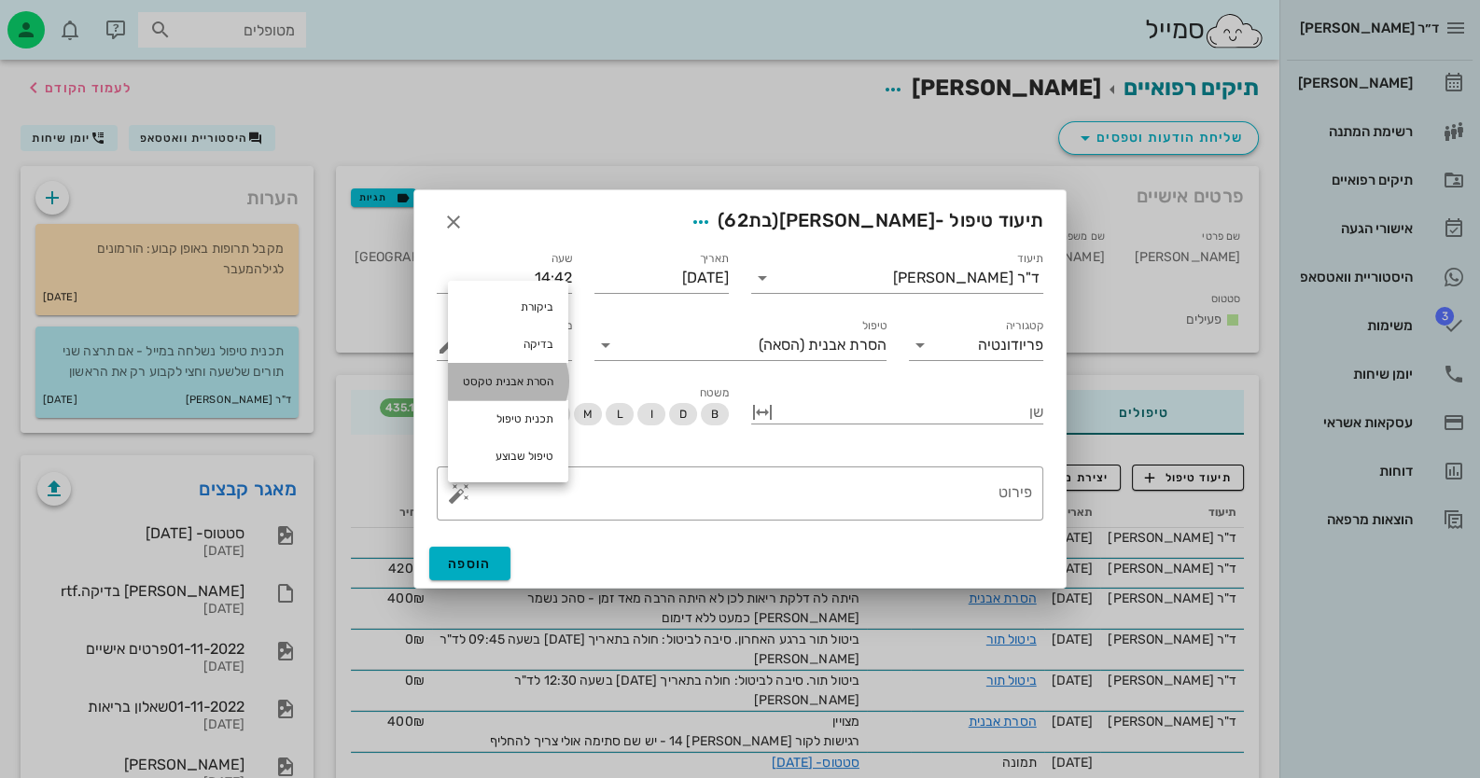
click at [536, 368] on div "הסרת אבנית טקסט" at bounding box center [508, 381] width 120 height 37
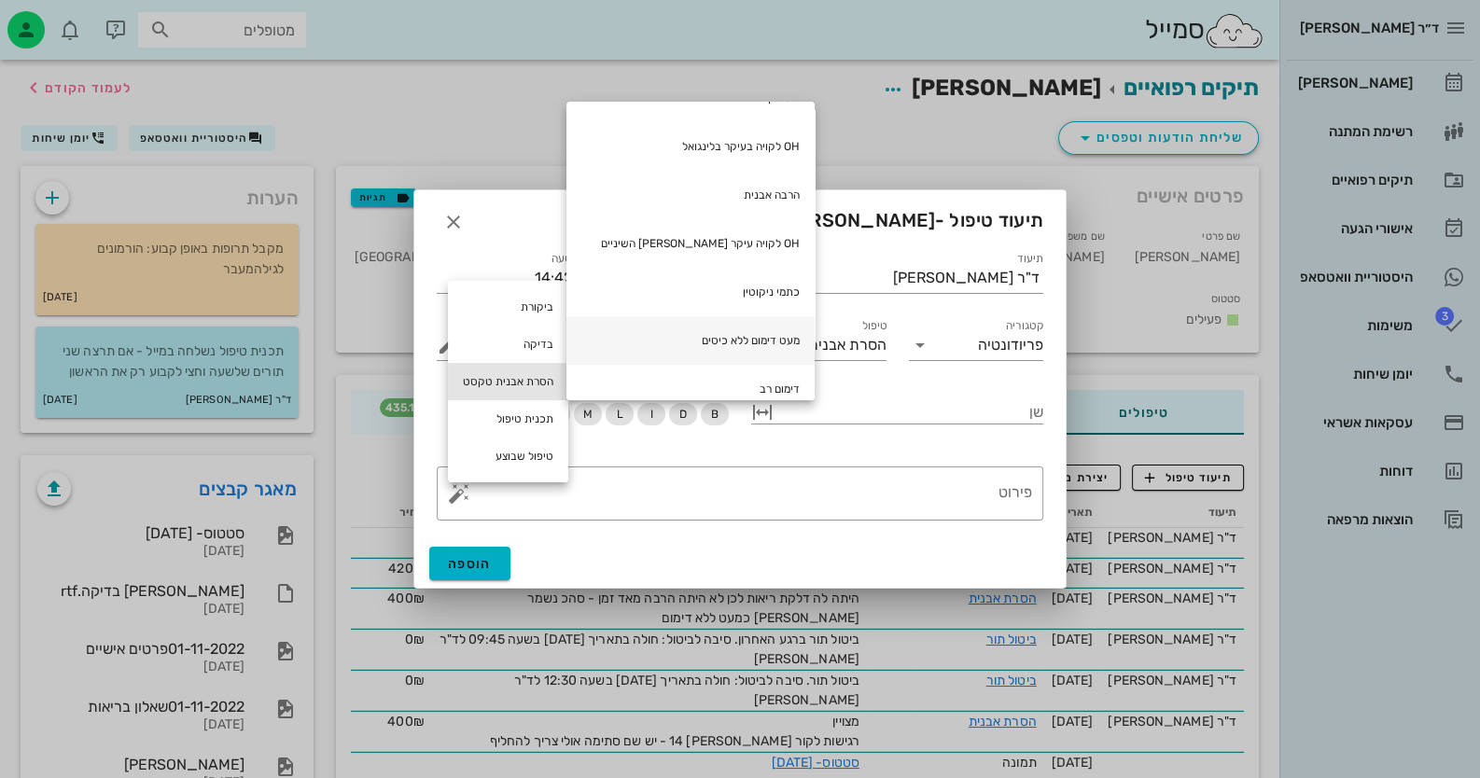
scroll to position [249, 0]
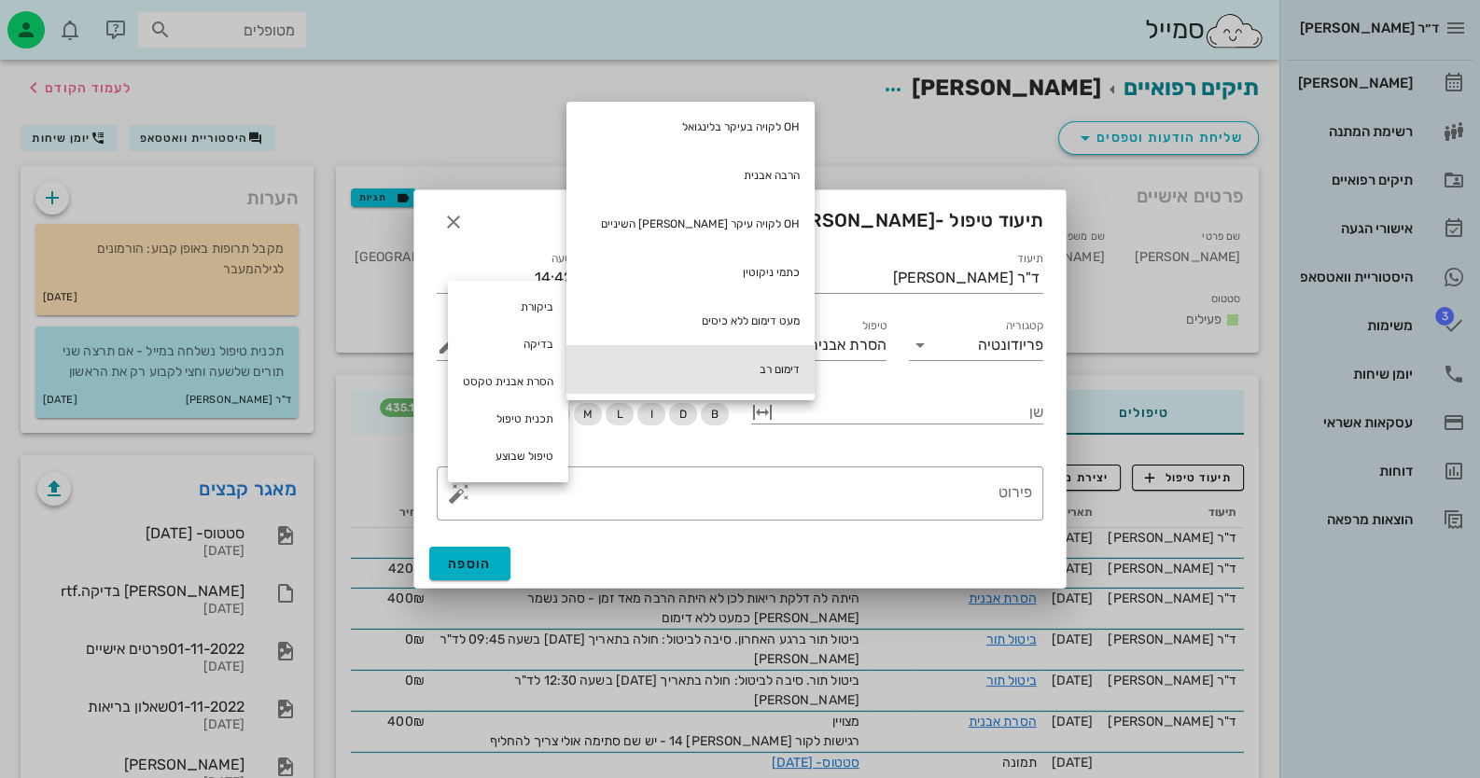
click at [689, 360] on div "דימום רב" at bounding box center [690, 369] width 248 height 49
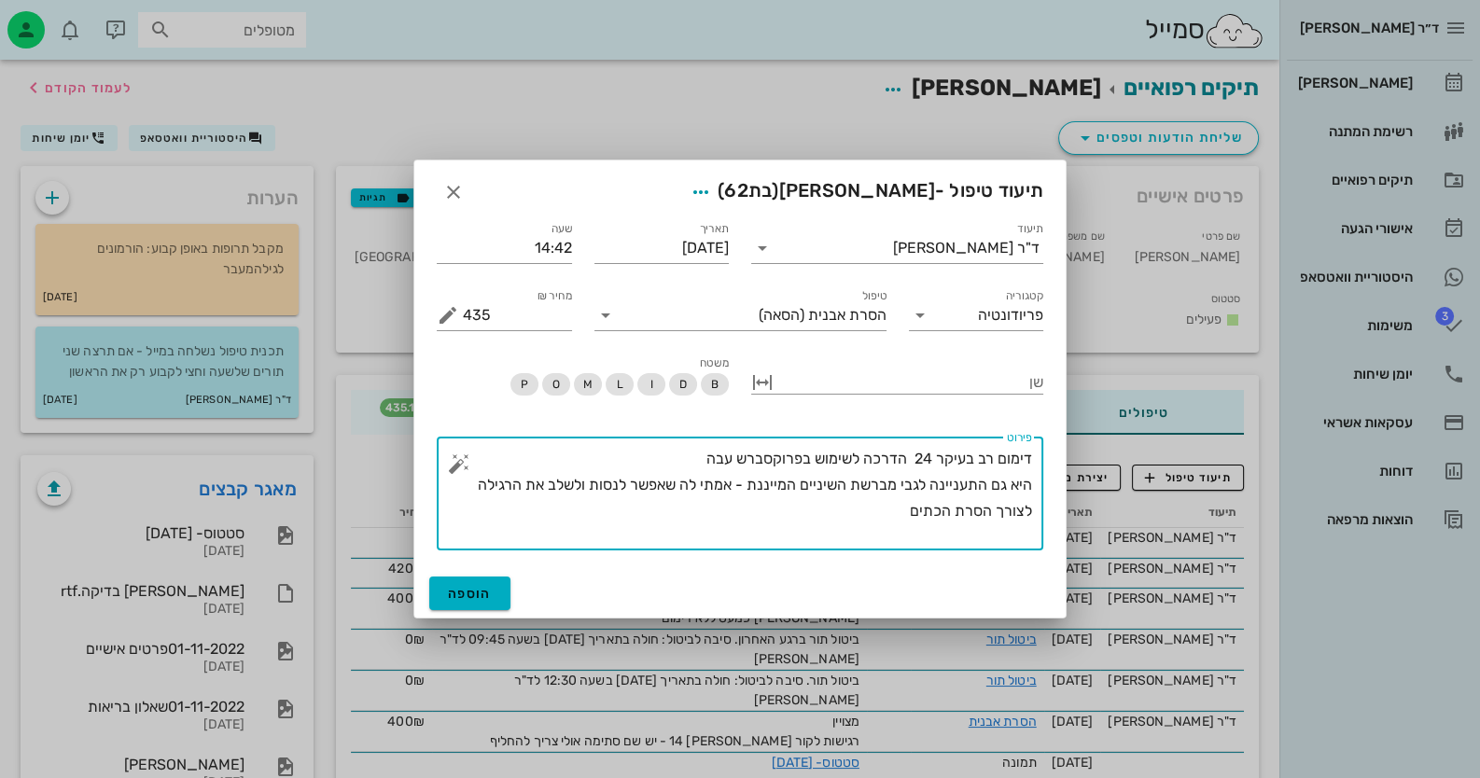
click at [448, 457] on button "button" at bounding box center [459, 464] width 22 height 22
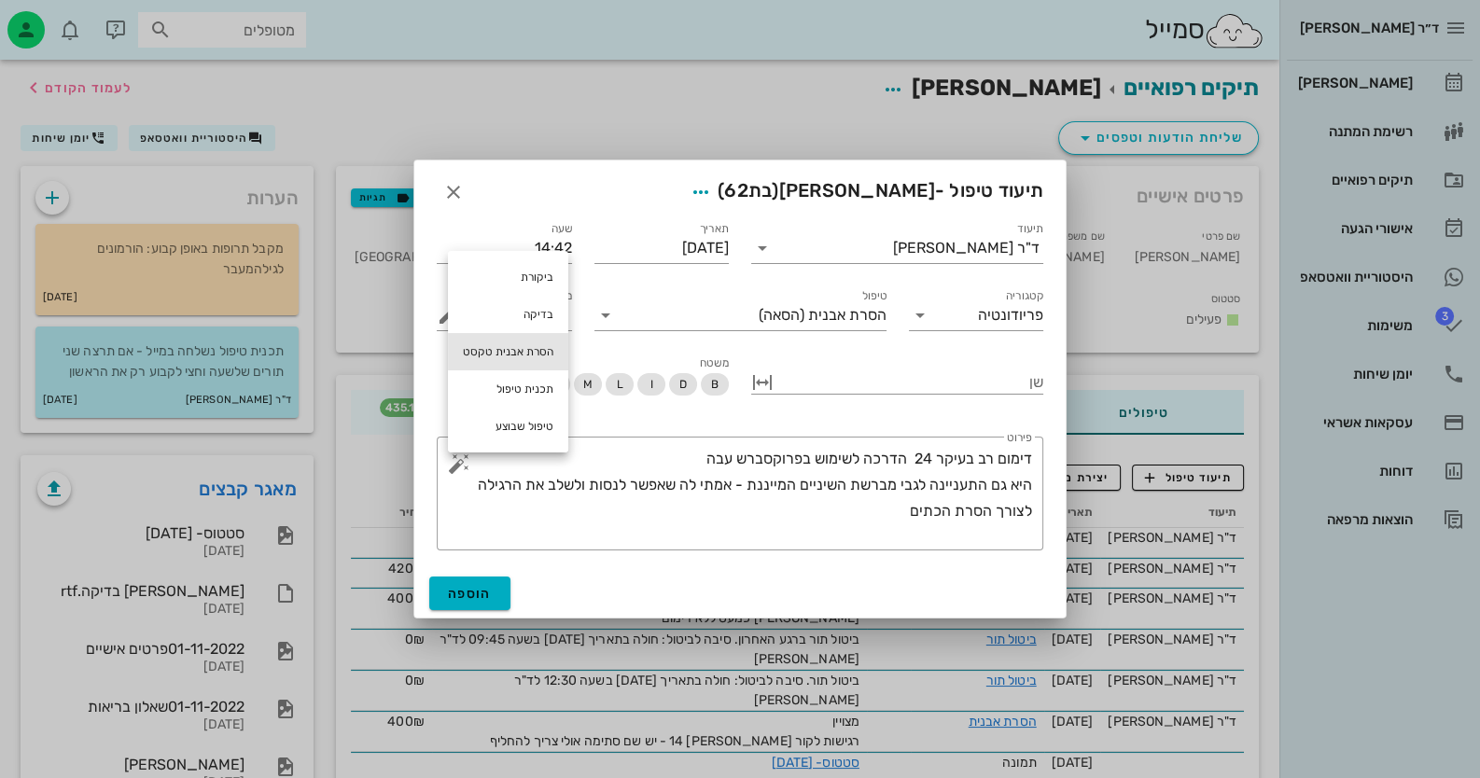
click at [508, 359] on div "הסרת אבנית טקסט" at bounding box center [508, 351] width 120 height 37
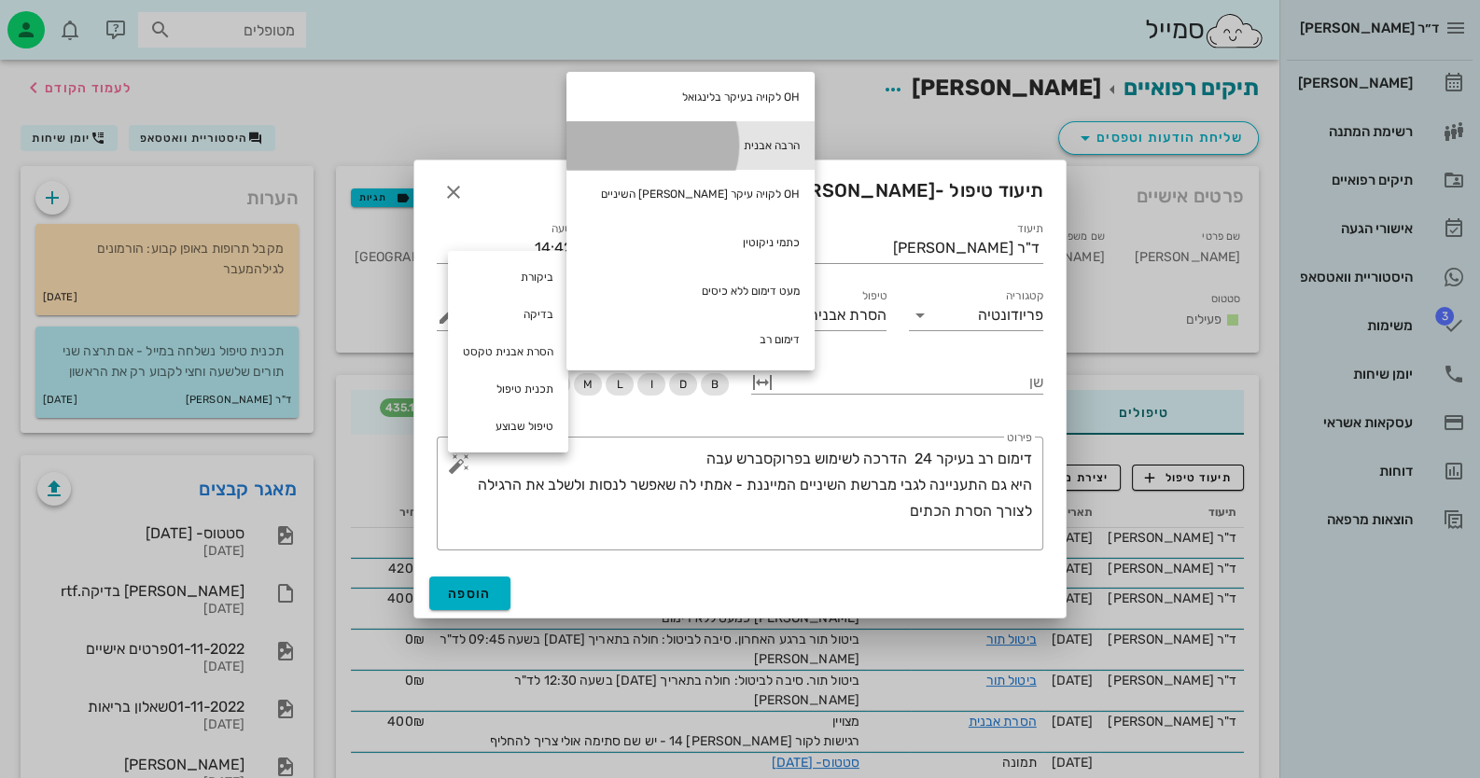
click at [713, 149] on div "הרבה אבנית" at bounding box center [690, 145] width 248 height 49
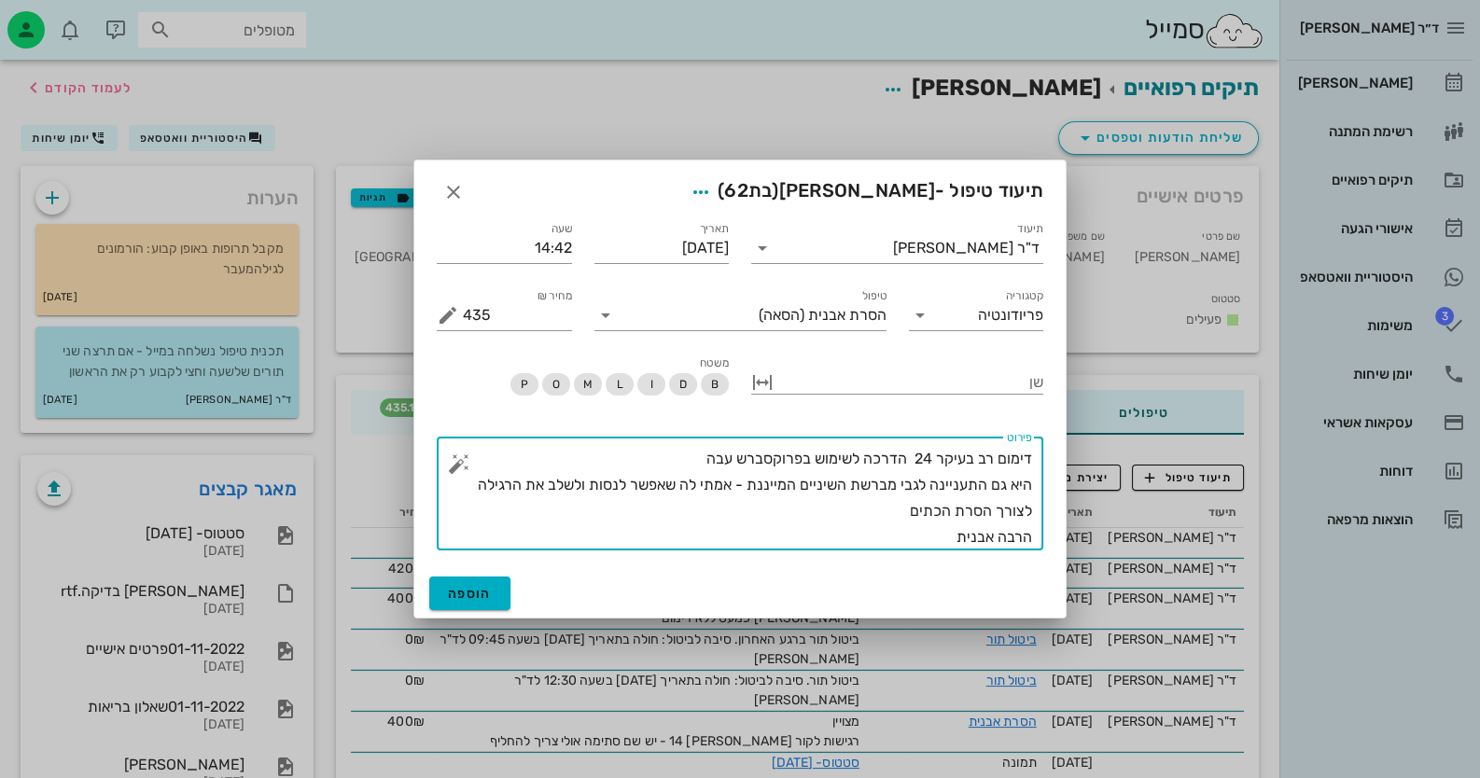
drag, startPoint x: 995, startPoint y: 535, endPoint x: 1152, endPoint y: 524, distance: 158.0
click at [1152, 524] on div "ד״ר [PERSON_NAME] רשימת המתנה תיקים רפואיים אישורי הגעה היסטוריית וואטסאפ 3 משי…" at bounding box center [740, 783] width 1480 height 1566
click at [989, 544] on textarea "דימום רב בעיקר 24 הדרכה לשימוש בפרוקסברש עבה היא גם התעניינה לגבי מברשת השיניים…" at bounding box center [747, 498] width 569 height 104
type textarea "דימום רב בעיקר 24 הדרכה לשימוש בפרוקסברש עבה היא גם התעניינה לגבי מברשת השיניים…"
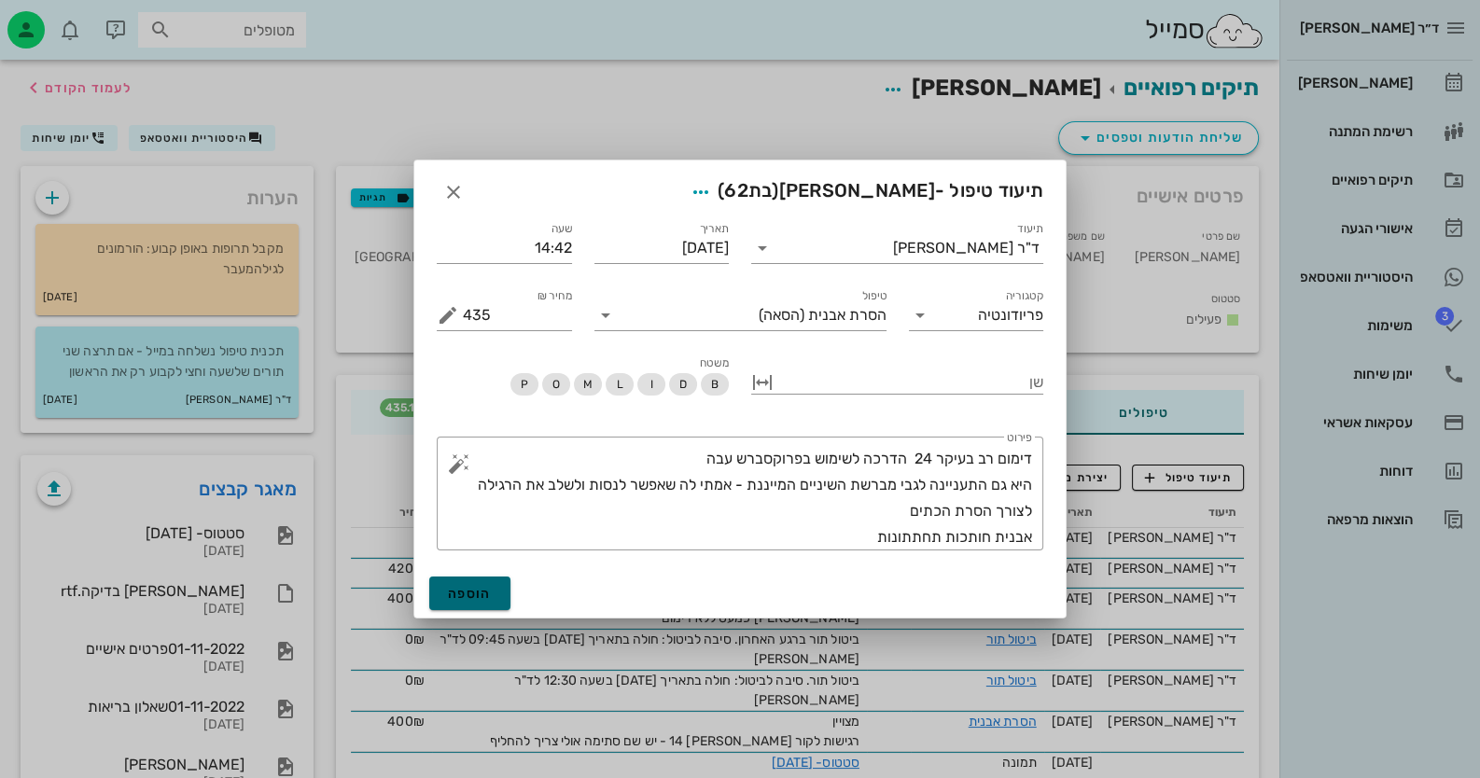
click at [495, 588] on button "הוספה" at bounding box center [469, 594] width 81 height 34
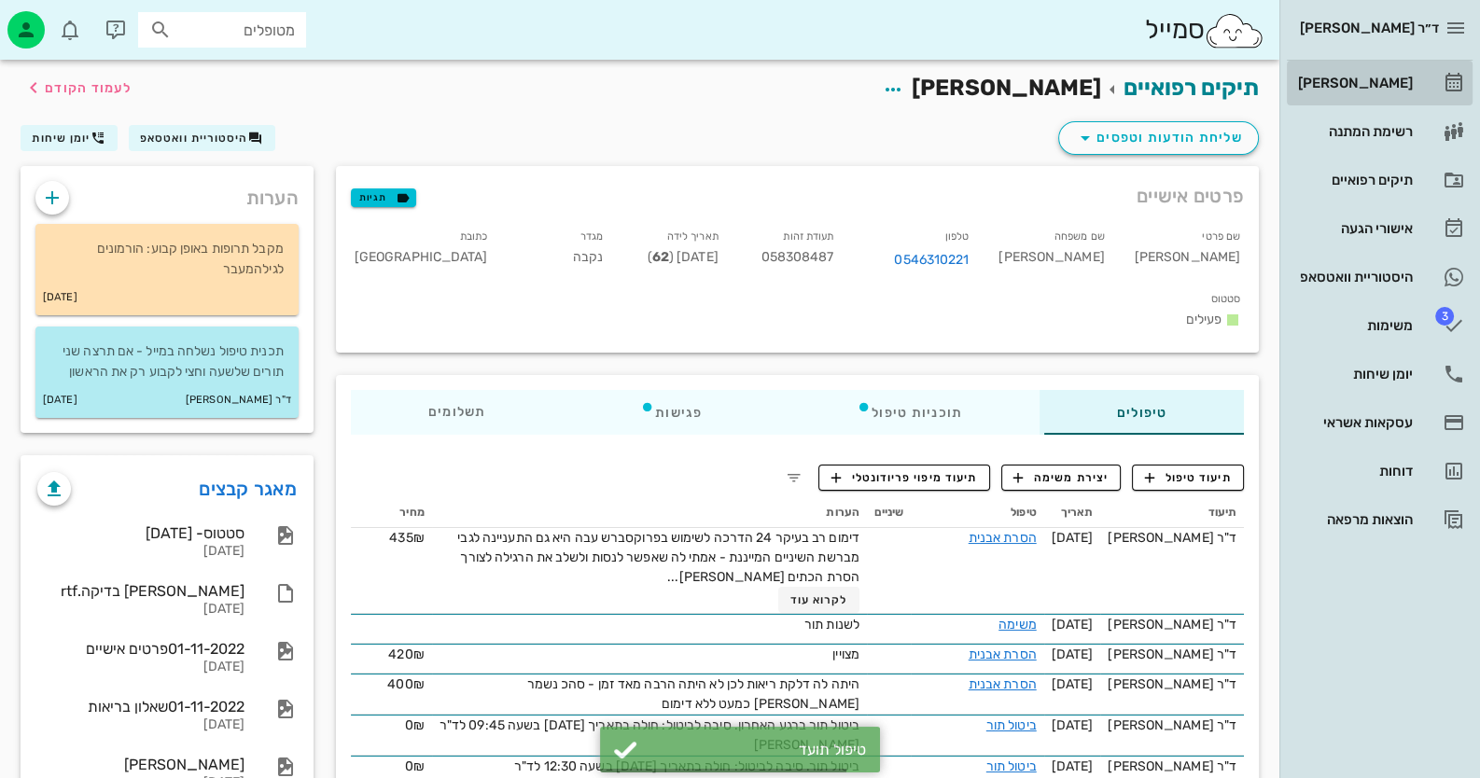
click at [1402, 83] on div "[PERSON_NAME]" at bounding box center [1353, 83] width 118 height 15
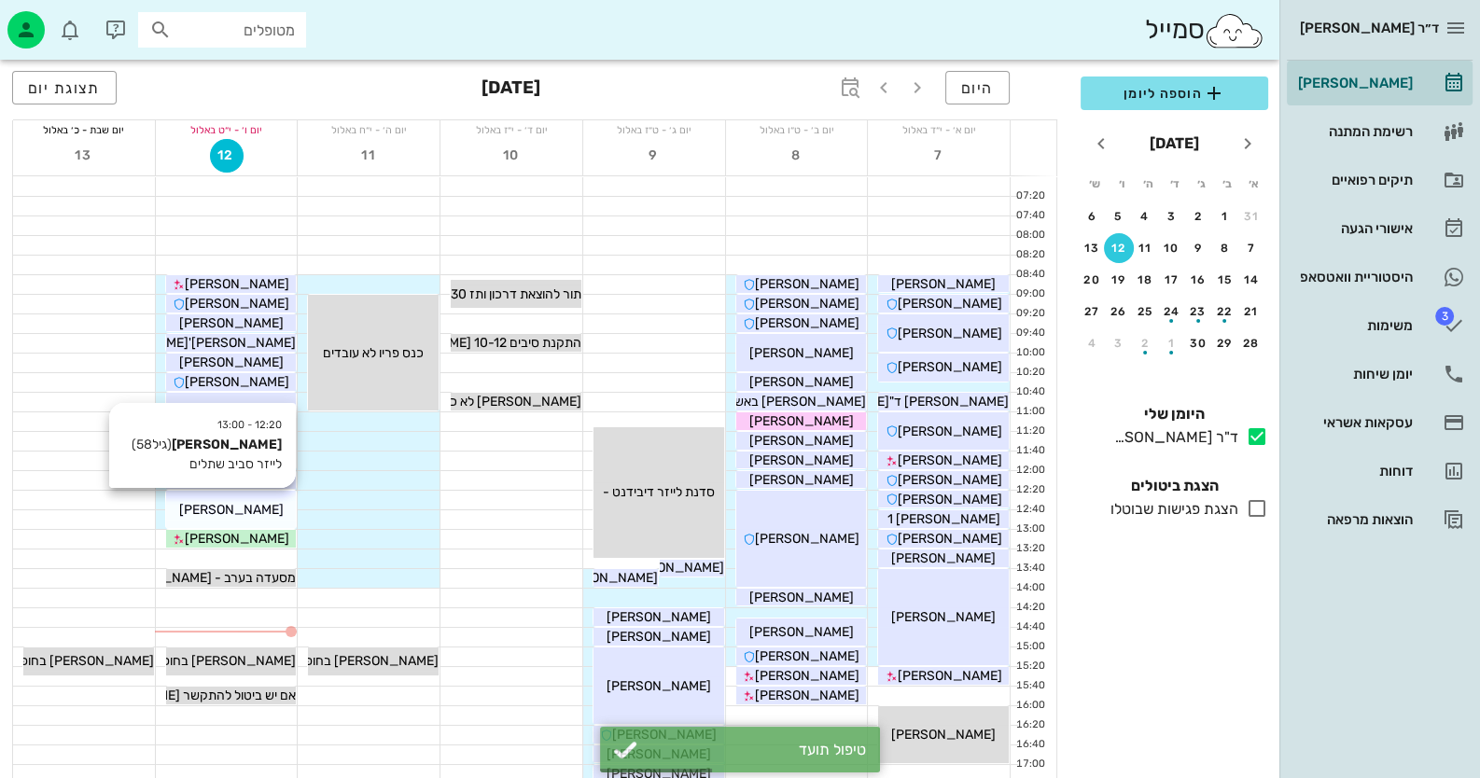
click at [271, 504] on div "[PERSON_NAME]" at bounding box center [231, 510] width 131 height 20
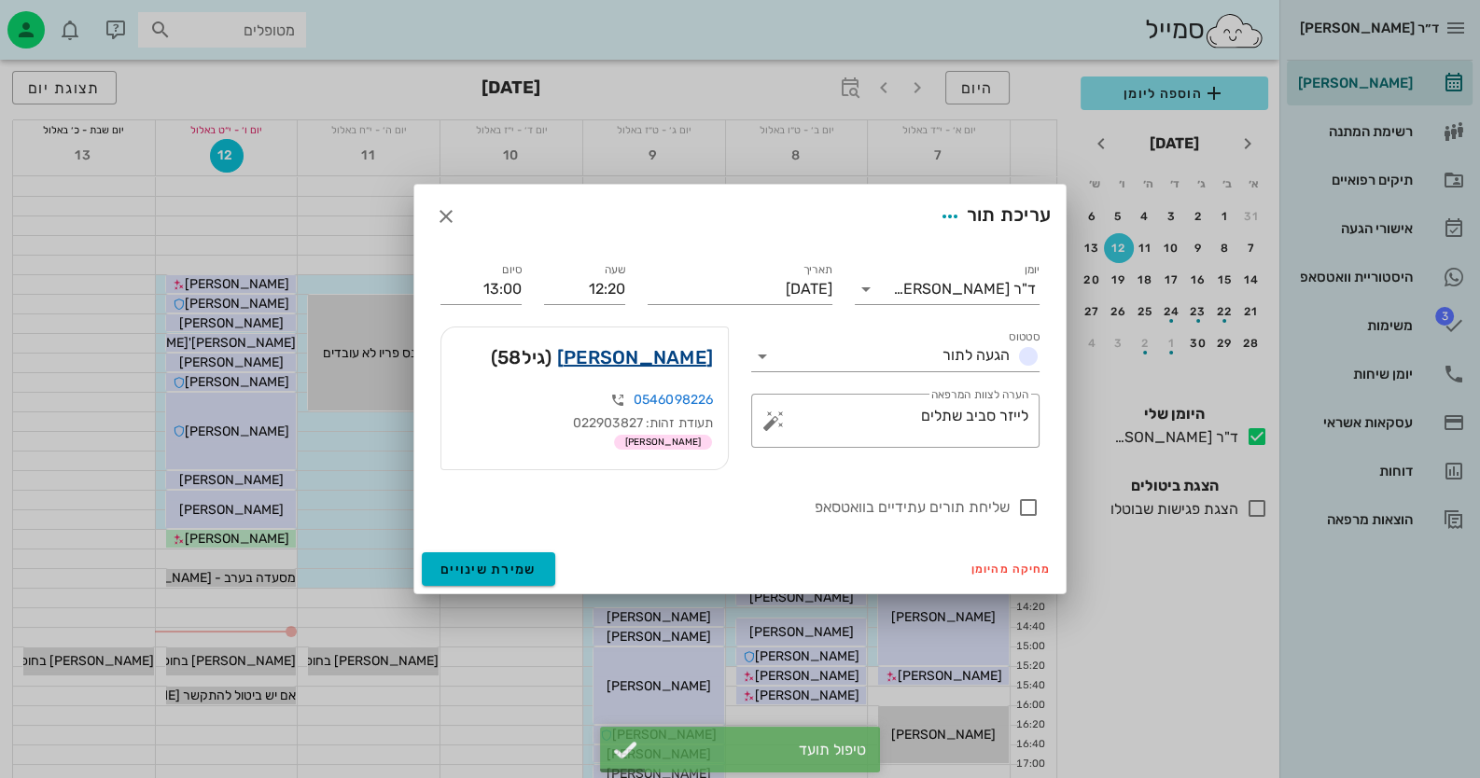
click at [645, 368] on link "[PERSON_NAME]" at bounding box center [635, 357] width 156 height 30
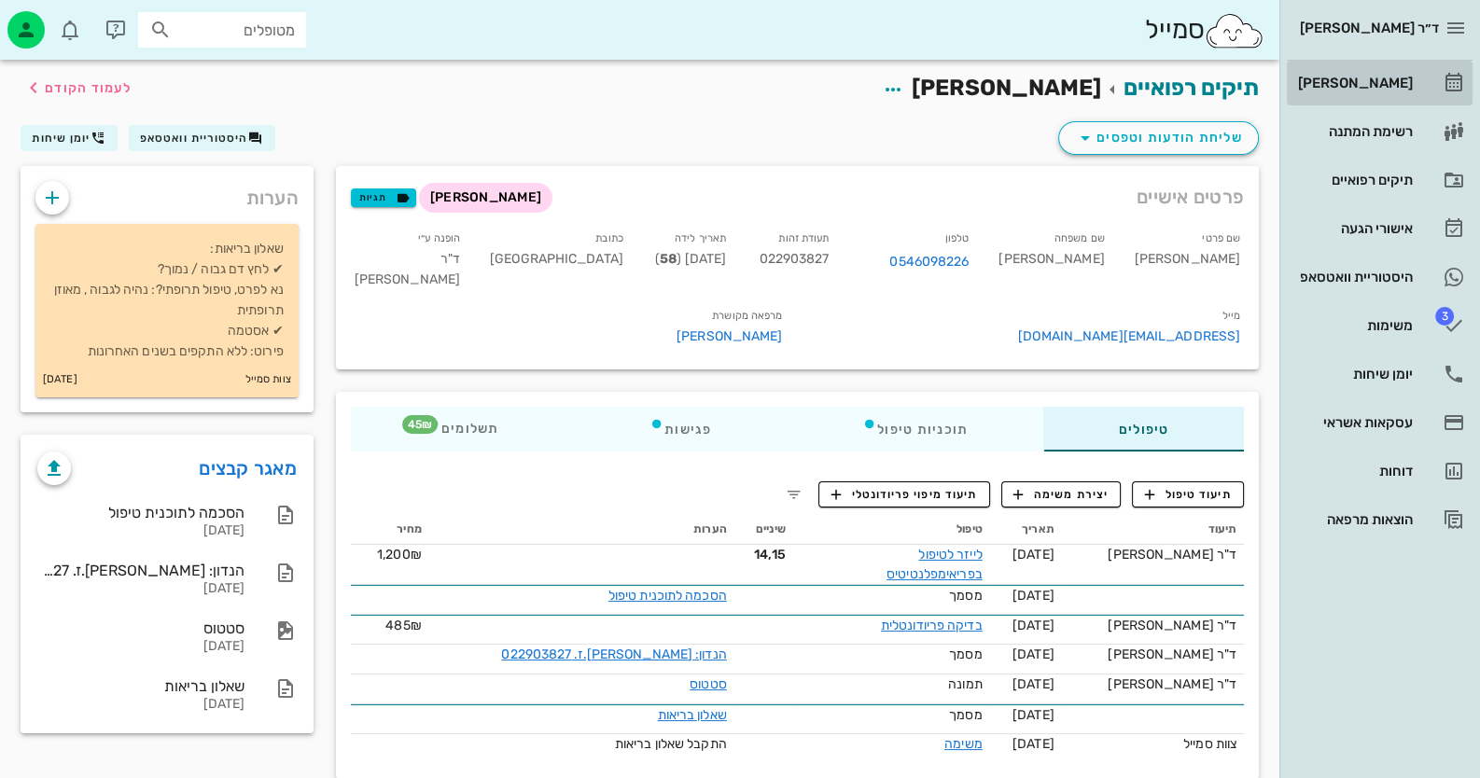
click at [1418, 66] on link "[PERSON_NAME]" at bounding box center [1380, 83] width 186 height 45
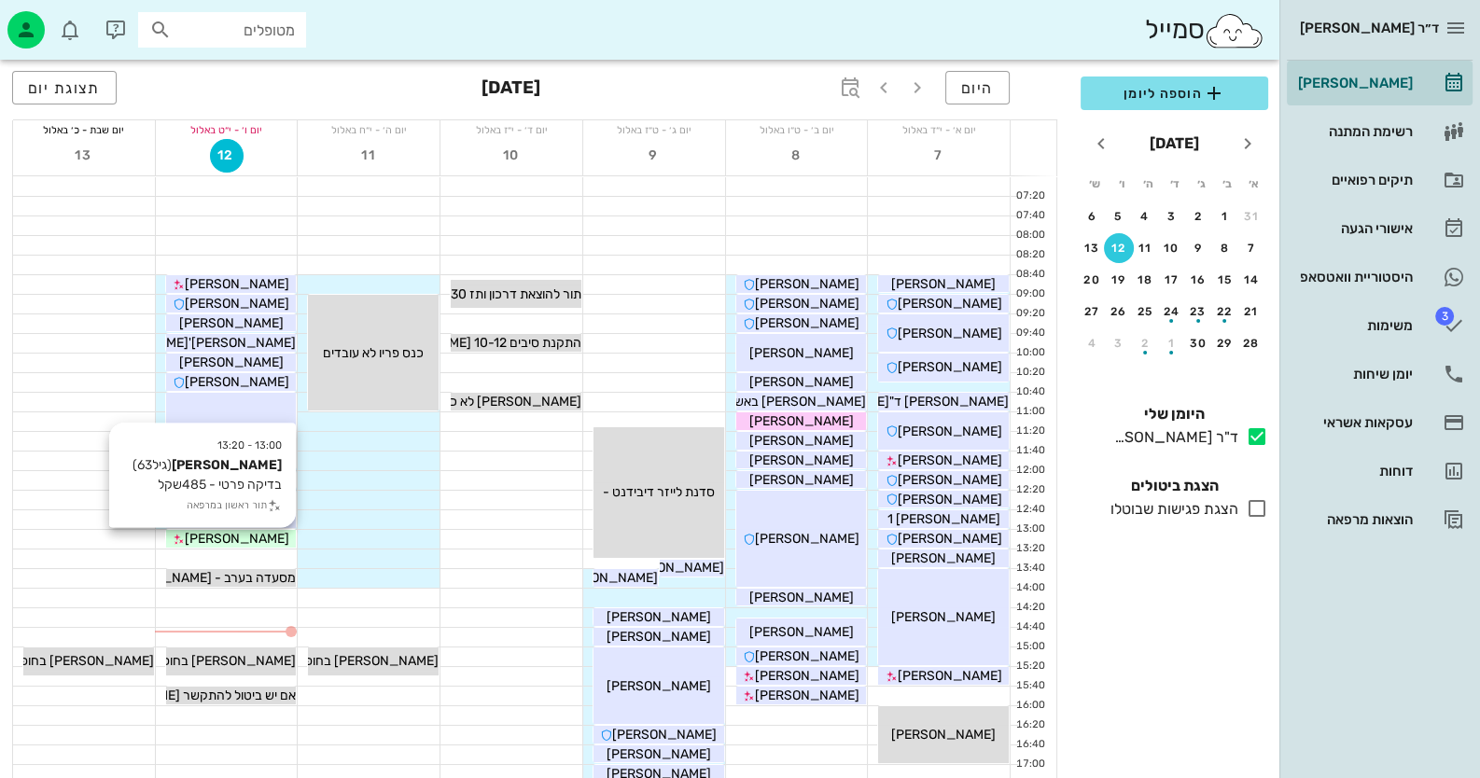
click at [275, 542] on div "[PERSON_NAME]" at bounding box center [231, 539] width 131 height 20
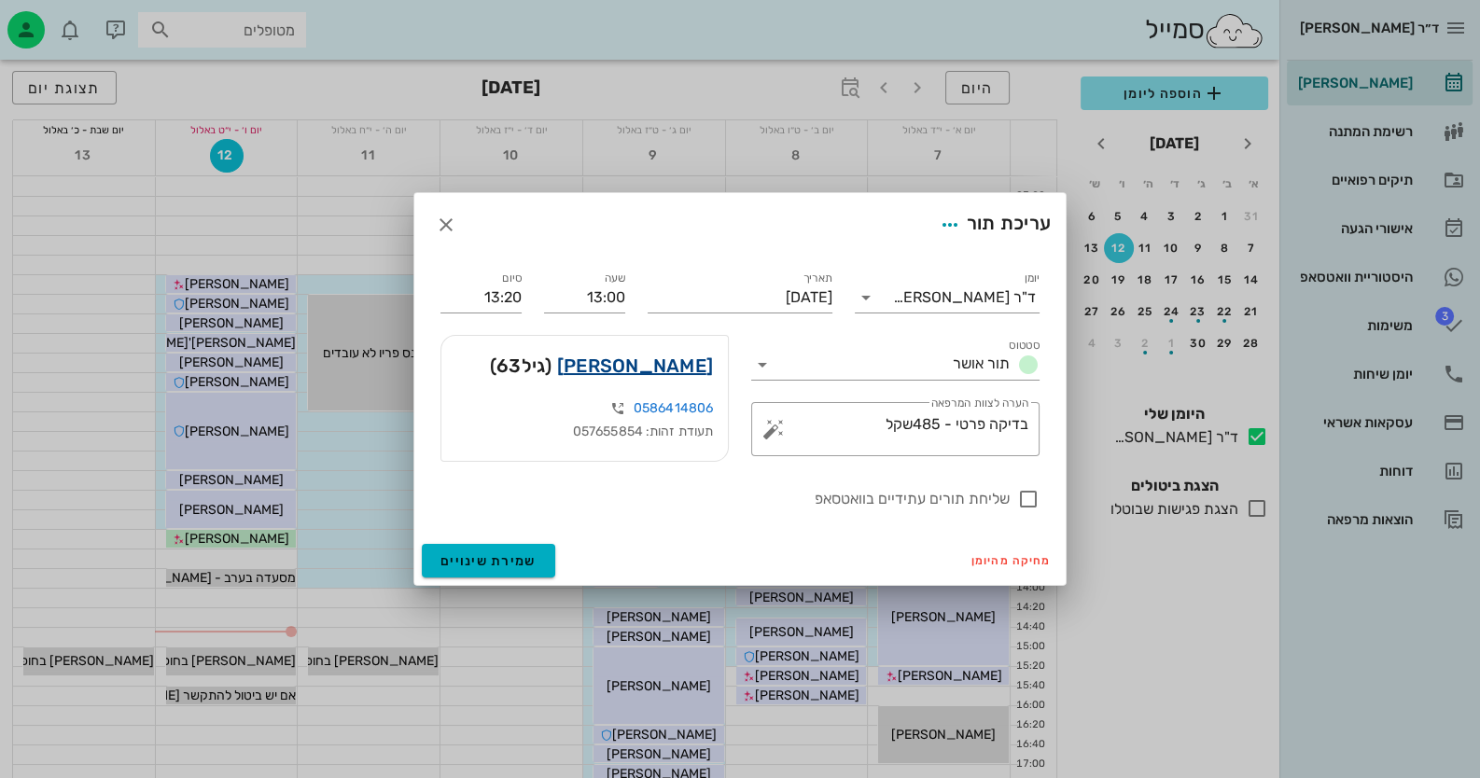
click at [679, 362] on link "[PERSON_NAME]" at bounding box center [635, 366] width 156 height 30
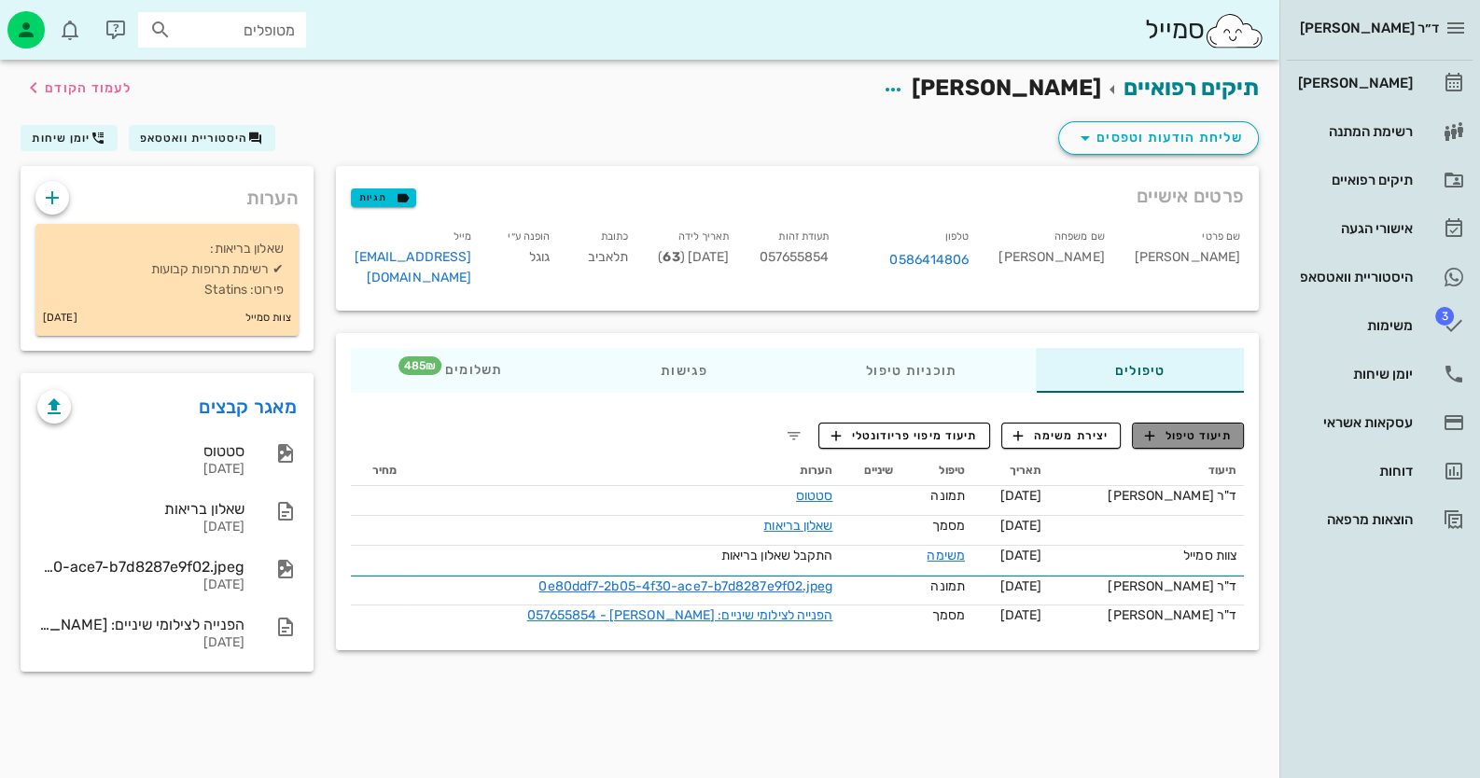
click at [1227, 427] on span "תיעוד טיפול" at bounding box center [1188, 435] width 87 height 17
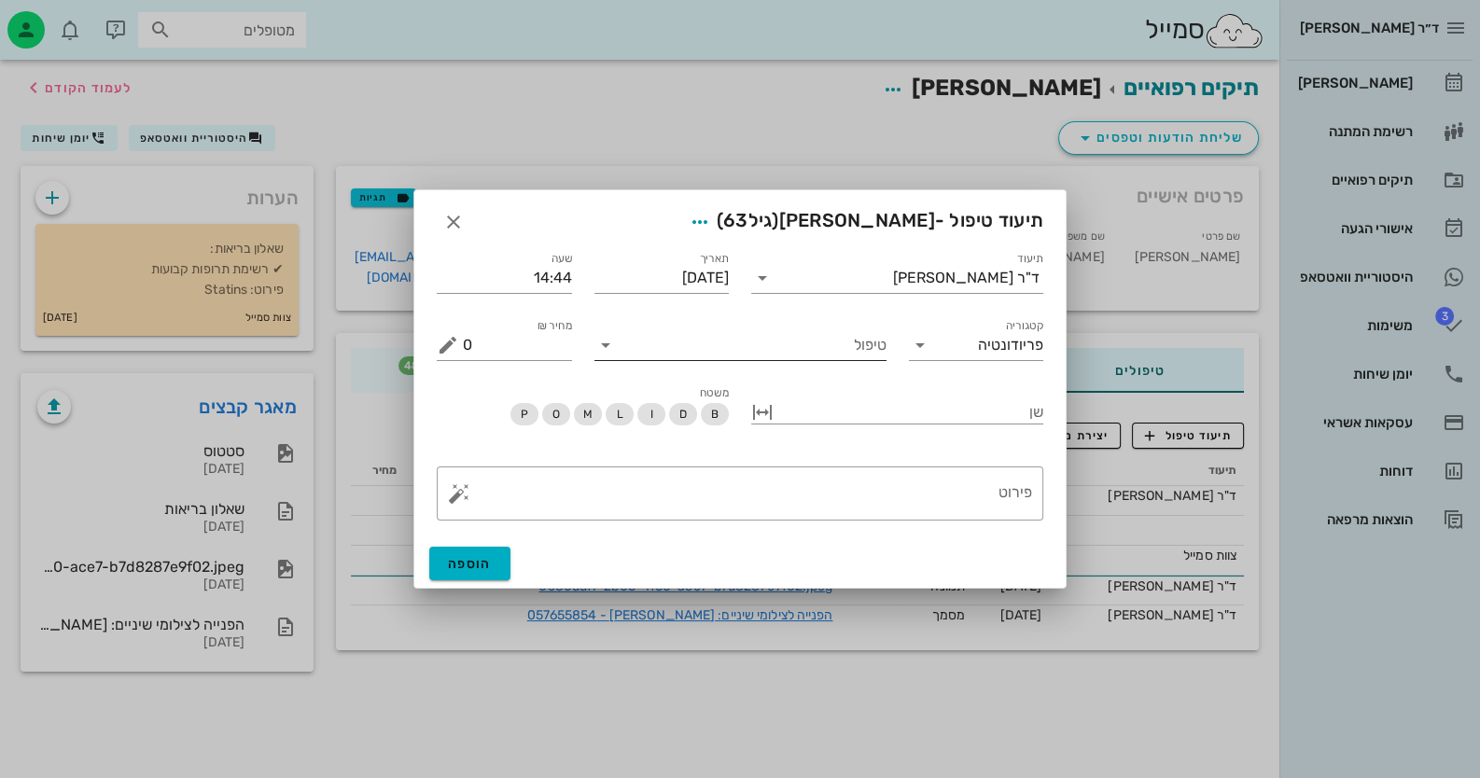
click at [689, 350] on input "טיפול" at bounding box center [753, 345] width 266 height 30
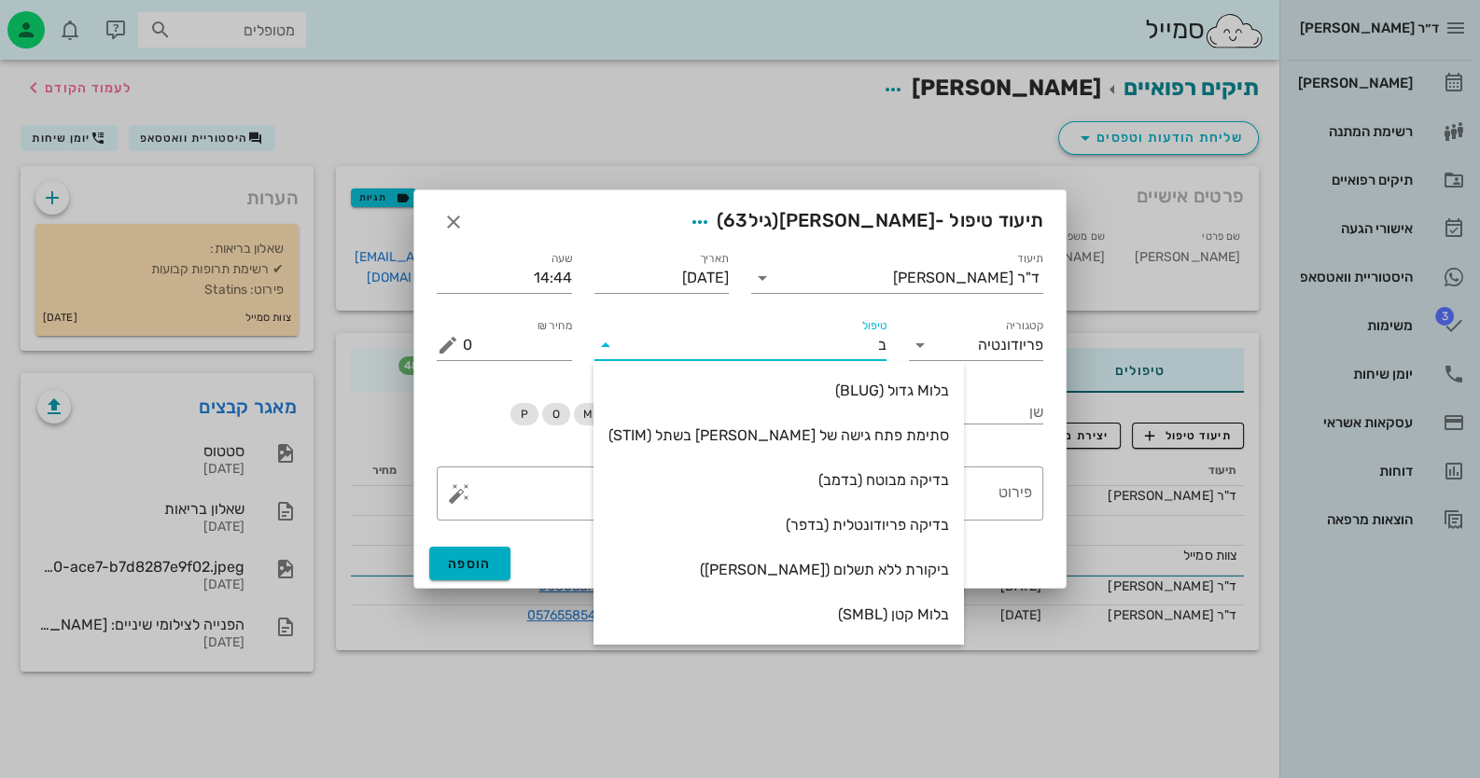
type input "בד"
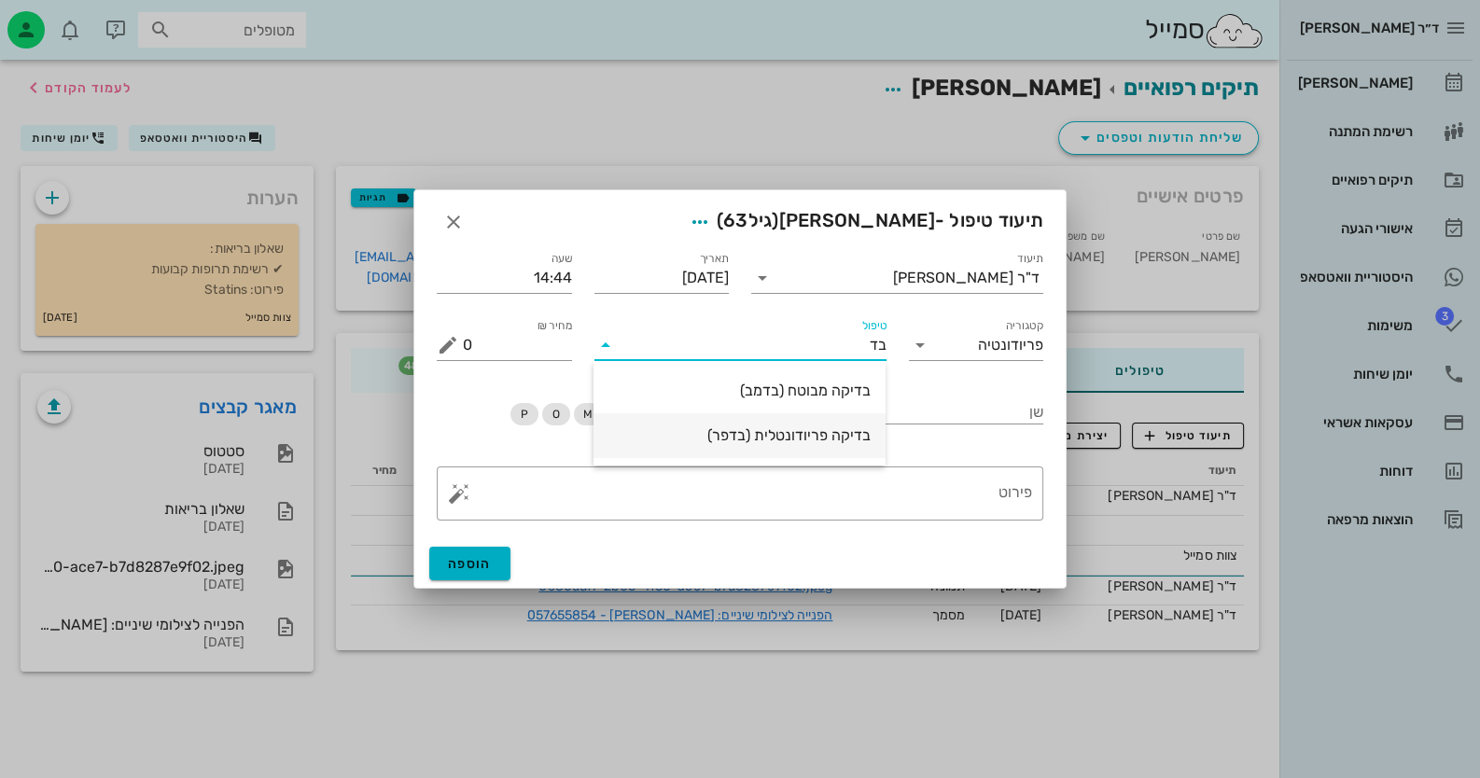
click at [756, 417] on div "בדיקה פריודונטלית (בדפר)" at bounding box center [739, 435] width 262 height 40
type input "485"
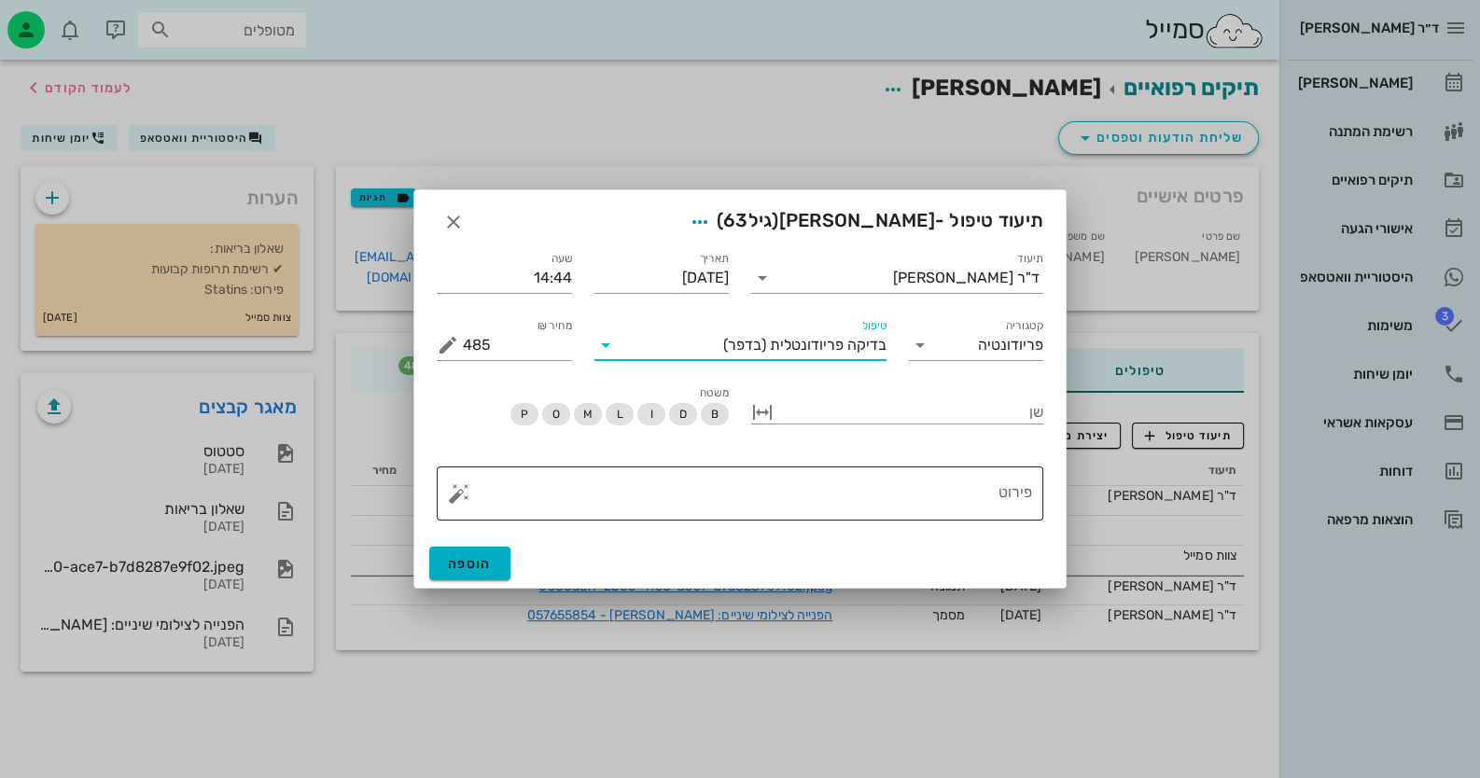
click at [925, 489] on textarea "פירוט" at bounding box center [747, 498] width 569 height 45
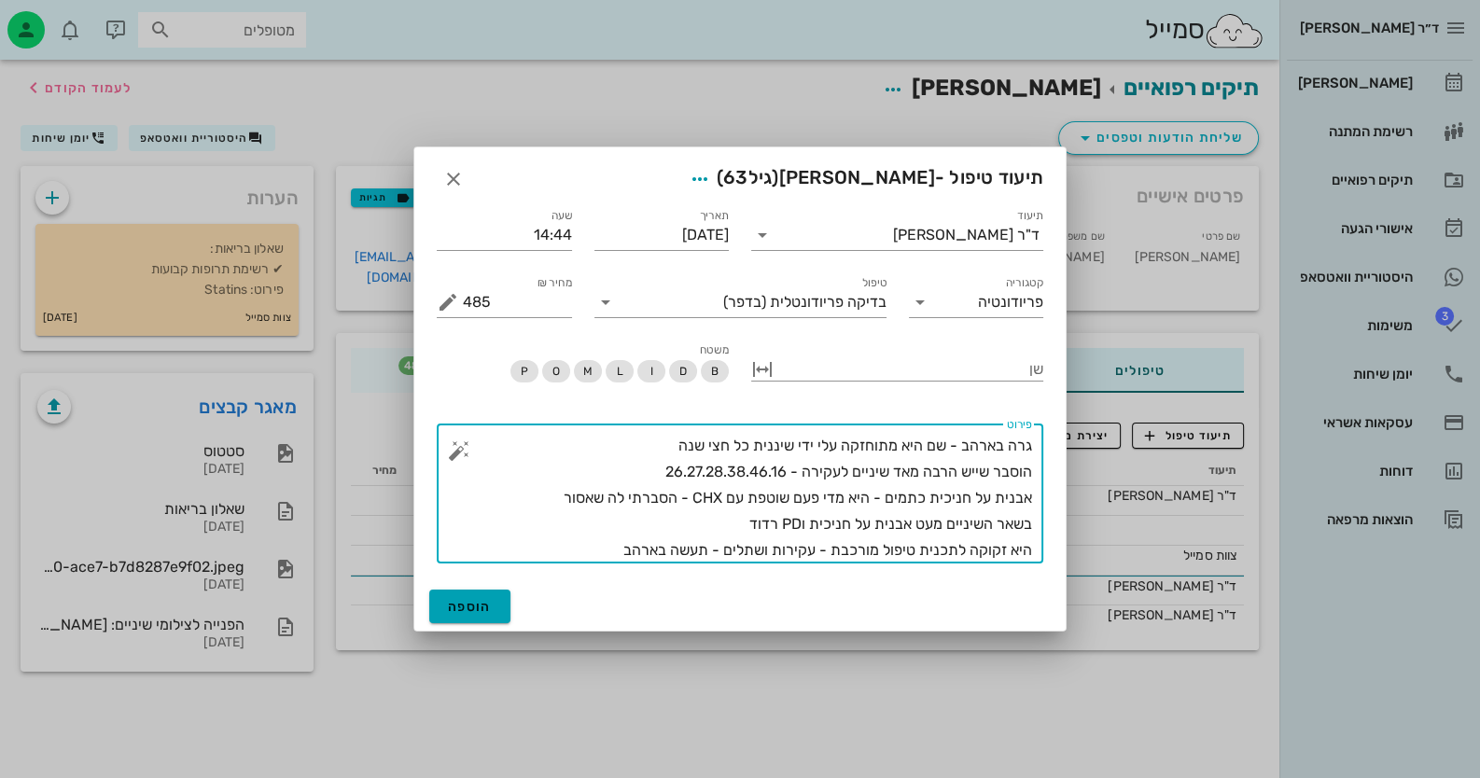
type textarea "גרה בארהב - שם היא מתוחזקה עלי ידי שיננית כל חצי שנה הוסבר שייש הרבה מאד שיניים…"
click at [476, 592] on button "הוספה" at bounding box center [469, 607] width 81 height 34
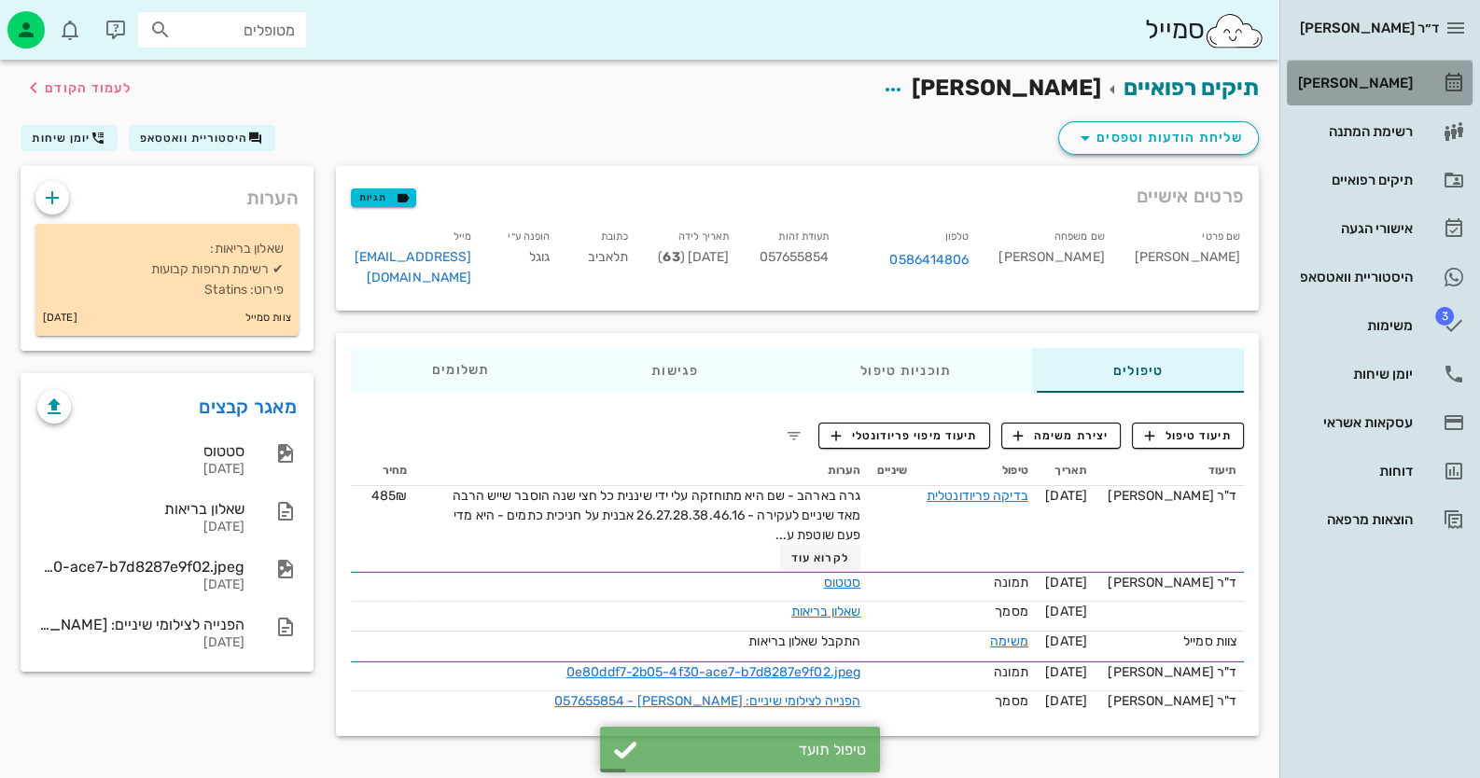
click at [1430, 66] on link "[PERSON_NAME]" at bounding box center [1380, 83] width 186 height 45
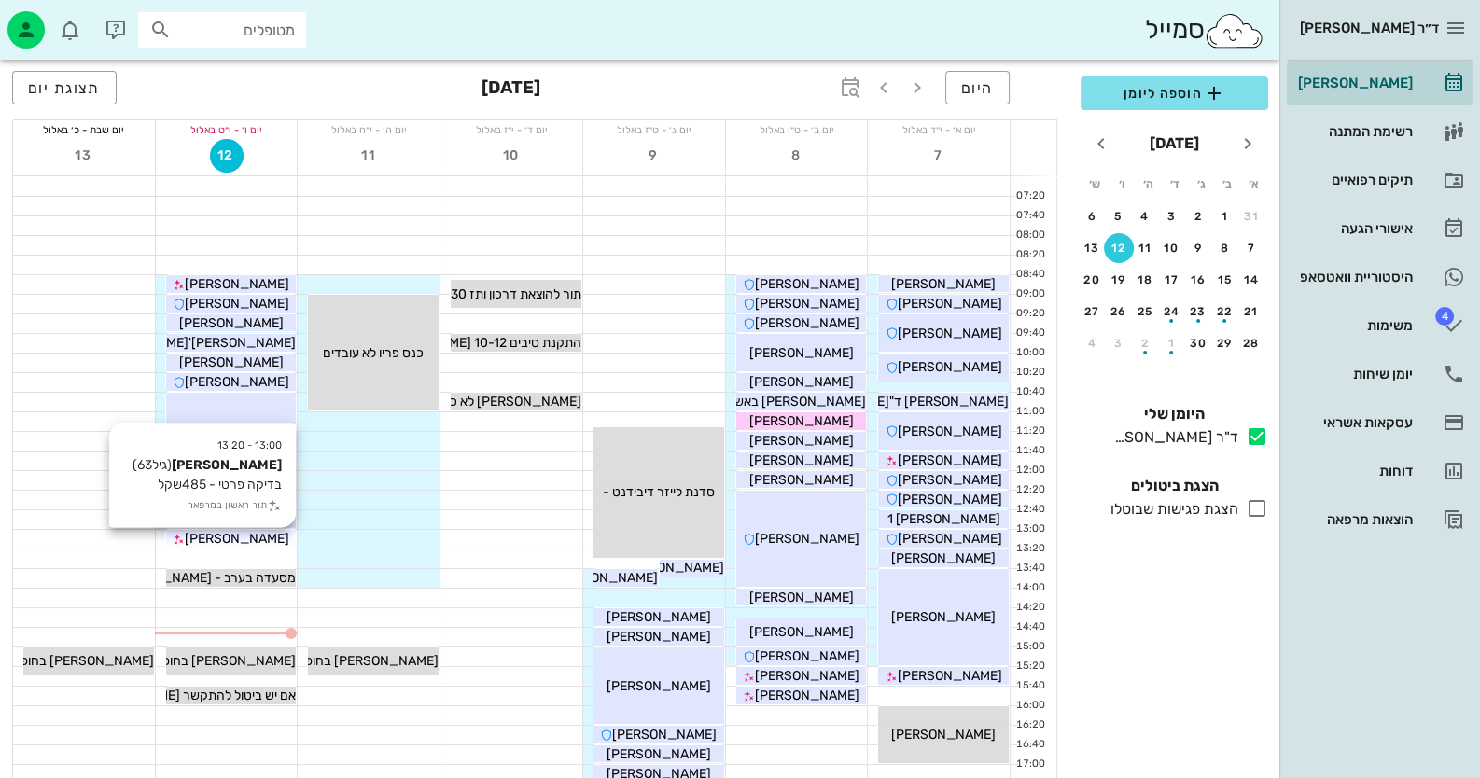
click at [250, 536] on span "[PERSON_NAME]" at bounding box center [237, 539] width 104 height 16
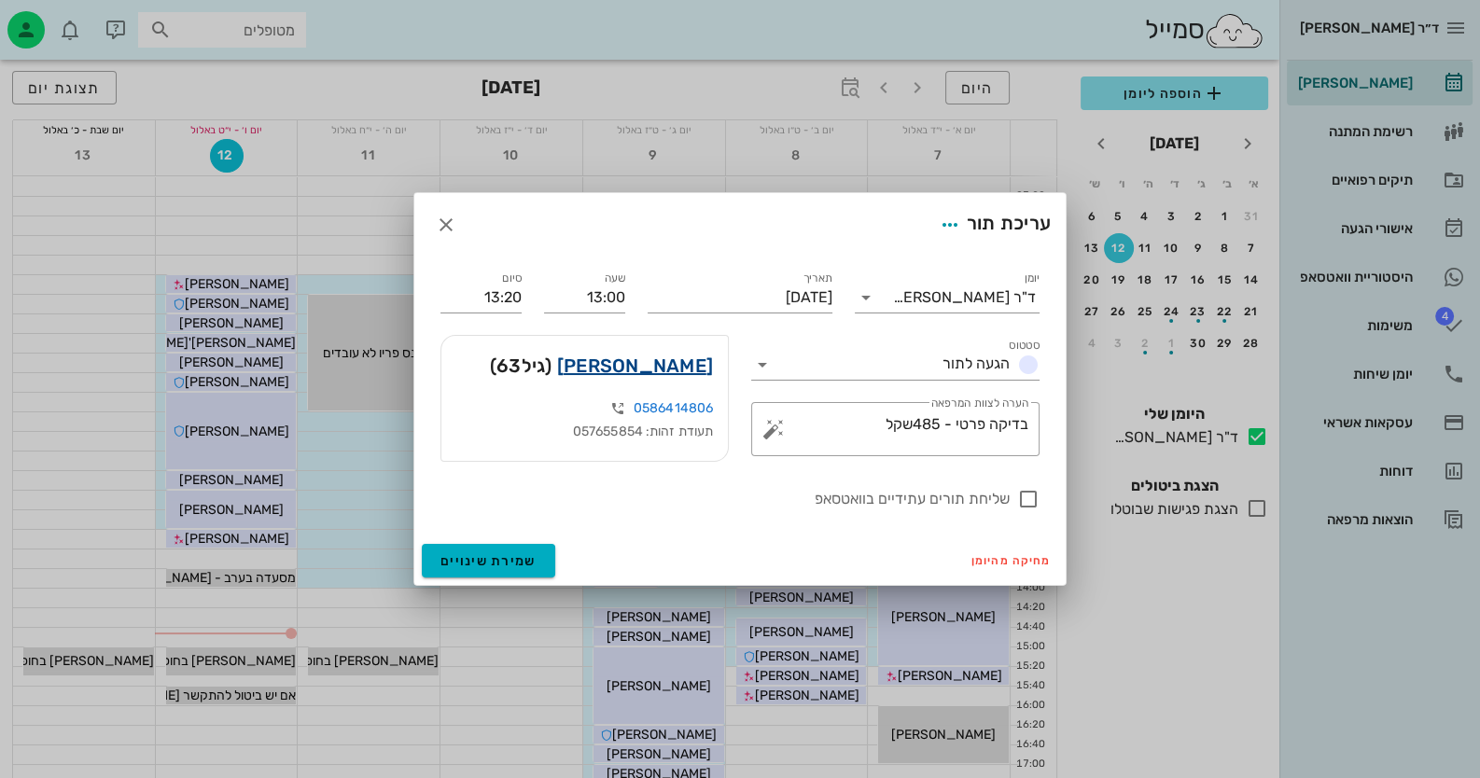
click at [684, 365] on link "[PERSON_NAME]" at bounding box center [635, 366] width 156 height 30
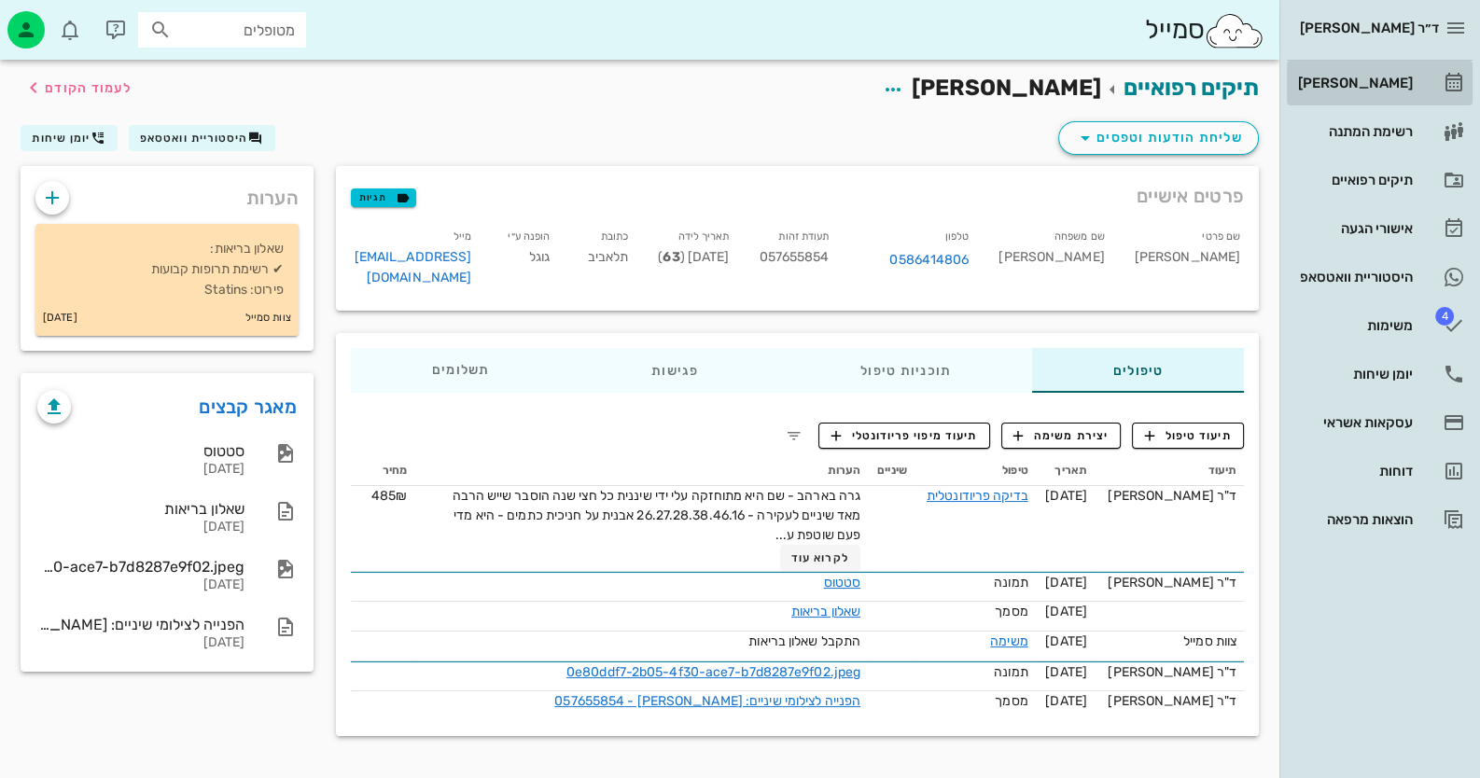
click at [1408, 68] on div "[PERSON_NAME]" at bounding box center [1353, 83] width 118 height 30
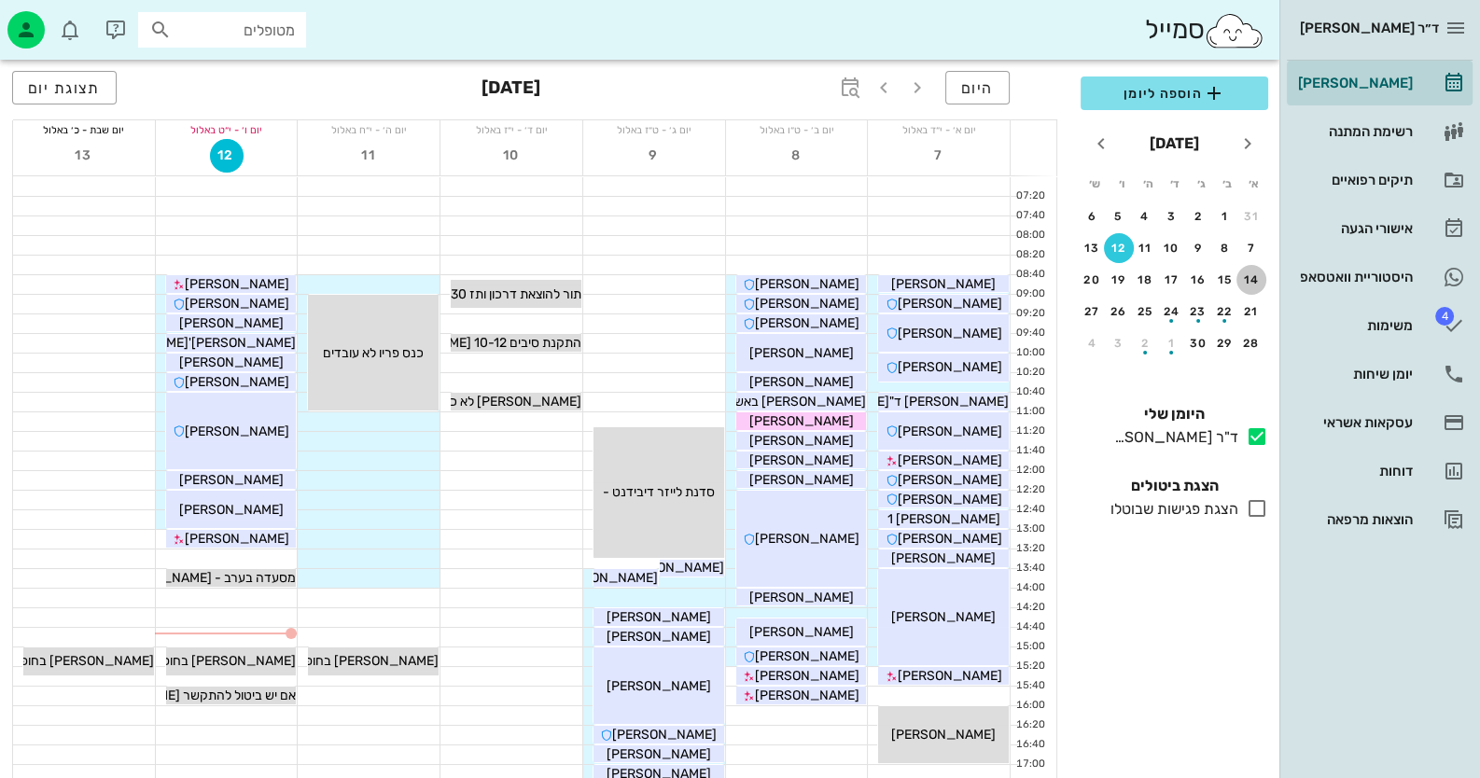
click at [1249, 273] on div "14" at bounding box center [1251, 279] width 30 height 13
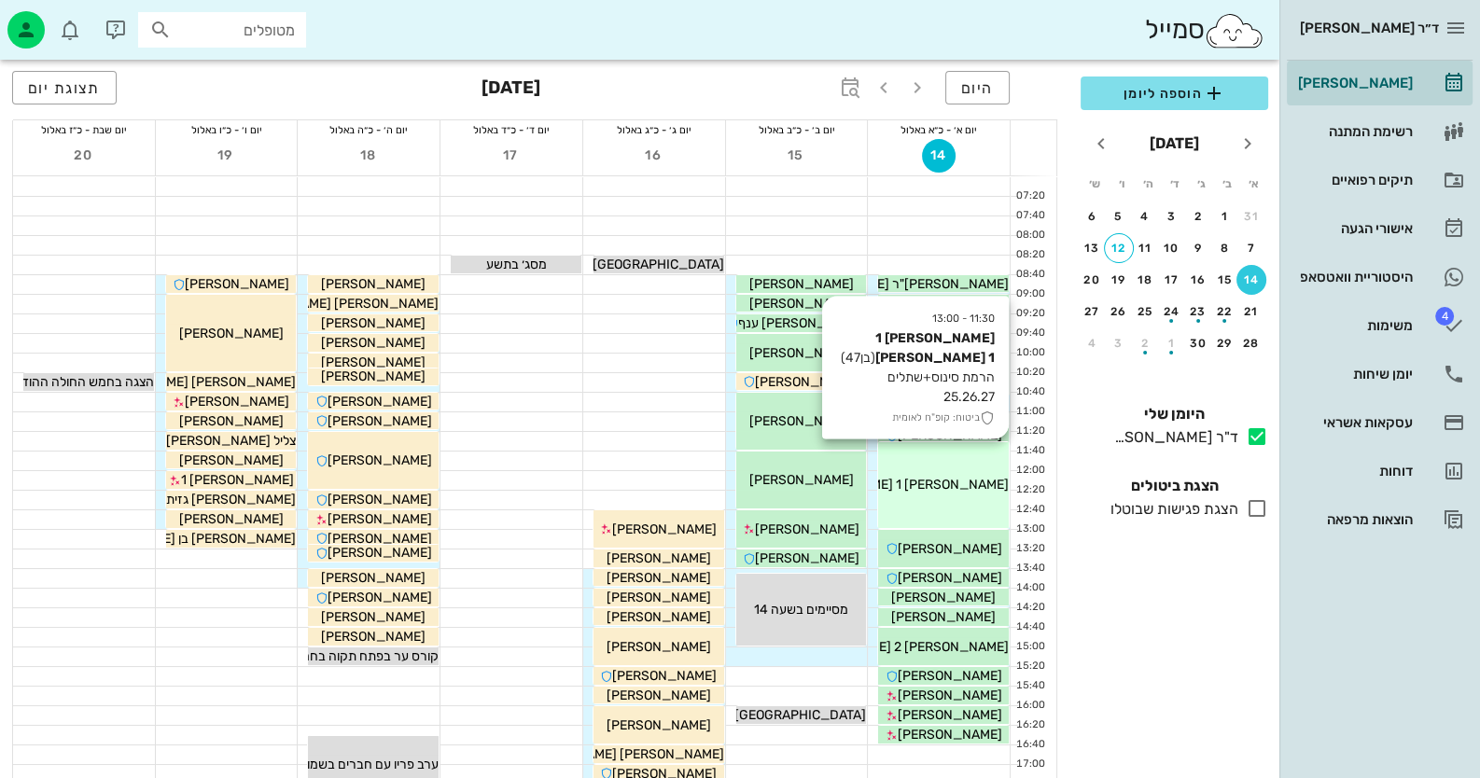
click at [922, 509] on div "11:30 - 13:00 [PERSON_NAME] 1 [PERSON_NAME] 1 (בן 47 ) הרמת סינוס+שתלים 25.26.2…" at bounding box center [943, 485] width 131 height 87
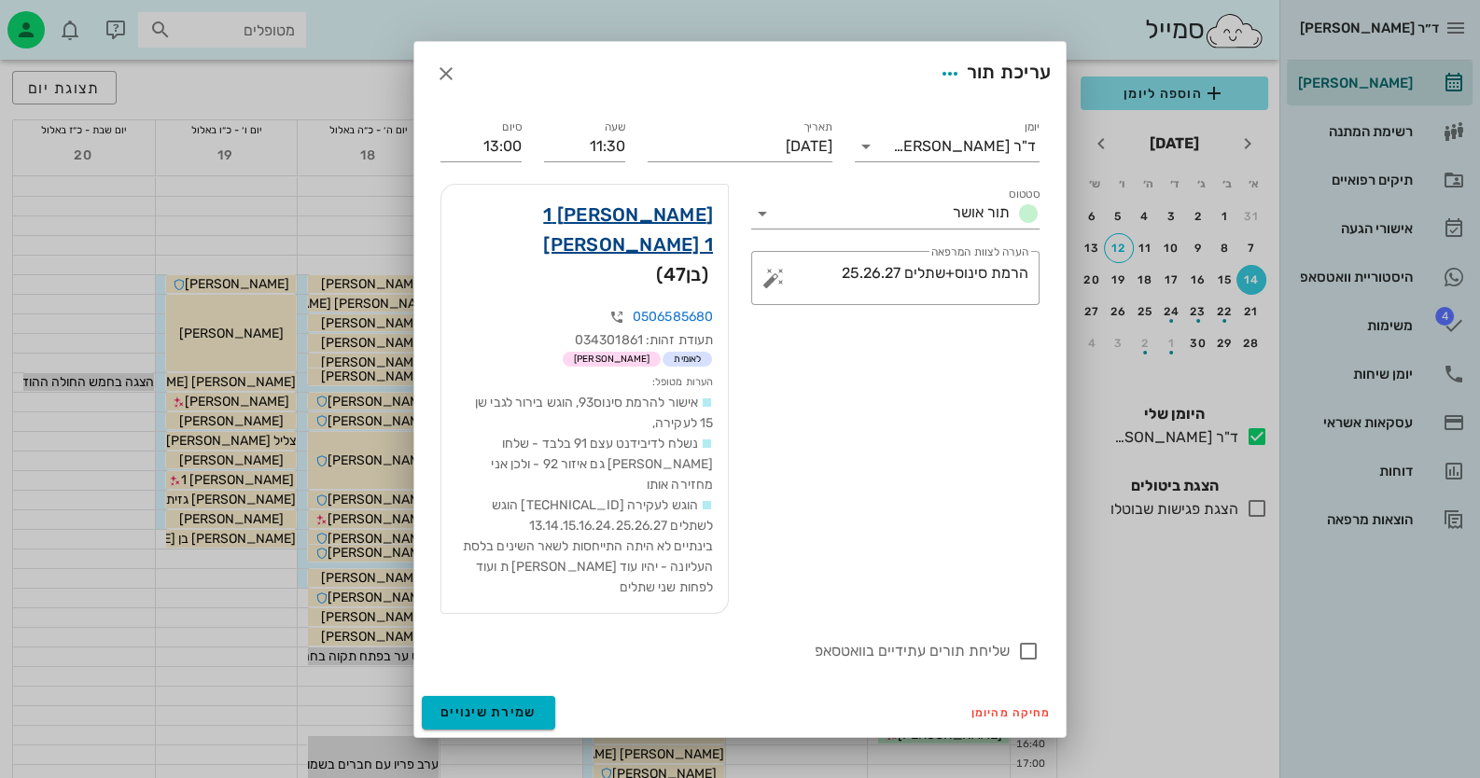
click at [665, 259] on link "[PERSON_NAME] 1 [PERSON_NAME] 1" at bounding box center [584, 230] width 257 height 60
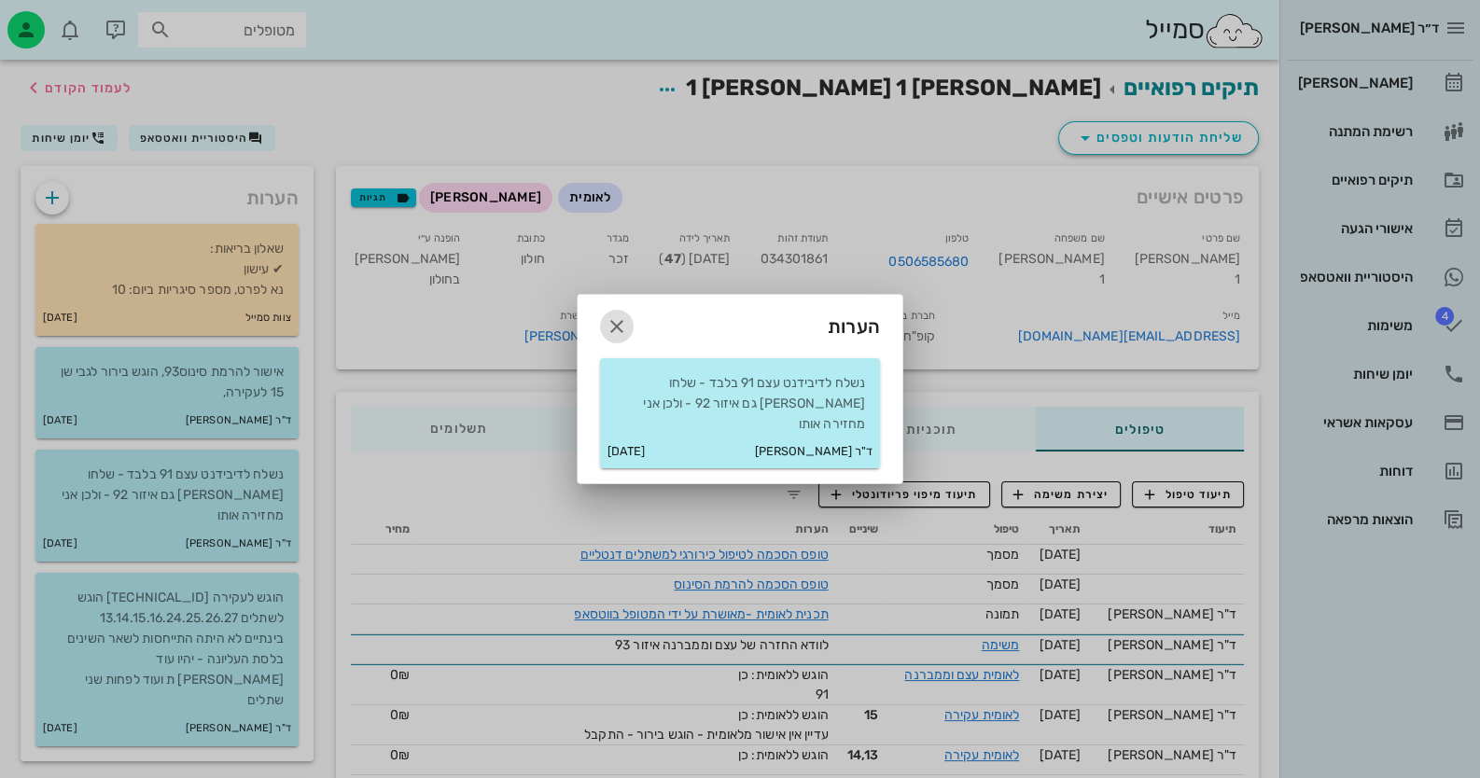
click at [625, 331] on icon "button" at bounding box center [617, 326] width 22 height 22
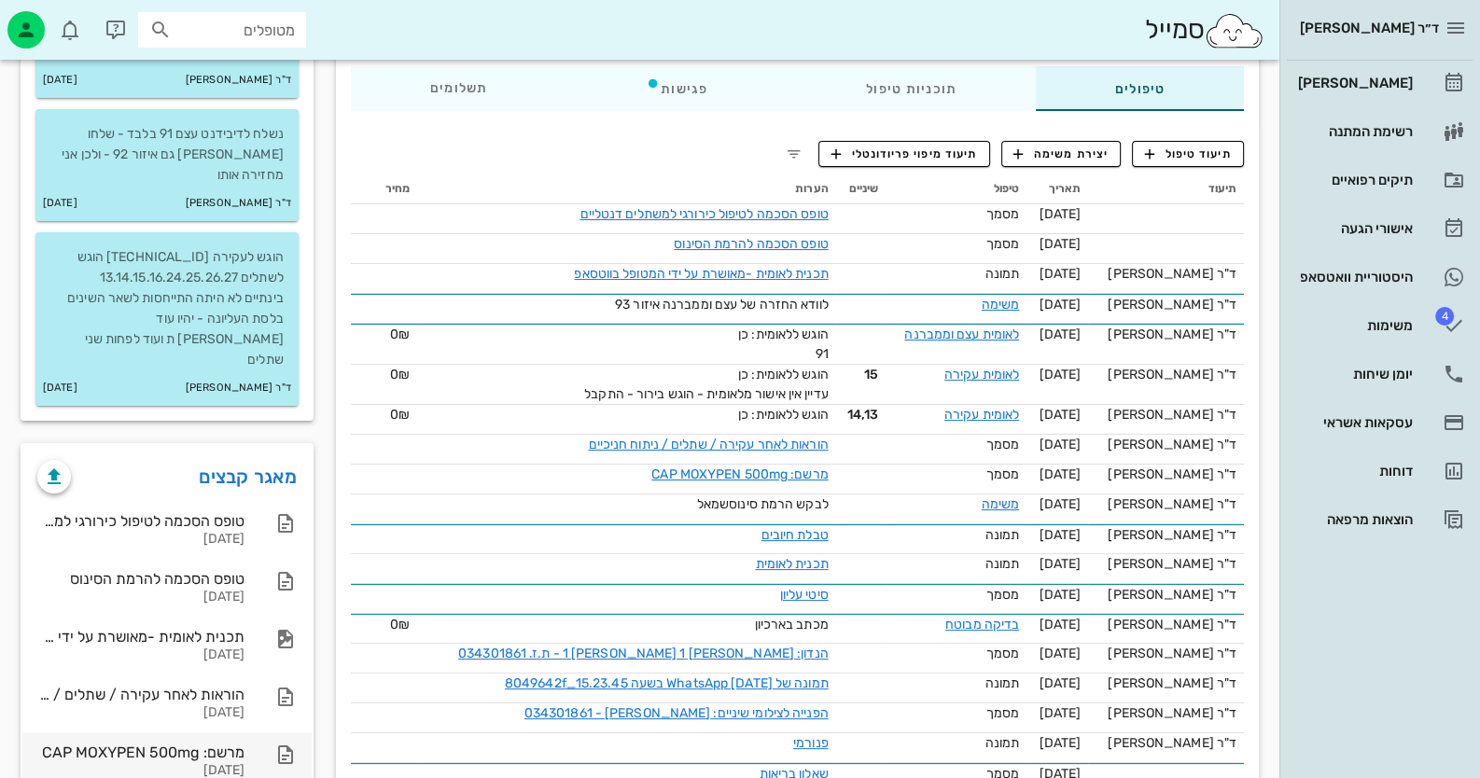
scroll to position [372, 0]
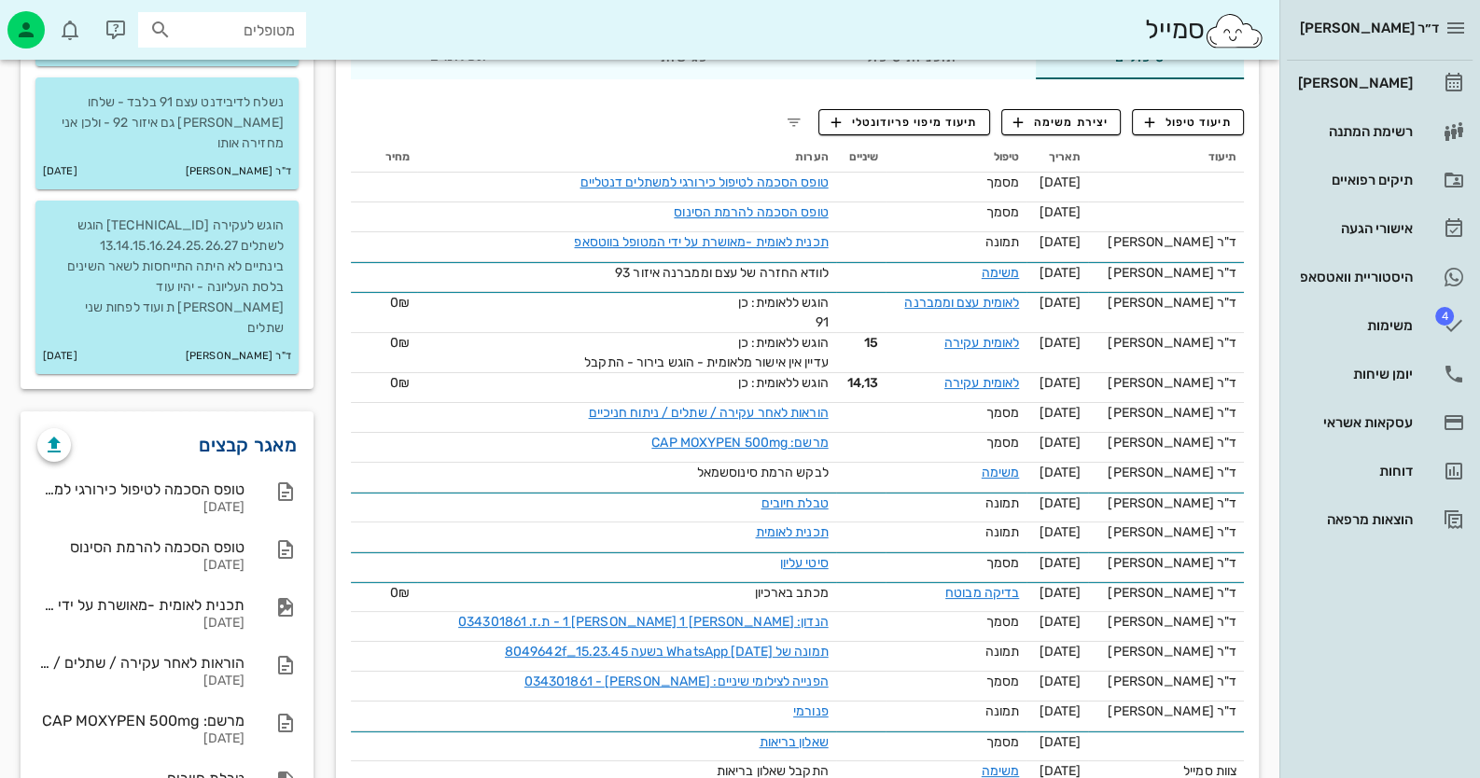
click at [262, 430] on link "מאגר קבצים" at bounding box center [248, 445] width 98 height 30
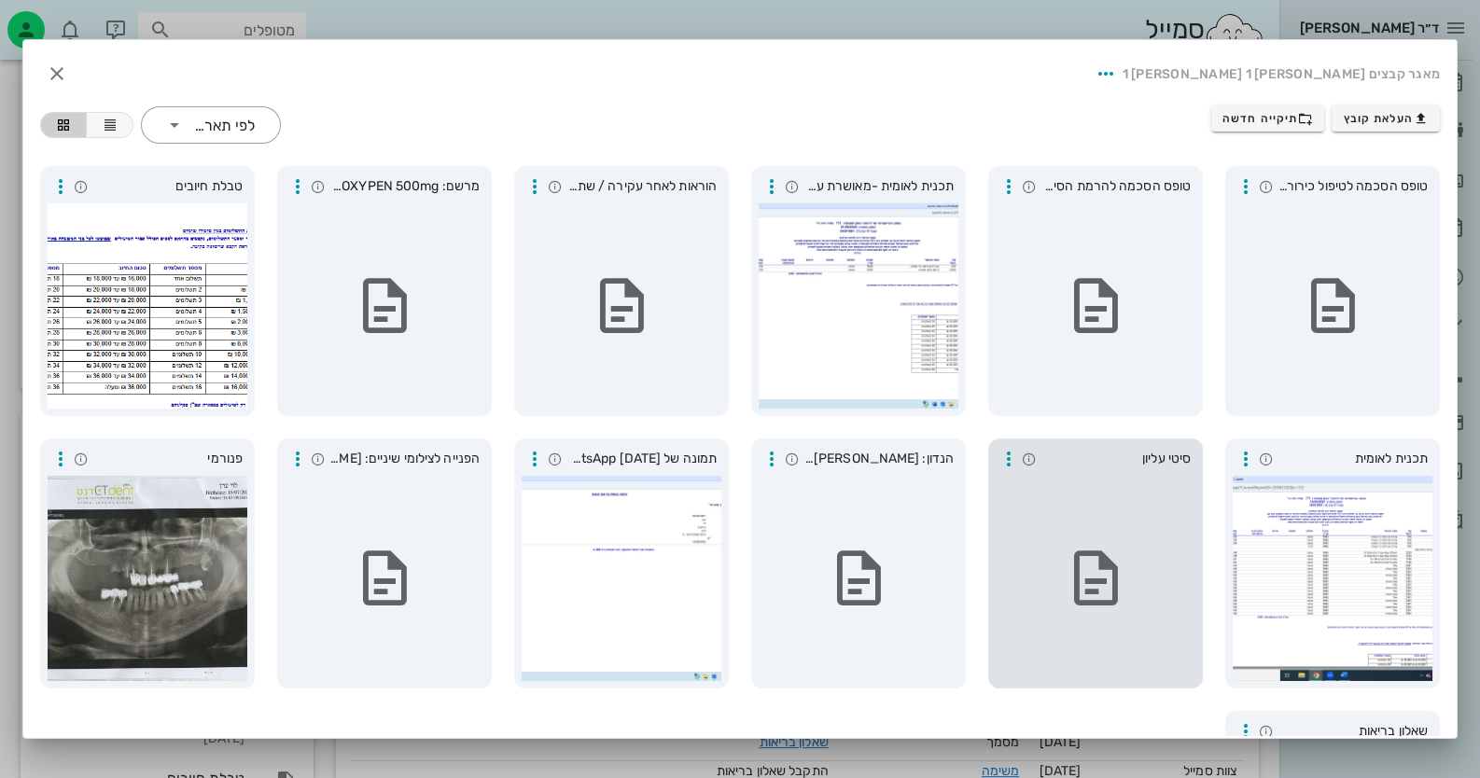
click at [1088, 580] on icon at bounding box center [1095, 578] width 65 height 65
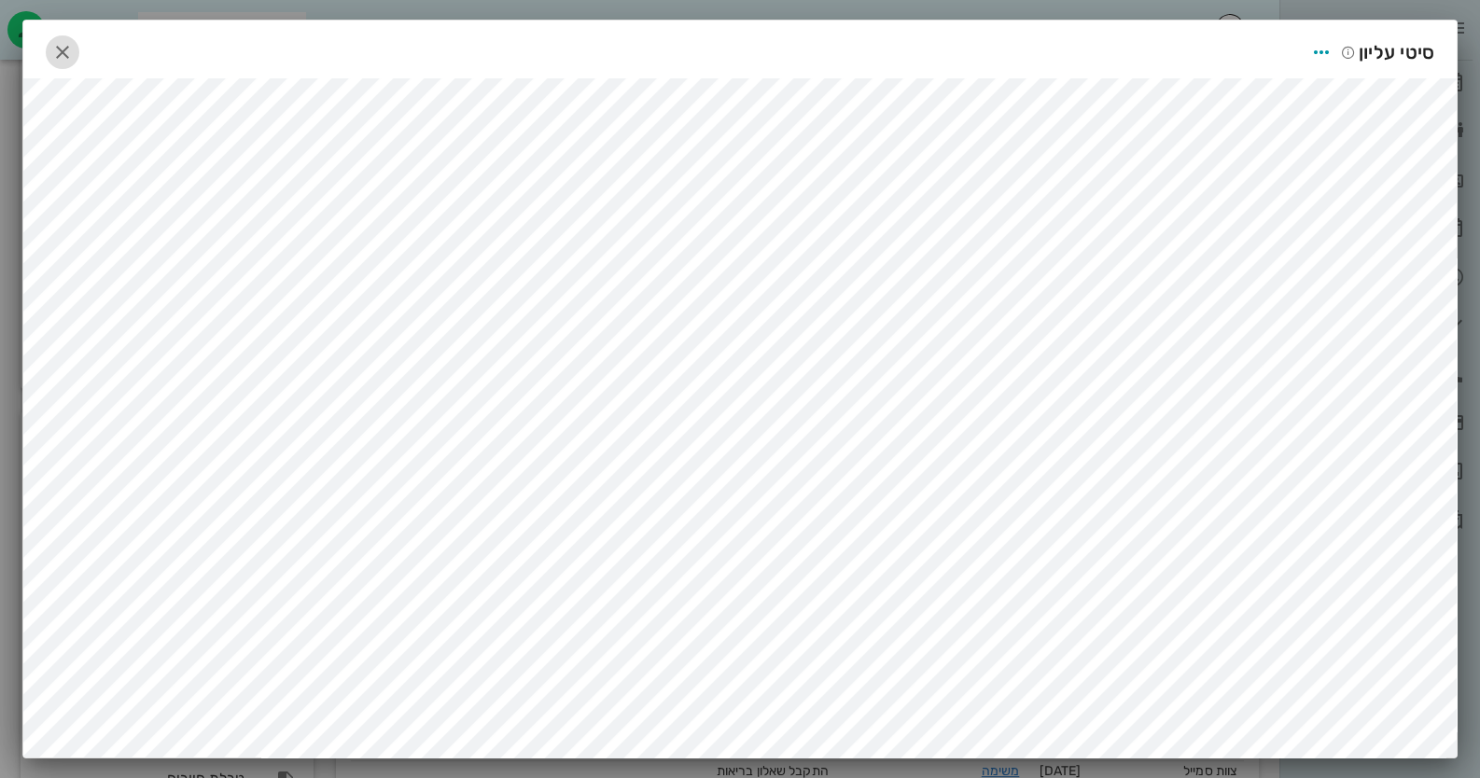
click at [74, 54] on icon "button" at bounding box center [62, 52] width 22 height 22
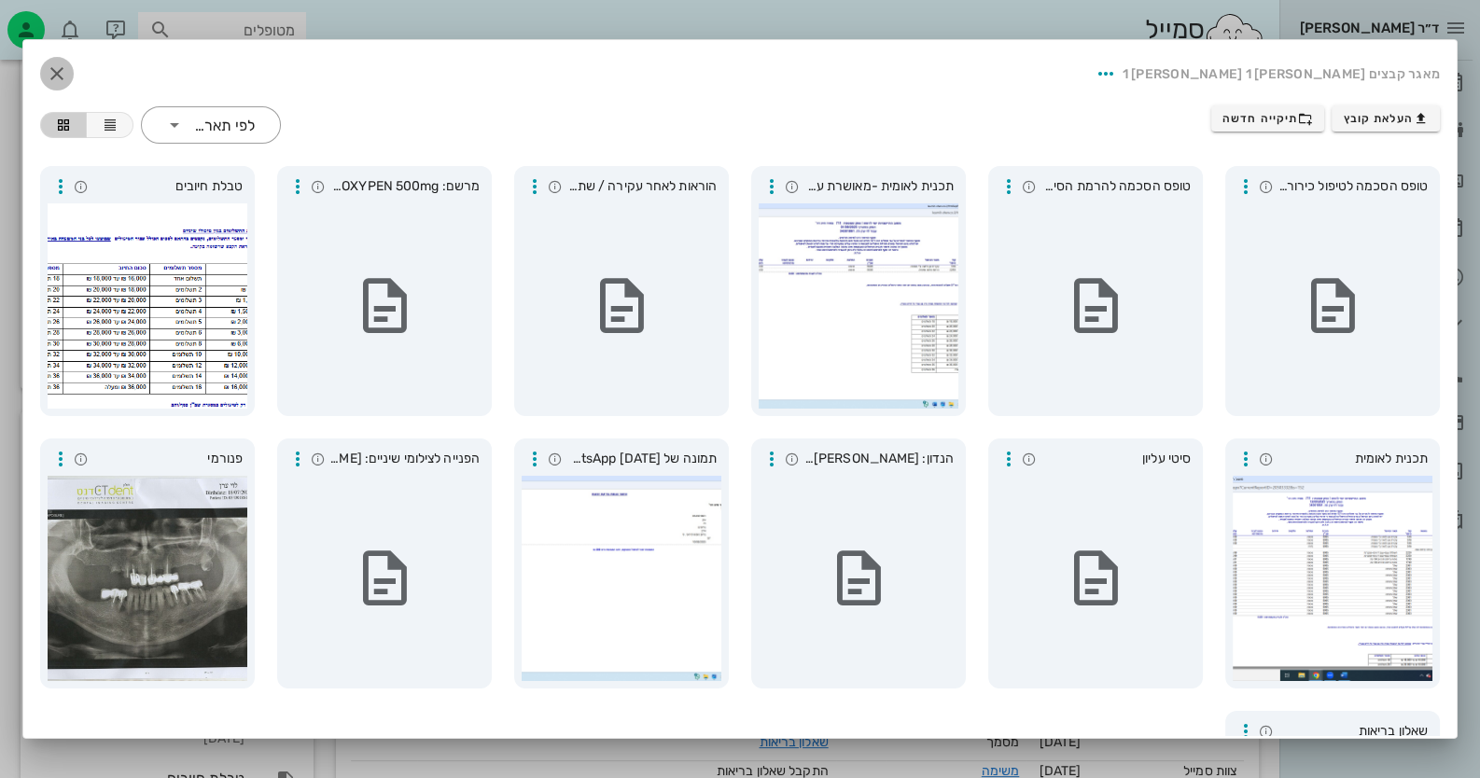
click at [74, 70] on span "button" at bounding box center [57, 74] width 34 height 22
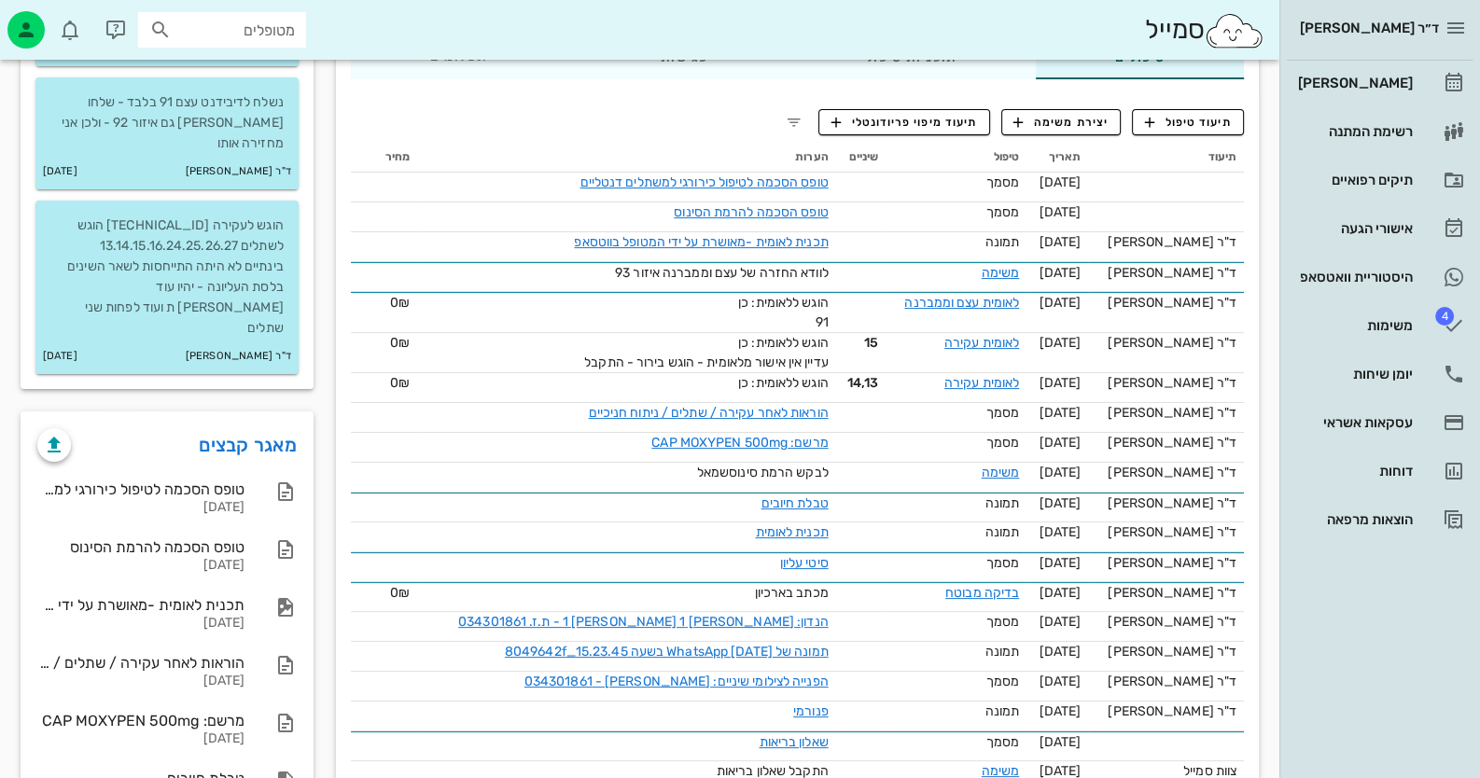
click at [242, 35] on input "מטופלים" at bounding box center [234, 30] width 119 height 24
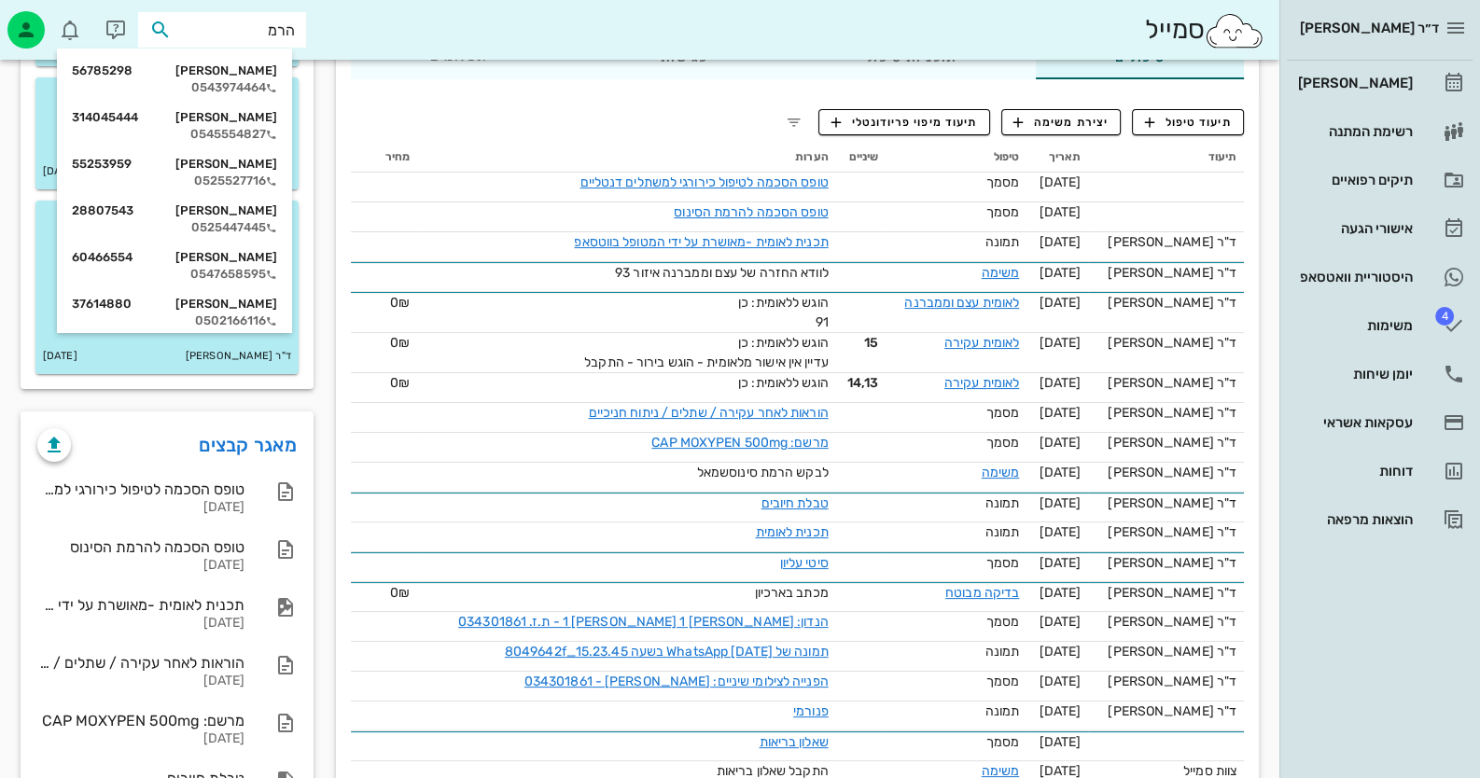
type input "הרמנ"
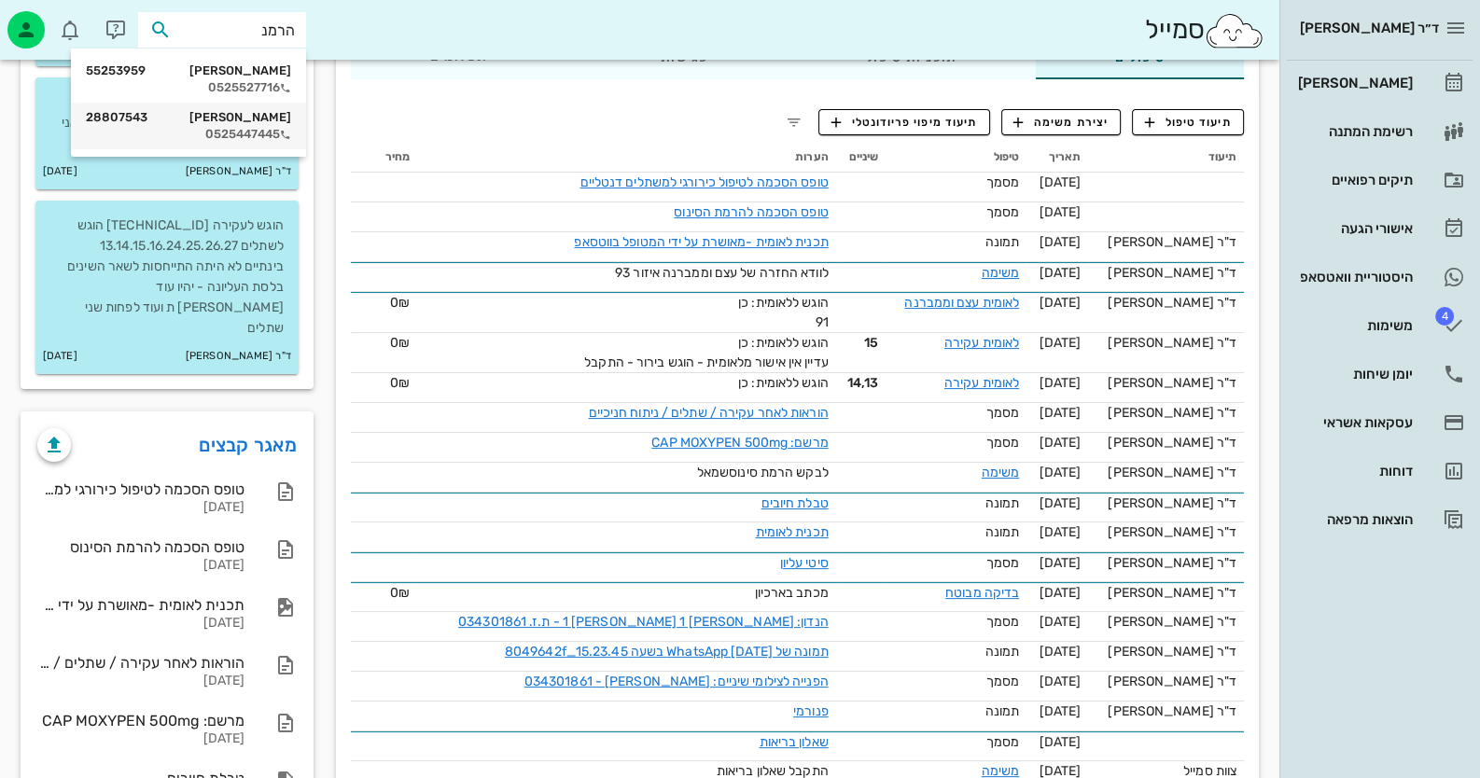
click at [219, 111] on div "[PERSON_NAME] 28807543" at bounding box center [188, 117] width 205 height 15
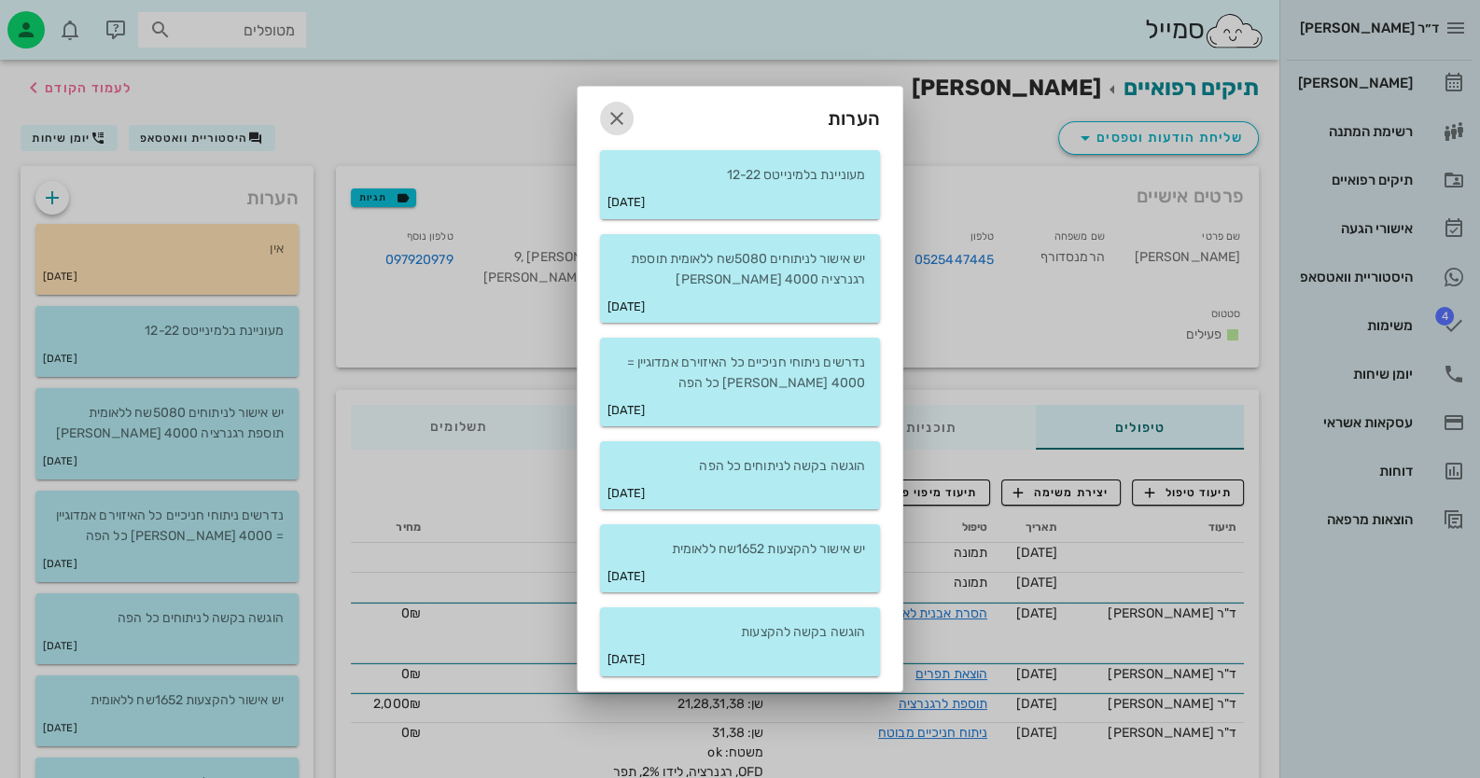
click at [622, 120] on icon "button" at bounding box center [617, 118] width 22 height 22
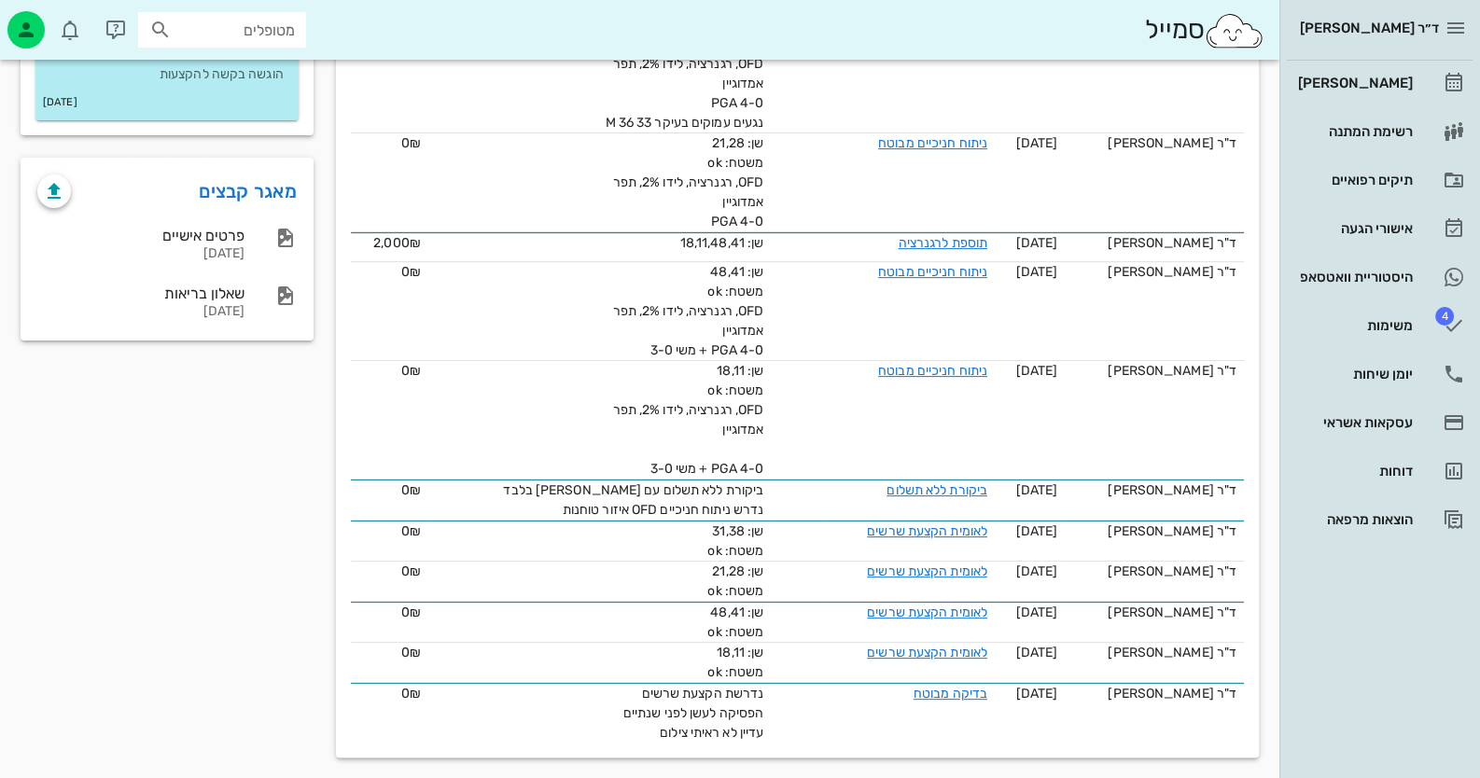
scroll to position [714, 0]
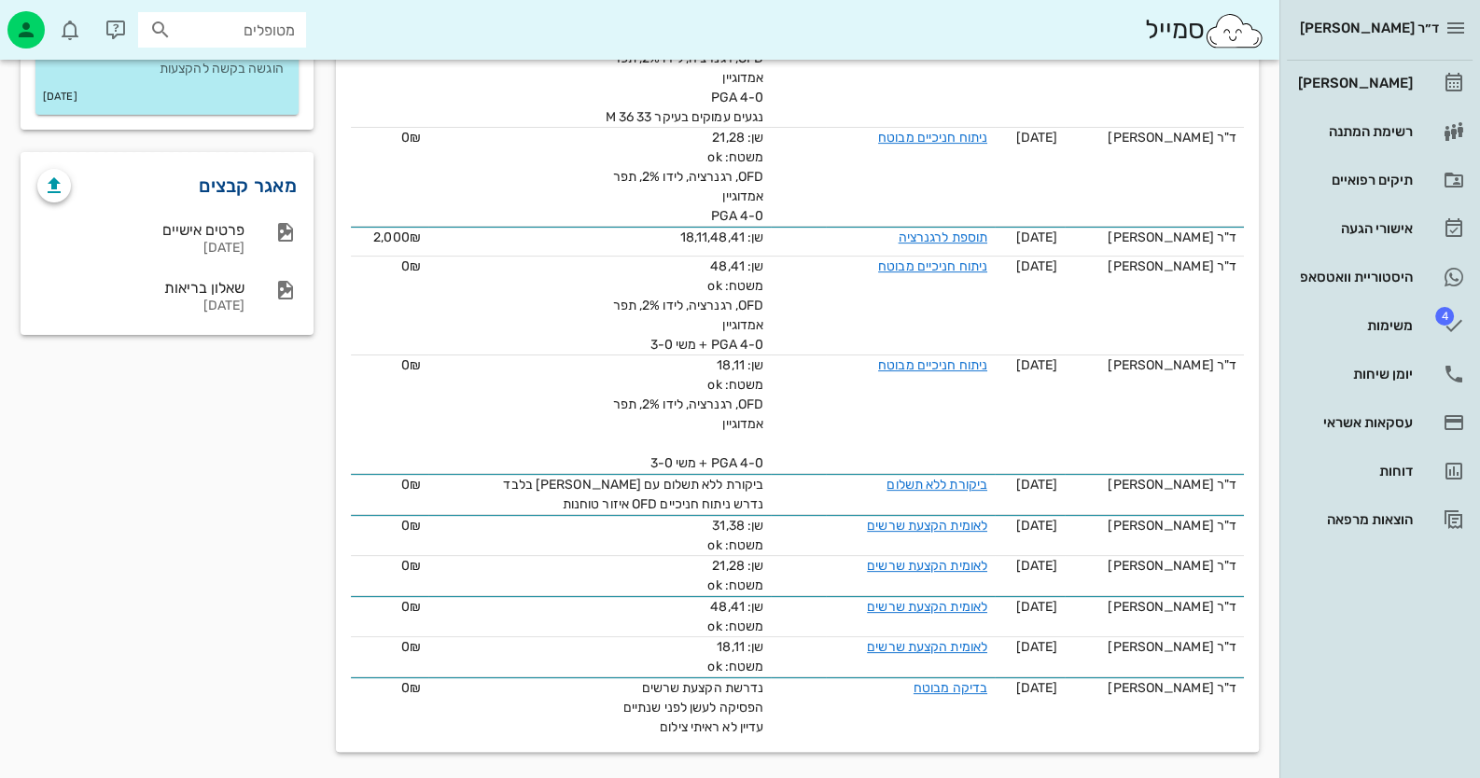
click at [267, 185] on link "מאגר קבצים" at bounding box center [248, 186] width 98 height 30
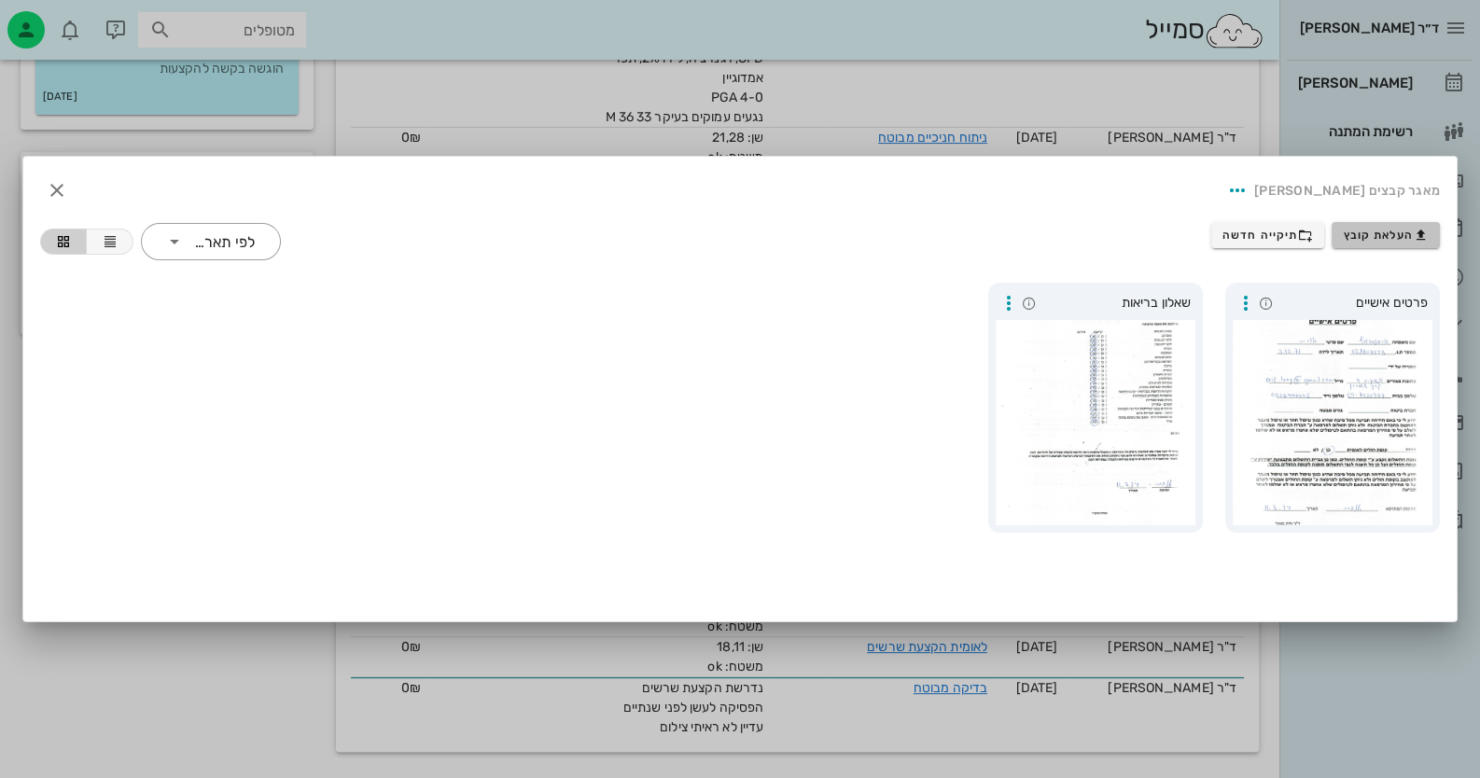
click at [1418, 228] on icon "button" at bounding box center [1421, 235] width 15 height 15
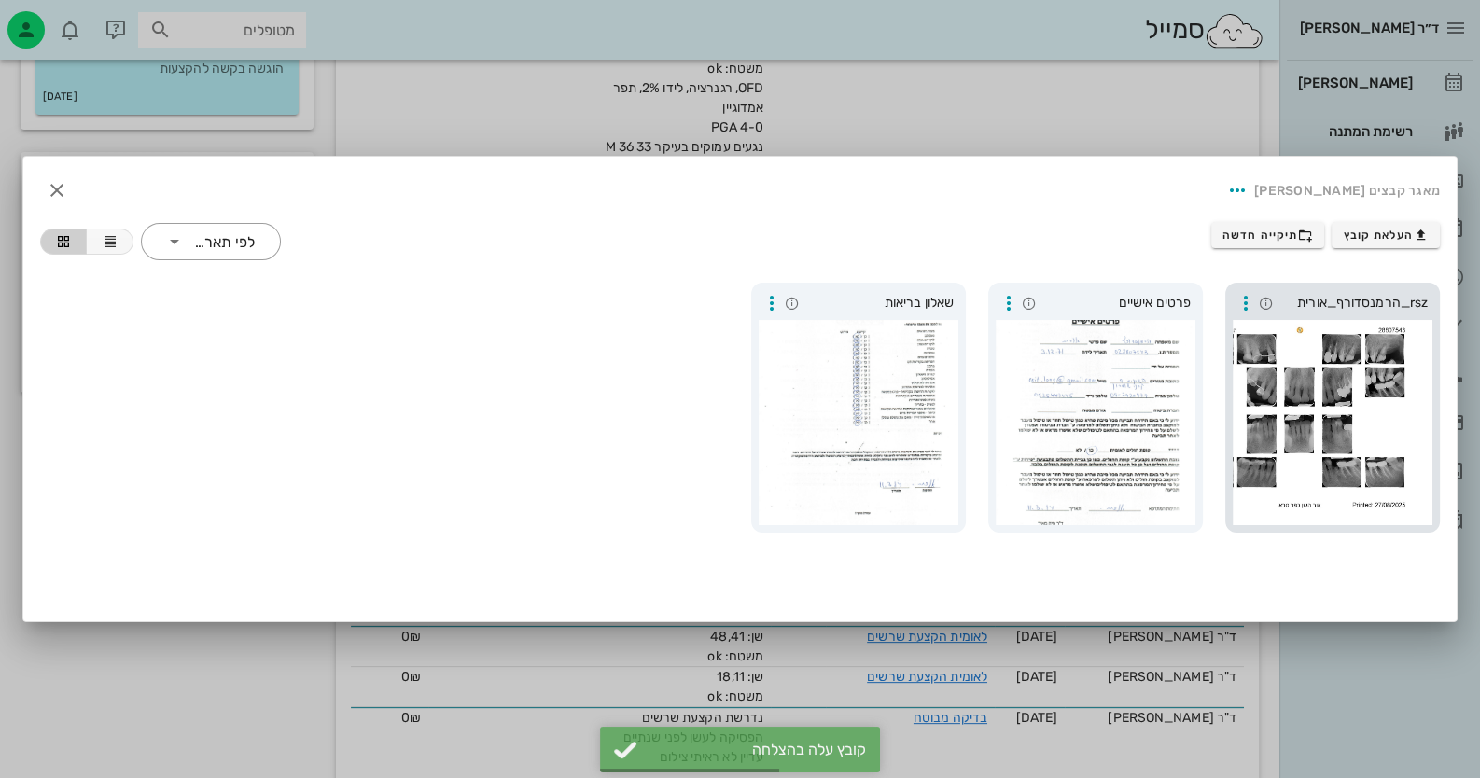
click at [1325, 299] on span "rsz_הרמנסדורף_אורית" at bounding box center [1352, 303] width 149 height 21
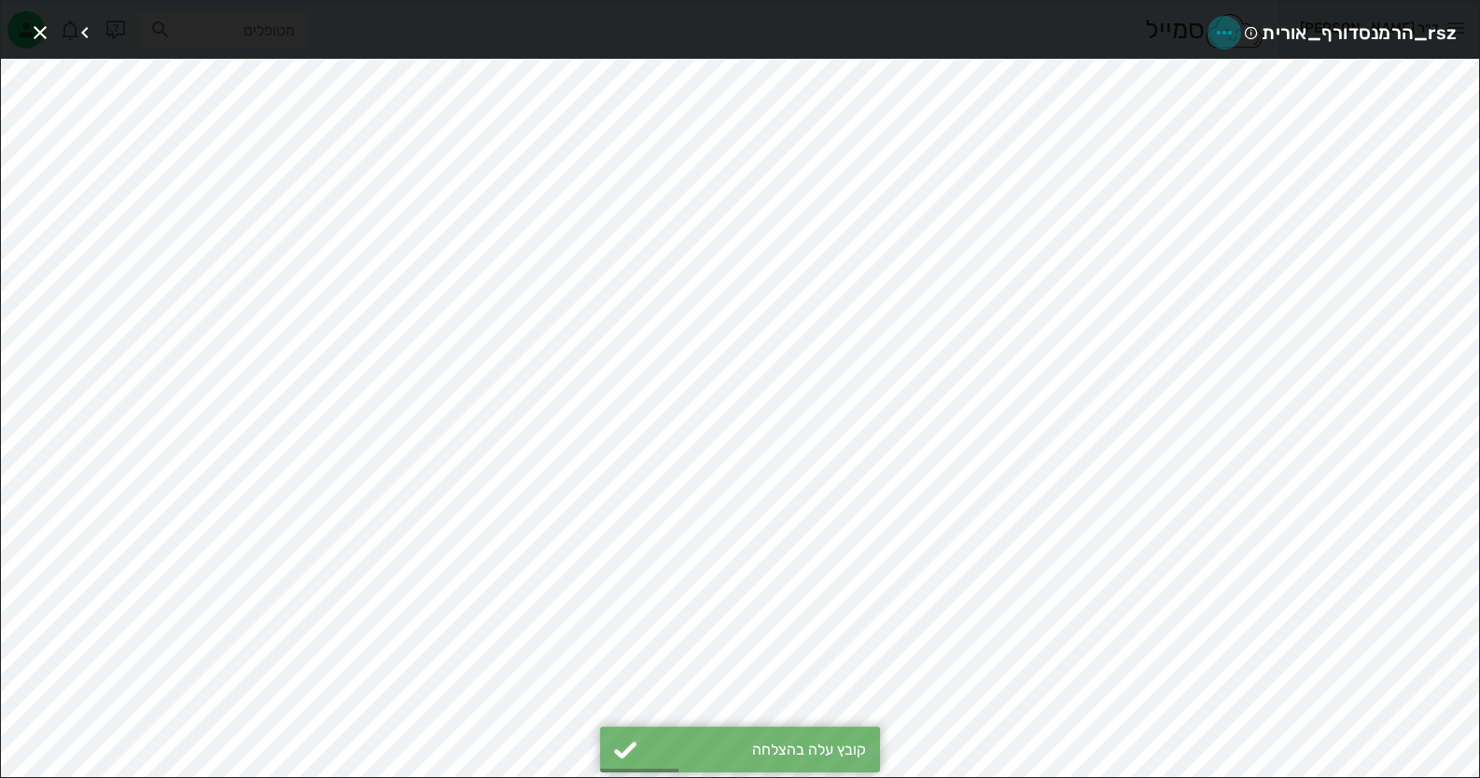
click at [1216, 29] on icon "button" at bounding box center [1224, 32] width 22 height 22
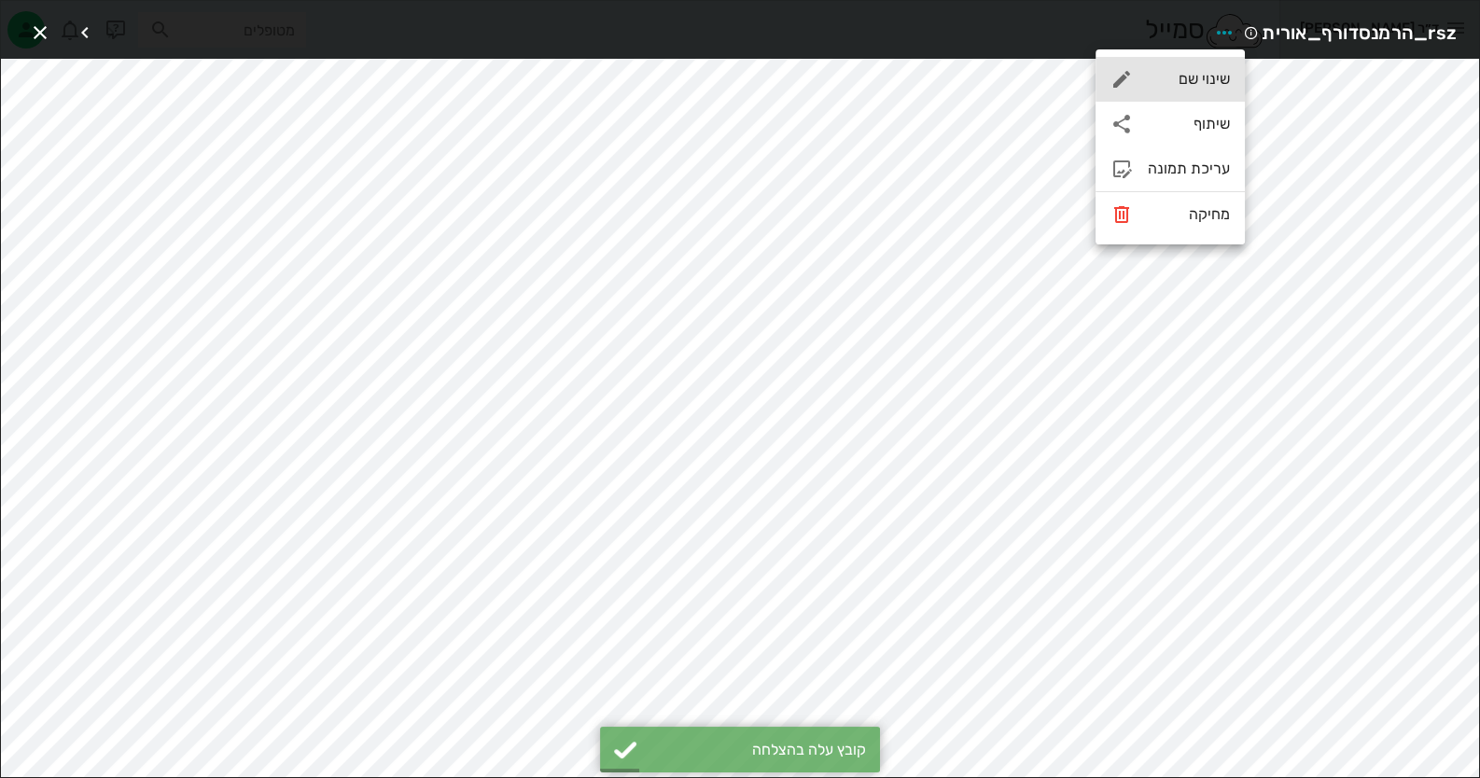
click at [1215, 69] on div "שינוי שם" at bounding box center [1169, 79] width 149 height 45
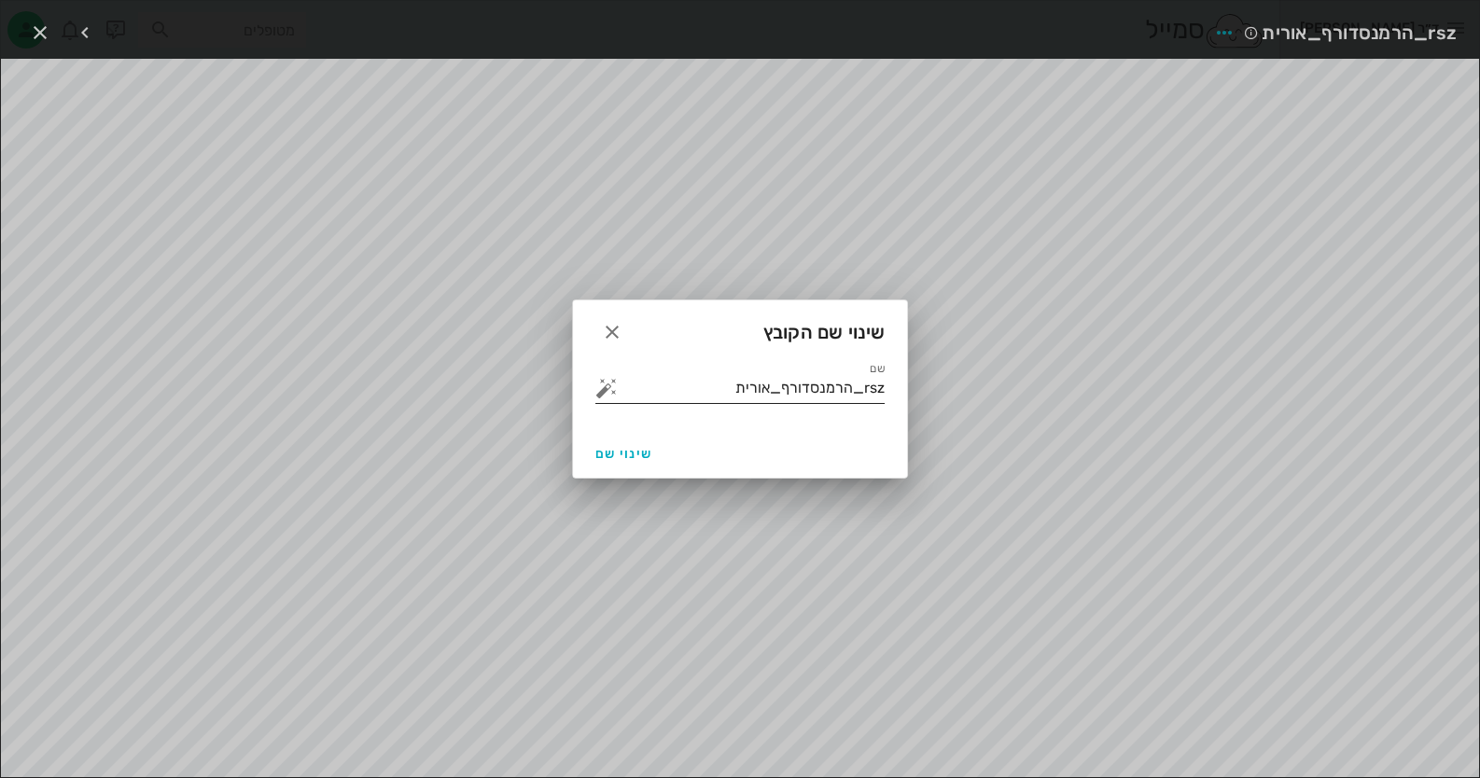
click at [836, 403] on div "שם rsz_הרמנסדורף_אורית" at bounding box center [739, 388] width 289 height 30
drag, startPoint x: 716, startPoint y: 399, endPoint x: 1085, endPoint y: 361, distance: 371.4
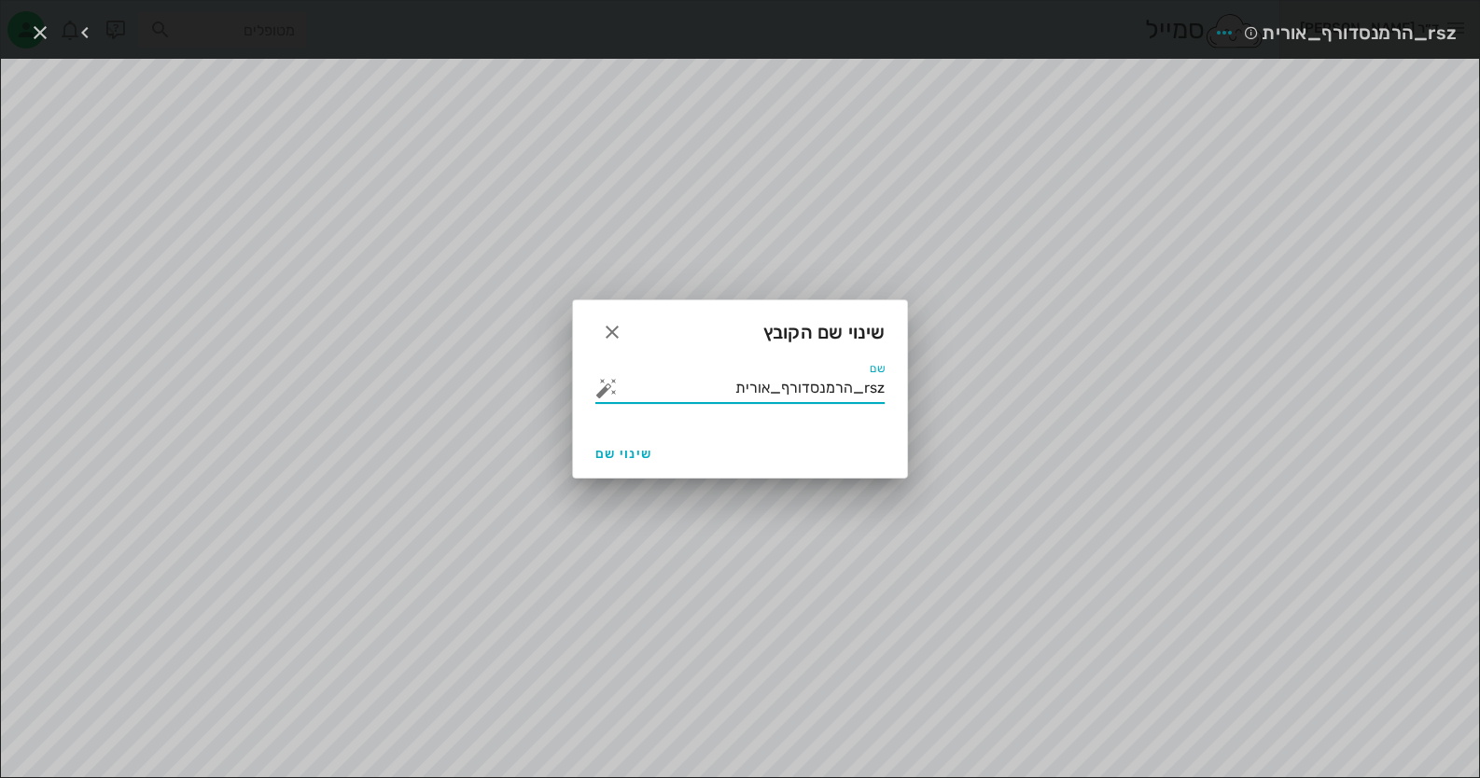
click at [1085, 361] on div "ד״ר [PERSON_NAME] רשימת המתנה תיקים רפואיים אישורי הגעה היסטוריית וואטסאפ 4 משי…" at bounding box center [740, 48] width 1480 height 1525
click at [606, 378] on button "button" at bounding box center [606, 388] width 22 height 22
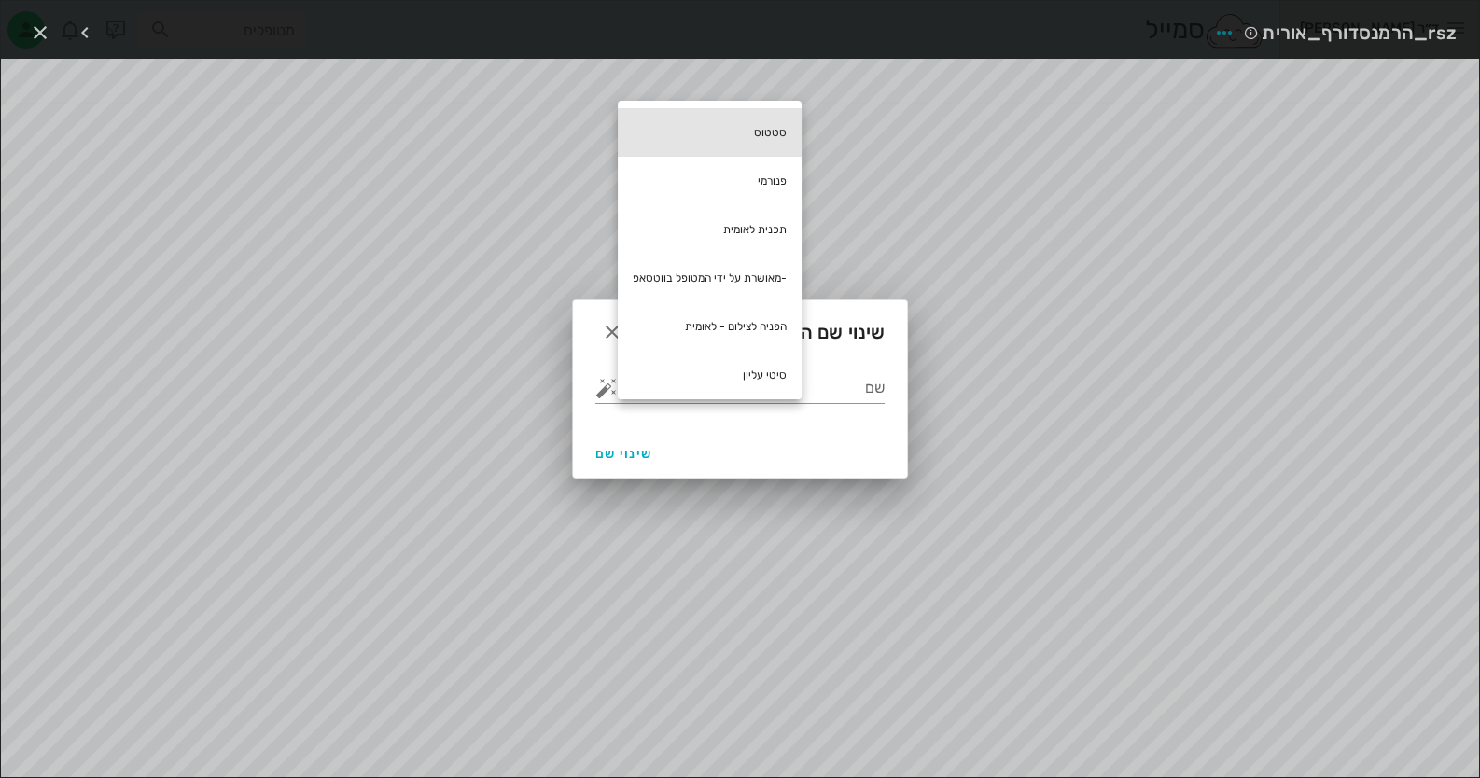
click at [759, 121] on div "סטטוס" at bounding box center [710, 132] width 184 height 49
type input "סטטוס"
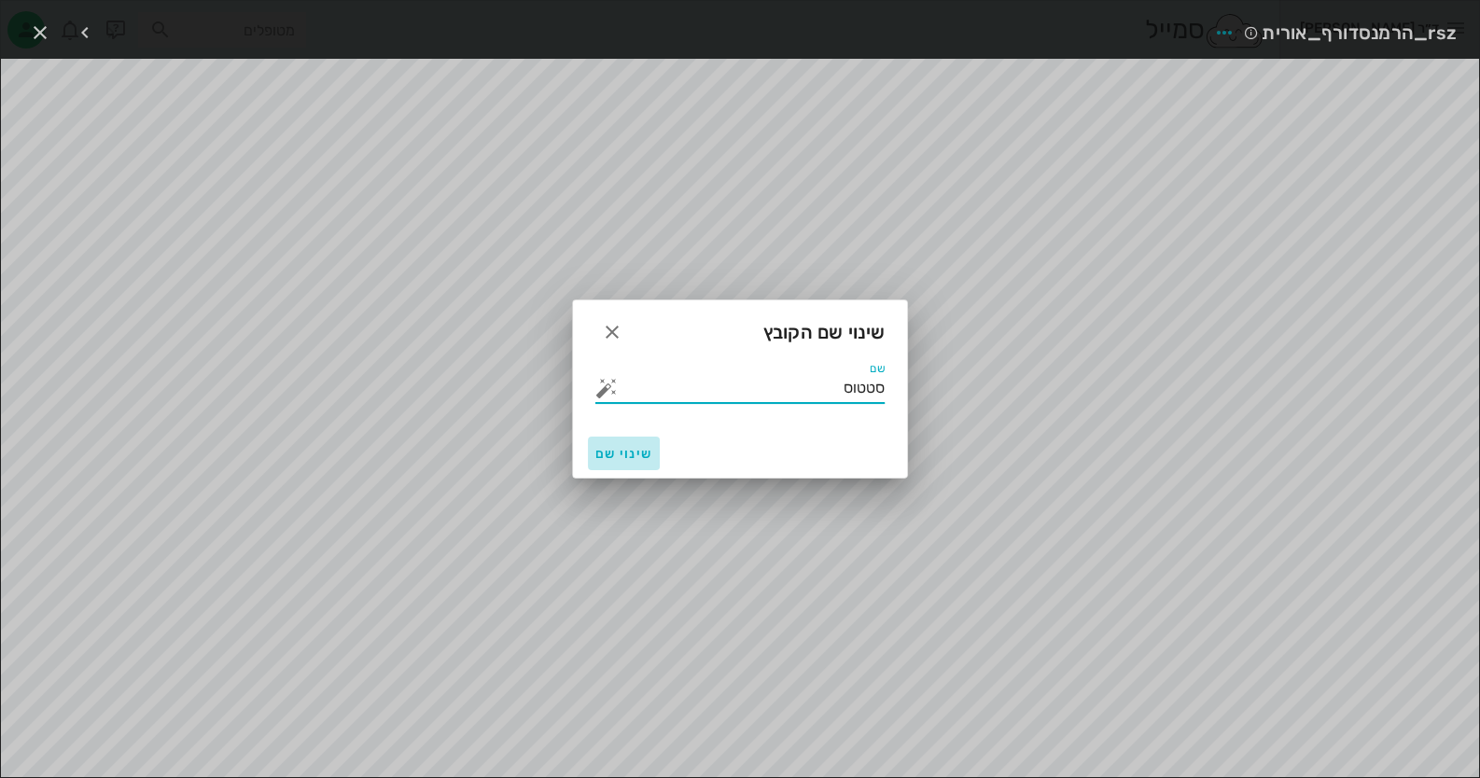
click at [627, 453] on span "שינוי שם" at bounding box center [623, 454] width 57 height 16
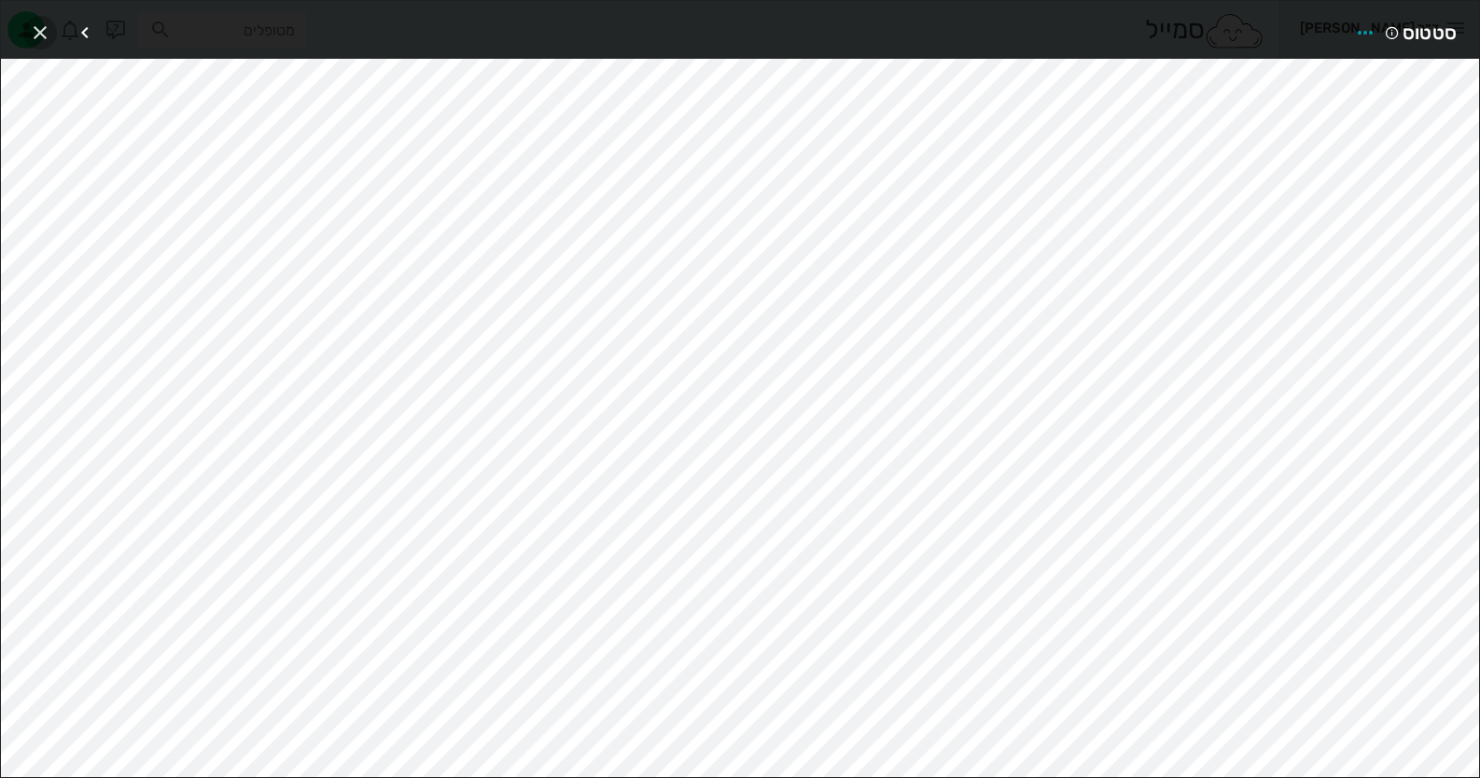
drag, startPoint x: 40, startPoint y: 36, endPoint x: 58, endPoint y: 35, distance: 17.8
click at [43, 39] on icon "button" at bounding box center [40, 32] width 22 height 22
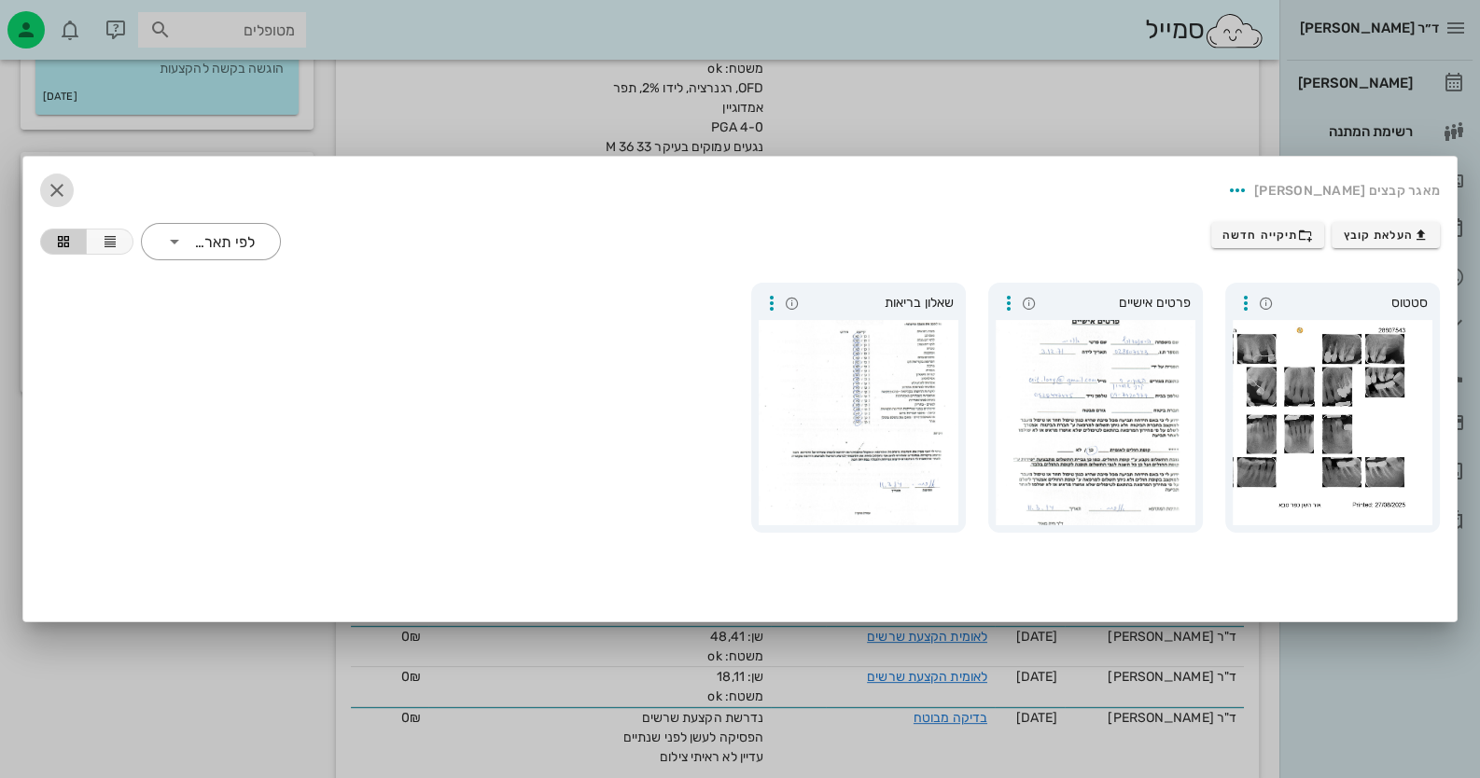
click at [62, 182] on icon "button" at bounding box center [57, 190] width 22 height 22
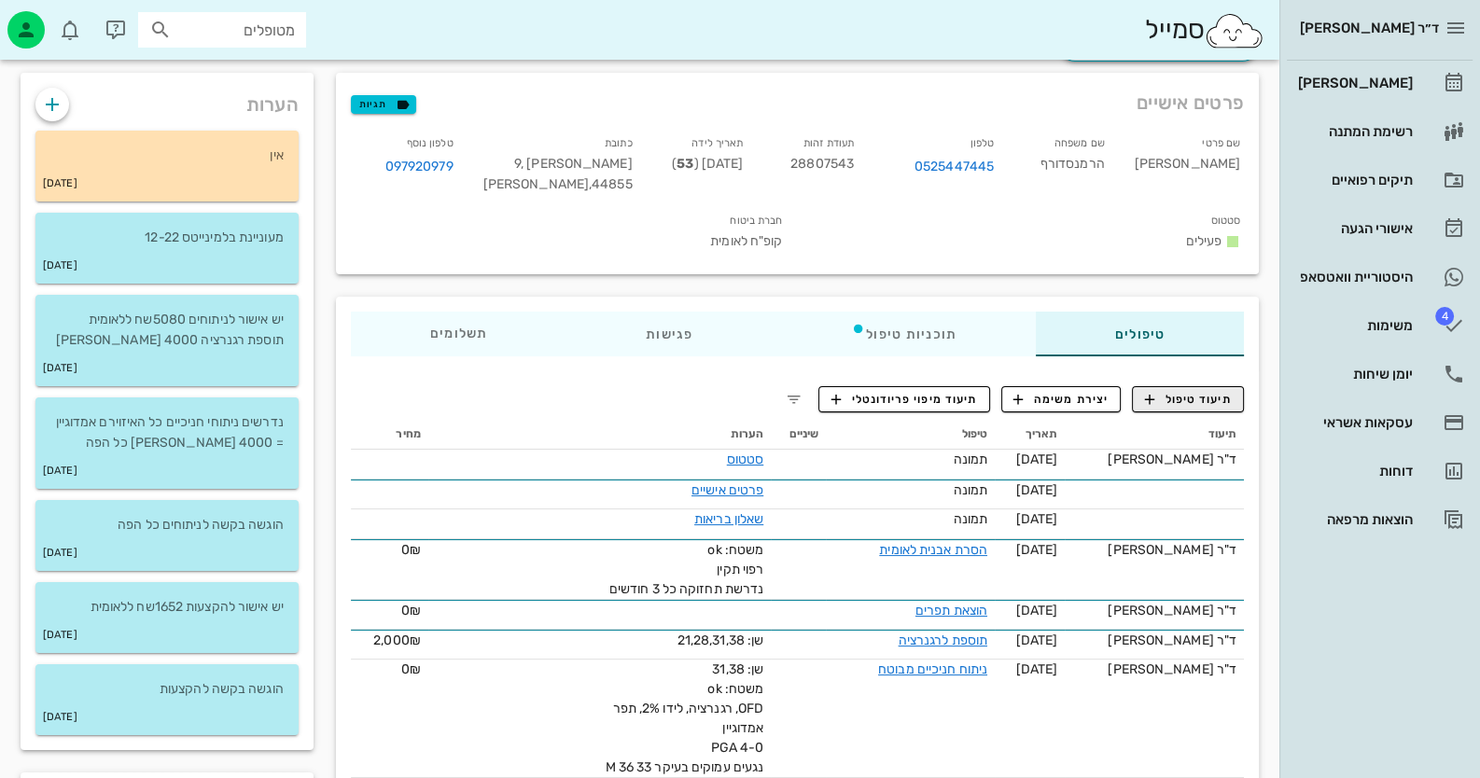
scroll to position [0, 0]
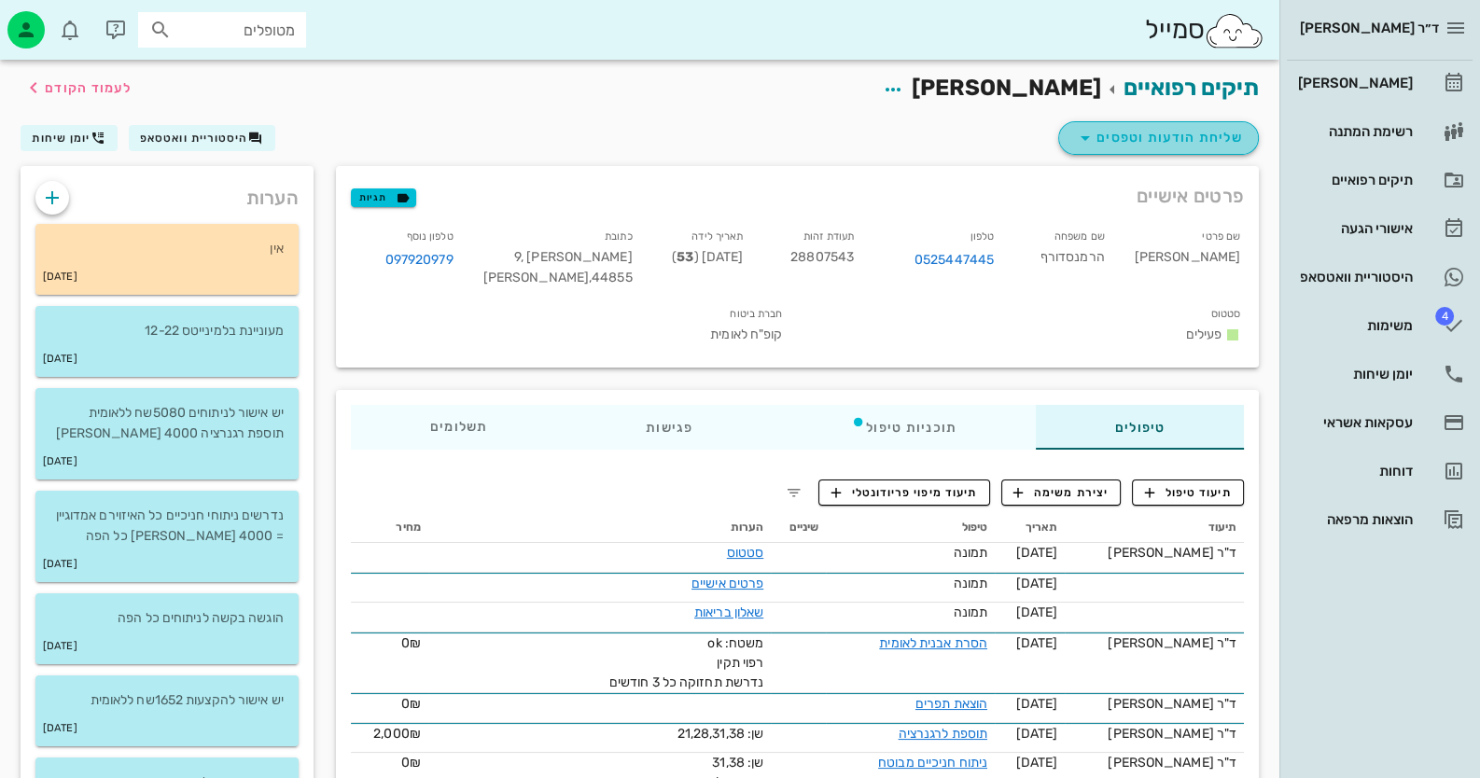
click at [1162, 127] on span "שליחת הודעות וטפסים" at bounding box center [1158, 138] width 169 height 22
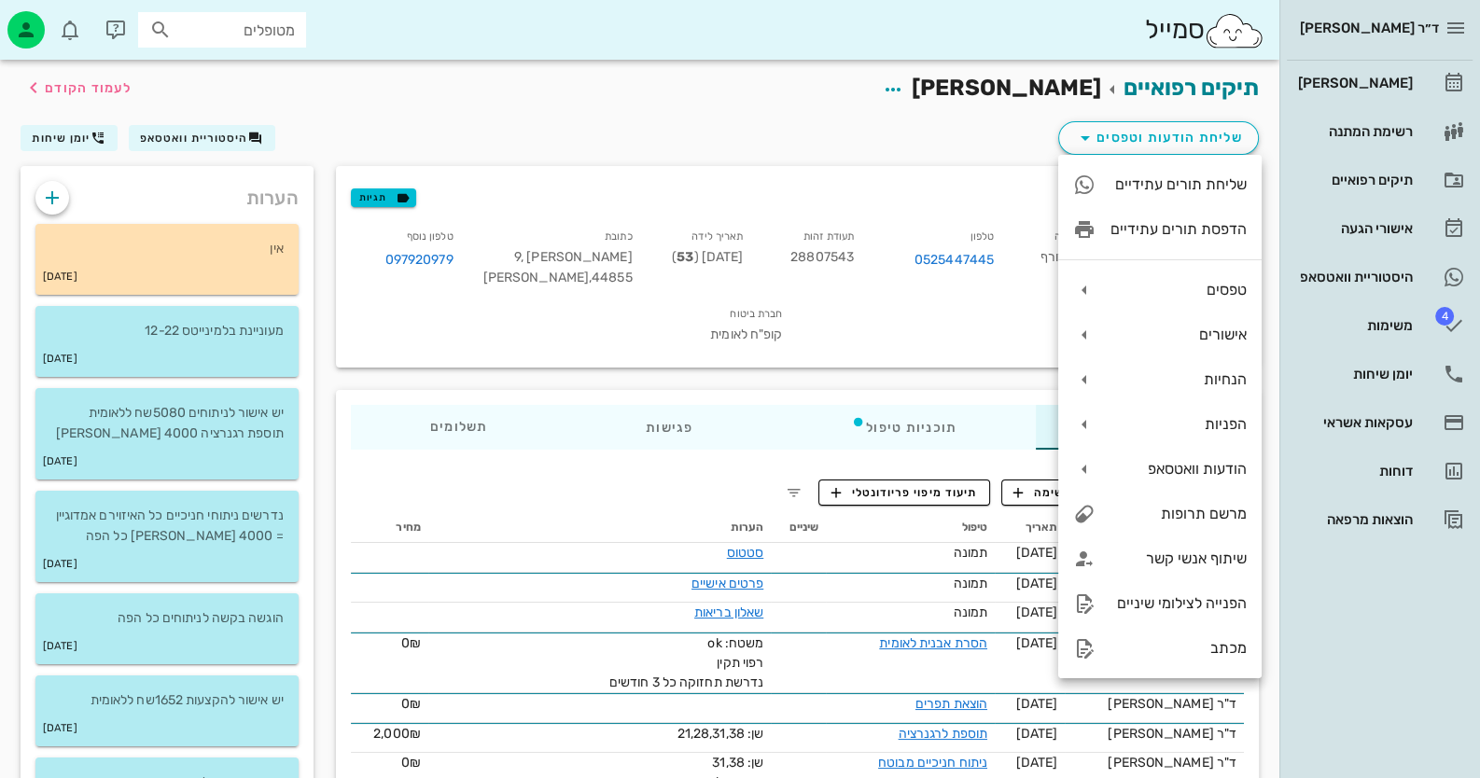
click at [925, 363] on div "שם פרטי [PERSON_NAME] שם משפחה הרמנסדורף טלפון 0525447445 תעודת זהות 28807543 ת…" at bounding box center [797, 289] width 915 height 149
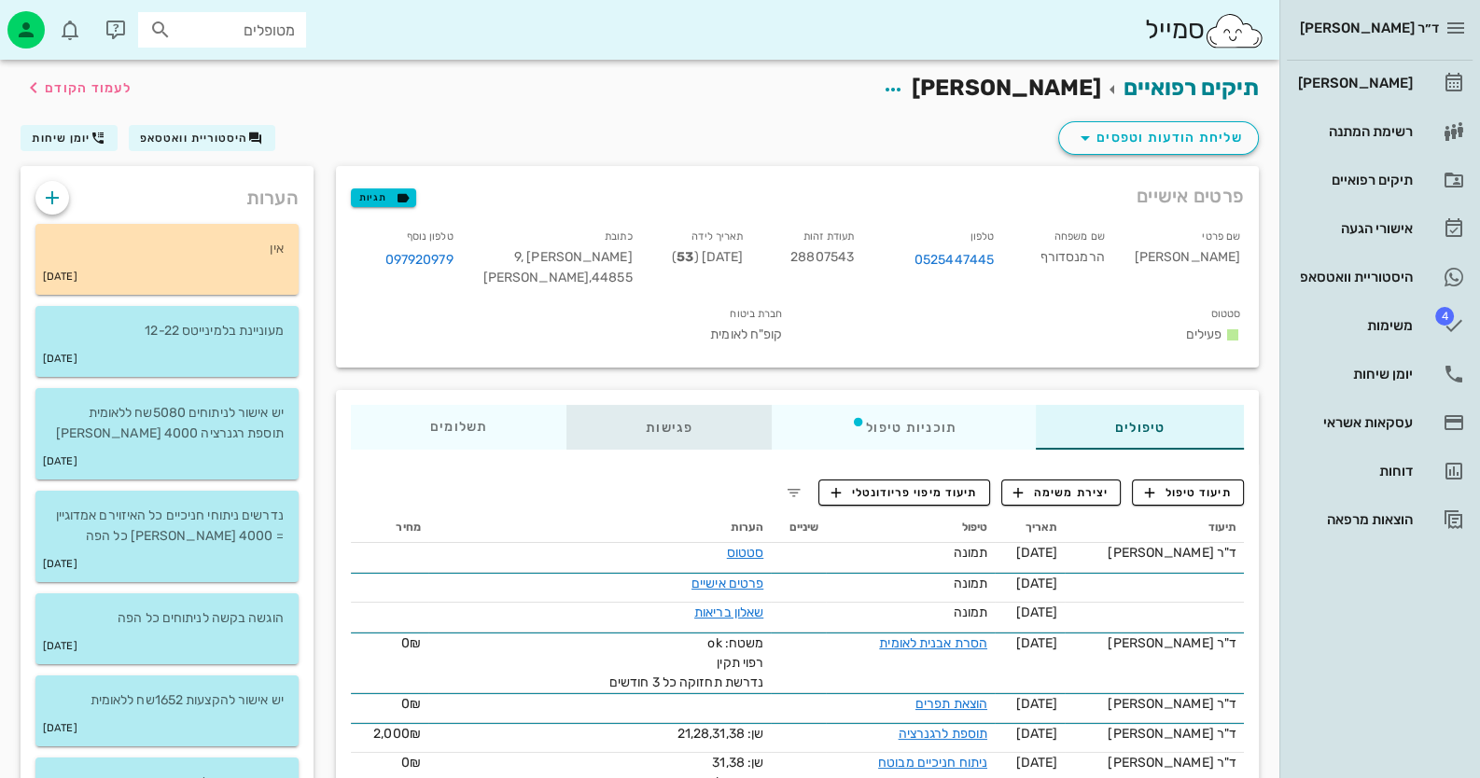
click at [660, 431] on div "פגישות" at bounding box center [668, 427] width 205 height 45
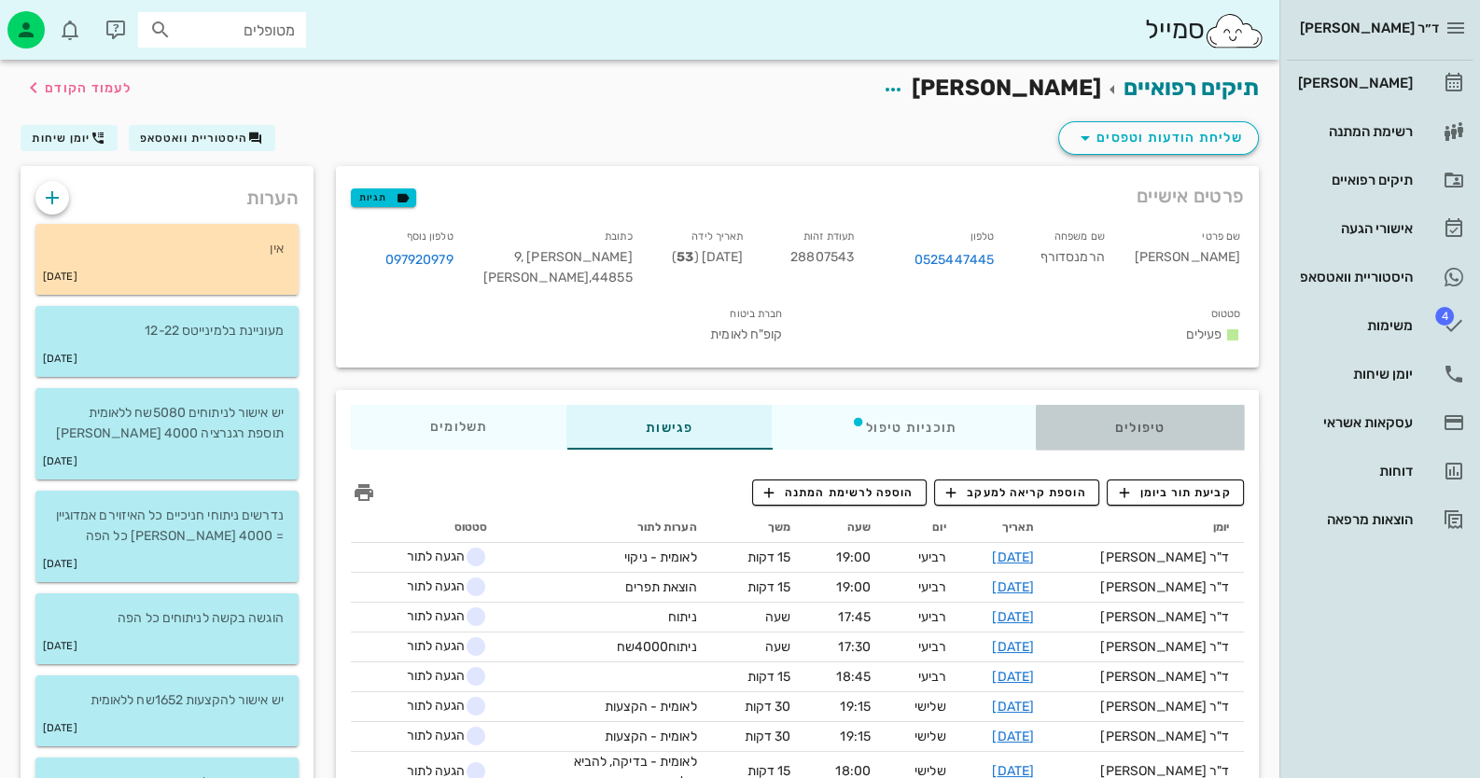
click at [1150, 427] on div "טיפולים" at bounding box center [1140, 427] width 208 height 45
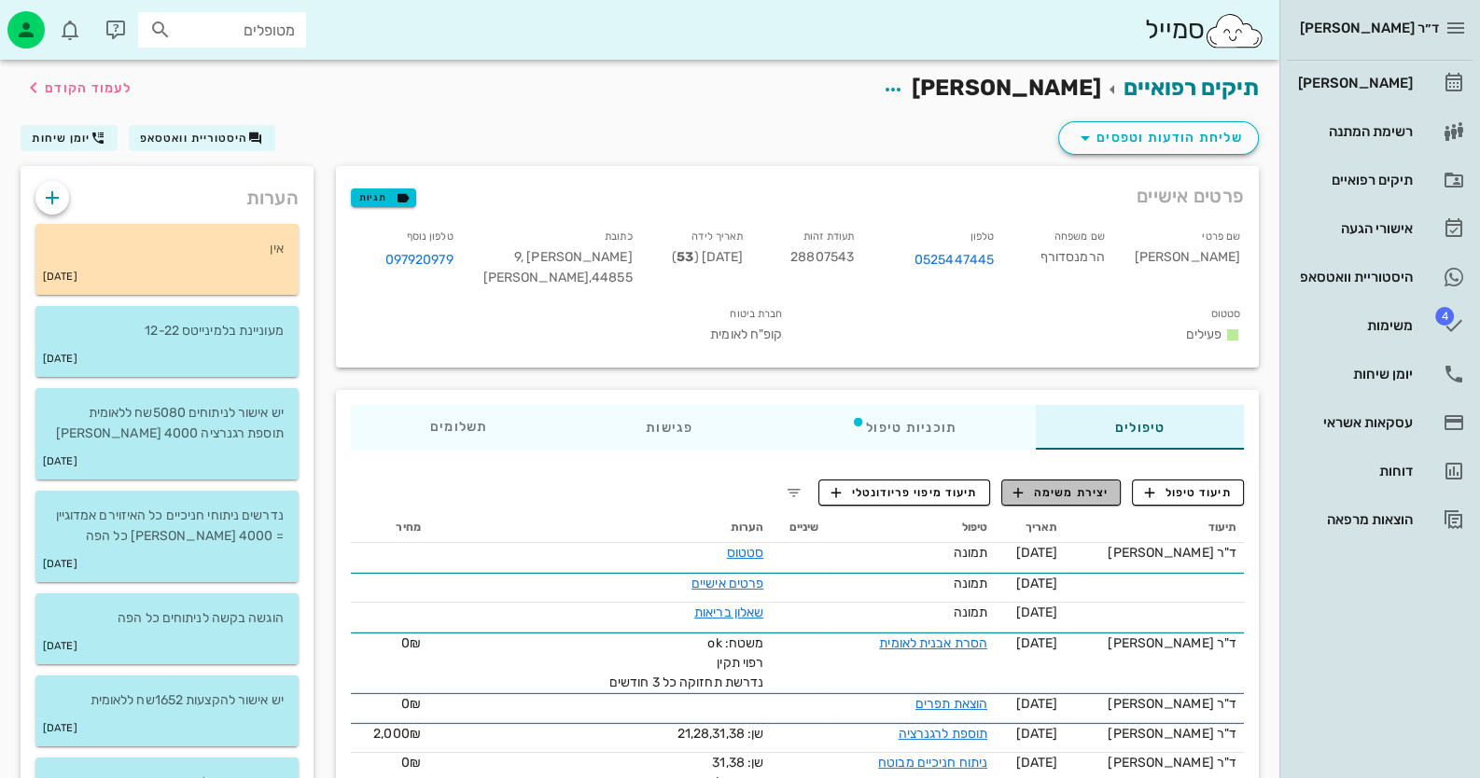
click at [1076, 498] on span "יצירת משימה" at bounding box center [1060, 492] width 95 height 17
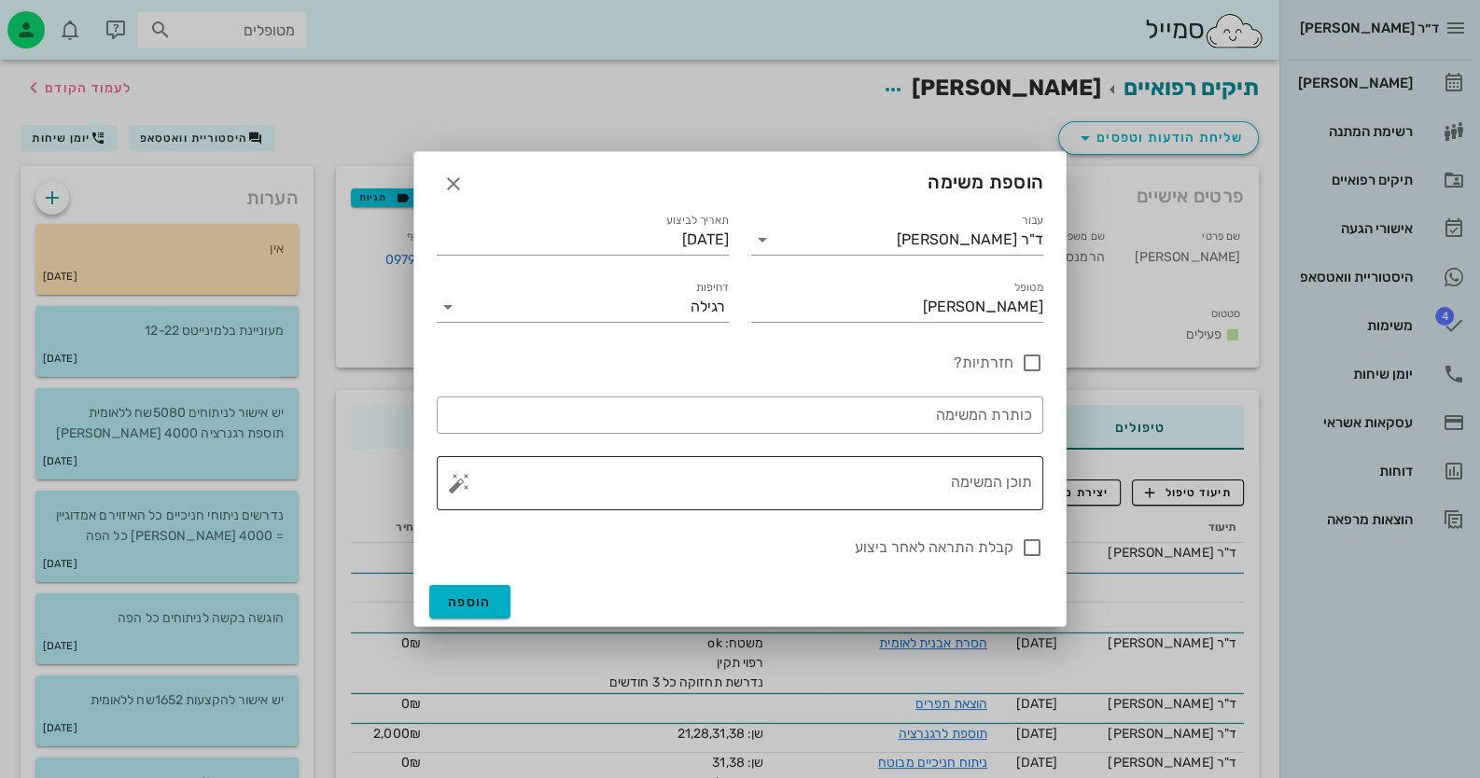
click at [940, 473] on textarea "תוכן המשימה" at bounding box center [747, 488] width 569 height 45
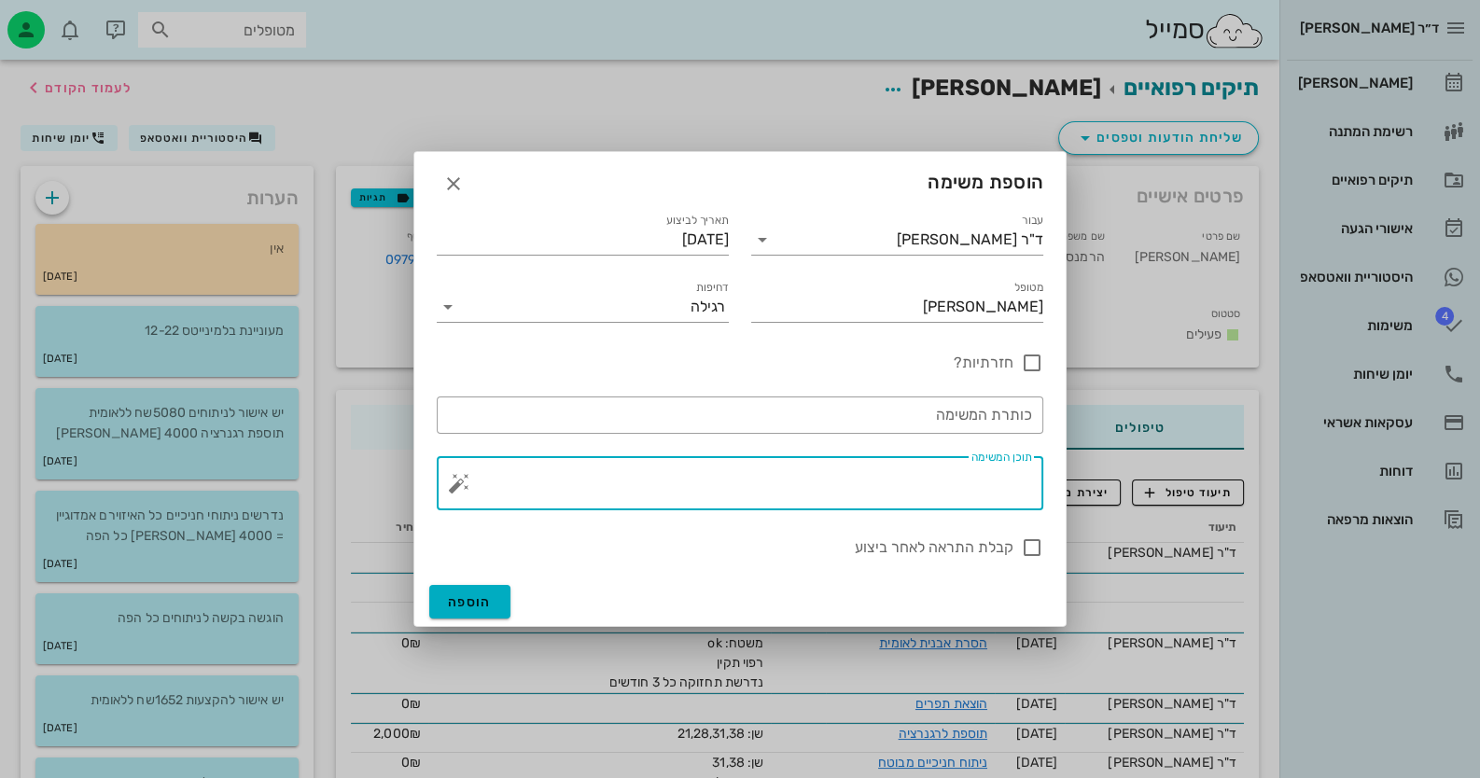
click at [468, 481] on button "button" at bounding box center [459, 483] width 22 height 22
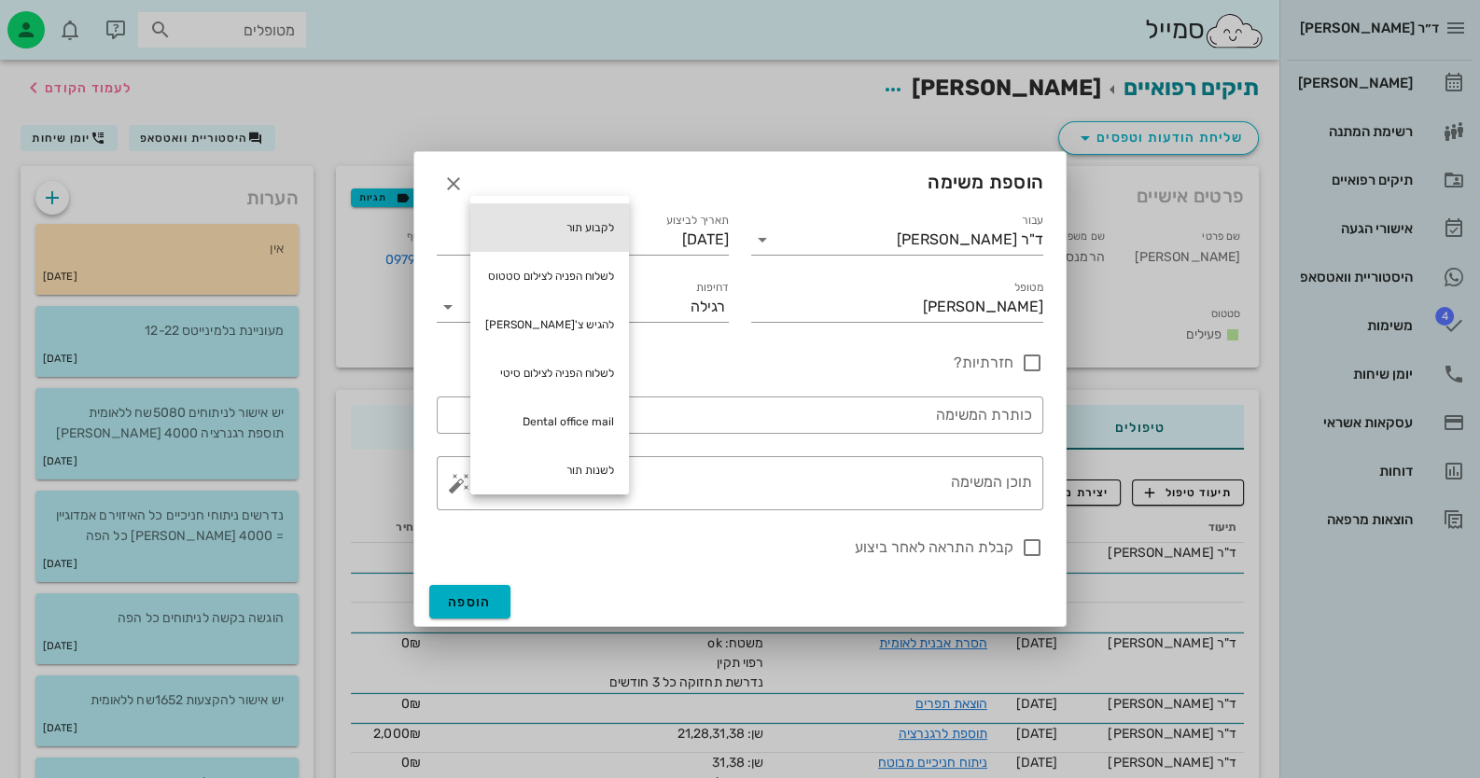
click at [601, 228] on div "לקבוע תור" at bounding box center [549, 227] width 159 height 49
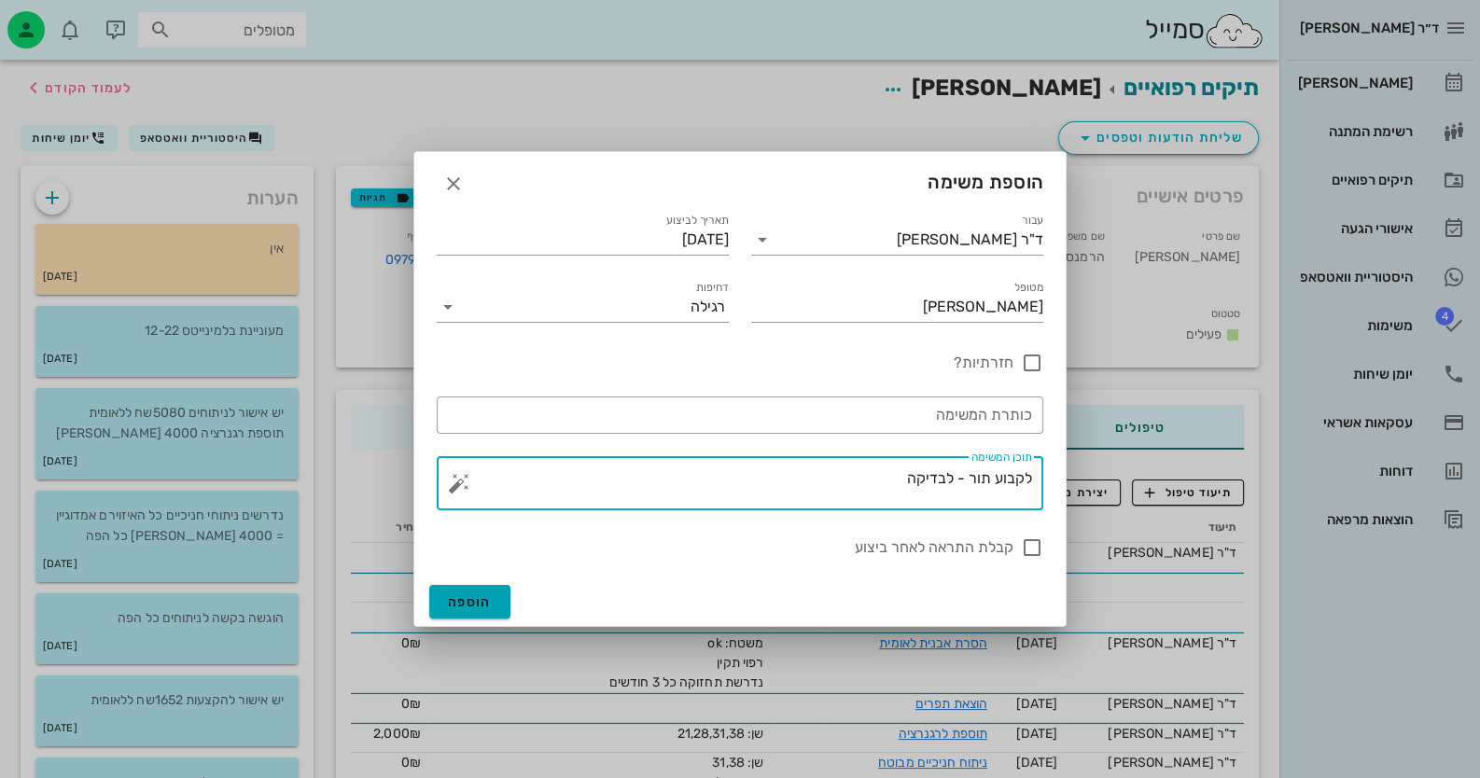
type textarea "לקבוע תור - לבדיקה"
click at [463, 600] on span "הוספה" at bounding box center [470, 602] width 44 height 16
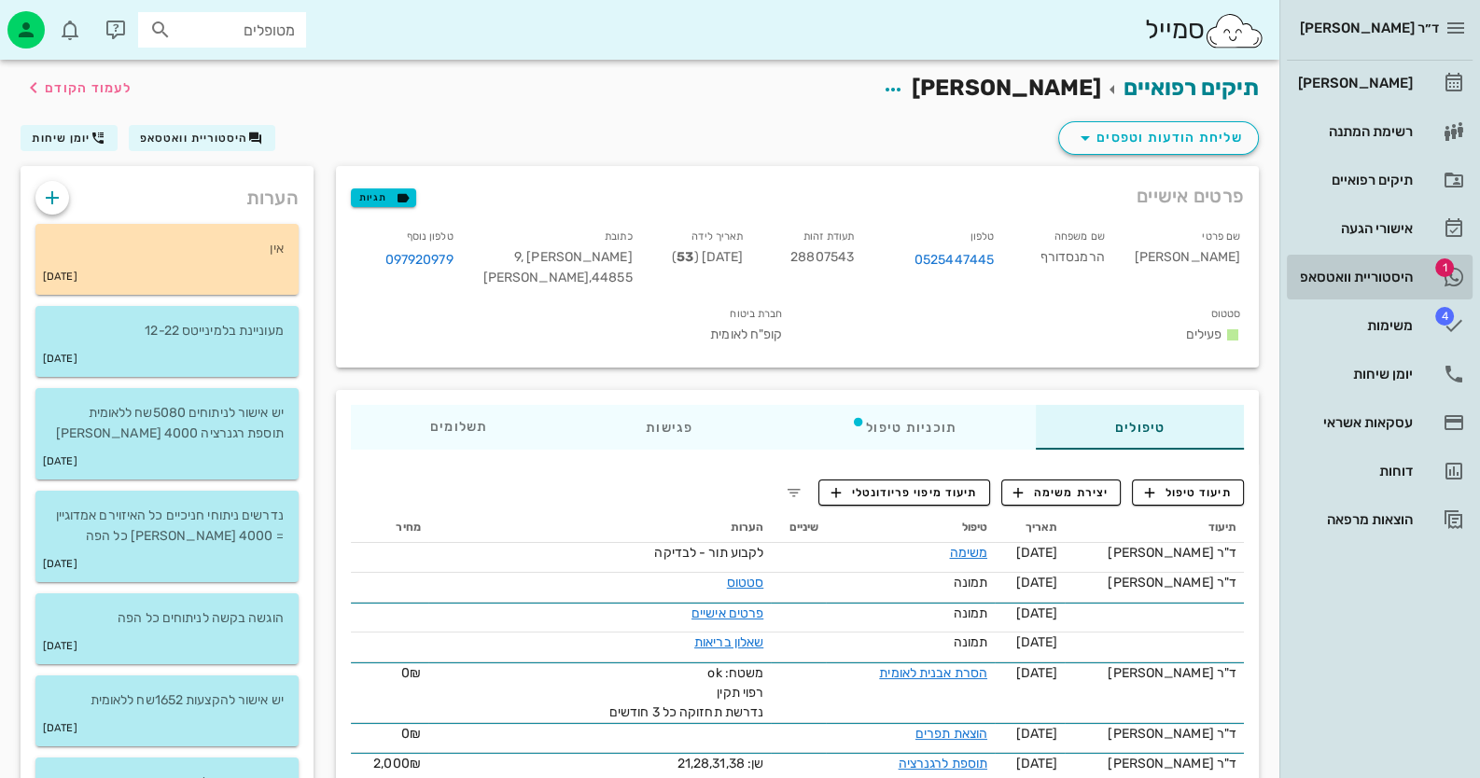
click at [1329, 286] on div "היסטוריית וואטסאפ" at bounding box center [1353, 277] width 118 height 30
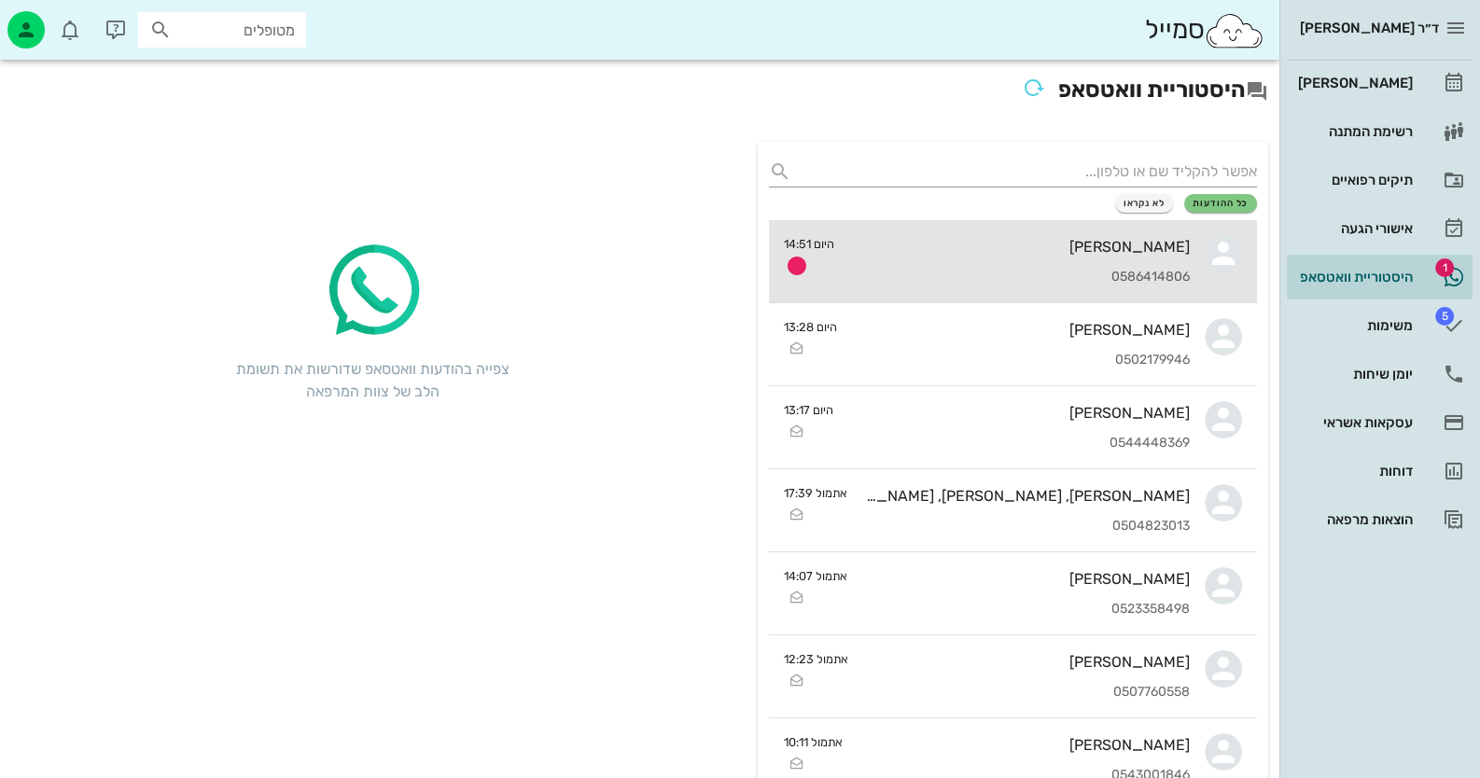
click at [1066, 233] on div "[PERSON_NAME] 0586414806" at bounding box center [1019, 261] width 341 height 82
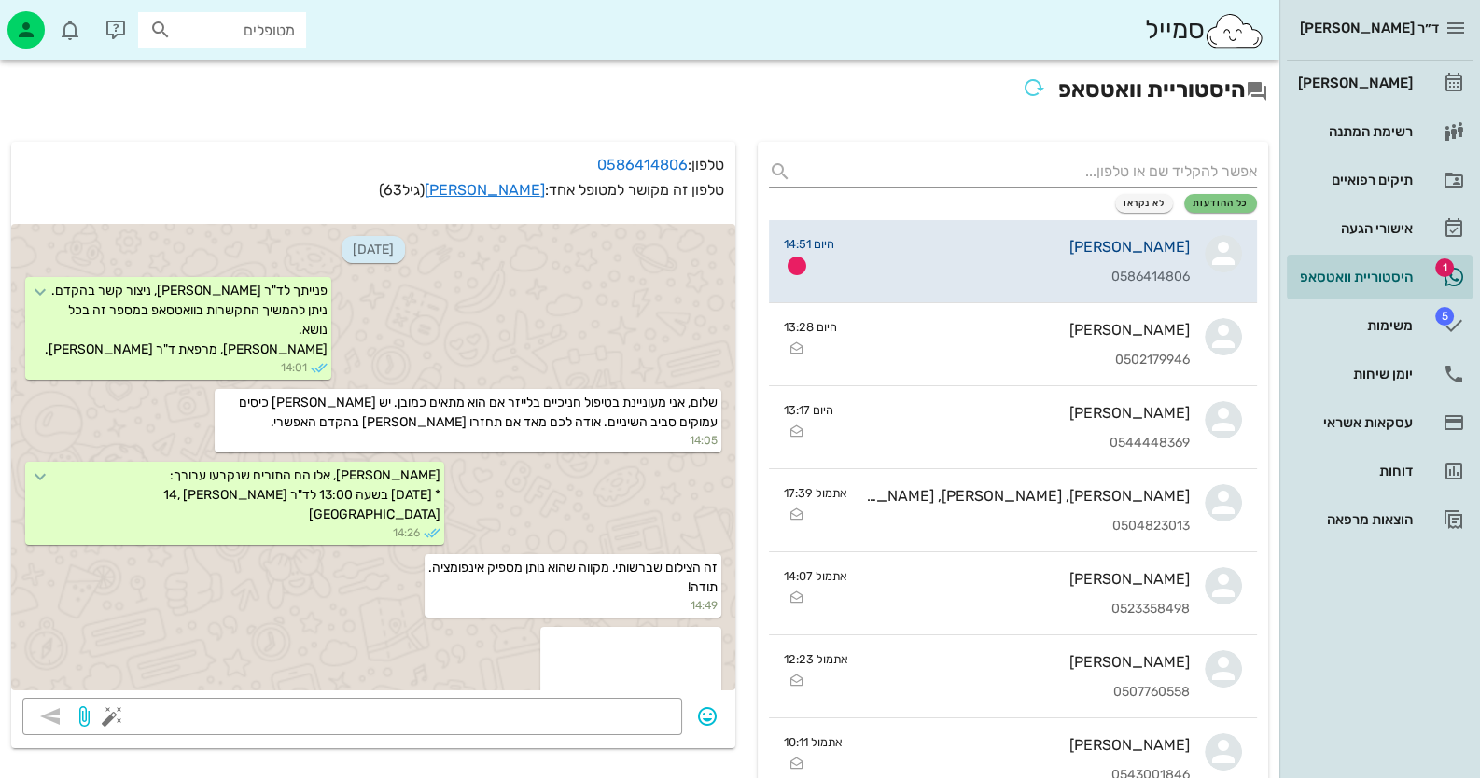
scroll to position [1301, 0]
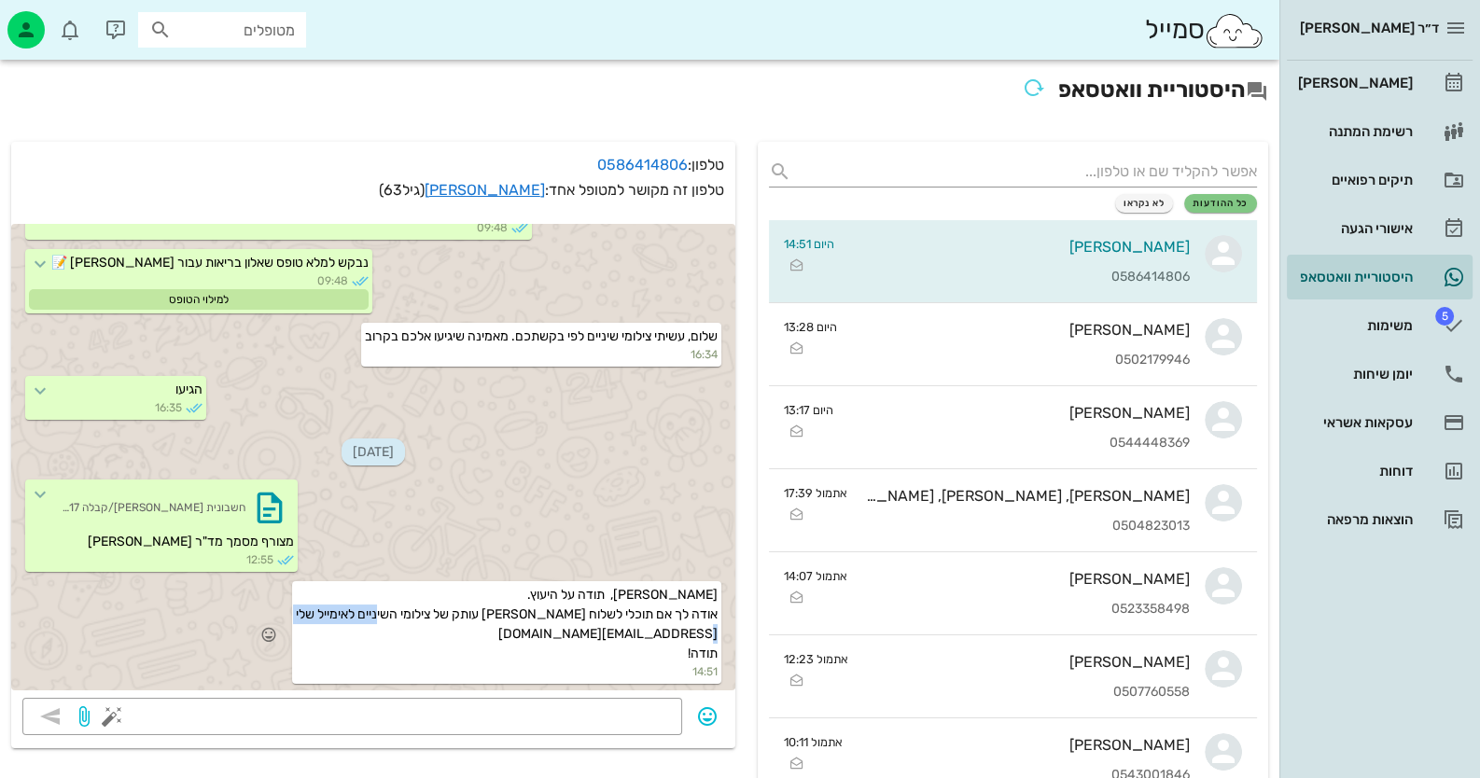
drag, startPoint x: 580, startPoint y: 631, endPoint x: 730, endPoint y: 634, distance: 149.3
click at [730, 634] on div "[PERSON_NAME], תודה על היעוץ. אודה לך אם תוכלי לשלוח [PERSON_NAME] עותק של צילו…" at bounding box center [373, 634] width 724 height 112
copy span "[EMAIL_ADDRESS][DOMAIN_NAME]"
click at [519, 186] on link "[PERSON_NAME]" at bounding box center [485, 190] width 120 height 18
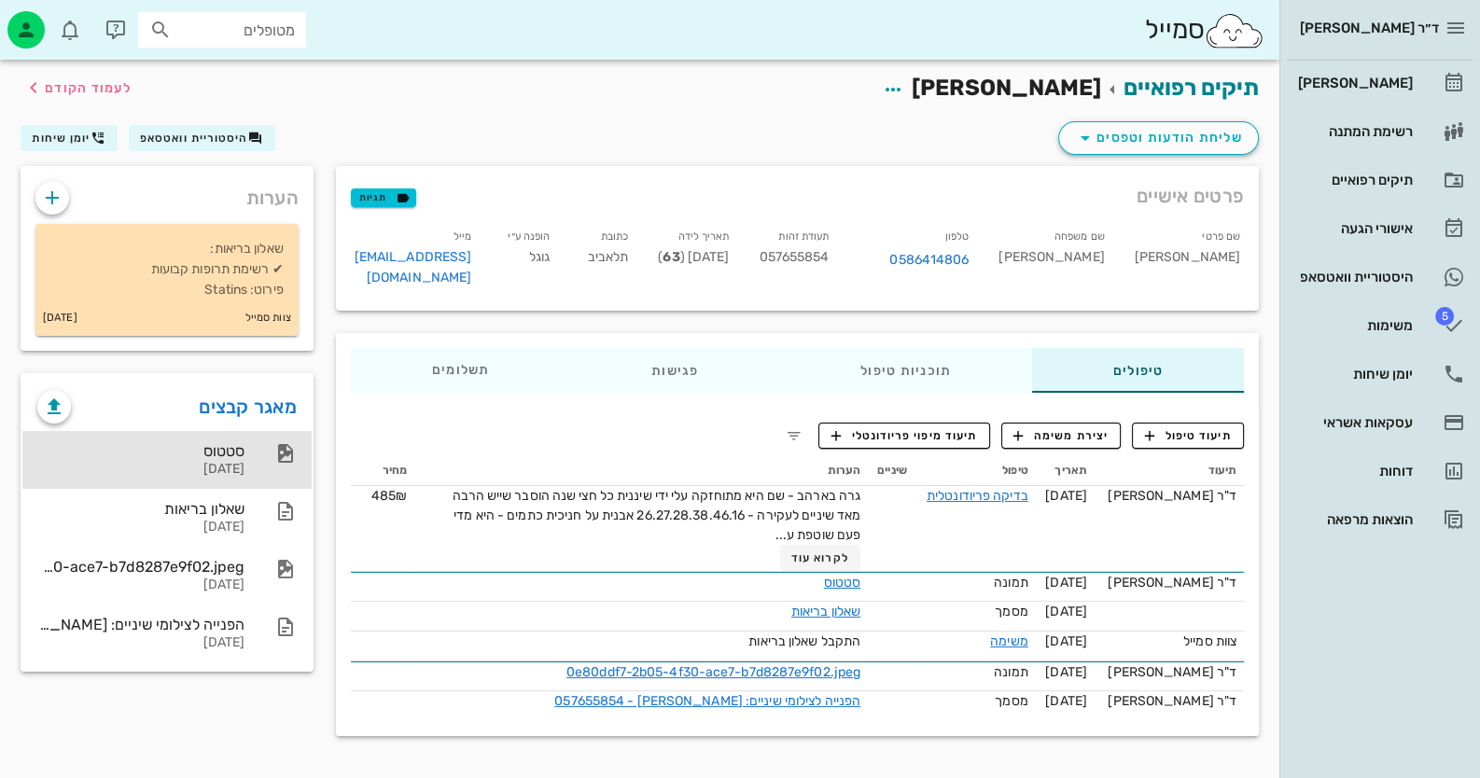
click at [274, 480] on div "סטטוס [DATE]" at bounding box center [166, 460] width 289 height 58
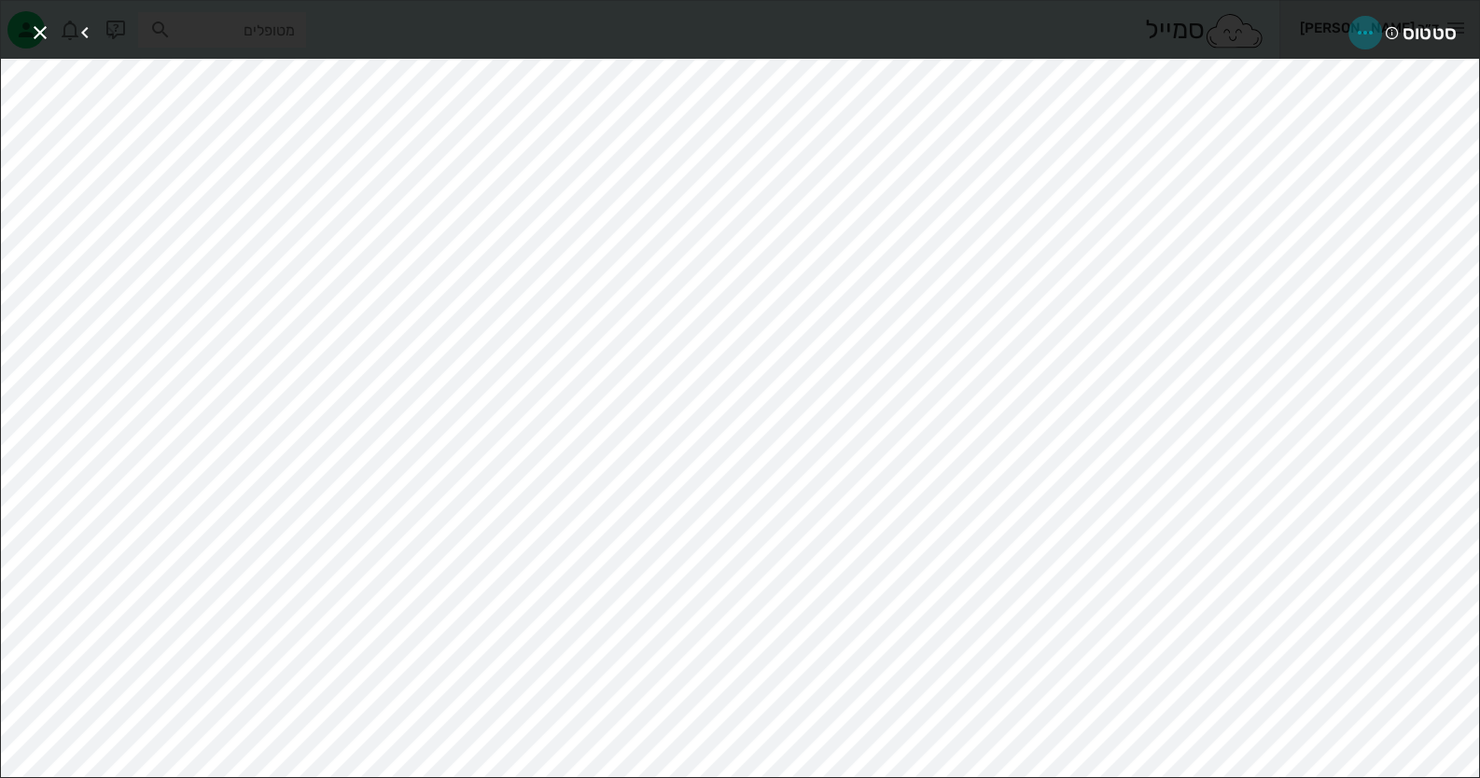
click at [1358, 24] on icon "button" at bounding box center [1365, 32] width 22 height 22
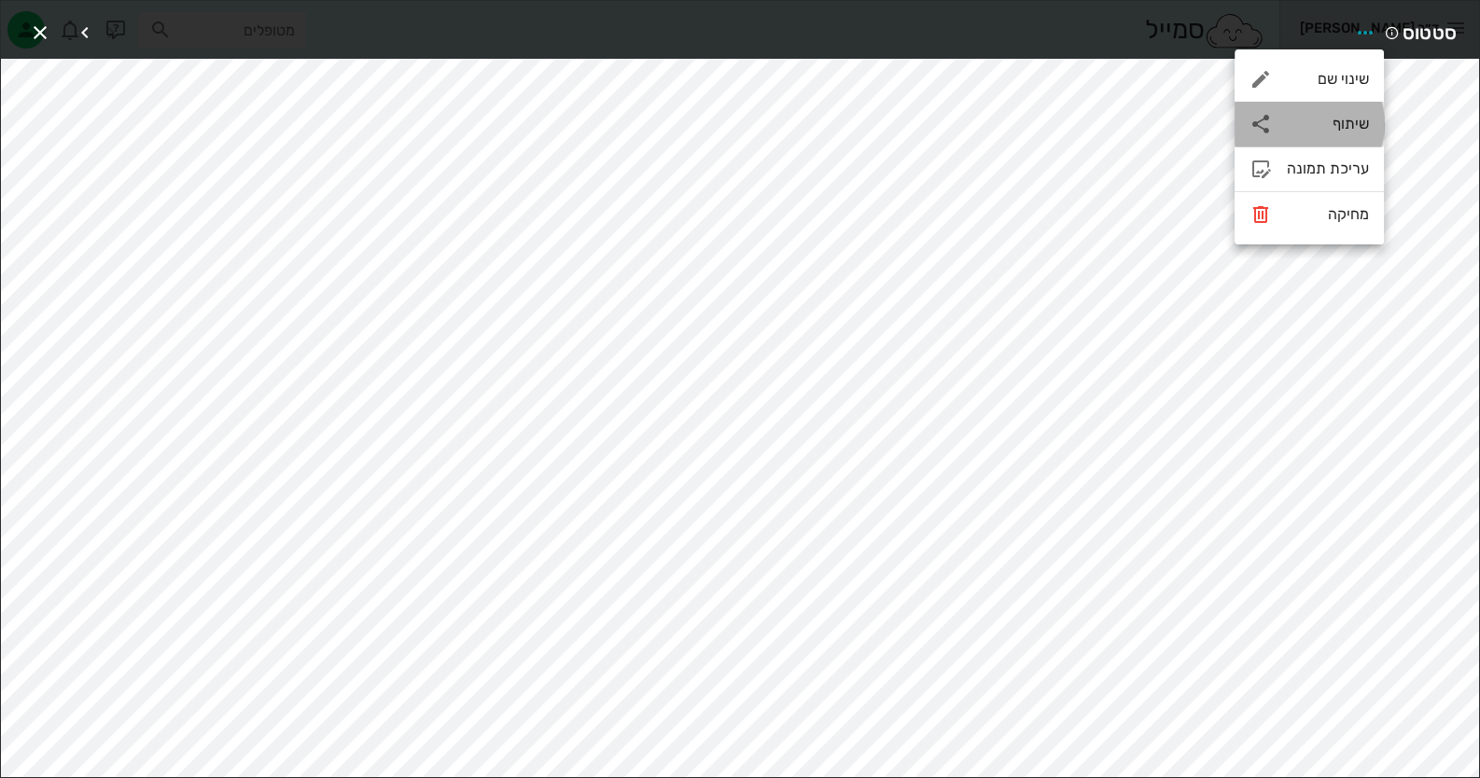
click at [1330, 111] on div "שיתוף" at bounding box center [1308, 124] width 149 height 45
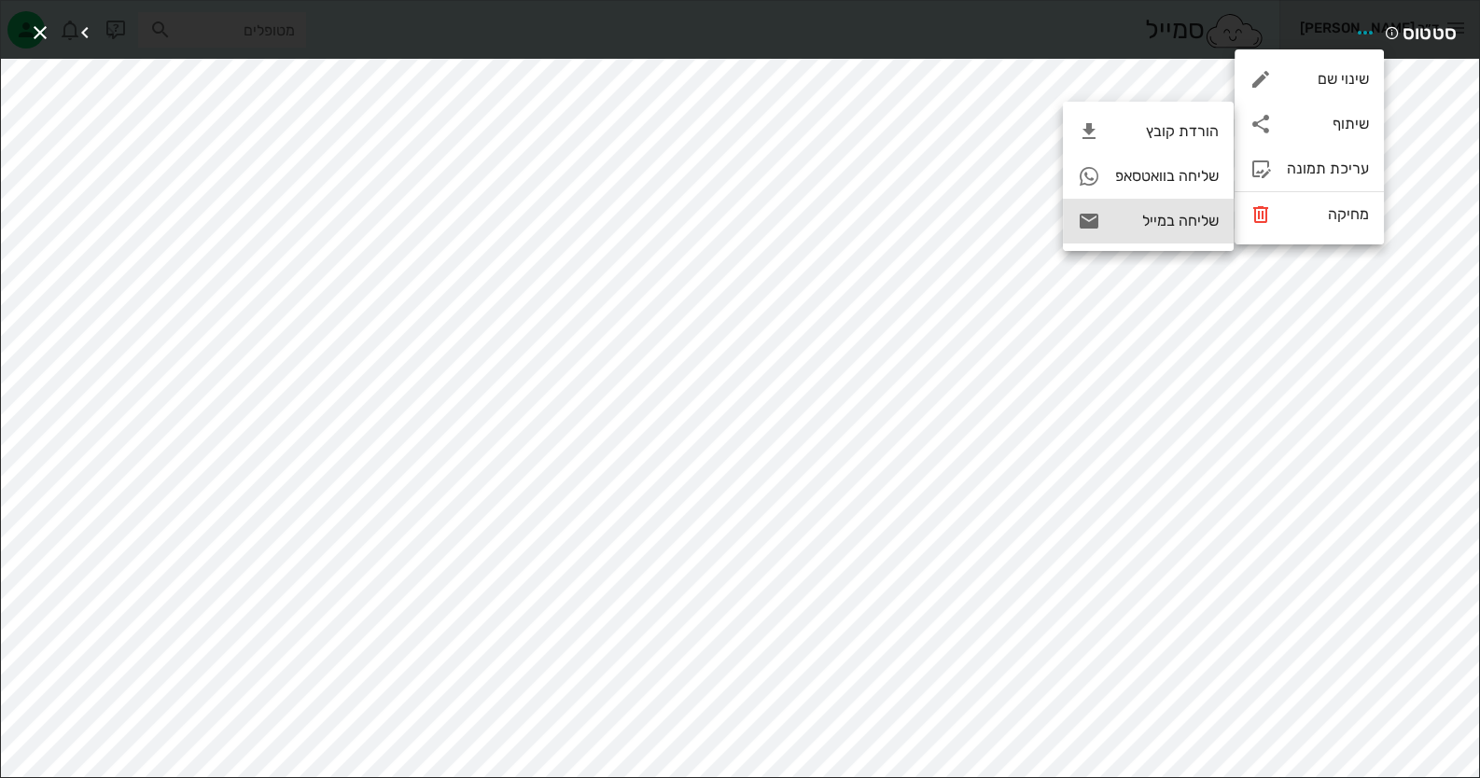
click at [1082, 214] on icon at bounding box center [1089, 221] width 22 height 22
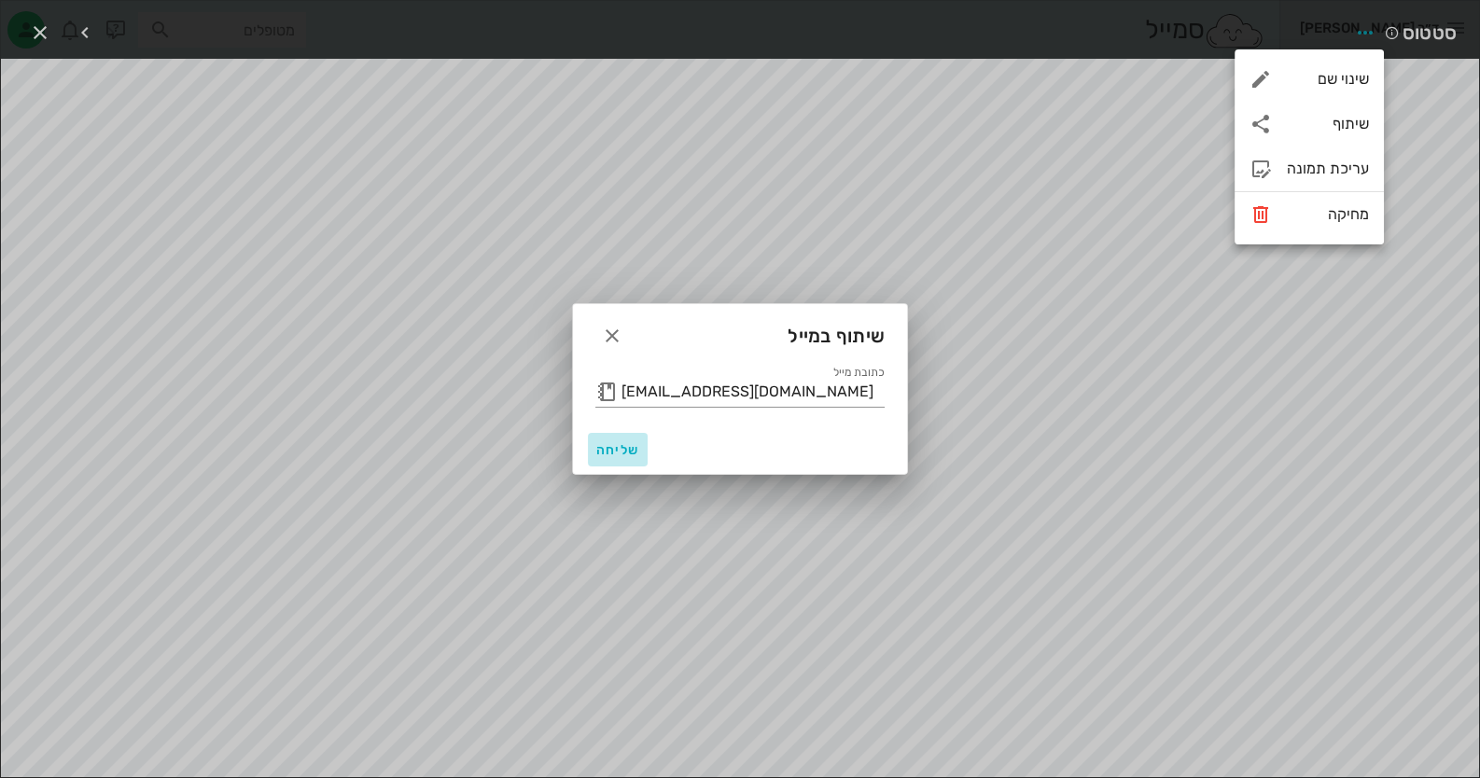
click at [604, 452] on span "שליחה" at bounding box center [617, 450] width 45 height 16
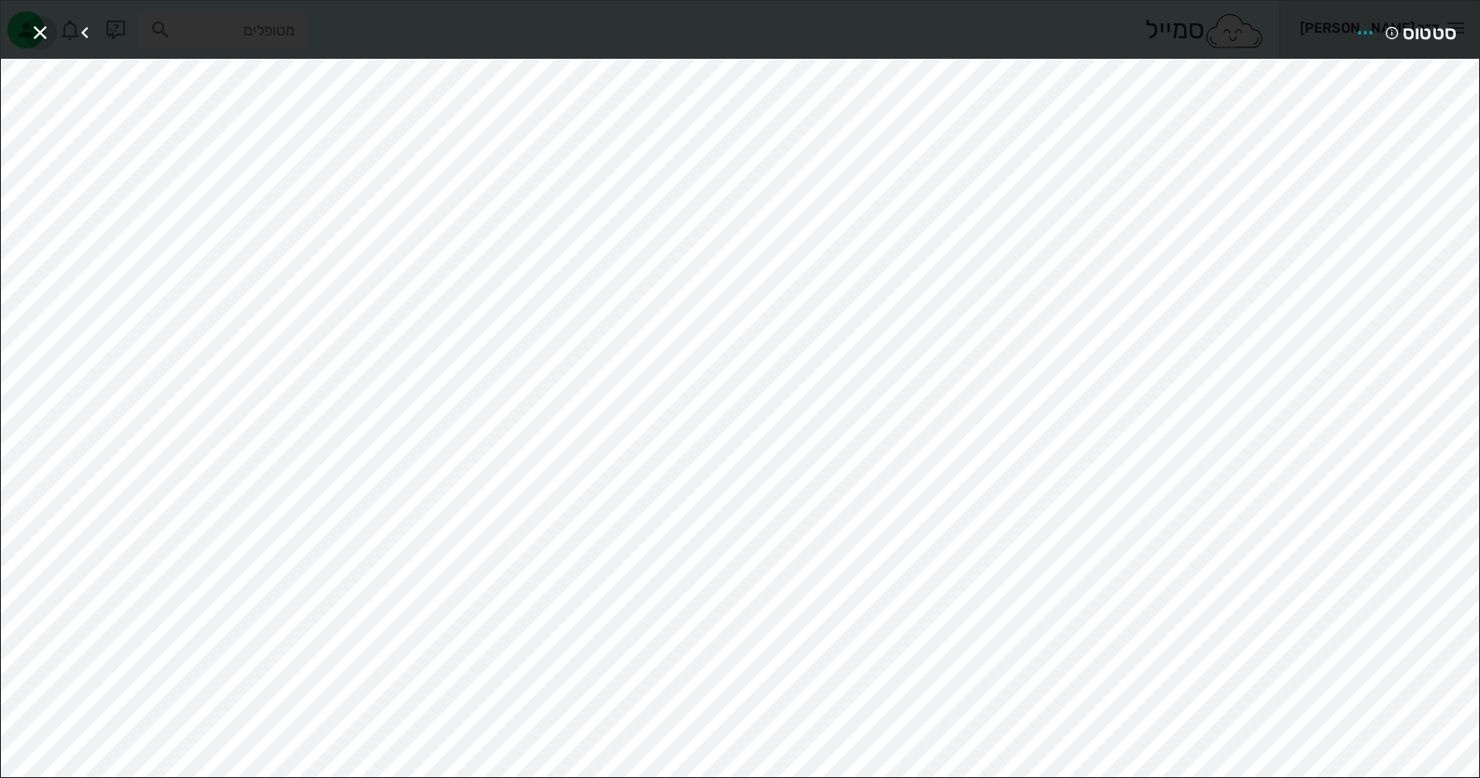
click at [47, 31] on icon "button" at bounding box center [40, 32] width 22 height 22
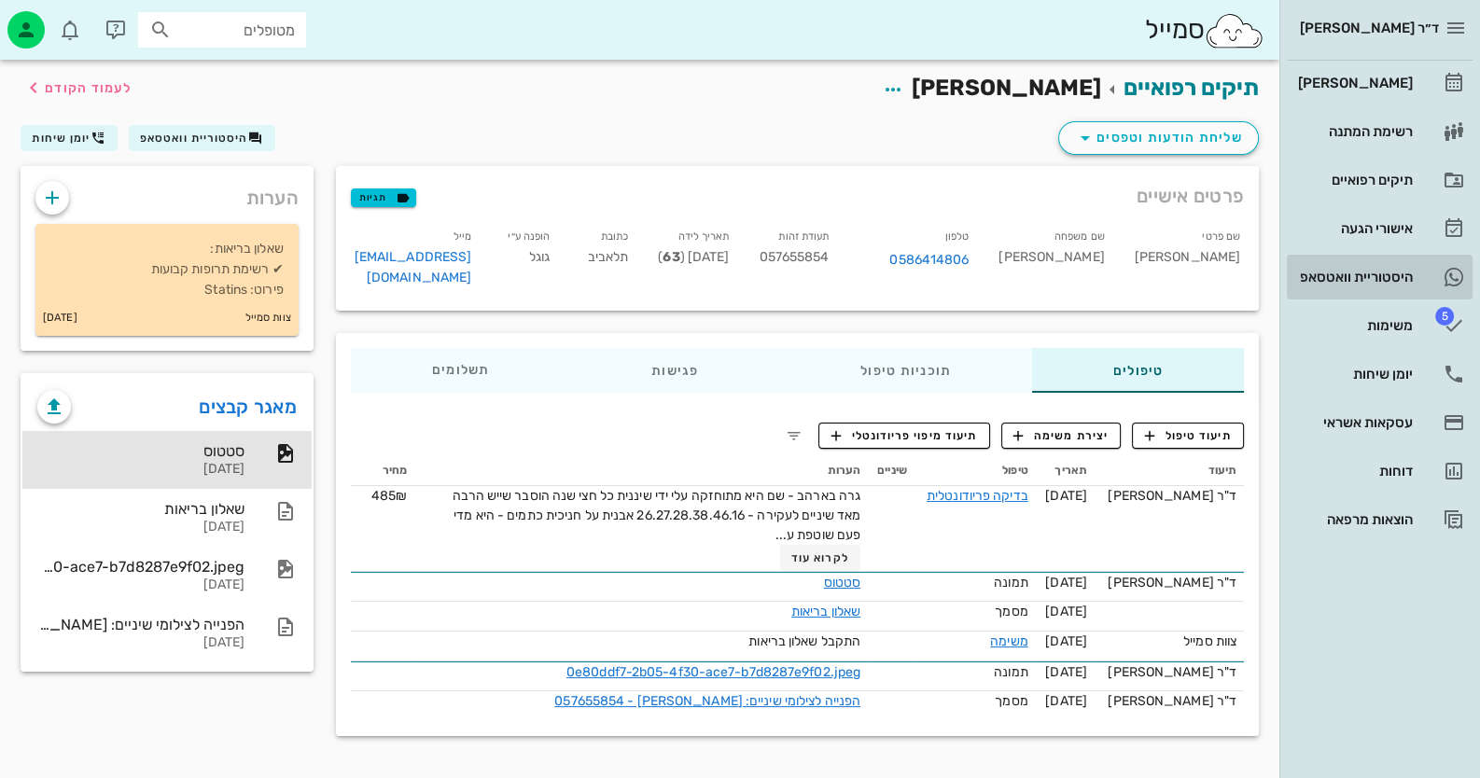
click at [1428, 279] on link "היסטוריית וואטסאפ" at bounding box center [1380, 277] width 186 height 45
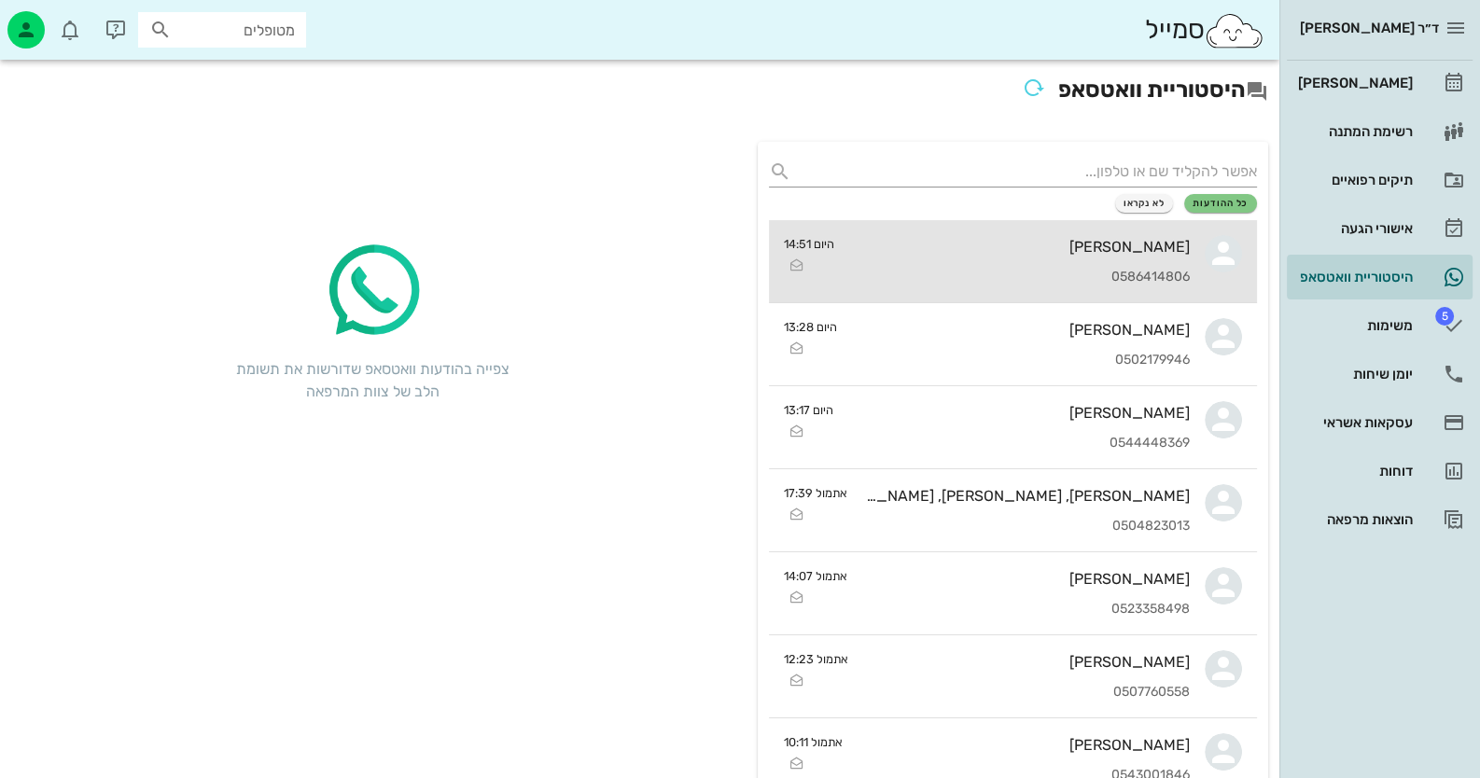
click at [1096, 270] on div "0586414806" at bounding box center [1019, 278] width 341 height 16
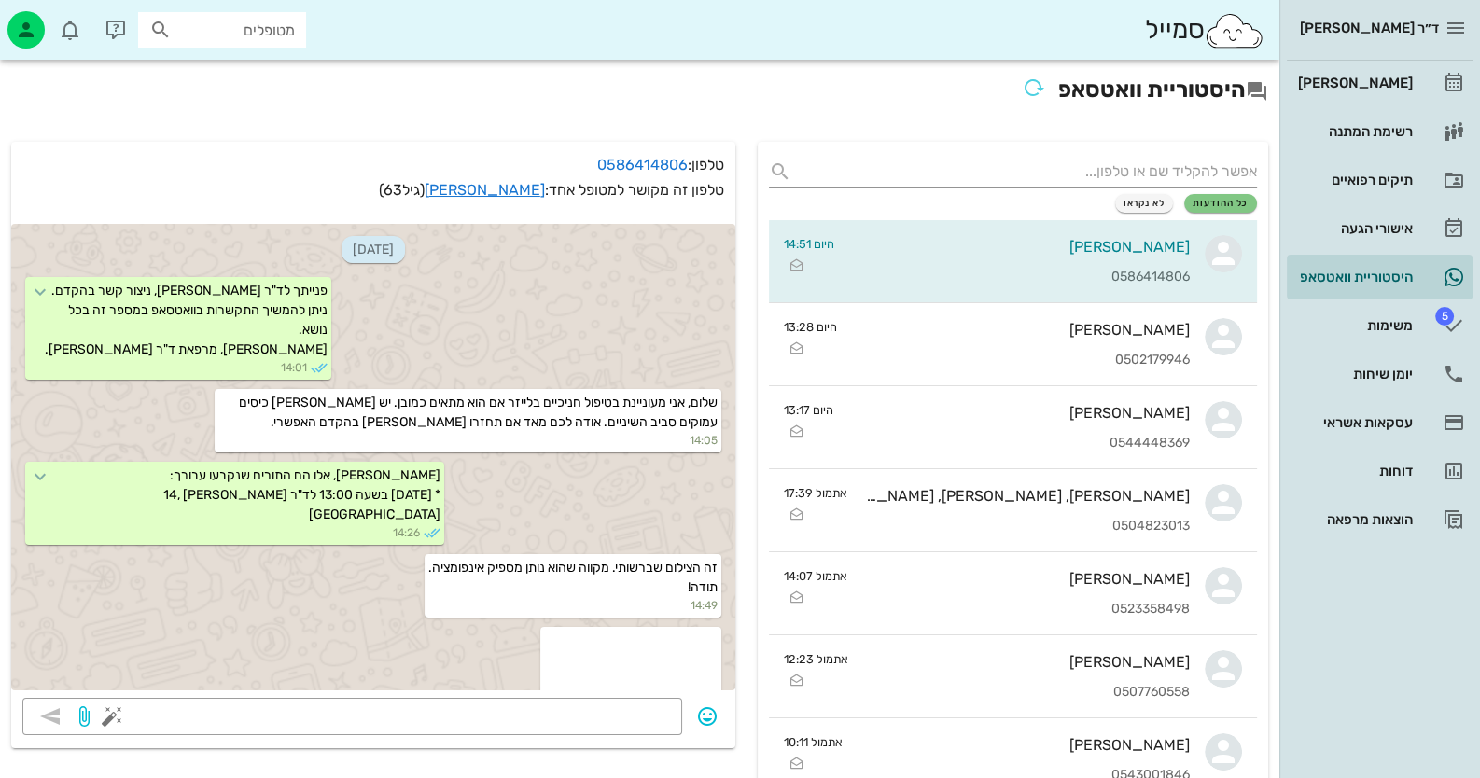
scroll to position [1301, 0]
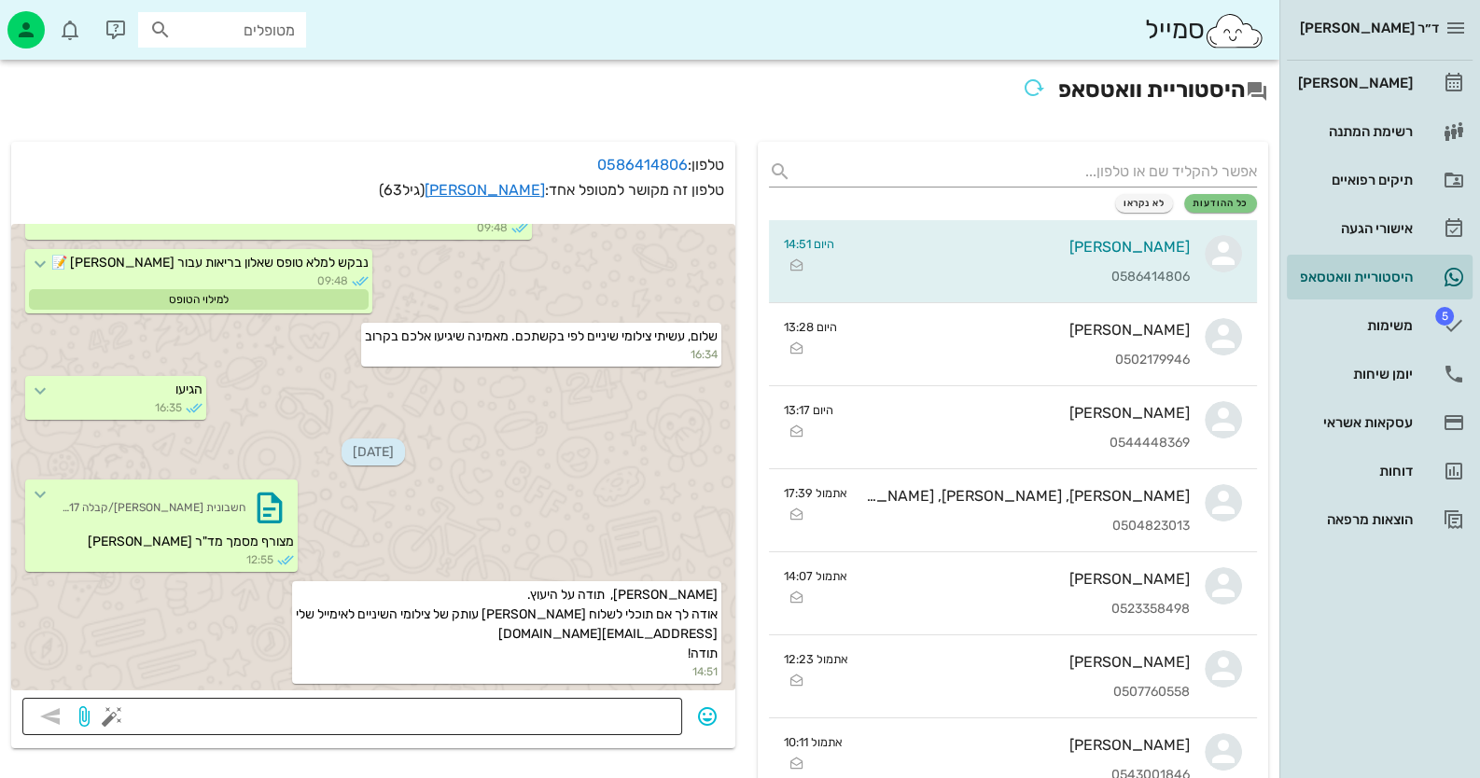
click at [512, 717] on textarea at bounding box center [393, 718] width 555 height 30
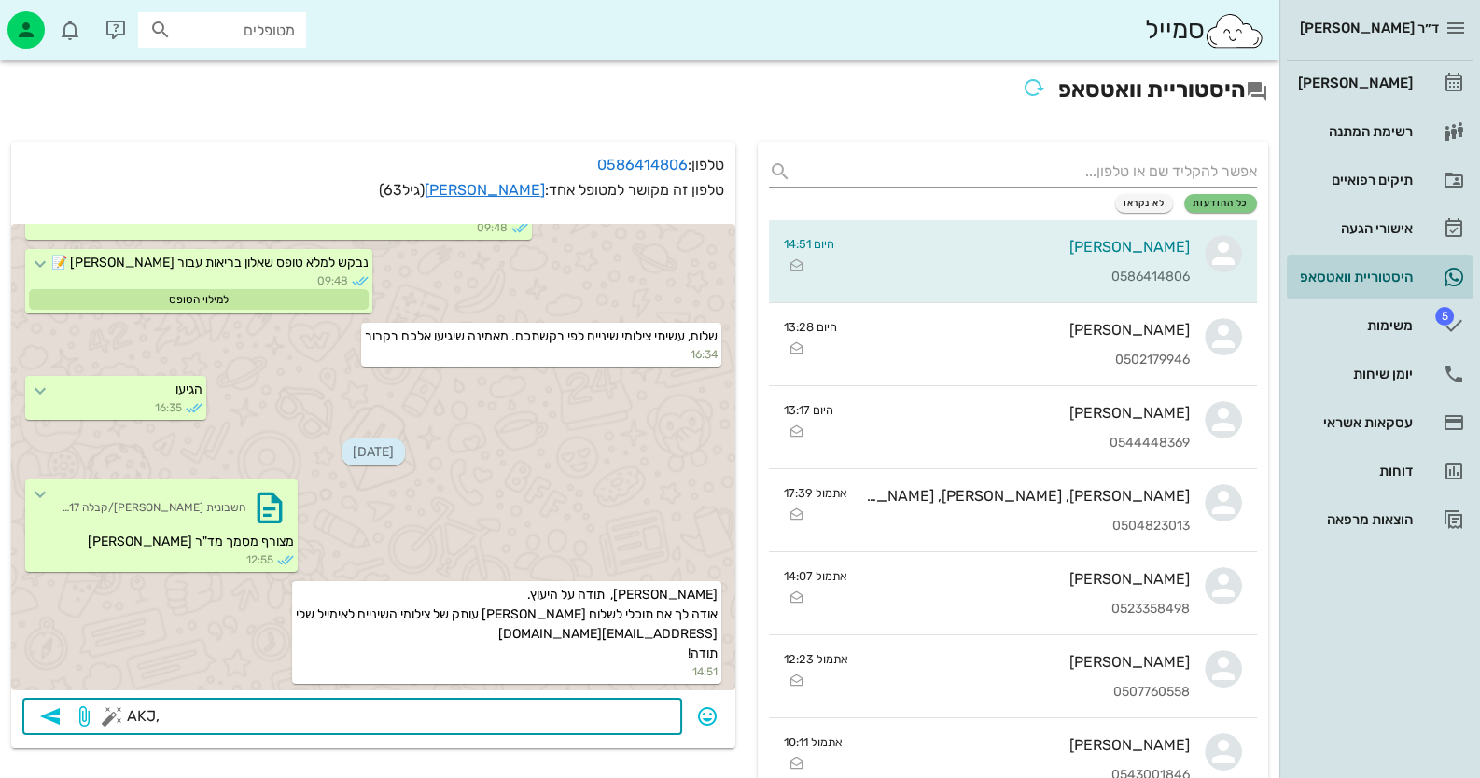
type textarea "AKJ,H"
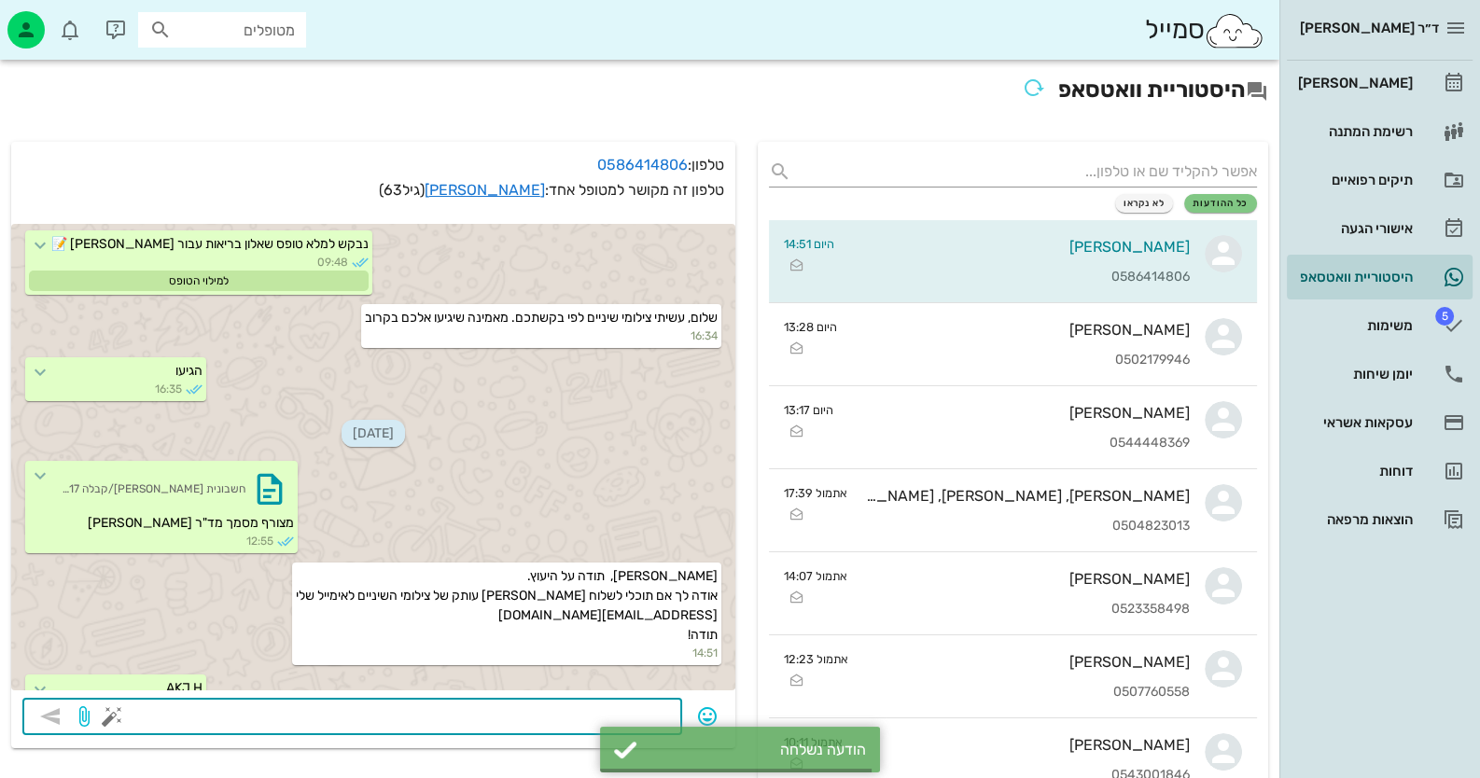
scroll to position [1354, 0]
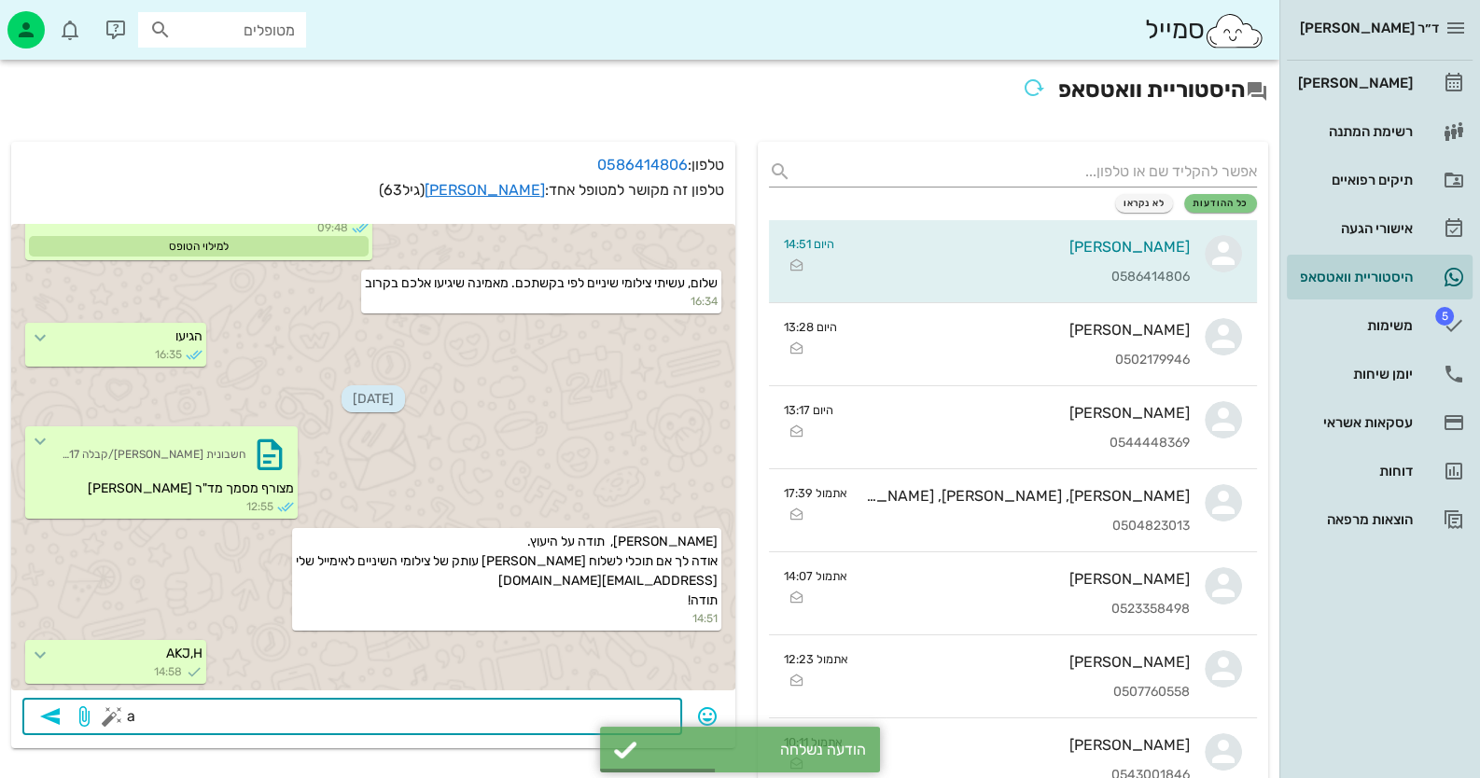
click at [411, 694] on div "[DATE] פנייתך לד"ר [PERSON_NAME], ניצור קשר בהקדם. ניתן להמשיך התקשרות בוואטסאפ…" at bounding box center [373, 455] width 724 height 485
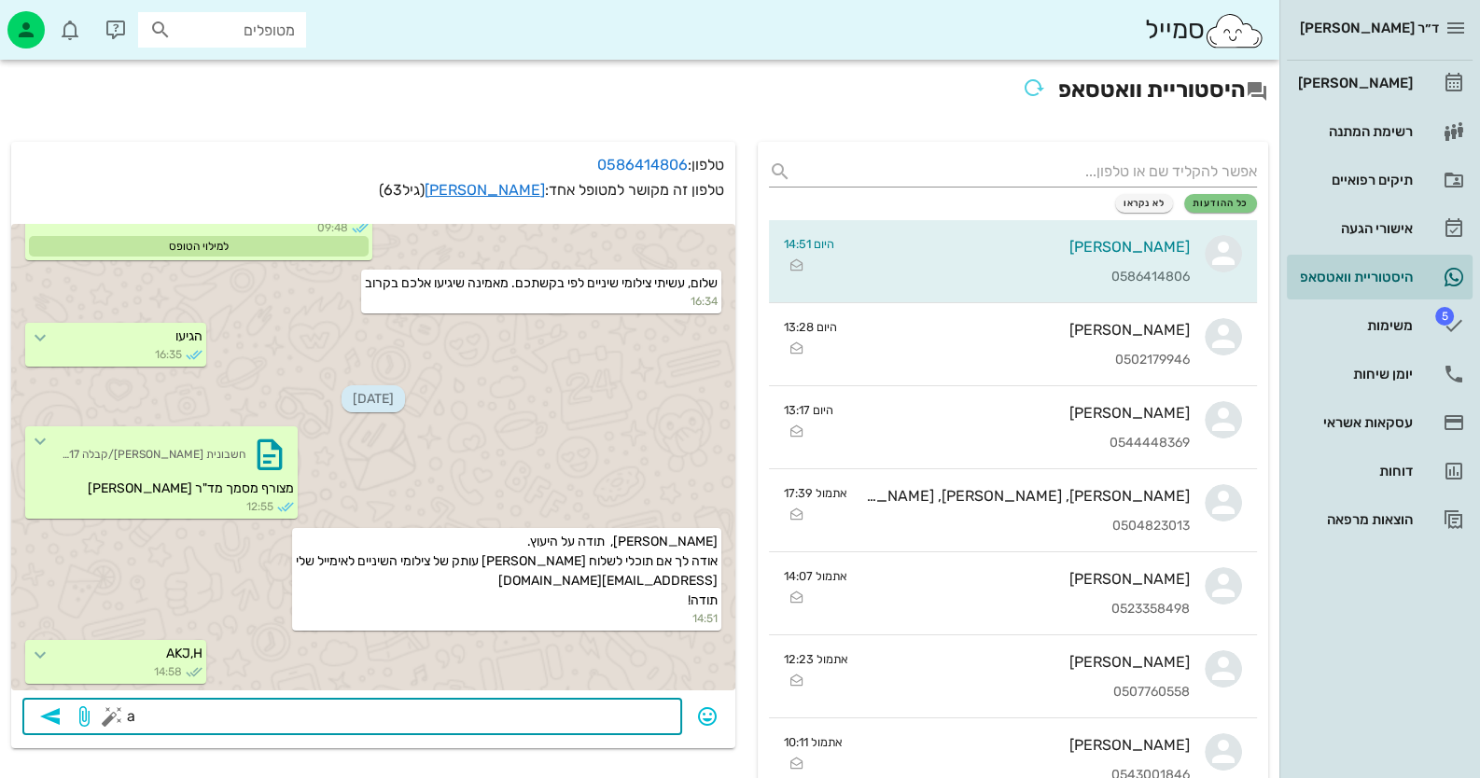
drag, startPoint x: 154, startPoint y: 720, endPoint x: 127, endPoint y: 718, distance: 27.1
click at [127, 718] on textarea "a" at bounding box center [393, 718] width 555 height 30
type textarea "שלחתי"
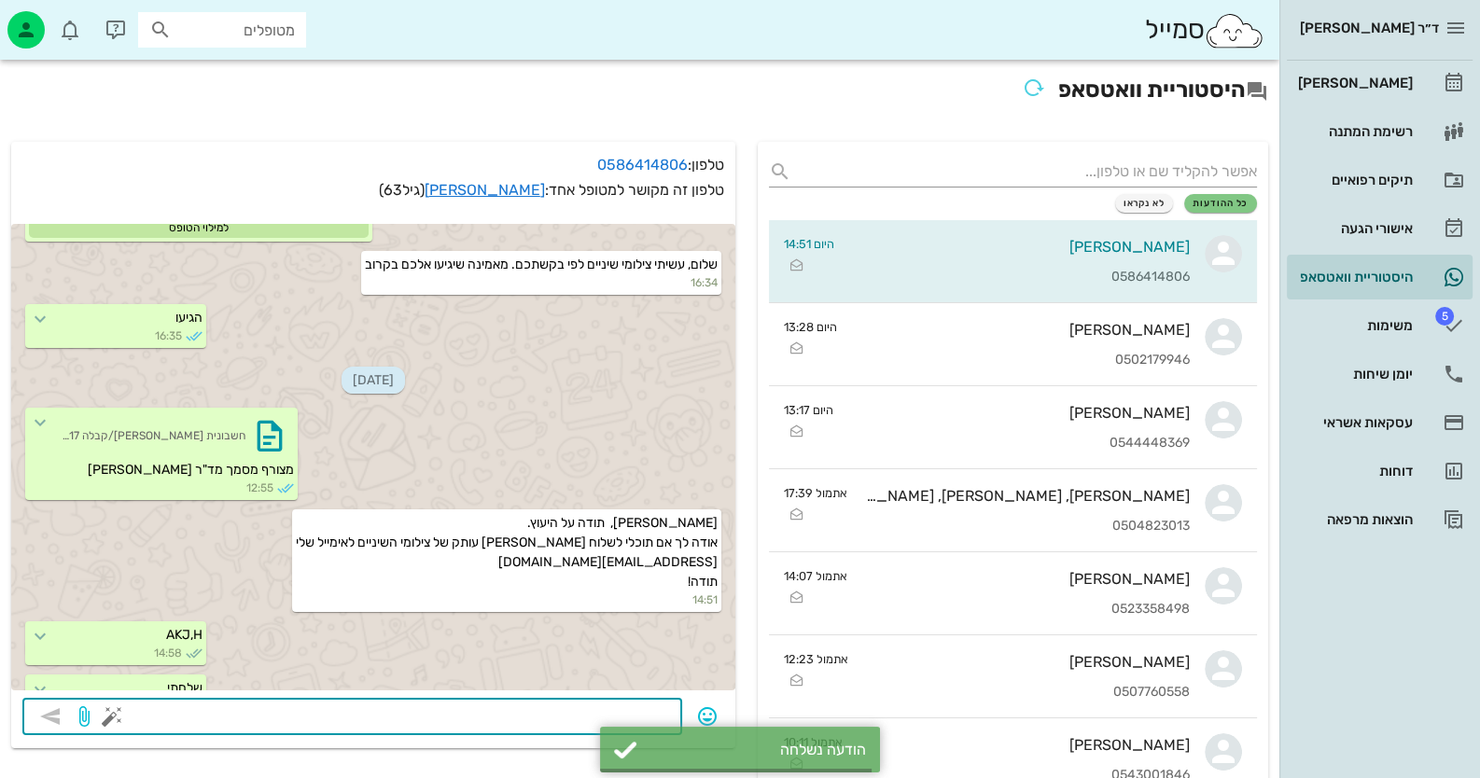
scroll to position [1407, 0]
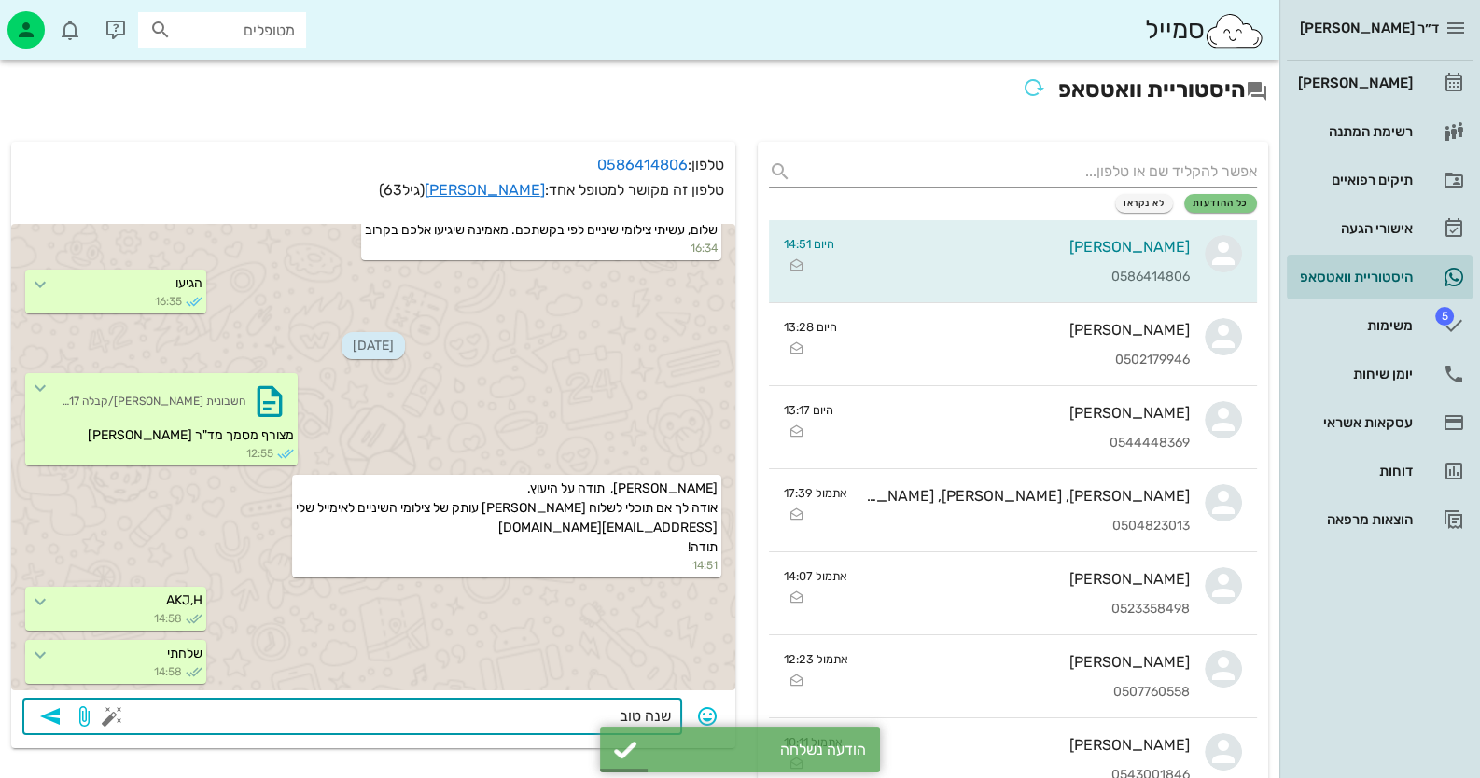
type textarea "שנה טובה"
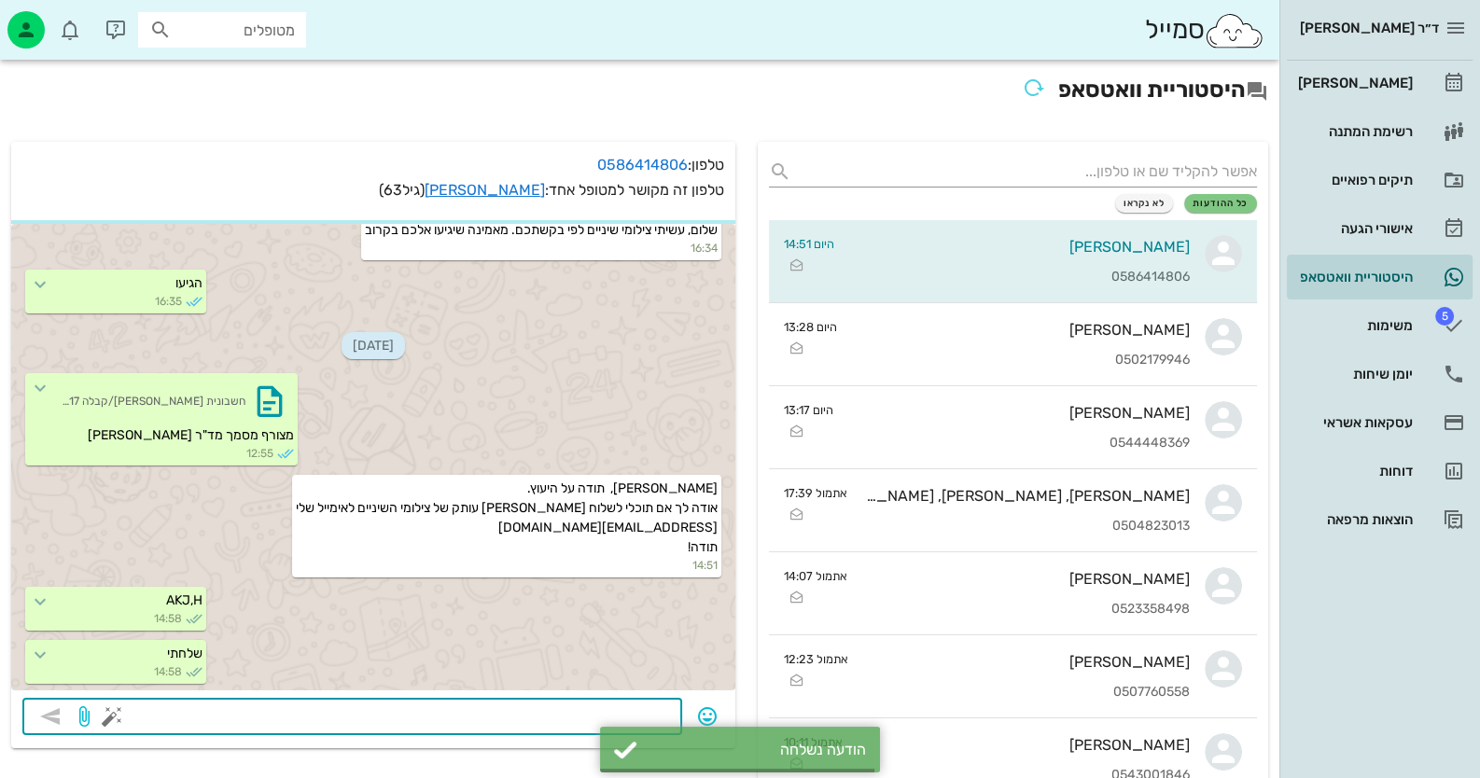
scroll to position [1459, 0]
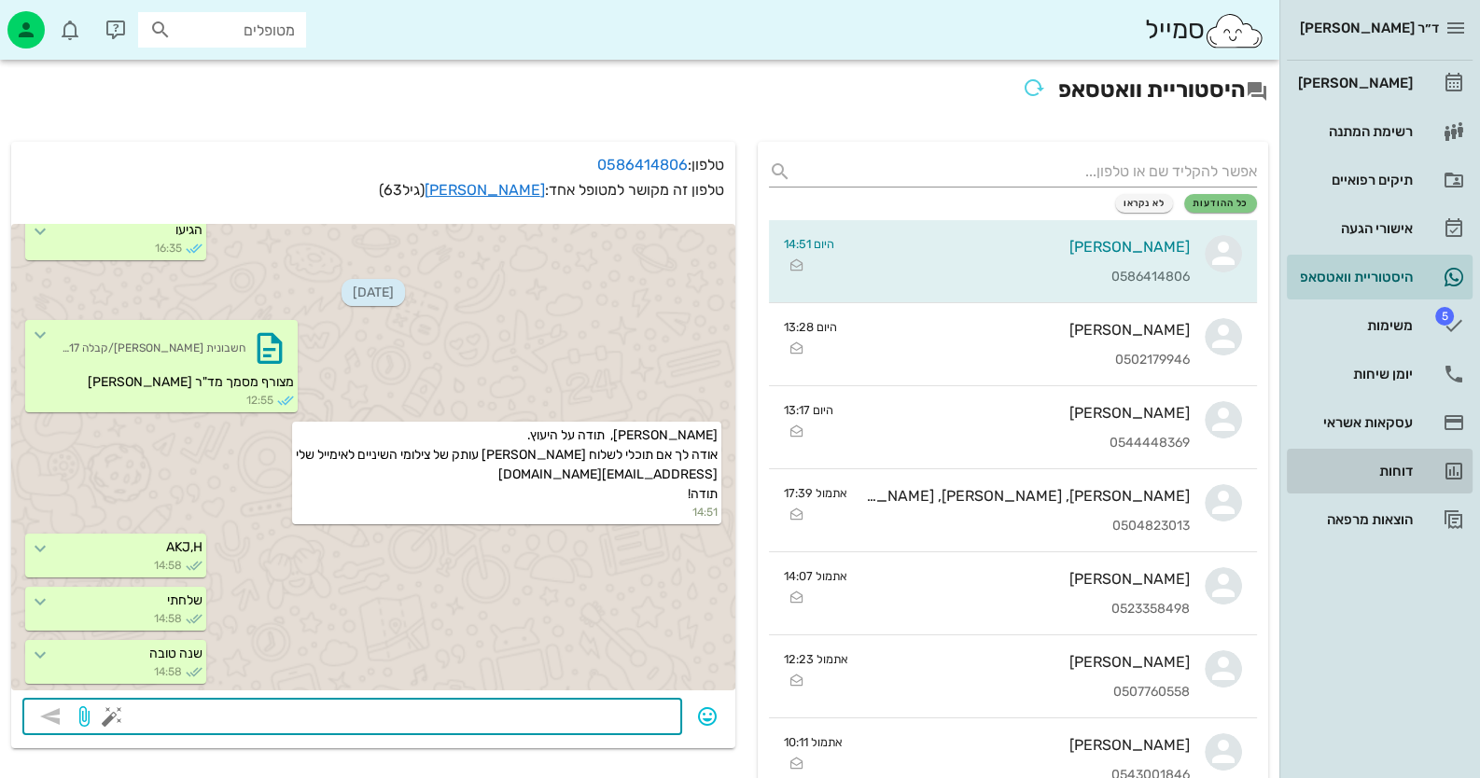
click at [1409, 452] on link "דוחות" at bounding box center [1380, 471] width 186 height 45
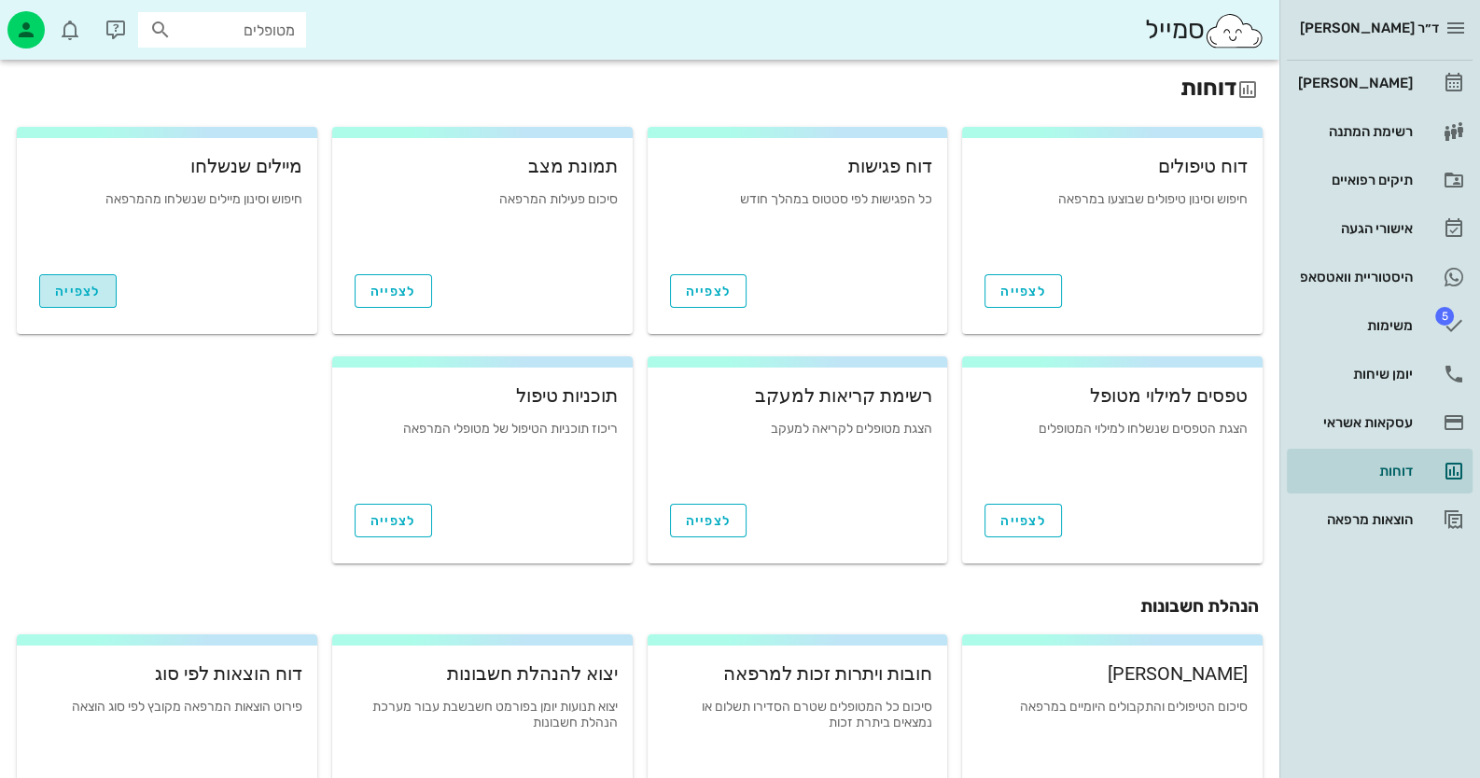
click at [75, 284] on span "לצפייה" at bounding box center [78, 292] width 46 height 16
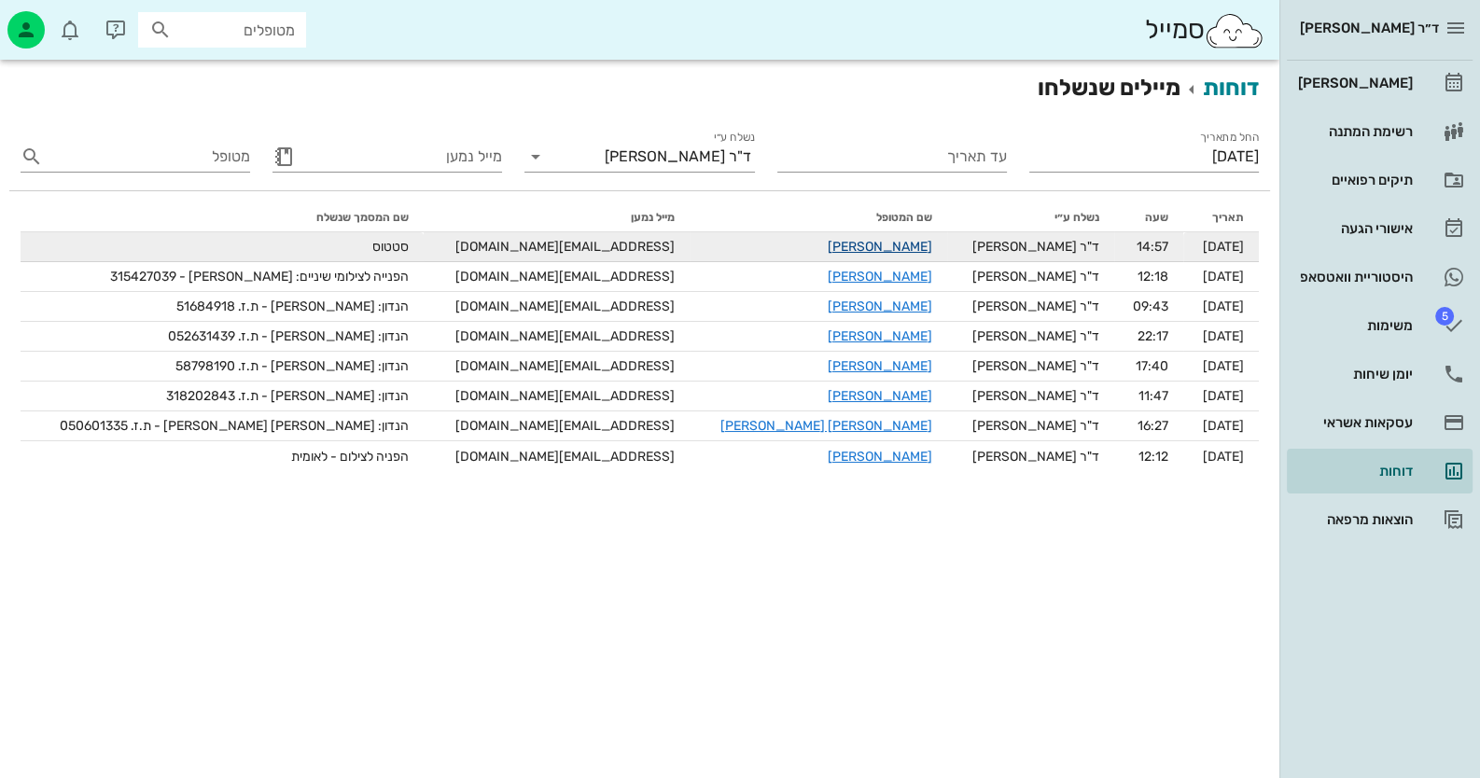
click at [850, 251] on link "[PERSON_NAME]" at bounding box center [880, 247] width 104 height 16
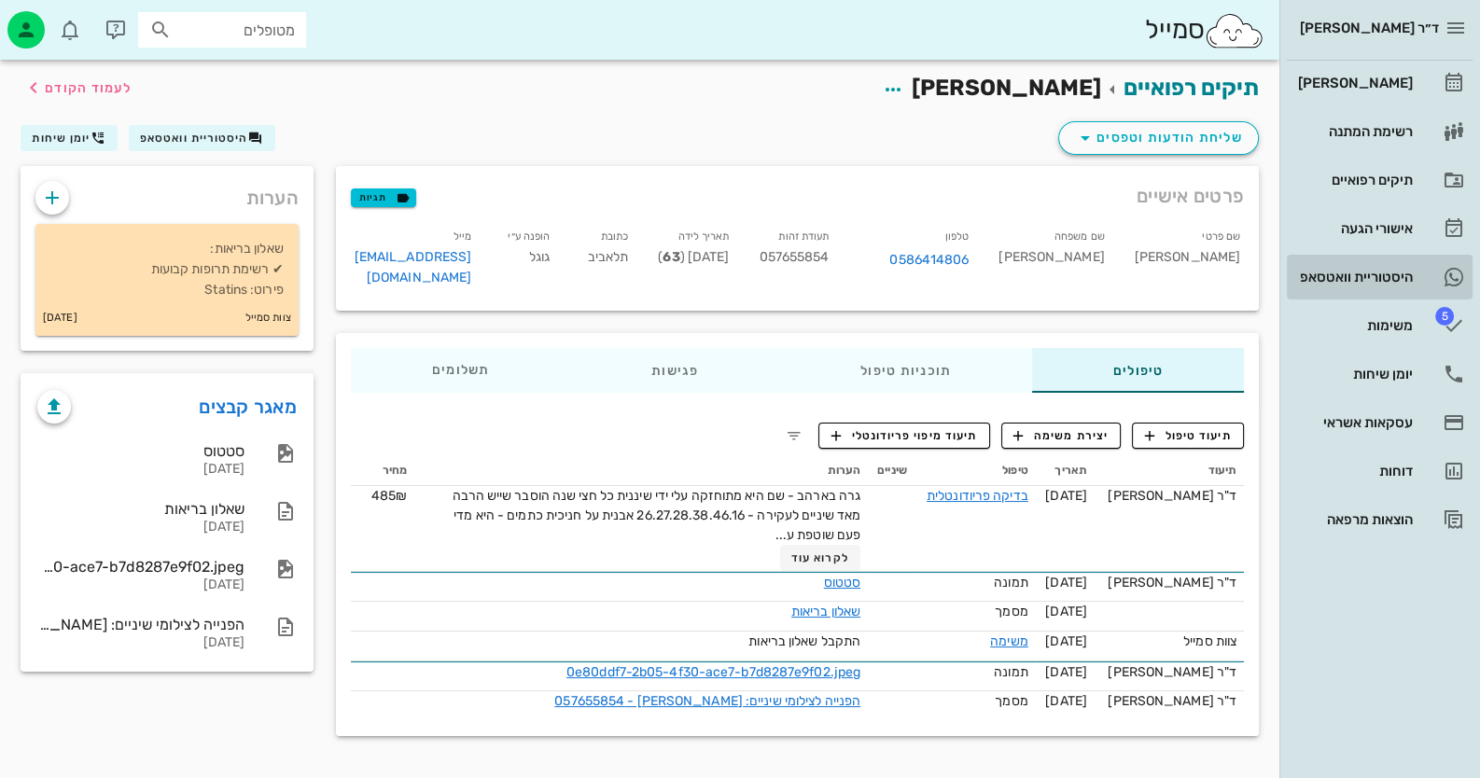
click at [1423, 255] on link "היסטוריית וואטסאפ" at bounding box center [1380, 277] width 186 height 45
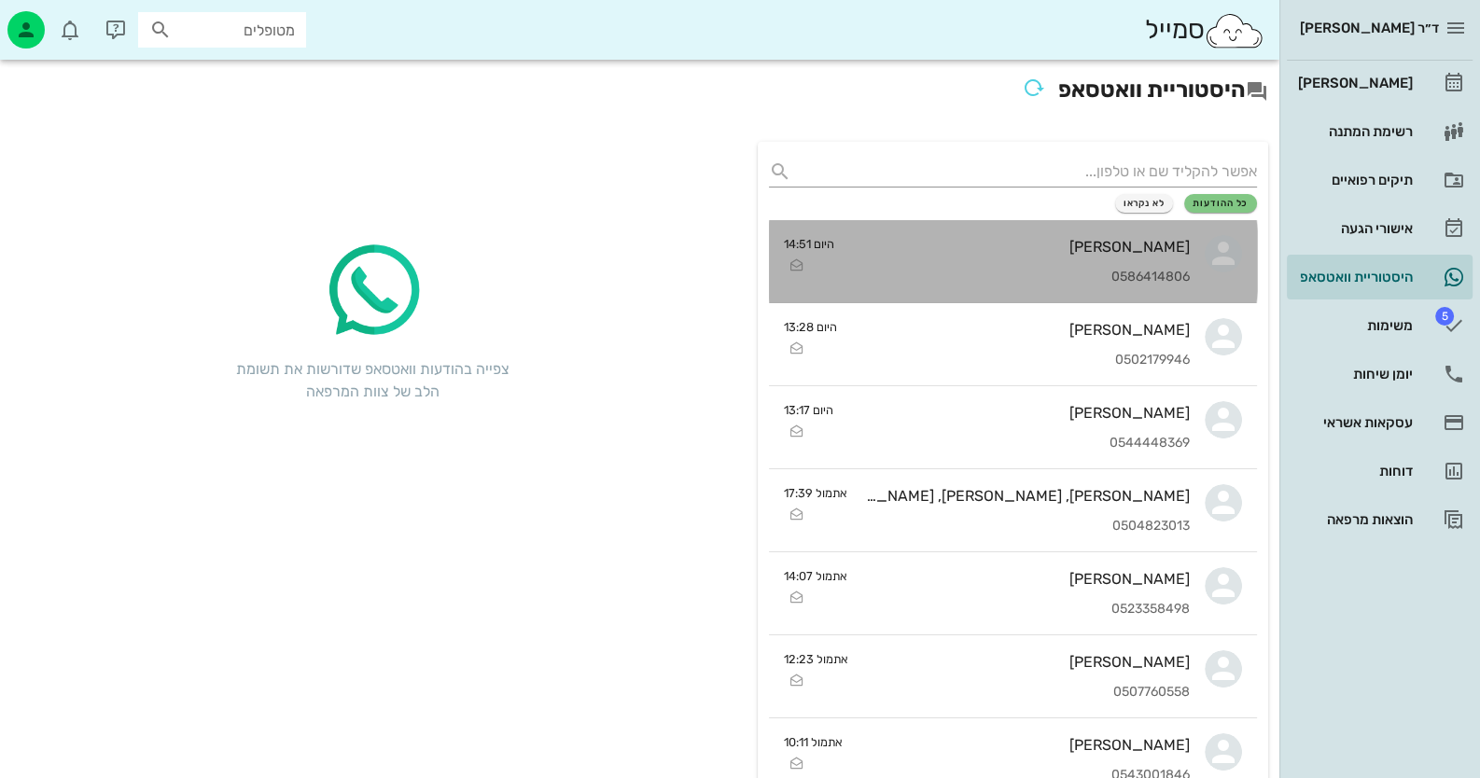
click at [947, 228] on div "[PERSON_NAME] 0586414806" at bounding box center [1019, 261] width 341 height 82
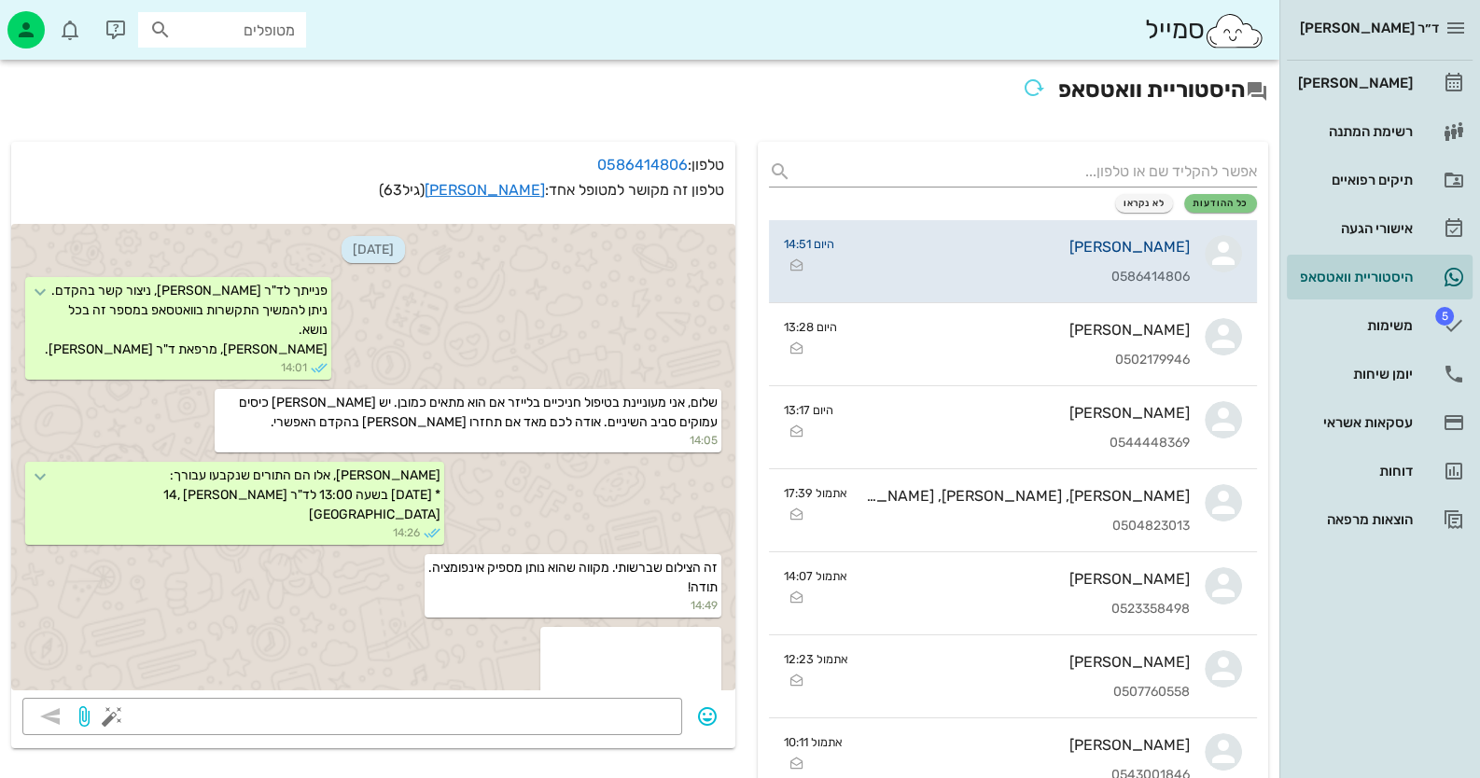
scroll to position [1459, 0]
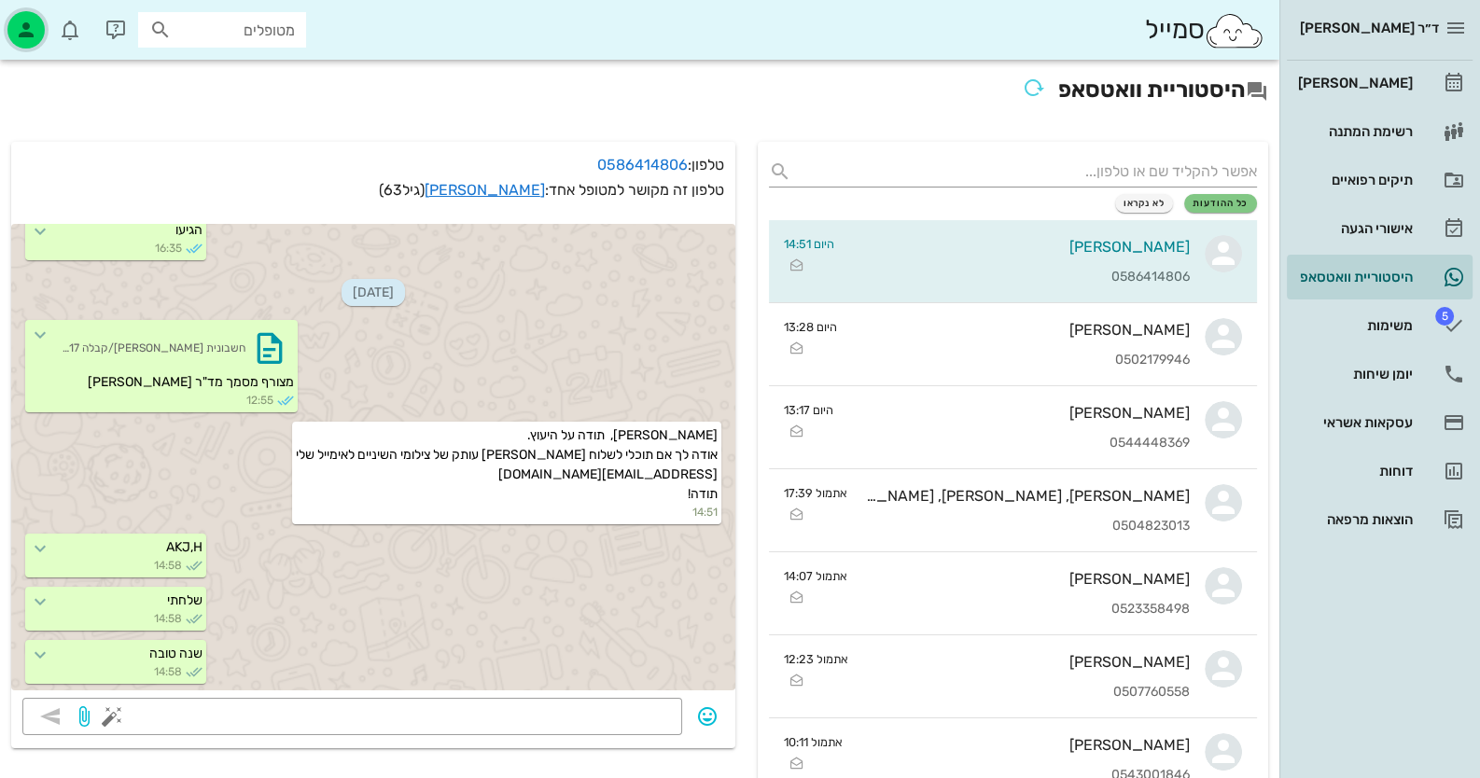
click at [32, 23] on icon "button" at bounding box center [26, 30] width 22 height 22
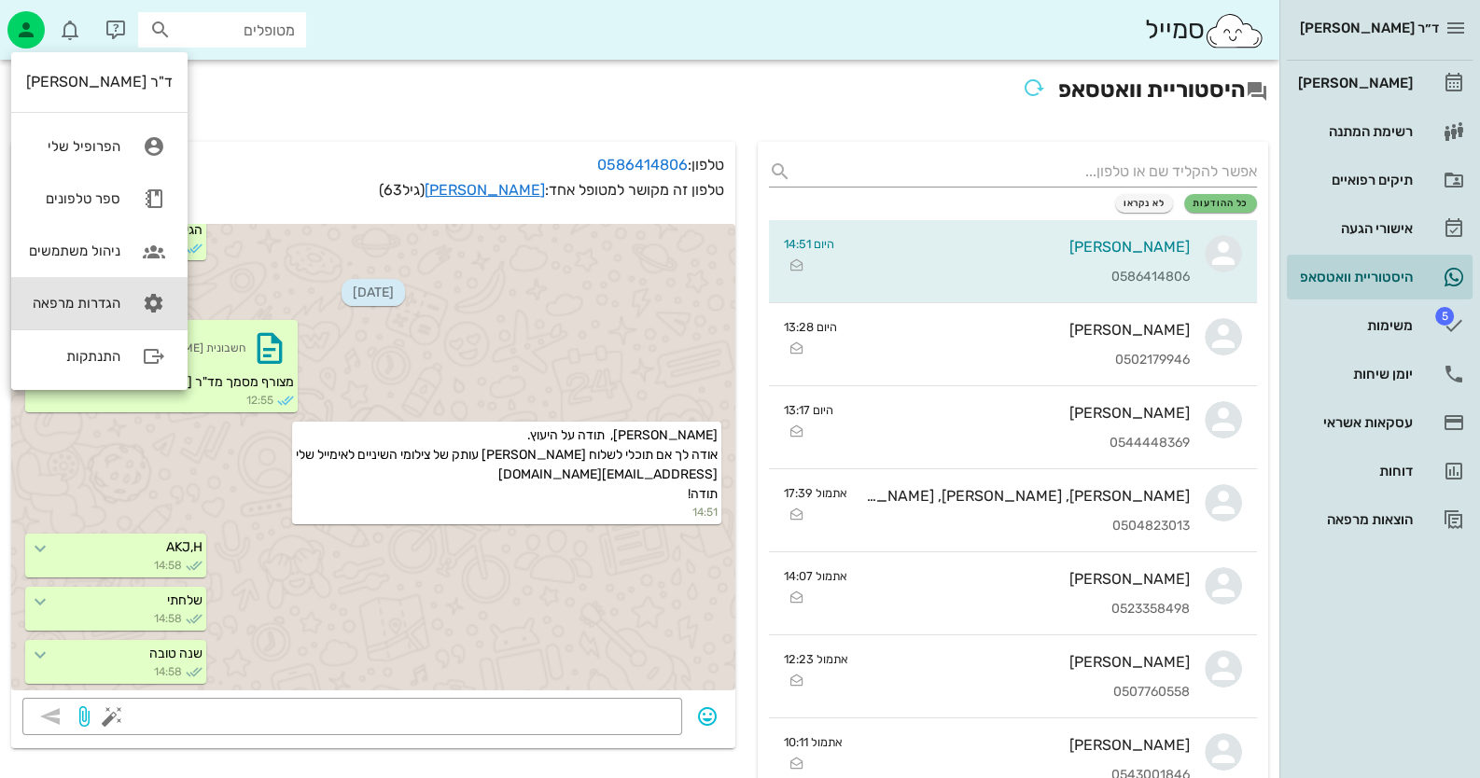
click at [121, 312] on link "הגדרות מרפאה" at bounding box center [99, 303] width 176 height 52
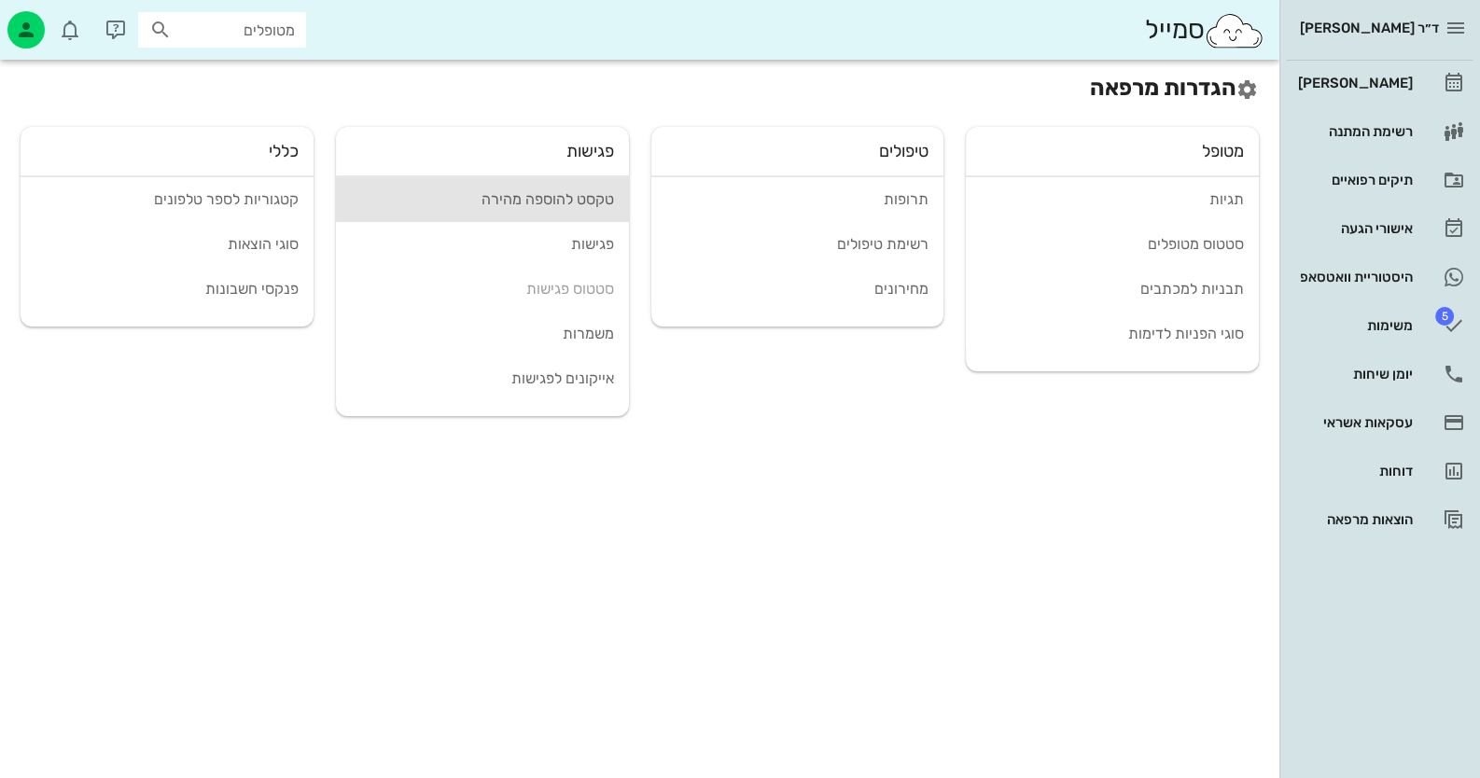
click at [588, 214] on link "טקסט להוספה מהירה" at bounding box center [482, 199] width 293 height 45
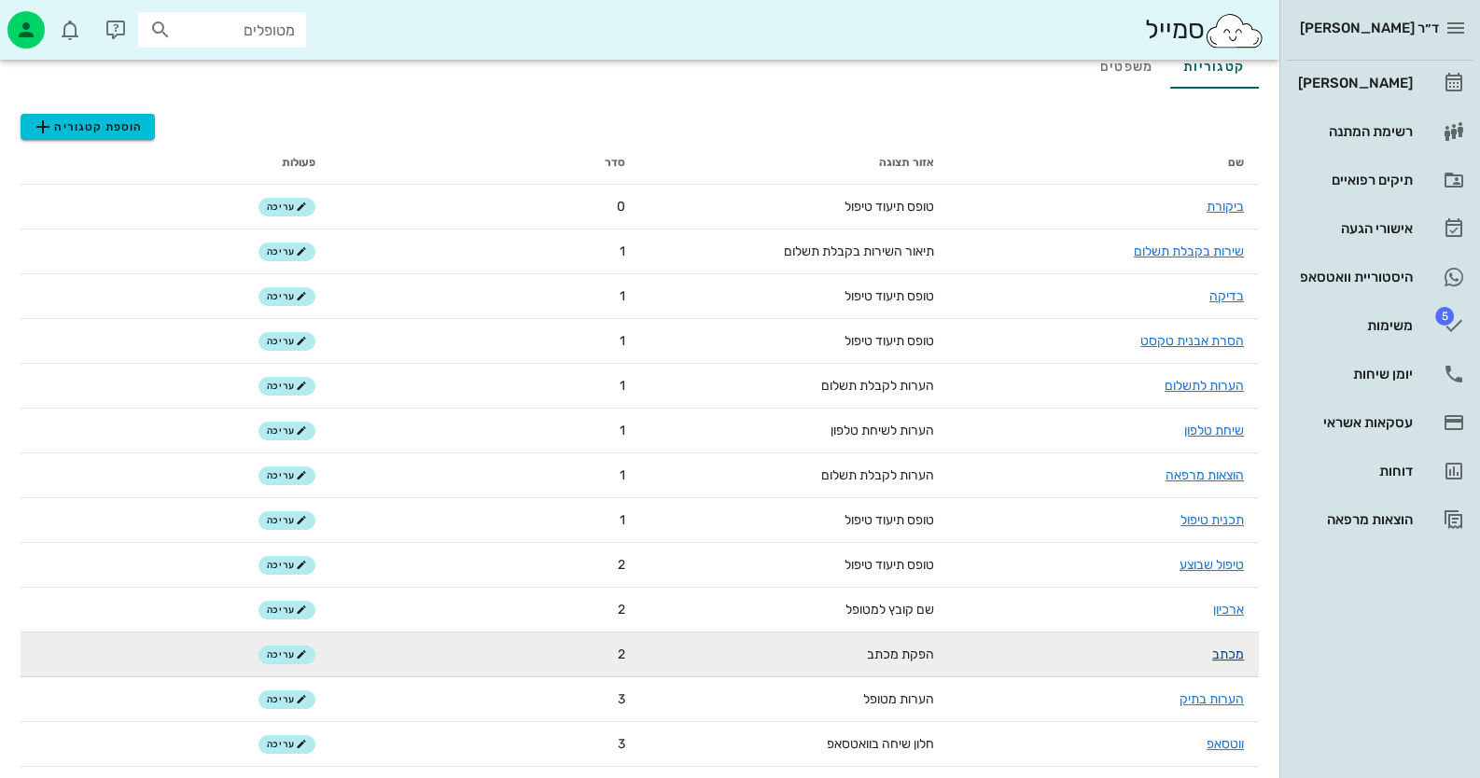
scroll to position [186, 0]
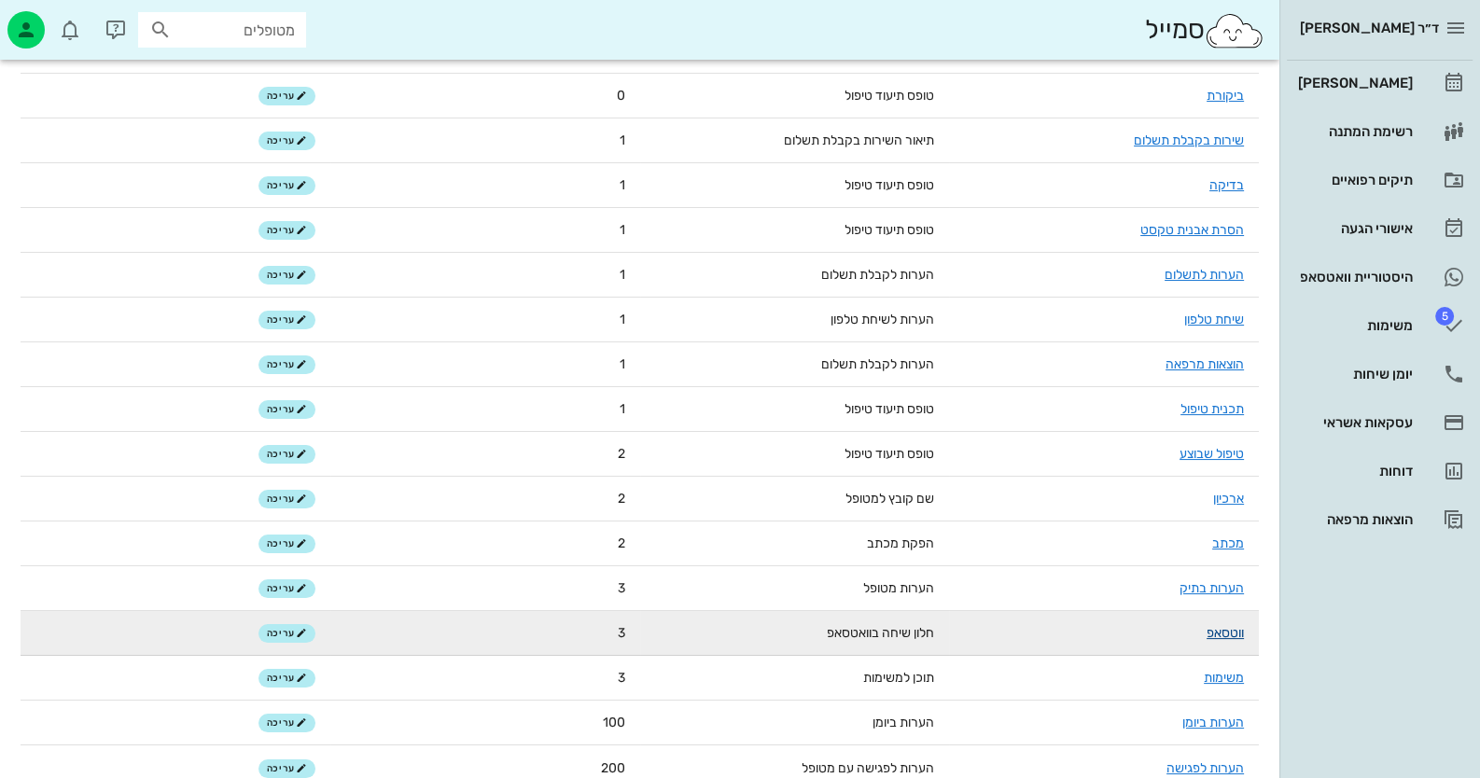
click at [1238, 629] on link "ווטסאפ" at bounding box center [1224, 633] width 37 height 16
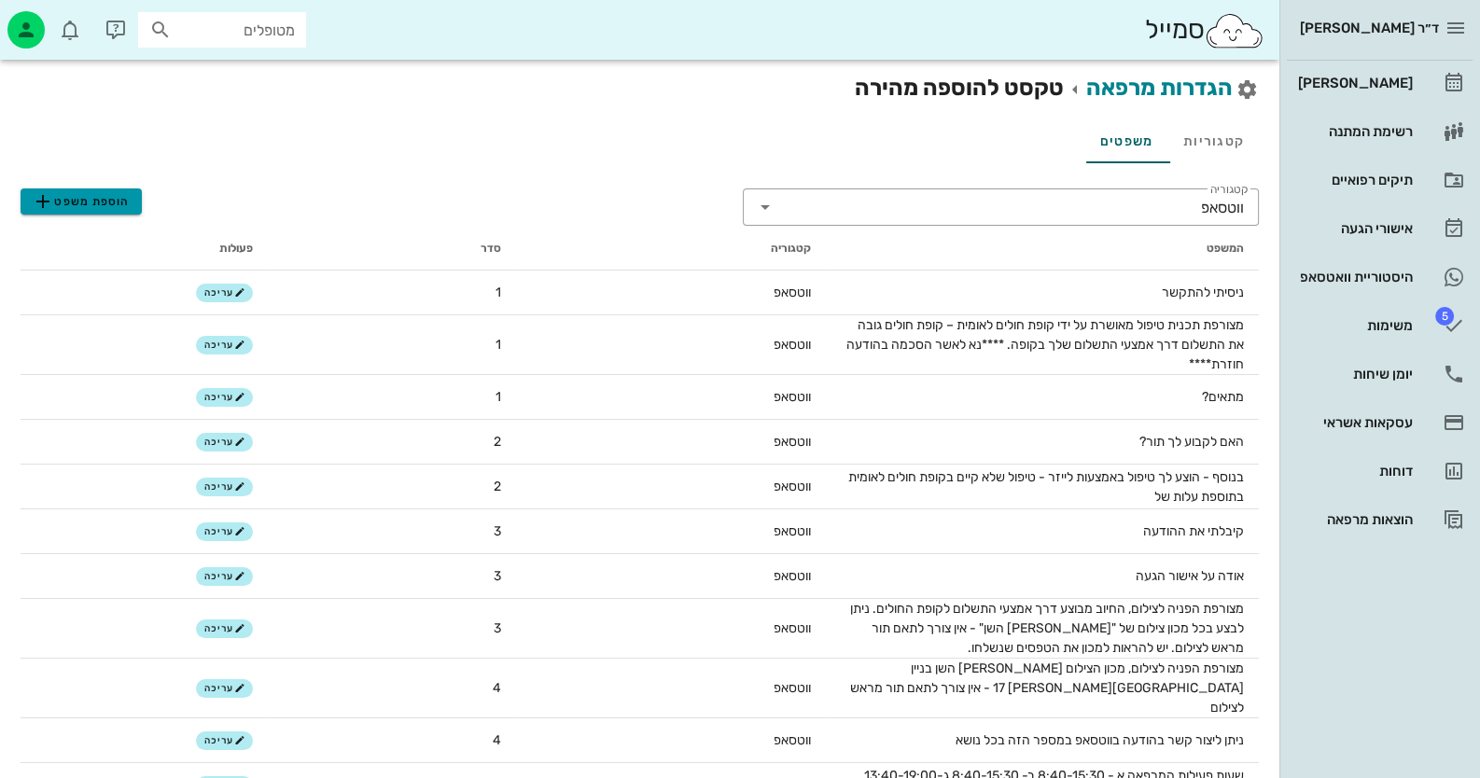
click at [107, 210] on span "הוספת משפט" at bounding box center [81, 201] width 98 height 22
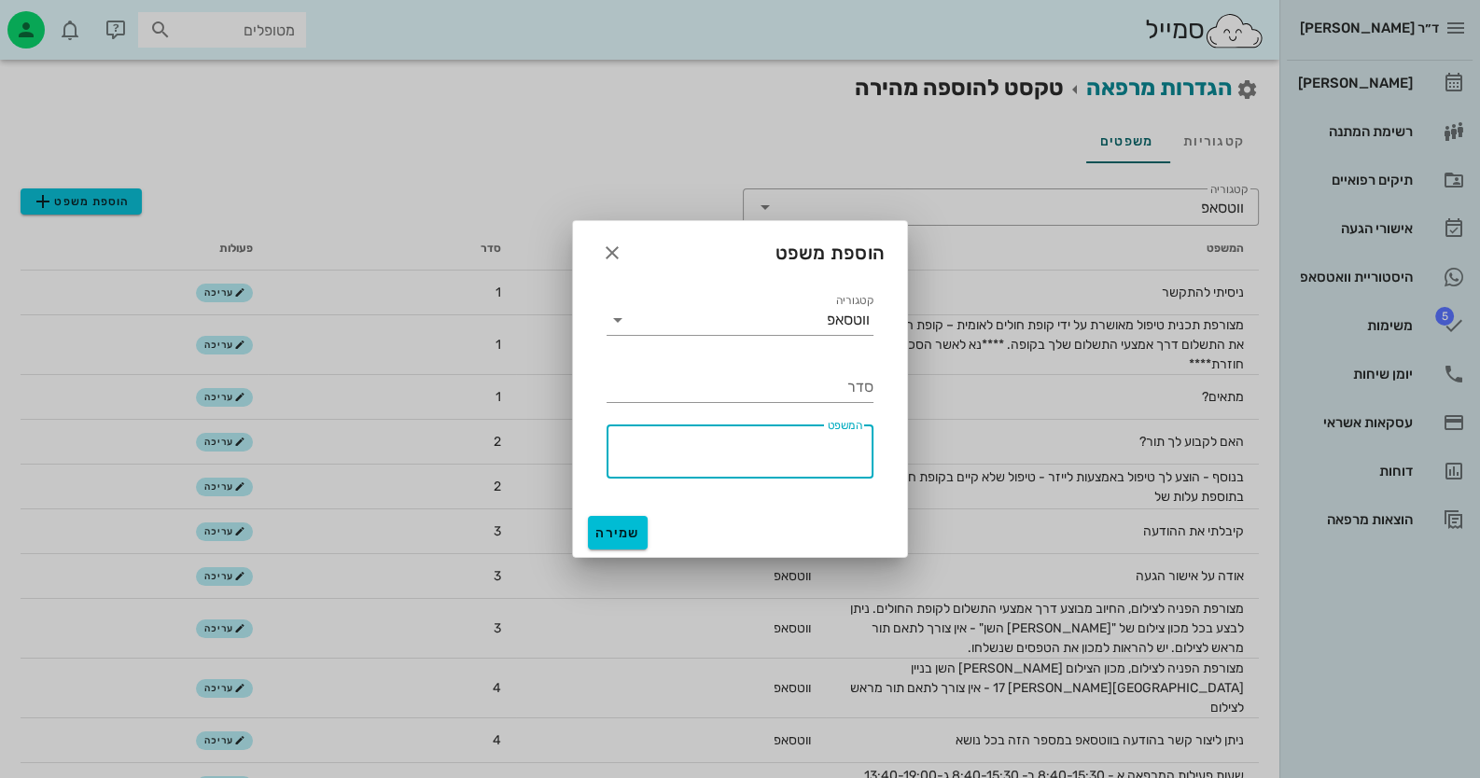
paste textarea "שלום רב, אלה המוצרים המומלצים עבורך, ופרטי הקשר לרכישתם [URL][DOMAIN_NAME] תודה."
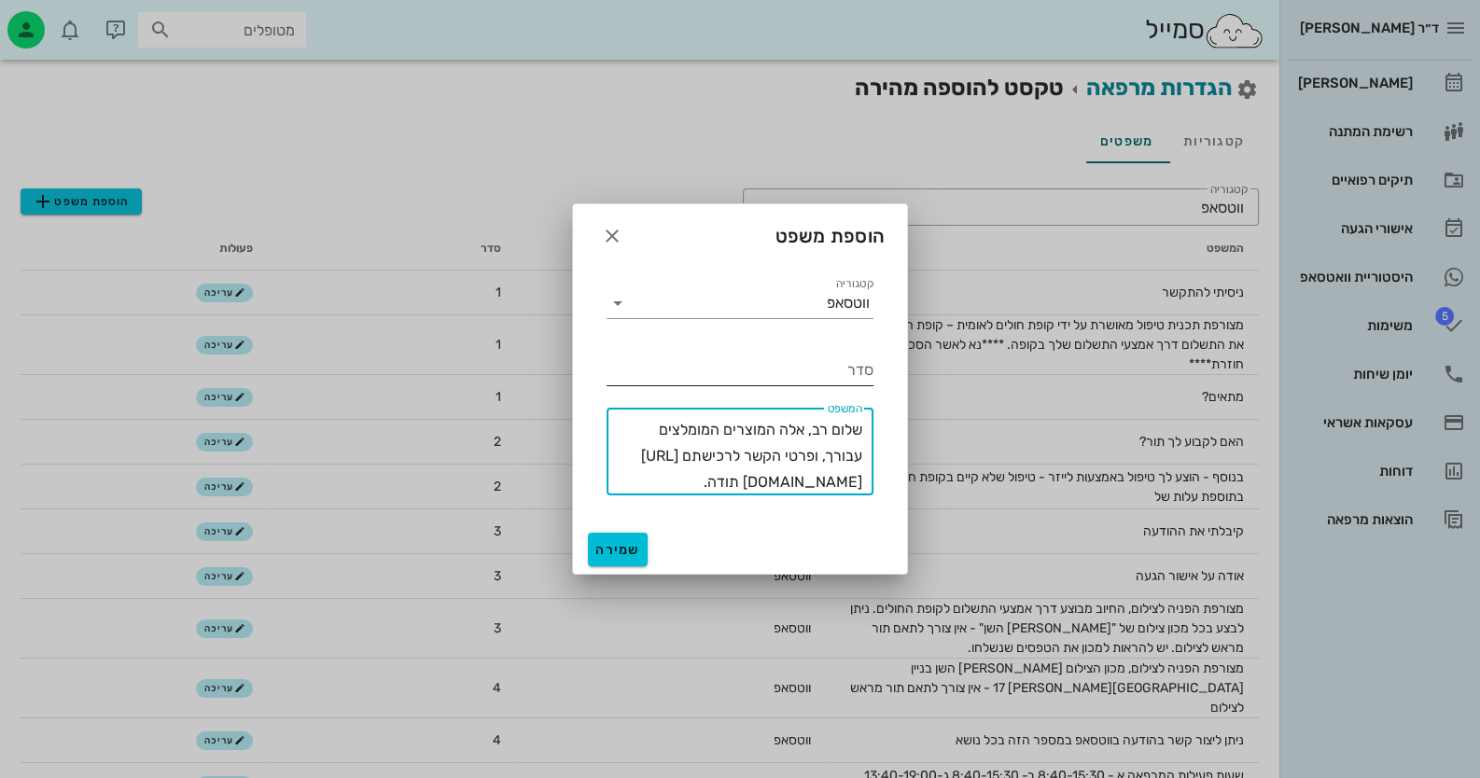
type textarea "שלום רב, אלה המוצרים המומלצים עבורך, ופרטי הקשר לרכישתם [URL][DOMAIN_NAME] תודה."
click at [863, 381] on input "סדר" at bounding box center [739, 370] width 267 height 30
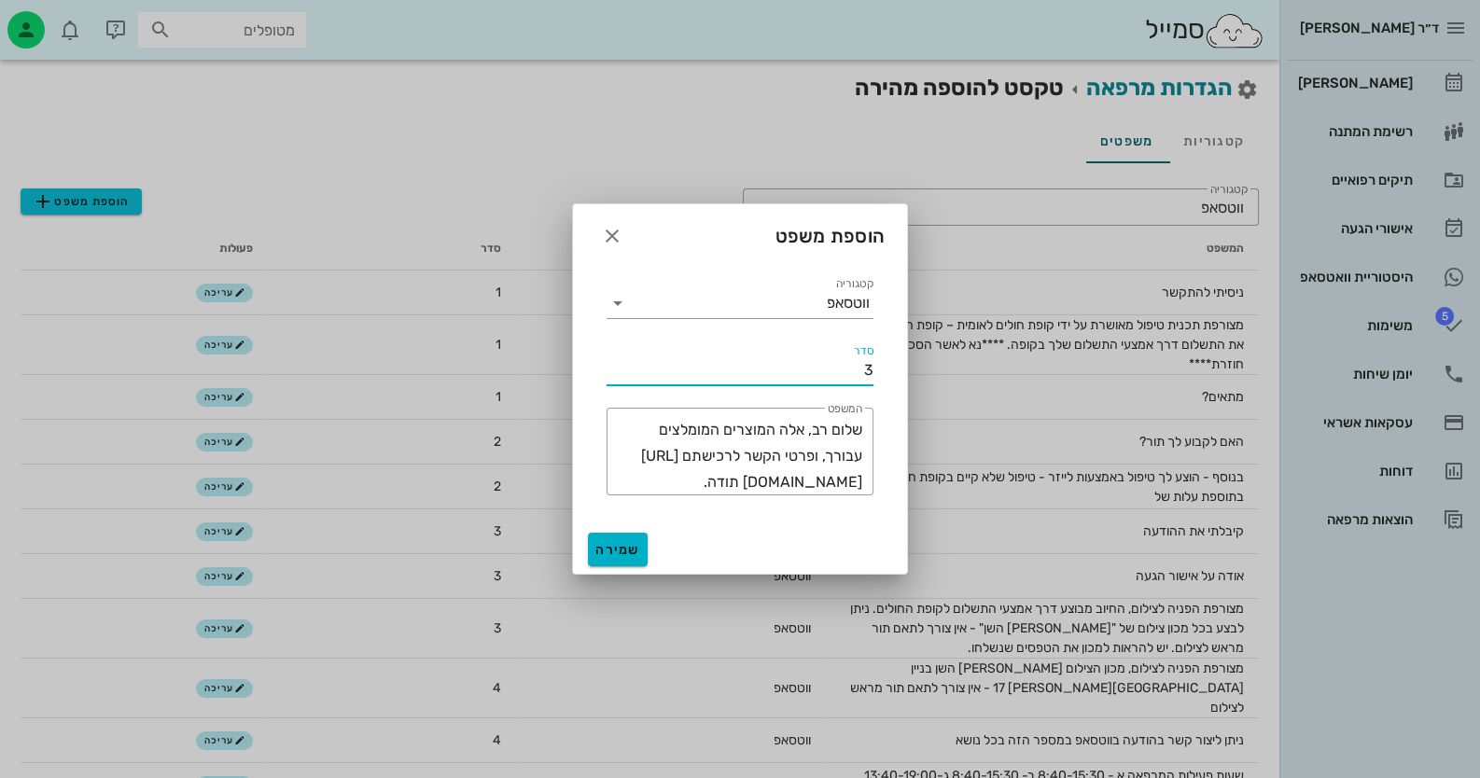
type input "3"
click at [634, 538] on button "שמירה" at bounding box center [618, 550] width 60 height 34
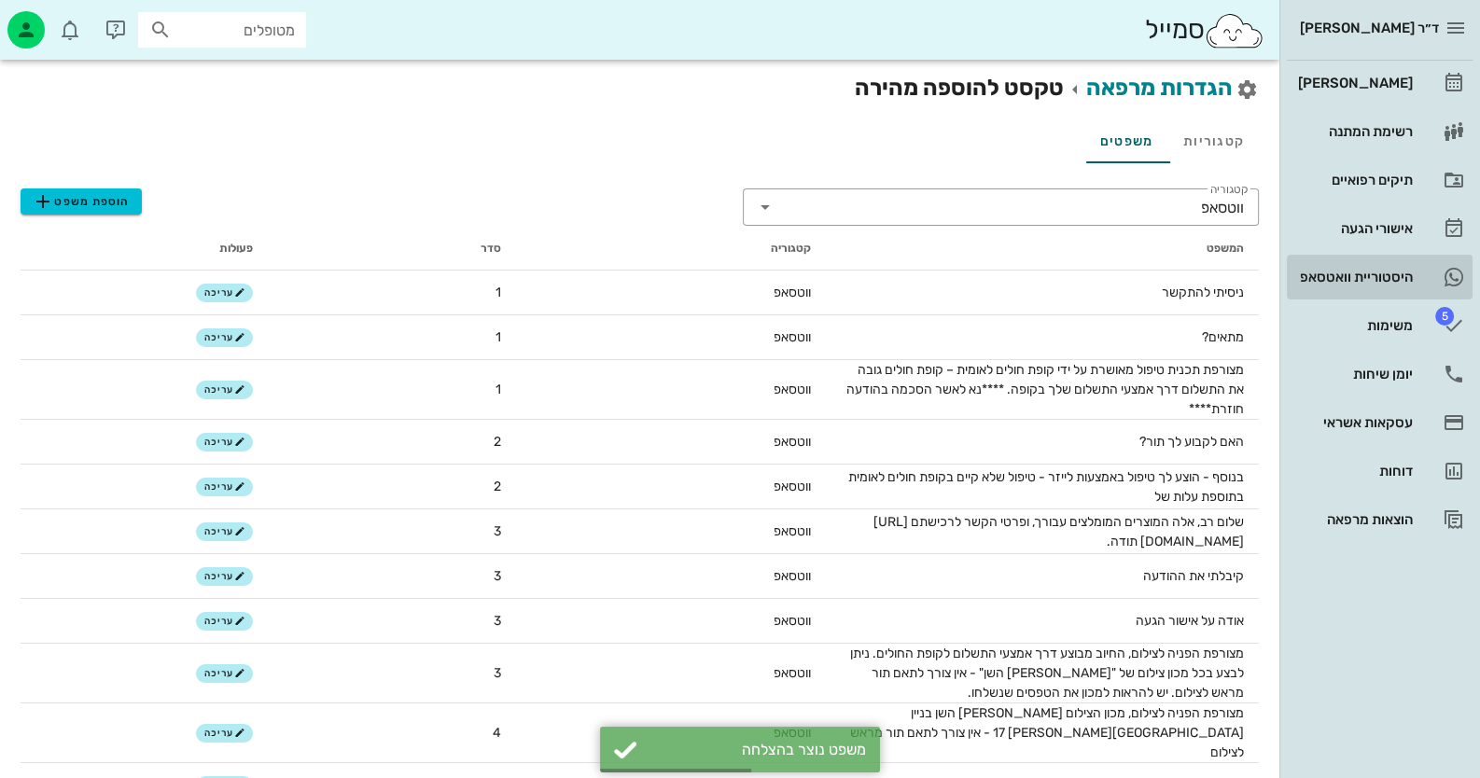
click at [1372, 270] on div "היסטוריית וואטסאפ" at bounding box center [1353, 277] width 118 height 15
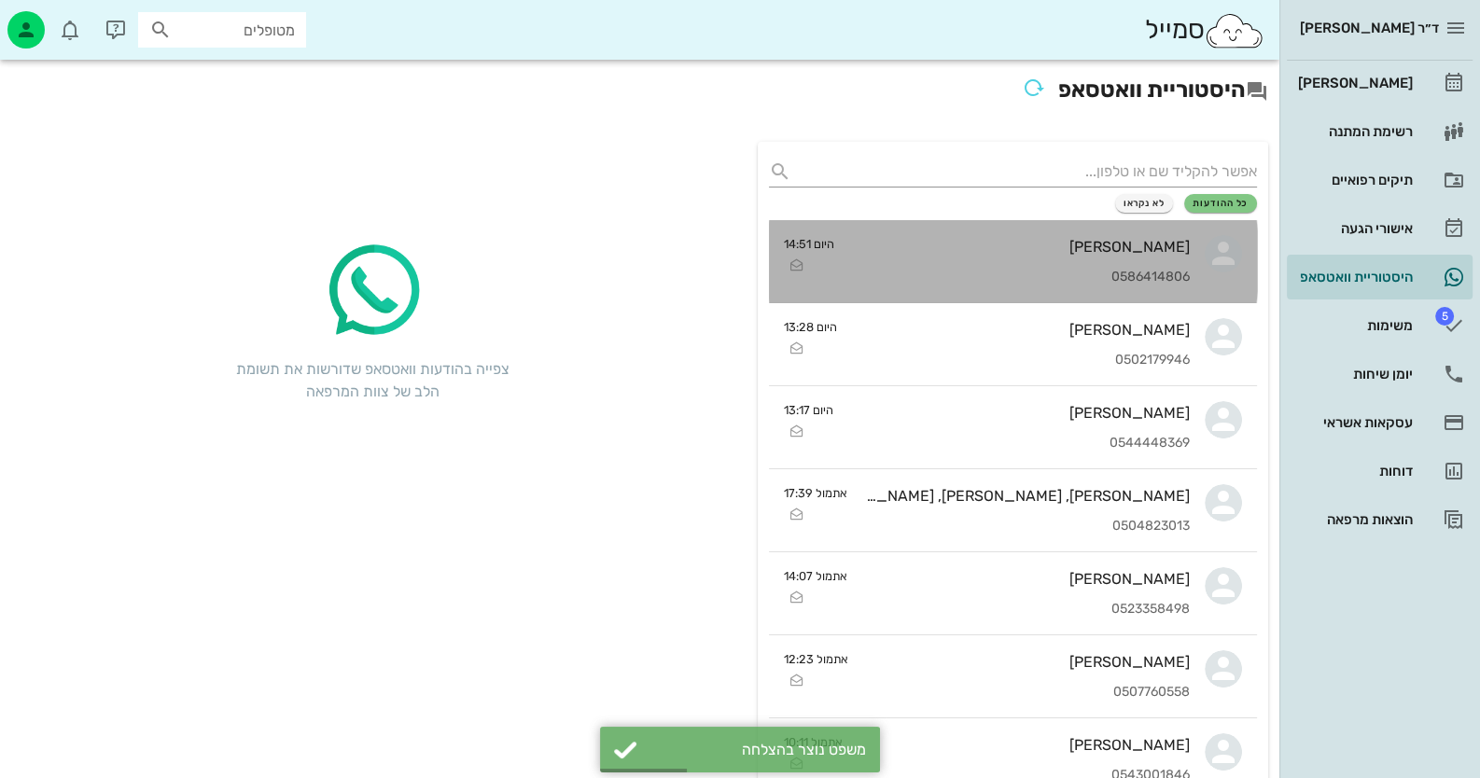
click at [1022, 242] on div "[PERSON_NAME]" at bounding box center [1019, 247] width 341 height 18
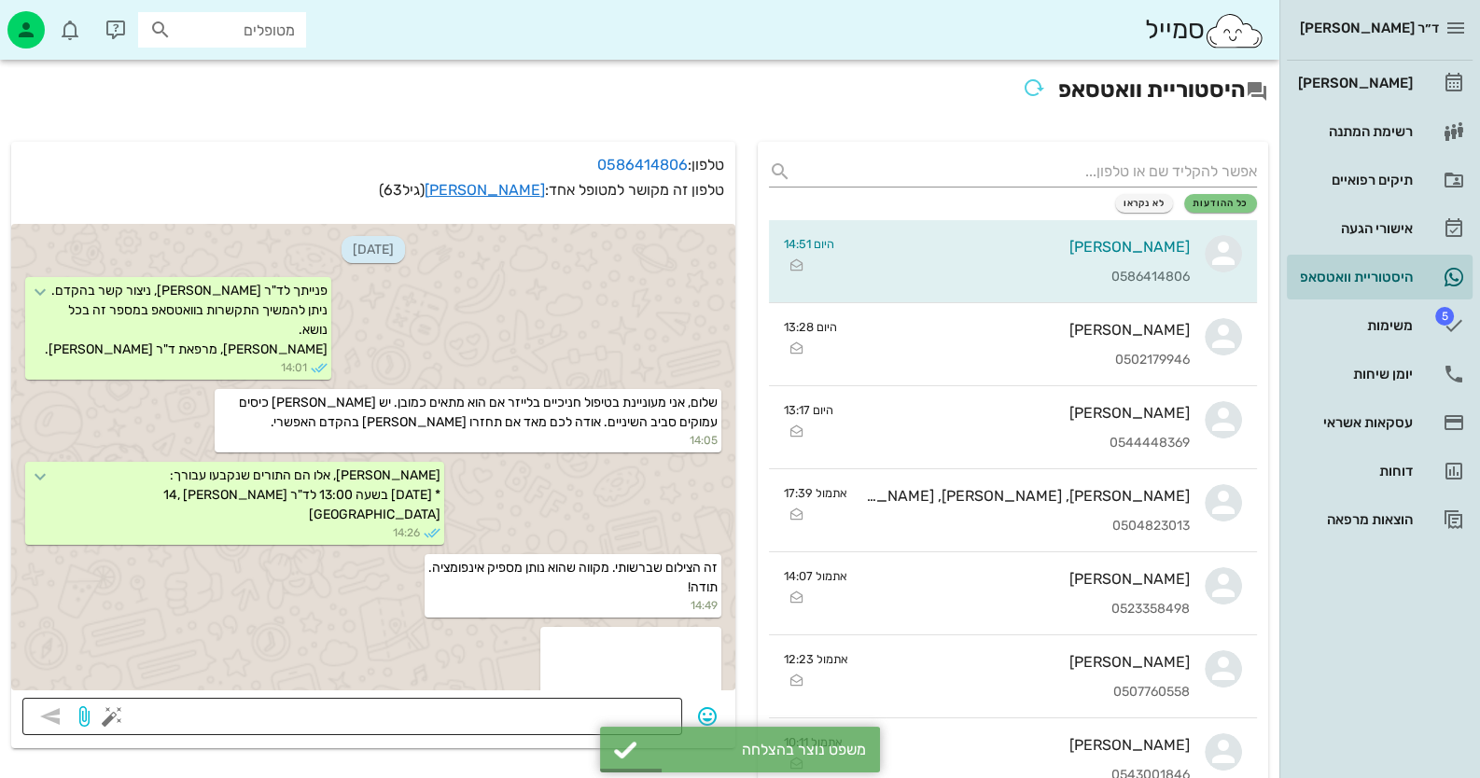
scroll to position [1459, 0]
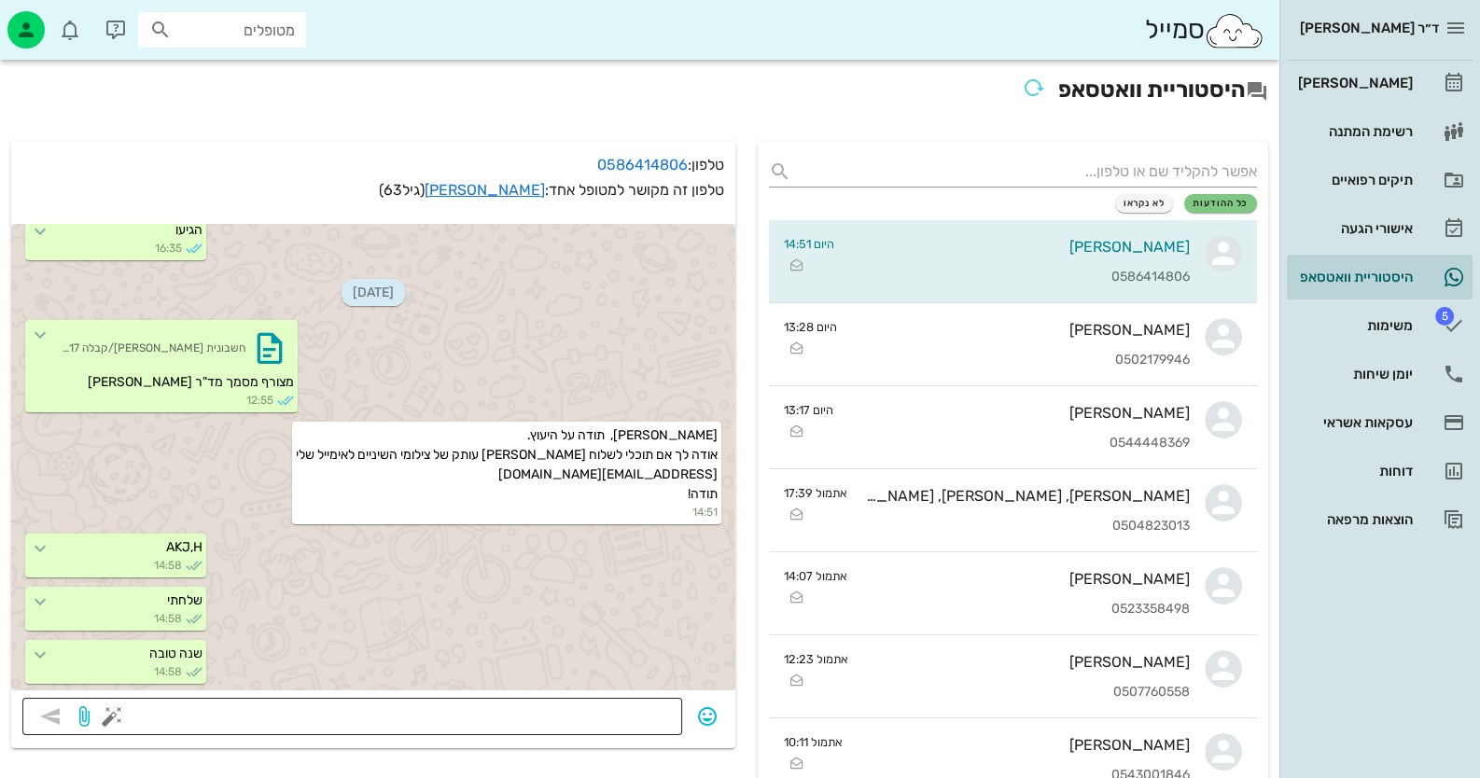
click at [105, 717] on button "button" at bounding box center [112, 716] width 22 height 22
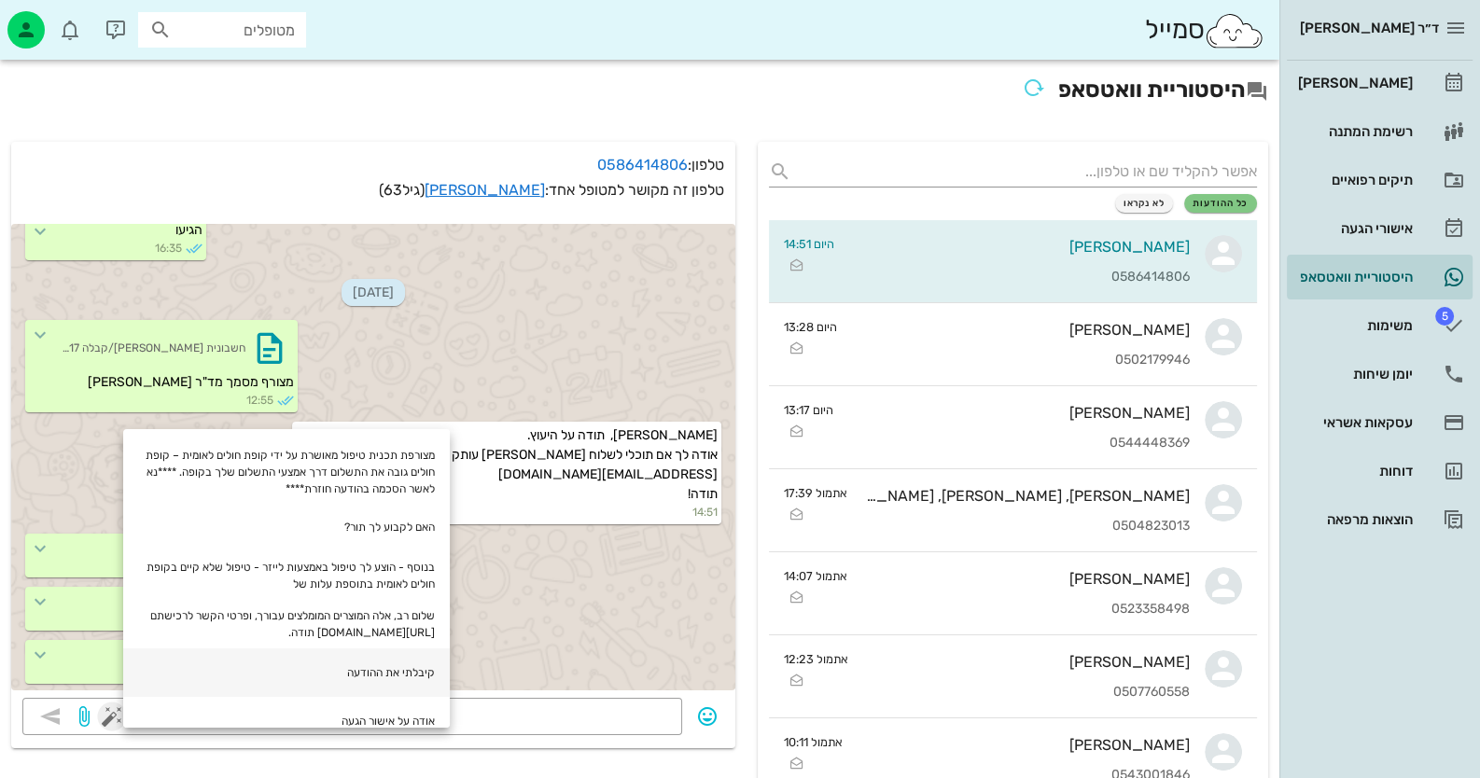
scroll to position [0, 0]
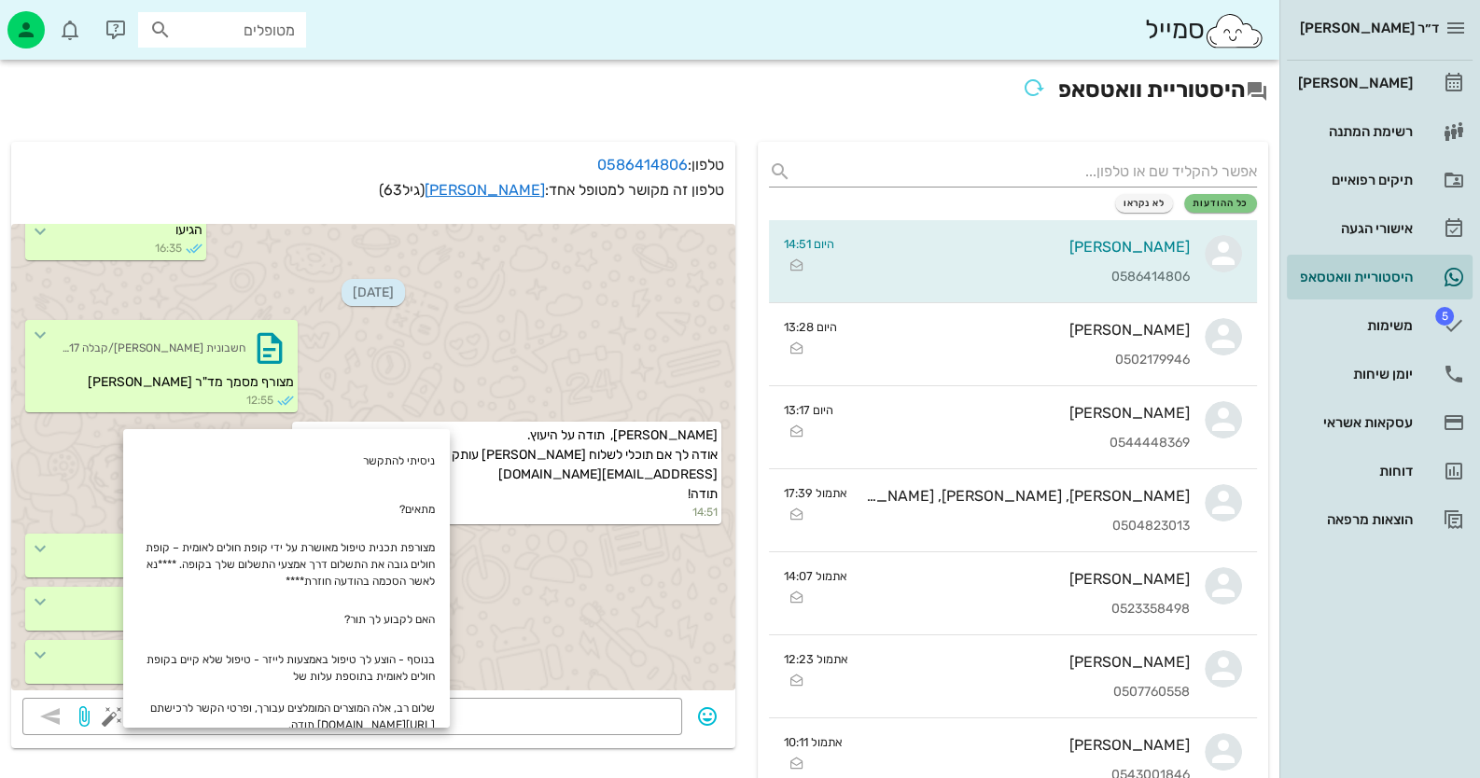
click at [89, 446] on div "[PERSON_NAME], תודה על היעוץ. אודה לך אם תוכלי לשלוח [PERSON_NAME] עותק של צילו…" at bounding box center [373, 475] width 724 height 112
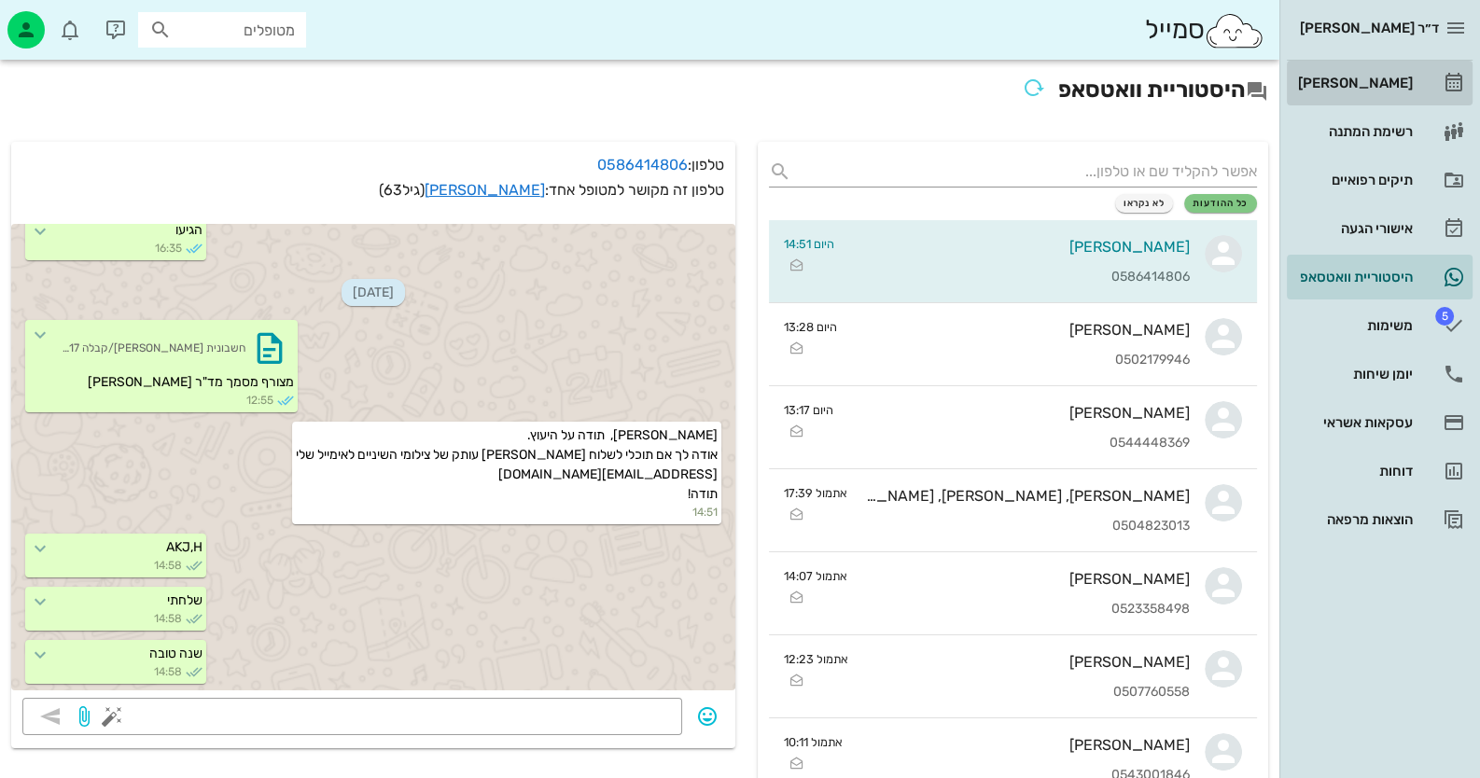
click at [1452, 83] on icon at bounding box center [1453, 83] width 22 height 22
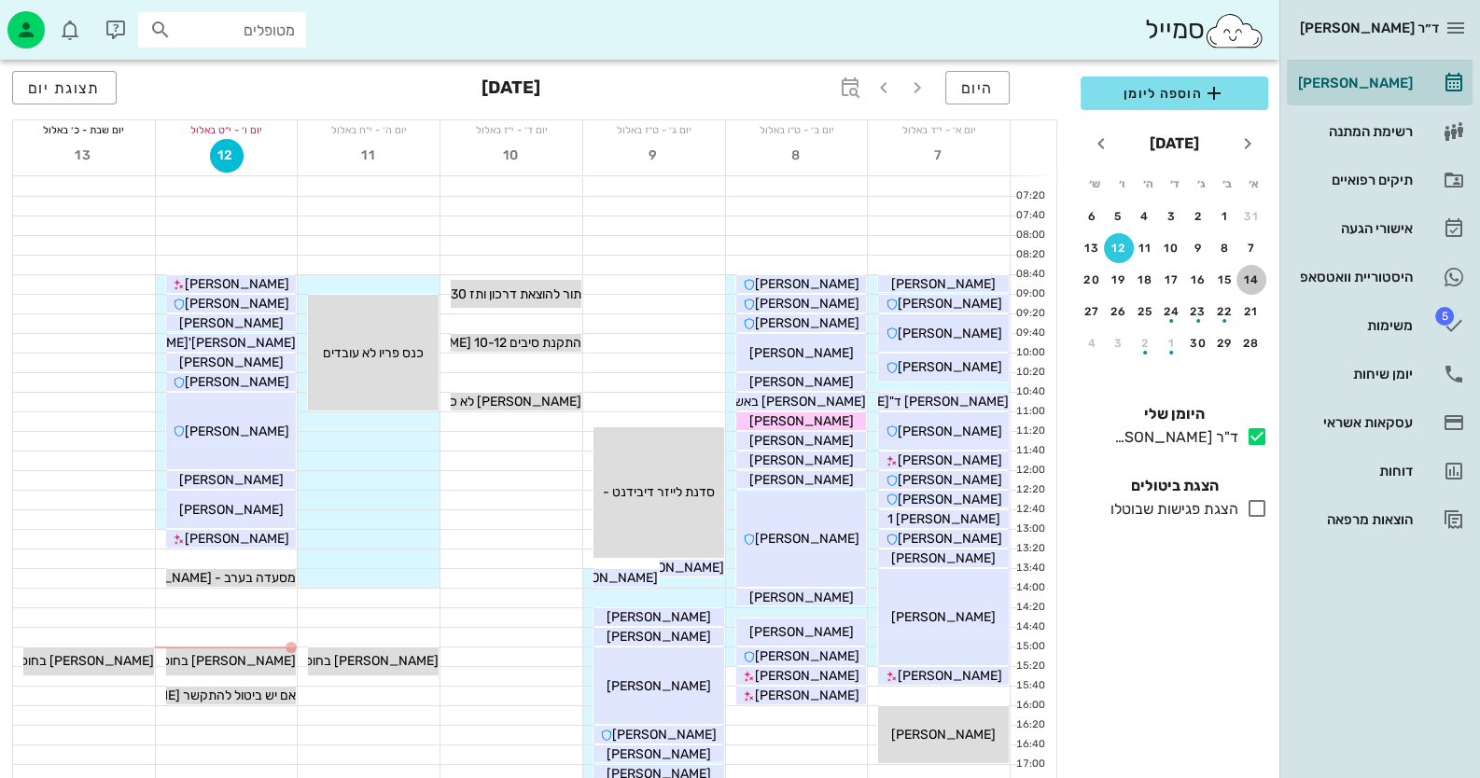
click at [1245, 273] on div "14" at bounding box center [1251, 279] width 30 height 13
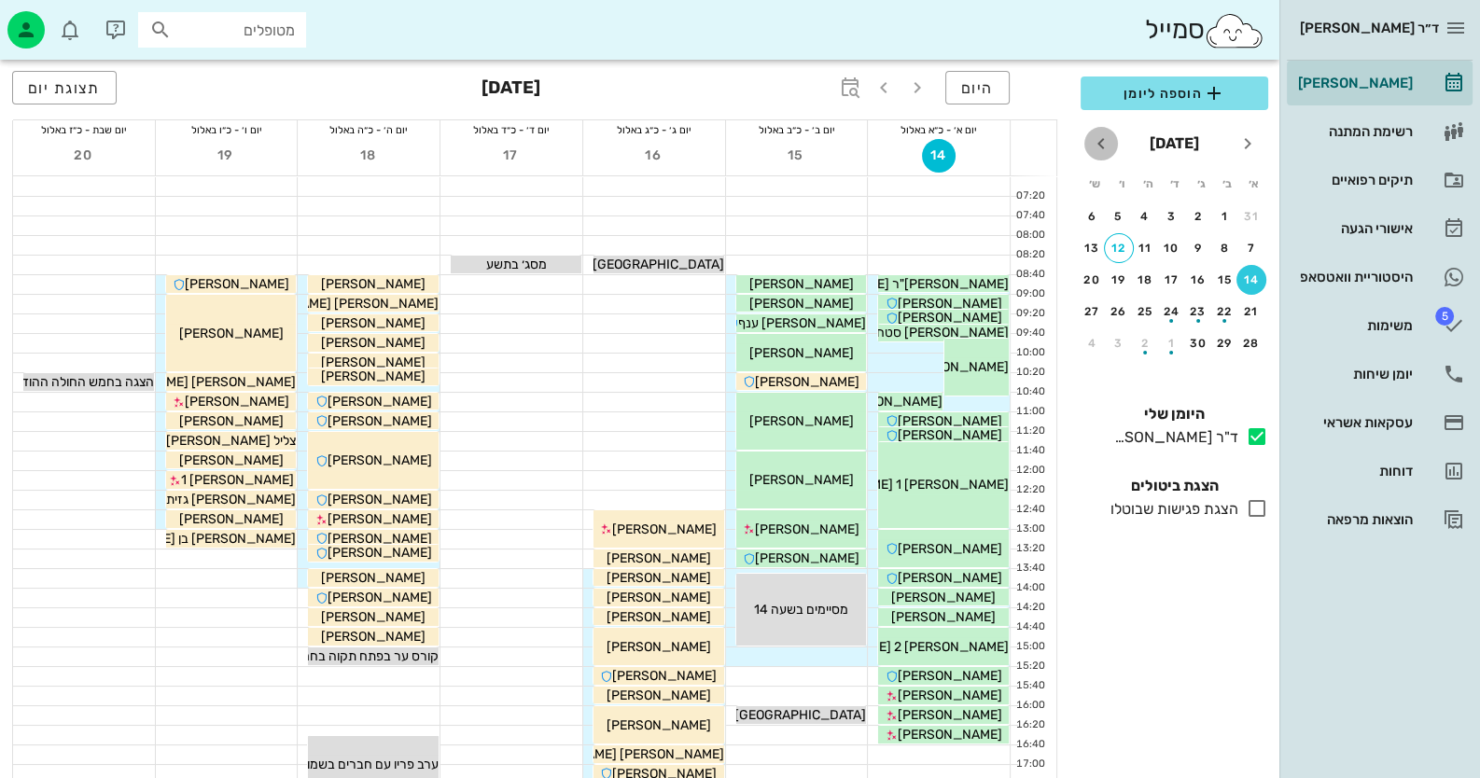
click at [1096, 145] on icon "חודש הבא" at bounding box center [1101, 143] width 22 height 22
click at [1223, 216] on div "1" at bounding box center [1225, 216] width 30 height 13
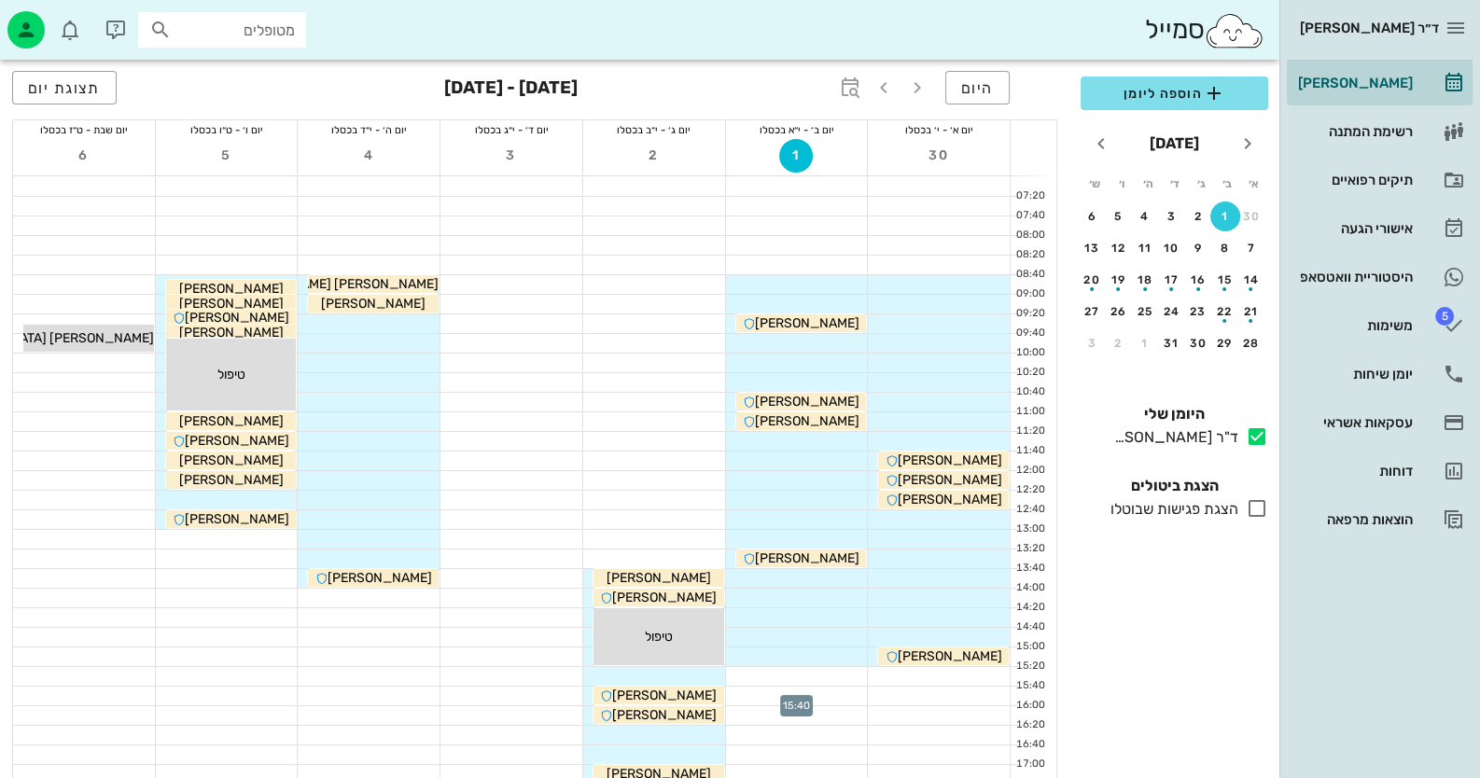
click at [834, 691] on div at bounding box center [797, 696] width 142 height 19
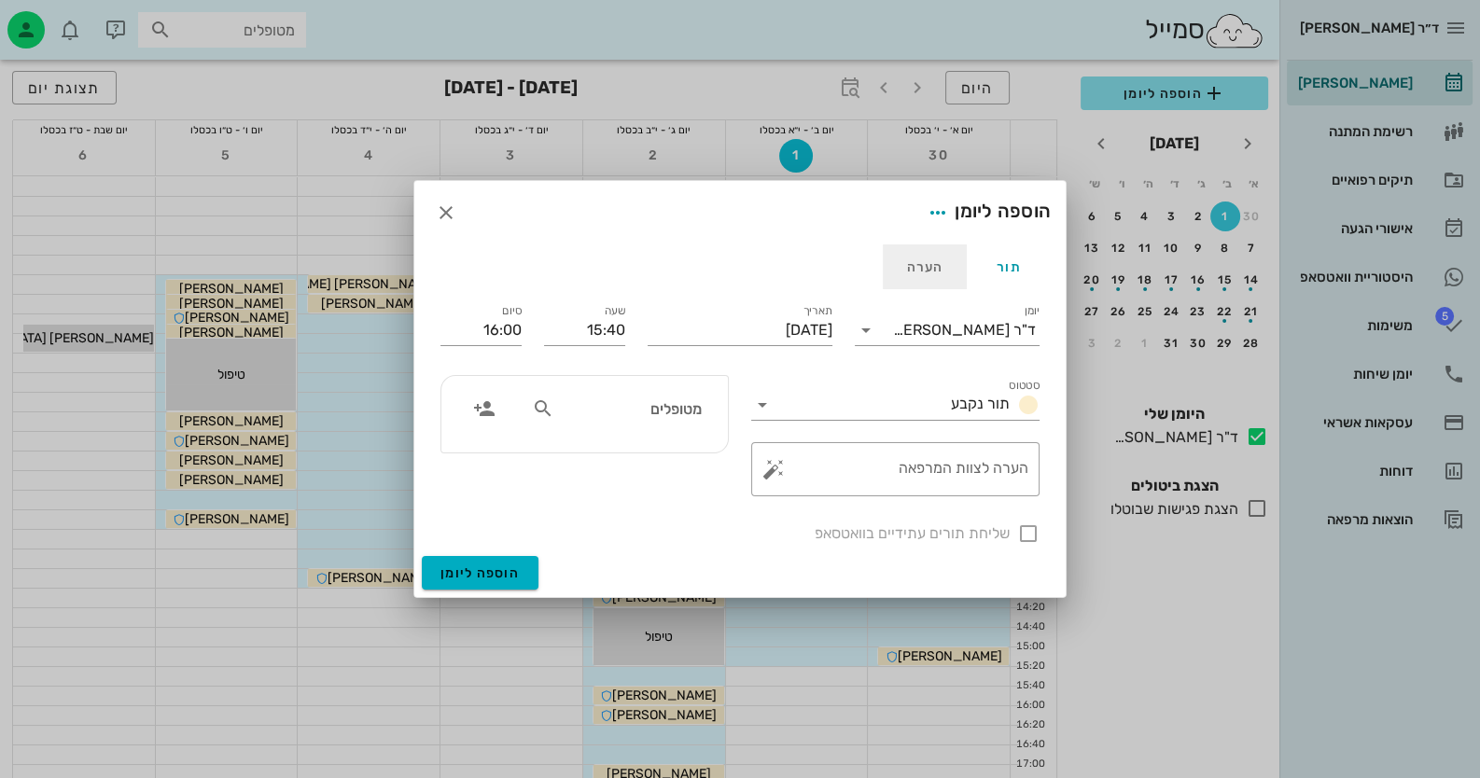
click at [922, 263] on div "הערה" at bounding box center [925, 266] width 84 height 45
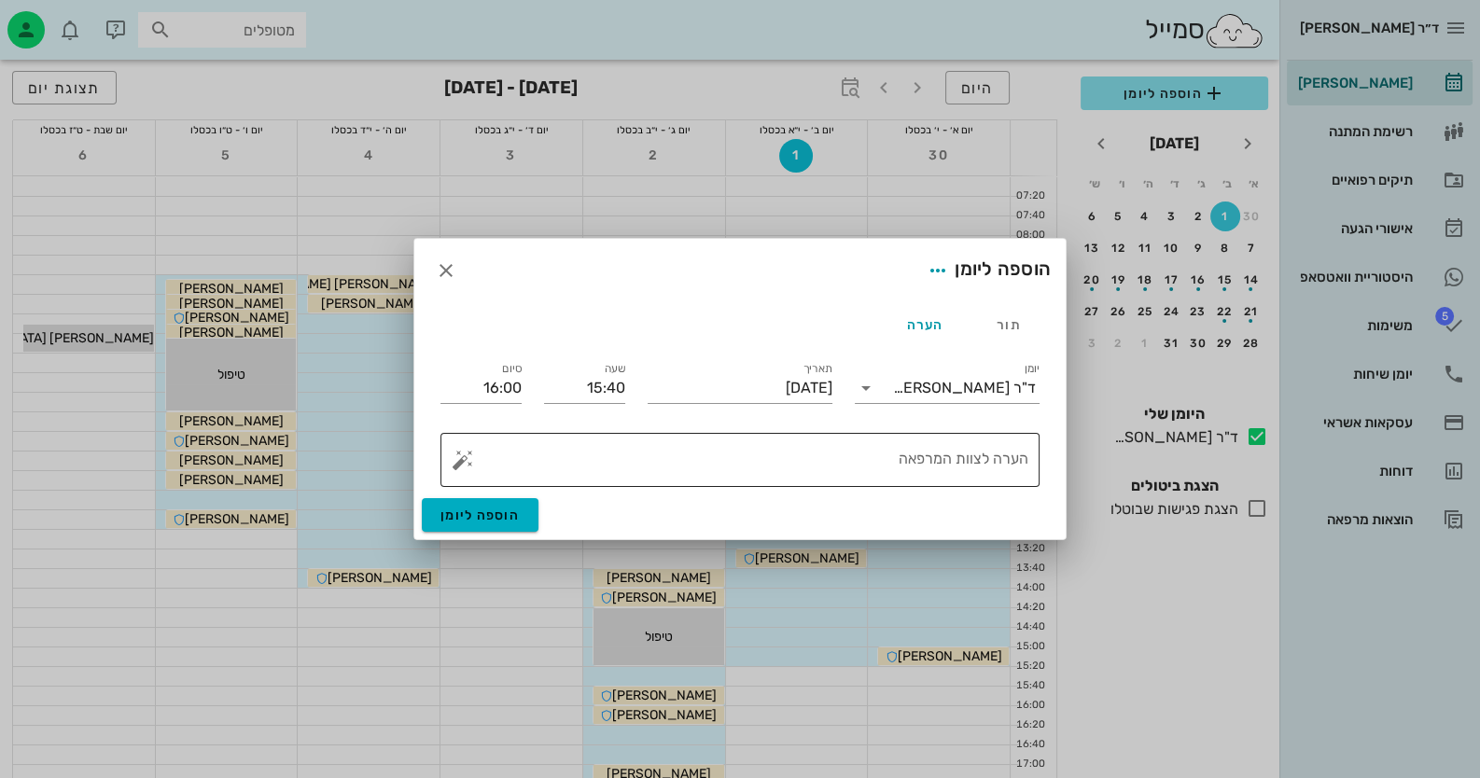
click at [741, 466] on textarea "הערה לצוות המרפאה" at bounding box center [748, 464] width 562 height 45
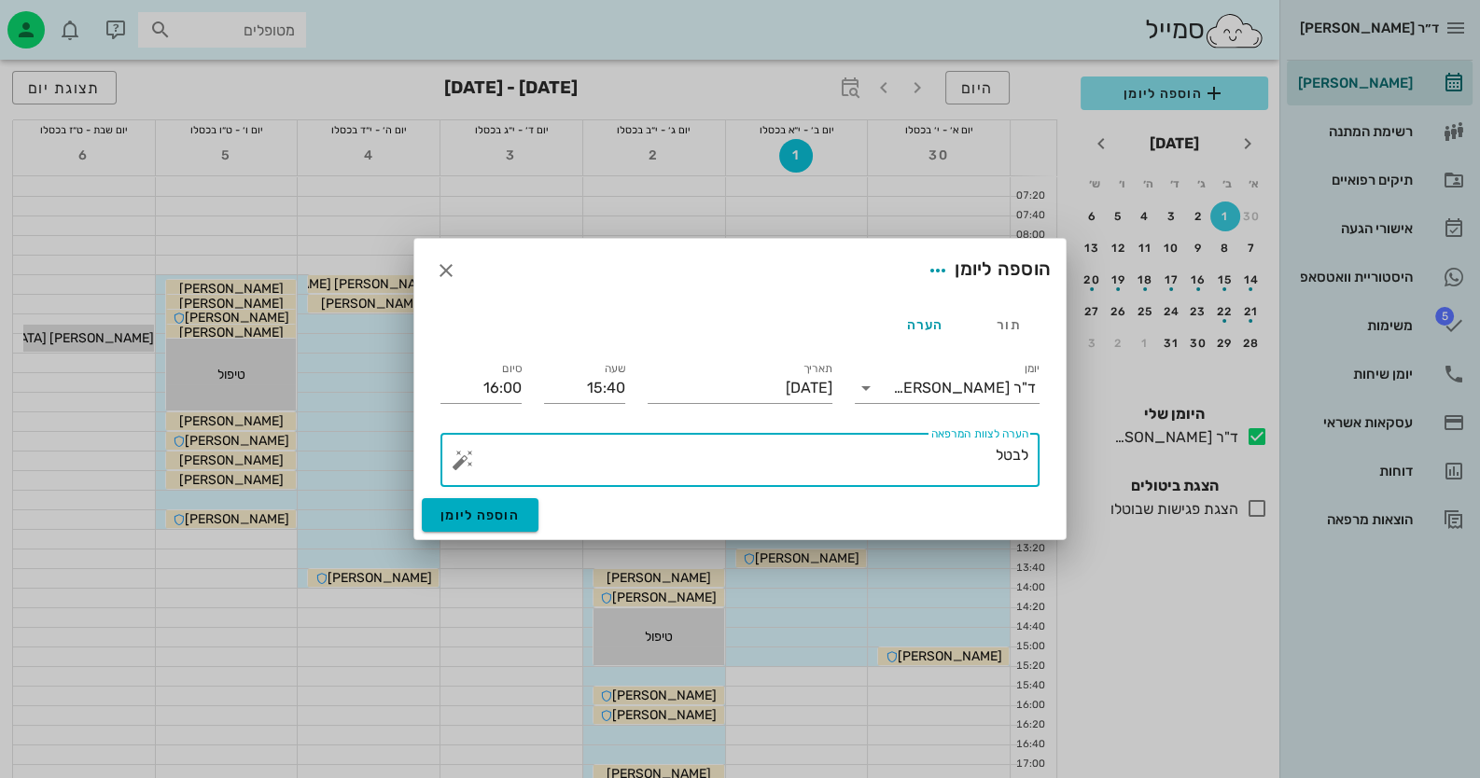
click at [467, 461] on button "button" at bounding box center [463, 460] width 22 height 22
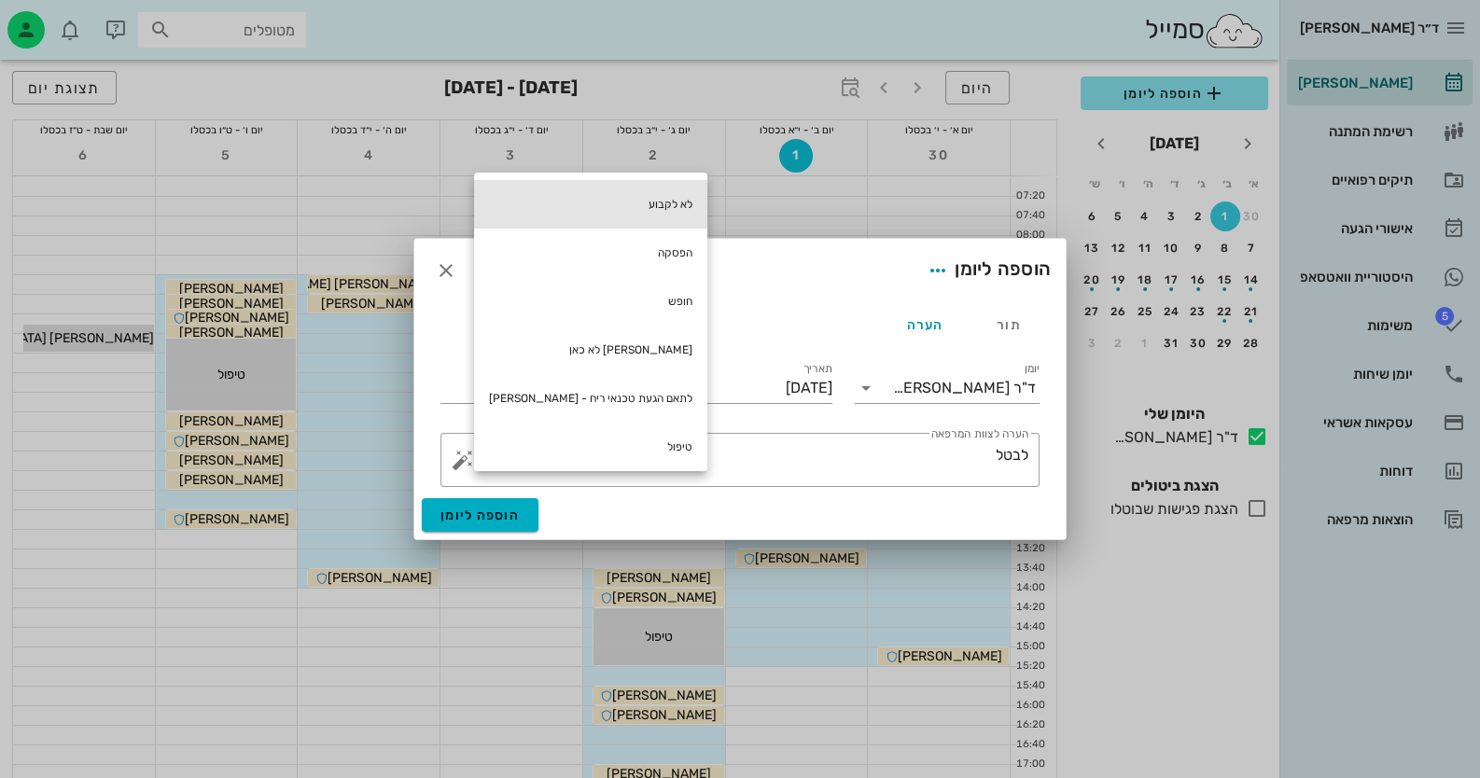
click at [638, 214] on div "לא לקבוע" at bounding box center [590, 204] width 233 height 49
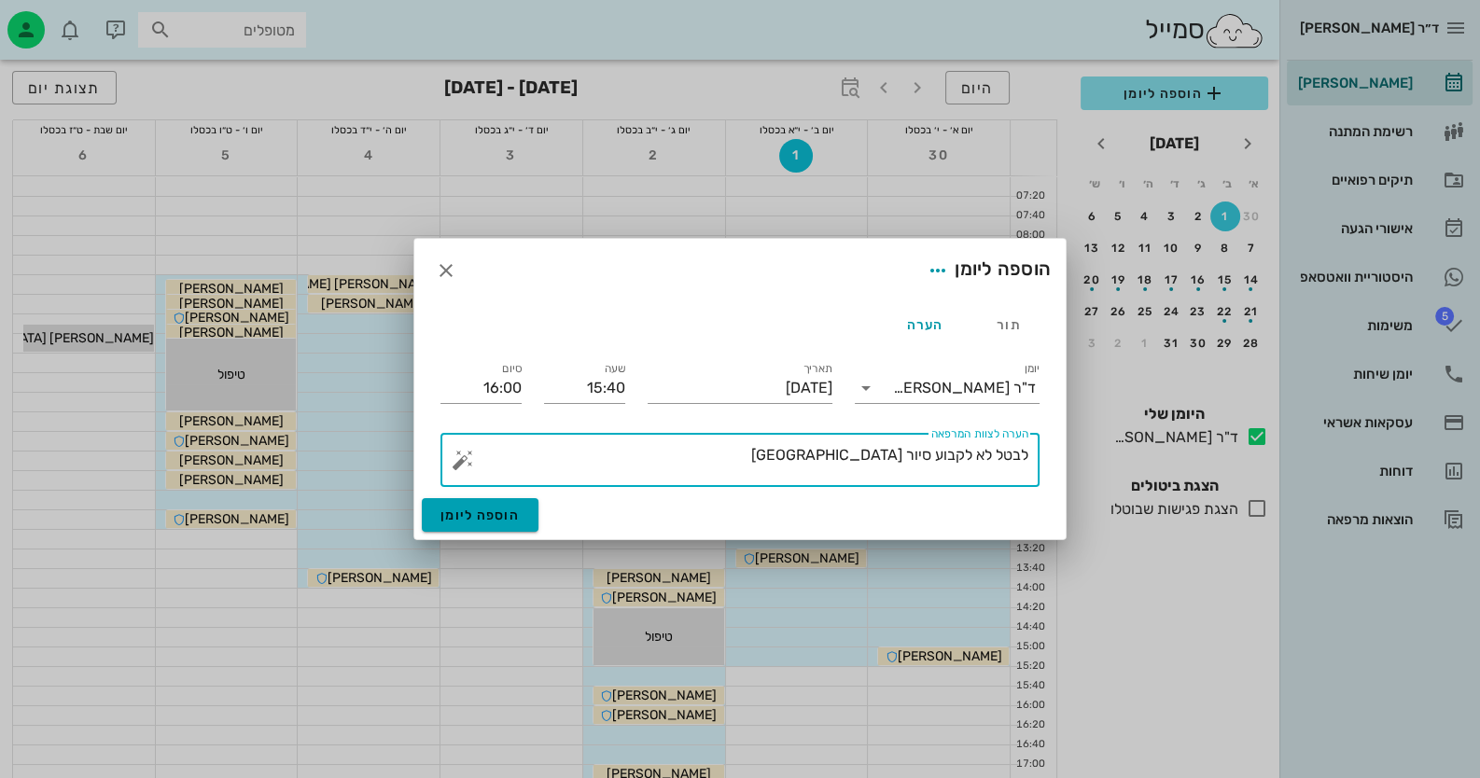
type textarea "לבטל לא לקבוע סיור [GEOGRAPHIC_DATA]"
click at [494, 512] on span "הוספה ליומן" at bounding box center [479, 516] width 79 height 16
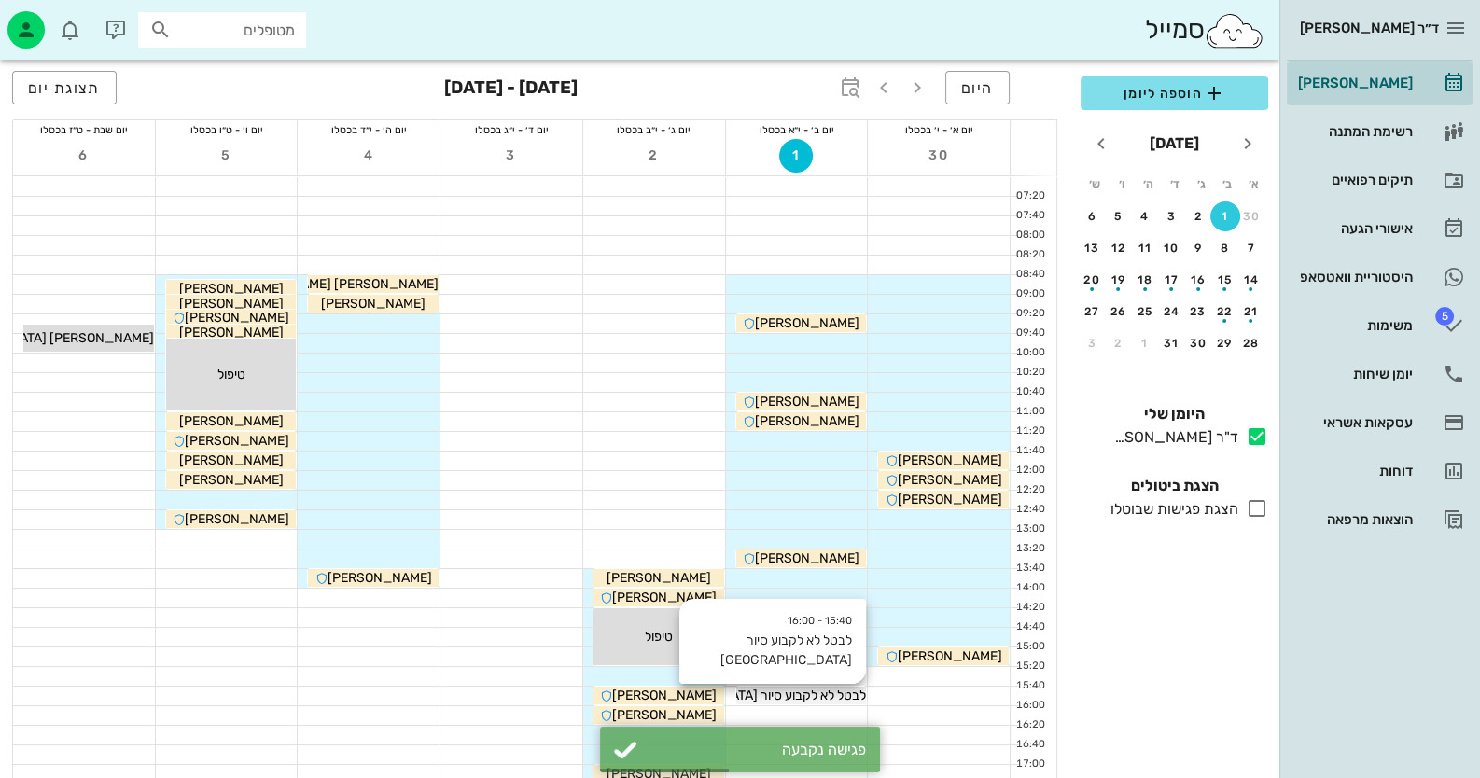
click at [844, 695] on span "לבטל לא לקבוע סיור [GEOGRAPHIC_DATA]" at bounding box center [746, 696] width 240 height 16
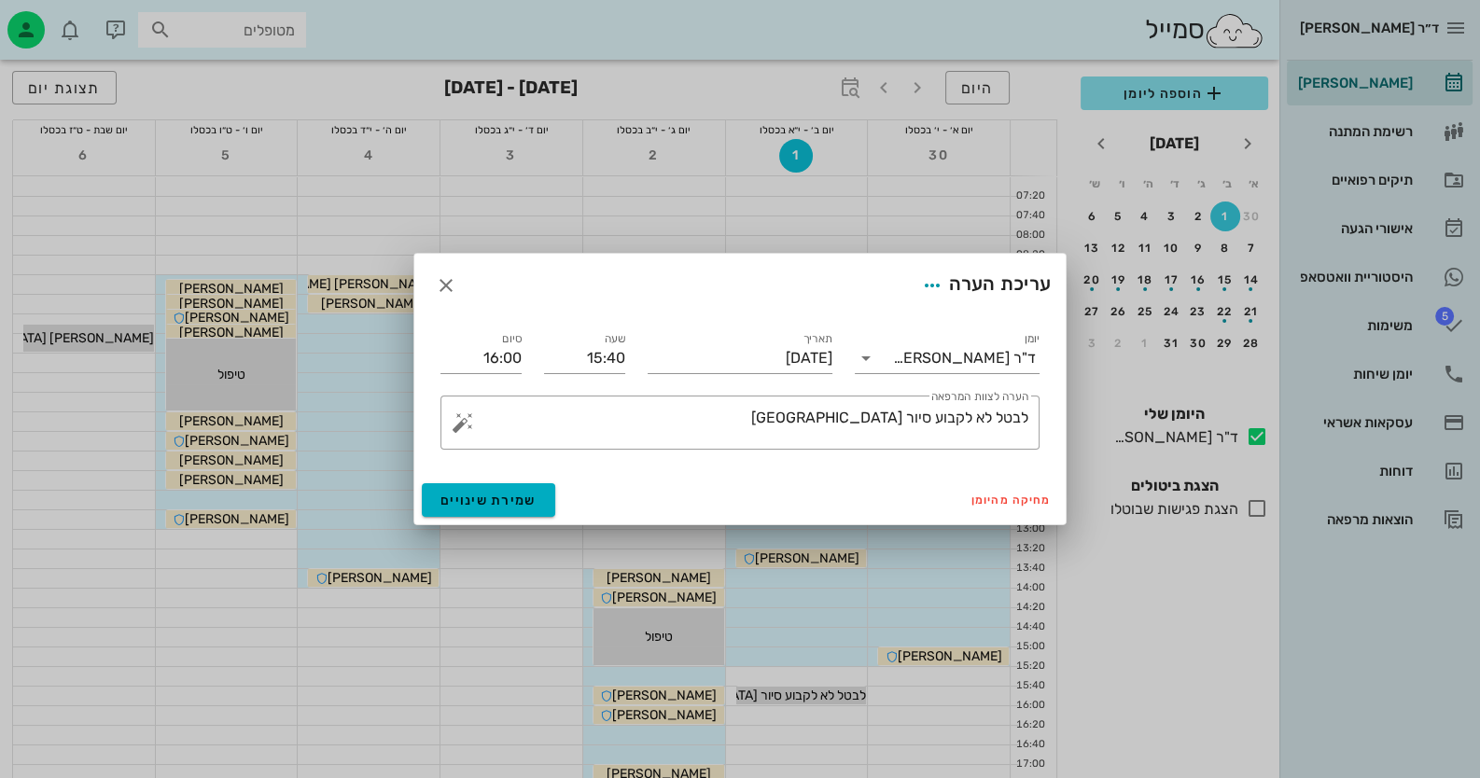
click at [625, 359] on div "שעה 15:40" at bounding box center [585, 350] width 104 height 67
click at [612, 361] on input "15:40" at bounding box center [584, 358] width 81 height 30
click at [584, 405] on div "14:40" at bounding box center [584, 394] width 81 height 26
type input "14:40"
type input "15:00"
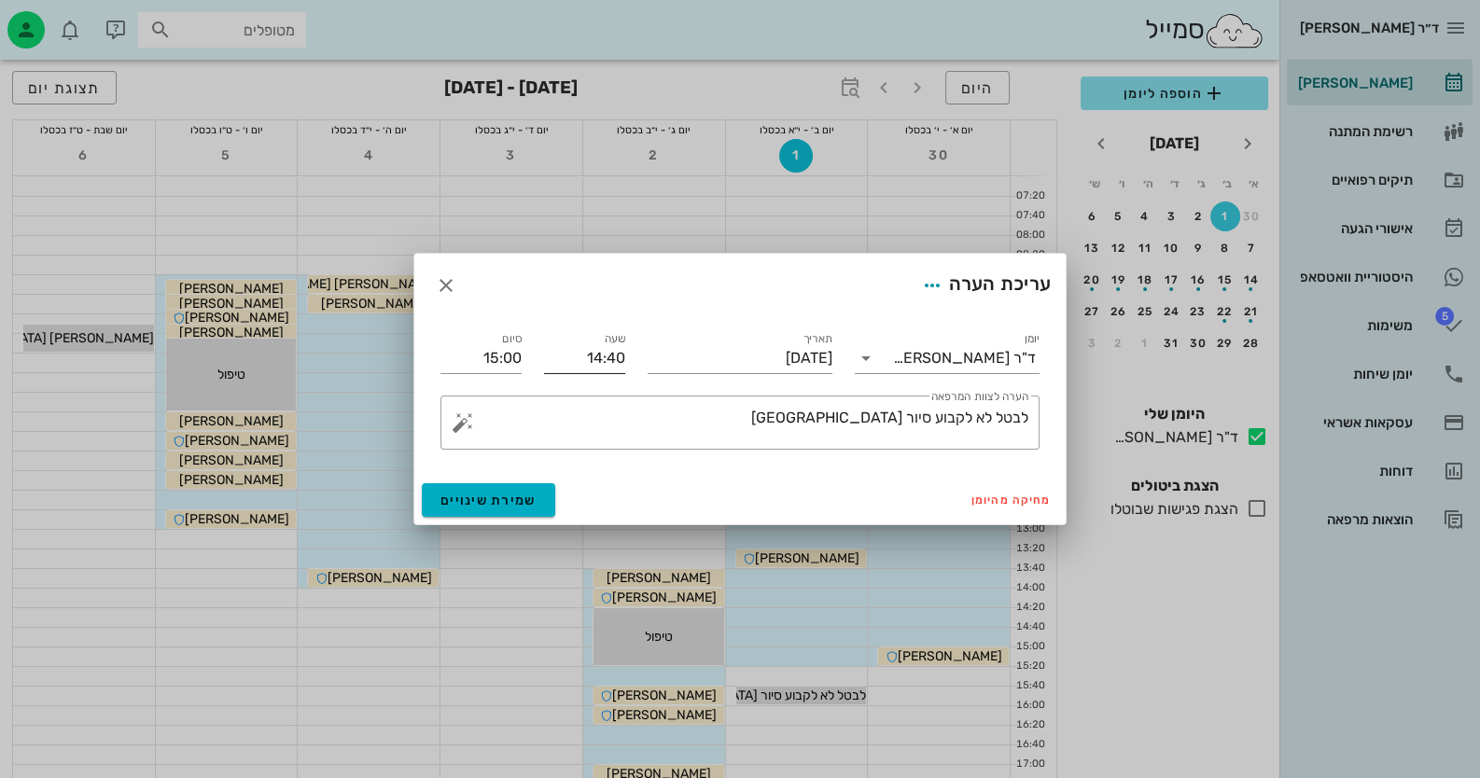
click at [586, 365] on input "14:40" at bounding box center [584, 358] width 81 height 30
drag, startPoint x: 575, startPoint y: 353, endPoint x: 663, endPoint y: 355, distance: 88.7
click at [663, 355] on div "יומן ד"ר [PERSON_NAME] תאריך [DATE] שעה 14:40 סיום 15:00 ​ הערה לצוות המרפאה לב…" at bounding box center [739, 389] width 621 height 144
click at [594, 358] on input "8" at bounding box center [584, 358] width 81 height 30
click at [615, 365] on input "8:00" at bounding box center [584, 358] width 81 height 30
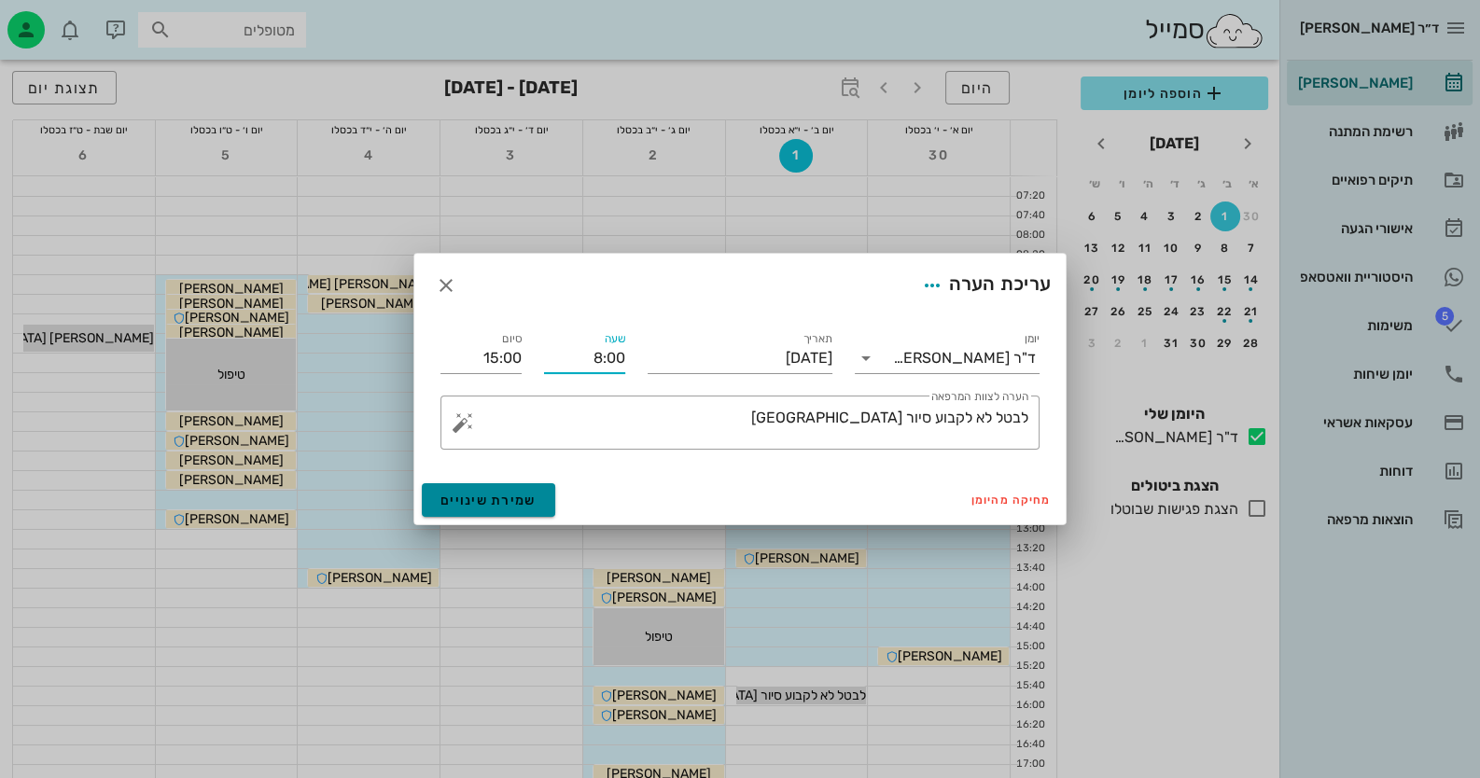
type input "08:00"
type input "08:20"
click at [516, 495] on span "שמירת שינויים" at bounding box center [488, 501] width 96 height 16
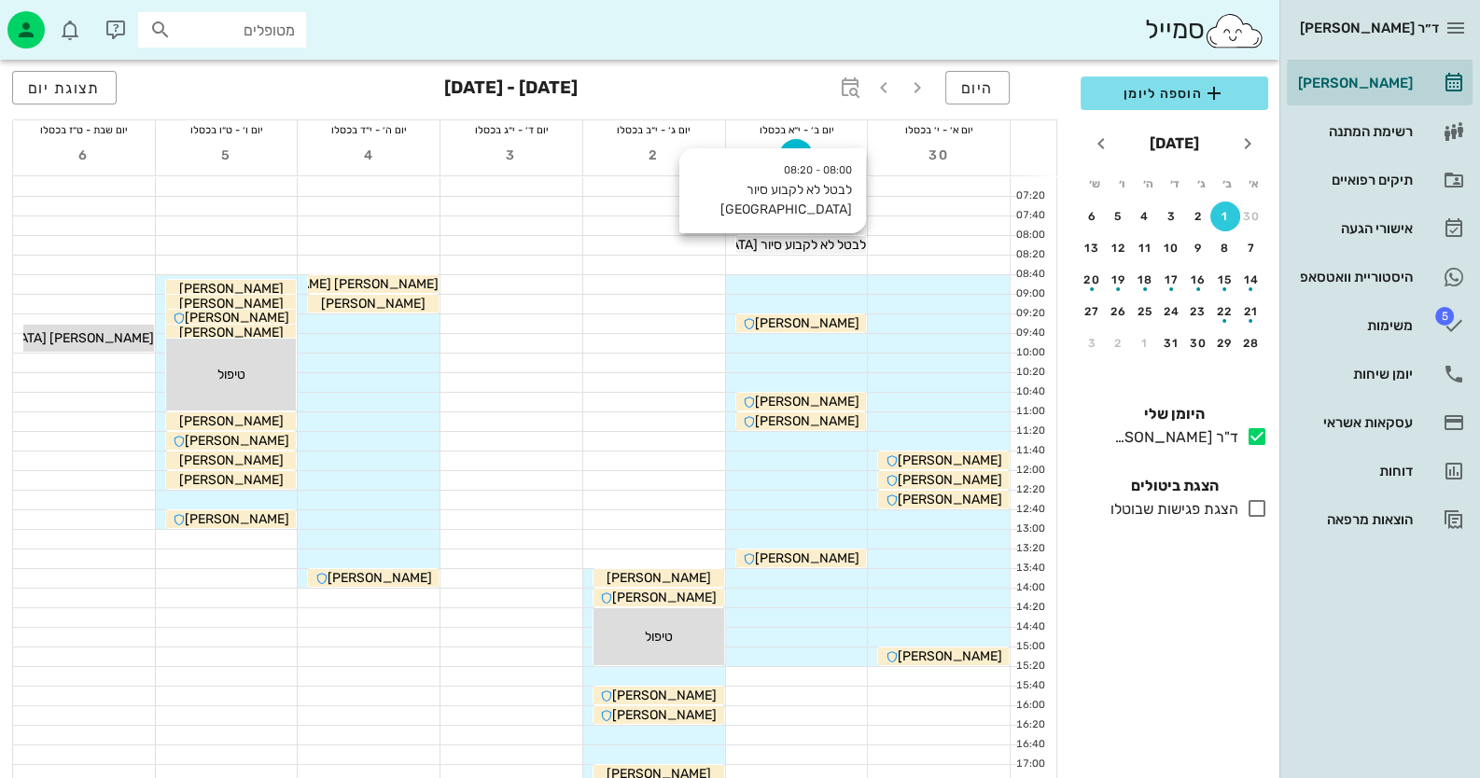
click at [842, 246] on span "לבטל לא לקבוע סיור [GEOGRAPHIC_DATA]" at bounding box center [746, 245] width 240 height 16
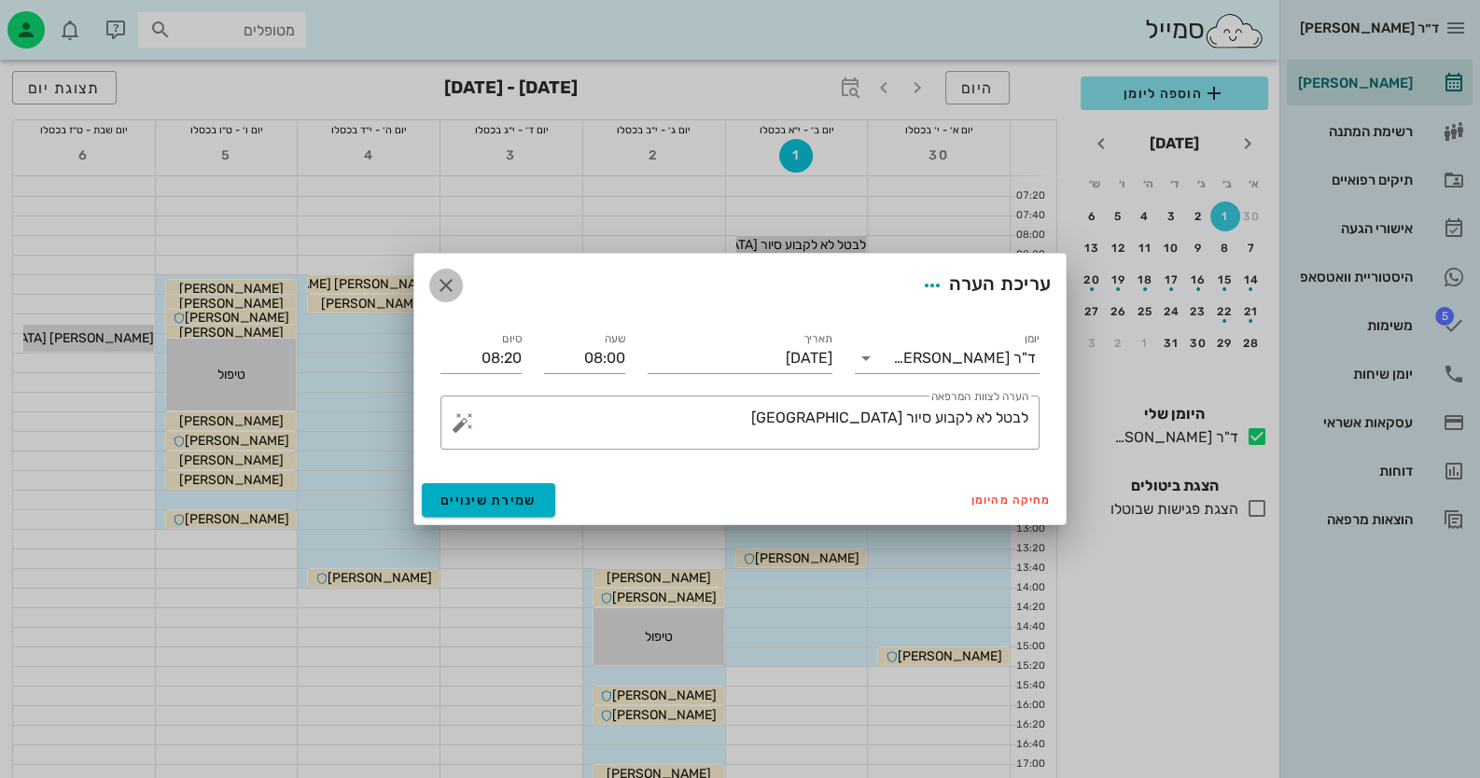
click at [458, 279] on span "button" at bounding box center [446, 285] width 34 height 22
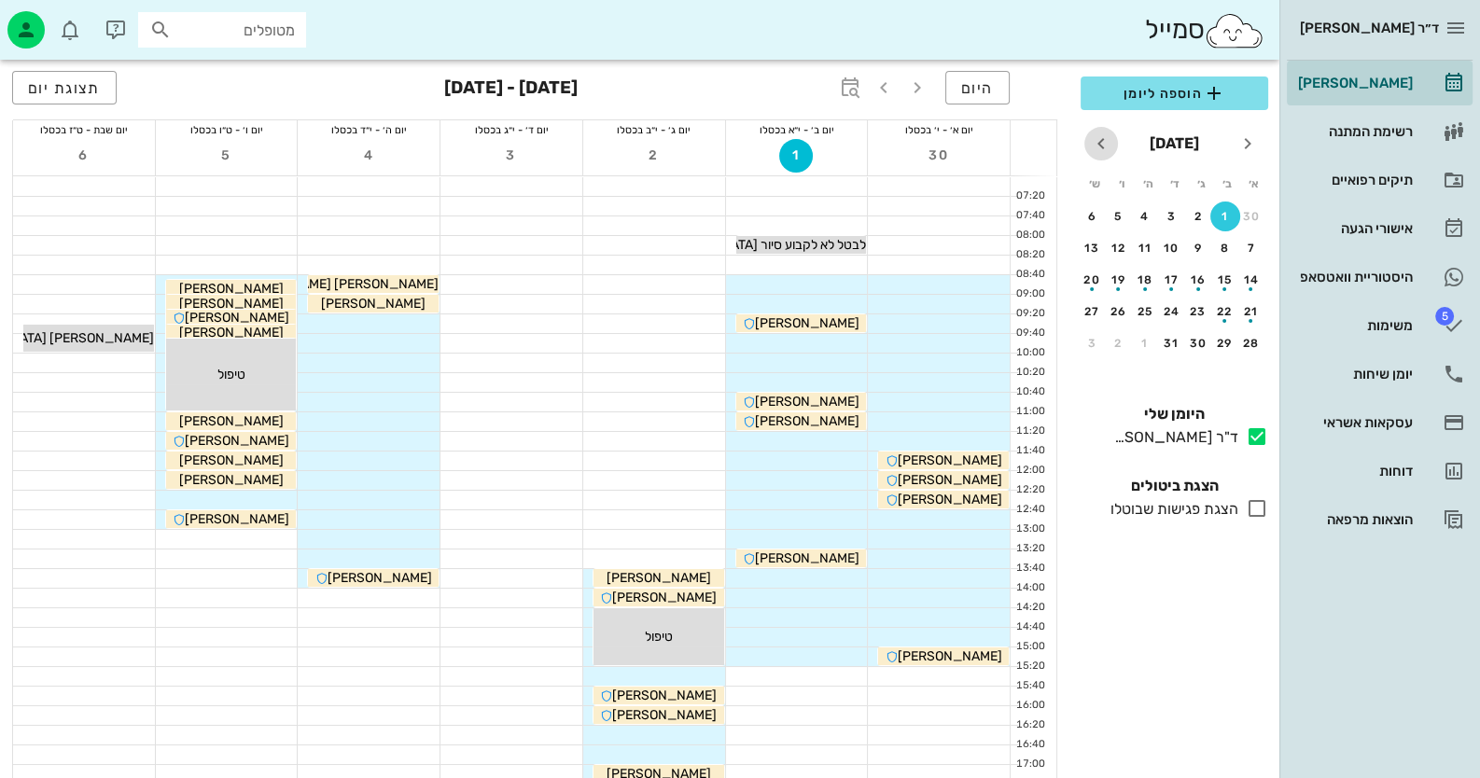
click at [1106, 146] on icon "חודש הבא" at bounding box center [1101, 143] width 22 height 22
click at [1109, 146] on icon "חודש הבא" at bounding box center [1101, 143] width 22 height 22
click at [1224, 311] on div "23" at bounding box center [1225, 311] width 30 height 13
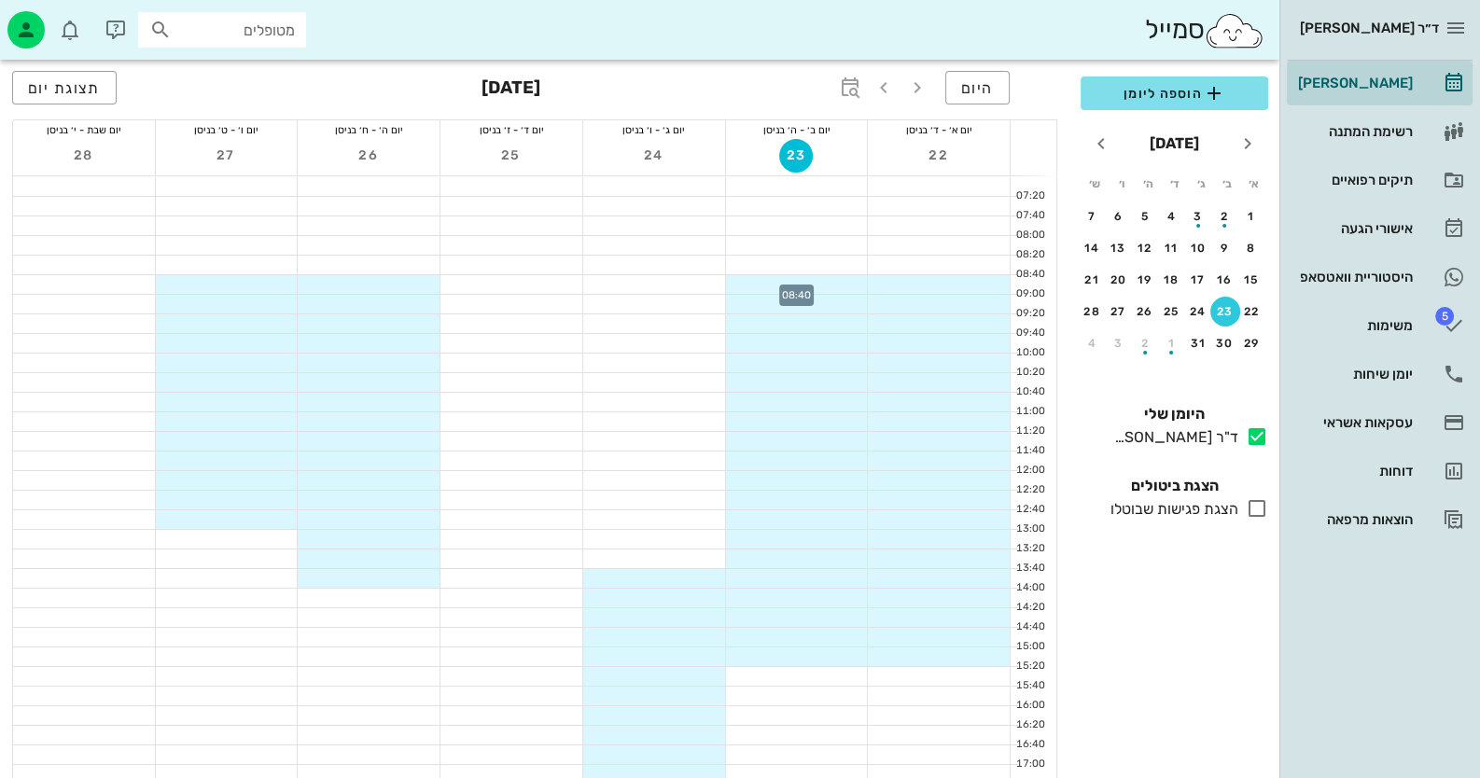
click at [836, 286] on div at bounding box center [797, 284] width 142 height 19
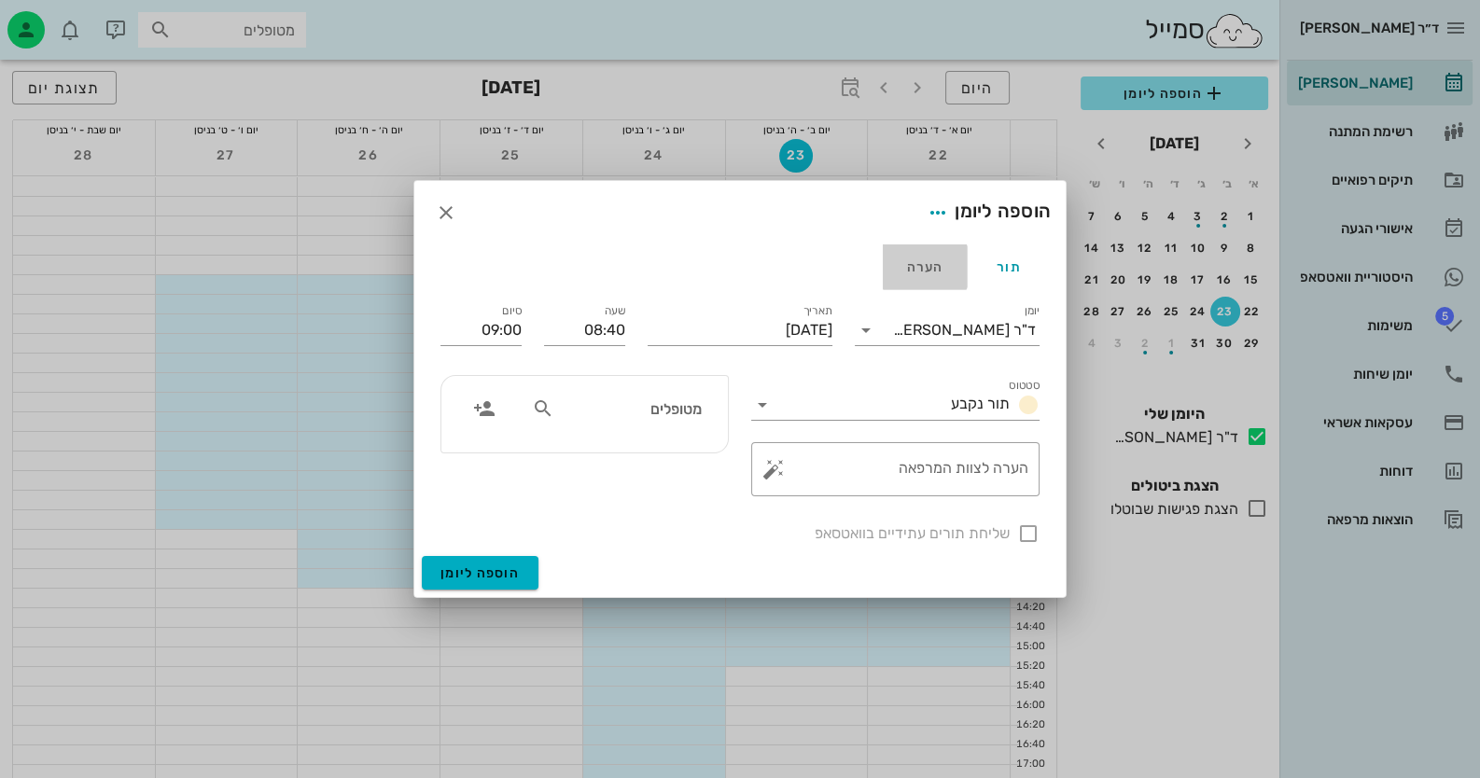
click at [928, 263] on div "הערה" at bounding box center [925, 266] width 84 height 45
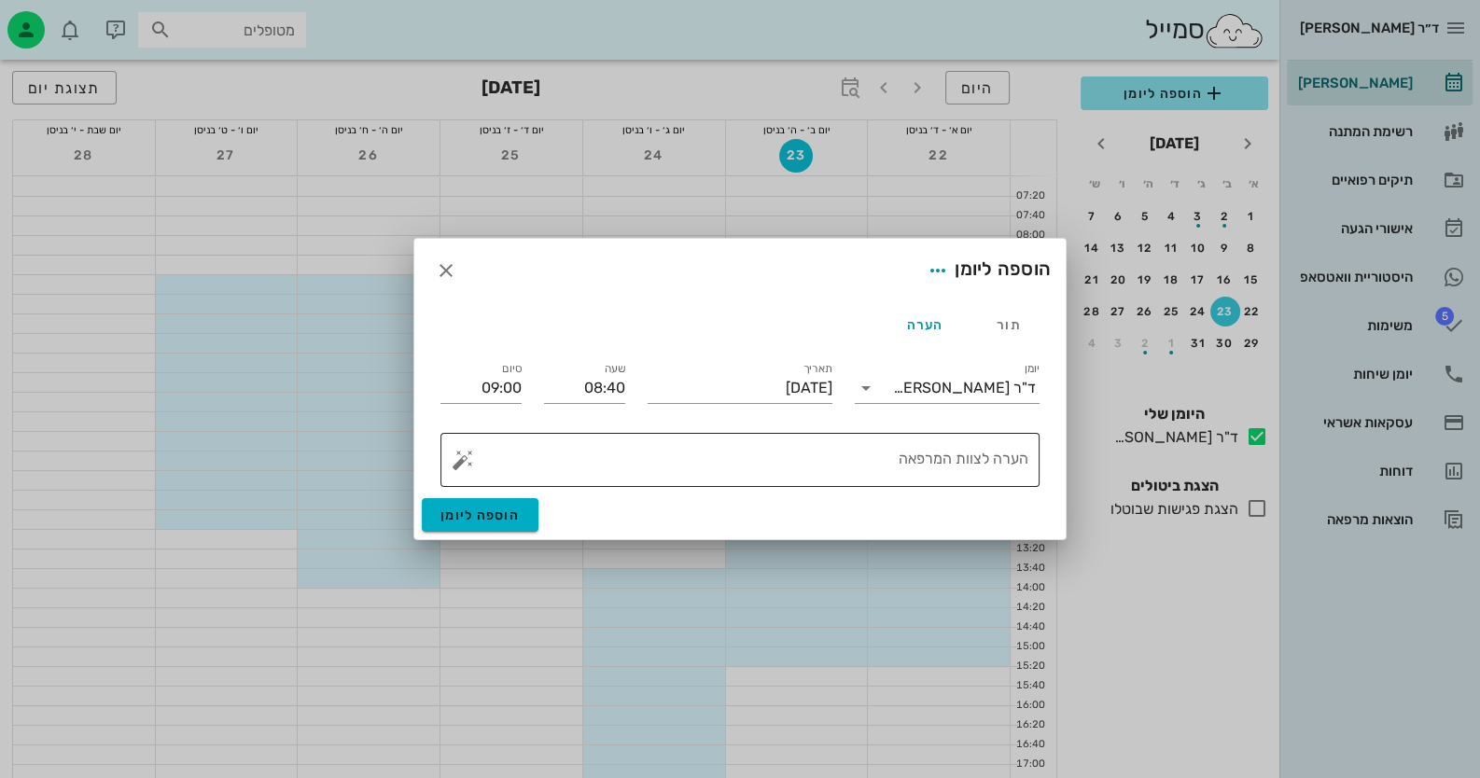
click at [895, 448] on textarea "הערה לצוות המרפאה" at bounding box center [748, 464] width 562 height 45
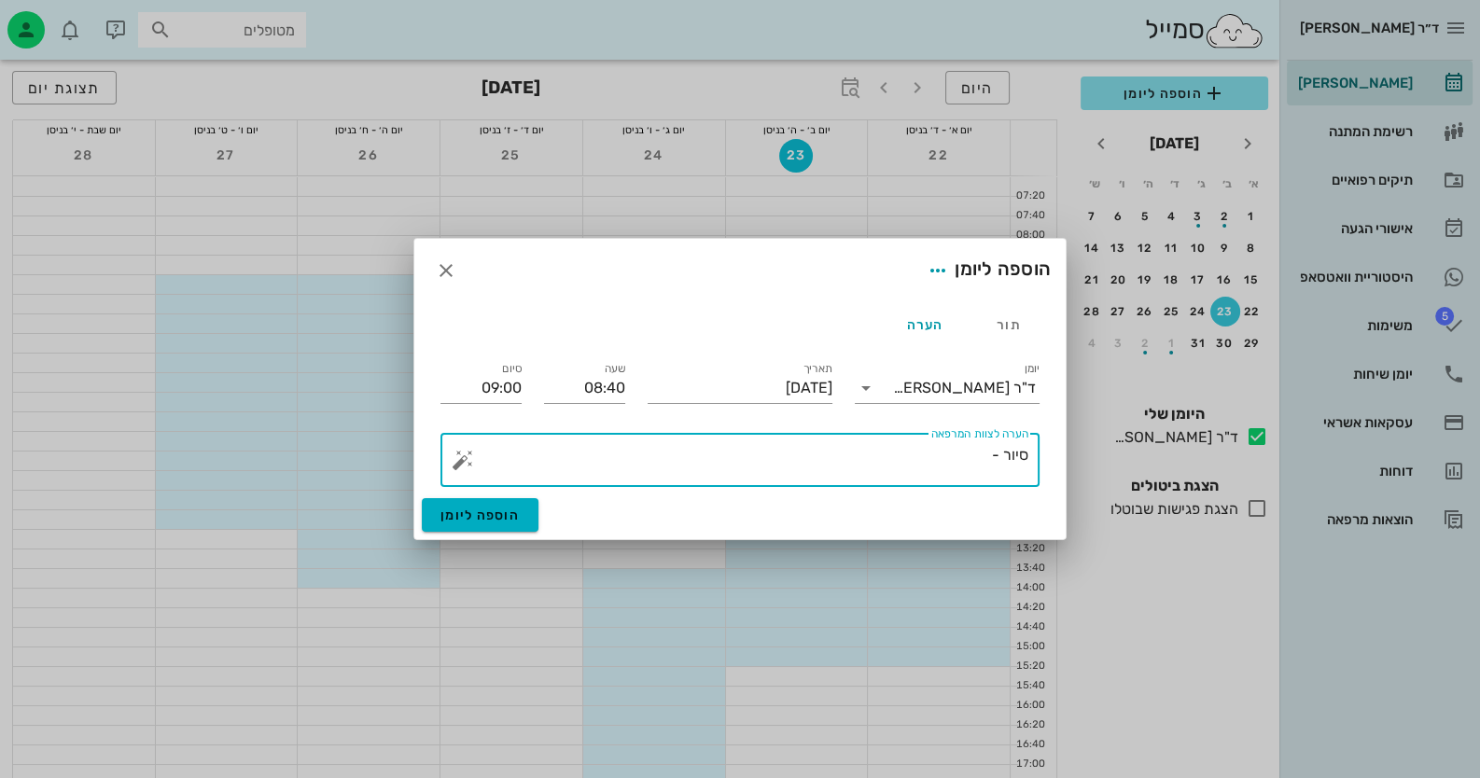
click at [467, 455] on button "button" at bounding box center [463, 460] width 22 height 22
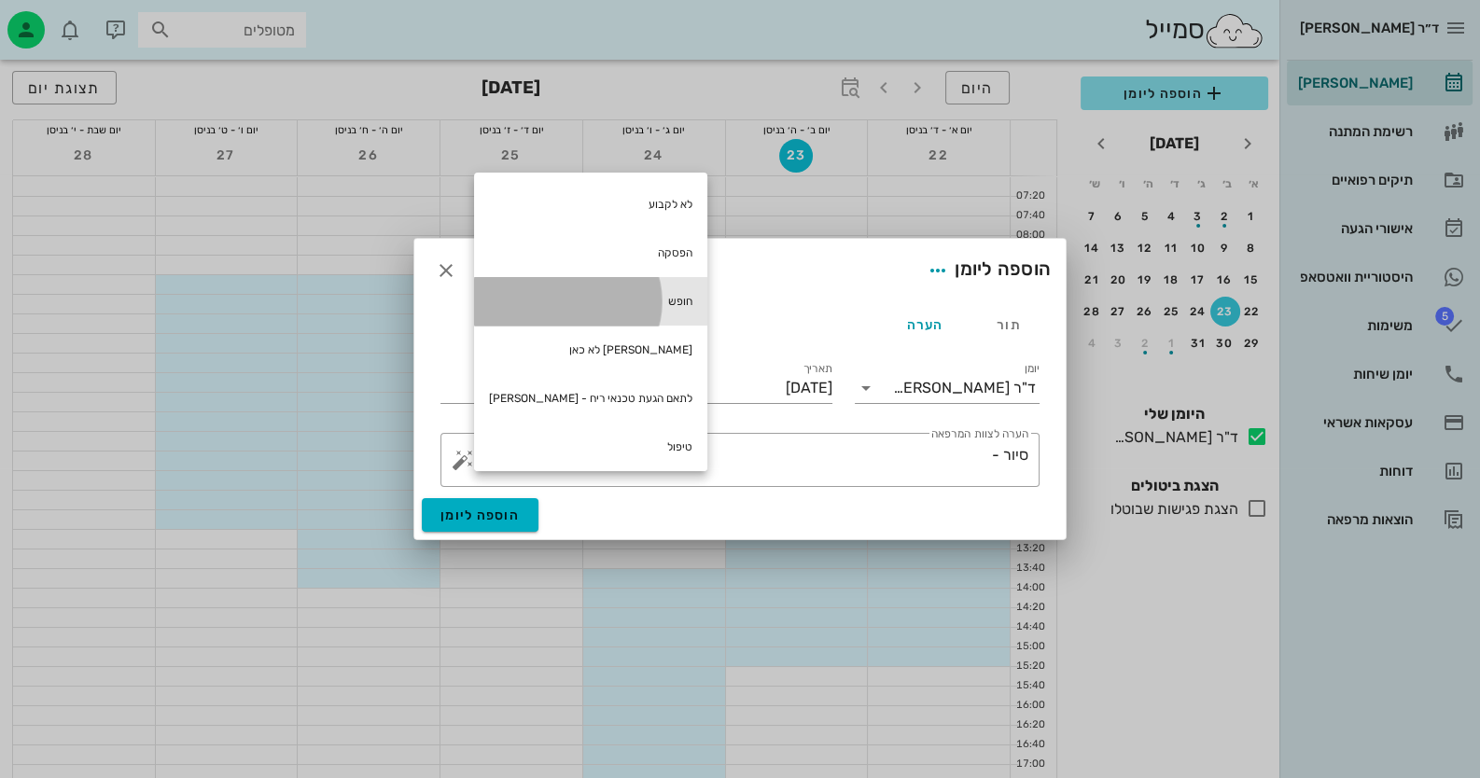
click at [620, 307] on div "חופש" at bounding box center [590, 301] width 233 height 49
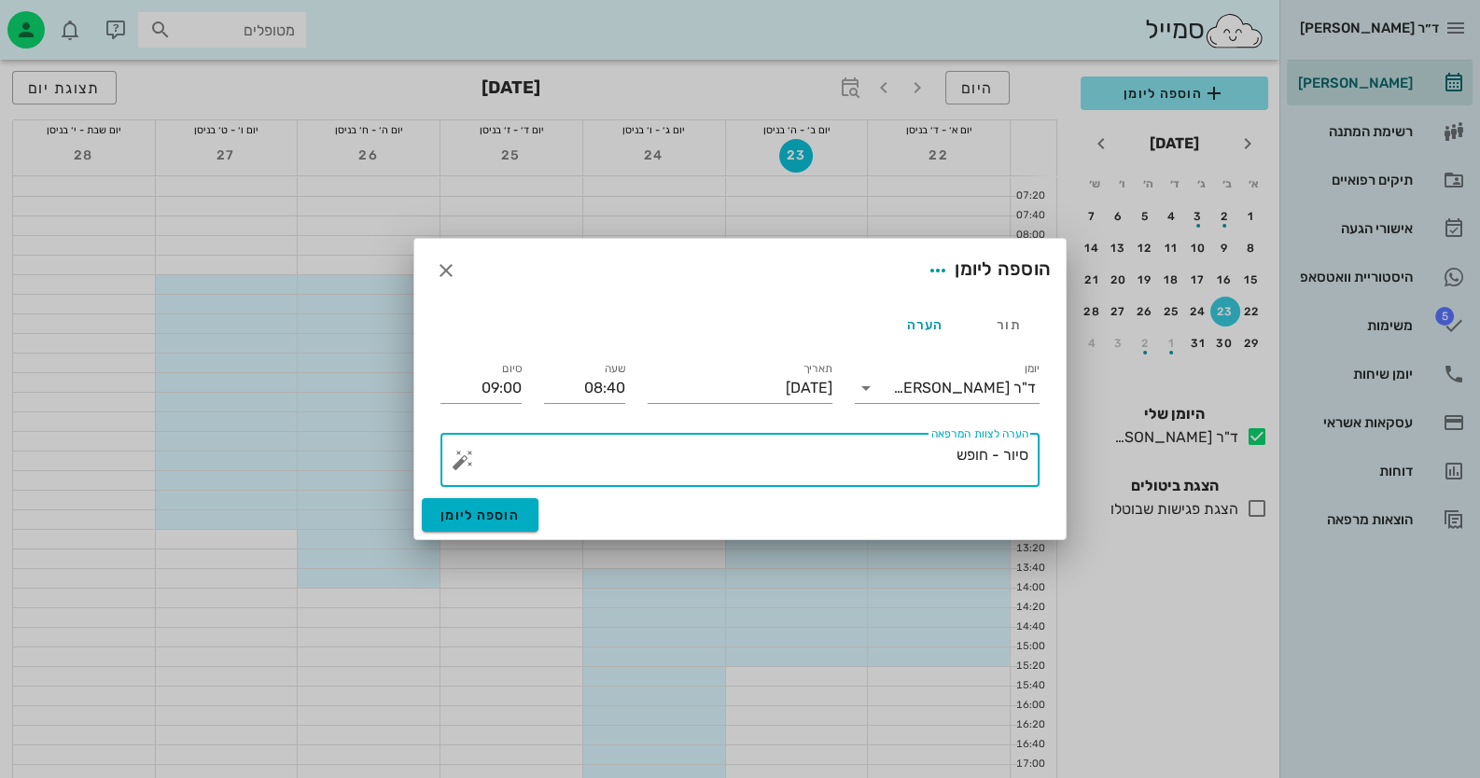
click at [977, 458] on textarea "סיור - חופש" at bounding box center [748, 464] width 562 height 45
click at [462, 453] on button "button" at bounding box center [463, 460] width 22 height 22
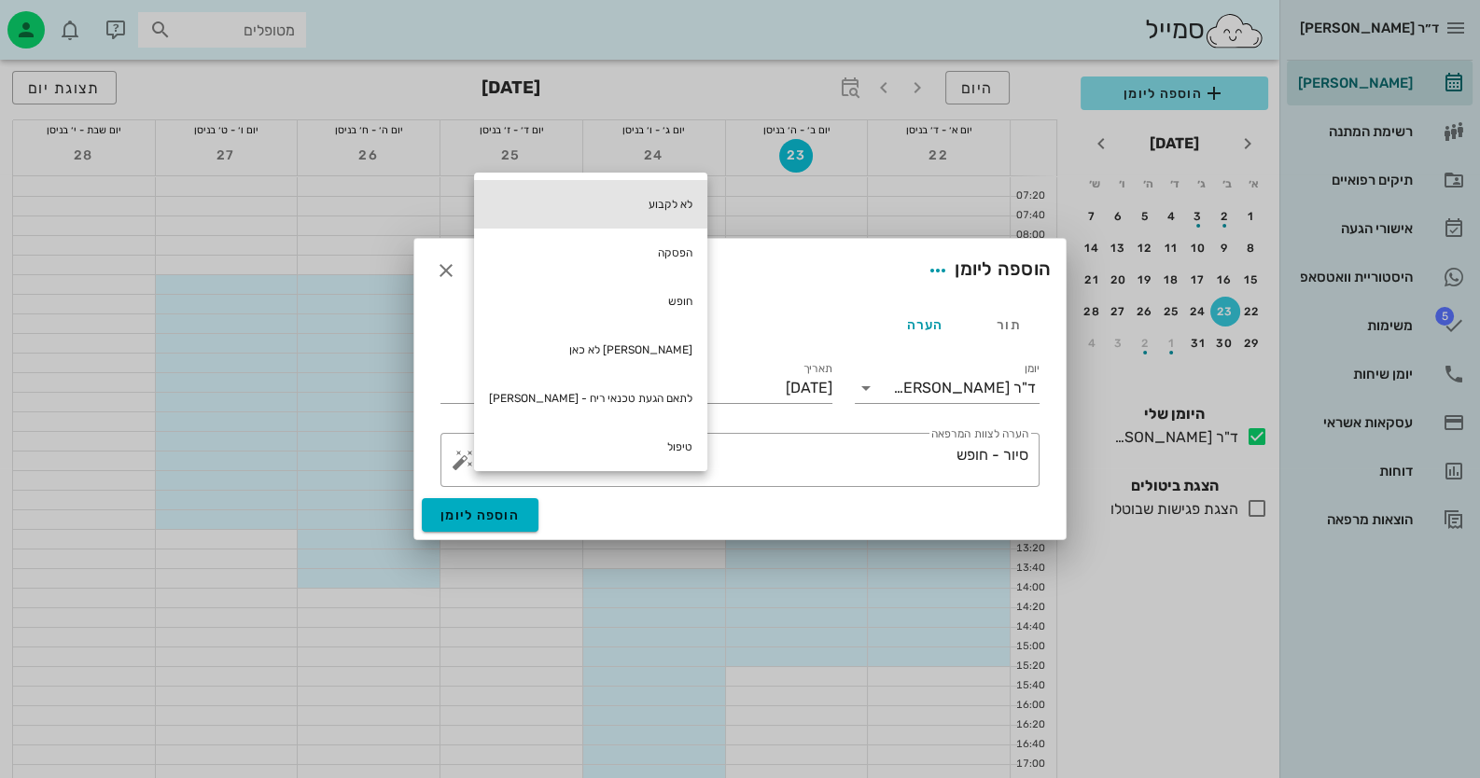
click at [643, 196] on div "לא לקבוע" at bounding box center [590, 204] width 233 height 49
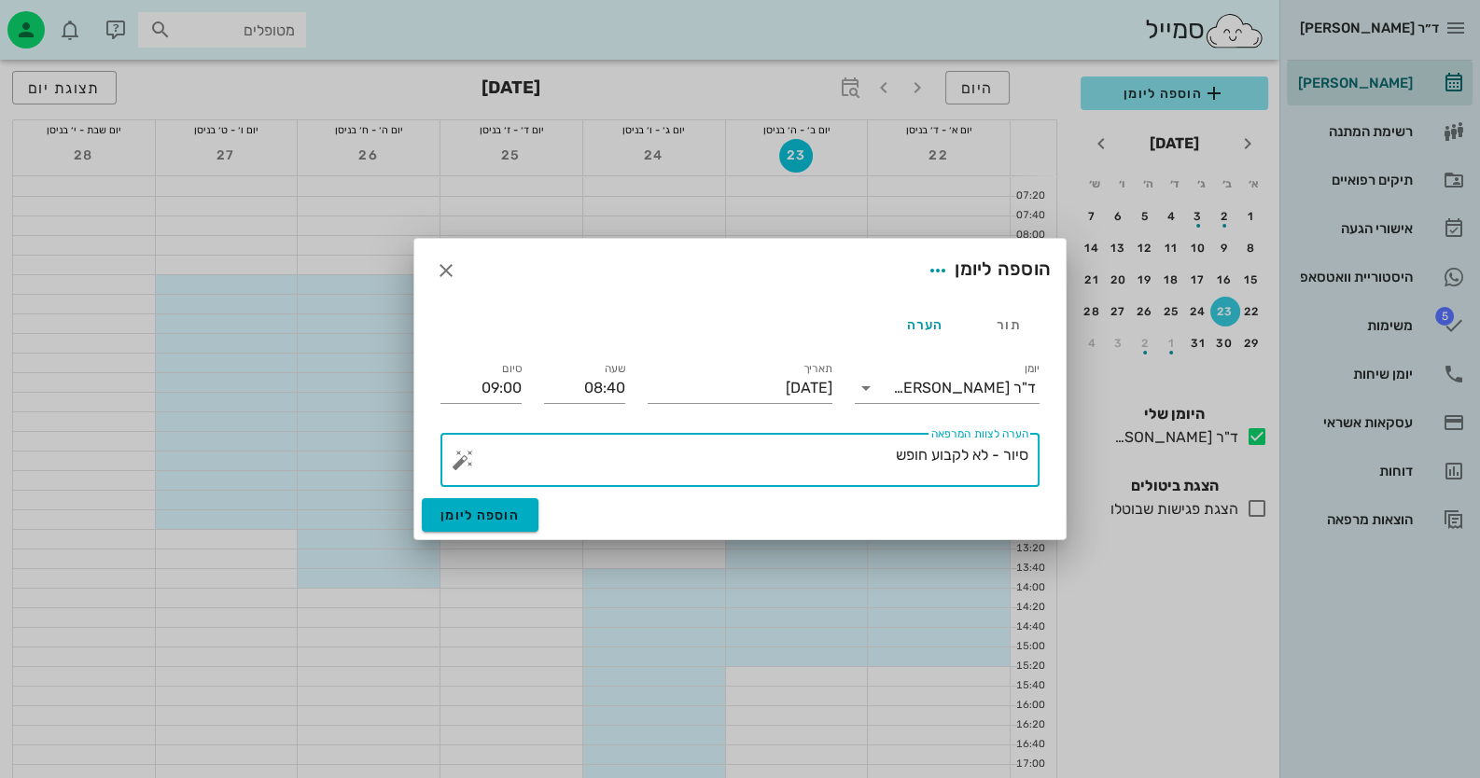
drag, startPoint x: 925, startPoint y: 454, endPoint x: 860, endPoint y: 458, distance: 64.5
click at [860, 458] on textarea "סיור - לא לקבוע חופש" at bounding box center [748, 464] width 562 height 45
type textarea "סיור - לא לקבוע"
click at [473, 517] on span "הוספה ליומן" at bounding box center [479, 516] width 79 height 16
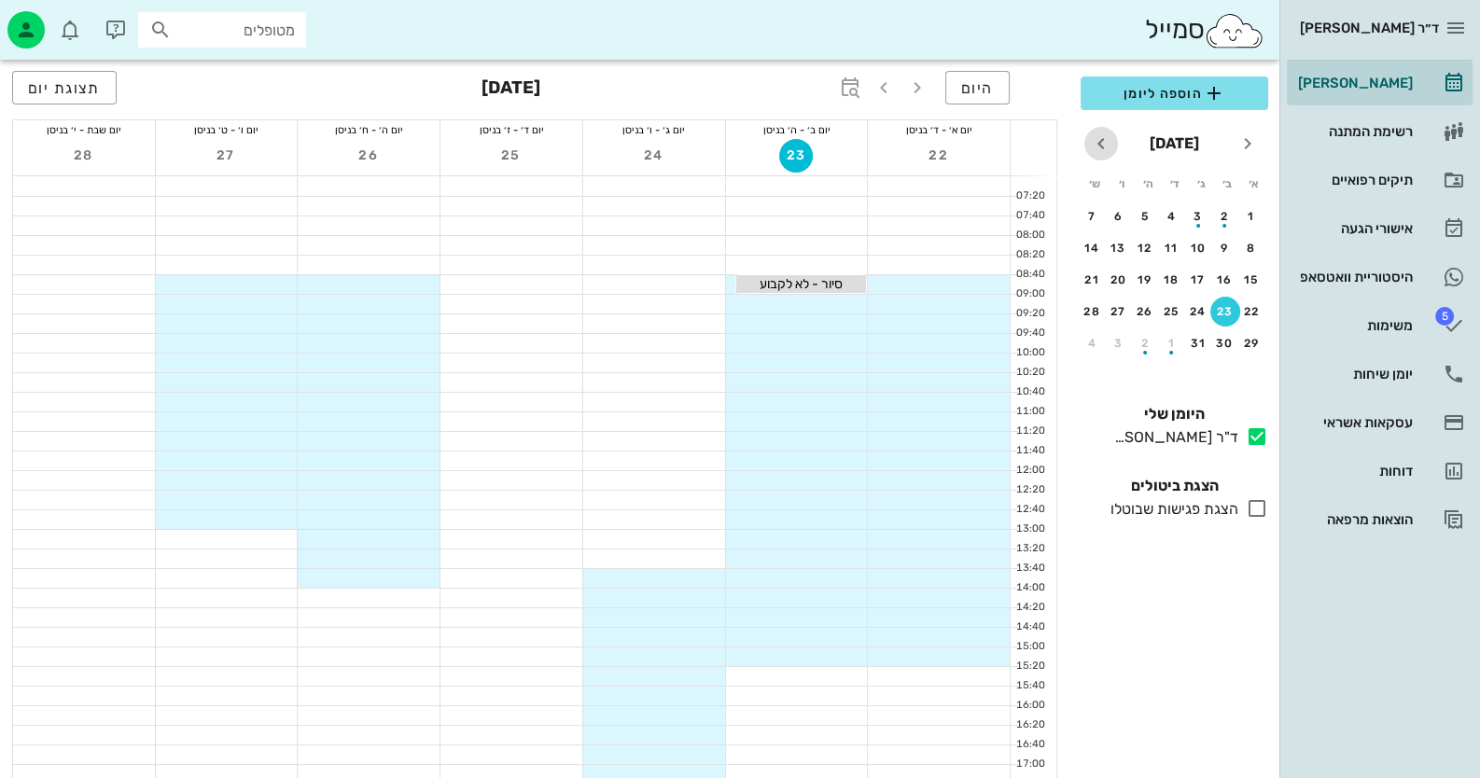
click at [1104, 139] on icon "חודש הבא" at bounding box center [1101, 143] width 22 height 22
click at [1115, 245] on div "10" at bounding box center [1119, 248] width 30 height 13
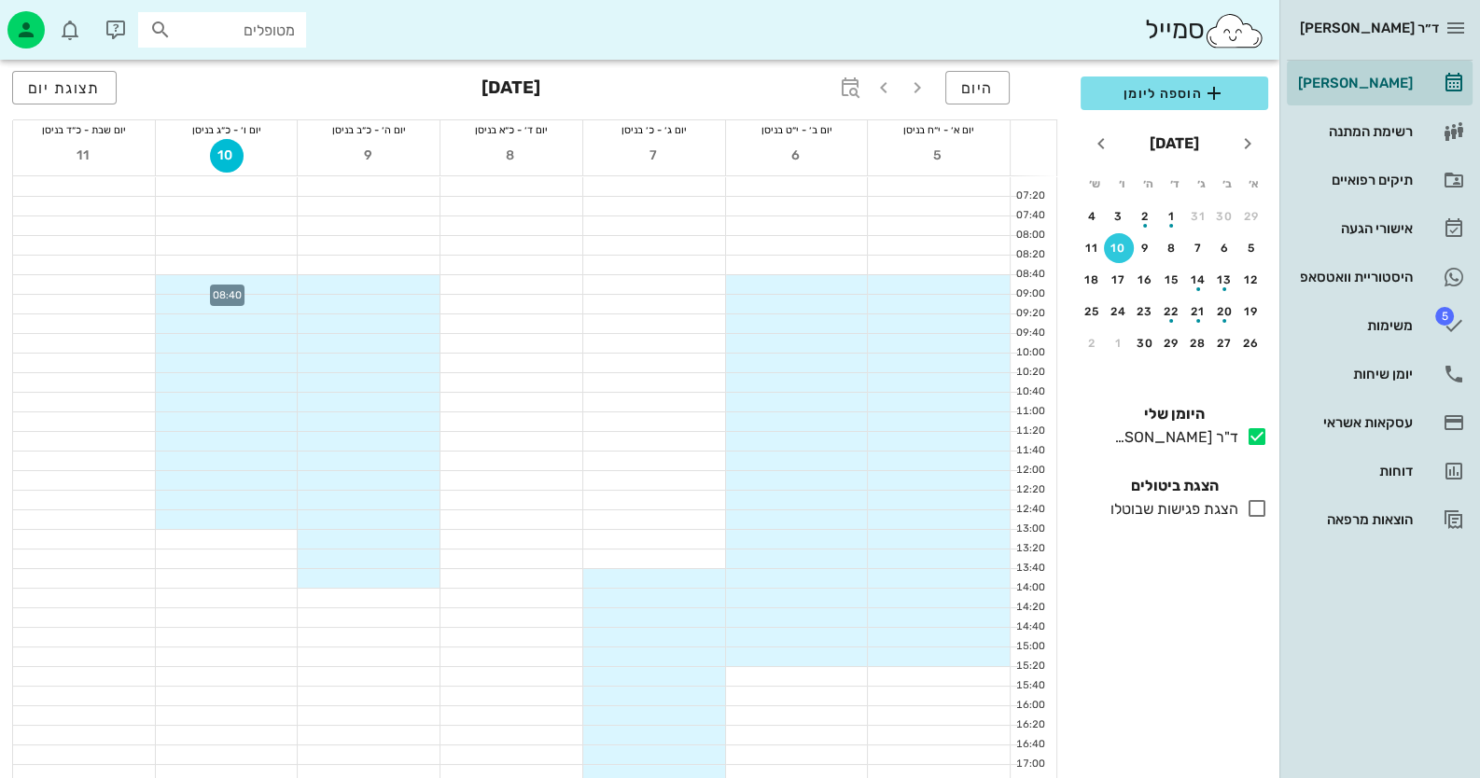
click at [266, 282] on div at bounding box center [227, 284] width 142 height 19
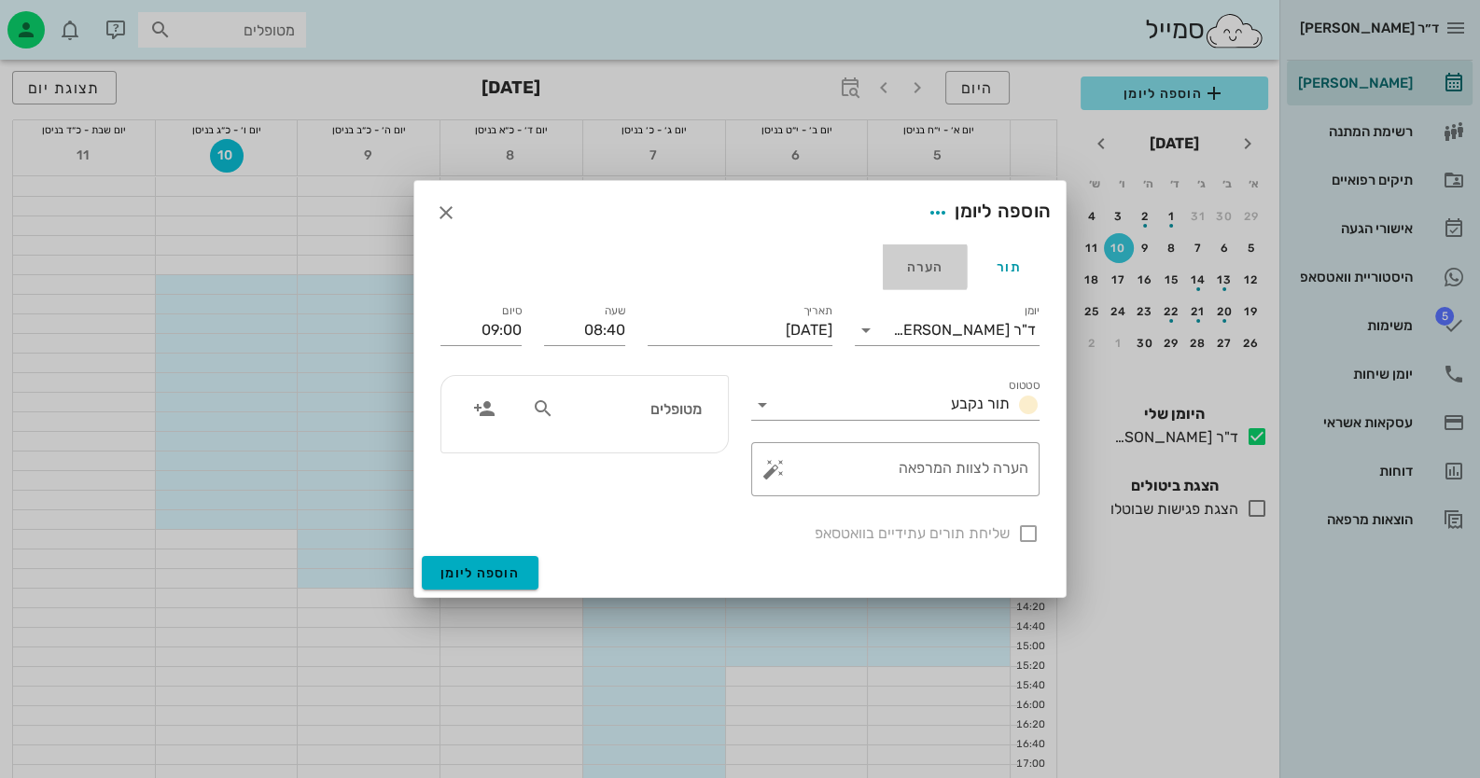
click at [931, 272] on div "הערה" at bounding box center [925, 266] width 84 height 45
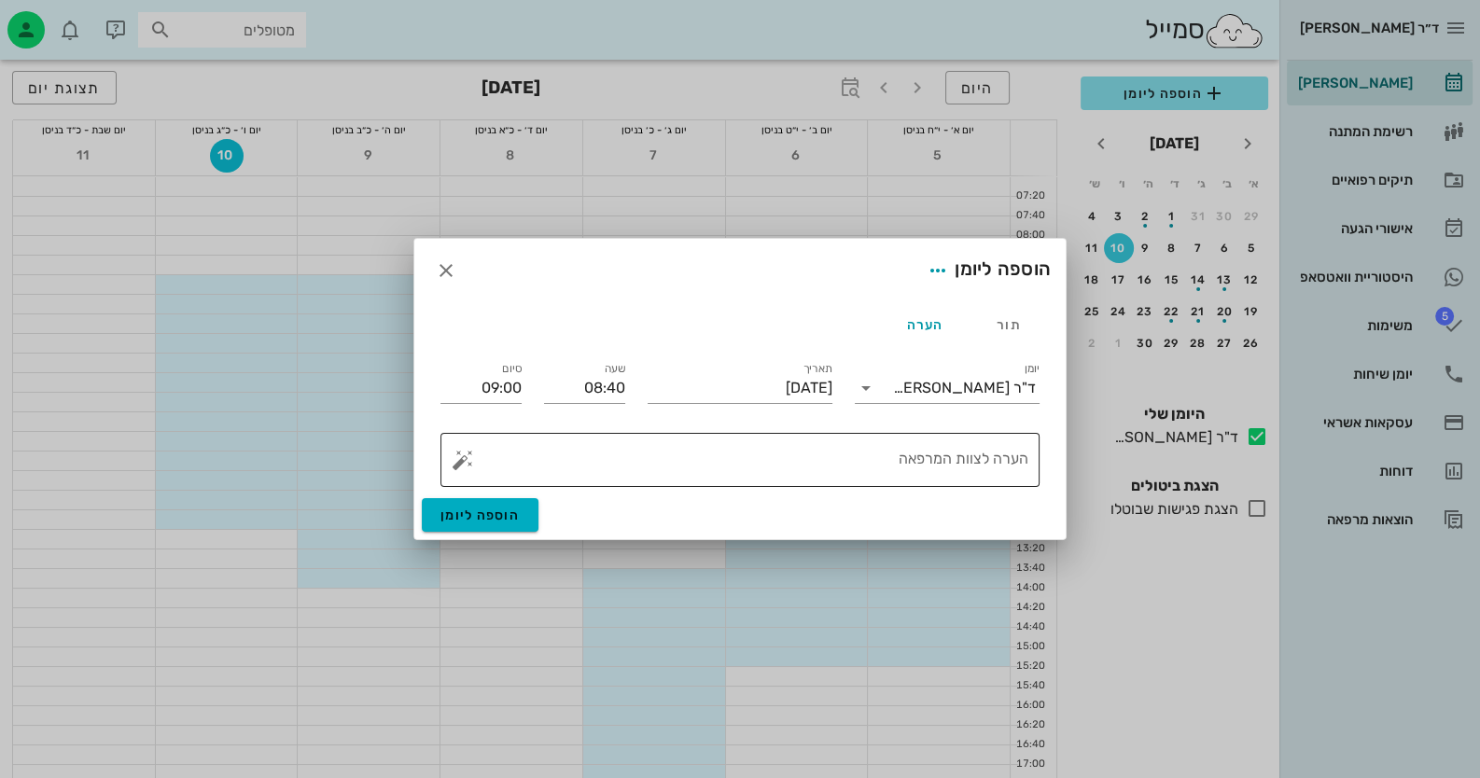
click at [461, 463] on button "button" at bounding box center [463, 460] width 22 height 22
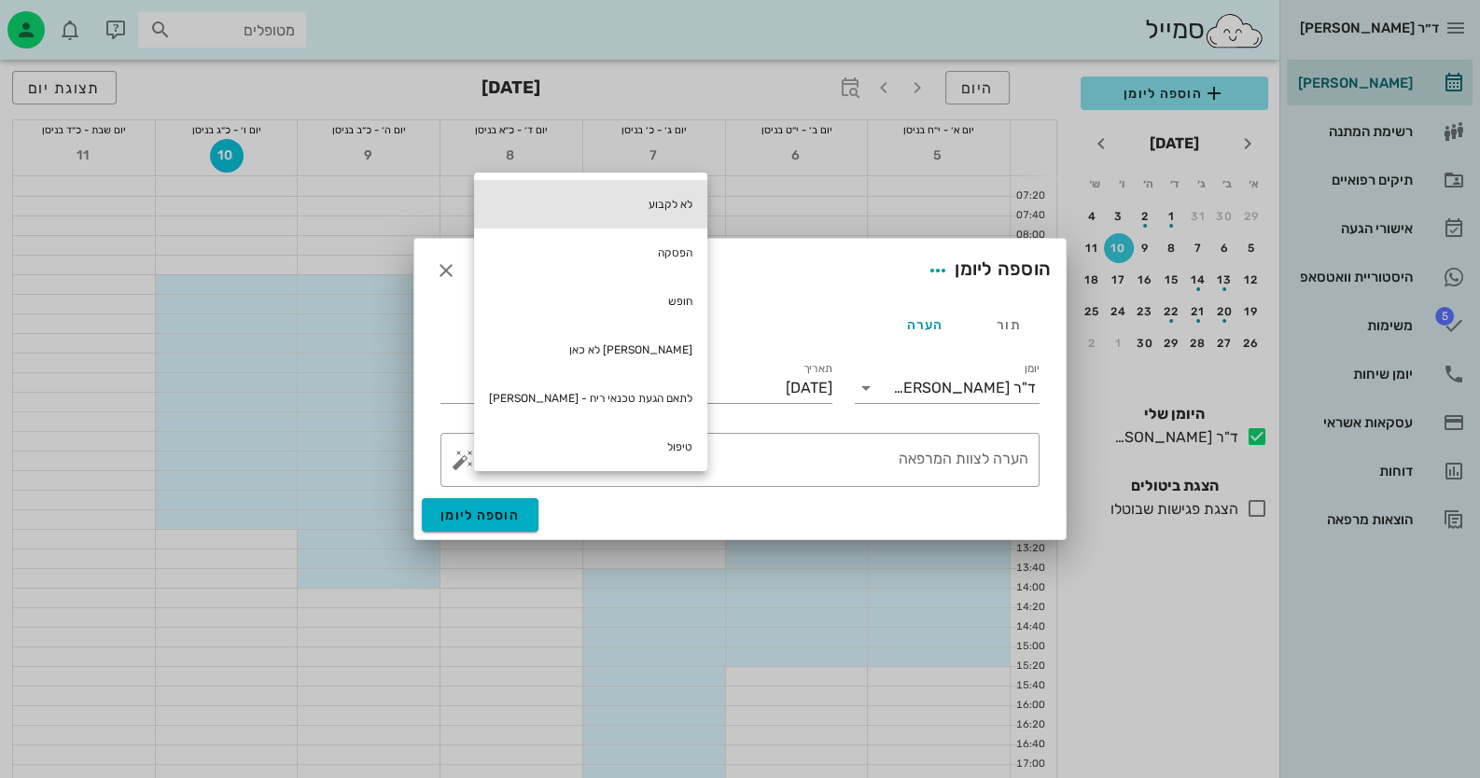
click at [639, 204] on div "לא לקבוע" at bounding box center [590, 204] width 233 height 49
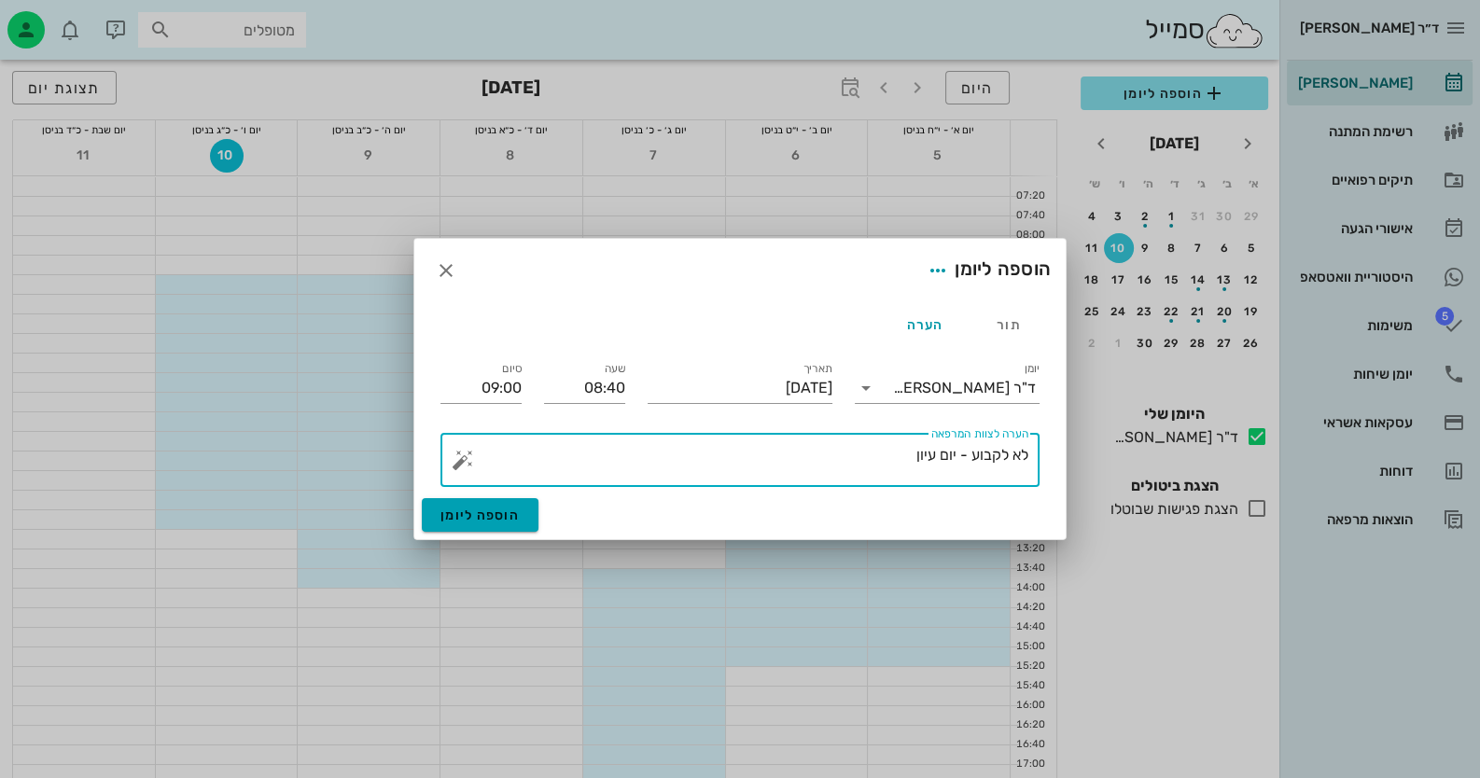
type textarea "לא לקבוע - יום עיון"
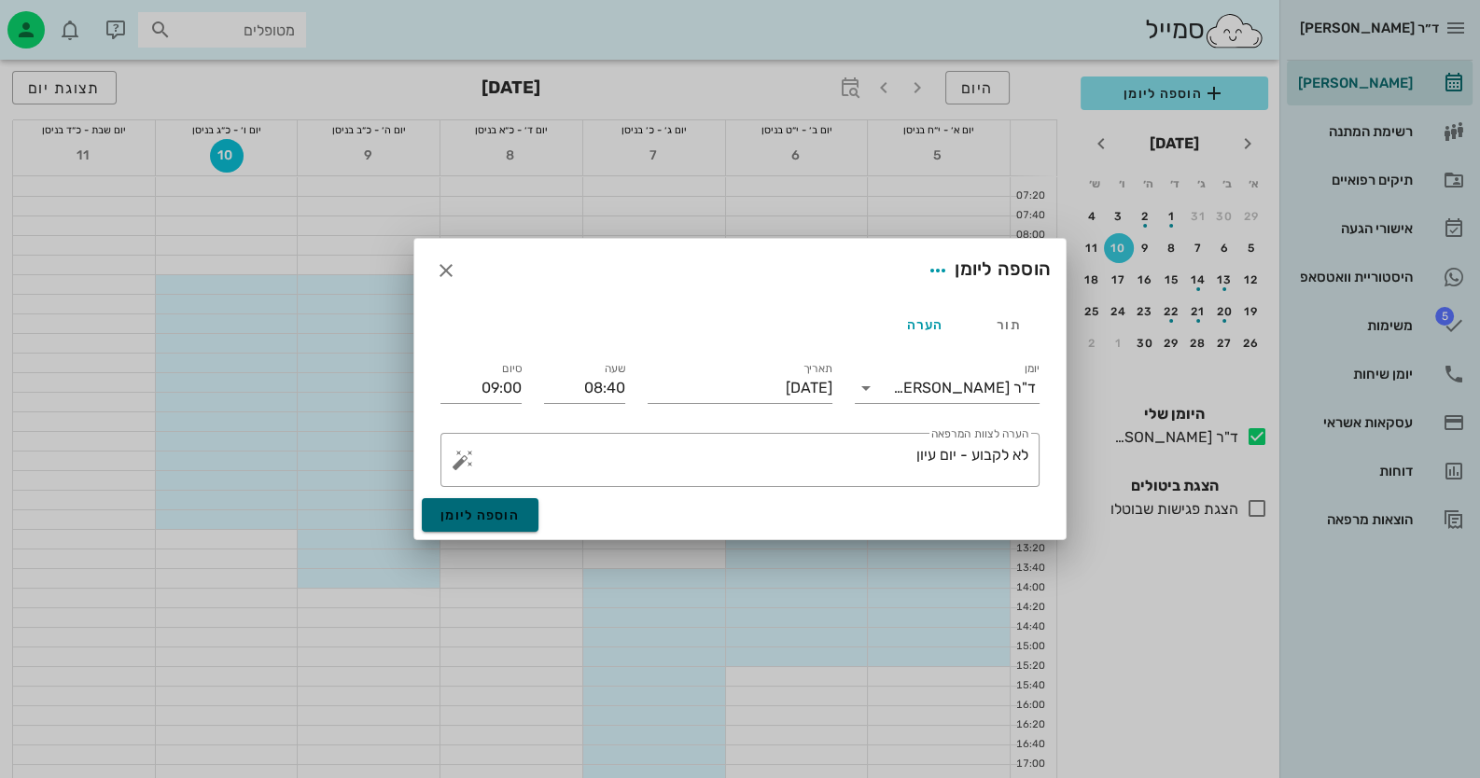
click at [494, 522] on button "הוספה ליומן" at bounding box center [480, 515] width 117 height 34
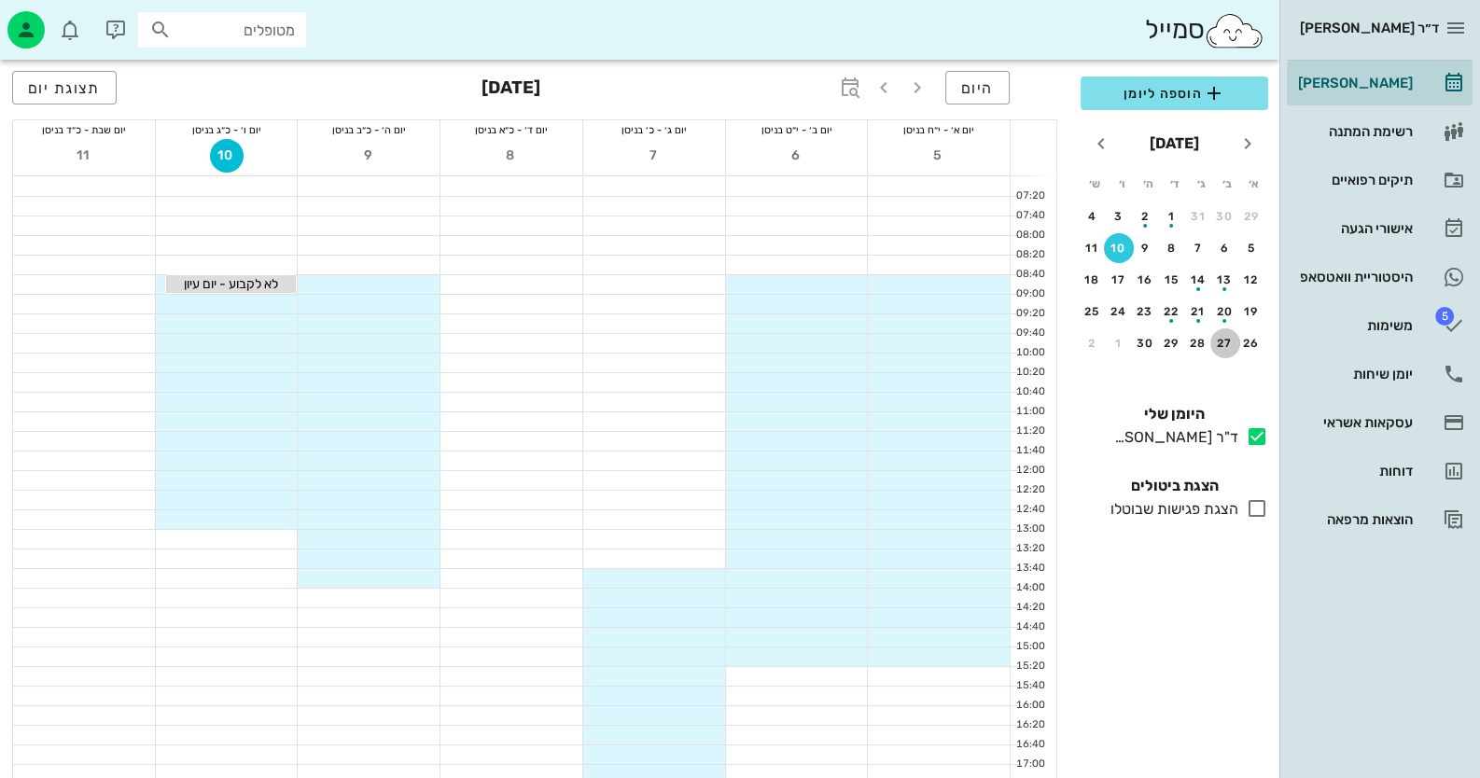
click at [1219, 344] on div "27" at bounding box center [1225, 343] width 30 height 13
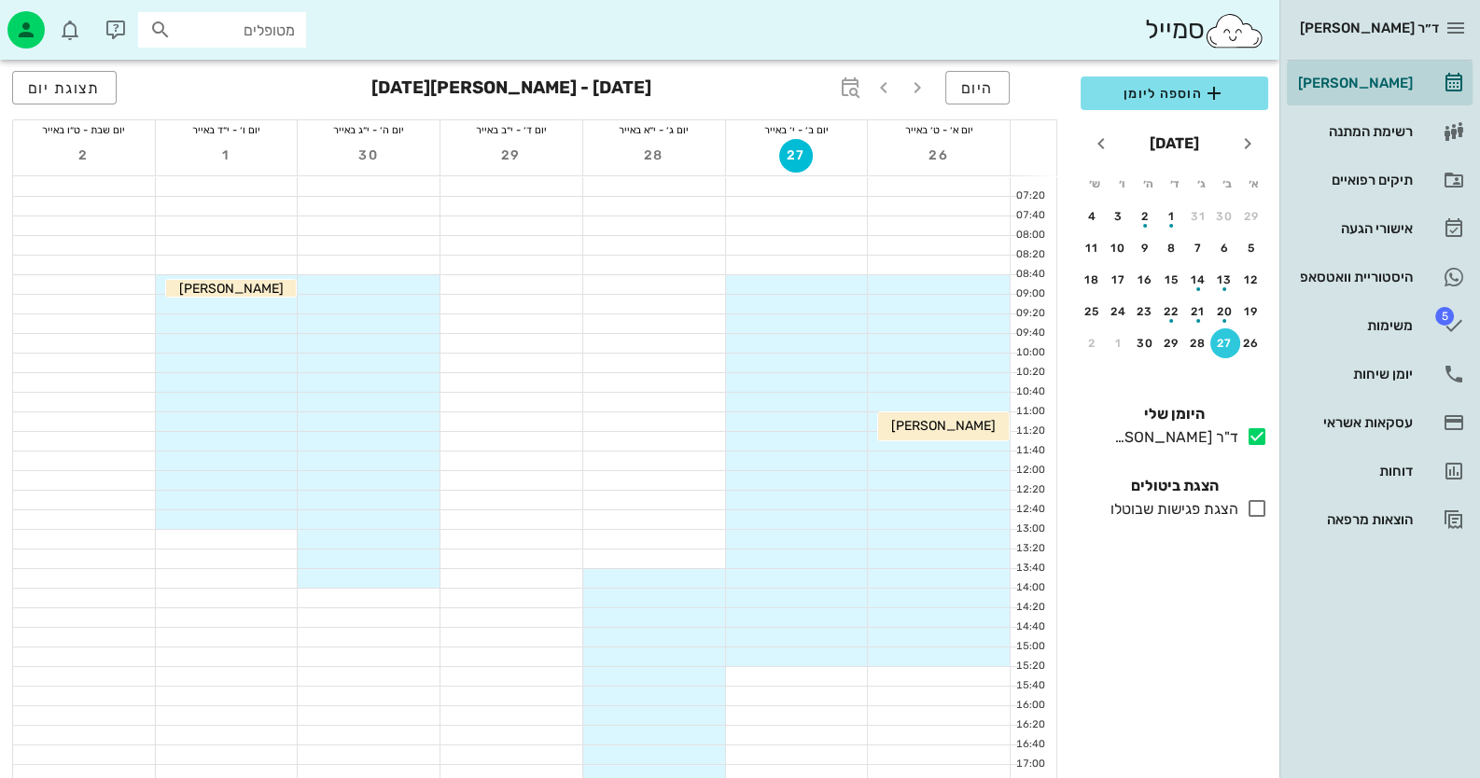
click at [838, 700] on div at bounding box center [797, 696] width 142 height 19
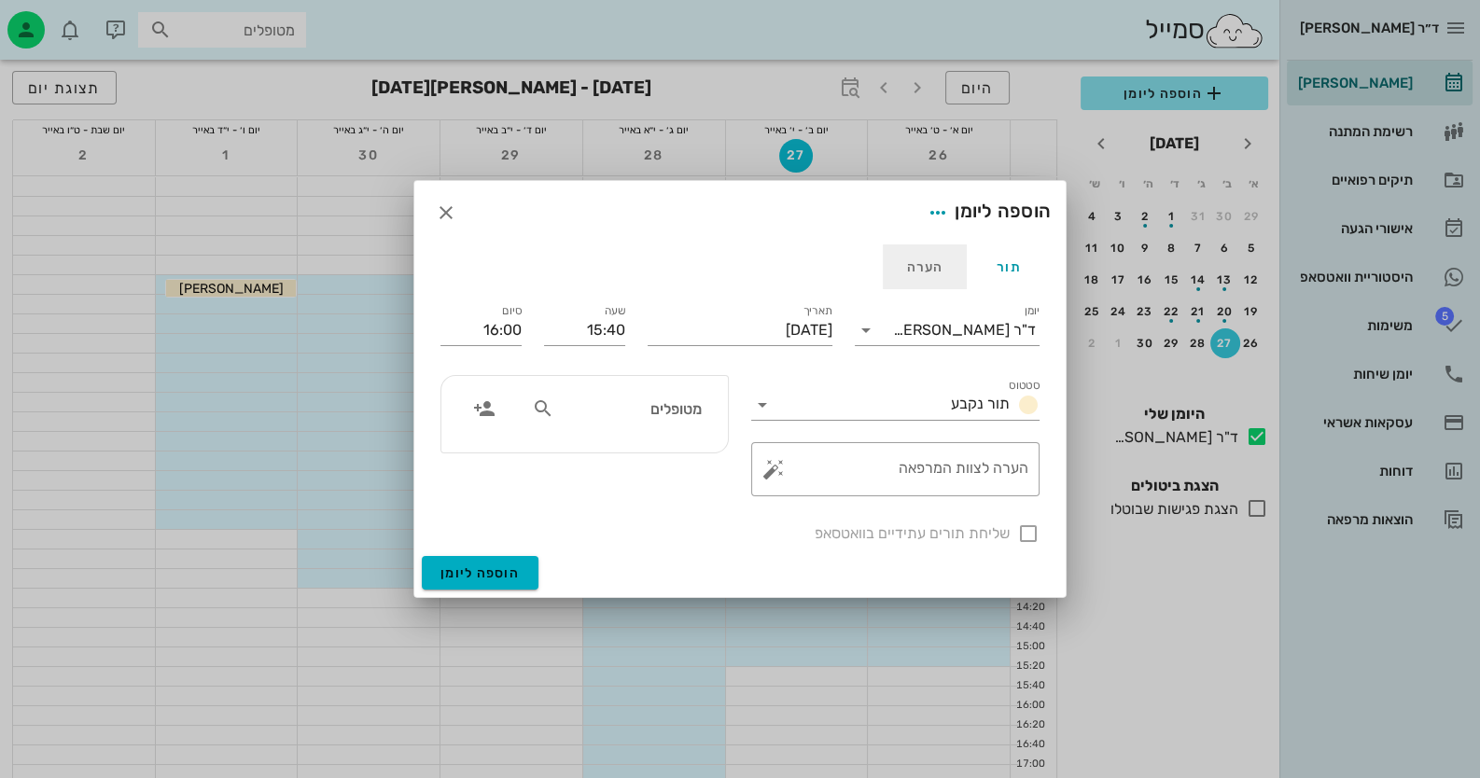
click at [919, 256] on div "הערה" at bounding box center [925, 266] width 84 height 45
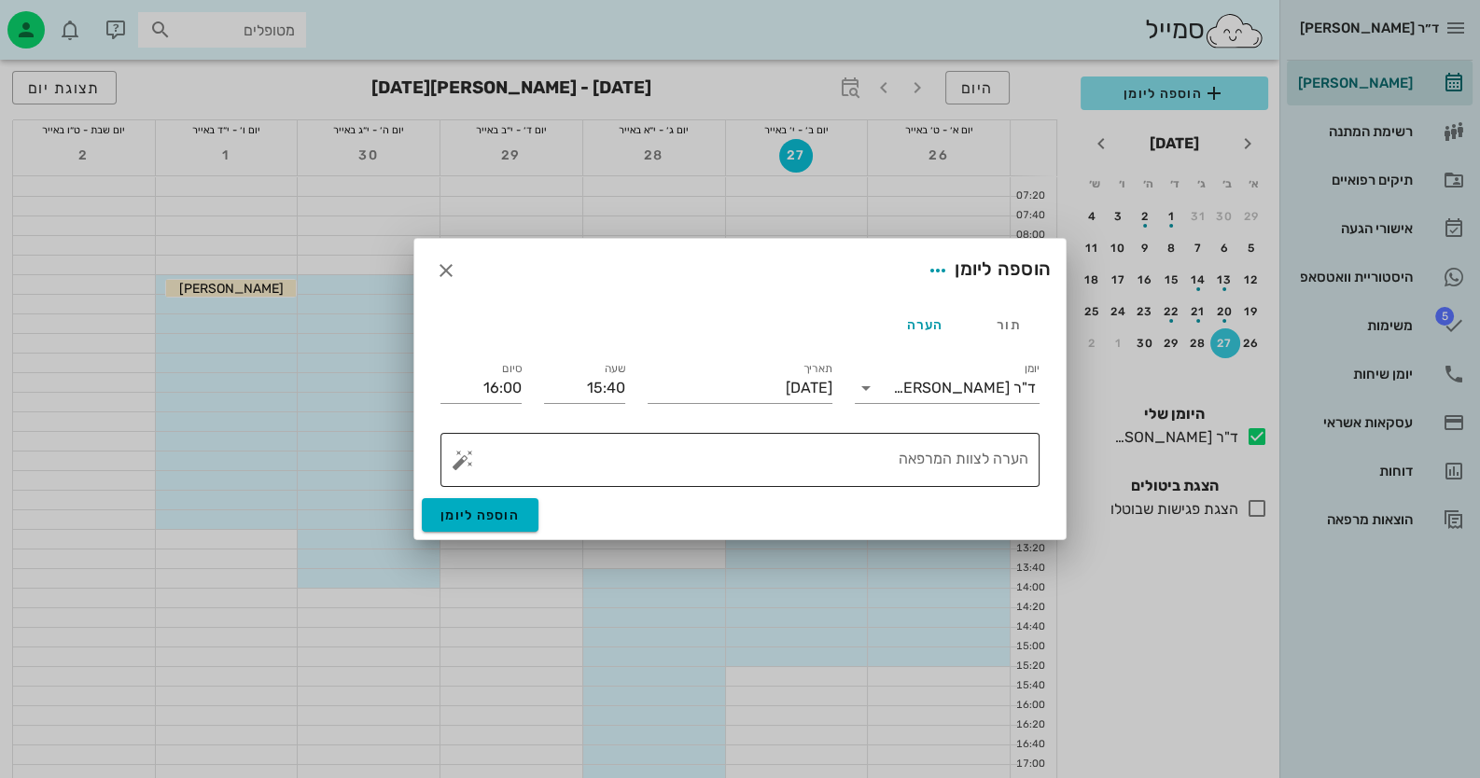
click at [871, 453] on textarea "הערה לצוות המרפאה" at bounding box center [748, 464] width 562 height 45
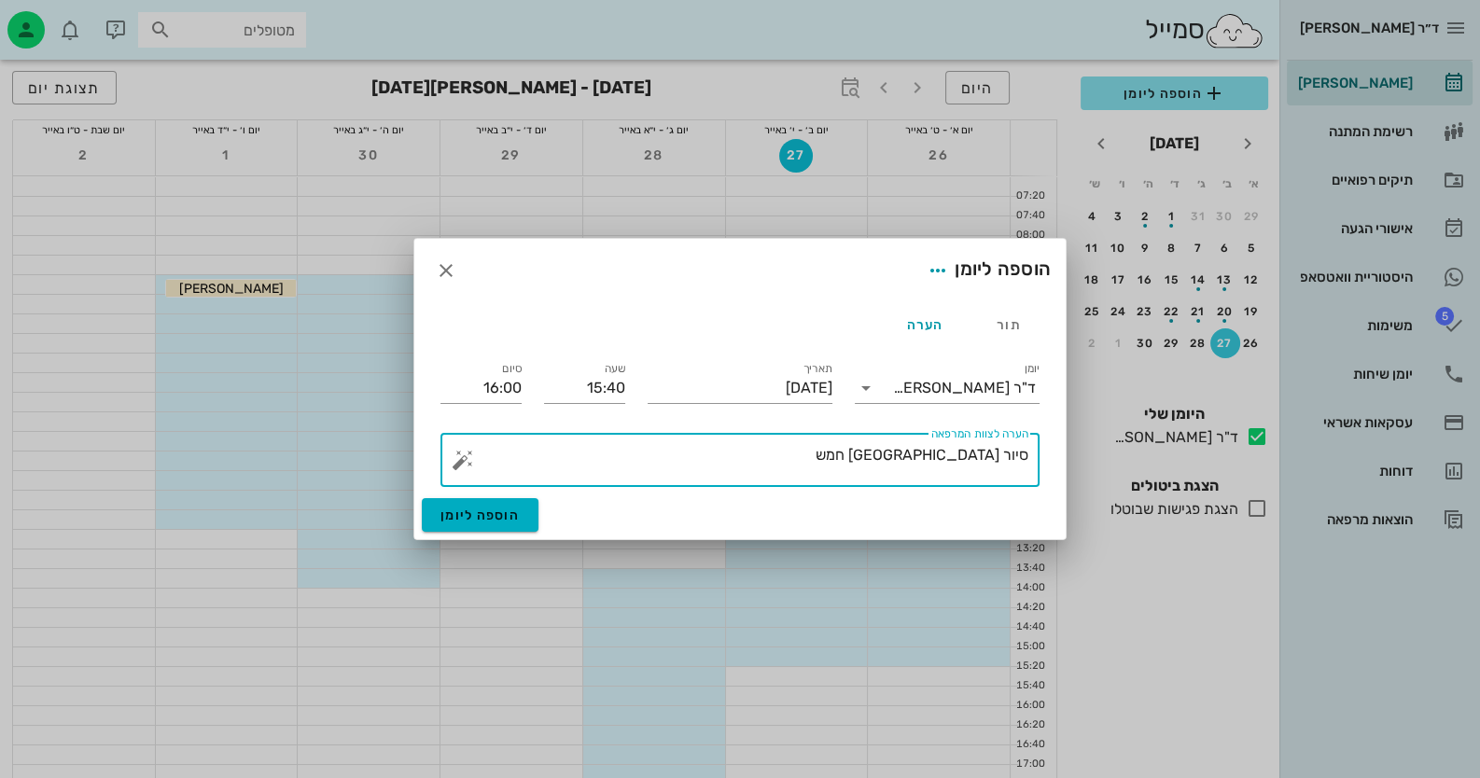
click at [924, 455] on textarea "סיור [GEOGRAPHIC_DATA] חמש" at bounding box center [748, 464] width 562 height 45
type textarea "סיור [GEOGRAPHIC_DATA] בשעה חמש"
click at [478, 512] on span "הוספה ליומן" at bounding box center [479, 516] width 79 height 16
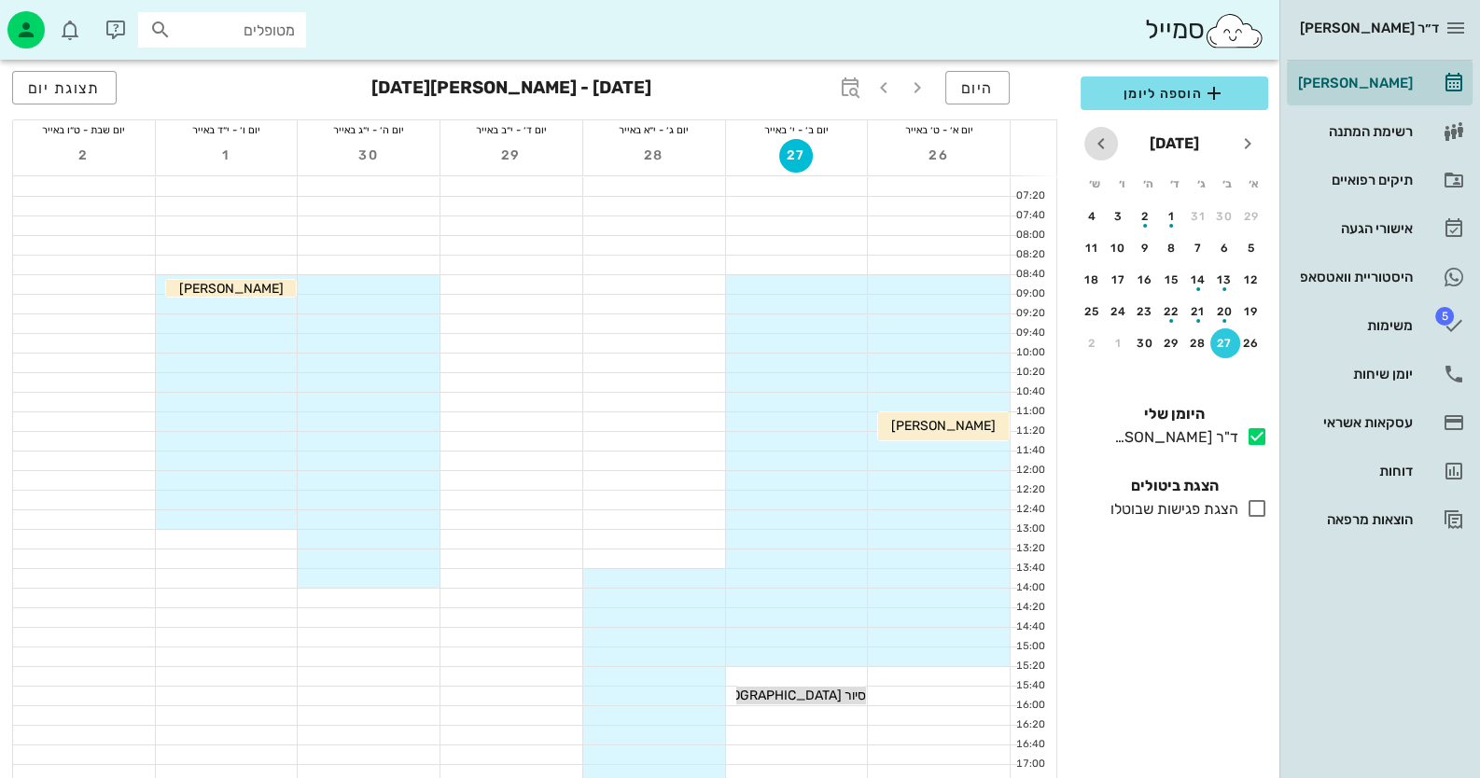
click at [1095, 136] on icon "חודש הבא" at bounding box center [1101, 143] width 22 height 22
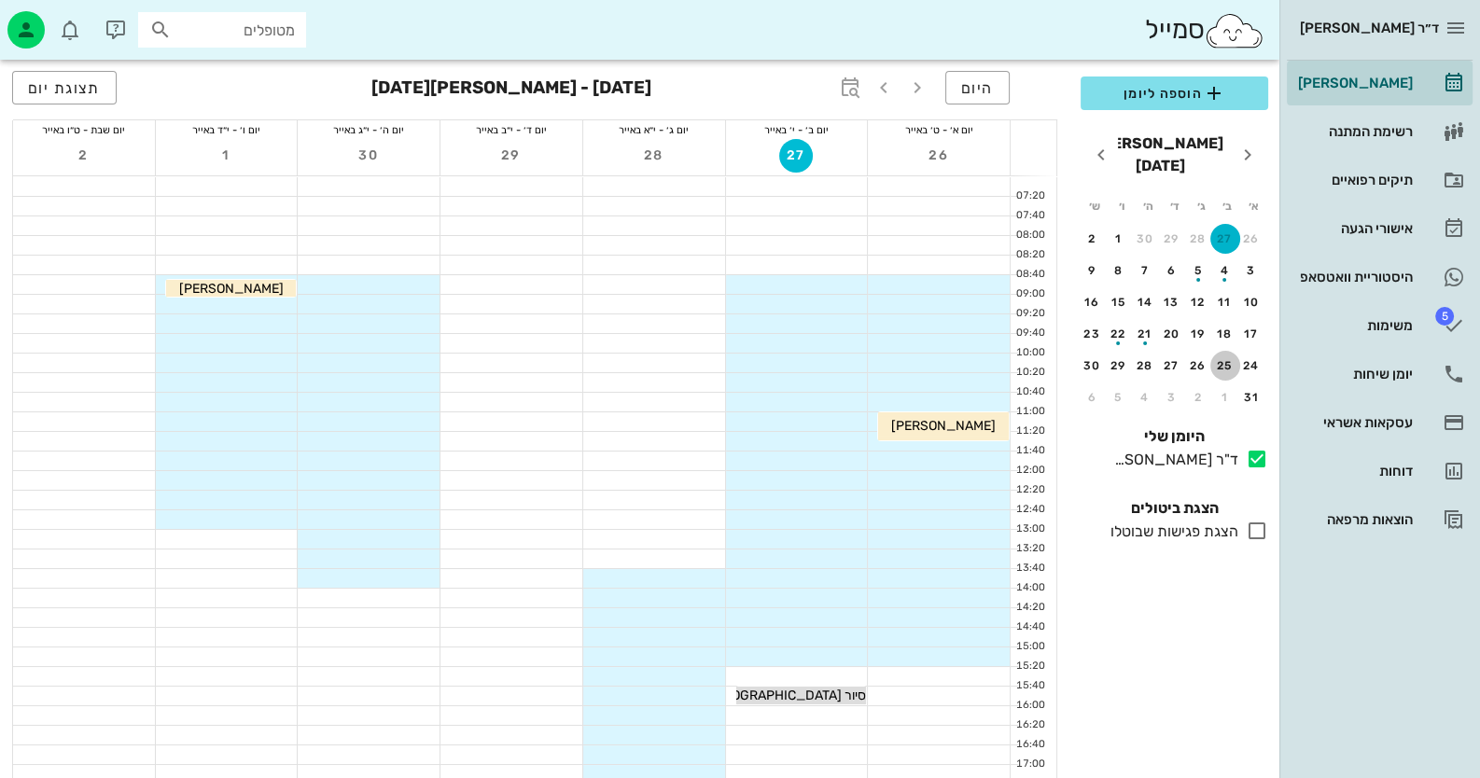
click at [1220, 359] on div "25" at bounding box center [1225, 365] width 30 height 13
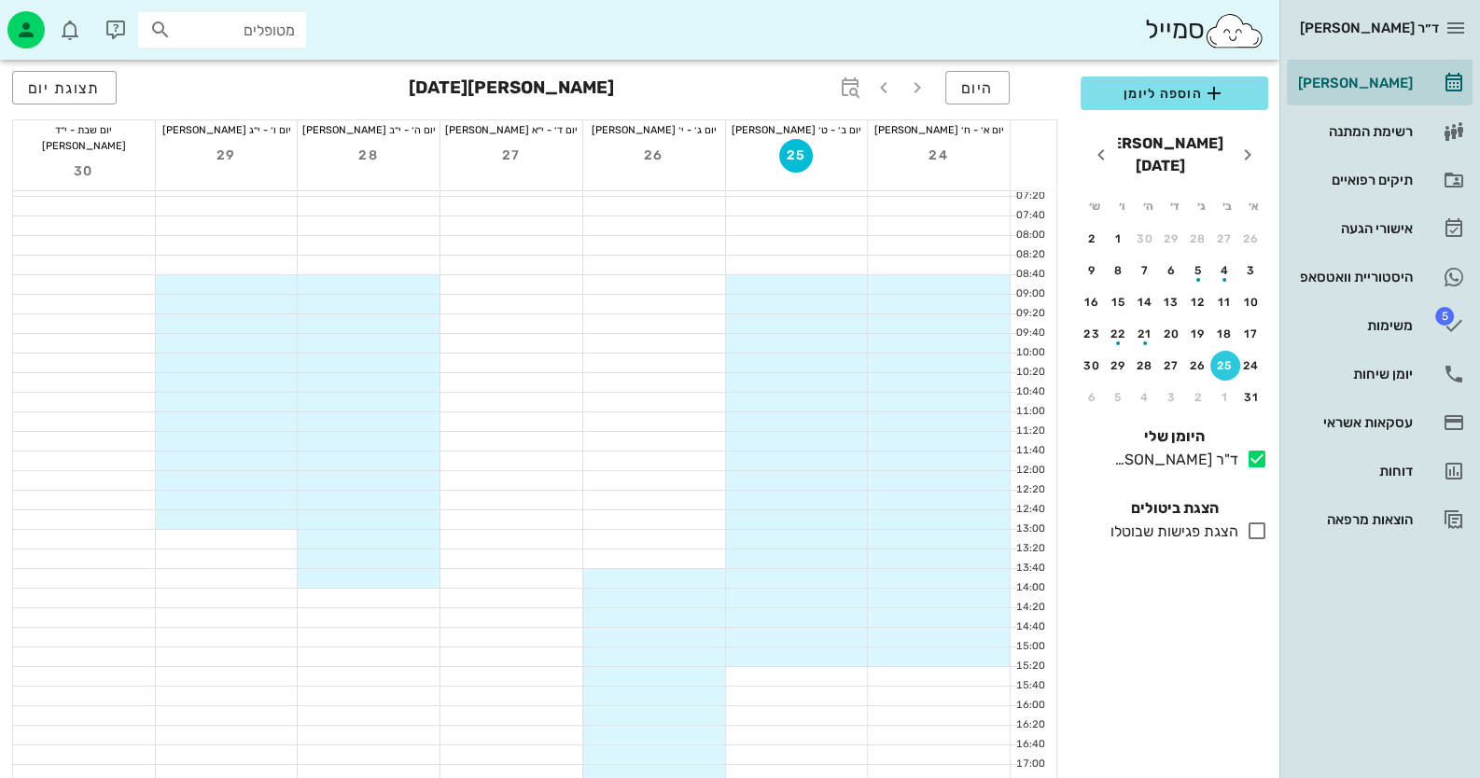
click at [830, 295] on div at bounding box center [797, 304] width 142 height 19
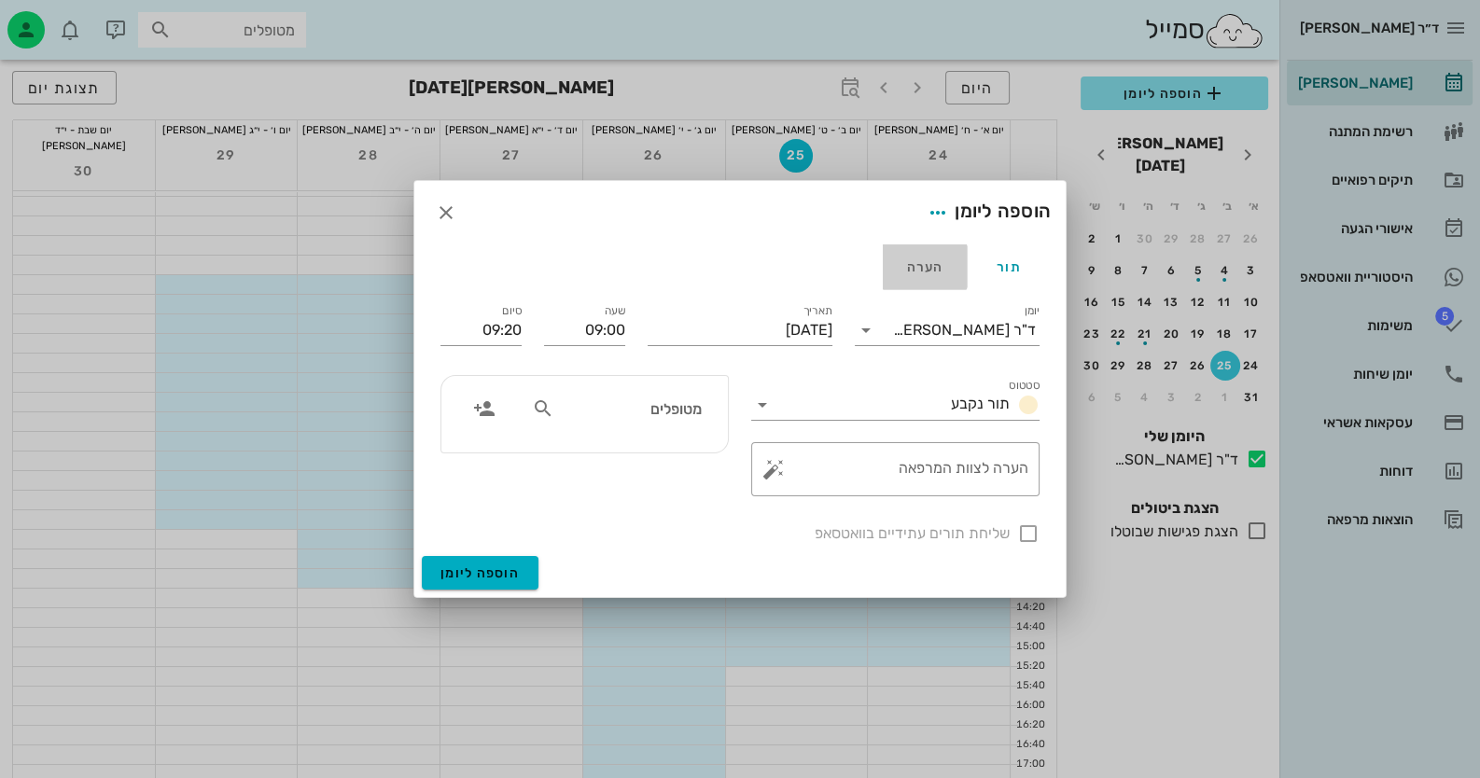
click at [912, 272] on div "הערה" at bounding box center [925, 266] width 84 height 45
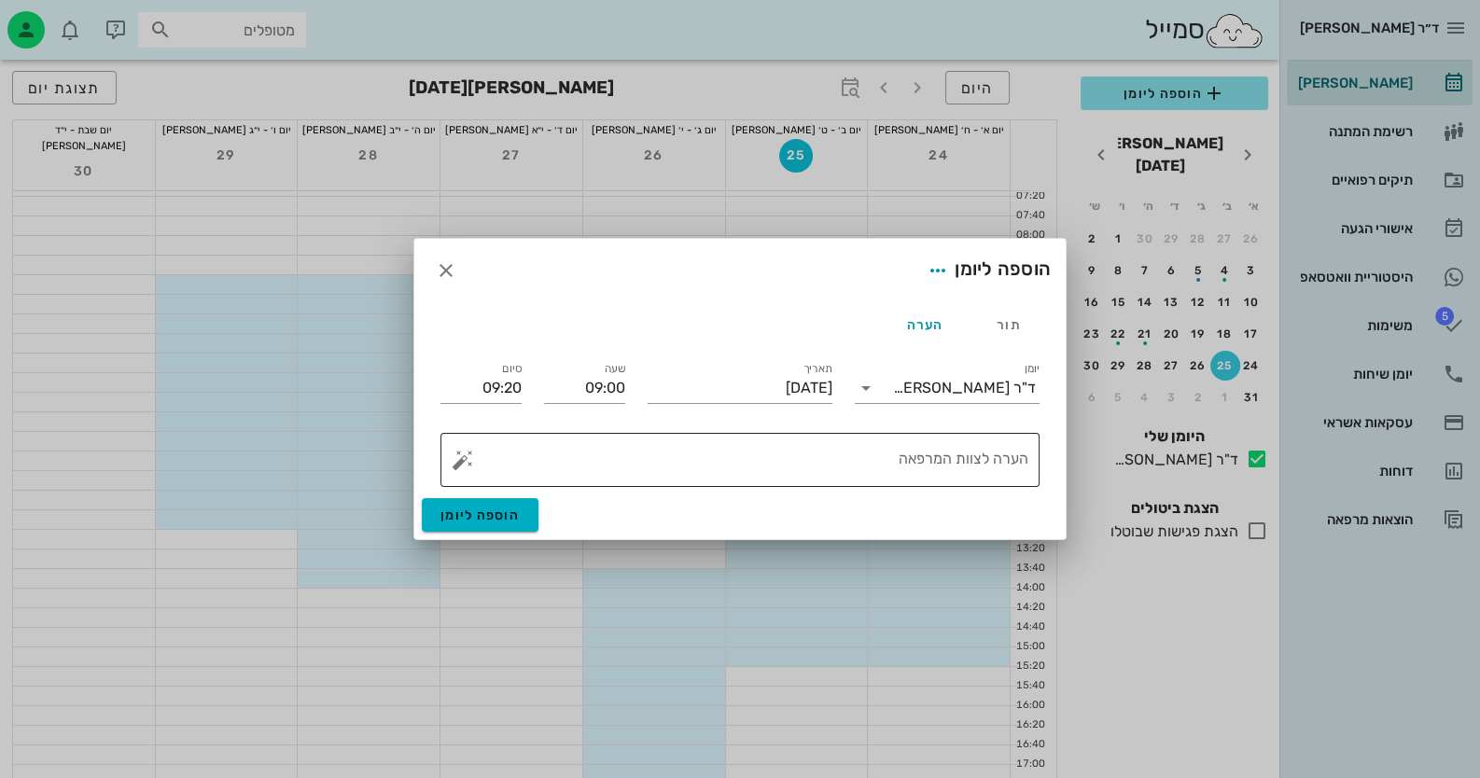
click at [462, 465] on button "button" at bounding box center [463, 460] width 22 height 22
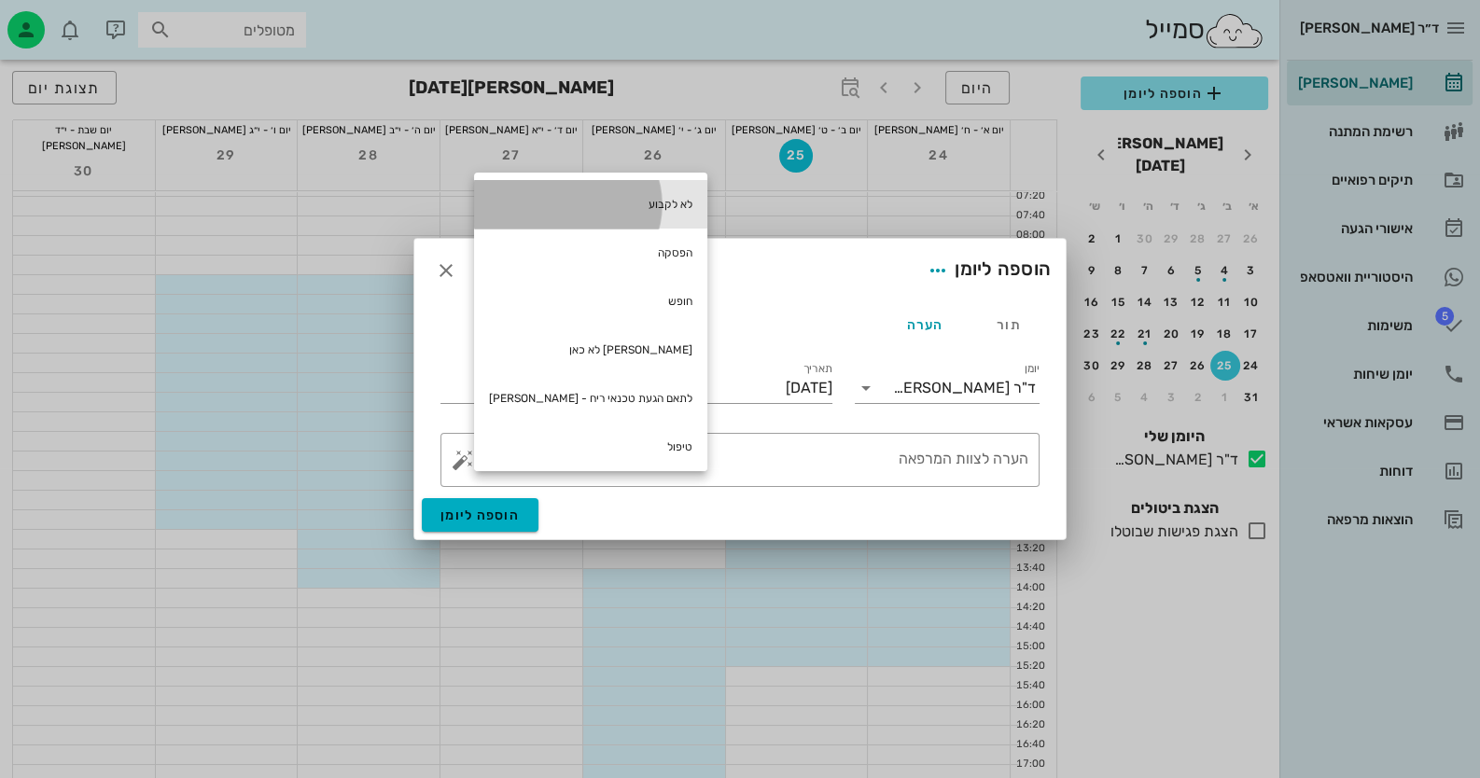
click at [627, 209] on div "לא לקבוע" at bounding box center [590, 204] width 233 height 49
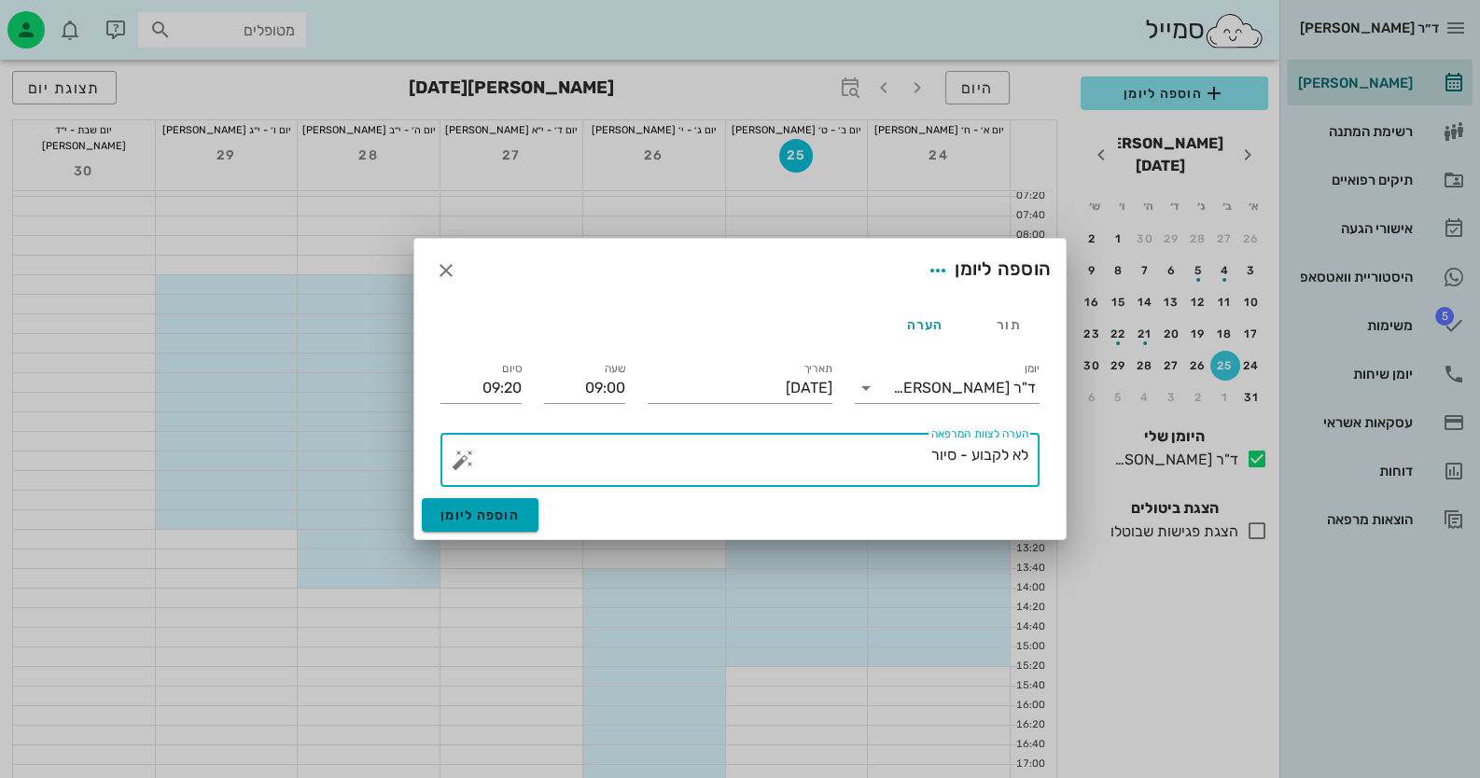
type textarea "לא לקבוע - סיור"
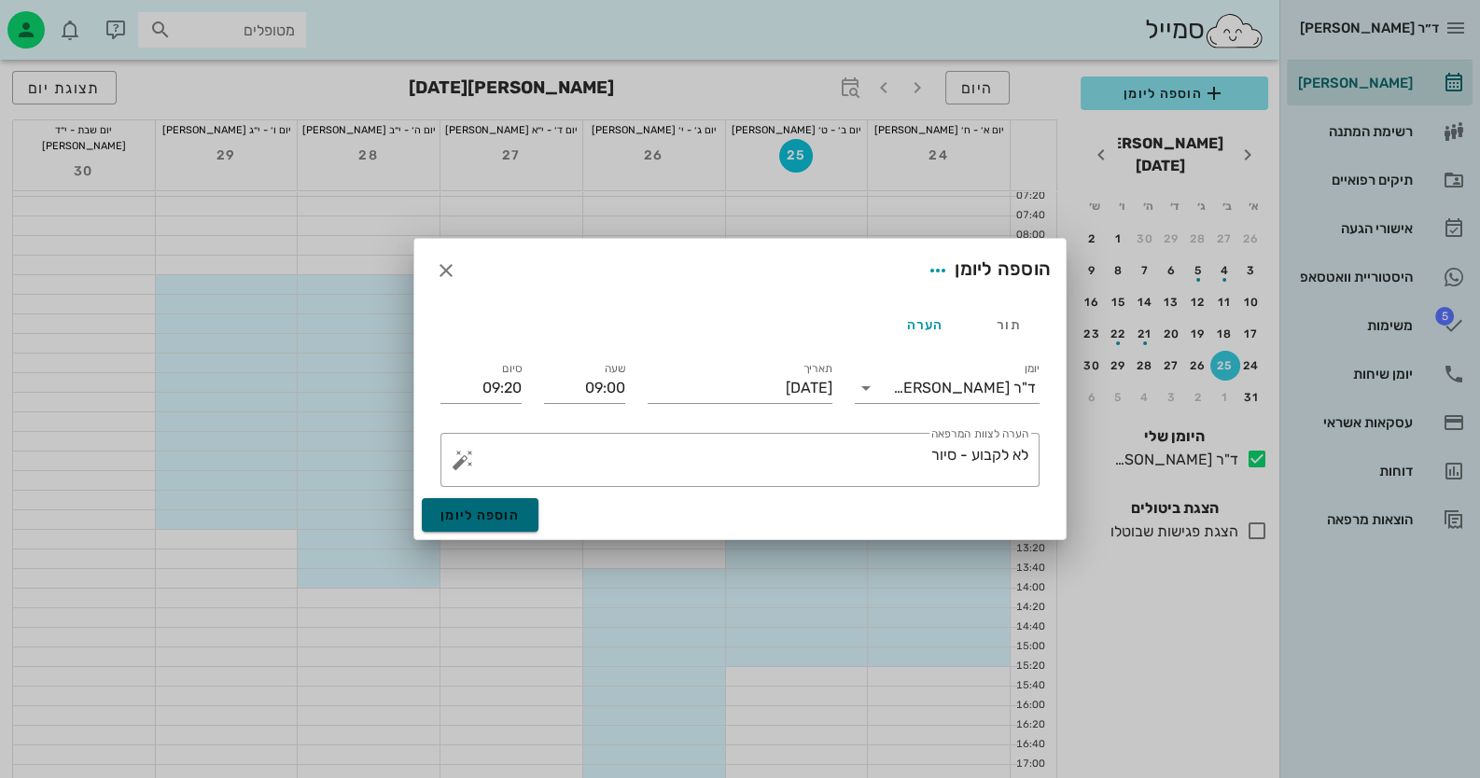
click at [523, 519] on button "הוספה ליומן" at bounding box center [480, 515] width 117 height 34
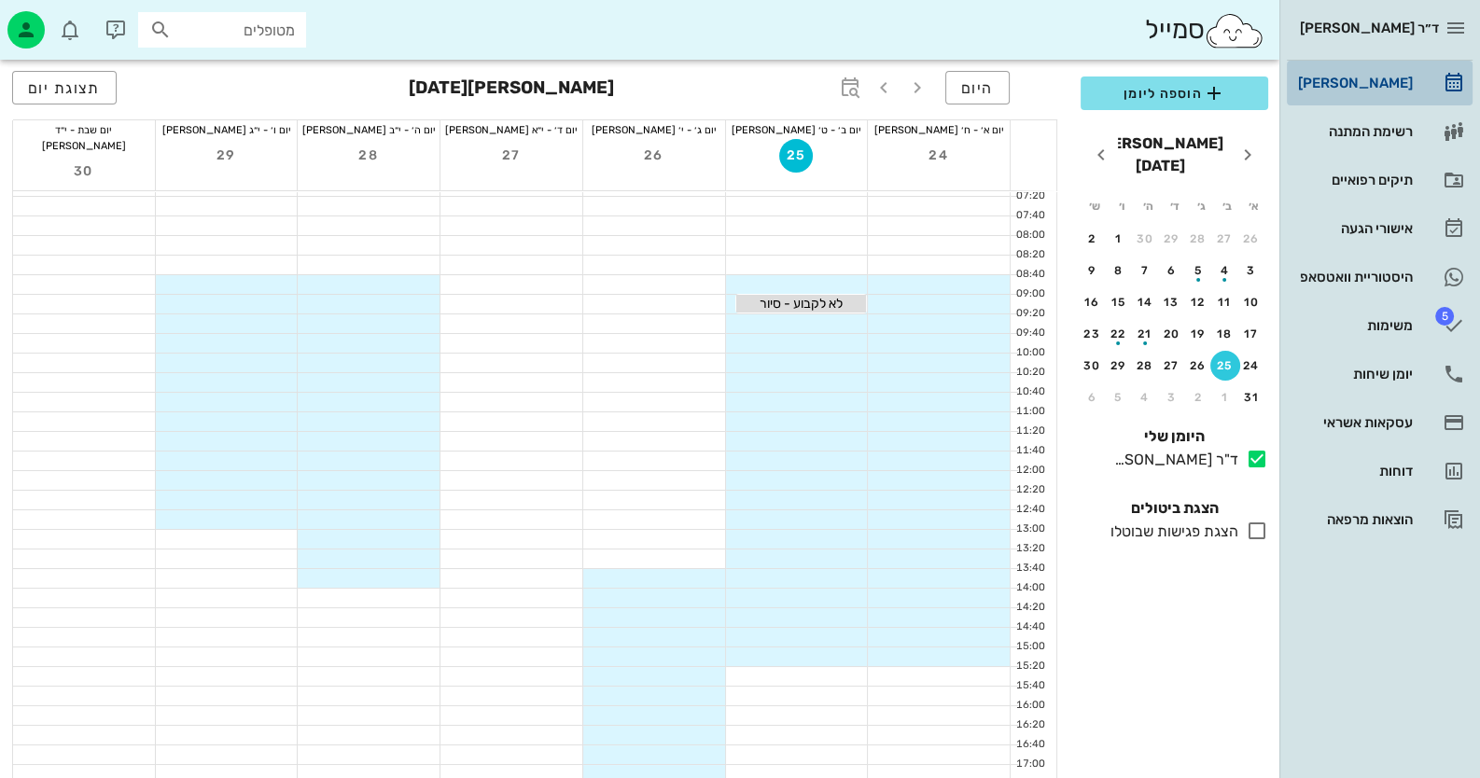
click at [1409, 83] on div "[PERSON_NAME]" at bounding box center [1353, 83] width 118 height 15
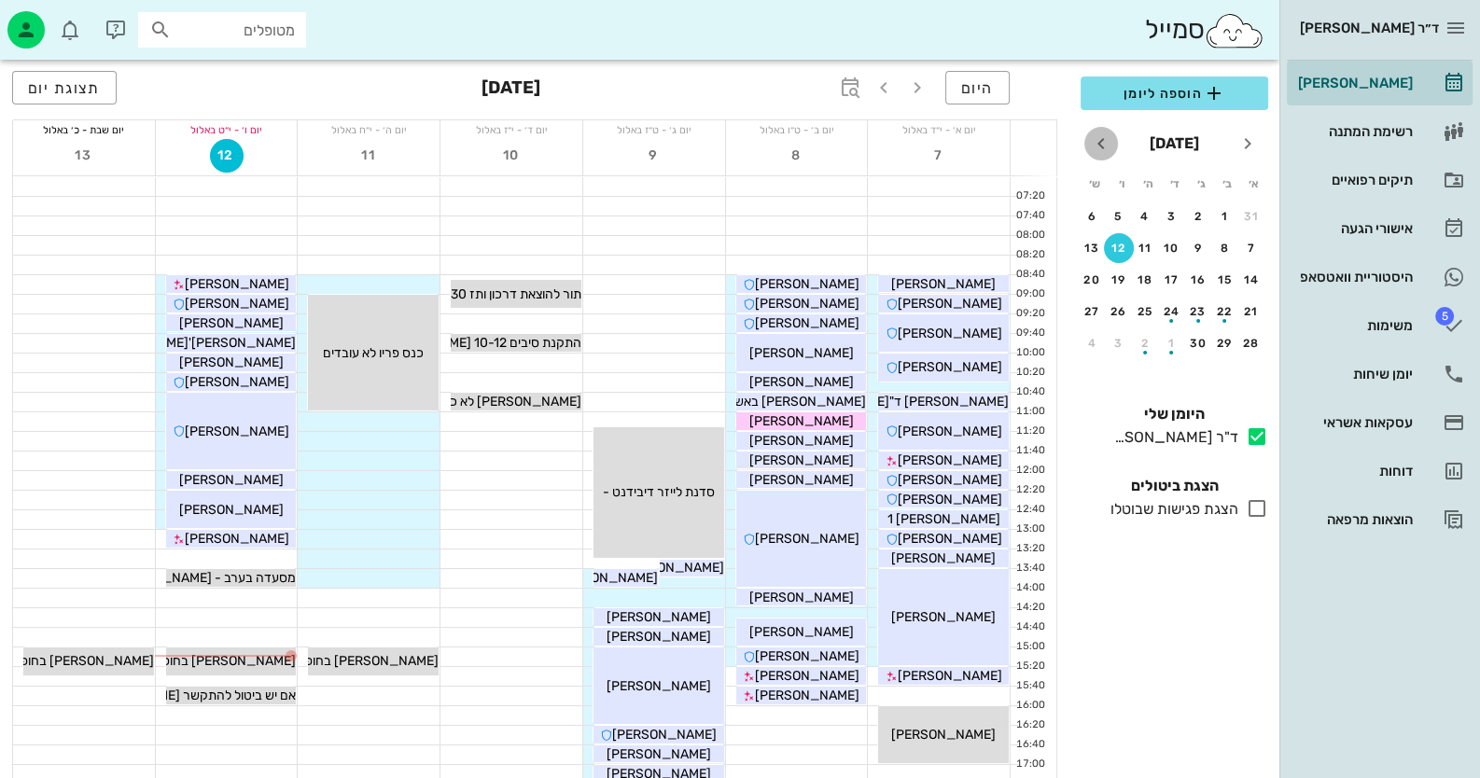
click at [1094, 134] on icon "חודש הבא" at bounding box center [1101, 143] width 22 height 22
click at [1112, 218] on div "3" at bounding box center [1119, 216] width 30 height 13
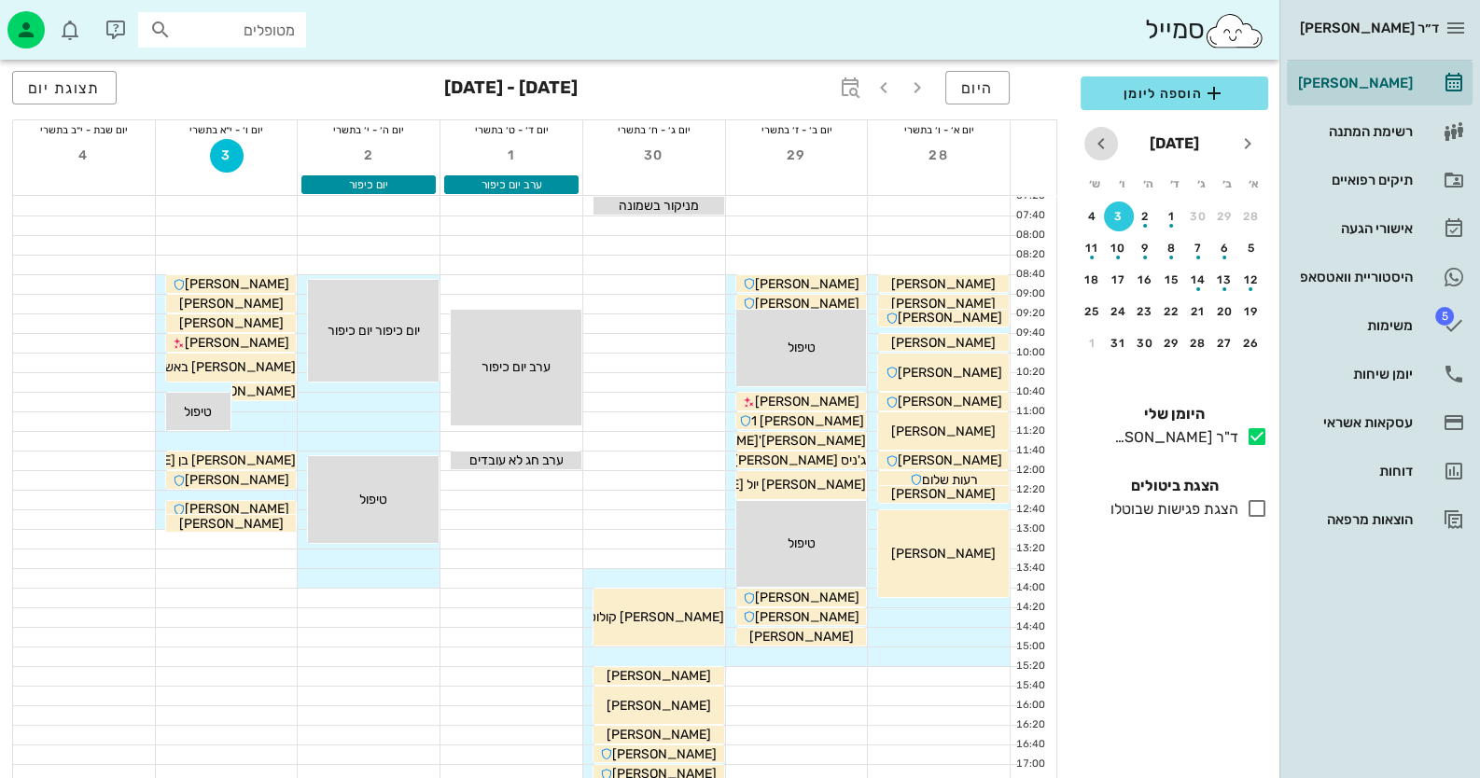
drag, startPoint x: 1106, startPoint y: 136, endPoint x: 1115, endPoint y: 144, distance: 11.9
click at [1106, 138] on icon "חודש הבא" at bounding box center [1101, 143] width 22 height 22
click at [1117, 144] on span "חודש הבא" at bounding box center [1101, 143] width 34 height 22
click at [1222, 216] on div "1" at bounding box center [1225, 216] width 30 height 13
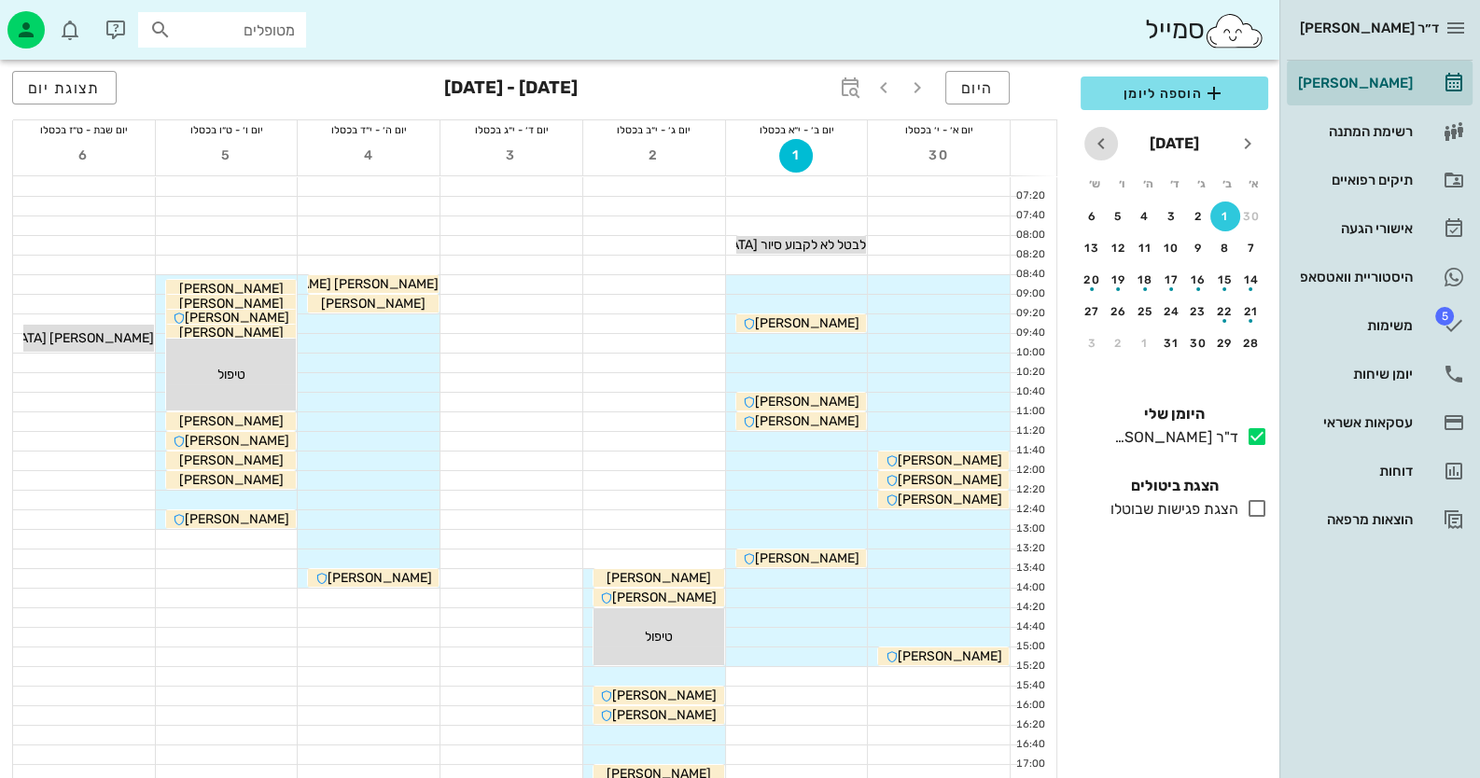
click at [1098, 142] on icon "חודש הבא" at bounding box center [1101, 143] width 22 height 22
click at [1216, 313] on div "23" at bounding box center [1225, 311] width 30 height 13
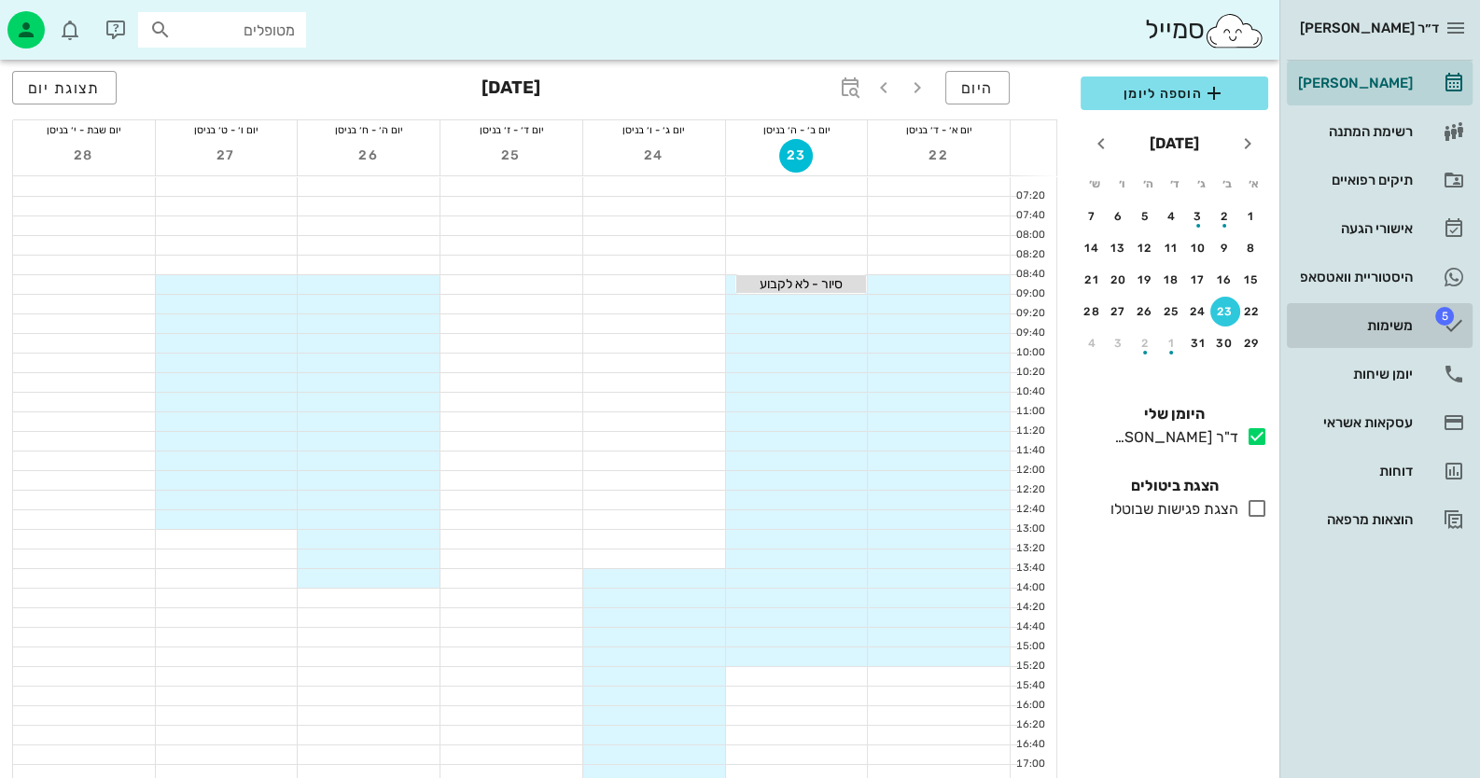
click at [1444, 323] on span "5" at bounding box center [1444, 316] width 19 height 19
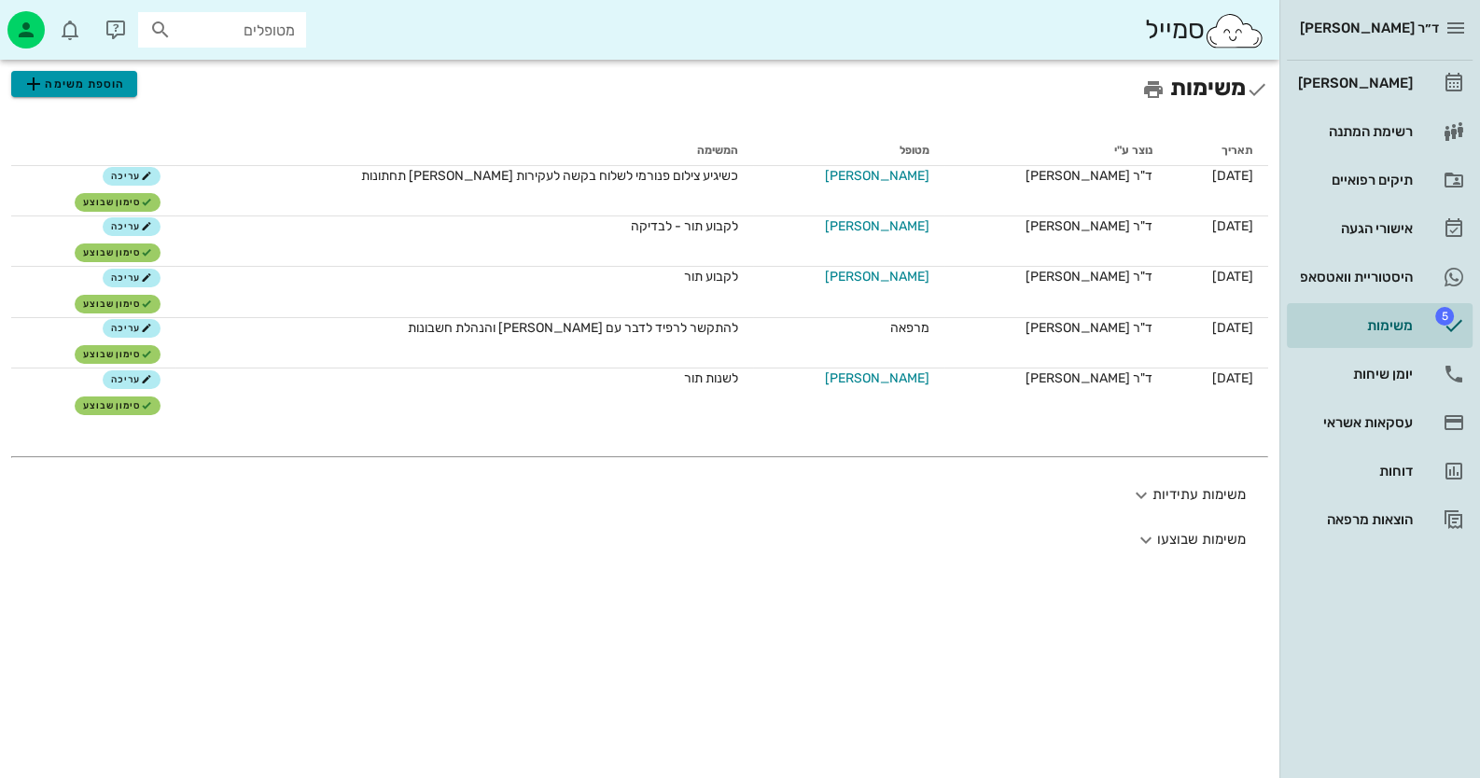
click at [93, 82] on span "הוספת משימה" at bounding box center [73, 84] width 103 height 22
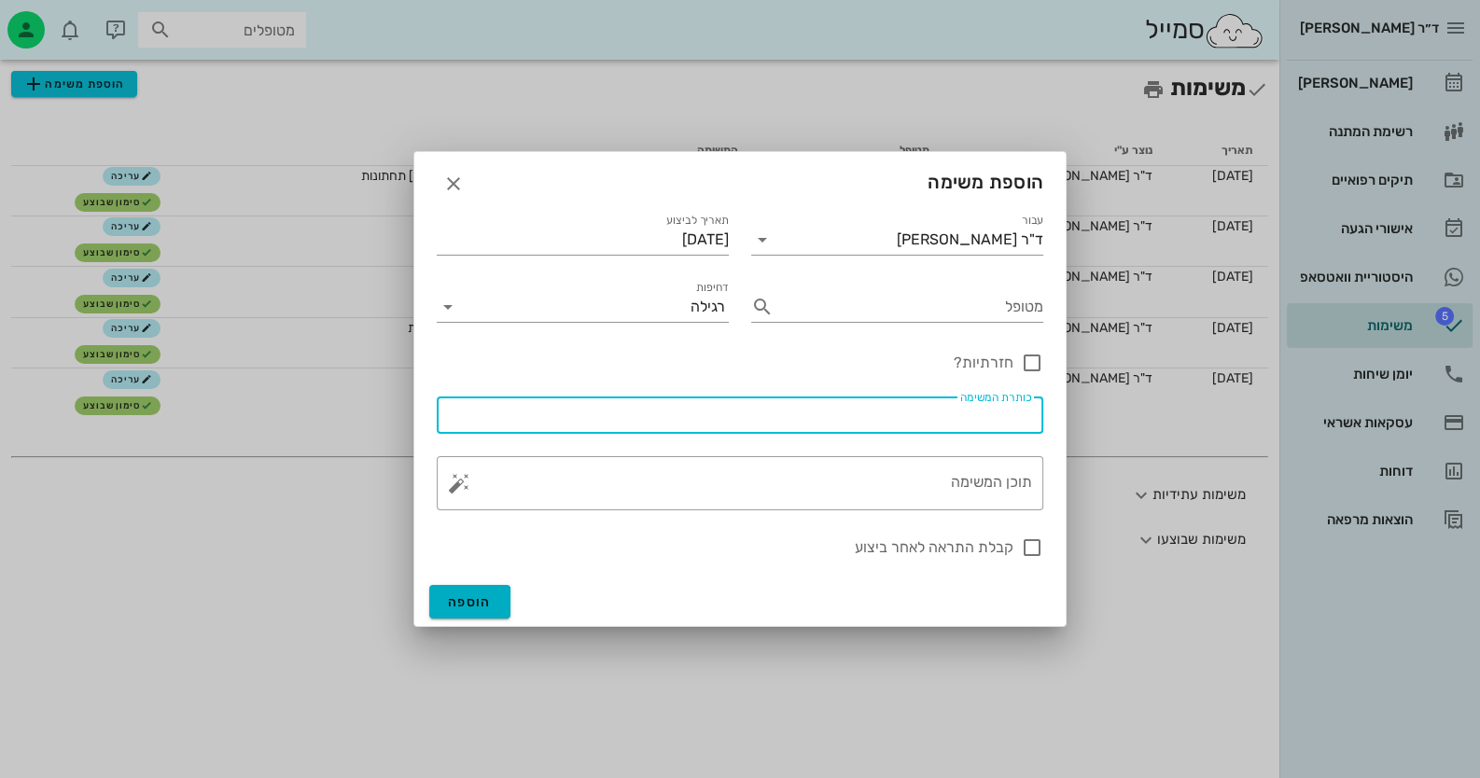
click at [958, 427] on input "כותרת המשימה" at bounding box center [740, 415] width 584 height 30
click at [972, 491] on textarea "תוכן המשימה" at bounding box center [747, 488] width 569 height 45
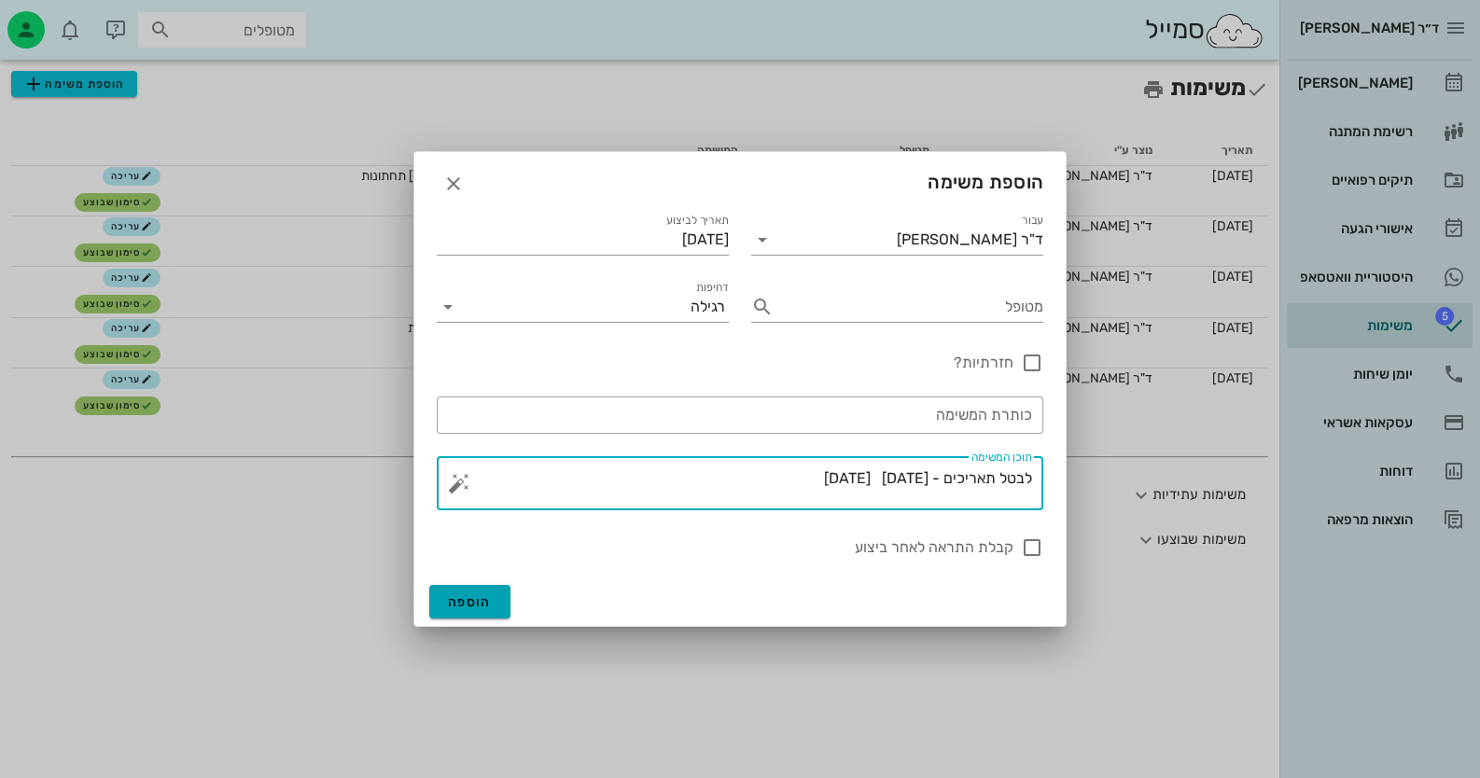
type textarea "לבטל תאריכים - [DATE] [DATE]"
click at [503, 610] on button "הוספה" at bounding box center [469, 602] width 81 height 34
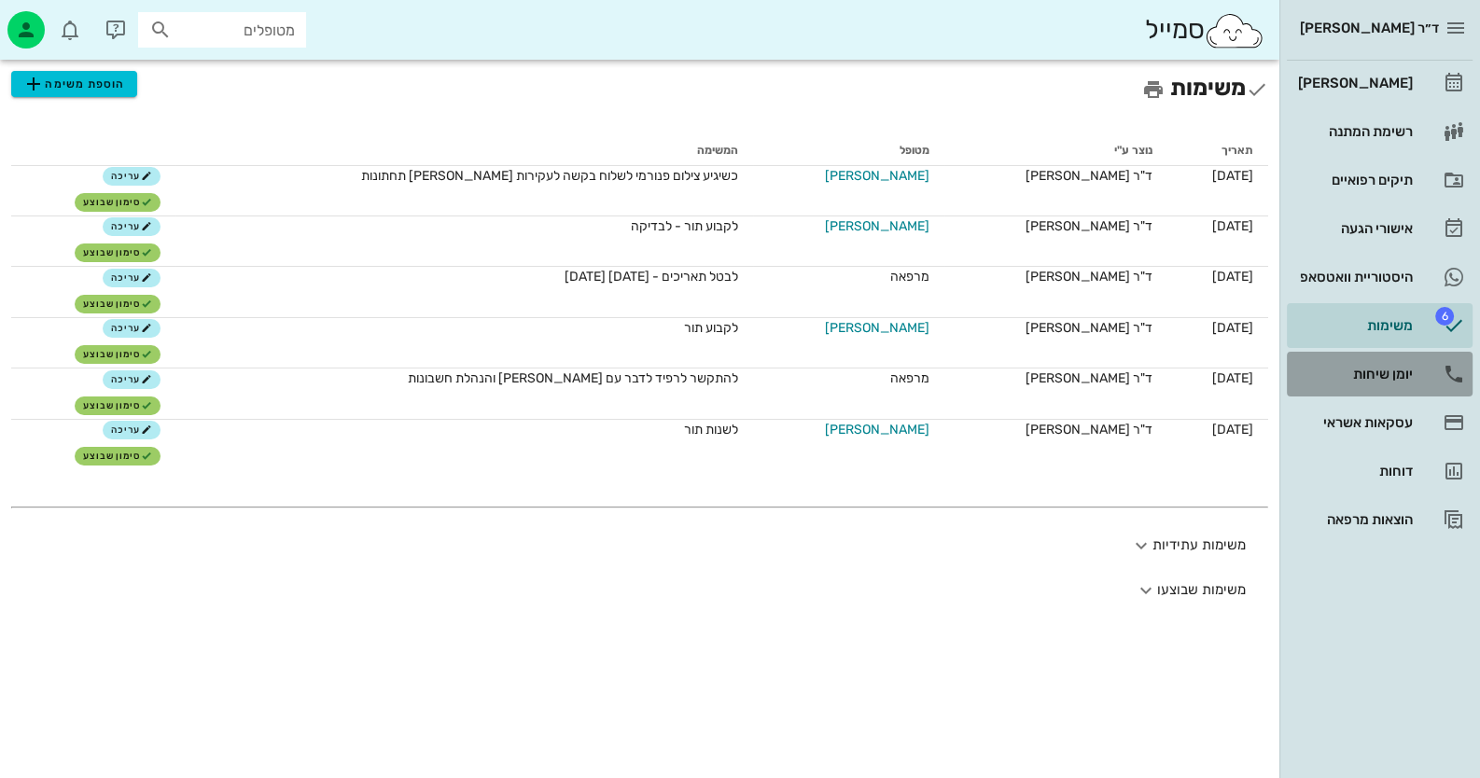
click at [1427, 392] on link "יומן שיחות" at bounding box center [1380, 374] width 186 height 45
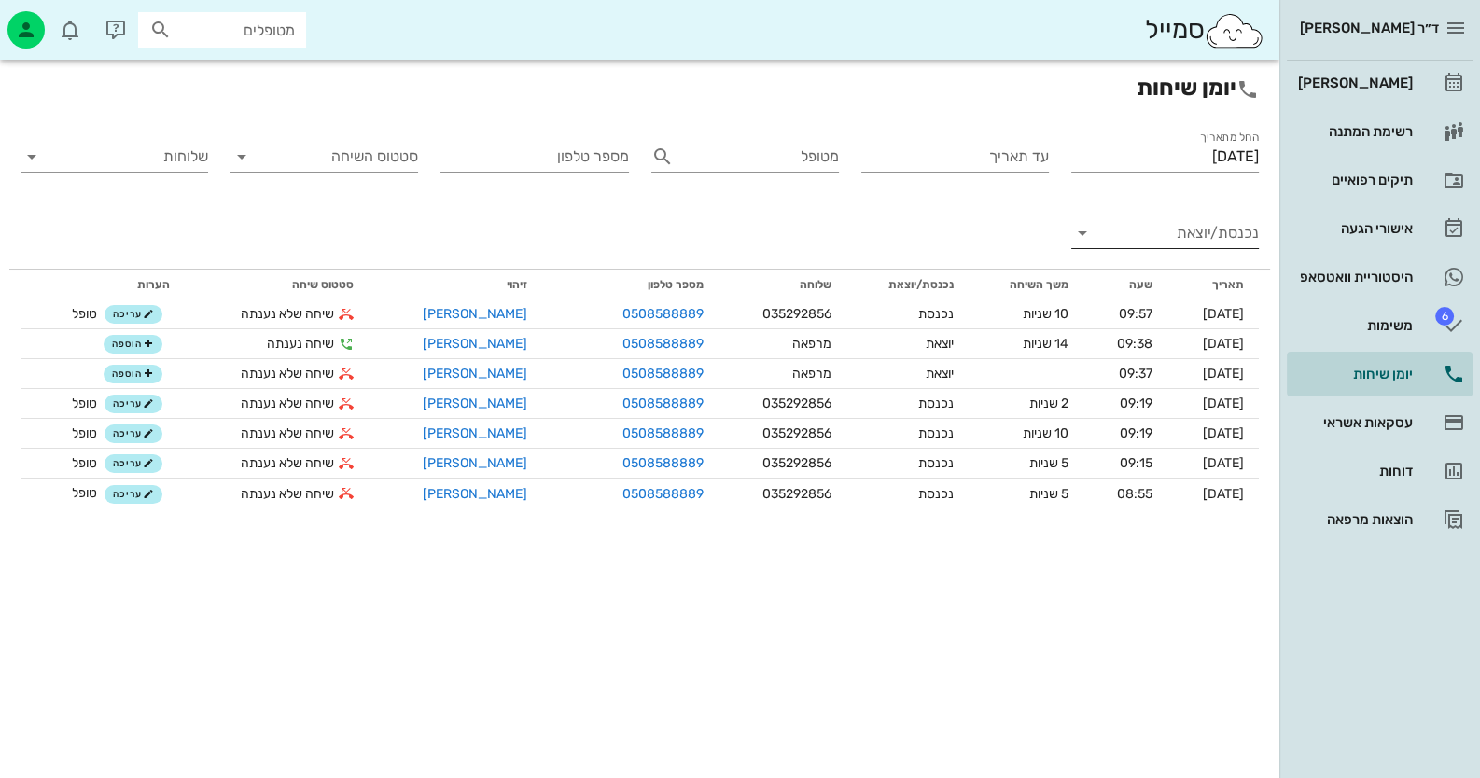
click at [1200, 229] on input "נכנסת/יוצאת" at bounding box center [1180, 233] width 158 height 30
click at [1200, 229] on div "נכנסת" at bounding box center [1198, 248] width 41 height 45
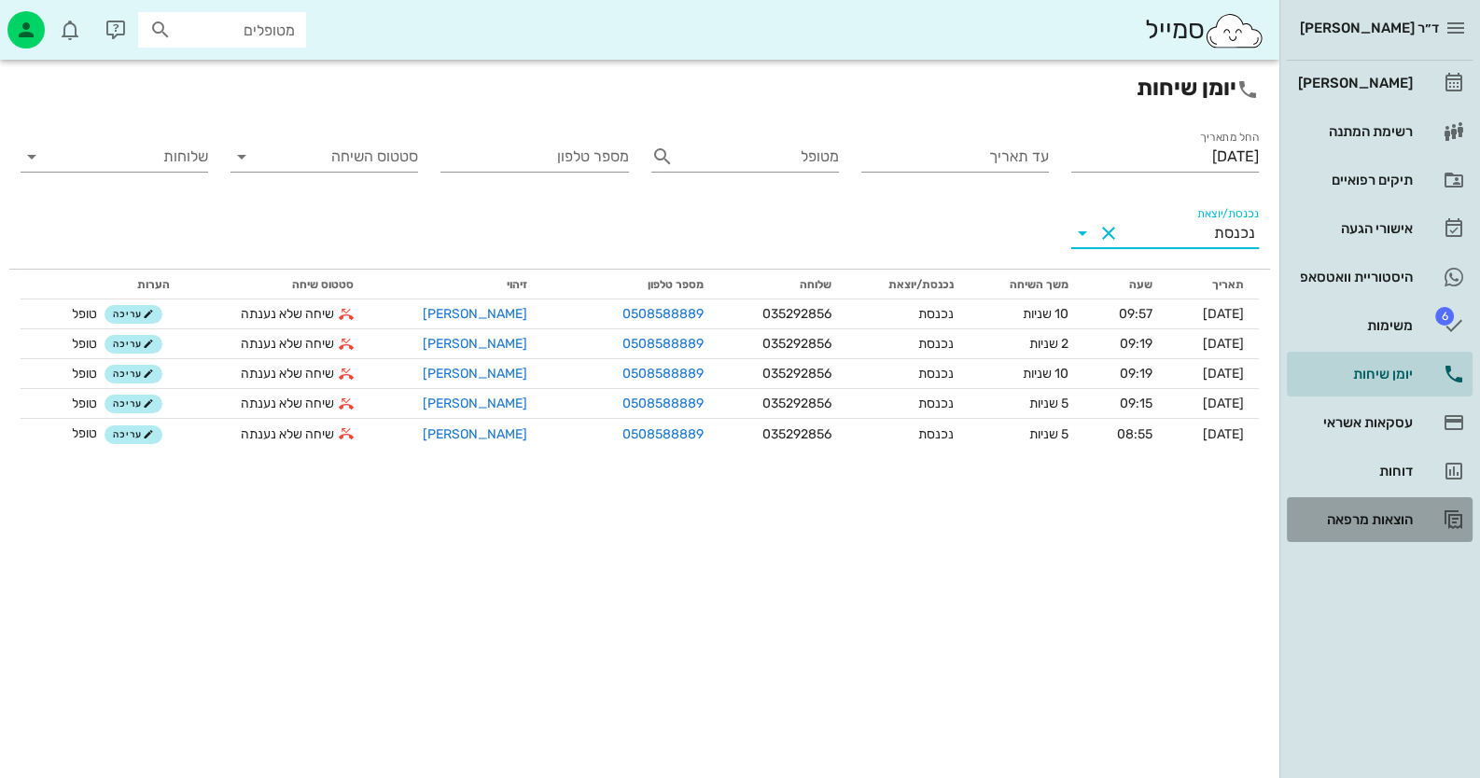
click at [1337, 508] on div "הוצאות מרפאה" at bounding box center [1353, 520] width 118 height 30
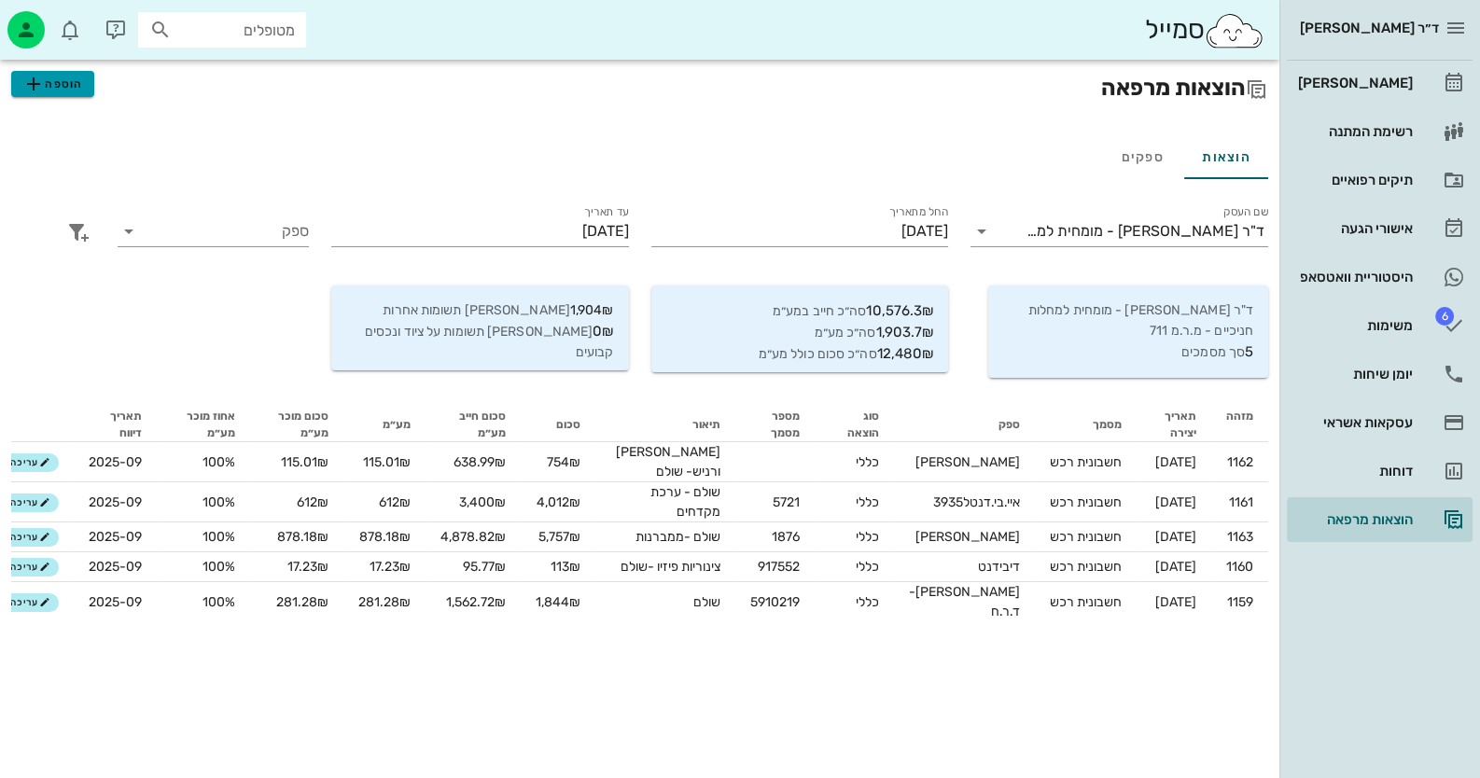
click at [68, 88] on span "הוספה" at bounding box center [52, 84] width 60 height 22
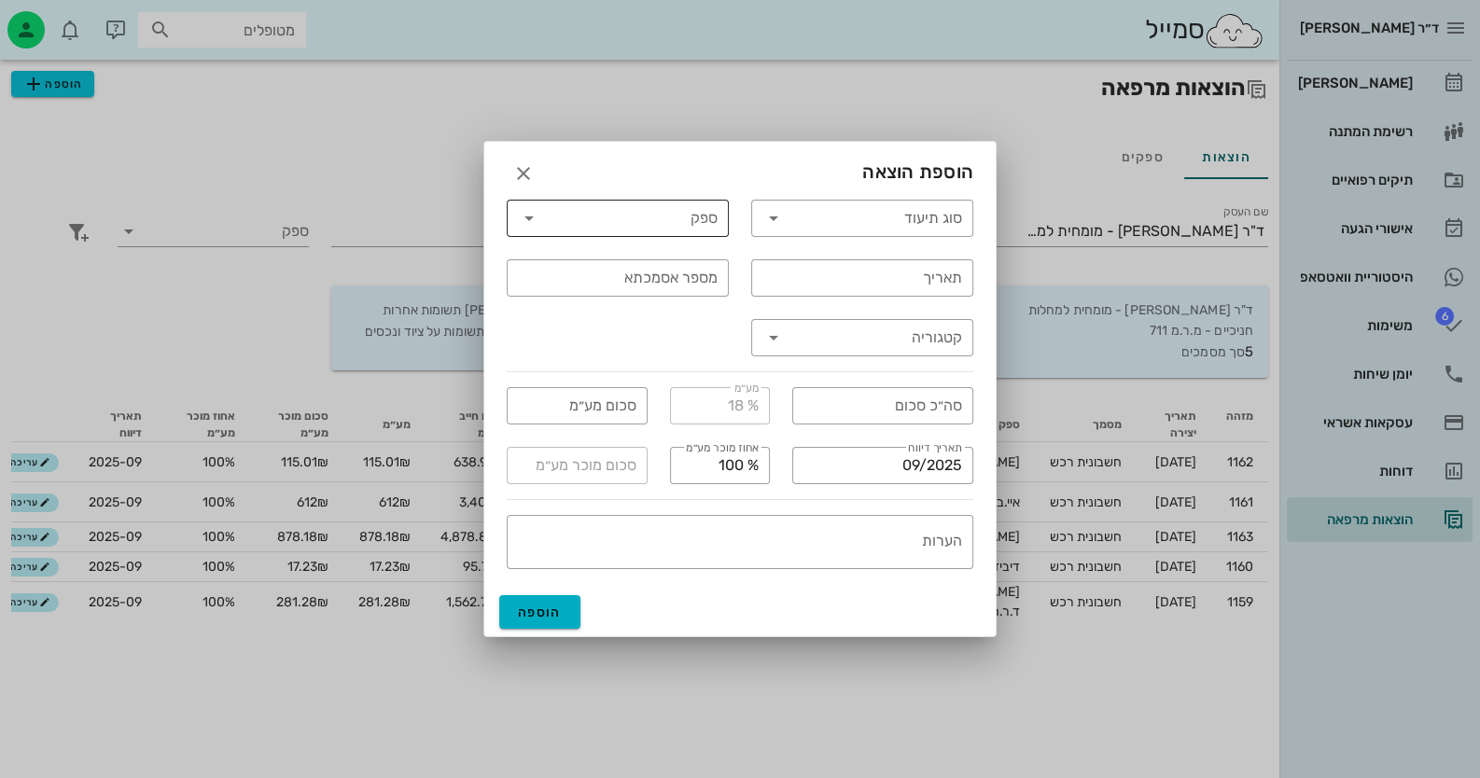
click at [703, 217] on input "ספק" at bounding box center [631, 218] width 174 height 30
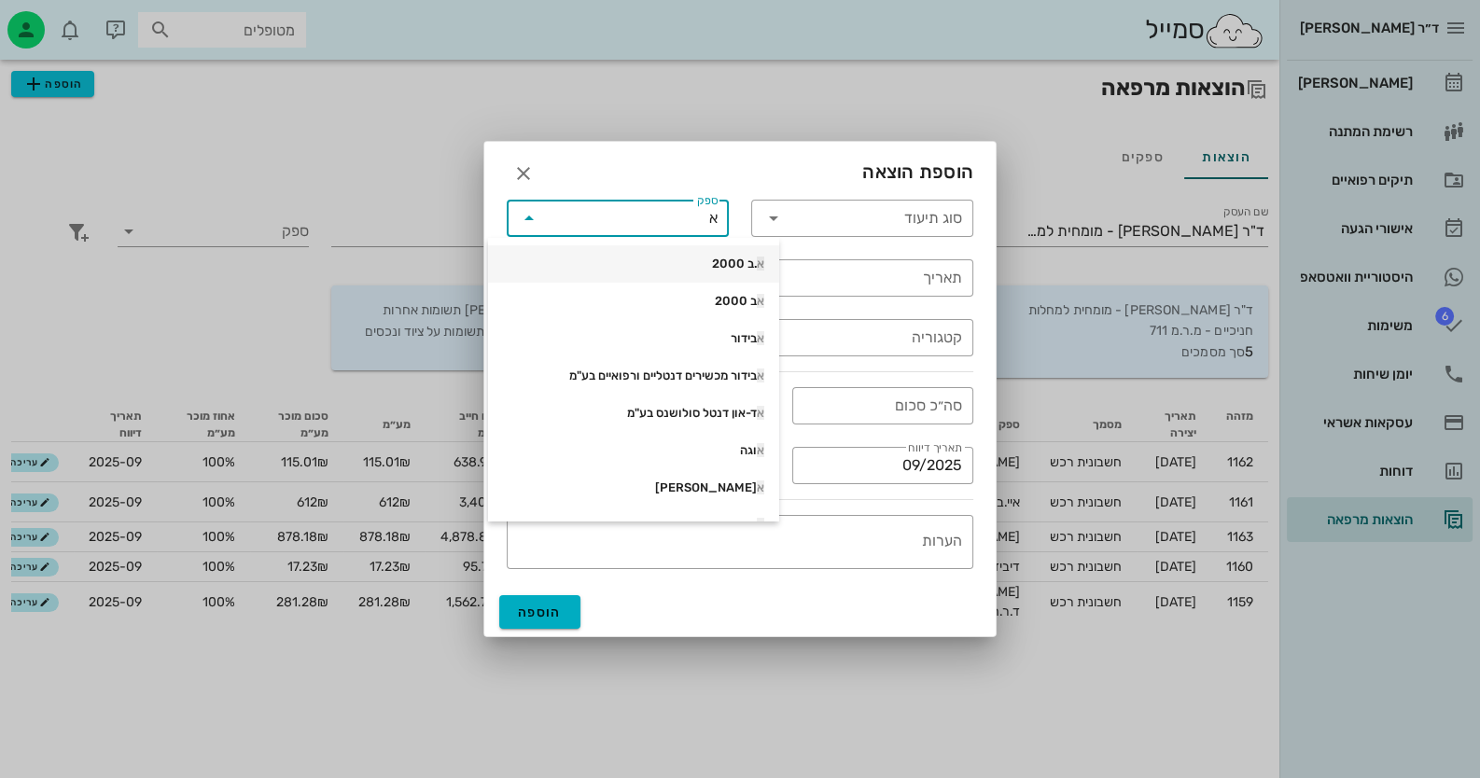
click at [757, 260] on span "א" at bounding box center [760, 264] width 7 height 14
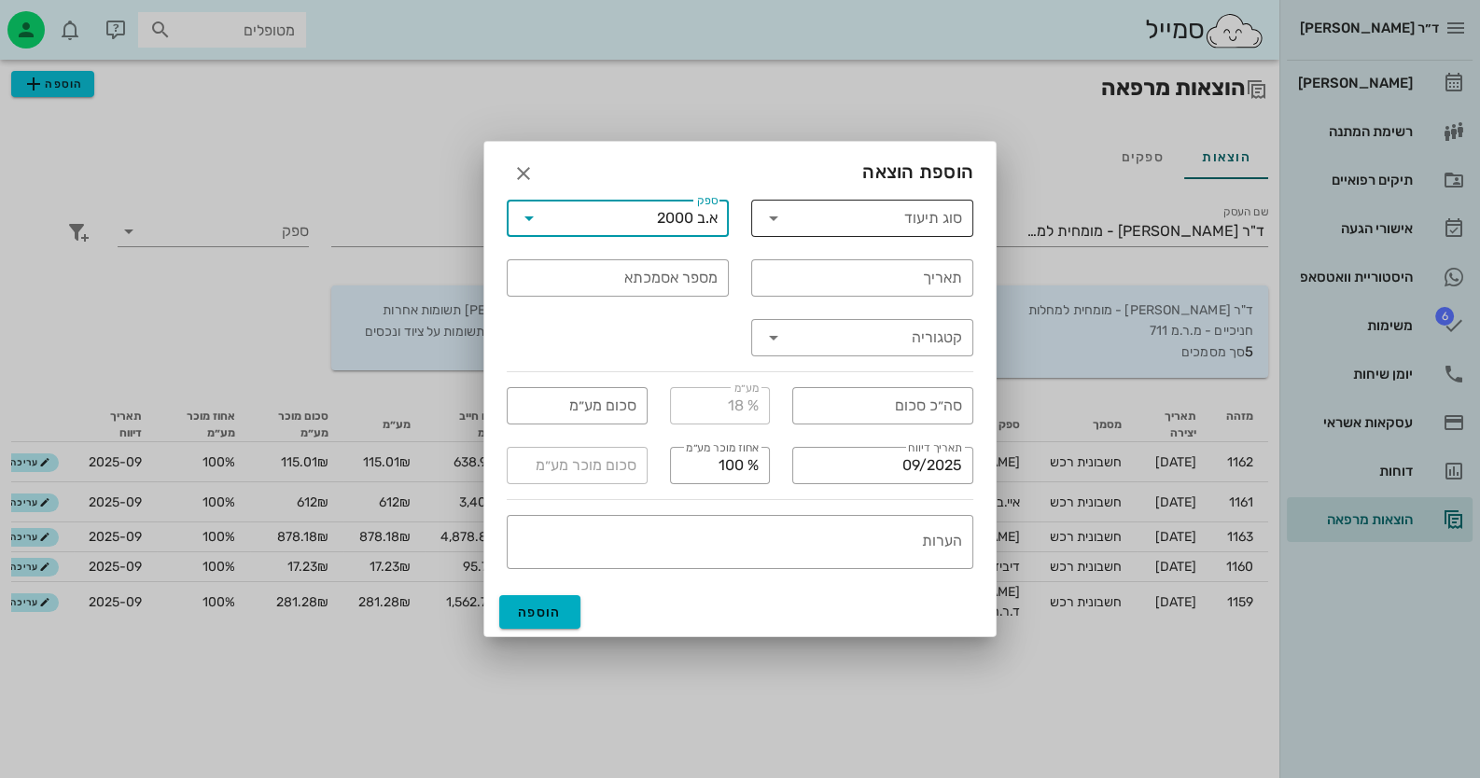
type input "א.ב 2000"
click at [868, 228] on input "סוג תיעוד" at bounding box center [875, 218] width 174 height 30
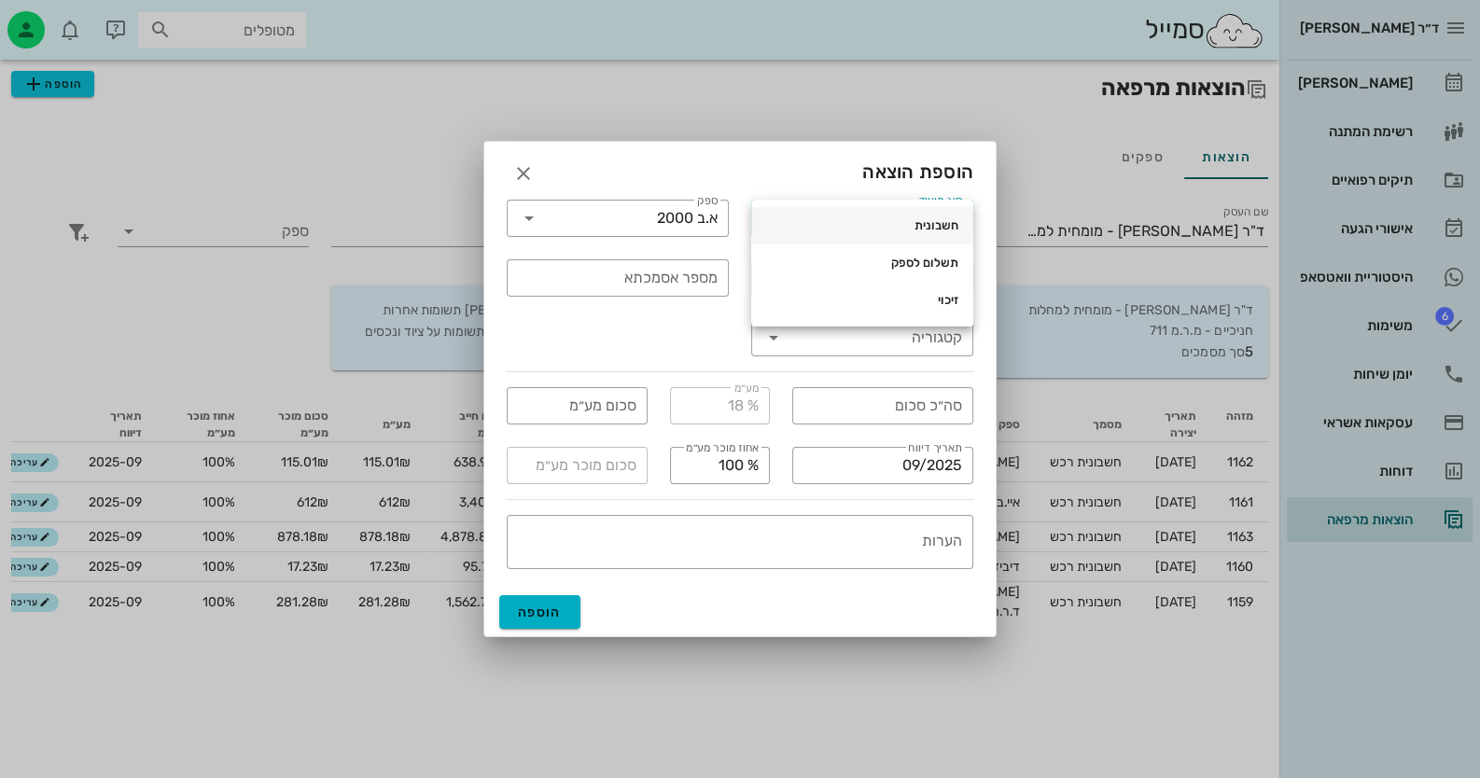
click at [922, 228] on div "חשבונית" at bounding box center [862, 225] width 192 height 15
click at [933, 283] on input "תאריך" at bounding box center [862, 278] width 200 height 30
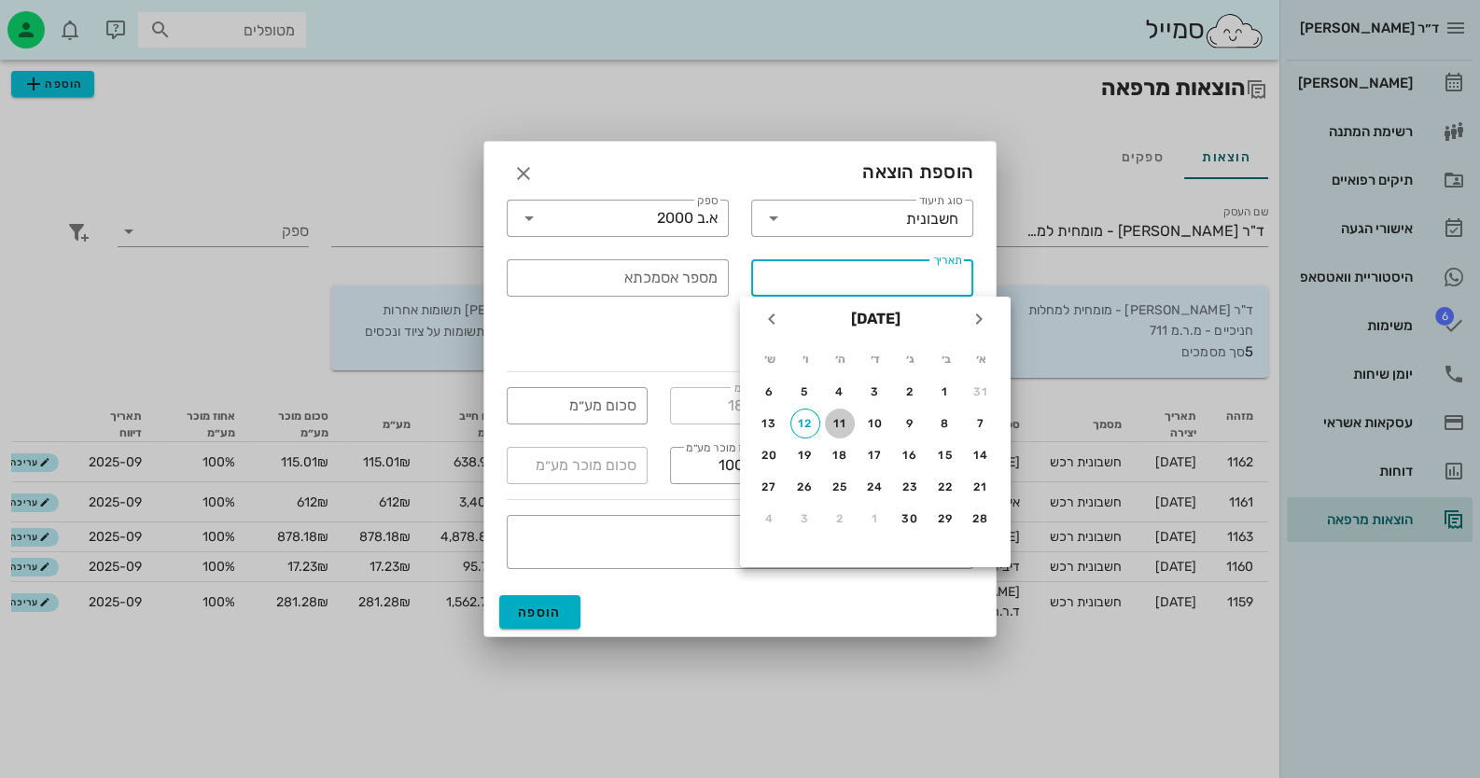
click at [839, 418] on div "11" at bounding box center [840, 423] width 30 height 13
type input "[DATE]"
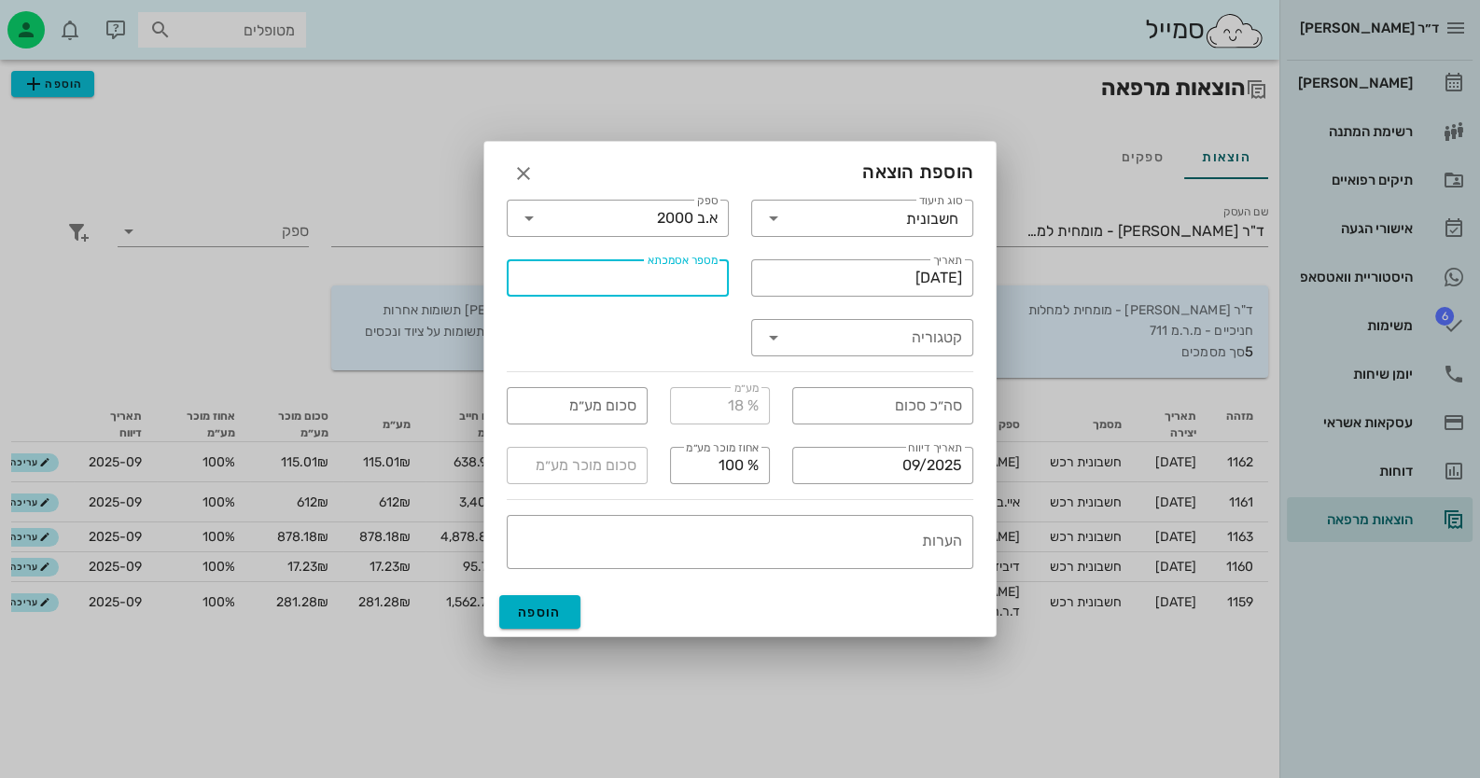
click at [706, 288] on input "מספר אסמכתא" at bounding box center [618, 278] width 200 height 30
type input "499080"
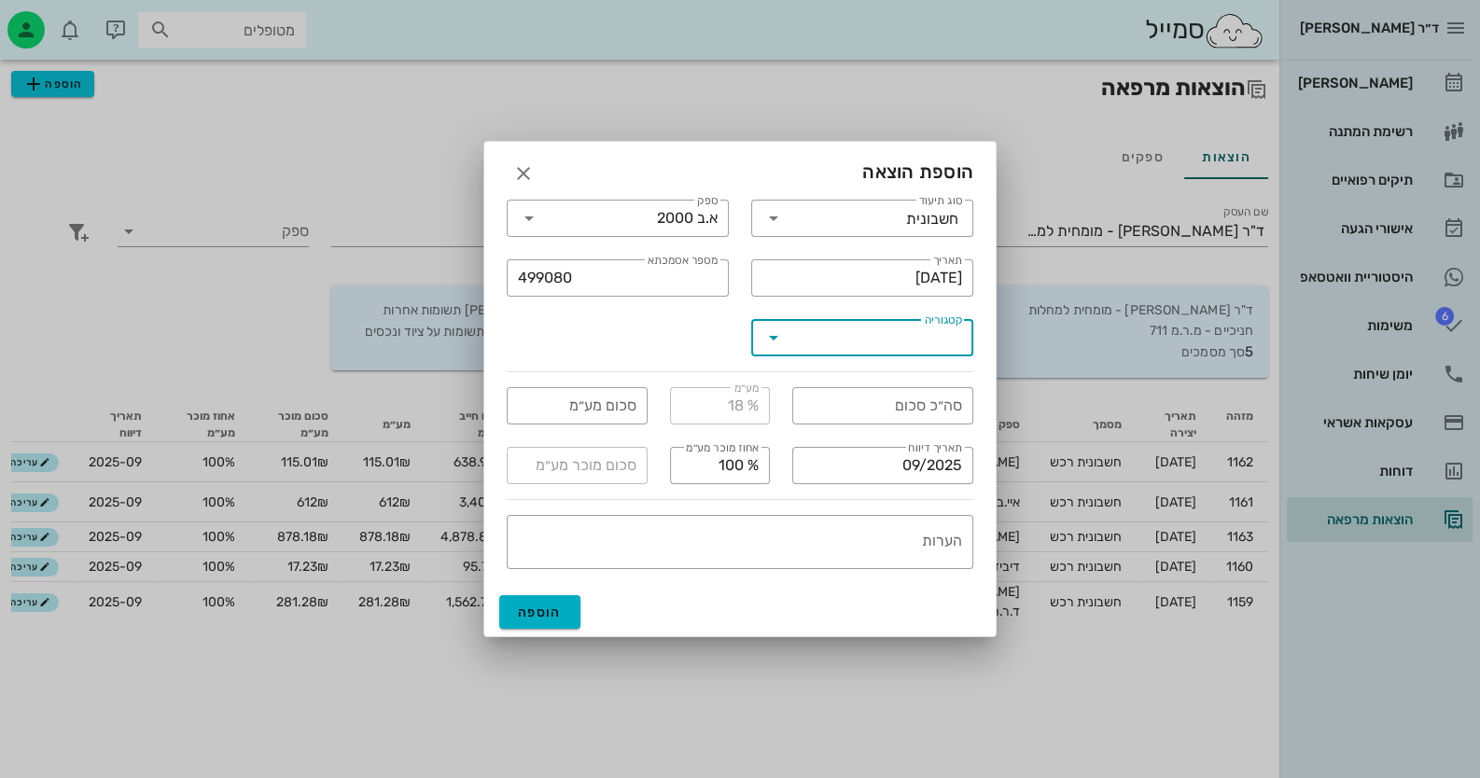
click at [844, 335] on input "קטגוריה" at bounding box center [875, 338] width 174 height 30
click at [879, 384] on div "כללי" at bounding box center [862, 383] width 192 height 15
type input "כללי"
click at [885, 401] on input "סה״כ סכום" at bounding box center [882, 406] width 159 height 30
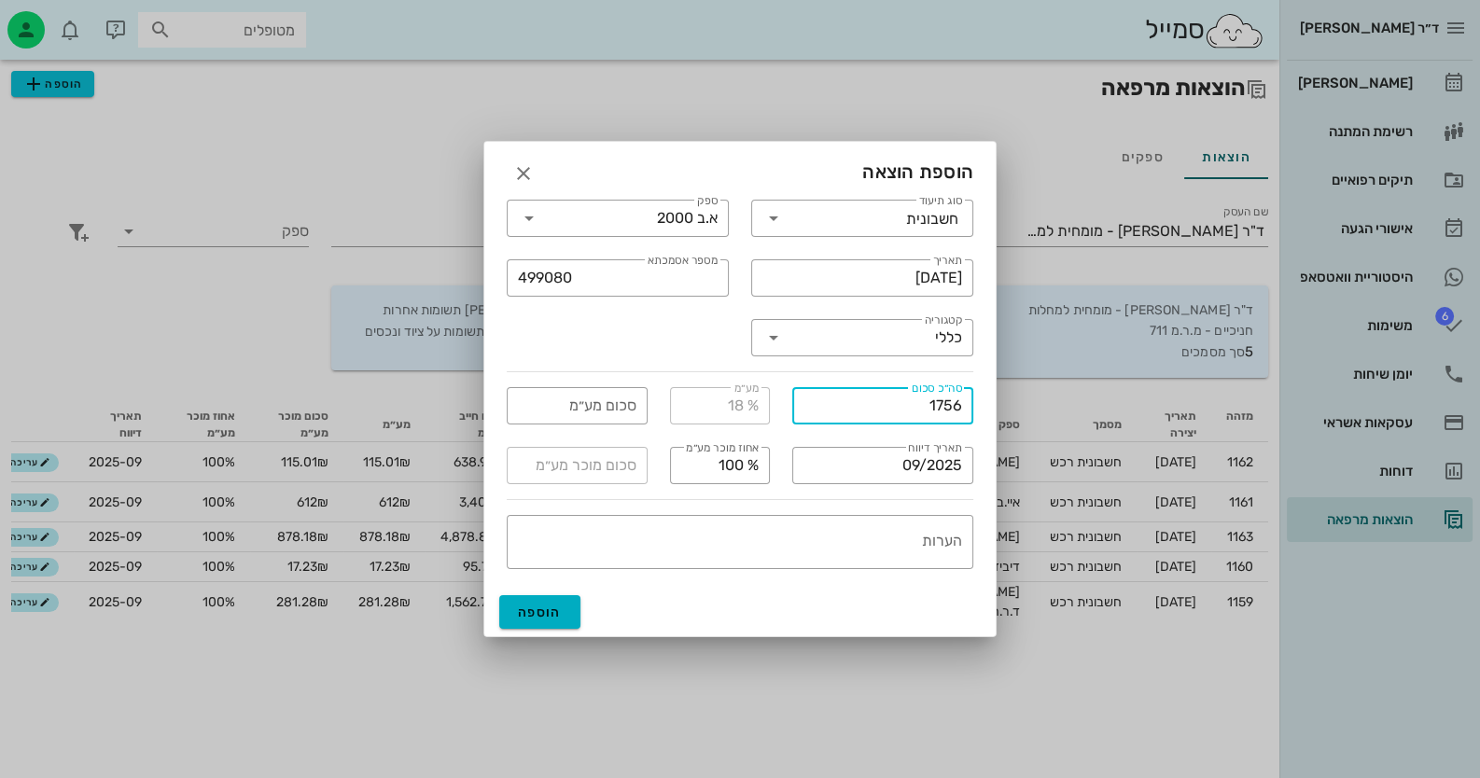
type input "1756"
type input "267.86"
click at [772, 504] on div "​ הערות" at bounding box center [739, 542] width 489 height 77
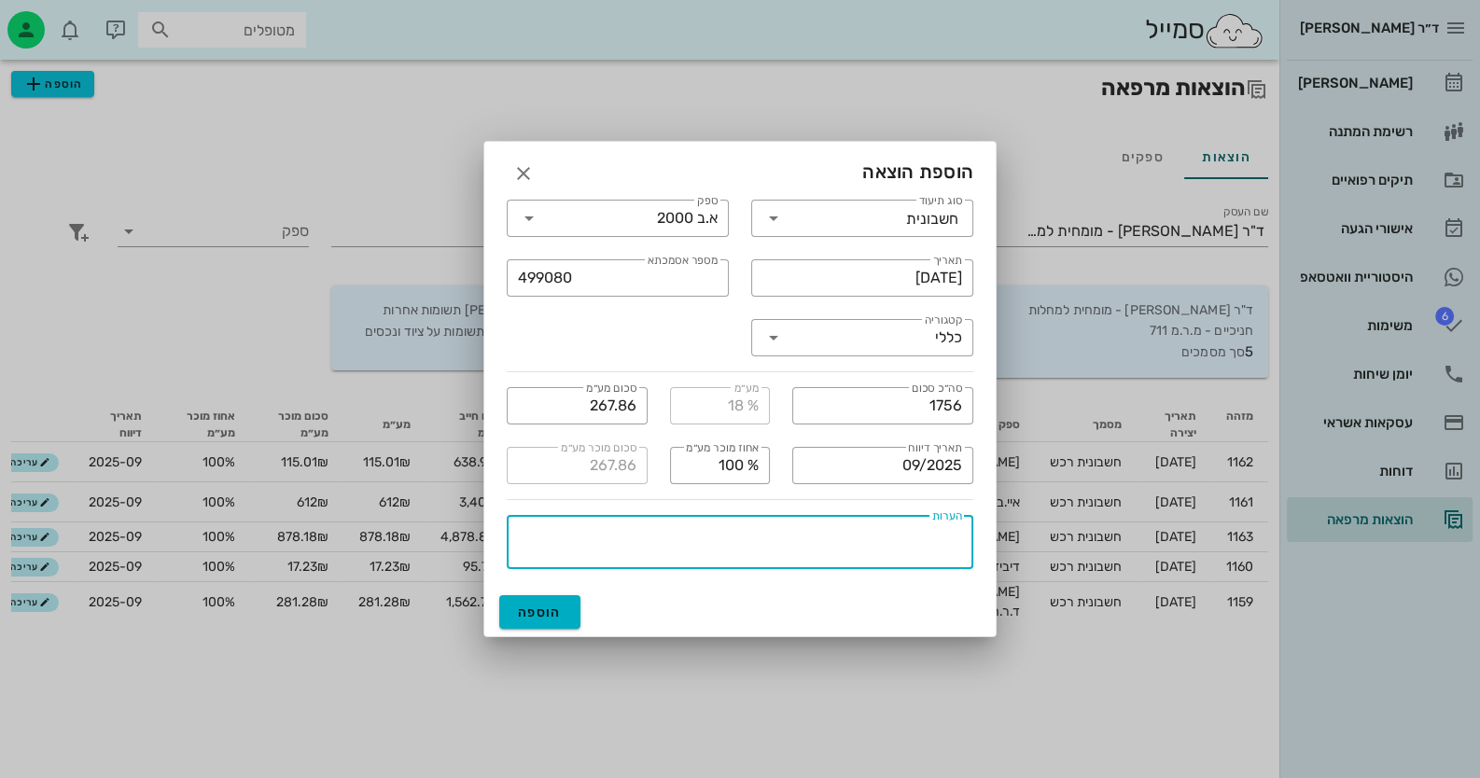
click at [882, 536] on textarea "הערות" at bounding box center [736, 546] width 452 height 45
click at [591, 551] on textarea "הערות" at bounding box center [736, 546] width 452 height 45
type textarea "לא שולם"
click at [551, 618] on span "הוספה" at bounding box center [540, 613] width 44 height 16
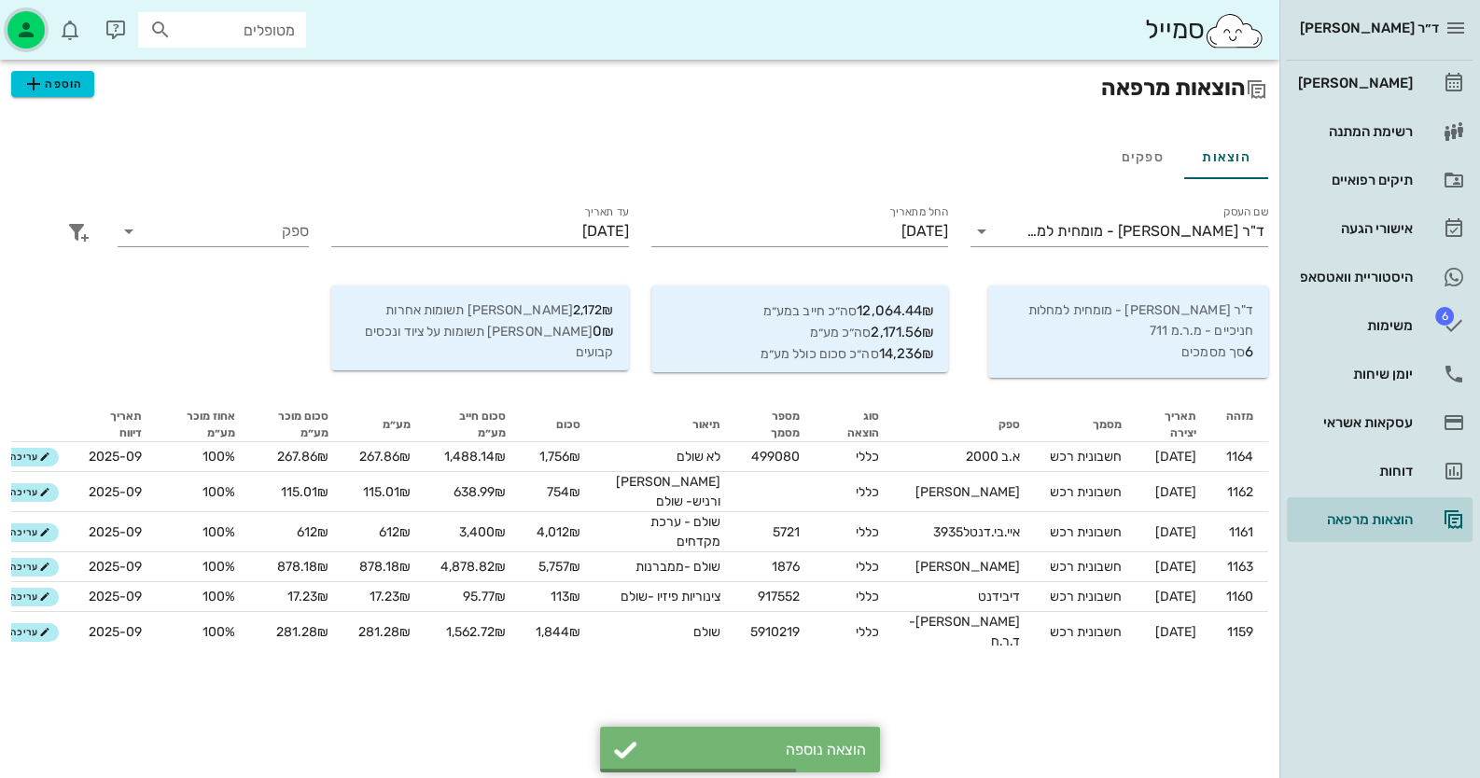
click at [30, 36] on icon "button" at bounding box center [26, 30] width 22 height 22
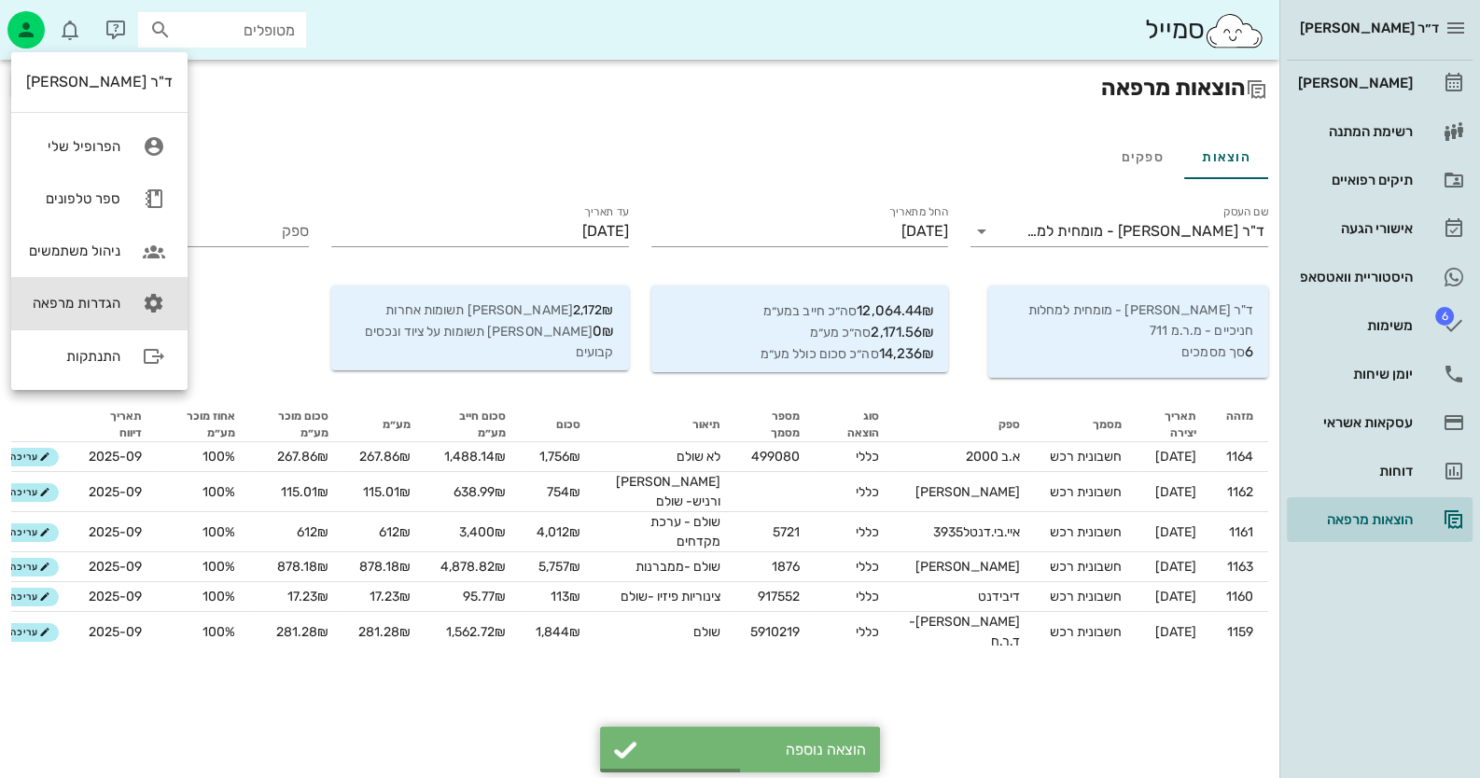
click at [125, 307] on link "הגדרות מרפאה" at bounding box center [99, 303] width 176 height 52
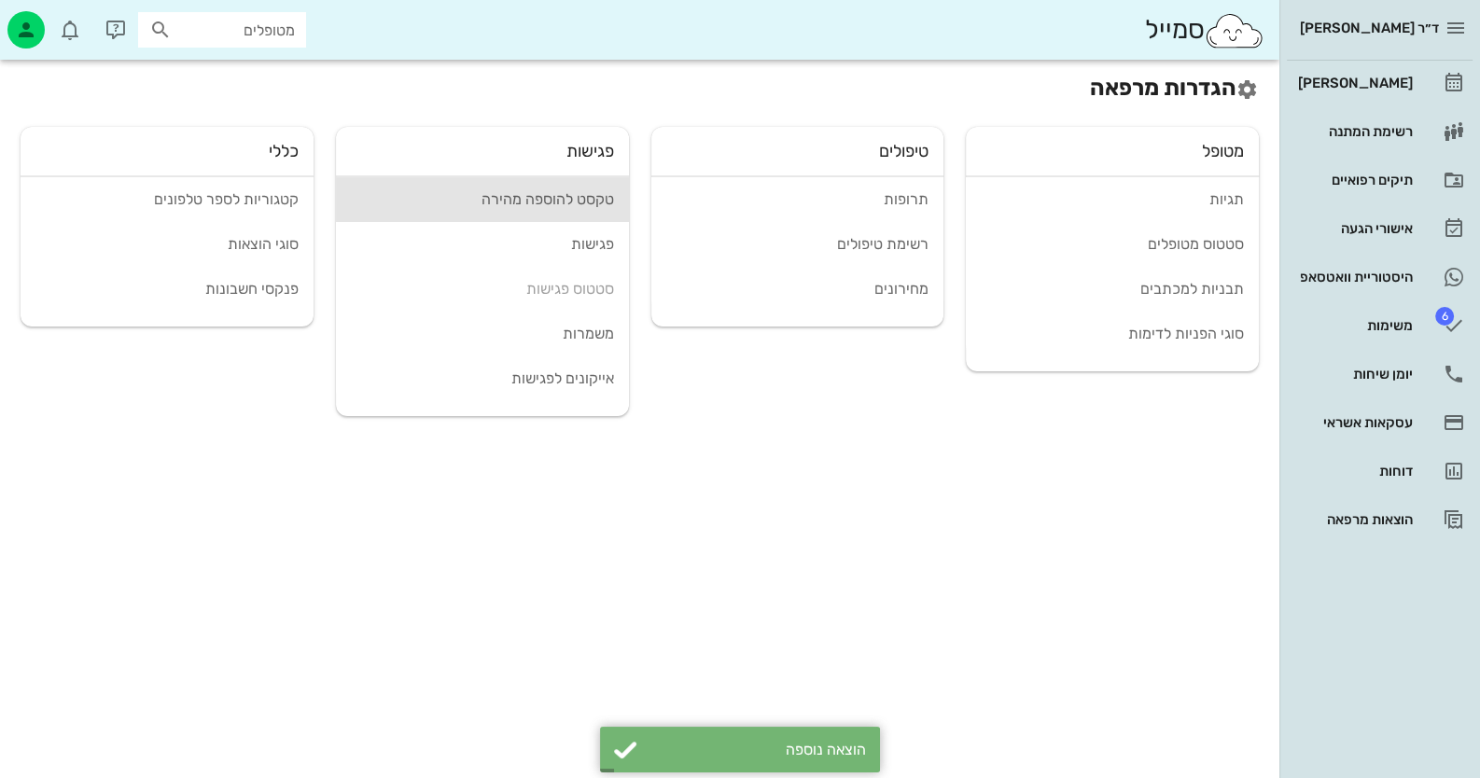
click at [526, 198] on div "טקסט להוספה מהירה" at bounding box center [482, 199] width 263 height 18
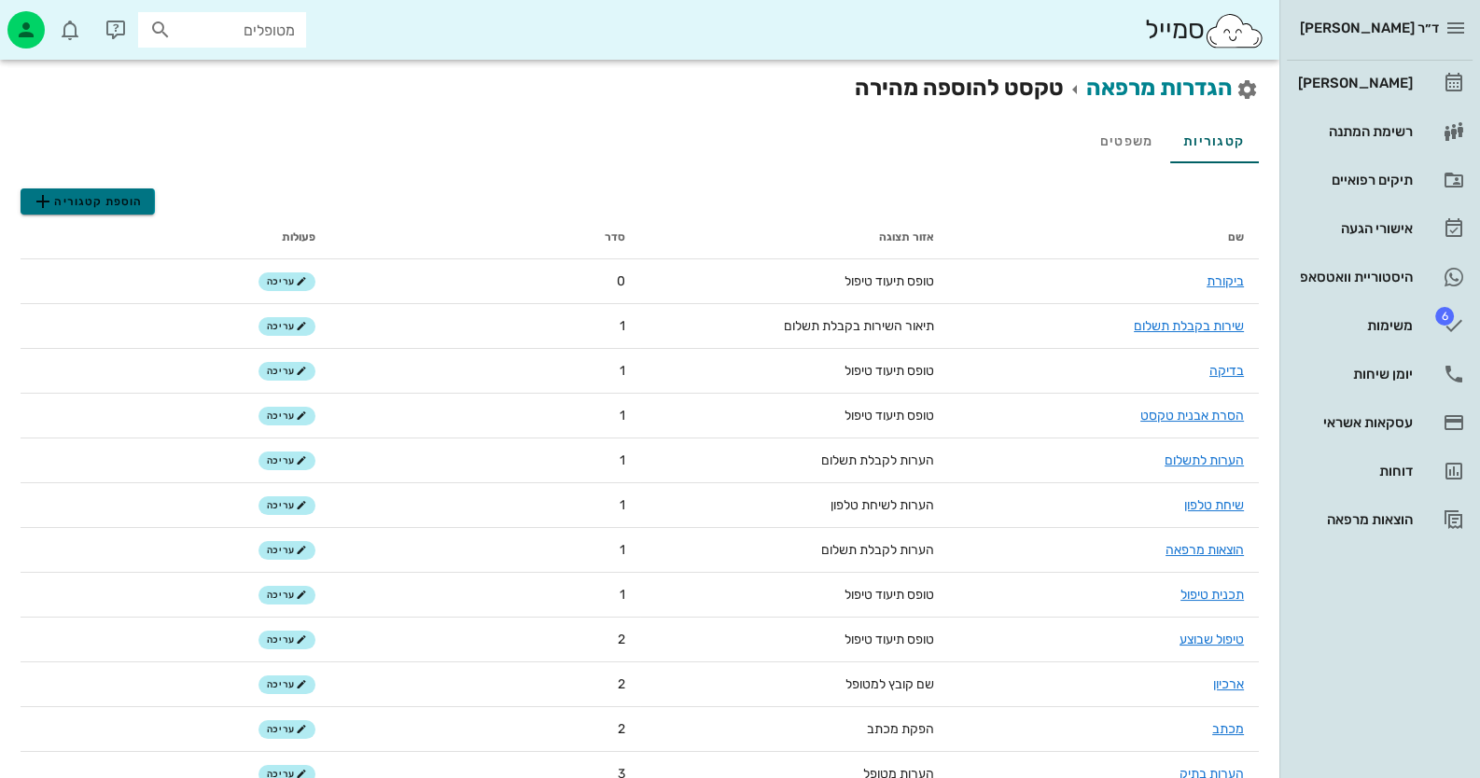
click at [103, 192] on span "הוספת קטגוריה" at bounding box center [87, 201] width 111 height 22
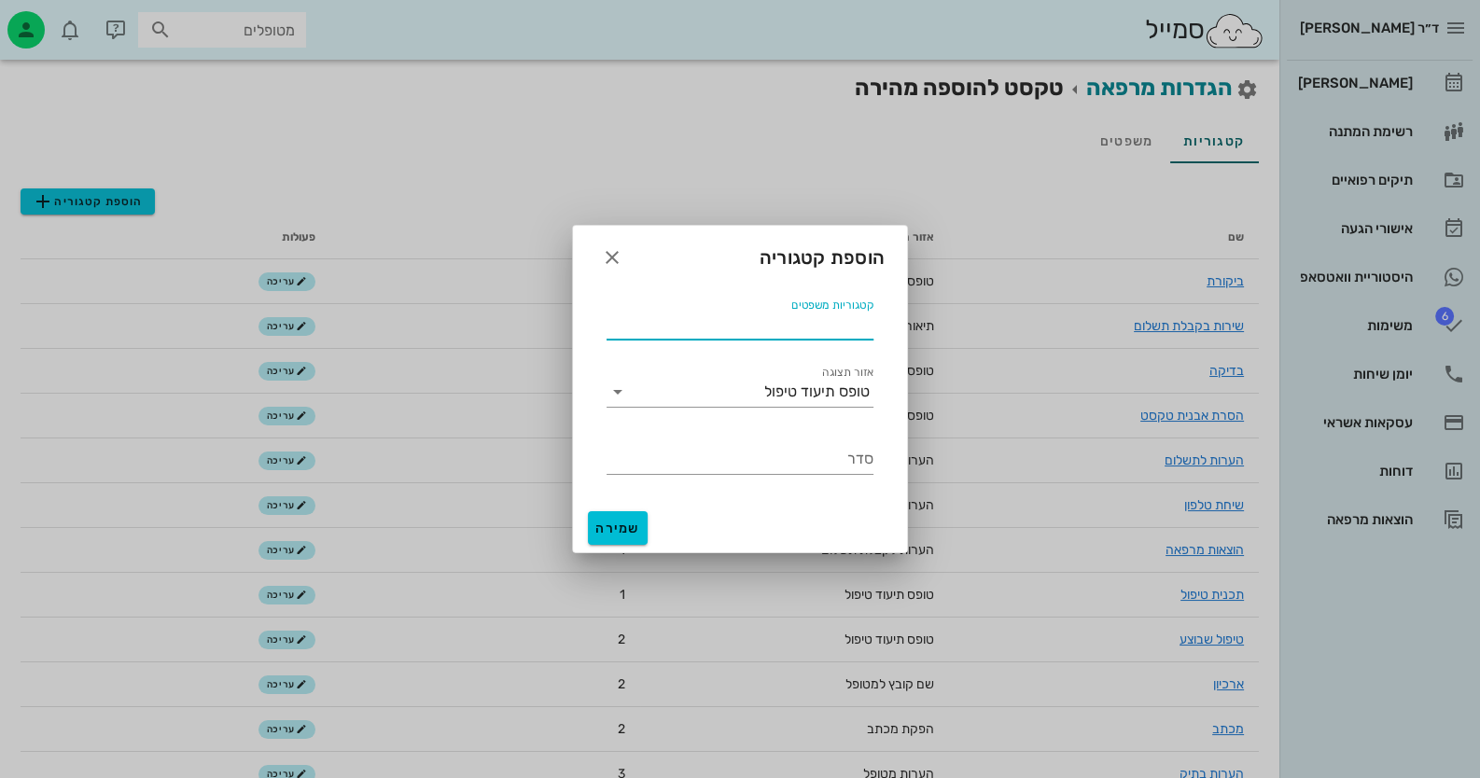
click at [837, 326] on input "קטגוריות משפטים" at bounding box center [739, 325] width 267 height 30
type input "ת"
click at [807, 403] on div "טופס תיעוד טיפול" at bounding box center [753, 392] width 241 height 30
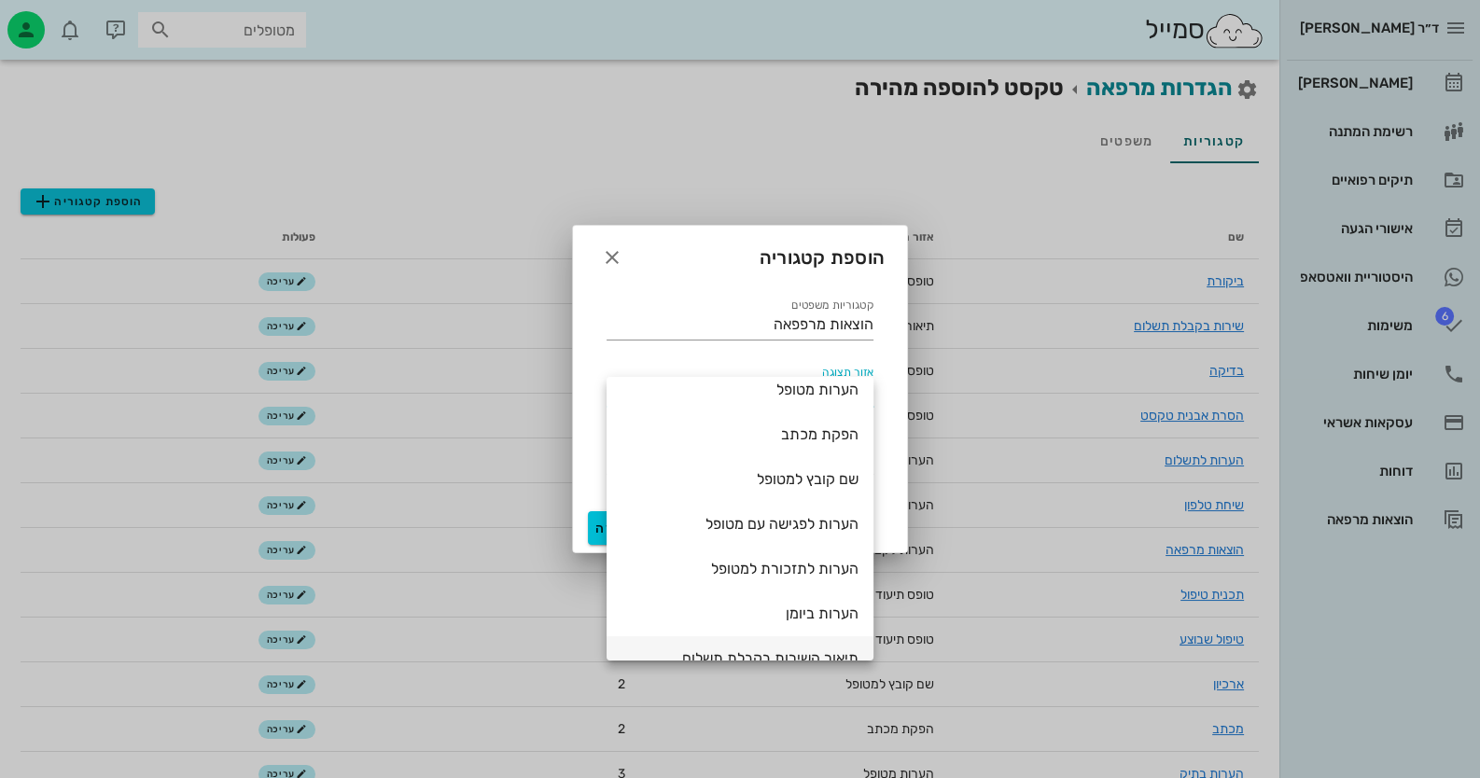
scroll to position [186, 0]
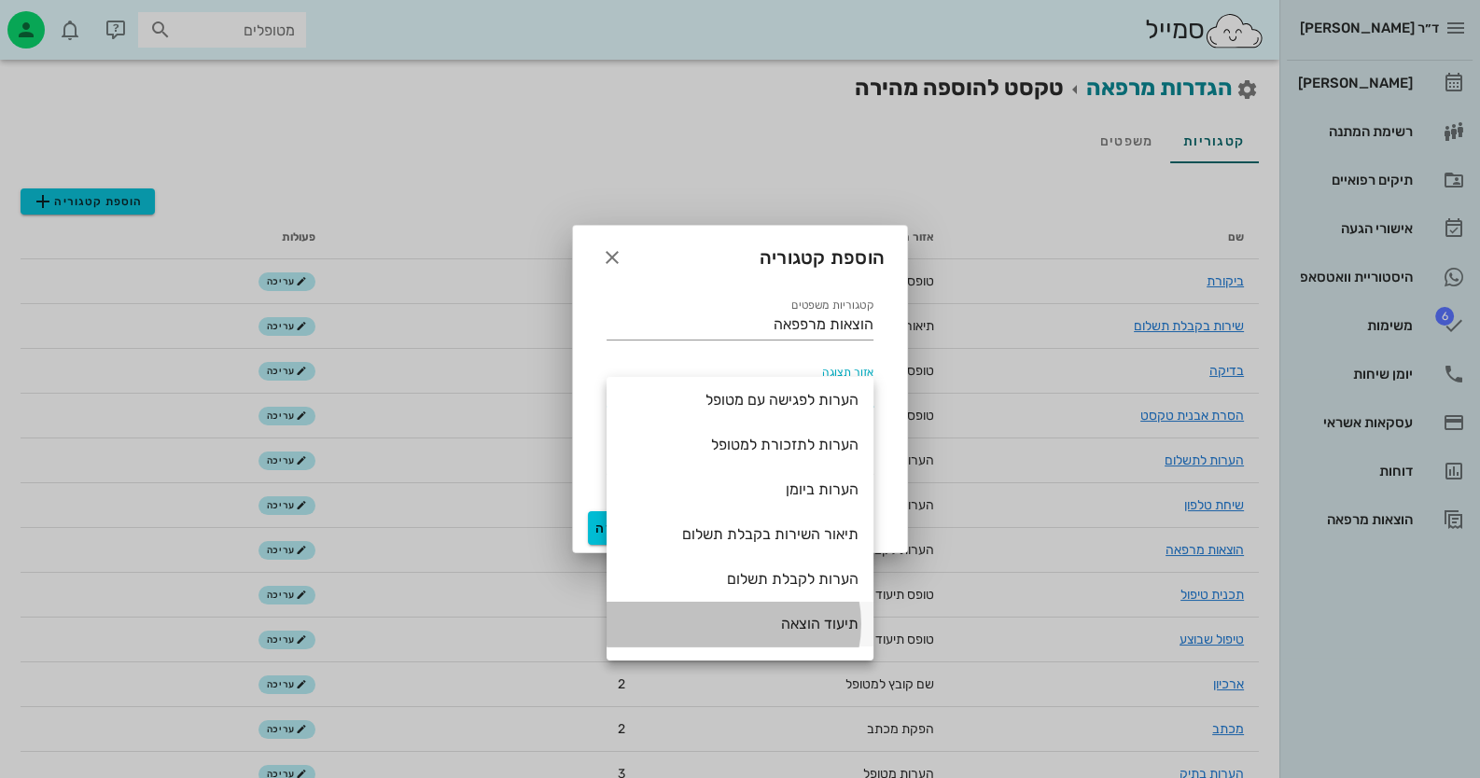
click at [818, 629] on div "תיעוד הוצאה" at bounding box center [739, 624] width 237 height 18
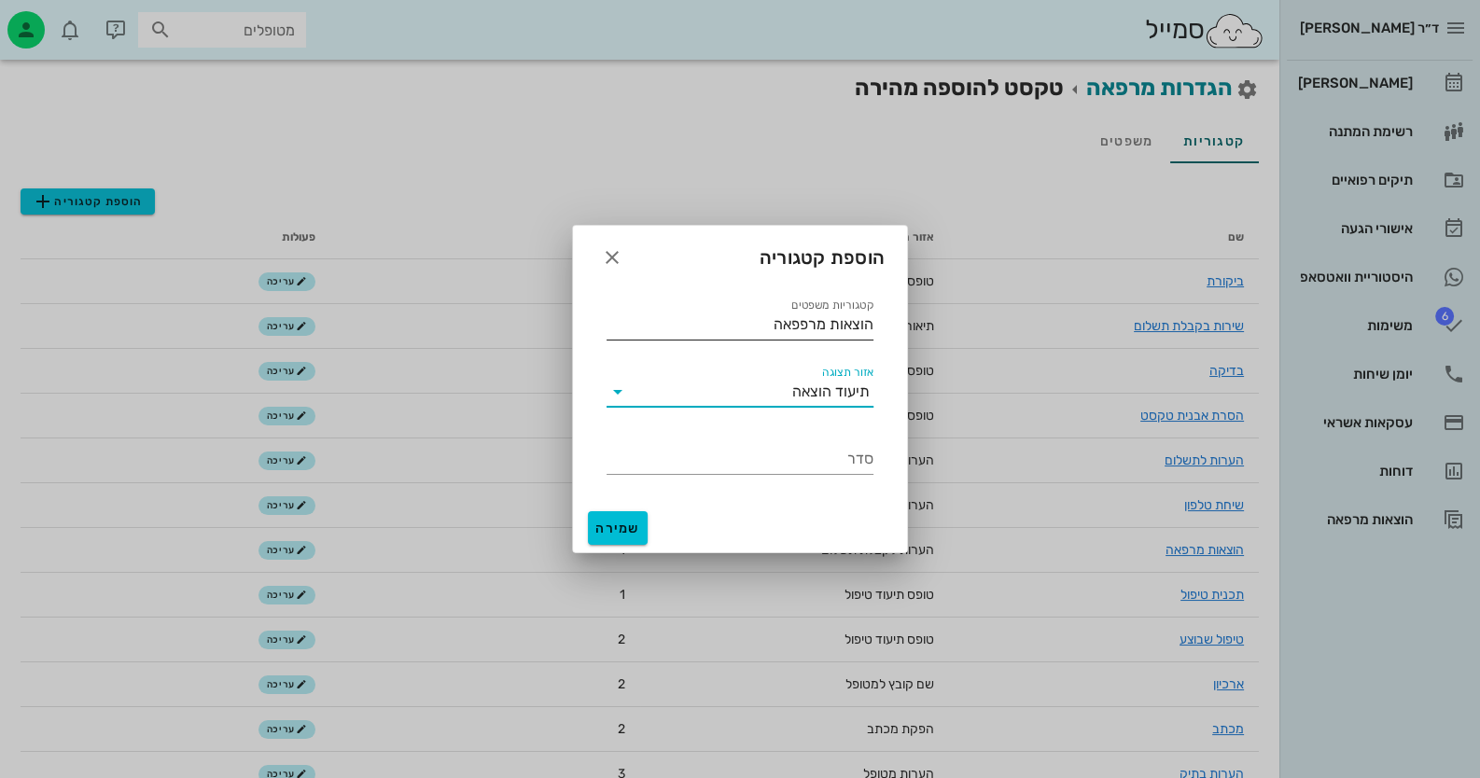
click at [801, 326] on input "הוצאות מרפפאה" at bounding box center [739, 325] width 267 height 30
type input "הוצאות מרפאה"
click at [820, 479] on div "סדר" at bounding box center [739, 451] width 289 height 67
click at [822, 464] on input "סדר" at bounding box center [739, 459] width 267 height 30
type input "1"
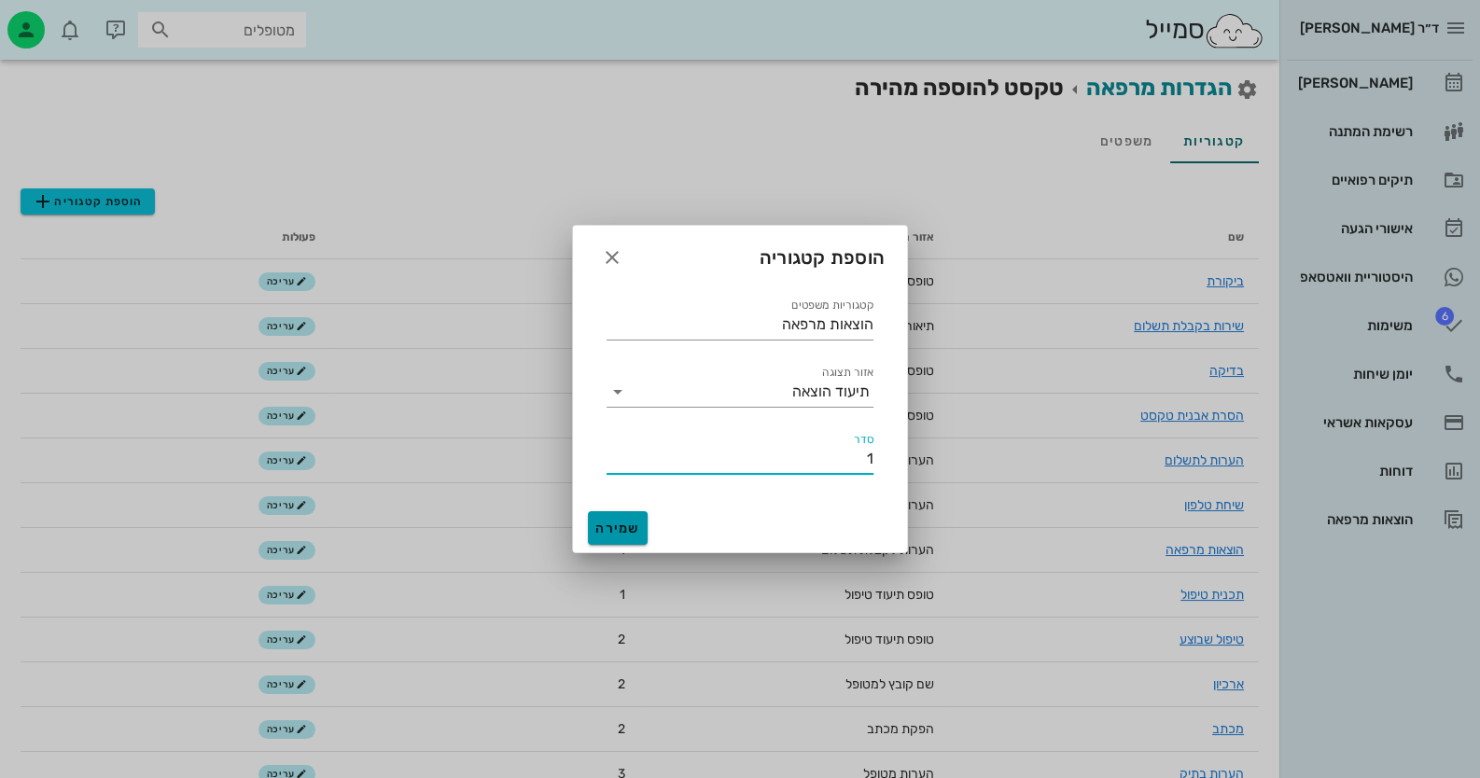
click at [620, 525] on span "שמירה" at bounding box center [617, 529] width 45 height 16
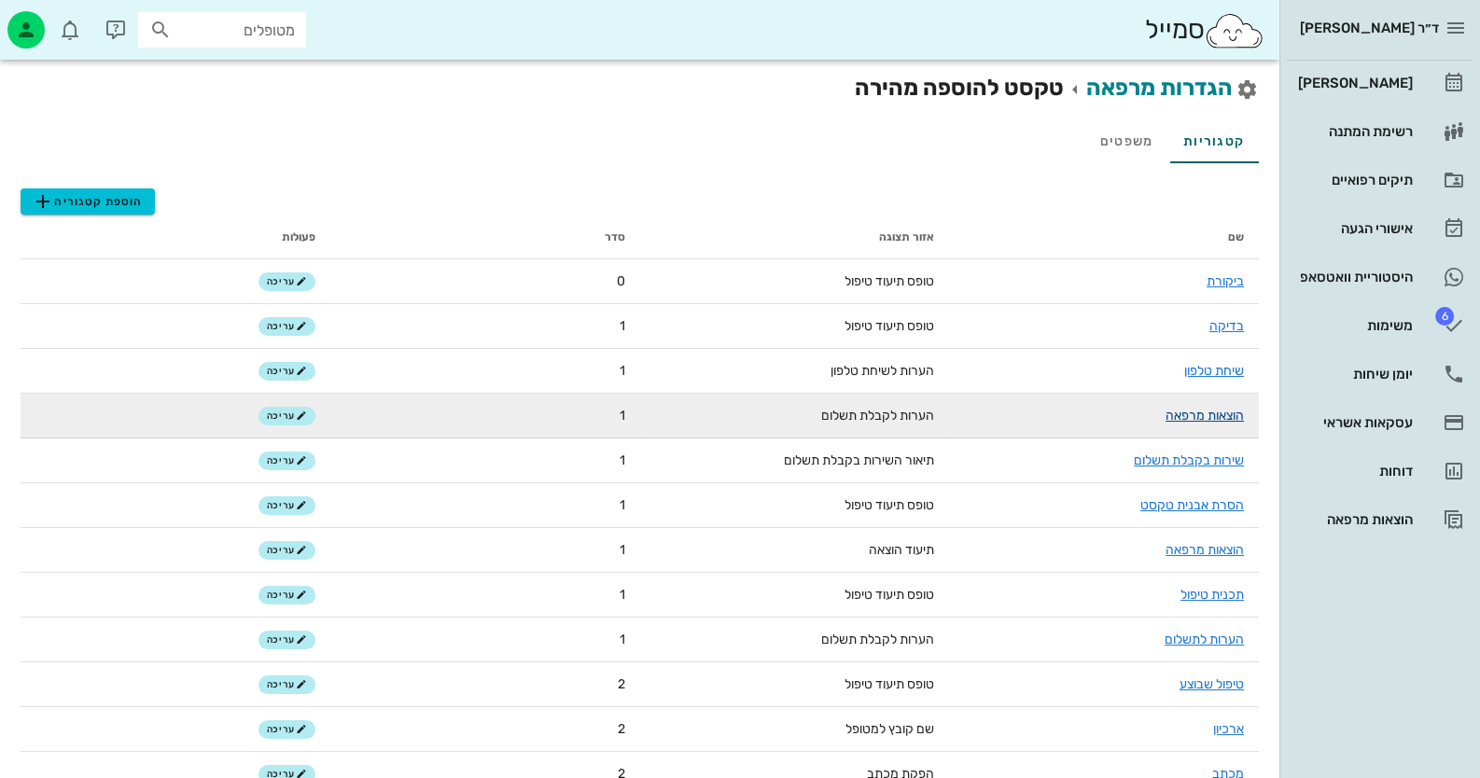
click at [1223, 415] on link "הוצאות מרפאה" at bounding box center [1204, 416] width 78 height 16
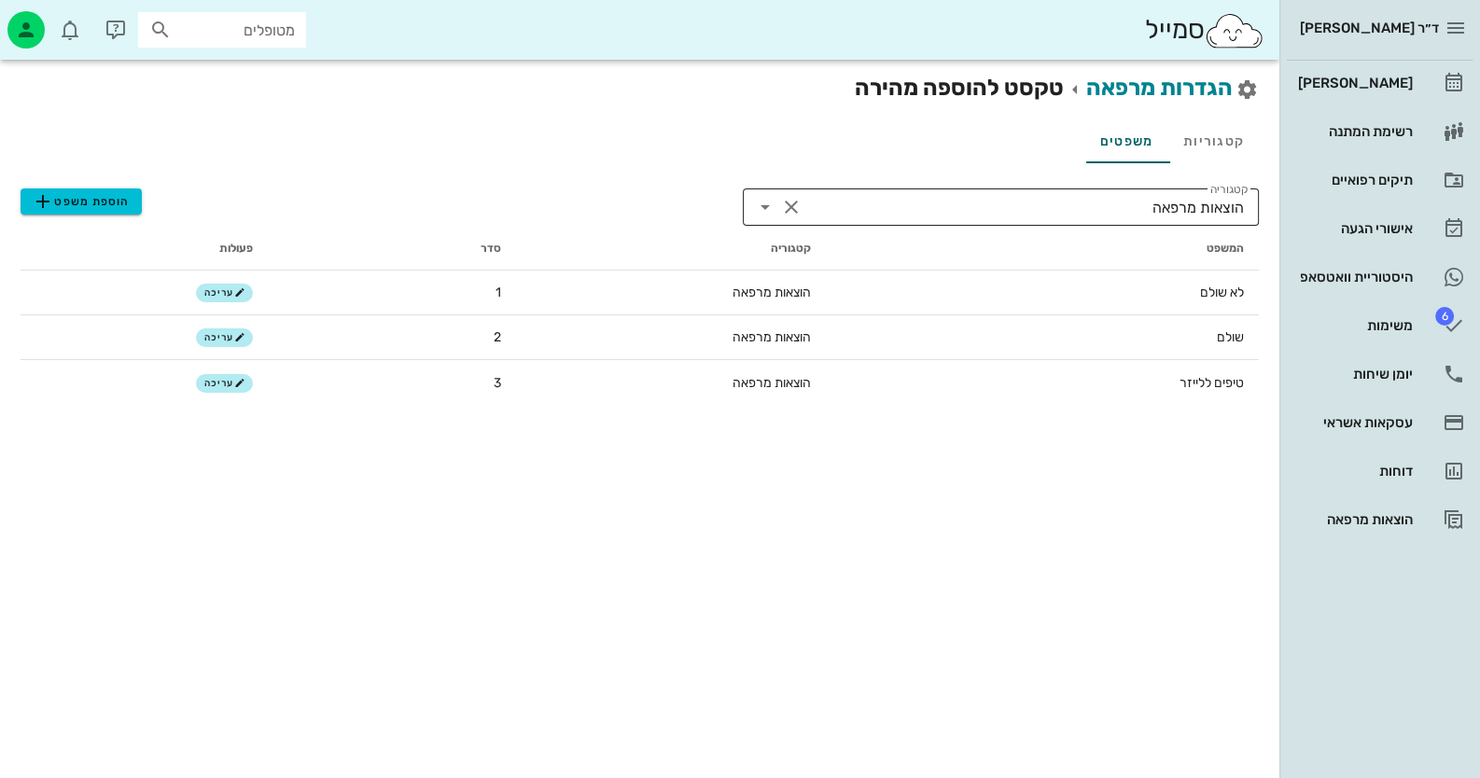
click at [771, 207] on icon at bounding box center [765, 207] width 22 height 22
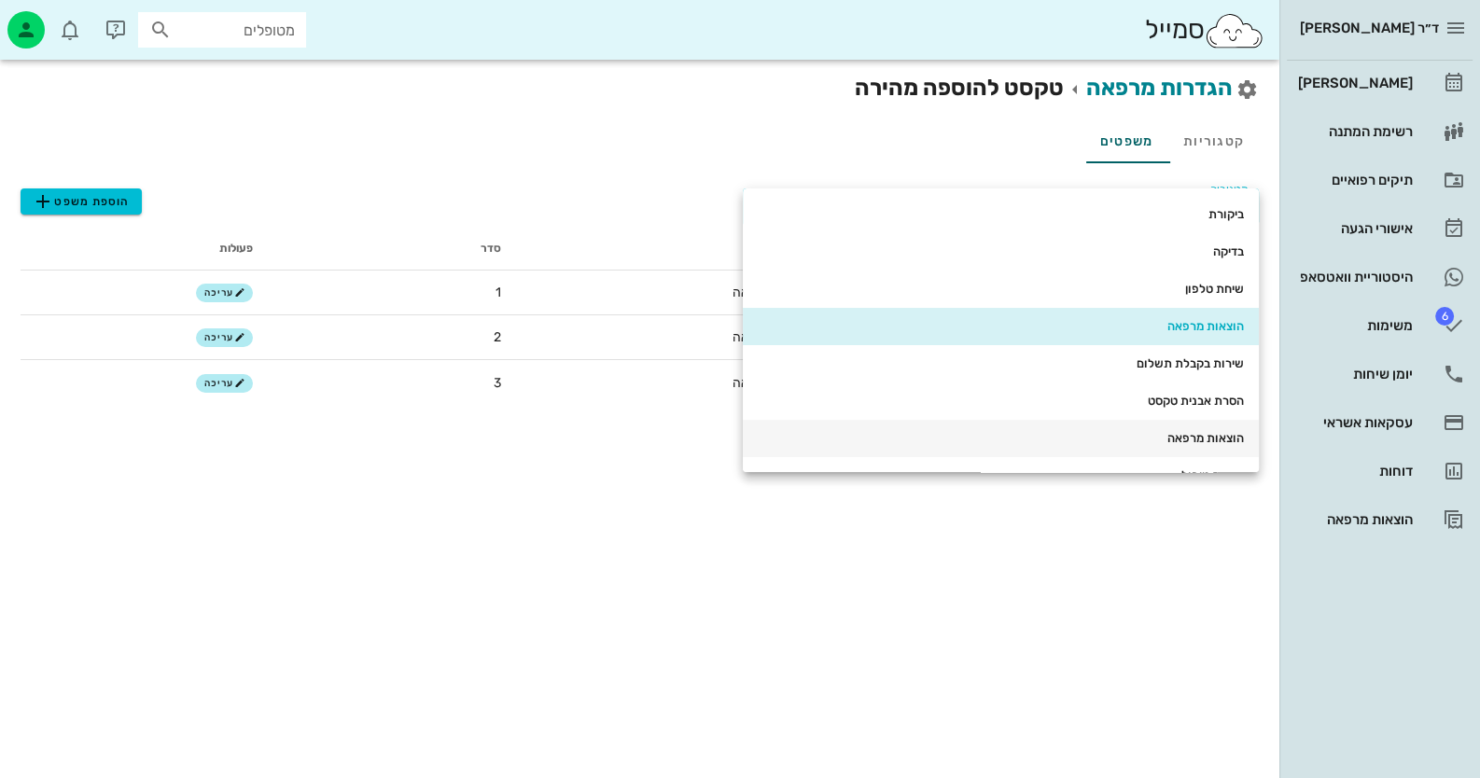
click at [1171, 425] on div "הוצאות מרפאה" at bounding box center [1001, 439] width 486 height 30
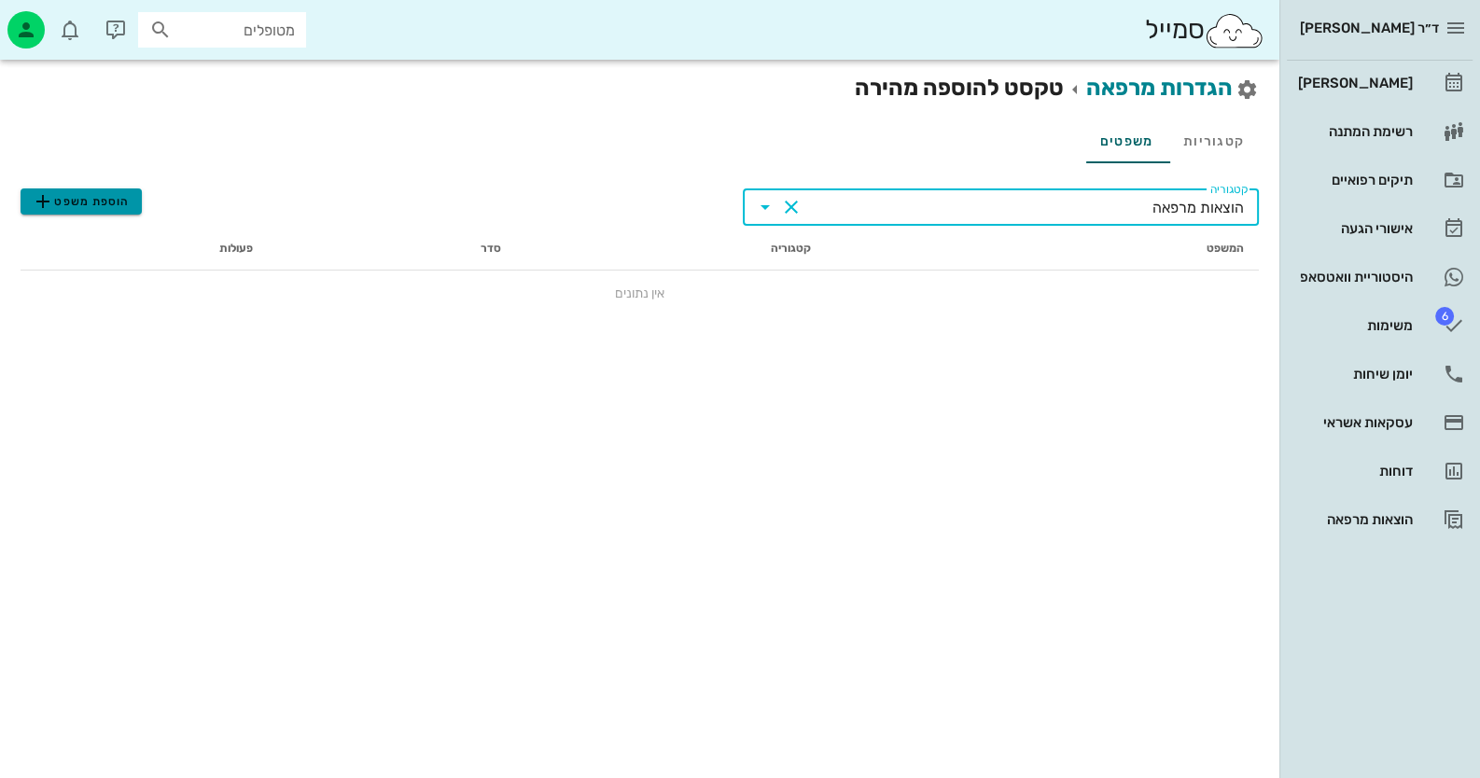
click at [65, 209] on span "הוספת משפט" at bounding box center [81, 201] width 98 height 22
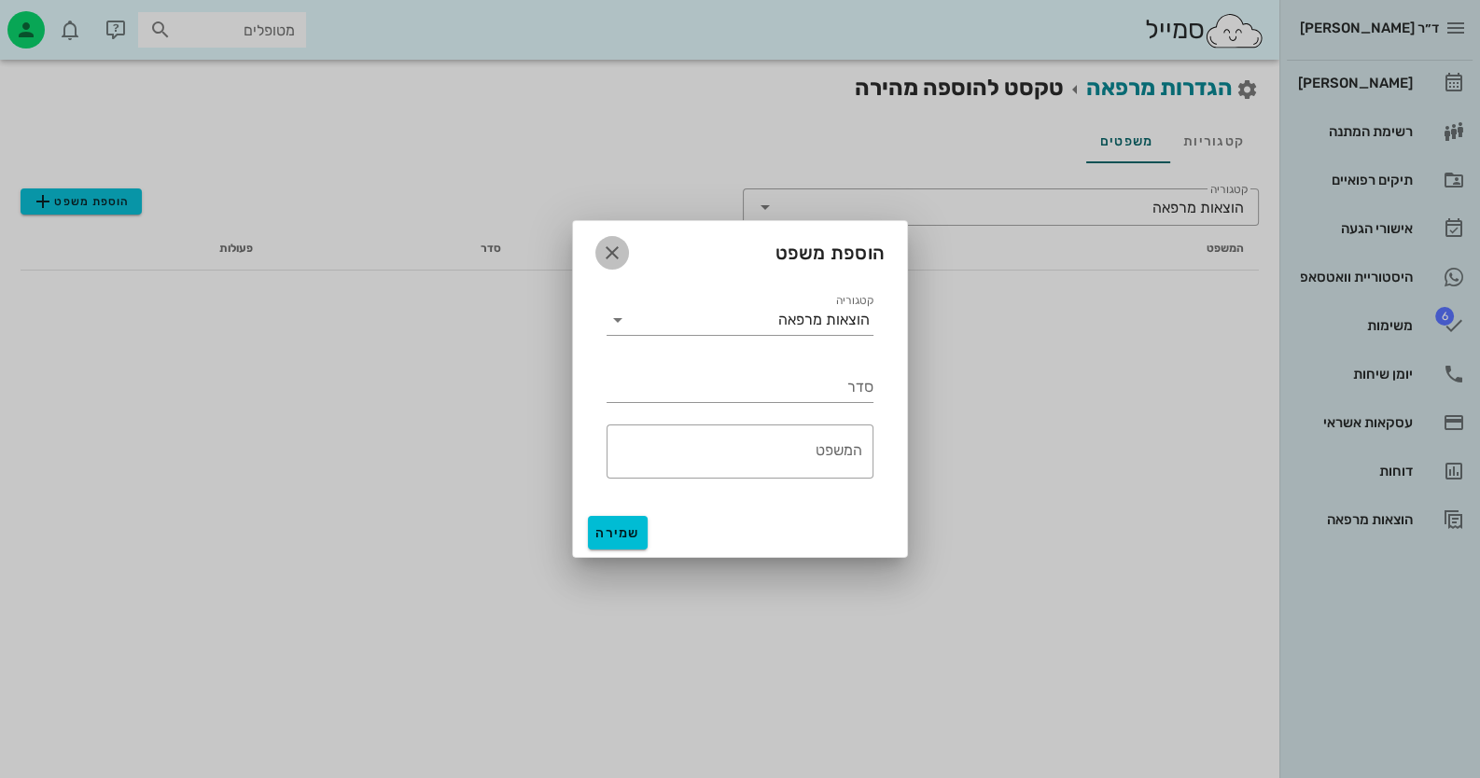
click at [620, 252] on icon "button" at bounding box center [612, 253] width 22 height 22
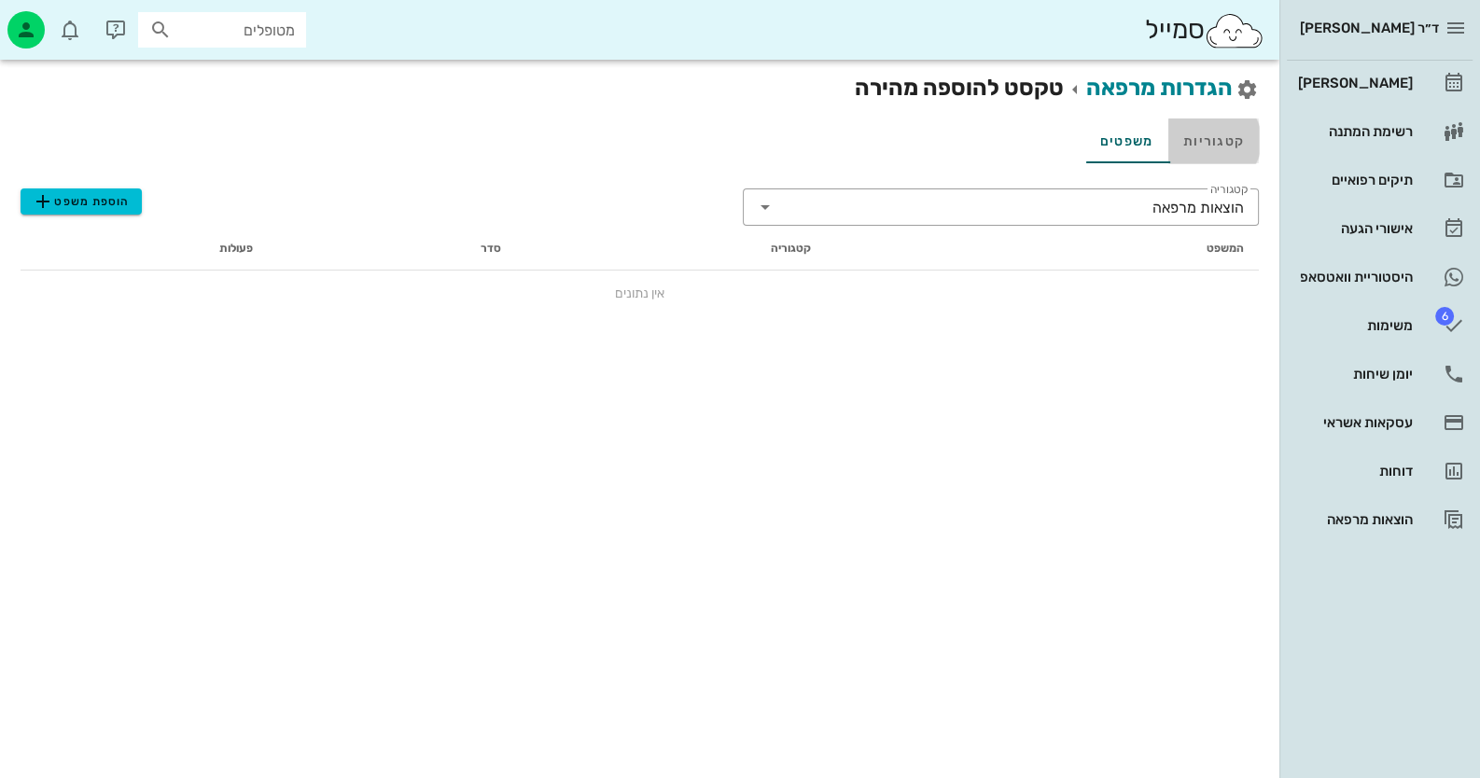
click at [1233, 151] on link "קטגוריות" at bounding box center [1213, 140] width 91 height 45
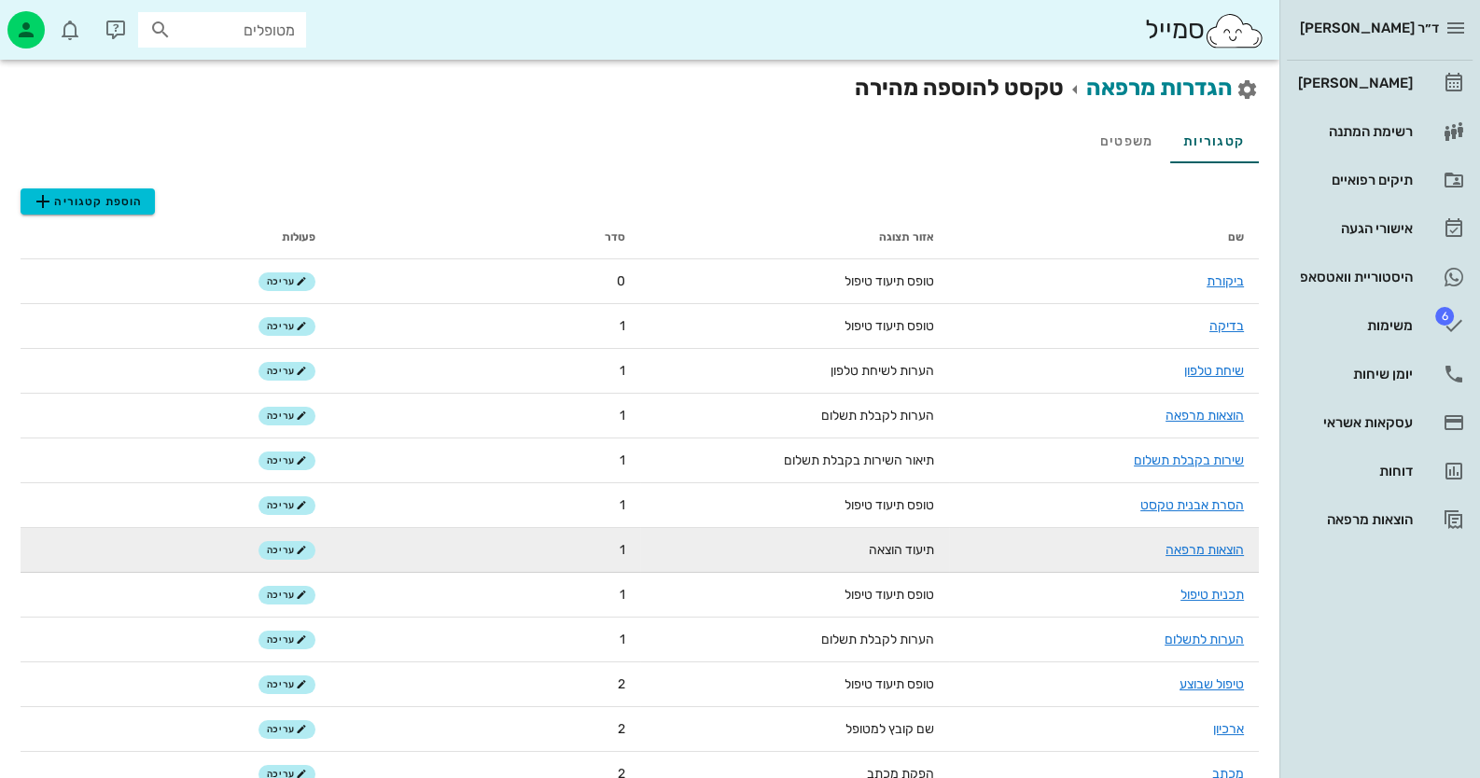
click at [1163, 554] on td "הוצאות מרפאה" at bounding box center [1104, 550] width 310 height 45
click at [1180, 550] on link "הוצאות מרפאה" at bounding box center [1204, 550] width 78 height 16
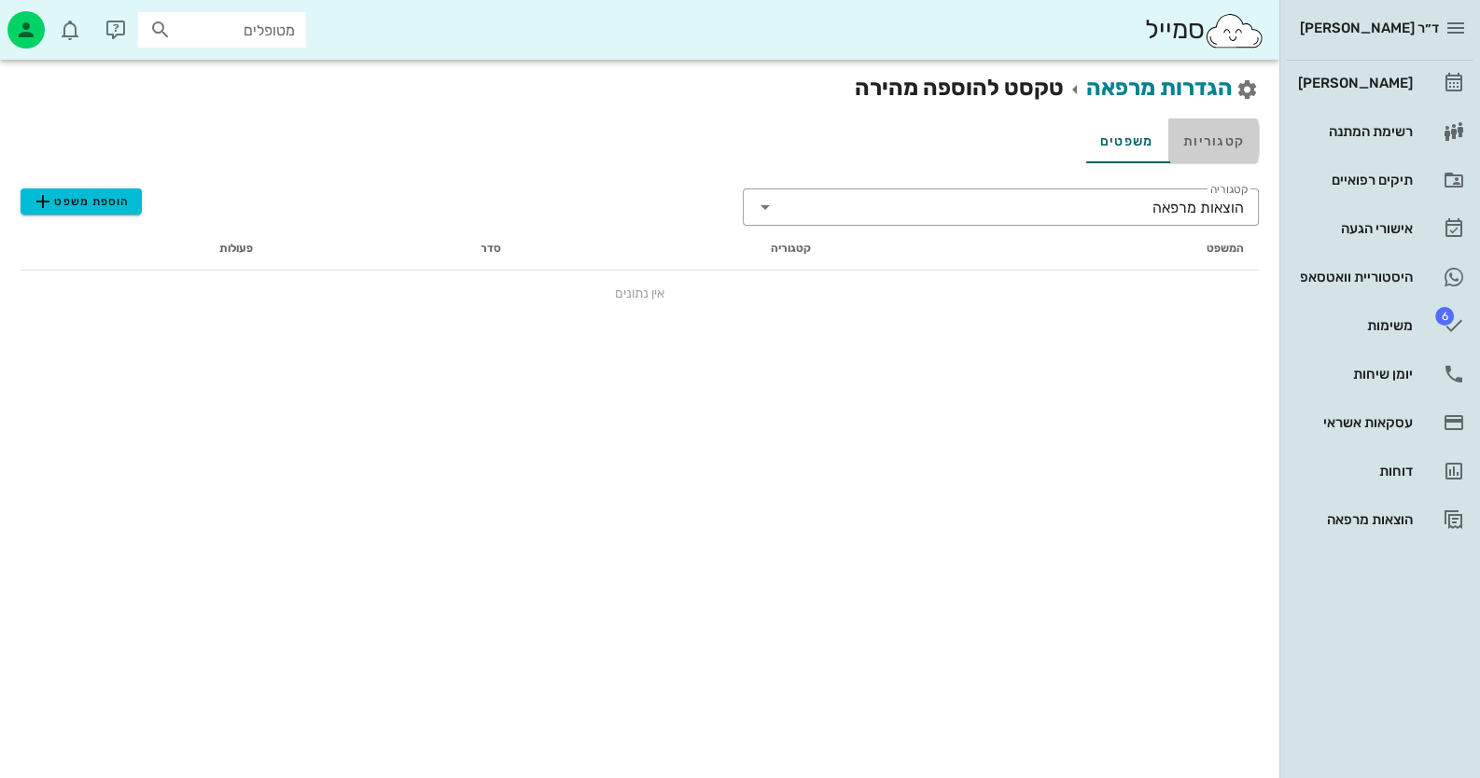
click at [1232, 137] on link "קטגוריות" at bounding box center [1213, 140] width 91 height 45
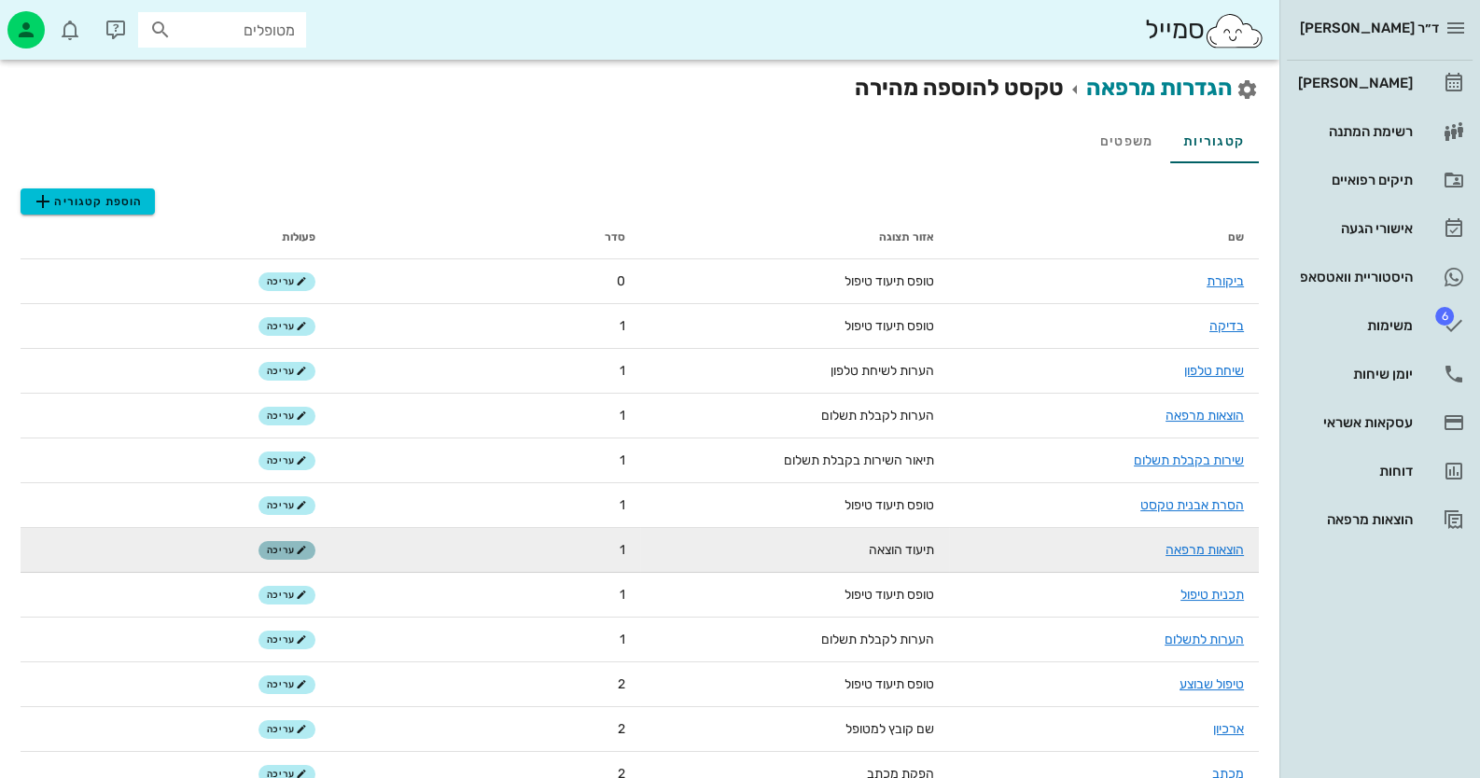
click at [294, 549] on span "עריכה" at bounding box center [287, 550] width 40 height 11
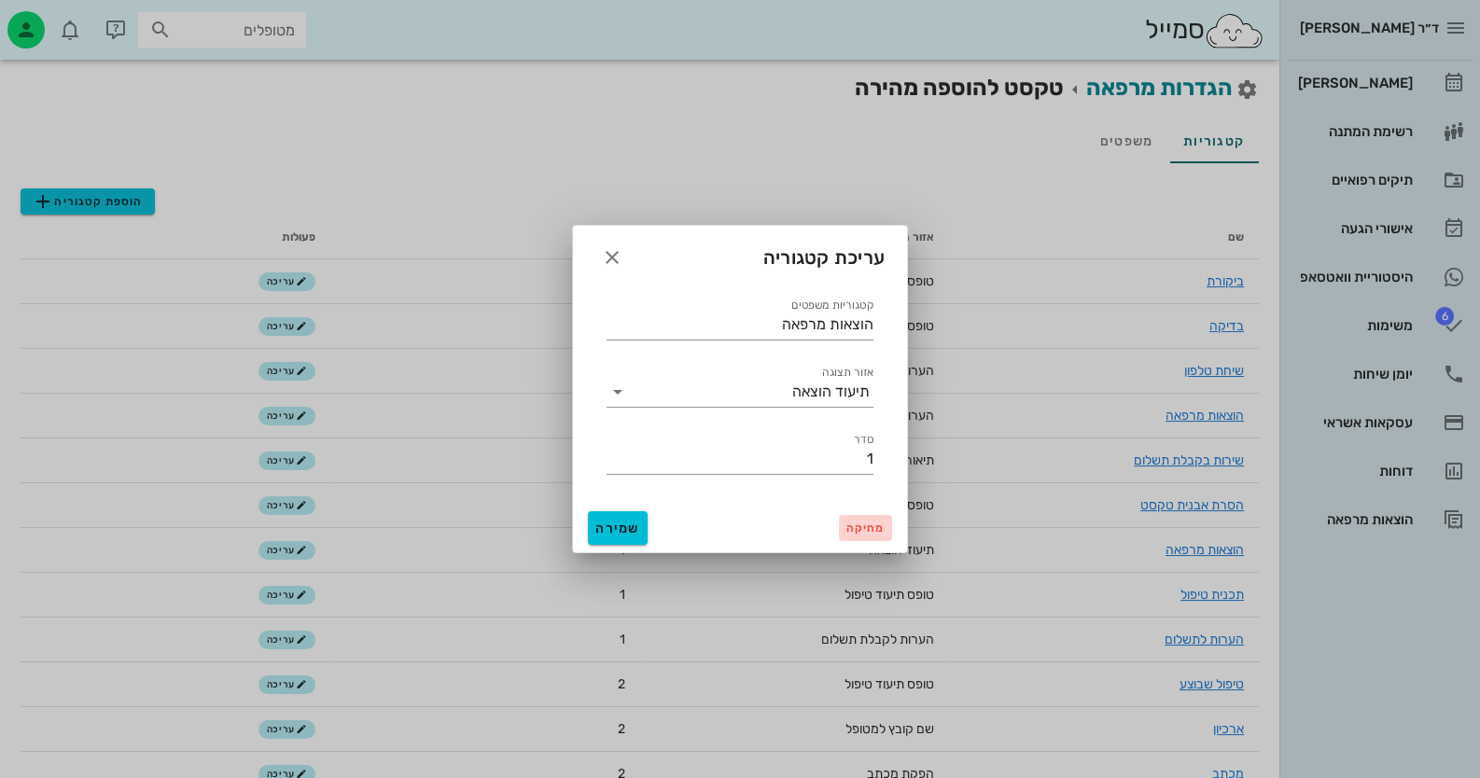
click at [873, 531] on span "מחיקה" at bounding box center [865, 528] width 38 height 13
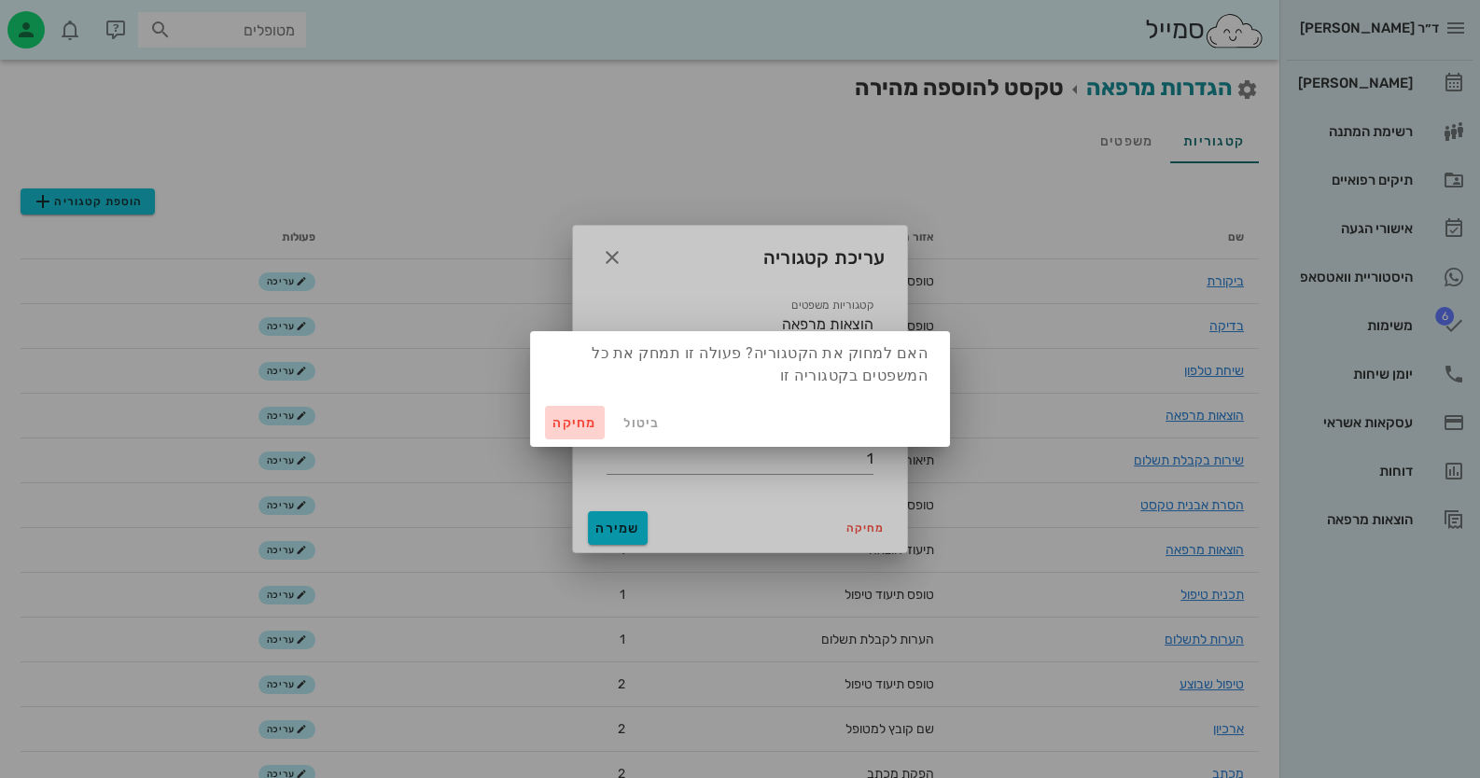
click at [553, 429] on span "מחיקה" at bounding box center [574, 423] width 45 height 16
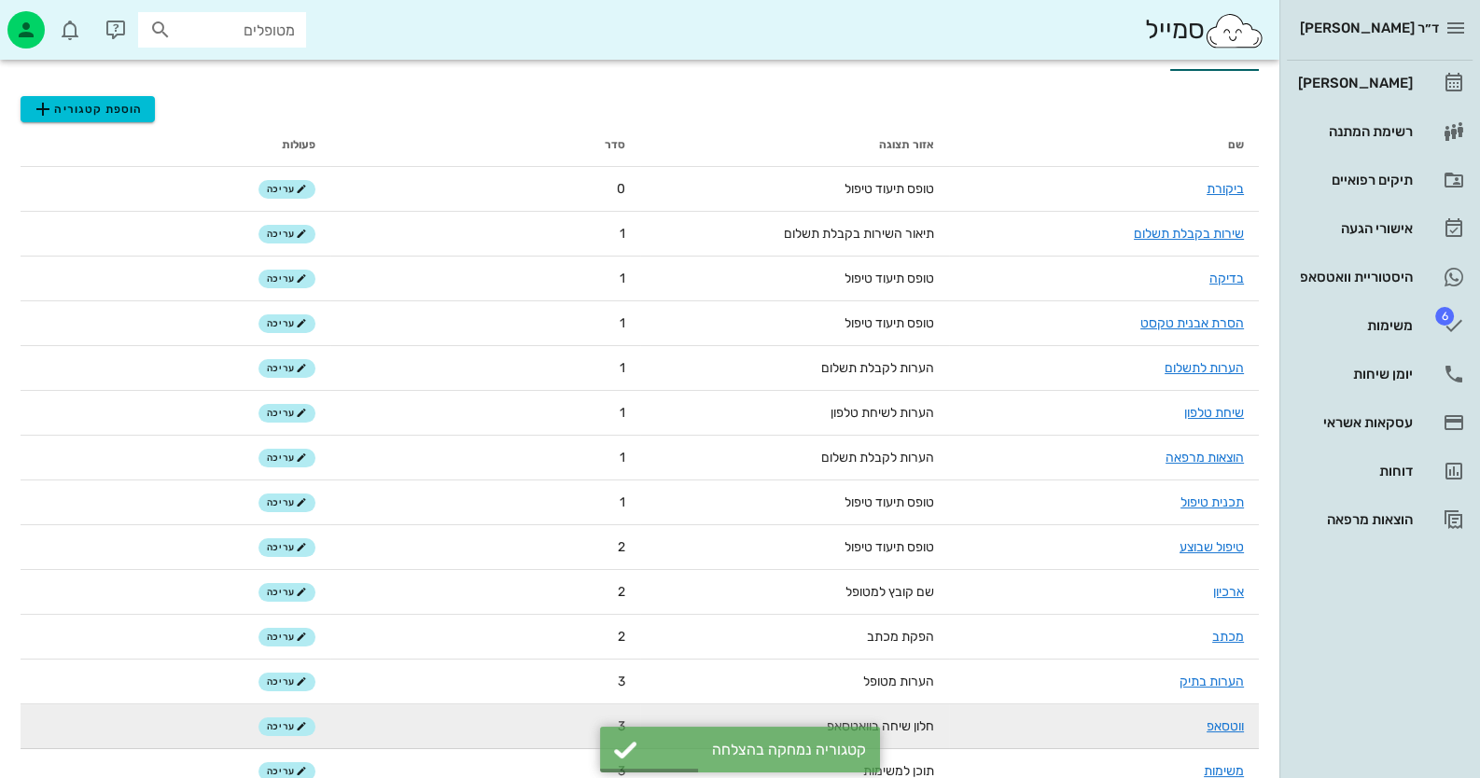
scroll to position [186, 0]
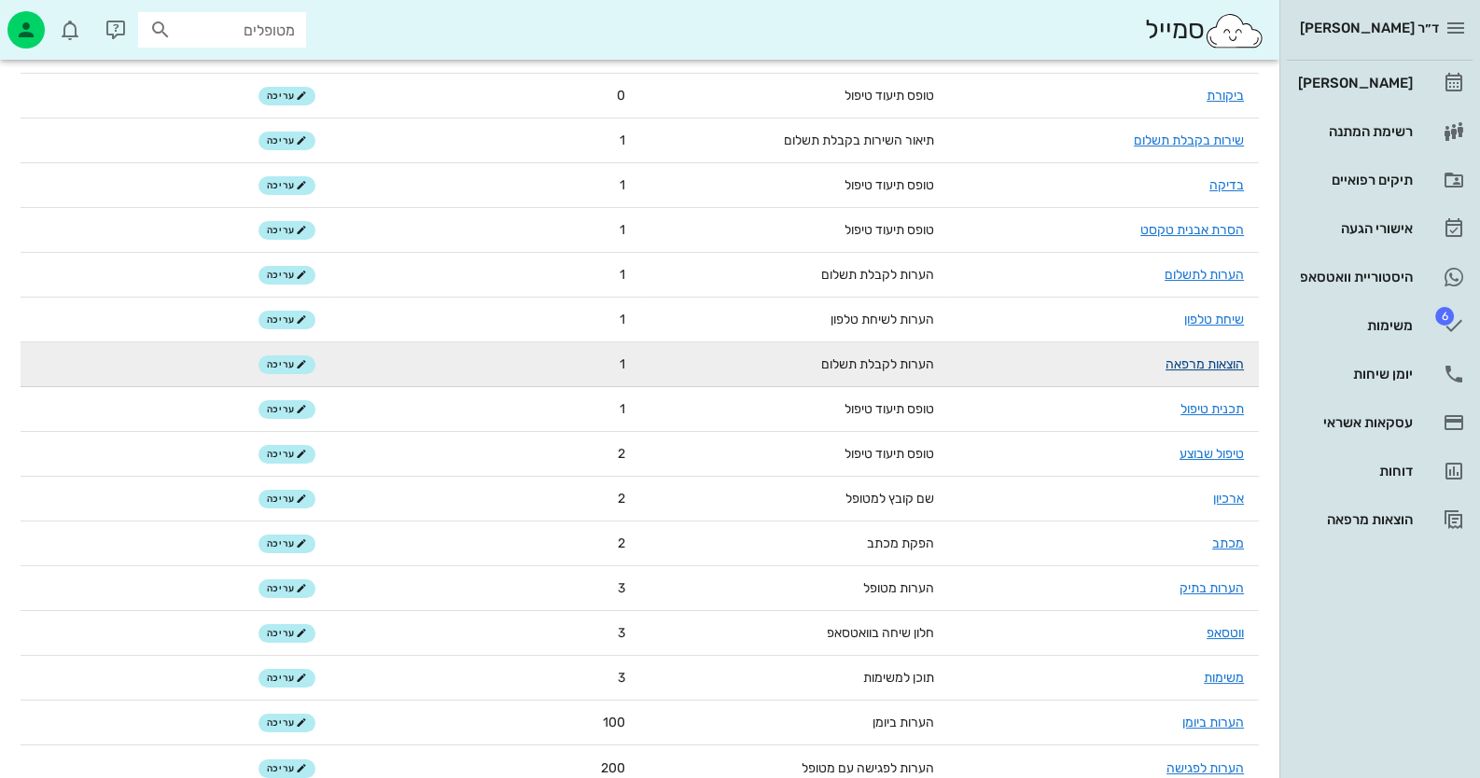
click at [1194, 368] on link "הוצאות מרפאה" at bounding box center [1204, 364] width 78 height 16
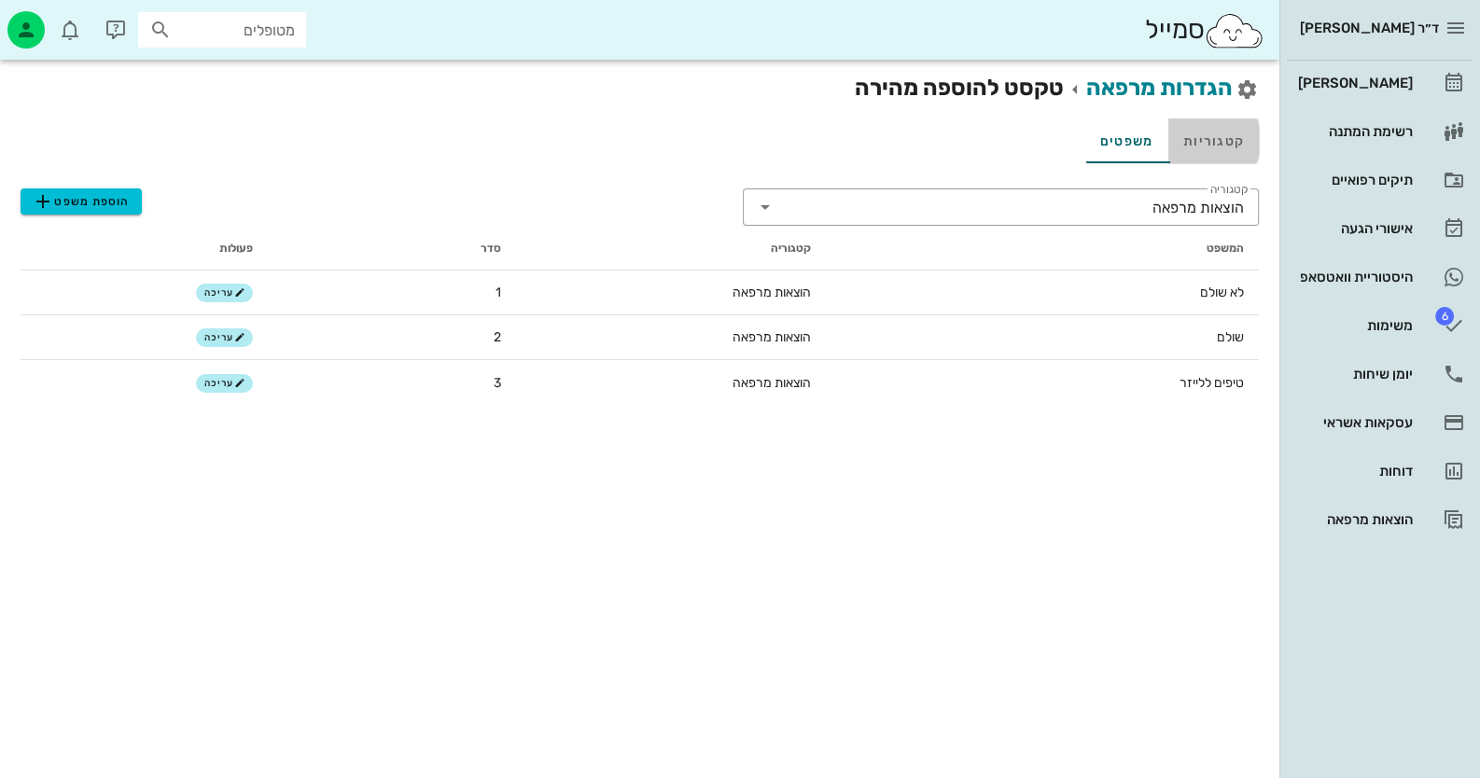
click at [1238, 148] on link "קטגוריות" at bounding box center [1213, 140] width 91 height 45
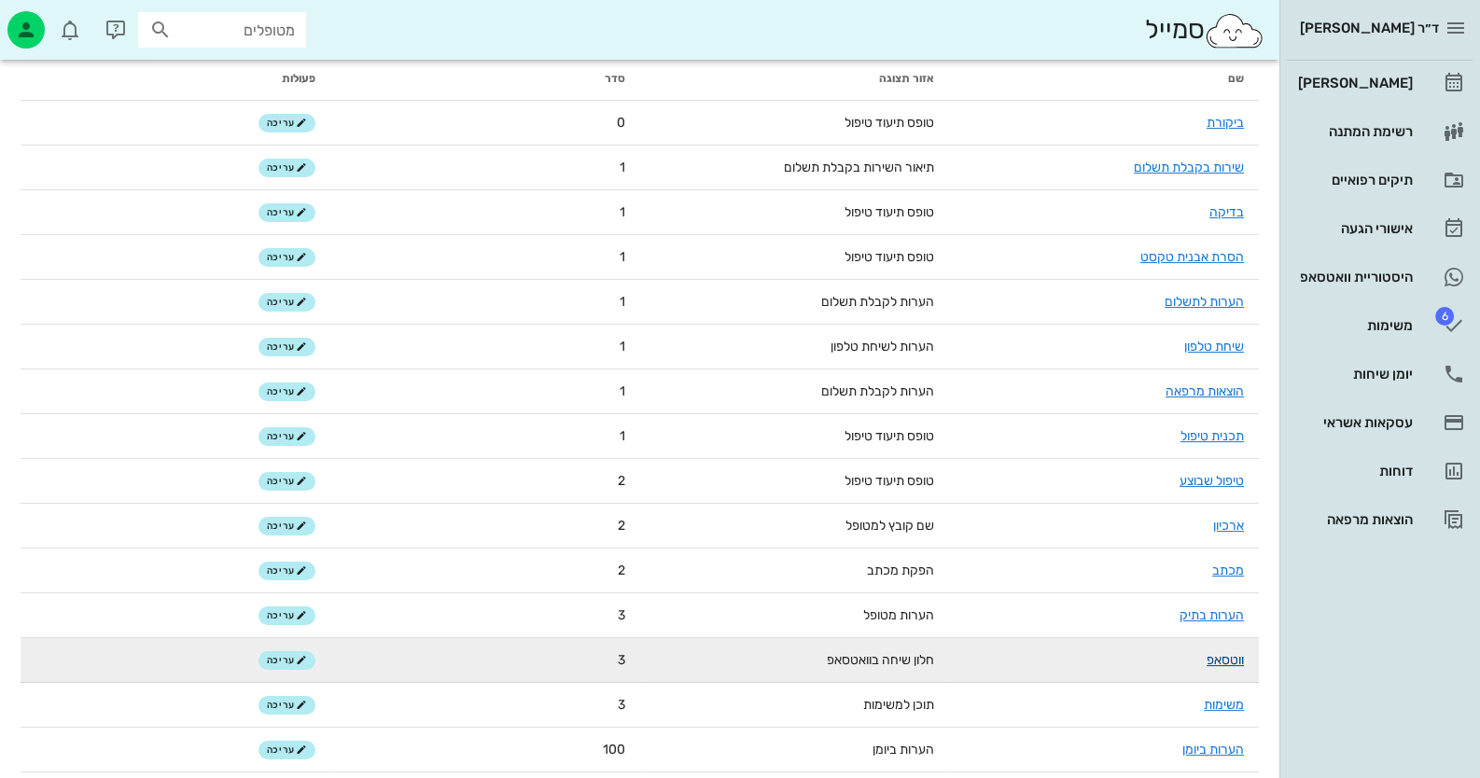
scroll to position [186, 0]
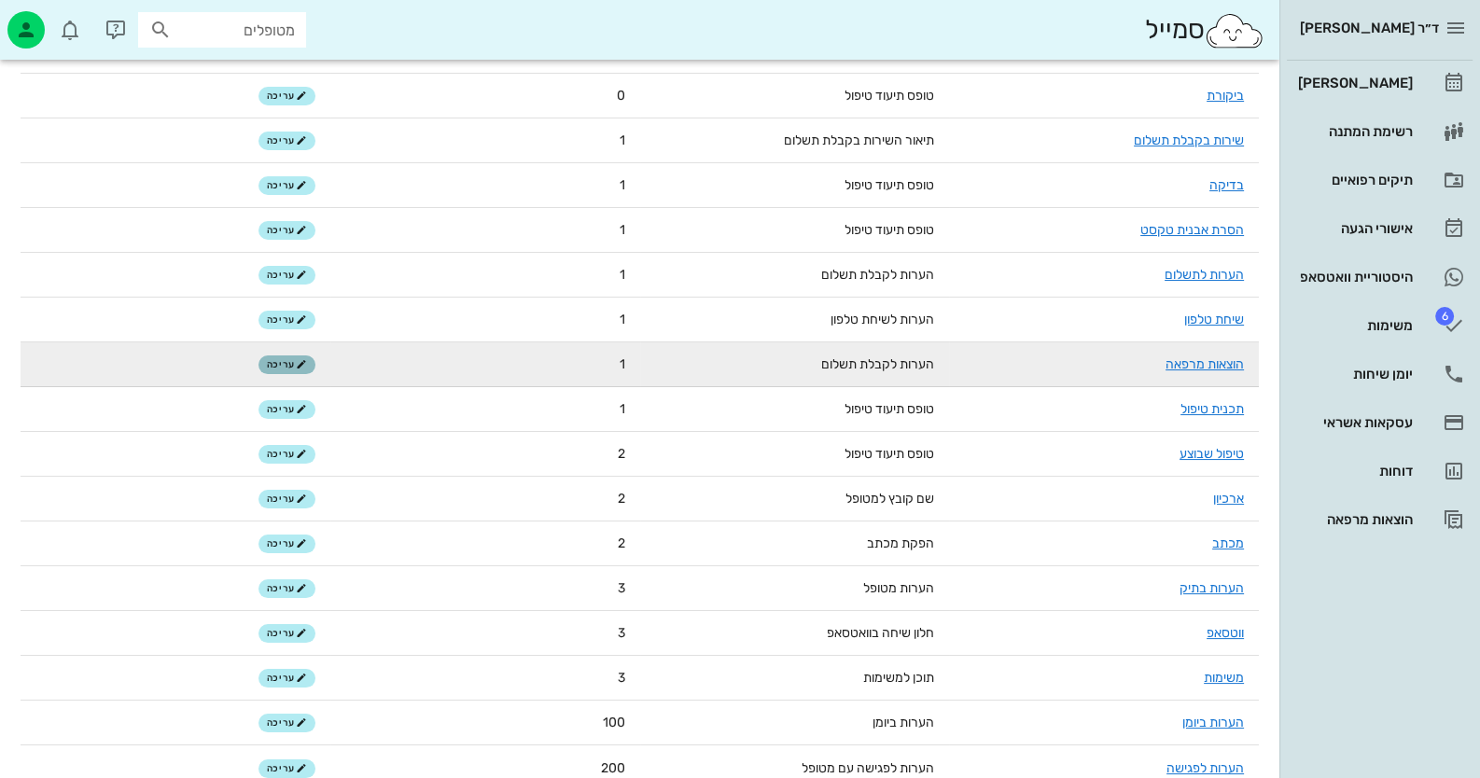
click at [285, 359] on span "עריכה" at bounding box center [287, 364] width 40 height 11
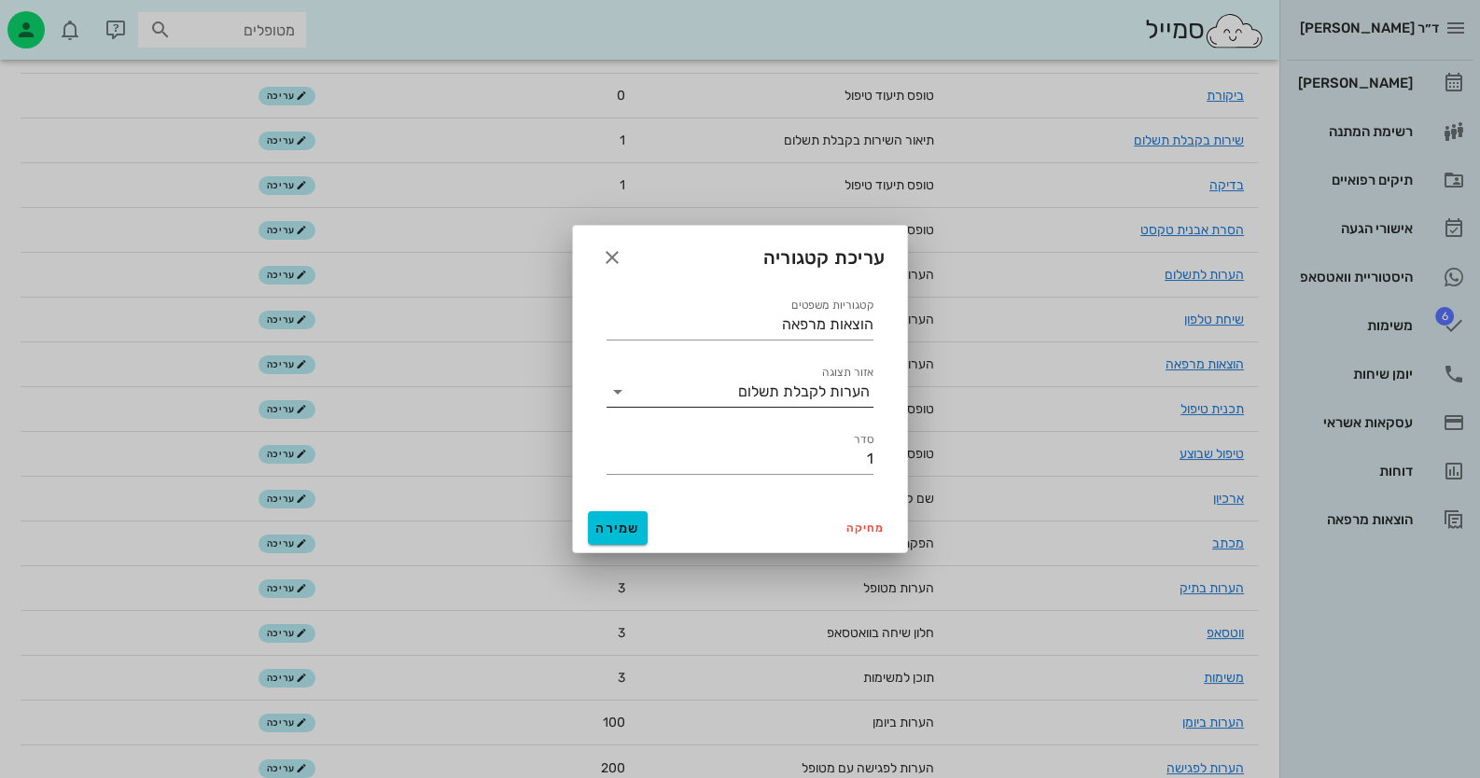
click at [617, 391] on icon at bounding box center [617, 392] width 22 height 22
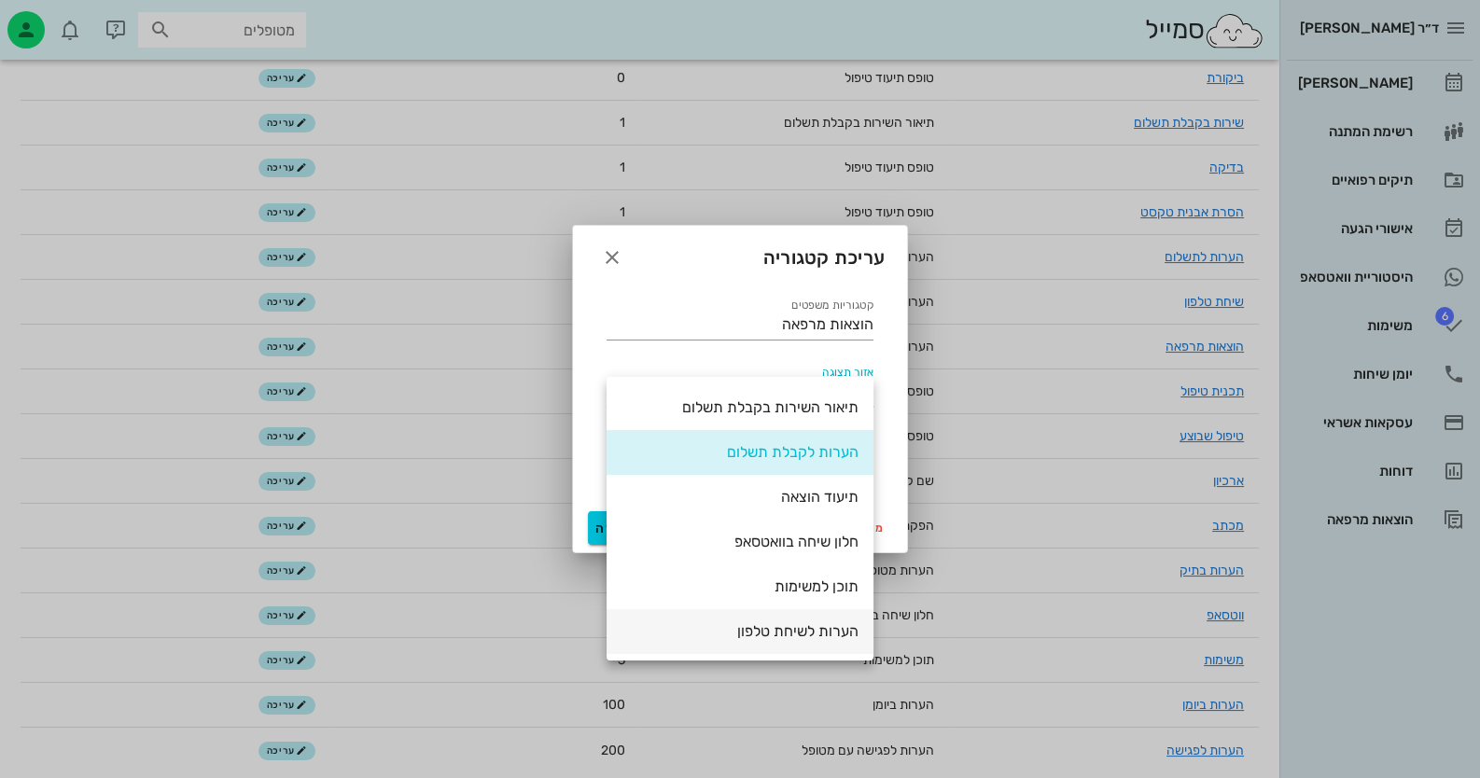
scroll to position [208, 0]
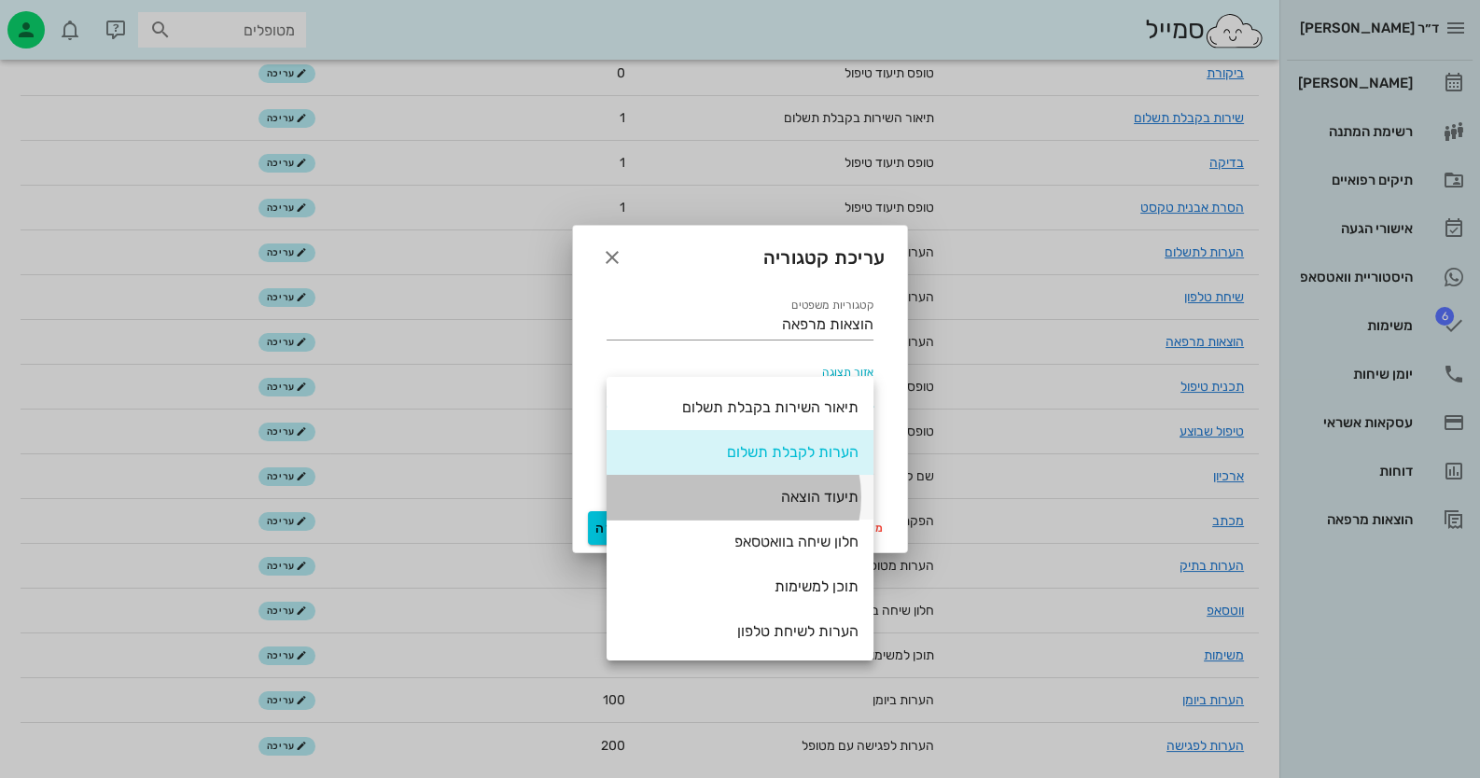
click at [823, 504] on div "תיעוד הוצאה" at bounding box center [739, 497] width 237 height 18
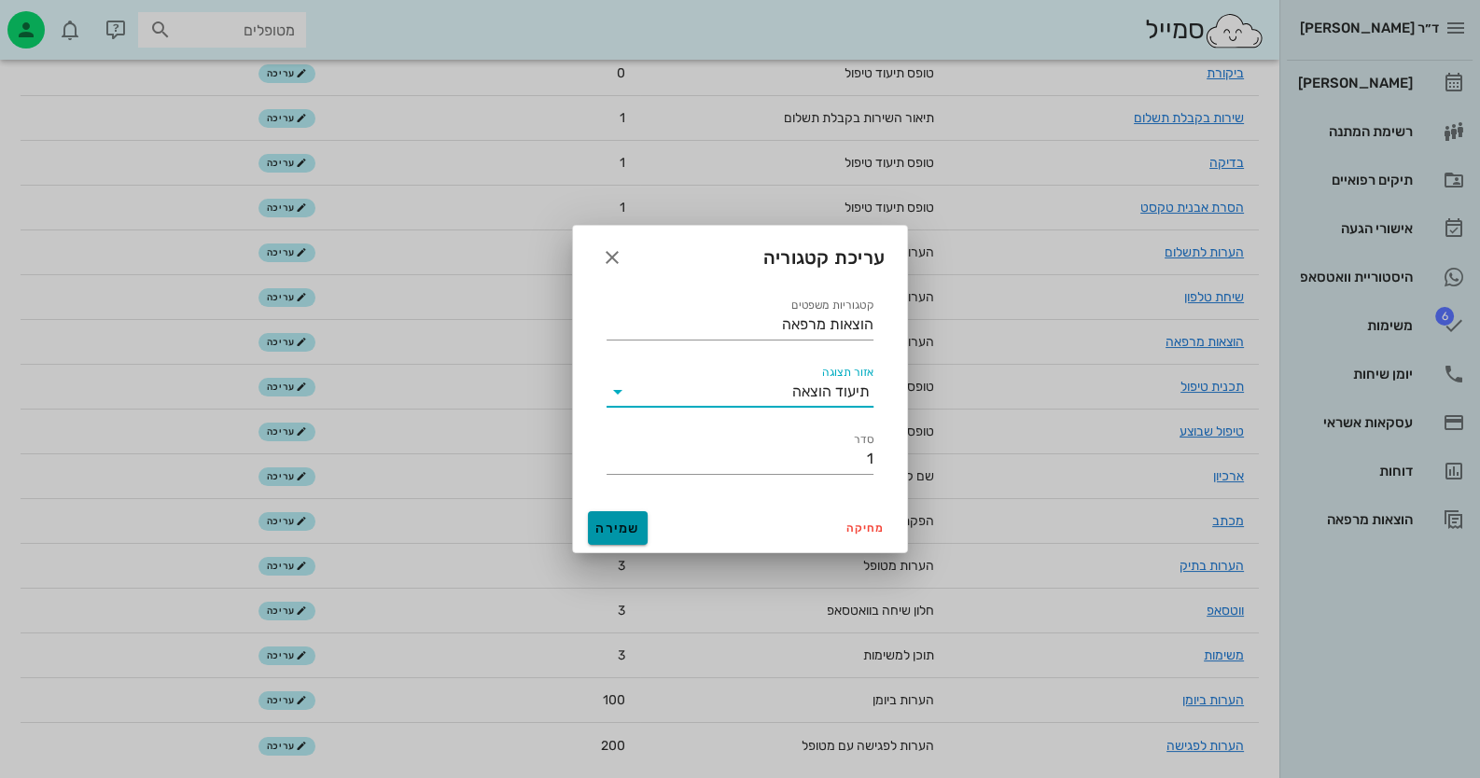
click at [621, 521] on span "שמירה" at bounding box center [617, 529] width 45 height 16
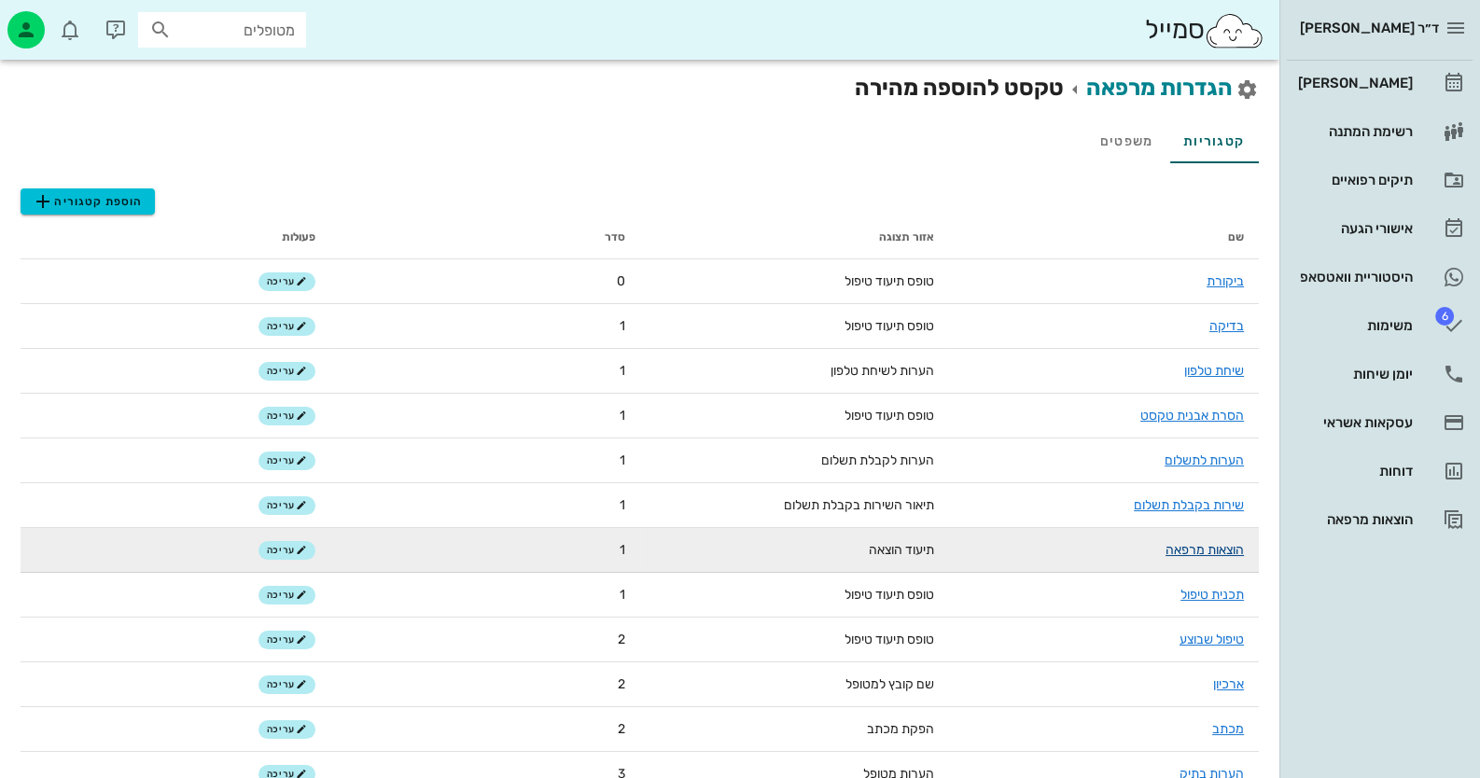
click at [1217, 552] on link "הוצאות מרפאה" at bounding box center [1204, 550] width 78 height 16
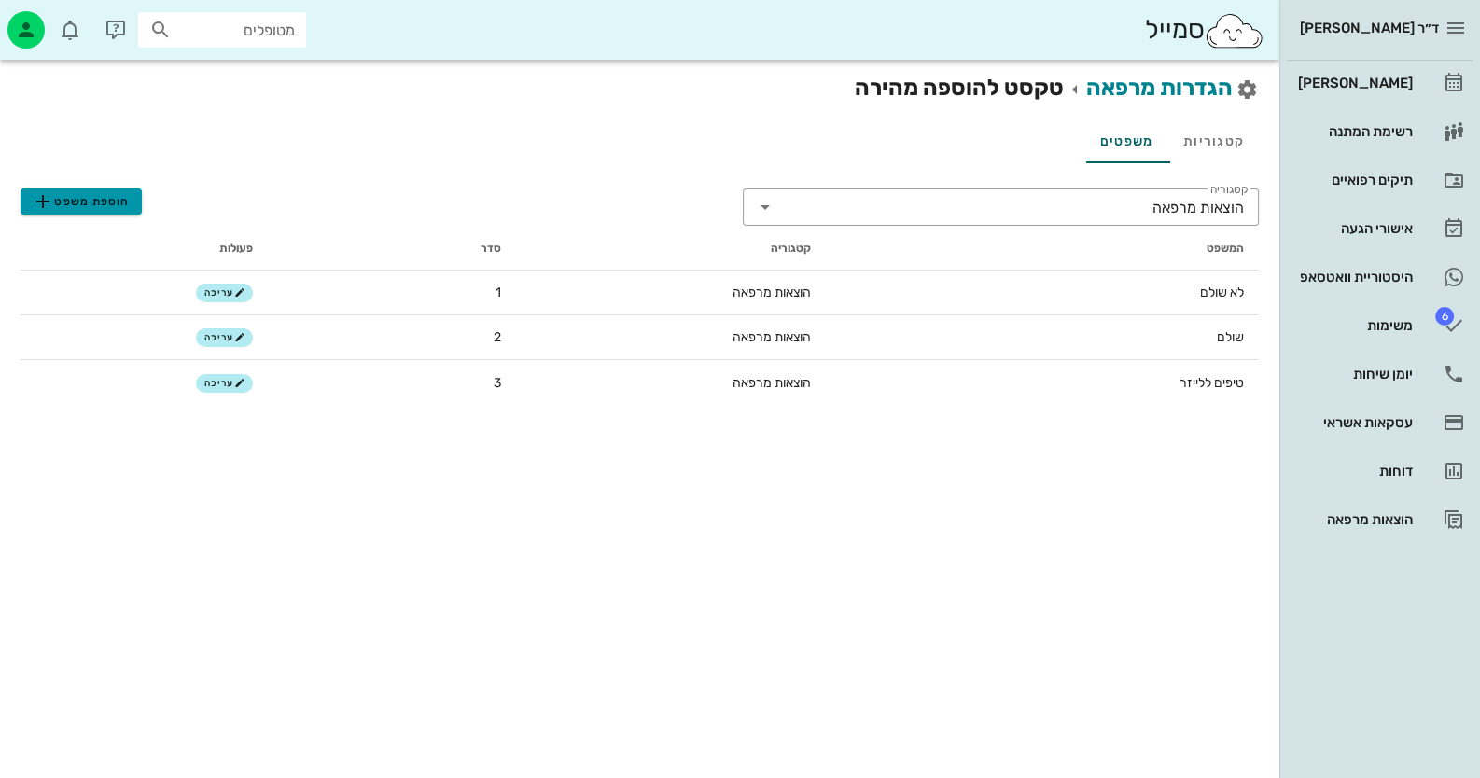
click at [93, 195] on span "הוספת משפט" at bounding box center [81, 201] width 98 height 22
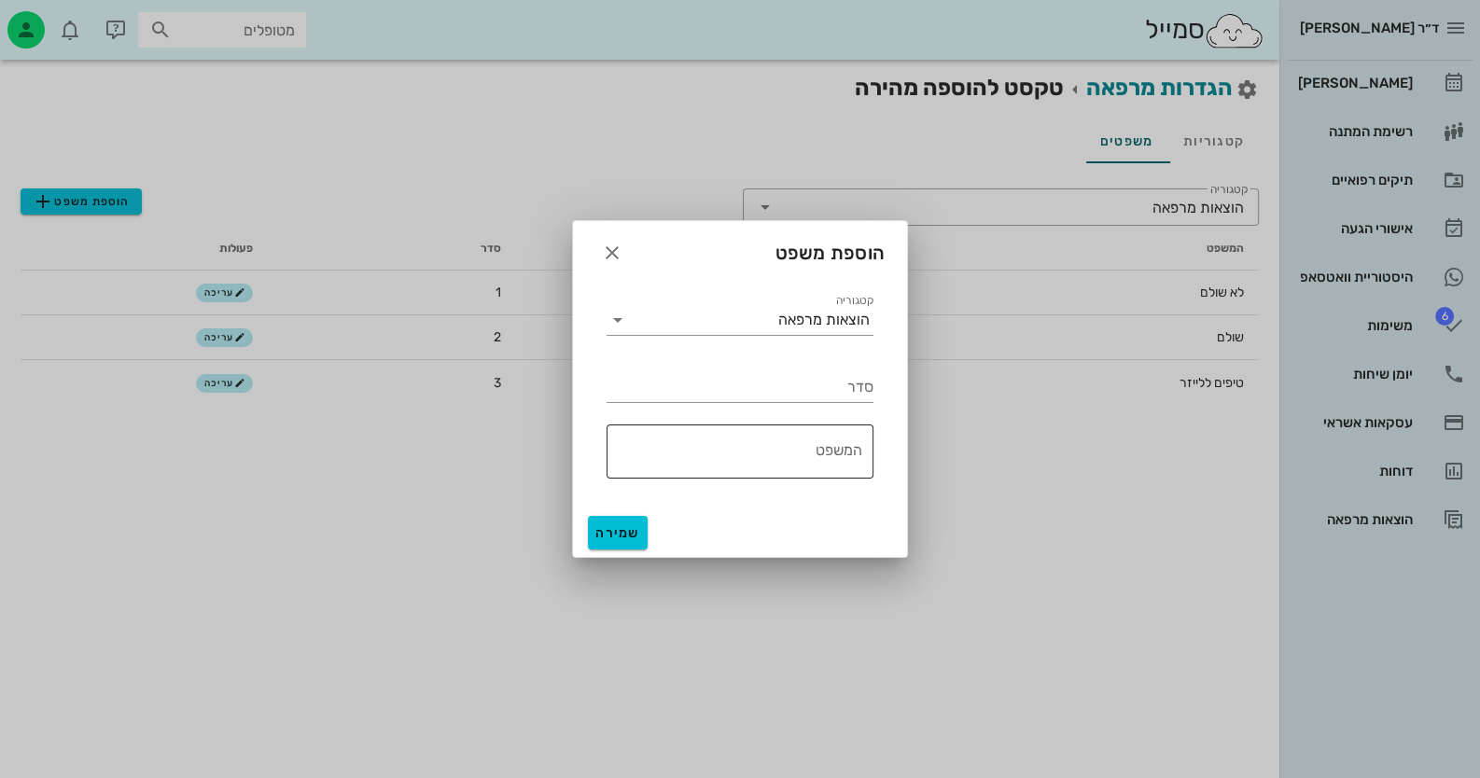
click at [684, 444] on textarea "המשפט" at bounding box center [734, 456] width 256 height 45
type textarea "שטיפות"
click at [829, 397] on input "סדר" at bounding box center [739, 387] width 267 height 30
type input "4"
click at [603, 531] on span "שמירה" at bounding box center [617, 533] width 45 height 16
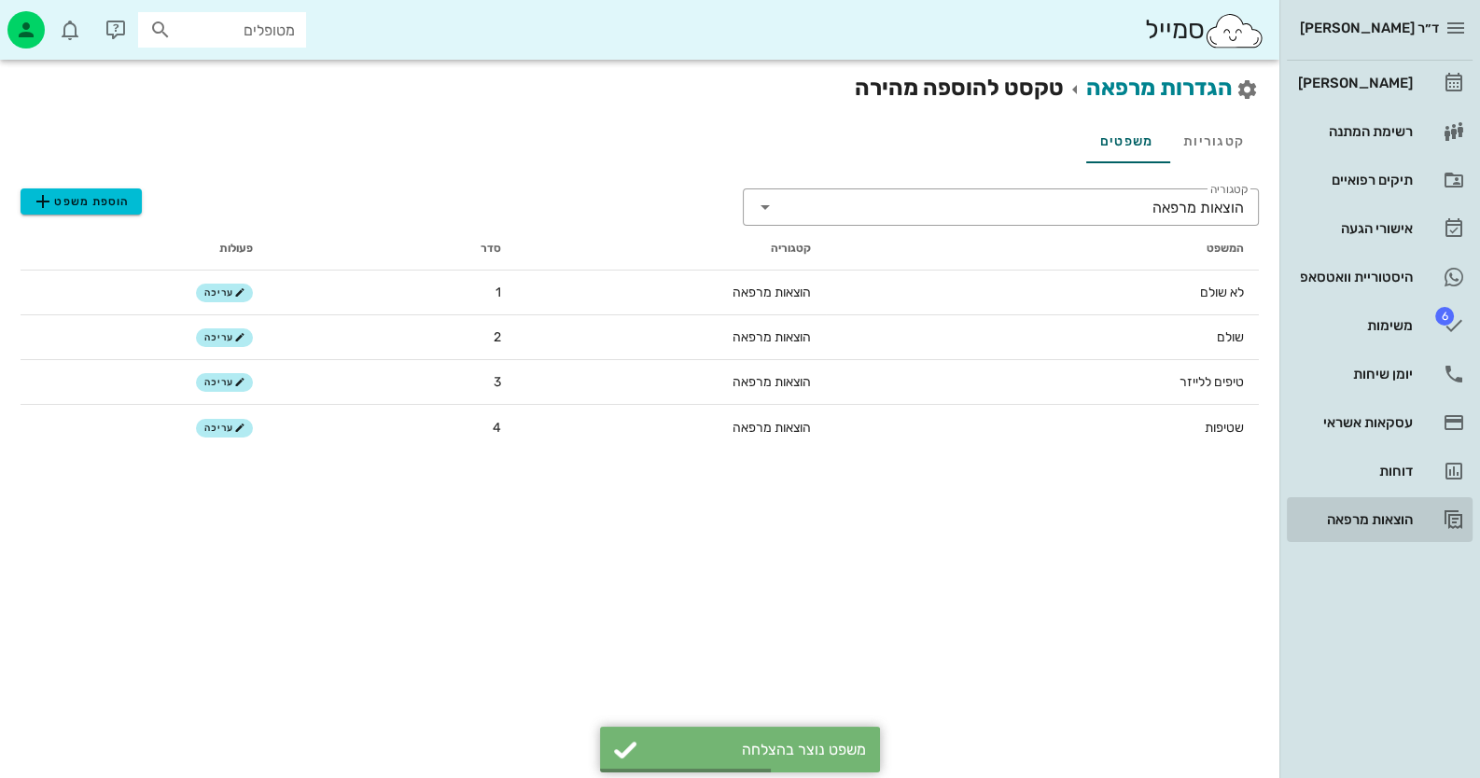
click at [1368, 520] on div "הוצאות מרפאה" at bounding box center [1353, 519] width 118 height 15
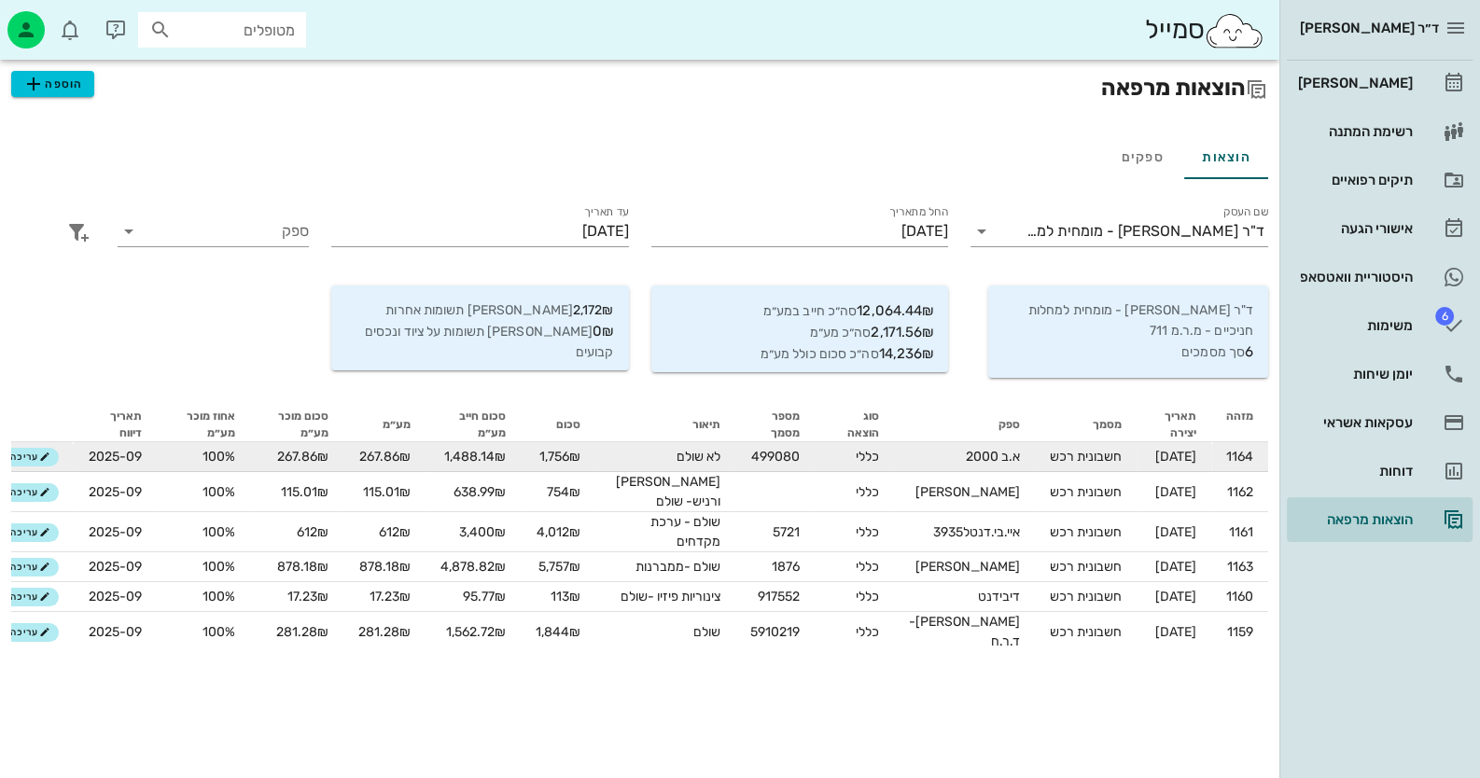
click at [1070, 461] on span "חשבונית רכש" at bounding box center [1086, 457] width 72 height 16
click at [39, 453] on icon "button" at bounding box center [44, 457] width 11 height 11
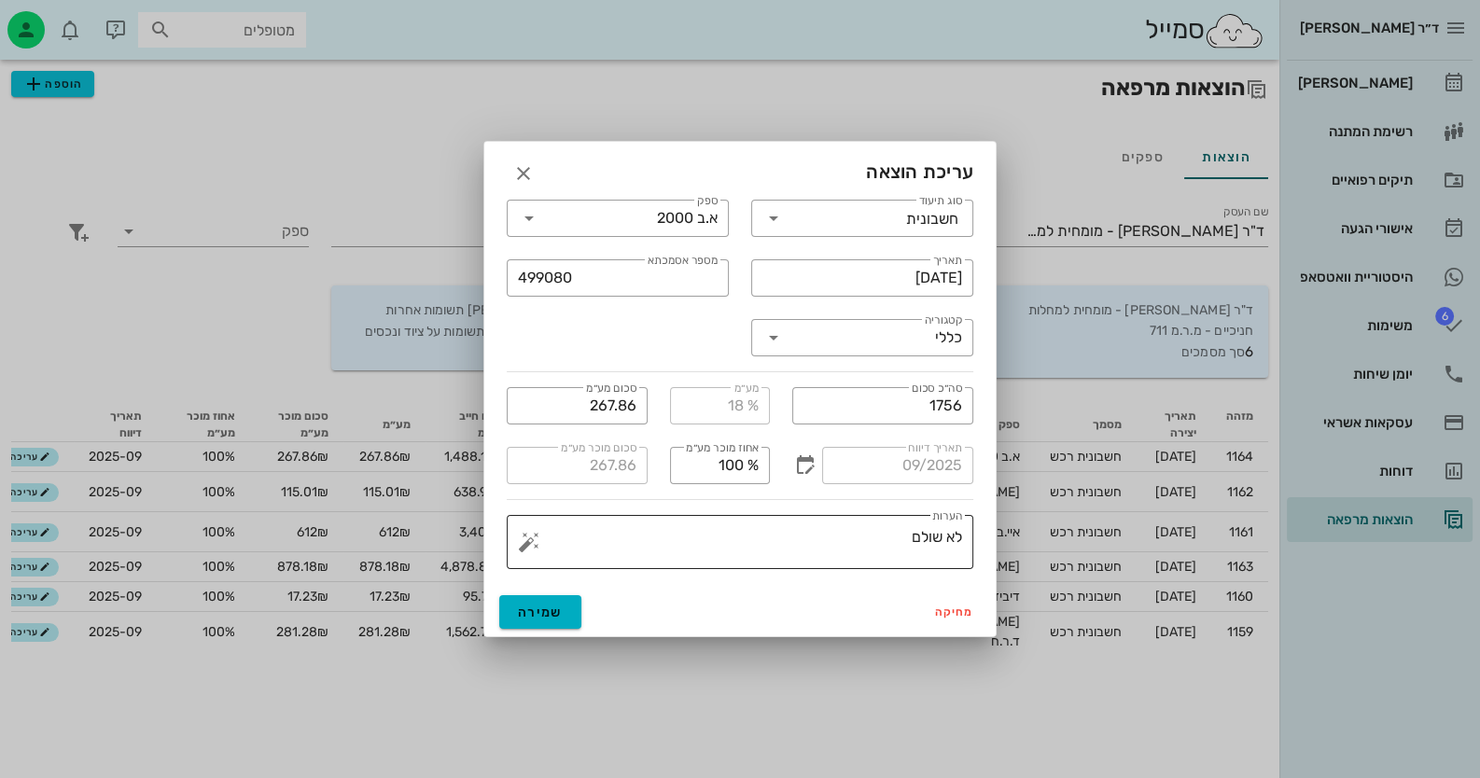
click at [526, 540] on button "button" at bounding box center [529, 542] width 22 height 22
click at [584, 522] on div "שטיפות" at bounding box center [583, 521] width 86 height 49
click at [905, 537] on textarea "לא שולם שטיפות" at bounding box center [747, 546] width 429 height 45
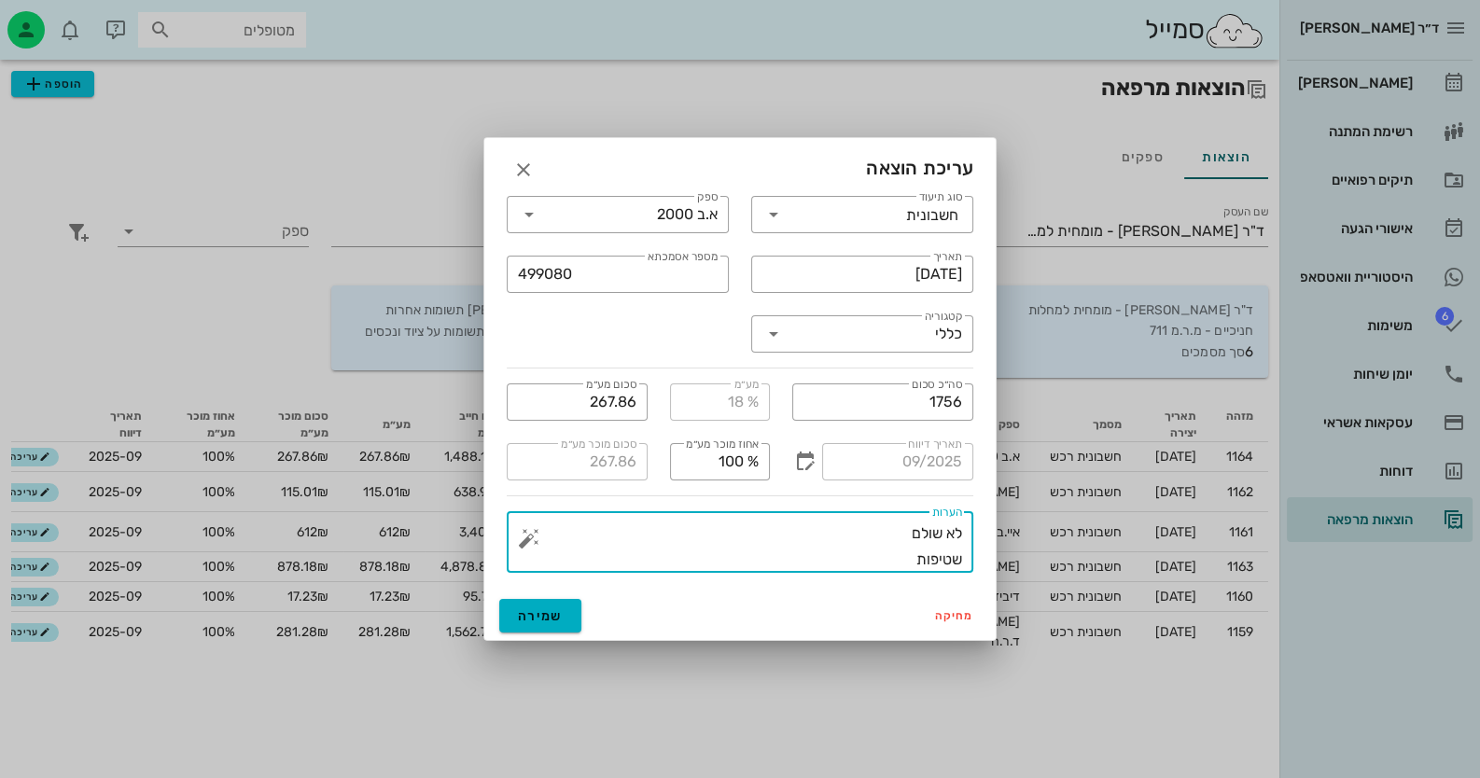
drag, startPoint x: 896, startPoint y: 531, endPoint x: 988, endPoint y: 531, distance: 92.4
click at [988, 531] on div "​ סוג תיעוד חשבונית ​ ספק א.ב 2000 ​ תאריך [DATE] ​ מספר אסמכתא 499080 ​ קטגורי…" at bounding box center [739, 388] width 511 height 407
click at [514, 536] on div "​ הערות שטיפות" at bounding box center [740, 542] width 467 height 62
click at [528, 543] on button "button" at bounding box center [529, 538] width 22 height 22
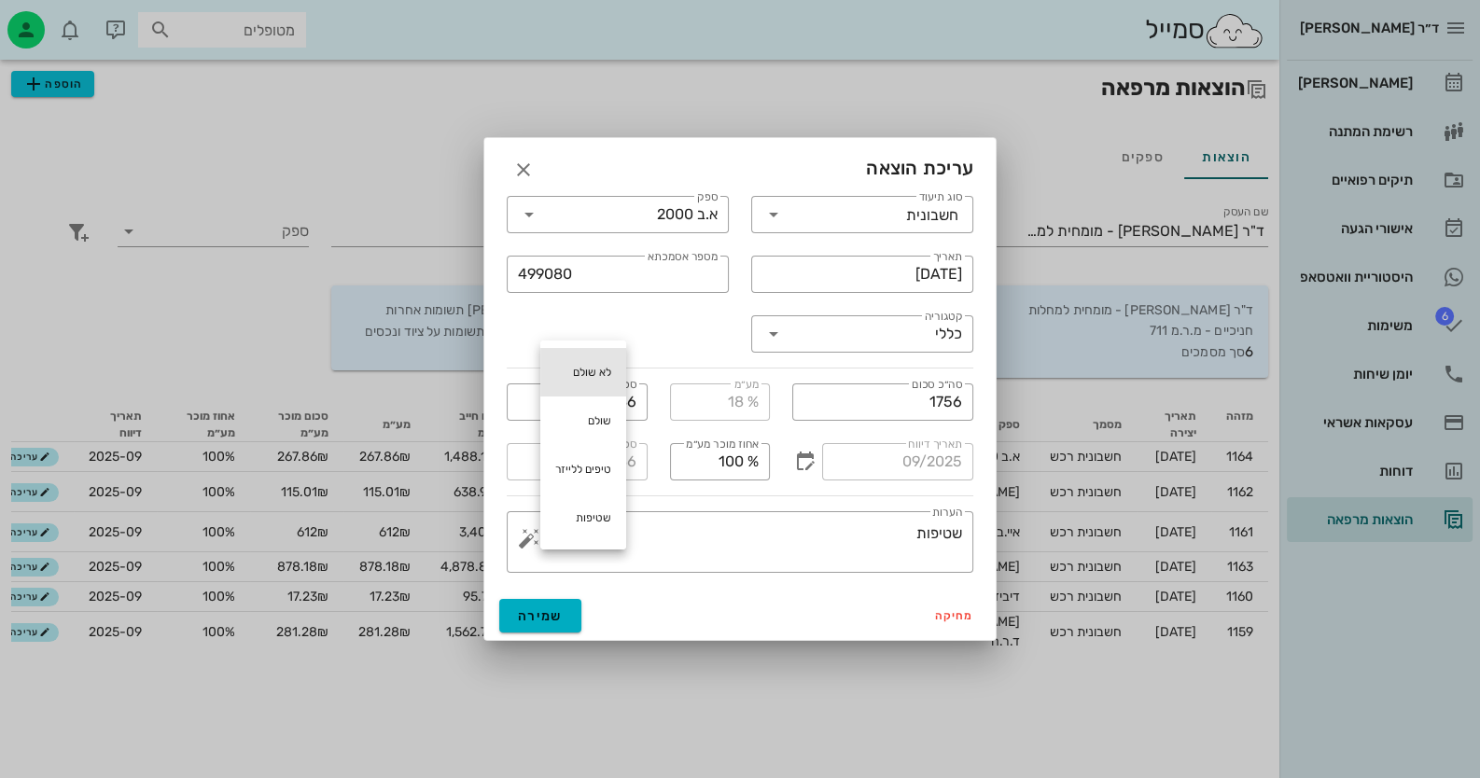
click at [620, 371] on div "לא שולם" at bounding box center [583, 372] width 86 height 49
type textarea "לא שולם שטיפות"
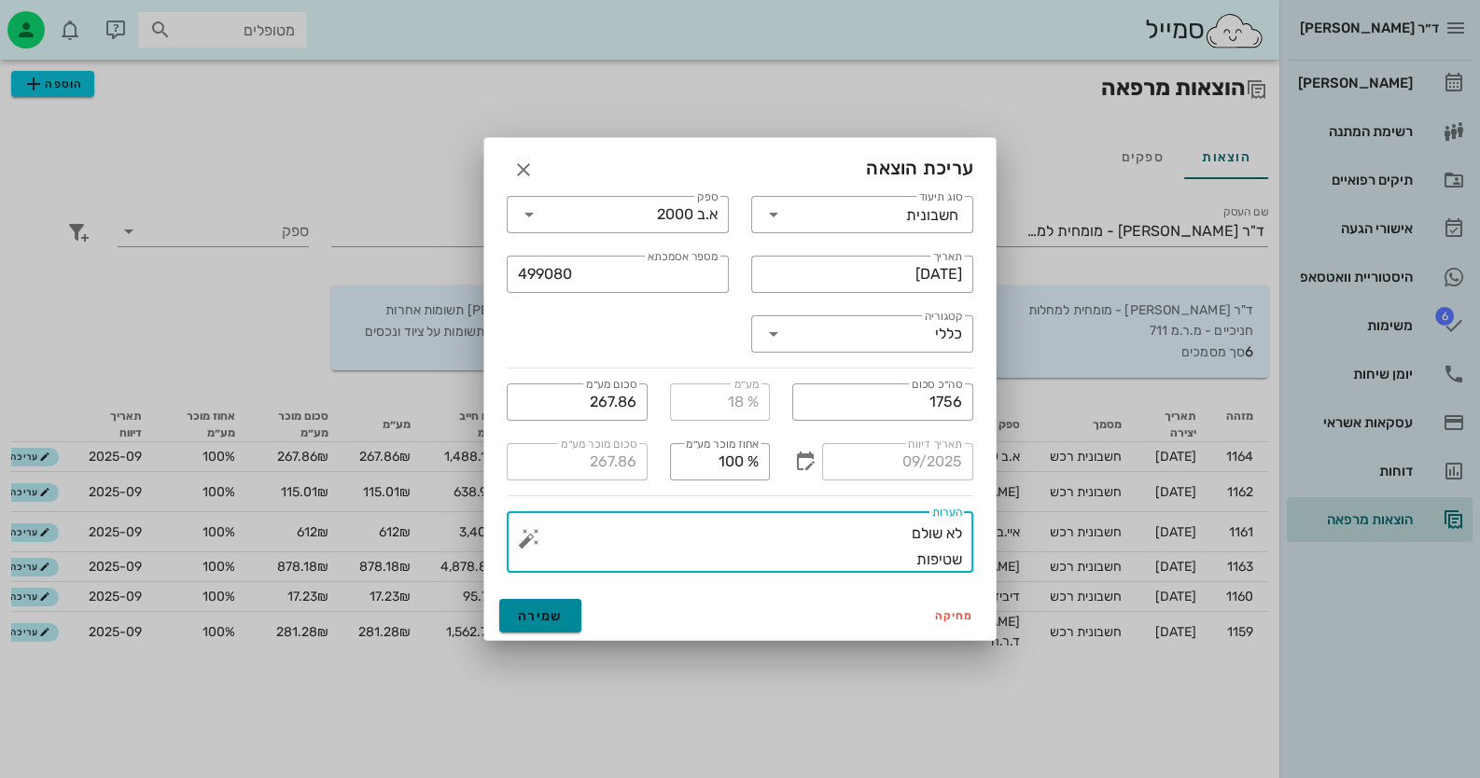
click at [560, 612] on span "שמירה" at bounding box center [540, 616] width 45 height 16
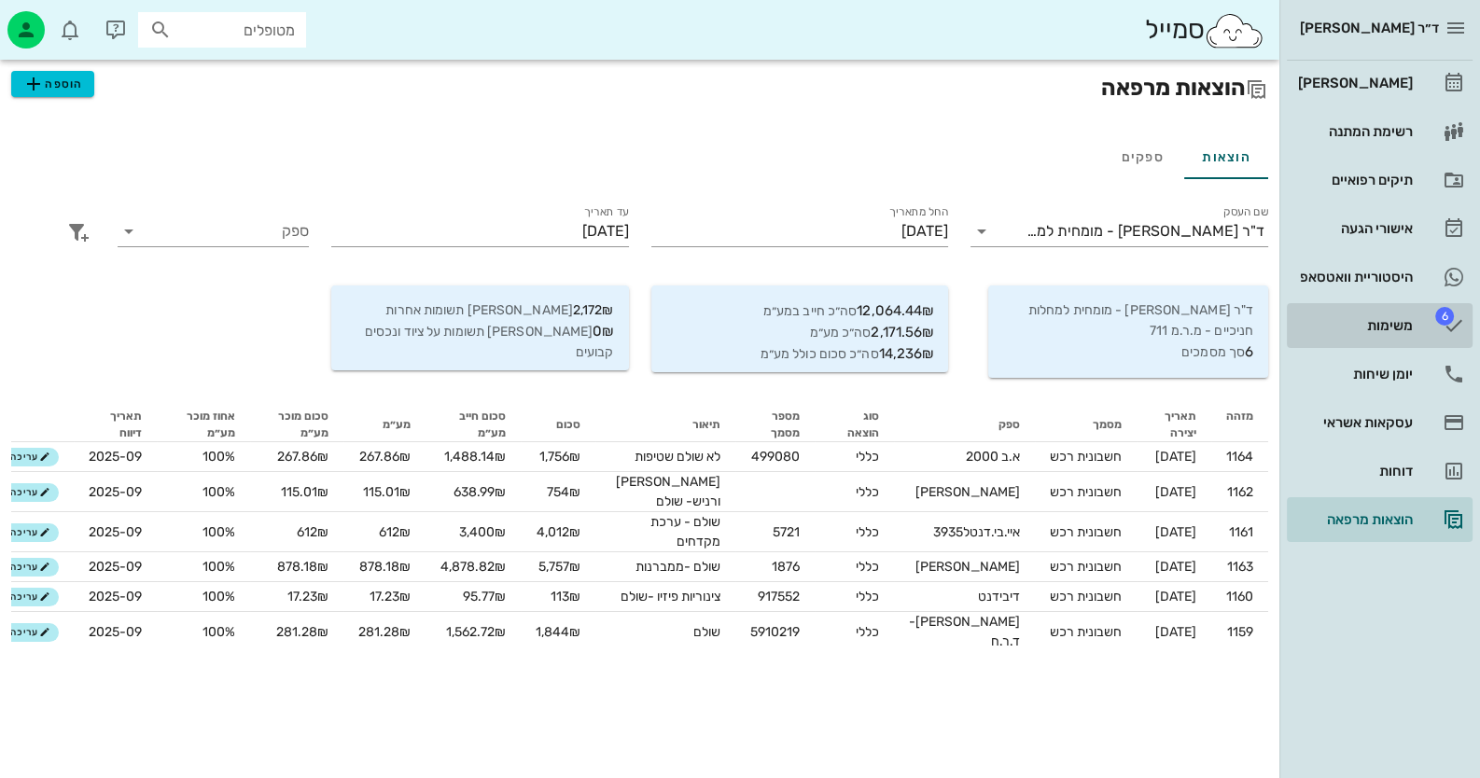
click at [1431, 326] on link "6 משימות" at bounding box center [1380, 325] width 186 height 45
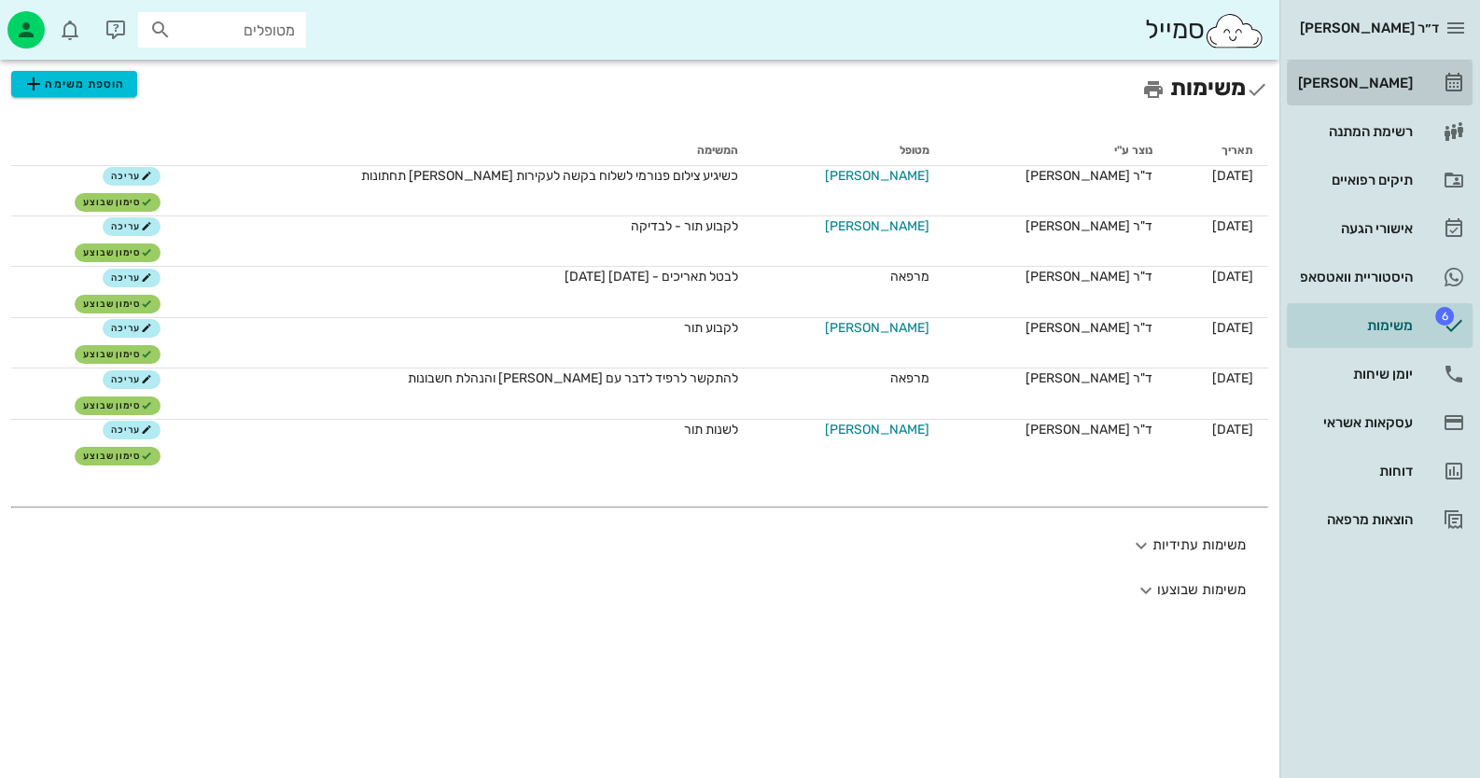
click at [1390, 68] on div "[PERSON_NAME]" at bounding box center [1353, 83] width 118 height 30
